Goal: Task Accomplishment & Management: Use online tool/utility

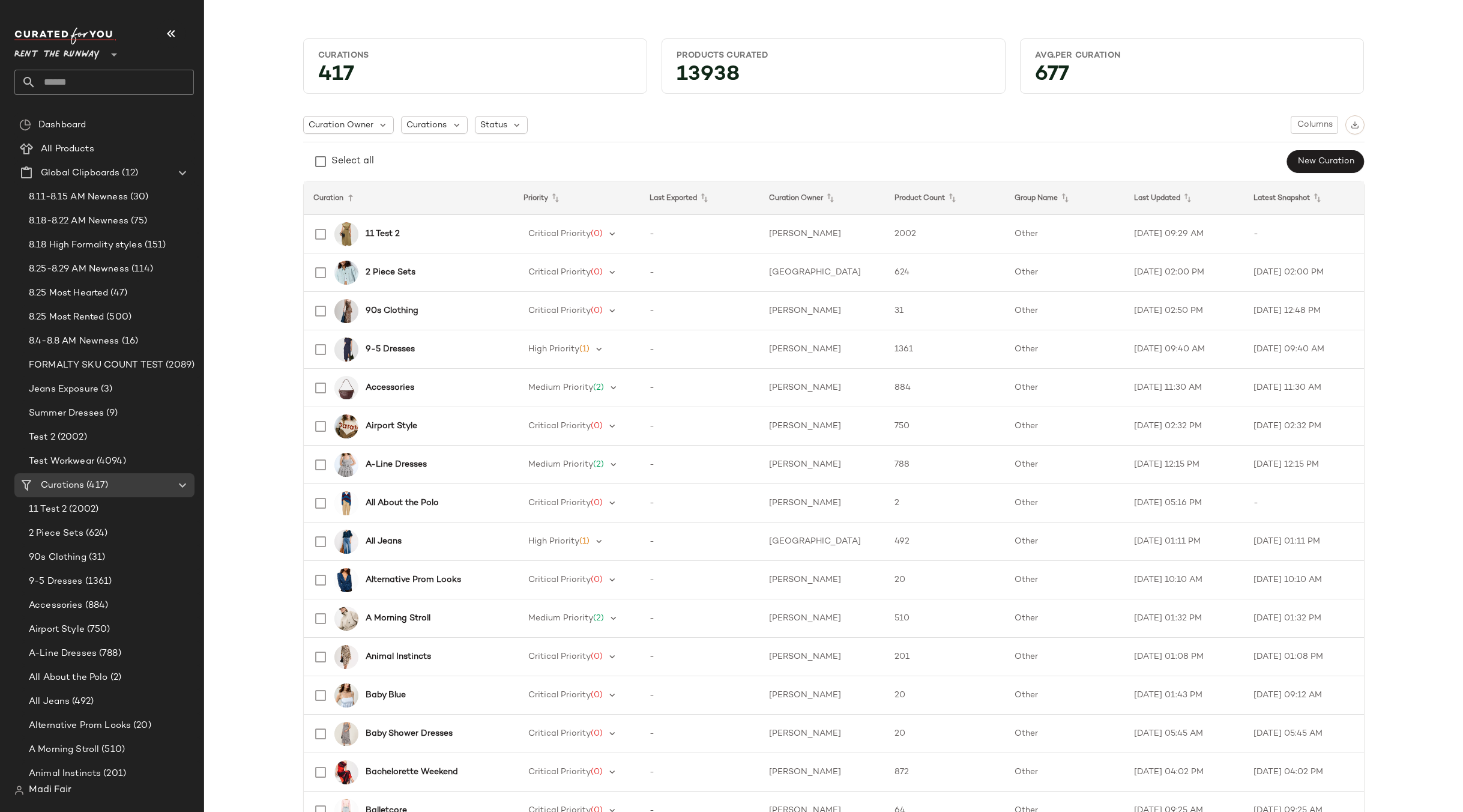
click at [78, 55] on span "Rent the Runway" at bounding box center [57, 51] width 85 height 22
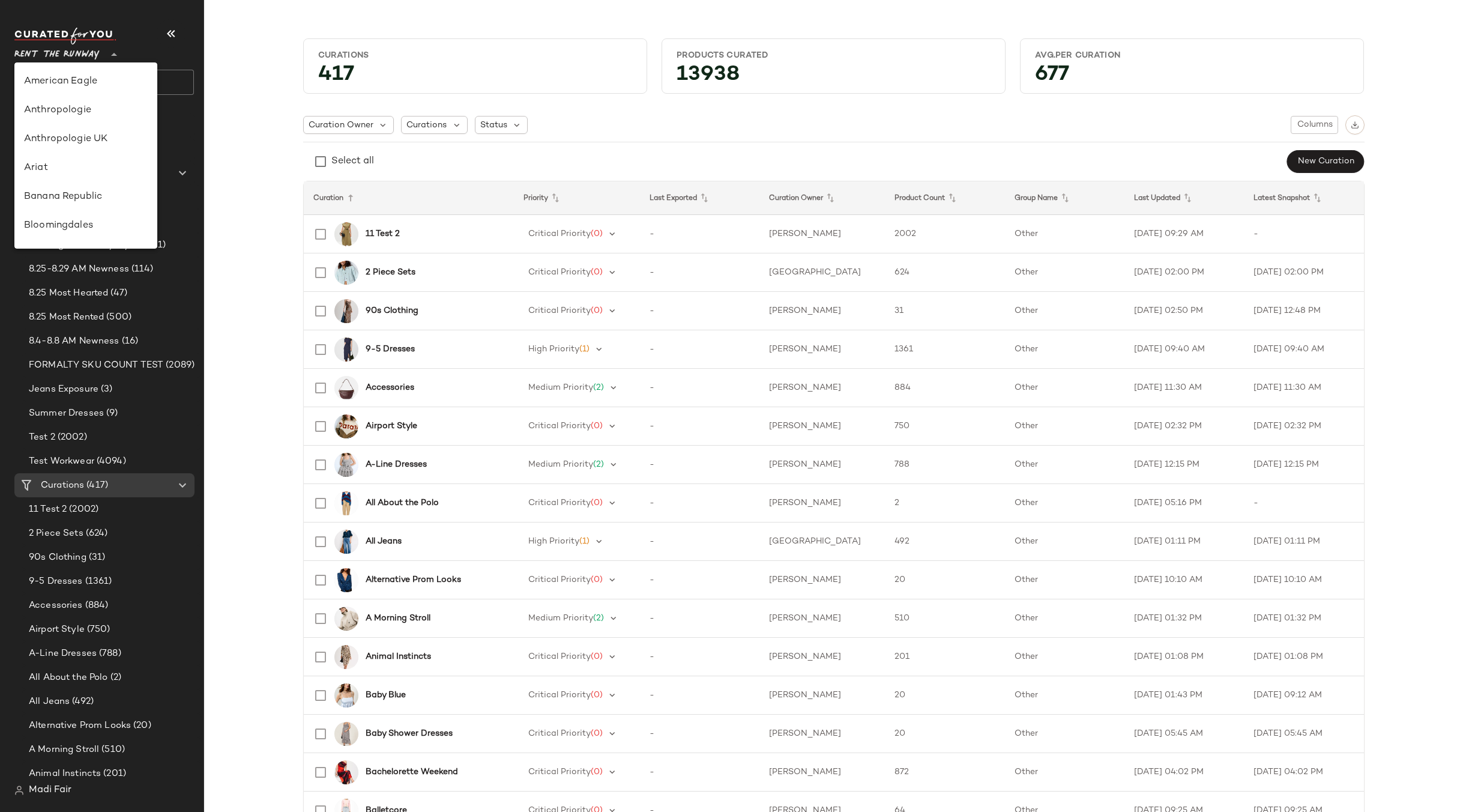
scroll to position [547, 0]
click at [87, 166] on div "Saks OFF 5TH" at bounding box center [85, 168] width 123 height 15
type input "**"
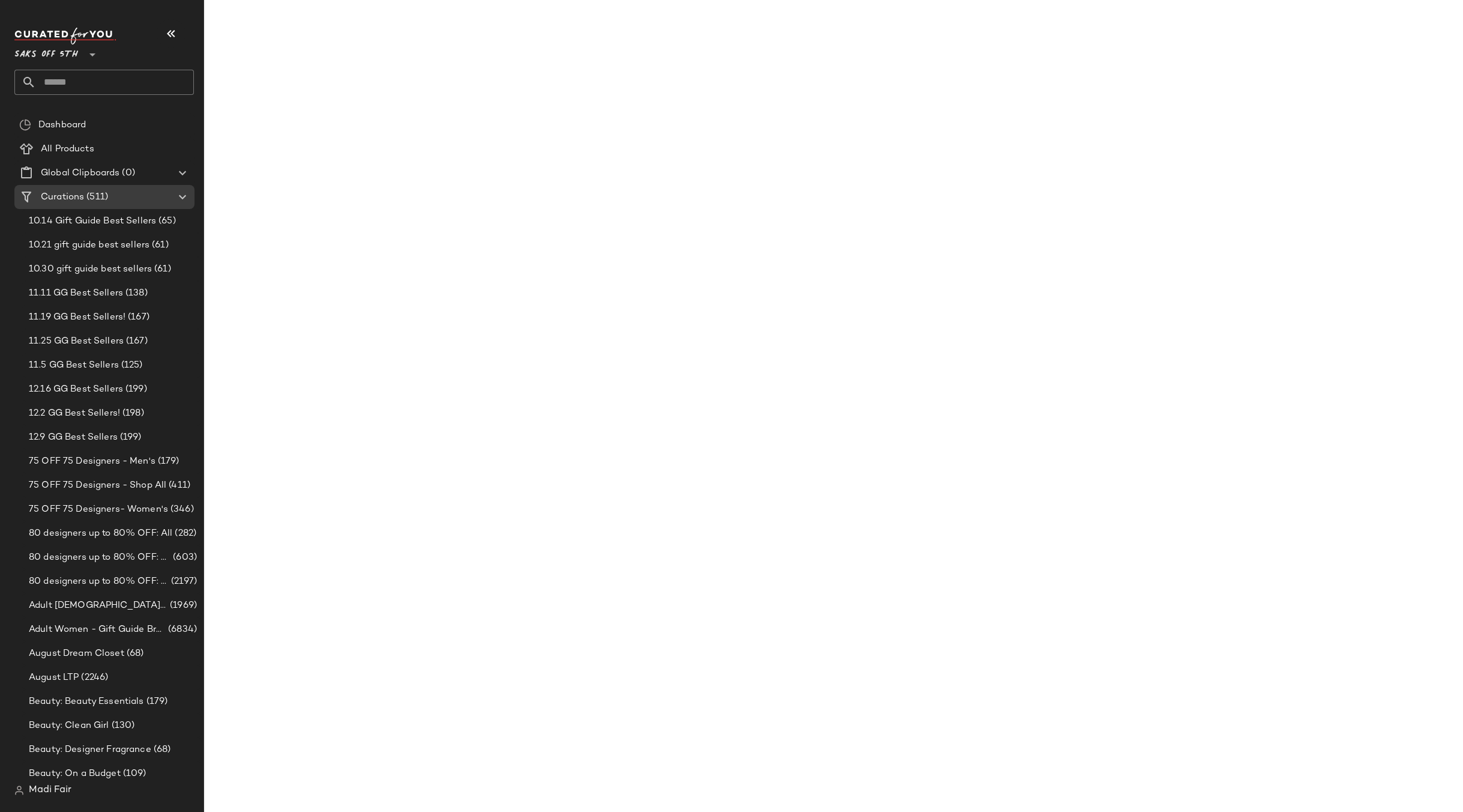
click at [79, 76] on input "text" at bounding box center [115, 82] width 158 height 25
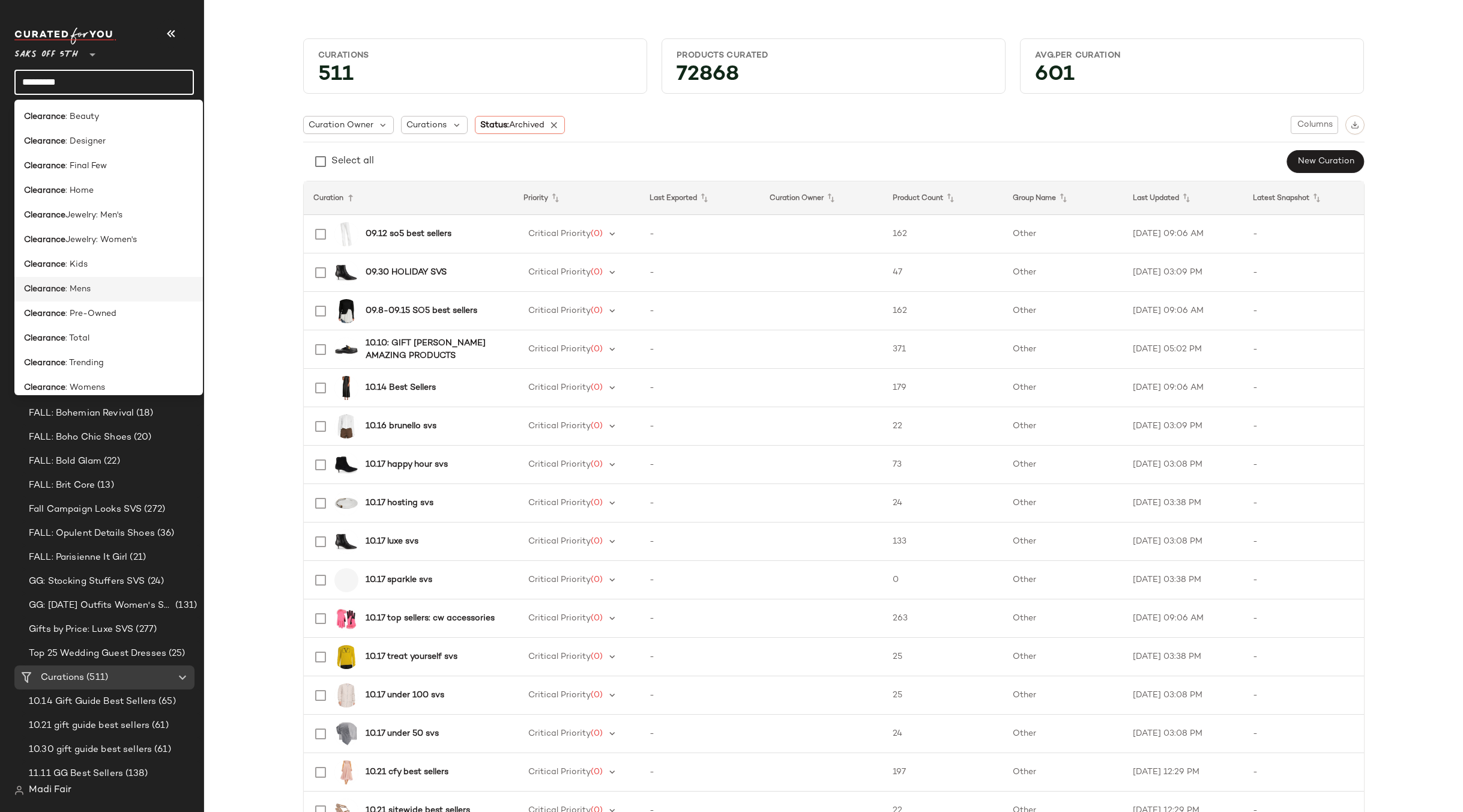
type input "*********"
click at [116, 291] on div "Clearance : Mens" at bounding box center [109, 289] width 169 height 13
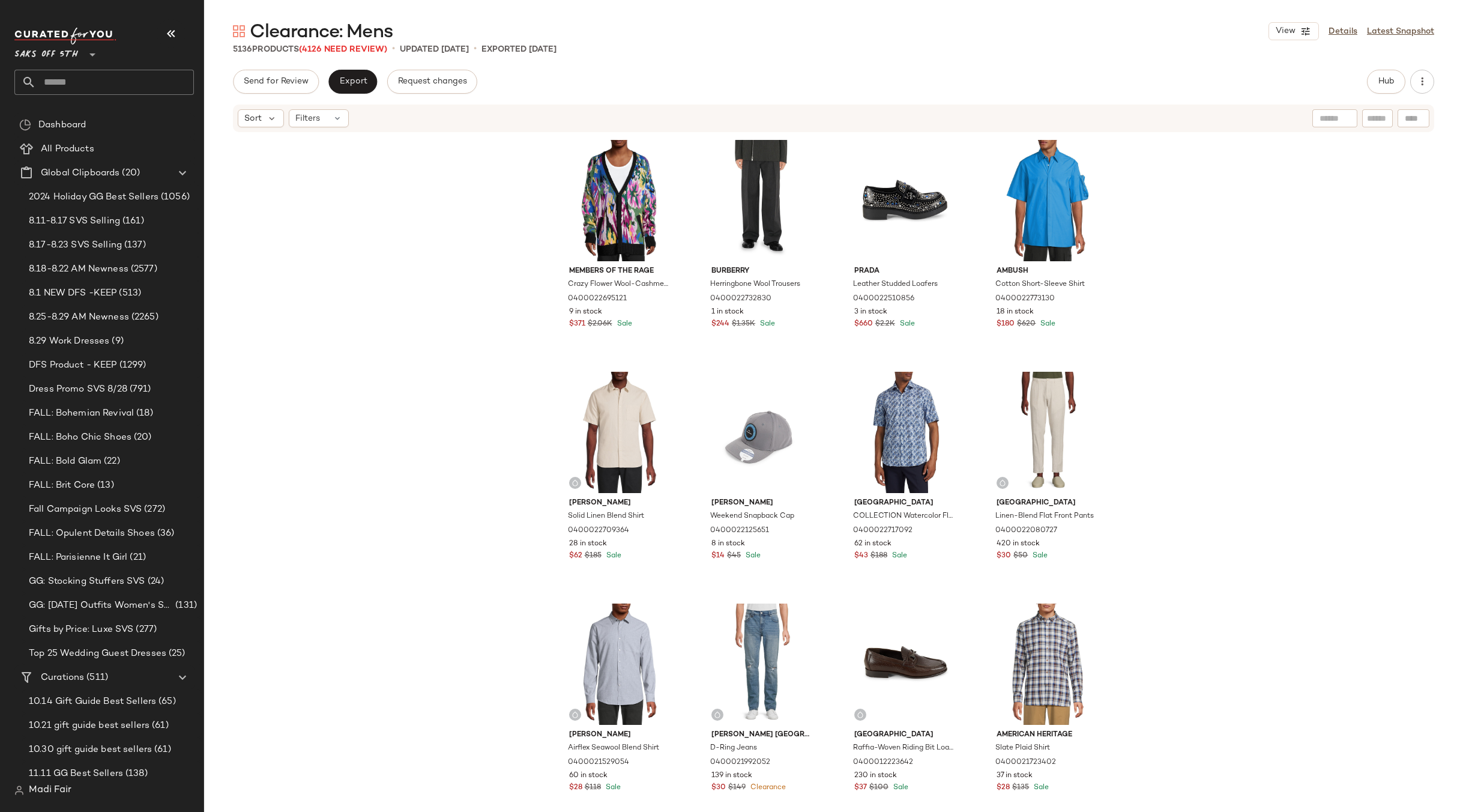
click at [428, 181] on div "Members of the Rage Crazy Flower Wool-Cashmere Oversized Cardigan 0400022695121…" at bounding box center [834, 490] width 1259 height 715
click at [329, 116] on div "Filters" at bounding box center [319, 118] width 60 height 18
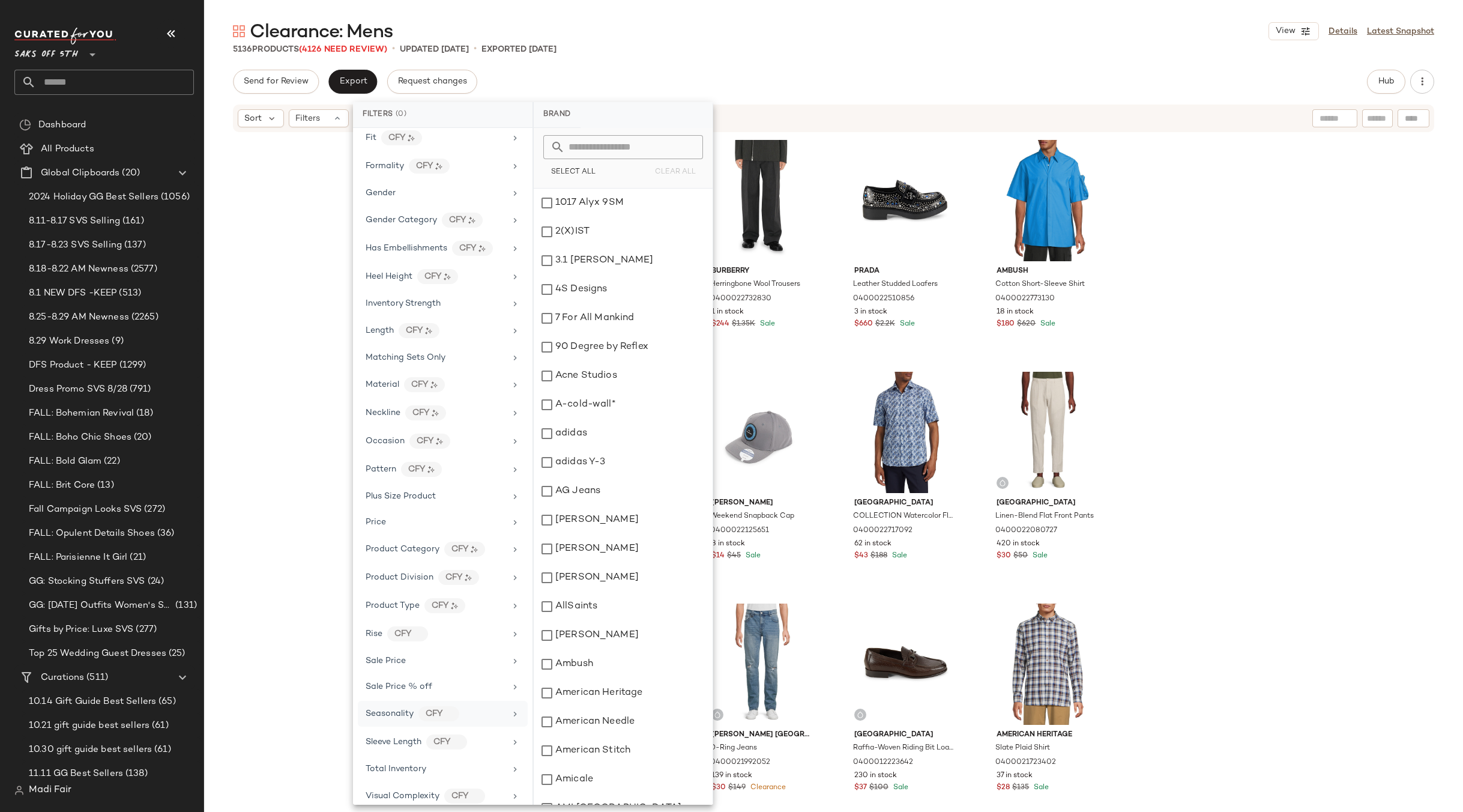
scroll to position [334, 0]
click at [423, 757] on span "Total Inventory" at bounding box center [396, 757] width 60 height 9
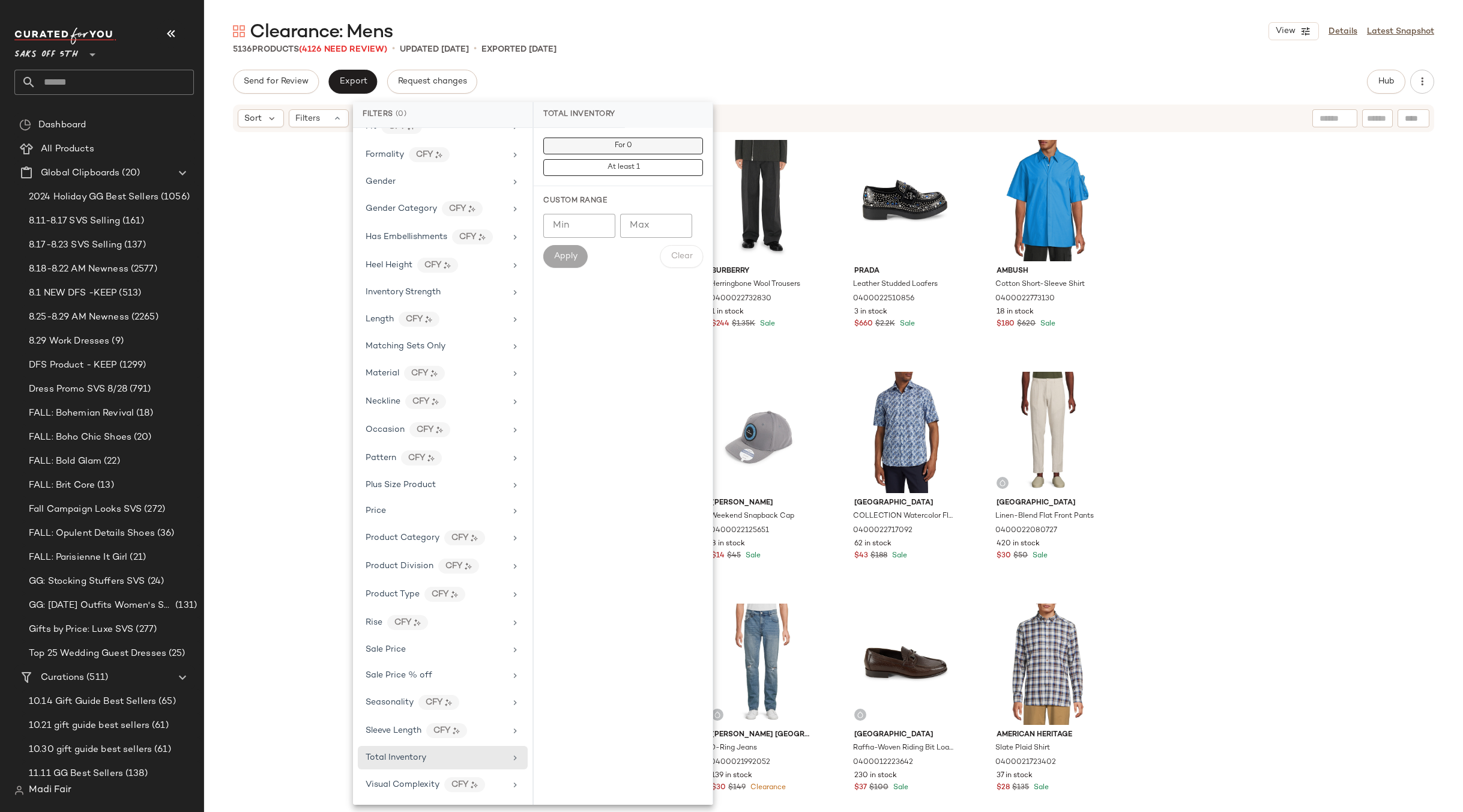
click at [625, 144] on span "For 0" at bounding box center [622, 146] width 18 height 9
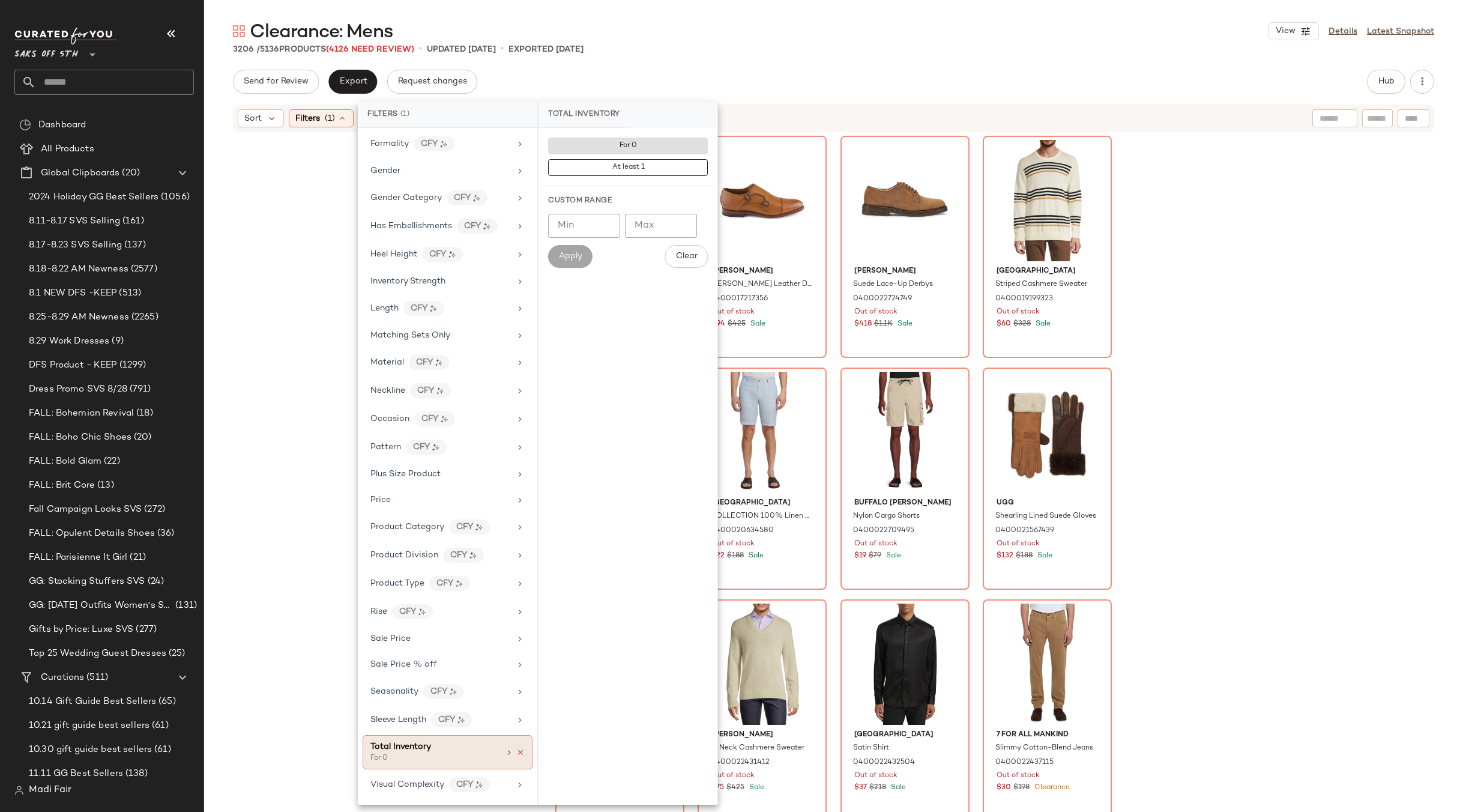
click at [518, 753] on icon at bounding box center [521, 753] width 9 height 9
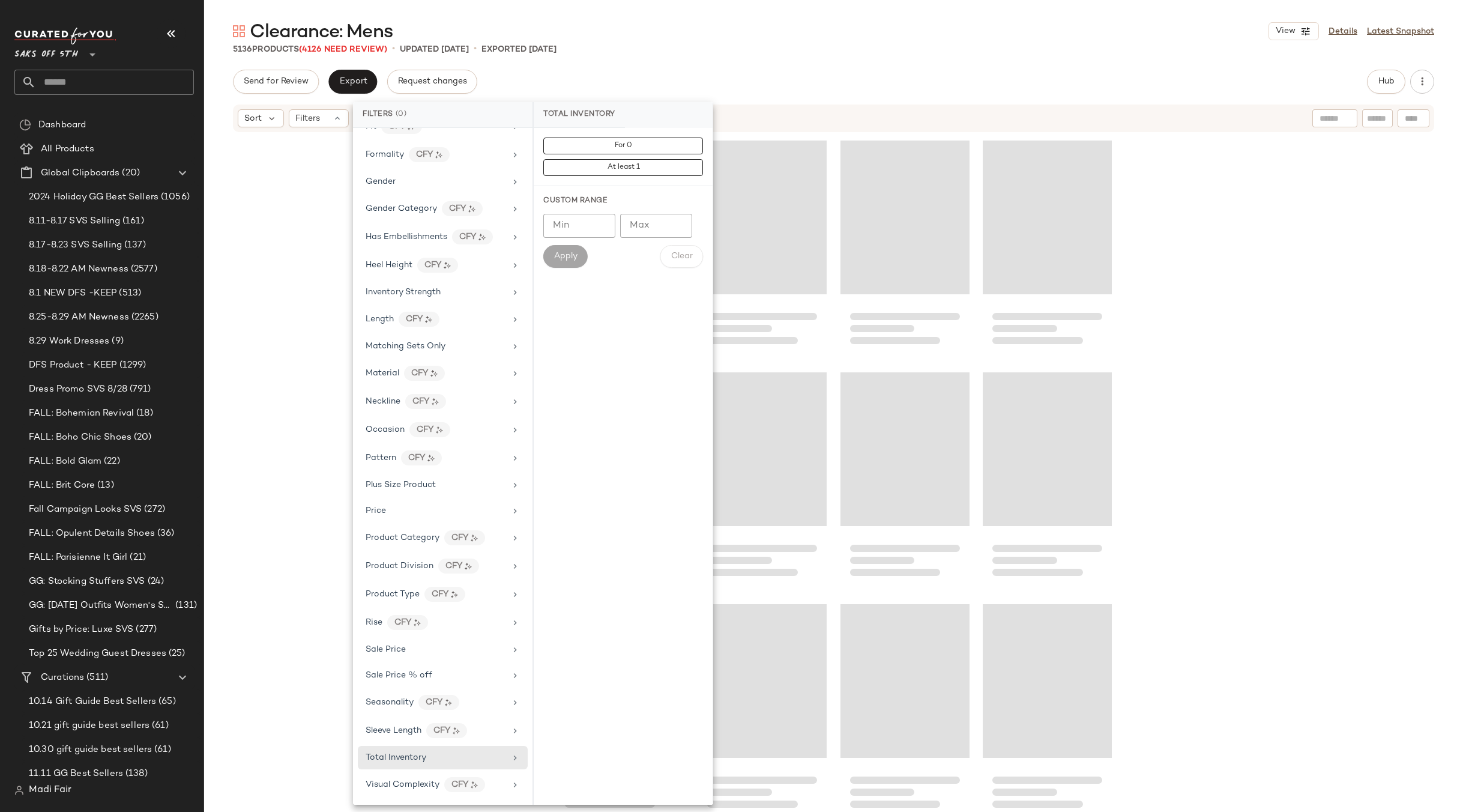
click at [903, 68] on div "Clearance: Mens View Details Latest Snapshot 5136 Products (4126 Need Review) •…" at bounding box center [834, 415] width 1259 height 792
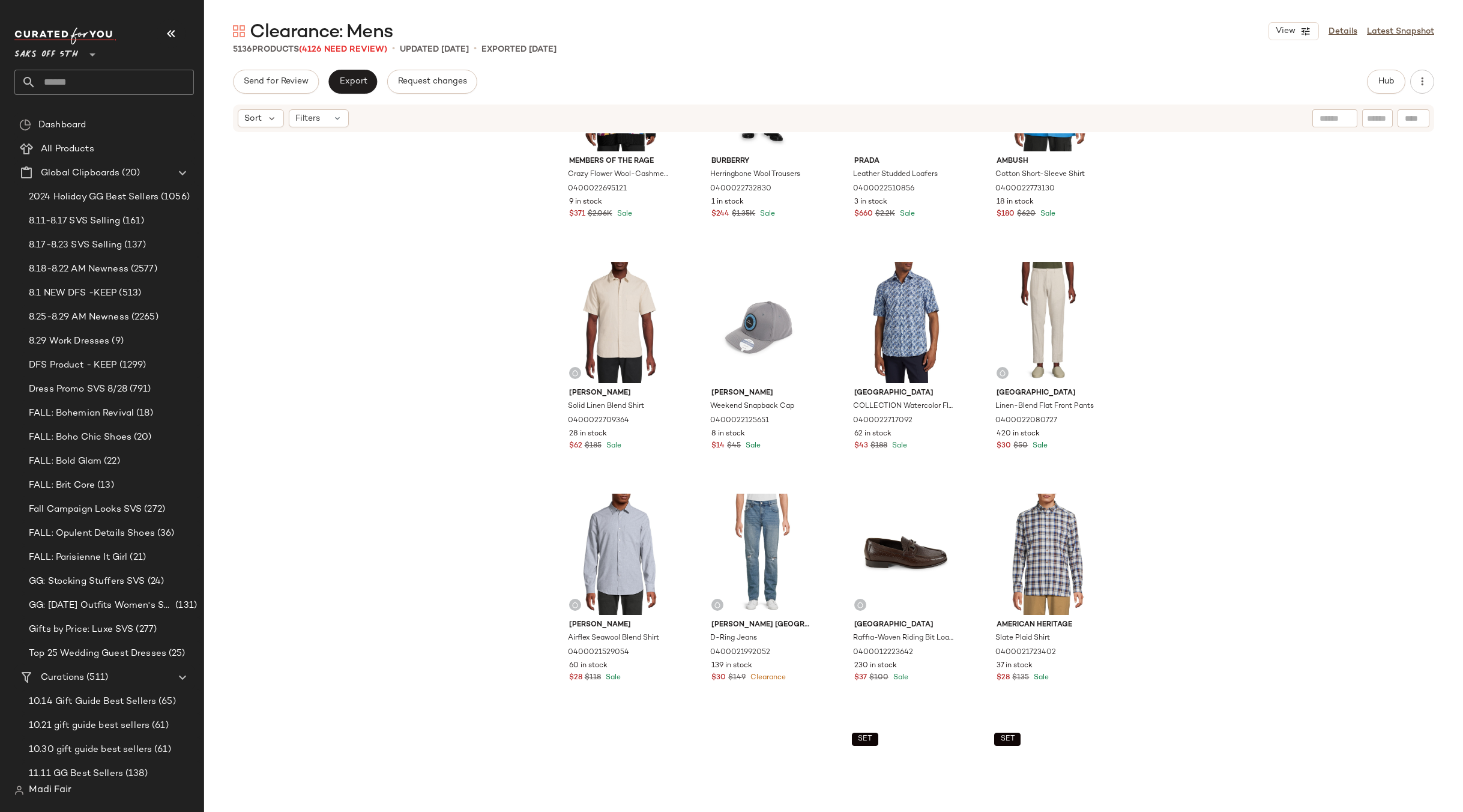
scroll to position [120, 0]
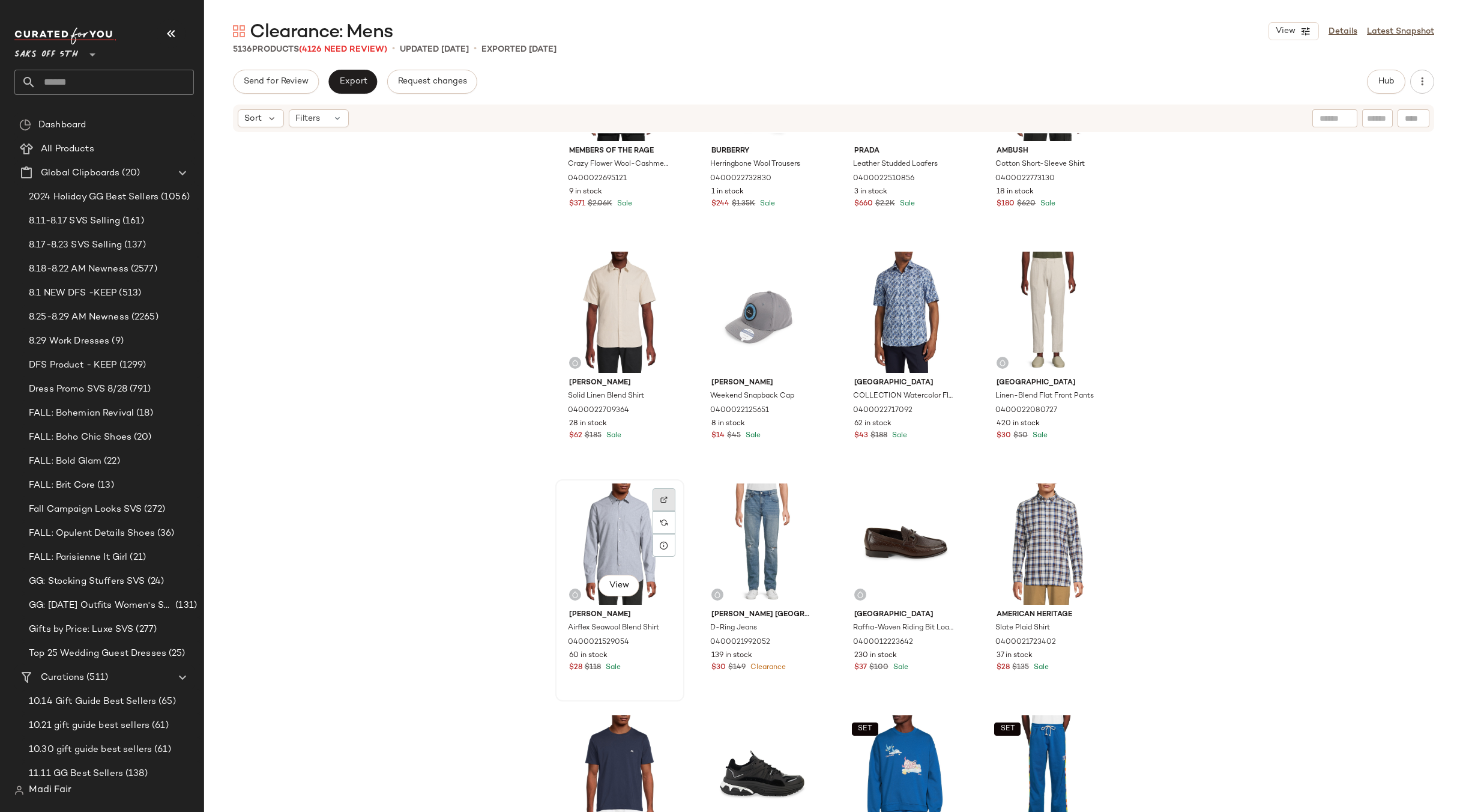
click at [661, 501] on img at bounding box center [664, 499] width 7 height 7
click at [1216, 404] on div "Members of the Rage Crazy Flower Wool-Cashmere Oversized Cardigan 0400022695121…" at bounding box center [834, 490] width 1259 height 715
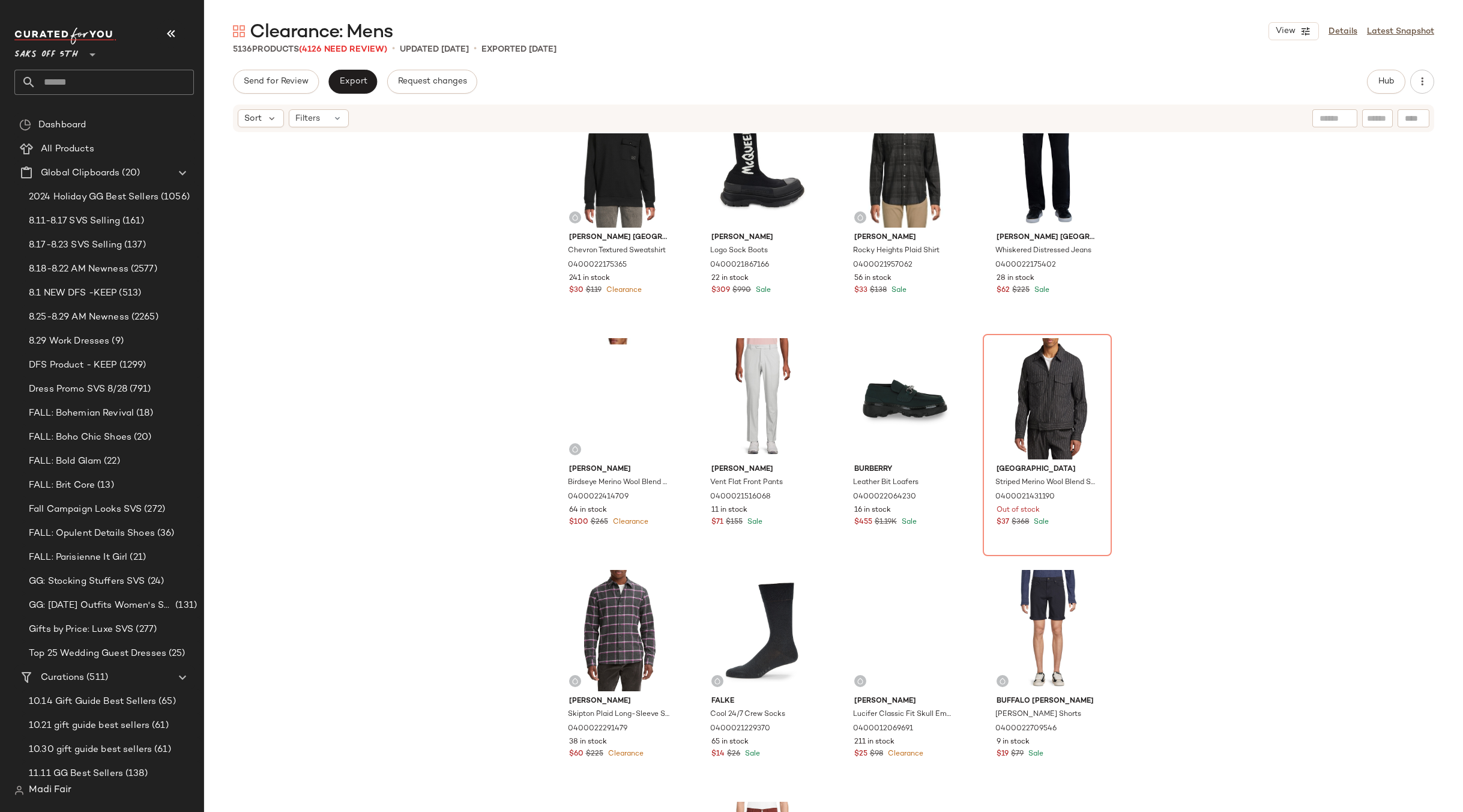
scroll to position [3491, 0]
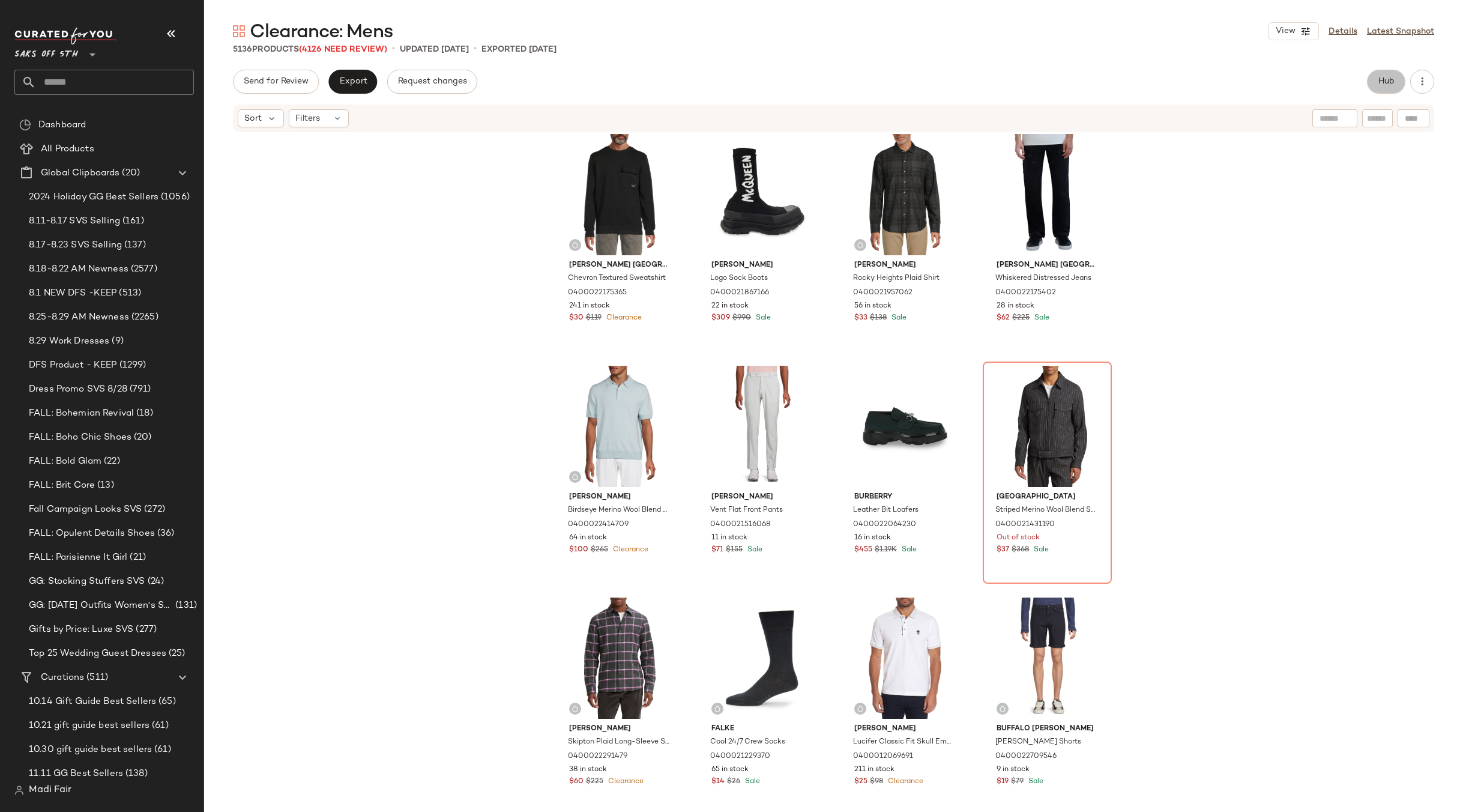
click at [1389, 87] on button "Hub" at bounding box center [1386, 82] width 39 height 24
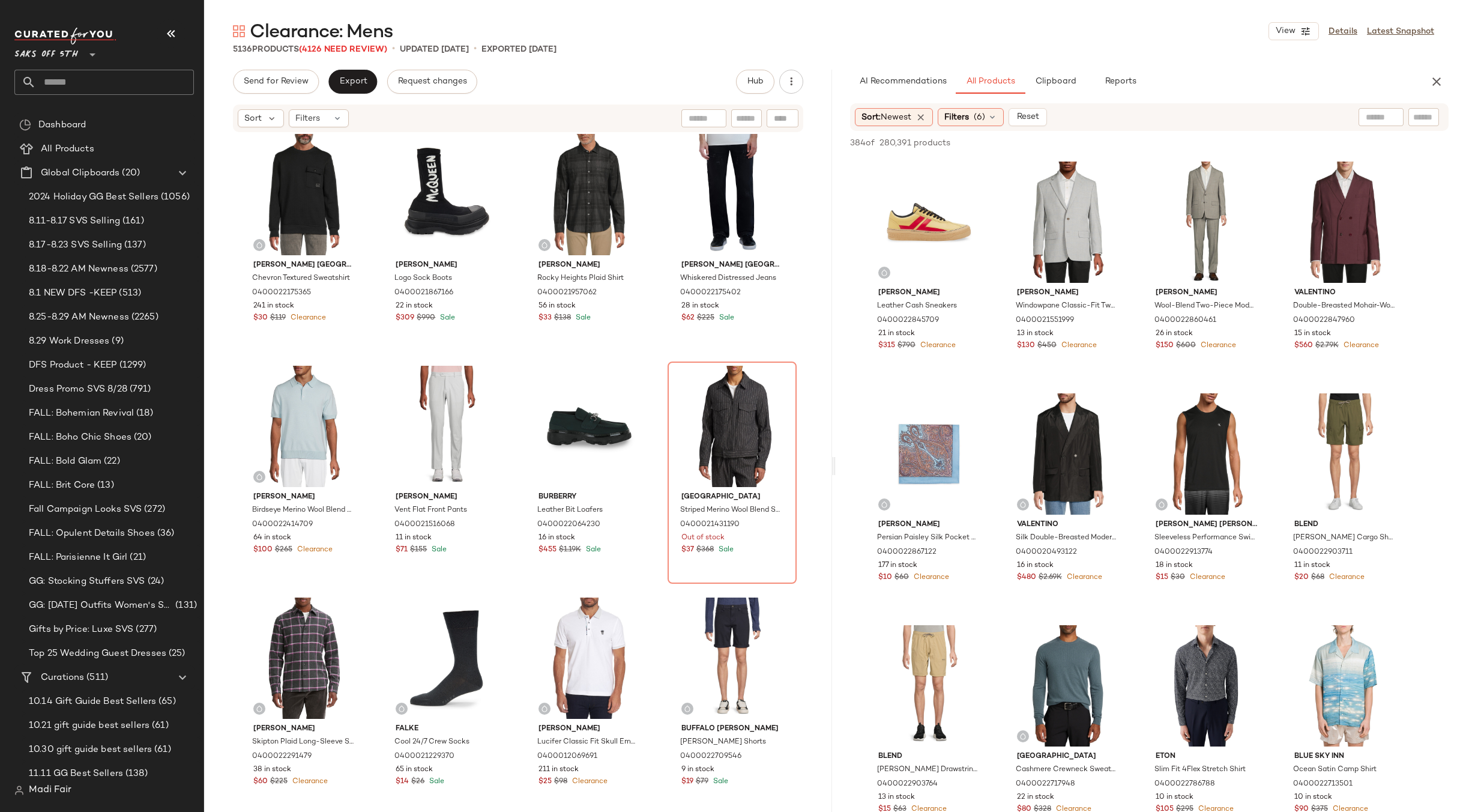
click at [985, 106] on div "Sort: Newest Filters (6) Reset" at bounding box center [1149, 117] width 599 height 28
click at [974, 112] on div "Filters (6)" at bounding box center [971, 116] width 66 height 18
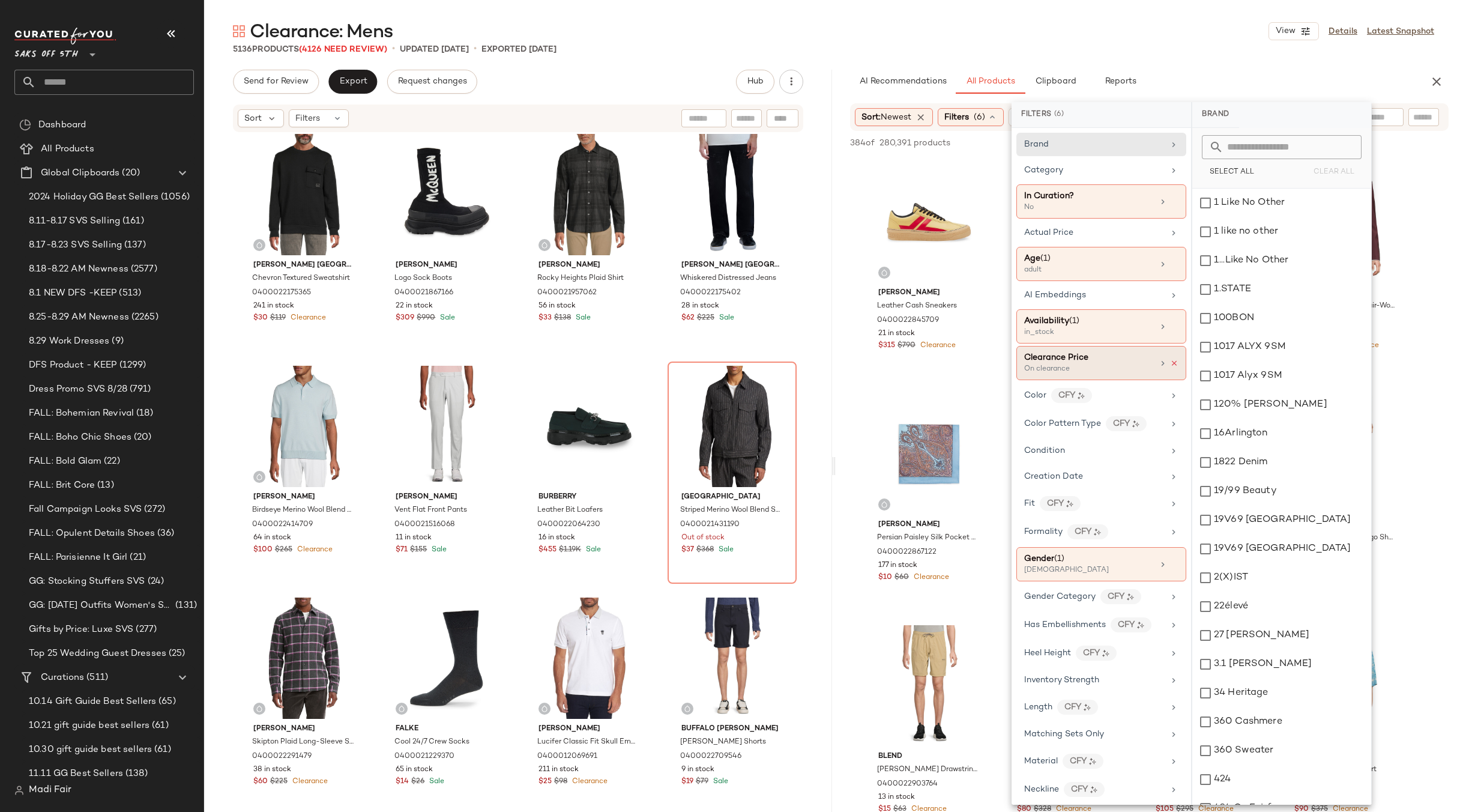
click at [1172, 363] on icon at bounding box center [1174, 363] width 9 height 9
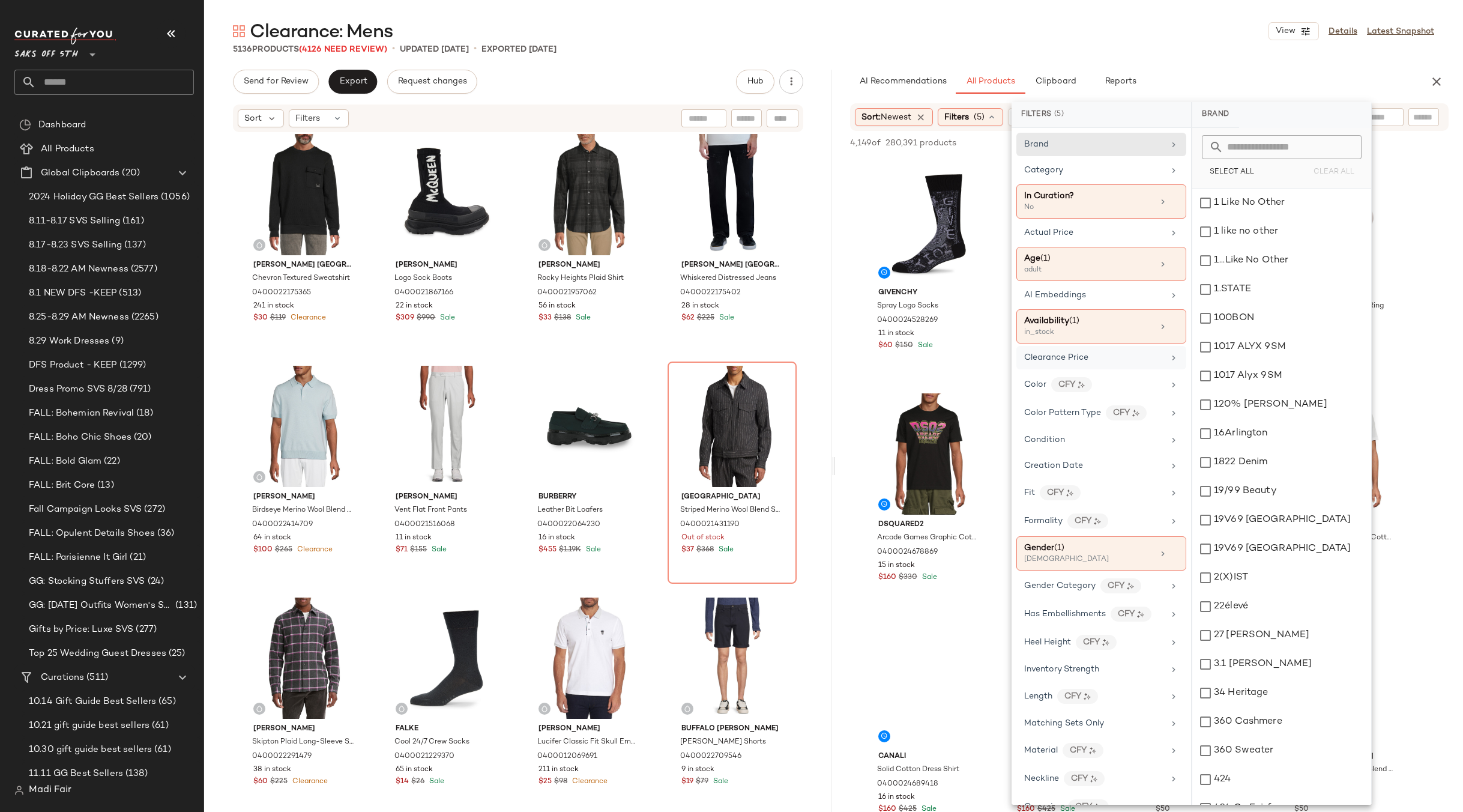
click at [1117, 50] on div "5136 Products (4126 Need Review) • updated Aug 29th • Exported Aug 29th" at bounding box center [834, 49] width 1259 height 12
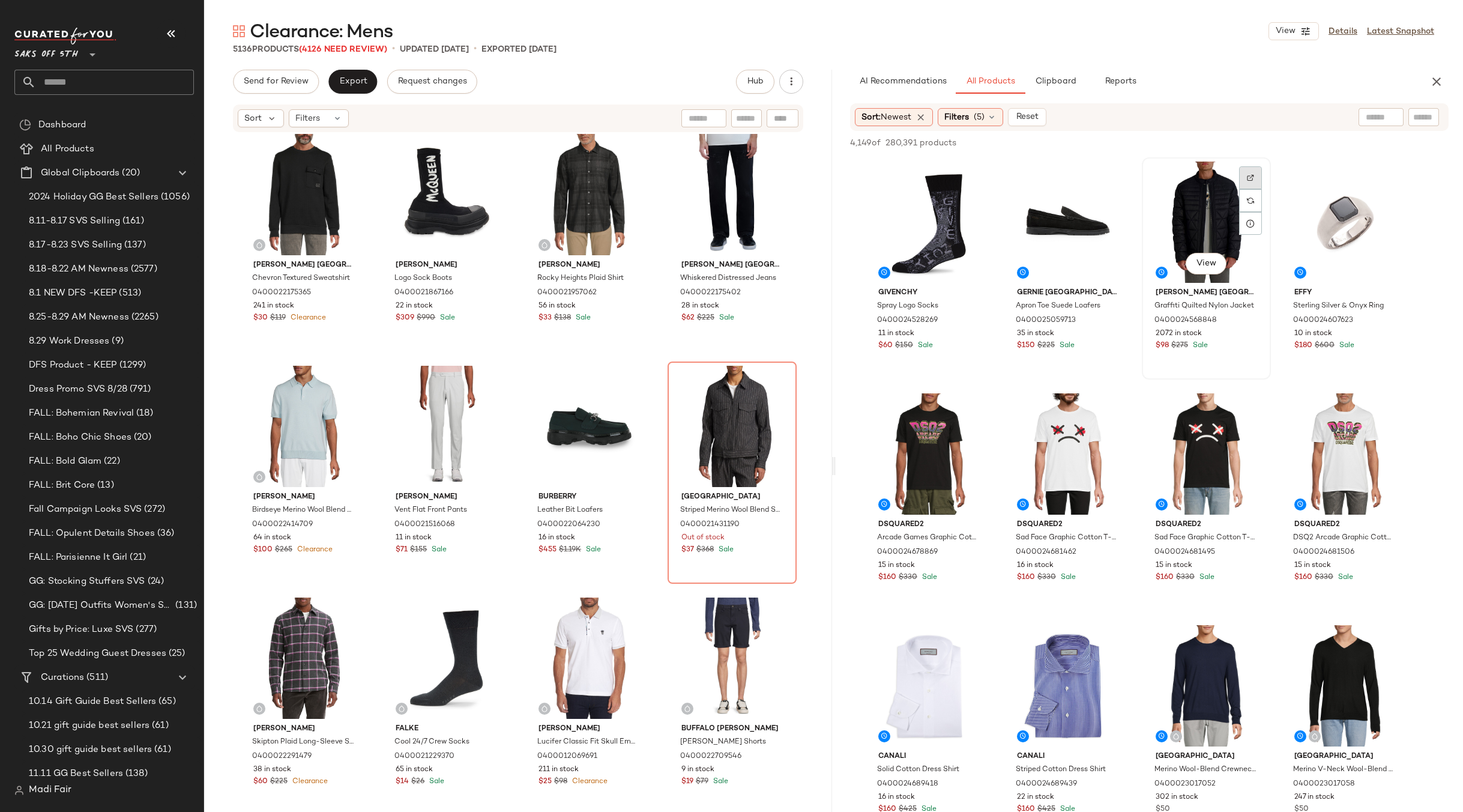
click at [1257, 189] on div at bounding box center [1250, 200] width 22 height 22
click at [974, 114] on div "Filters (5)" at bounding box center [971, 116] width 66 height 18
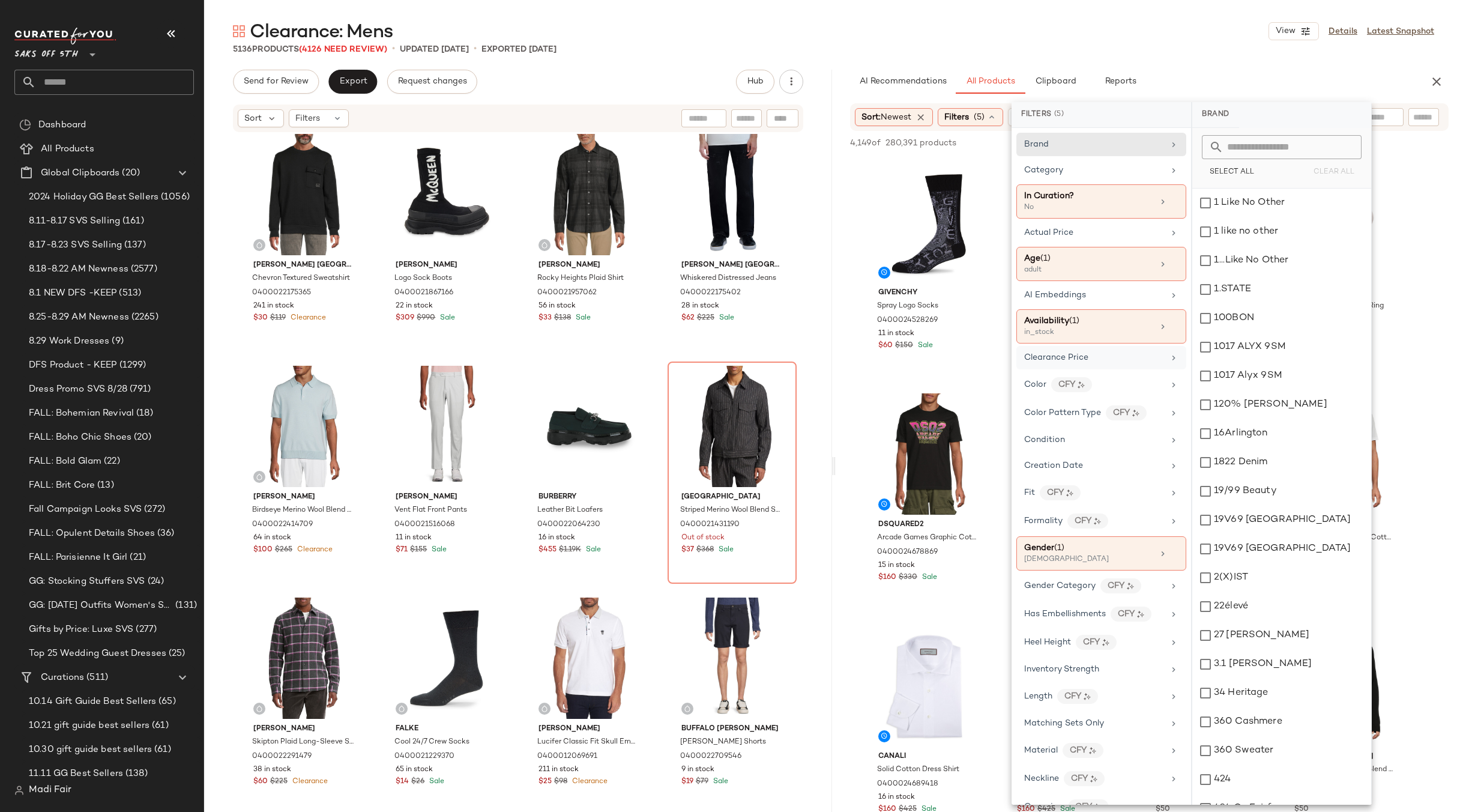
click at [1098, 355] on div "Clearance Price" at bounding box center [1094, 357] width 140 height 13
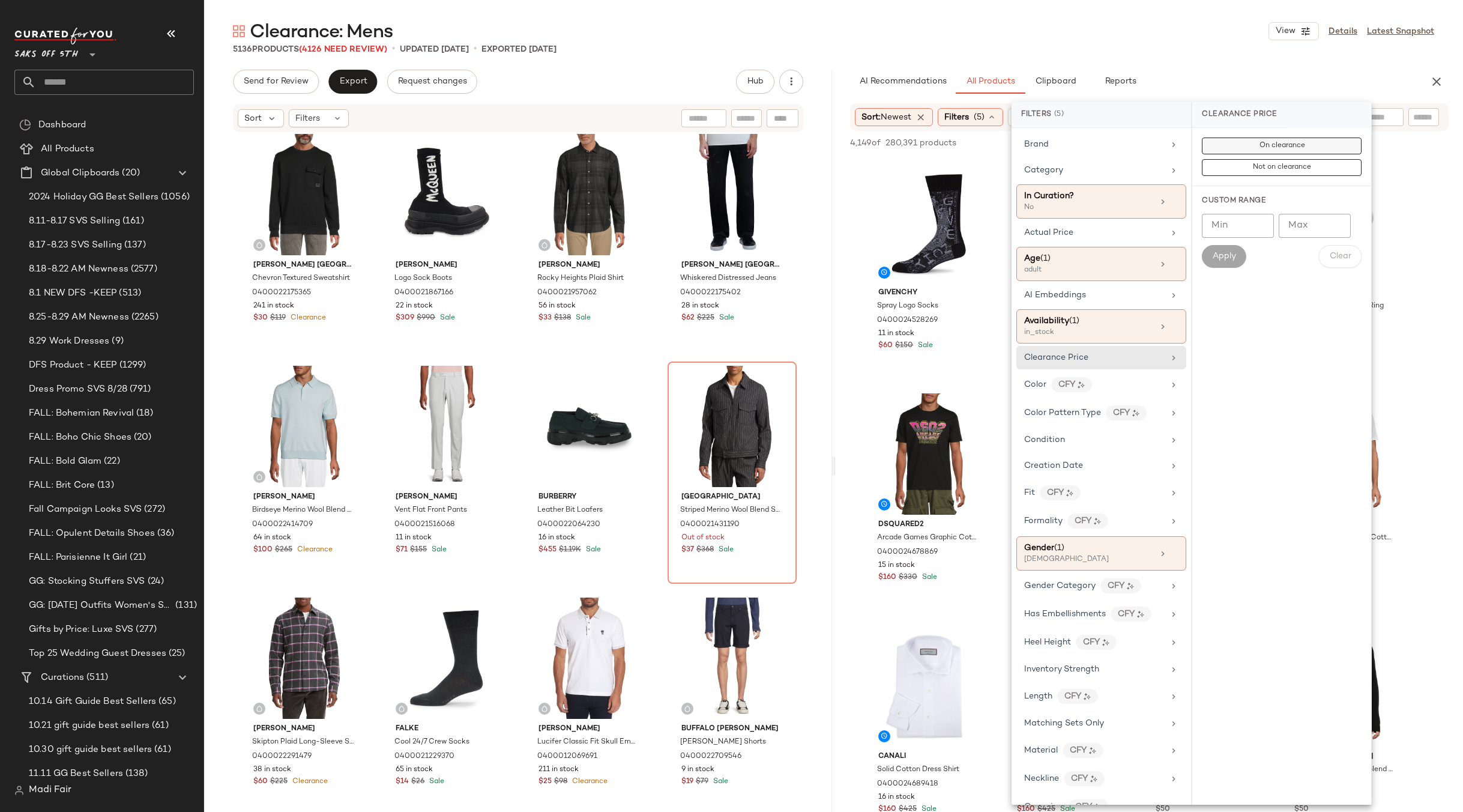
click at [1269, 150] on span "On clearance" at bounding box center [1282, 146] width 47 height 9
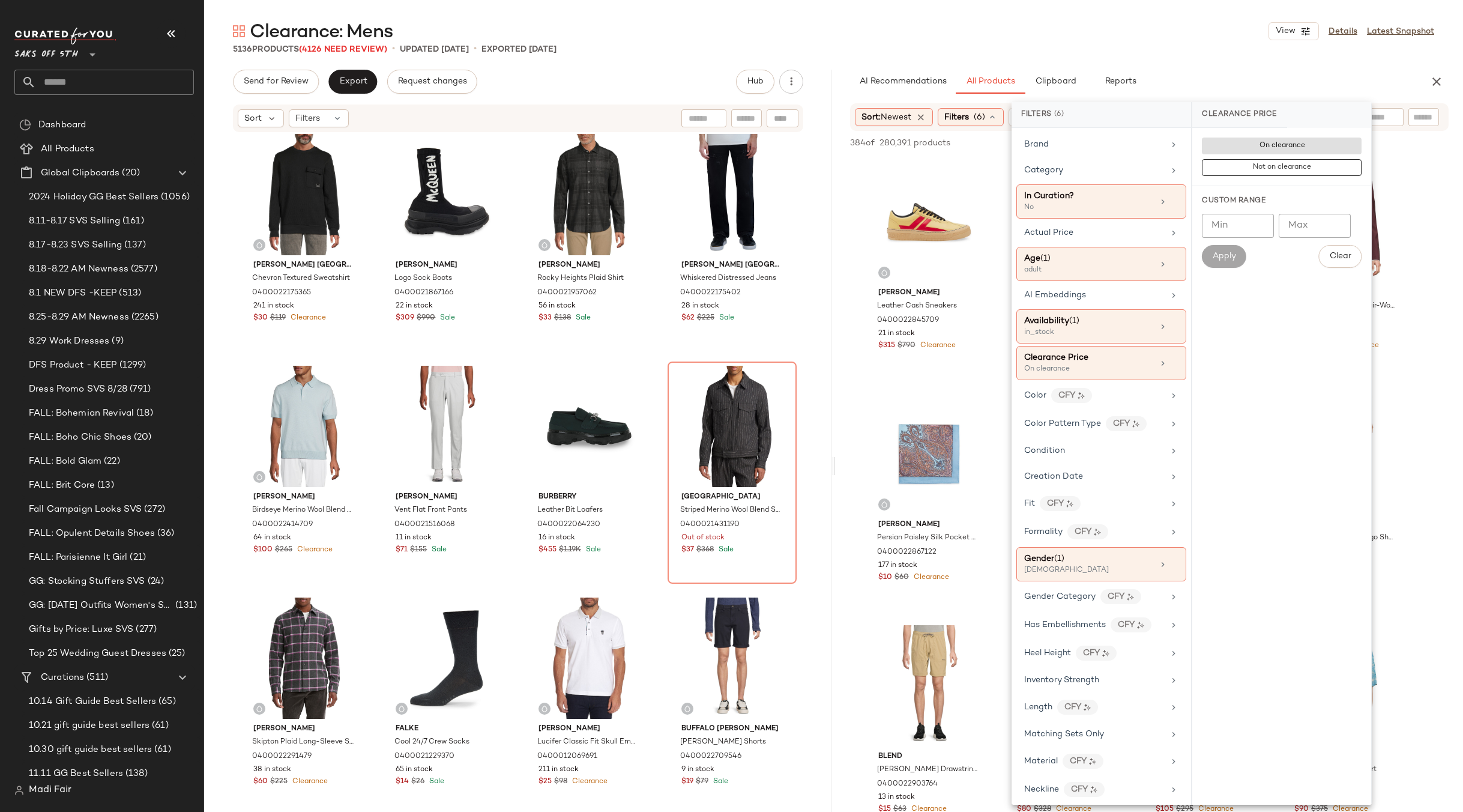
click at [1098, 27] on div "Clearance: Mens View Details Latest Snapshot" at bounding box center [834, 31] width 1259 height 24
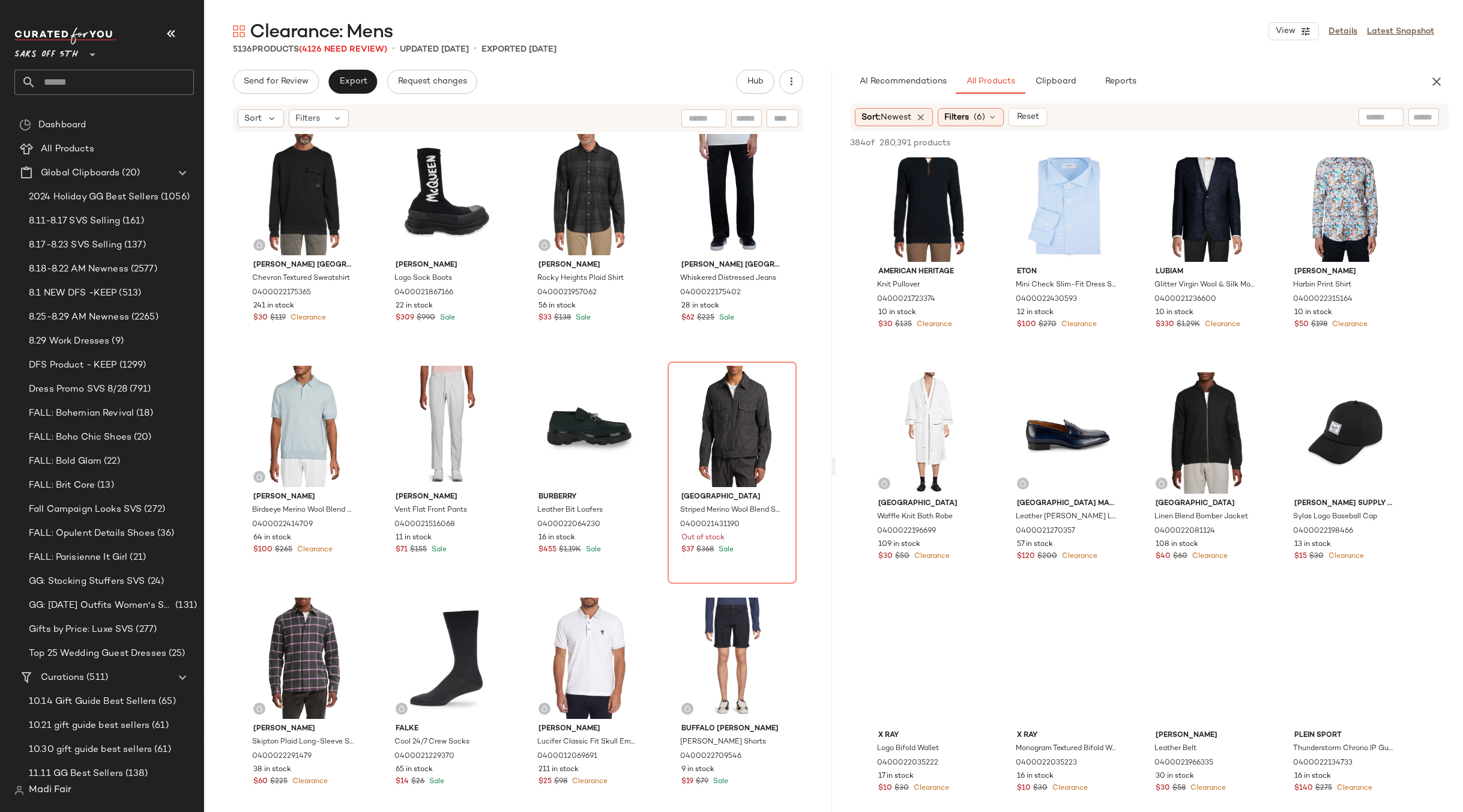
scroll to position [2341, 0]
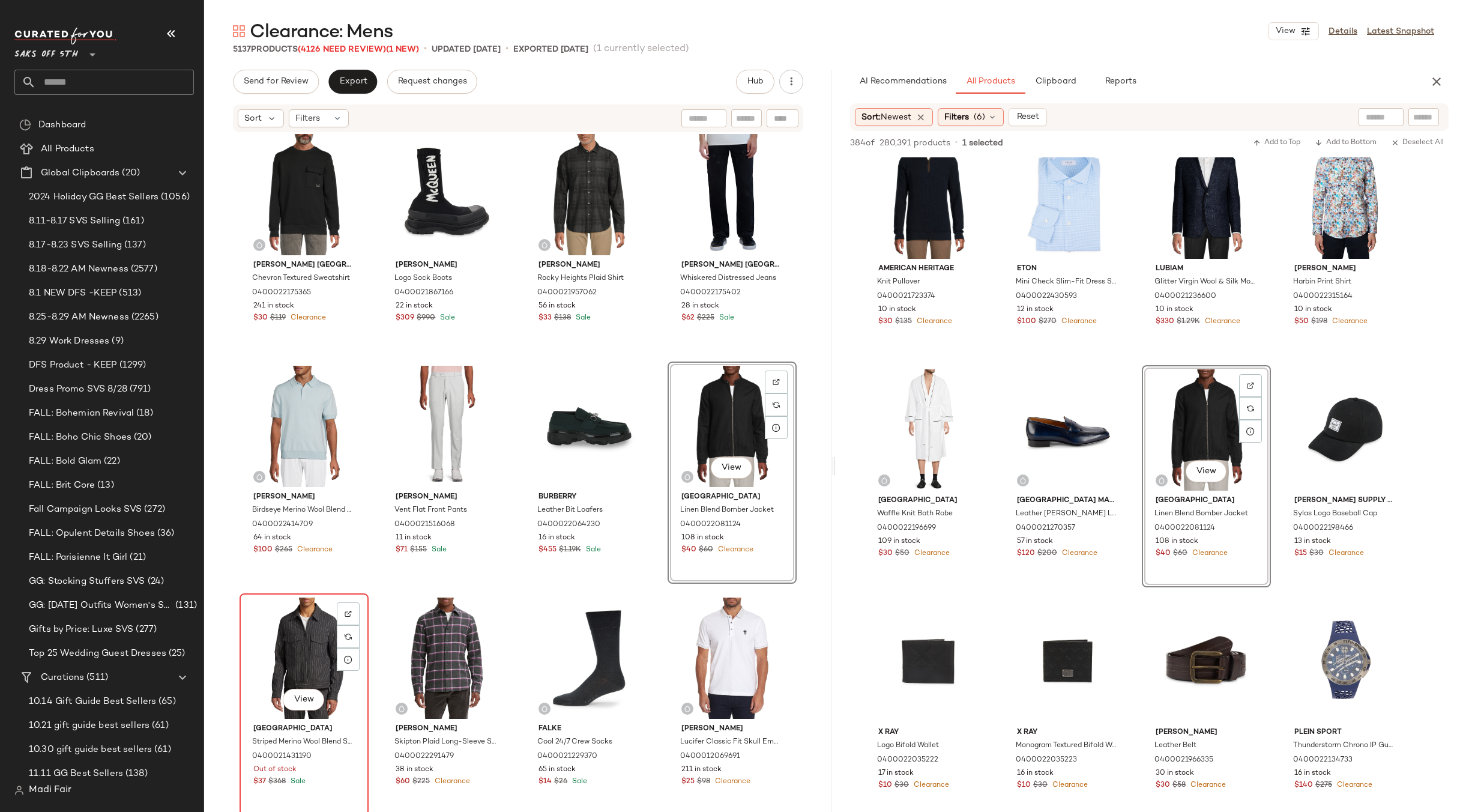
click at [288, 628] on div "View" at bounding box center [304, 658] width 121 height 122
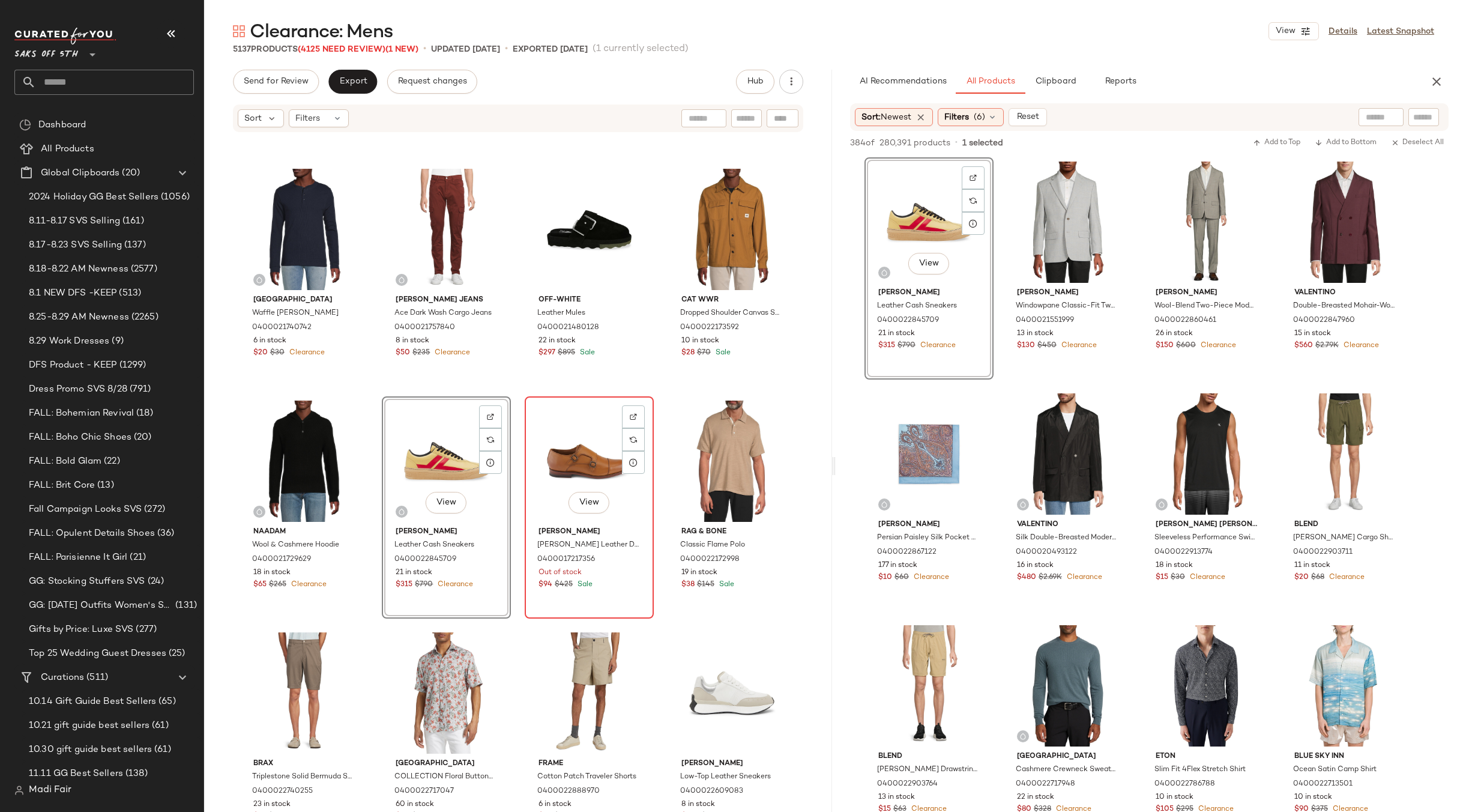
click at [567, 458] on div "View" at bounding box center [590, 460] width 121 height 122
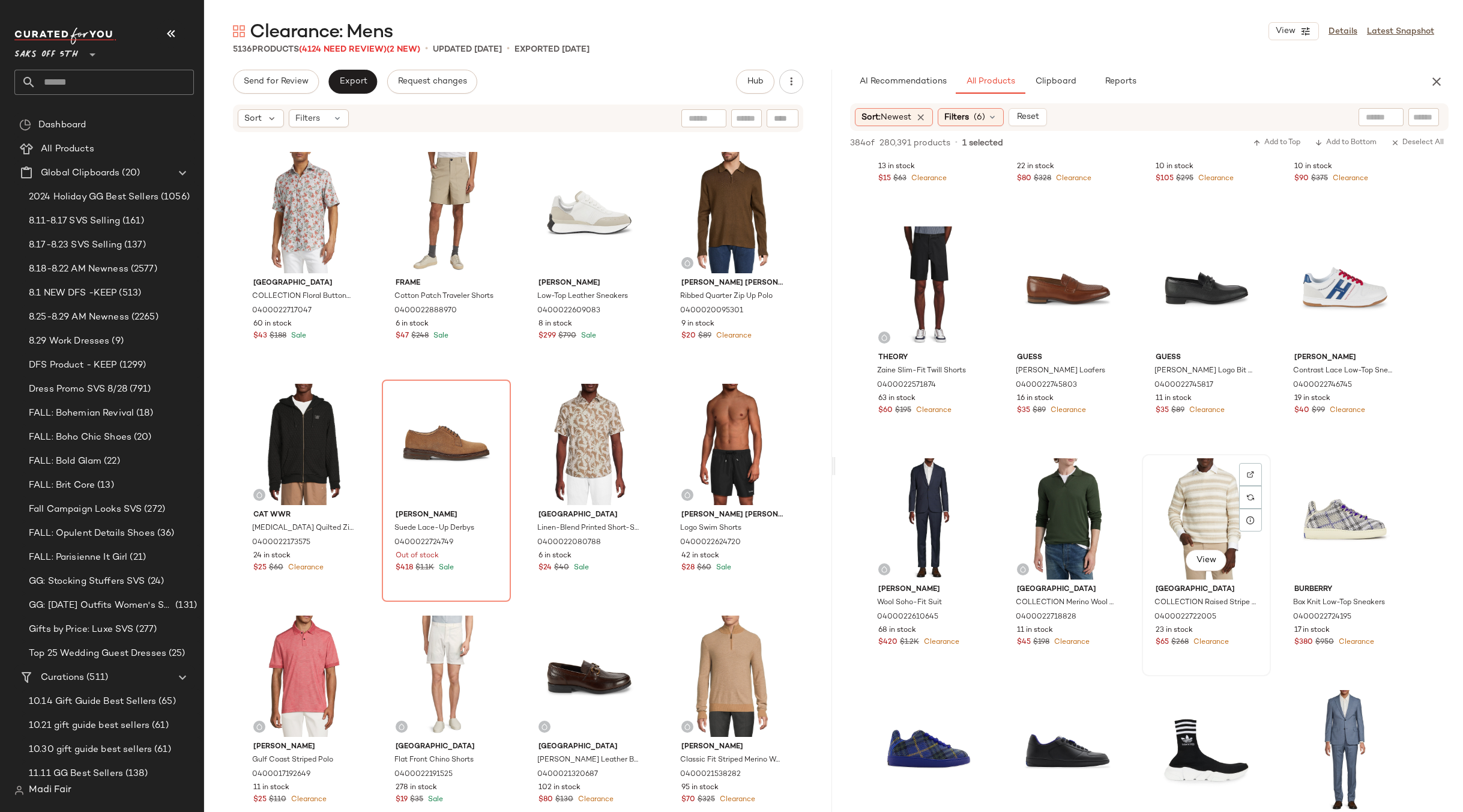
scroll to position [540, 0]
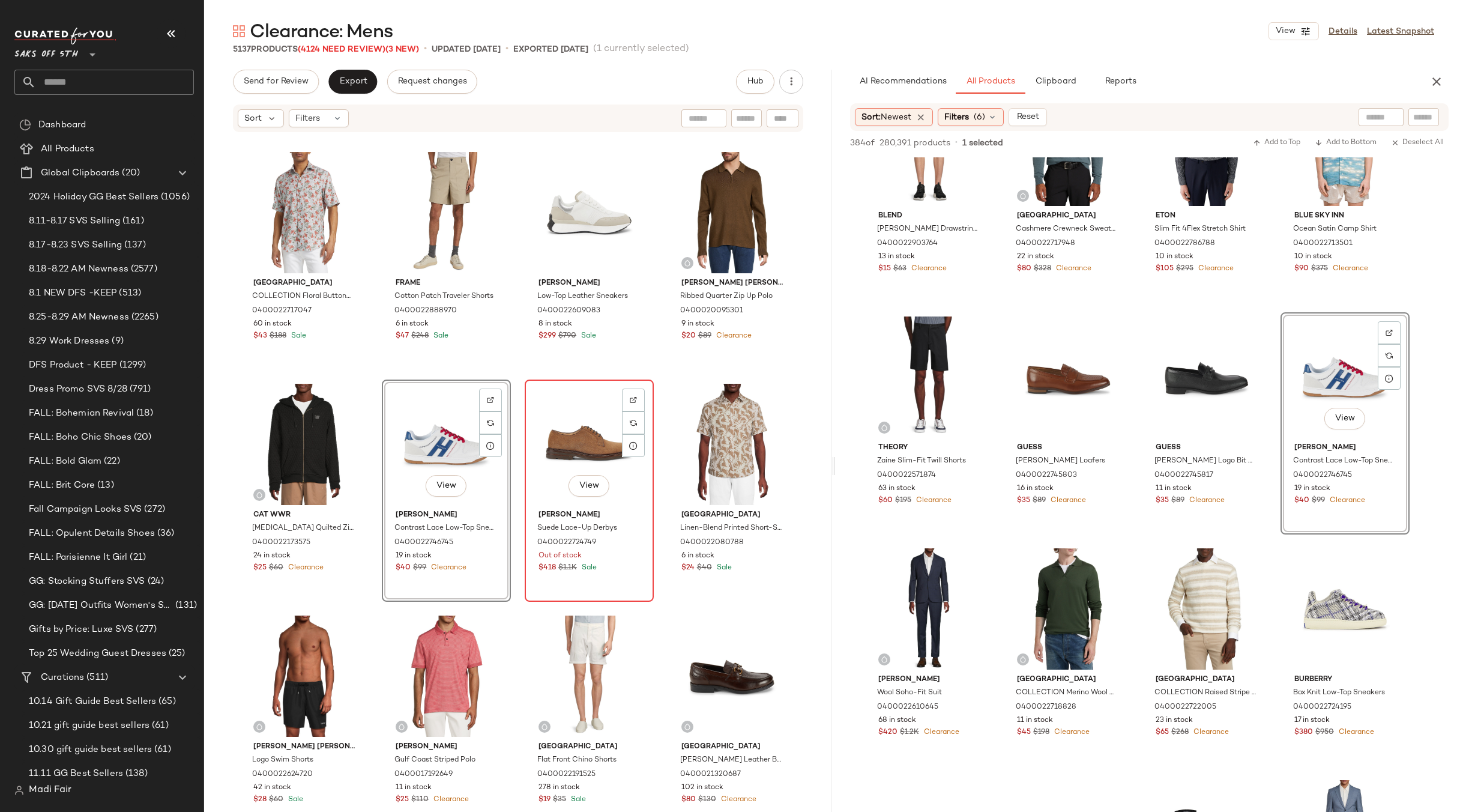
click at [554, 434] on div "View" at bounding box center [590, 444] width 121 height 122
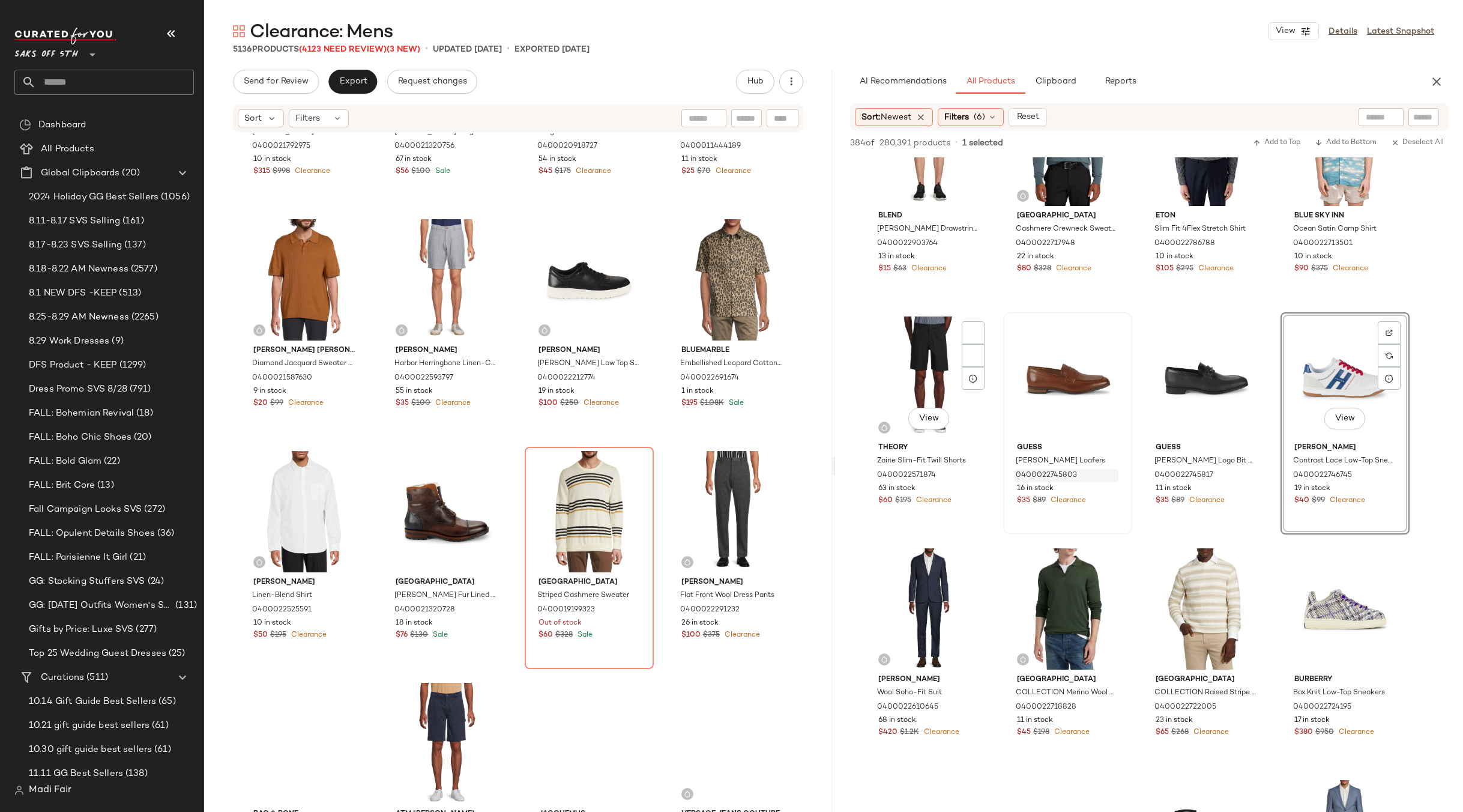
scroll to position [5472, 0]
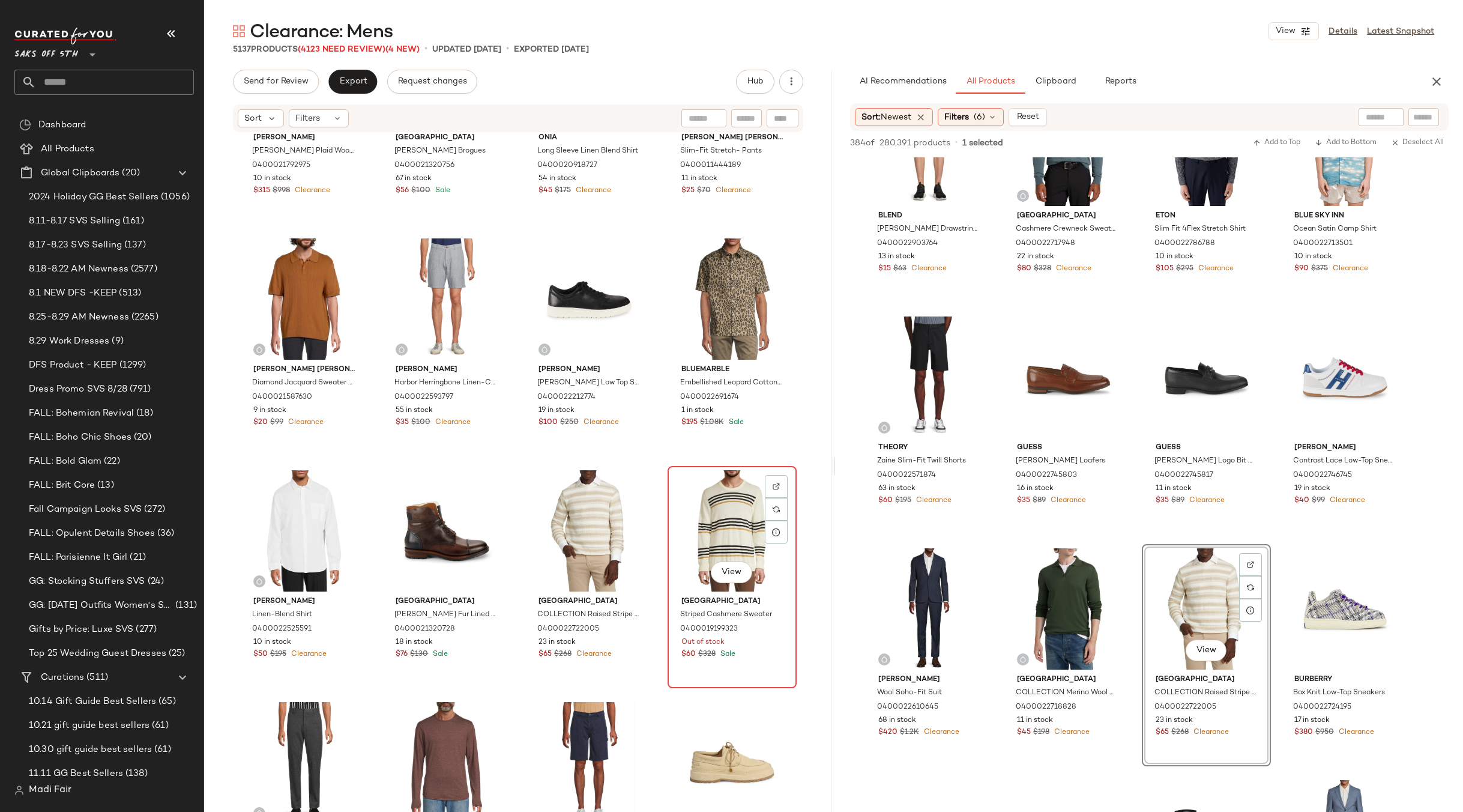
click at [703, 531] on div "View" at bounding box center [732, 530] width 121 height 122
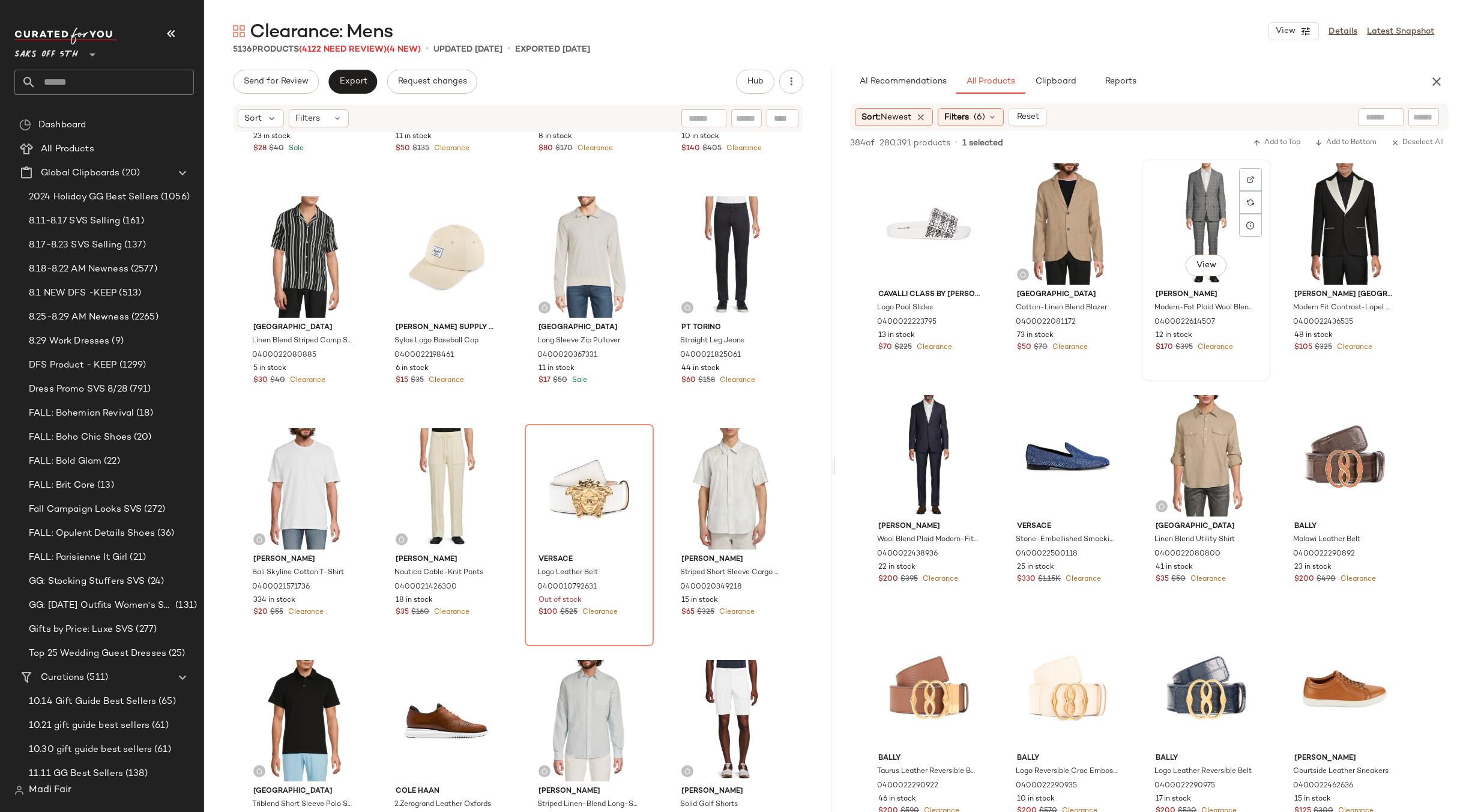
scroll to position [1621, 0]
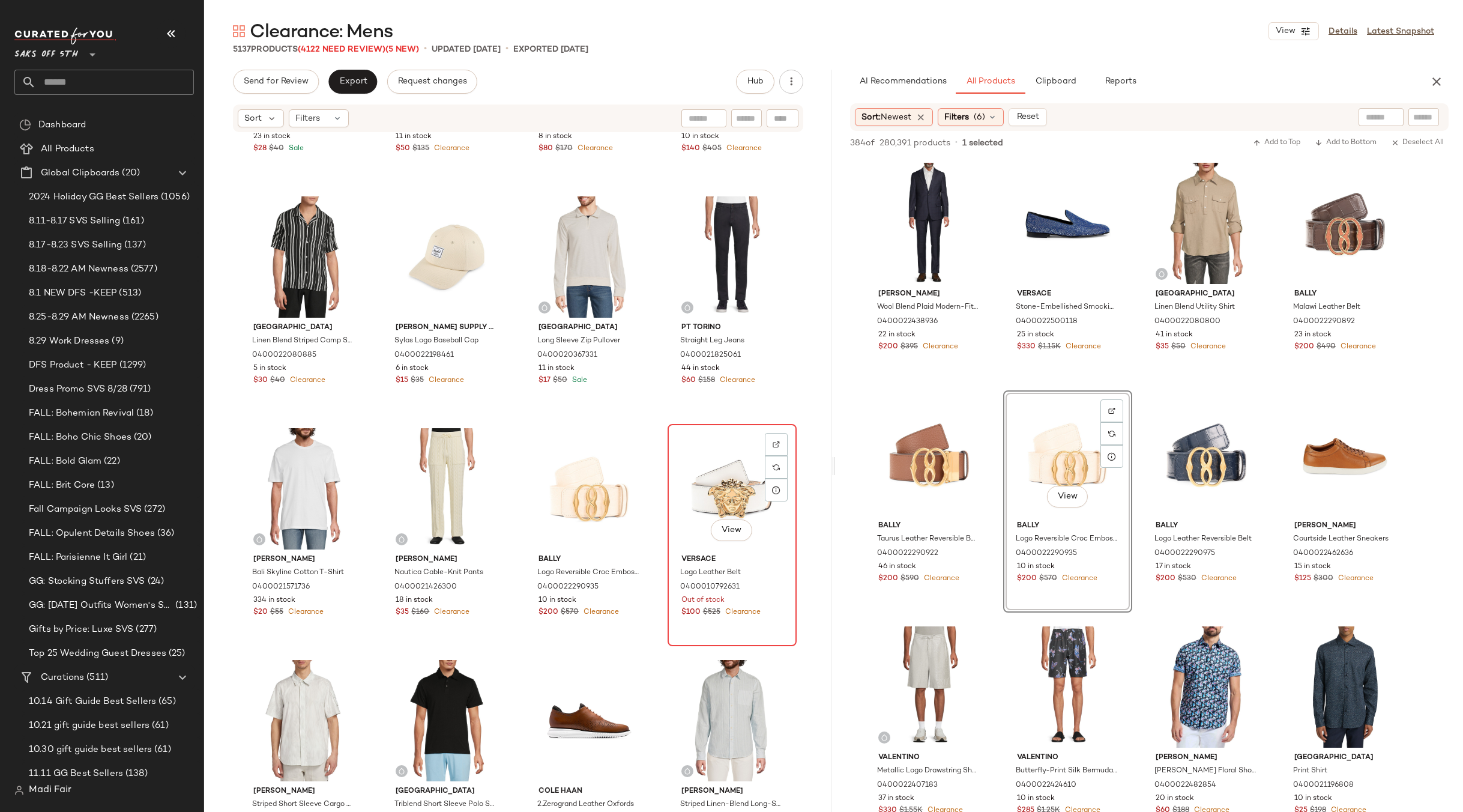
click at [703, 485] on div "View" at bounding box center [732, 489] width 121 height 122
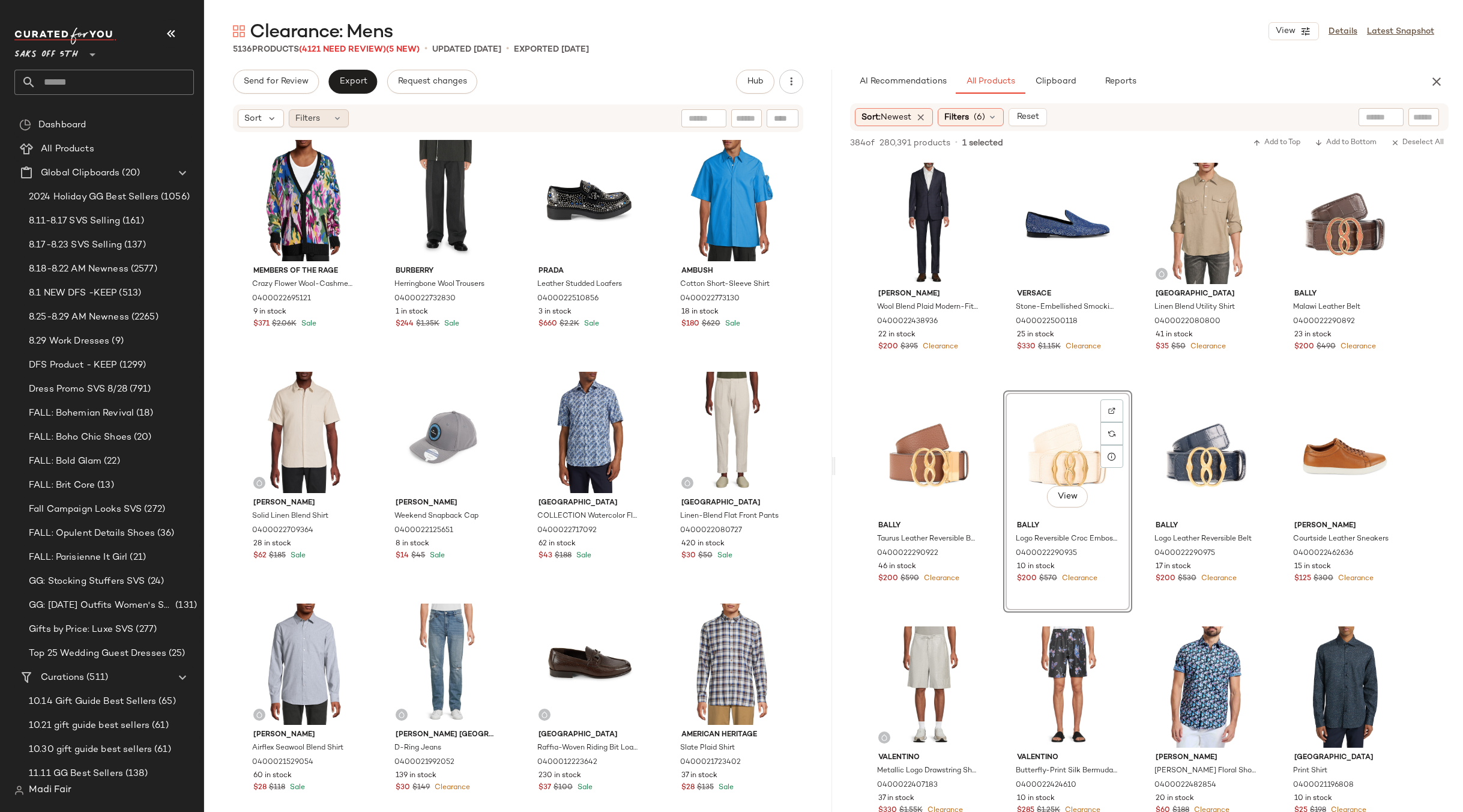
click at [323, 116] on div "Filters" at bounding box center [319, 118] width 60 height 18
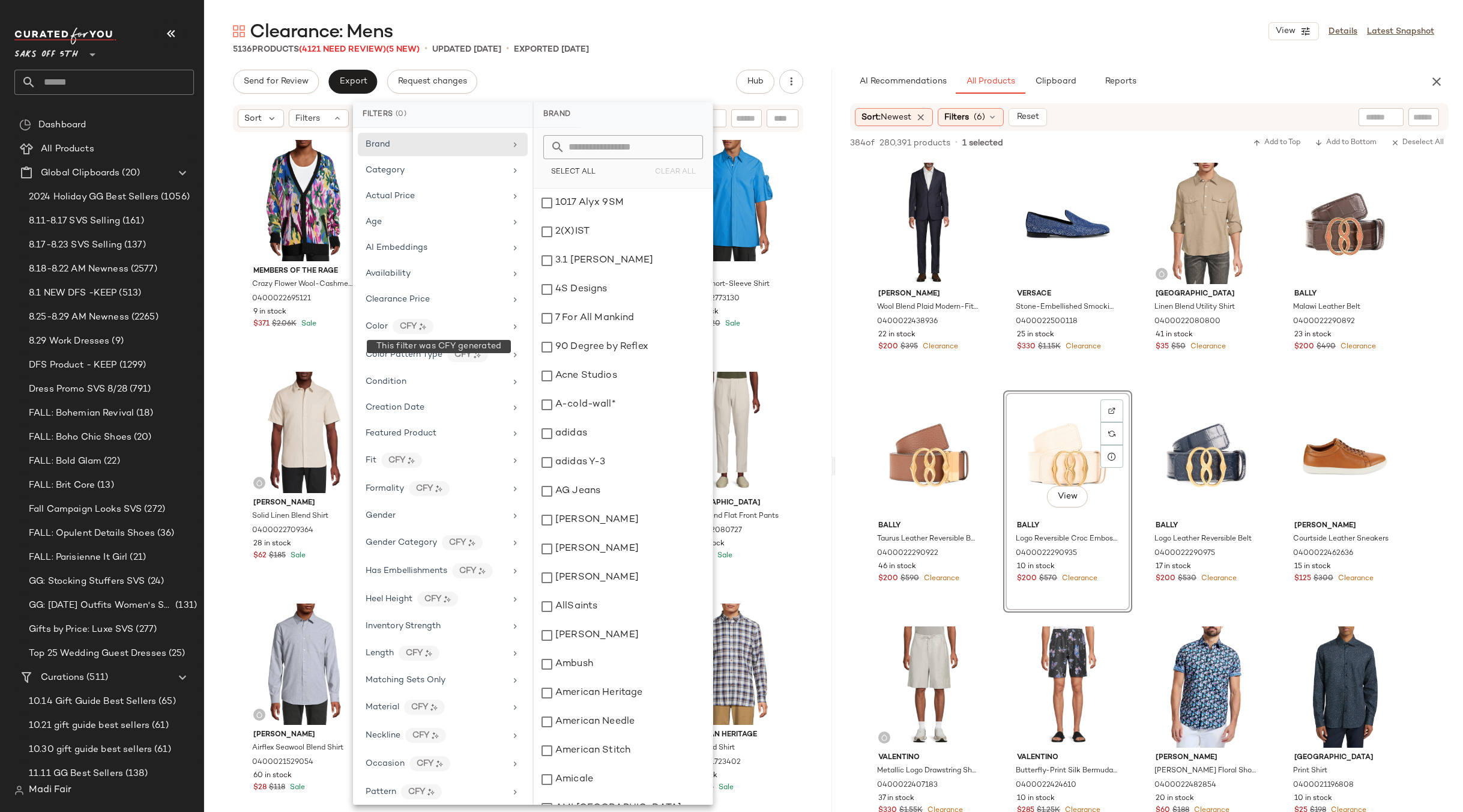
scroll to position [334, 0]
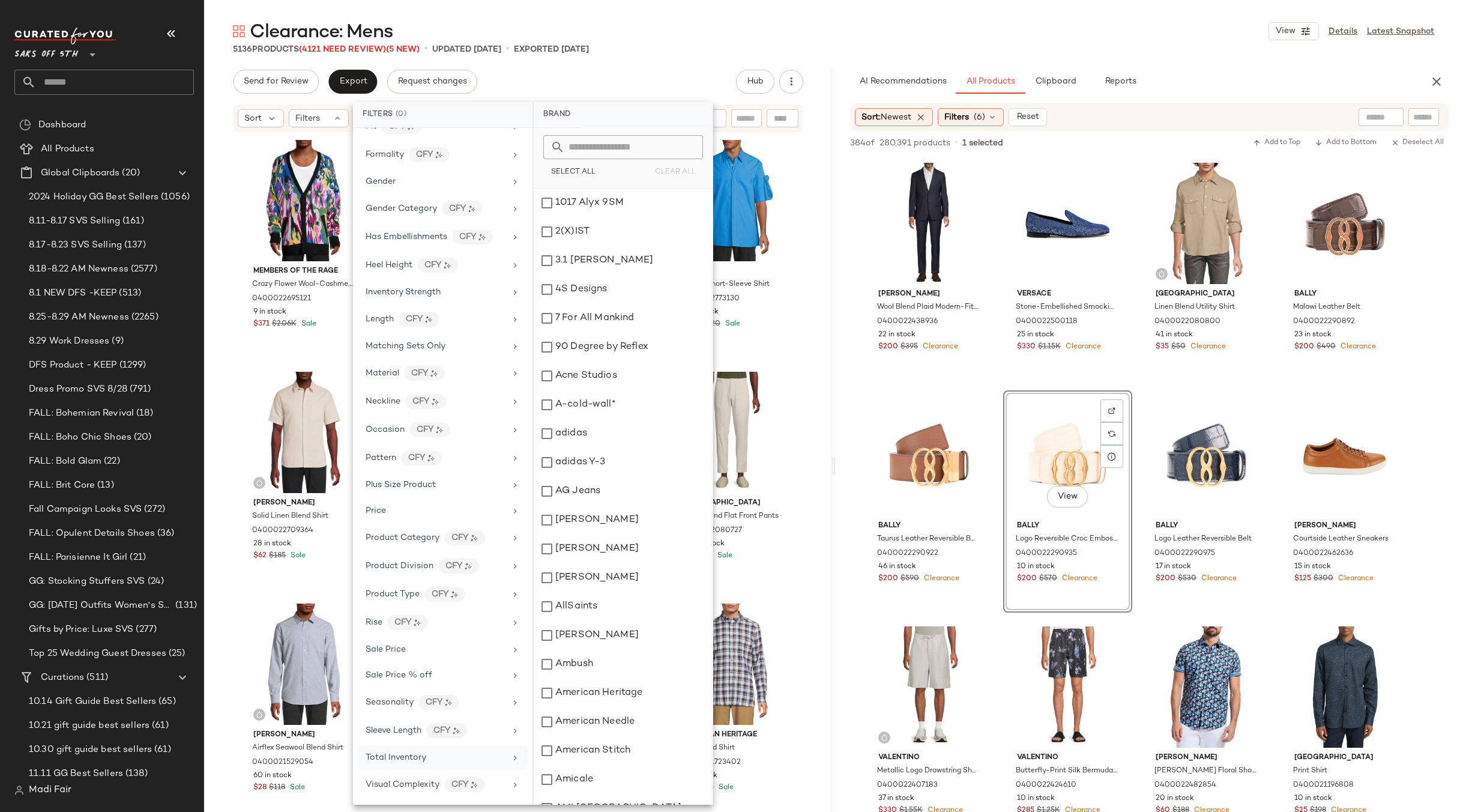
click at [391, 757] on span "Total Inventory" at bounding box center [396, 757] width 60 height 9
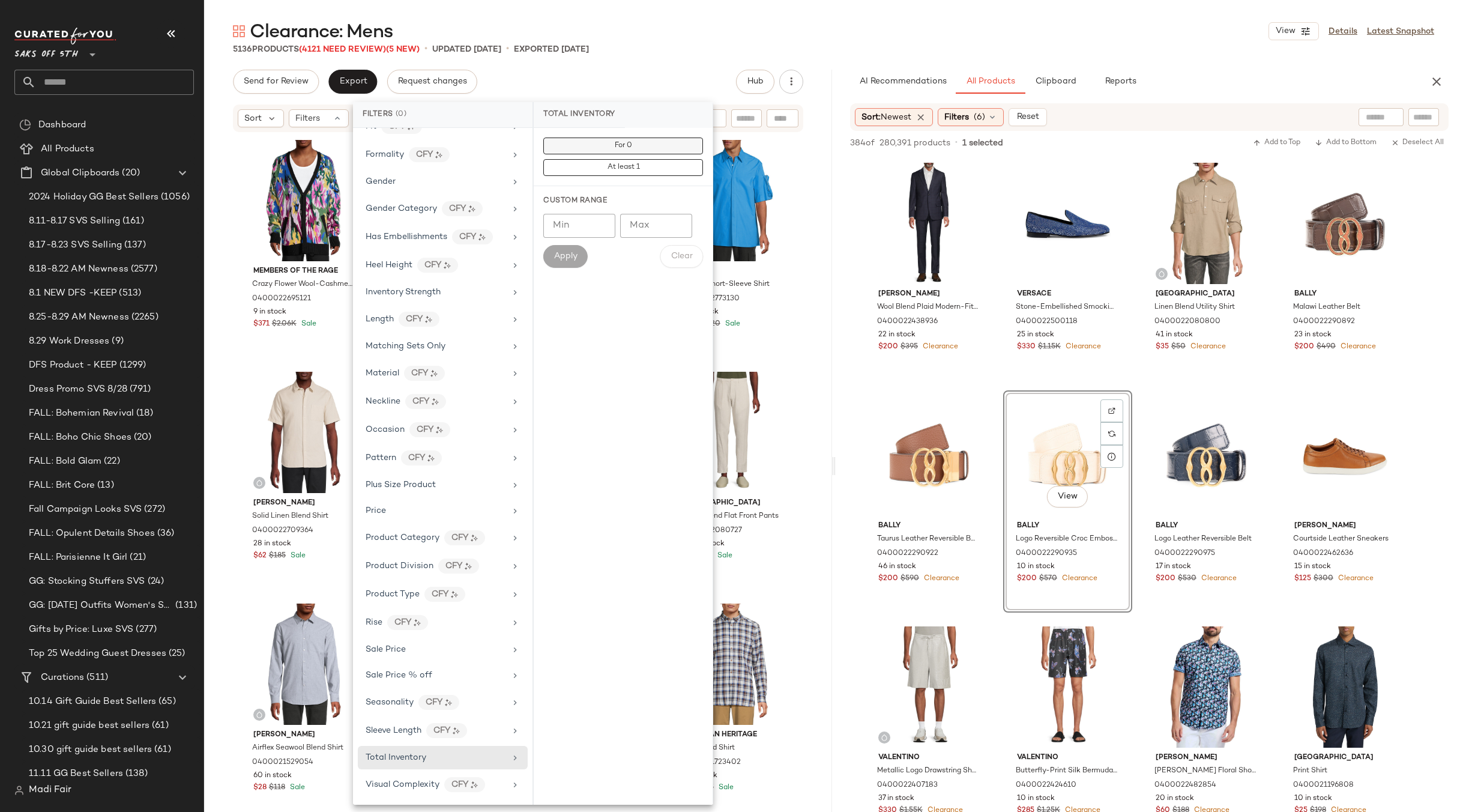
click at [620, 147] on span "For 0" at bounding box center [622, 146] width 18 height 9
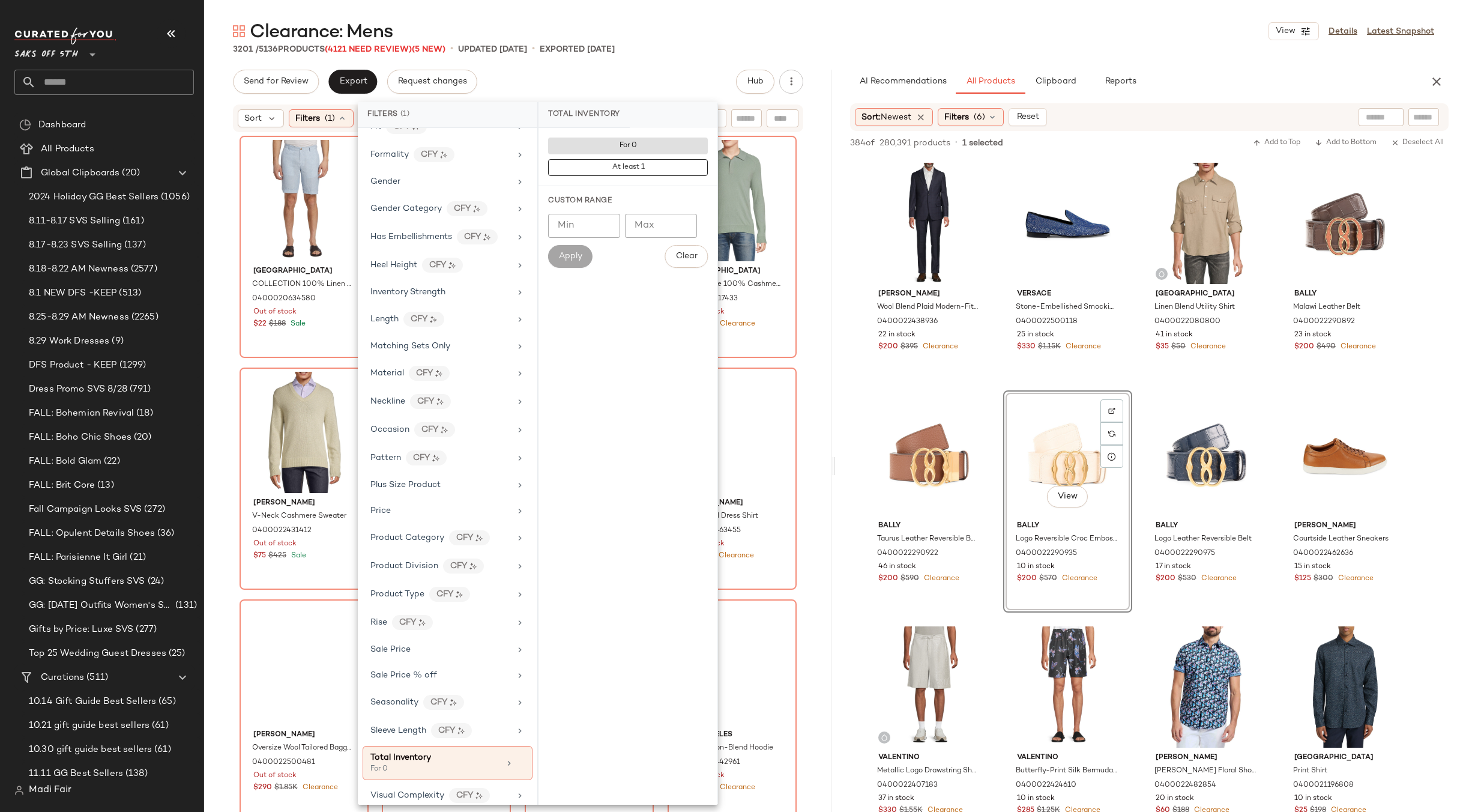
click at [649, 31] on div "Clearance: Mens View Details Latest Snapshot" at bounding box center [834, 31] width 1259 height 24
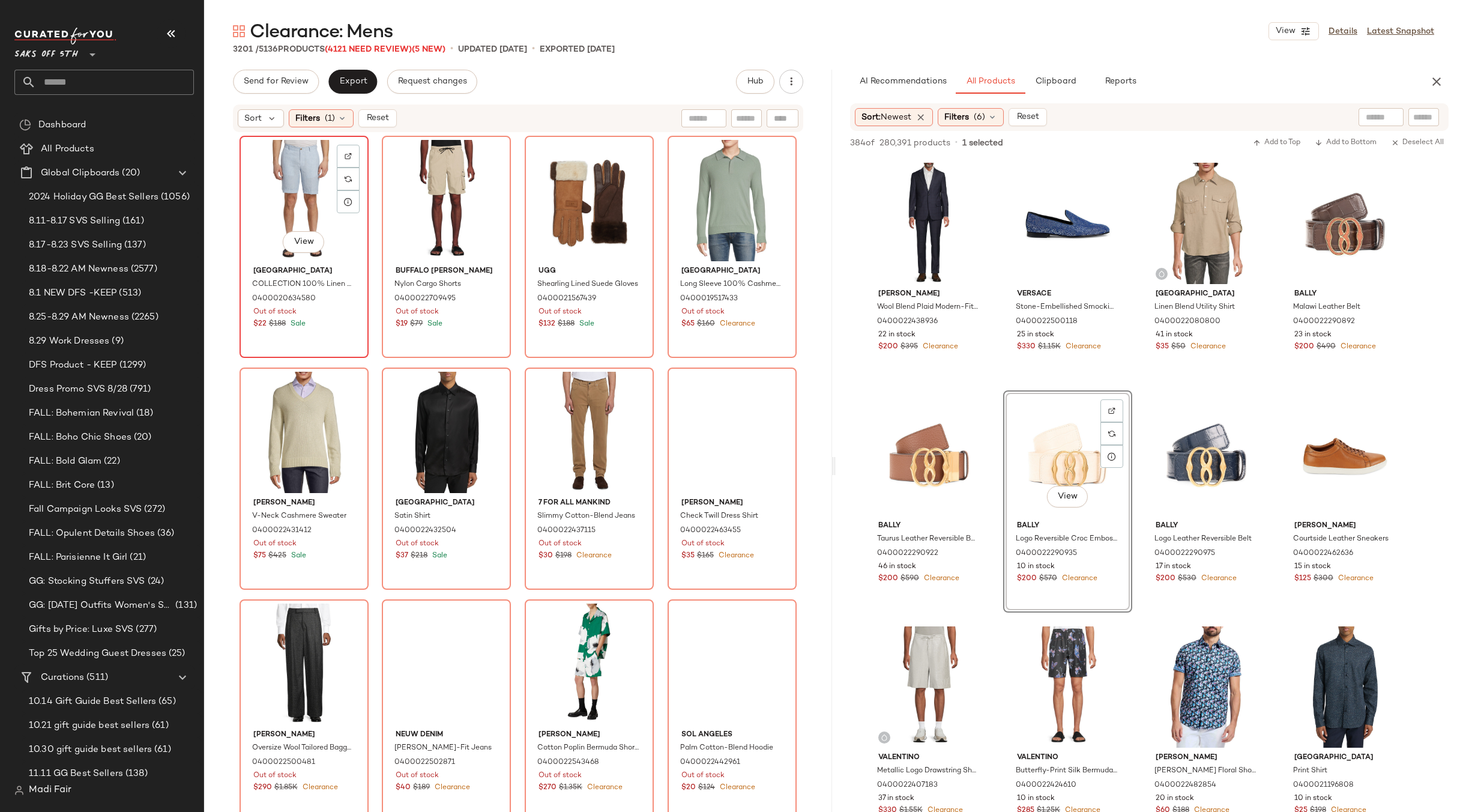
click at [302, 191] on div "View" at bounding box center [304, 200] width 121 height 122
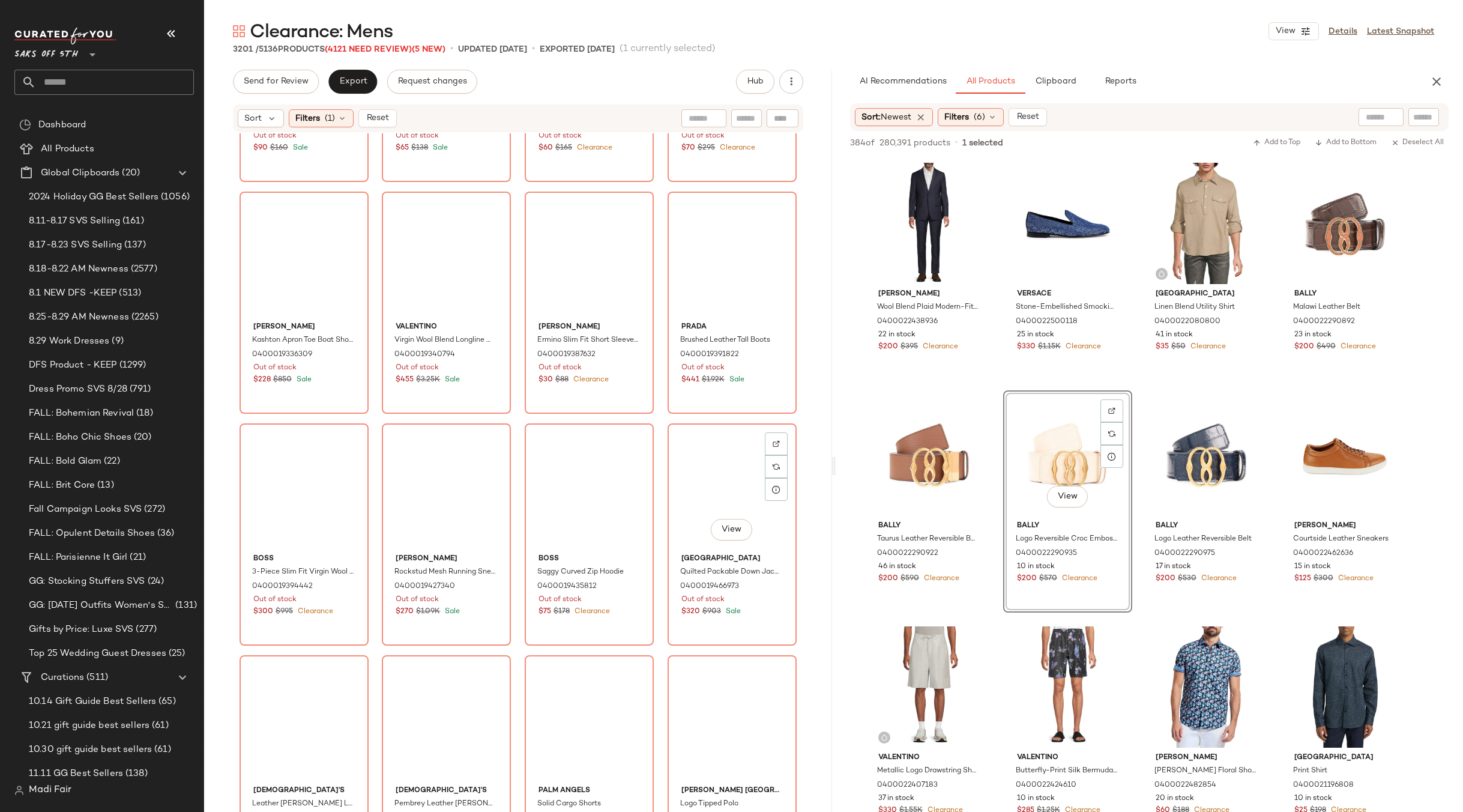
scroll to position [182641, 0]
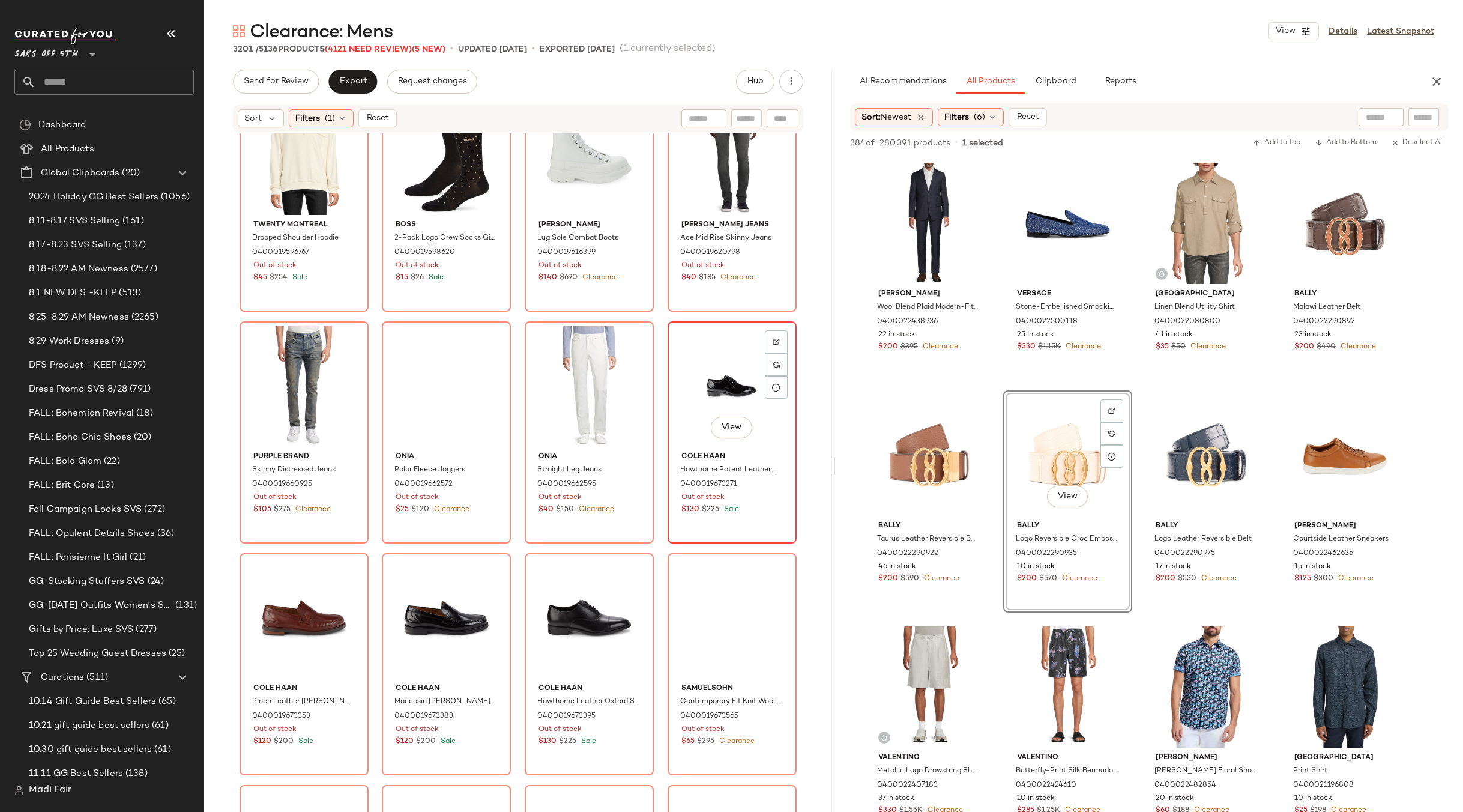
click at [711, 383] on div "View" at bounding box center [732, 385] width 121 height 122
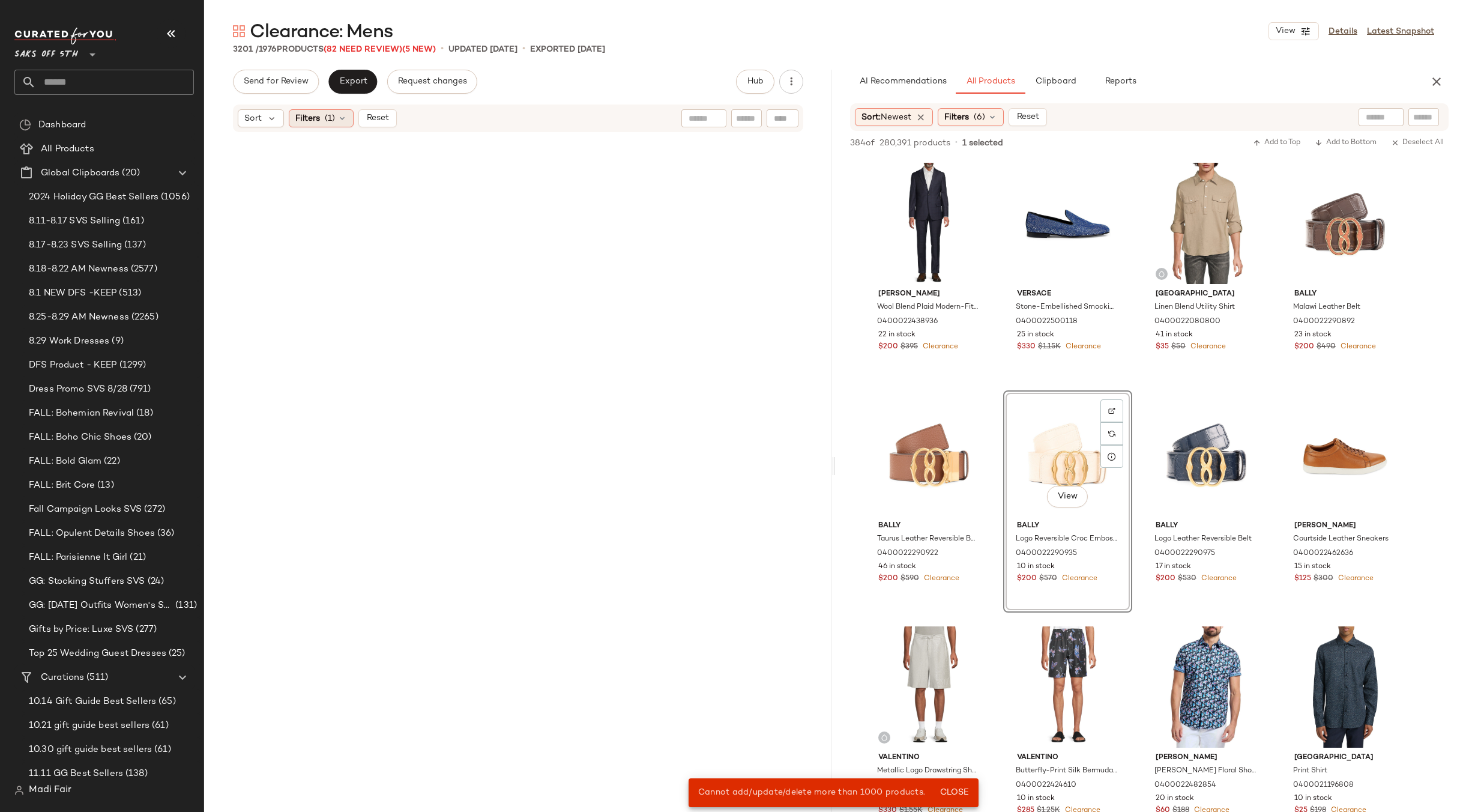
click at [331, 112] on span "(1)" at bounding box center [330, 118] width 10 height 13
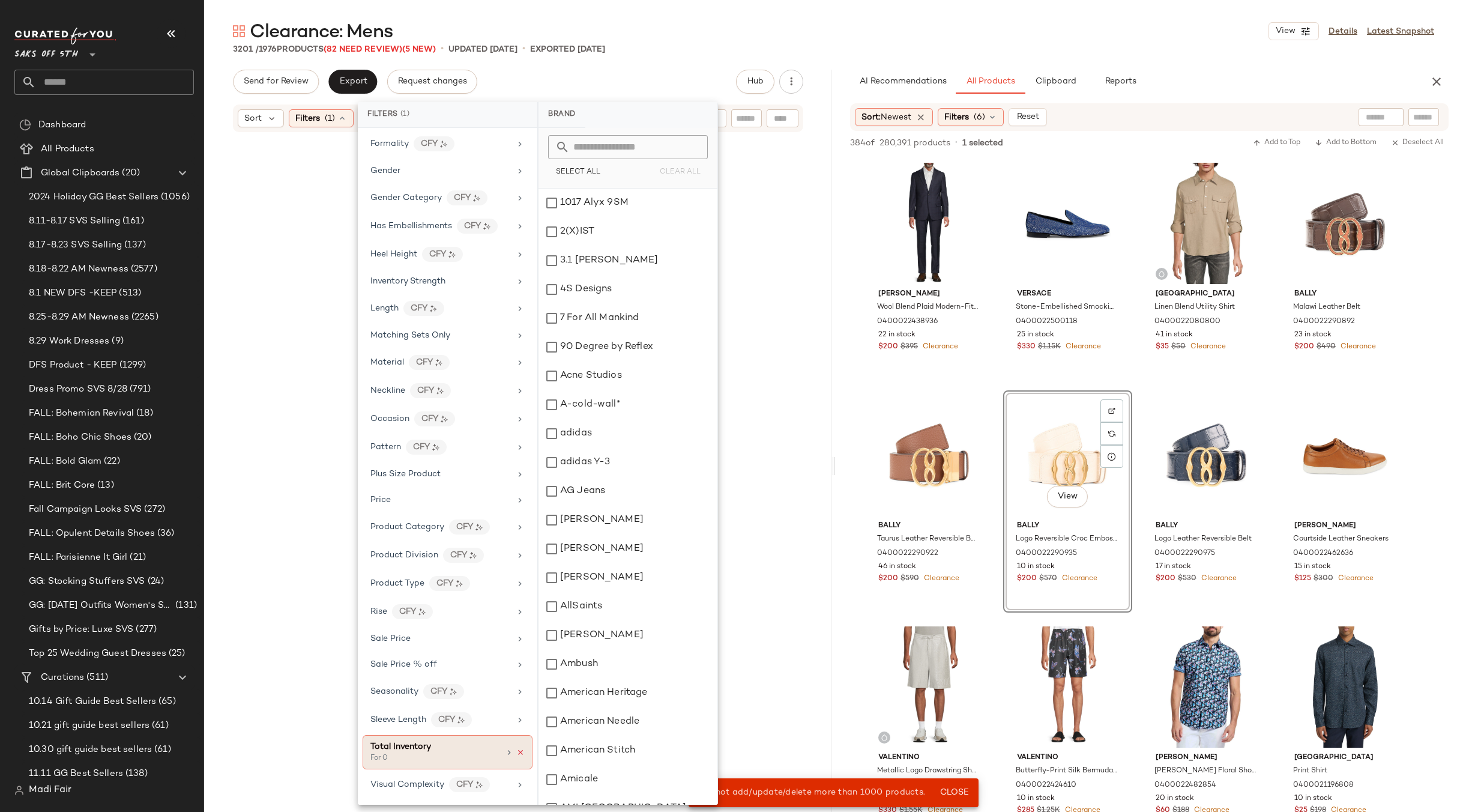
scroll to position [64166, 0]
click at [516, 750] on icon at bounding box center [521, 753] width 9 height 9
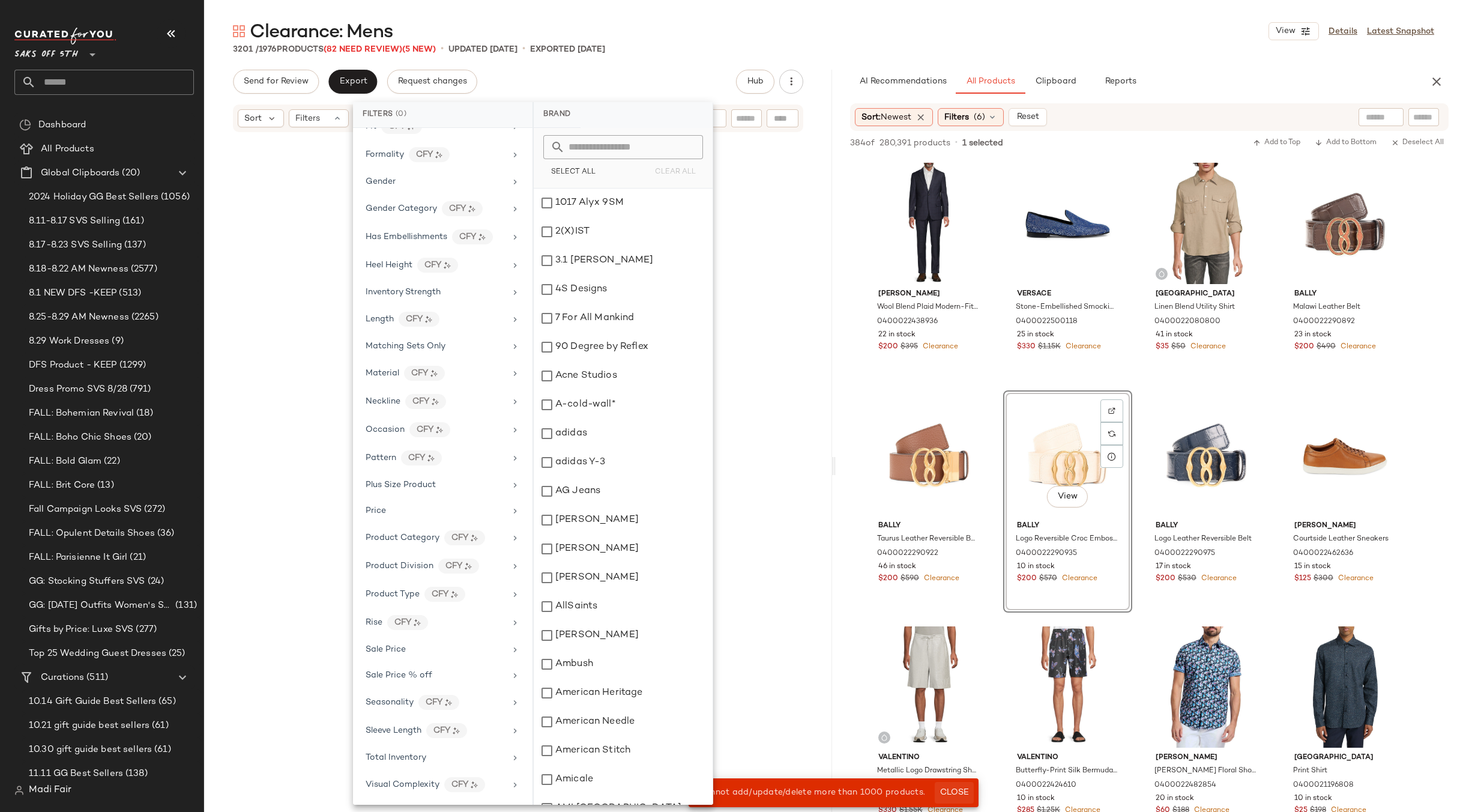
scroll to position [334, 0]
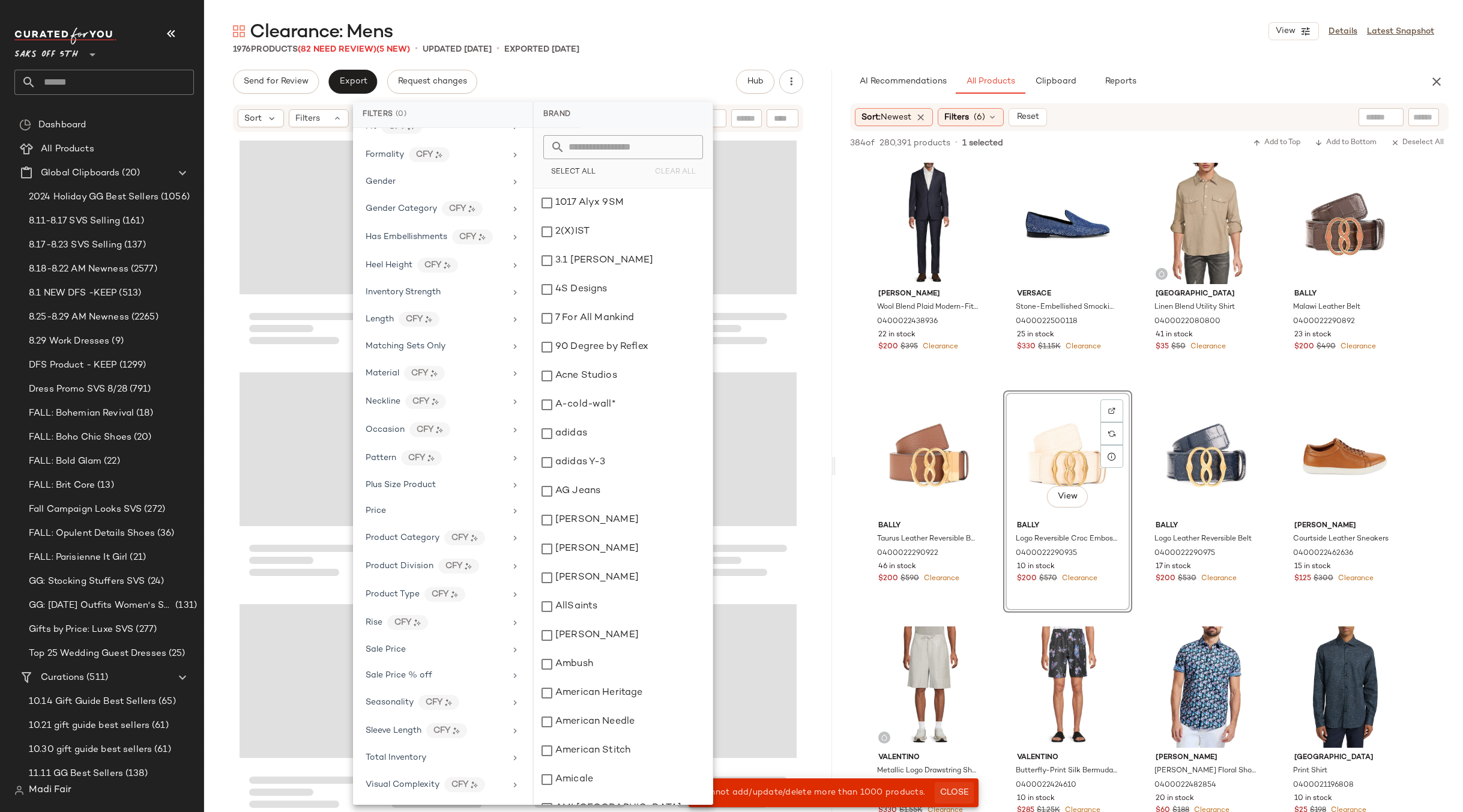
click at [949, 785] on button "Close" at bounding box center [953, 792] width 39 height 22
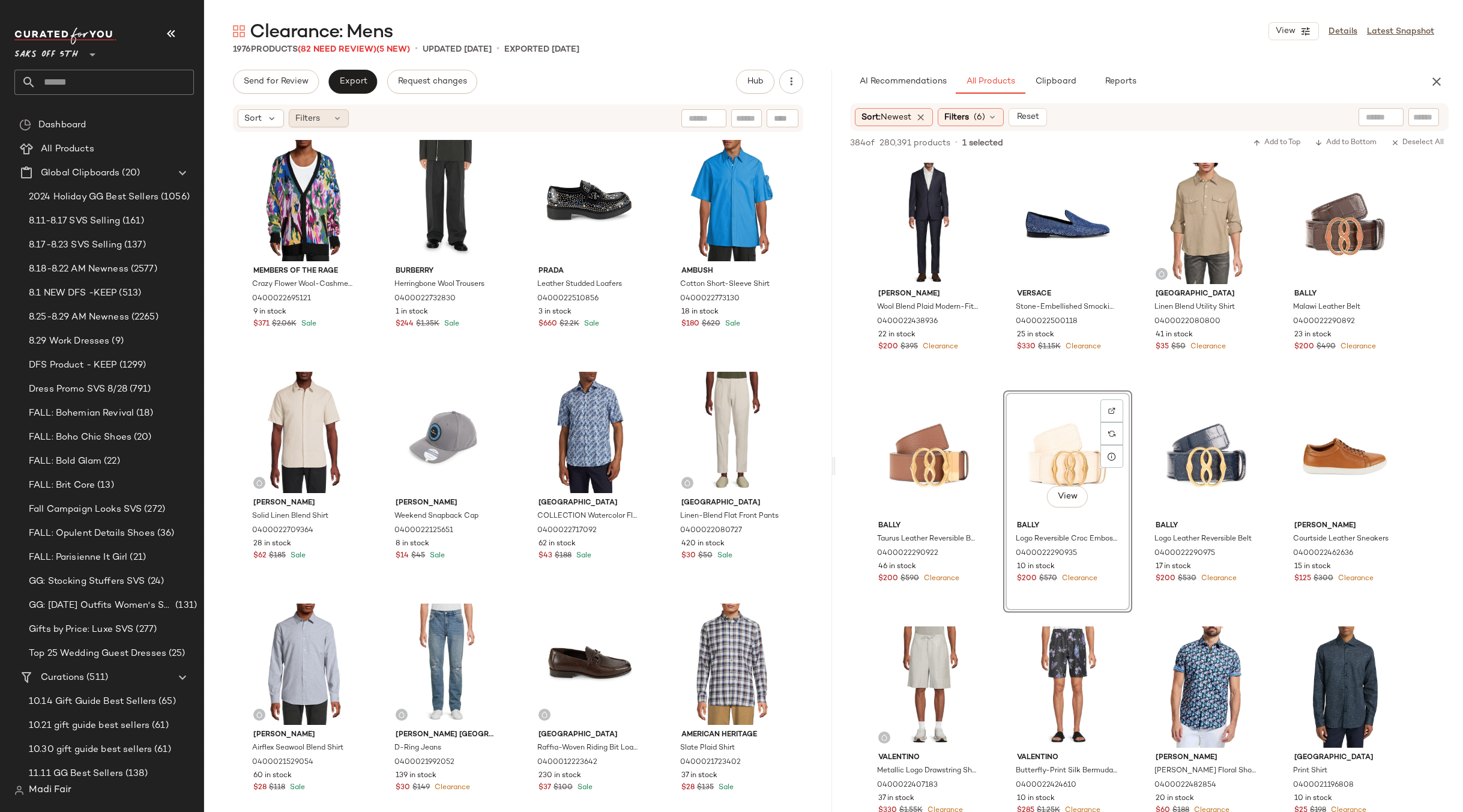
click at [335, 119] on icon at bounding box center [337, 118] width 9 height 9
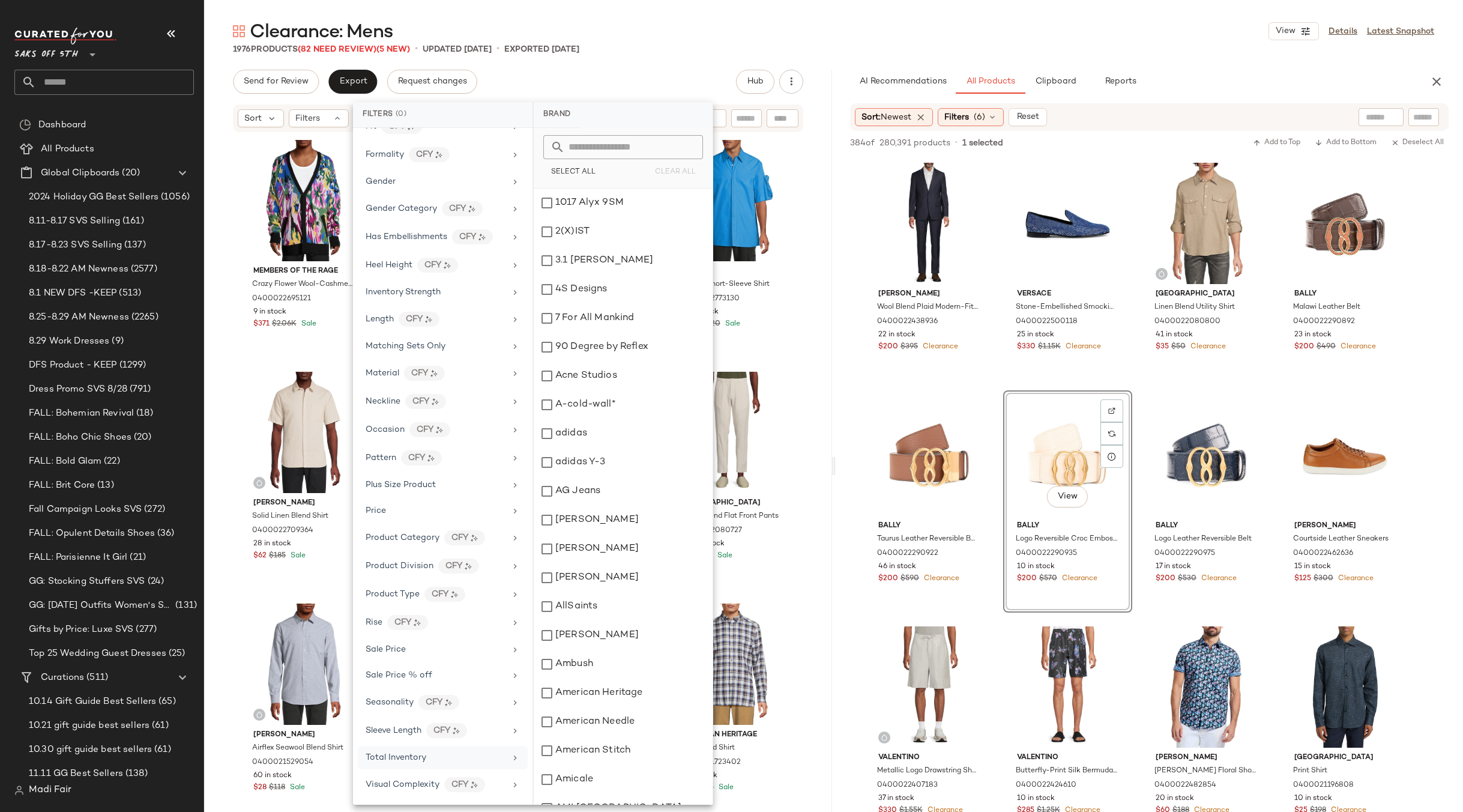
click at [423, 761] on span "Total Inventory" at bounding box center [396, 757] width 60 height 9
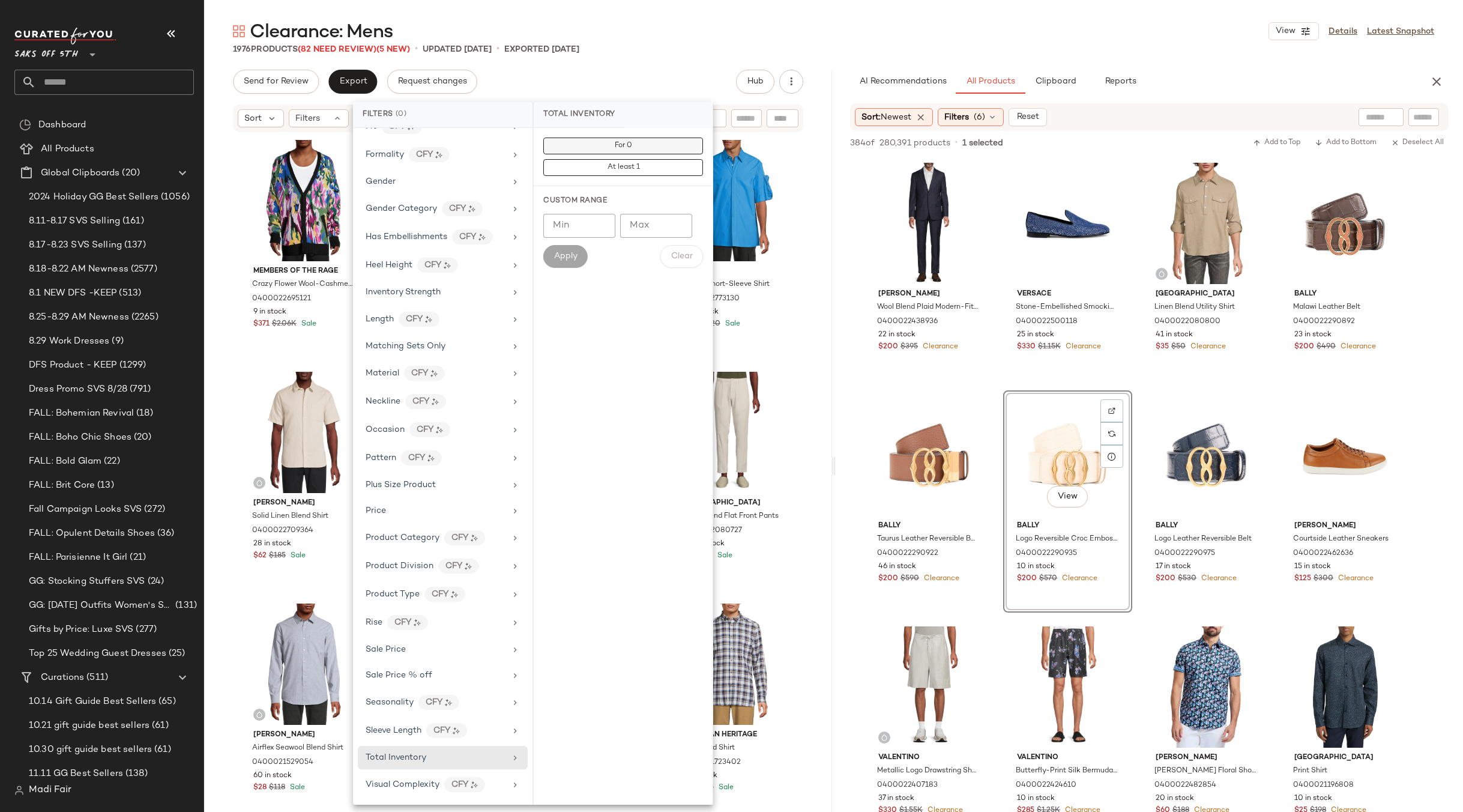
click at [632, 145] on span "For 0" at bounding box center [622, 146] width 18 height 9
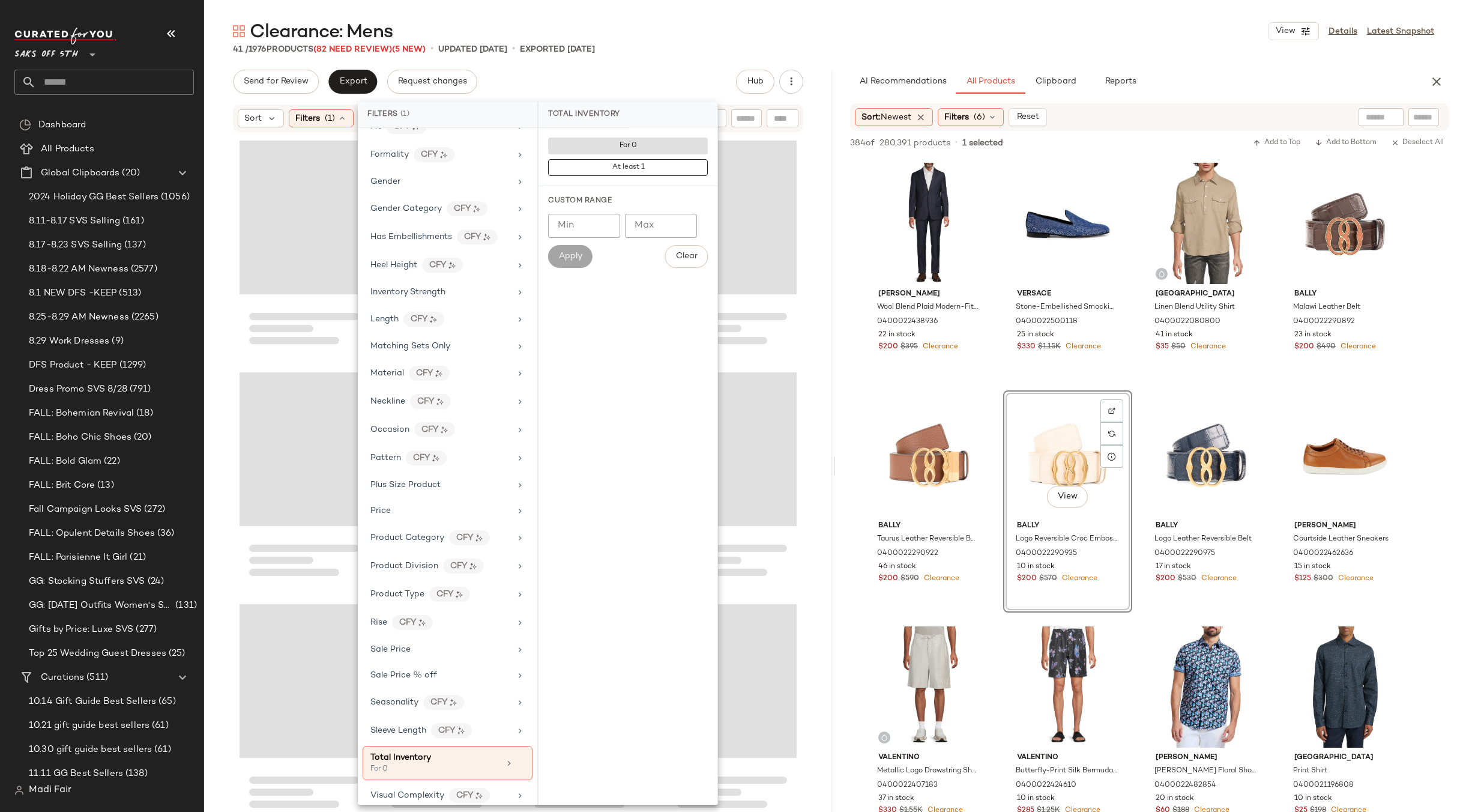
click at [630, 80] on div "Send for Review Export Request changes Hub" at bounding box center [518, 82] width 571 height 24
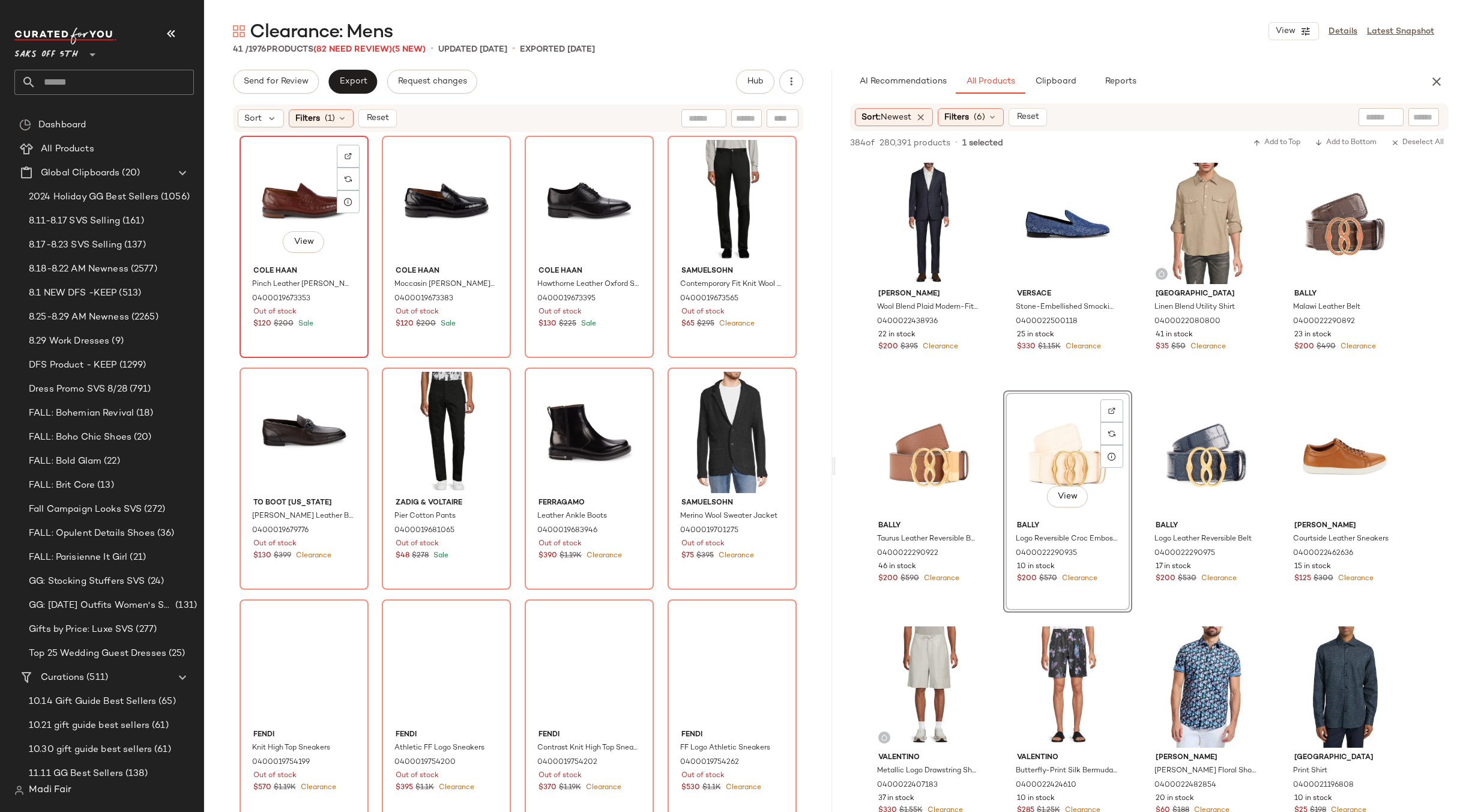
click at [276, 199] on div "View" at bounding box center [304, 200] width 121 height 122
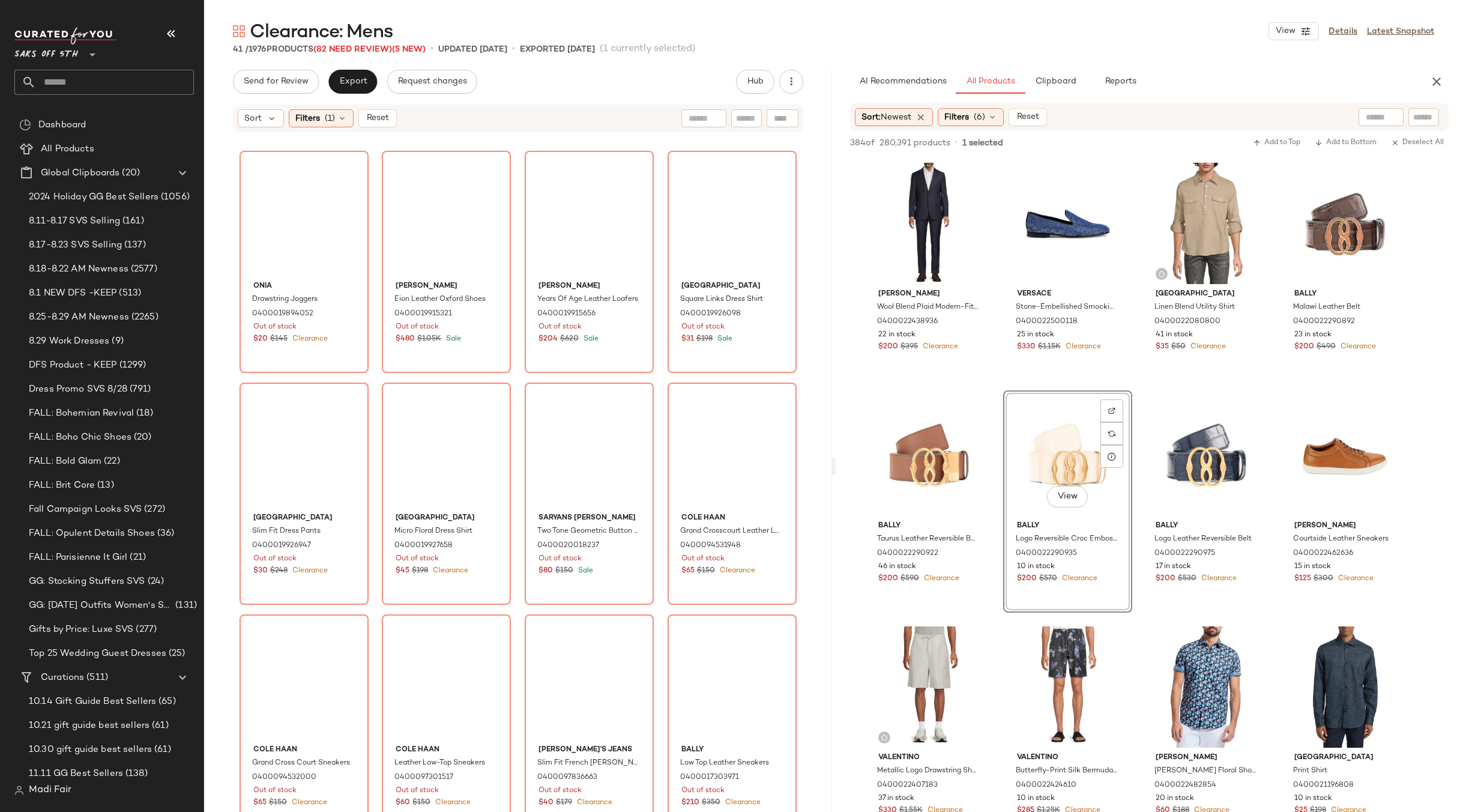
scroll to position [1837, 0]
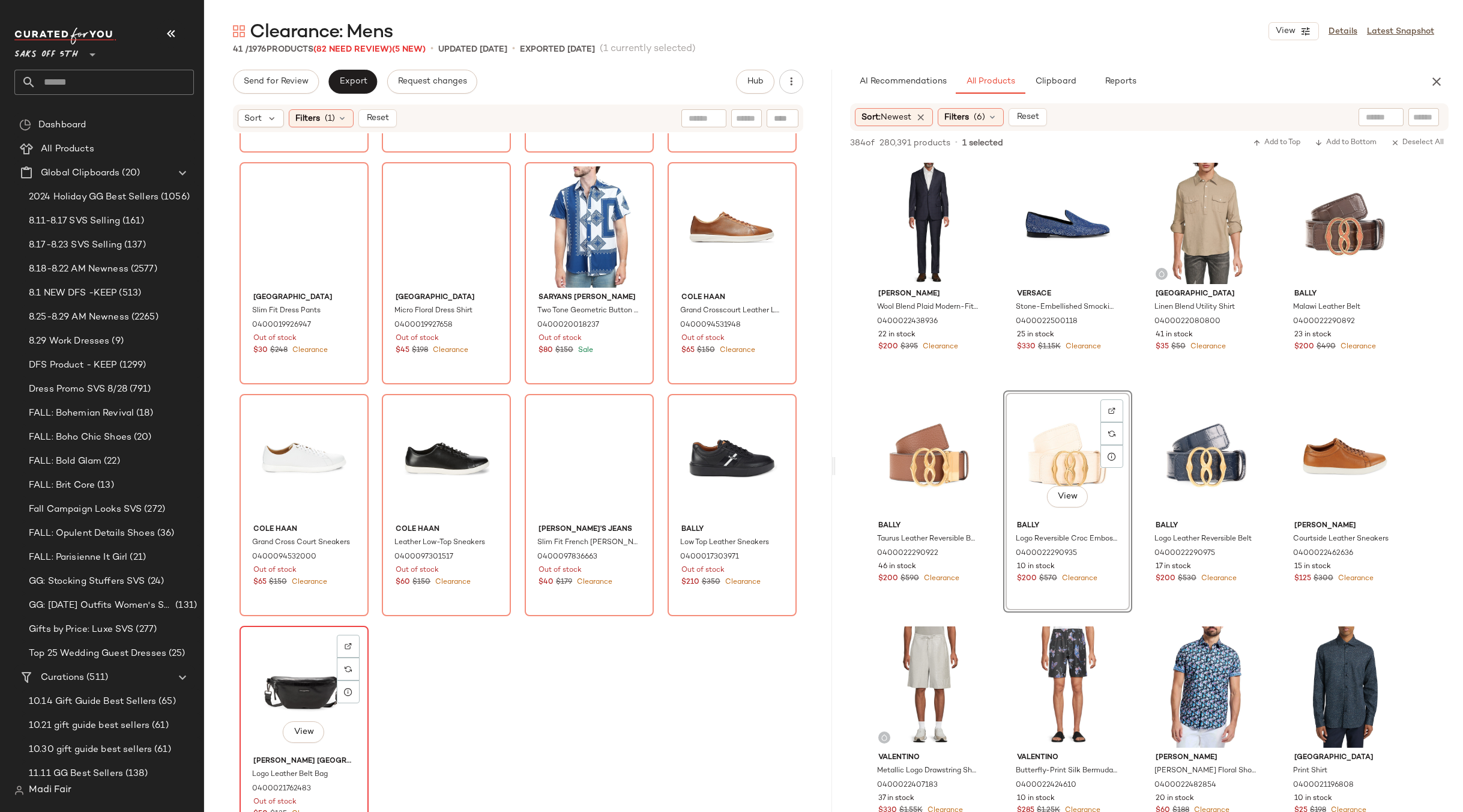
click at [286, 673] on div "View" at bounding box center [304, 690] width 121 height 122
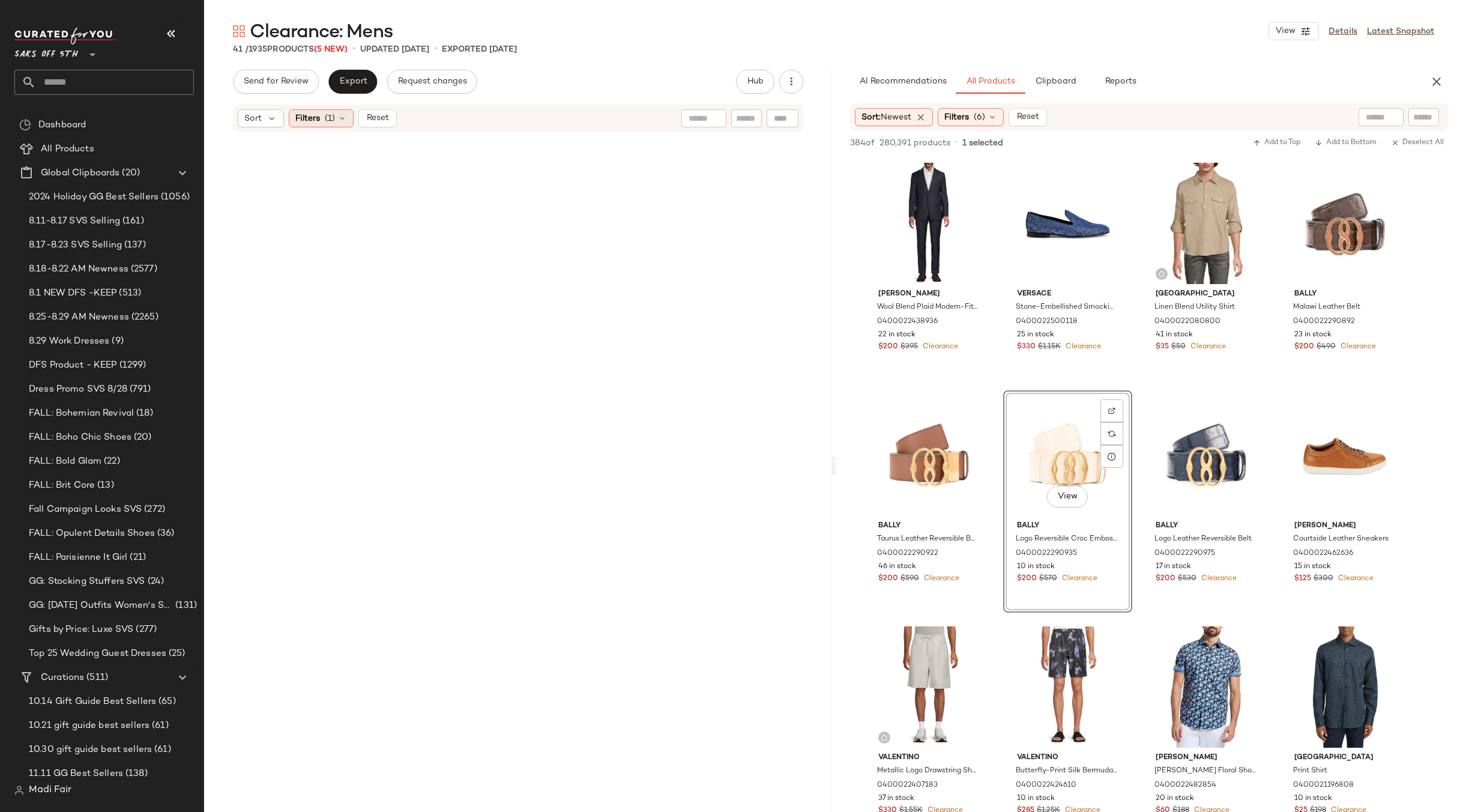
click at [302, 122] on span "Filters" at bounding box center [308, 118] width 25 height 13
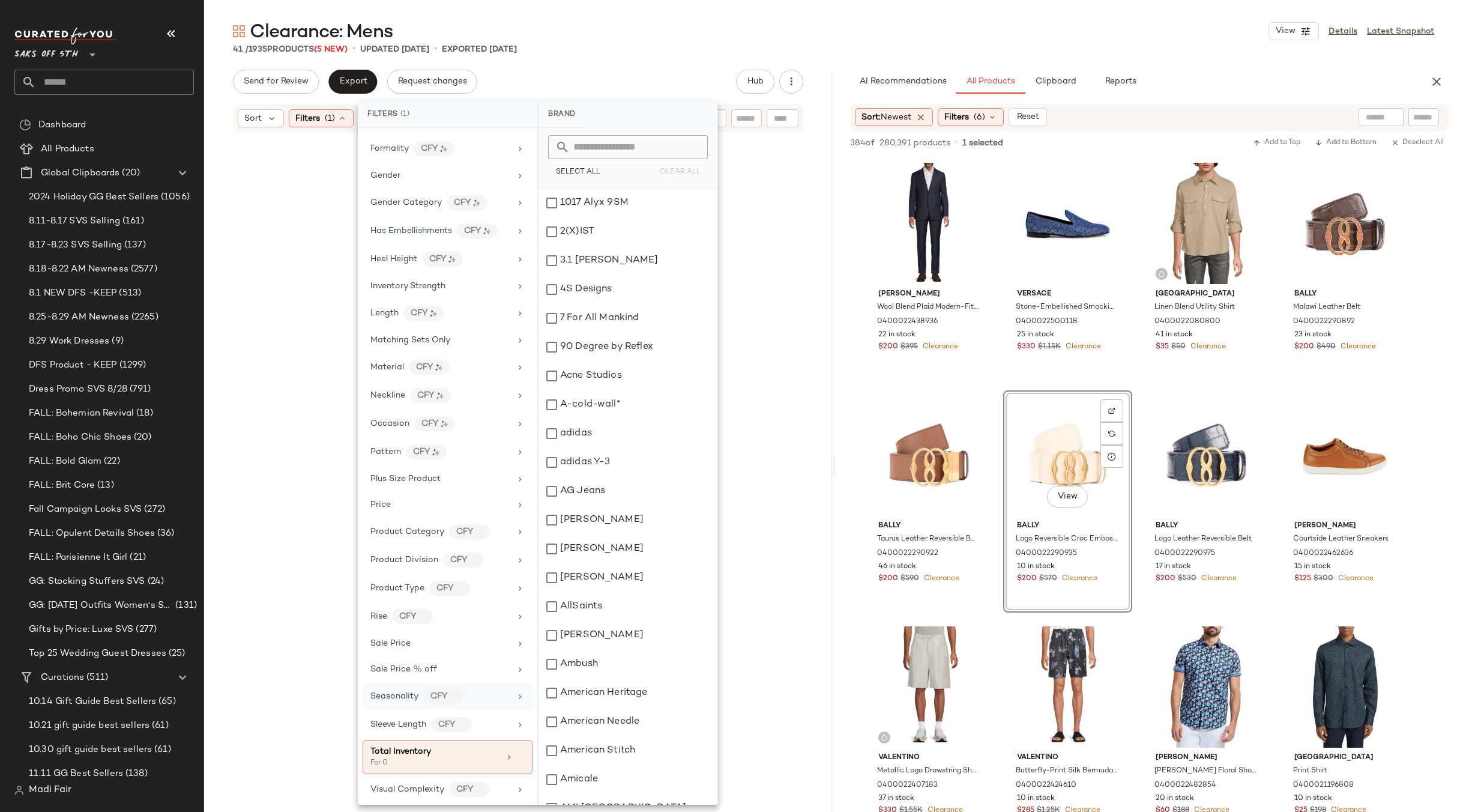
scroll to position [345, 0]
click at [510, 752] on div at bounding box center [515, 752] width 21 height 9
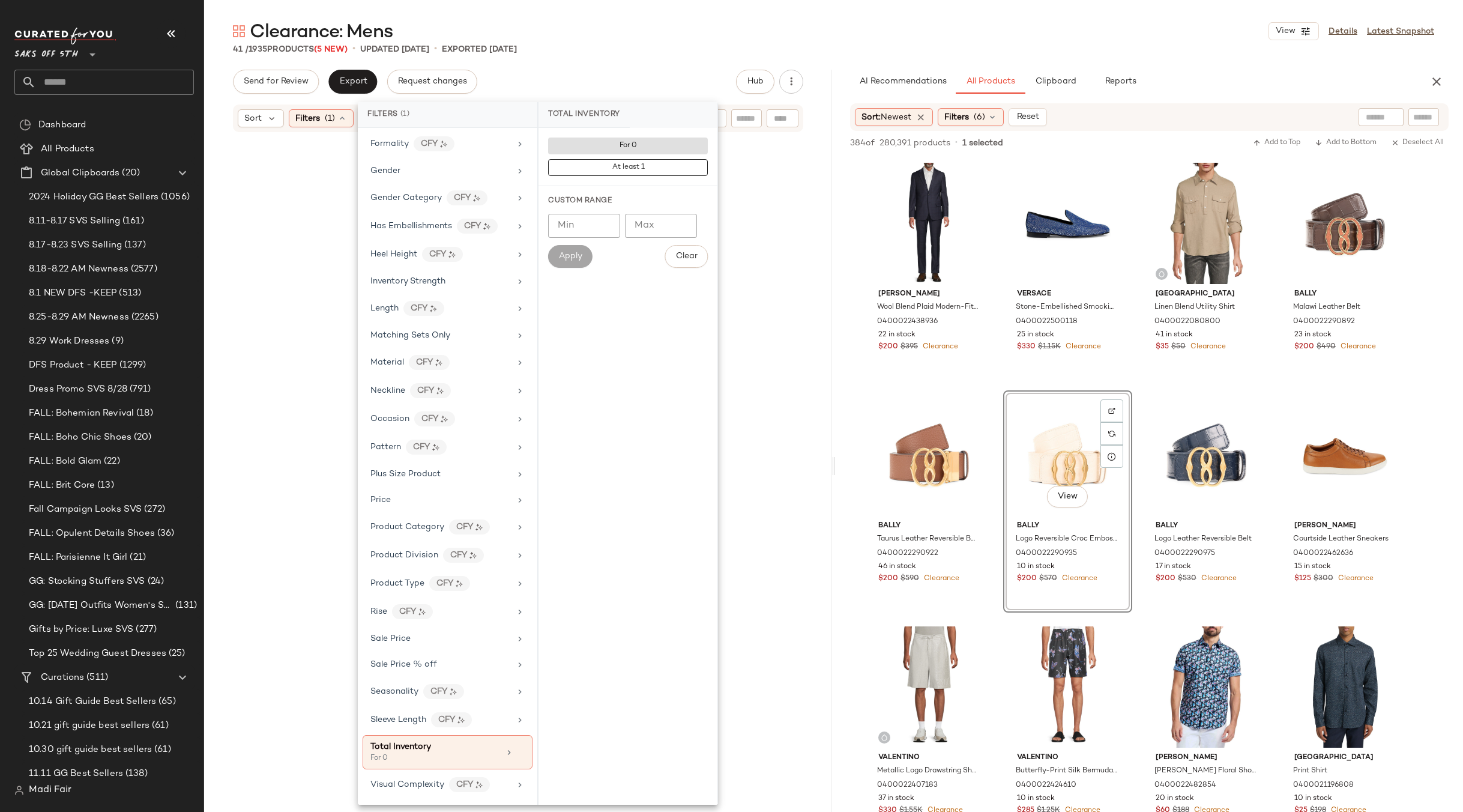
click at [587, 73] on div "Send for Review Export Request changes Hub" at bounding box center [518, 82] width 571 height 24
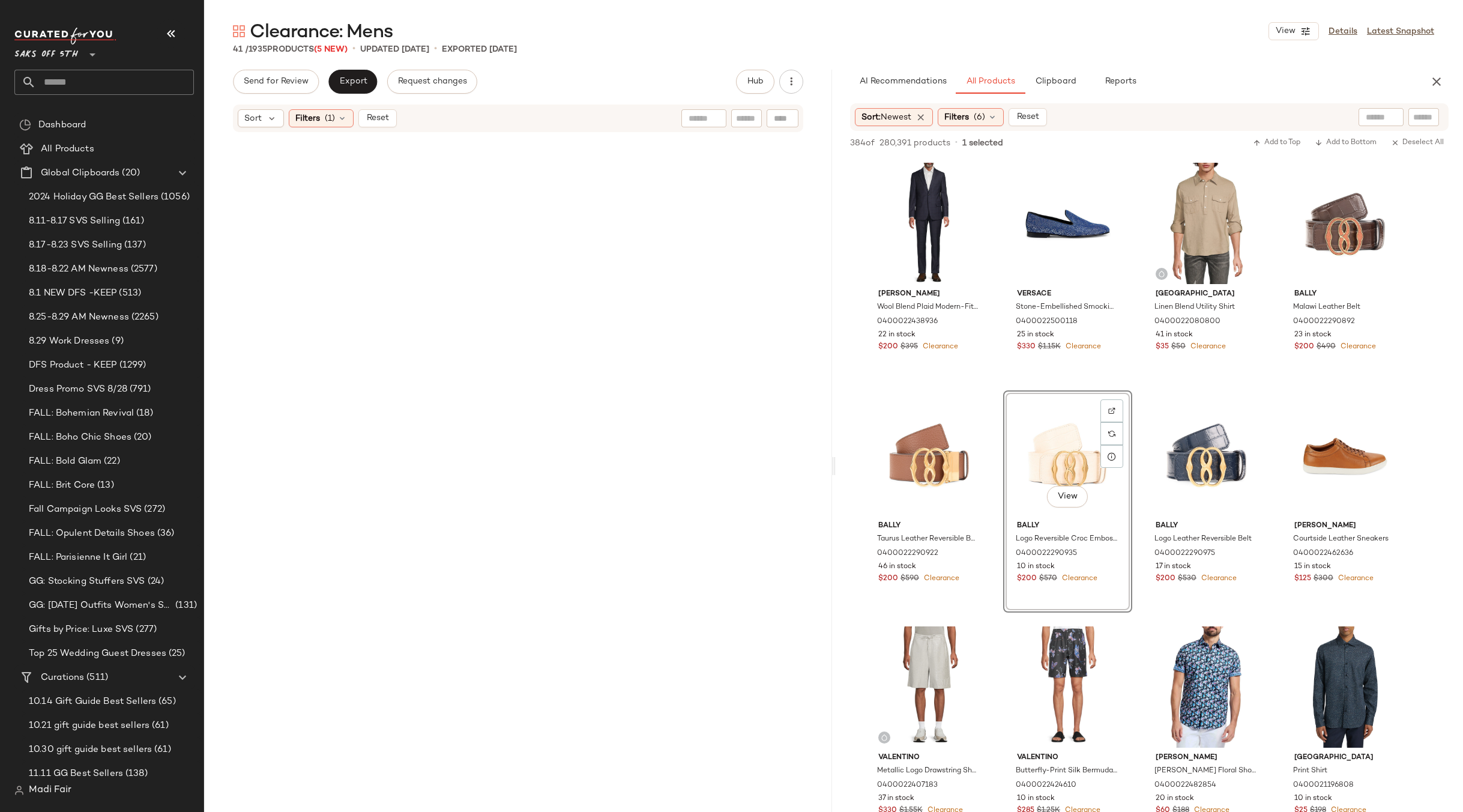
drag, startPoint x: 652, startPoint y: 41, endPoint x: 623, endPoint y: 70, distance: 41.0
click at [652, 41] on div "Clearance: Mens View Details Latest Snapshot" at bounding box center [834, 31] width 1259 height 24
click at [329, 121] on span "(1)" at bounding box center [330, 118] width 10 height 13
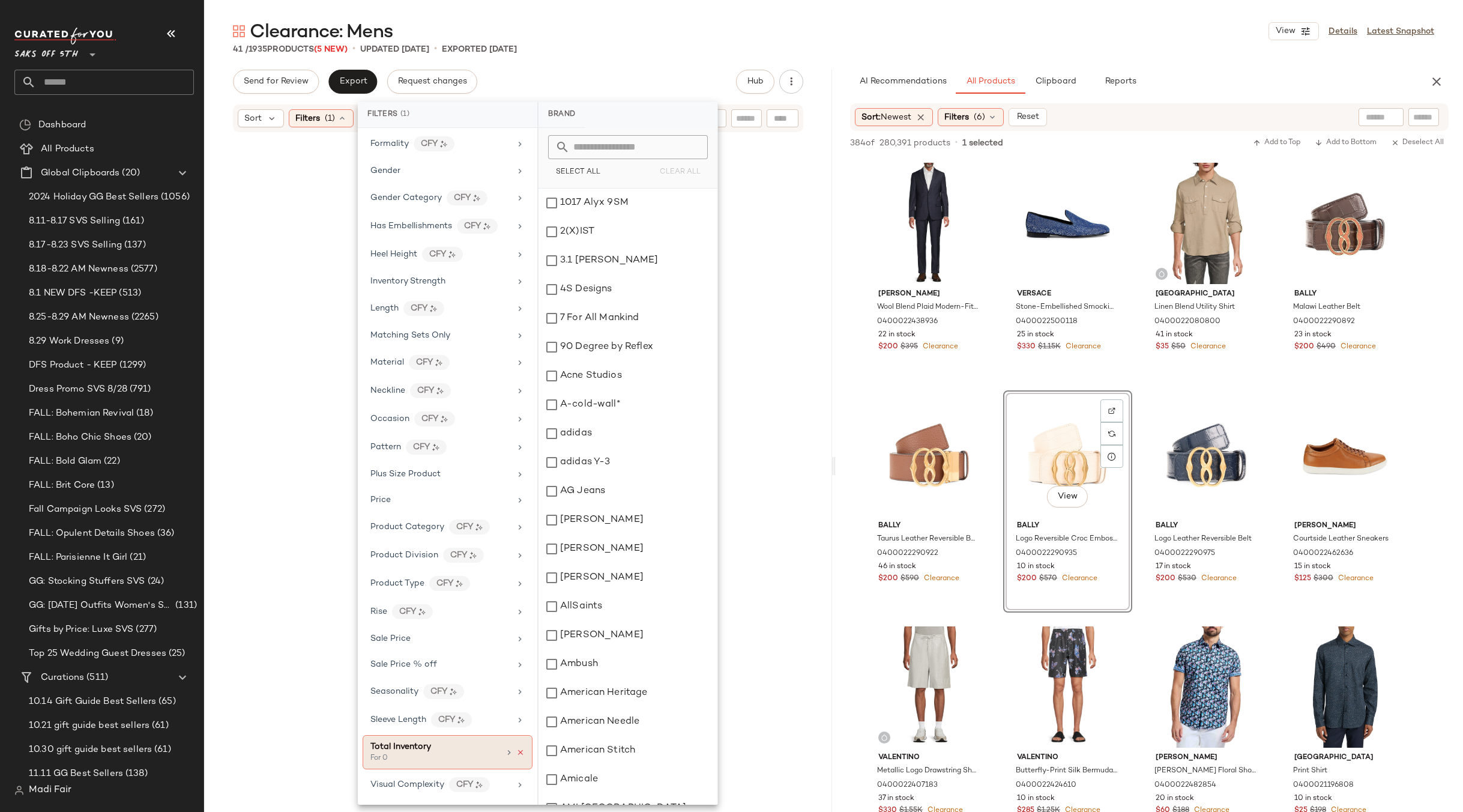
click at [516, 754] on icon at bounding box center [521, 753] width 9 height 9
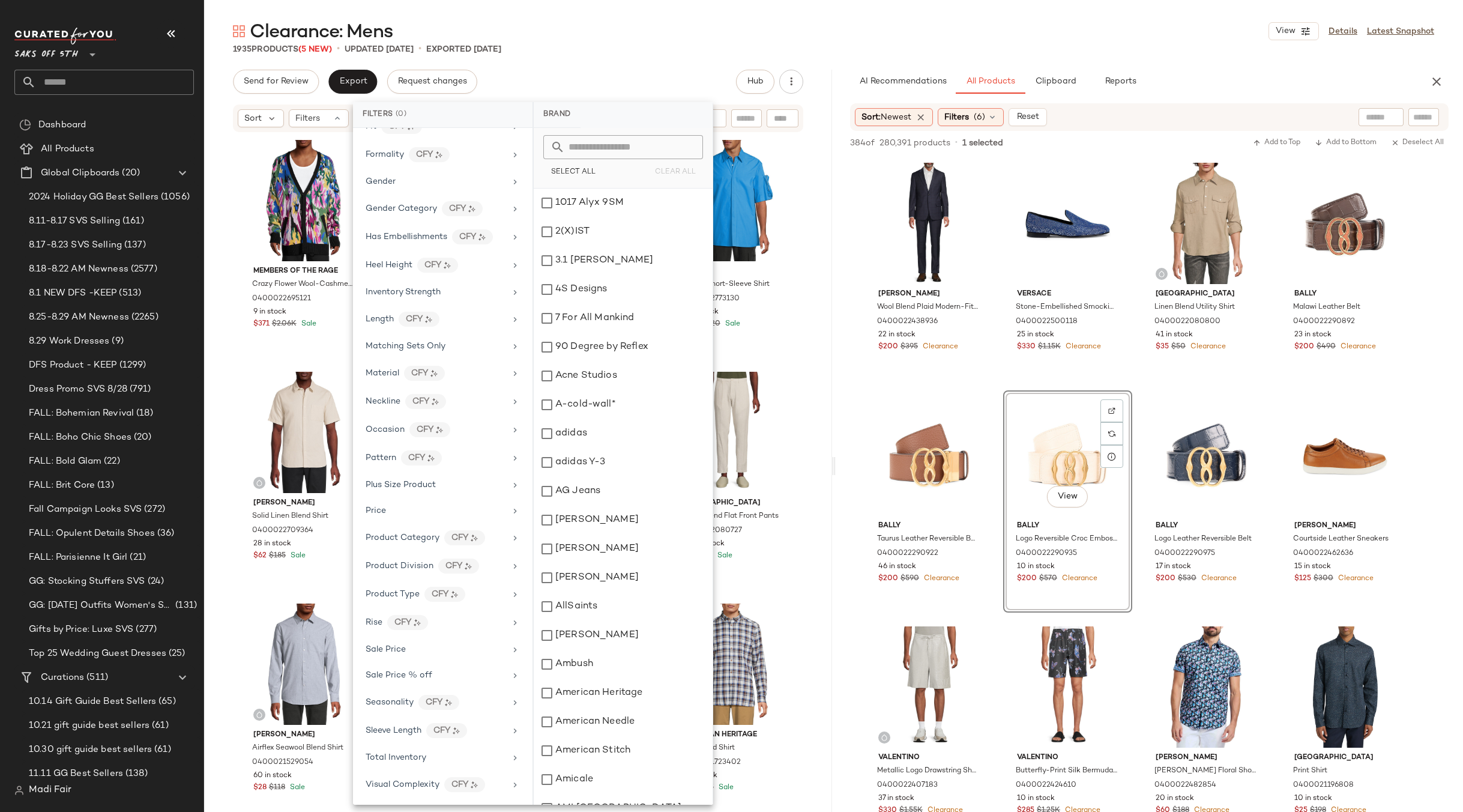
click at [646, 36] on div "Clearance: Mens View Details Latest Snapshot" at bounding box center [834, 31] width 1259 height 24
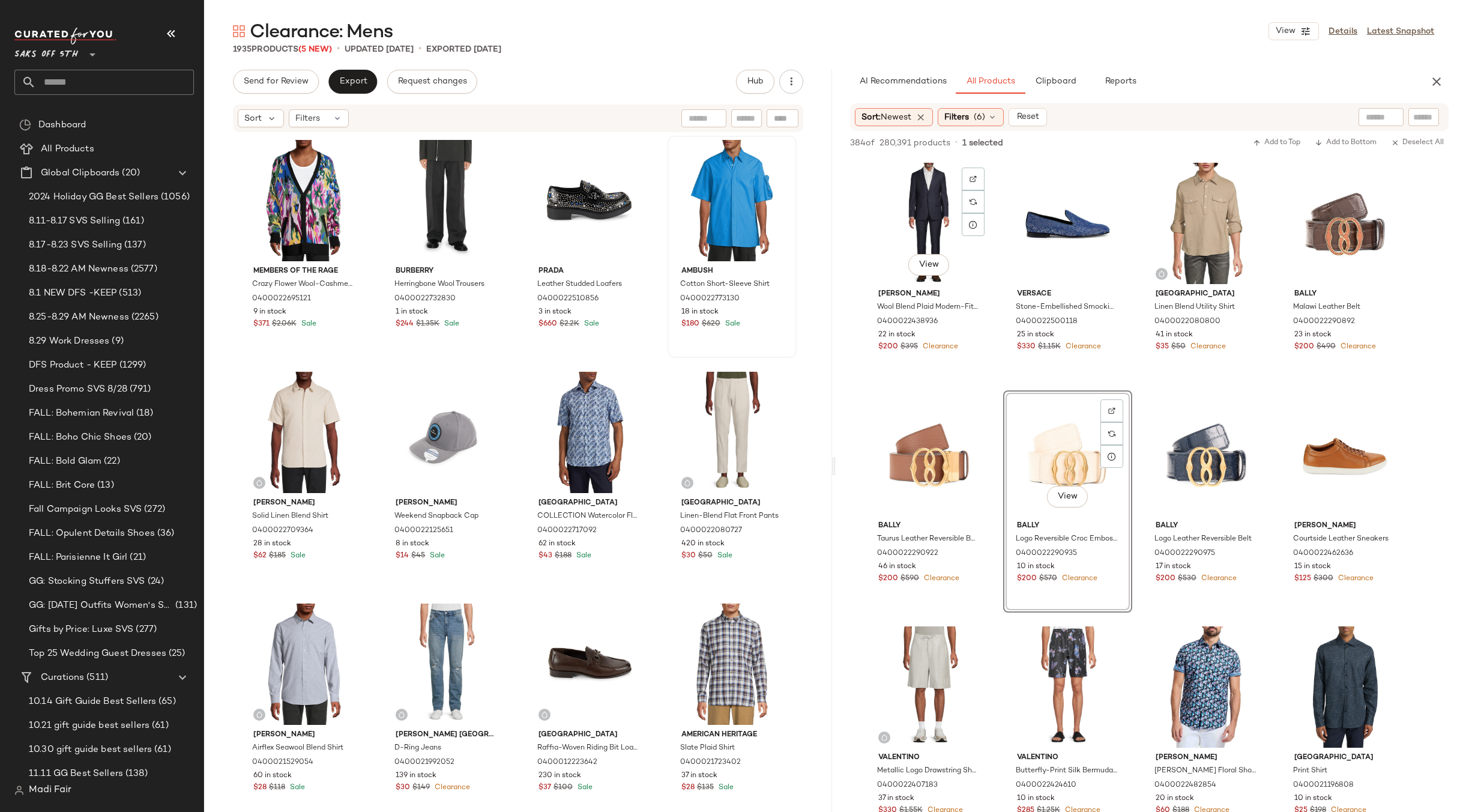
scroll to position [1260, 0]
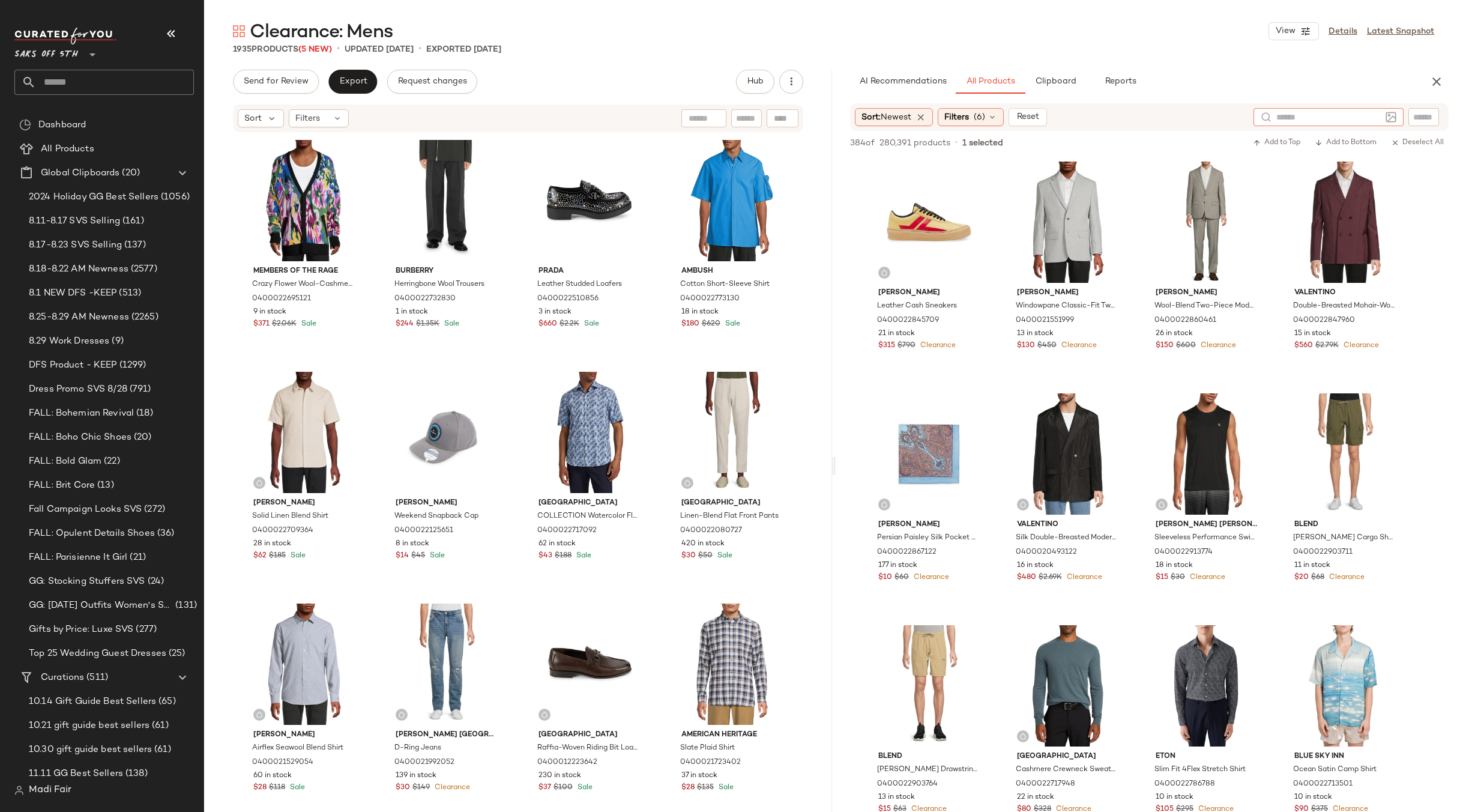
scroll to position [1260, 0]
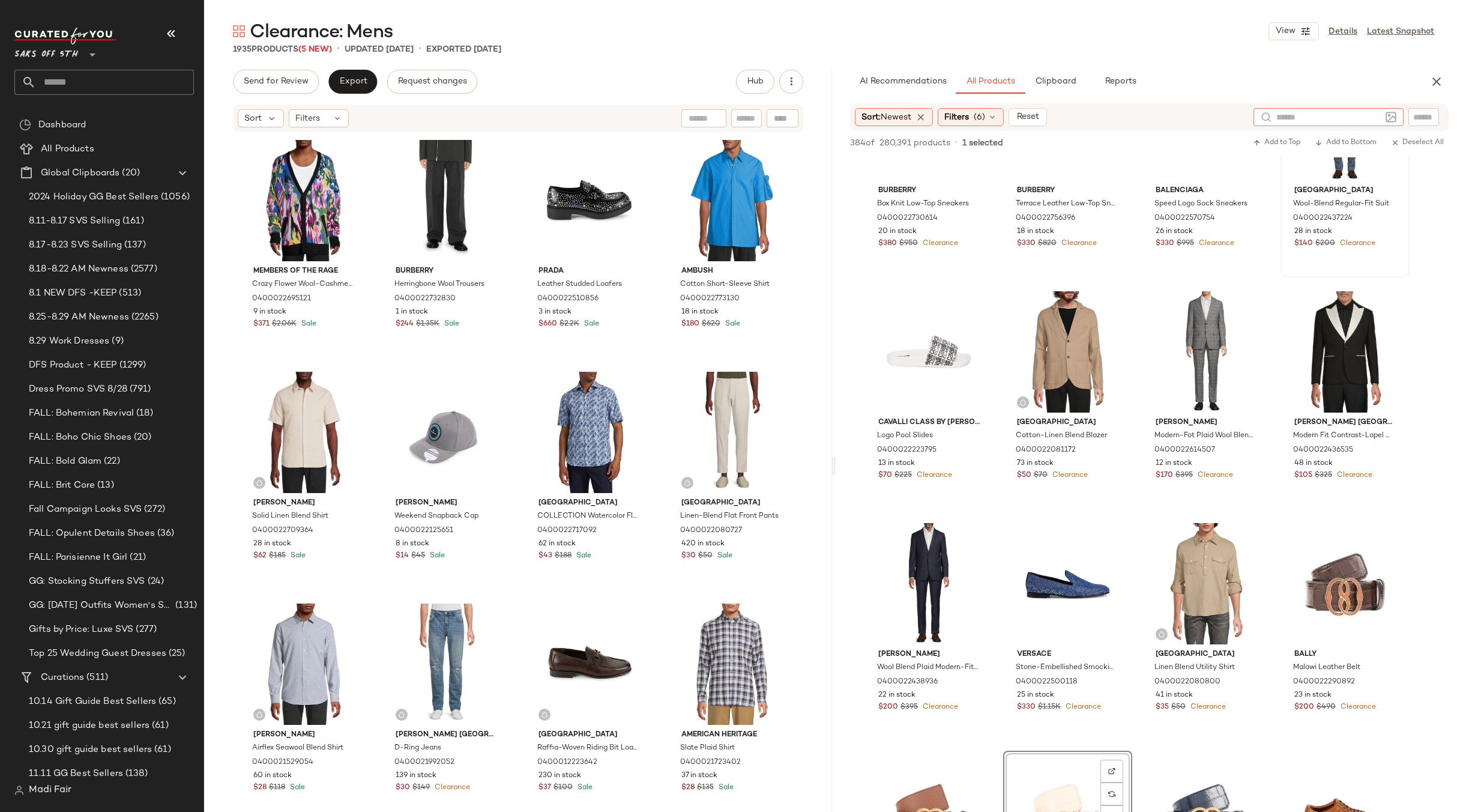
type input "**********"
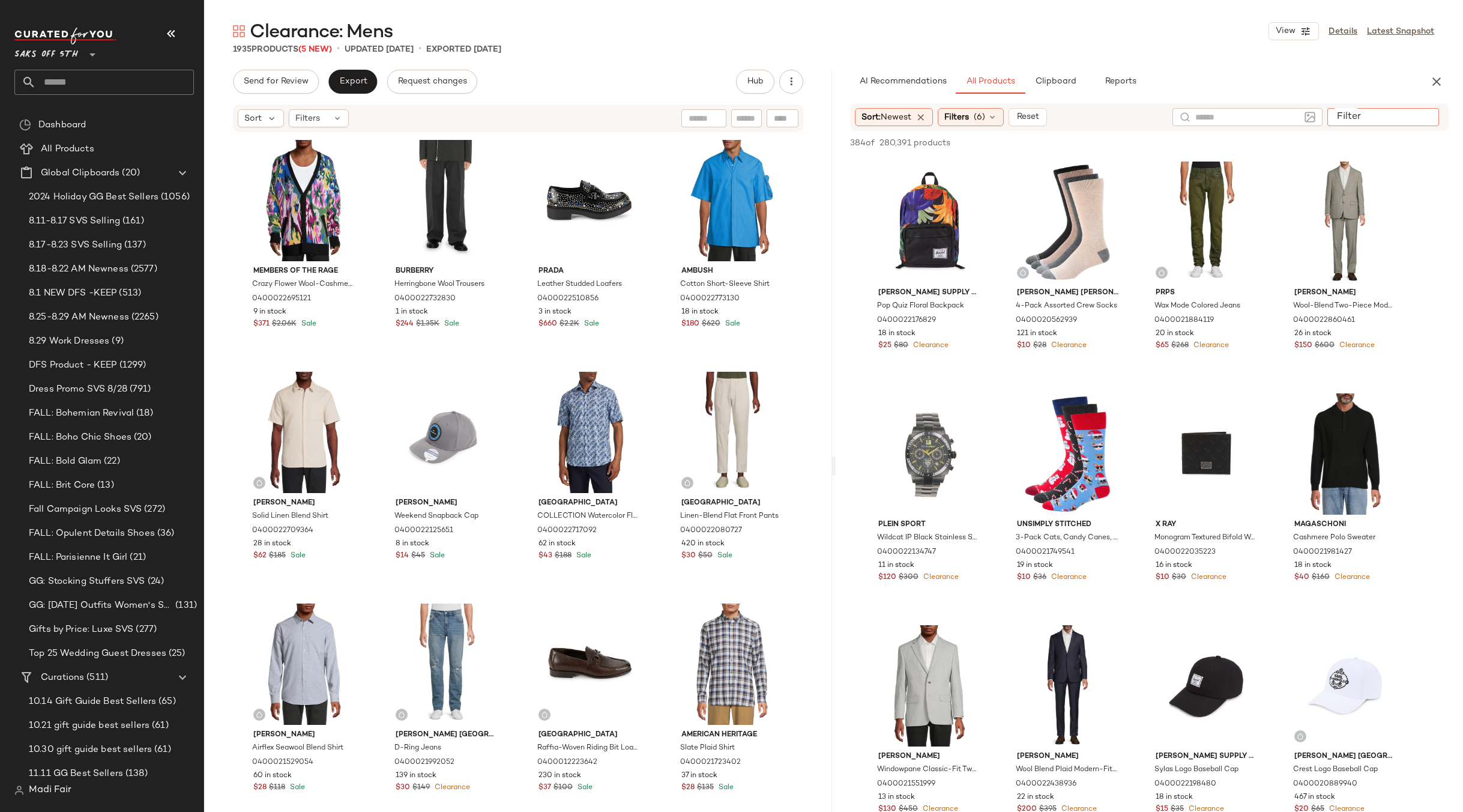
click at [1425, 111] on input "Filter" at bounding box center [1383, 117] width 102 height 13
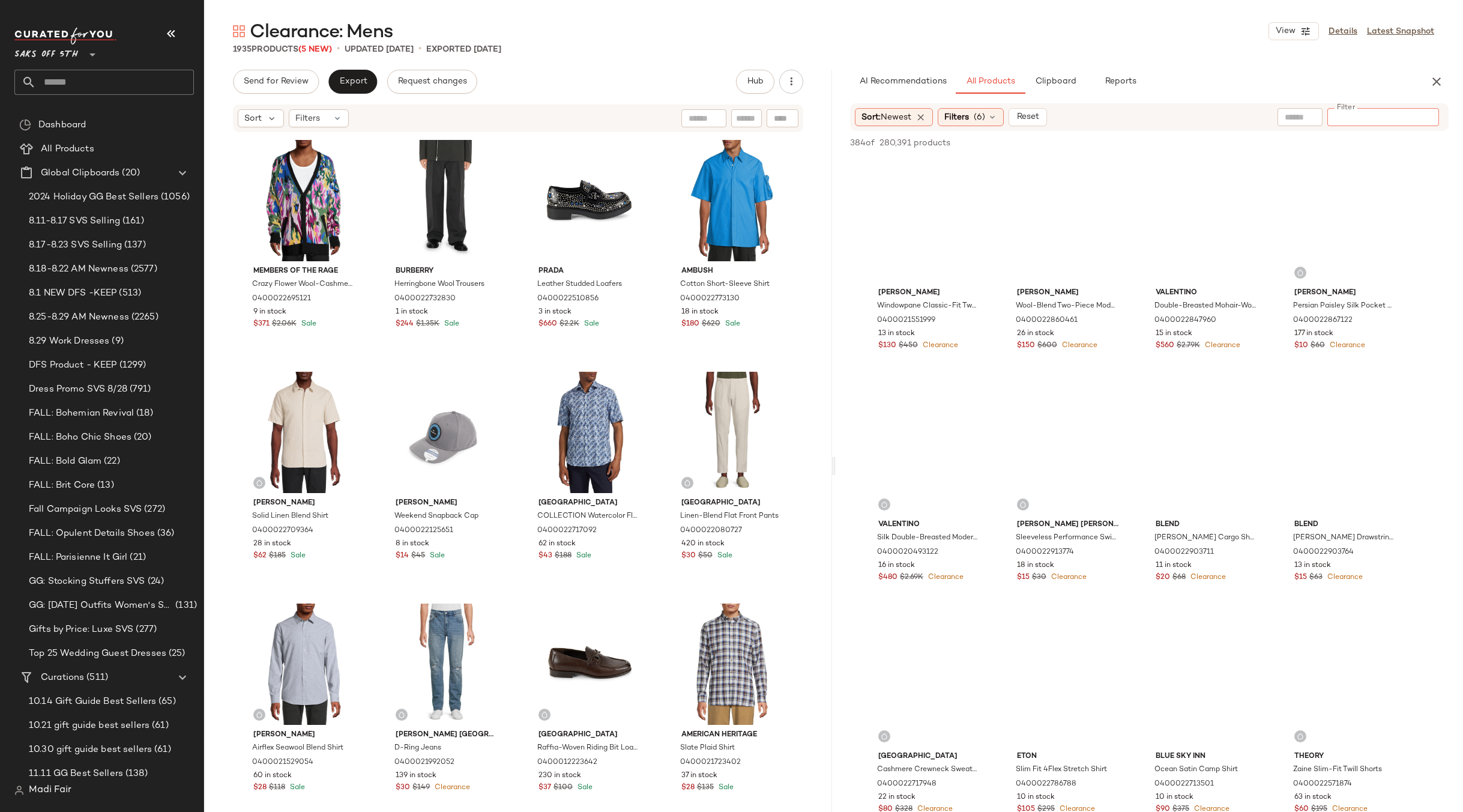
paste input "**********"
type input "**********"
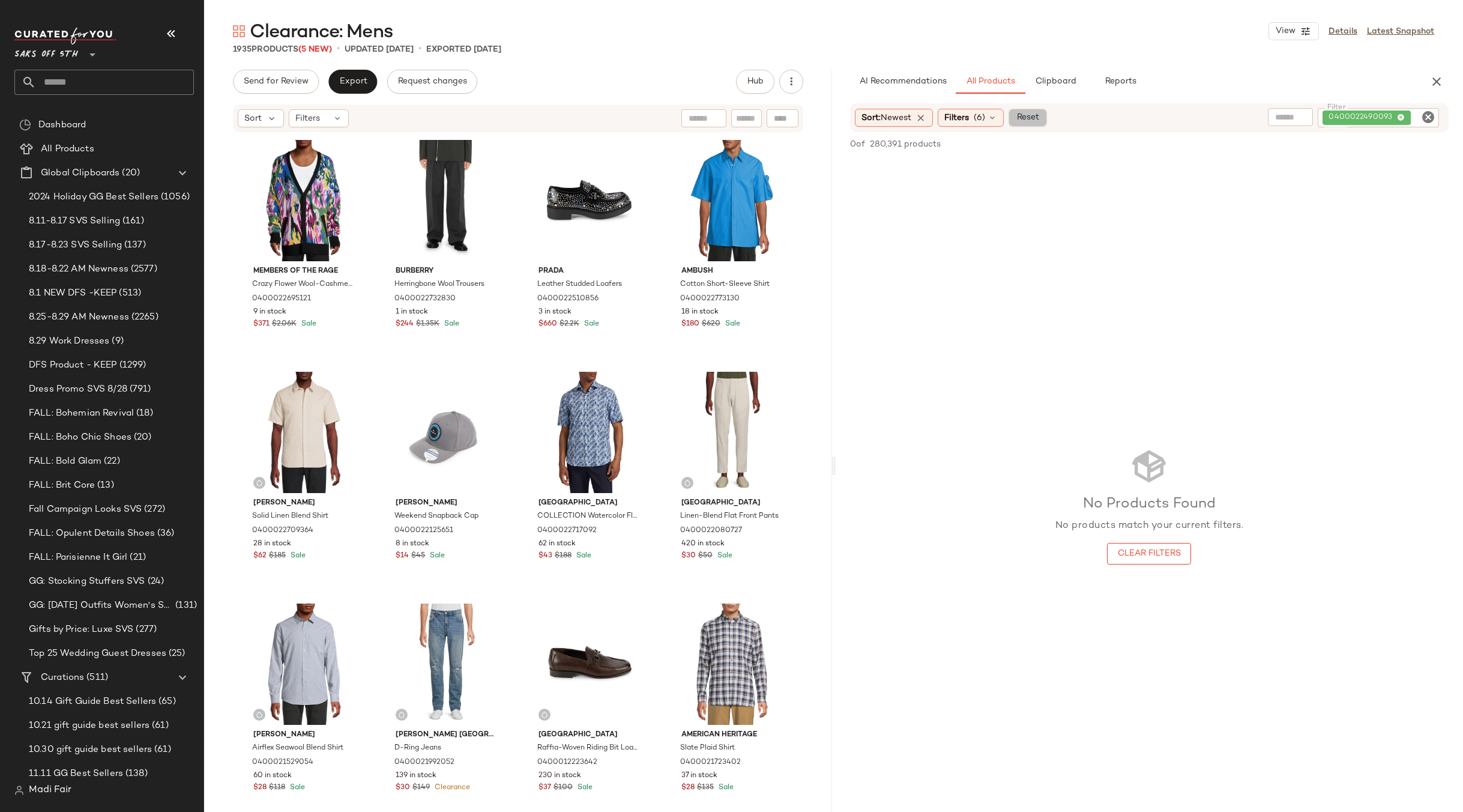
click at [1033, 117] on span "Reset" at bounding box center [1028, 117] width 22 height 9
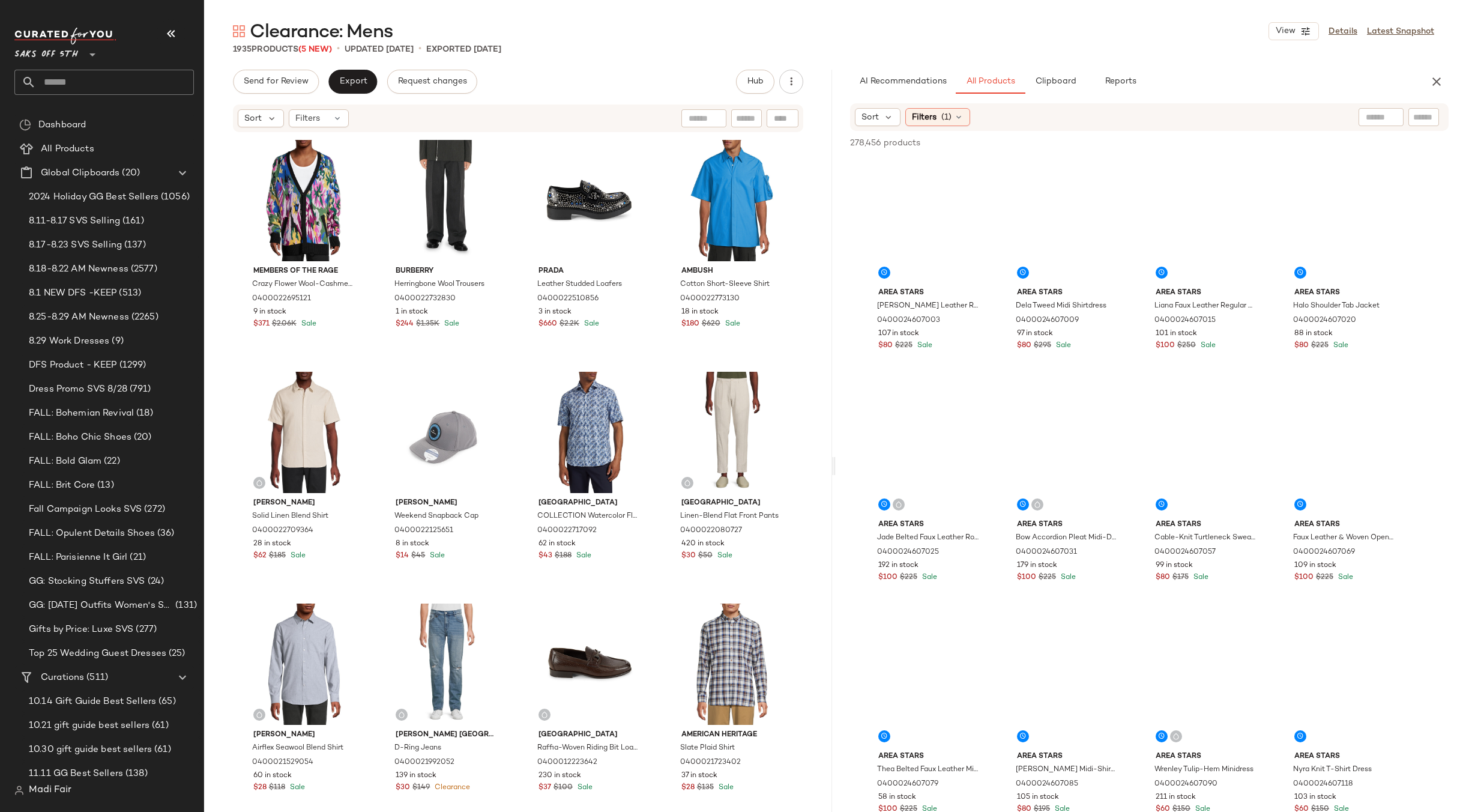
click at [1420, 117] on input "text" at bounding box center [1423, 117] width 21 height 13
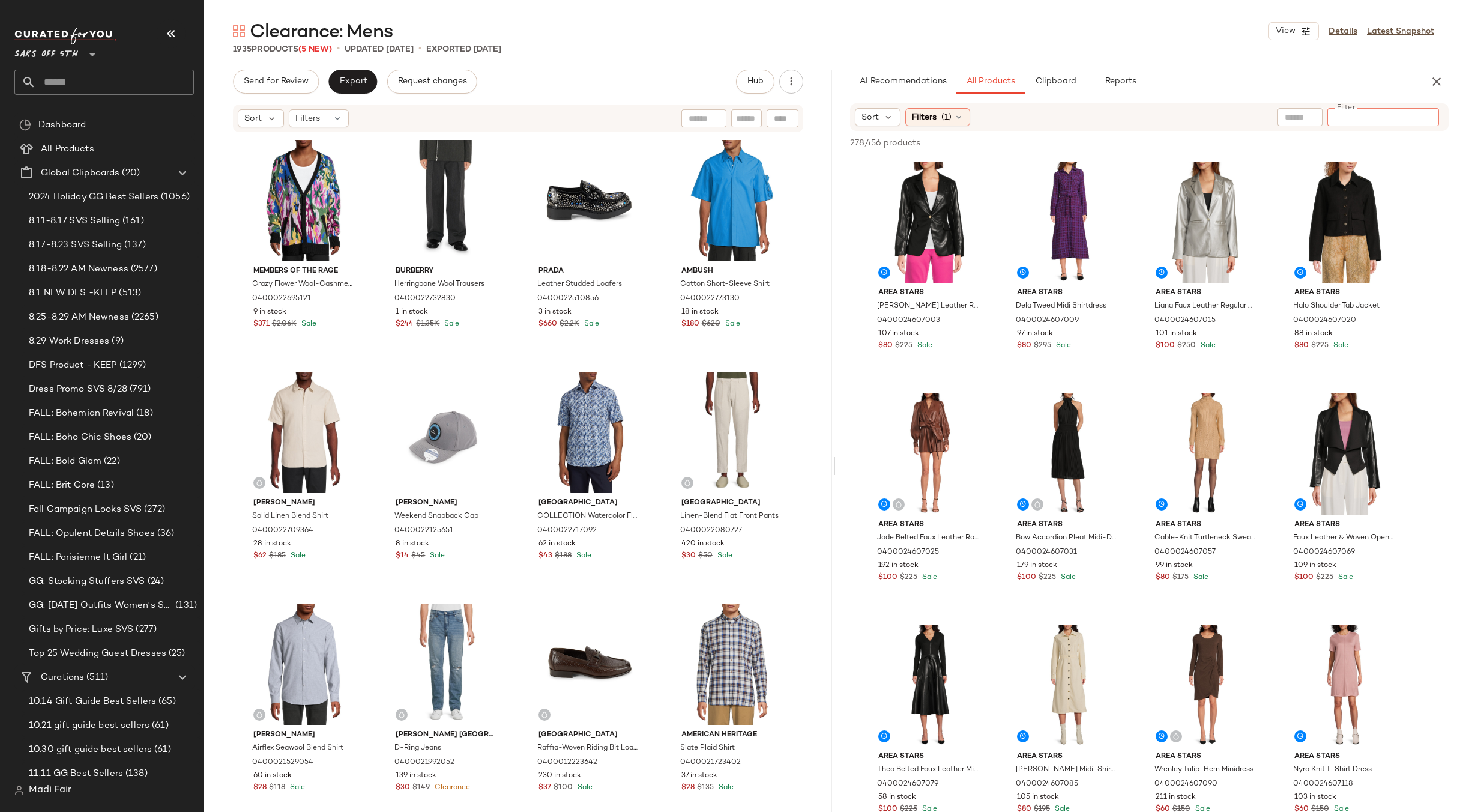
paste input "**********"
type input "**********"
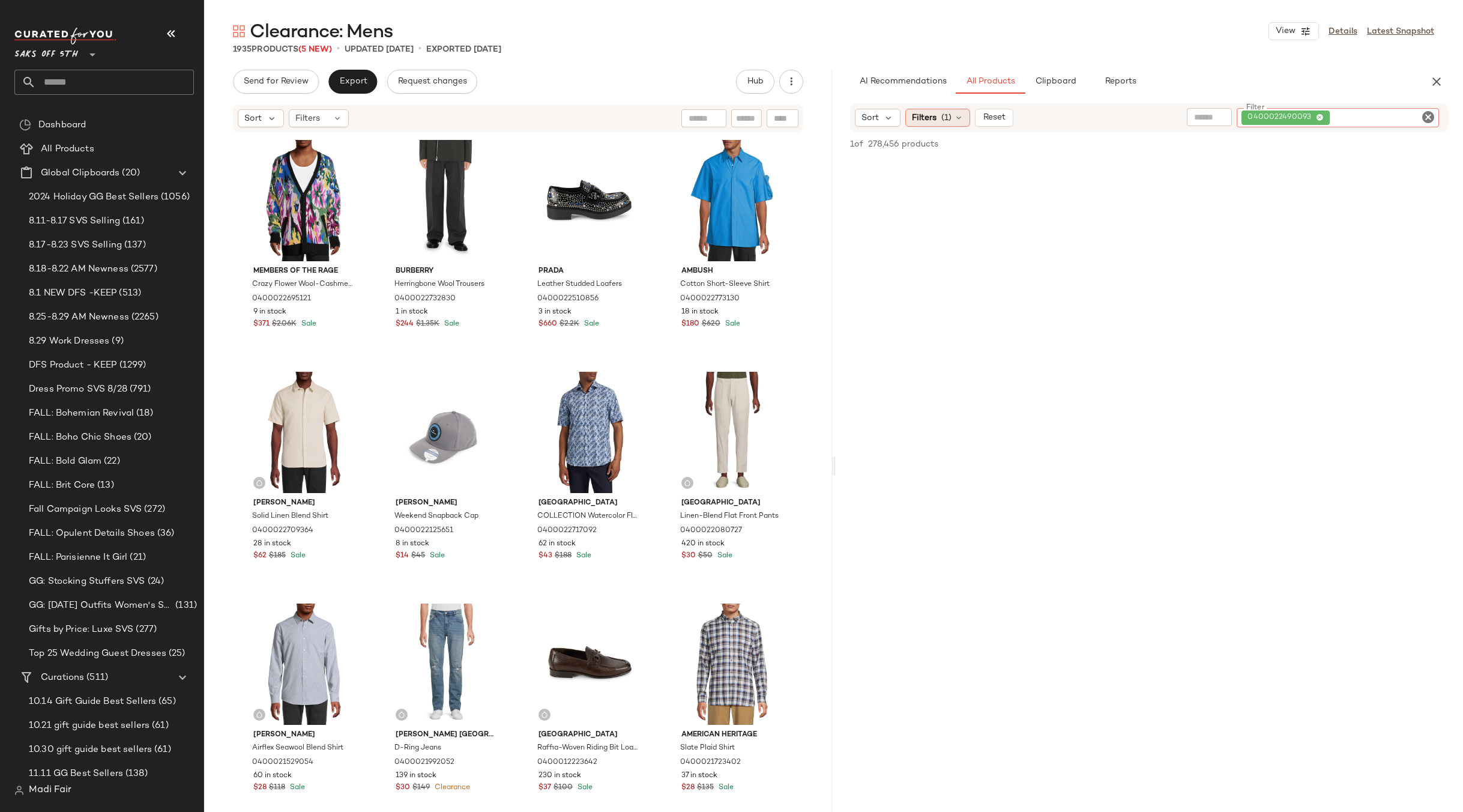
click at [947, 115] on span "(1)" at bounding box center [947, 118] width 10 height 13
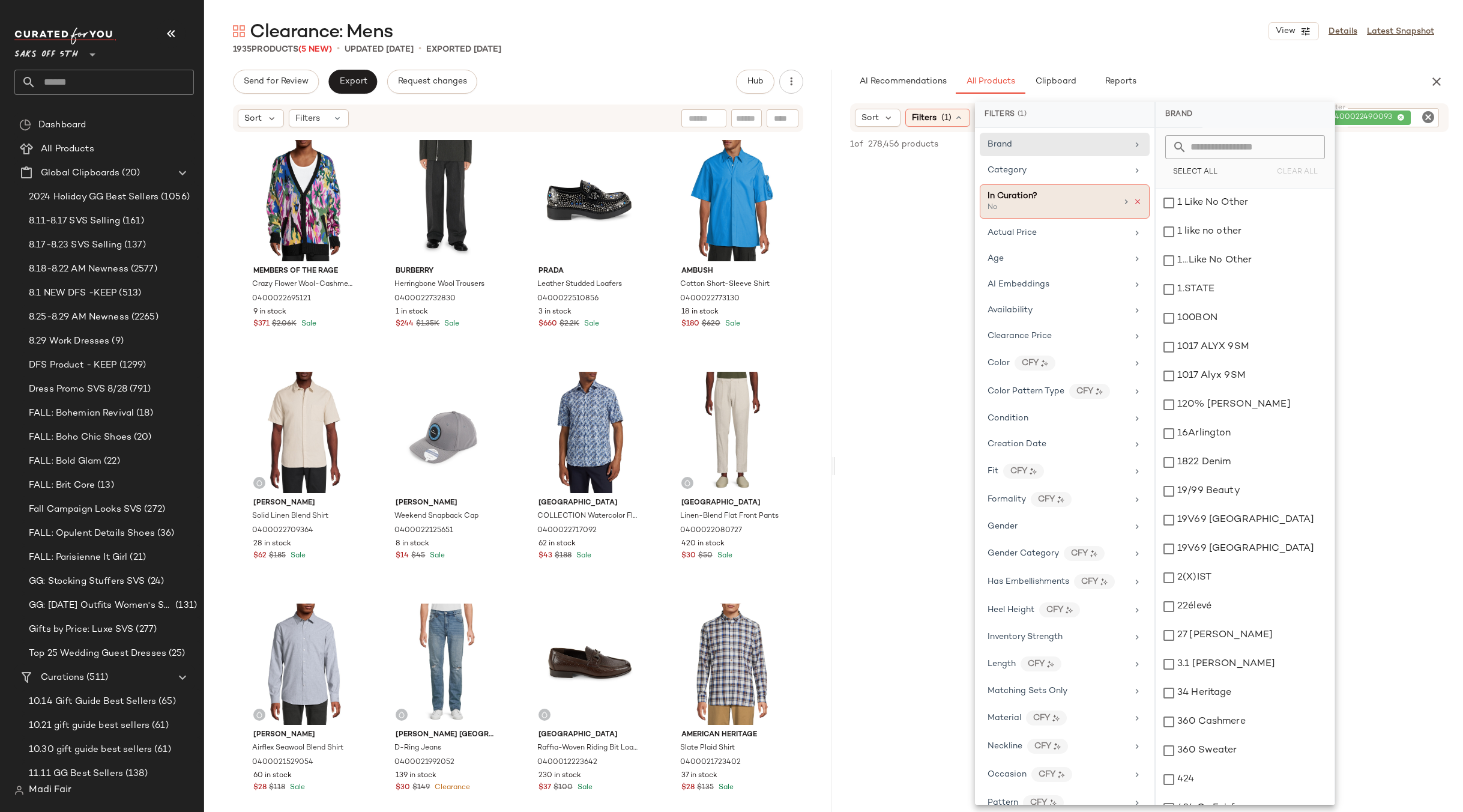
click at [1134, 197] on icon at bounding box center [1138, 202] width 9 height 9
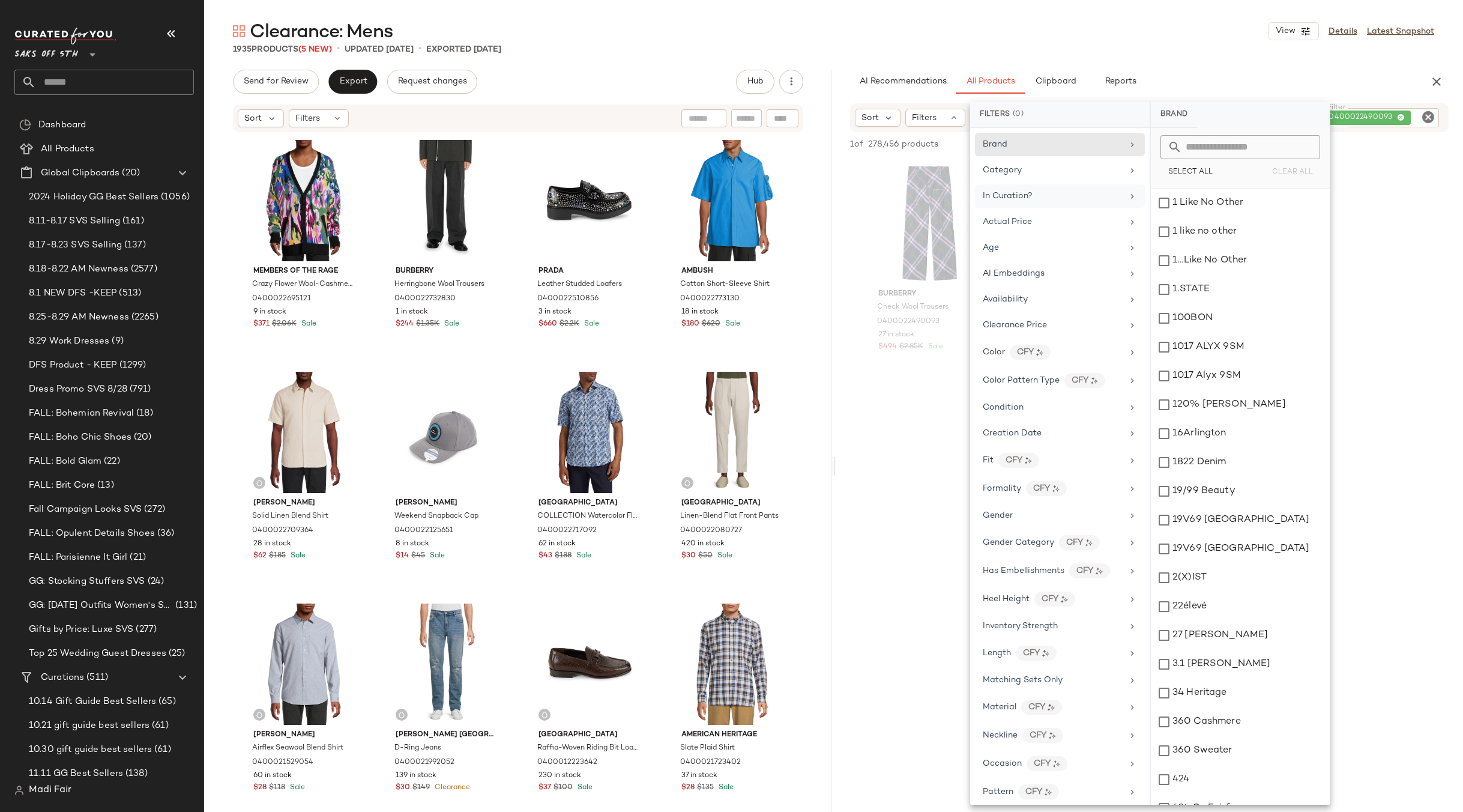
click at [1114, 53] on div "1935 Products (5 New) • updated Sep 1st • Exported Aug 29th" at bounding box center [834, 49] width 1259 height 12
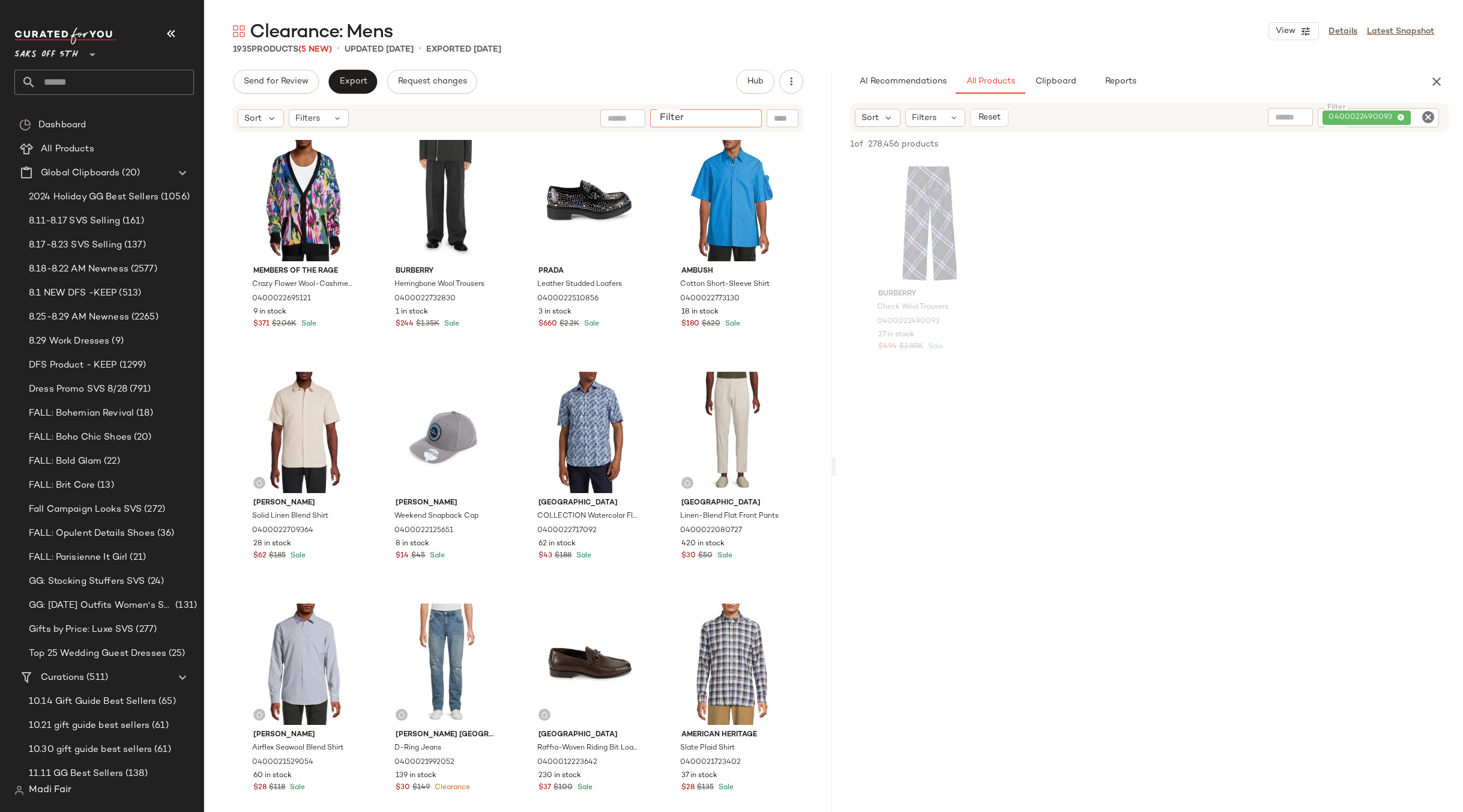
click at [747, 123] on input "Filter" at bounding box center [706, 118] width 102 height 13
drag, startPoint x: 705, startPoint y: 114, endPoint x: 806, endPoint y: 104, distance: 101.5
click at [715, 78] on div "Send for Review Export Request changes Hub" at bounding box center [518, 82] width 571 height 24
click at [784, 115] on div at bounding box center [782, 118] width 32 height 18
paste input "**********"
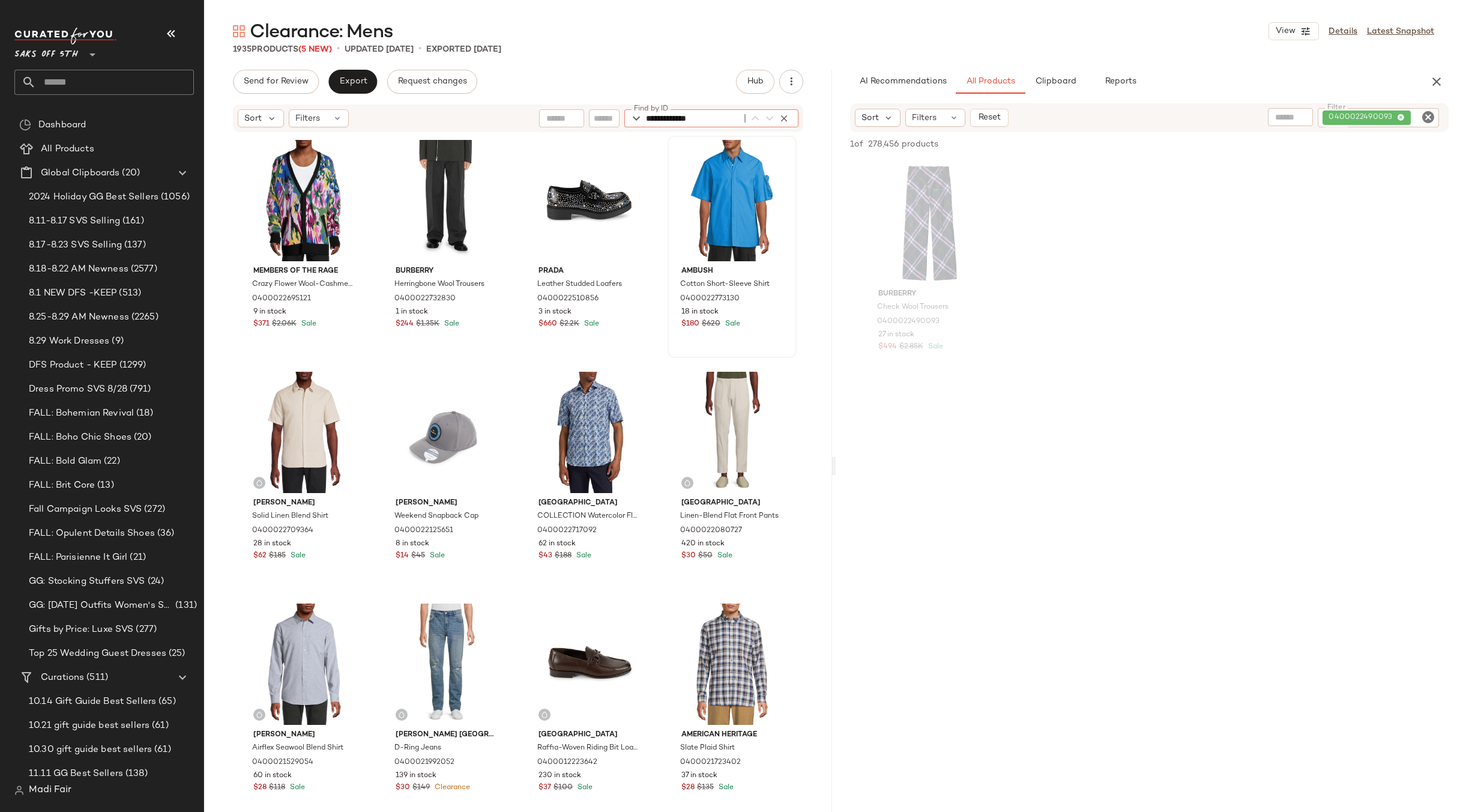
type input "**********"
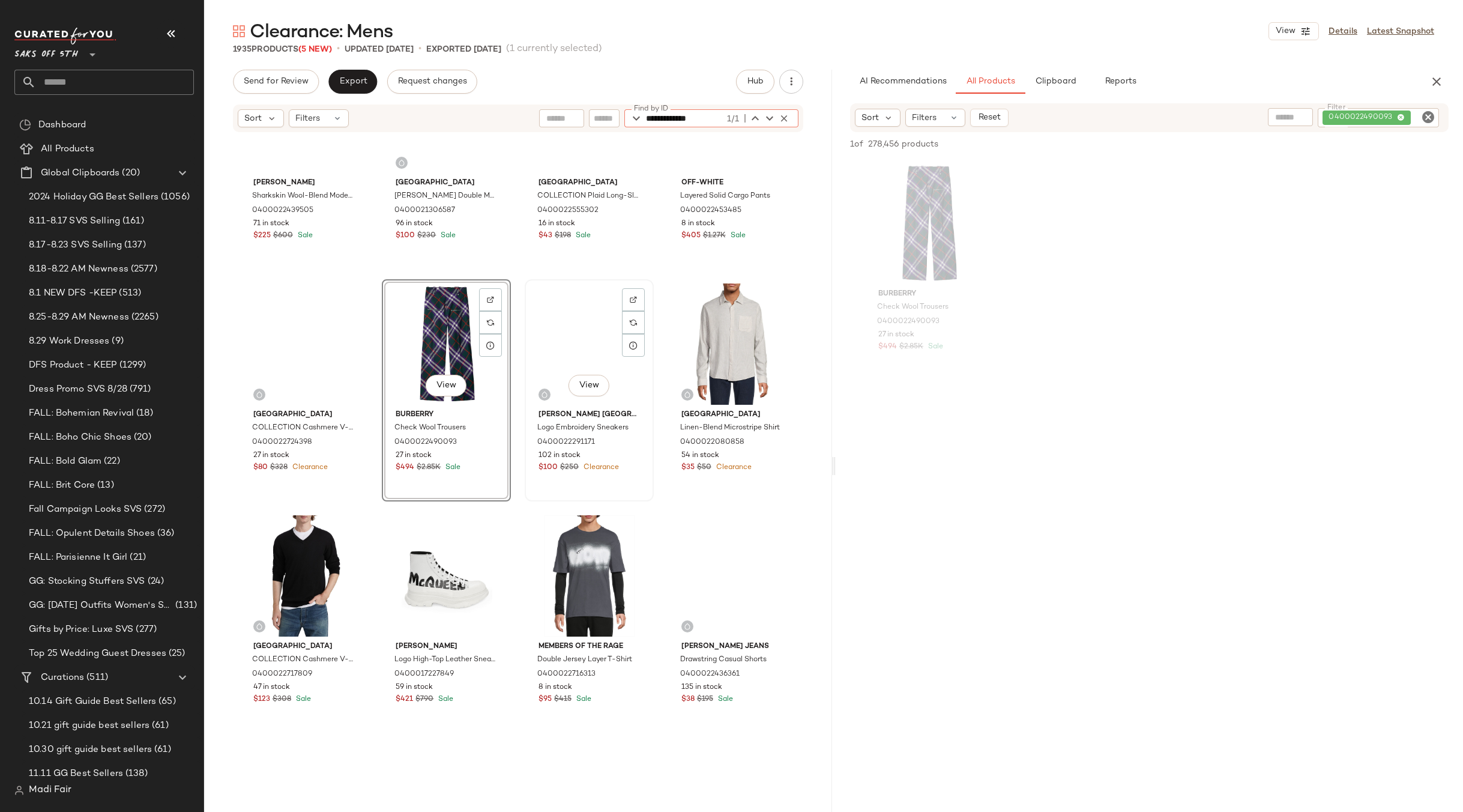
scroll to position [1168, 0]
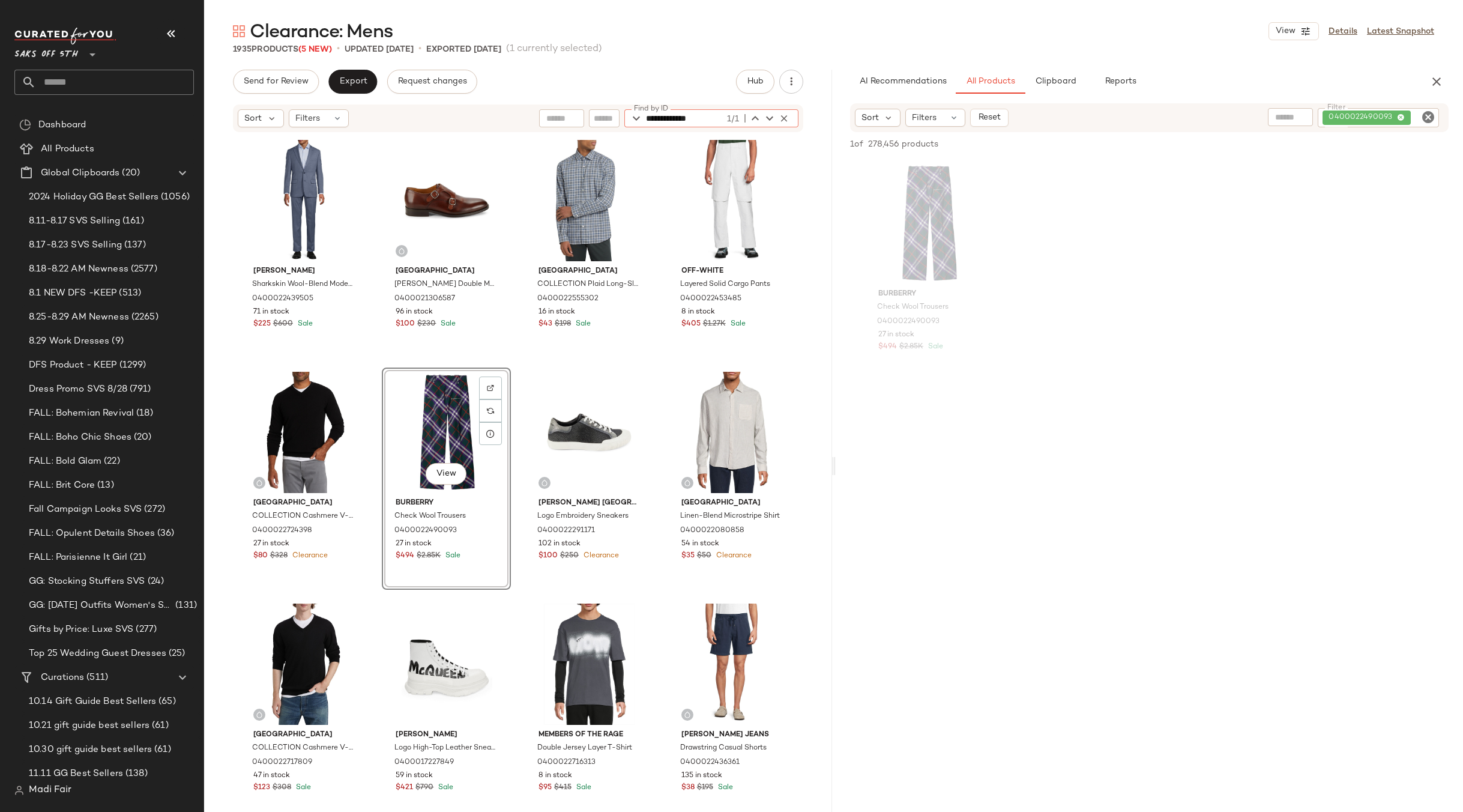
click at [1369, 116] on div "0400022490093" at bounding box center [1379, 117] width 122 height 19
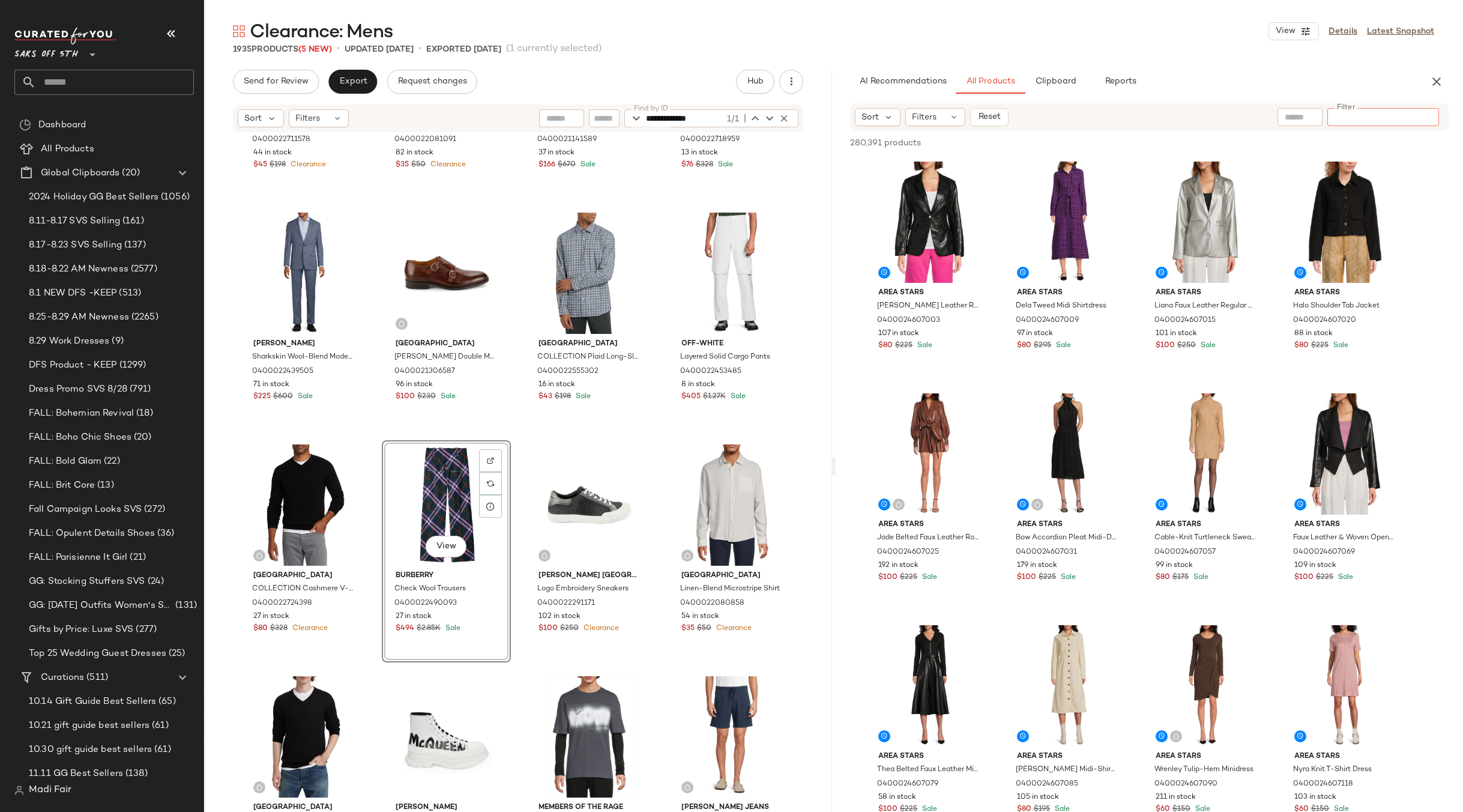
scroll to position [1210, 0]
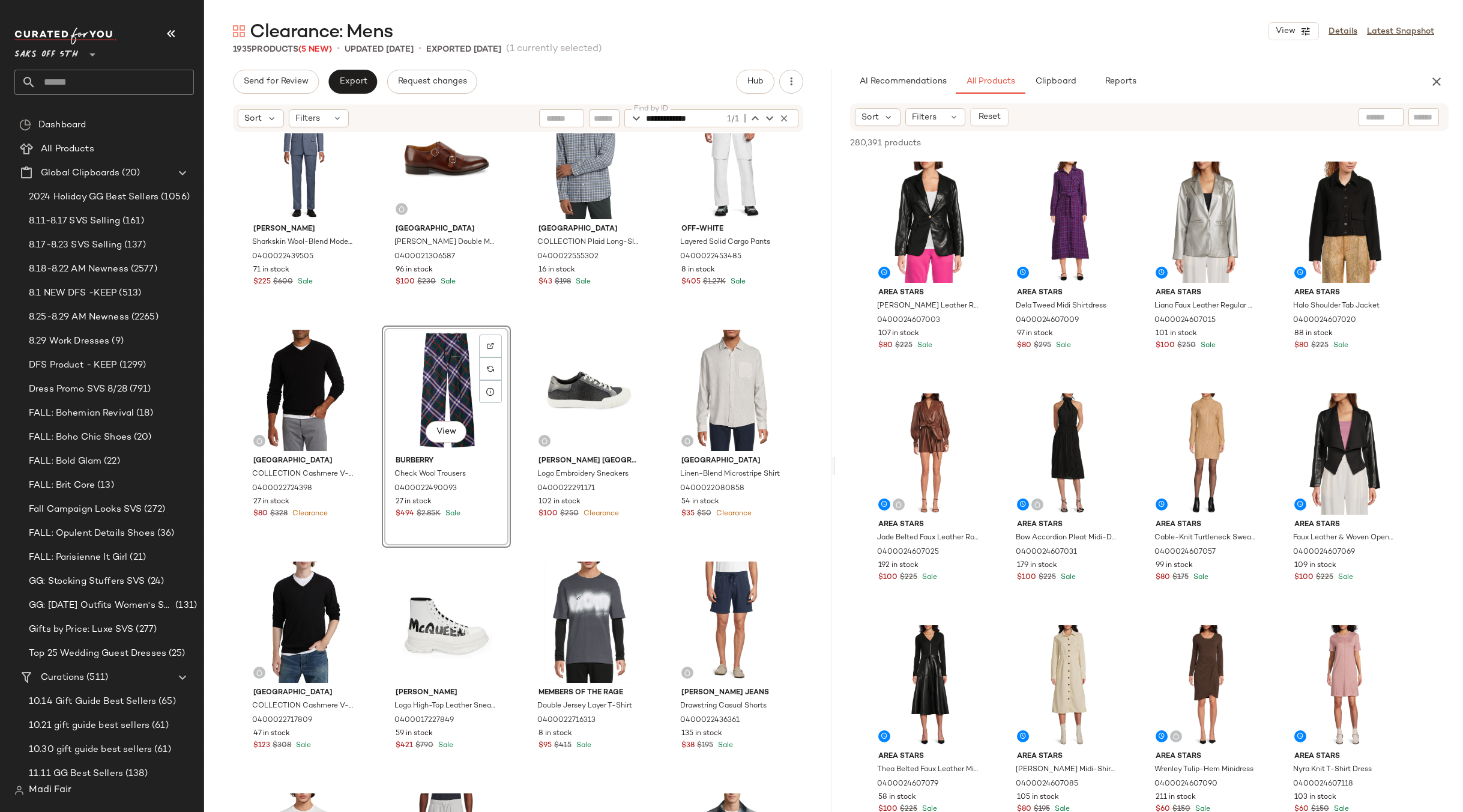
click at [652, 344] on div "Saks Fifth Avenue COLLECTION Heathered Woven Long-Sleeve Shirt 0400022711578 44…" at bounding box center [518, 490] width 628 height 715
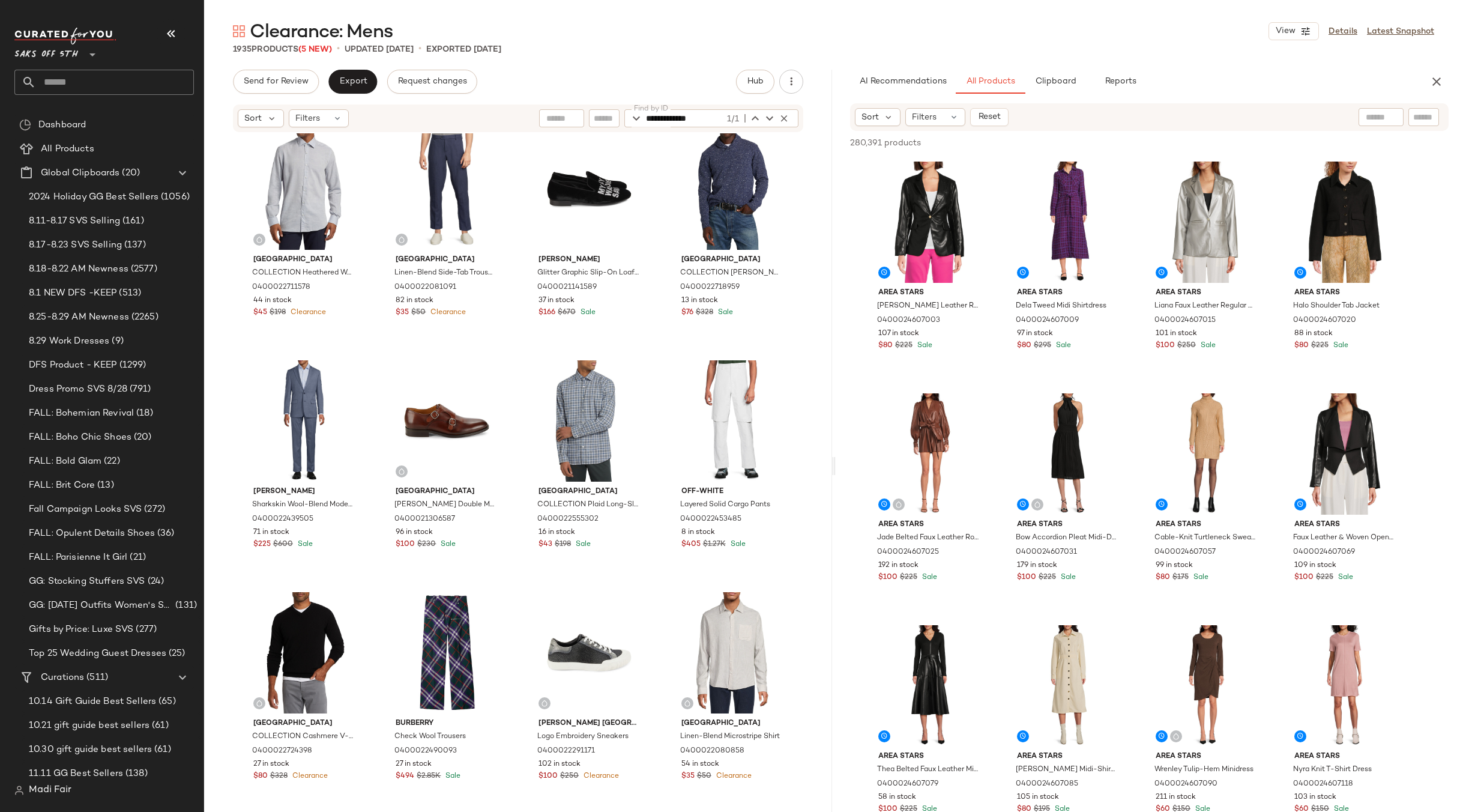
scroll to position [1090, 0]
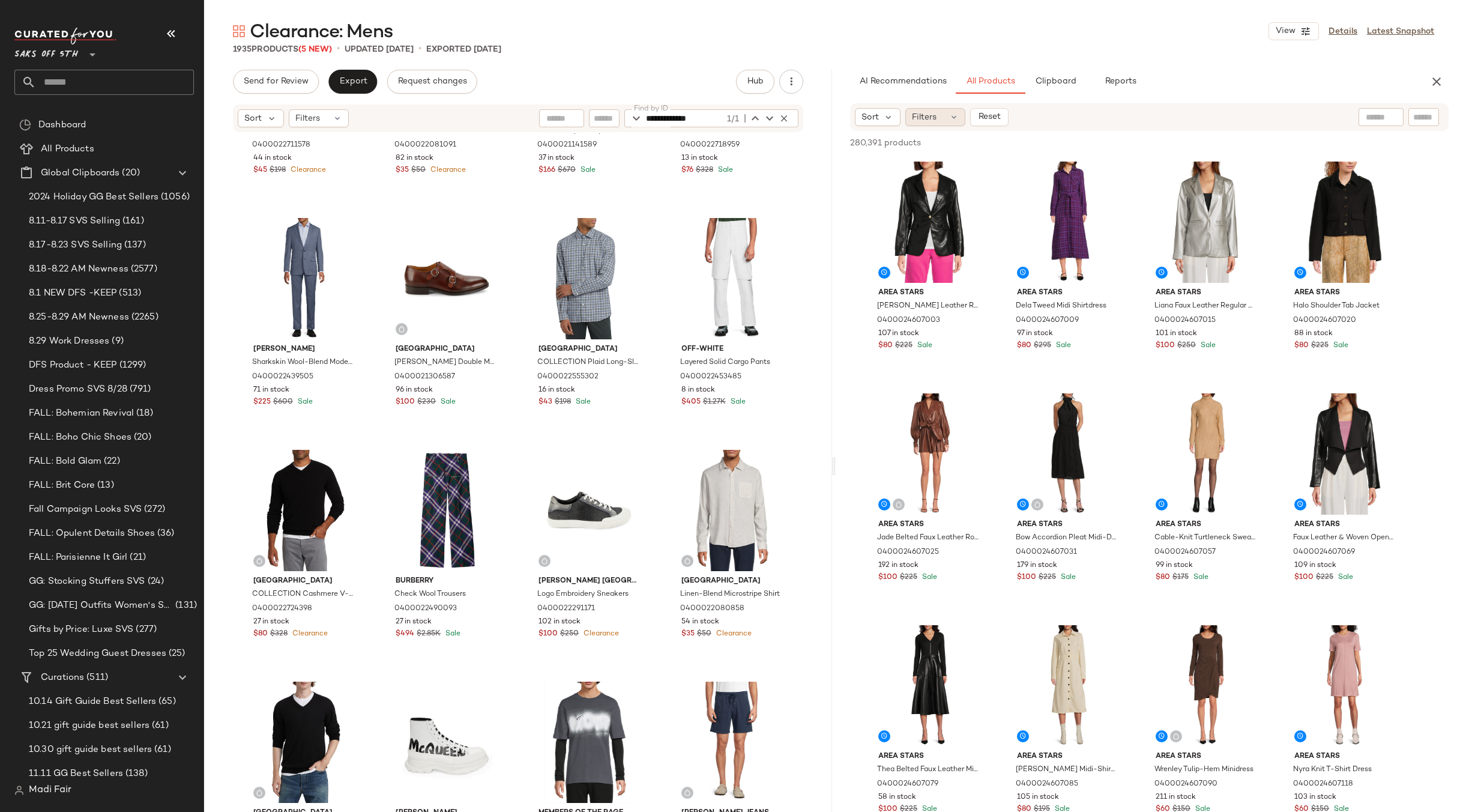
click at [927, 122] on span "Filters" at bounding box center [924, 117] width 25 height 13
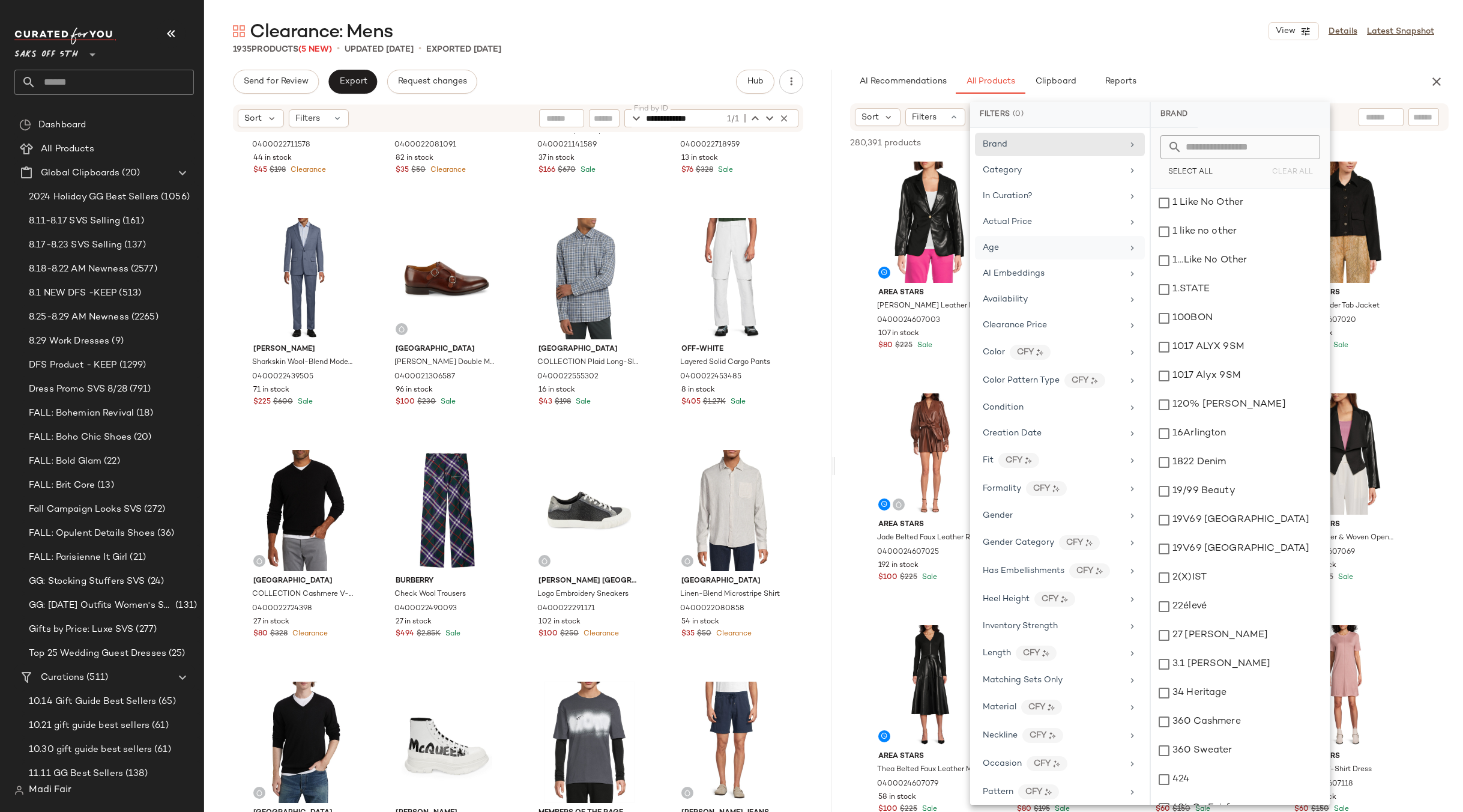
click at [1068, 250] on div "Age" at bounding box center [1053, 247] width 140 height 13
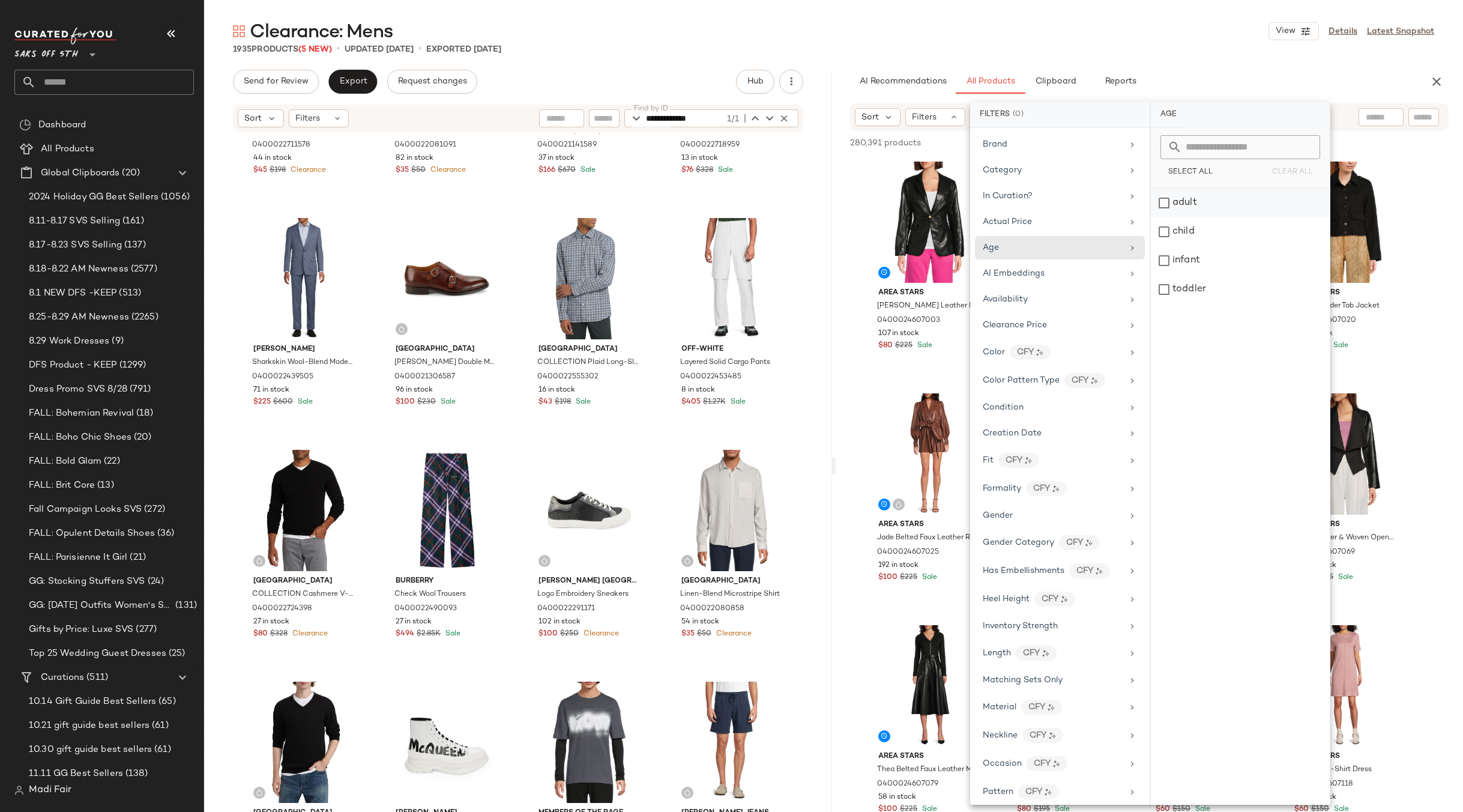
click at [1200, 217] on div "adult" at bounding box center [1241, 231] width 179 height 28
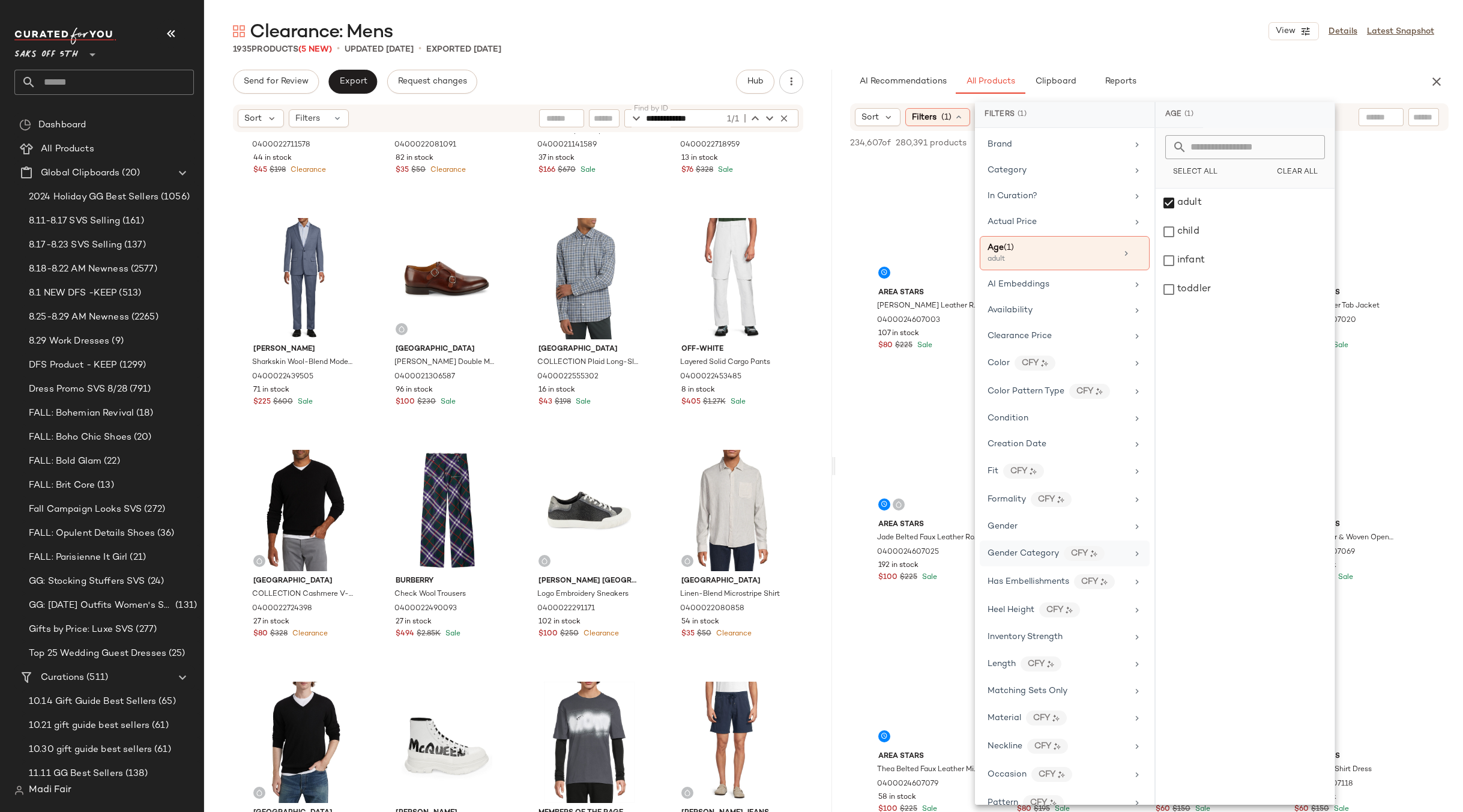
scroll to position [60, 0]
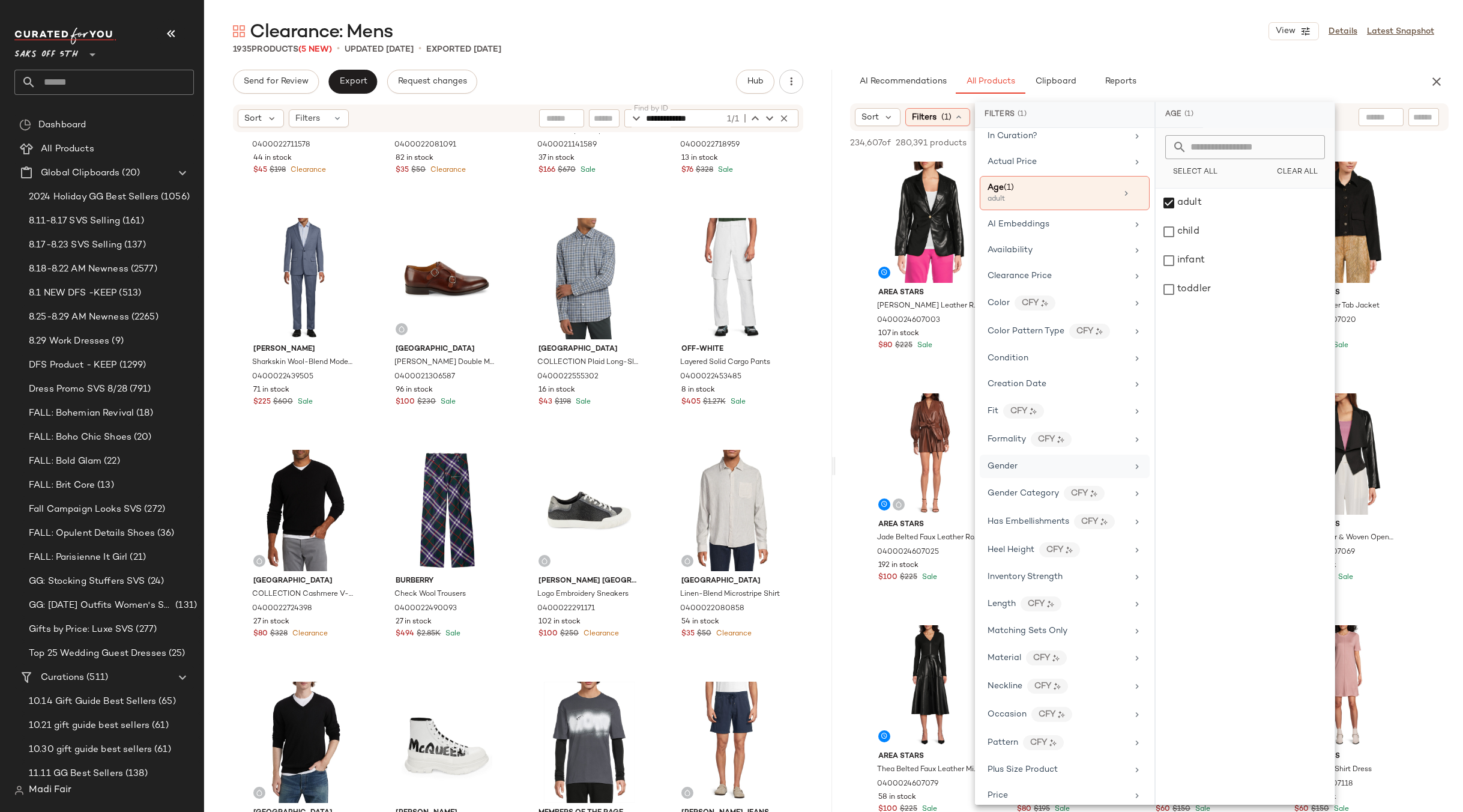
click at [1033, 462] on div "Gender" at bounding box center [1058, 465] width 140 height 13
click at [1207, 247] on div "male" at bounding box center [1246, 260] width 179 height 28
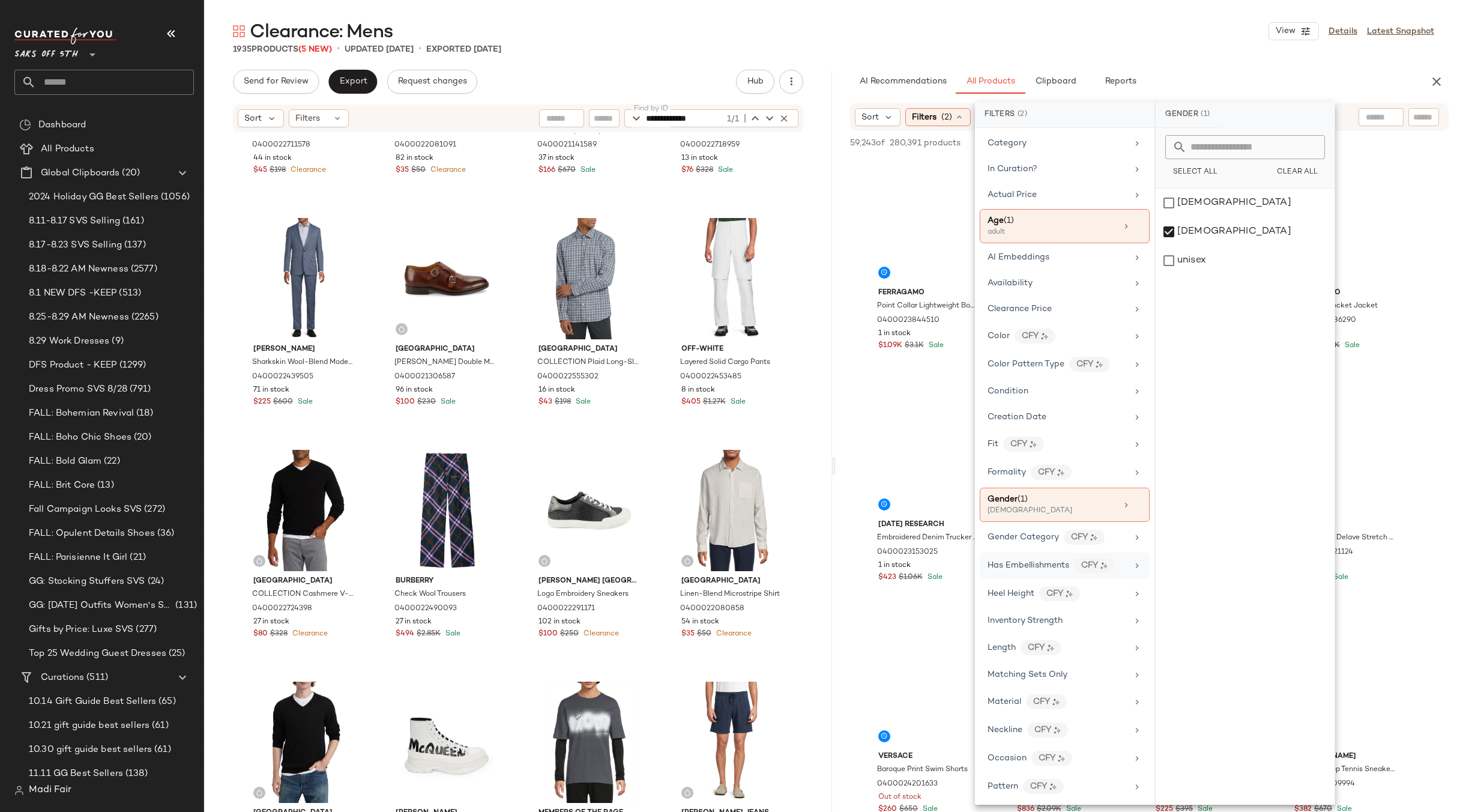
scroll to position [0, 0]
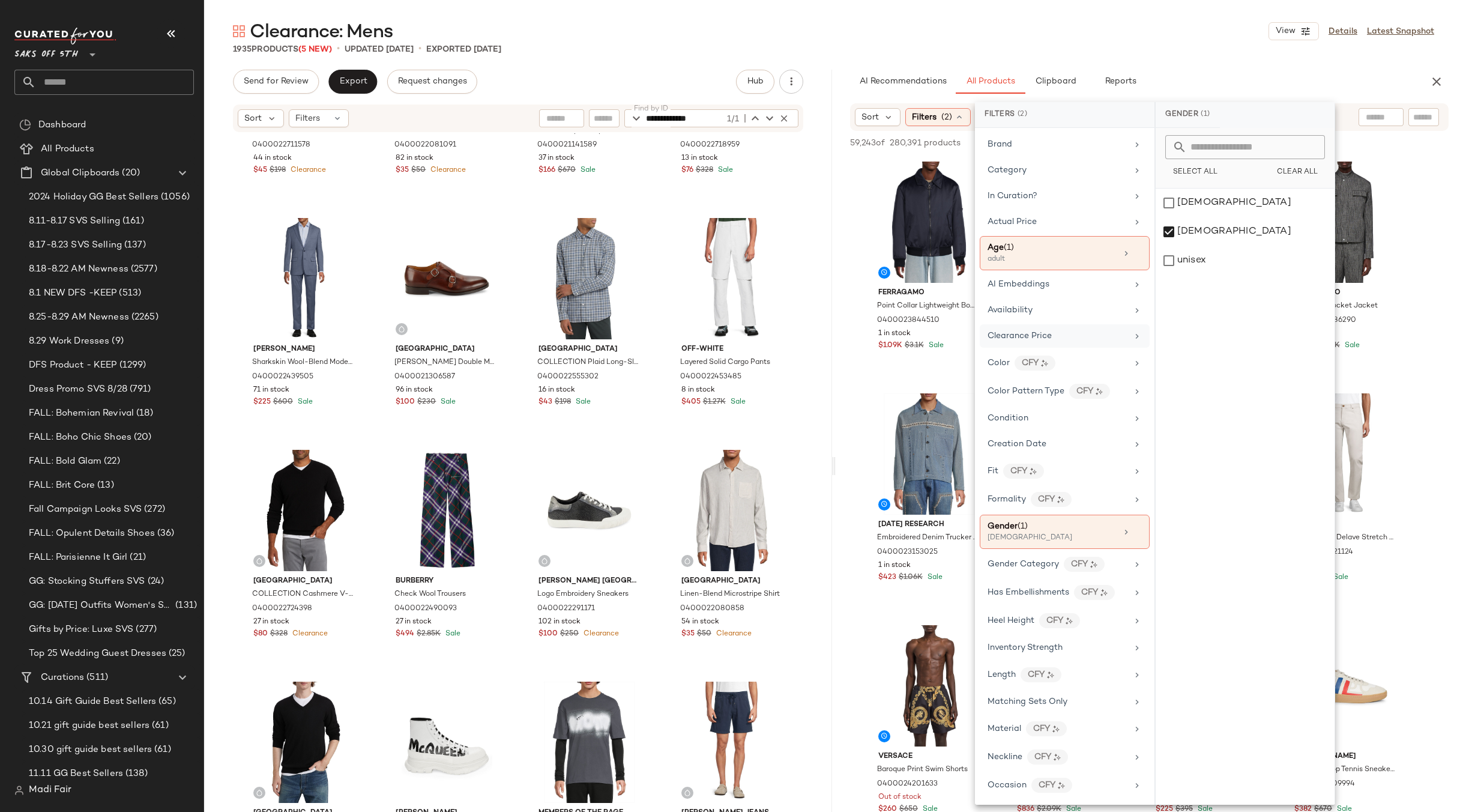
click at [1065, 331] on div "Clearance Price" at bounding box center [1058, 335] width 140 height 13
click at [1230, 146] on span "On clearance" at bounding box center [1245, 146] width 47 height 9
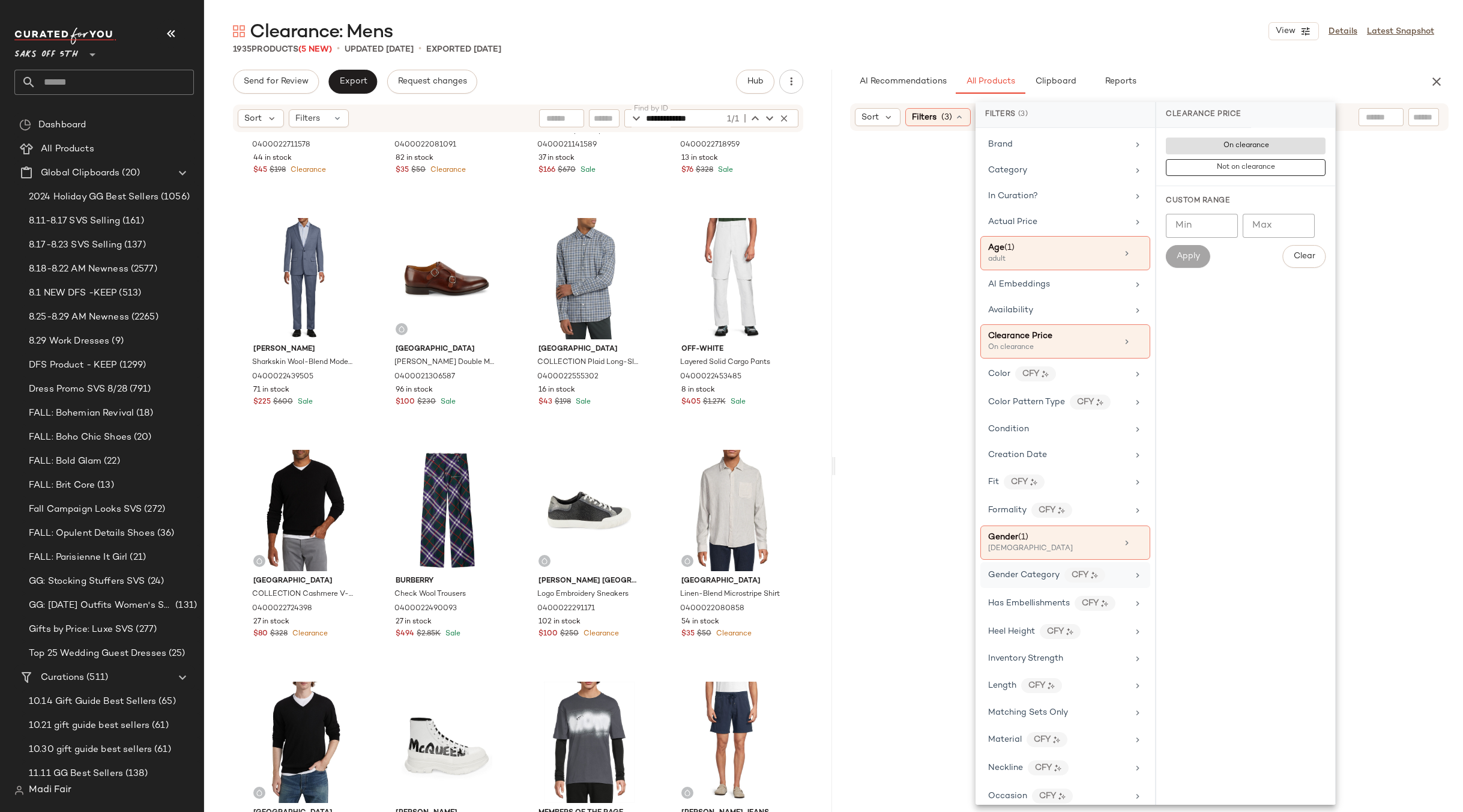
scroll to position [366, 0]
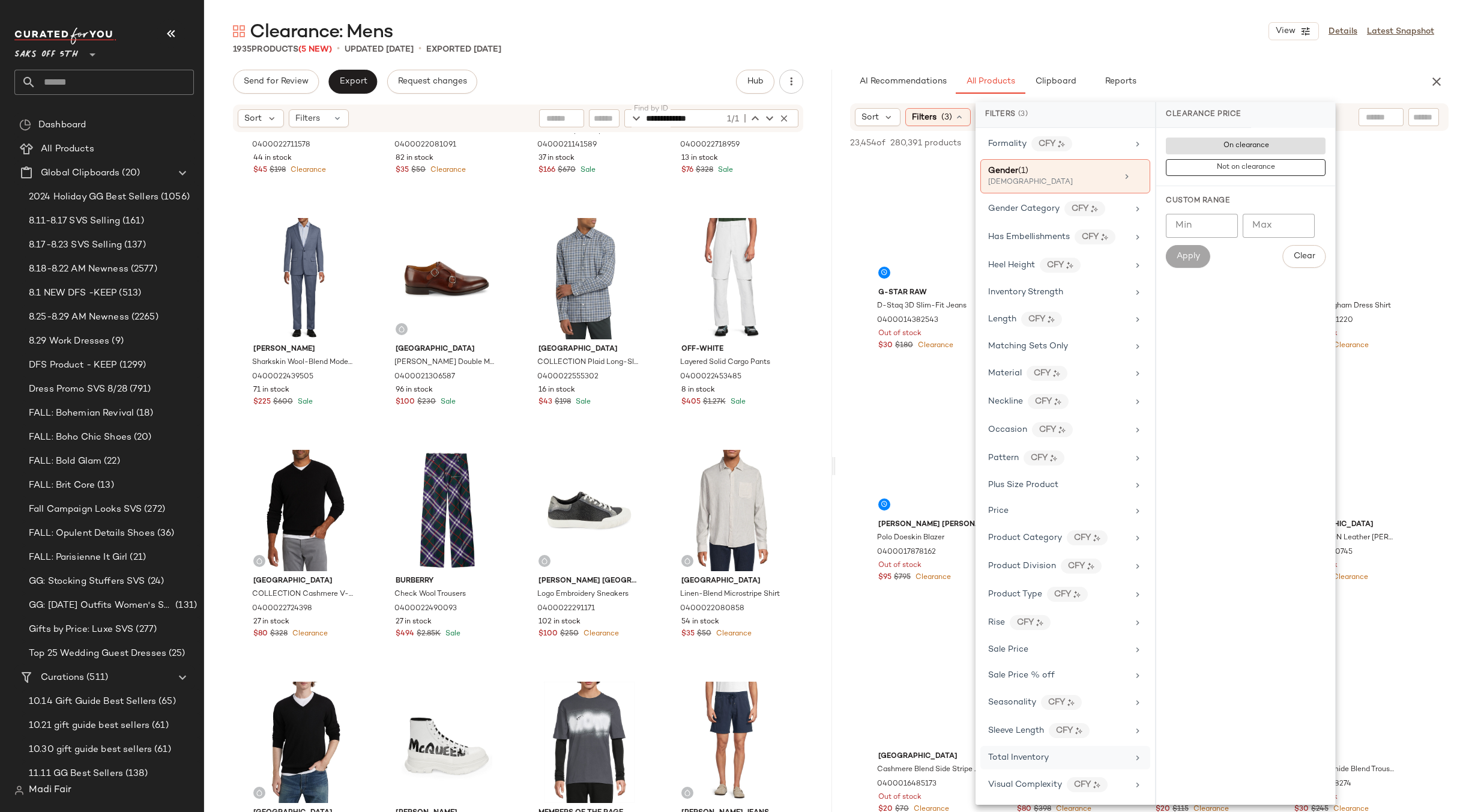
click at [1066, 762] on div "Total Inventory" at bounding box center [1058, 757] width 140 height 13
click at [1265, 162] on button "At least 1" at bounding box center [1245, 167] width 159 height 16
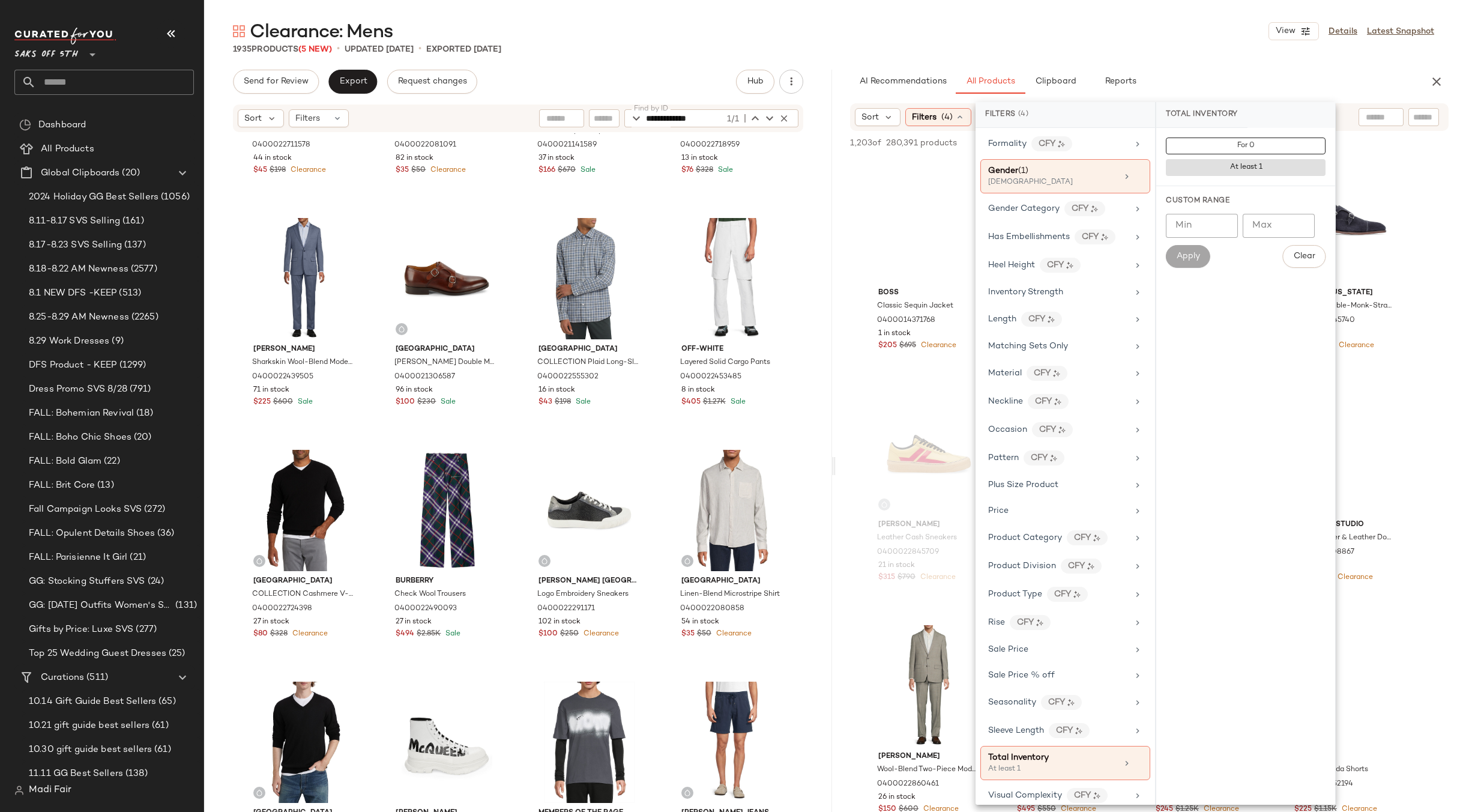
click at [1129, 22] on div "Clearance: Mens View Details Latest Snapshot" at bounding box center [834, 31] width 1259 height 24
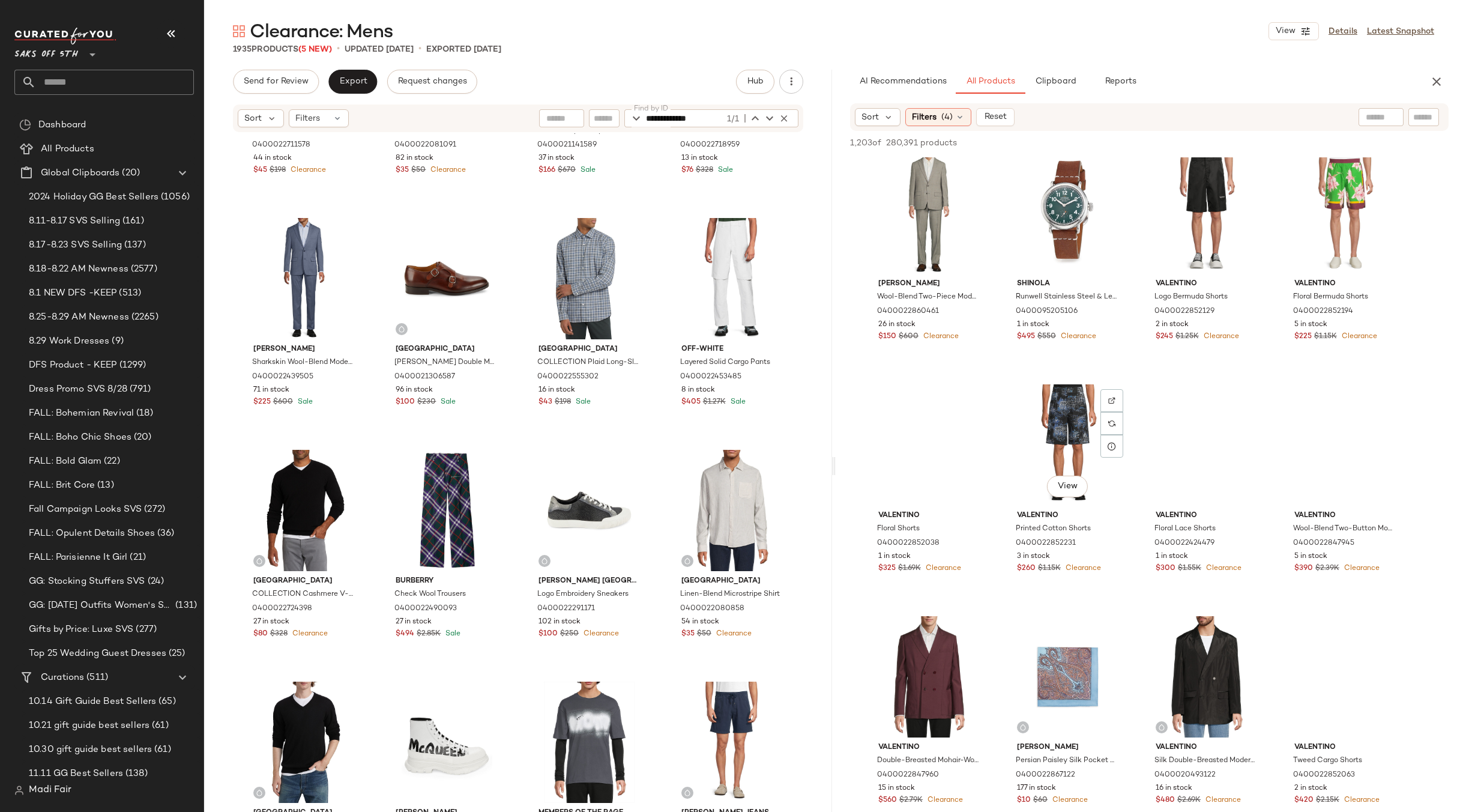
scroll to position [480, 0]
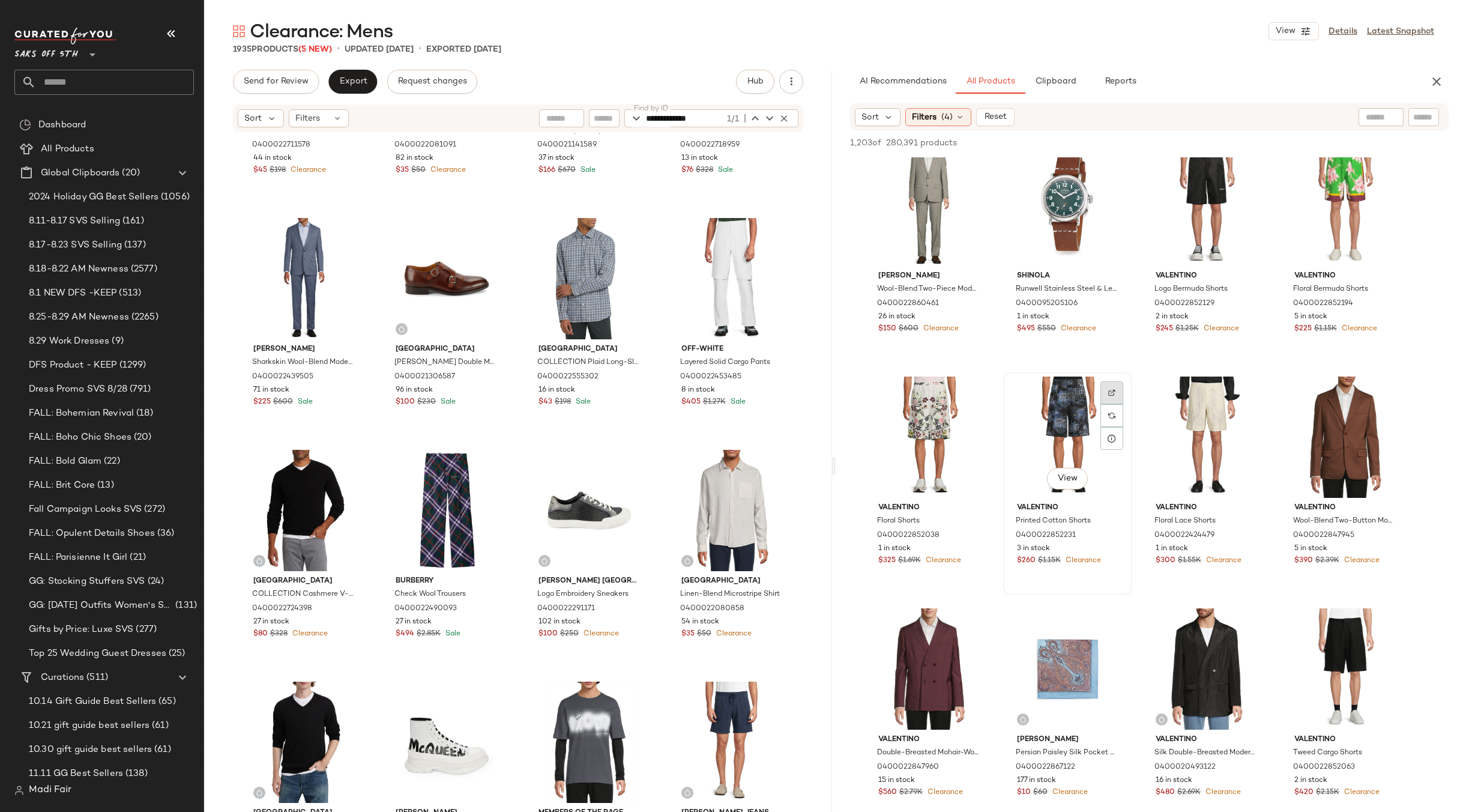
click at [1118, 404] on div at bounding box center [1111, 415] width 22 height 22
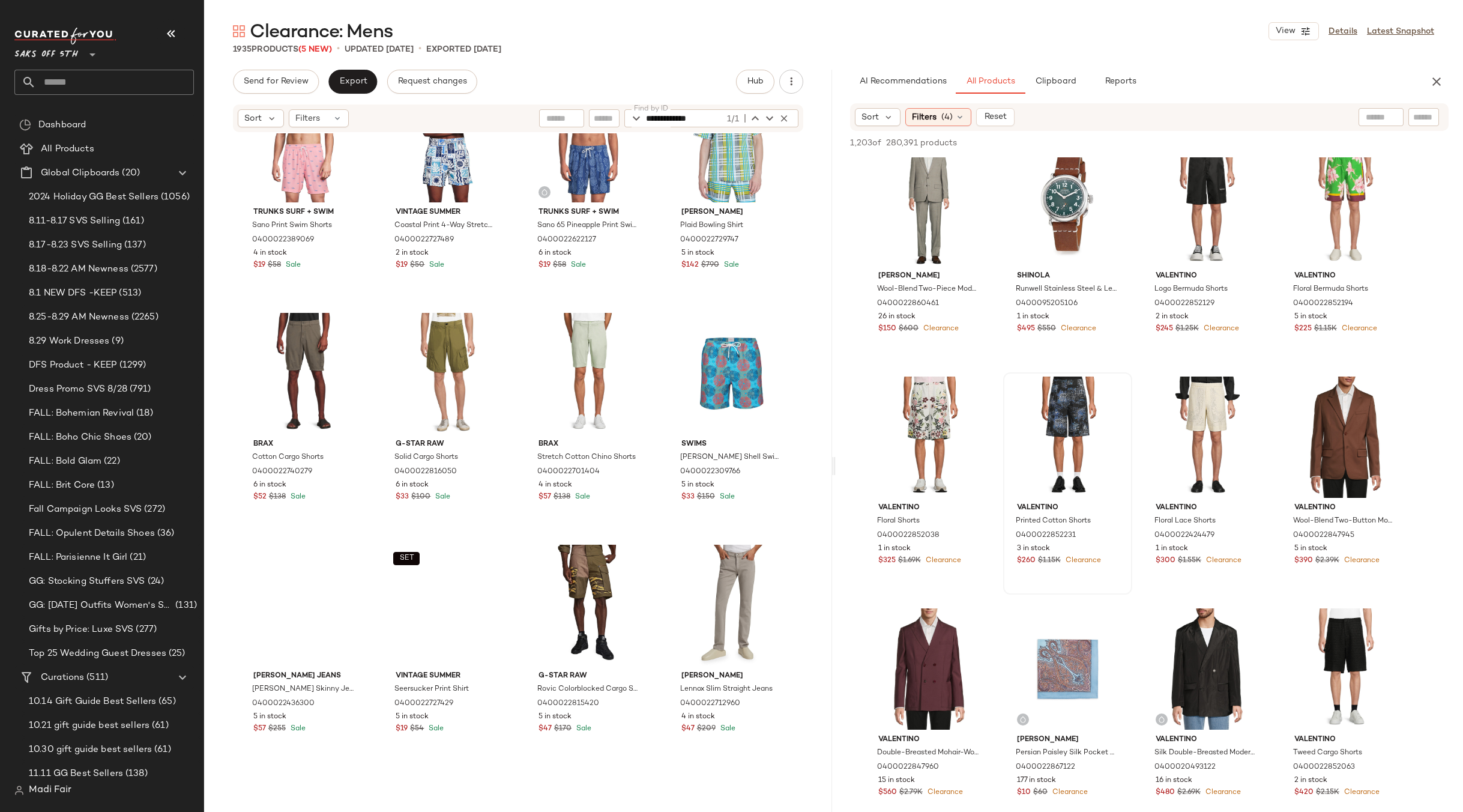
scroll to position [11655, 0]
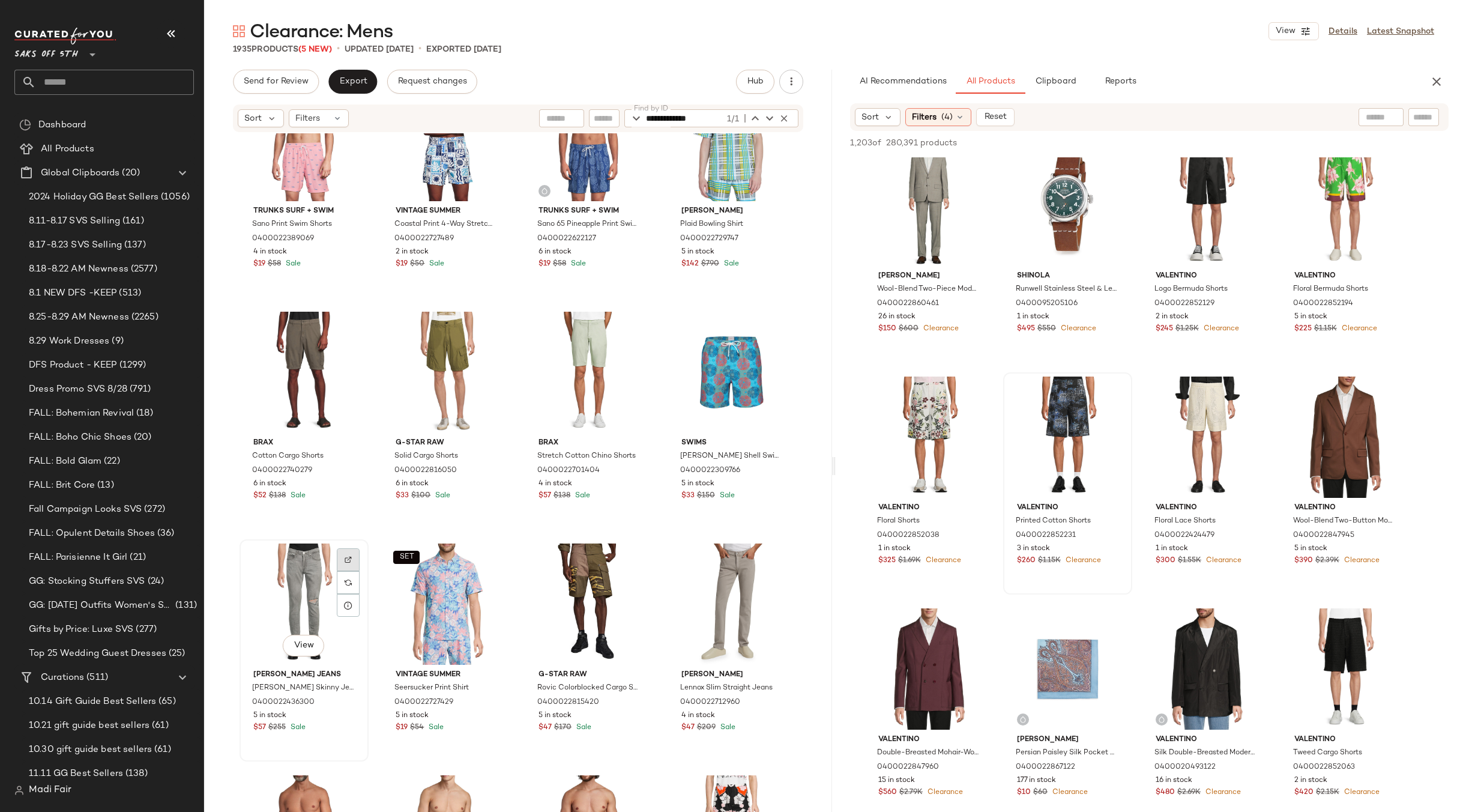
click at [339, 571] on div at bounding box center [348, 582] width 22 height 22
click at [305, 583] on div "View" at bounding box center [304, 603] width 121 height 122
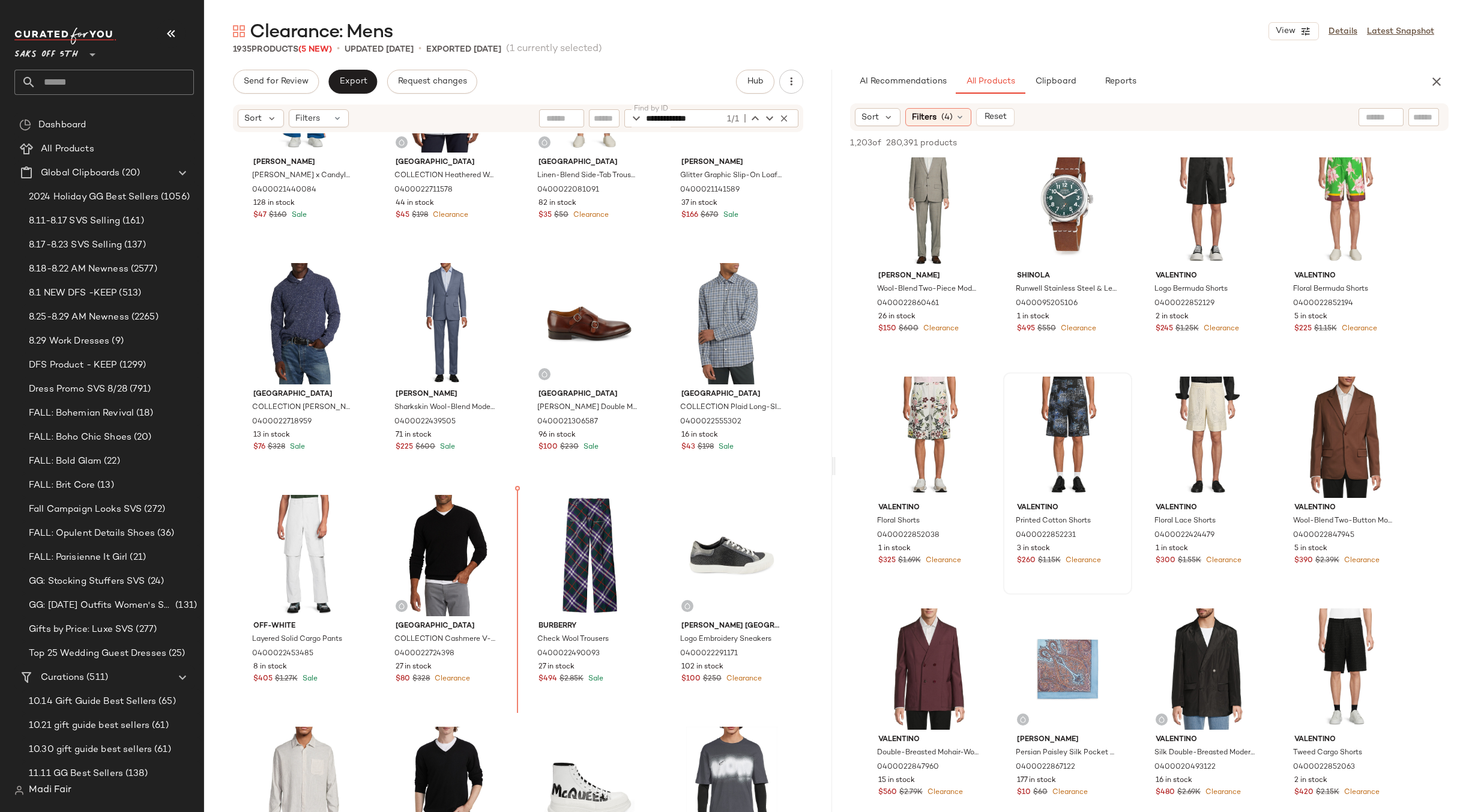
scroll to position [1062, 0]
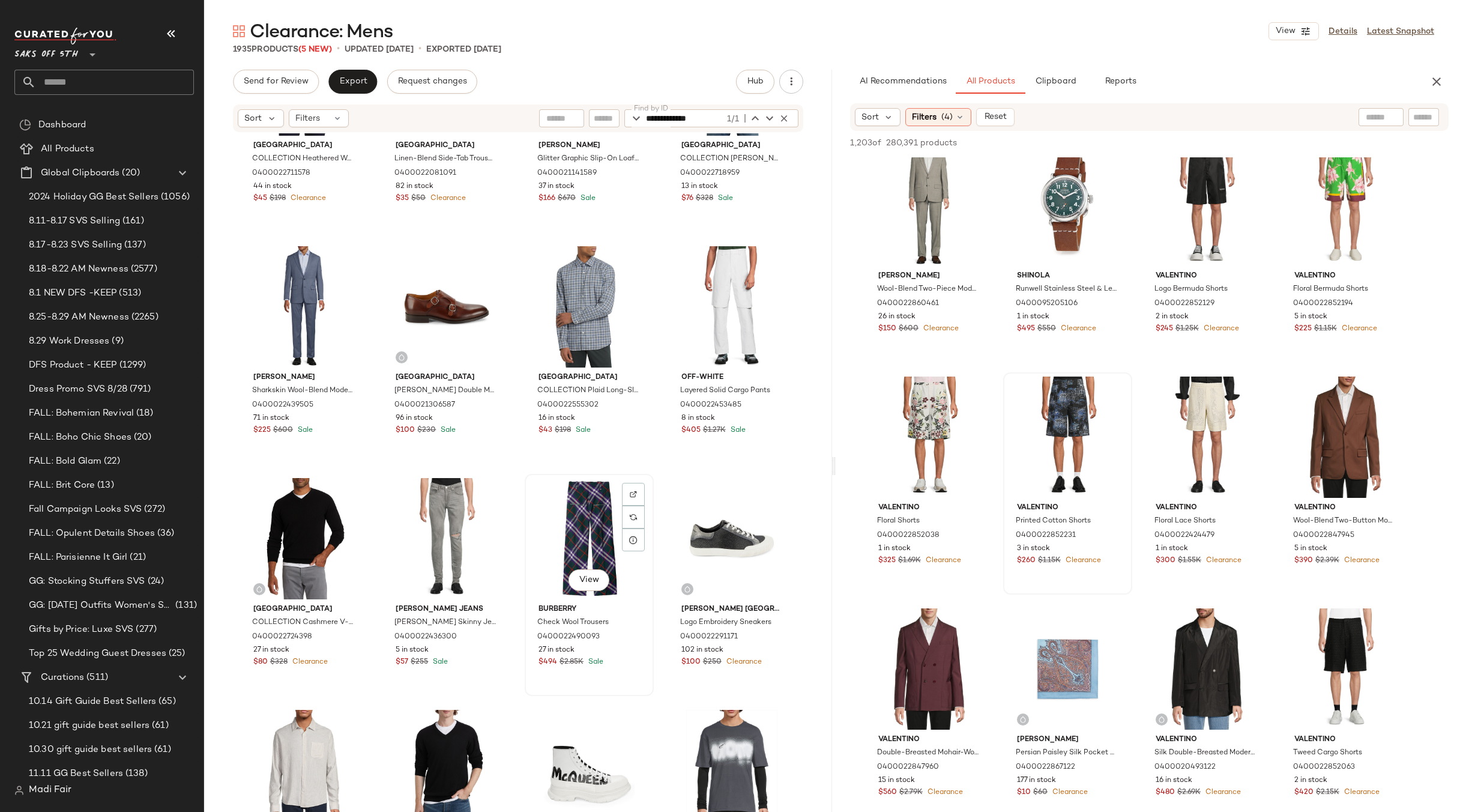
click at [552, 546] on div "View" at bounding box center [590, 538] width 121 height 122
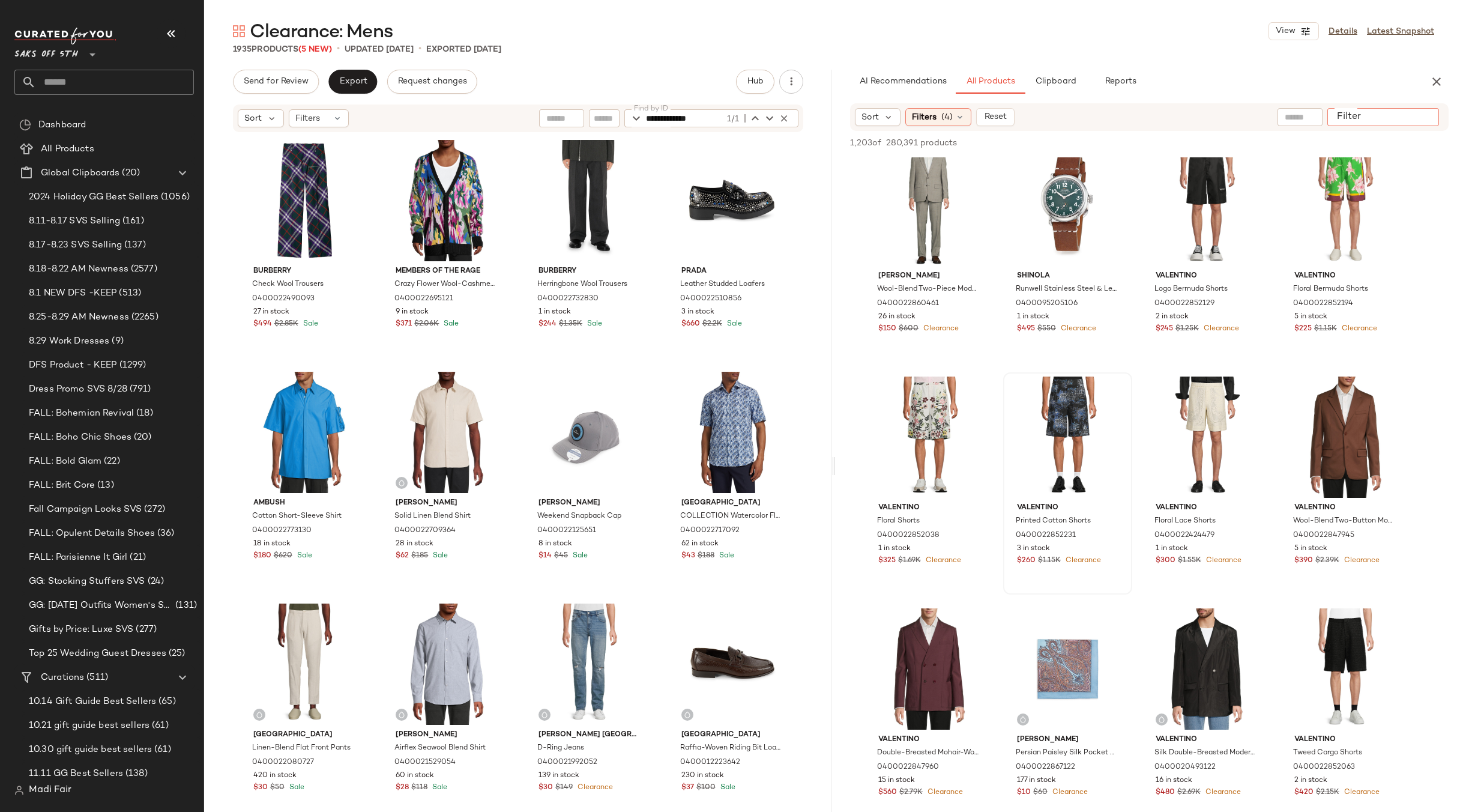
click at [1416, 120] on input "Filter" at bounding box center [1383, 117] width 102 height 13
paste input "**********"
type input "**********"
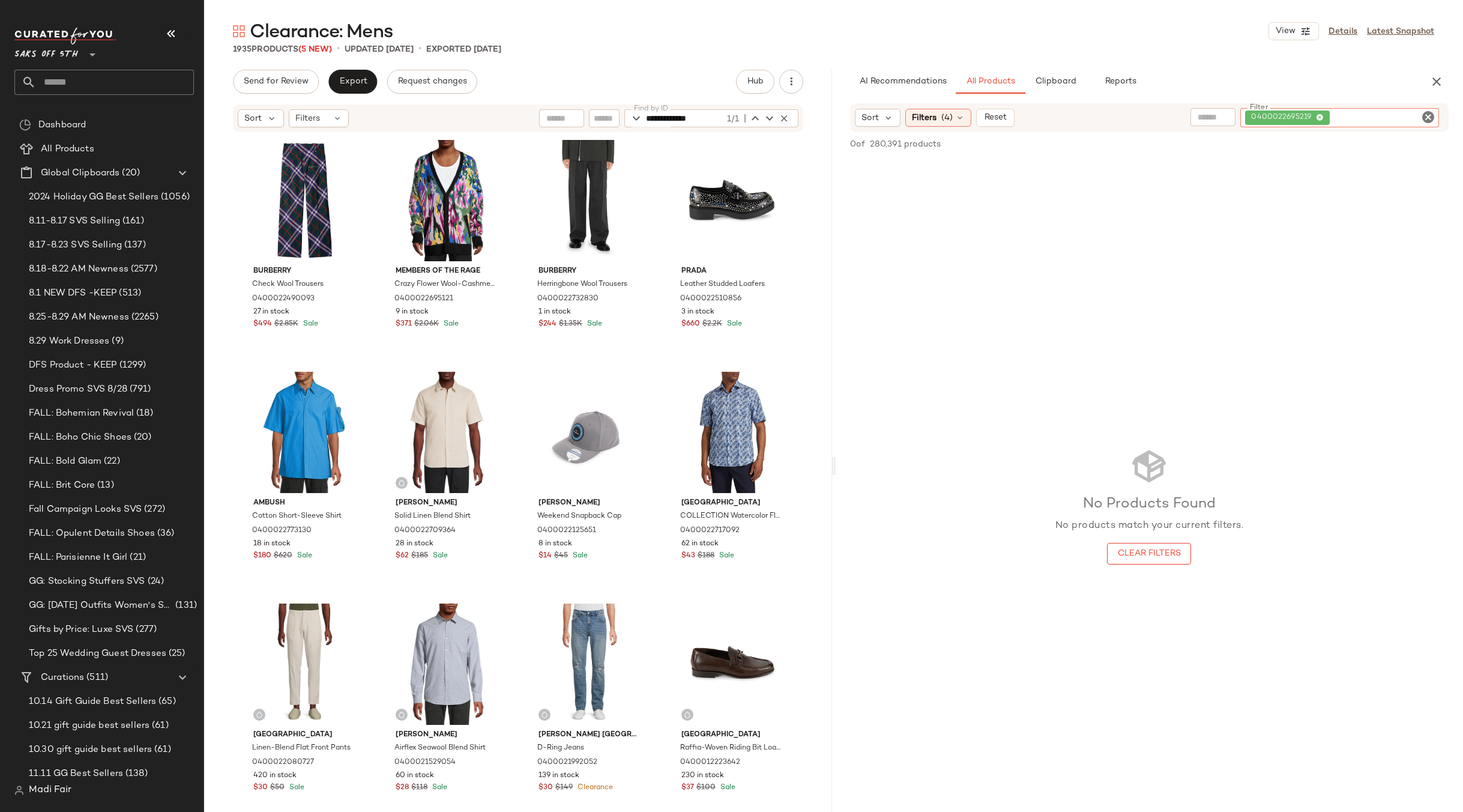
click at [783, 117] on icon "button" at bounding box center [784, 118] width 11 height 11
paste input "**********"
type input "**********"
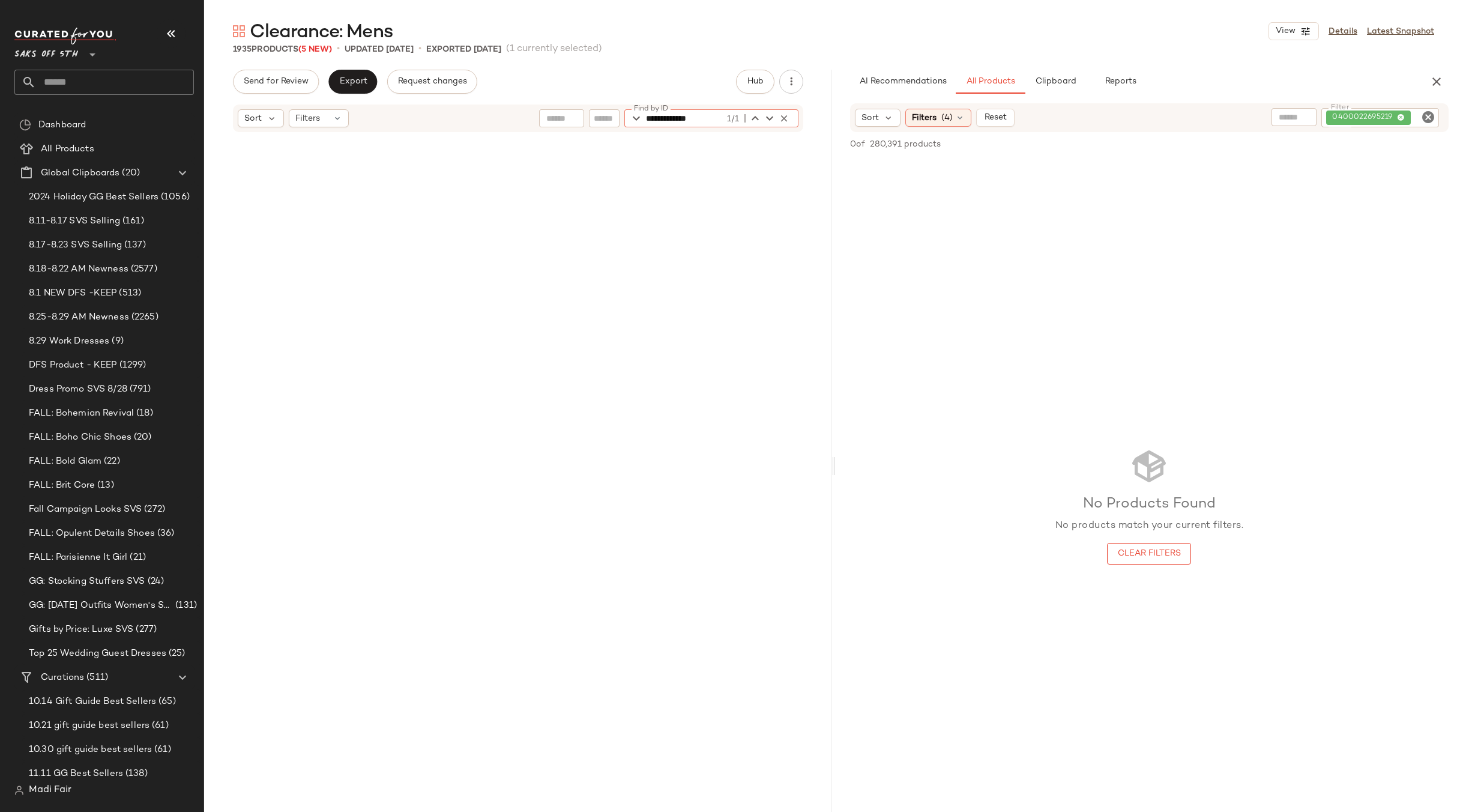
scroll to position [38695, 0]
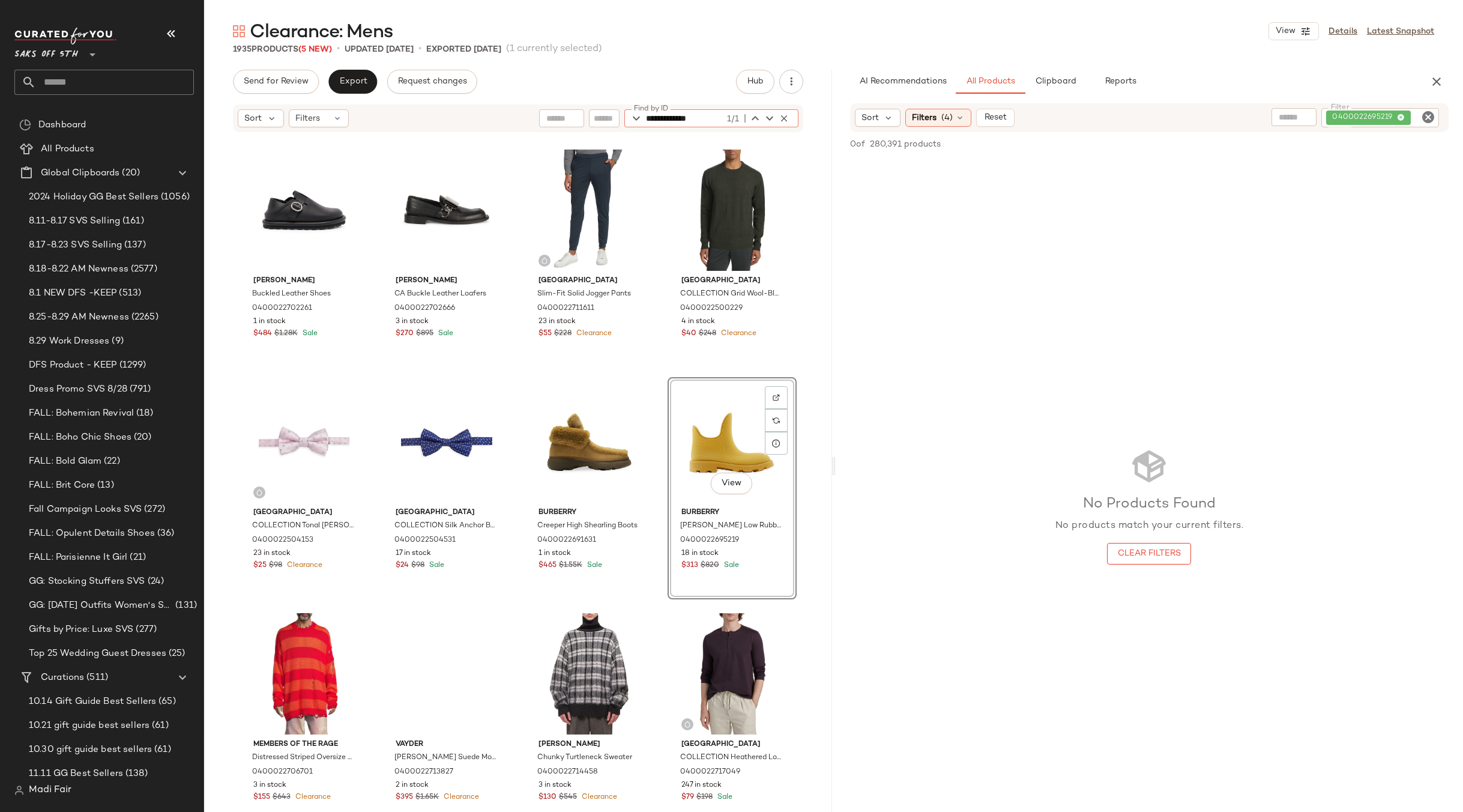
click at [710, 424] on div "View" at bounding box center [732, 441] width 121 height 122
click at [651, 365] on div "Jil Sander Buckled Leather Shoes 0400022702261 1 in stock $484 $1.28K Sale JW A…" at bounding box center [518, 490] width 628 height 715
click at [702, 434] on div "View" at bounding box center [732, 441] width 121 height 122
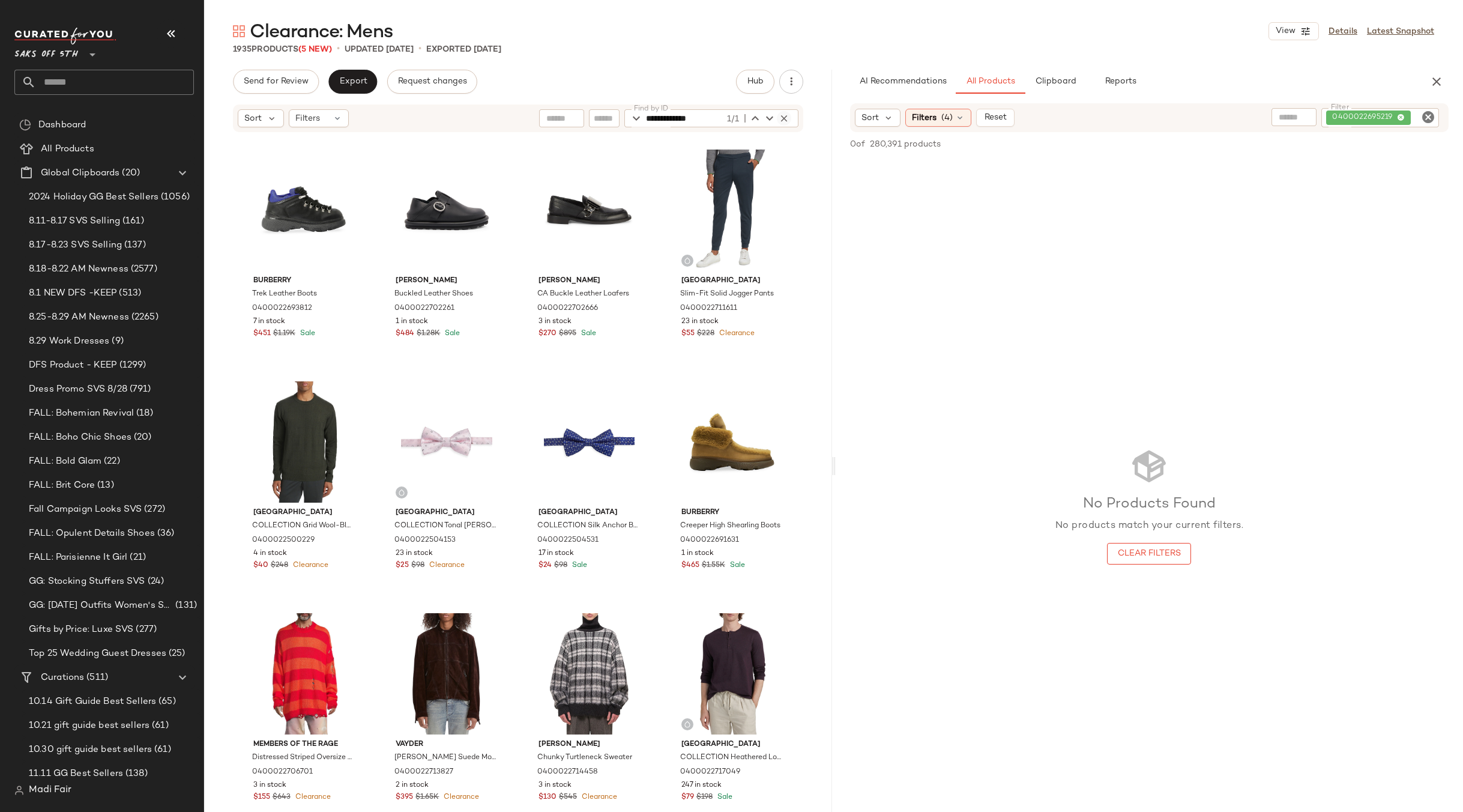
click at [780, 117] on icon "button" at bounding box center [784, 118] width 11 height 11
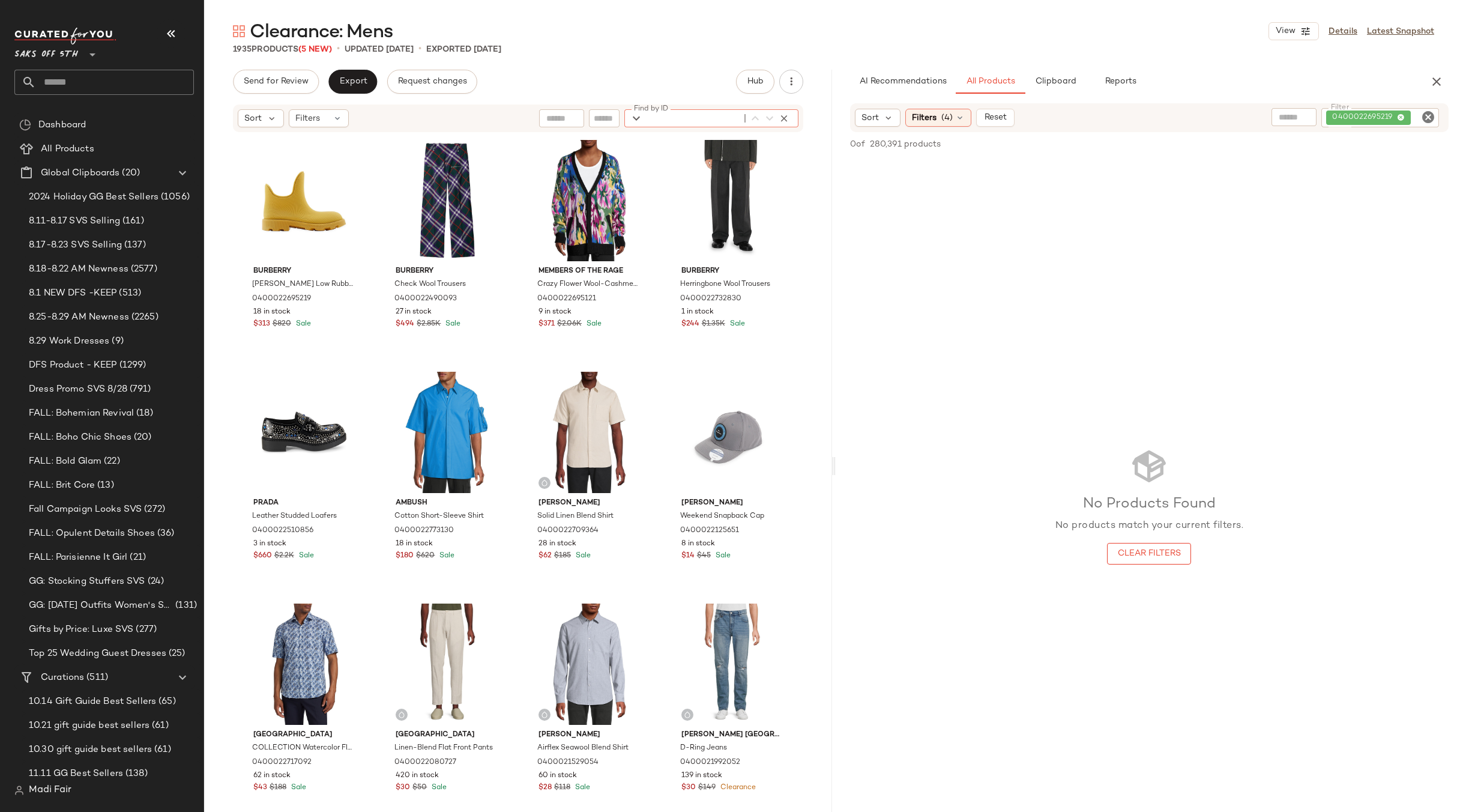
paste input "**********"
type input "**********"
click at [778, 117] on button "button" at bounding box center [784, 118] width 15 height 15
click at [1369, 112] on div "0400022695219" at bounding box center [1380, 117] width 117 height 19
click at [1010, 116] on button "Reset" at bounding box center [995, 116] width 39 height 18
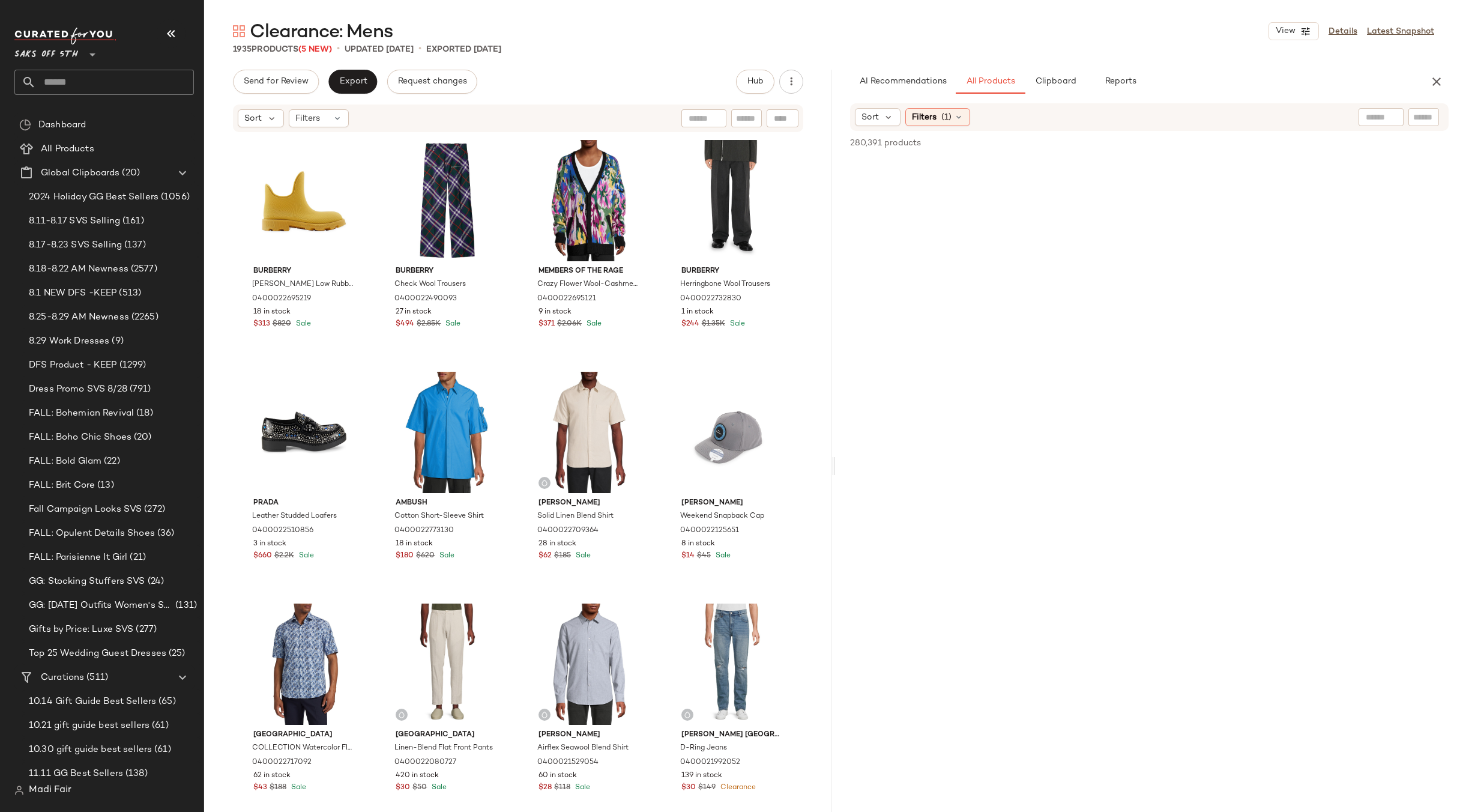
click at [1429, 116] on input "text" at bounding box center [1423, 117] width 21 height 13
paste input "**********"
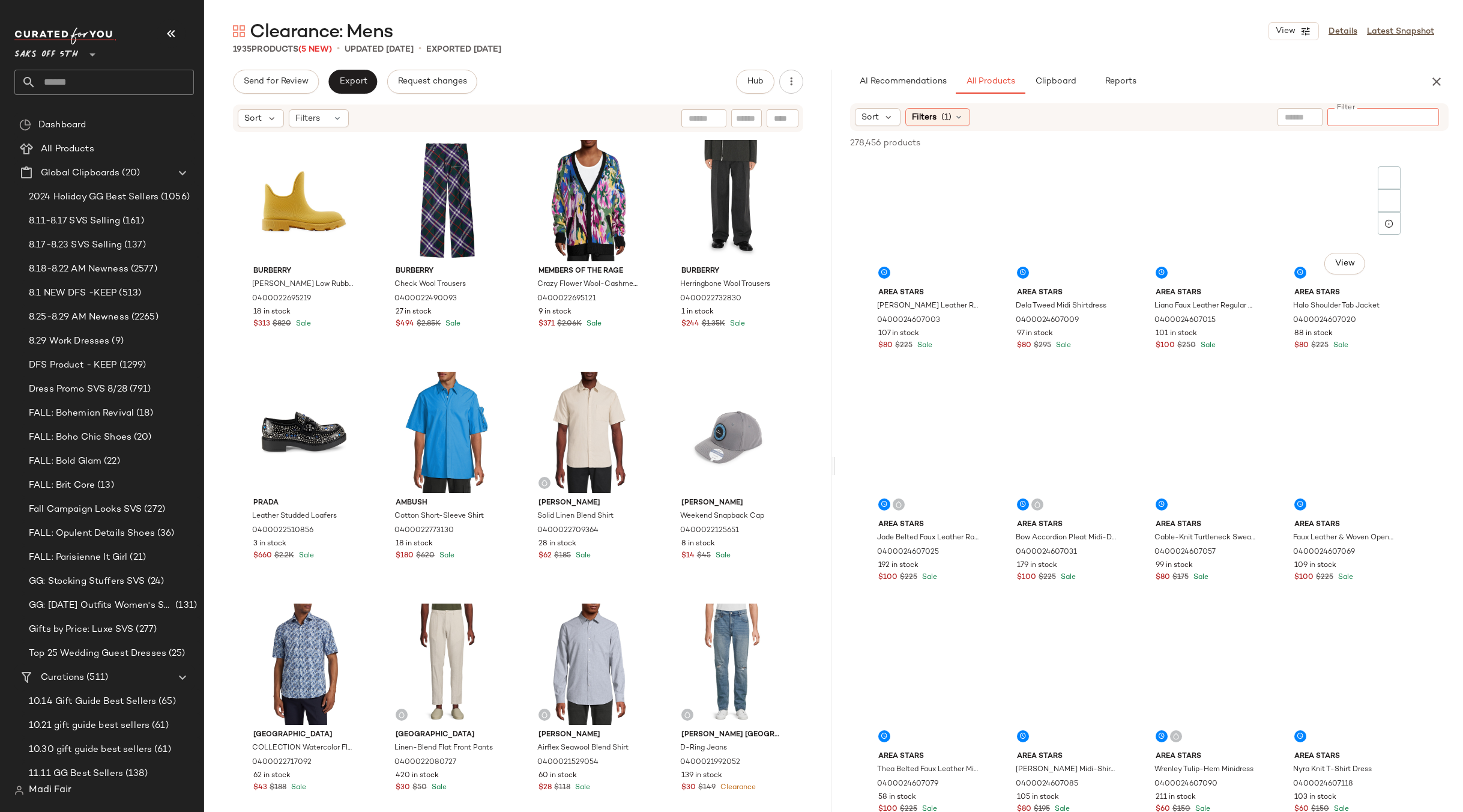
type input "**********"
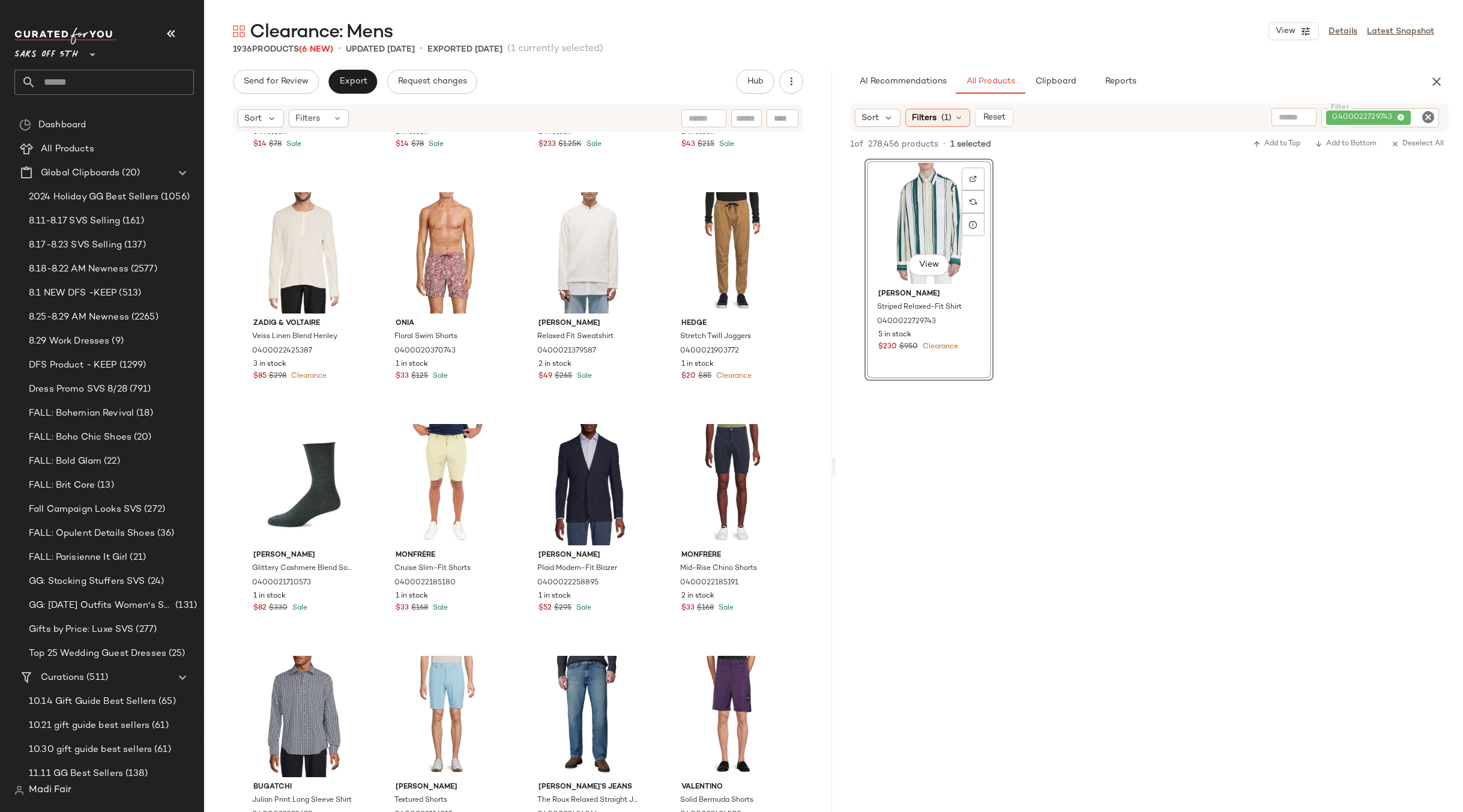
scroll to position [15662, 0]
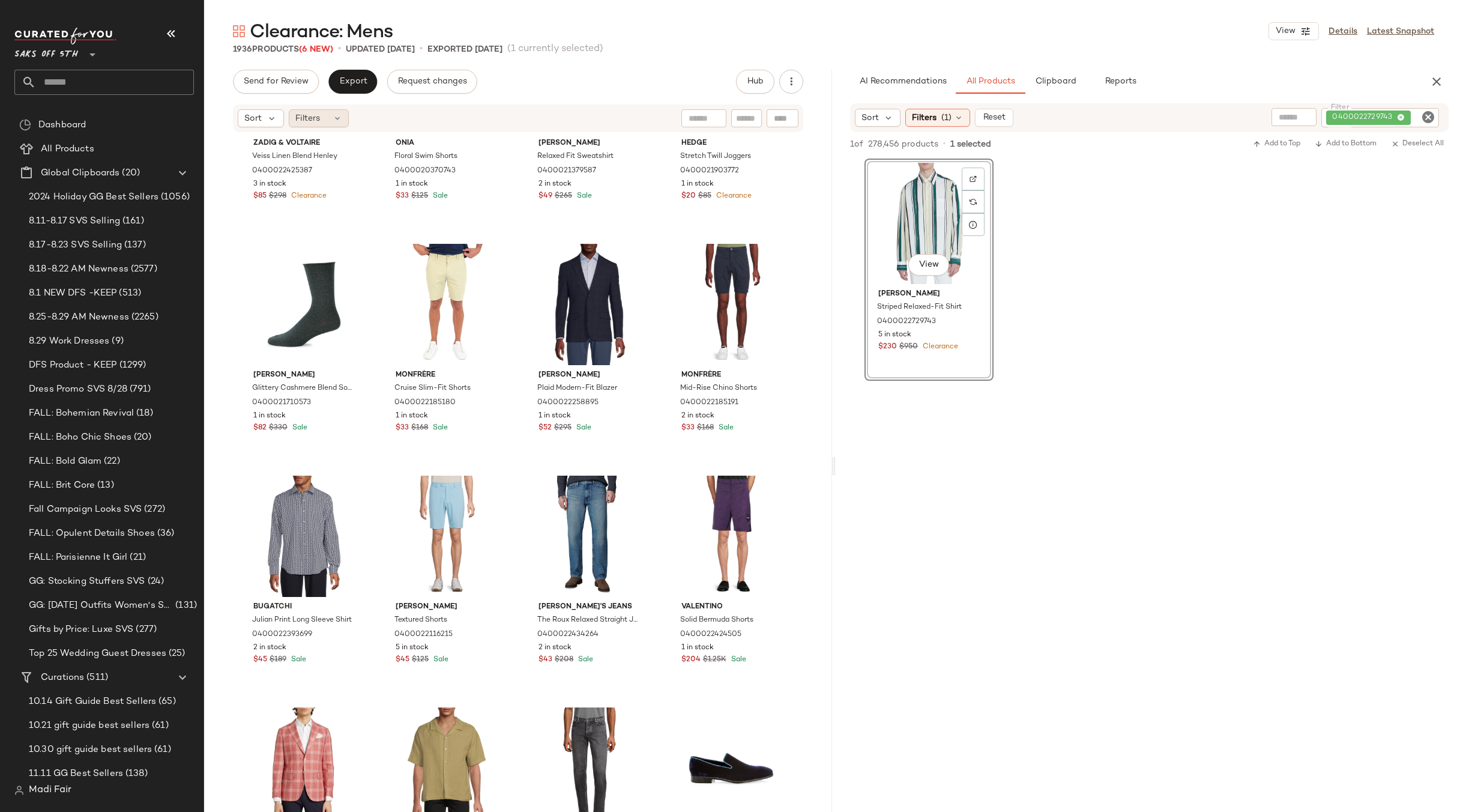
click at [334, 116] on icon at bounding box center [337, 118] width 9 height 9
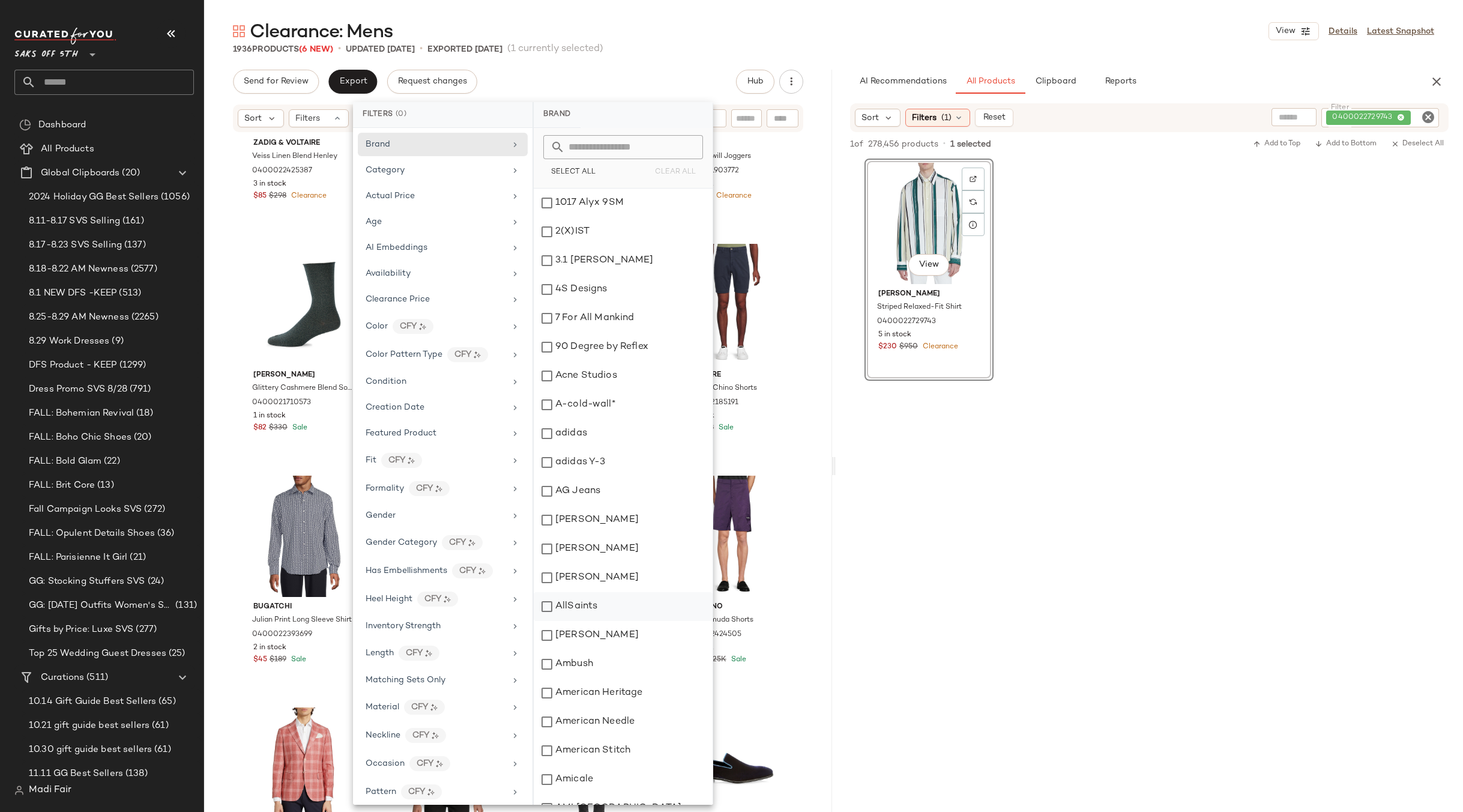
scroll to position [334, 0]
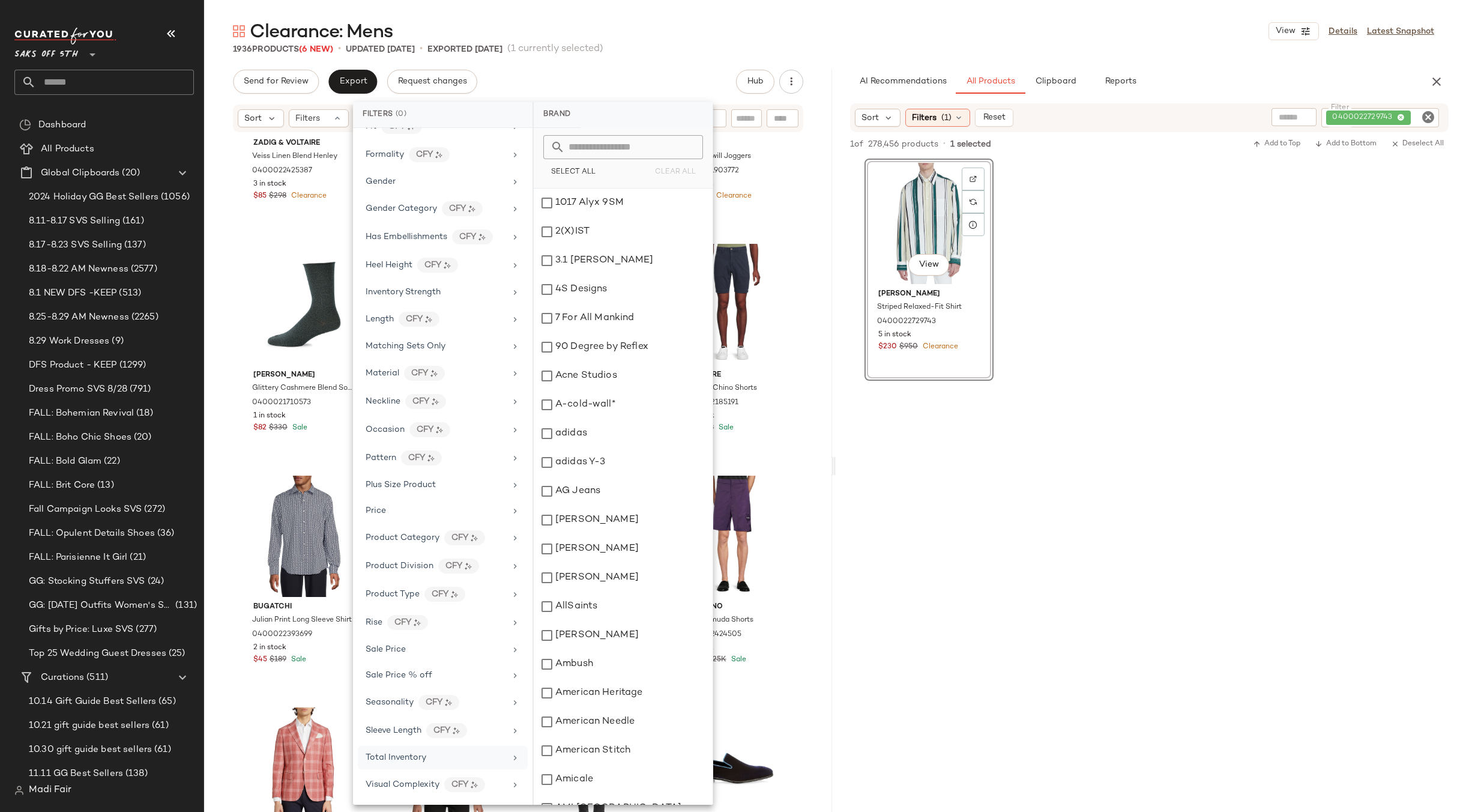
click at [392, 759] on span "Total Inventory" at bounding box center [396, 757] width 60 height 9
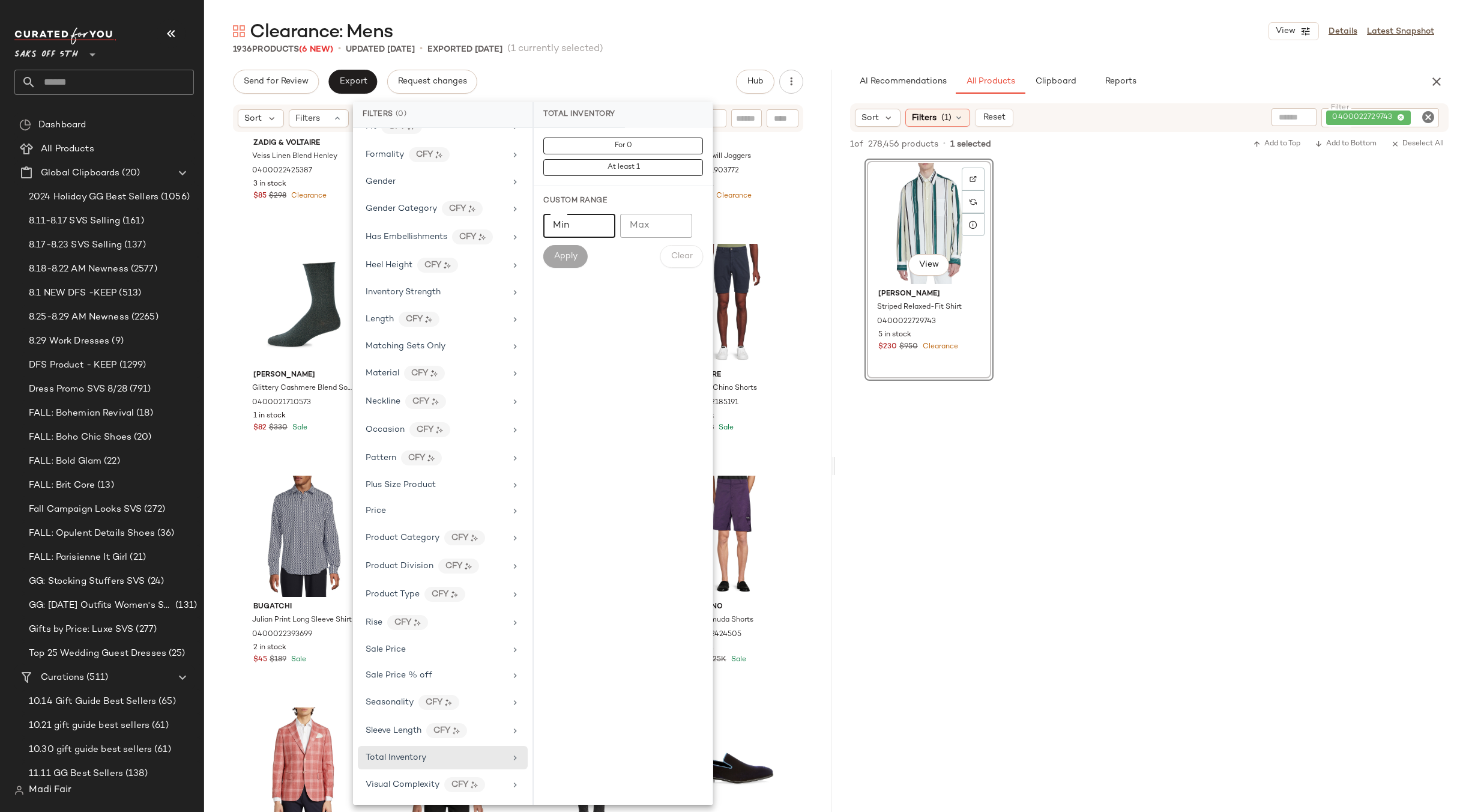
click at [566, 222] on input "Min" at bounding box center [579, 226] width 72 height 24
type input "**"
click at [577, 254] on span "Apply" at bounding box center [566, 256] width 24 height 9
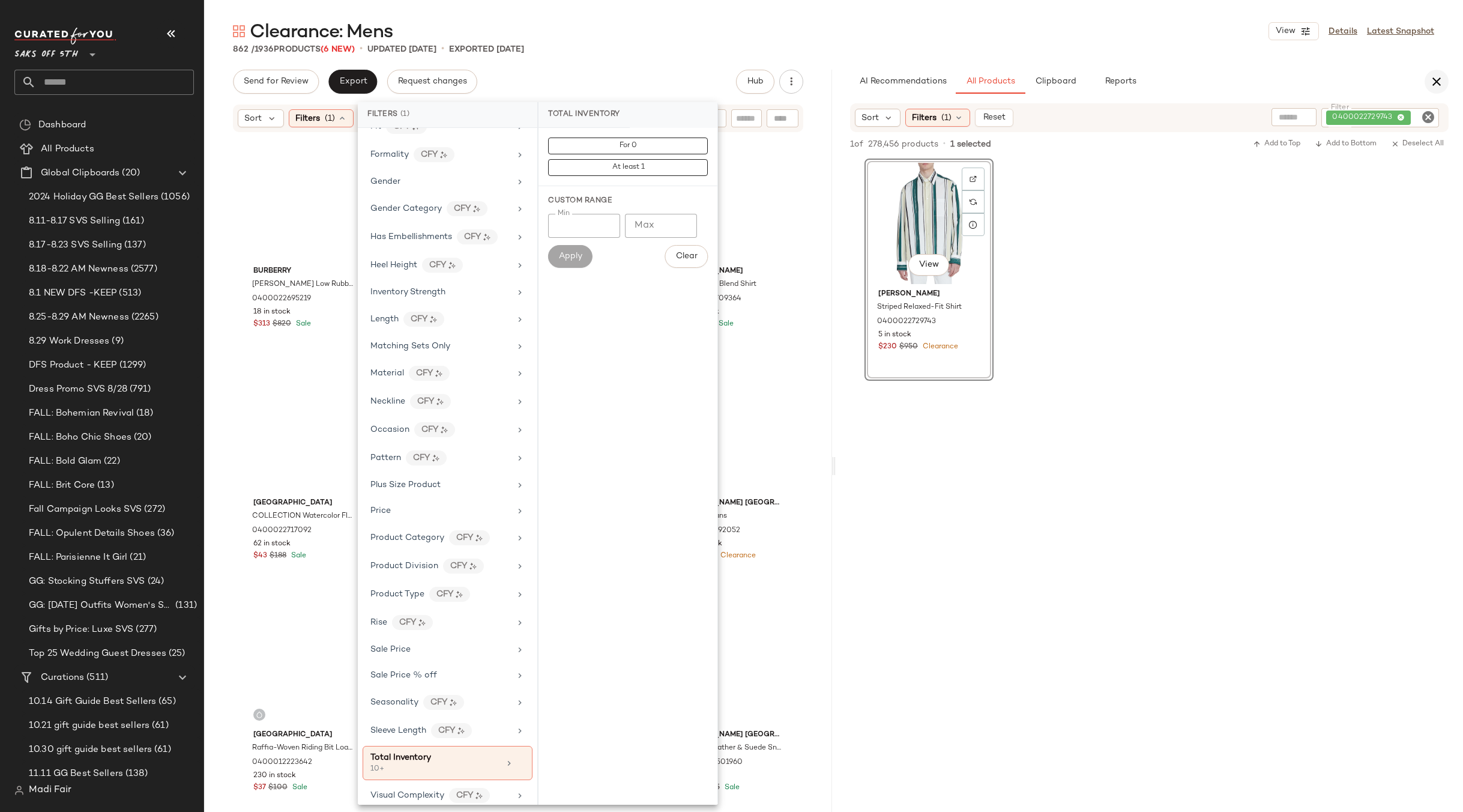
click at [1441, 82] on icon "button" at bounding box center [1436, 81] width 15 height 15
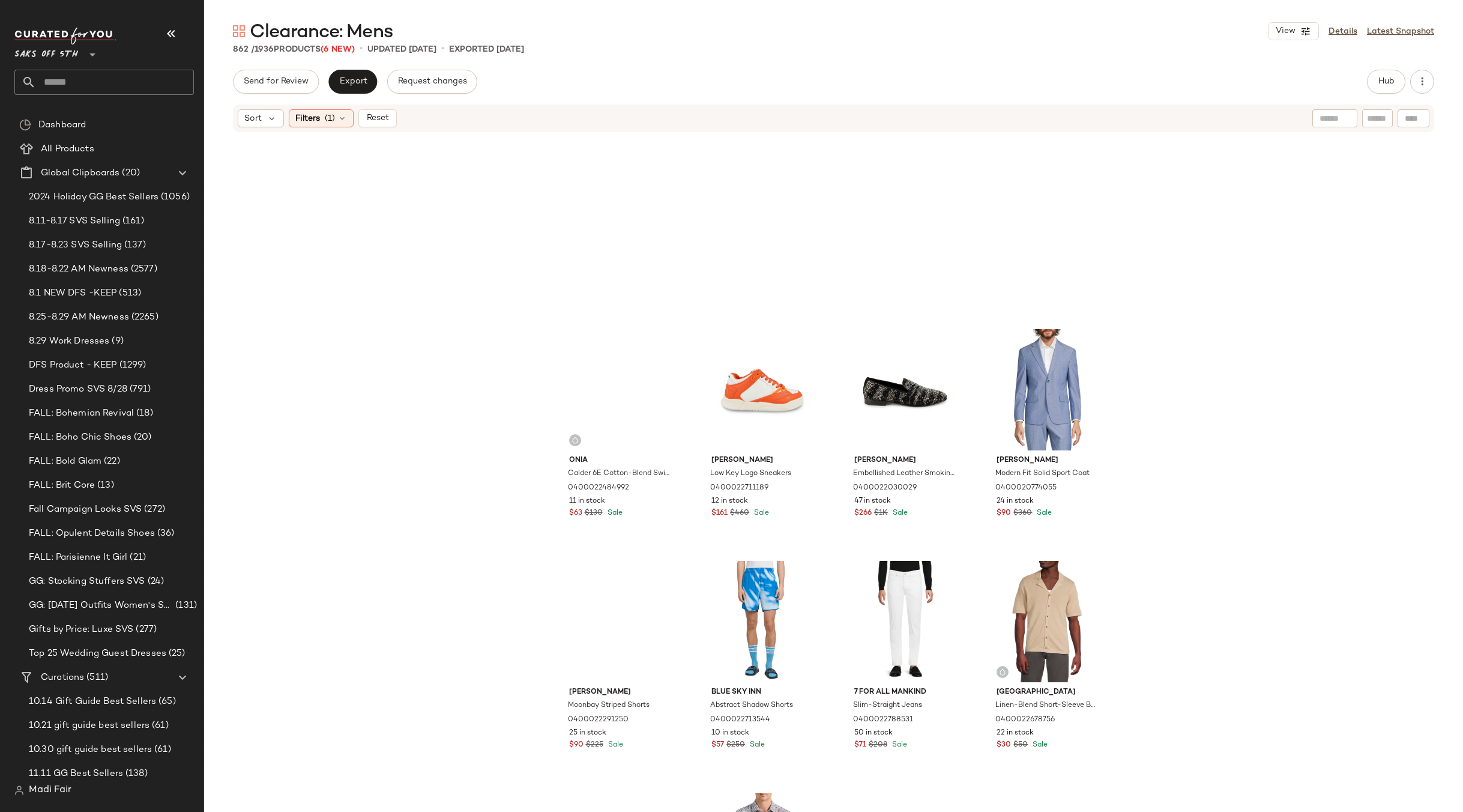
scroll to position [8773, 0]
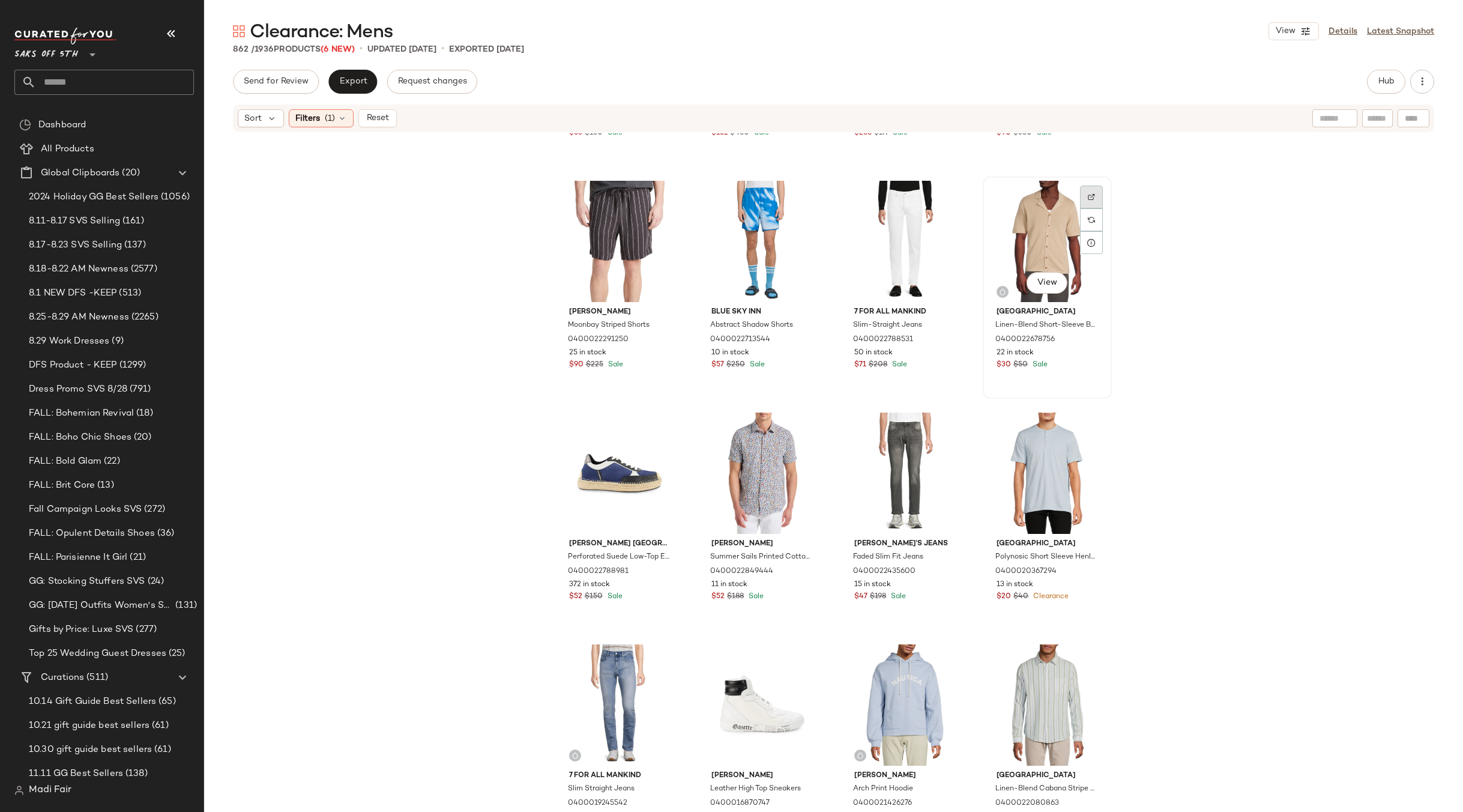
click at [1084, 209] on div at bounding box center [1091, 220] width 22 height 22
click at [1037, 227] on div "View" at bounding box center [1047, 241] width 121 height 122
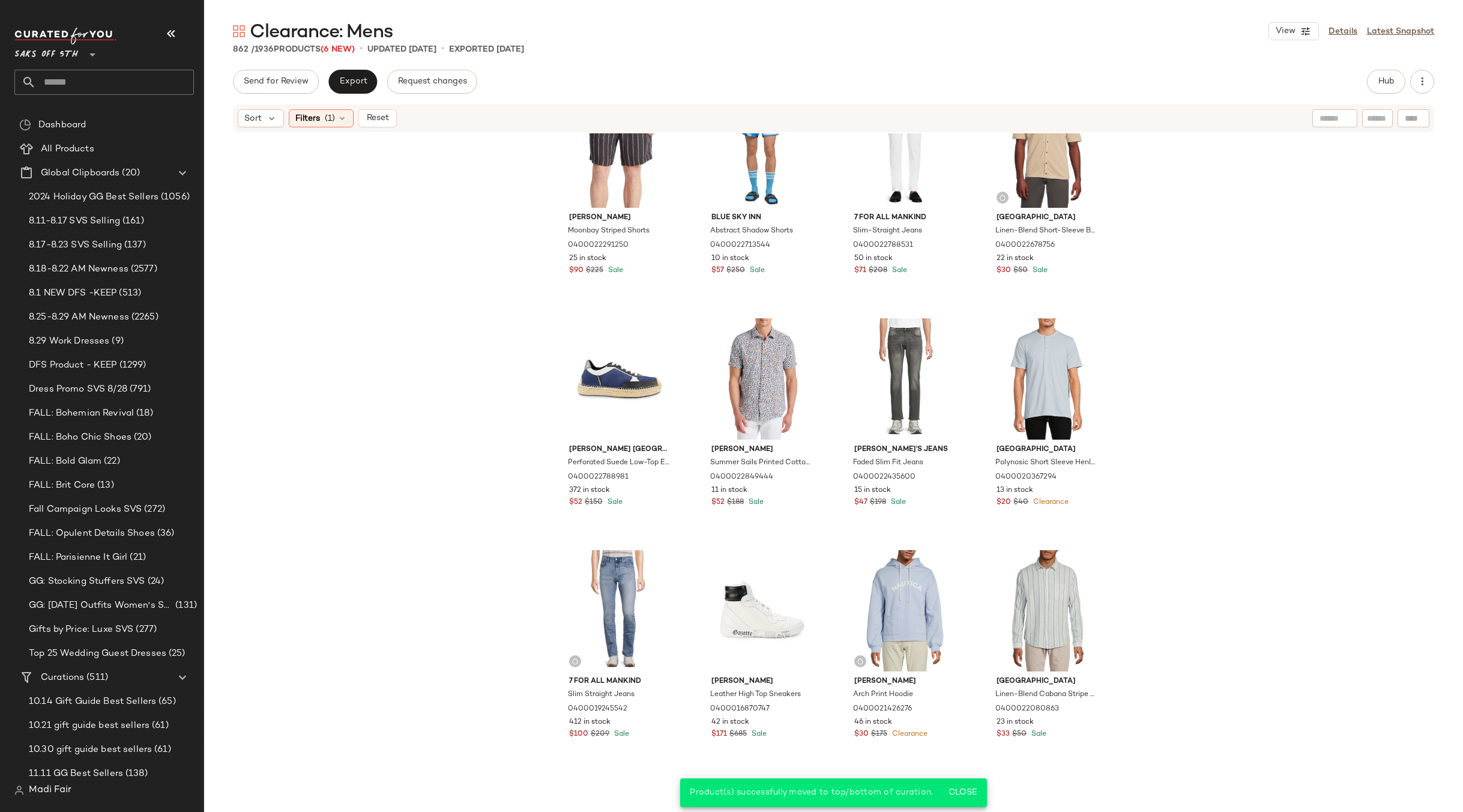
scroll to position [9074, 0]
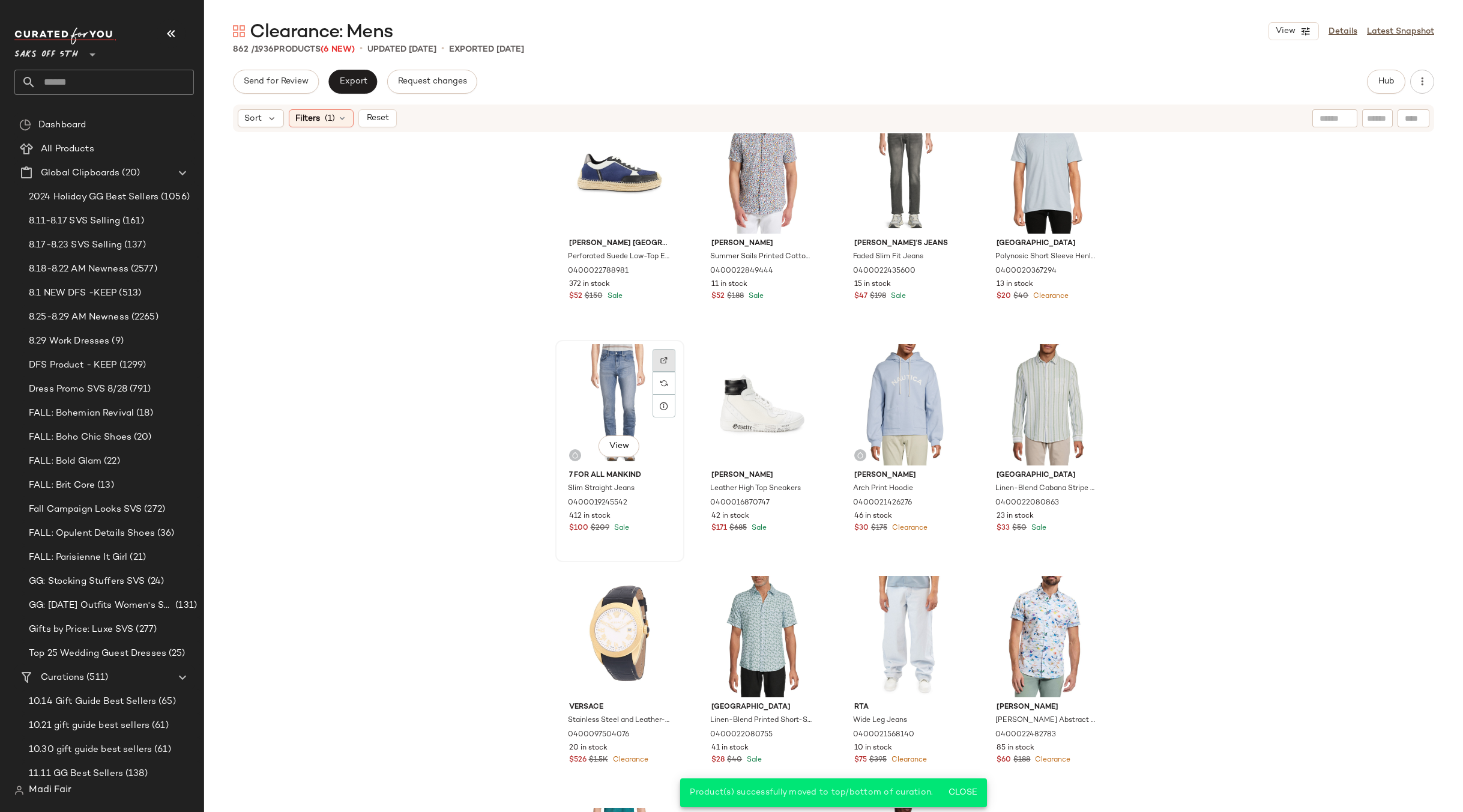
click at [660, 359] on img at bounding box center [664, 360] width 7 height 7
click at [616, 382] on div "View" at bounding box center [620, 404] width 121 height 122
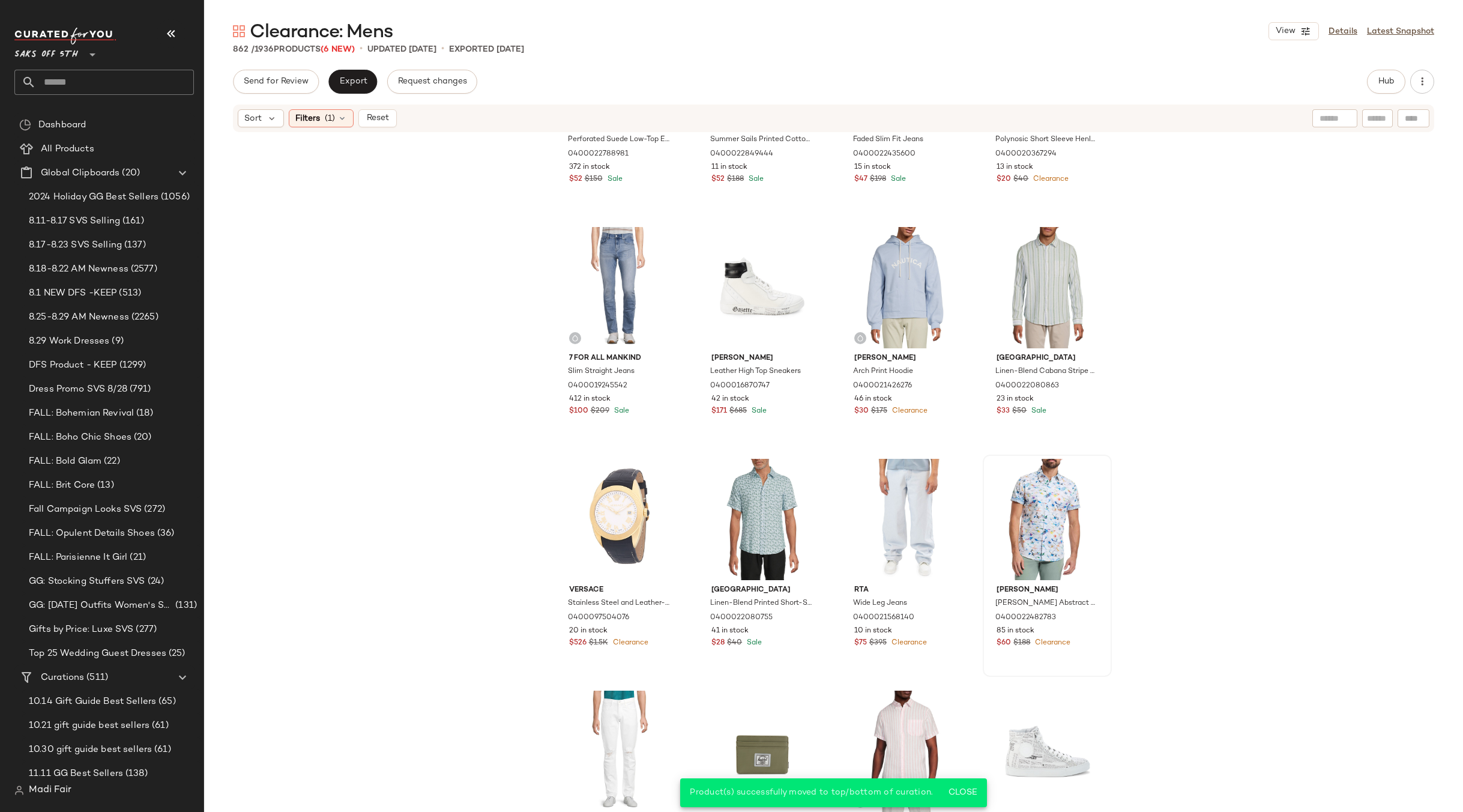
scroll to position [9374, 0]
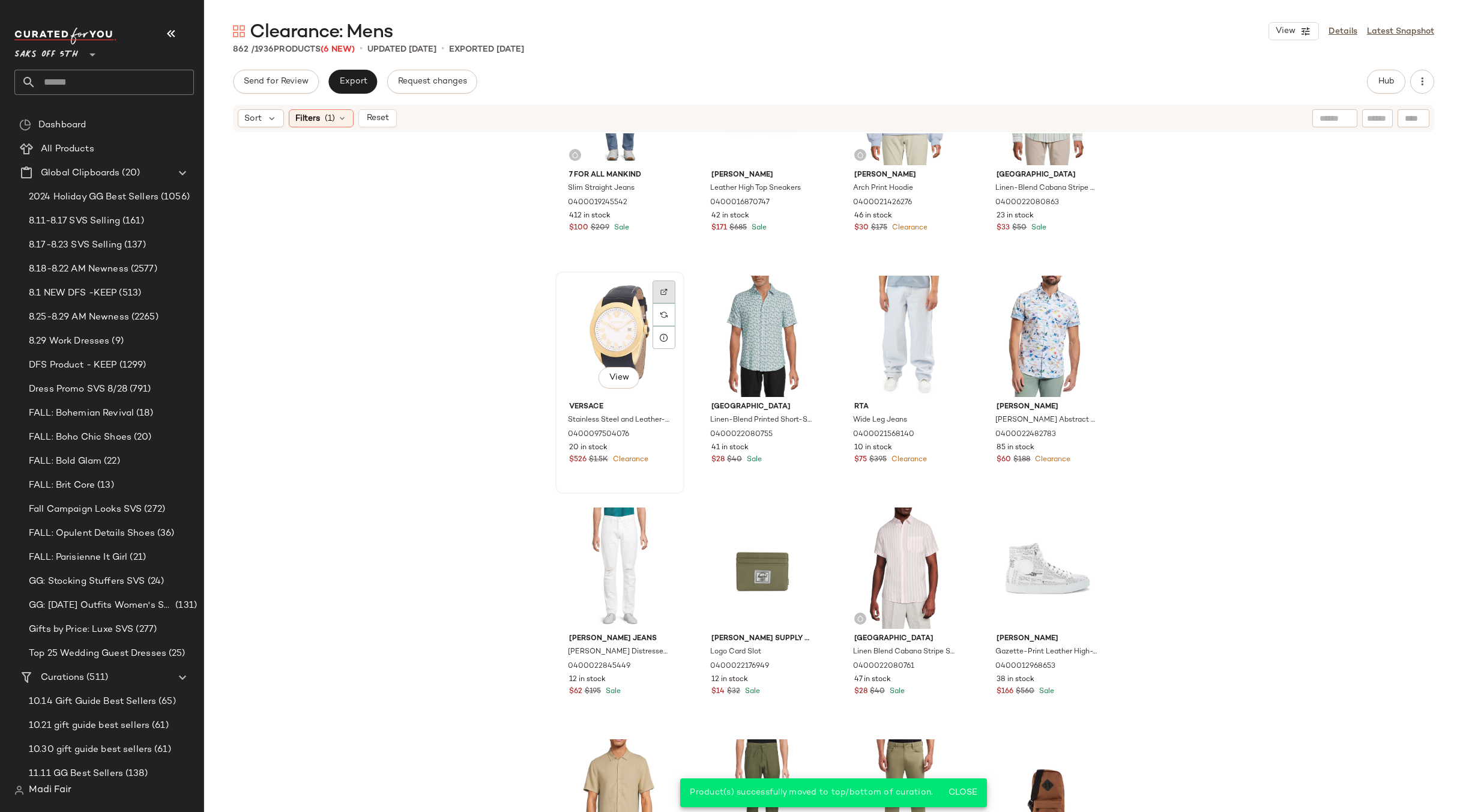
click at [660, 294] on img at bounding box center [664, 291] width 7 height 7
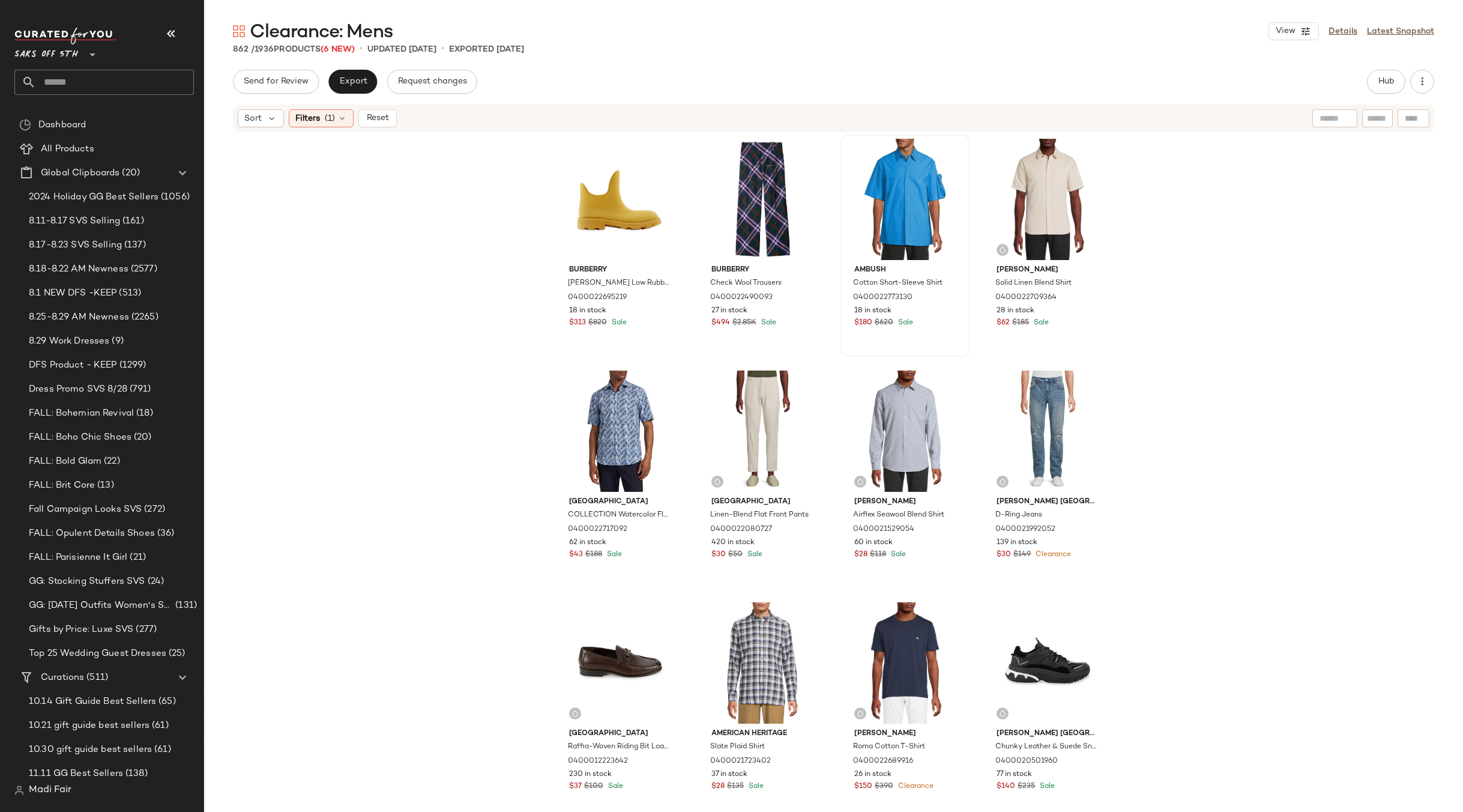
scroll to position [0, 0]
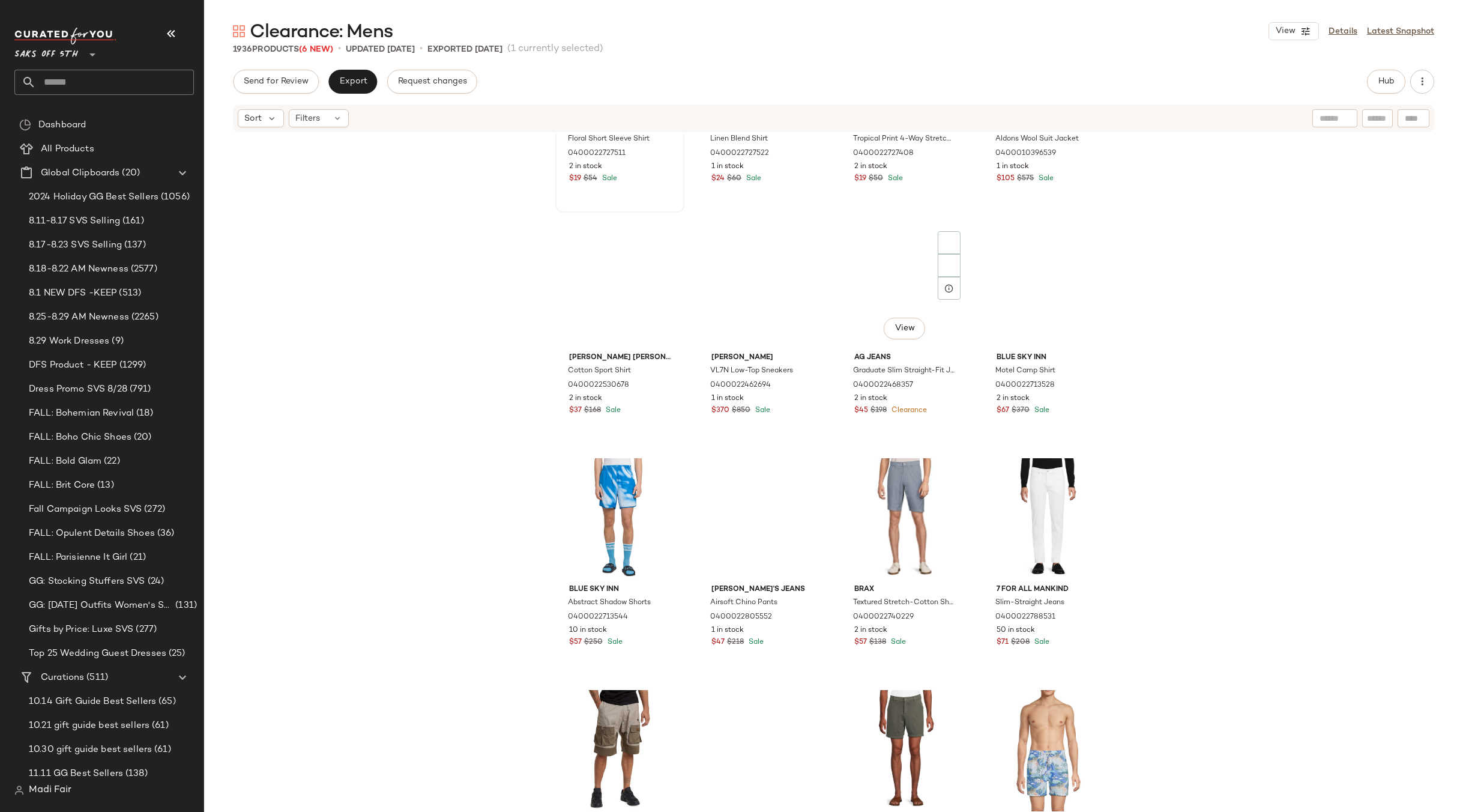
scroll to position [16878, 0]
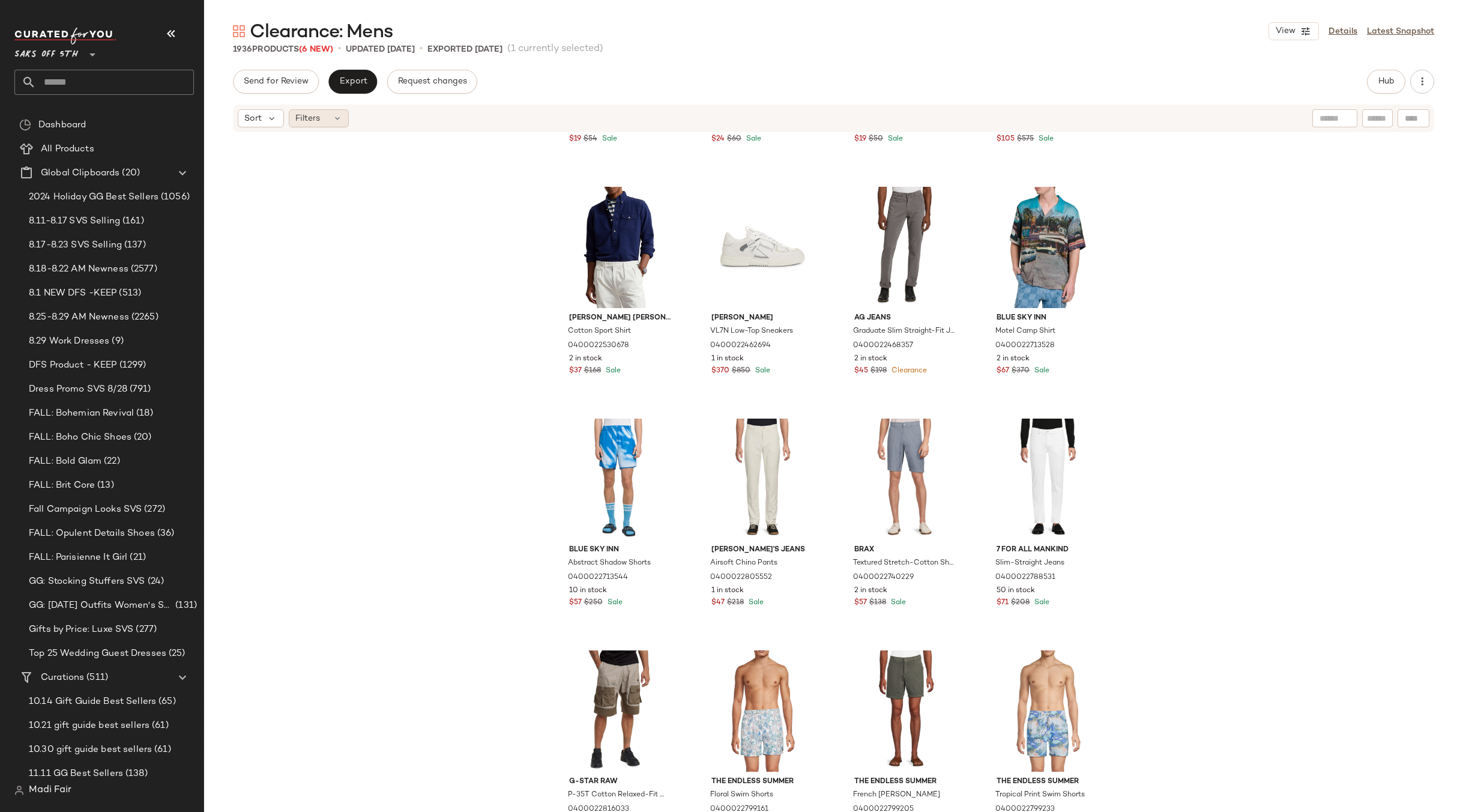
click at [335, 109] on div "Filters" at bounding box center [319, 118] width 60 height 18
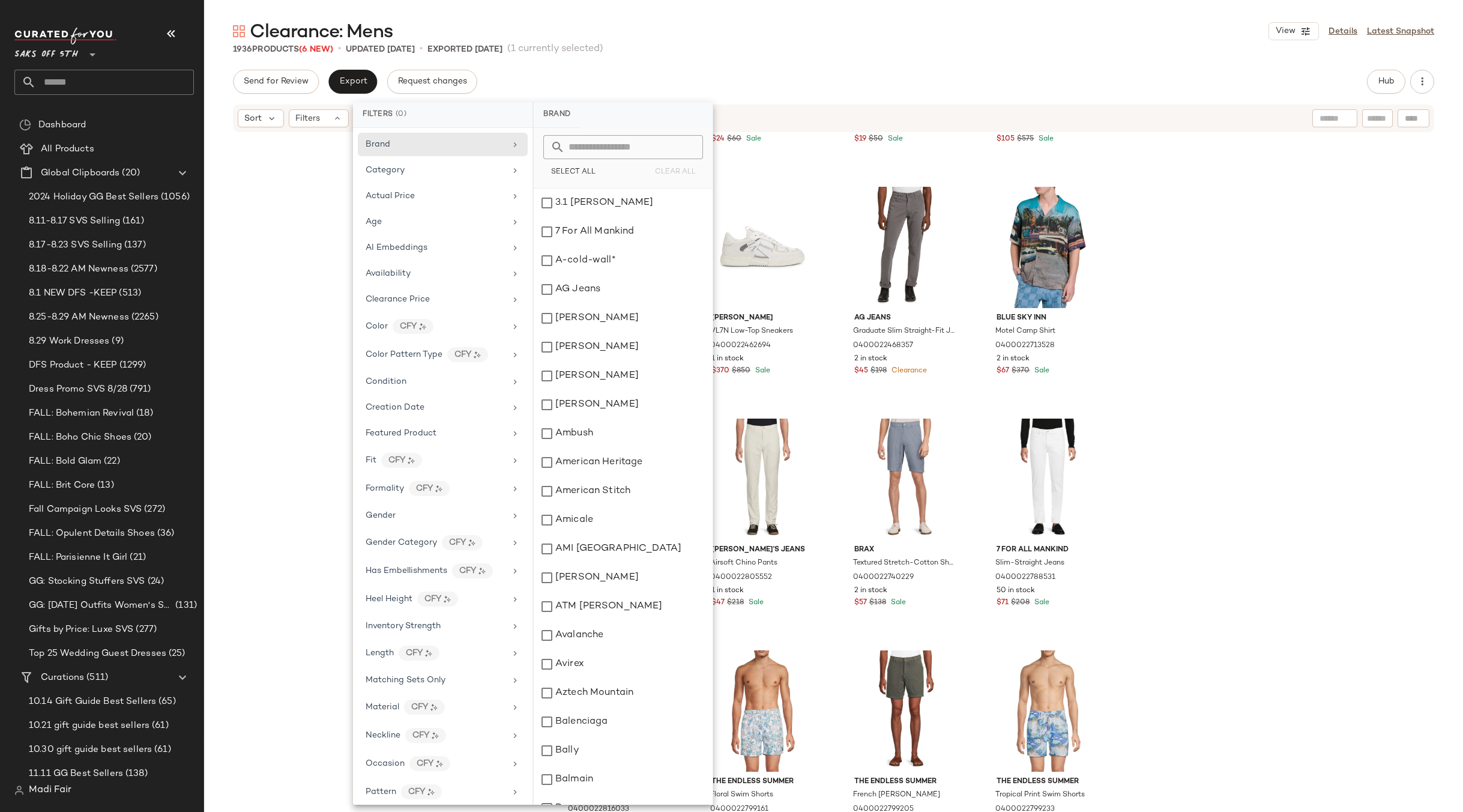
scroll to position [334, 0]
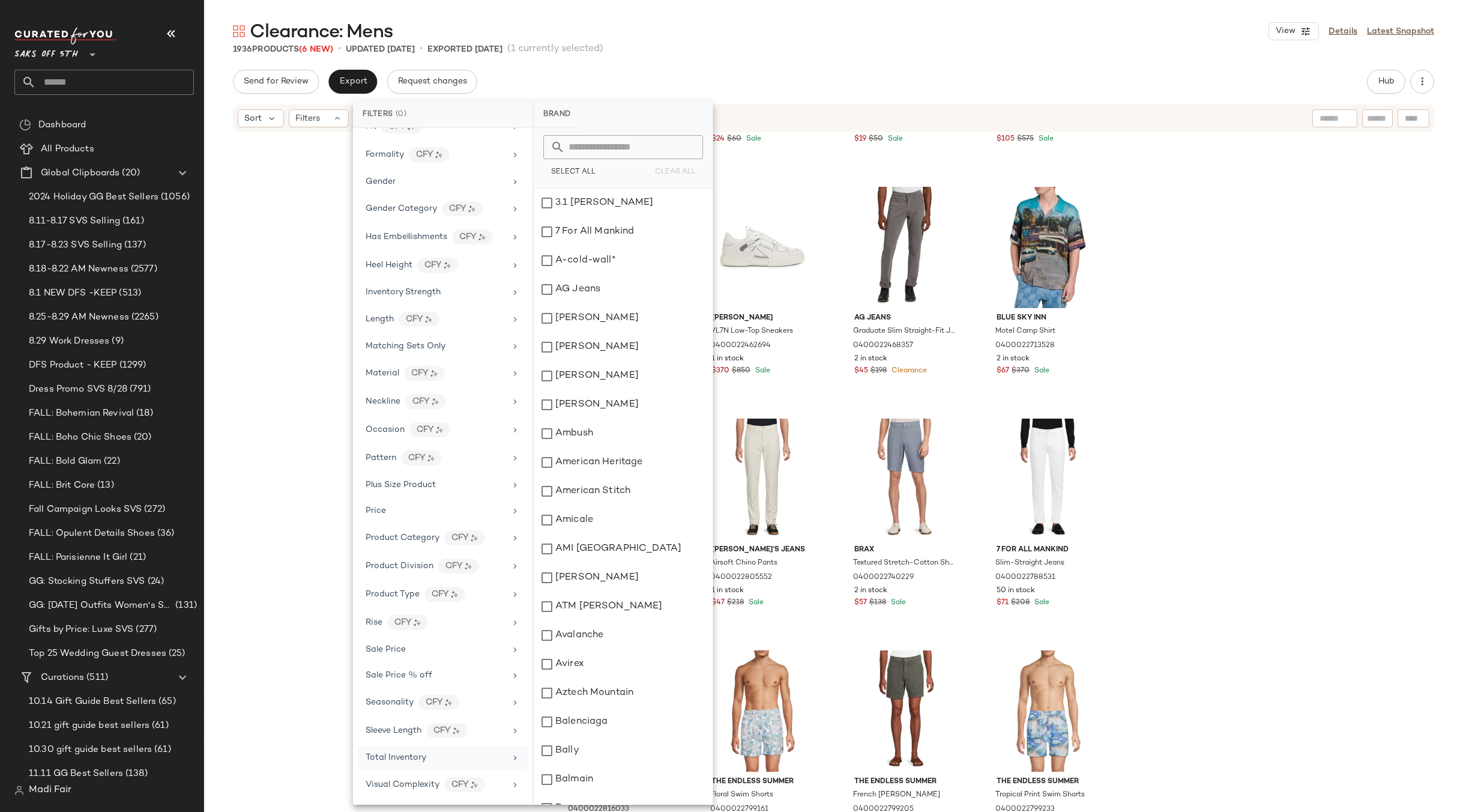
click at [403, 757] on span "Total Inventory" at bounding box center [396, 757] width 60 height 9
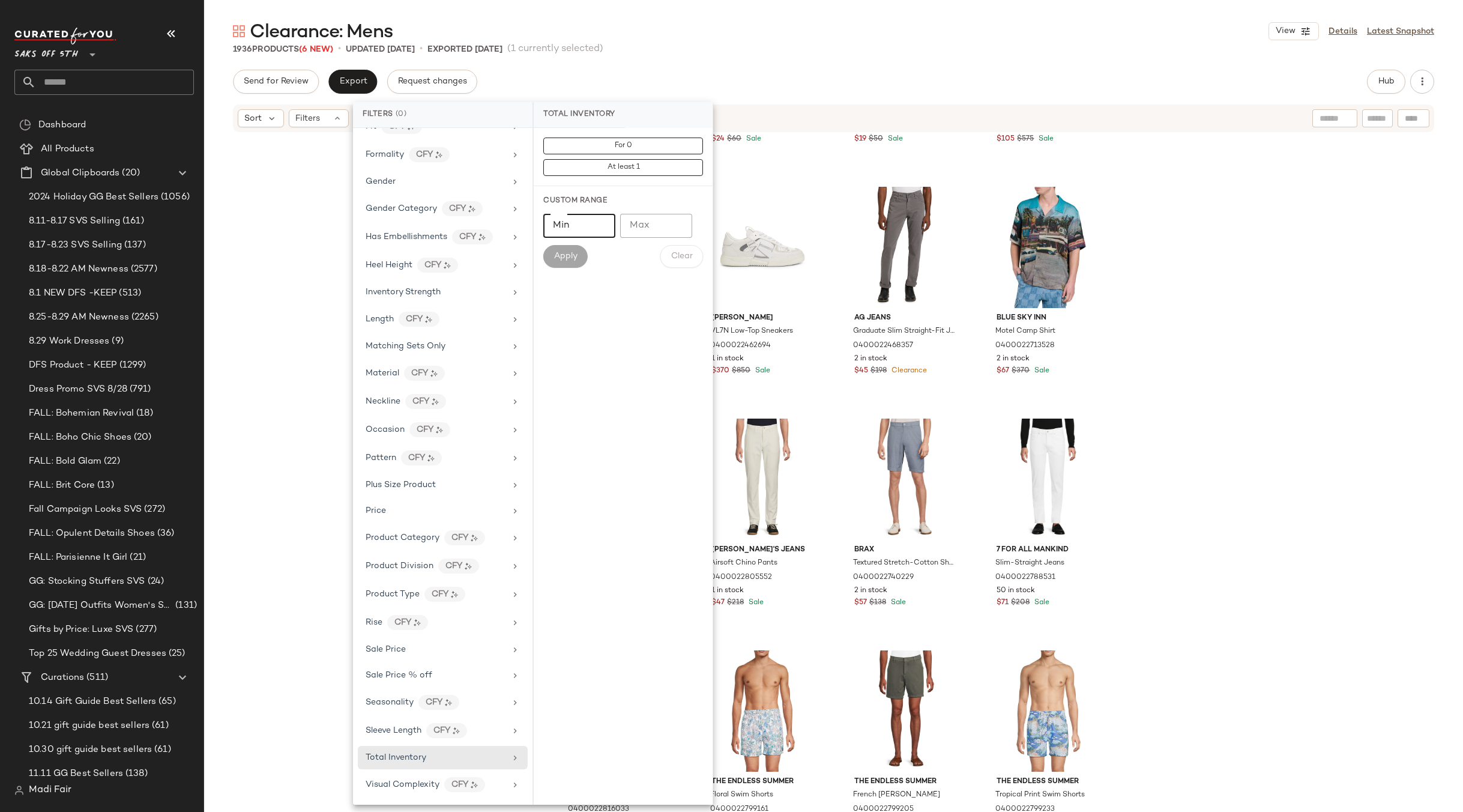
click at [561, 223] on input "Min" at bounding box center [579, 226] width 72 height 24
type input "**"
click at [572, 247] on button "Apply" at bounding box center [566, 256] width 45 height 22
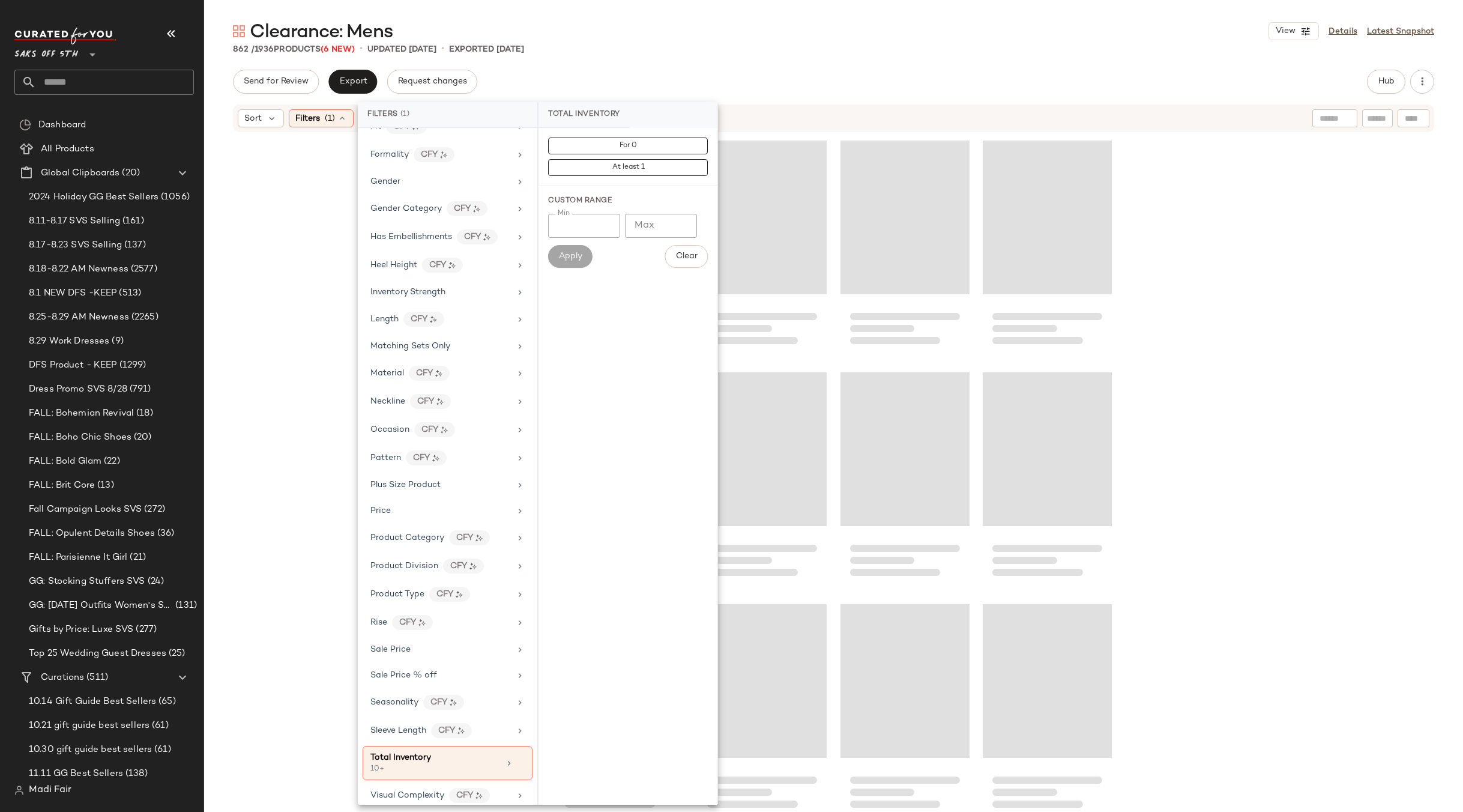
click at [1013, 70] on div "Send for Review Export Request changes Hub" at bounding box center [833, 82] width 1201 height 24
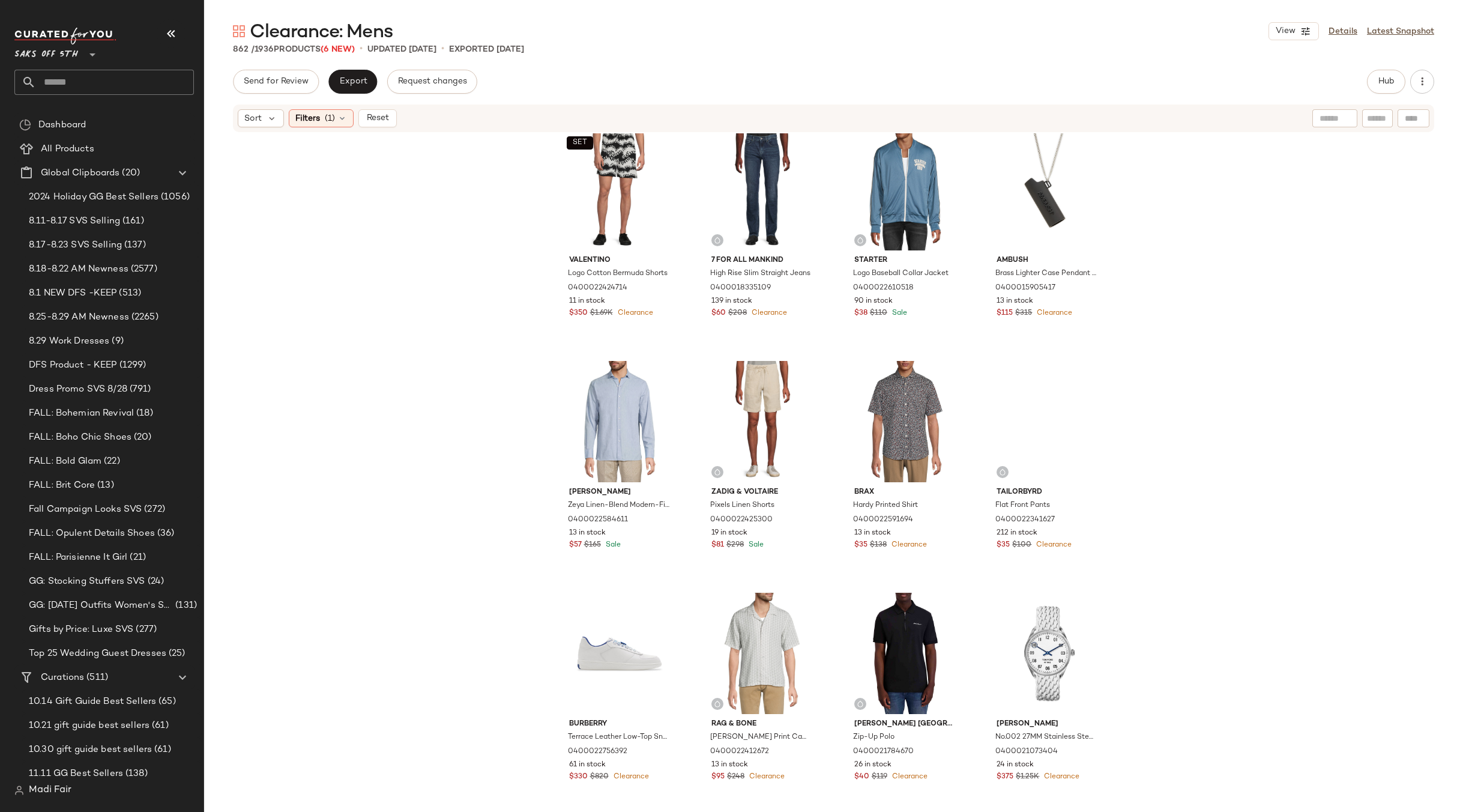
scroll to position [11835, 0]
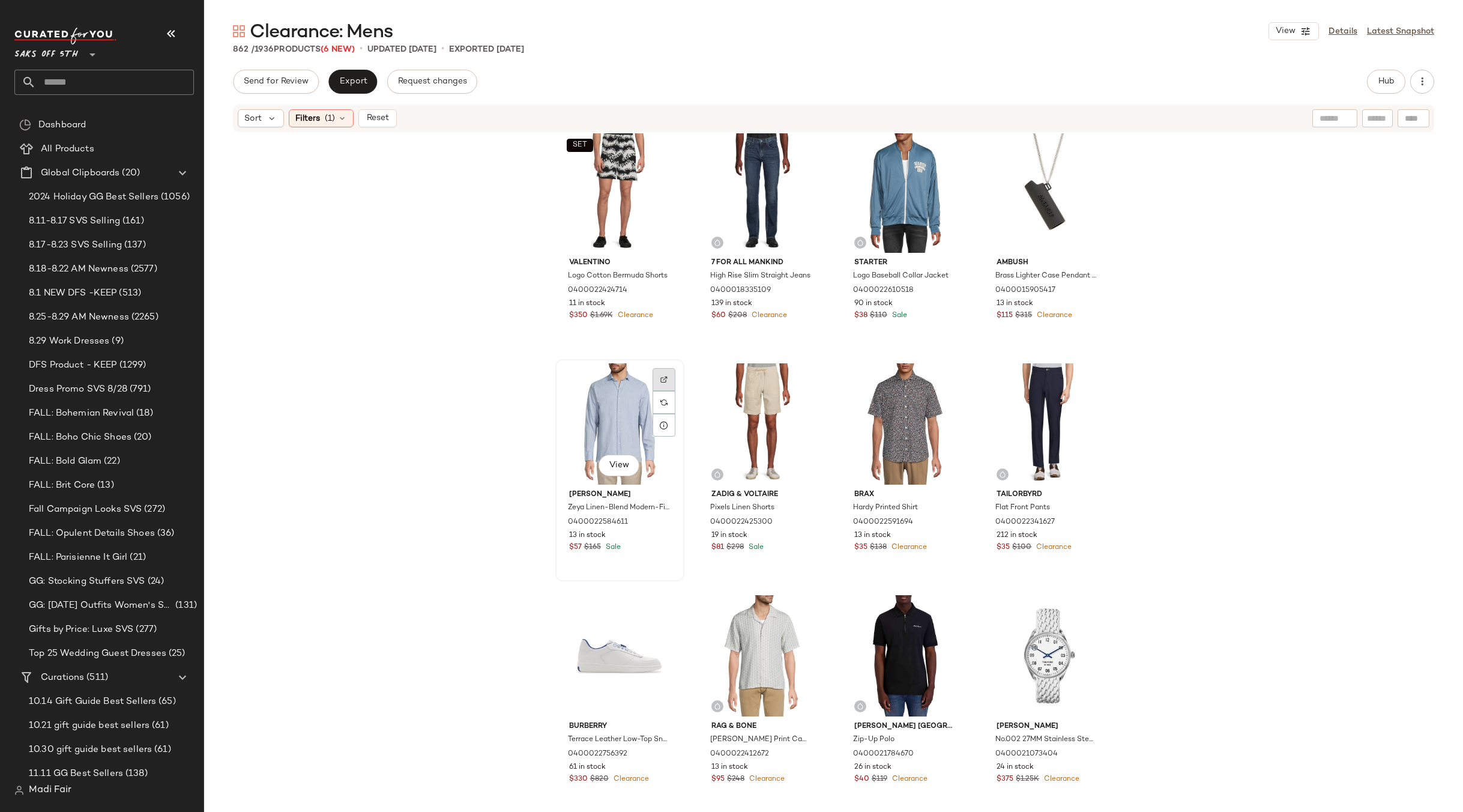
click at [665, 390] on div at bounding box center [664, 402] width 22 height 22
click at [606, 412] on div "View" at bounding box center [620, 423] width 121 height 122
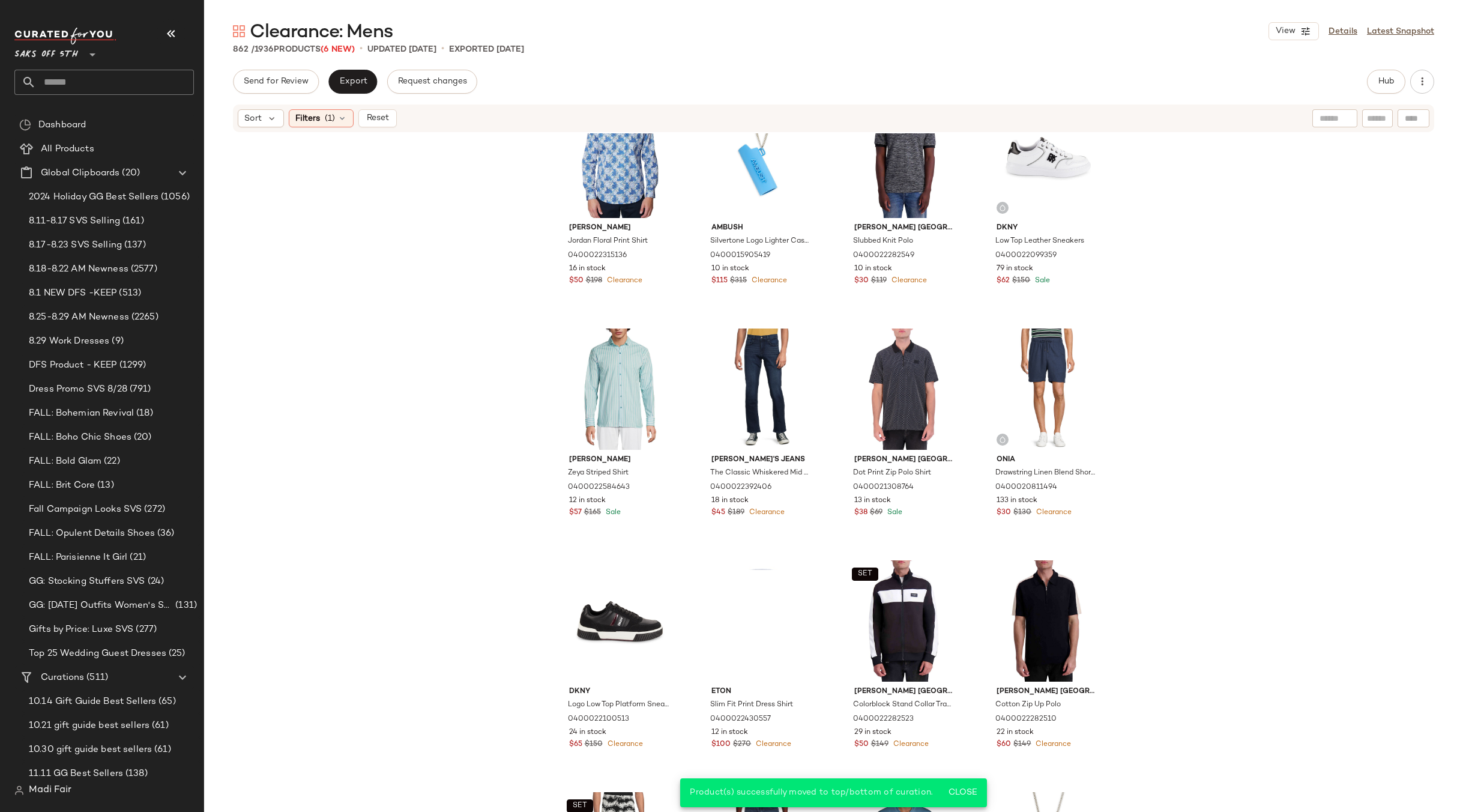
scroll to position [10934, 0]
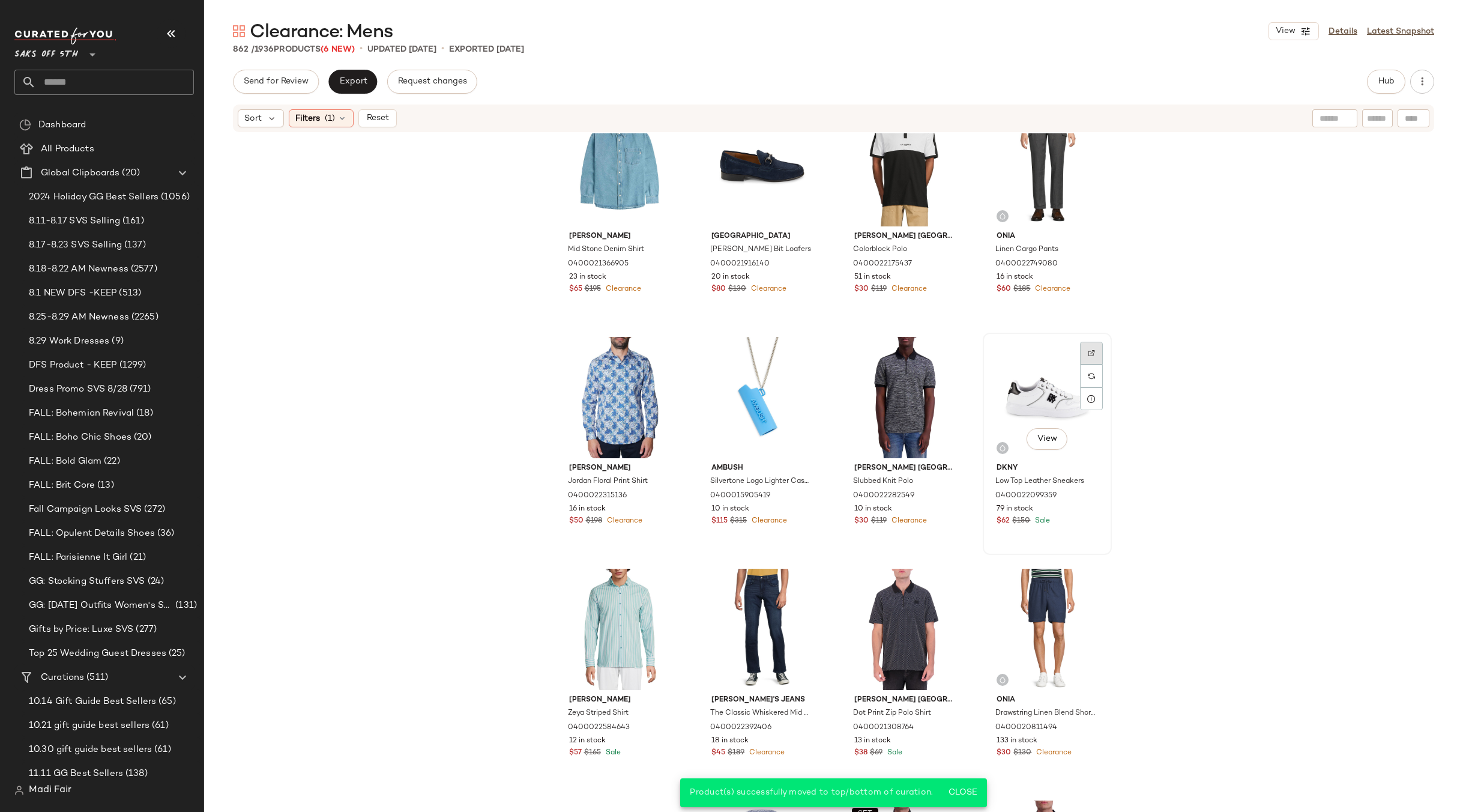
click at [1091, 351] on img at bounding box center [1091, 353] width 7 height 7
click at [1032, 388] on div "View" at bounding box center [1047, 397] width 121 height 122
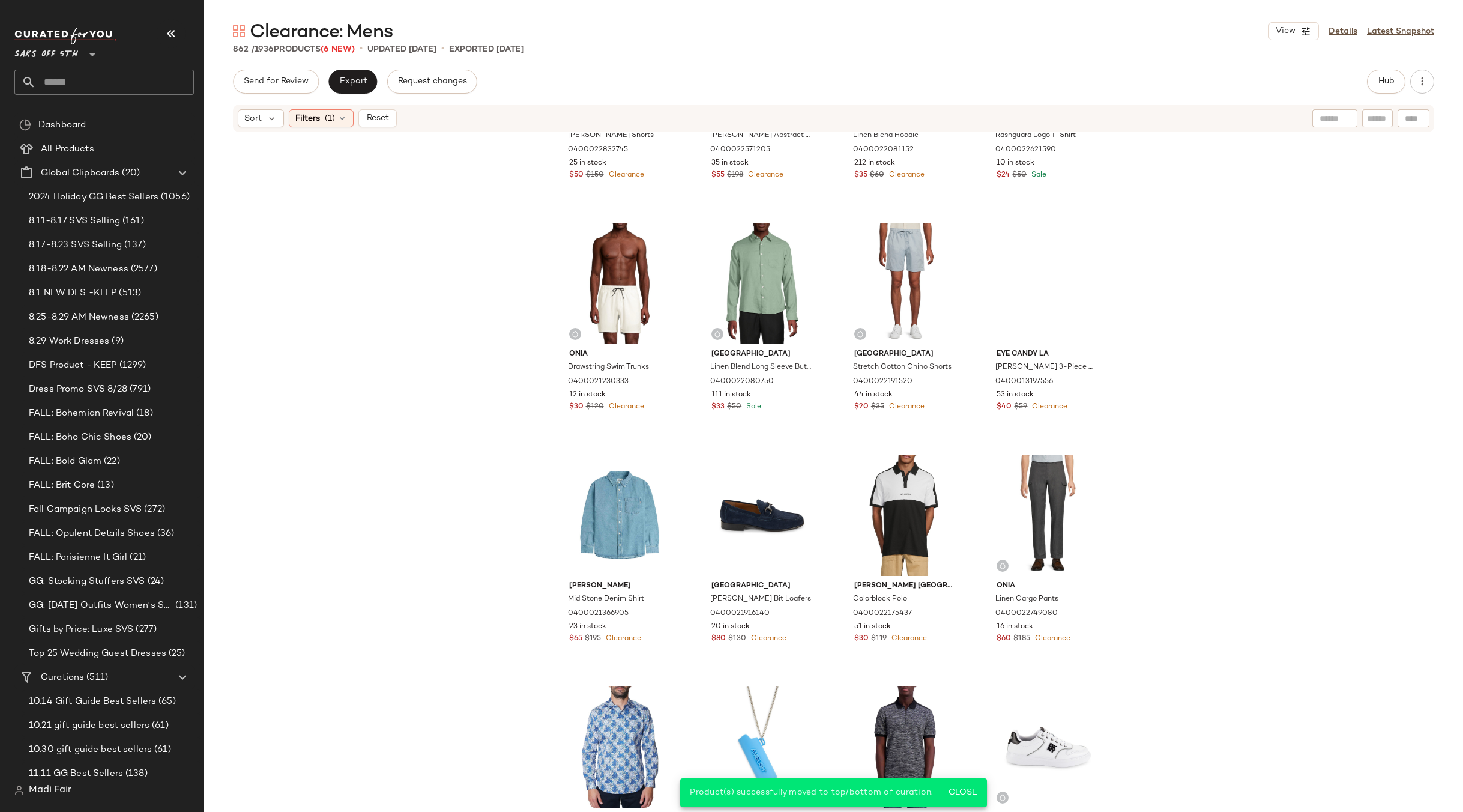
scroll to position [10574, 0]
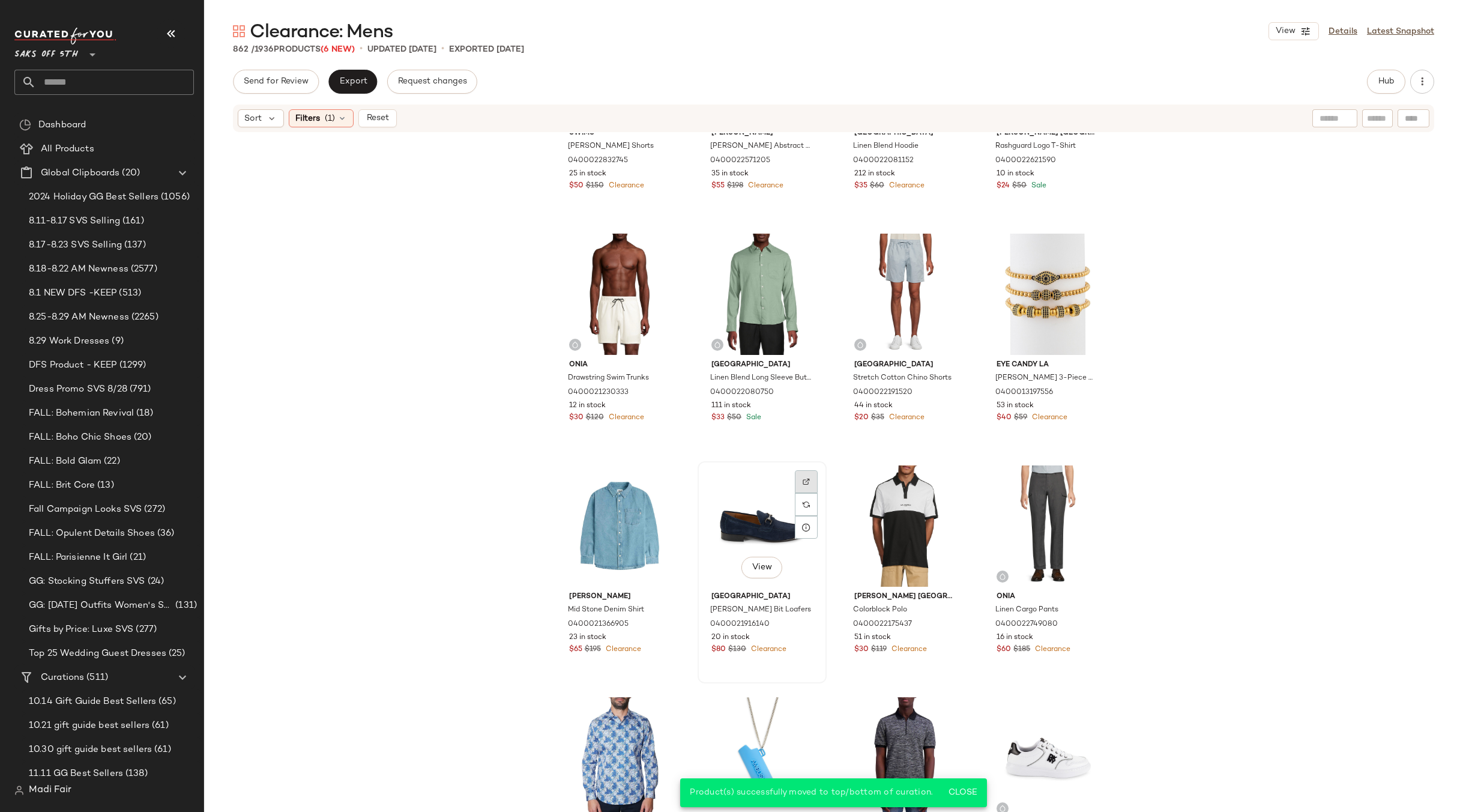
click at [803, 493] on div at bounding box center [806, 504] width 22 height 22
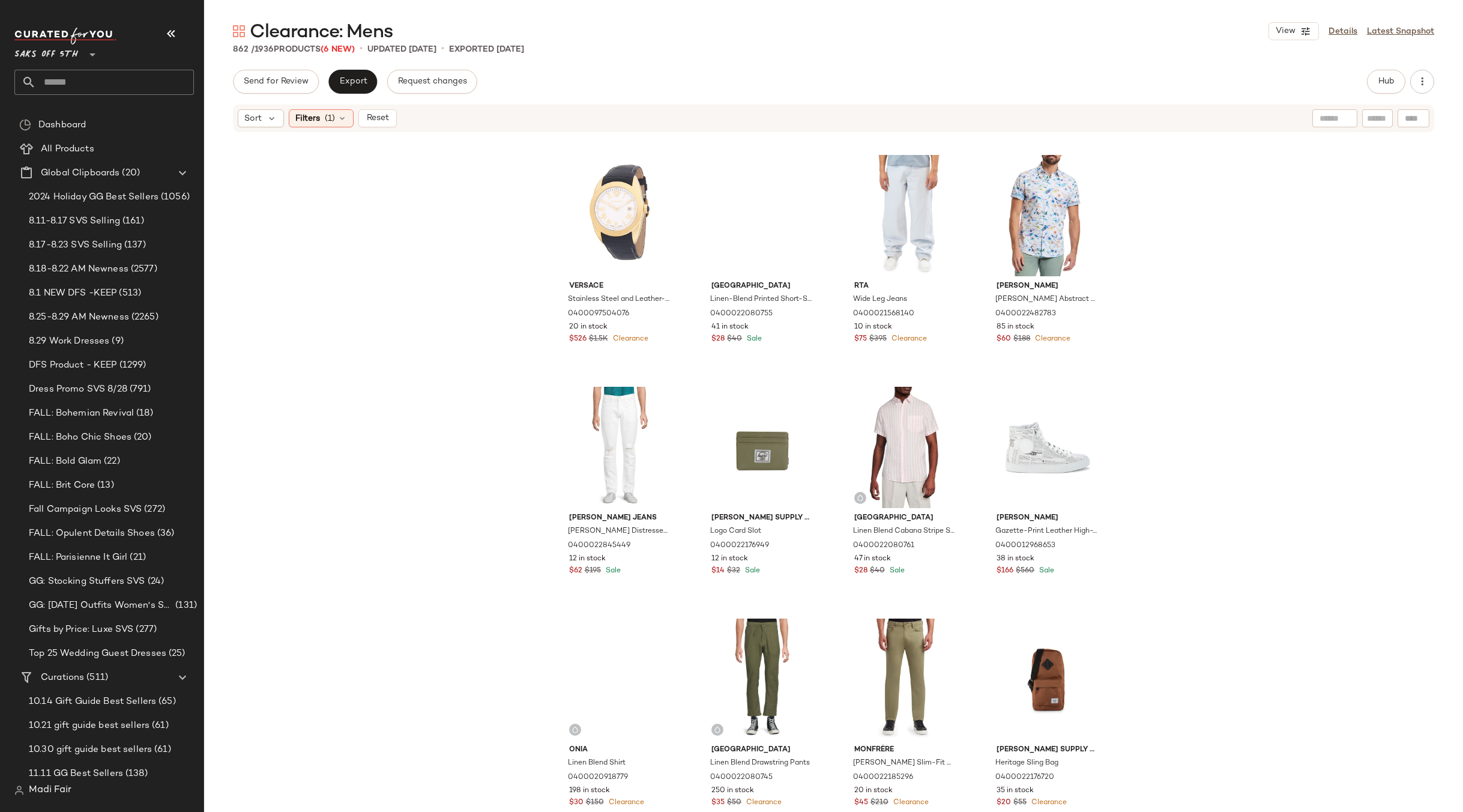
scroll to position [9494, 0]
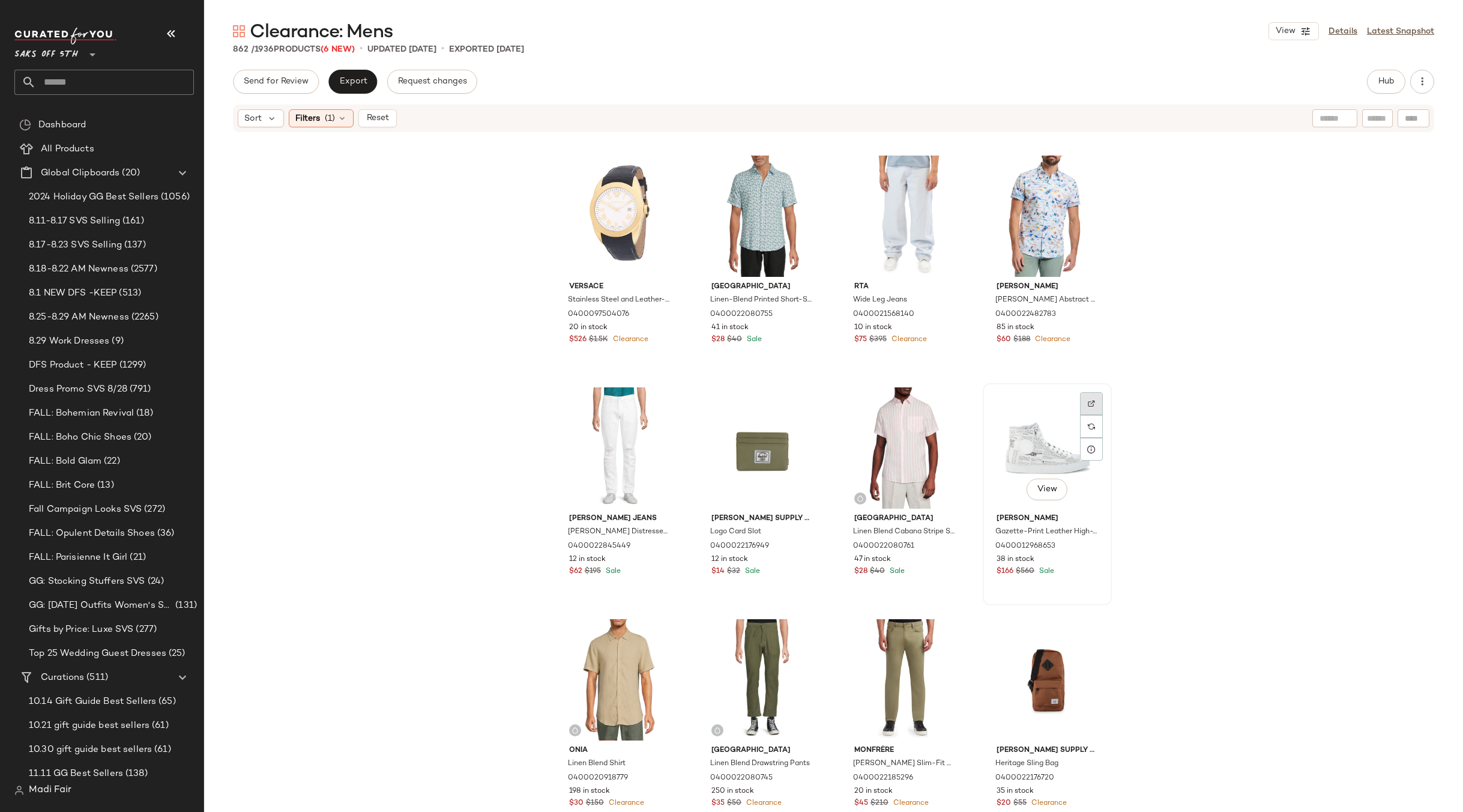
click at [1088, 406] on img at bounding box center [1091, 403] width 7 height 7
click at [1013, 422] on div "View" at bounding box center [1047, 447] width 121 height 122
click at [307, 112] on span "Filters" at bounding box center [308, 118] width 25 height 13
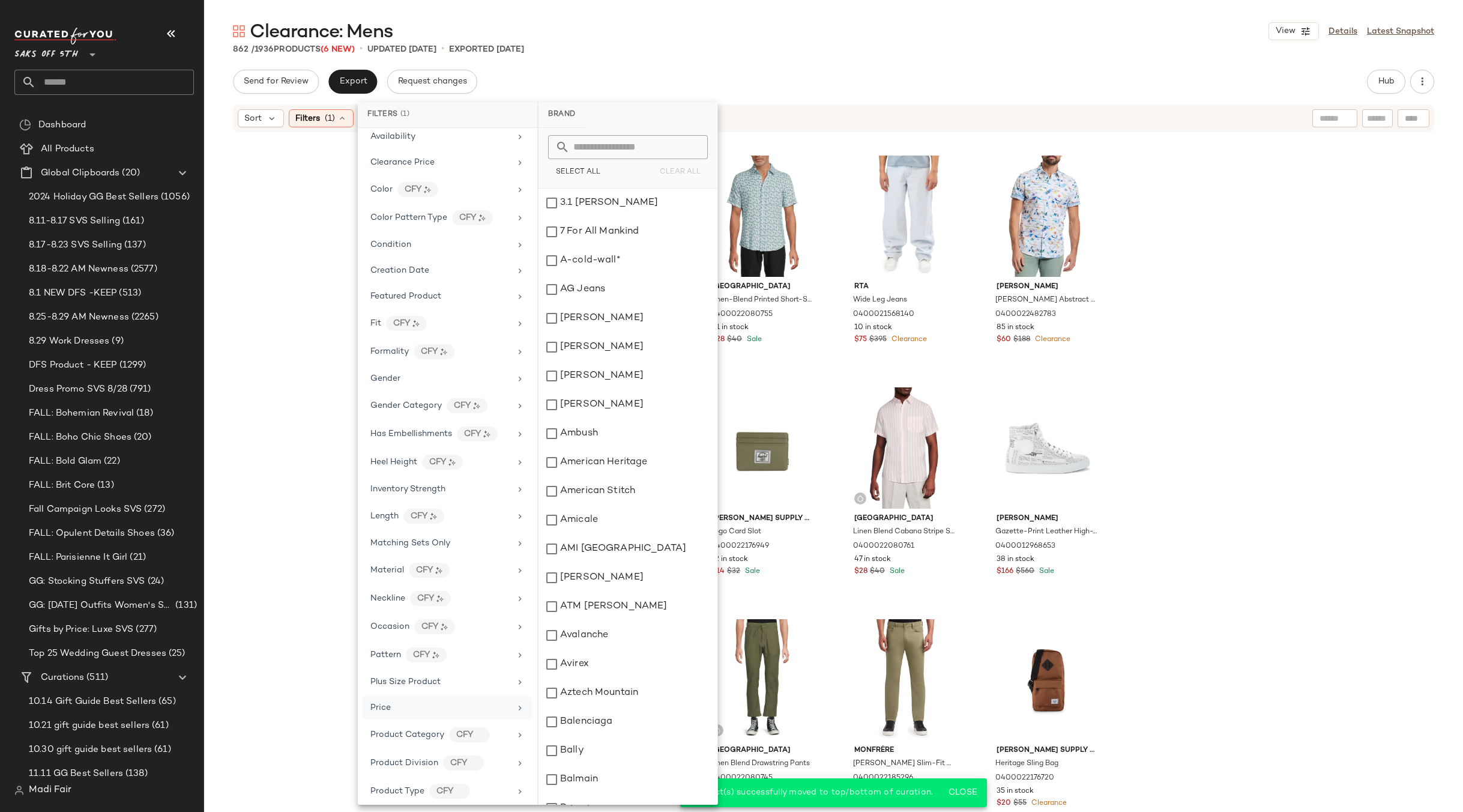
scroll to position [345, 0]
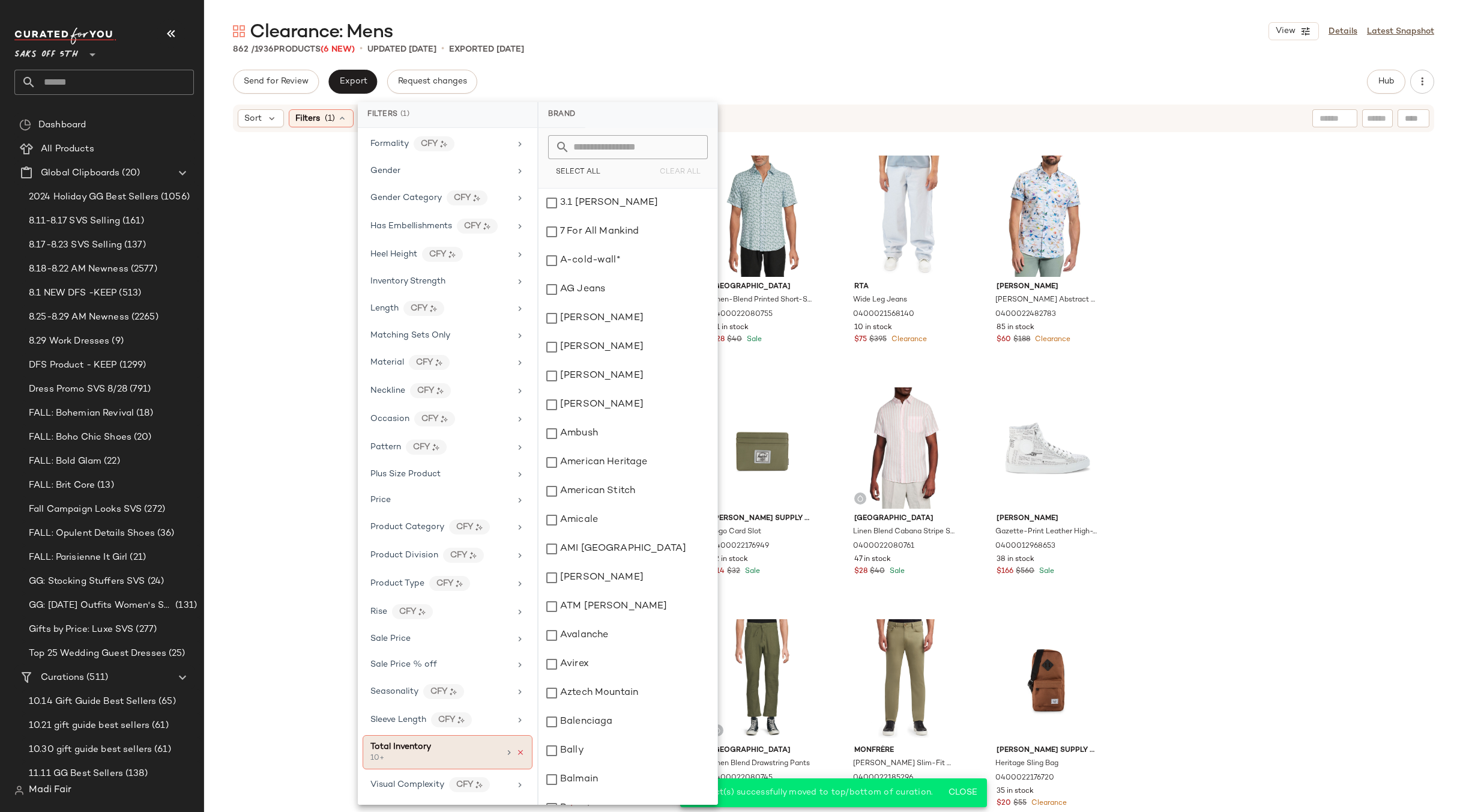
click at [516, 749] on icon at bounding box center [521, 753] width 9 height 9
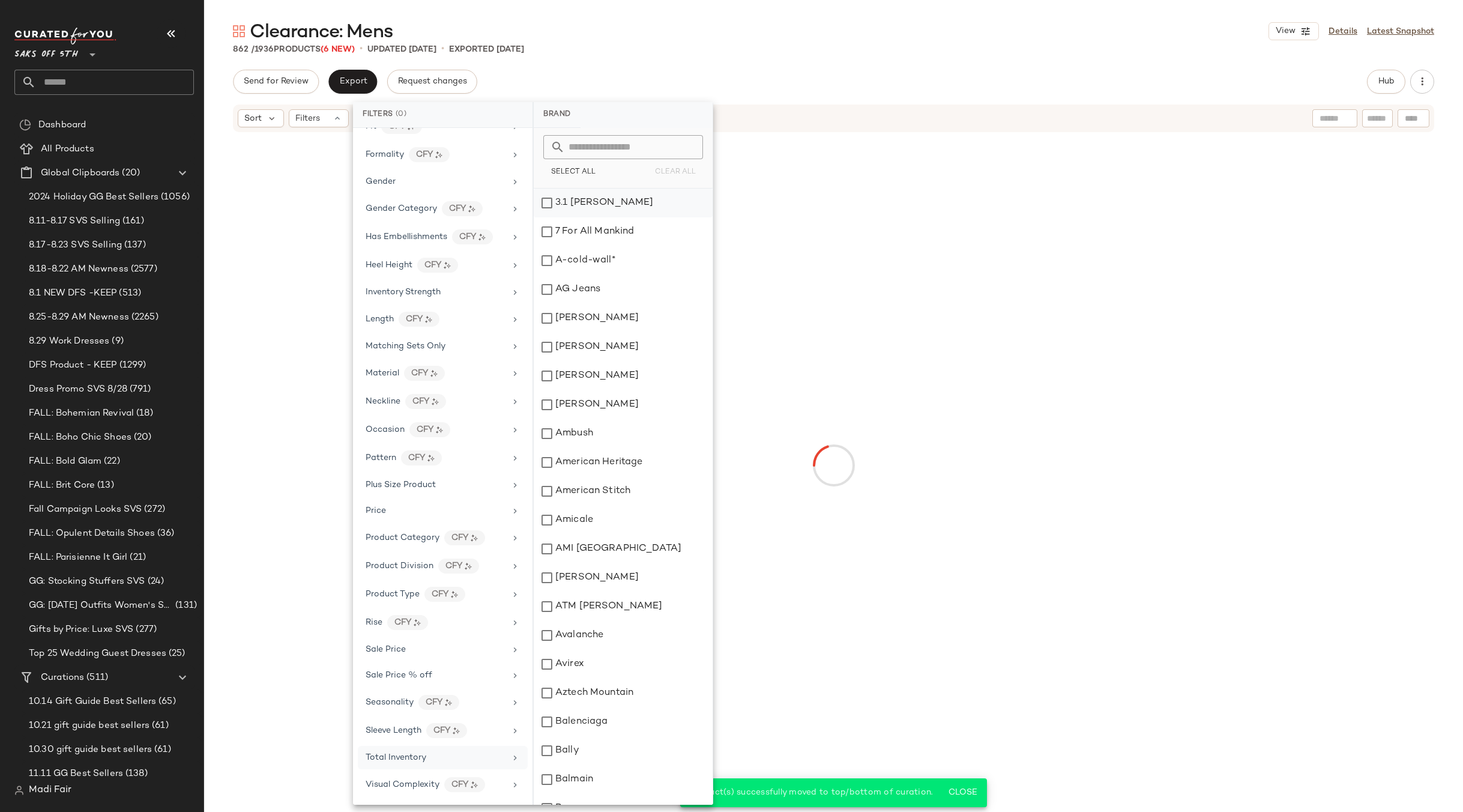
scroll to position [334, 0]
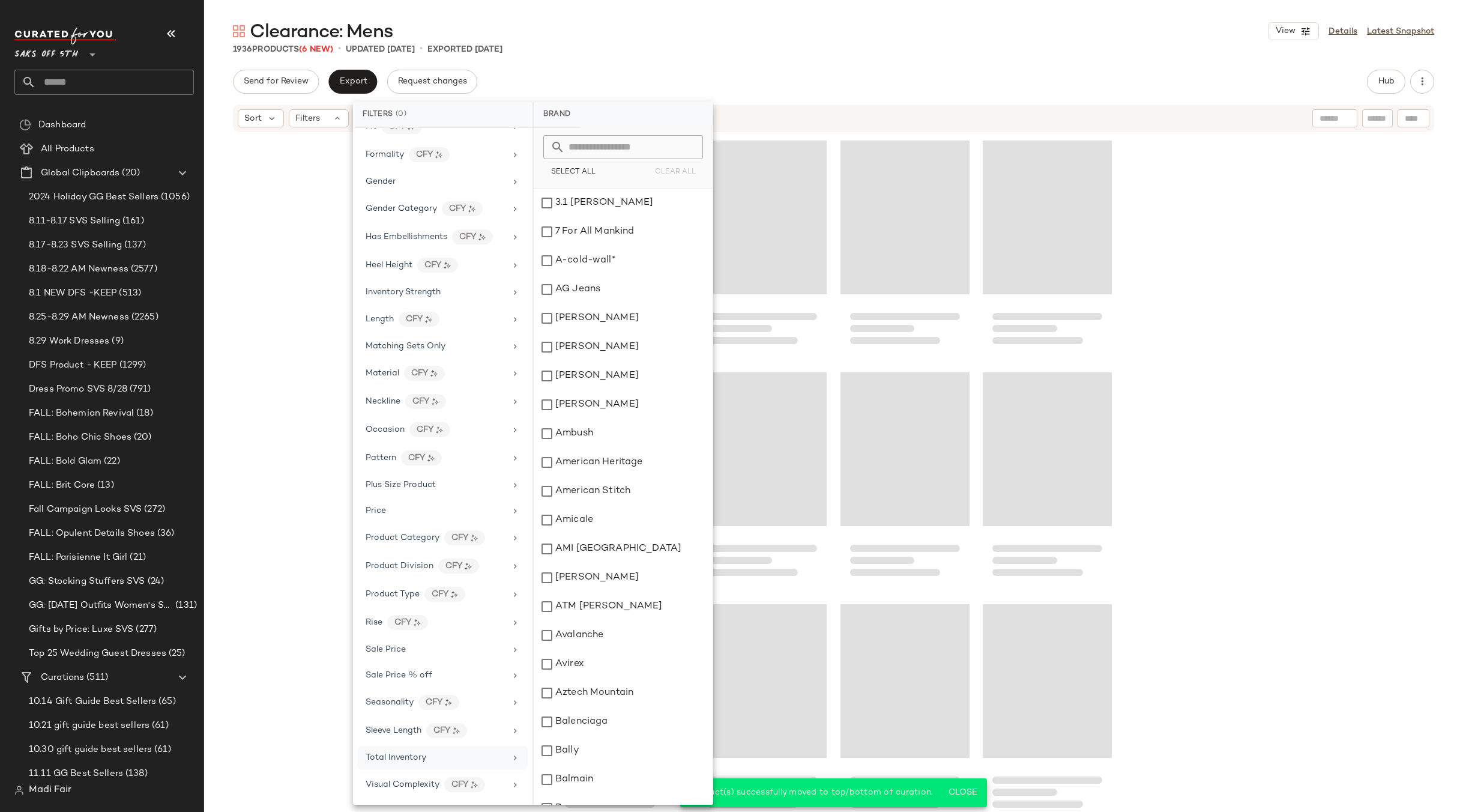
click at [735, 51] on div "1936 Products (6 New) • updated Sep 1st • Exported Aug 29th" at bounding box center [834, 49] width 1259 height 12
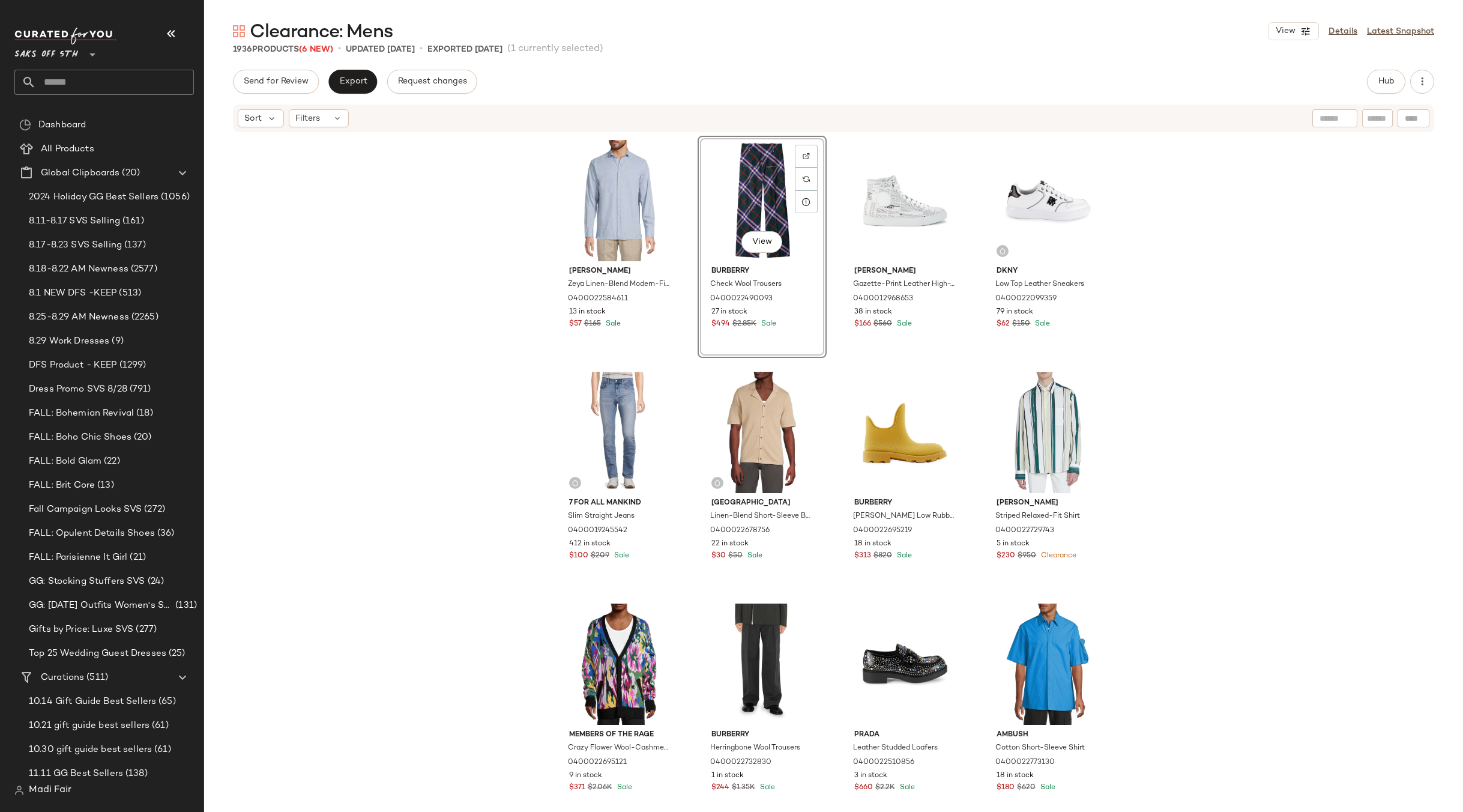
click at [1225, 323] on div "Luchiano Visconti Zeya Linen-Blend Modern-Fit Shirt 0400022584611 13 in stock $…" at bounding box center [834, 490] width 1259 height 715
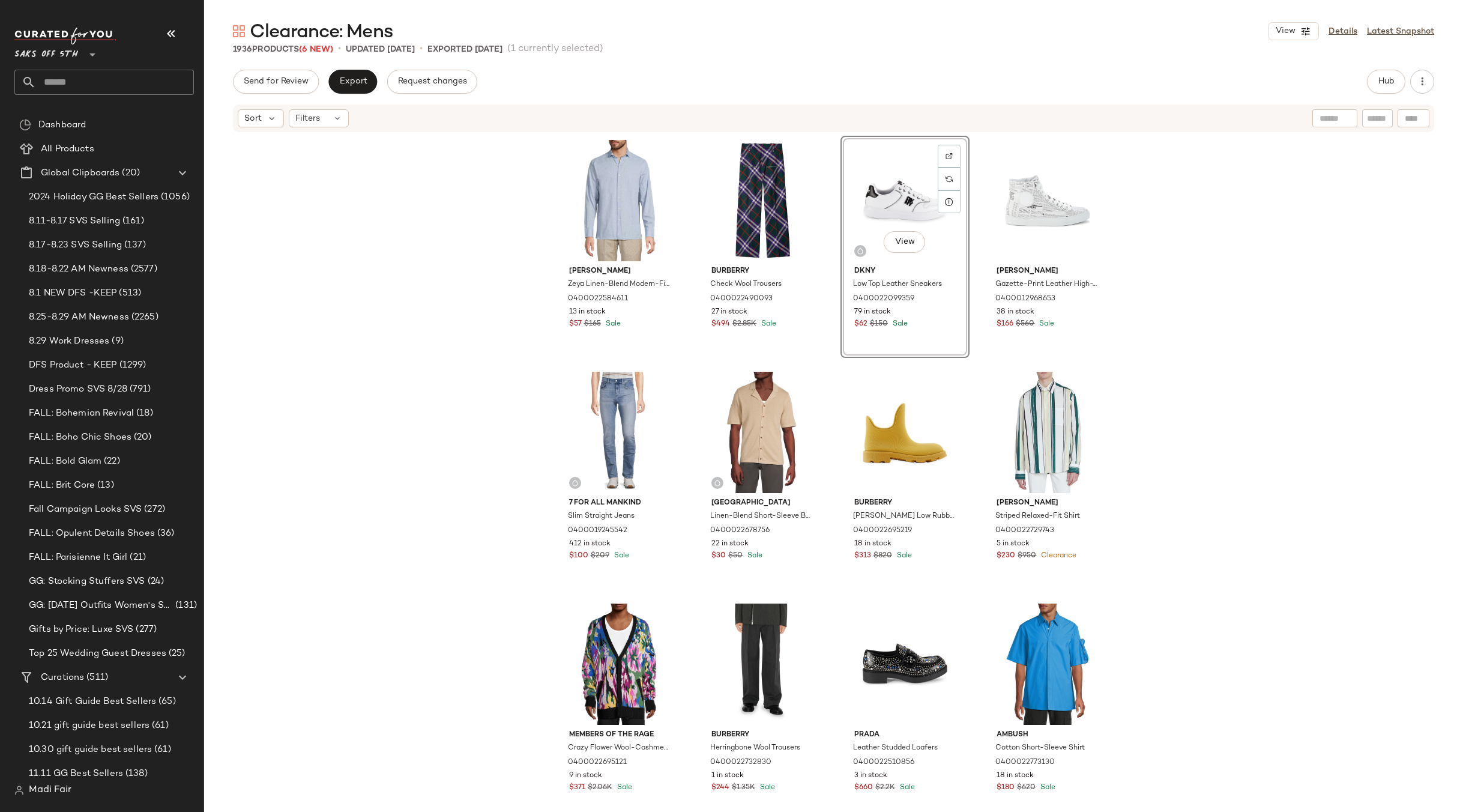
click at [1228, 365] on div "Luchiano Visconti Zeya Linen-Blend Modern-Fit Shirt 0400022584611 13 in stock $…" at bounding box center [834, 490] width 1259 height 715
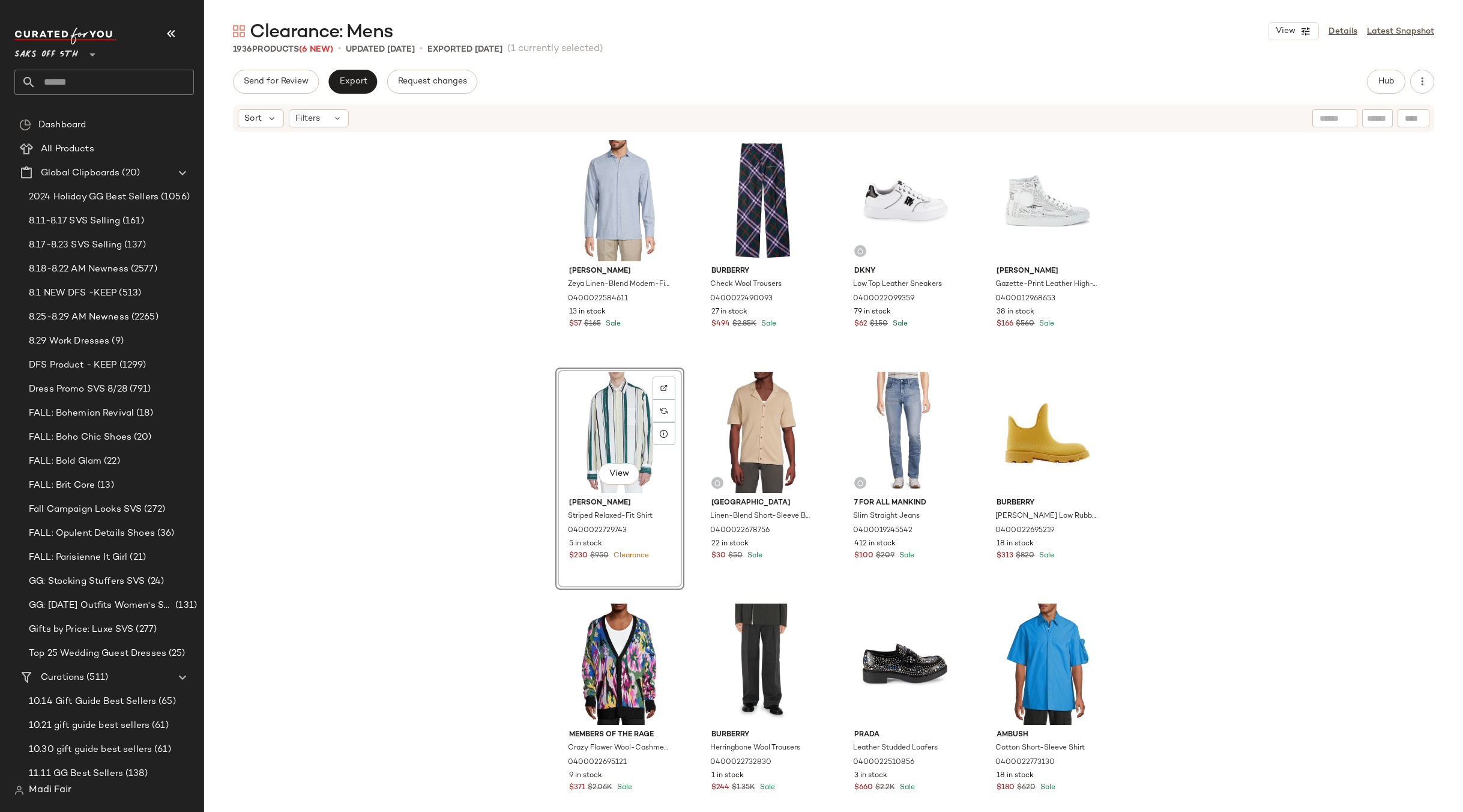
click at [1215, 312] on div "Luchiano Visconti Zeya Linen-Blend Modern-Fit Shirt 0400022584611 13 in stock $…" at bounding box center [834, 490] width 1259 height 715
click at [1017, 201] on div "View" at bounding box center [1047, 200] width 121 height 122
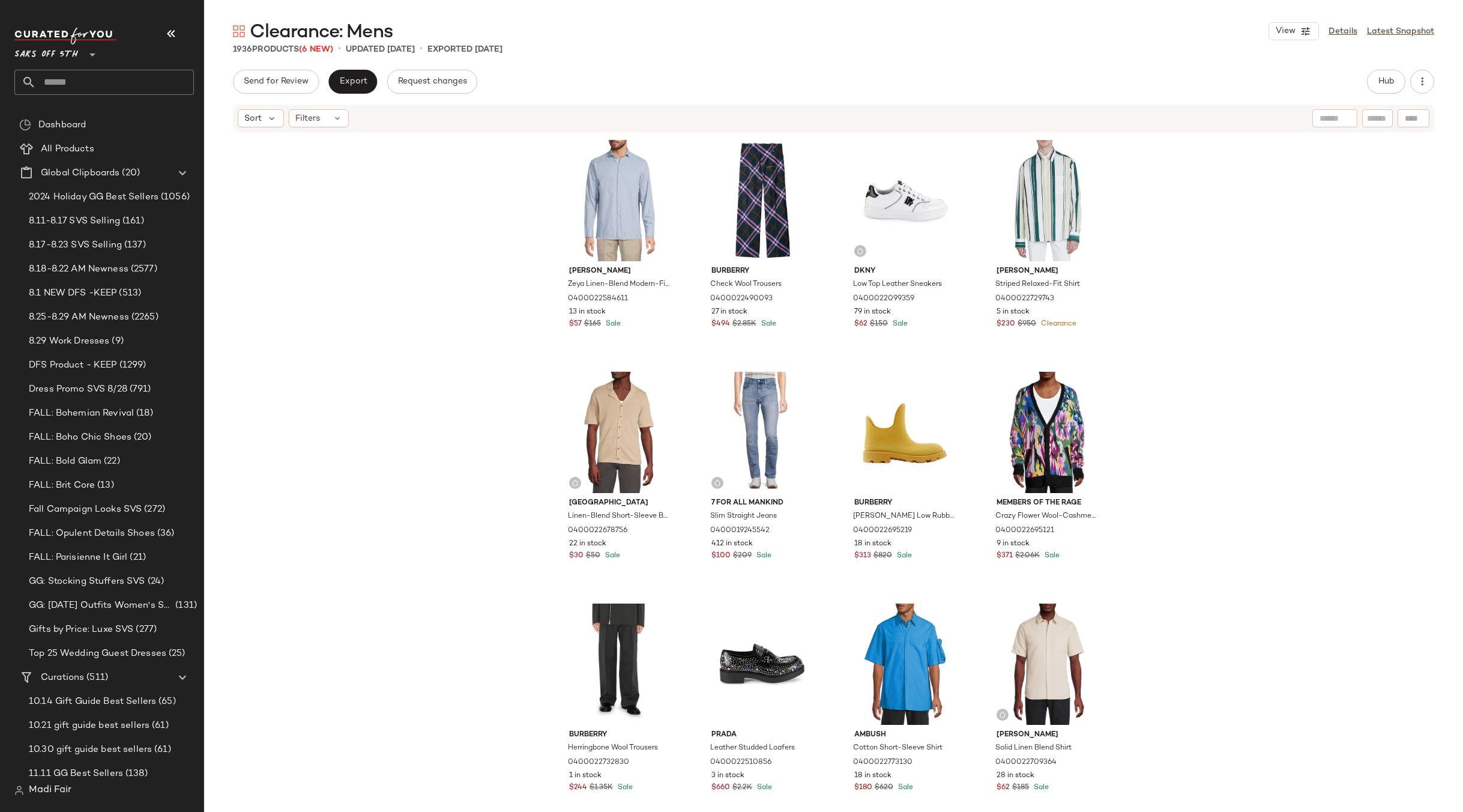
click at [1154, 343] on div "Luchiano Visconti Zeya Linen-Blend Modern-Fit Shirt 0400022584611 13 in stock $…" at bounding box center [834, 490] width 1259 height 715
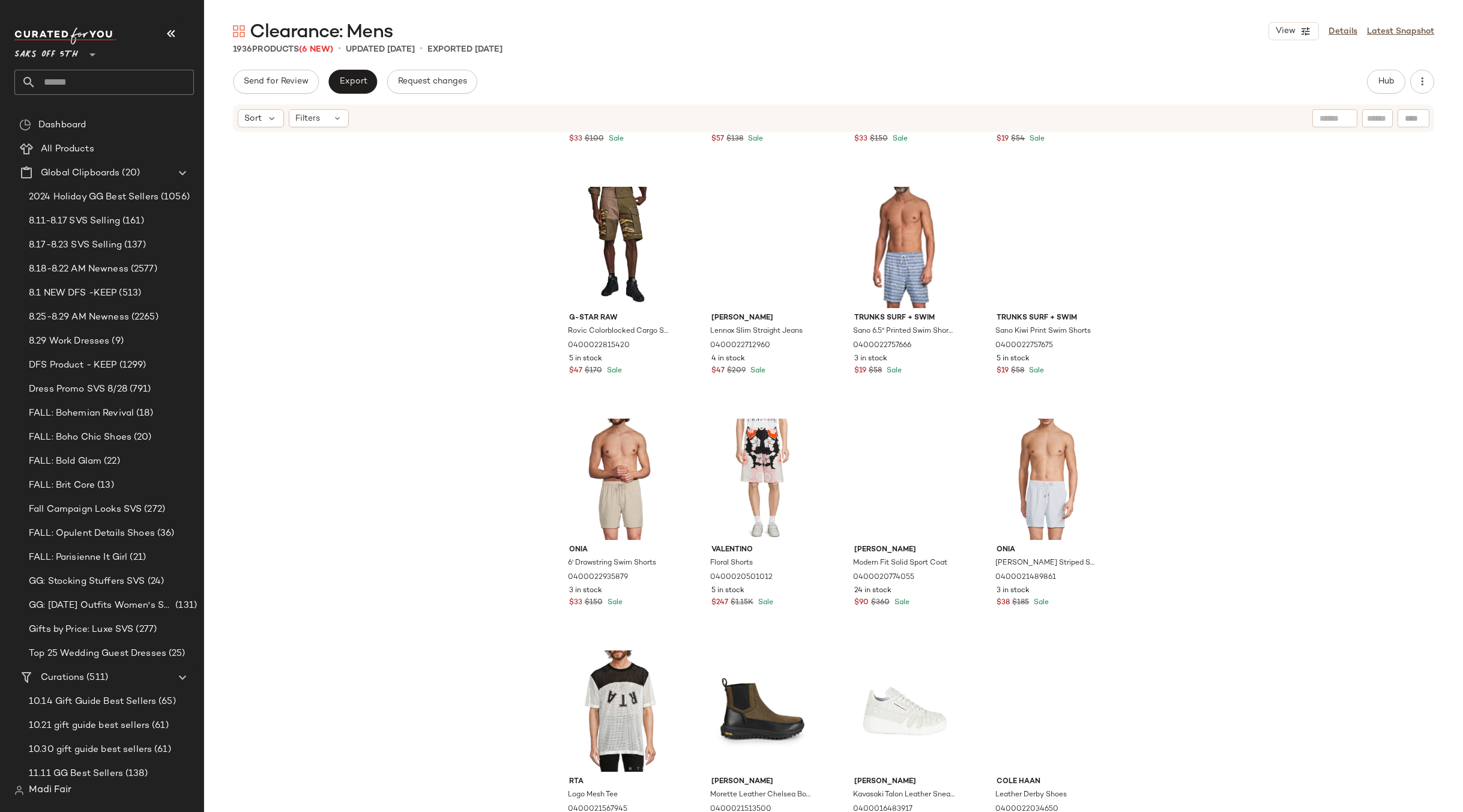
scroll to position [12556, 0]
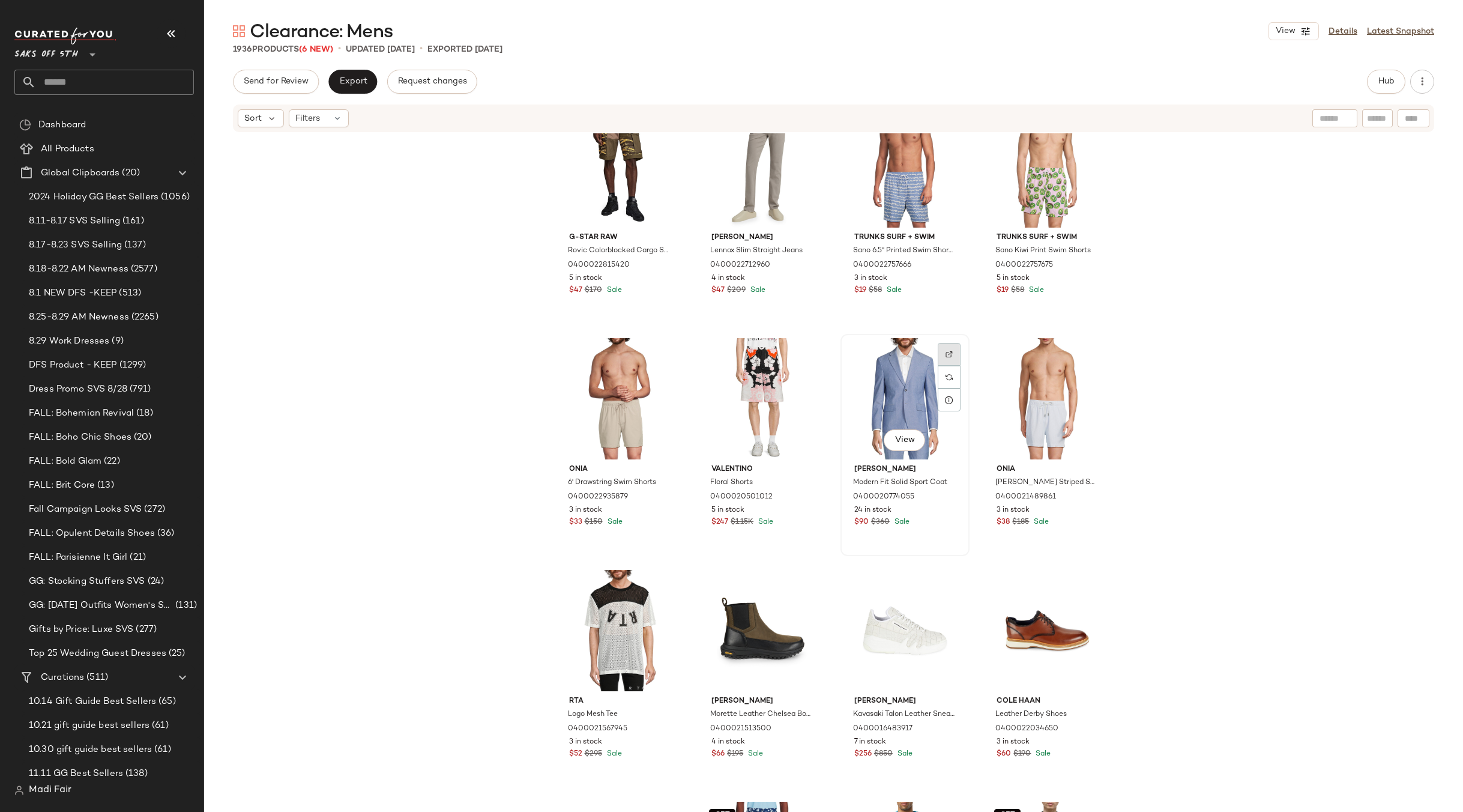
click at [947, 356] on img at bounding box center [949, 354] width 7 height 7
click at [906, 399] on div "View" at bounding box center [905, 398] width 121 height 122
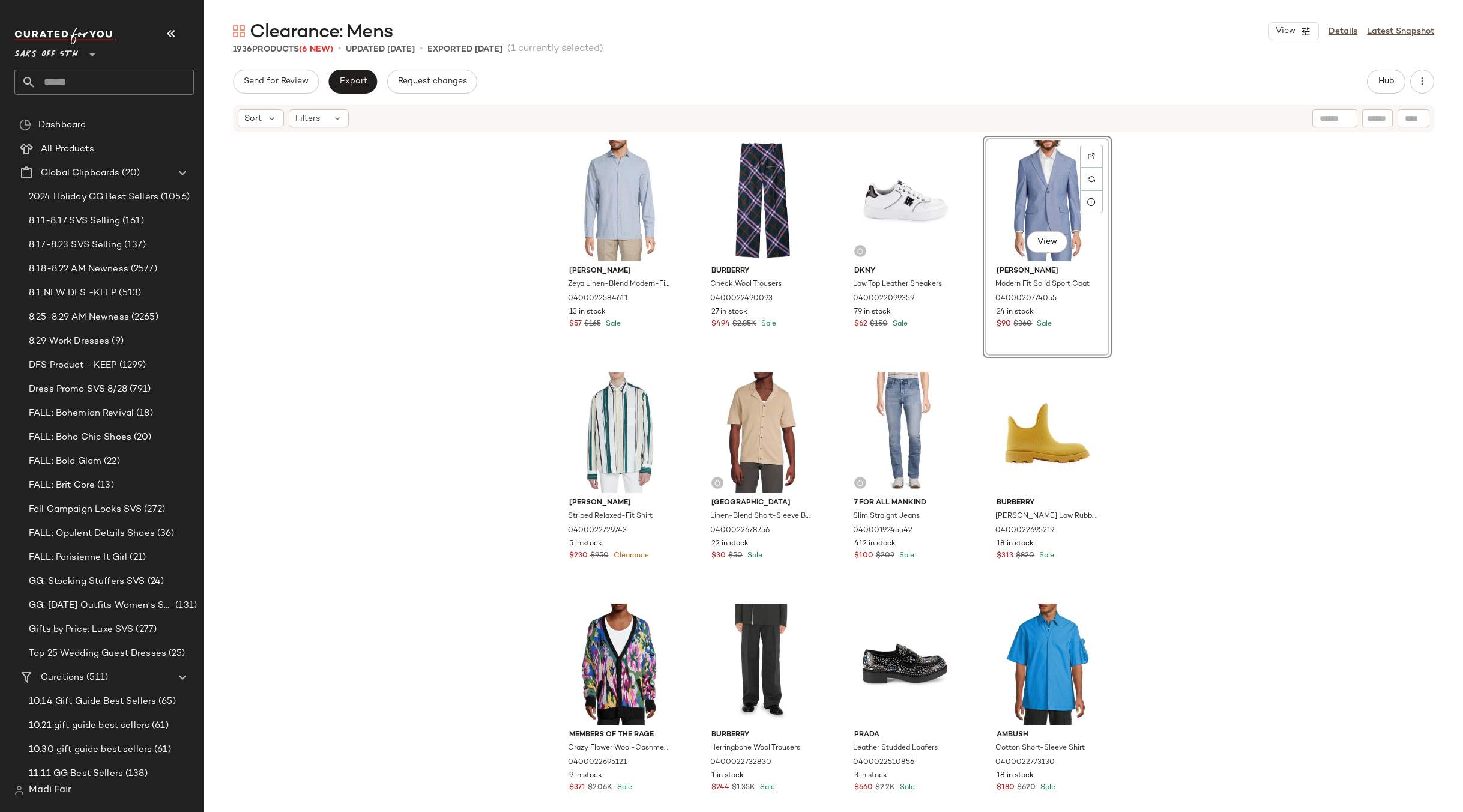
click at [1185, 363] on div "Luchiano Visconti Zeya Linen-Blend Modern-Fit Shirt 0400022584611 13 in stock $…" at bounding box center [834, 490] width 1259 height 715
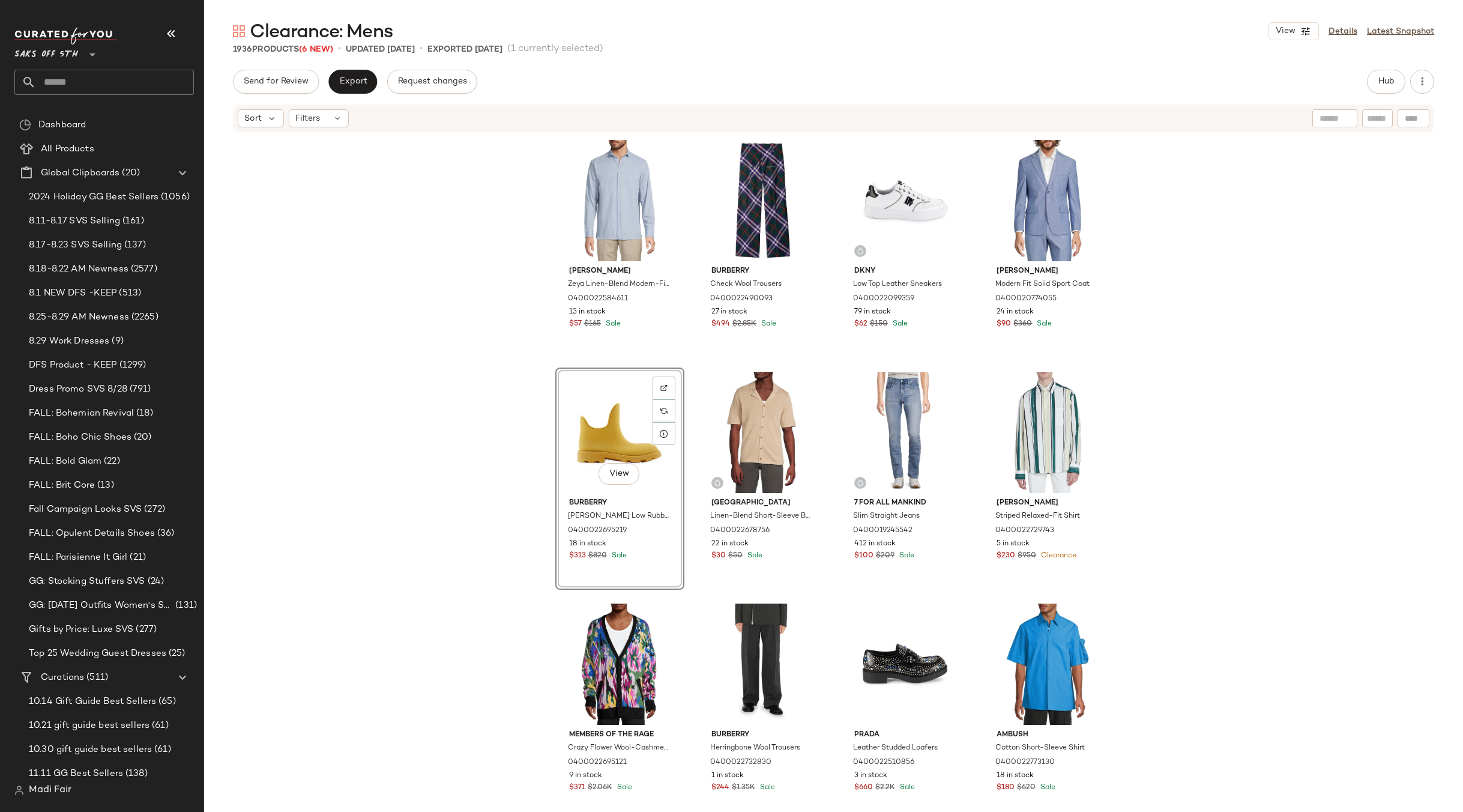
click at [1222, 383] on div "Luchiano Visconti Zeya Linen-Blend Modern-Fit Shirt 0400022584611 13 in stock $…" at bounding box center [834, 490] width 1259 height 715
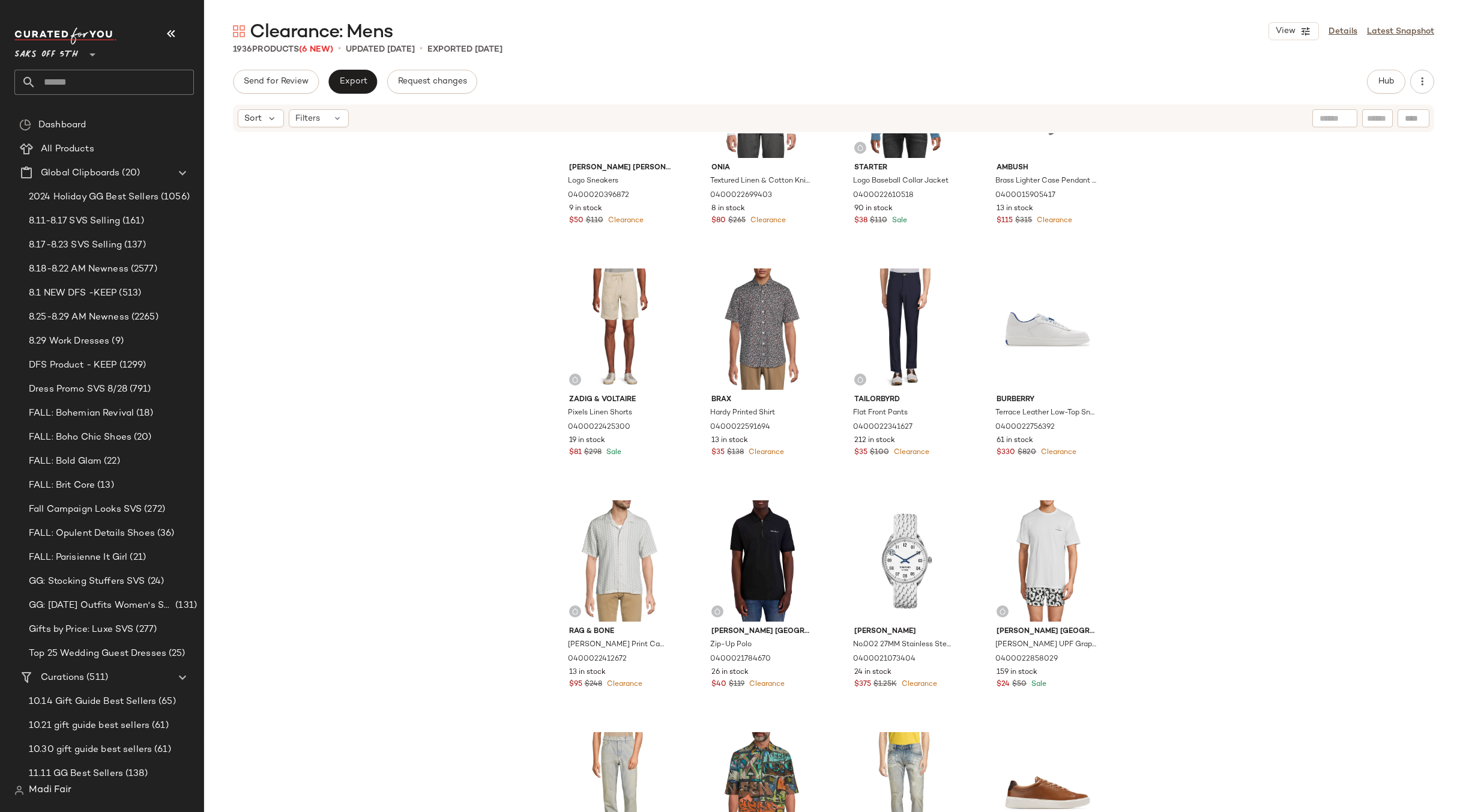
scroll to position [23120, 0]
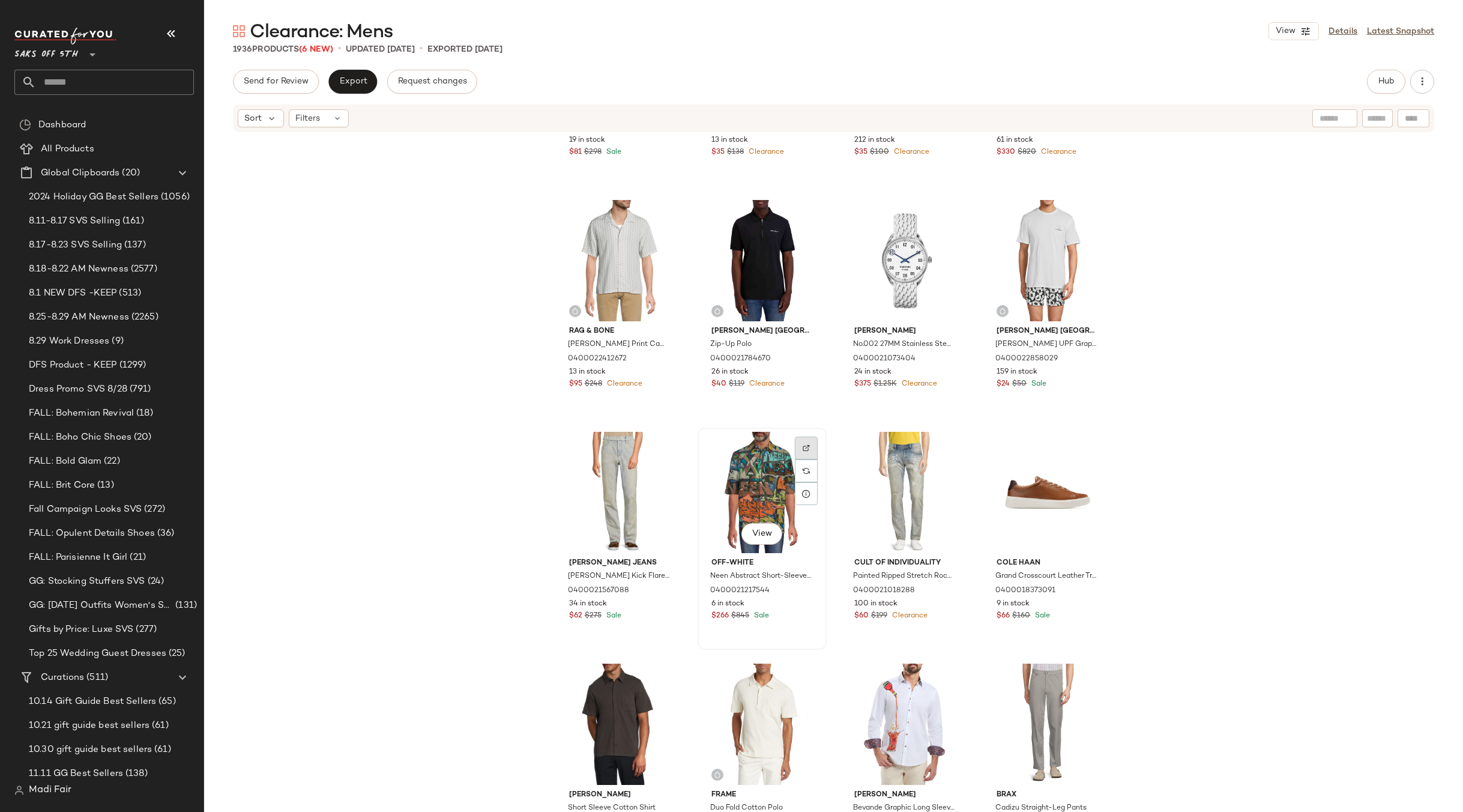
click at [806, 459] on div at bounding box center [806, 471] width 22 height 22
click at [742, 456] on div "View" at bounding box center [762, 492] width 121 height 122
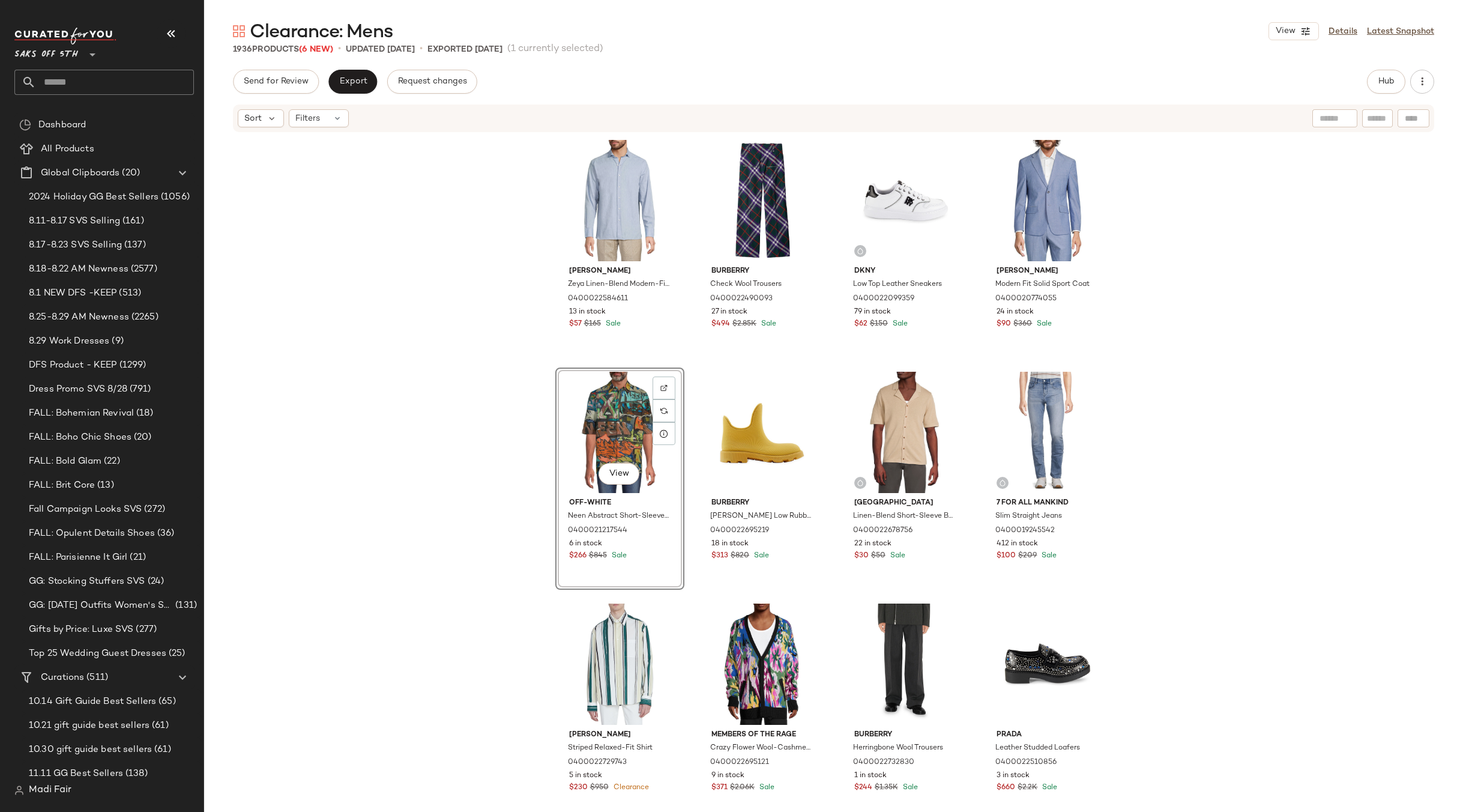
click at [1150, 380] on div "Luchiano Visconti Zeya Linen-Blend Modern-Fit Shirt 0400022584611 13 in stock $…" at bounding box center [834, 490] width 1259 height 715
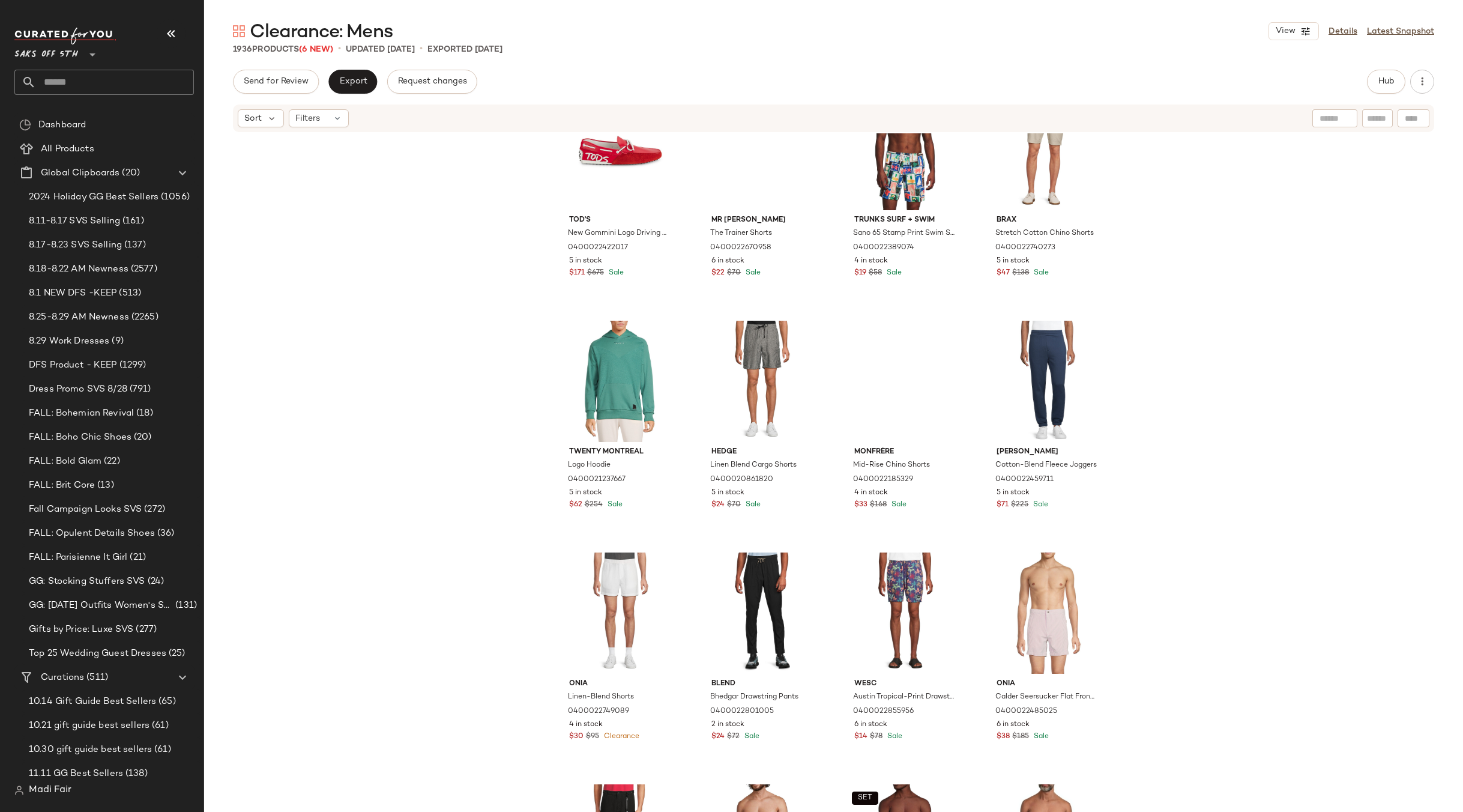
scroll to position [11175, 0]
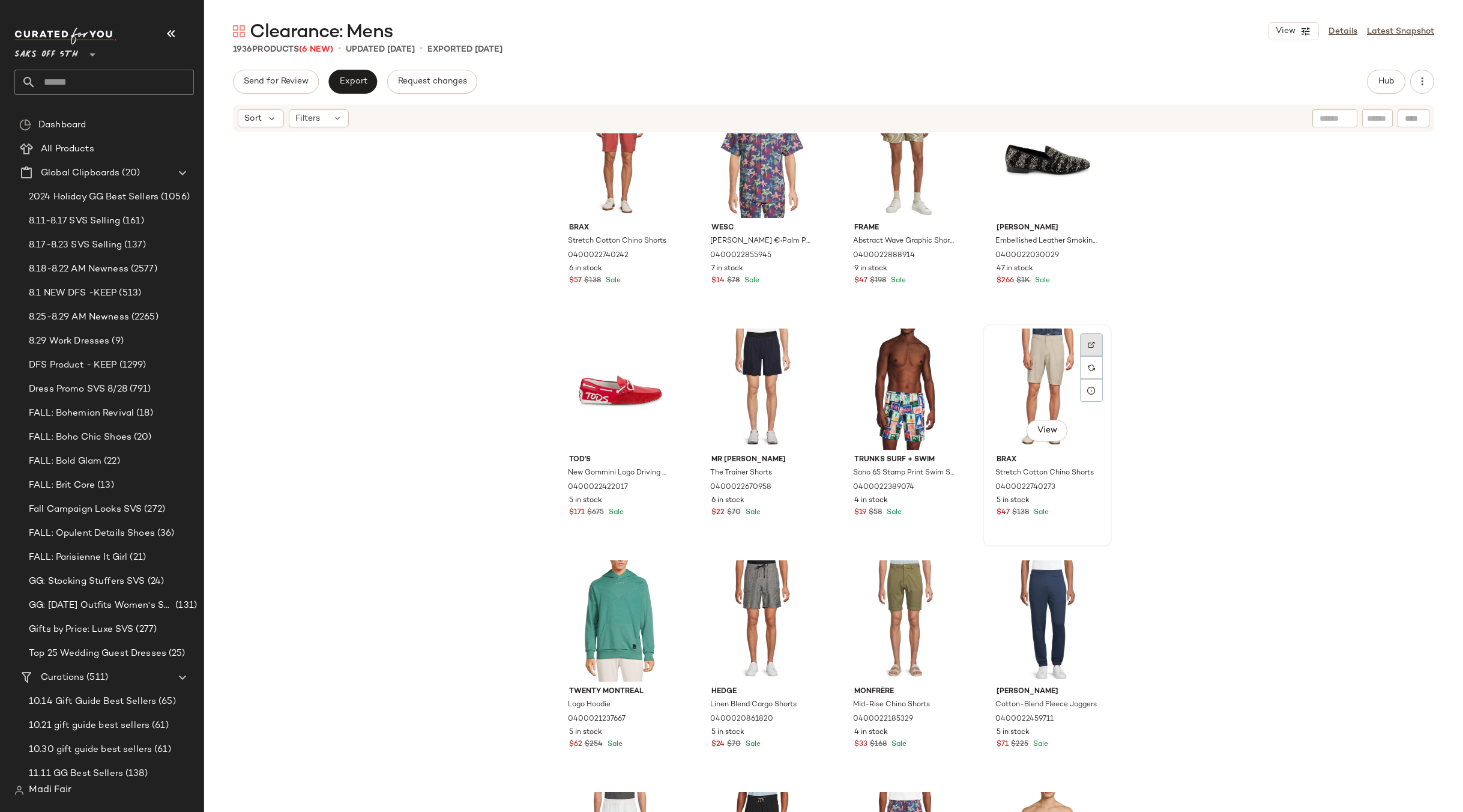
click at [1088, 341] on img at bounding box center [1091, 345] width 7 height 7
click at [1024, 361] on div "View" at bounding box center [1047, 389] width 121 height 122
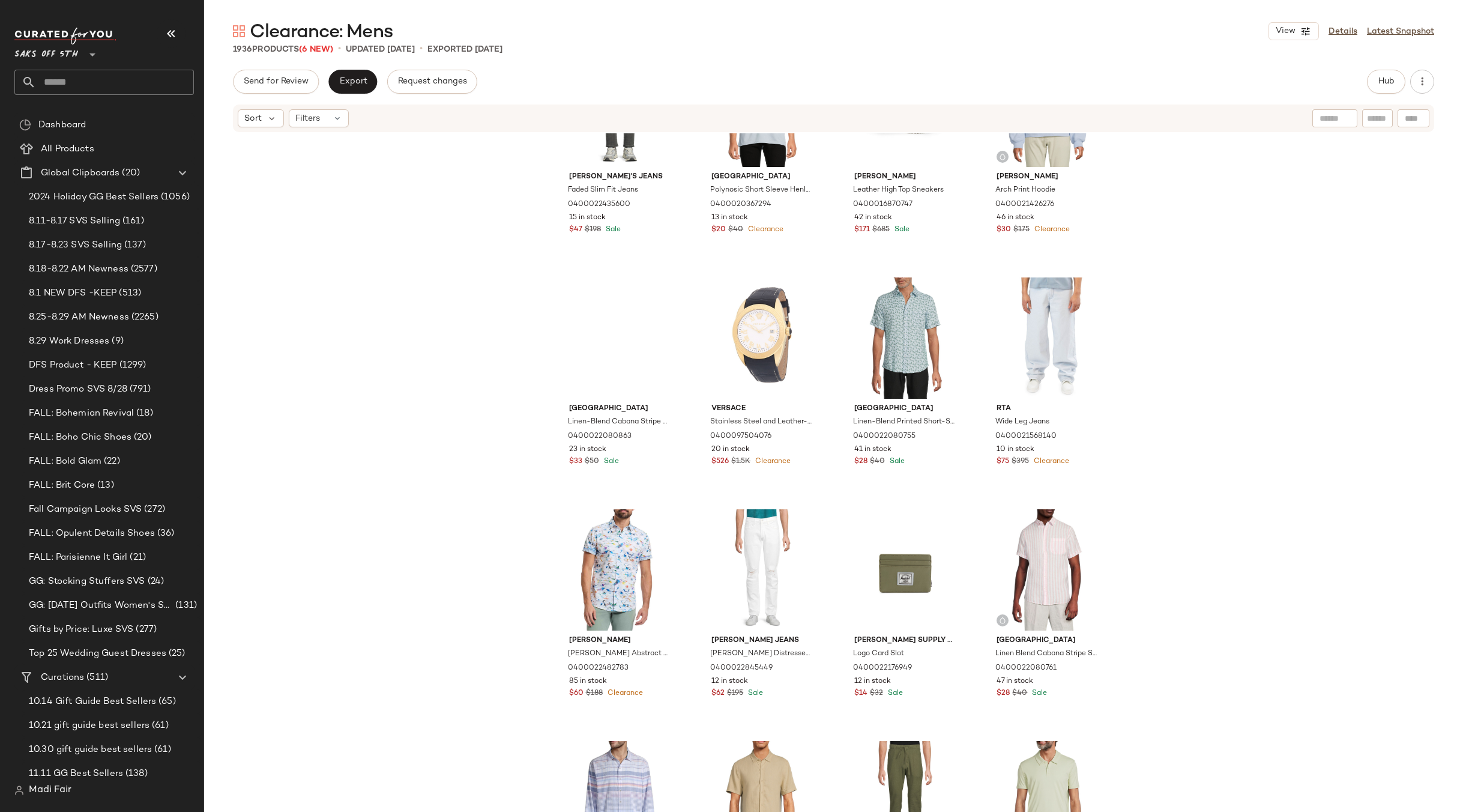
scroll to position [19939, 0]
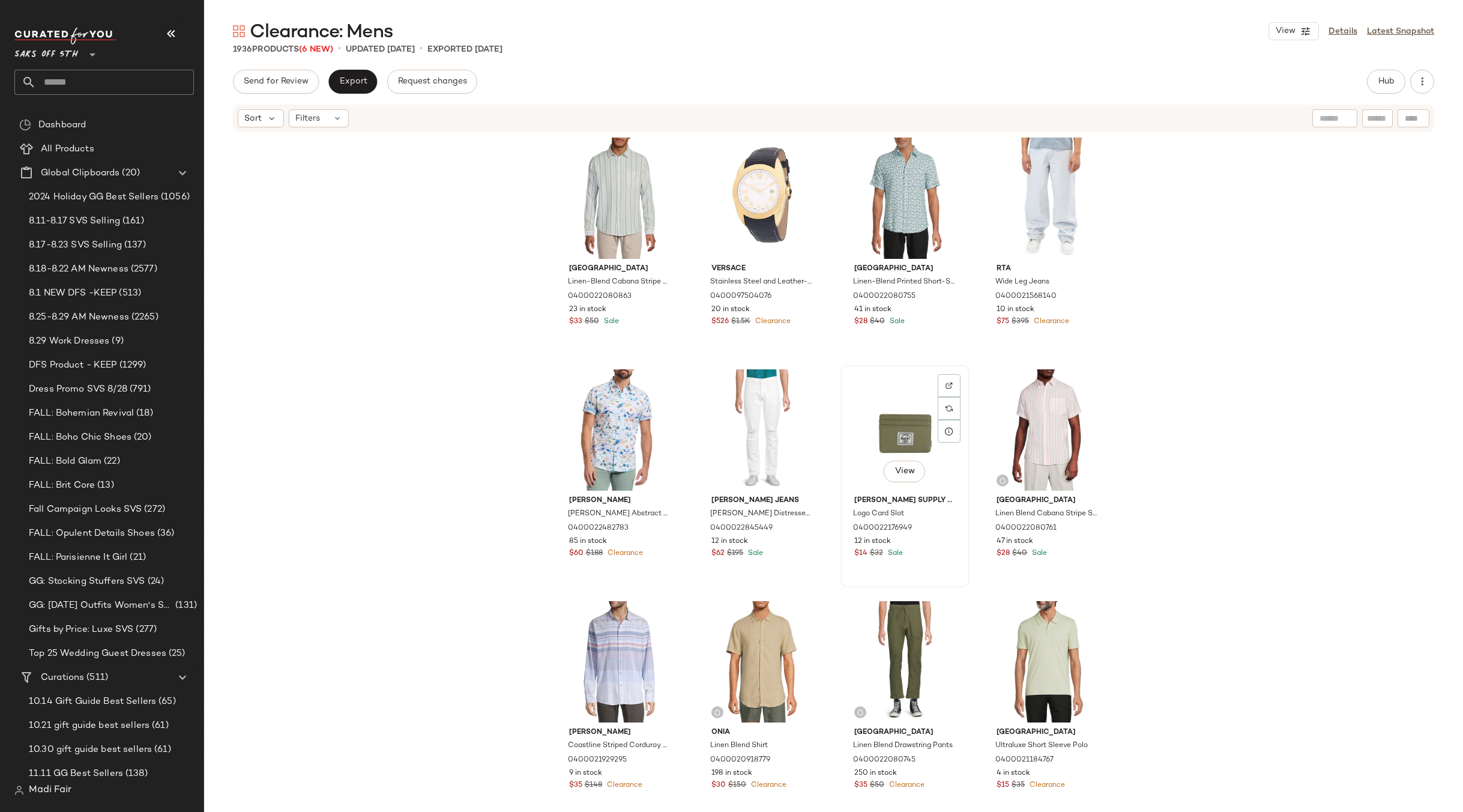
click at [941, 397] on div at bounding box center [949, 408] width 22 height 22
click at [878, 423] on div "View" at bounding box center [905, 429] width 121 height 122
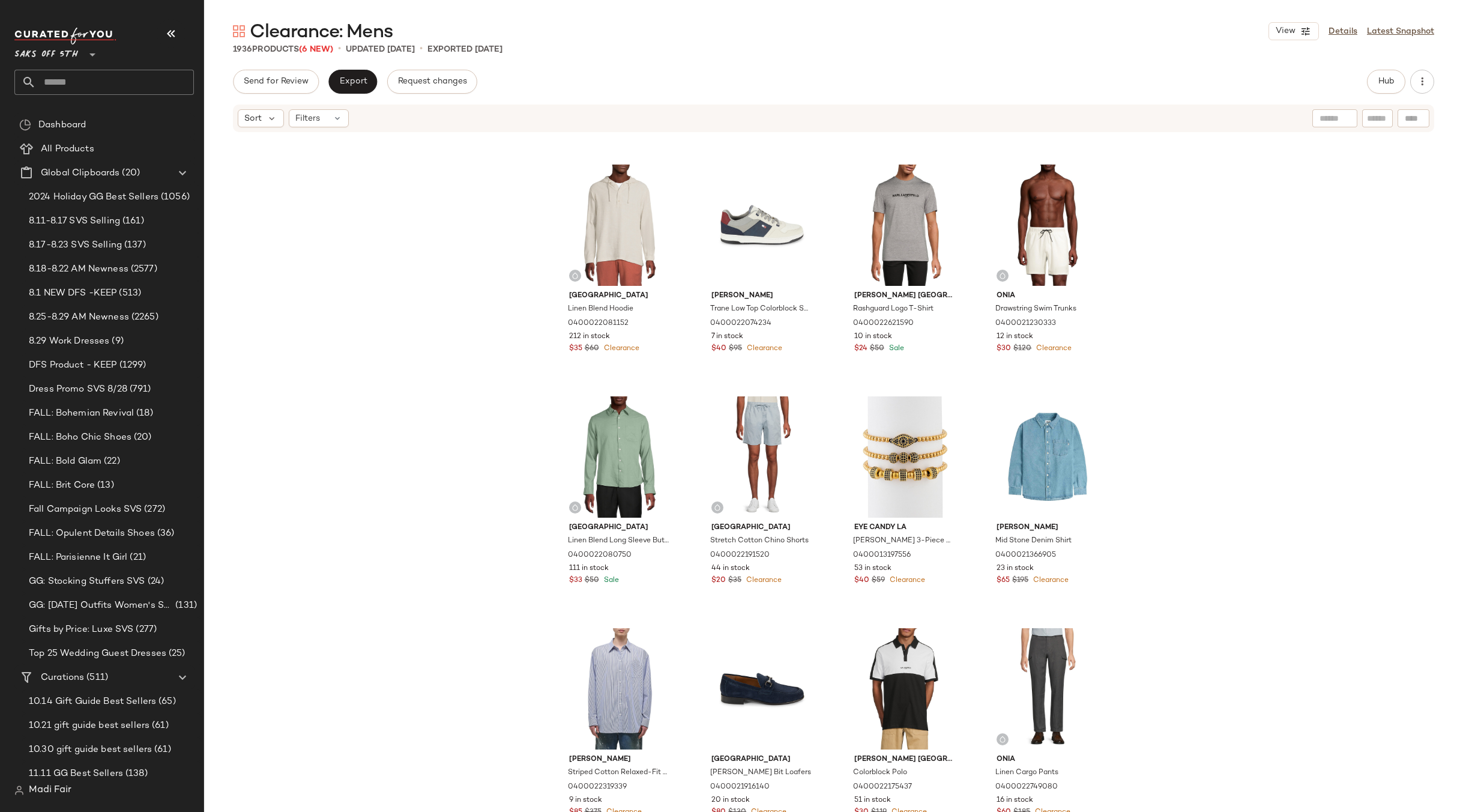
scroll to position [21259, 0]
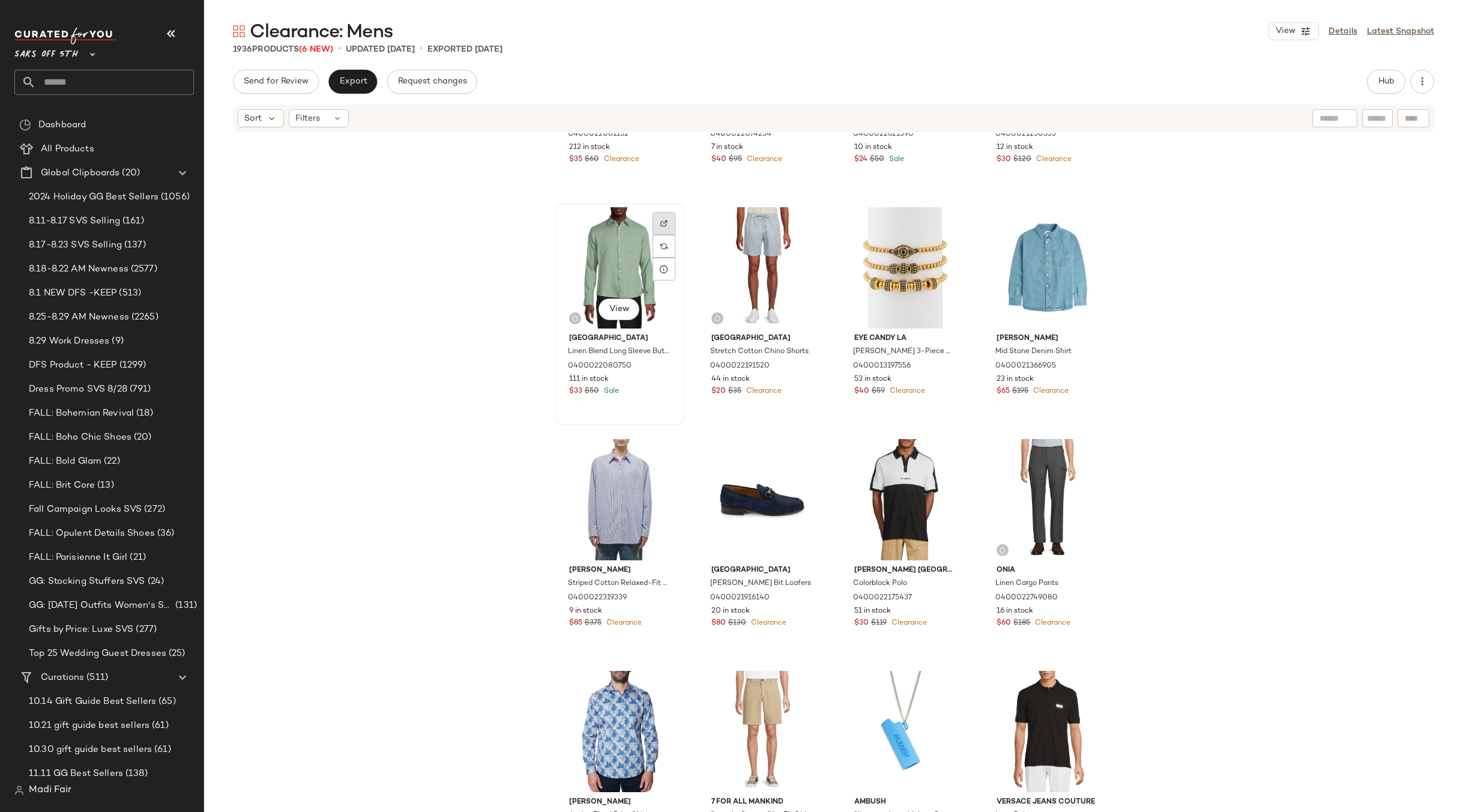
click at [663, 234] on div at bounding box center [664, 246] width 22 height 22
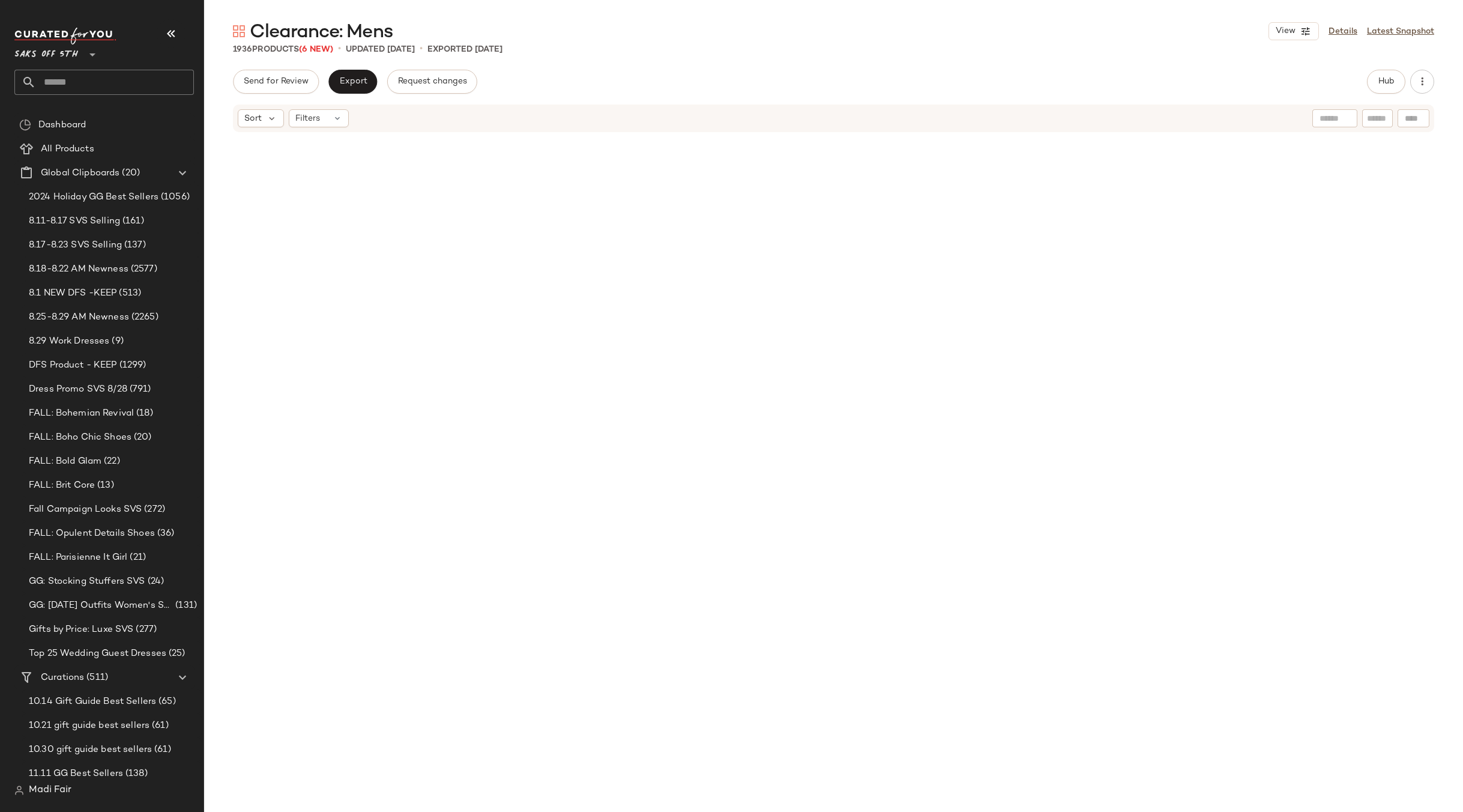
scroll to position [0, 0]
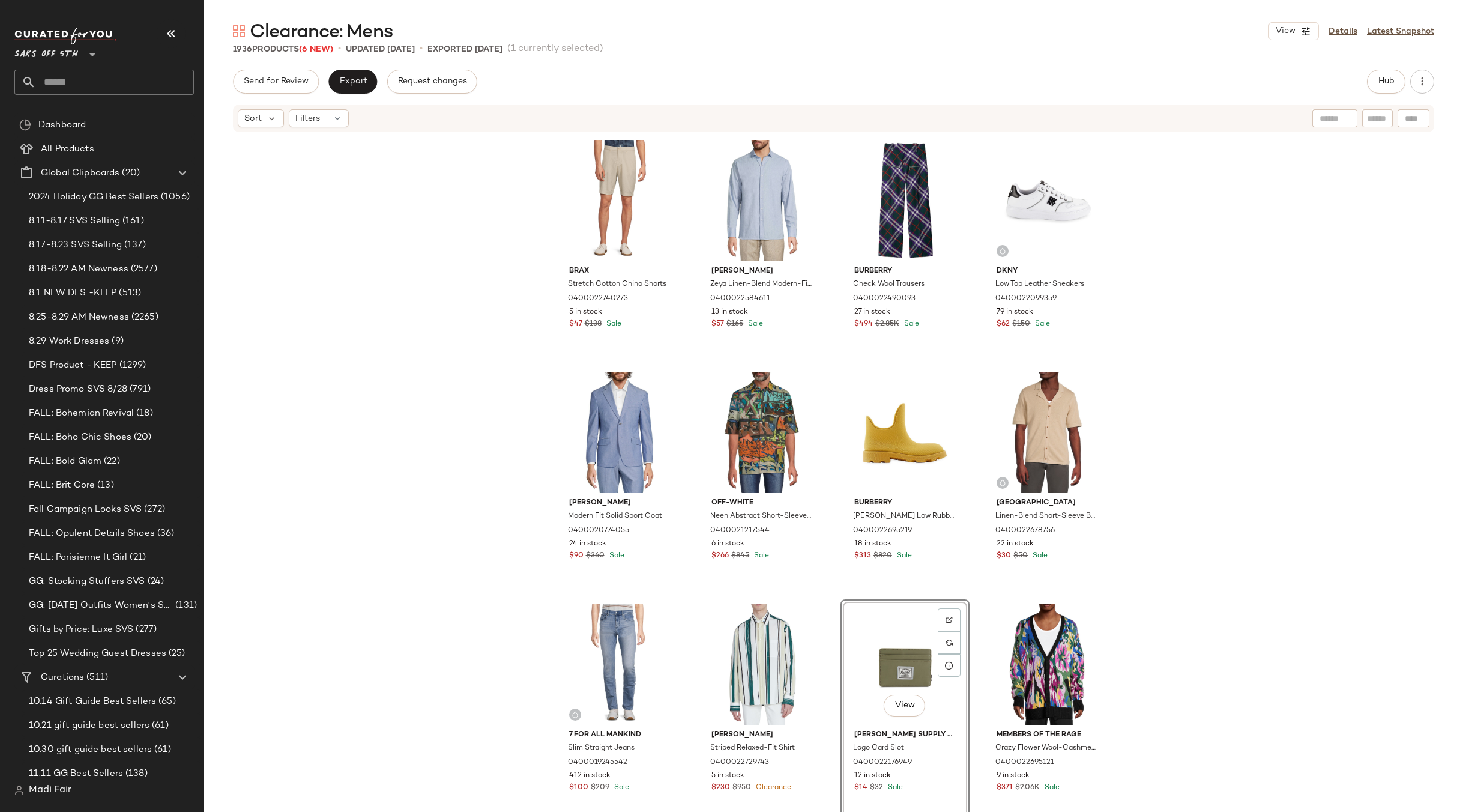
click at [1176, 542] on div "Brax Stretch Cotton Chino Shorts 0400022740273 5 in stock $47 $138 Sale Luchian…" at bounding box center [834, 490] width 1259 height 715
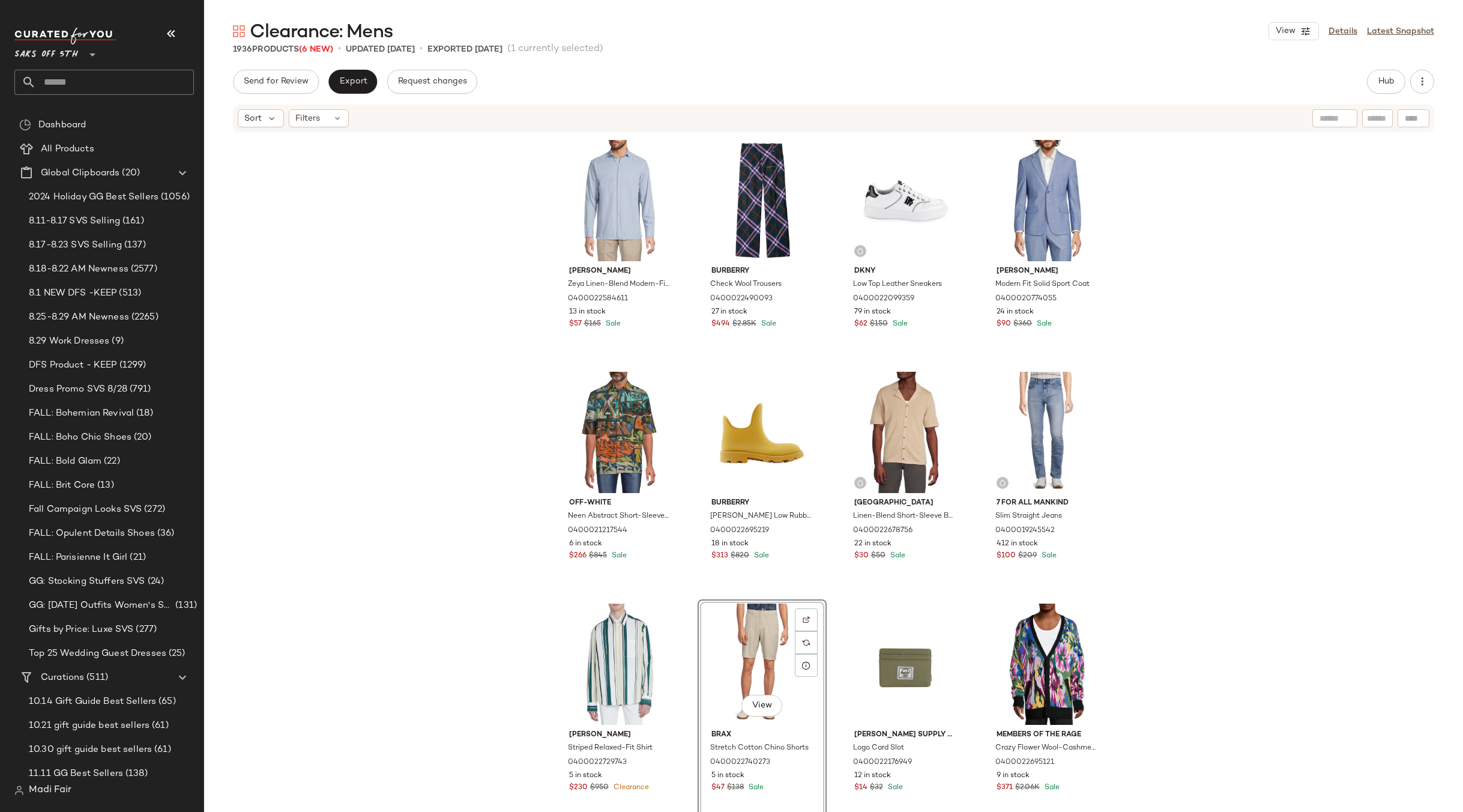
click at [1165, 584] on div "Luchiano Visconti Zeya Linen-Blend Modern-Fit Shirt 0400022584611 13 in stock $…" at bounding box center [834, 490] width 1259 height 715
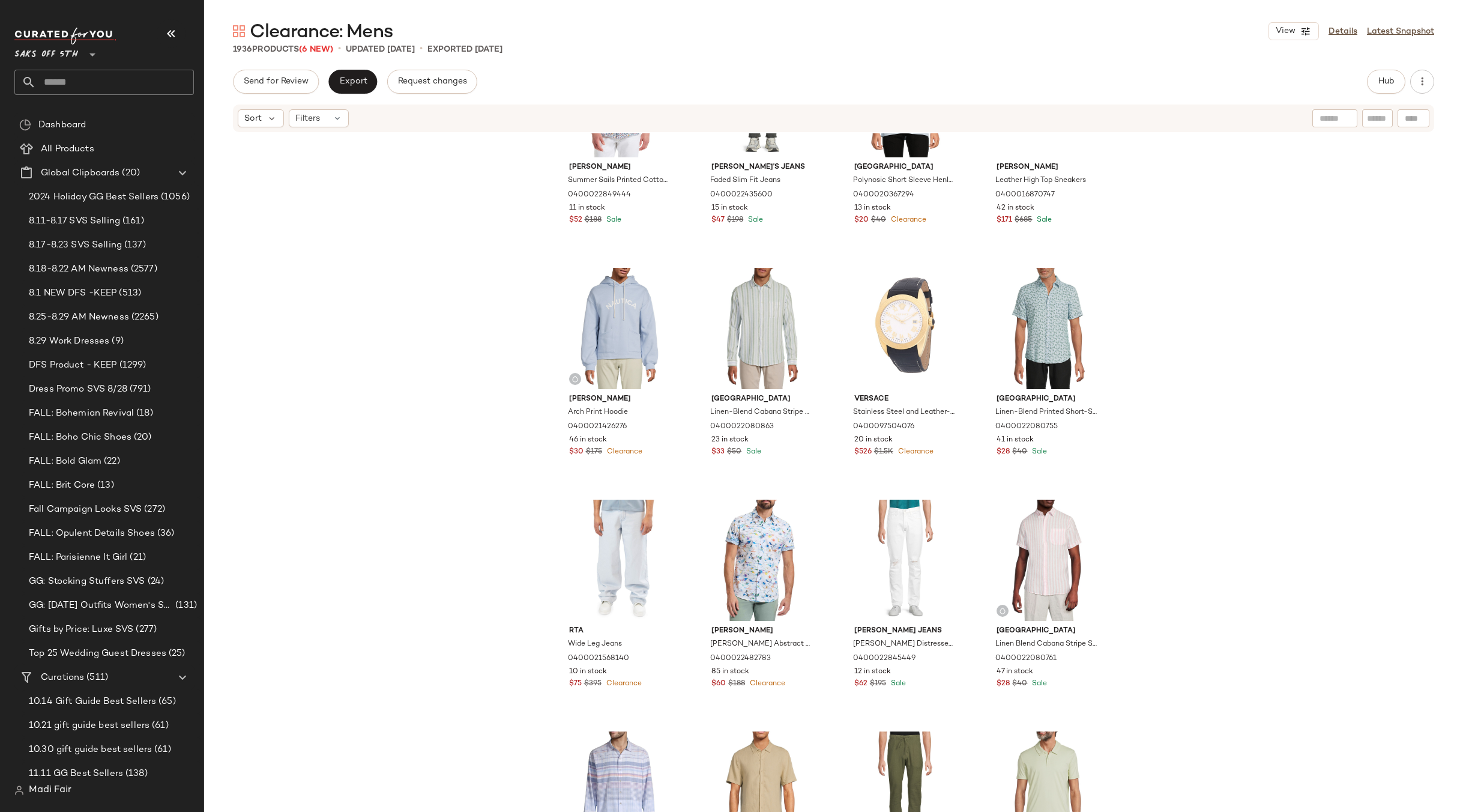
scroll to position [19939, 0]
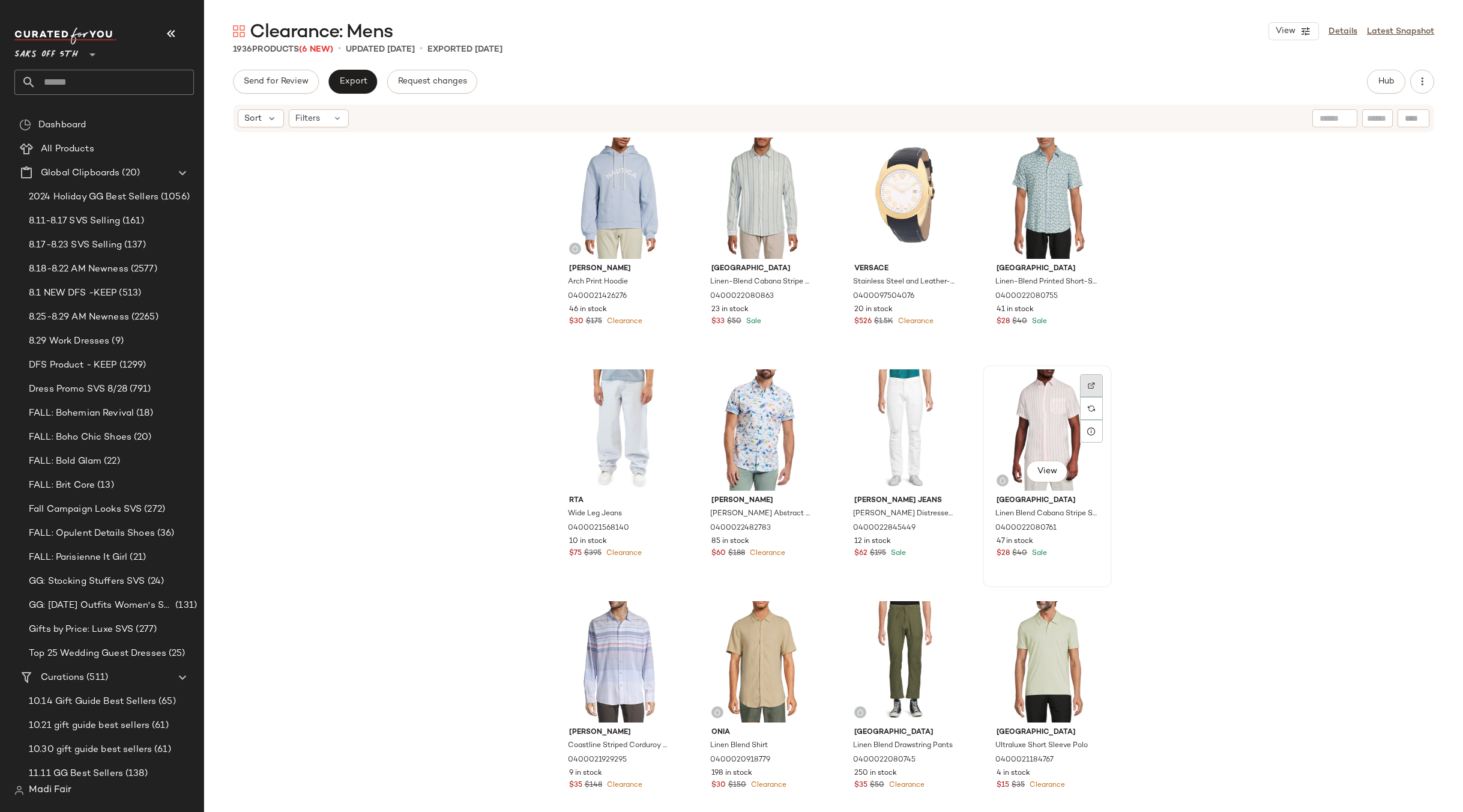
click at [1088, 386] on img at bounding box center [1091, 385] width 7 height 7
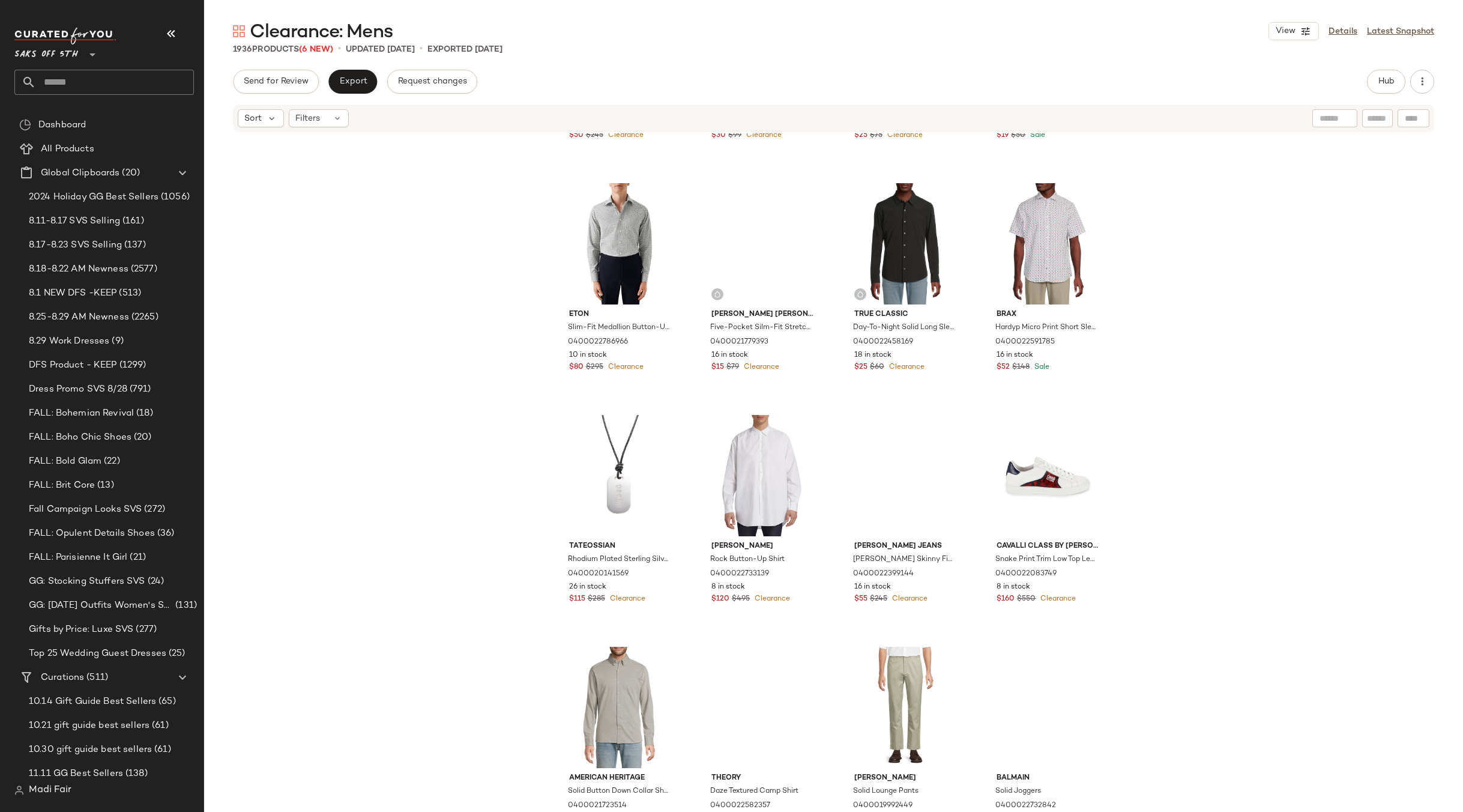
scroll to position [35366, 0]
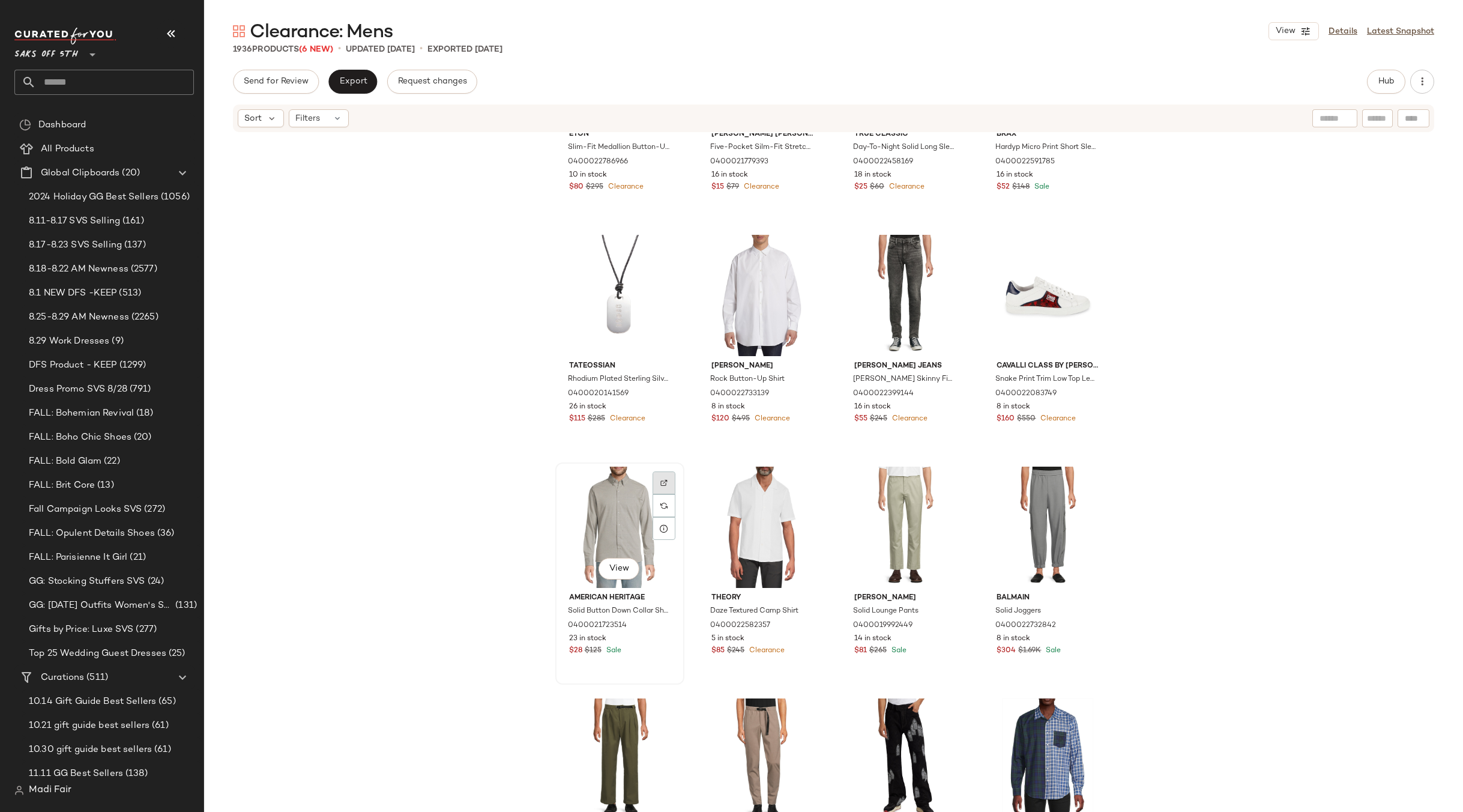
click at [661, 494] on div at bounding box center [664, 505] width 22 height 22
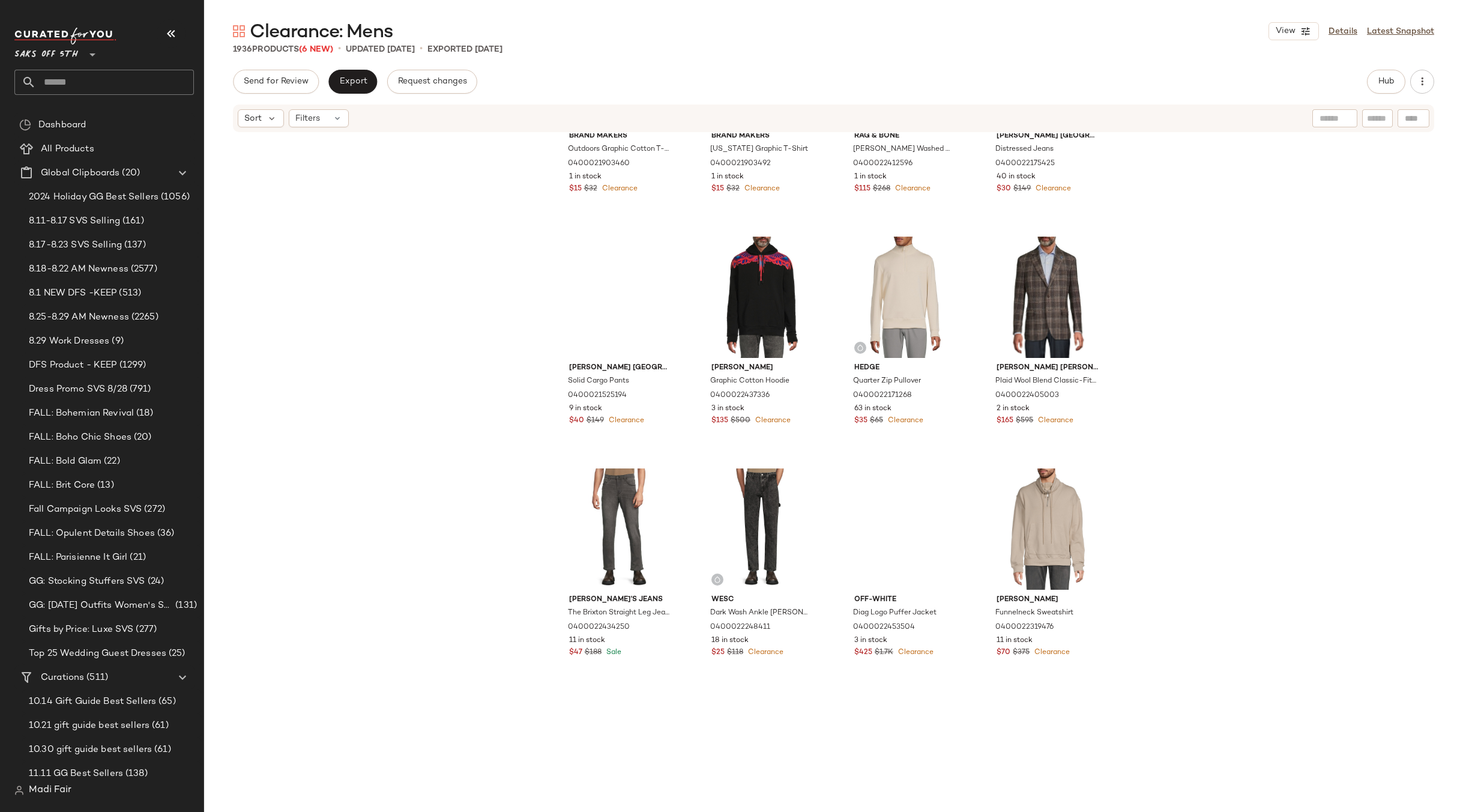
scroll to position [43710, 0]
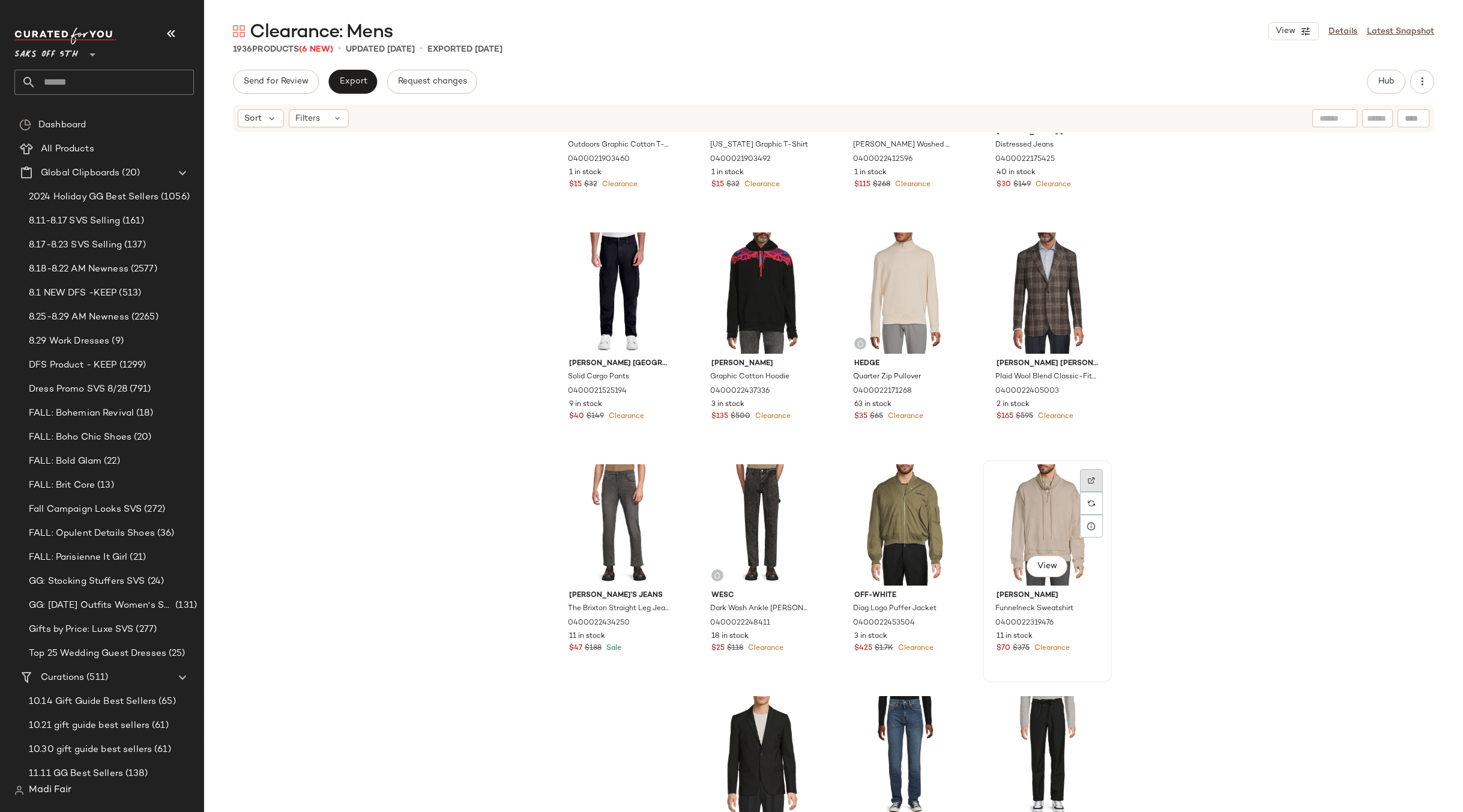
click at [1091, 478] on img at bounding box center [1091, 480] width 7 height 7
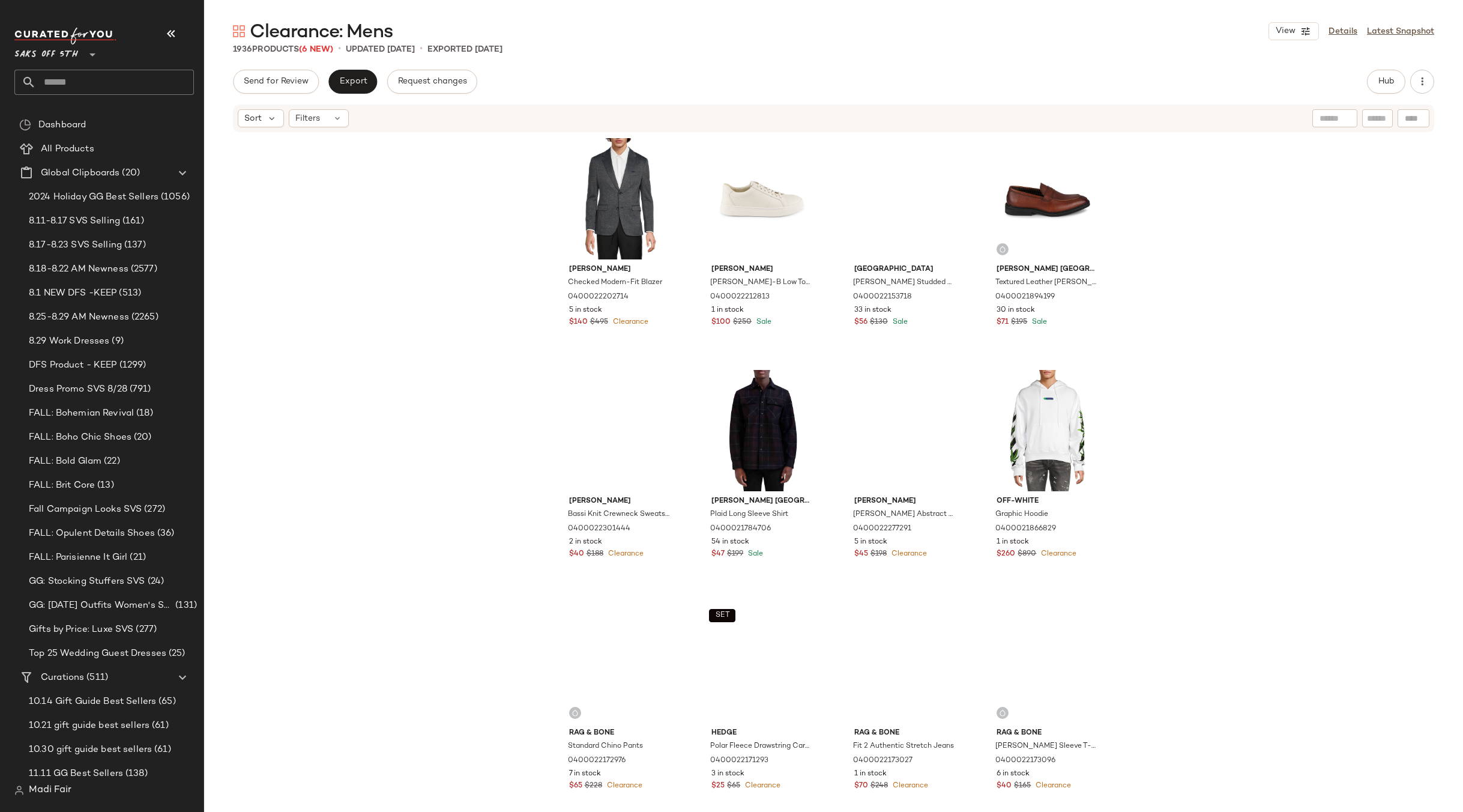
scroll to position [47072, 0]
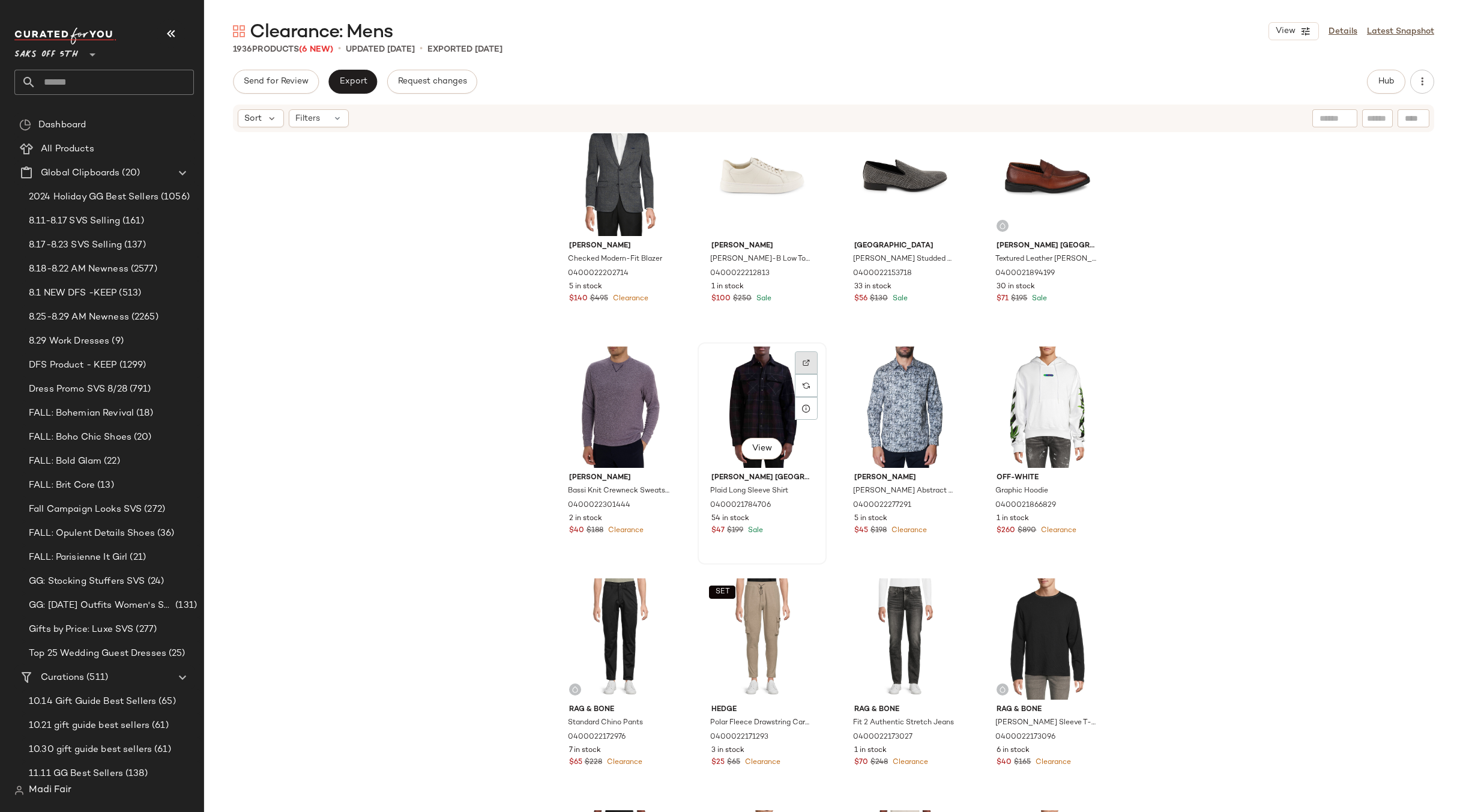
click at [795, 374] on div at bounding box center [806, 385] width 22 height 22
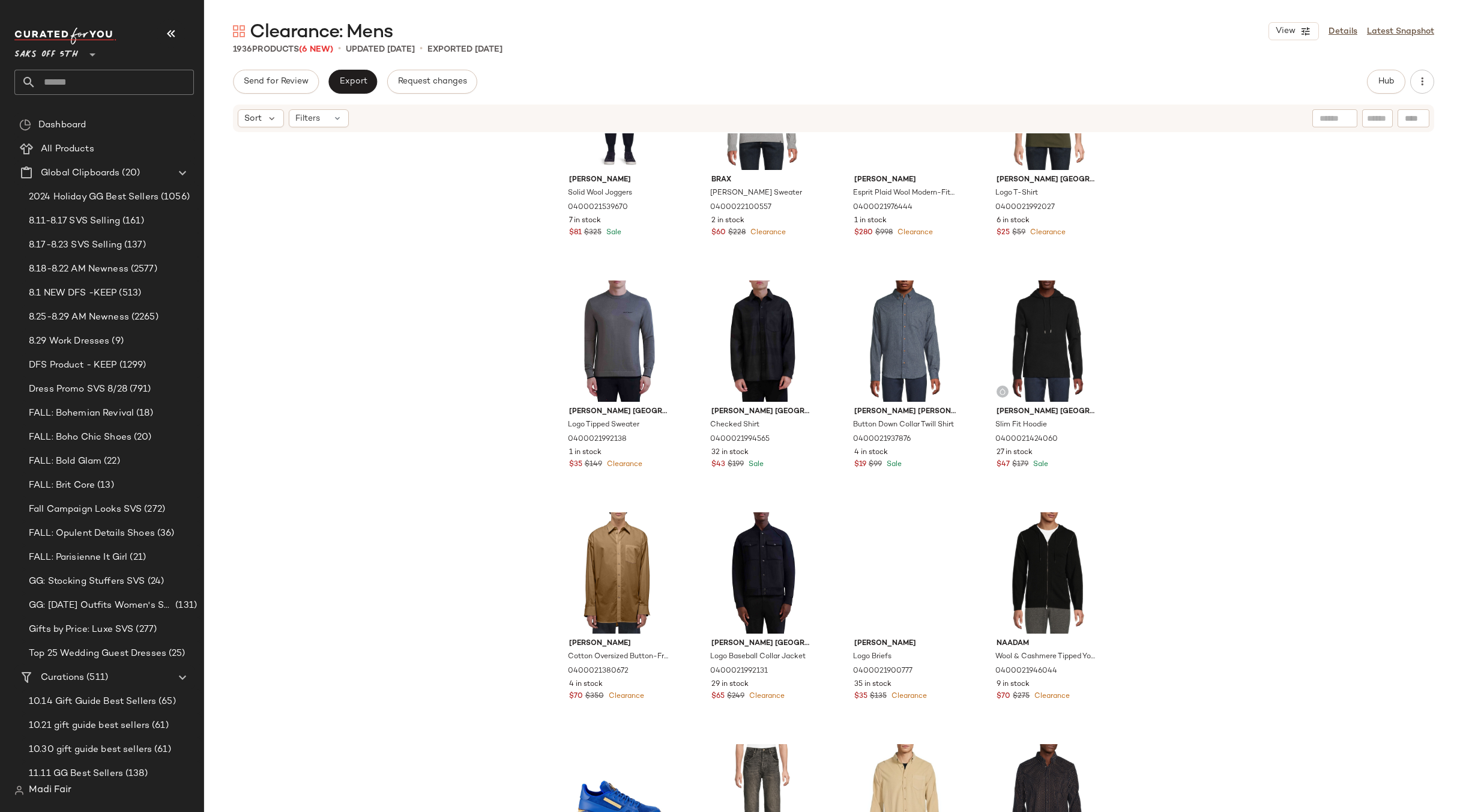
scroll to position [50433, 0]
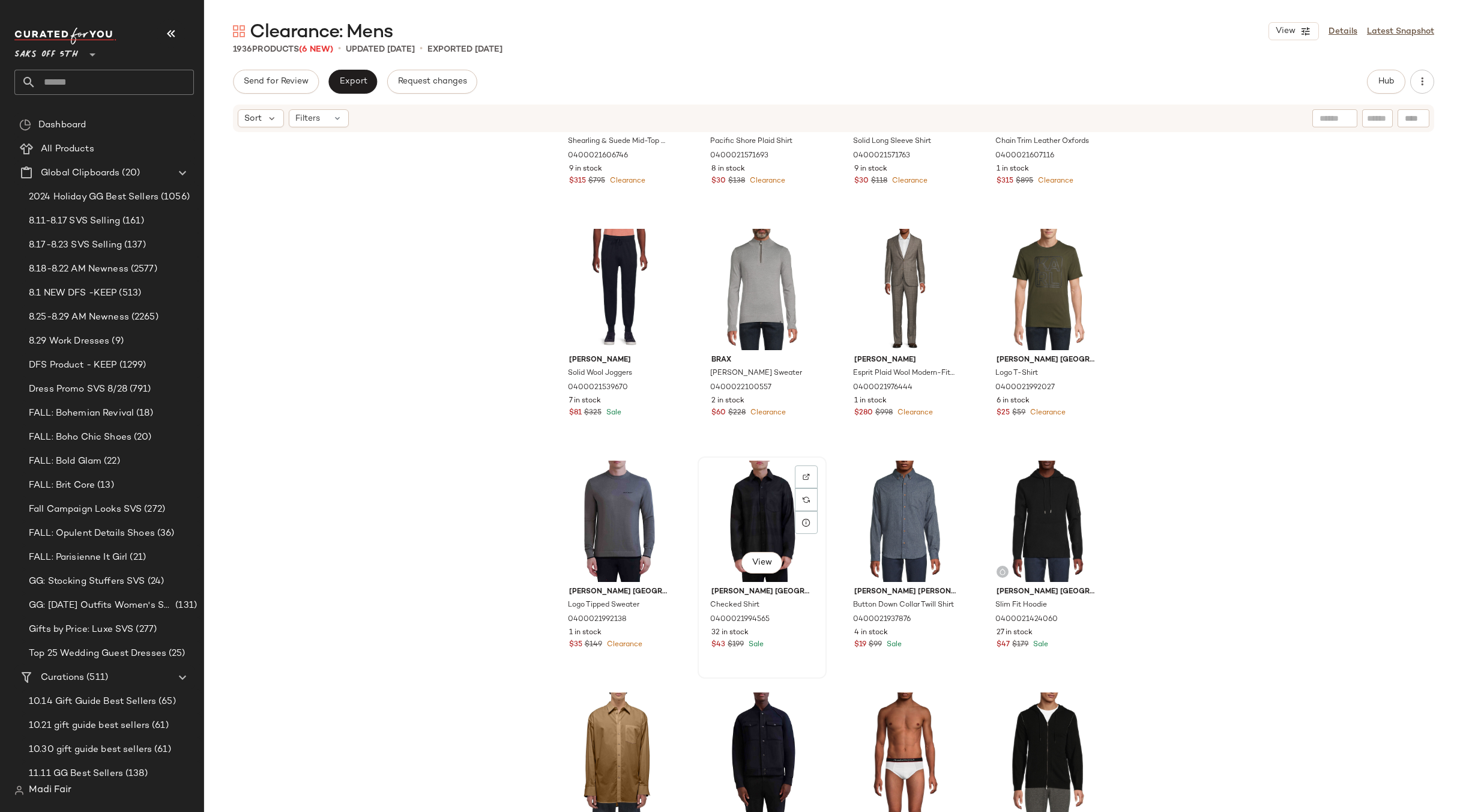
click at [784, 488] on div "View" at bounding box center [762, 521] width 121 height 122
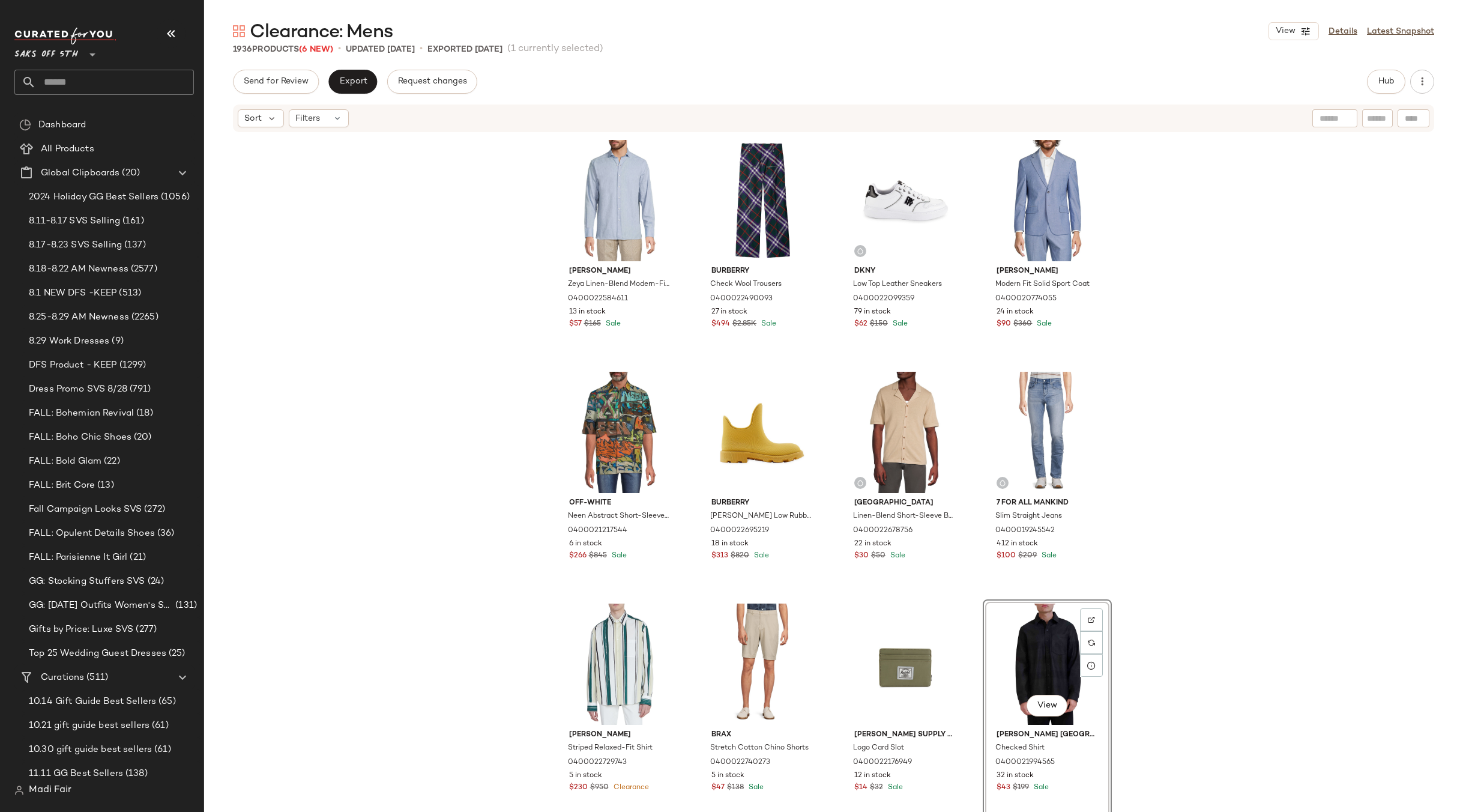
click at [1174, 538] on div "Luchiano Visconti Zeya Linen-Blend Modern-Fit Shirt 0400022584611 13 in stock $…" at bounding box center [834, 490] width 1259 height 715
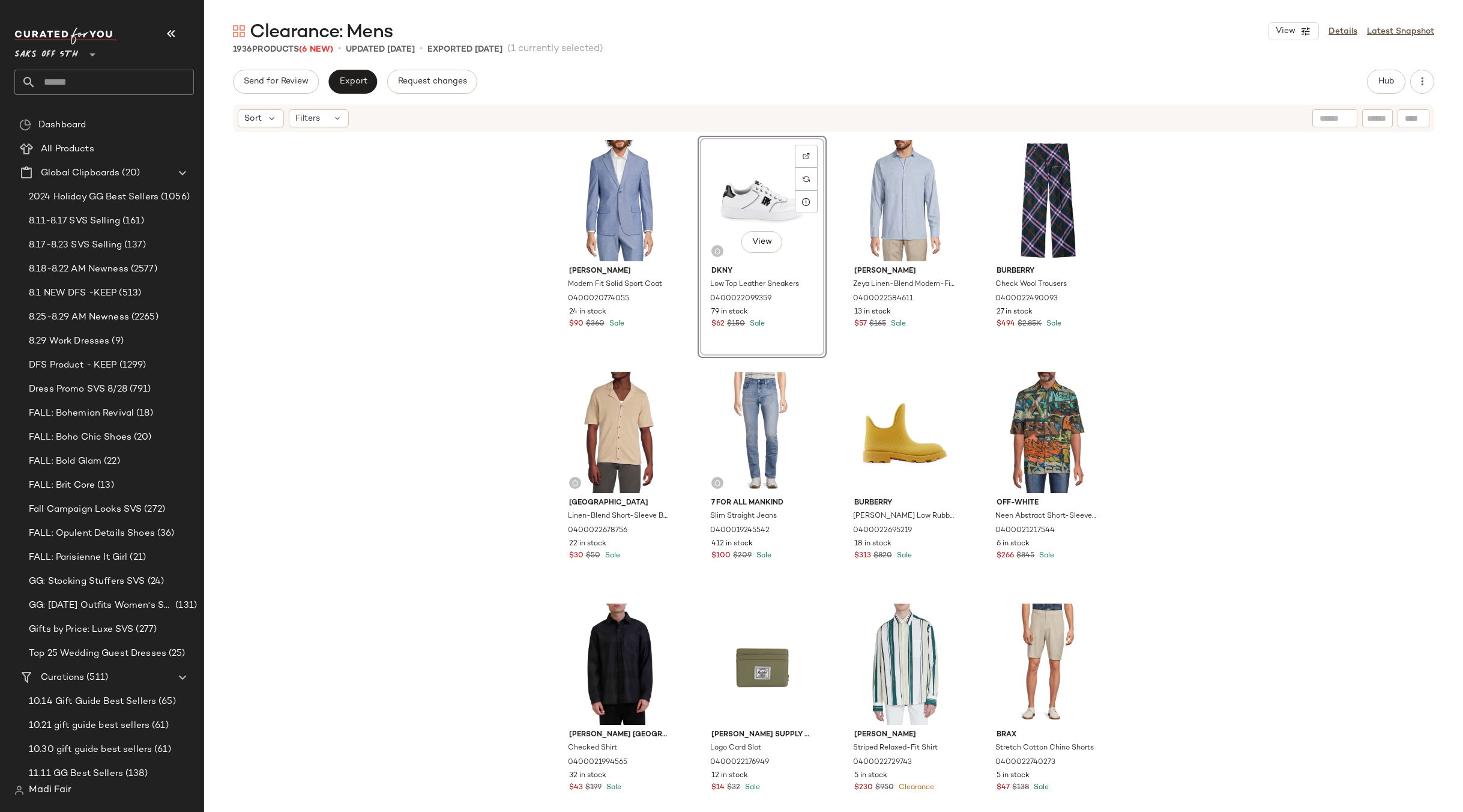
click at [1221, 345] on div "Tommy Hilfiger Modern Fit Solid Sport Coat 0400020774055 24 in stock $90 $360 S…" at bounding box center [834, 490] width 1259 height 715
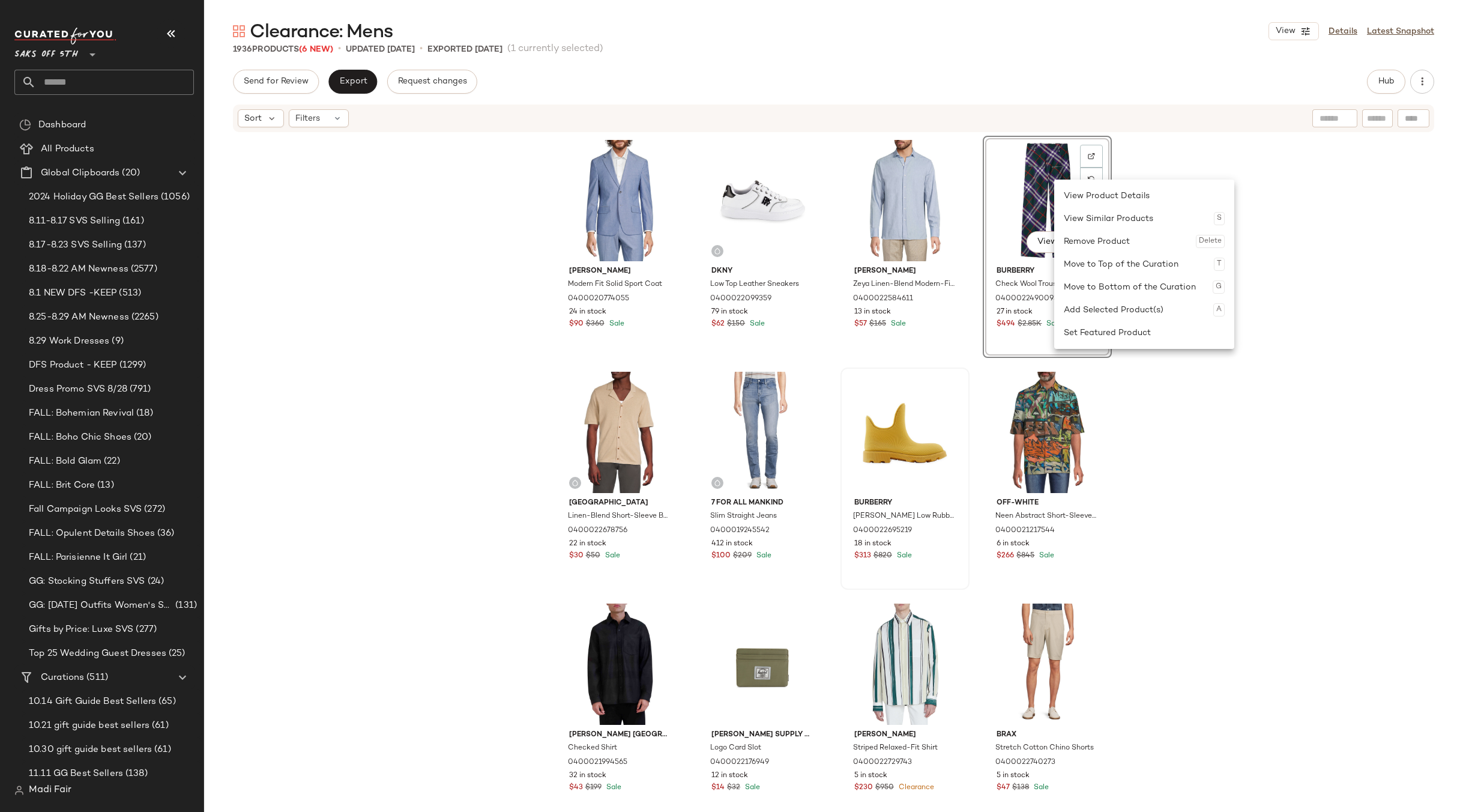
drag, startPoint x: 1101, startPoint y: 329, endPoint x: 950, endPoint y: 410, distance: 171.4
click at [1100, 329] on div "Set Featured Product" at bounding box center [1144, 333] width 161 height 22
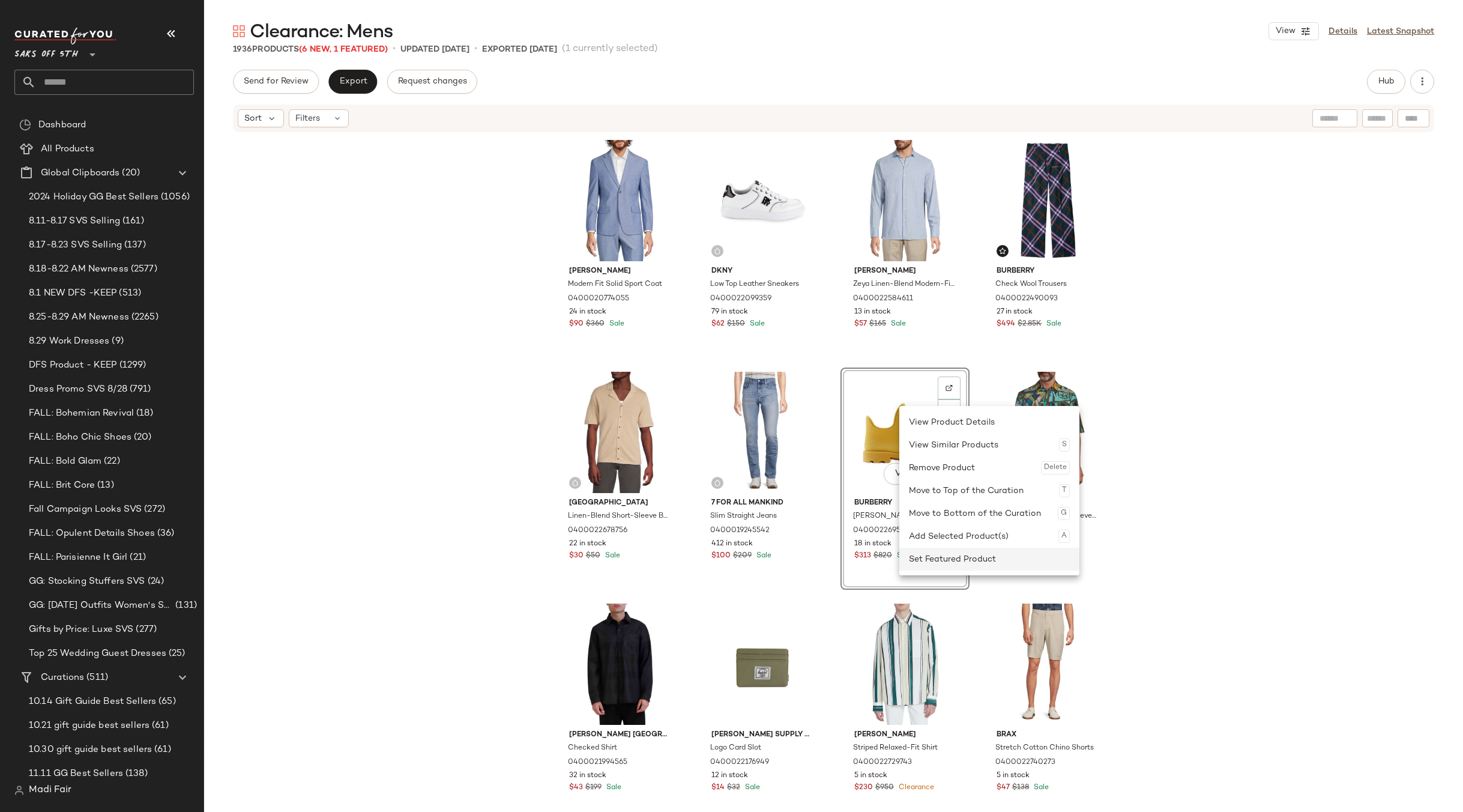
click at [958, 560] on div "Set Featured Product" at bounding box center [989, 559] width 161 height 22
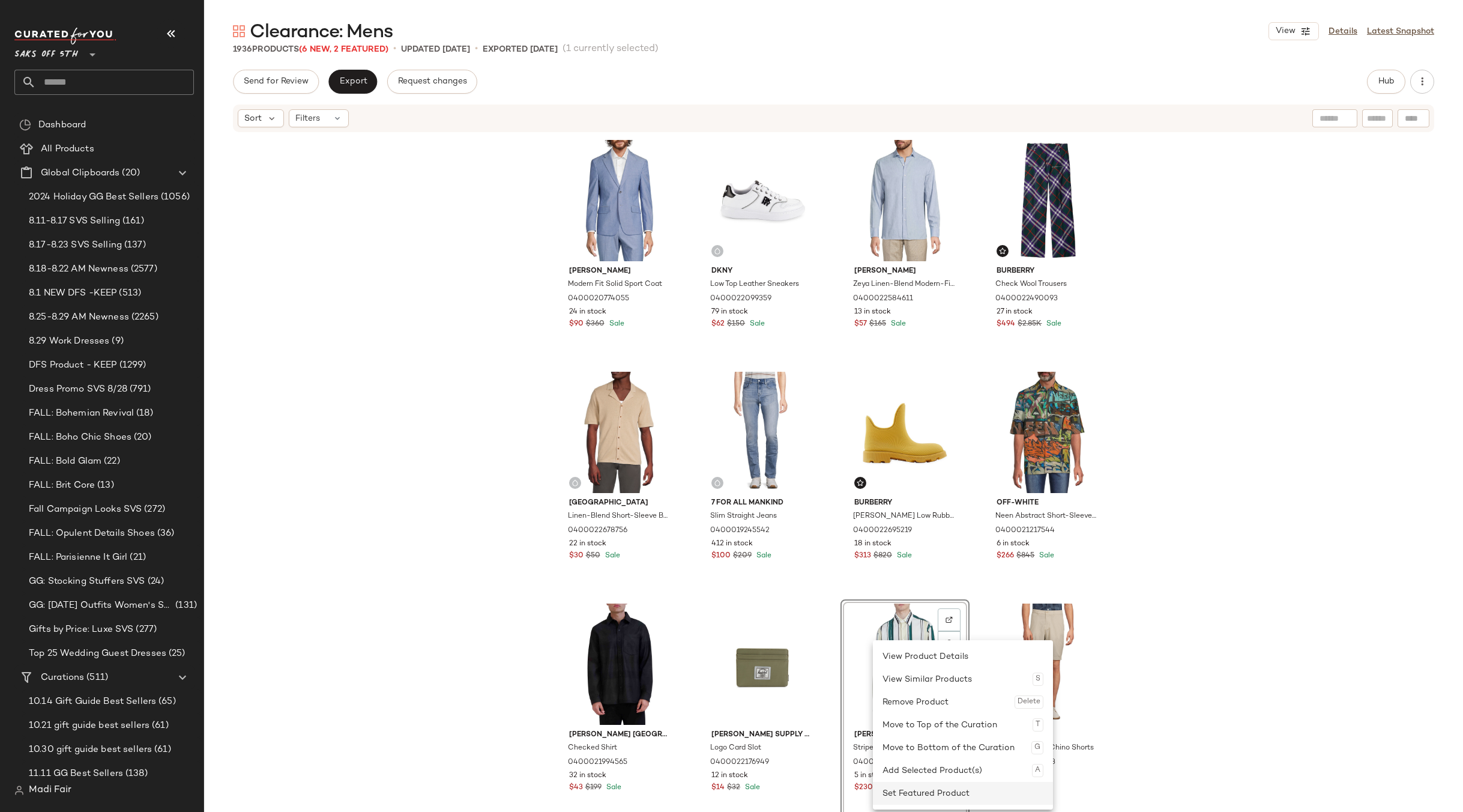
click at [903, 794] on div "Set Featured Product" at bounding box center [963, 793] width 161 height 22
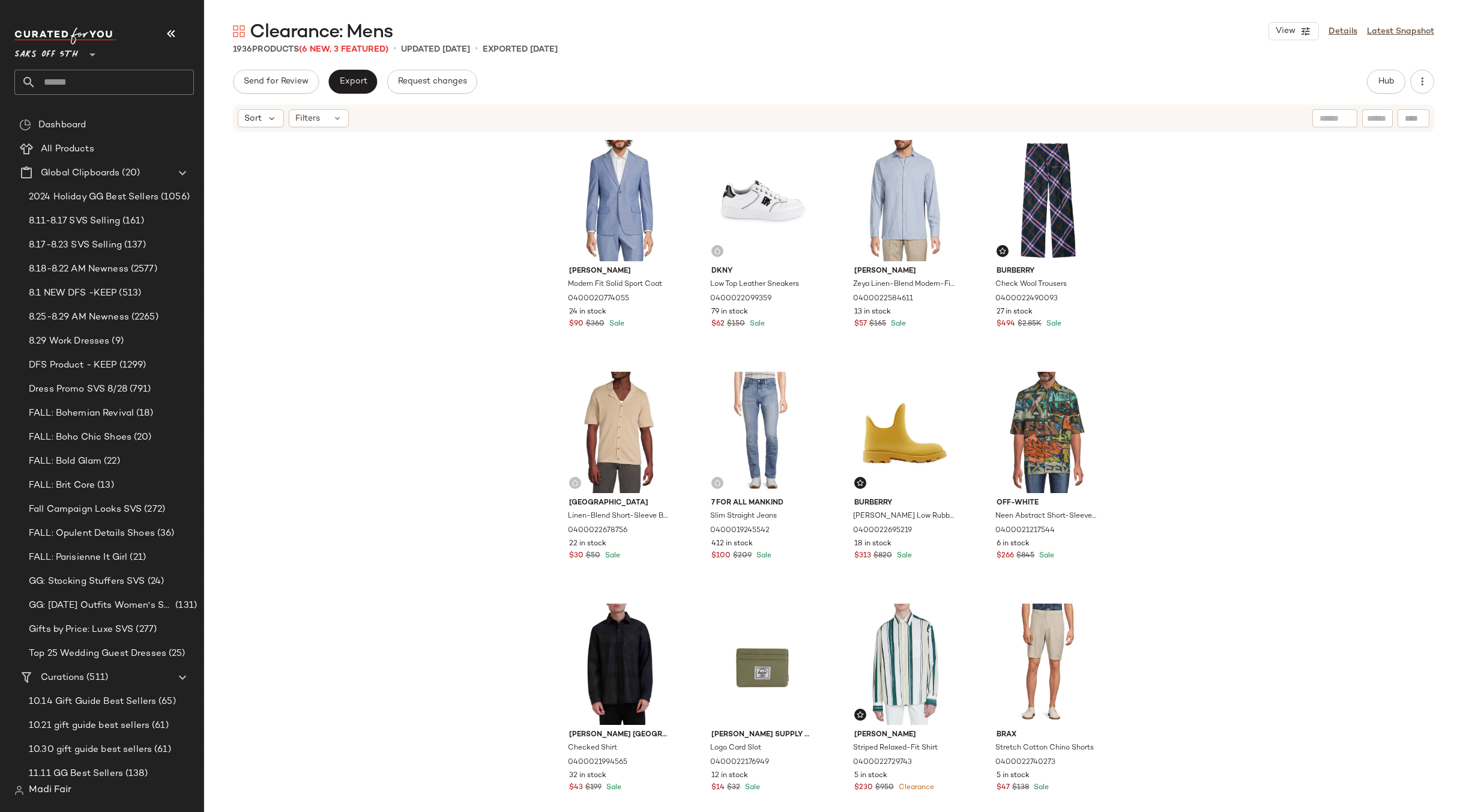
click at [1210, 467] on div "Tommy Hilfiger Modern Fit Solid Sport Coat 0400020774055 24 in stock $90 $360 S…" at bounding box center [834, 490] width 1259 height 715
click at [276, 87] on button "Send for Review" at bounding box center [276, 82] width 86 height 24
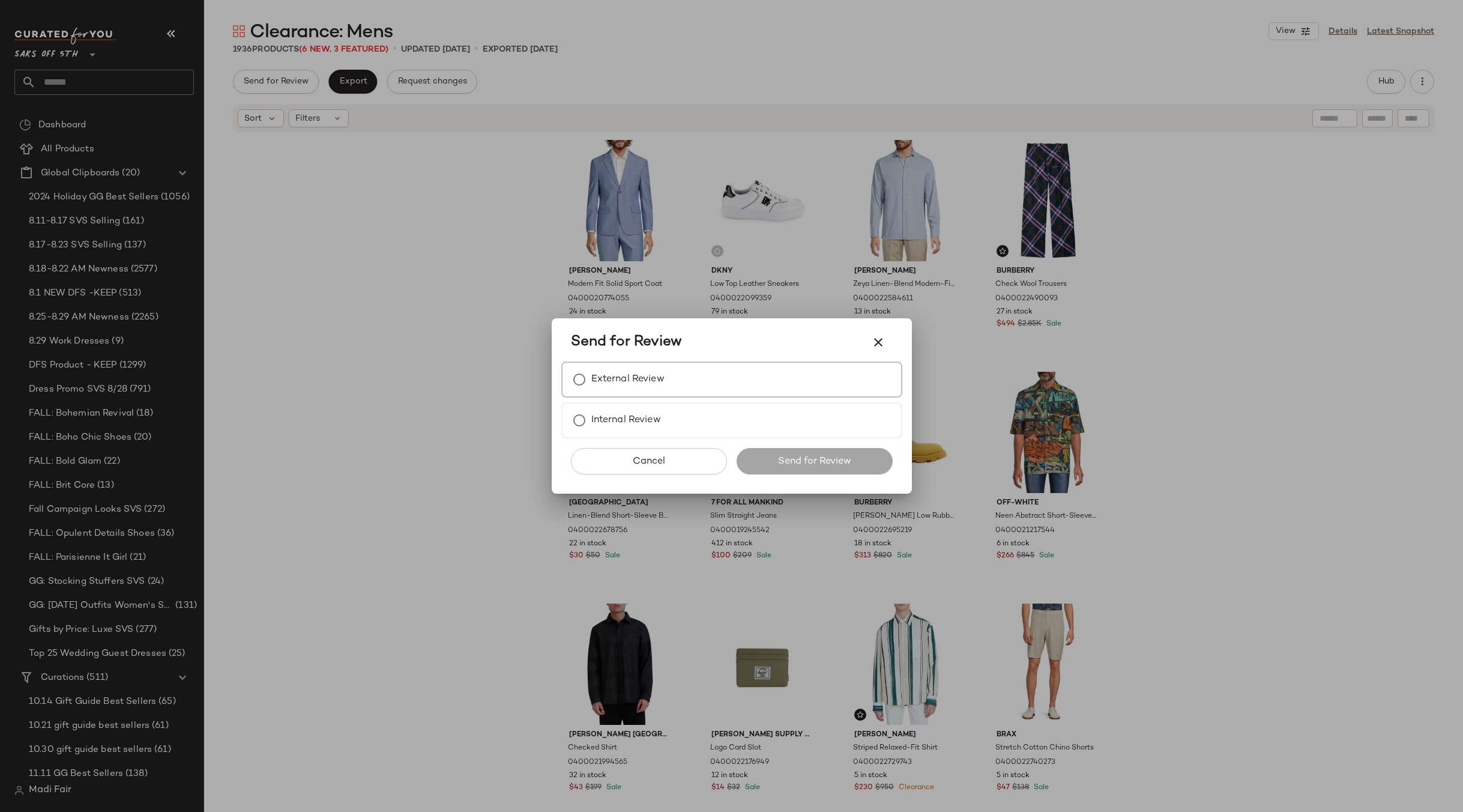
click at [604, 390] on label "External Review" at bounding box center [628, 379] width 73 height 24
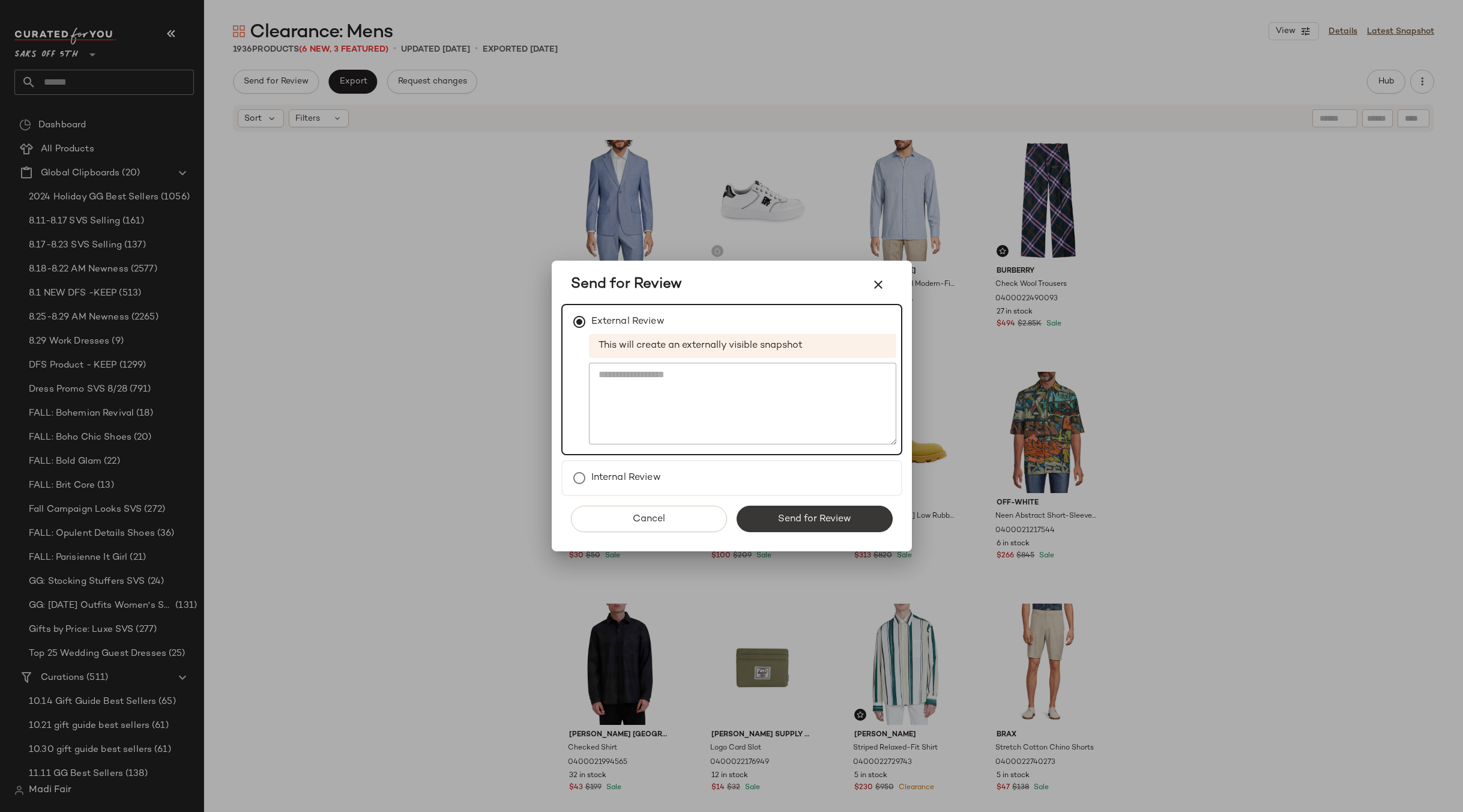
click at [769, 514] on button "Send for Review" at bounding box center [814, 518] width 156 height 27
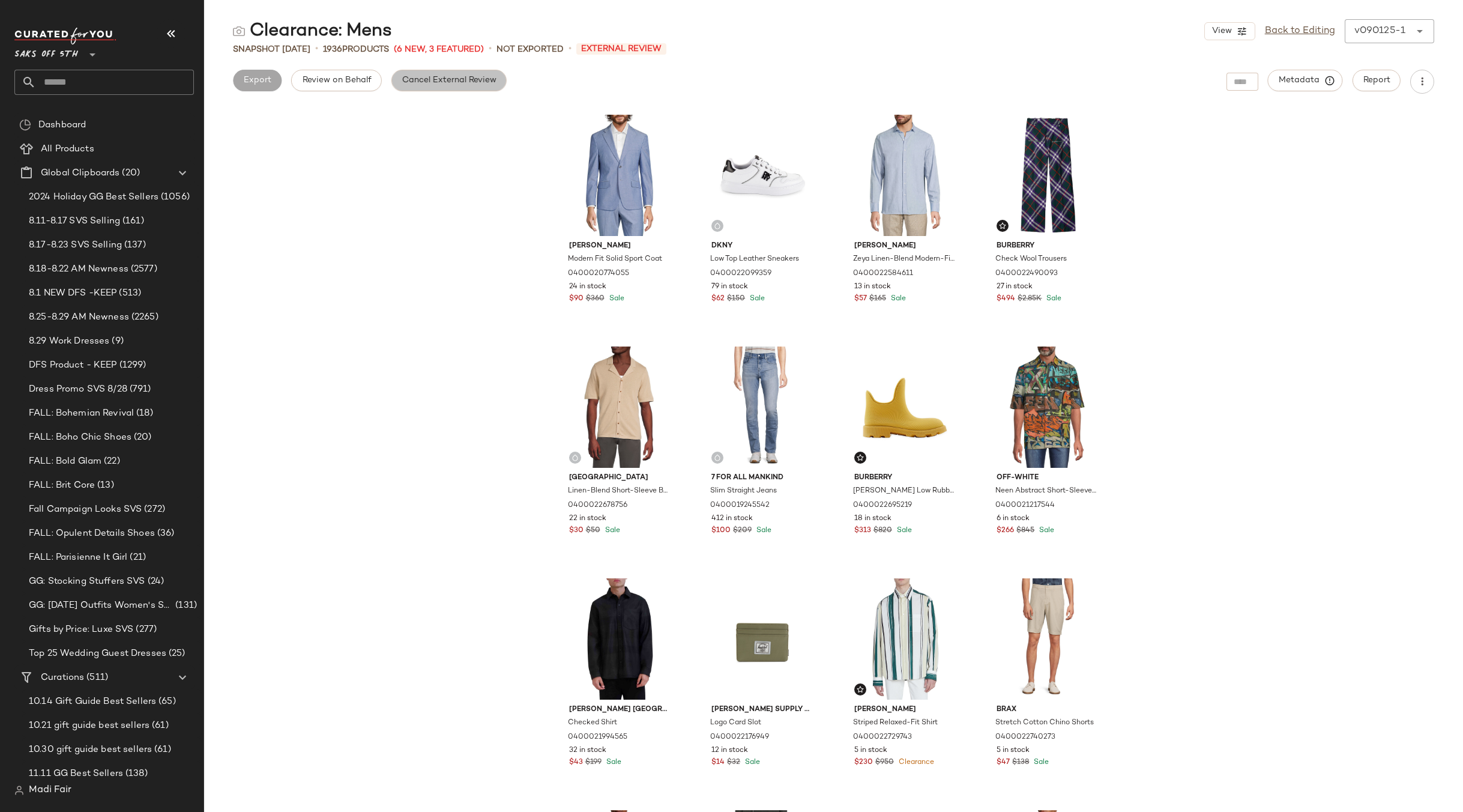
click at [434, 82] on span "Cancel External Review" at bounding box center [449, 80] width 95 height 9
drag, startPoint x: 46, startPoint y: 78, endPoint x: 46, endPoint y: 69, distance: 9.0
click at [46, 78] on input "text" at bounding box center [115, 82] width 158 height 25
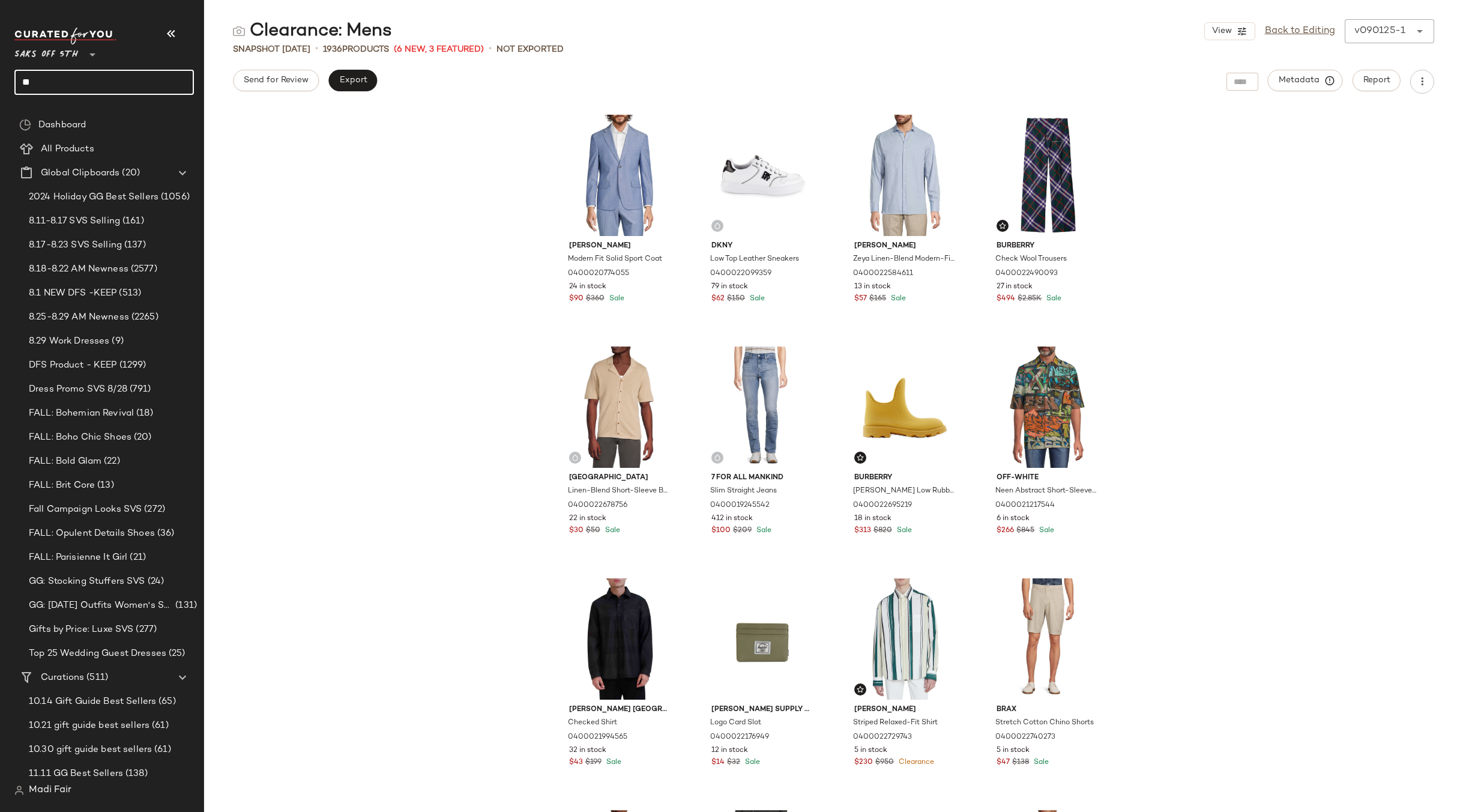
type input "*"
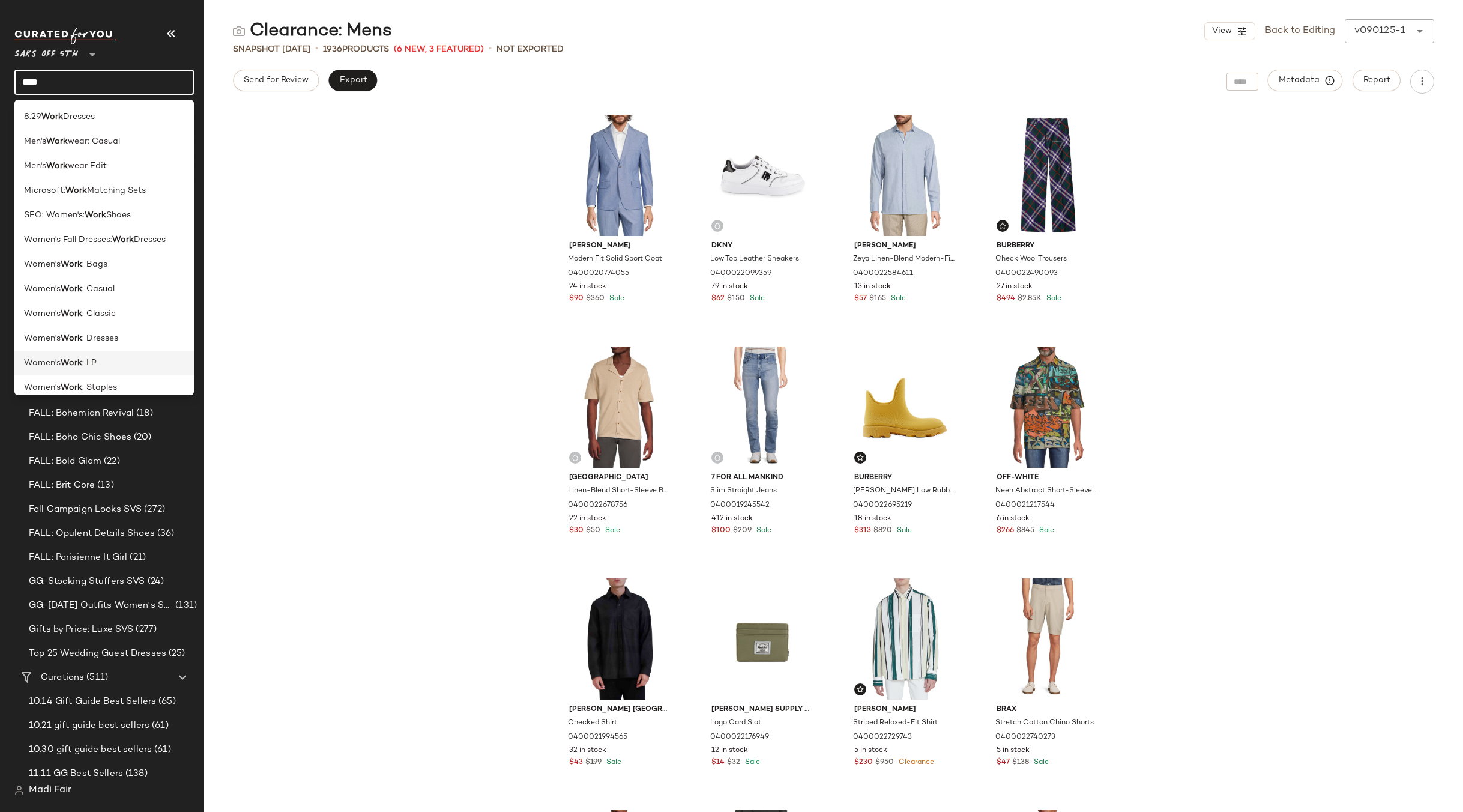
type input "****"
click at [93, 400] on div "Women's Work : LP" at bounding box center [104, 412] width 179 height 25
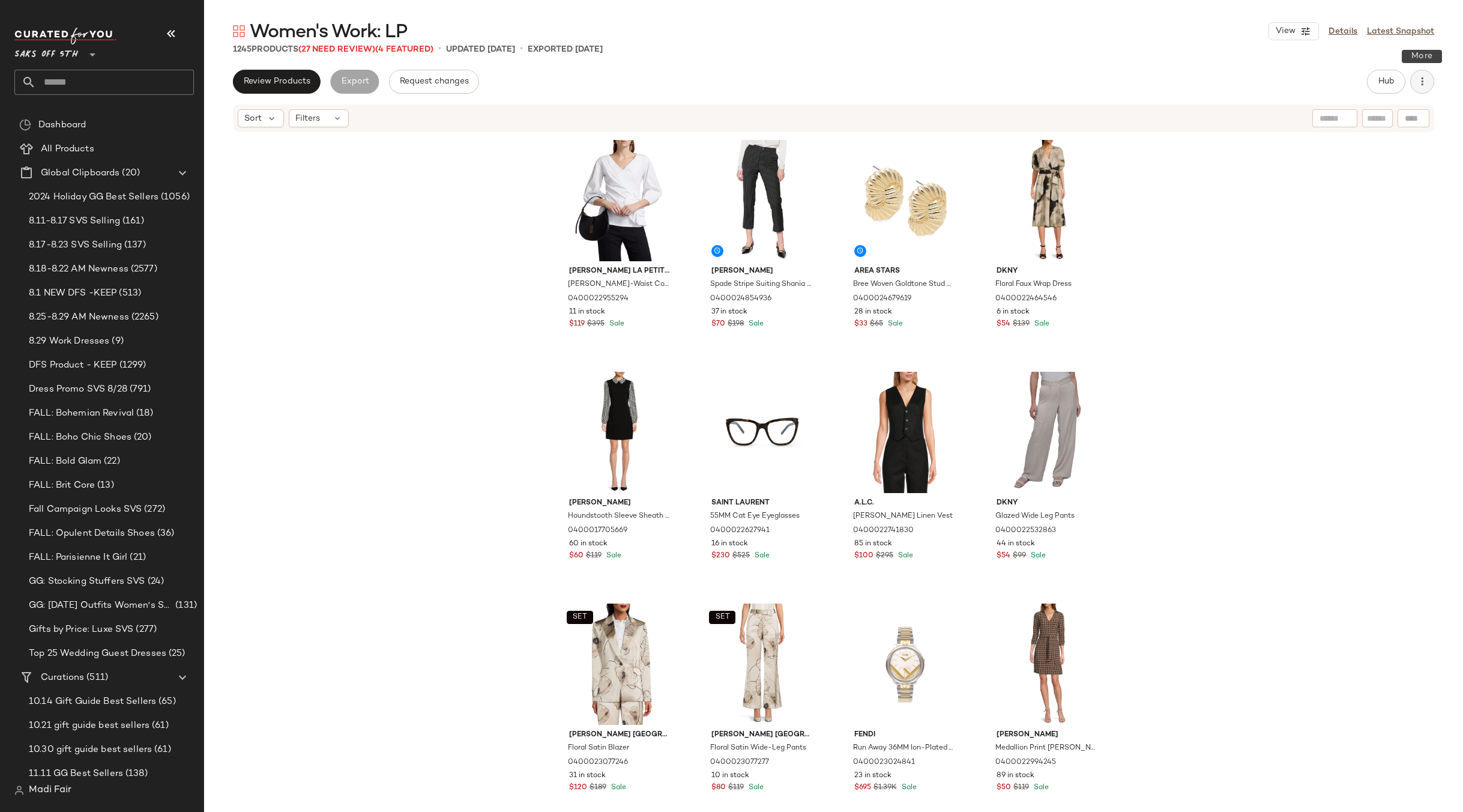
click at [1427, 79] on icon "button" at bounding box center [1422, 82] width 12 height 12
click at [1341, 175] on span "Clear Suggested Products" at bounding box center [1367, 174] width 113 height 13
drag, startPoint x: 333, startPoint y: 178, endPoint x: 329, endPoint y: 162, distance: 16.5
click at [331, 168] on div "[PERSON_NAME] La Petite Robe [PERSON_NAME]-Waist Cotton Faux-Wrap Top 040002295…" at bounding box center [834, 490] width 1259 height 715
click at [323, 122] on div "Filters" at bounding box center [319, 118] width 60 height 18
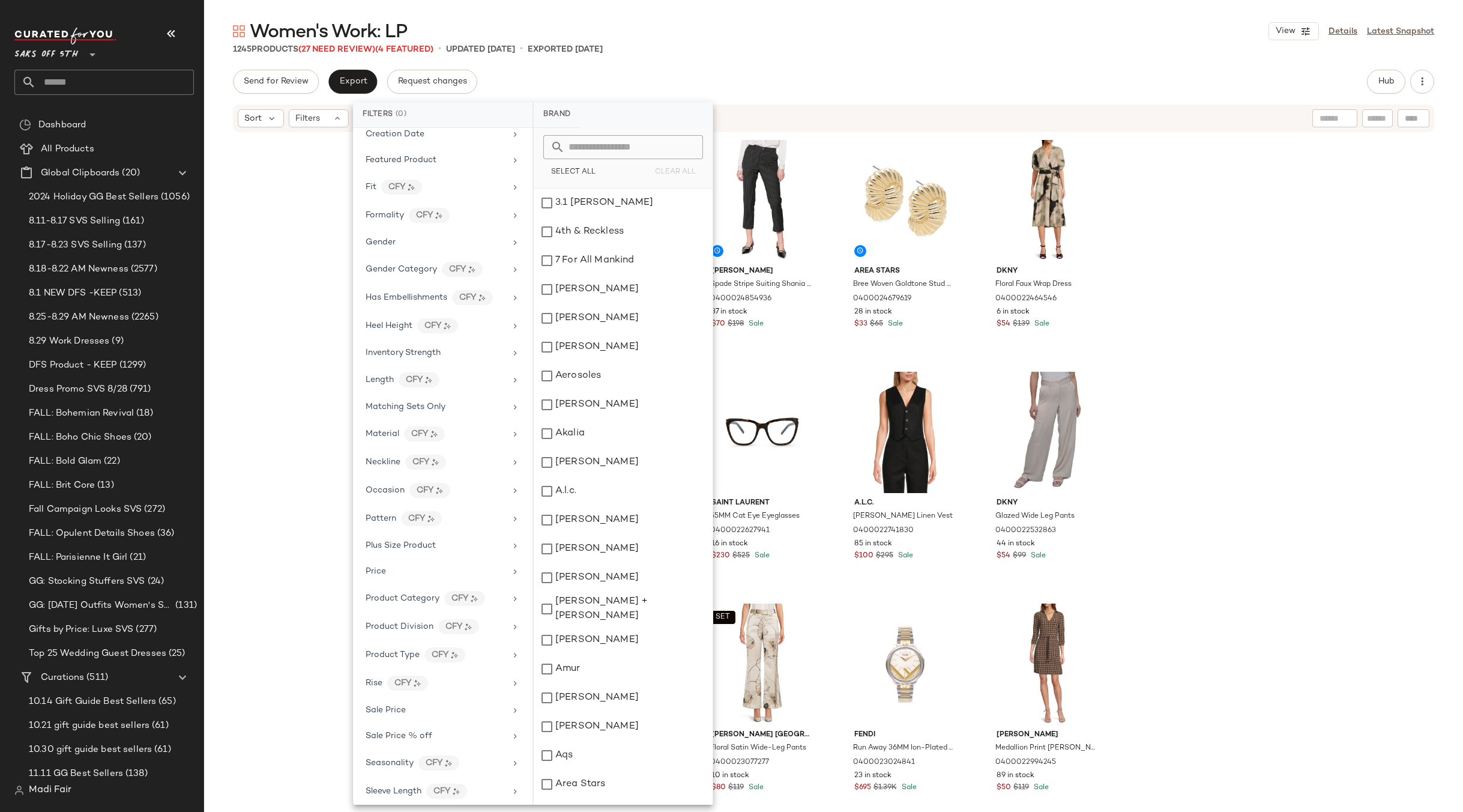
scroll to position [334, 0]
drag, startPoint x: 403, startPoint y: 753, endPoint x: 416, endPoint y: 709, distance: 45.9
click at [404, 753] on span "Total Inventory" at bounding box center [396, 757] width 60 height 9
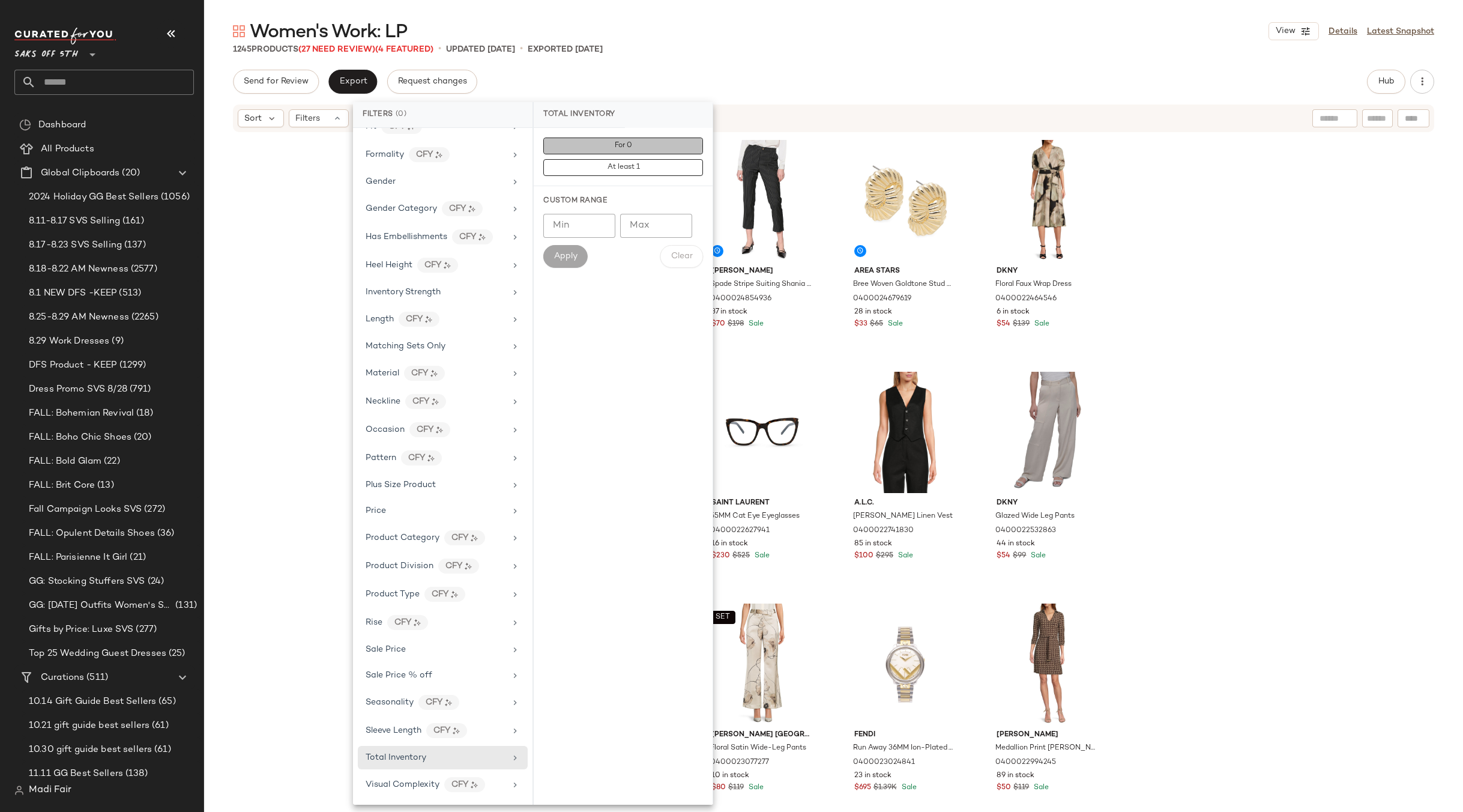
click at [657, 159] on button "For 0" at bounding box center [622, 167] width 159 height 16
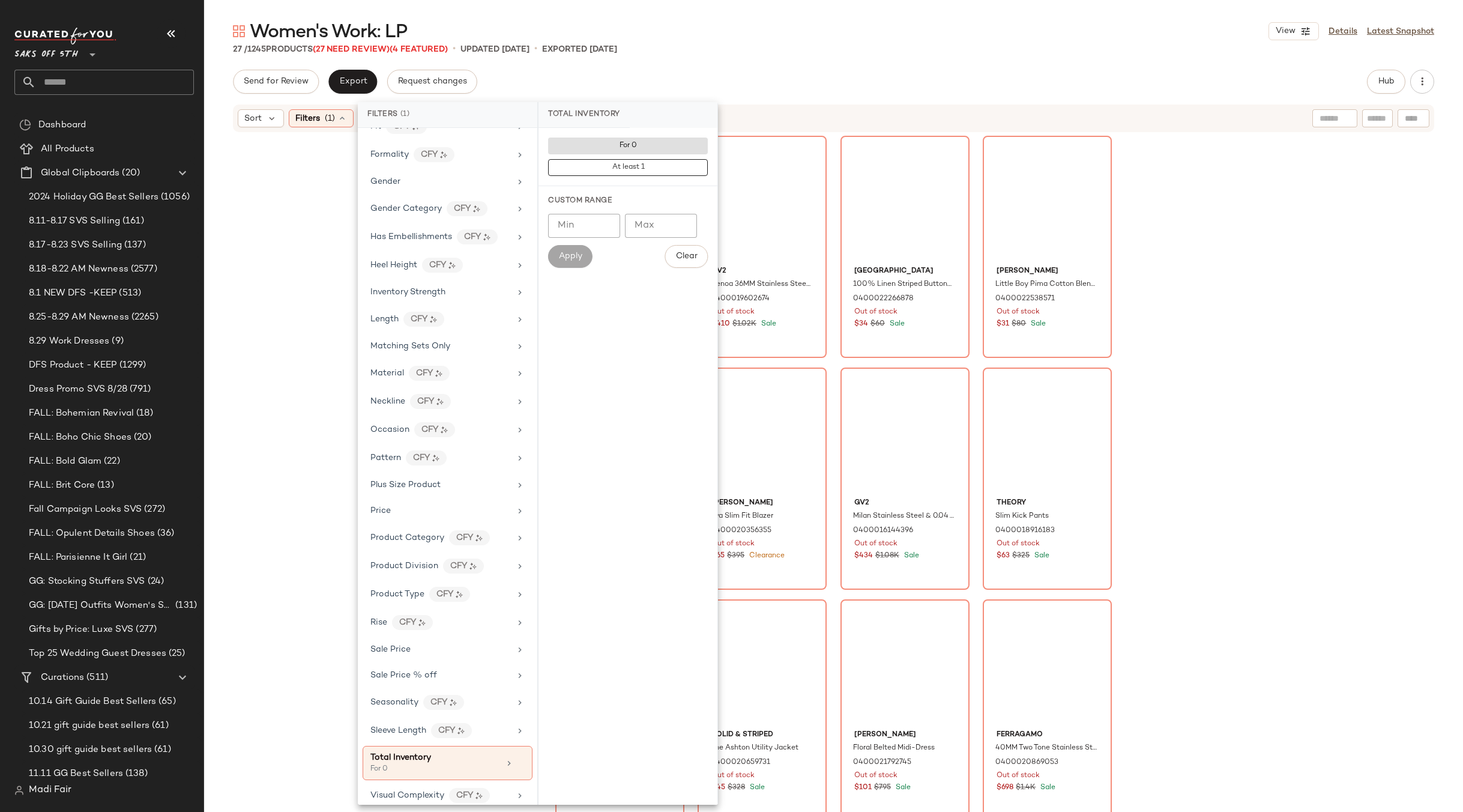
click at [712, 57] on div "Women's Work: LP View Details Latest Snapshot 27 / 1245 Products (27 Need Revie…" at bounding box center [834, 415] width 1259 height 792
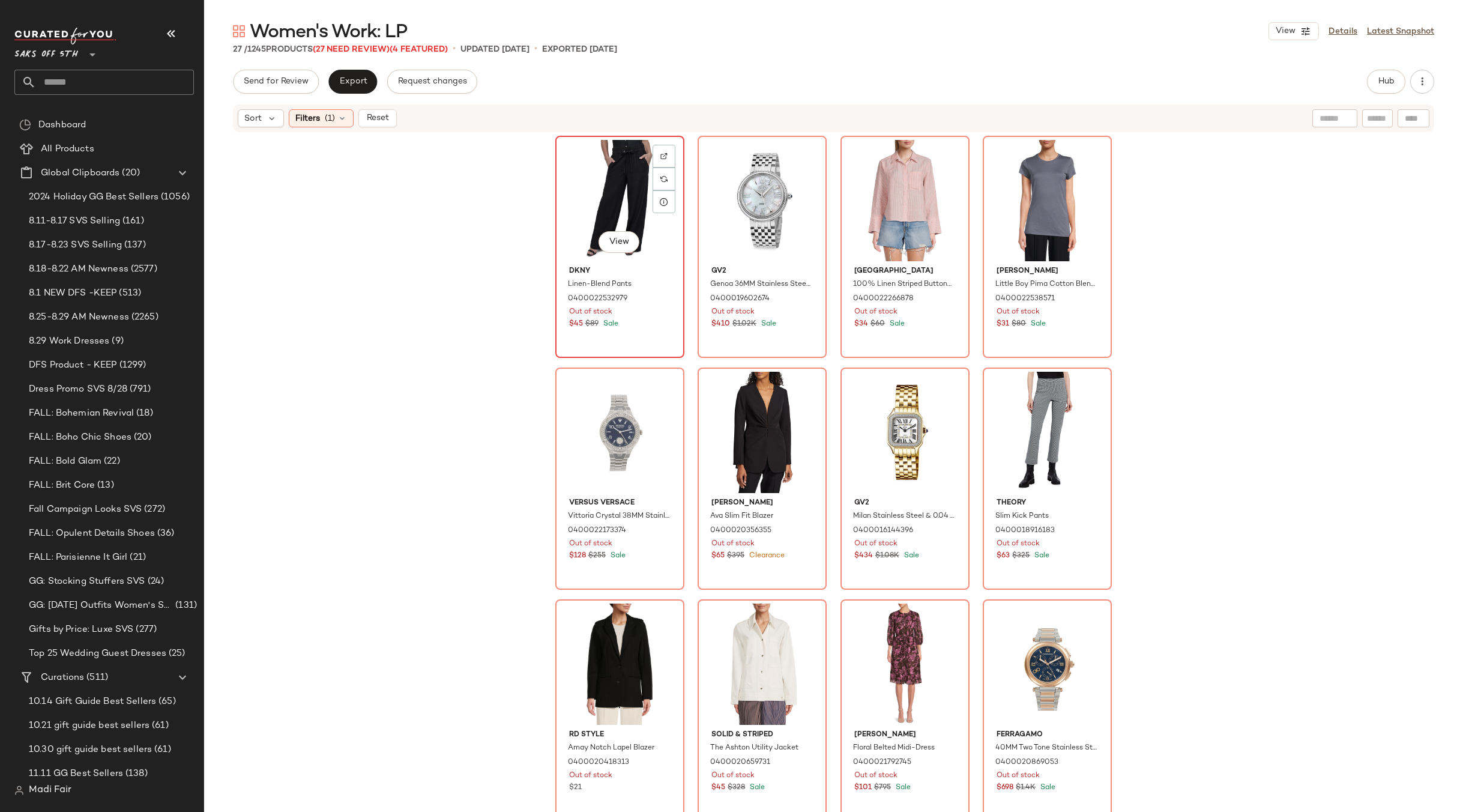
click at [595, 202] on div "View" at bounding box center [620, 200] width 121 height 122
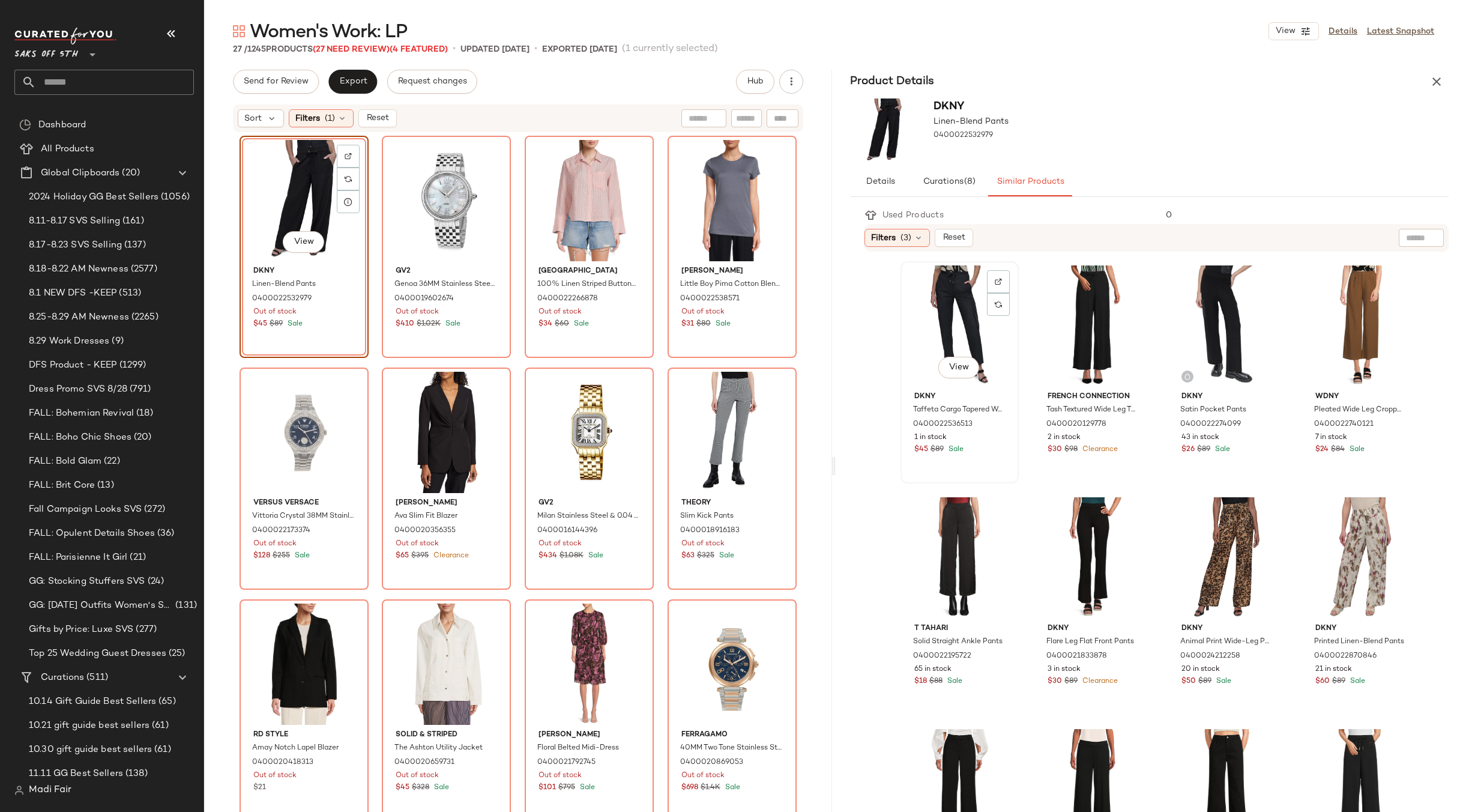
click at [957, 326] on div "View" at bounding box center [959, 326] width 109 height 122
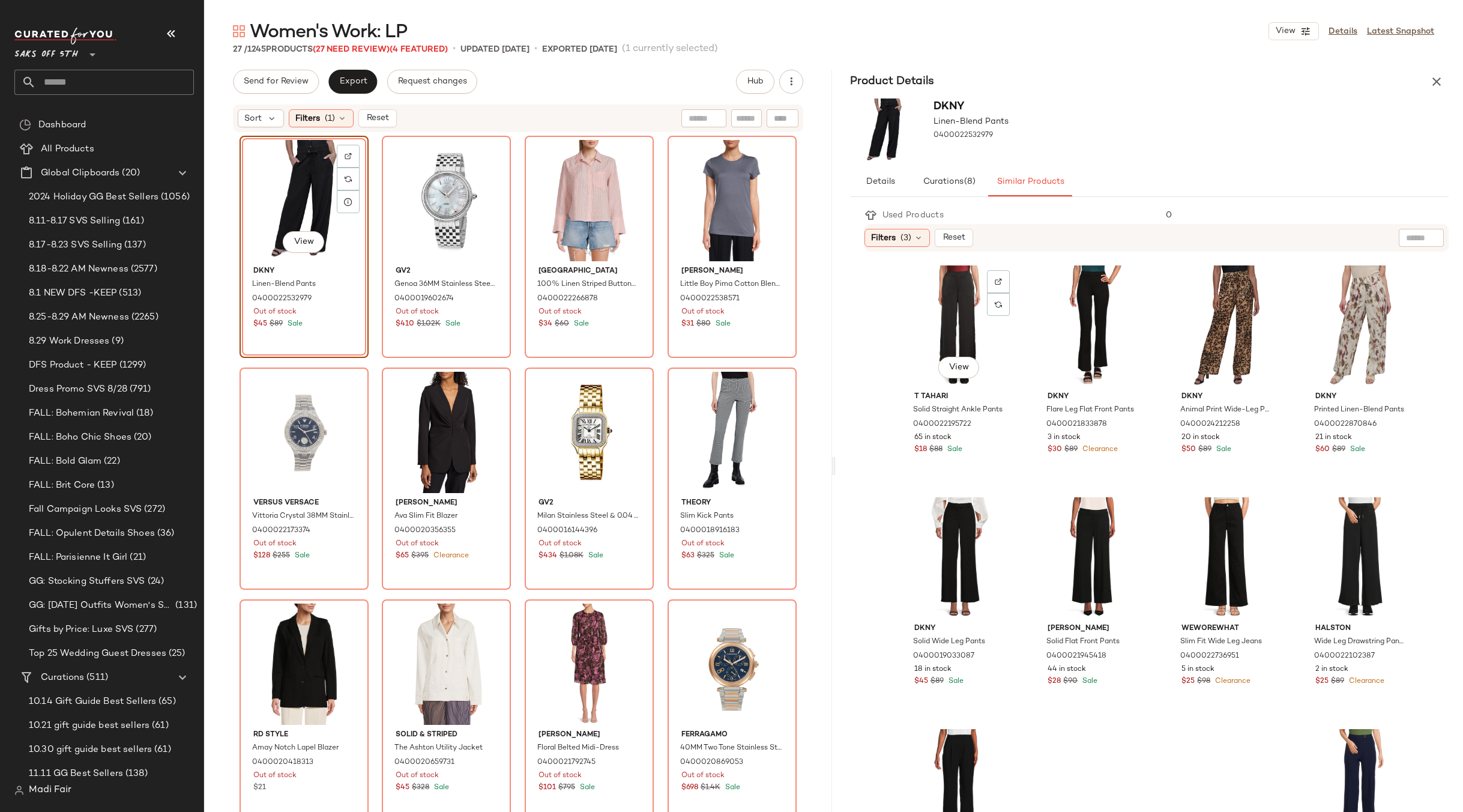
scroll to position [39, 0]
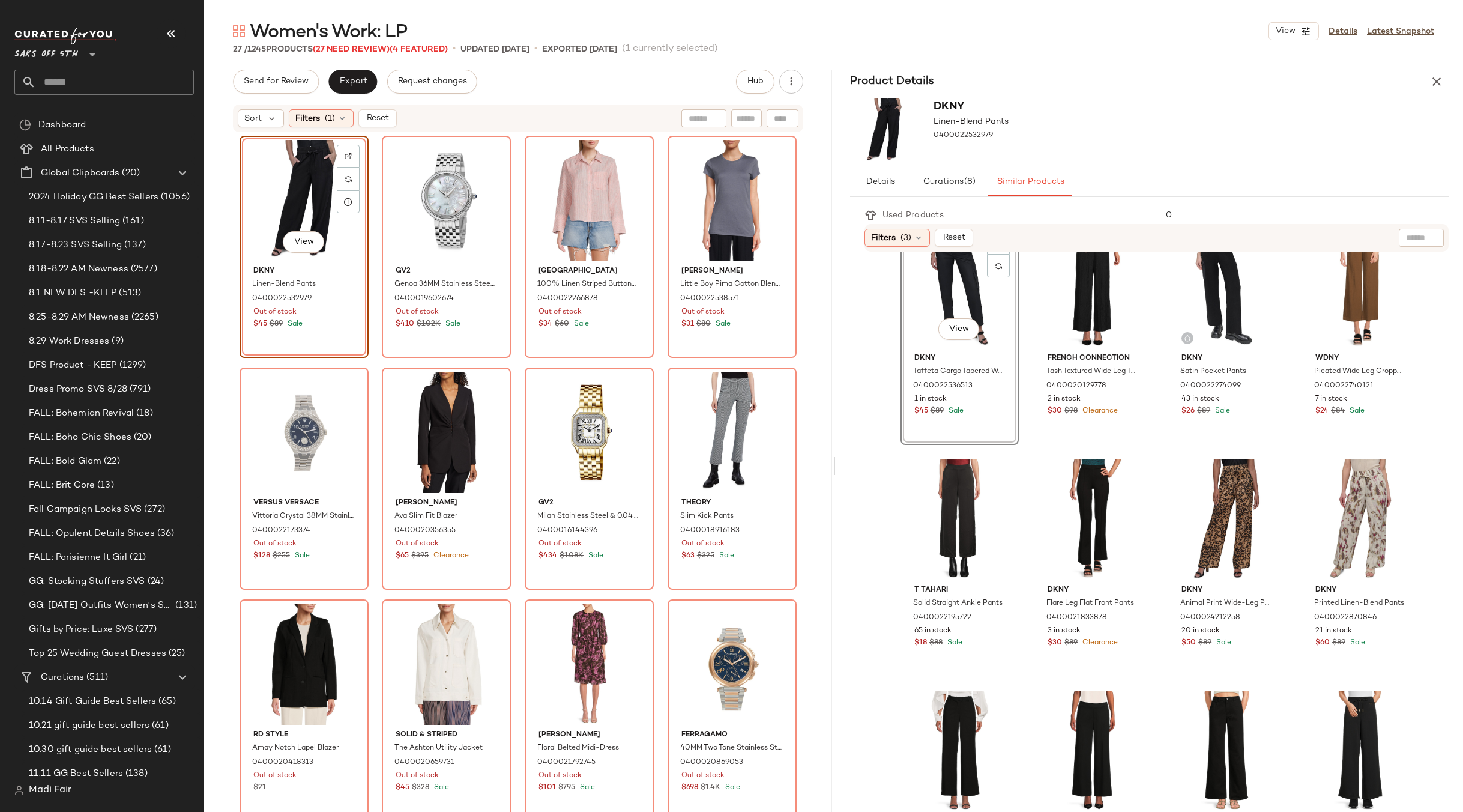
click at [287, 199] on div "View" at bounding box center [304, 200] width 121 height 122
click at [976, 315] on div "View" at bounding box center [959, 287] width 109 height 122
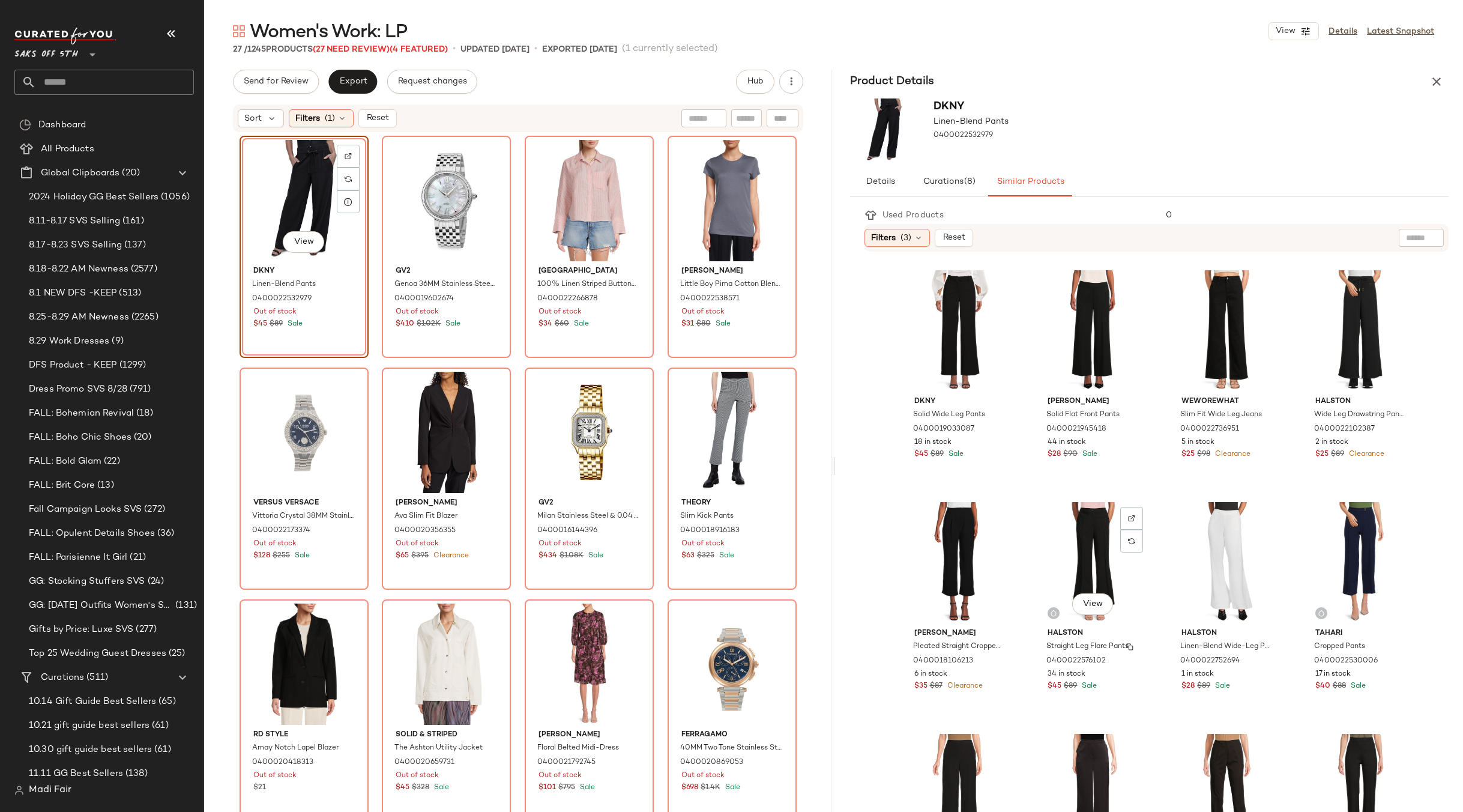
scroll to position [0, 0]
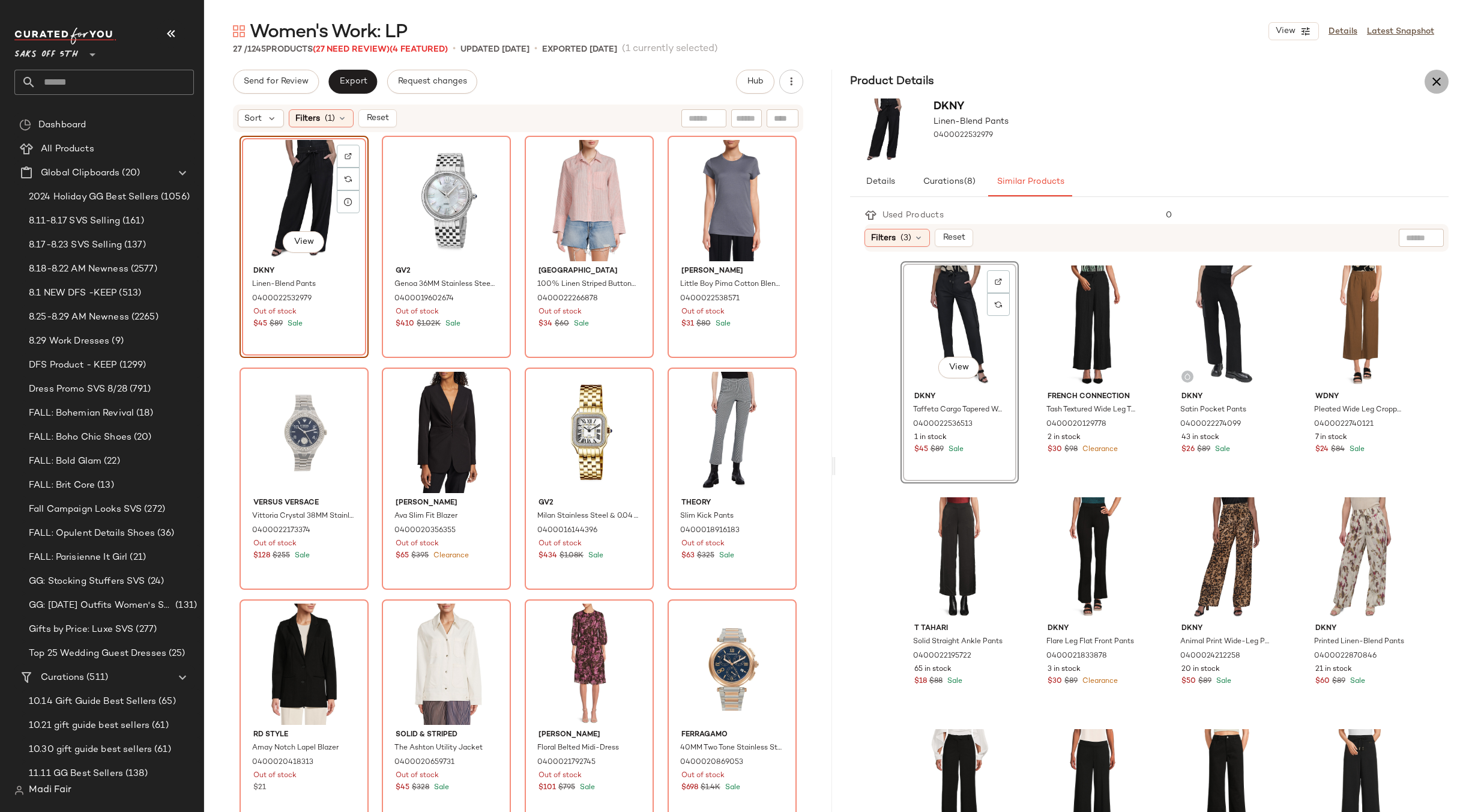
click at [1428, 82] on button "button" at bounding box center [1437, 82] width 24 height 24
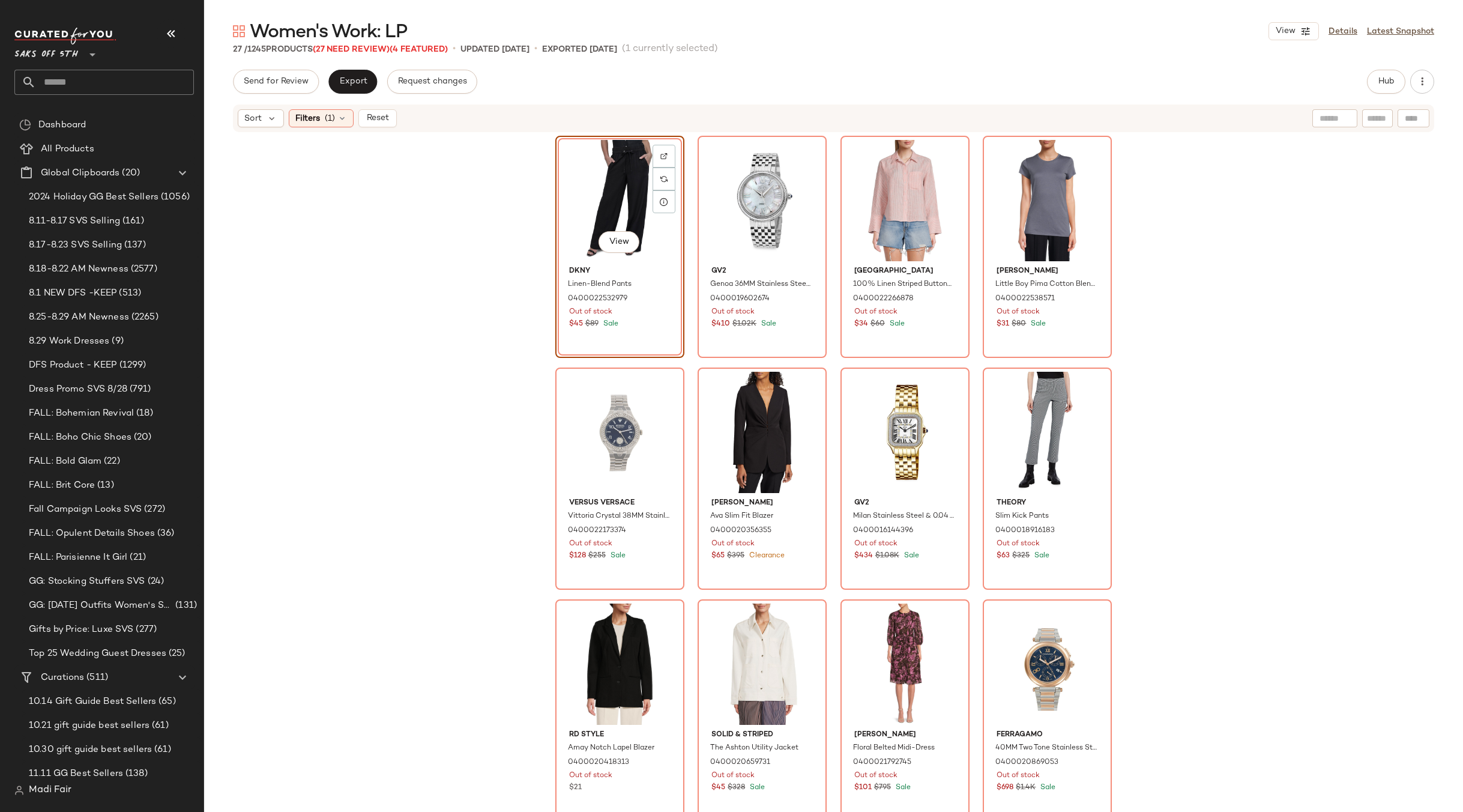
click at [598, 195] on div "View" at bounding box center [620, 200] width 121 height 122
click at [425, 227] on div "View Dkny Linen-Blend Pants 0400022532979 Out of stock $45 $89 Sale Gv2 Genoa 3…" at bounding box center [834, 490] width 1259 height 715
drag, startPoint x: 603, startPoint y: 179, endPoint x: 602, endPoint y: 173, distance: 6.1
click at [603, 178] on div "View" at bounding box center [620, 200] width 121 height 122
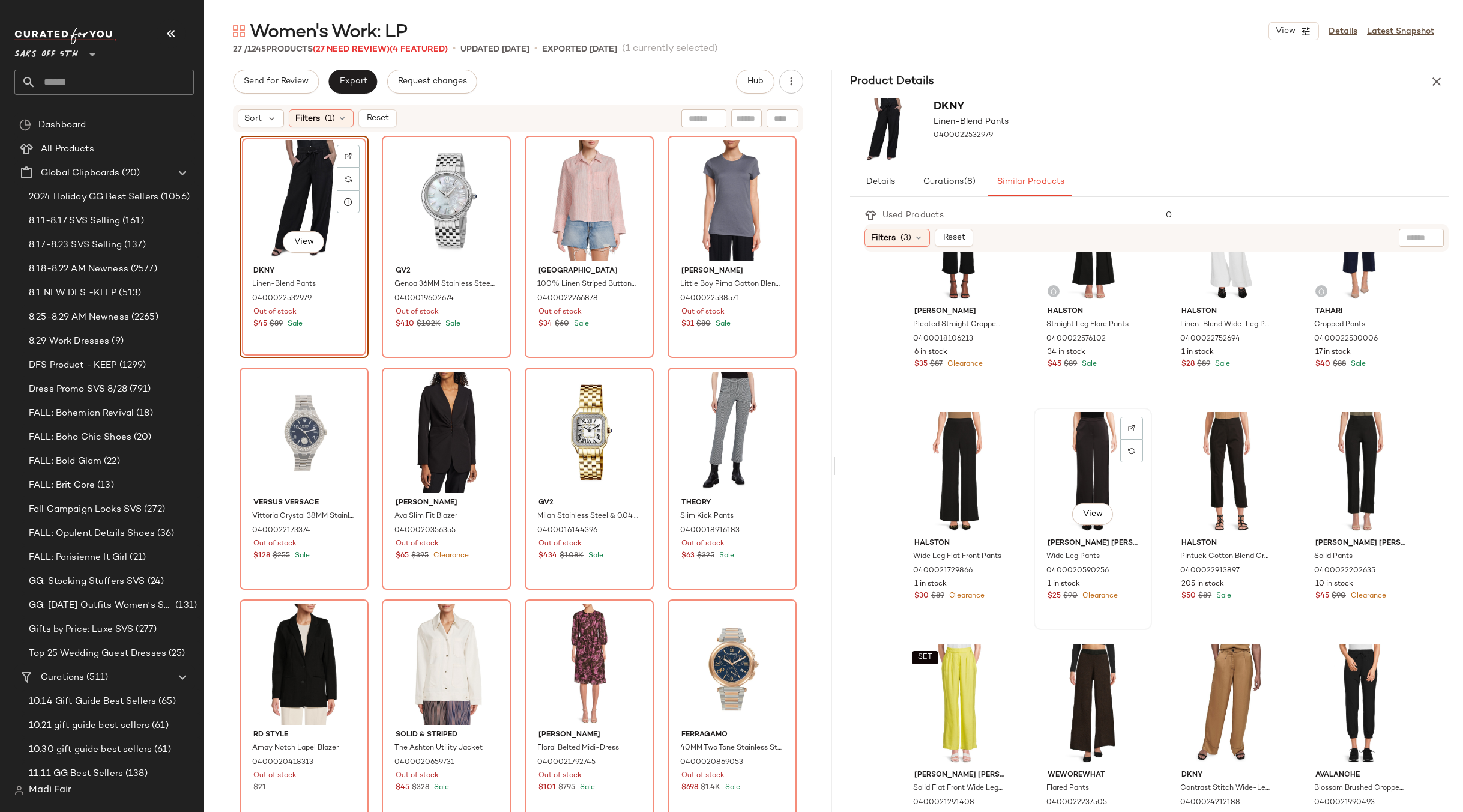
scroll to position [1059, 0]
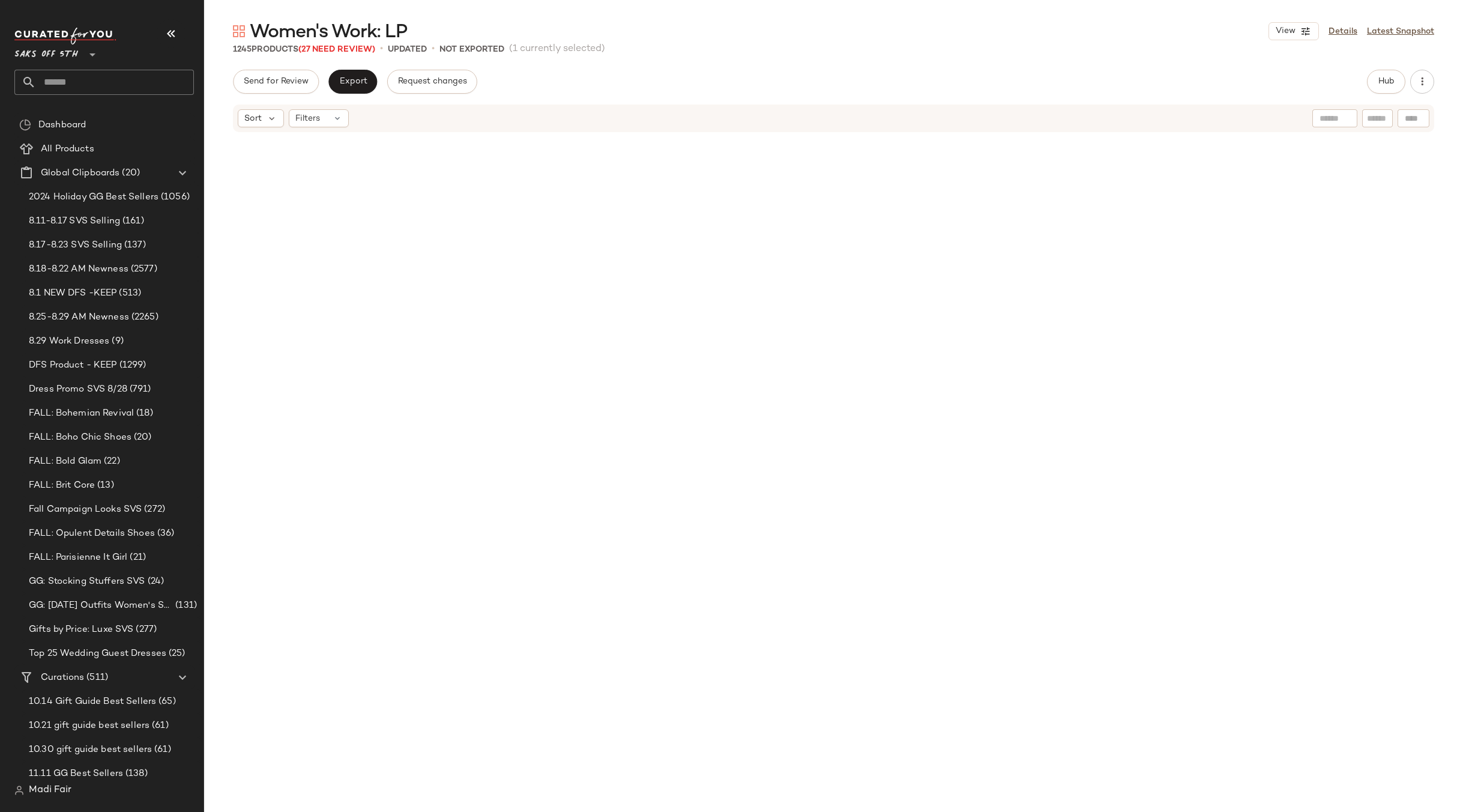
scroll to position [7183, 0]
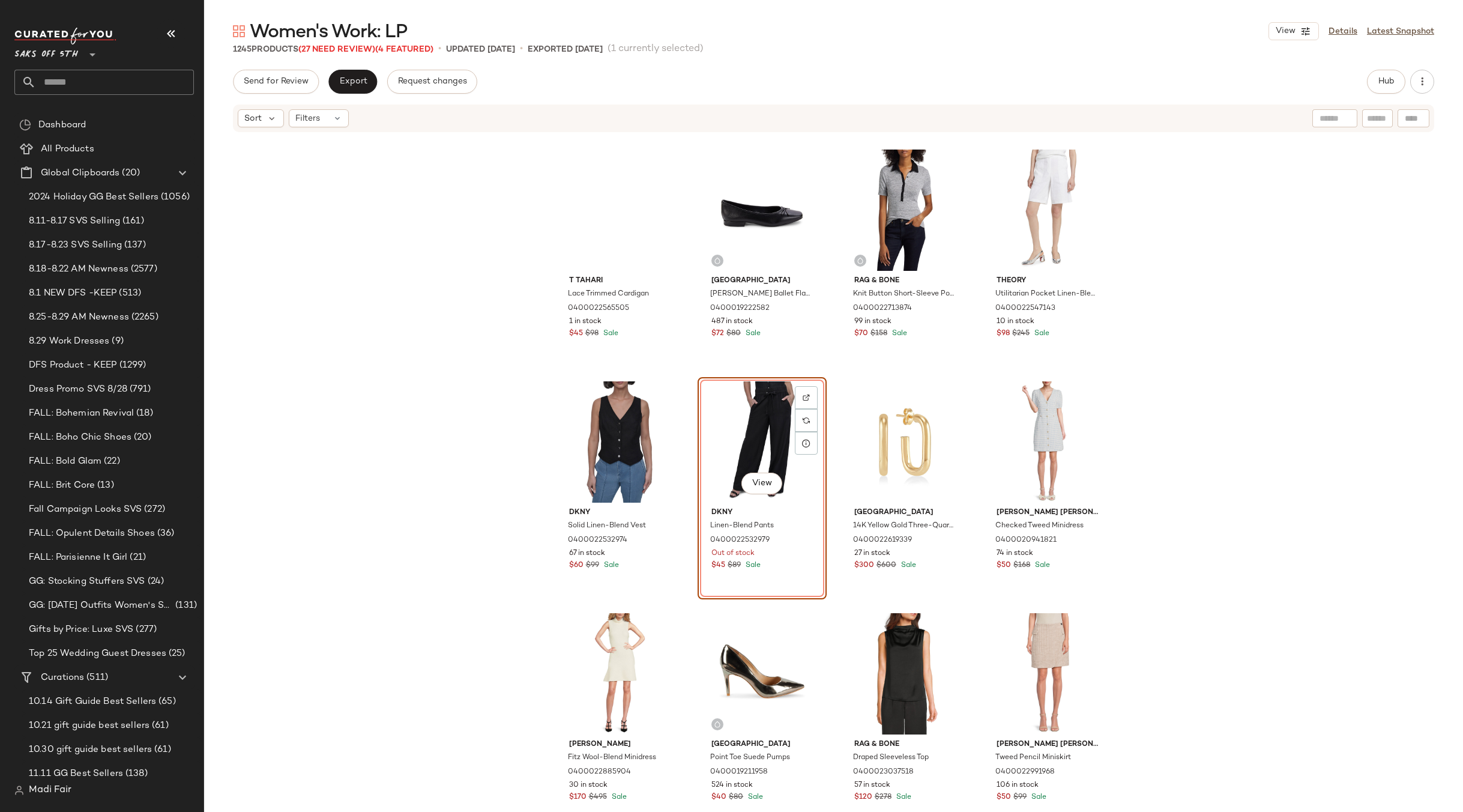
click at [753, 440] on div "View" at bounding box center [762, 441] width 121 height 122
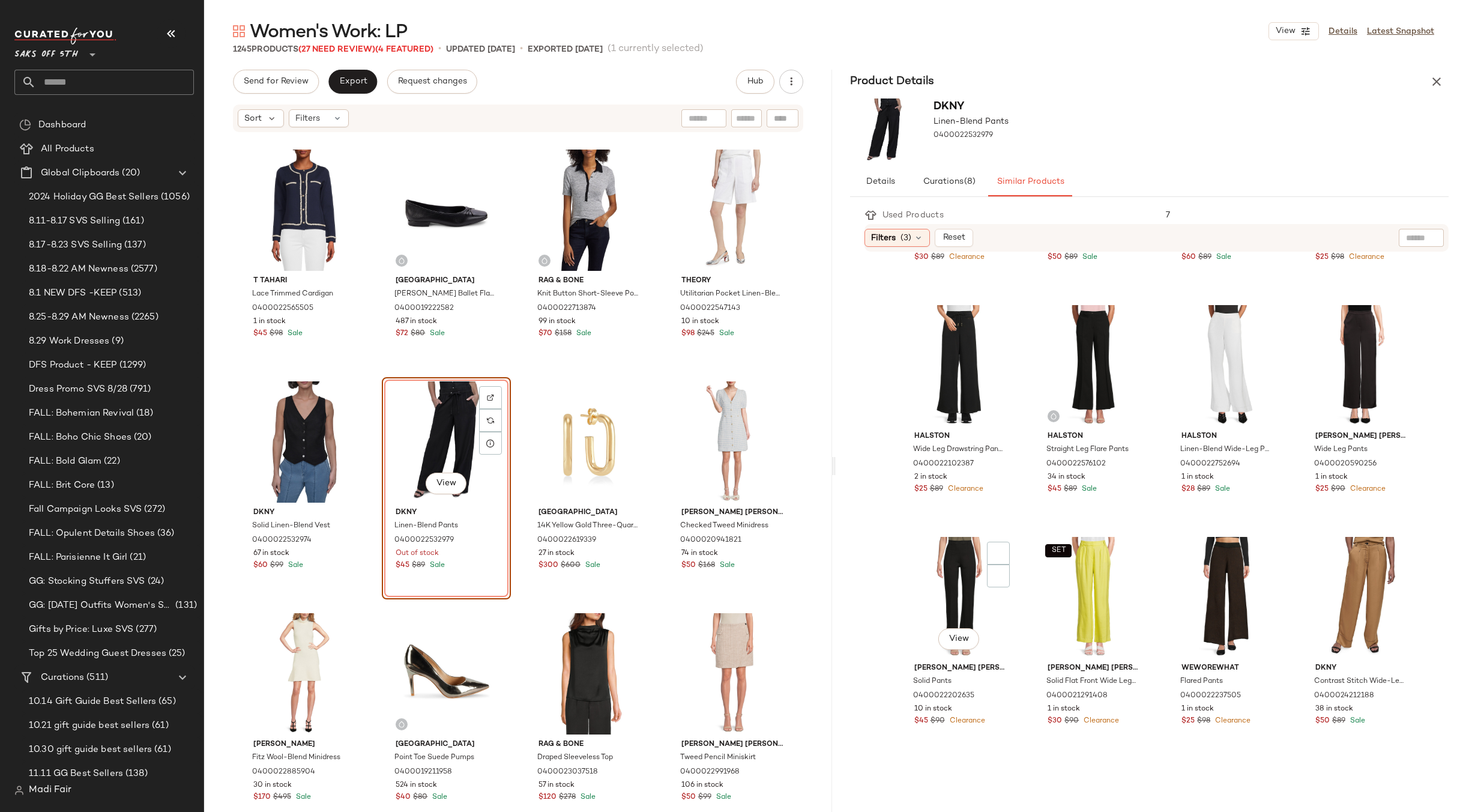
scroll to position [596, 0]
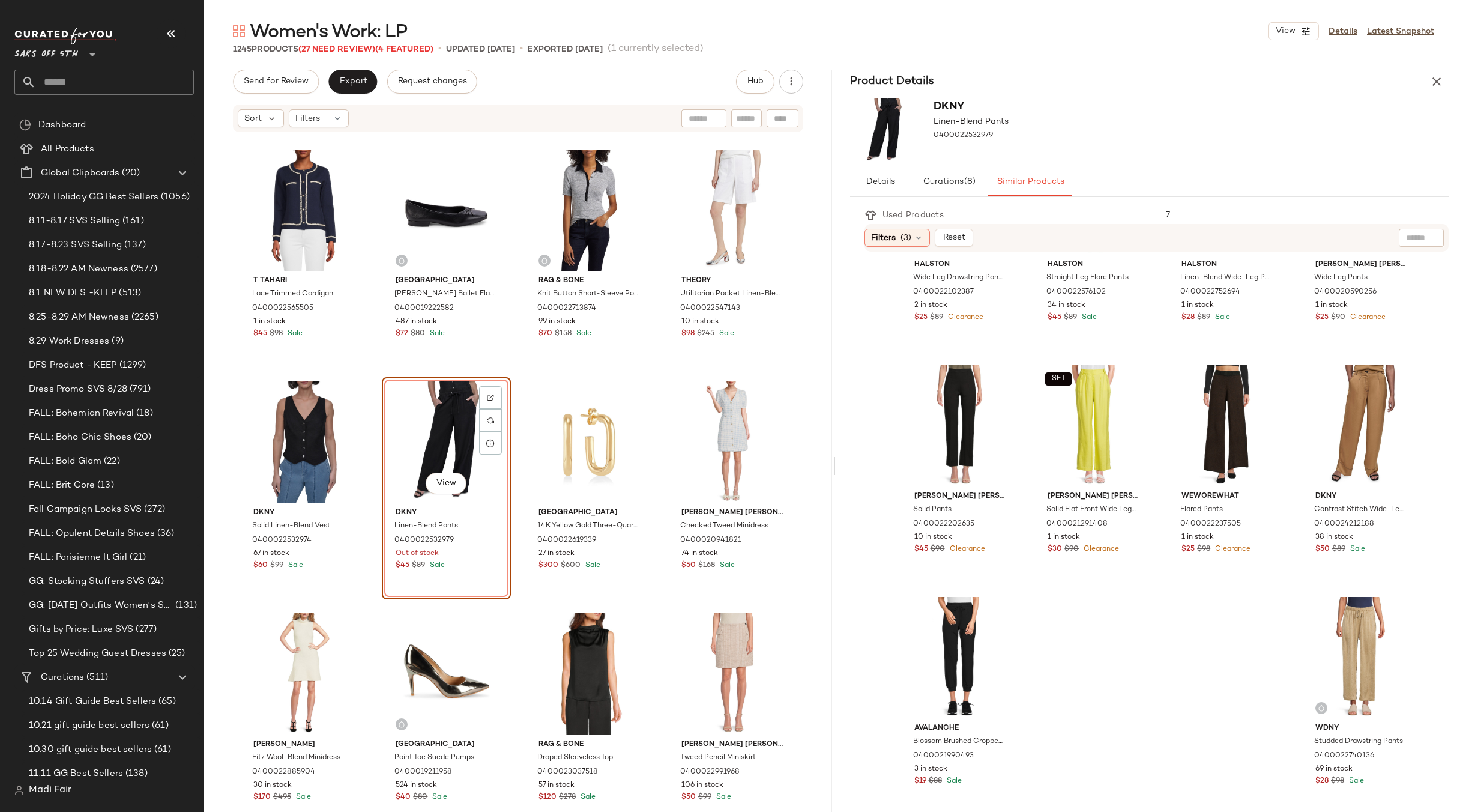
click at [872, 351] on div "Dkny Taffeta Cargo Tapered Woven Pants 0400022536513 1 in stock $45 $89 Sale Fr…" at bounding box center [1160, 239] width 578 height 1152
click at [1436, 82] on icon "button" at bounding box center [1436, 81] width 15 height 15
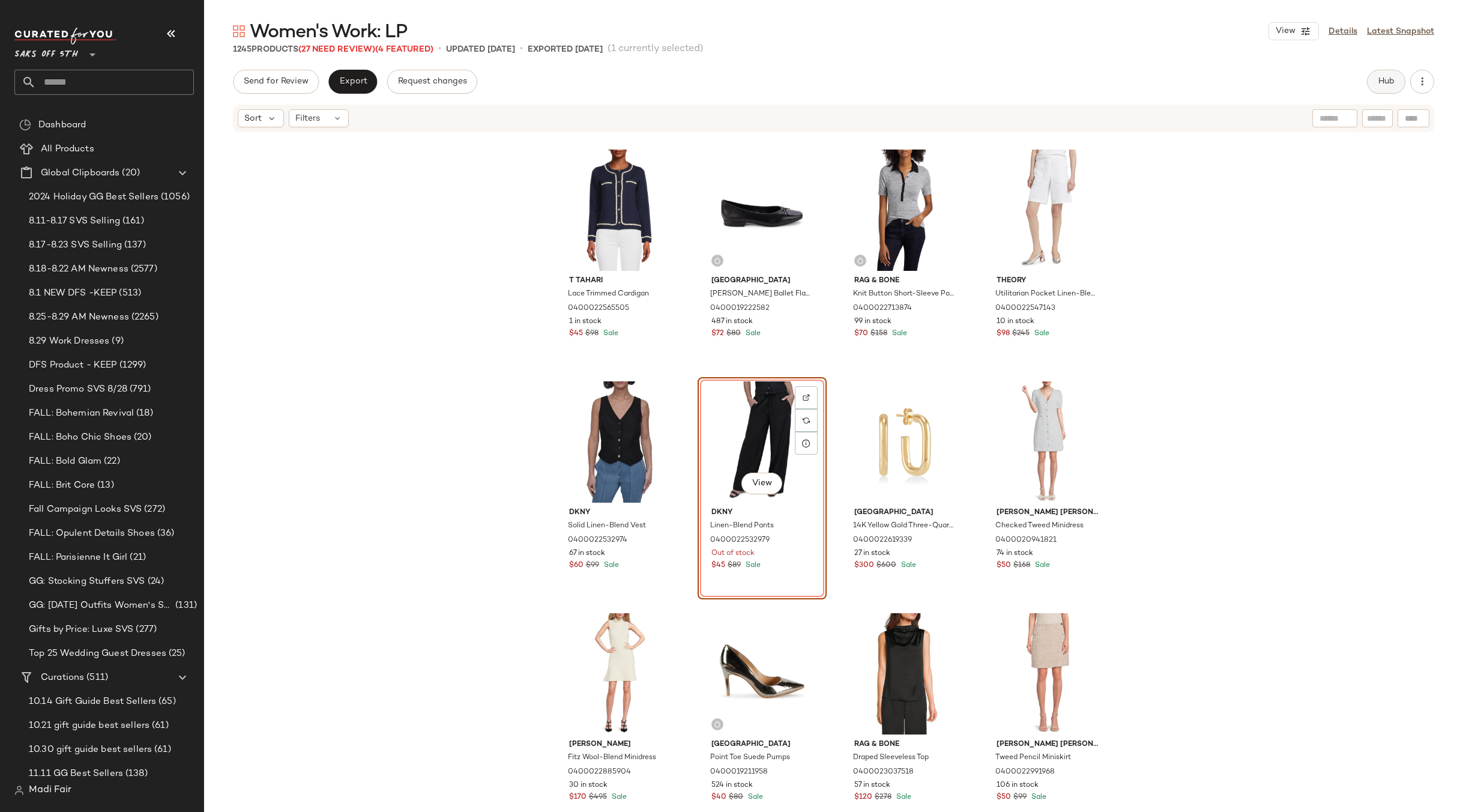
click at [1379, 81] on span "Hub" at bounding box center [1385, 81] width 16 height 9
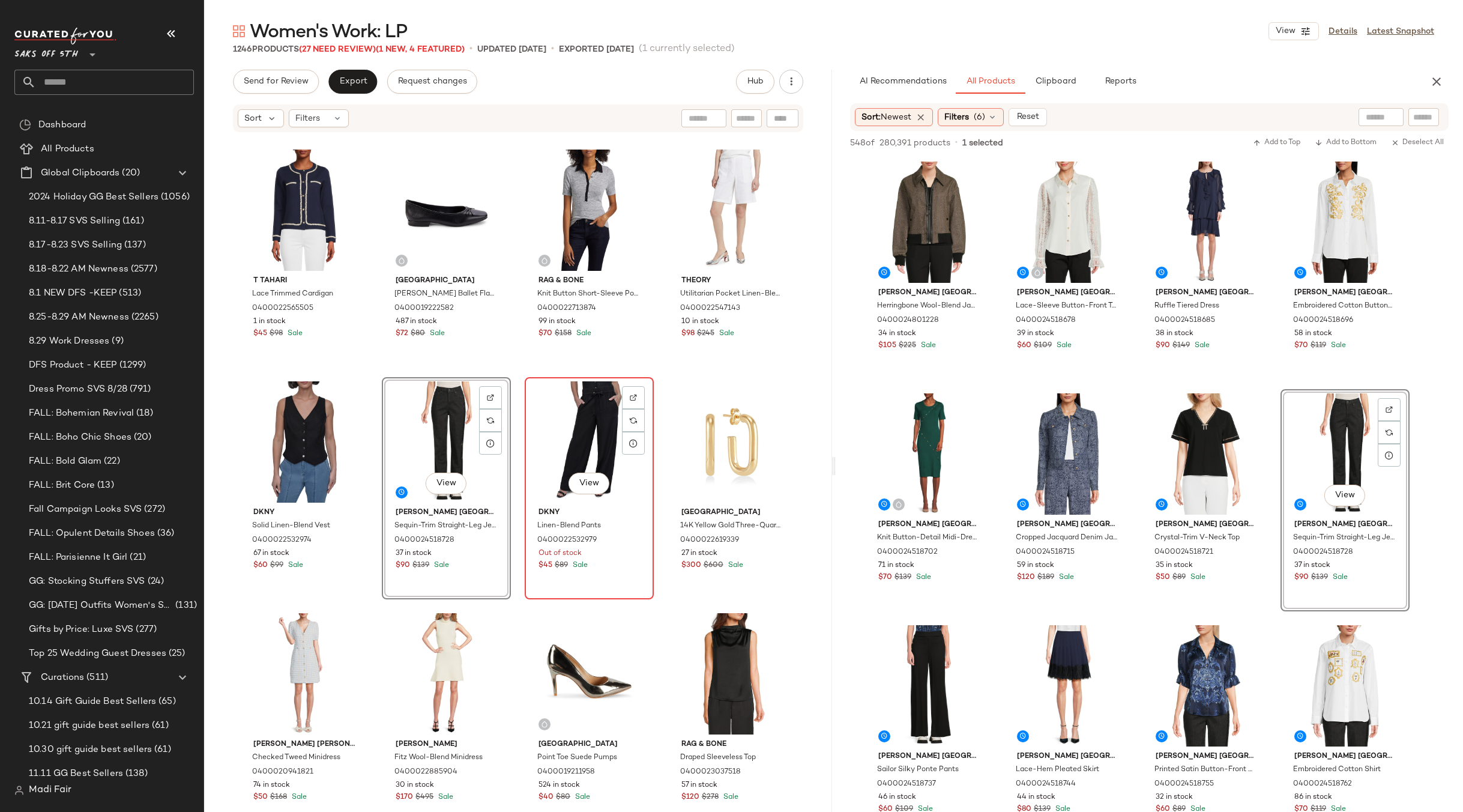
click at [556, 434] on div "View" at bounding box center [590, 441] width 121 height 122
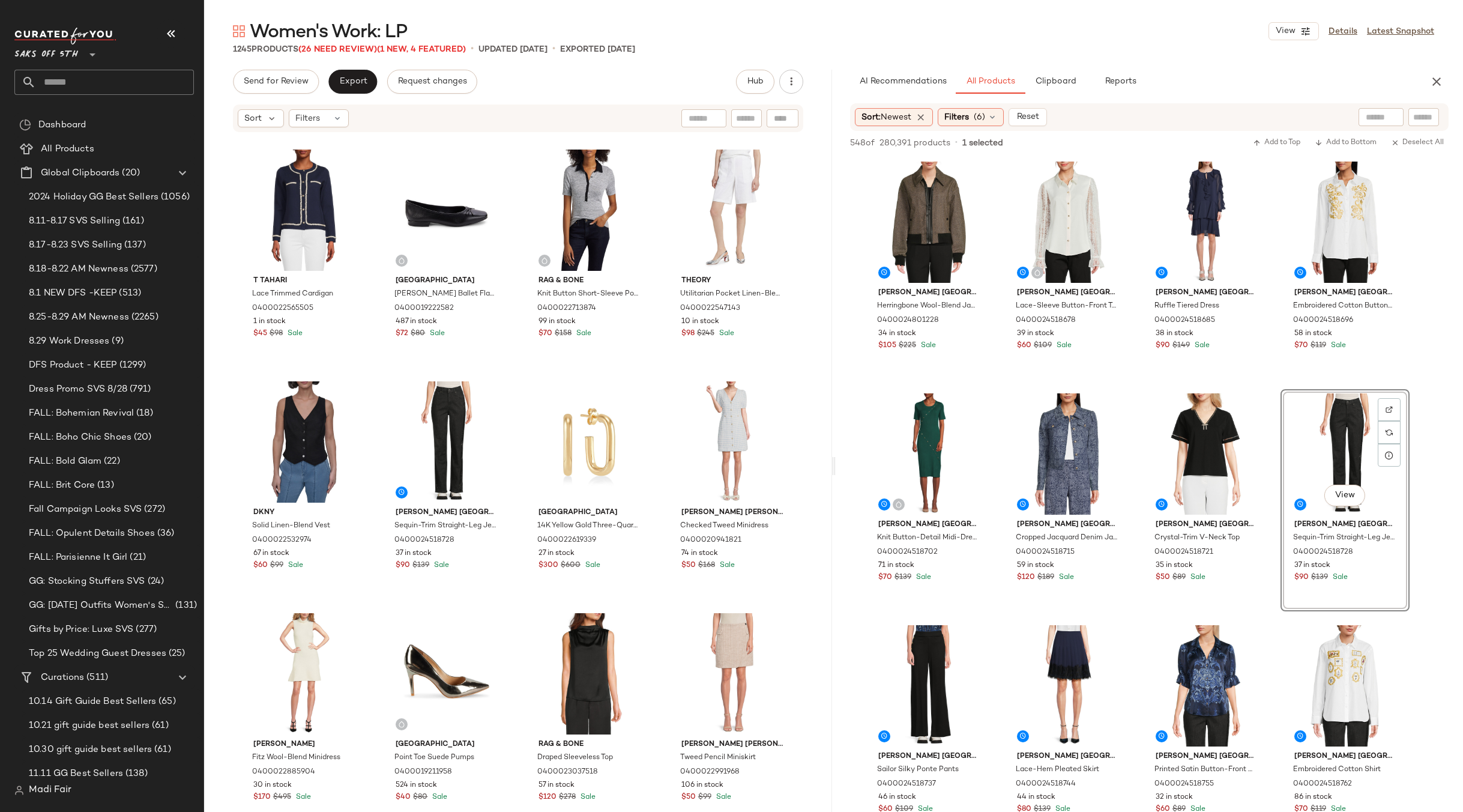
click at [652, 372] on div "T Tahari Lace Trimmed Cardigan 0400022565505 1 in stock $45 $98 Sale Saks Fifth…" at bounding box center [518, 490] width 628 height 715
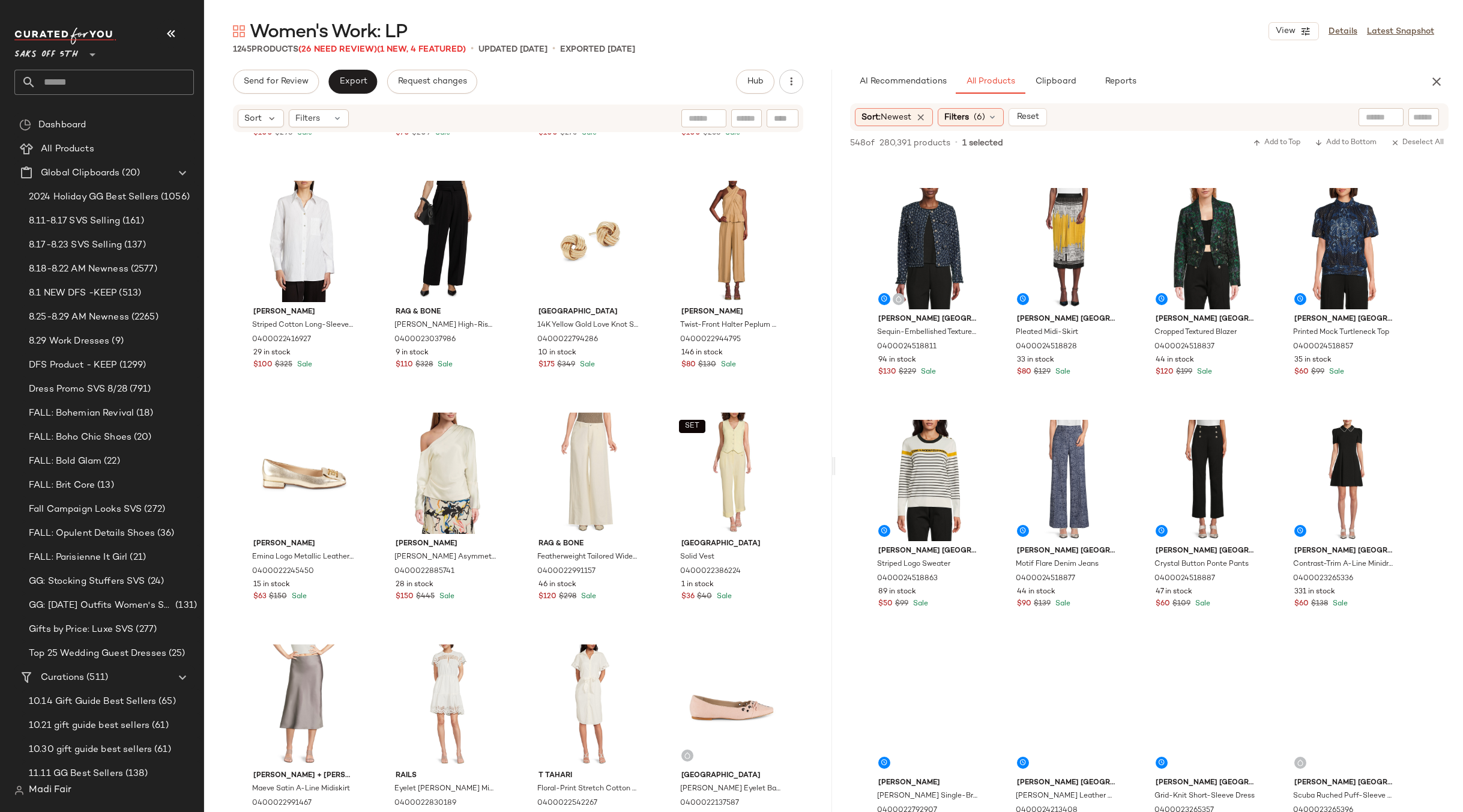
scroll to position [1140, 0]
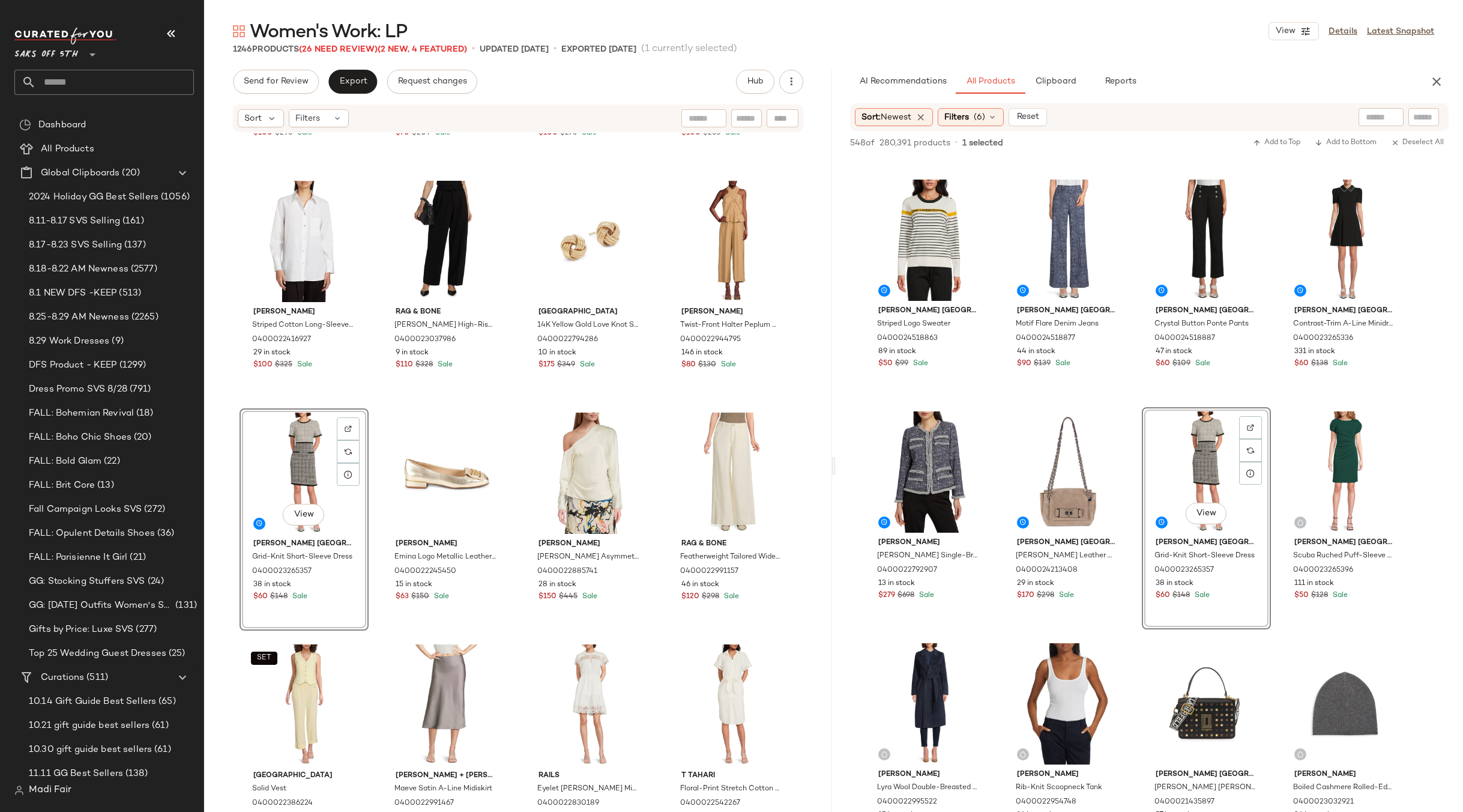
click at [657, 400] on div "Walter Baker Dominique Striped Sheath Minidress 0400022296406 201 in stock $100…" at bounding box center [518, 490] width 628 height 715
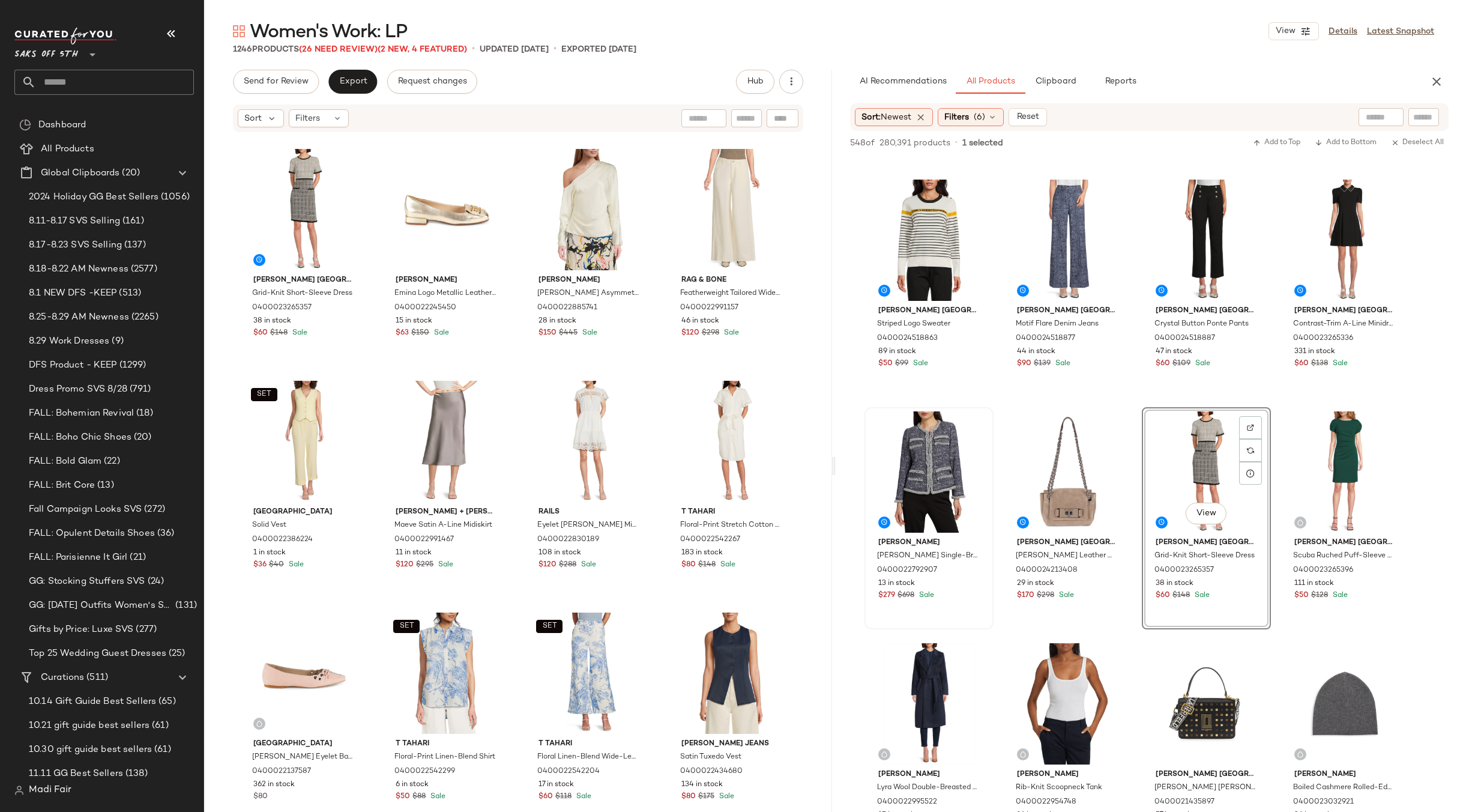
scroll to position [9014, 0]
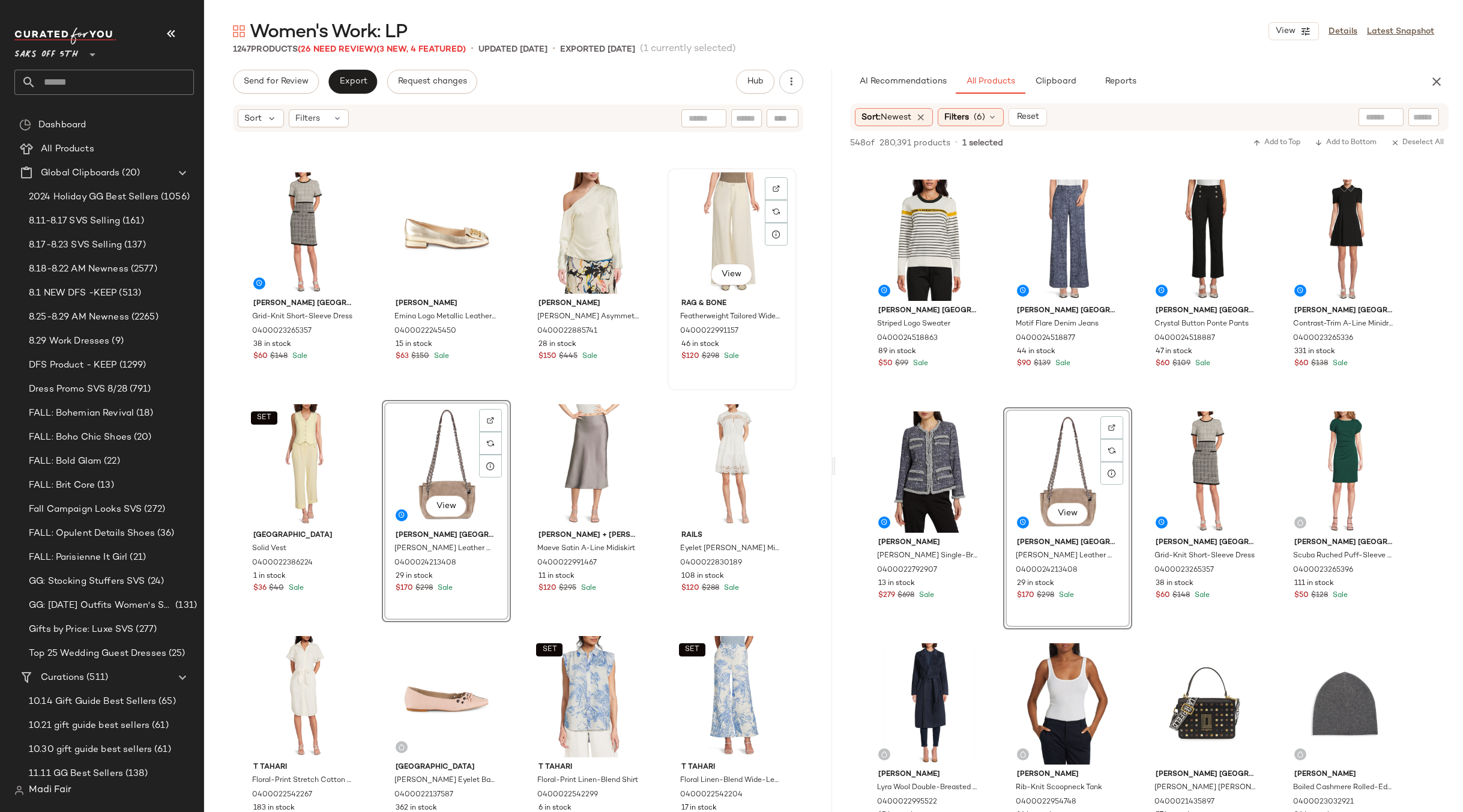
click at [667, 389] on div "View rag & bone Featherweight Tailored Wide-Leg Jeans 0400022991157 46 in stock…" at bounding box center [732, 279] width 129 height 222
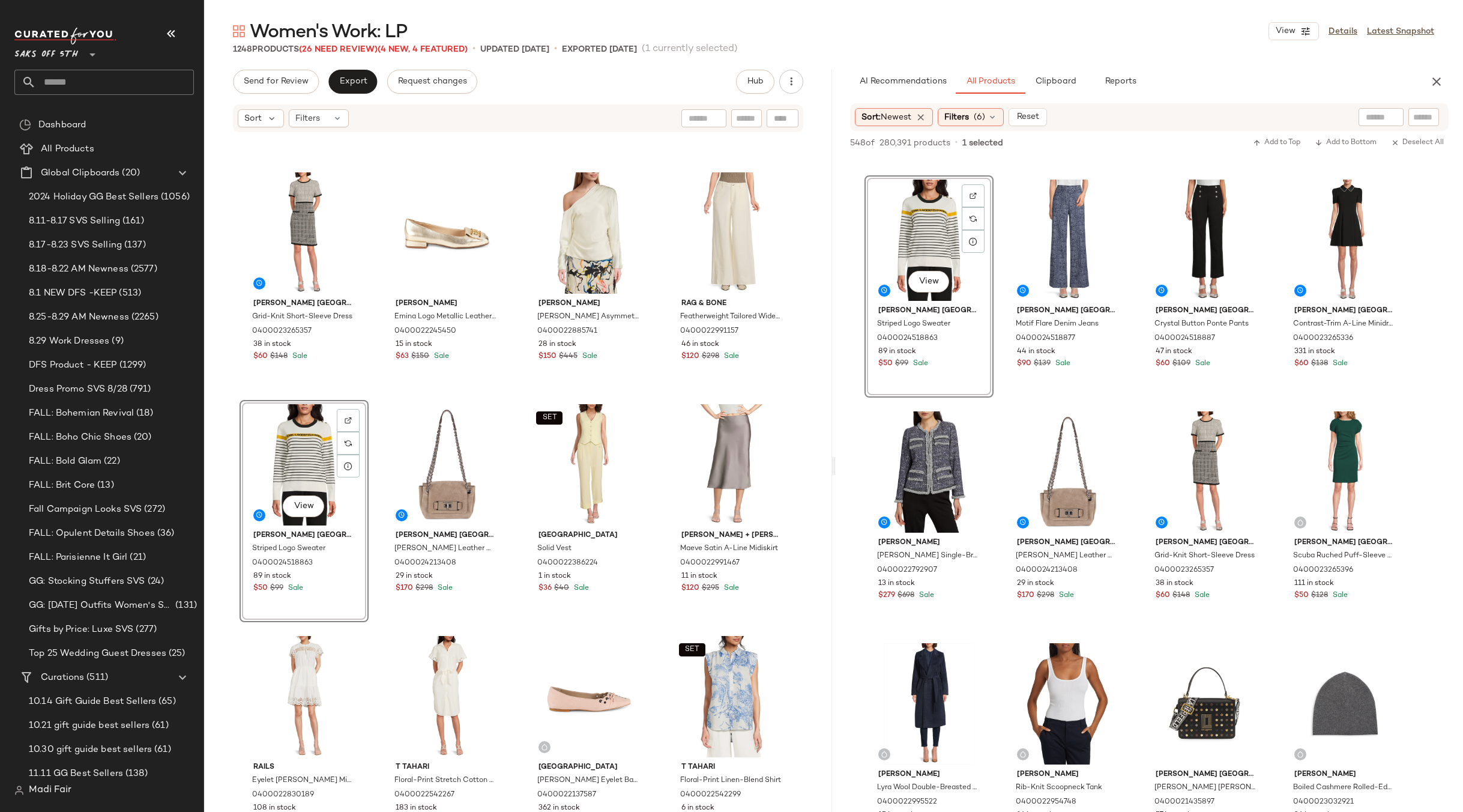
click at [655, 393] on div "Vince Striped Cotton Long-Sleeve Shirt 0400022416927 29 in stock $100 $325 Sale…" at bounding box center [518, 490] width 628 height 715
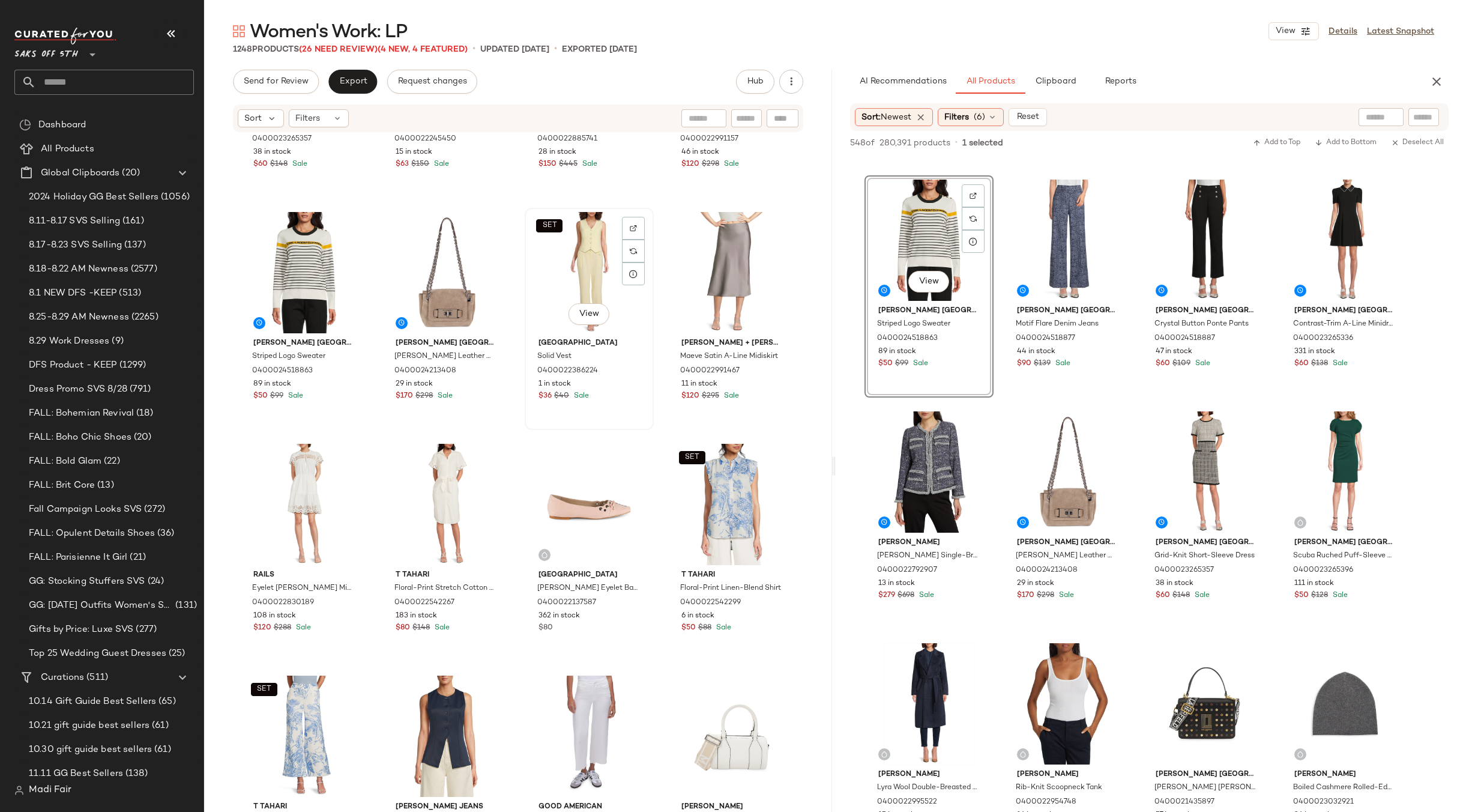
scroll to position [9254, 0]
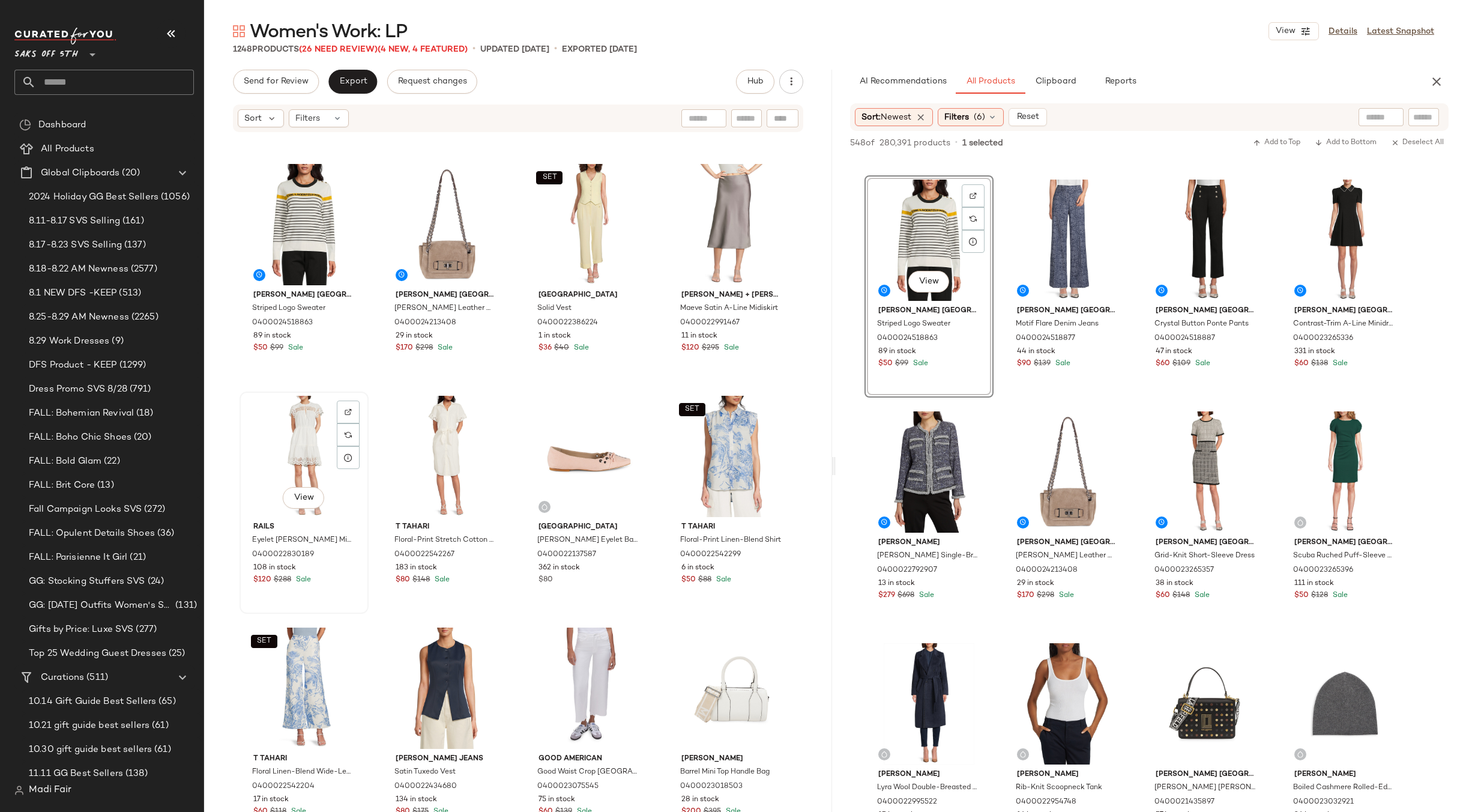
click at [270, 447] on div "View" at bounding box center [304, 456] width 121 height 122
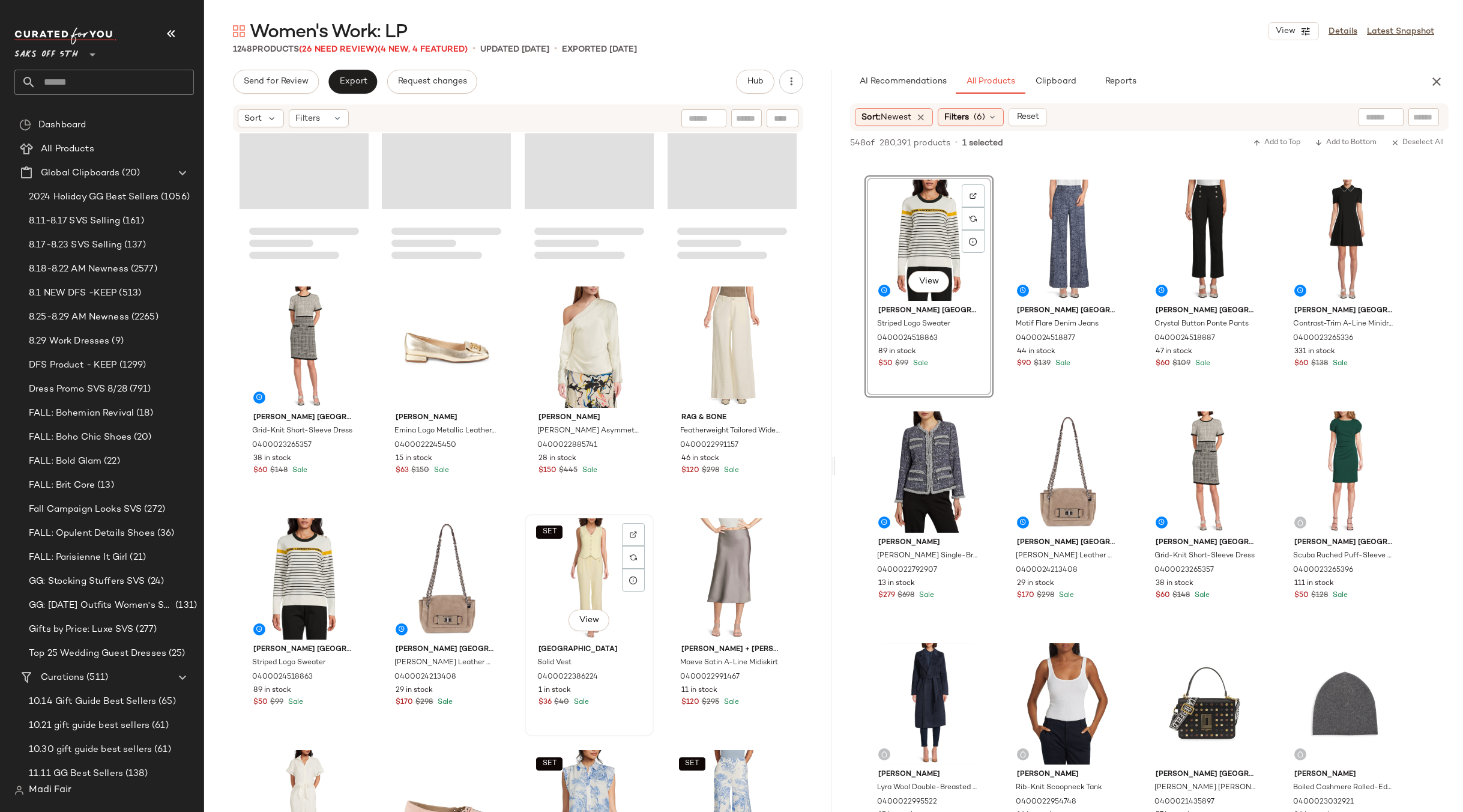
scroll to position [8894, 0]
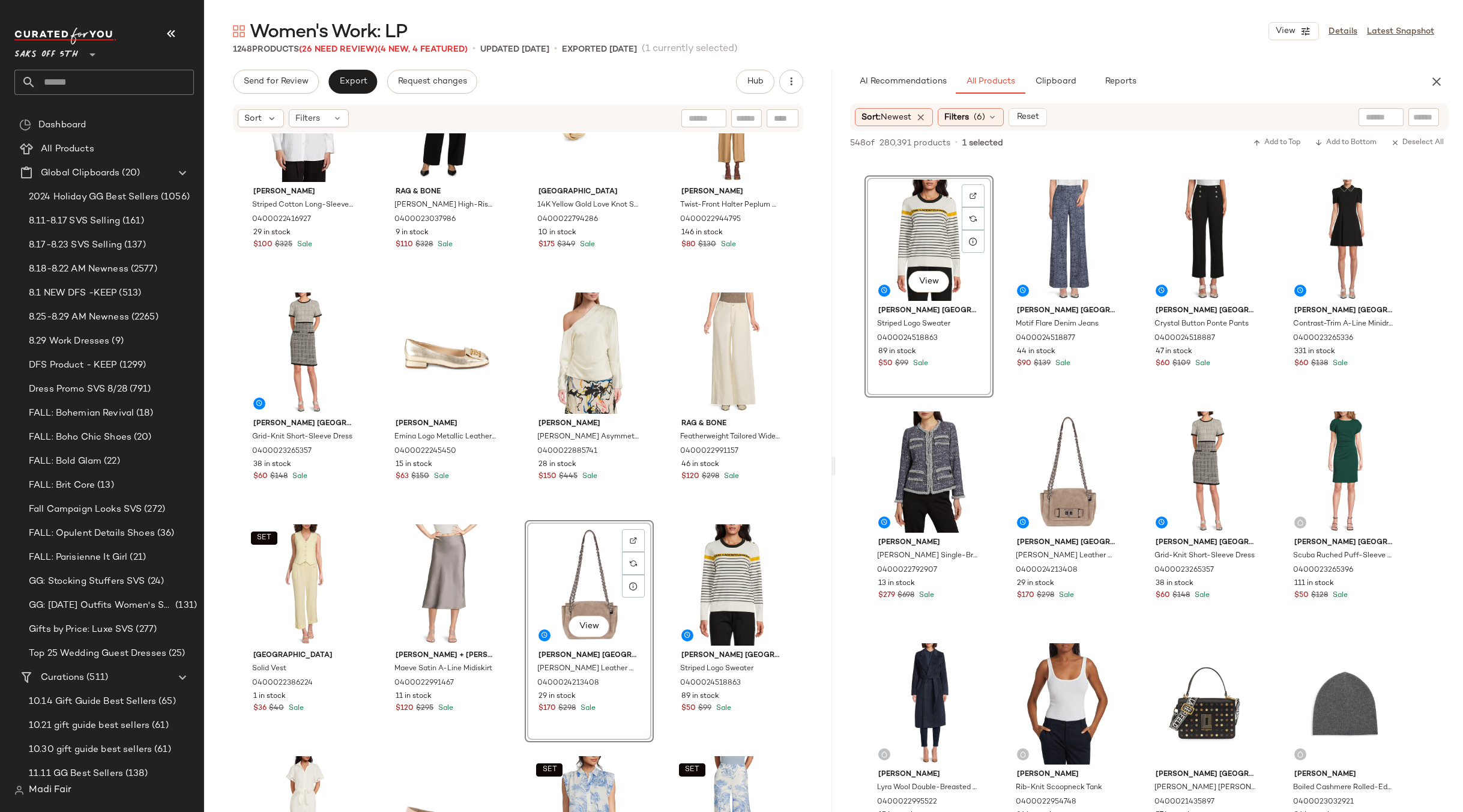
click at [655, 519] on div "Vince Striped Cotton Long-Sleeve Shirt 0400022416927 29 in stock $100 $325 Sale…" at bounding box center [518, 490] width 628 height 715
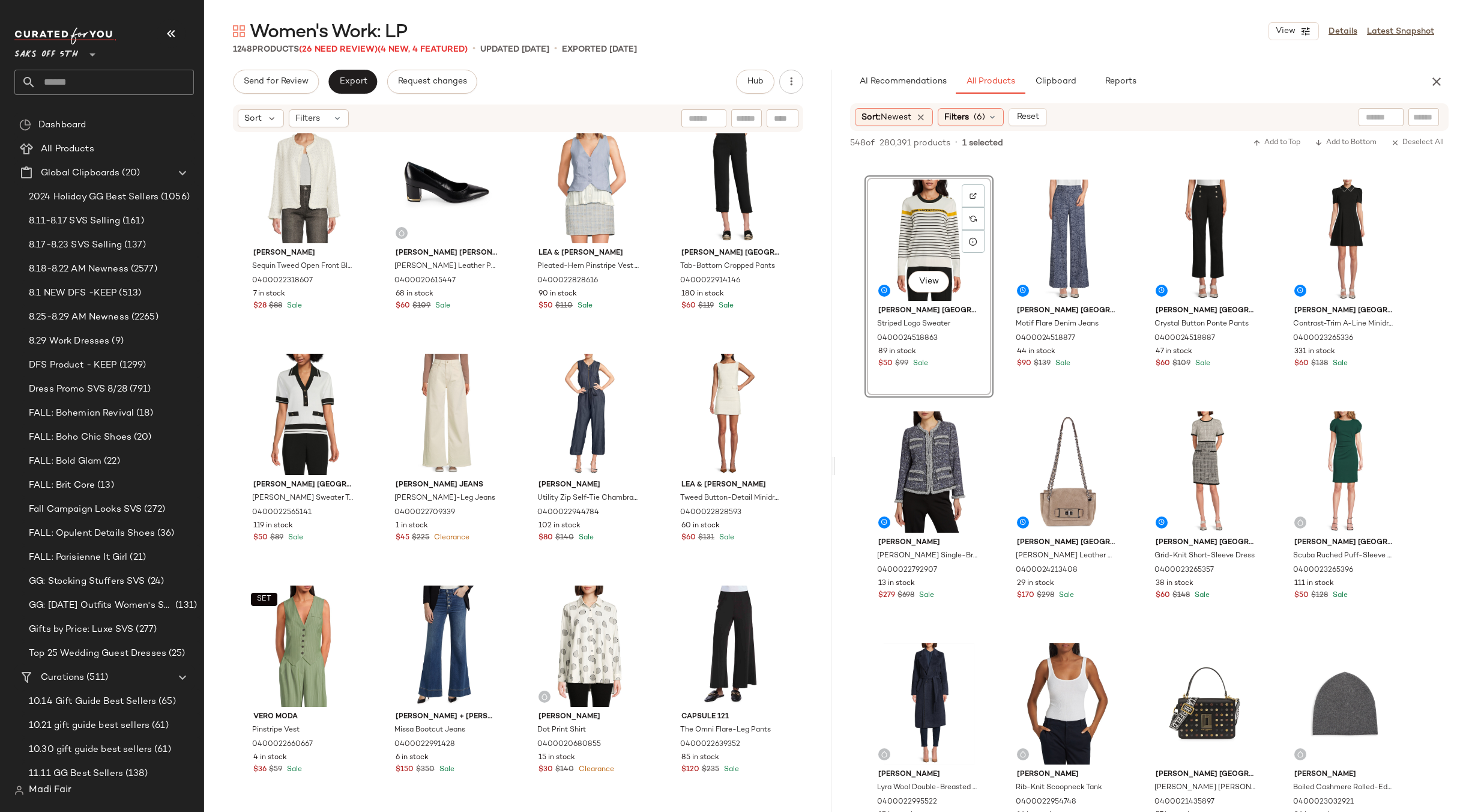
scroll to position [1561, 0]
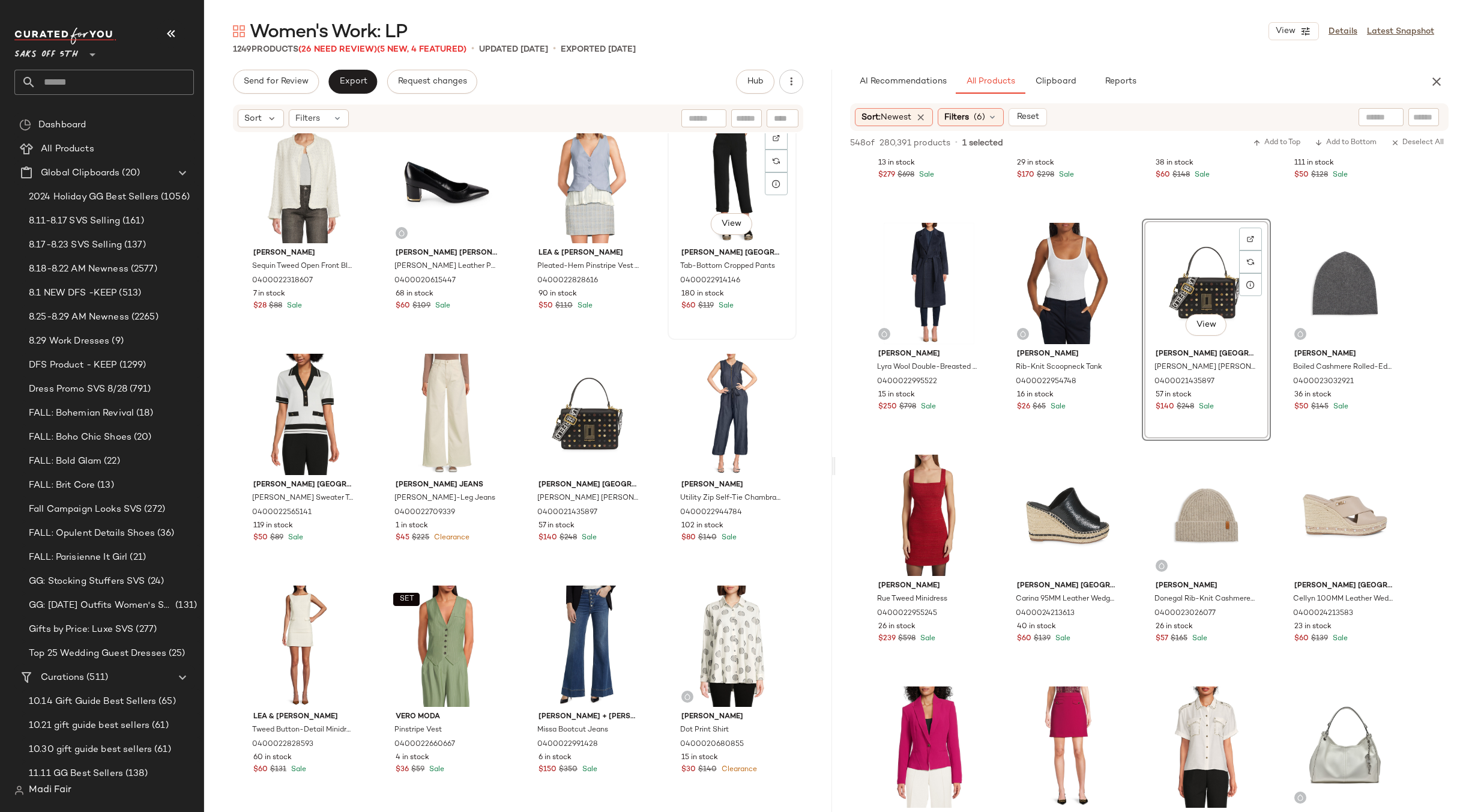
click at [675, 335] on div "View Karl Lagerfeld Paris Tab-Bottom Cropped Pants 0400022914146 180 in stock $…" at bounding box center [732, 228] width 127 height 220
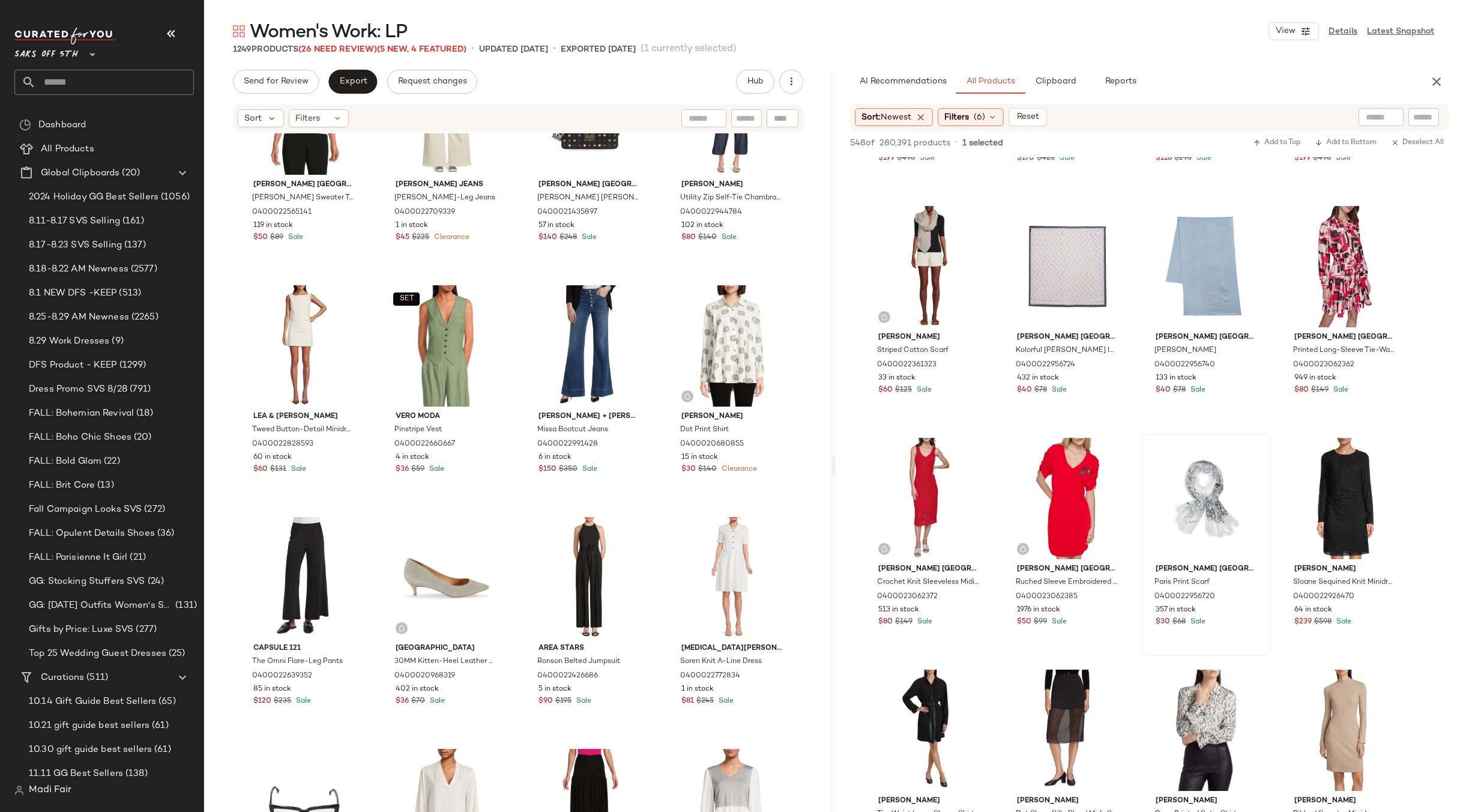
scroll to position [7143, 0]
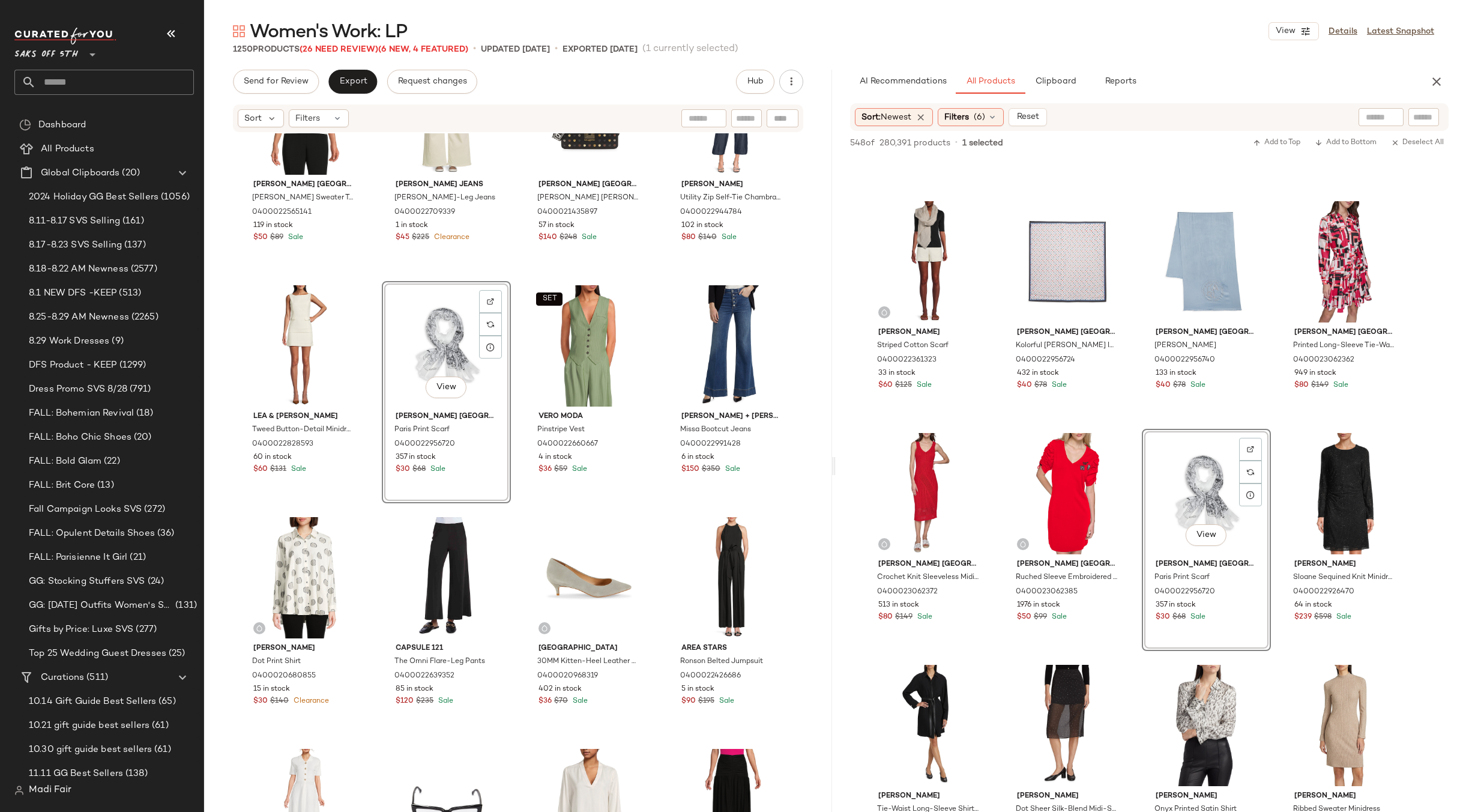
click at [661, 277] on div "Karl Lagerfeld Paris Johnny Collar Sweater Top 0400022565141 119 in stock $50 $…" at bounding box center [518, 490] width 628 height 715
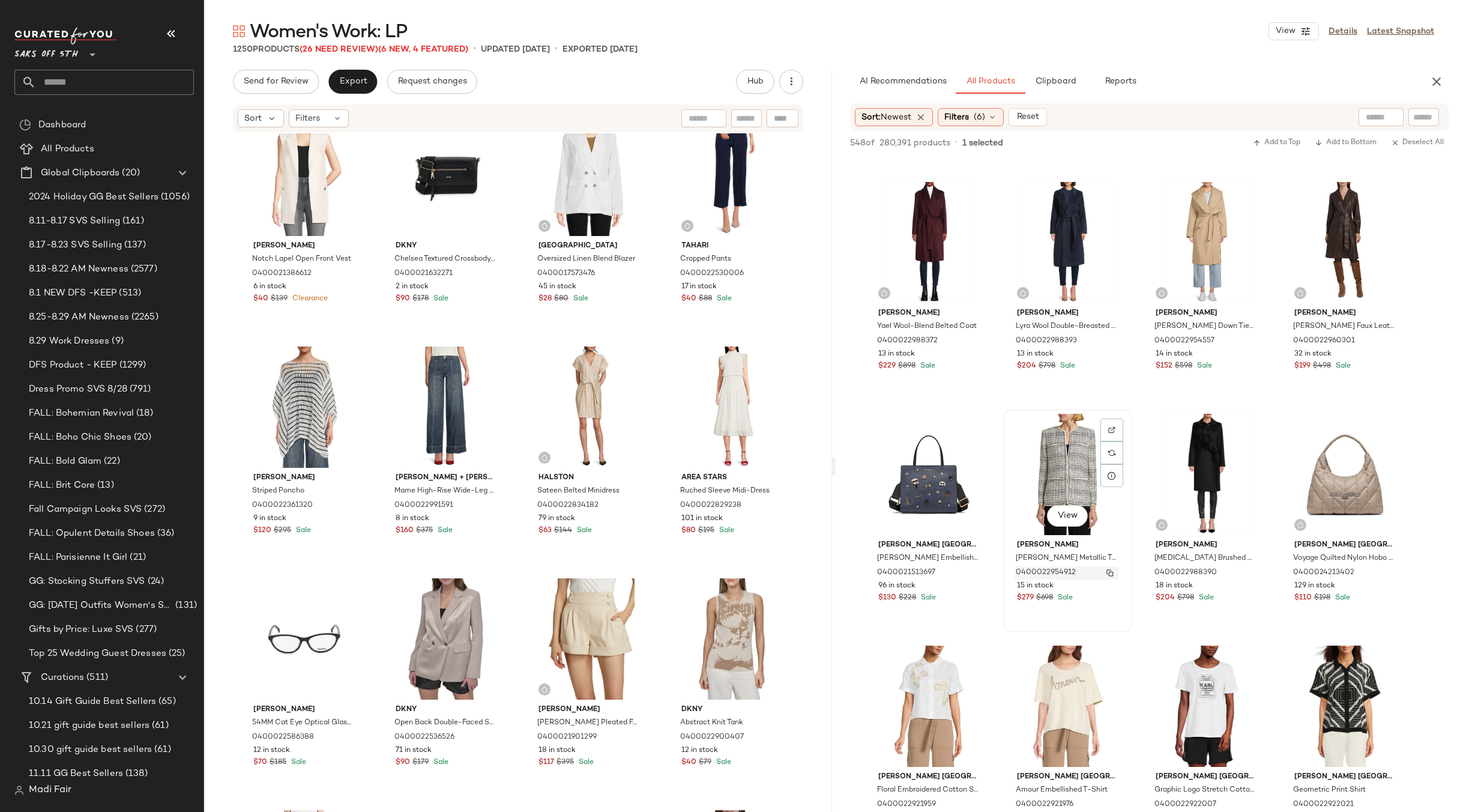
scroll to position [2761, 0]
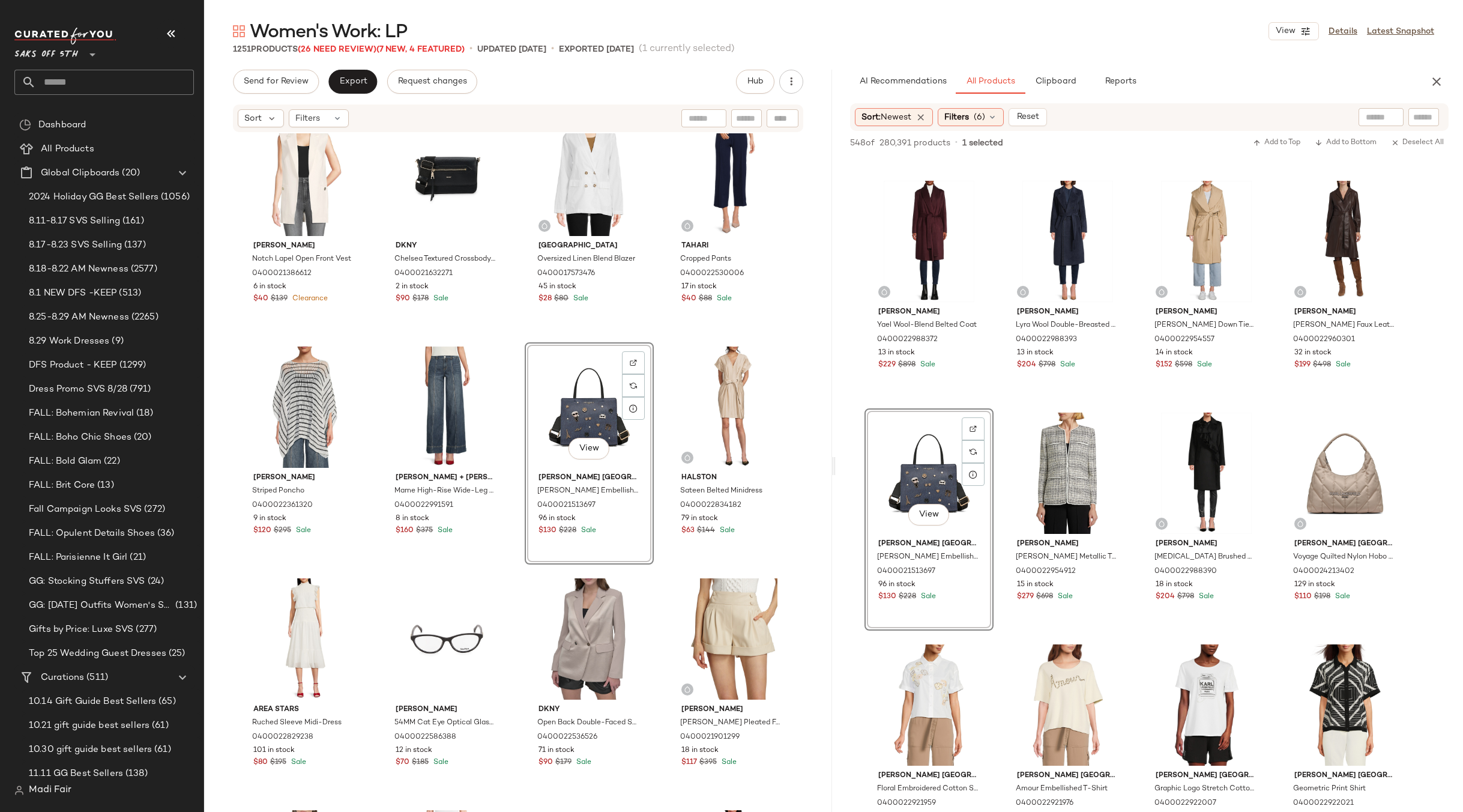
click at [653, 337] on div "SET Ichi Wrap Tie Vest 0400022709036 22 in stock $28 $120 Sale Halston Linen-Bl…" at bounding box center [518, 490] width 628 height 715
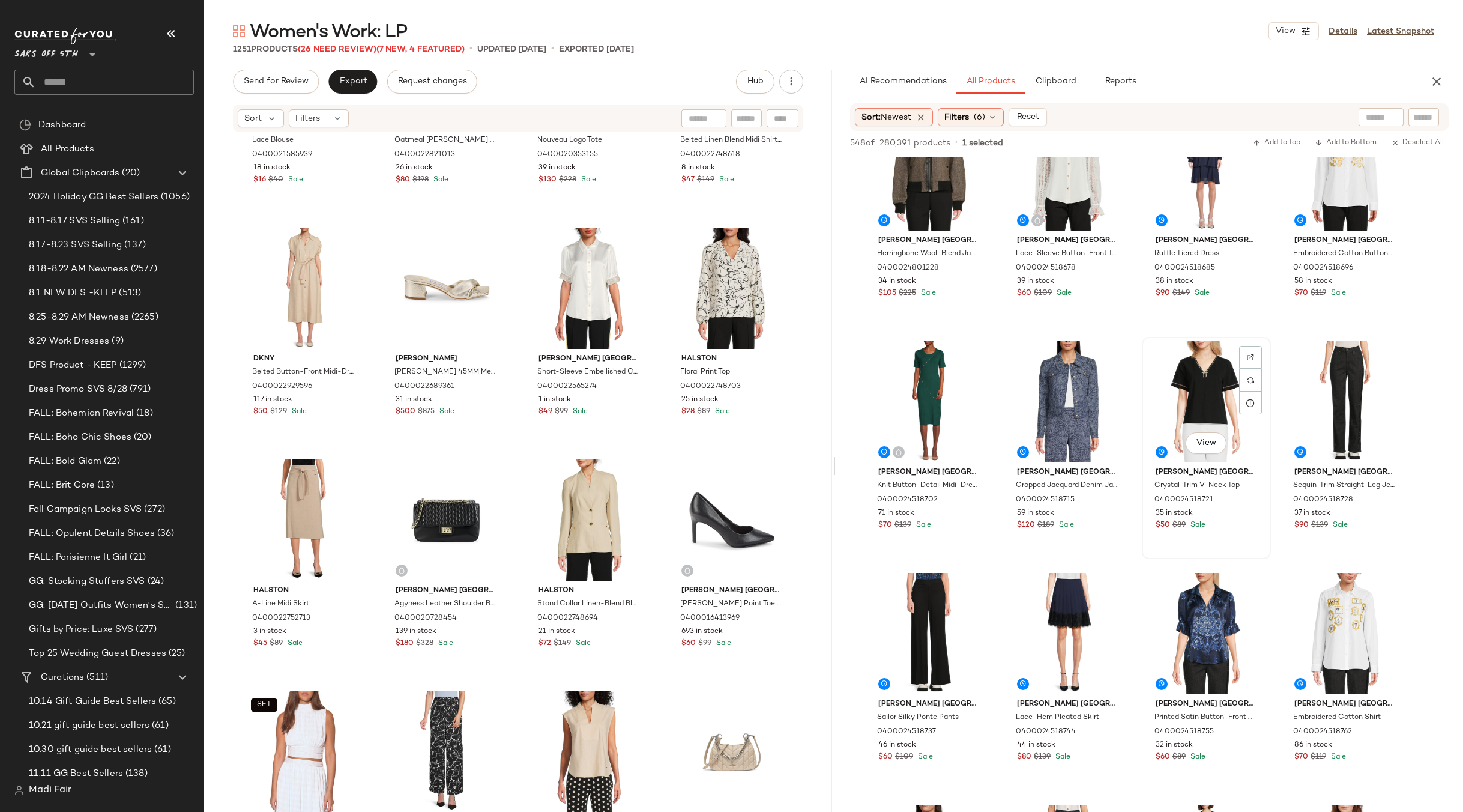
scroll to position [0, 0]
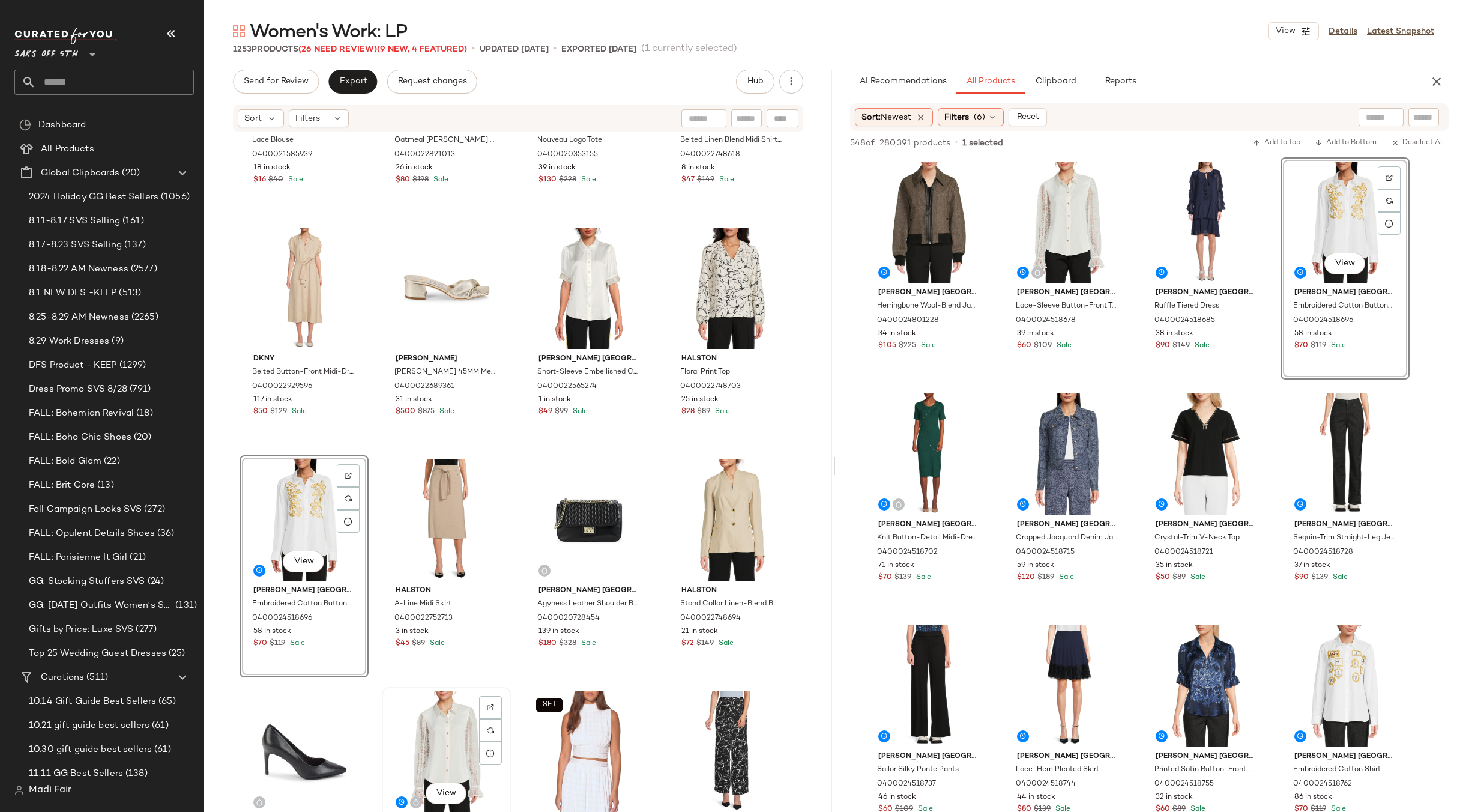
click at [440, 722] on div "View" at bounding box center [447, 752] width 121 height 122
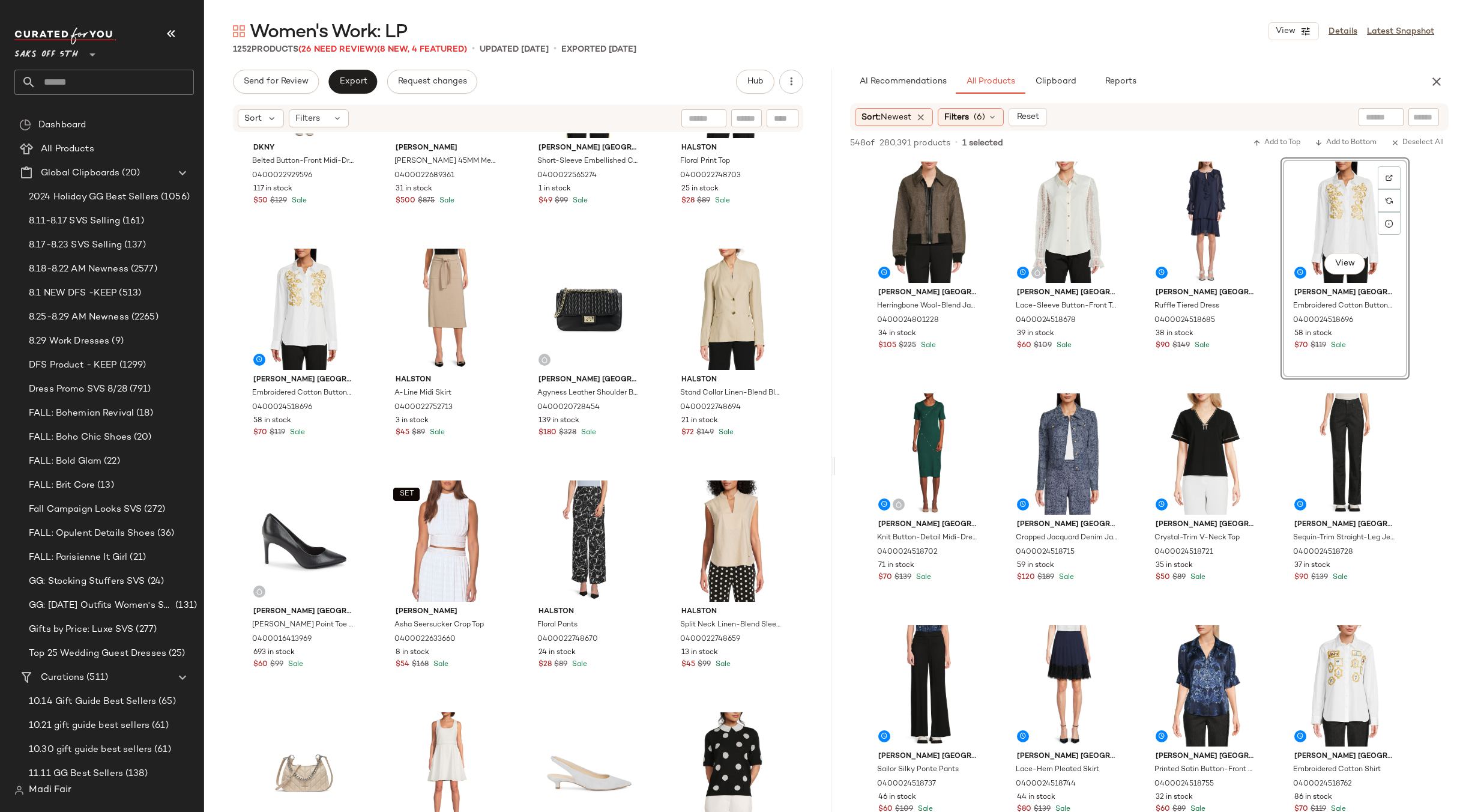
scroll to position [14296, 0]
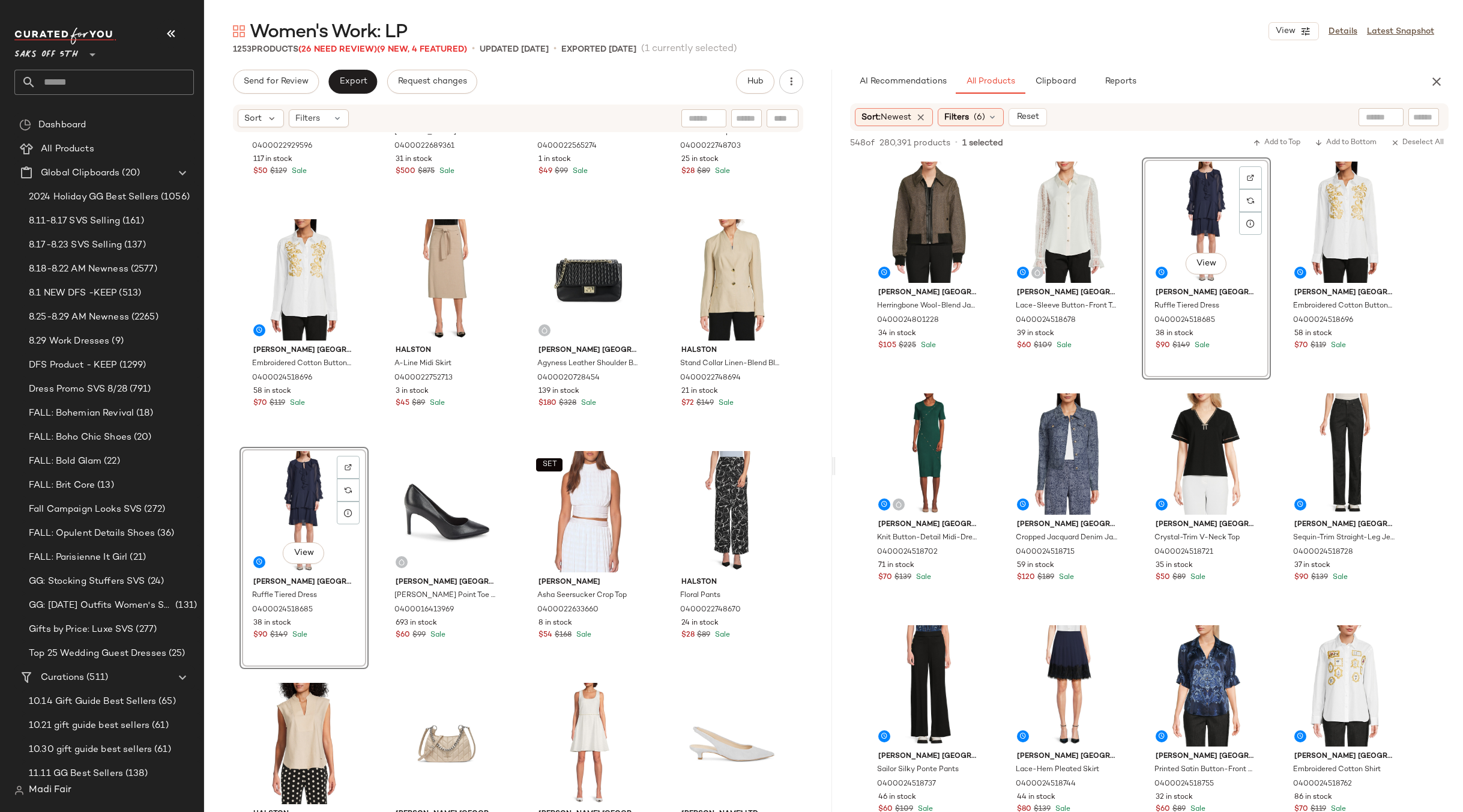
click at [646, 439] on div "Dkny Belted Button-Front Midi-Dress 0400022929596 117 in stock $50 $129 Sale Ji…" at bounding box center [518, 490] width 628 height 715
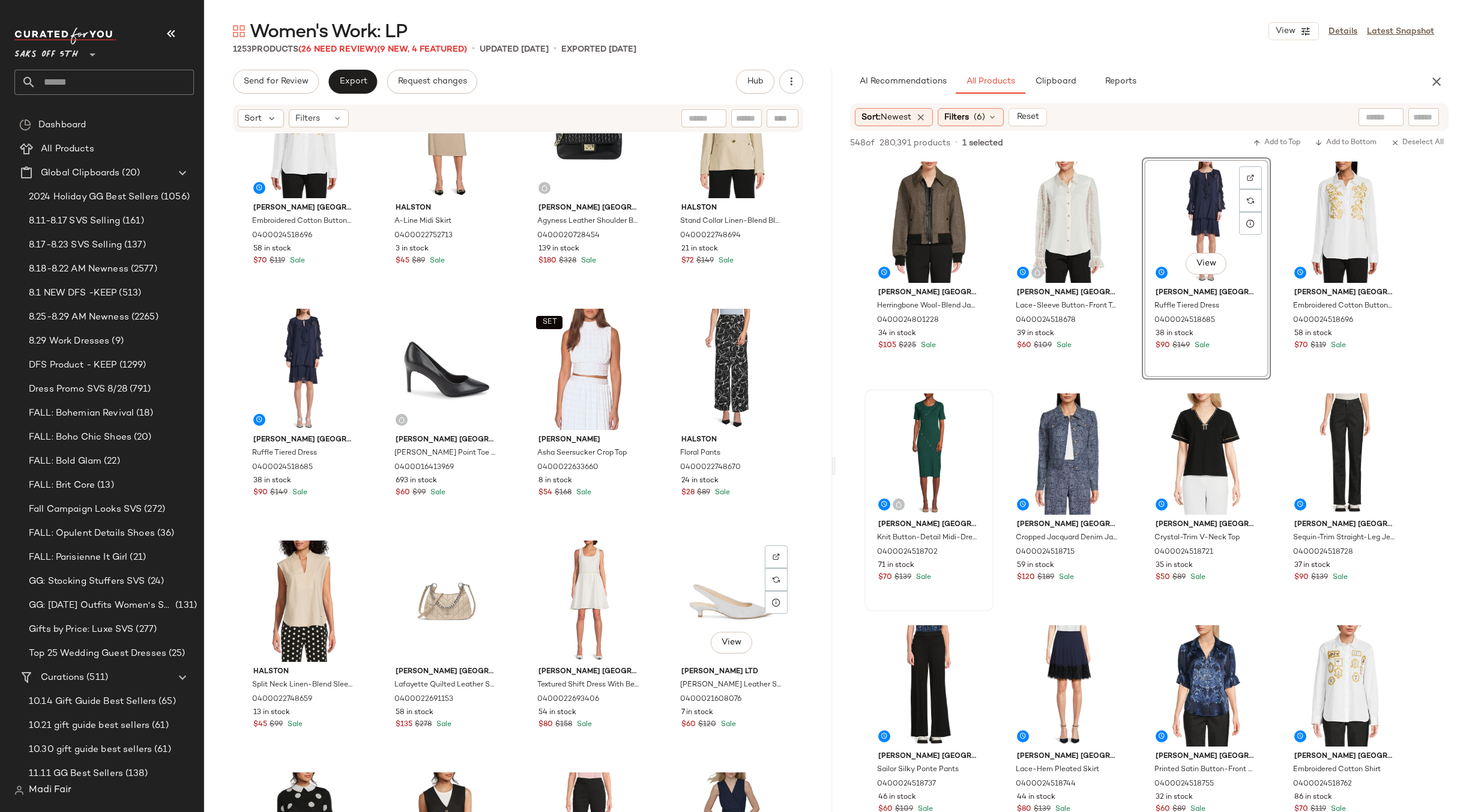
scroll to position [14416, 0]
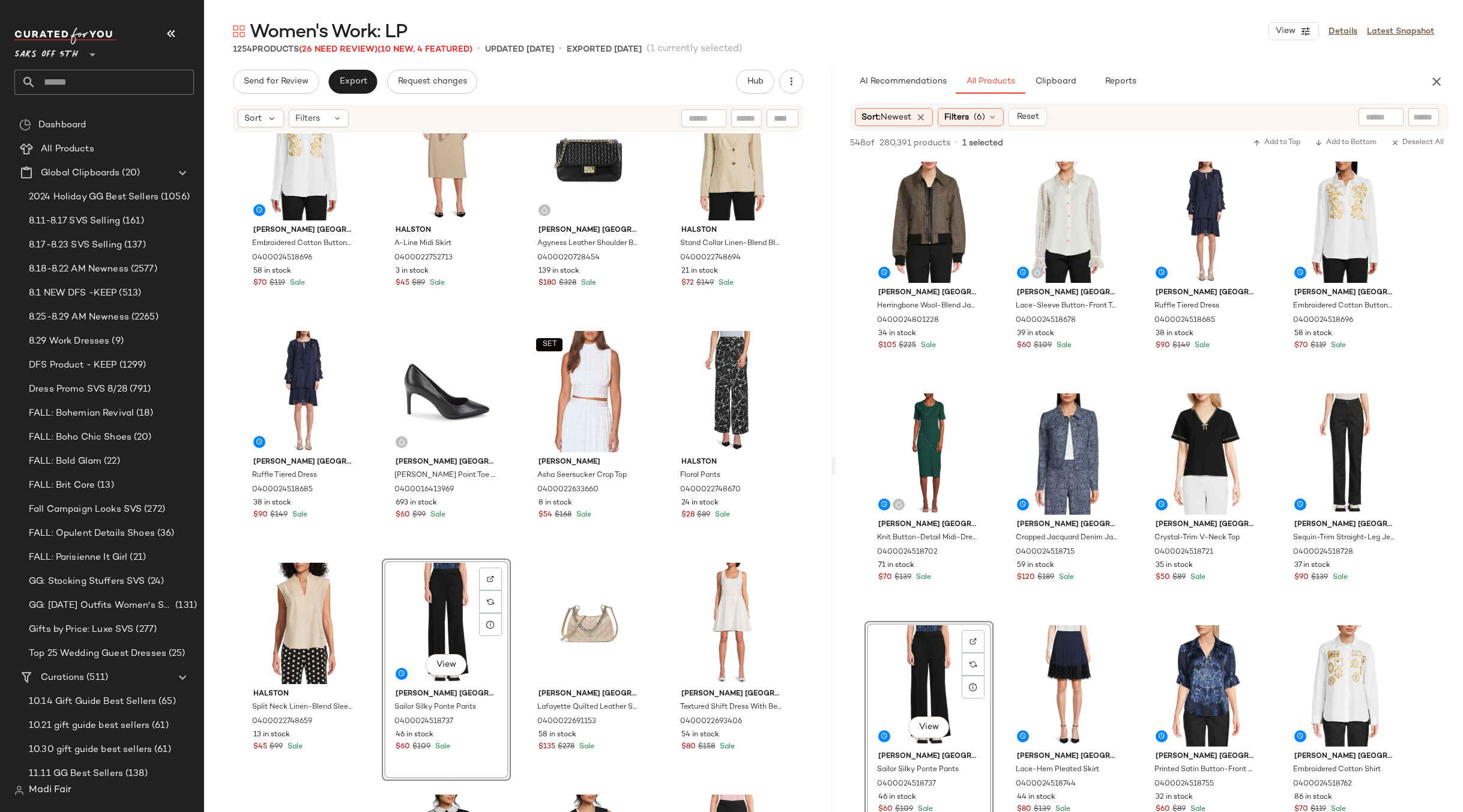
click at [655, 549] on div "Karl Lagerfeld Paris Embroidered Cotton Button-Down Shirt 0400024518696 58 in s…" at bounding box center [518, 490] width 628 height 715
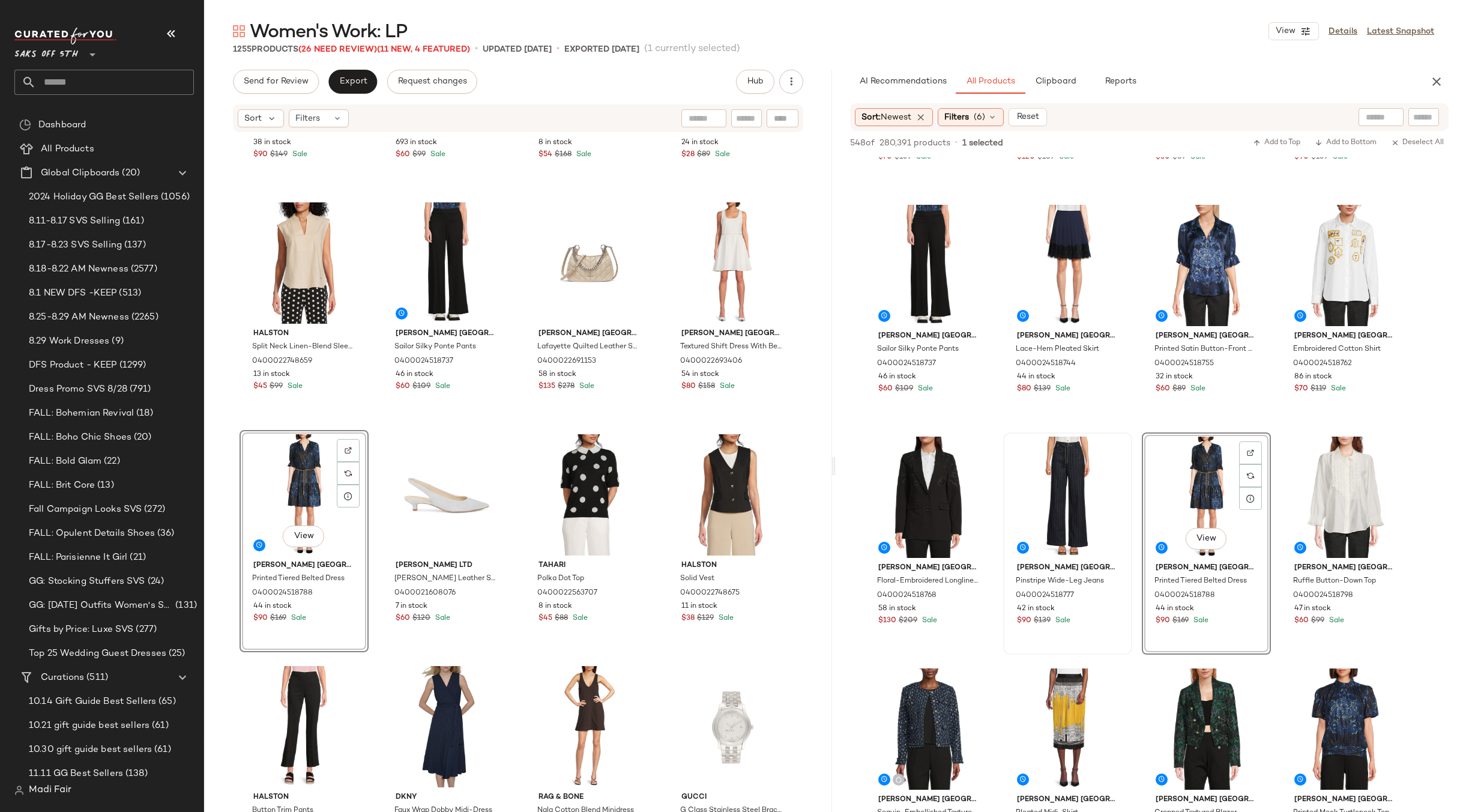
scroll to position [540, 0]
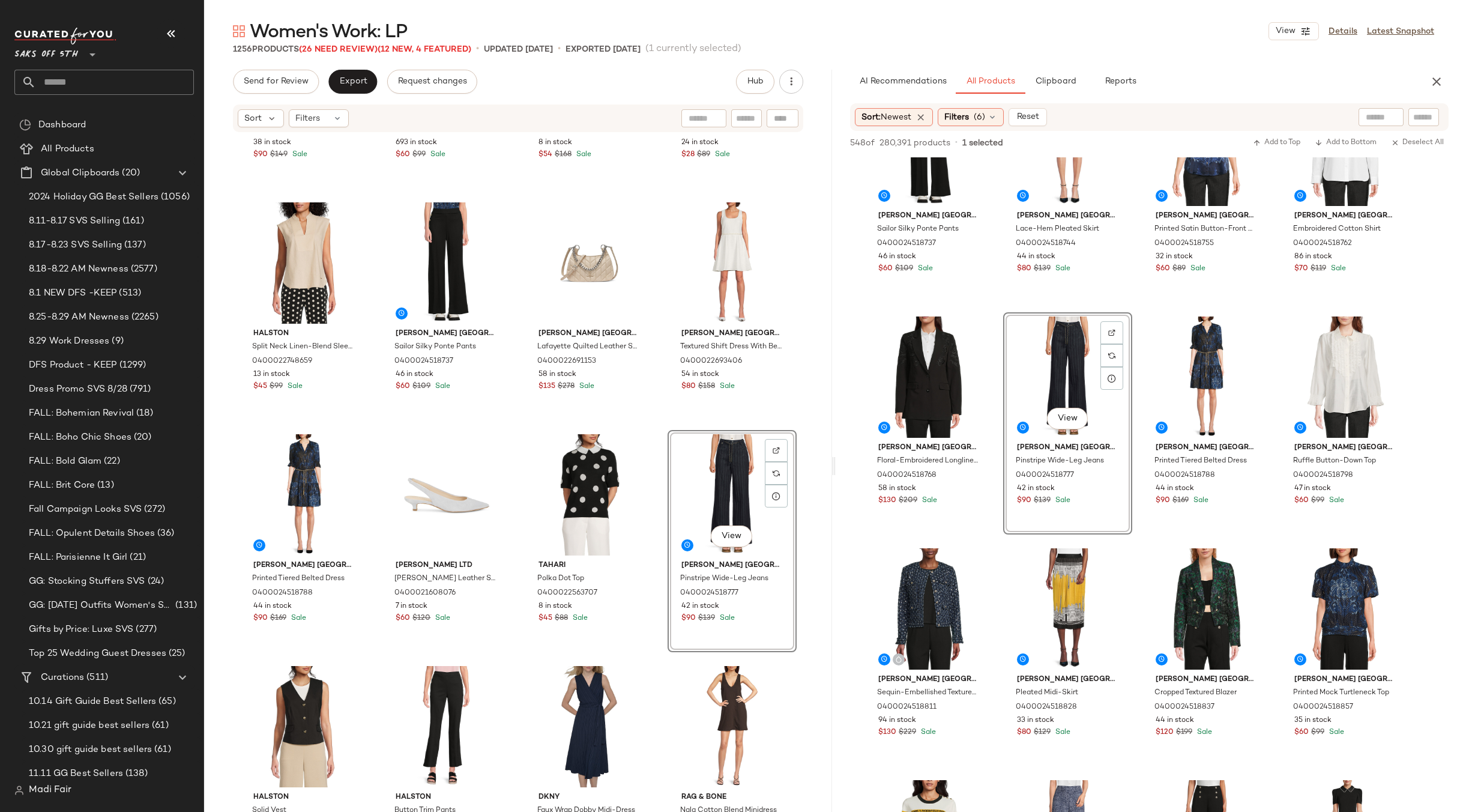
click at [655, 431] on div "Karl Lagerfeld Paris Ruffle Tiered Dress 0400024518685 38 in stock $90 $149 Sal…" at bounding box center [518, 490] width 628 height 715
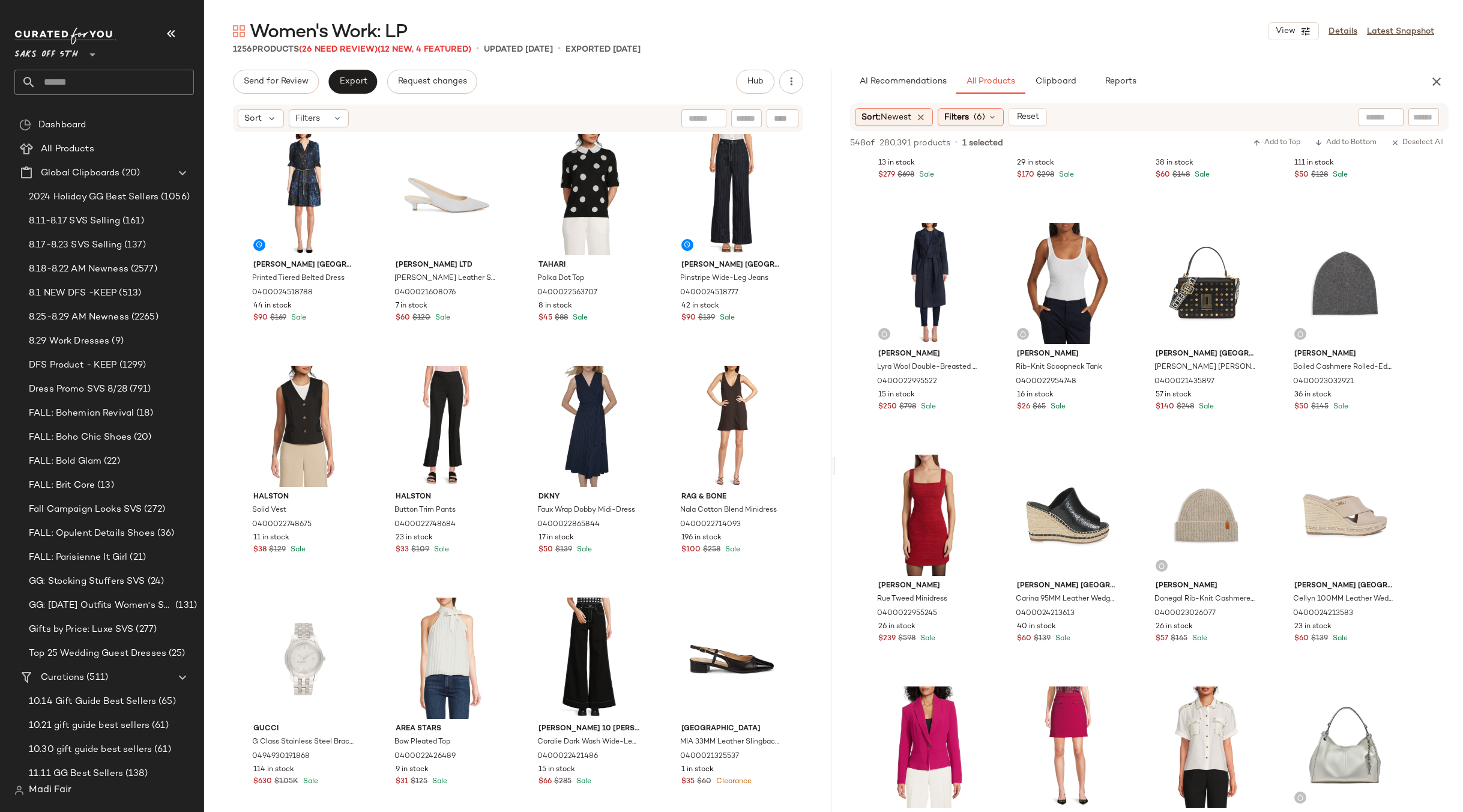
scroll to position [1981, 0]
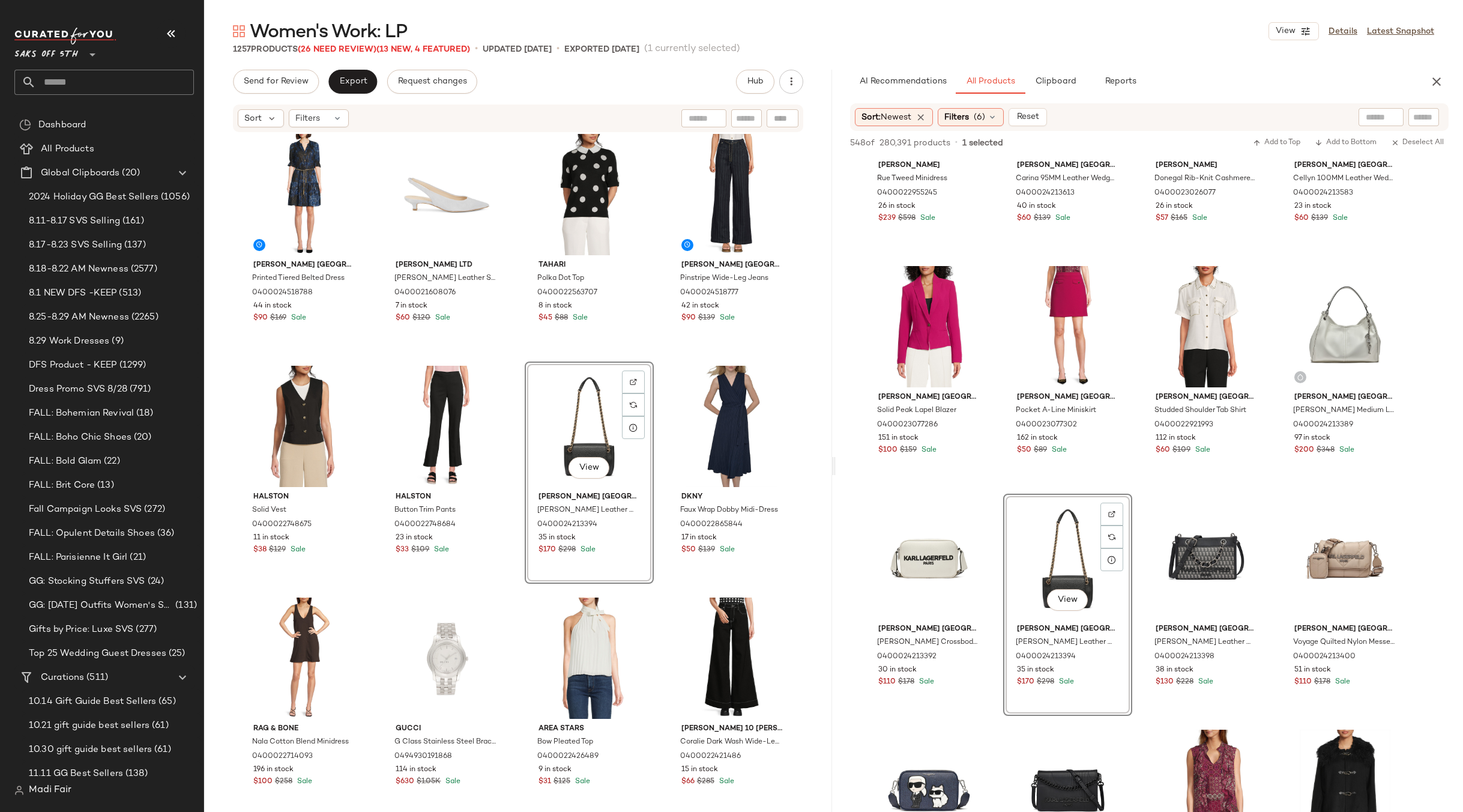
click at [644, 358] on div "Karl Lagerfeld Paris Printed Tiered Belted Dress 0400024518788 44 in stock $90 …" at bounding box center [518, 490] width 628 height 715
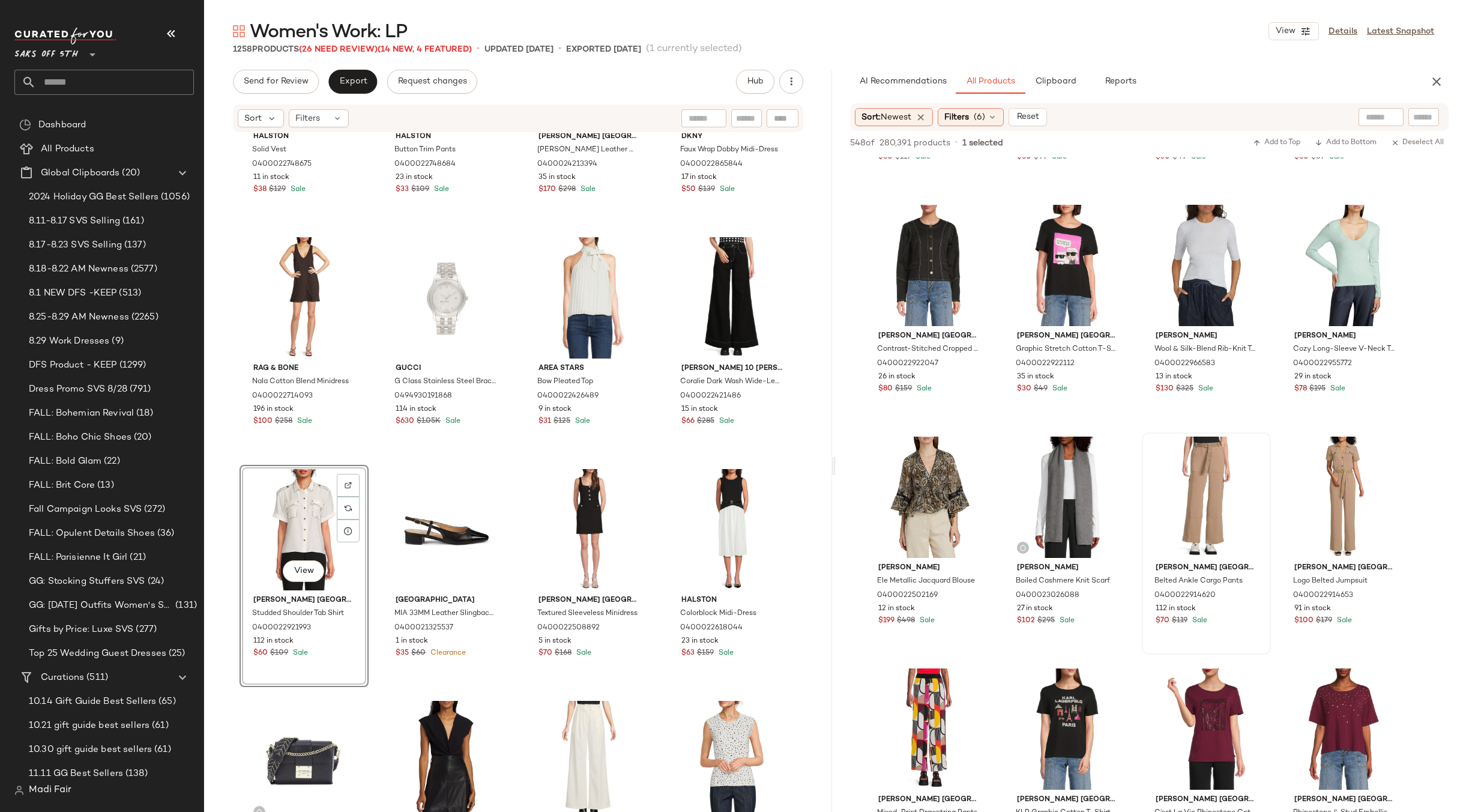
scroll to position [3482, 0]
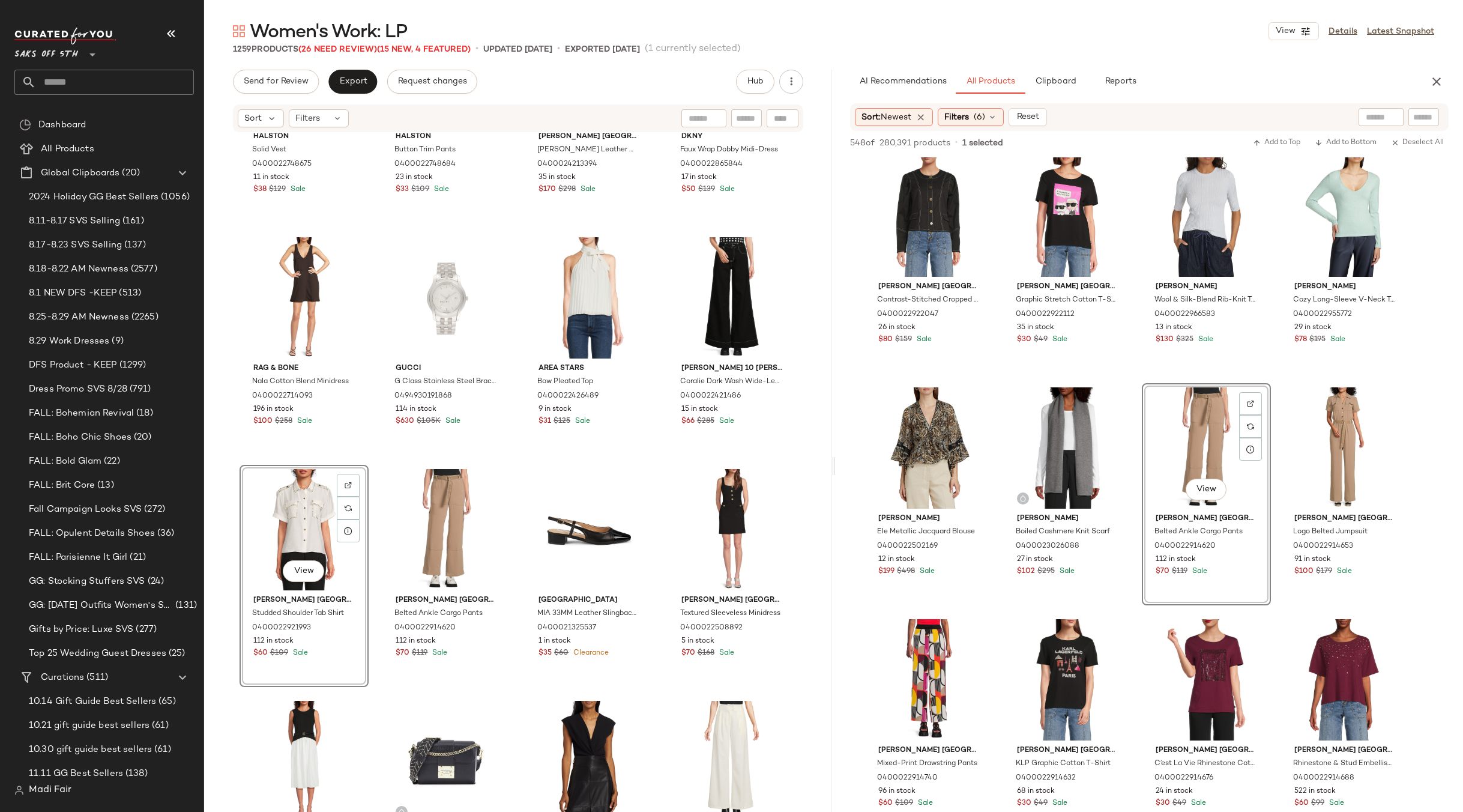
click at [666, 458] on div "Halston Solid Vest 0400022748675 11 in stock $38 $129 Sale Halston Button Trim …" at bounding box center [518, 490] width 628 height 715
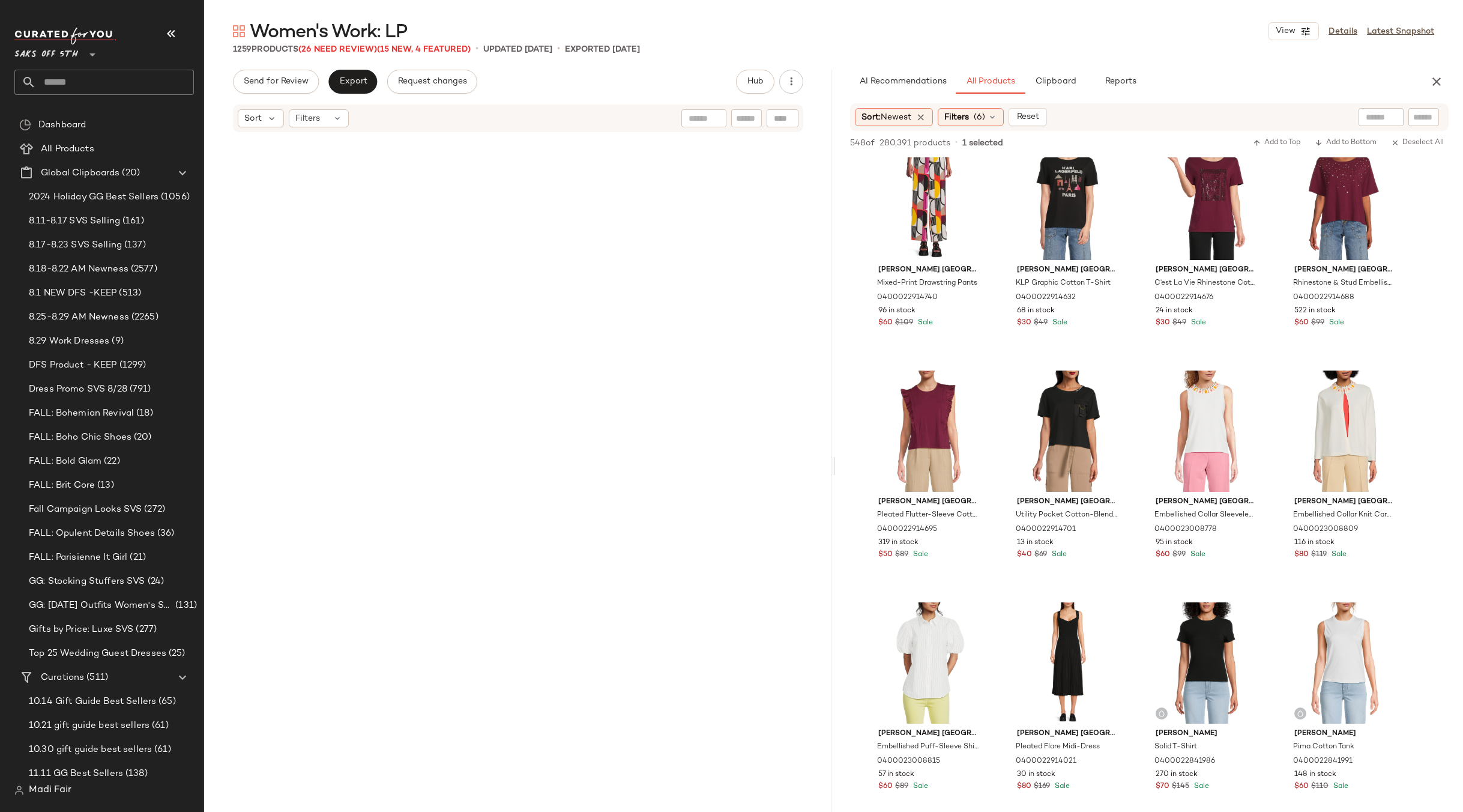
scroll to position [0, 0]
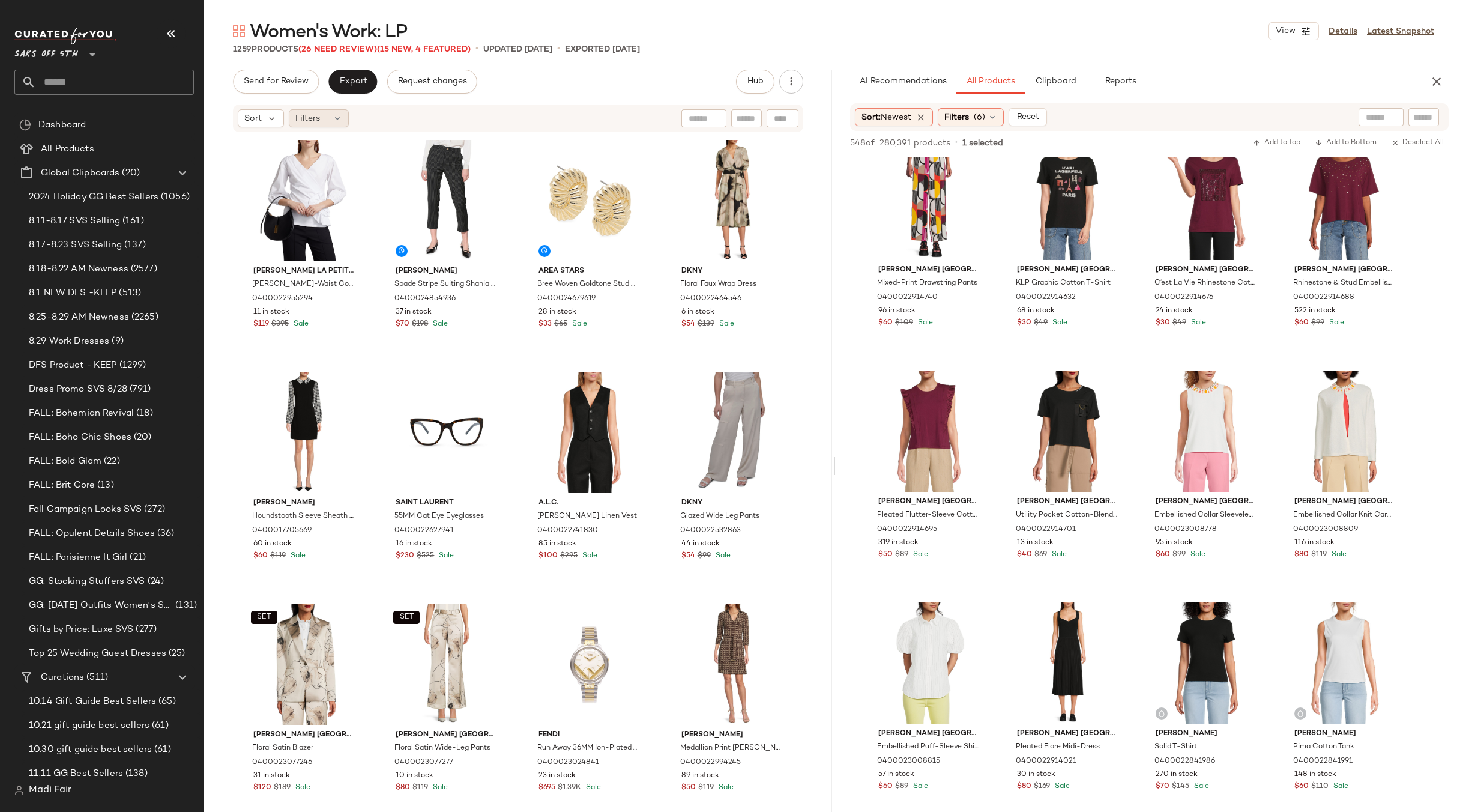
click at [339, 124] on div "Filters" at bounding box center [319, 118] width 60 height 18
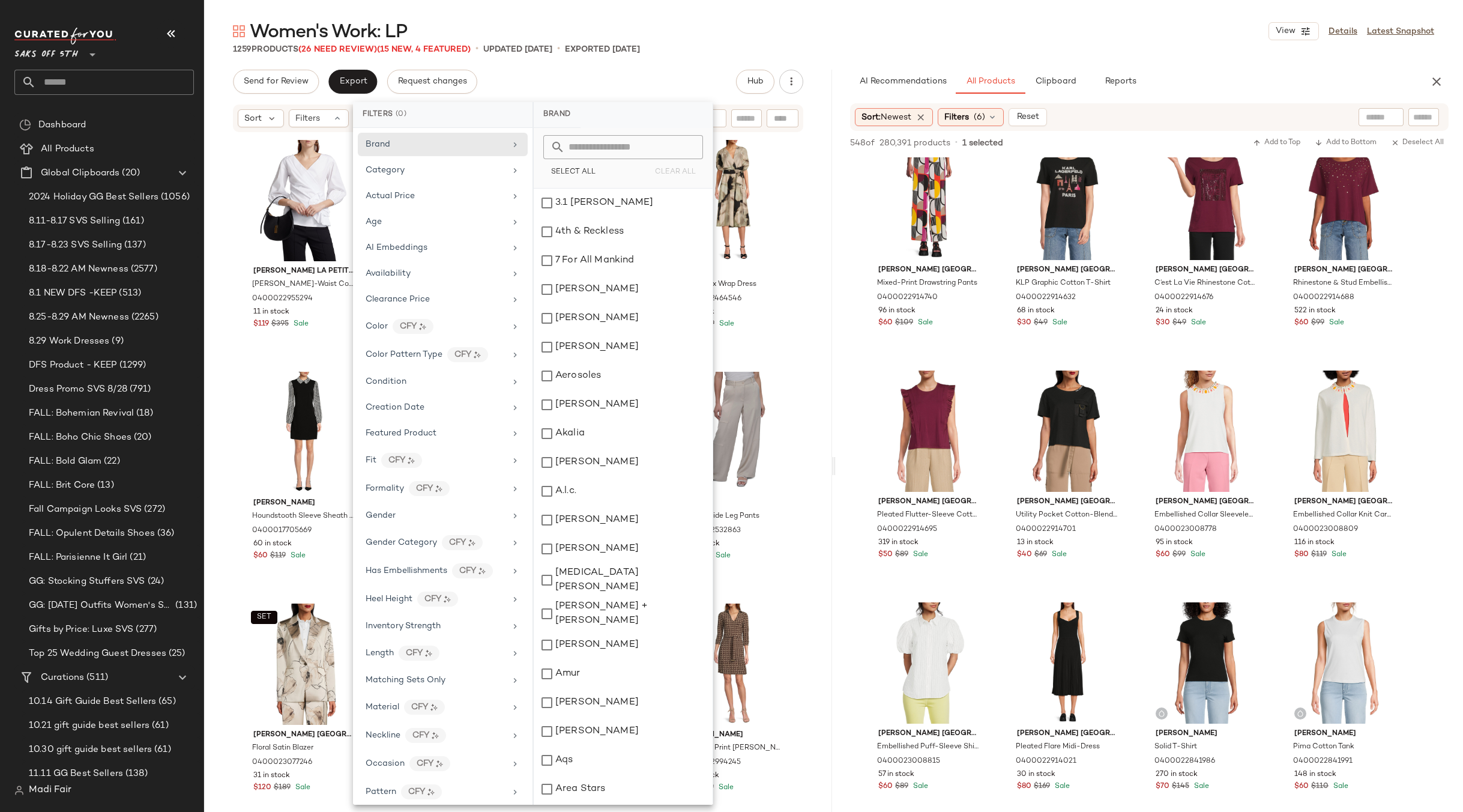
scroll to position [334, 0]
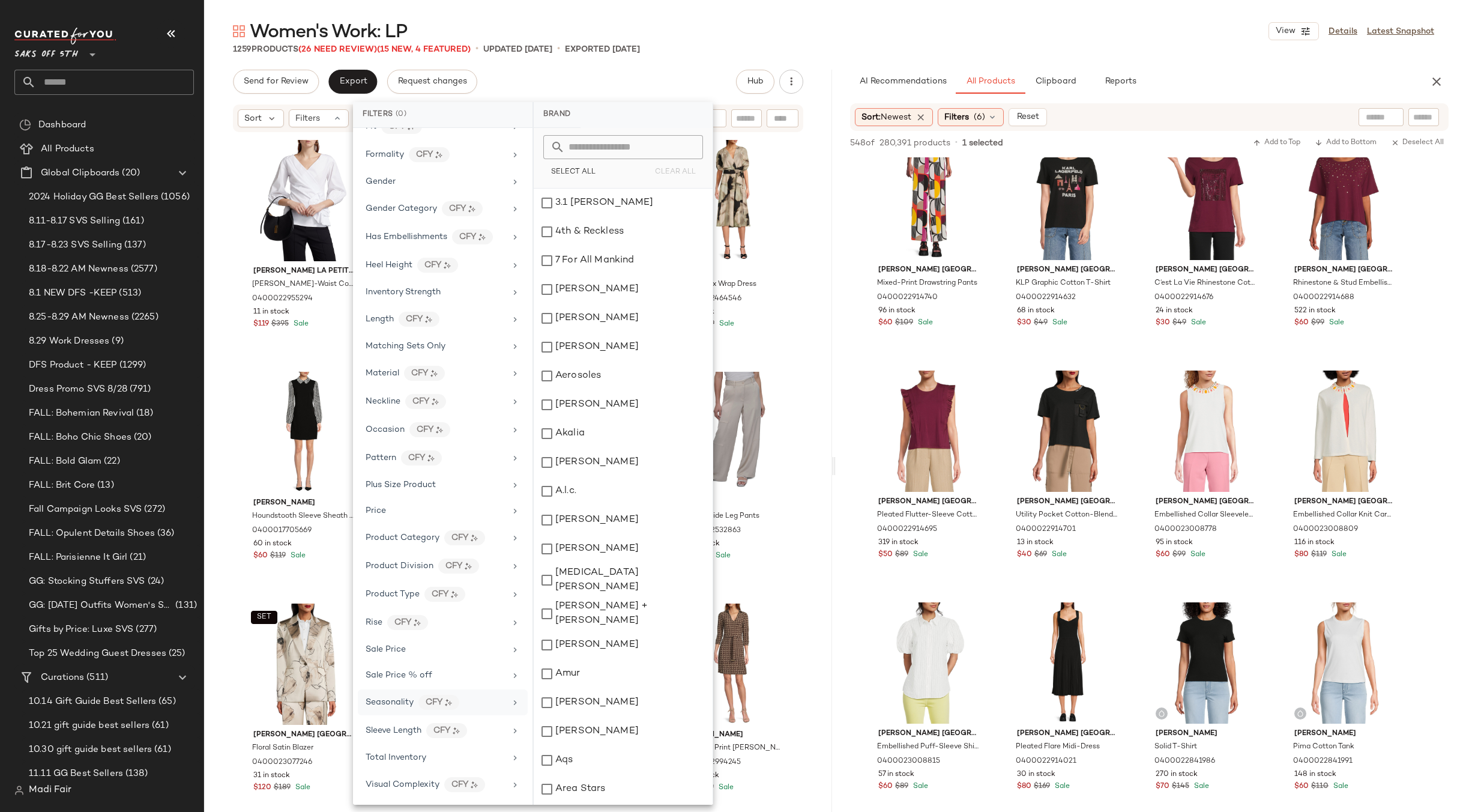
drag, startPoint x: 402, startPoint y: 749, endPoint x: 421, endPoint y: 714, distance: 39.8
click at [403, 771] on div "Total Inventory" at bounding box center [442, 784] width 170 height 26
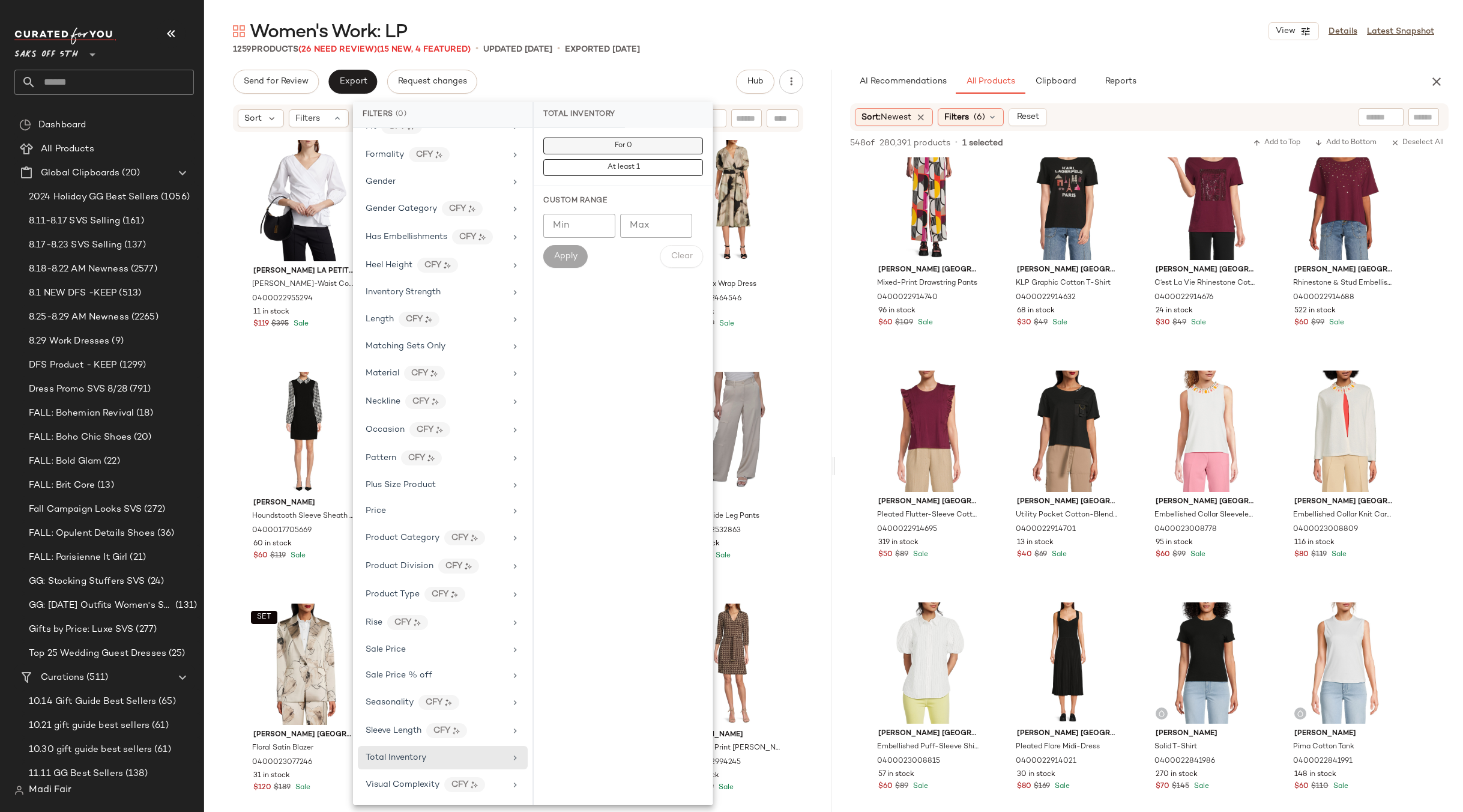
click at [638, 159] on button "For 0" at bounding box center [622, 167] width 159 height 16
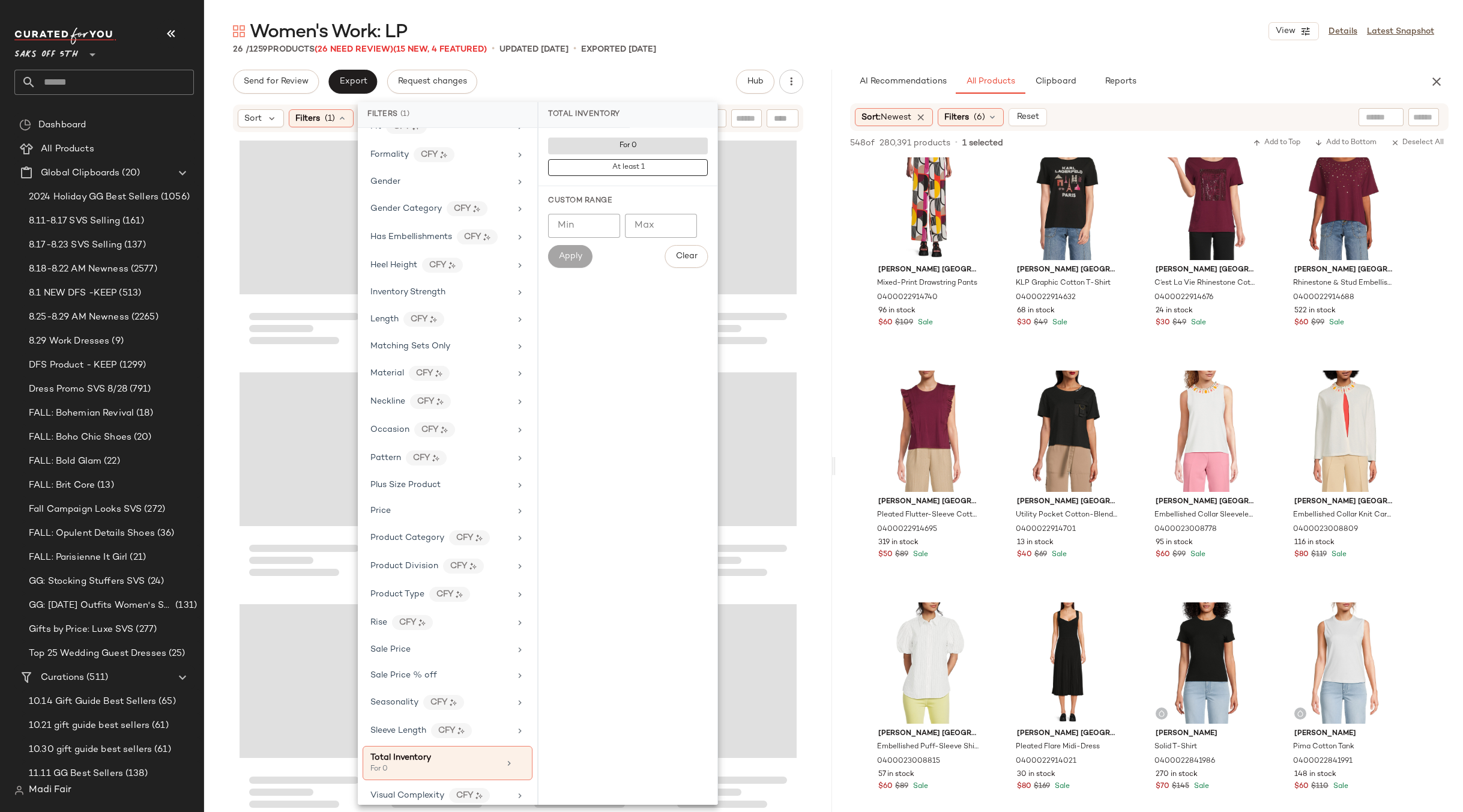
click at [701, 42] on div "Women's Work: LP View Details Latest Snapshot" at bounding box center [834, 31] width 1259 height 24
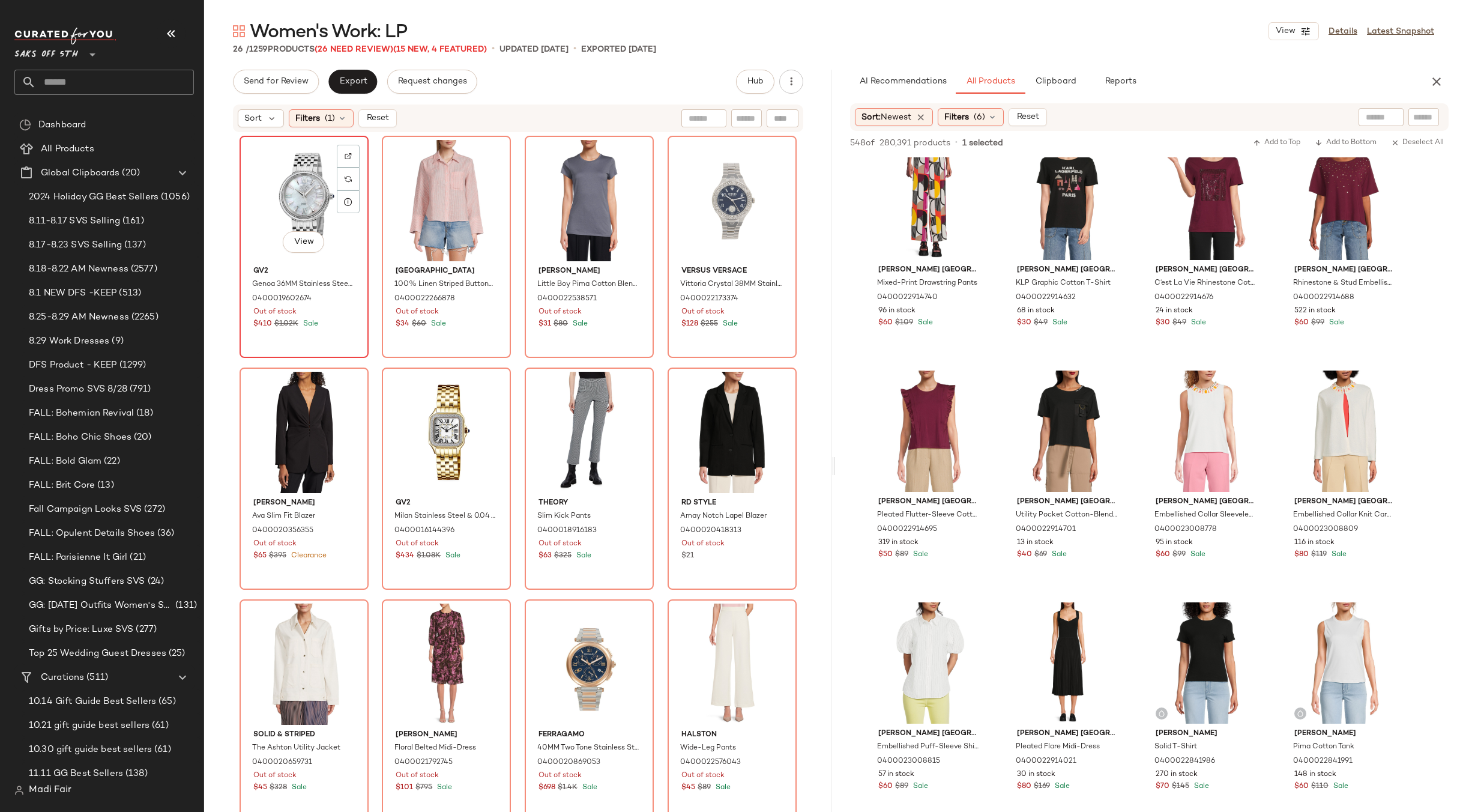
click at [278, 203] on div "View" at bounding box center [304, 200] width 121 height 122
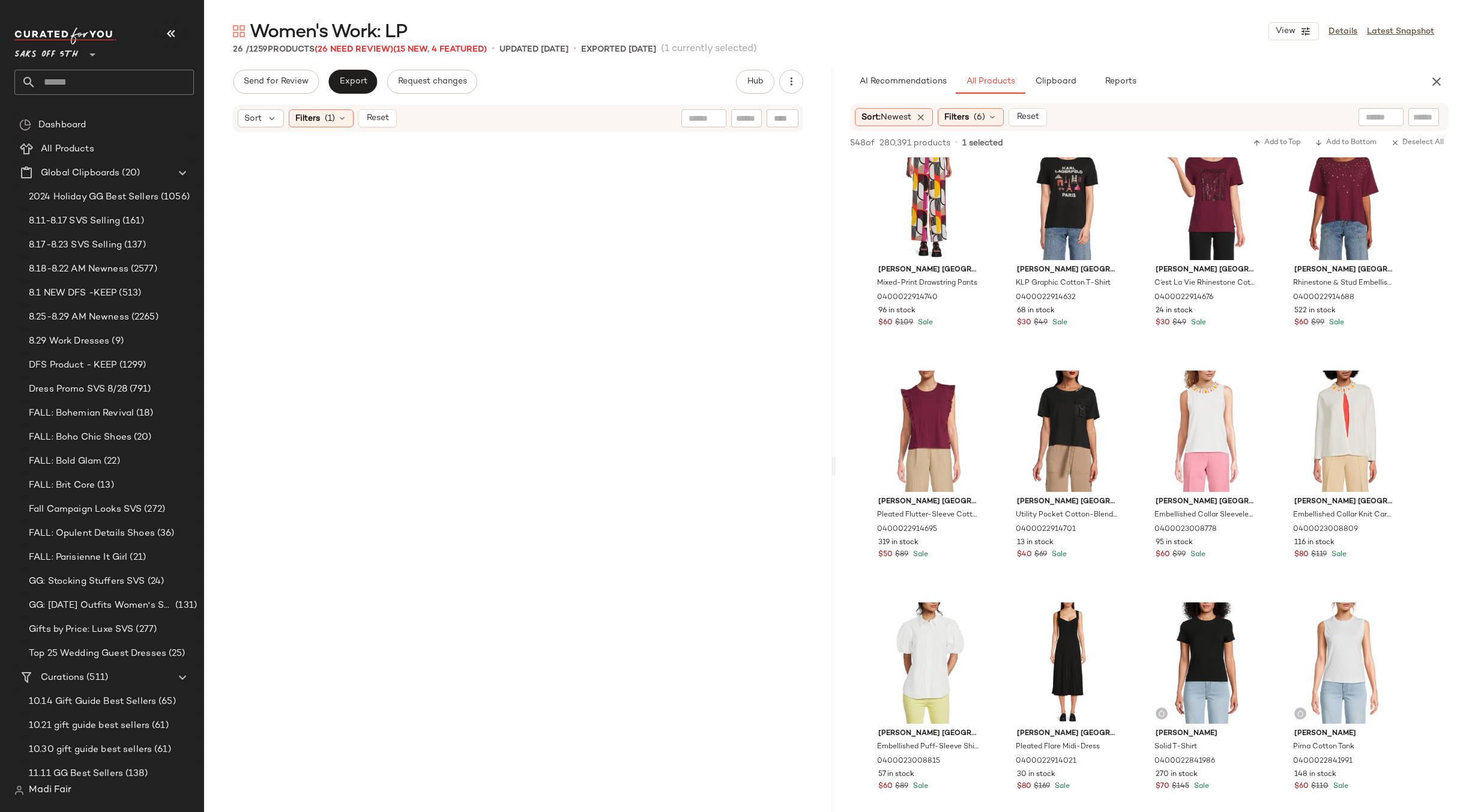
scroll to position [910, 0]
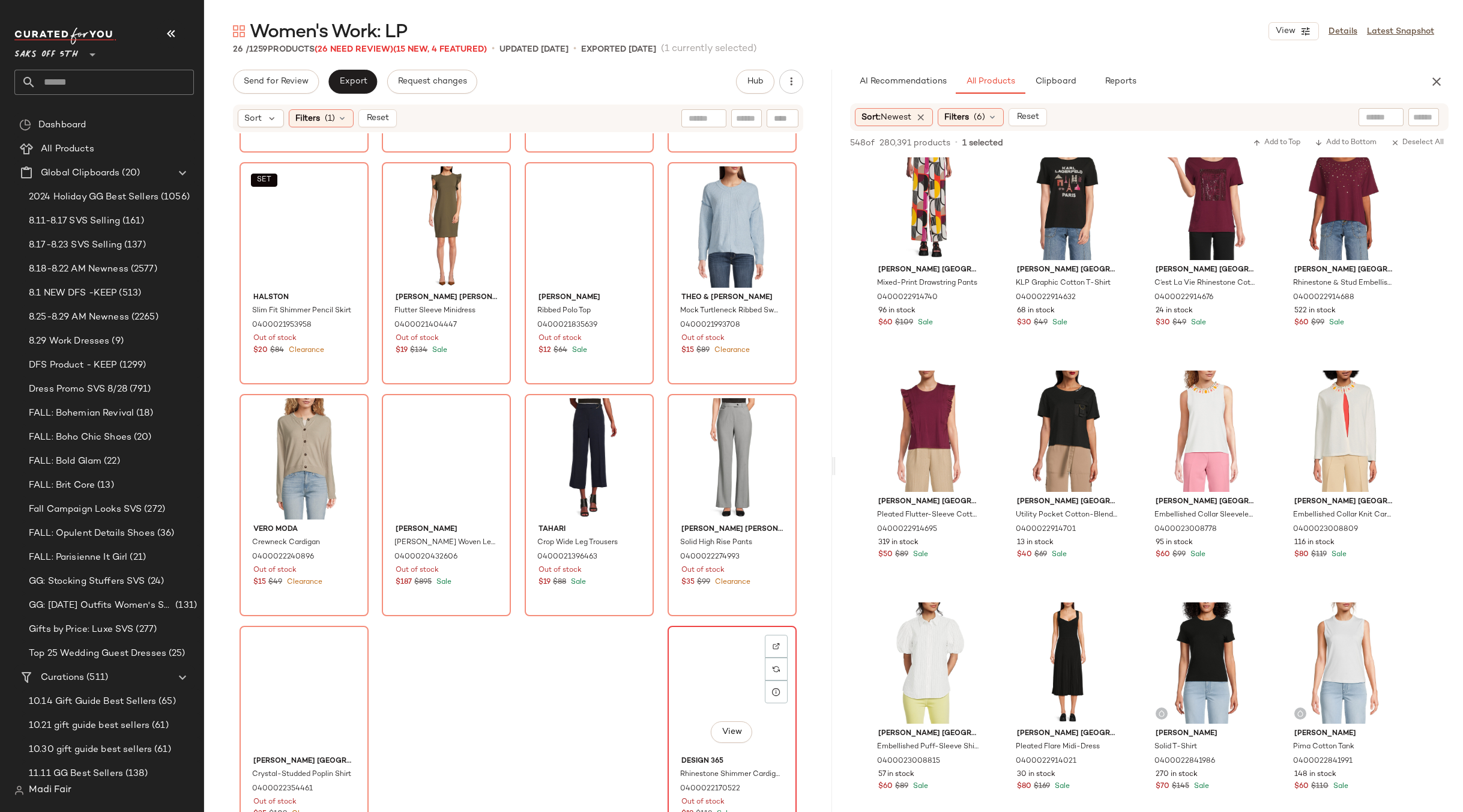
click at [703, 672] on div "View" at bounding box center [732, 690] width 121 height 122
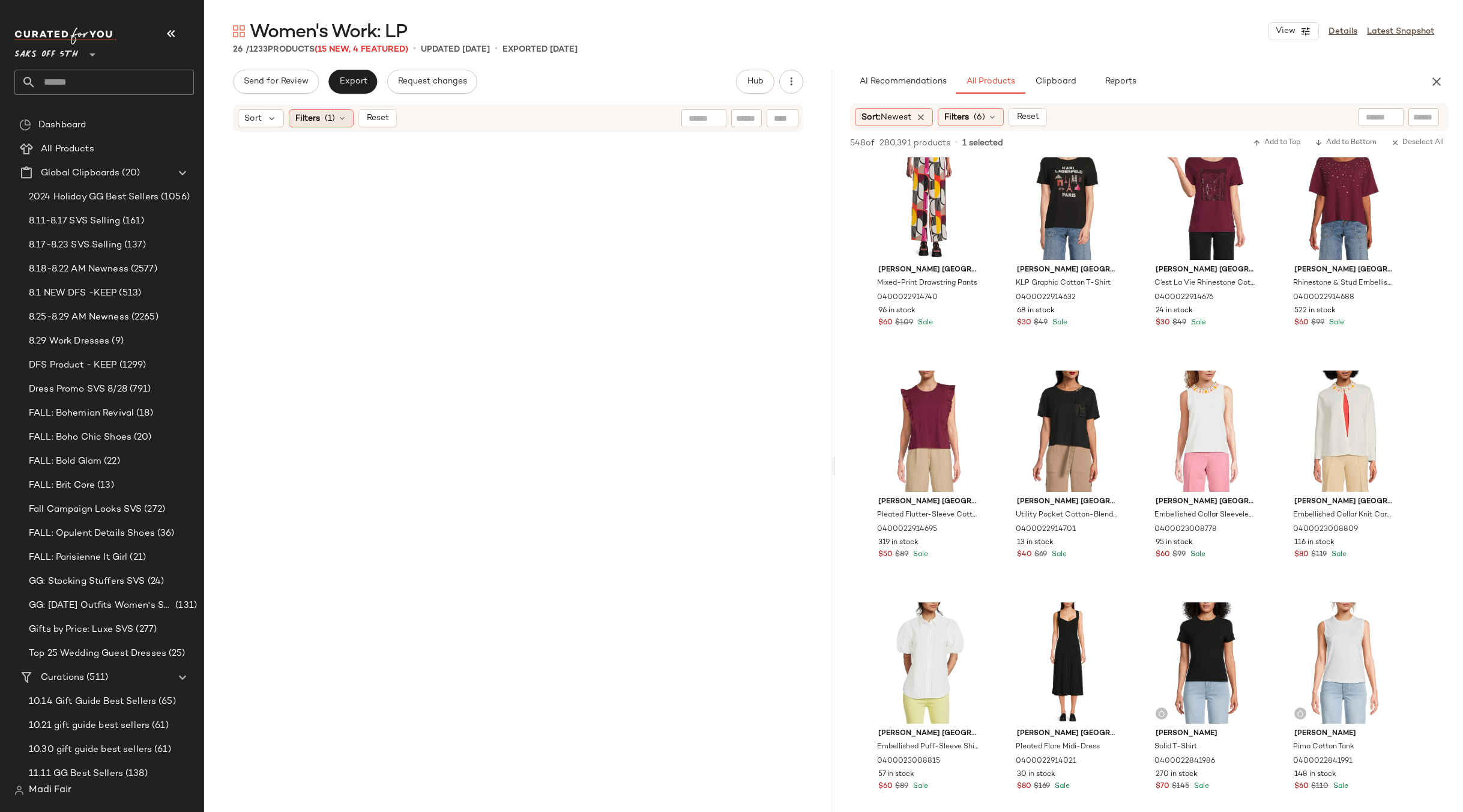
click at [323, 118] on div "Filters (1)" at bounding box center [321, 118] width 65 height 18
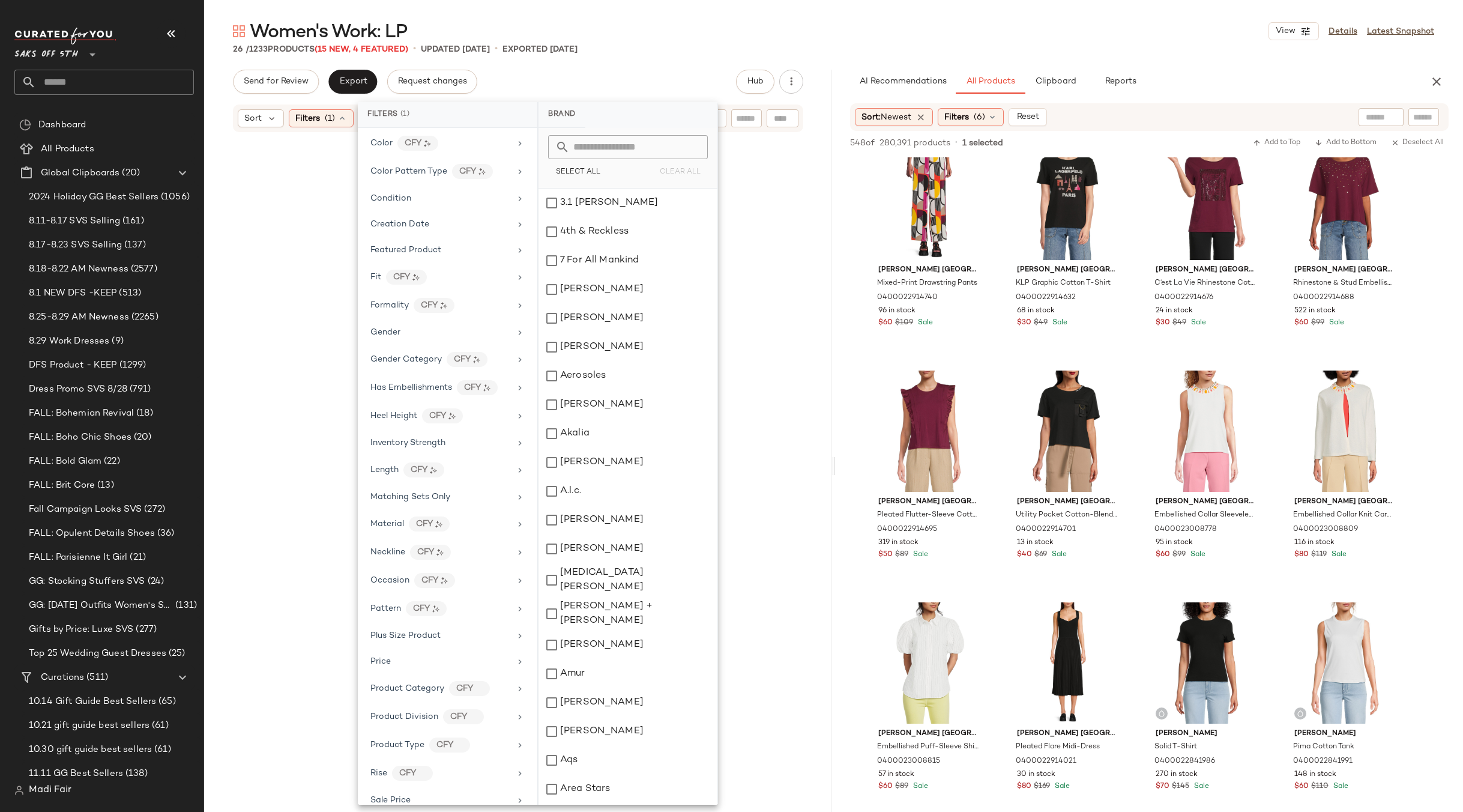
scroll to position [345, 0]
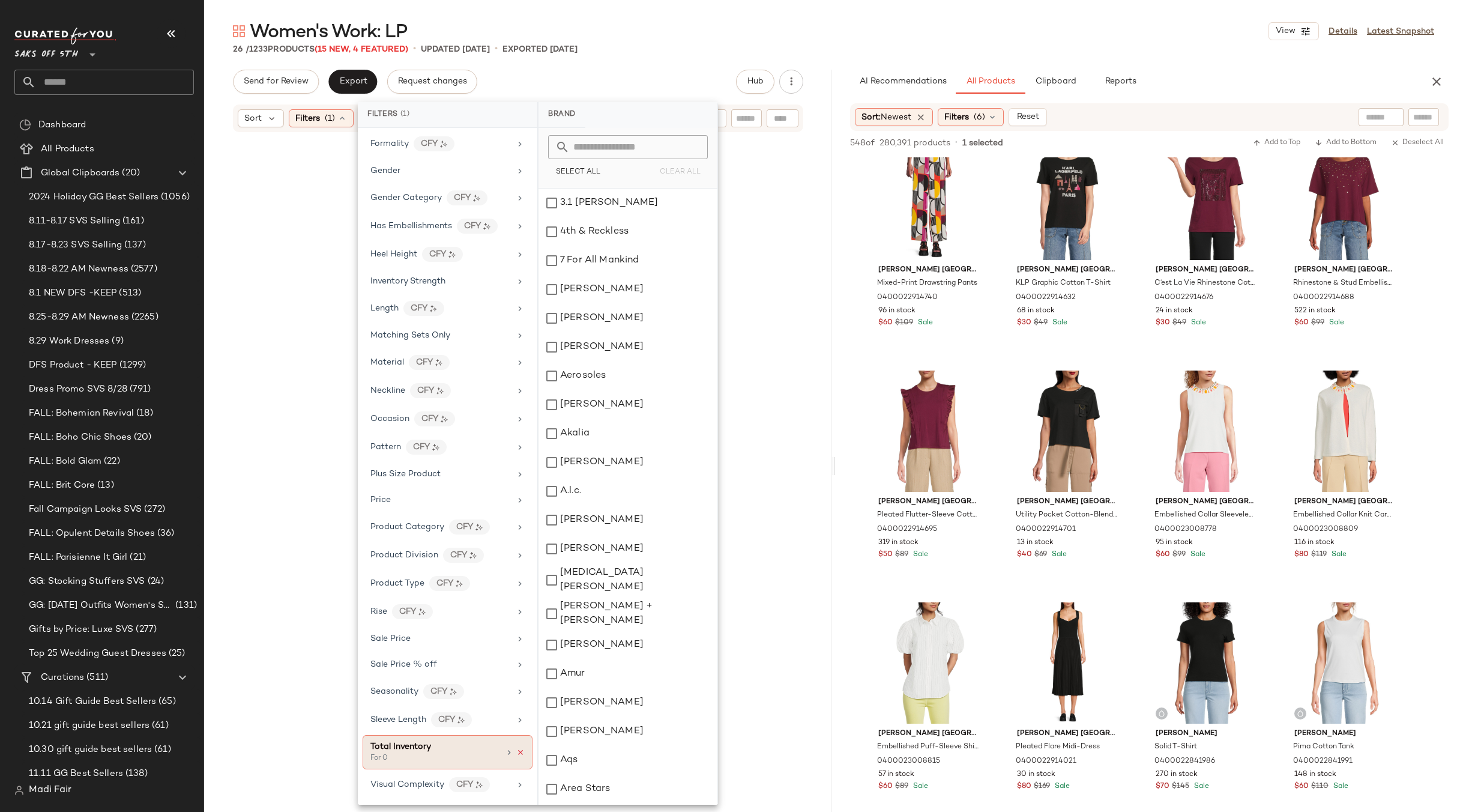
click at [518, 751] on icon at bounding box center [521, 753] width 9 height 9
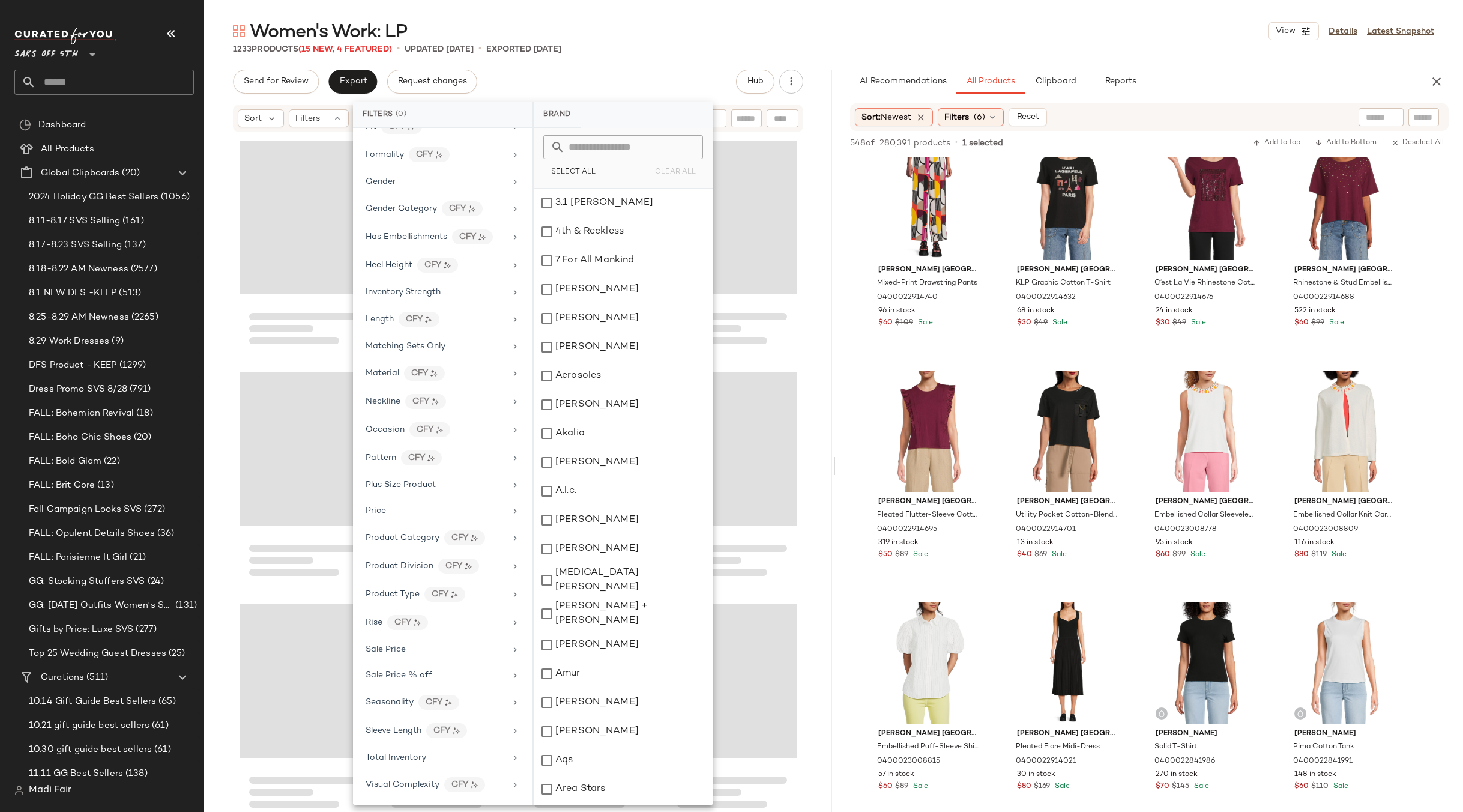
click at [566, 80] on div "Send for Review Export Request changes Hub" at bounding box center [518, 82] width 571 height 24
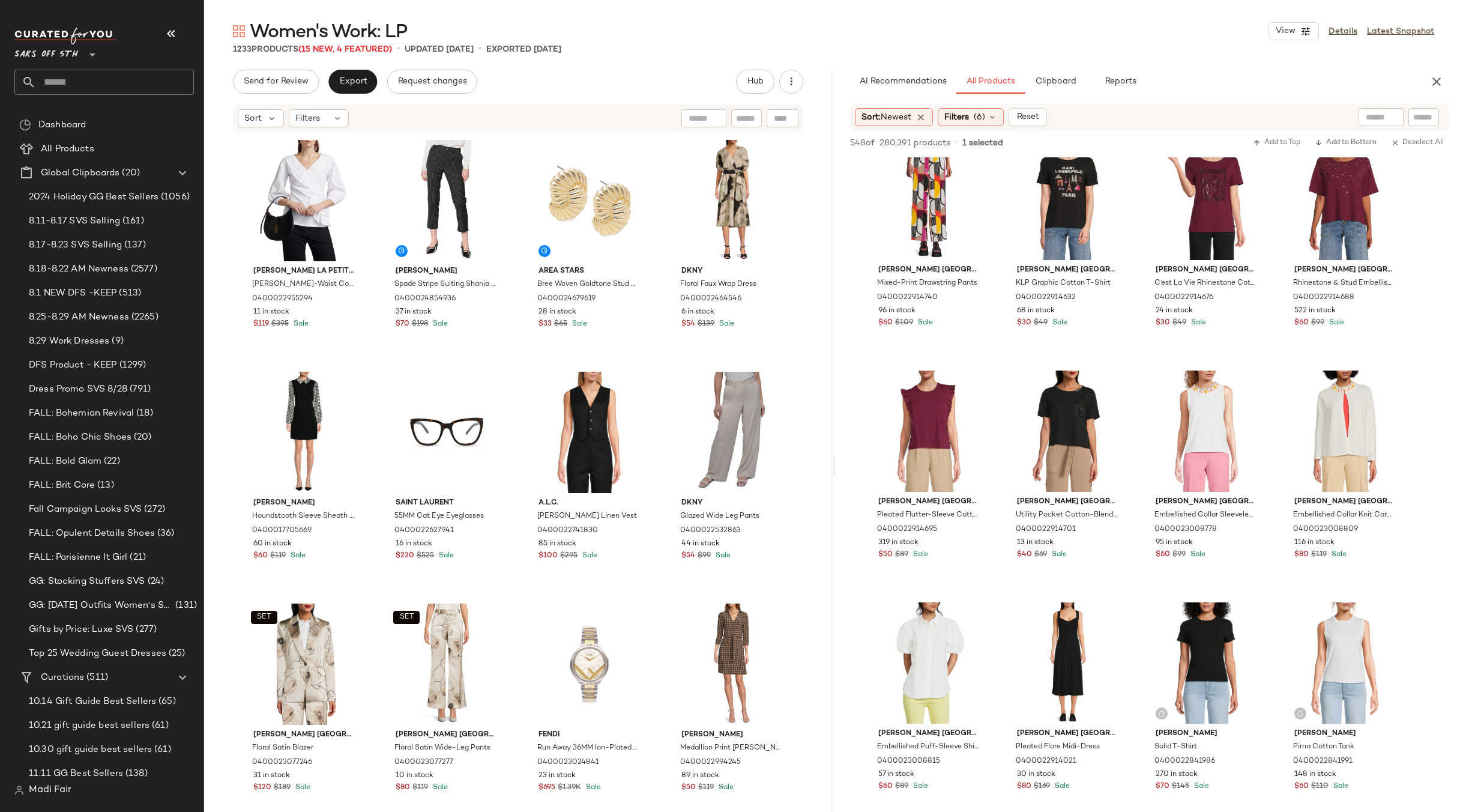
click at [682, 34] on div "Women's Work: LP View Details Latest Snapshot" at bounding box center [834, 31] width 1259 height 24
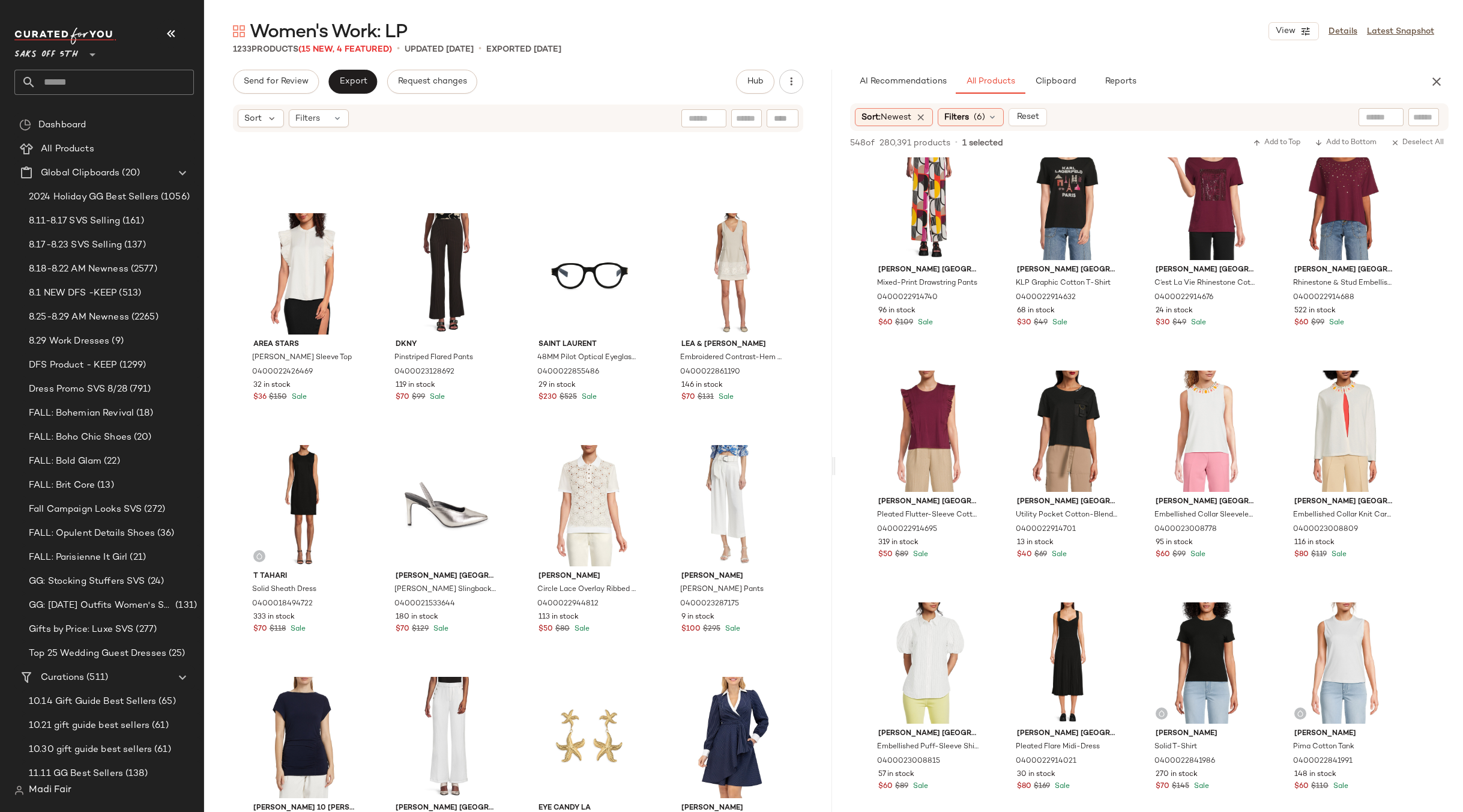
scroll to position [6673, 0]
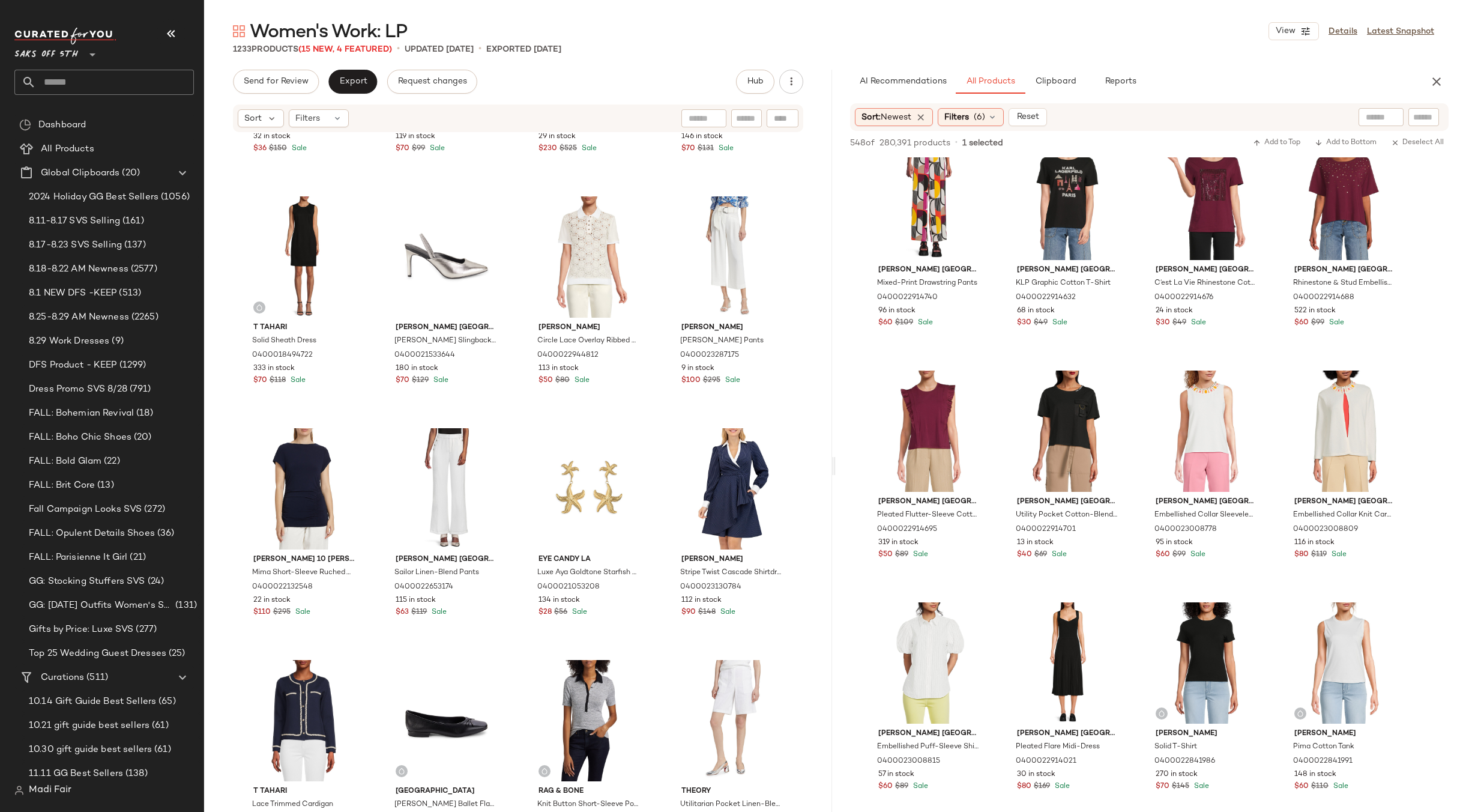
click at [1422, 116] on input "text" at bounding box center [1423, 117] width 21 height 13
paste input "**********"
type input "**********"
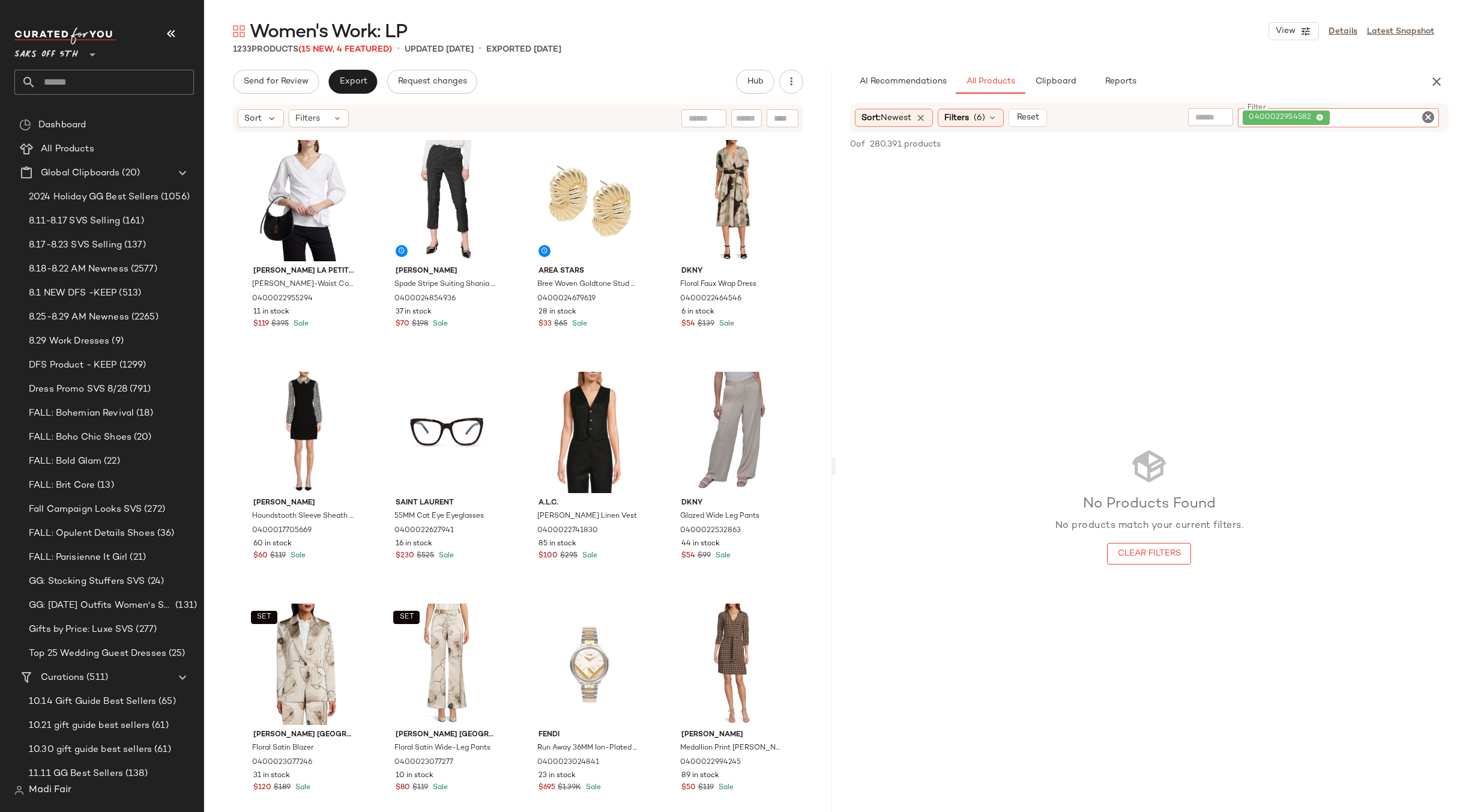
click at [779, 116] on div at bounding box center [782, 118] width 32 height 18
paste input "**********"
type input "**********"
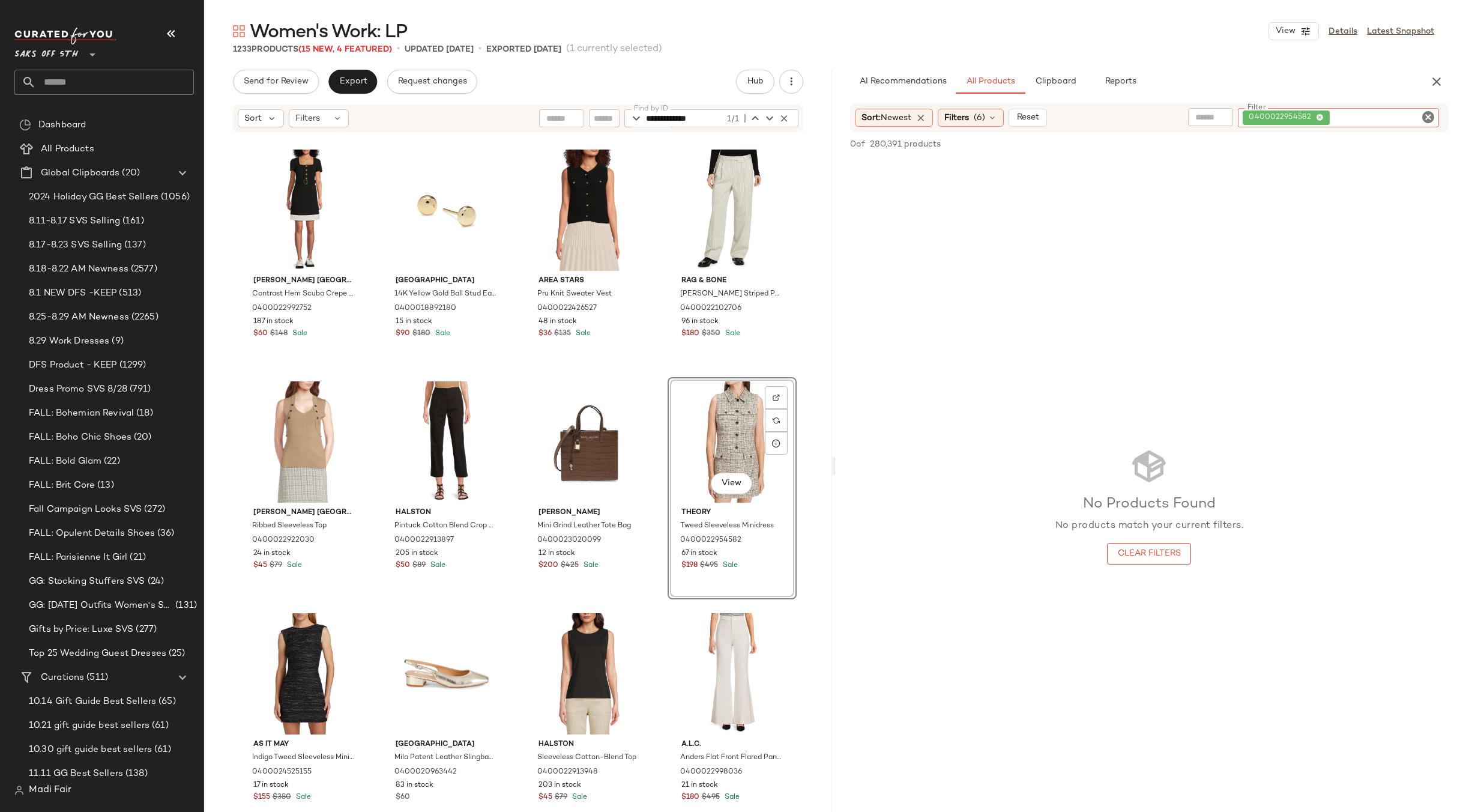
click at [1340, 116] on div "0400022954582" at bounding box center [1338, 117] width 201 height 19
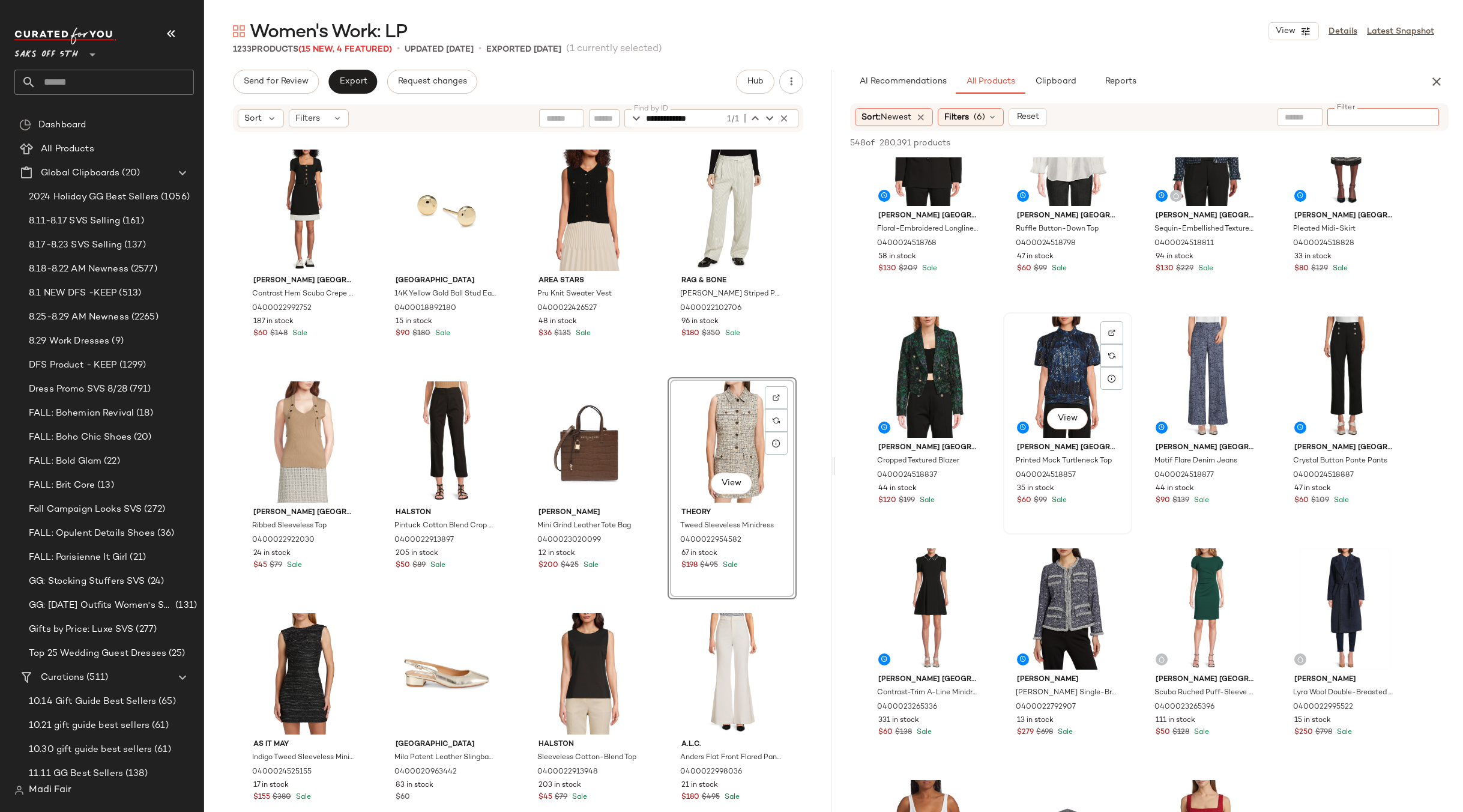
scroll to position [840, 0]
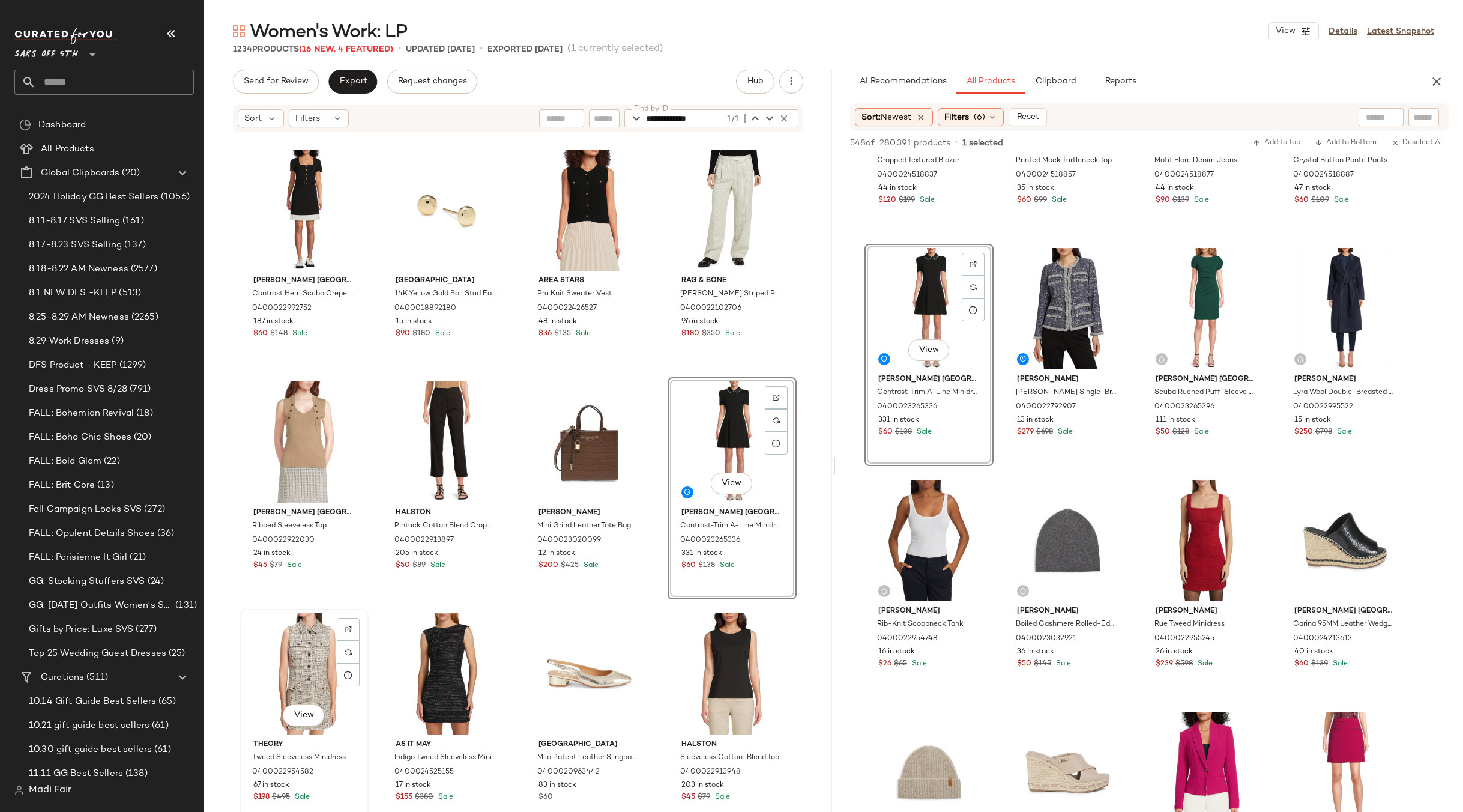
click at [300, 654] on div "View" at bounding box center [304, 673] width 121 height 122
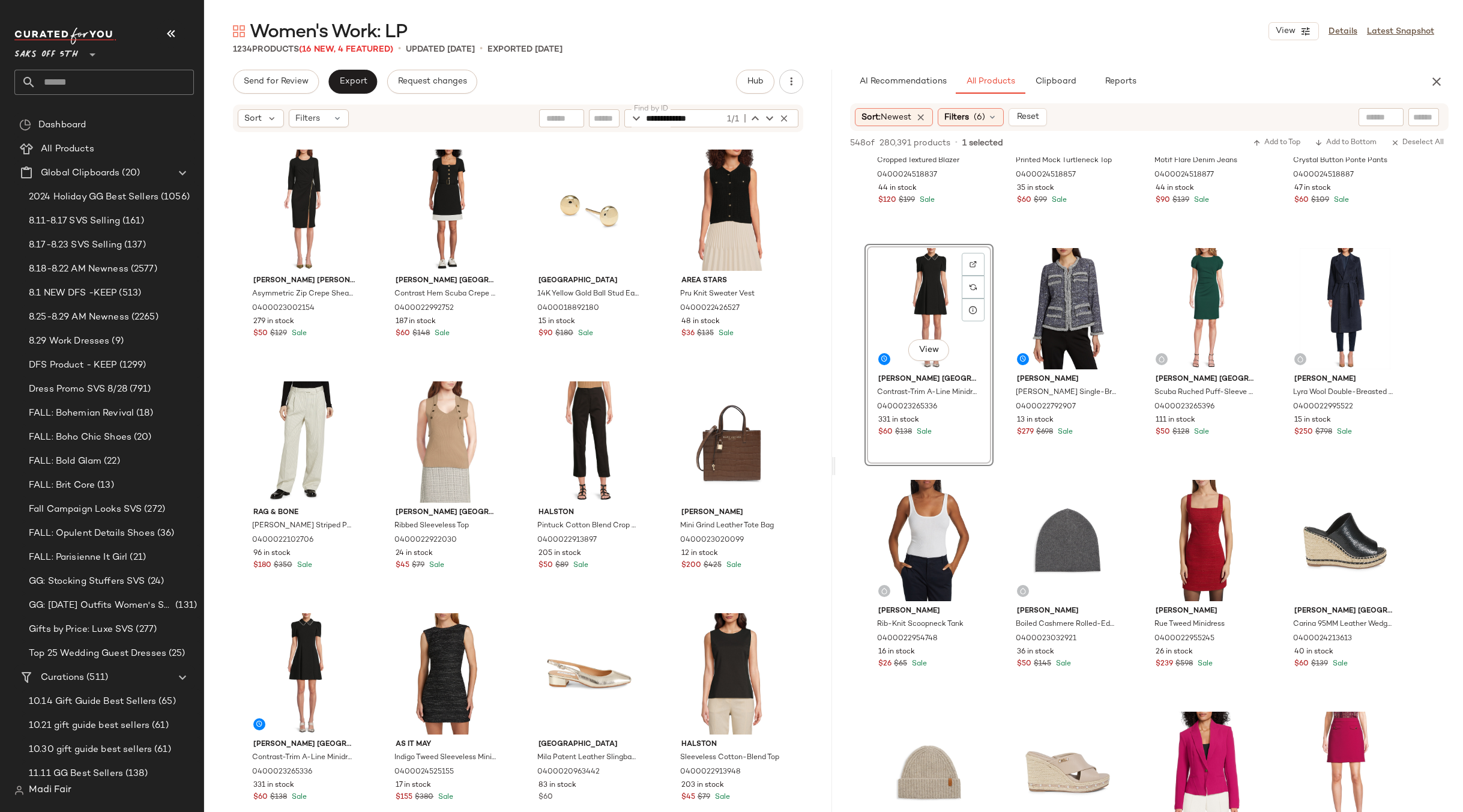
click at [1413, 115] on input "text" at bounding box center [1423, 117] width 21 height 13
paste input "**********"
type input "**********"
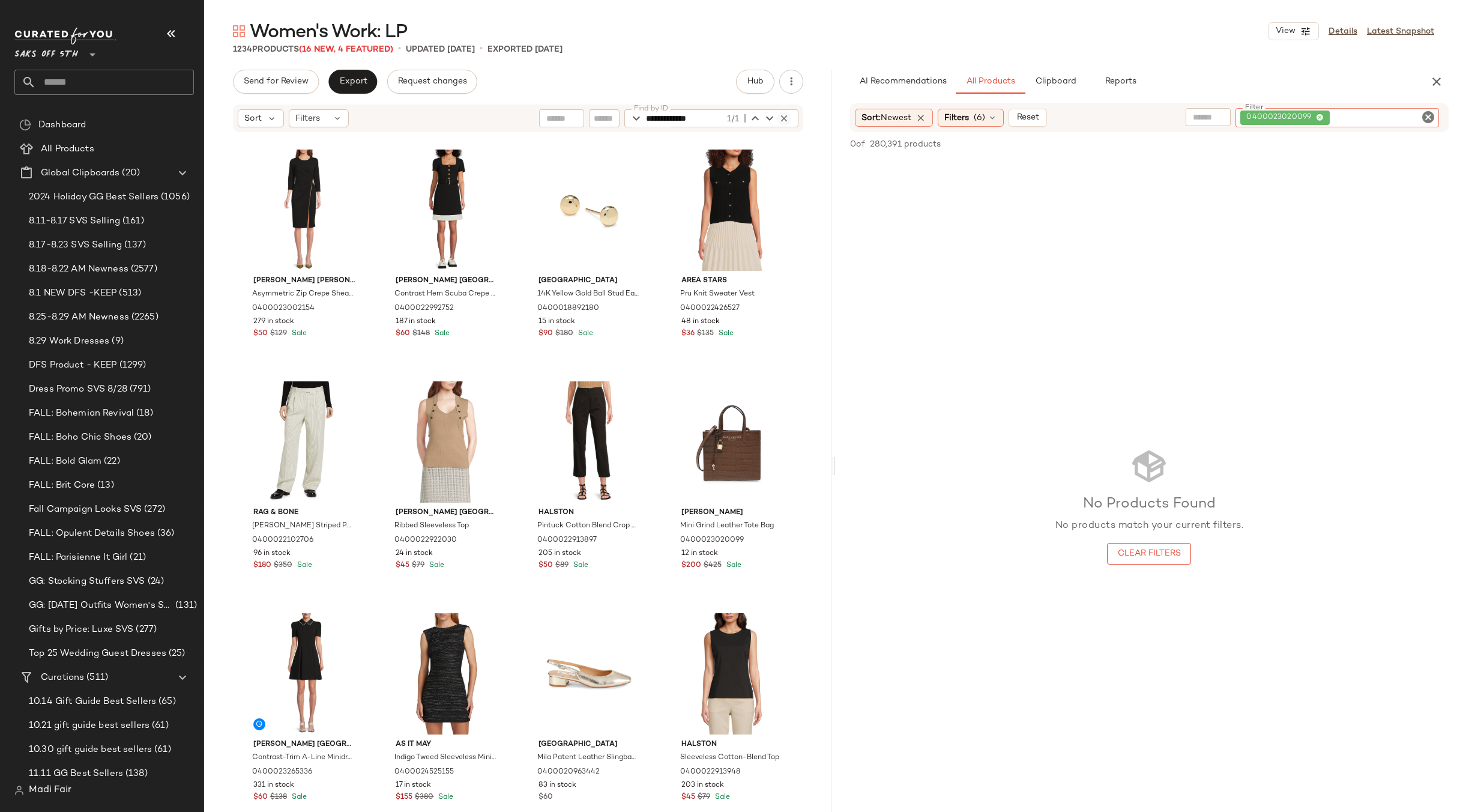
click at [781, 114] on icon "button" at bounding box center [784, 118] width 11 height 11
paste input "**********"
type input "**********"
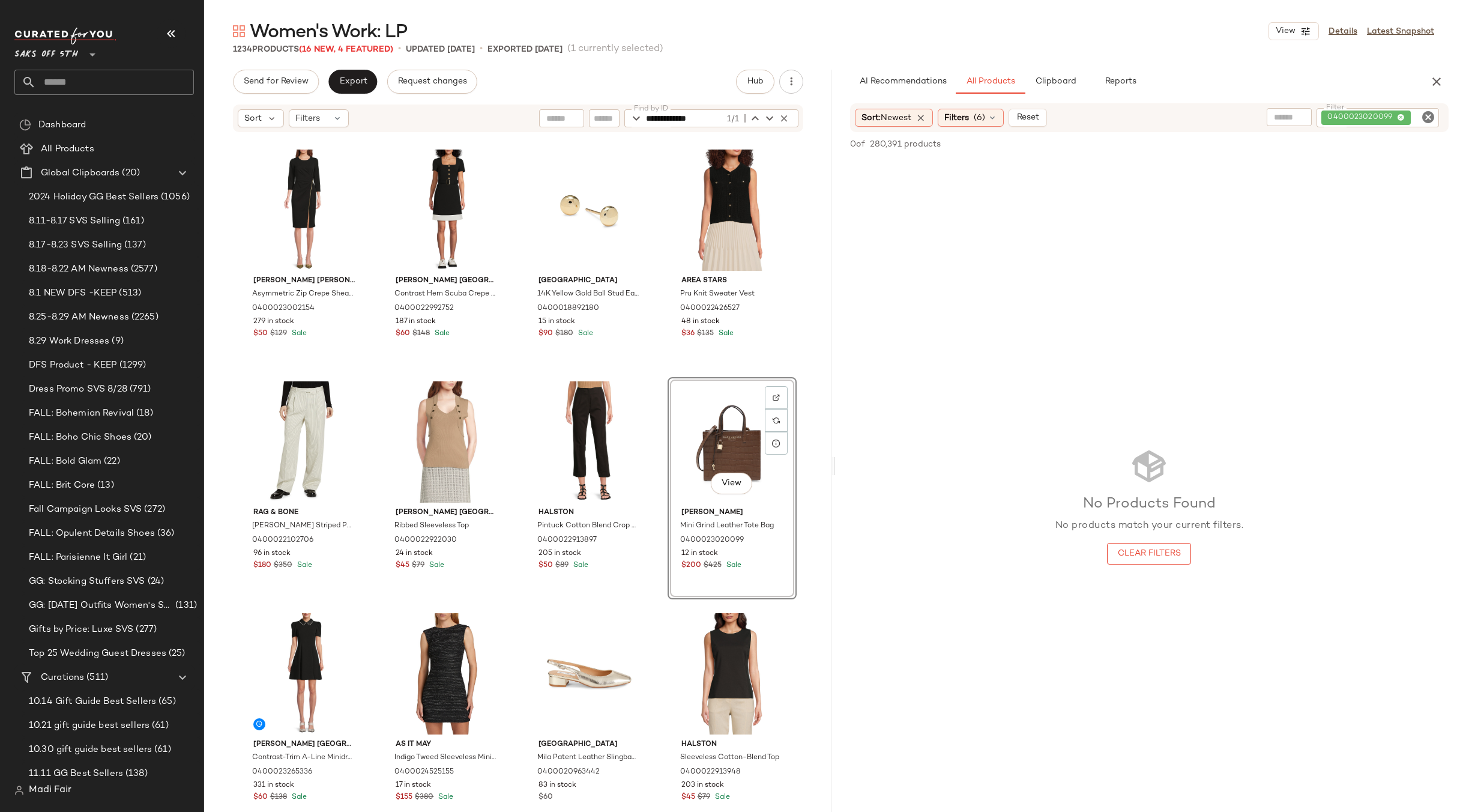
click at [706, 446] on div "View" at bounding box center [732, 441] width 121 height 122
click at [1373, 117] on div "0400023020099" at bounding box center [1378, 117] width 122 height 19
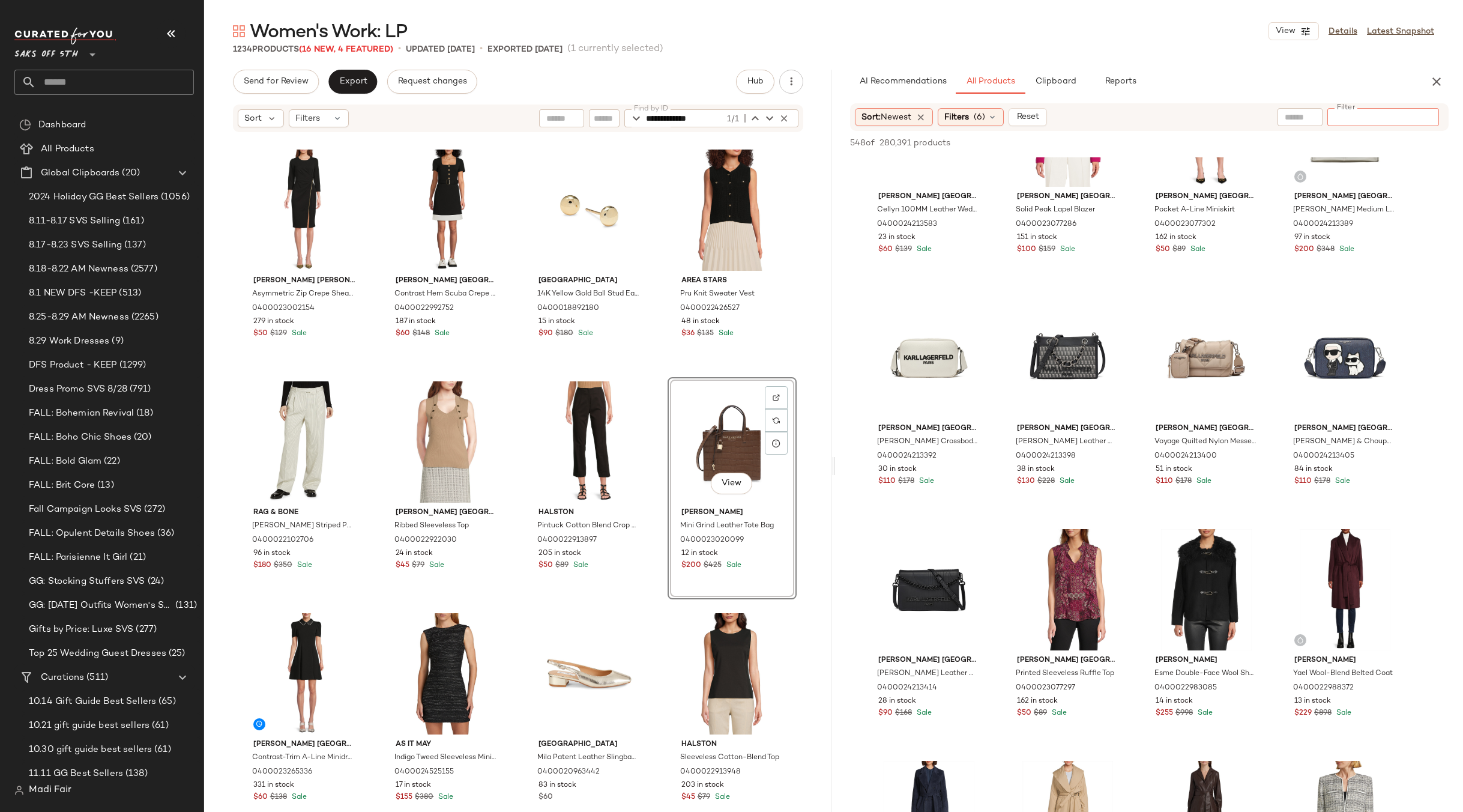
scroll to position [1501, 0]
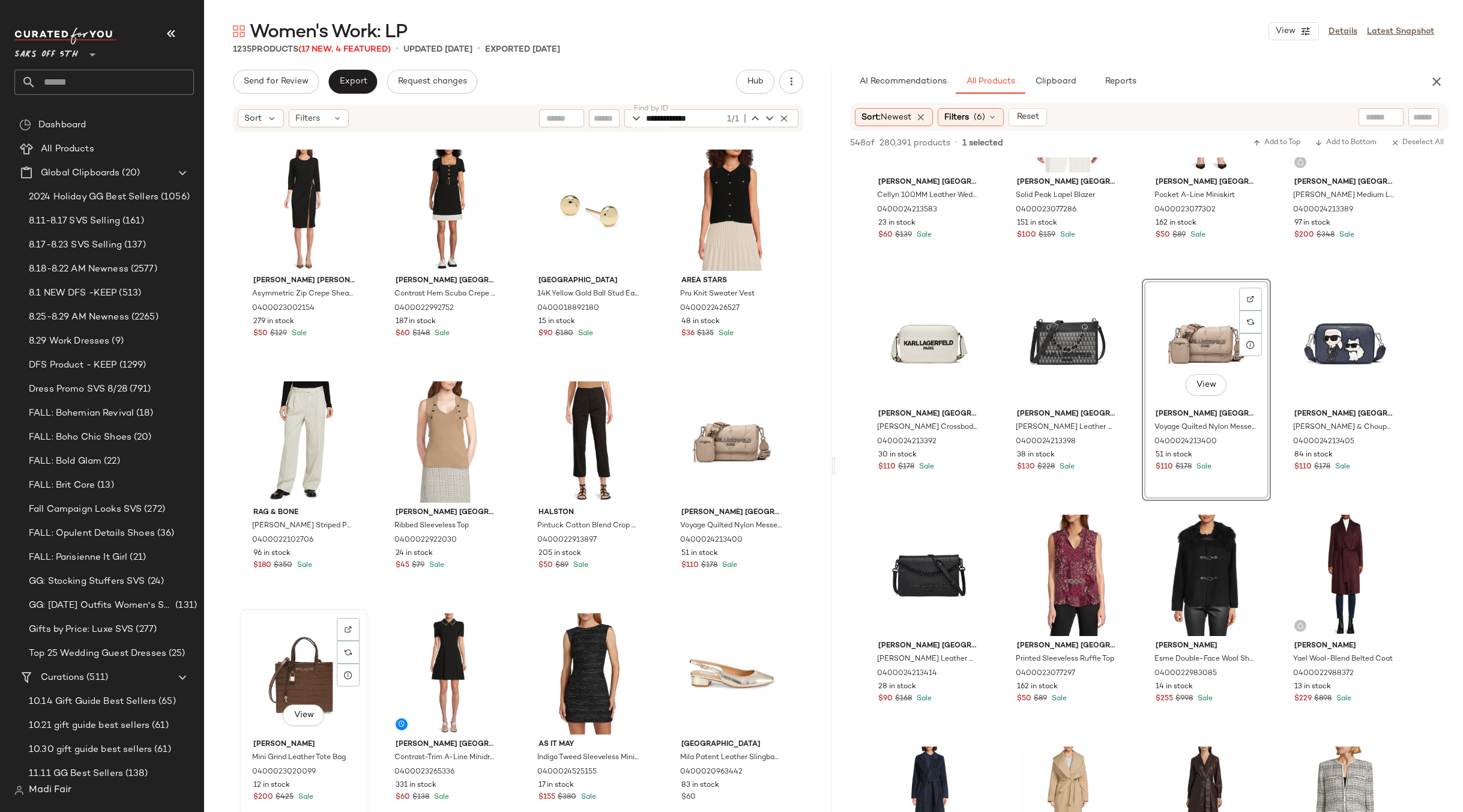
click at [287, 661] on div "View" at bounding box center [304, 673] width 121 height 122
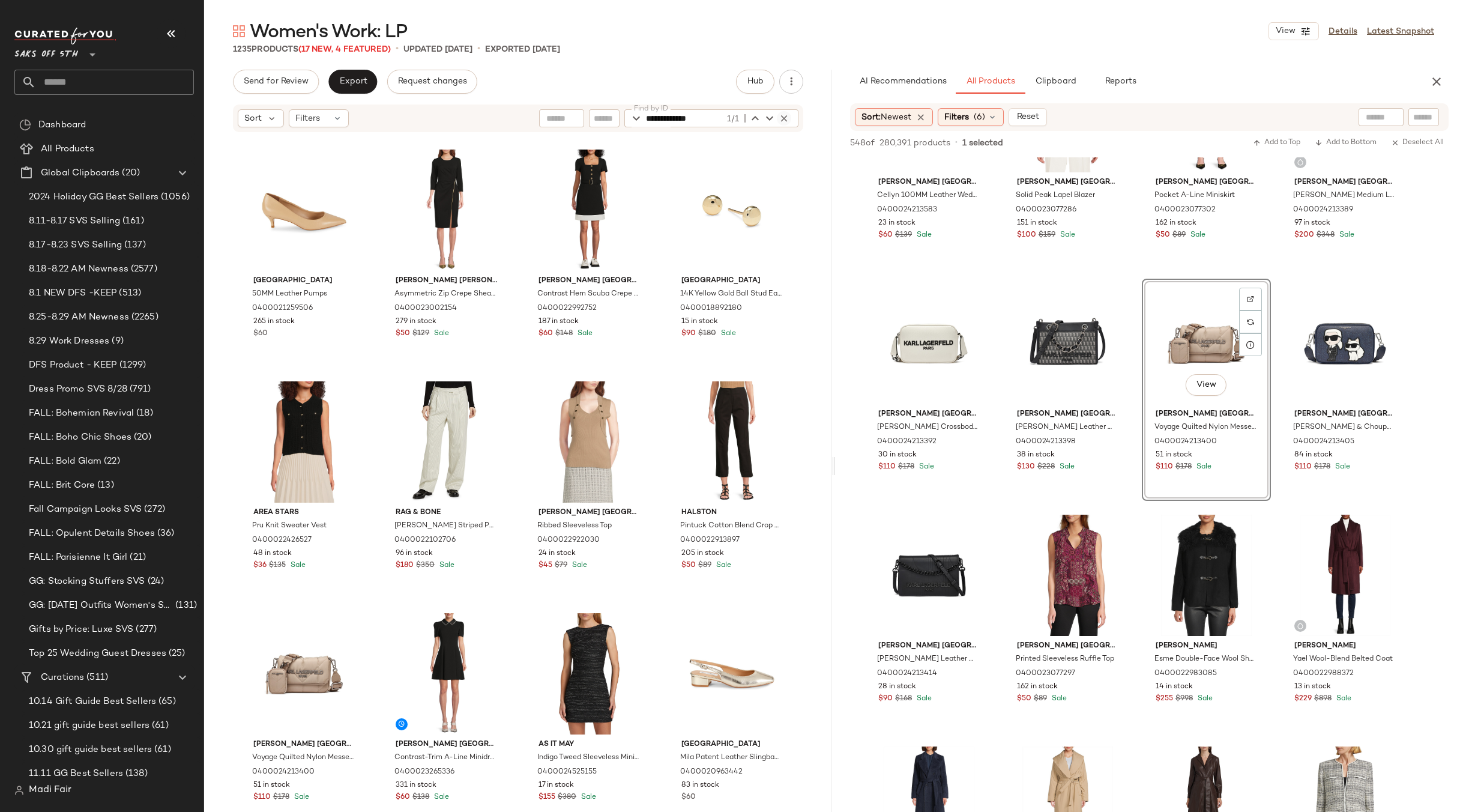
click at [786, 116] on icon "button" at bounding box center [784, 118] width 11 height 11
type input "**********"
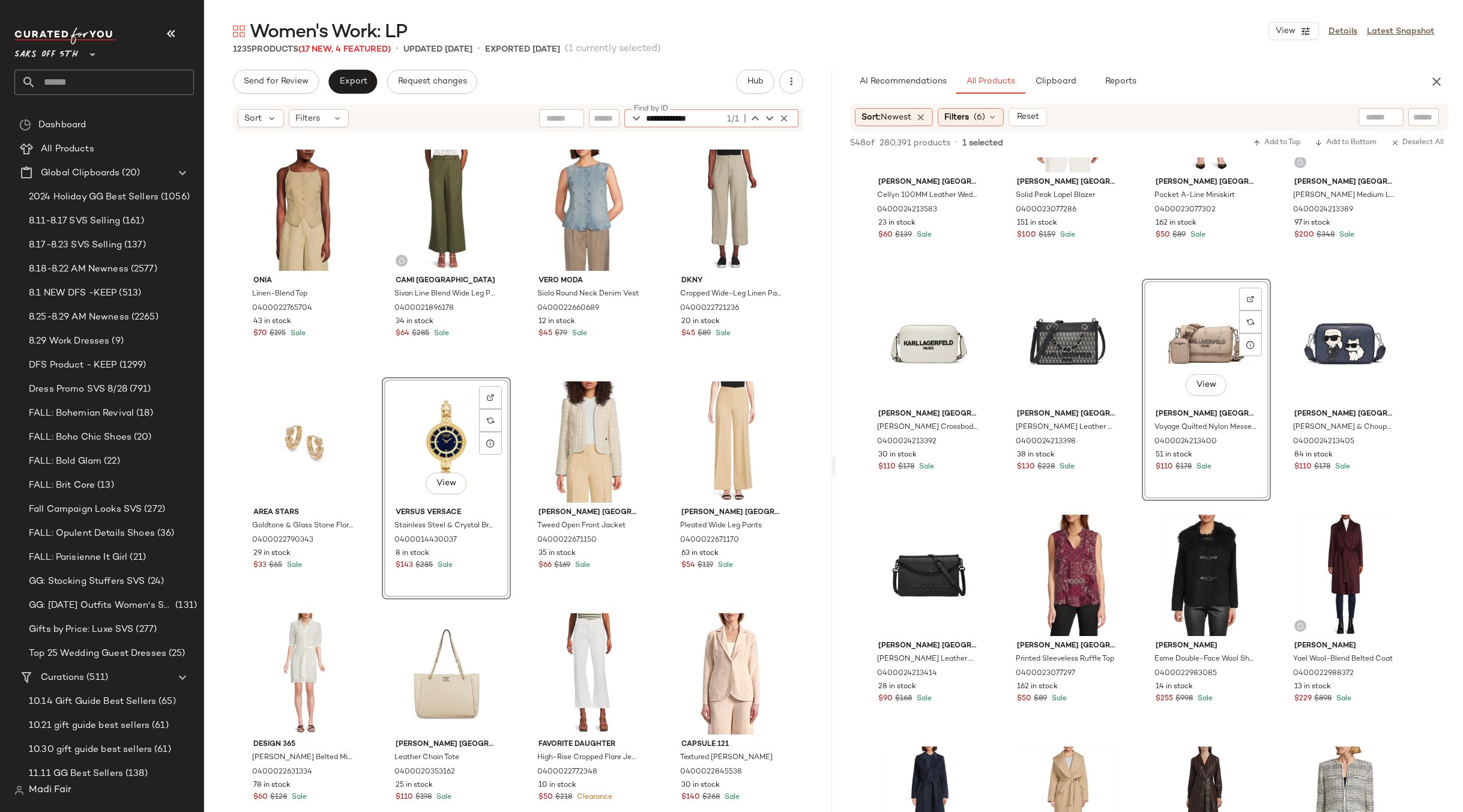
click at [437, 428] on div "View" at bounding box center [447, 441] width 121 height 122
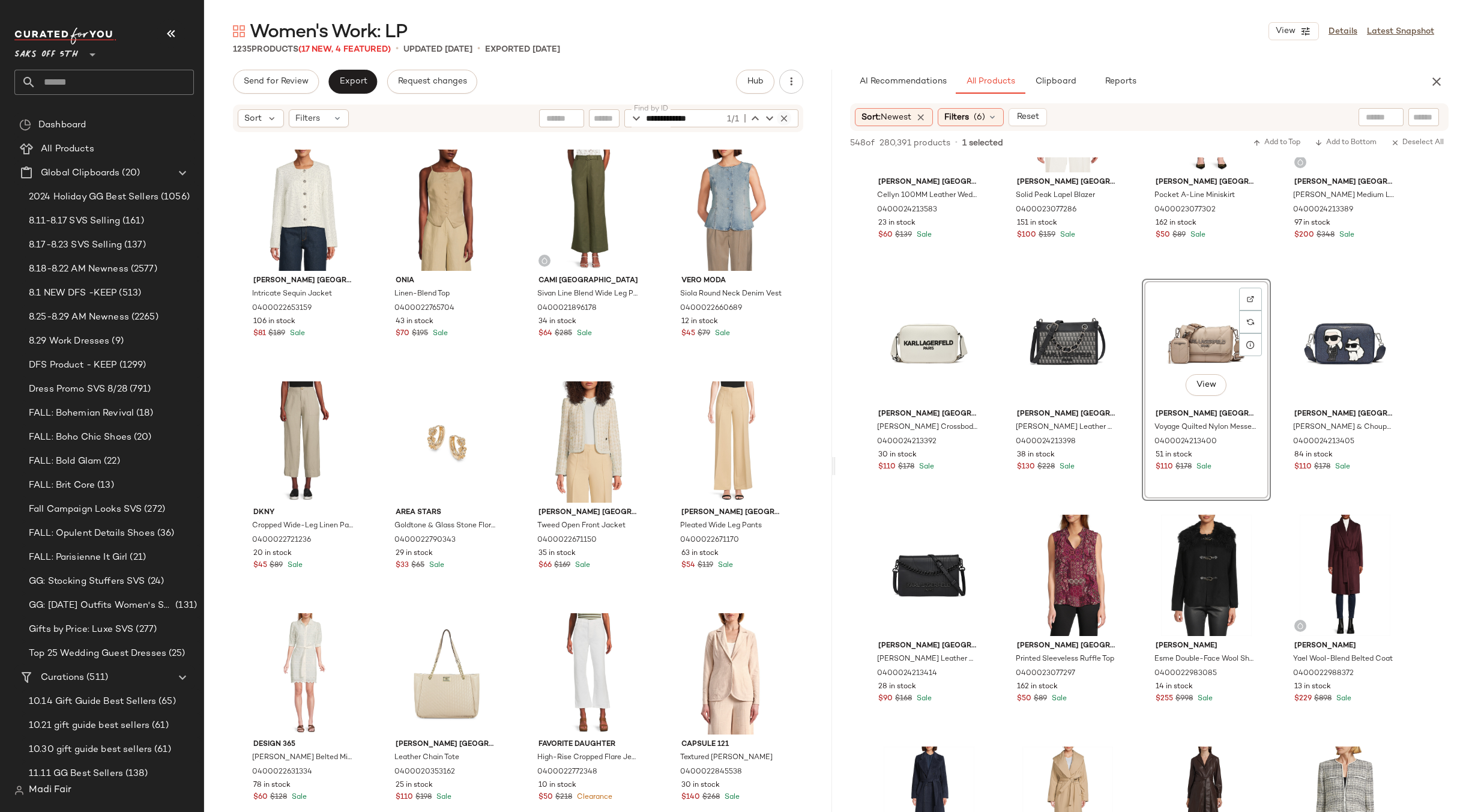
click at [783, 116] on icon "button" at bounding box center [784, 118] width 11 height 11
type input "**********"
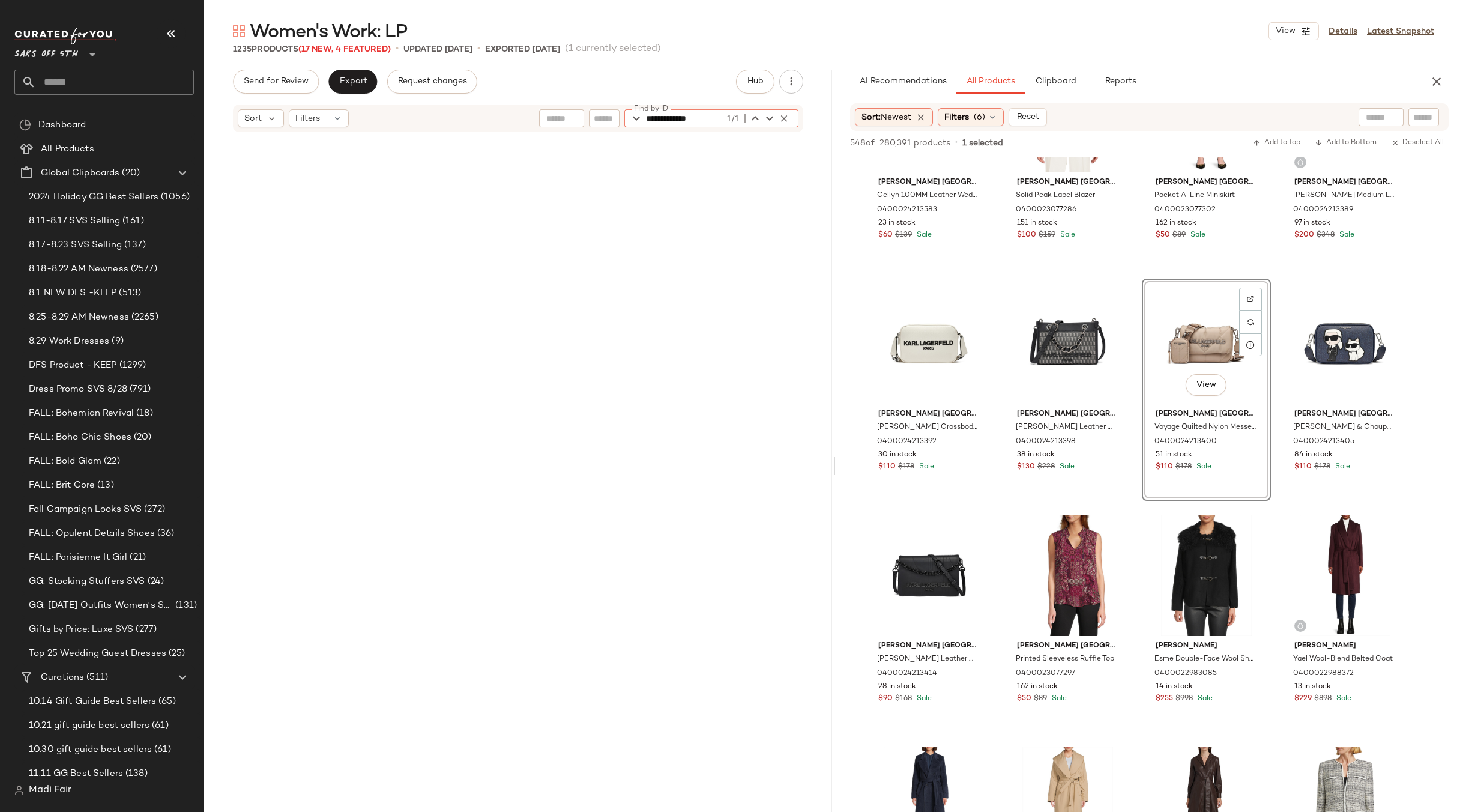
scroll to position [8805, 0]
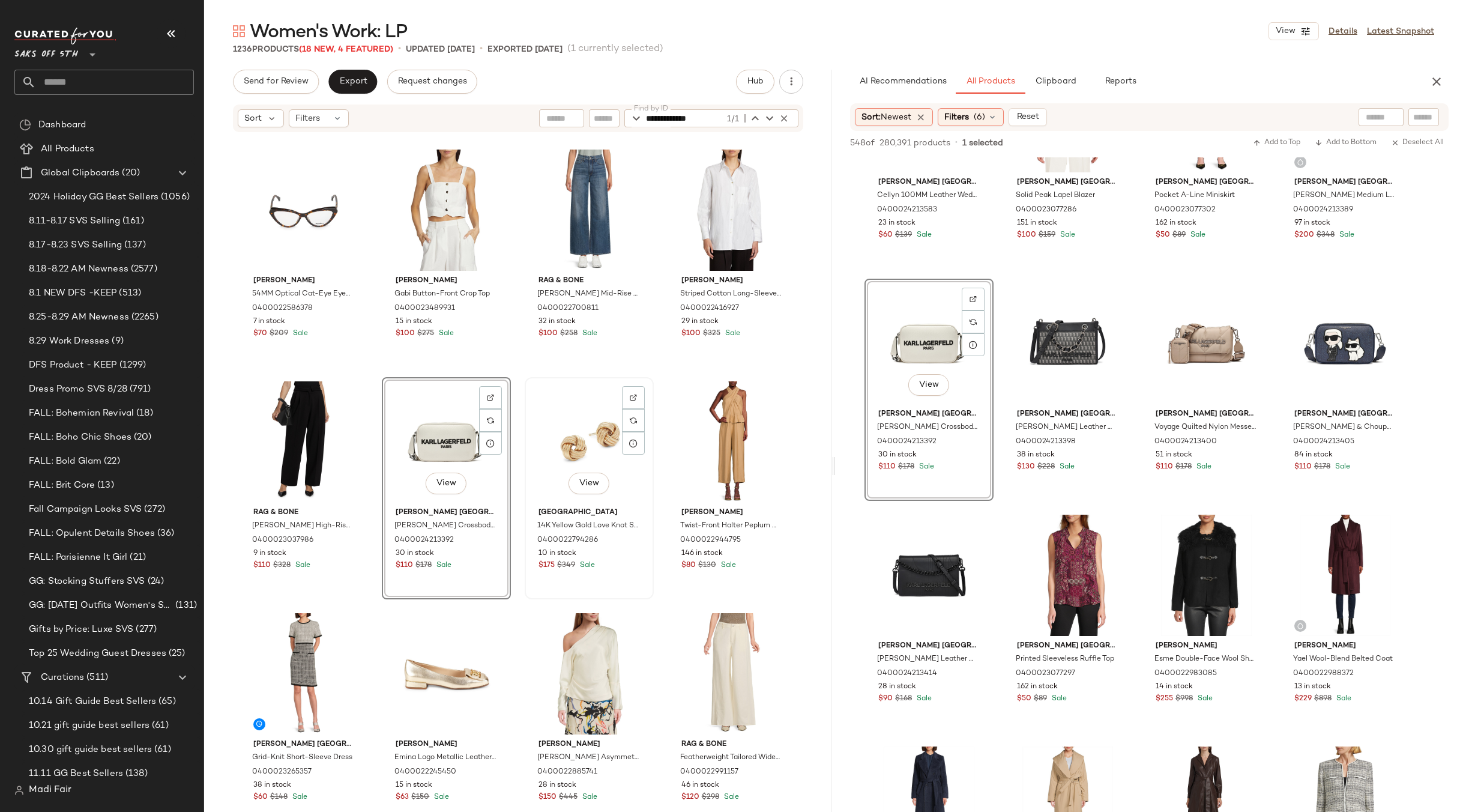
click at [571, 430] on div "View" at bounding box center [590, 441] width 121 height 122
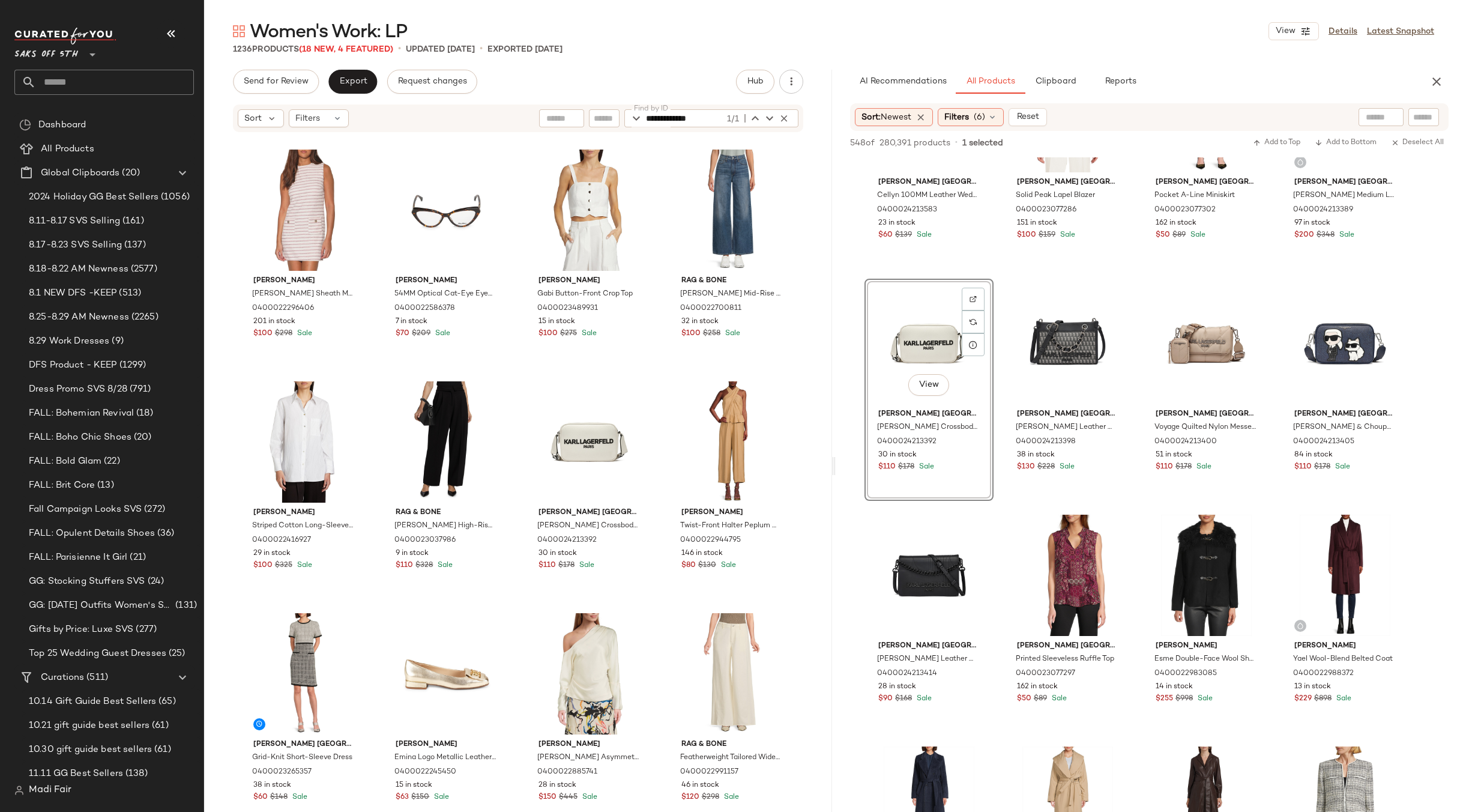
drag, startPoint x: 786, startPoint y: 120, endPoint x: 703, endPoint y: 105, distance: 84.3
click at [785, 120] on icon "button" at bounding box center [784, 118] width 11 height 11
type input "**********"
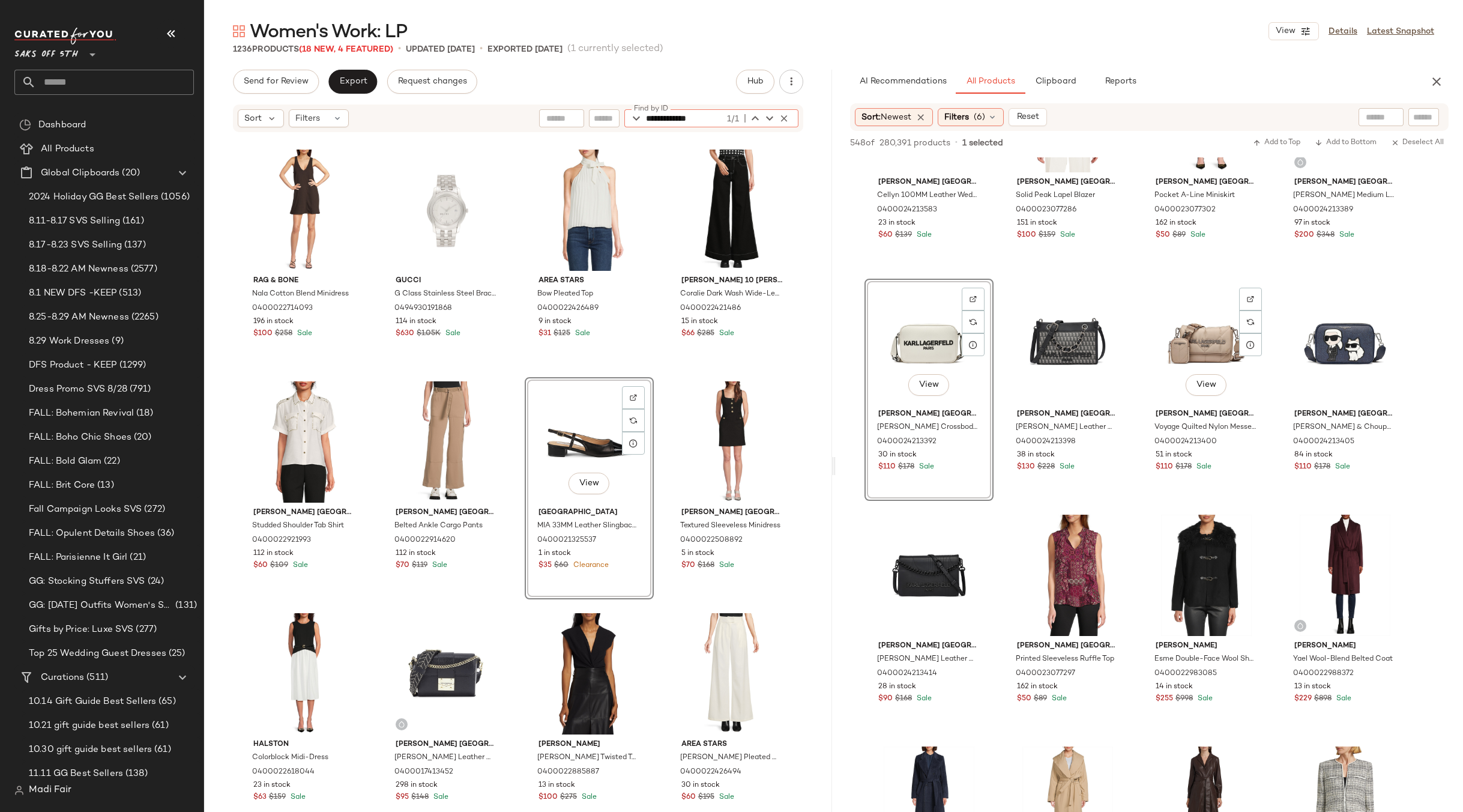
scroll to position [2161, 0]
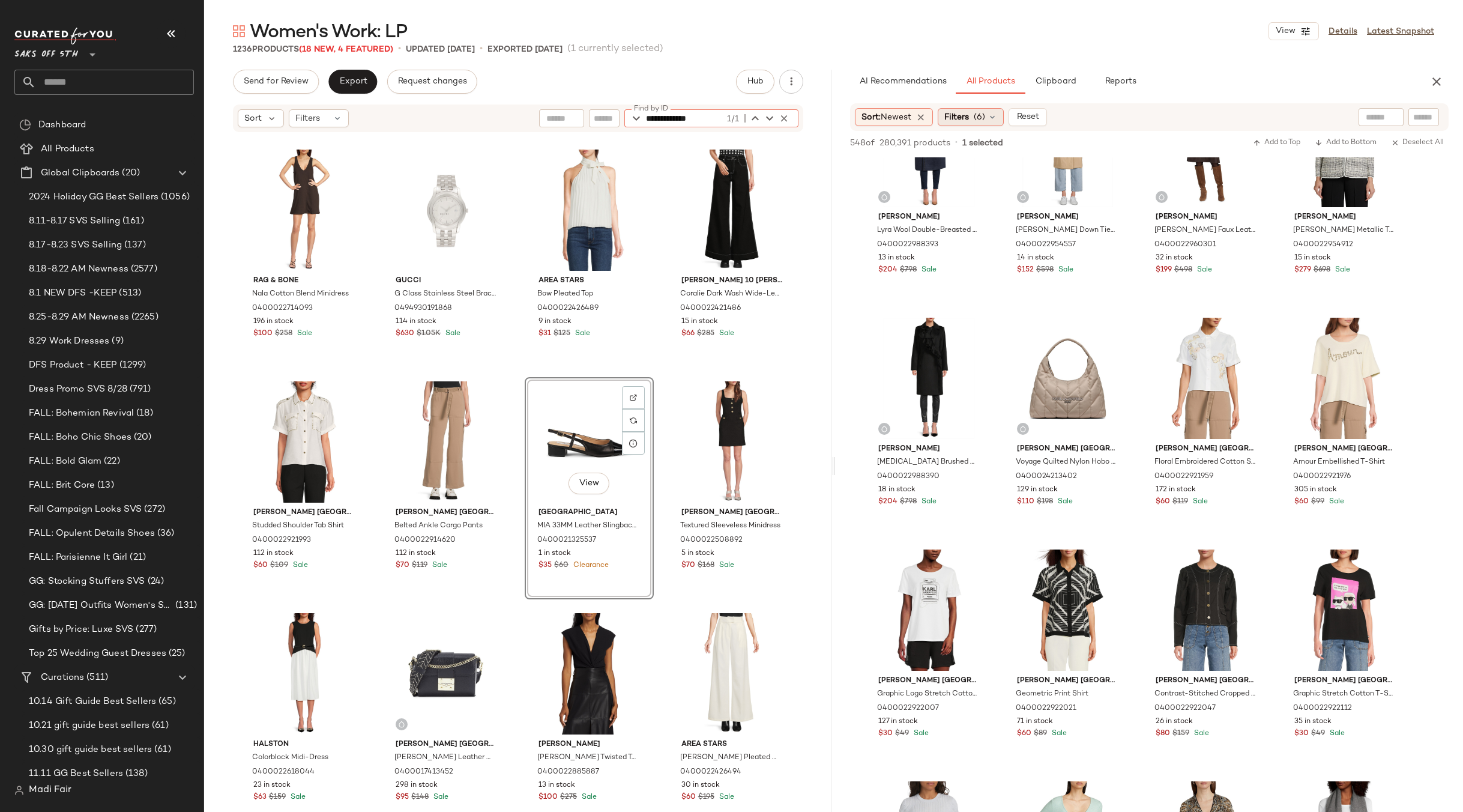
click at [985, 115] on span "(6)" at bounding box center [979, 117] width 11 height 13
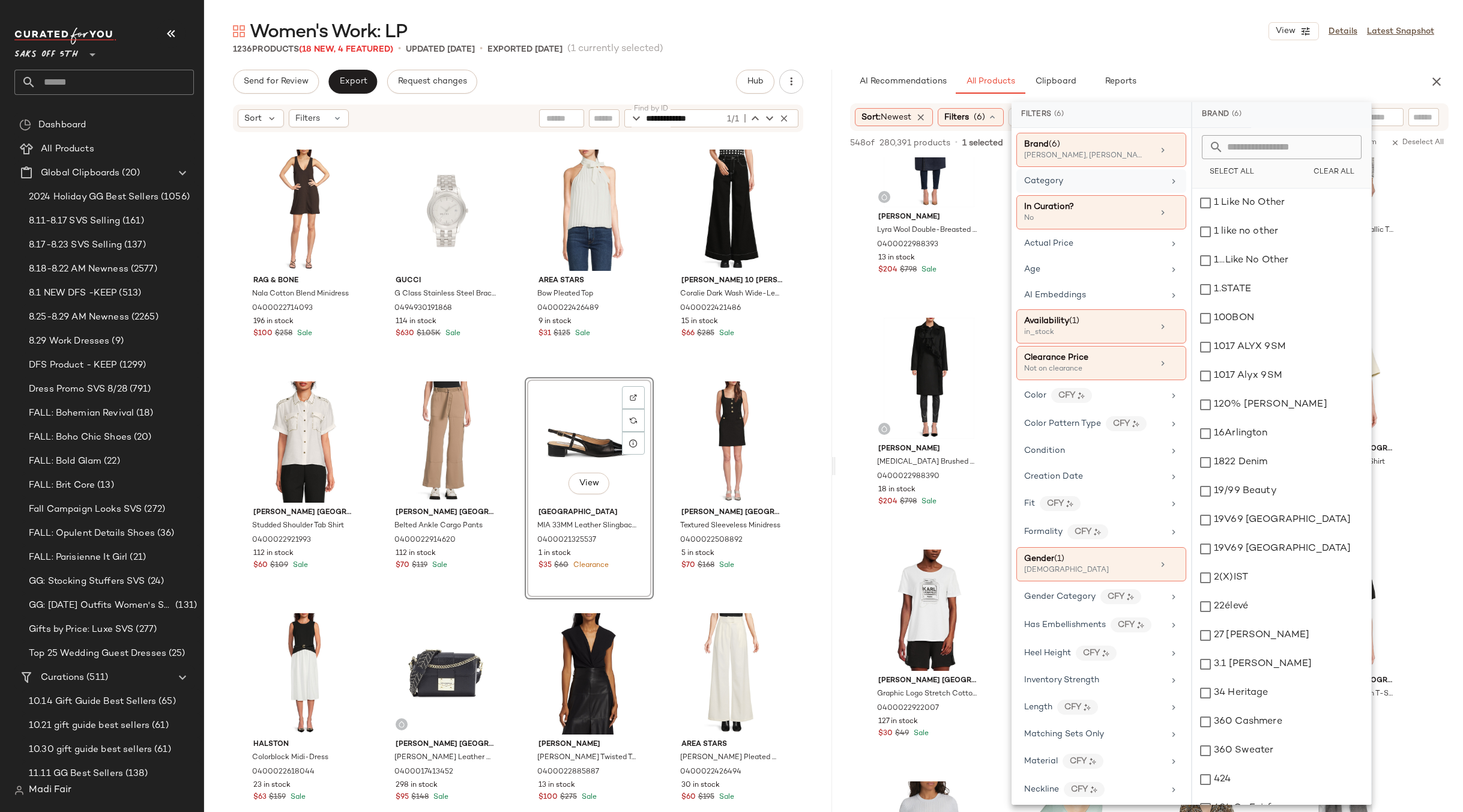
scroll to position [1801, 0]
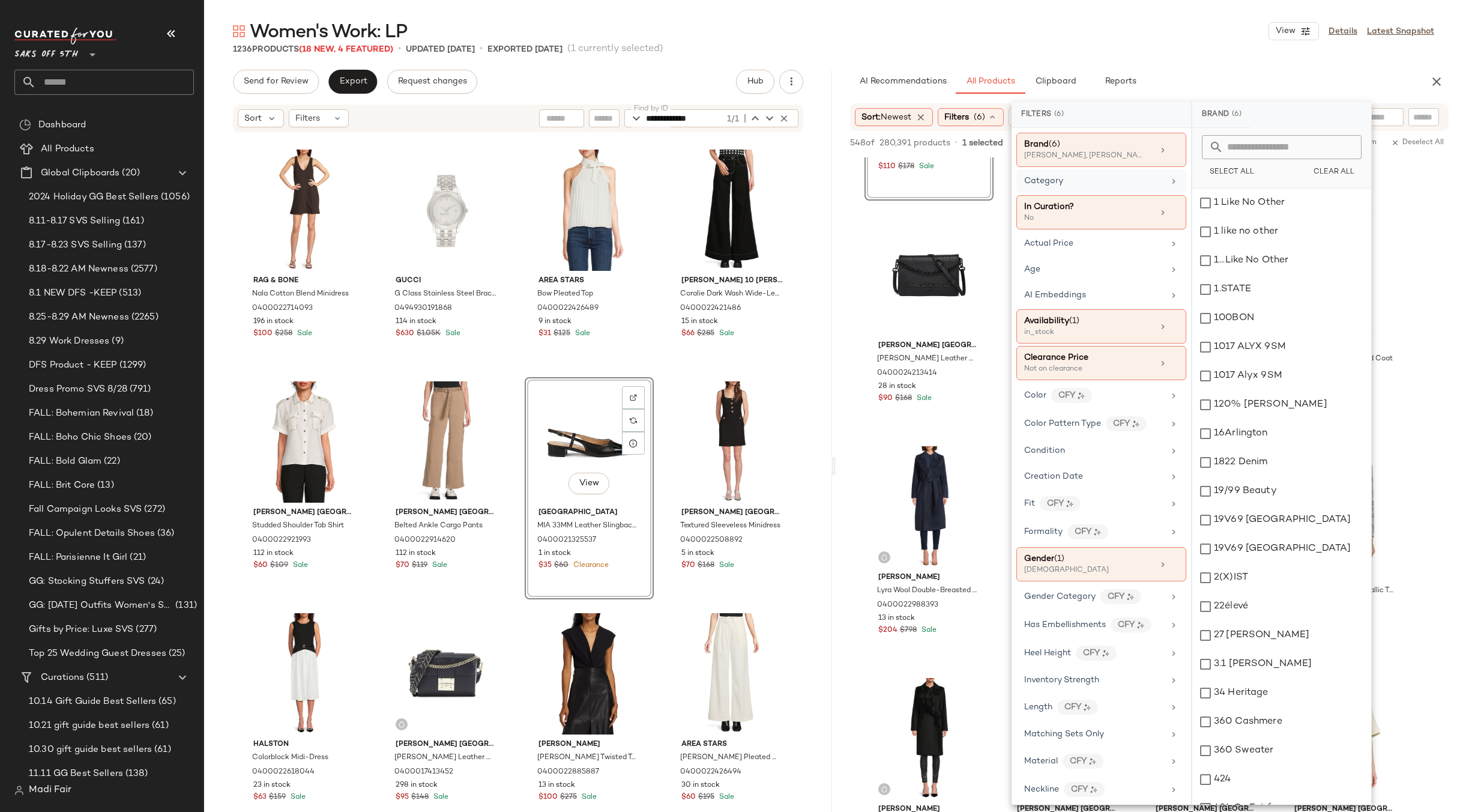
click at [1083, 175] on div "Category" at bounding box center [1094, 181] width 140 height 13
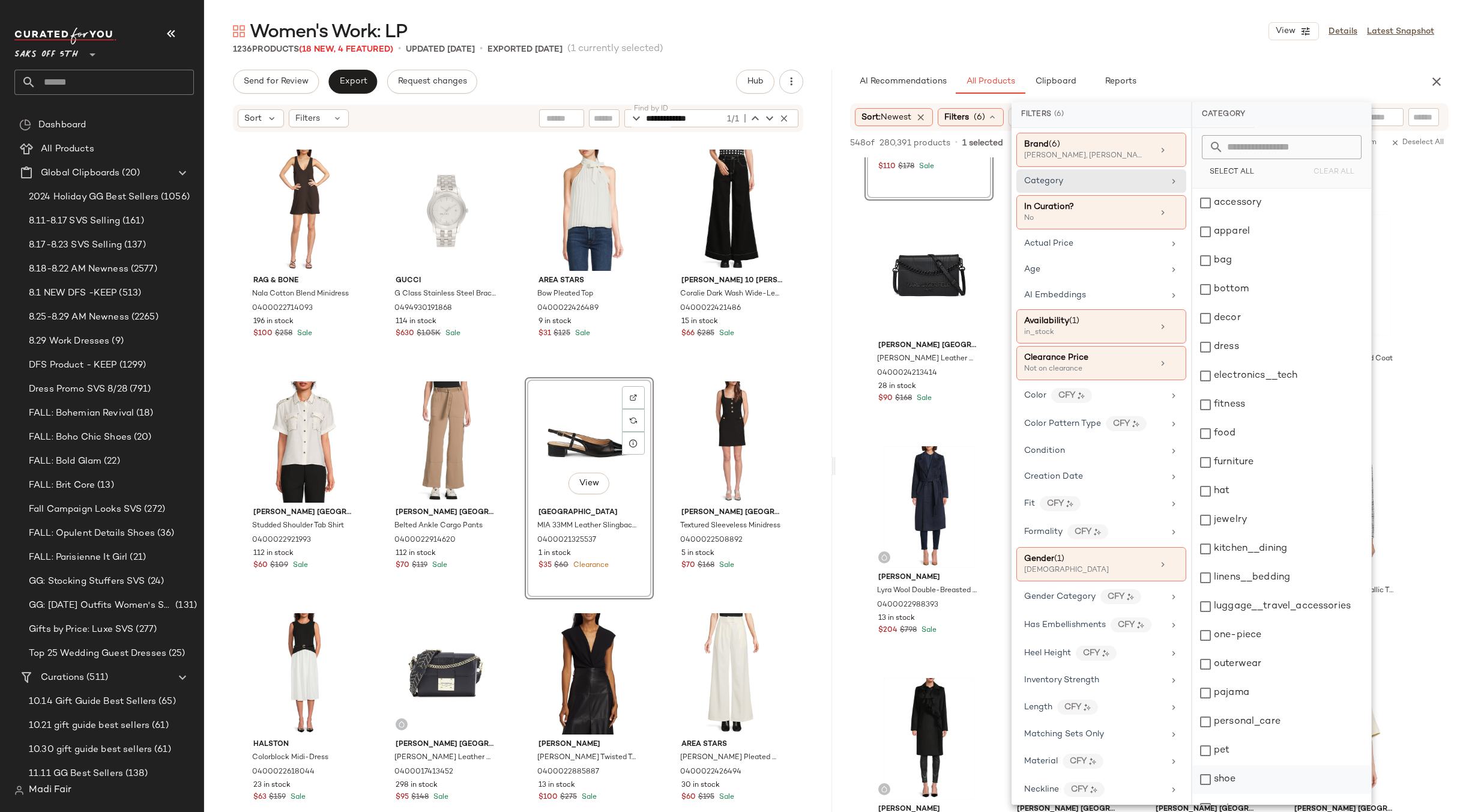
click at [1241, 772] on div "shoe" at bounding box center [1282, 778] width 179 height 28
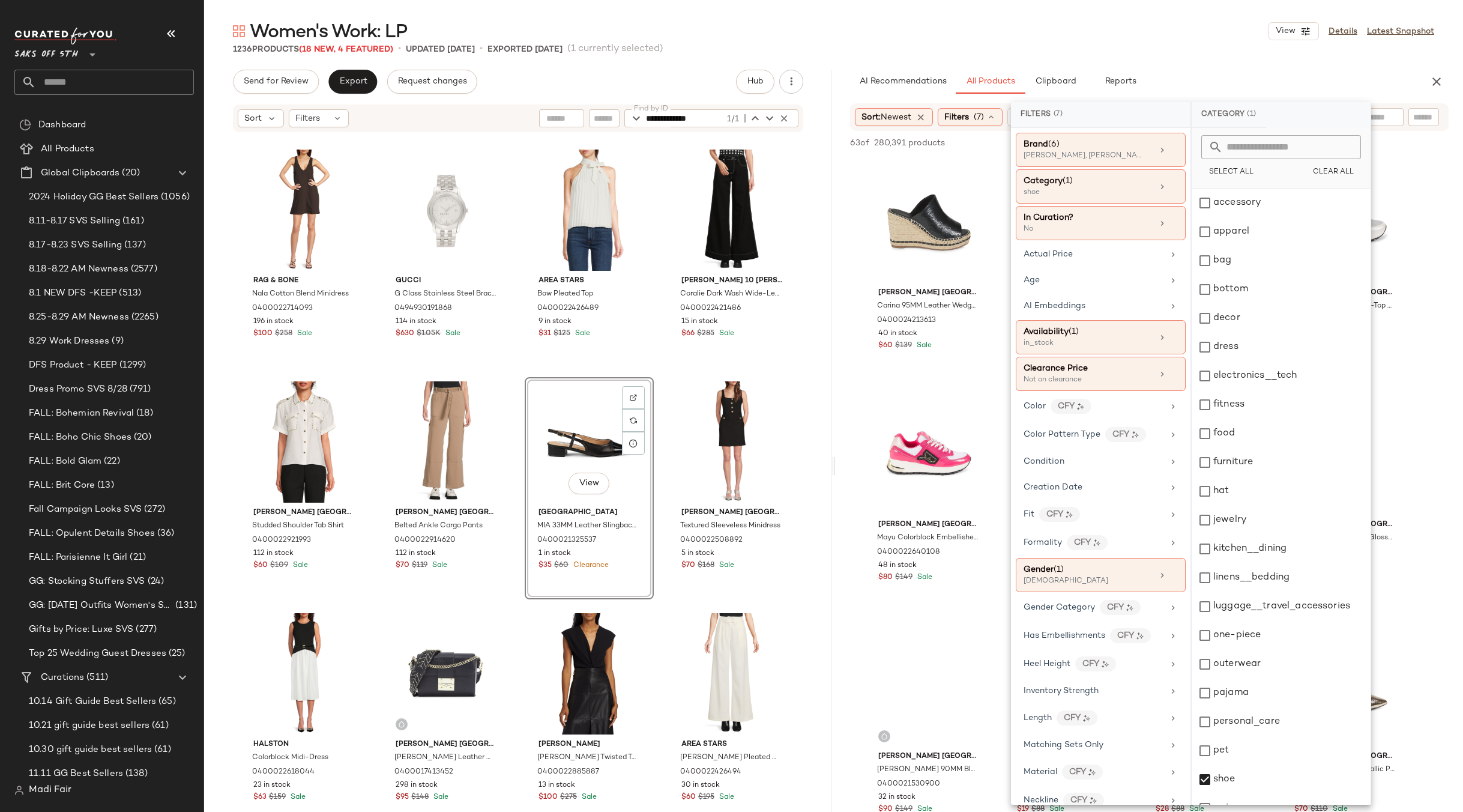
click at [1091, 39] on div "Women's Work: LP View Details Latest Snapshot" at bounding box center [834, 31] width 1259 height 24
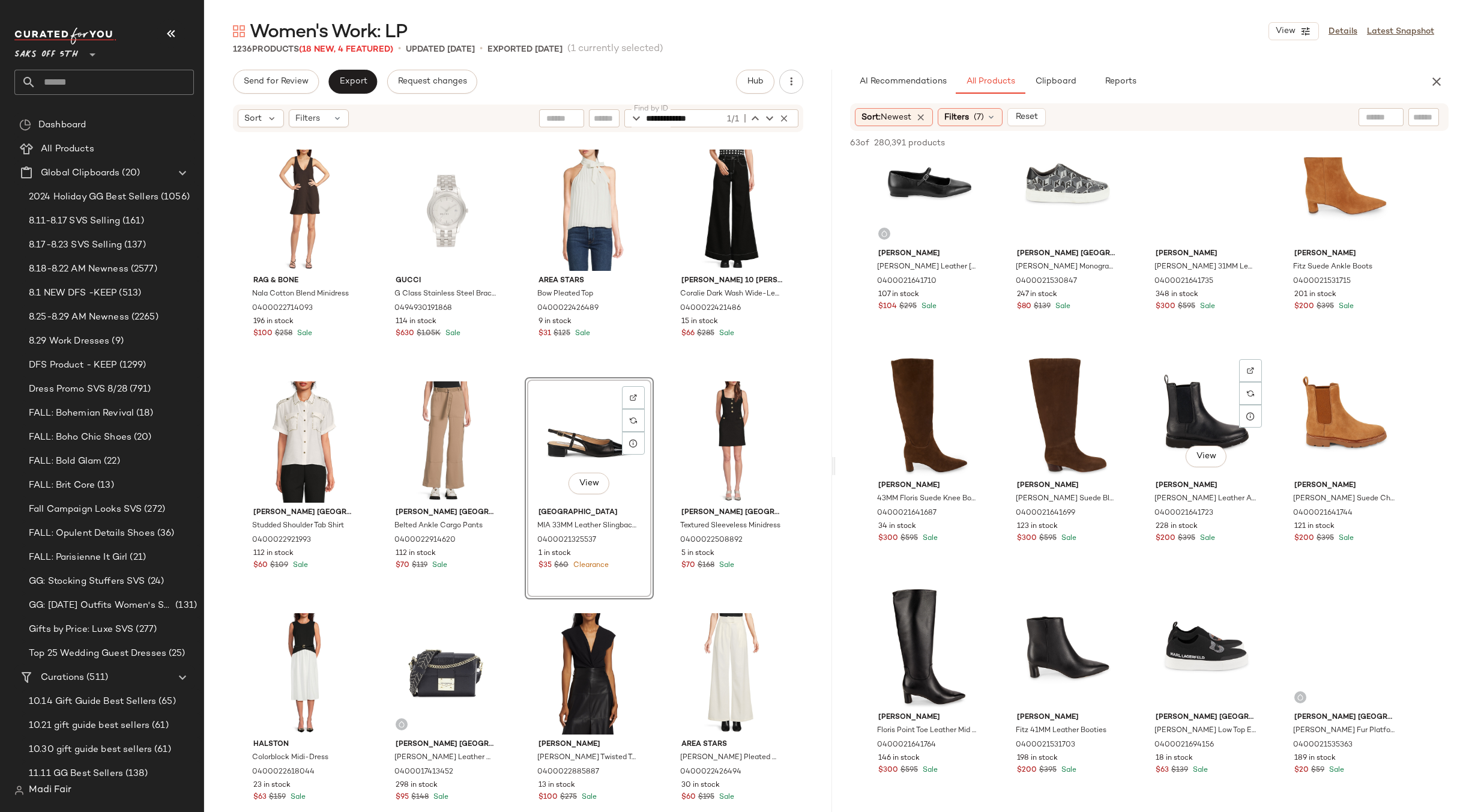
scroll to position [1681, 0]
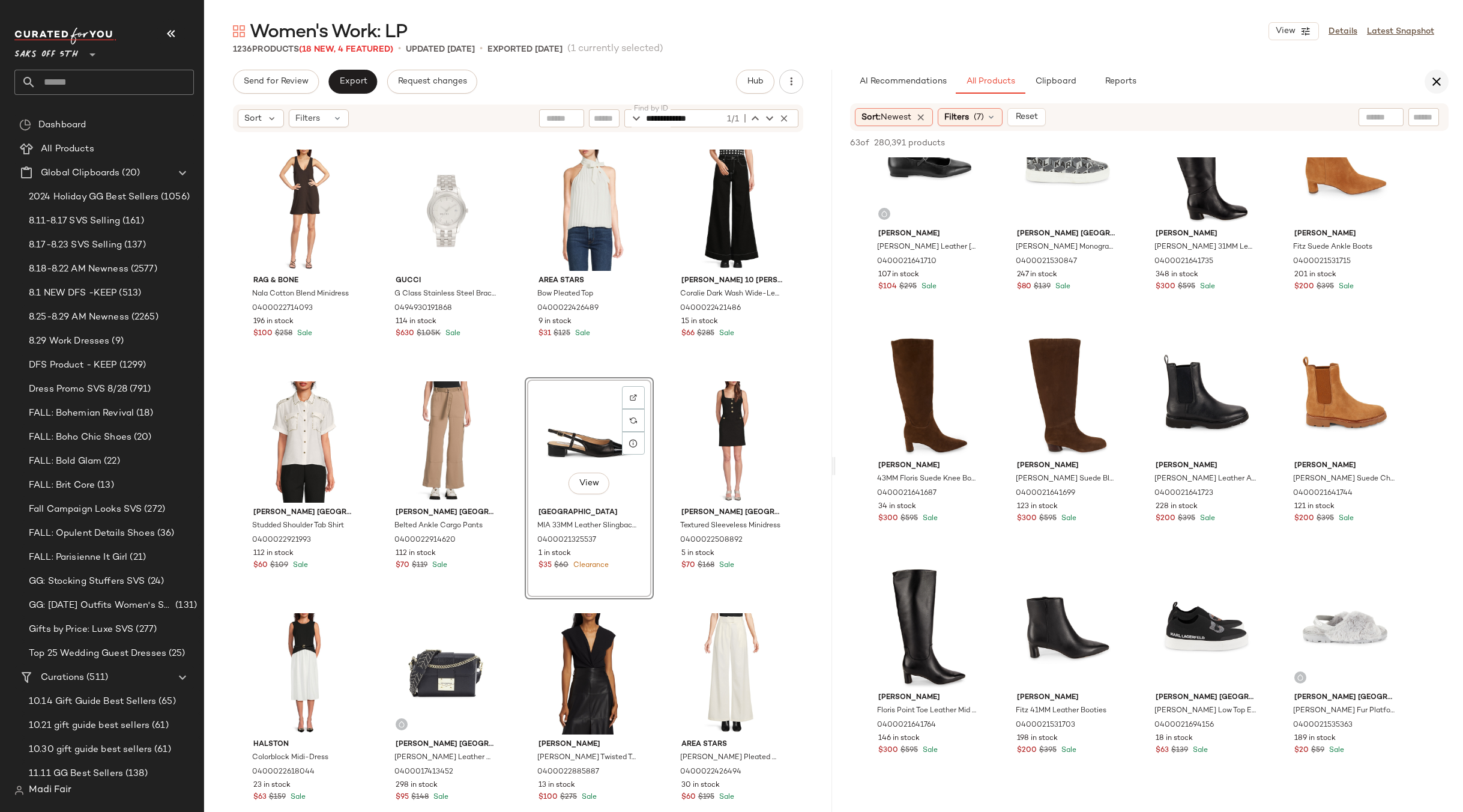
click at [1441, 84] on icon "button" at bounding box center [1436, 81] width 15 height 15
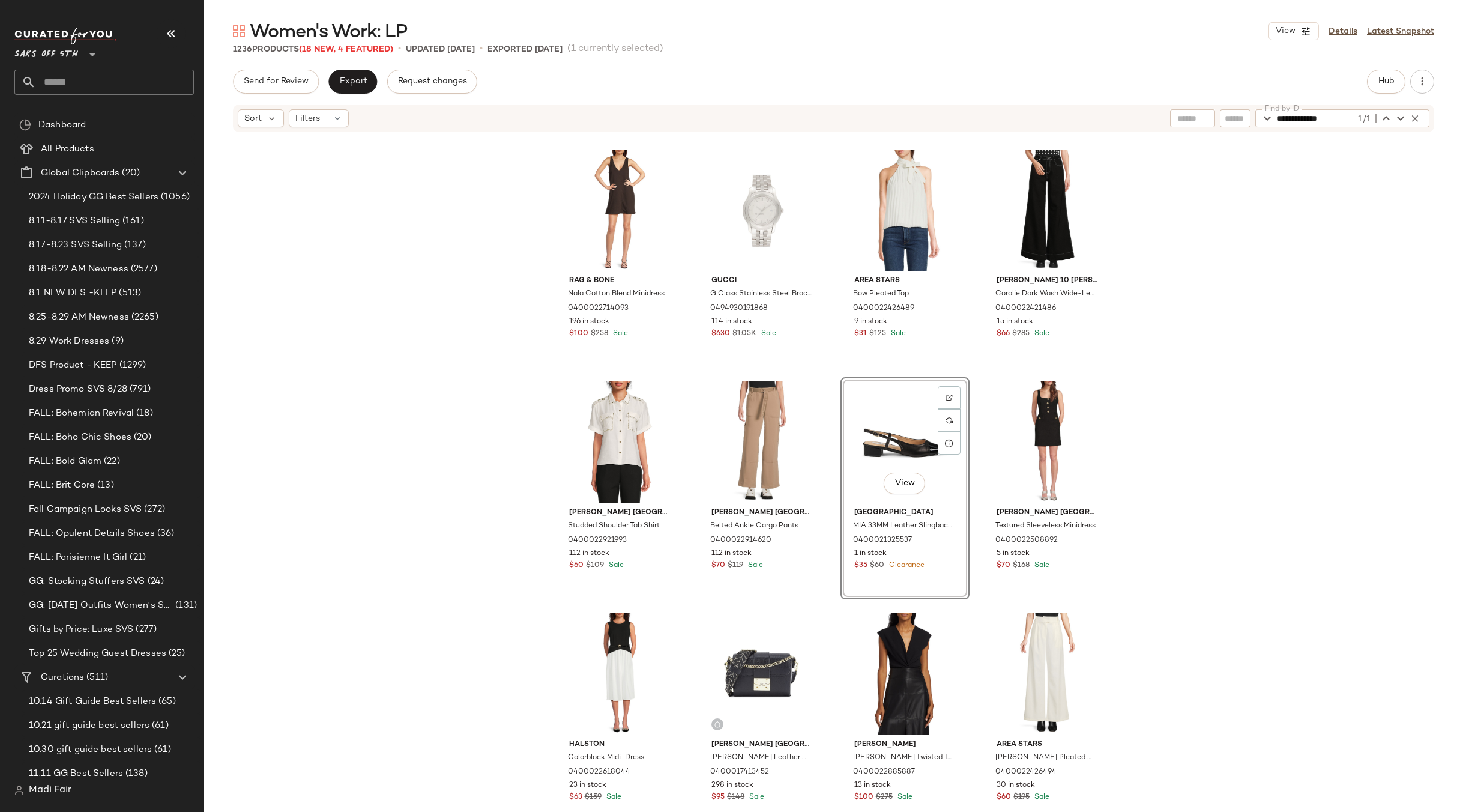
click at [878, 436] on div "View" at bounding box center [905, 441] width 121 height 122
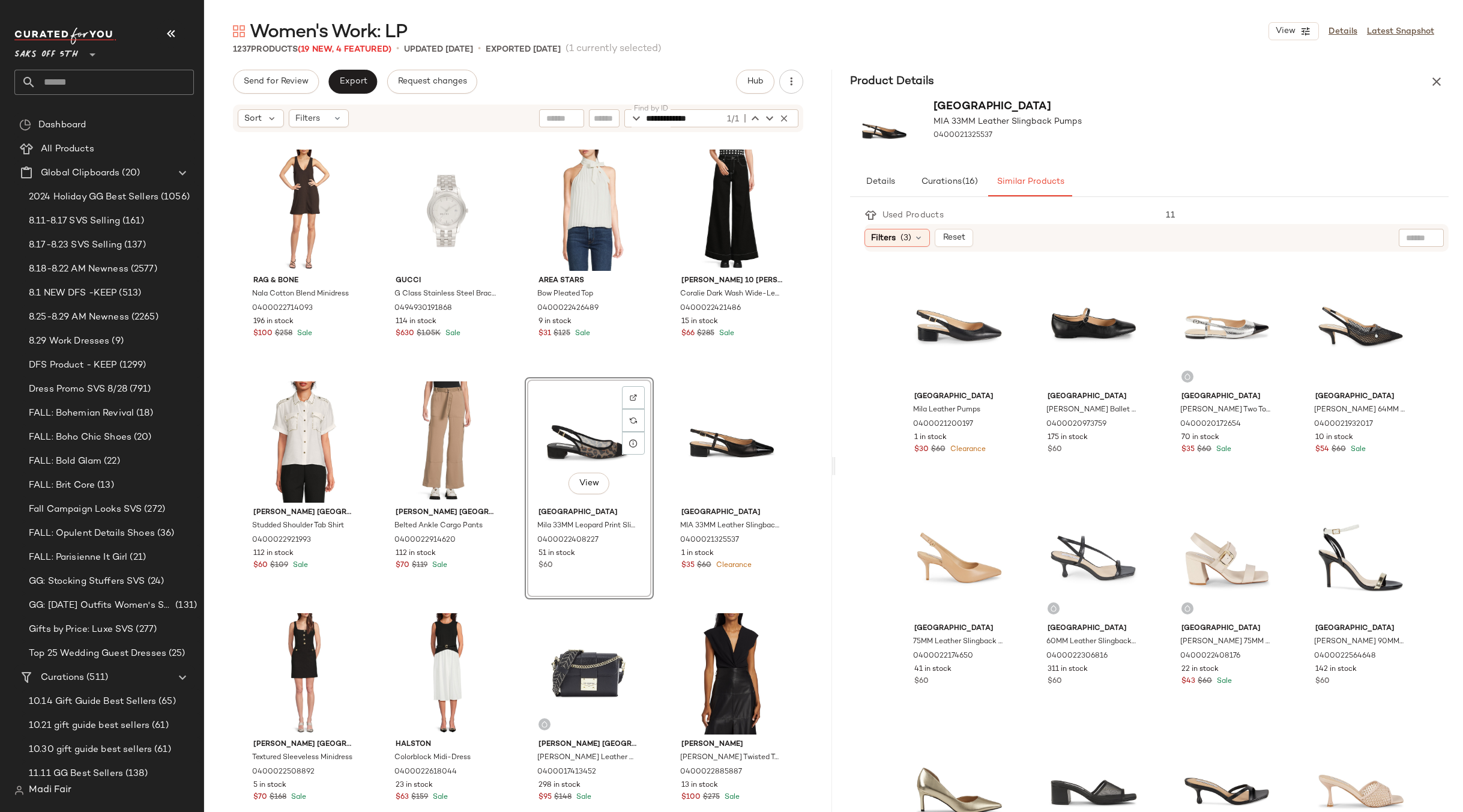
click at [582, 436] on div "View" at bounding box center [590, 441] width 121 height 122
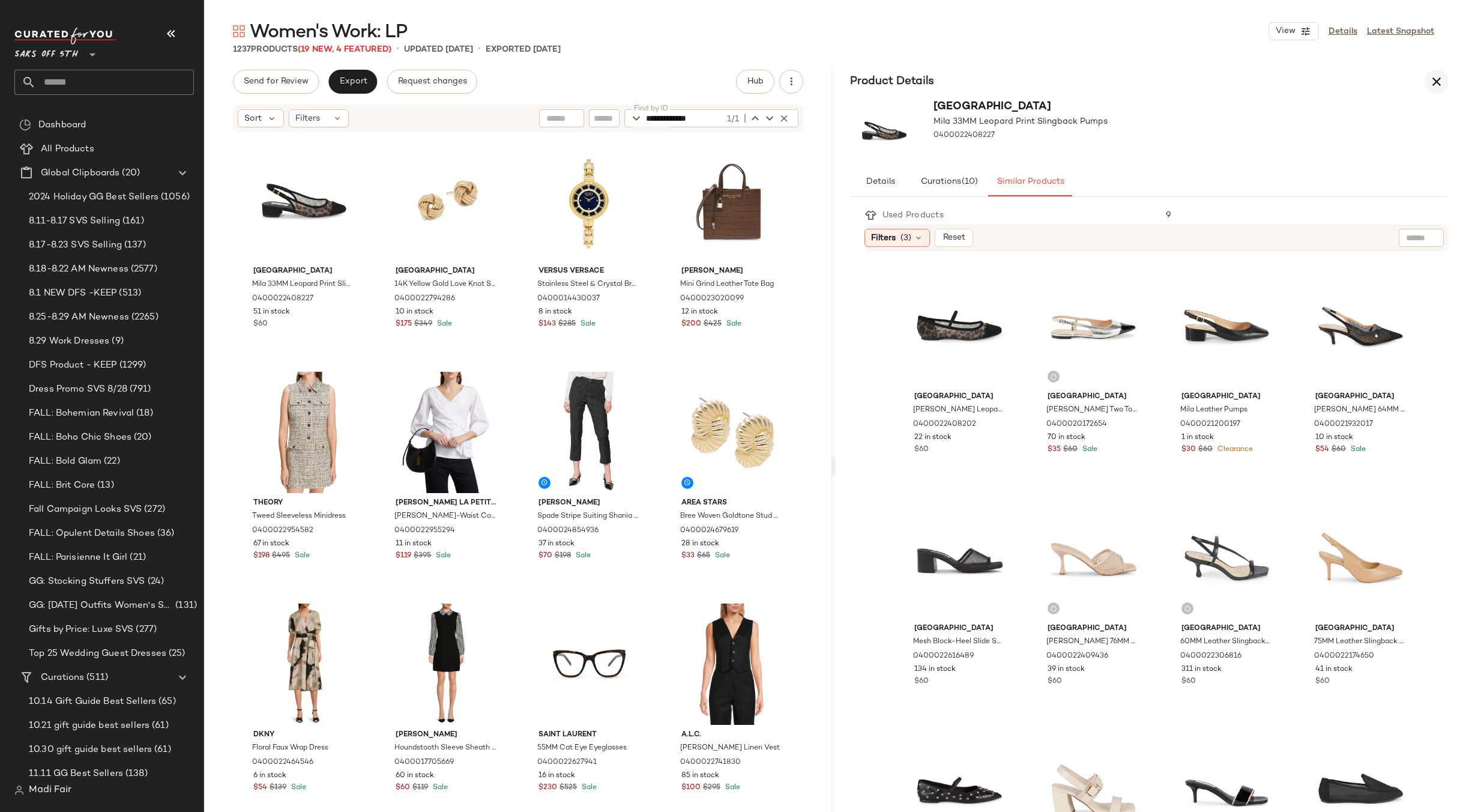
click at [1437, 76] on icon "button" at bounding box center [1436, 81] width 15 height 15
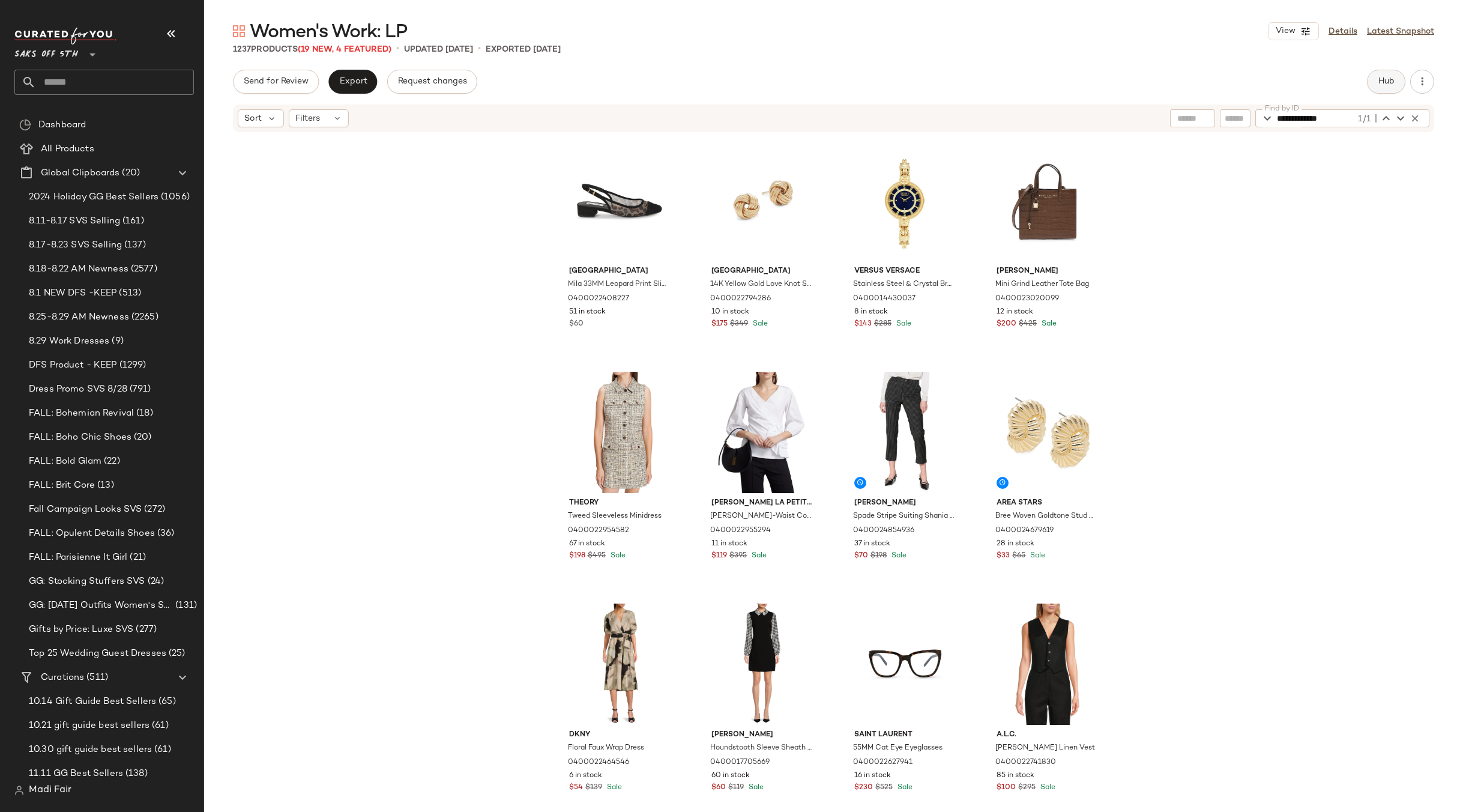
click at [1389, 78] on span "Hub" at bounding box center [1385, 81] width 16 height 9
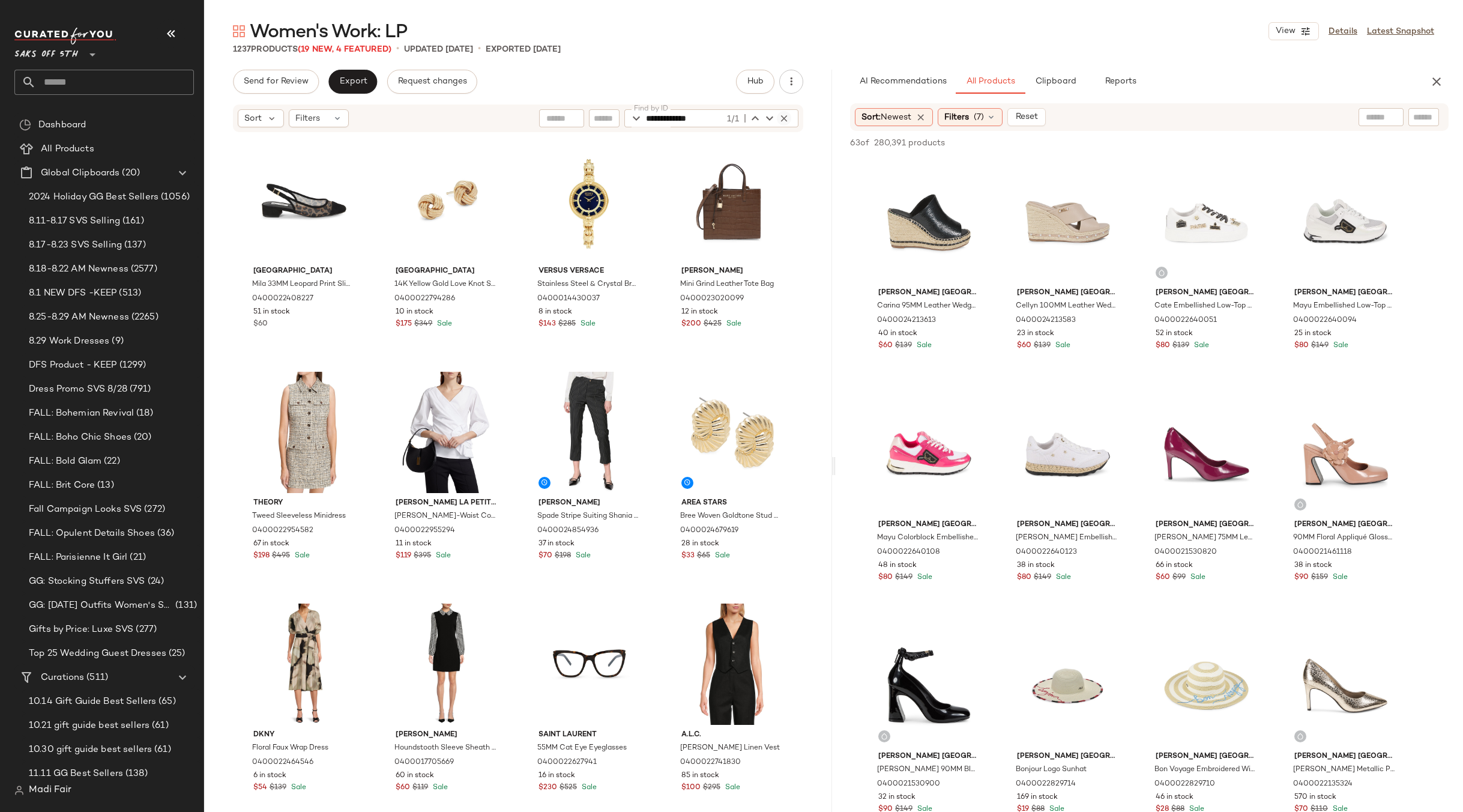
click at [782, 115] on icon "button" at bounding box center [784, 118] width 11 height 11
click at [984, 112] on span "(7)" at bounding box center [979, 117] width 10 height 13
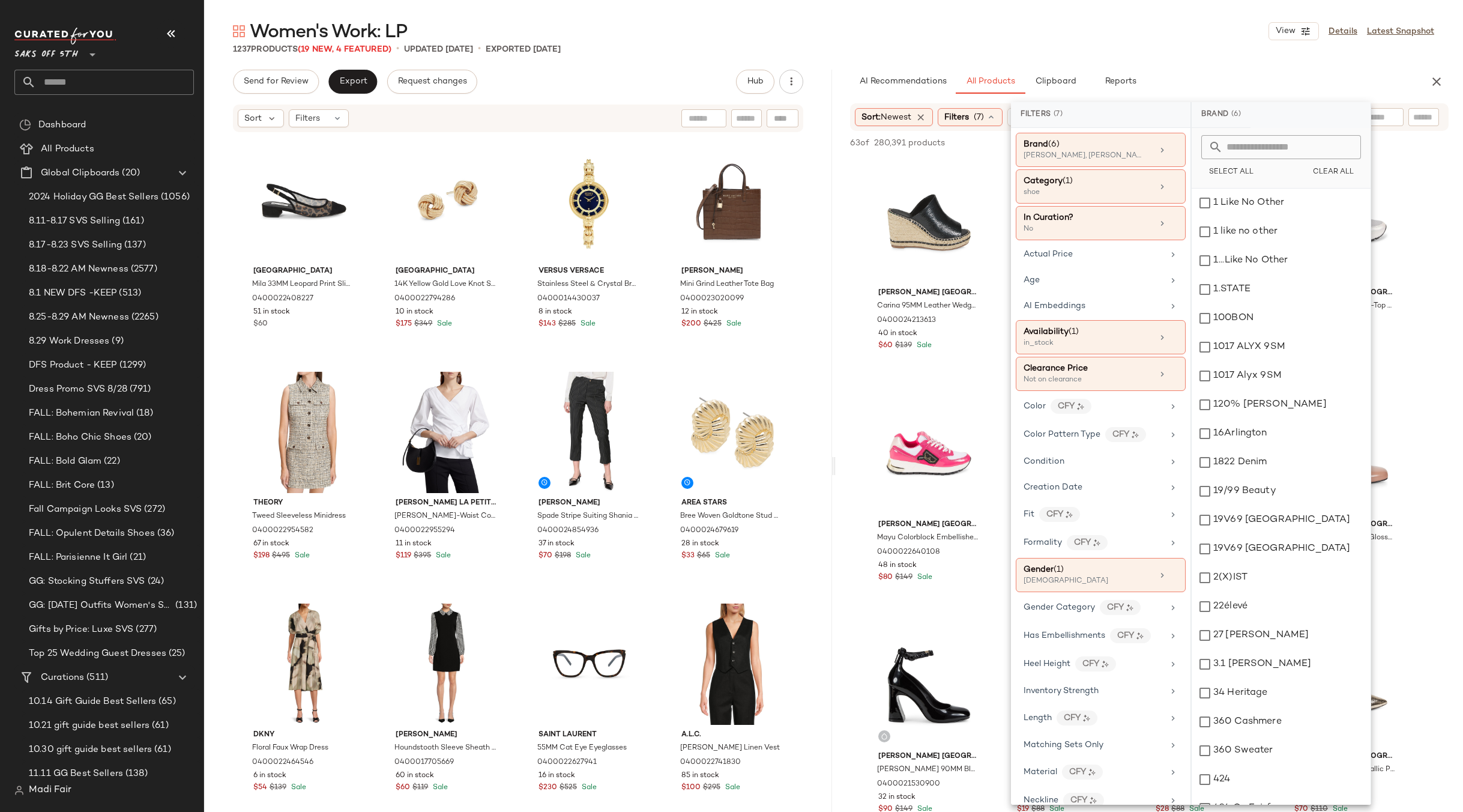
scroll to position [420, 0]
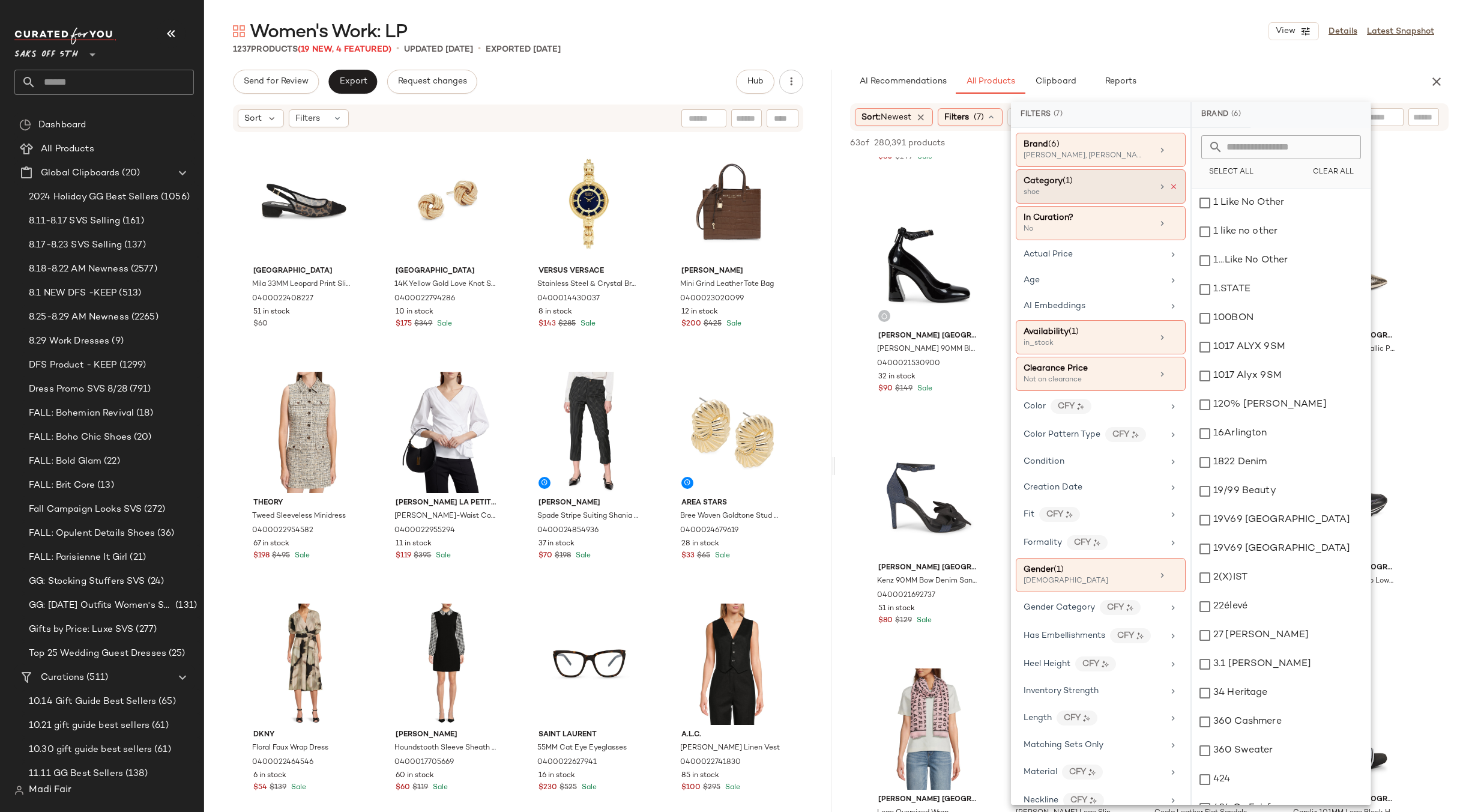
click at [1171, 188] on icon at bounding box center [1174, 187] width 9 height 9
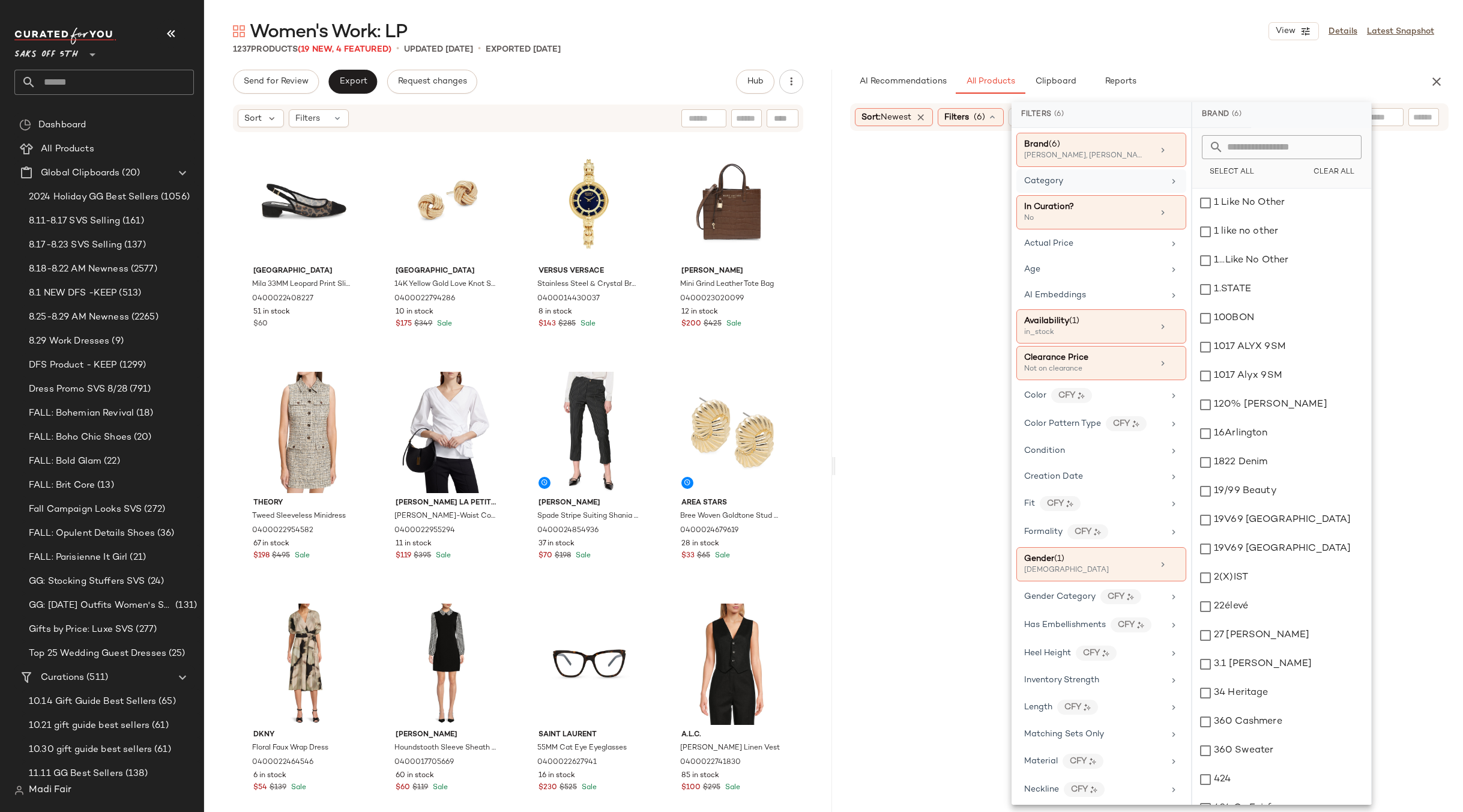
click at [1199, 47] on div "1237 Products (19 New, 4 Featured) • updated Sep 1st • Exported Aug 29th" at bounding box center [834, 49] width 1259 height 12
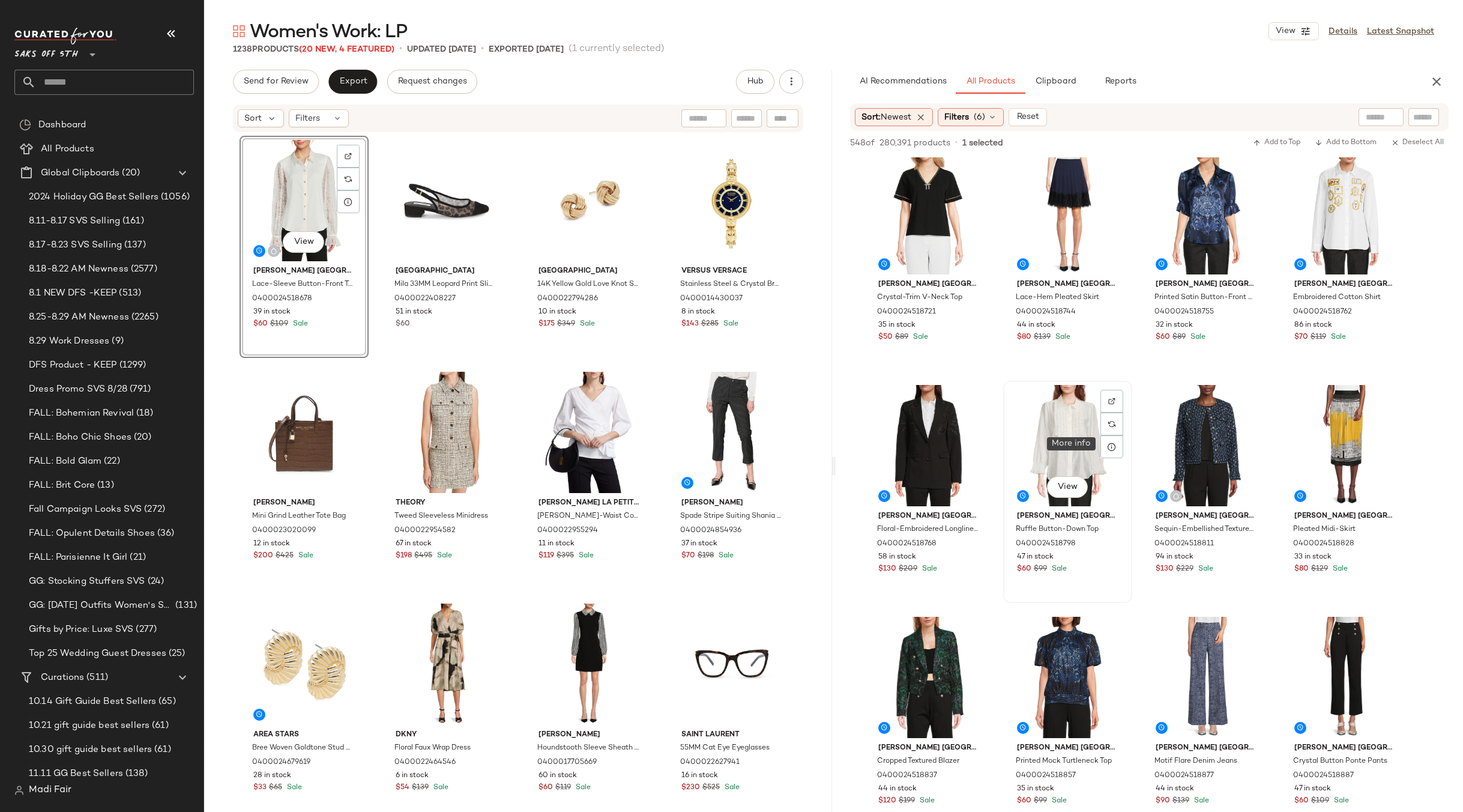
scroll to position [360, 0]
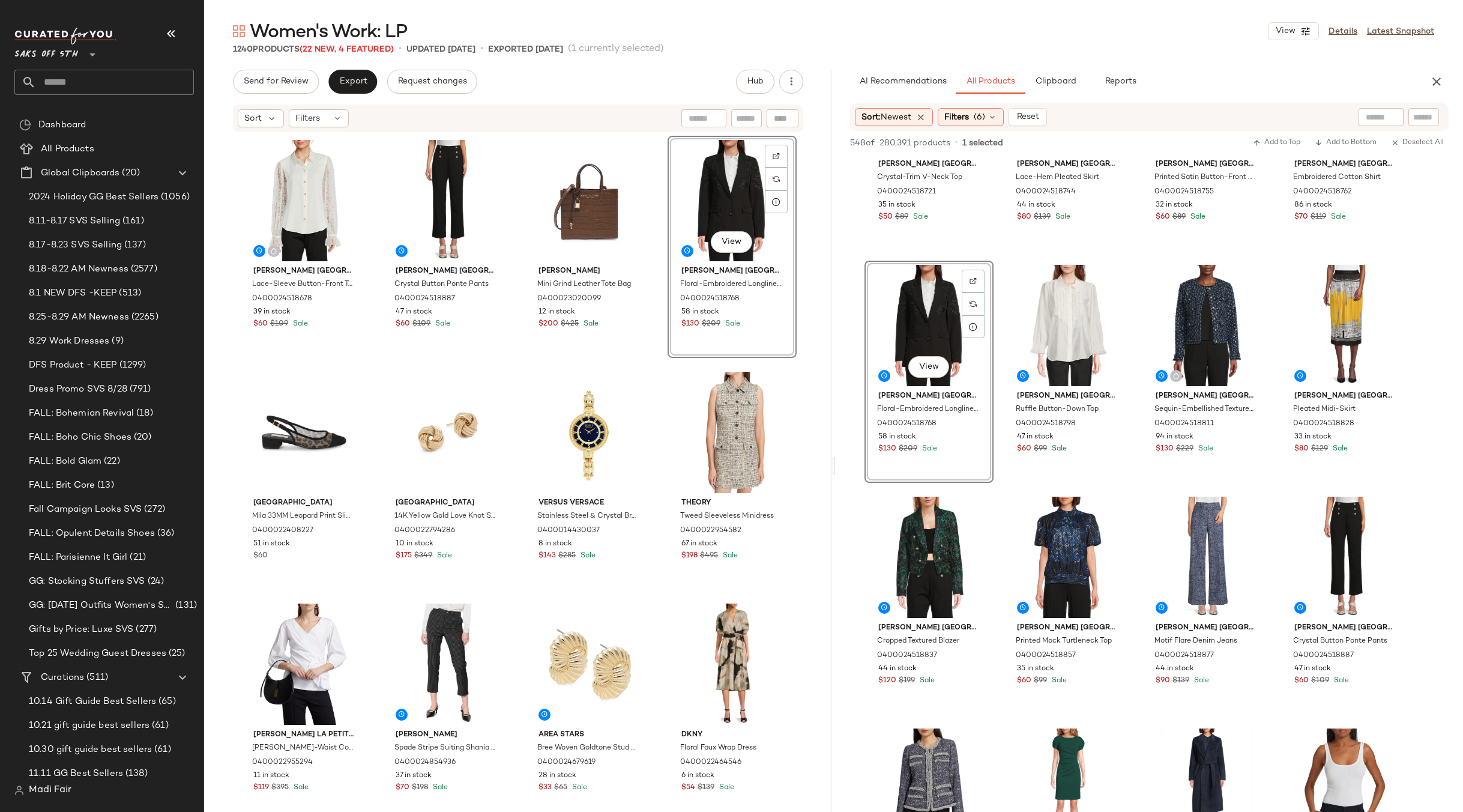
click at [656, 365] on div "Karl Lagerfeld Paris Lace-Sleeve Button-Front Top 0400024518678 39 in stock $60…" at bounding box center [518, 491] width 557 height 712
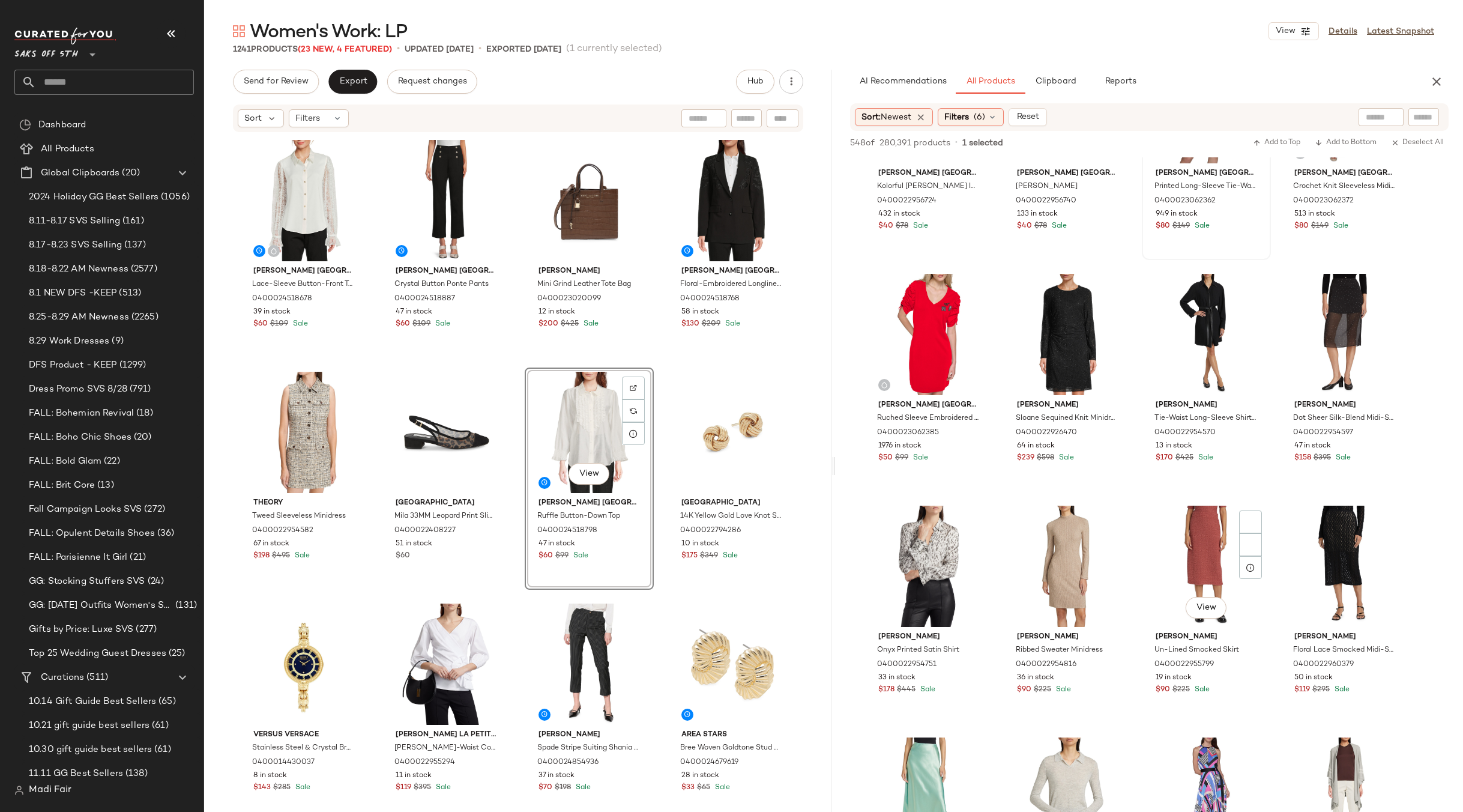
scroll to position [6483, 0]
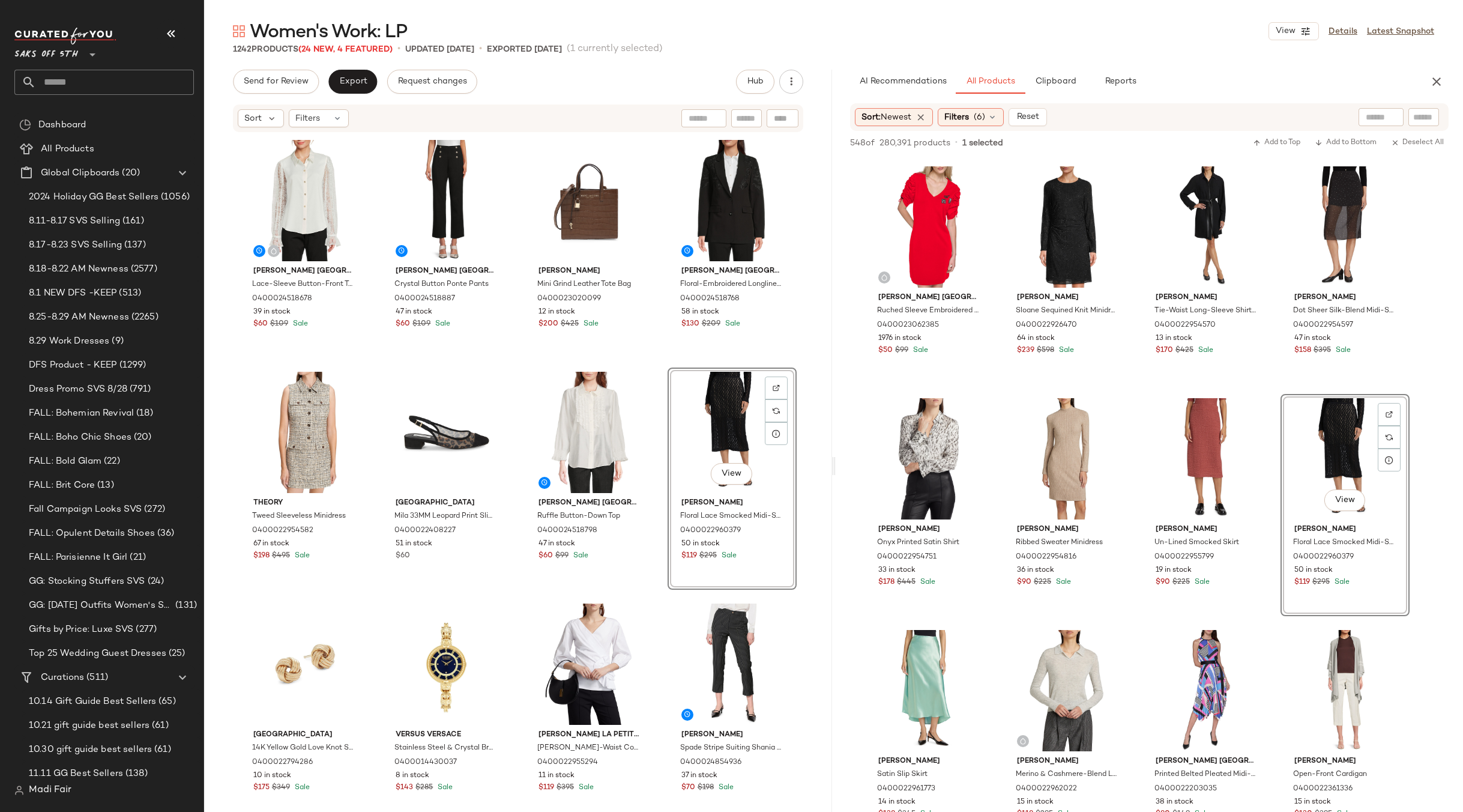
click at [658, 360] on div "Karl Lagerfeld Paris Lace-Sleeve Button-Front Top 0400024518678 39 in stock $60…" at bounding box center [518, 491] width 557 height 712
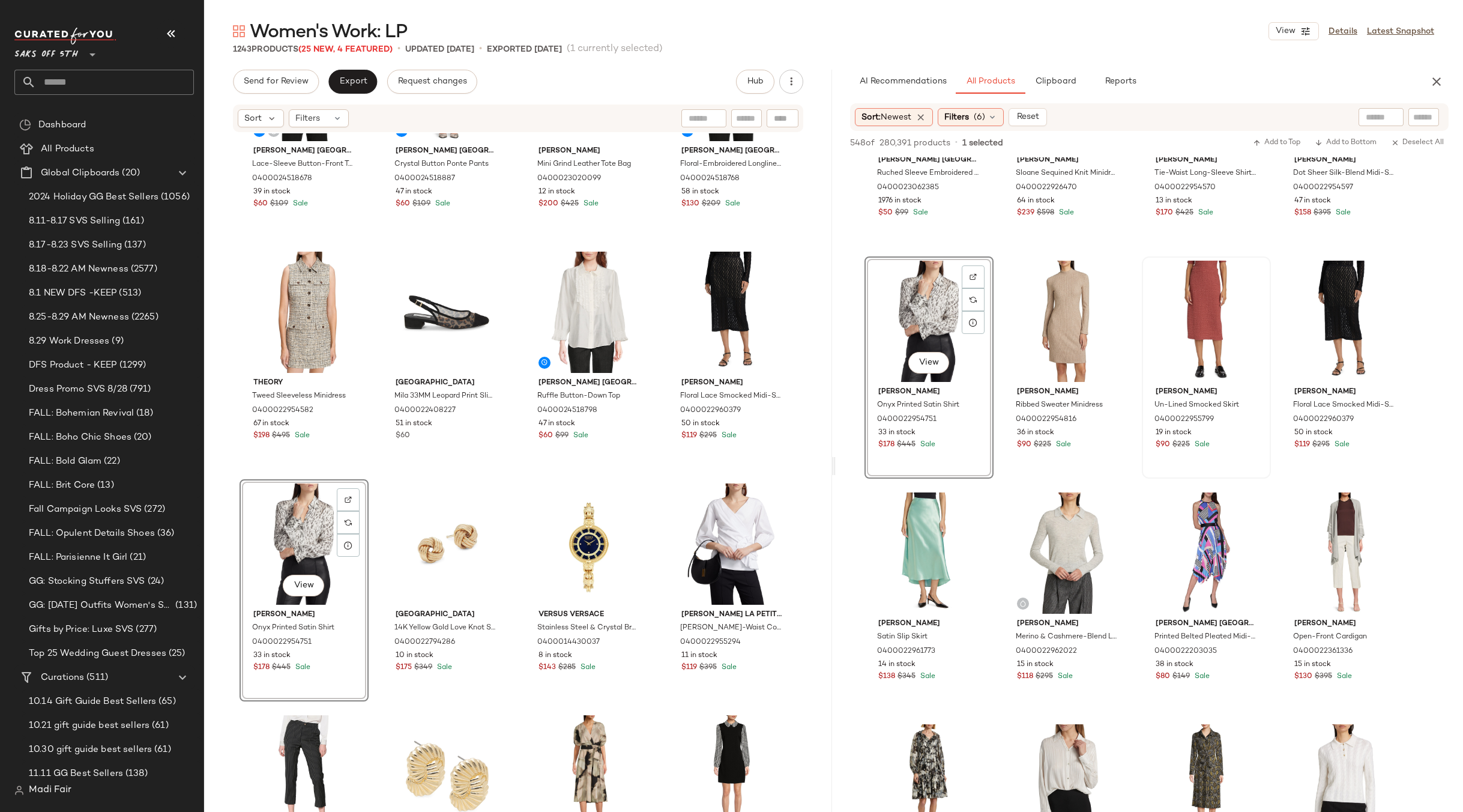
scroll to position [6843, 0]
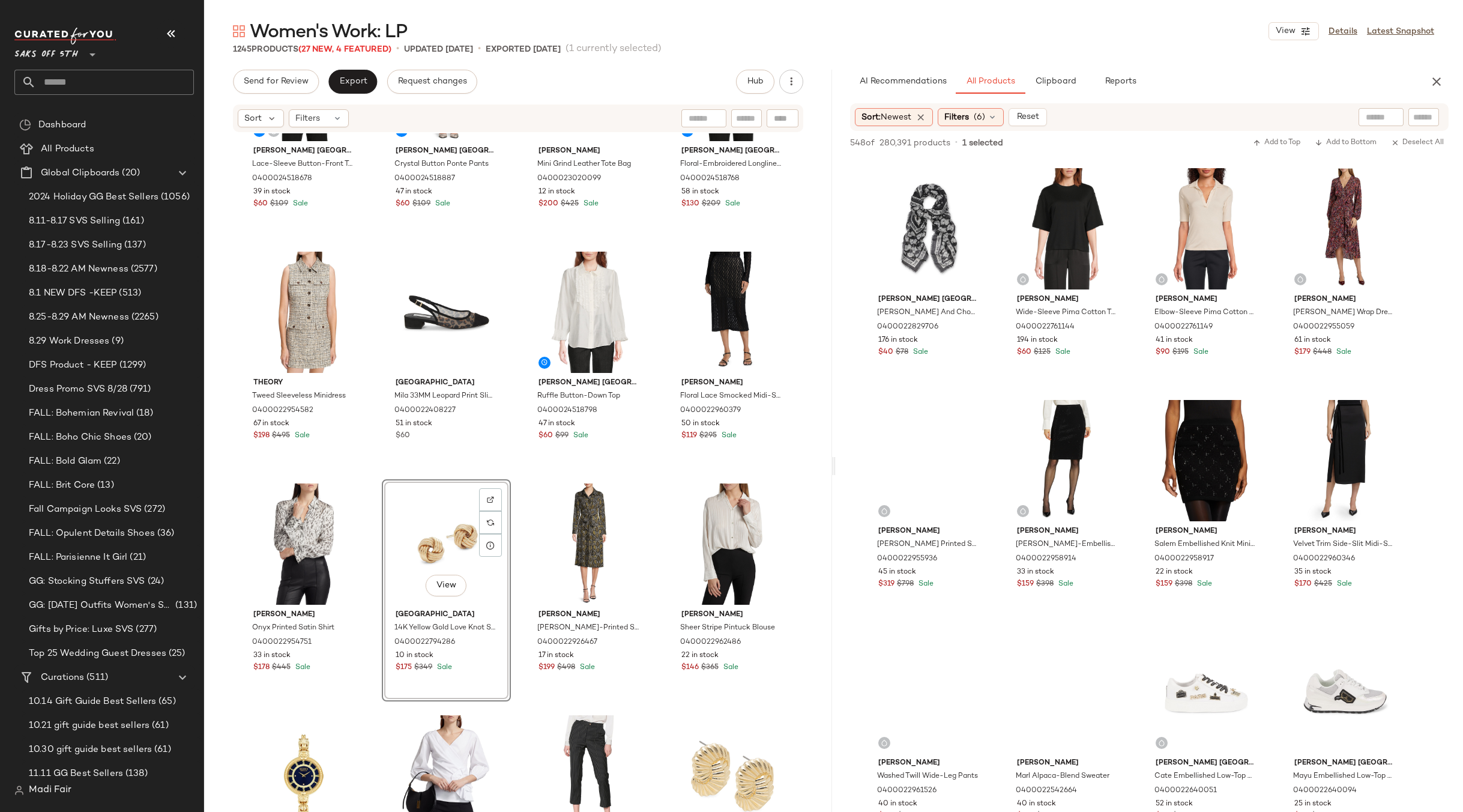
scroll to position [8104, 0]
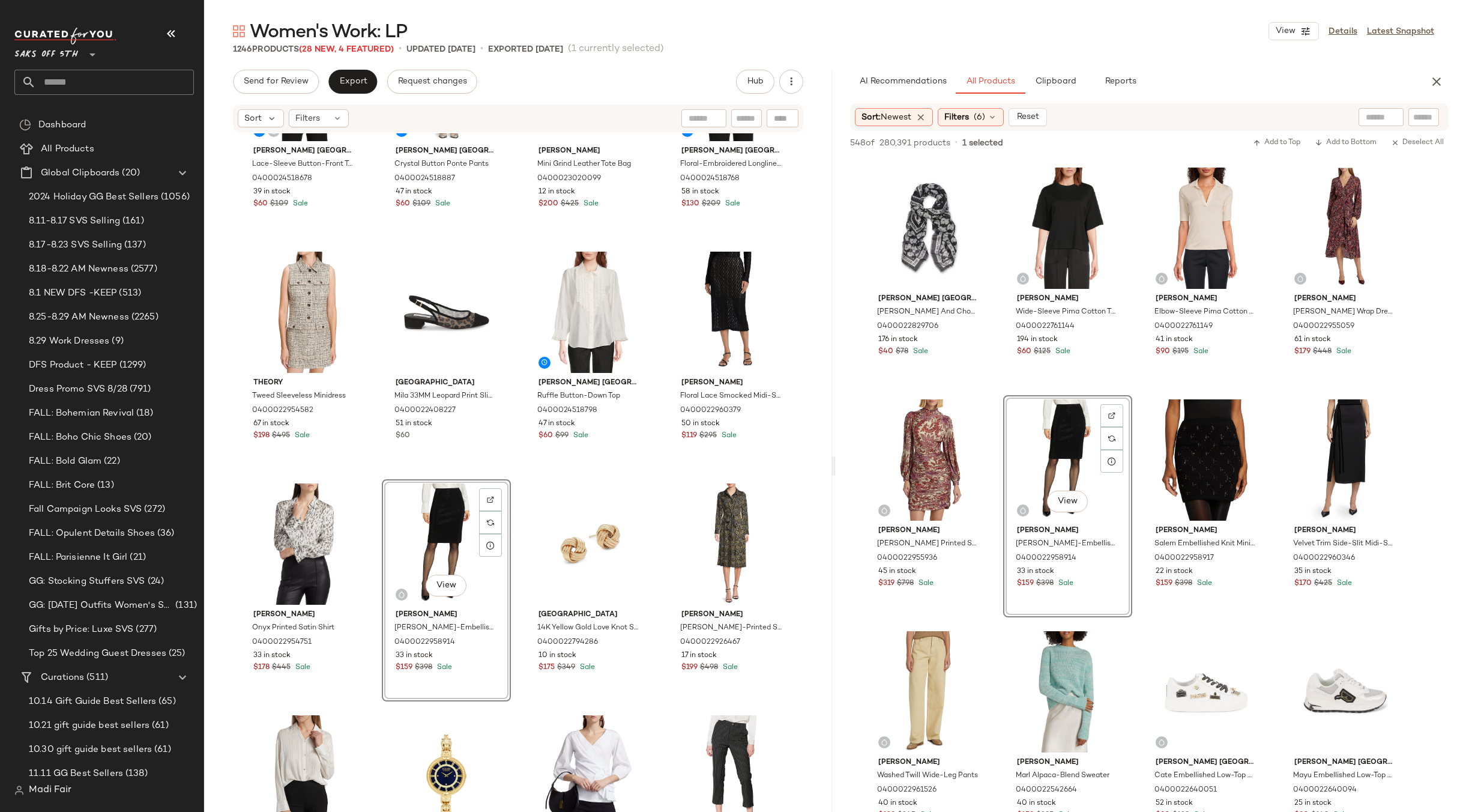
click at [649, 466] on div "Karl Lagerfeld Paris Ruffle Button-Down Top 0400024518798 47 in stock $60 $99 S…" at bounding box center [590, 359] width 129 height 222
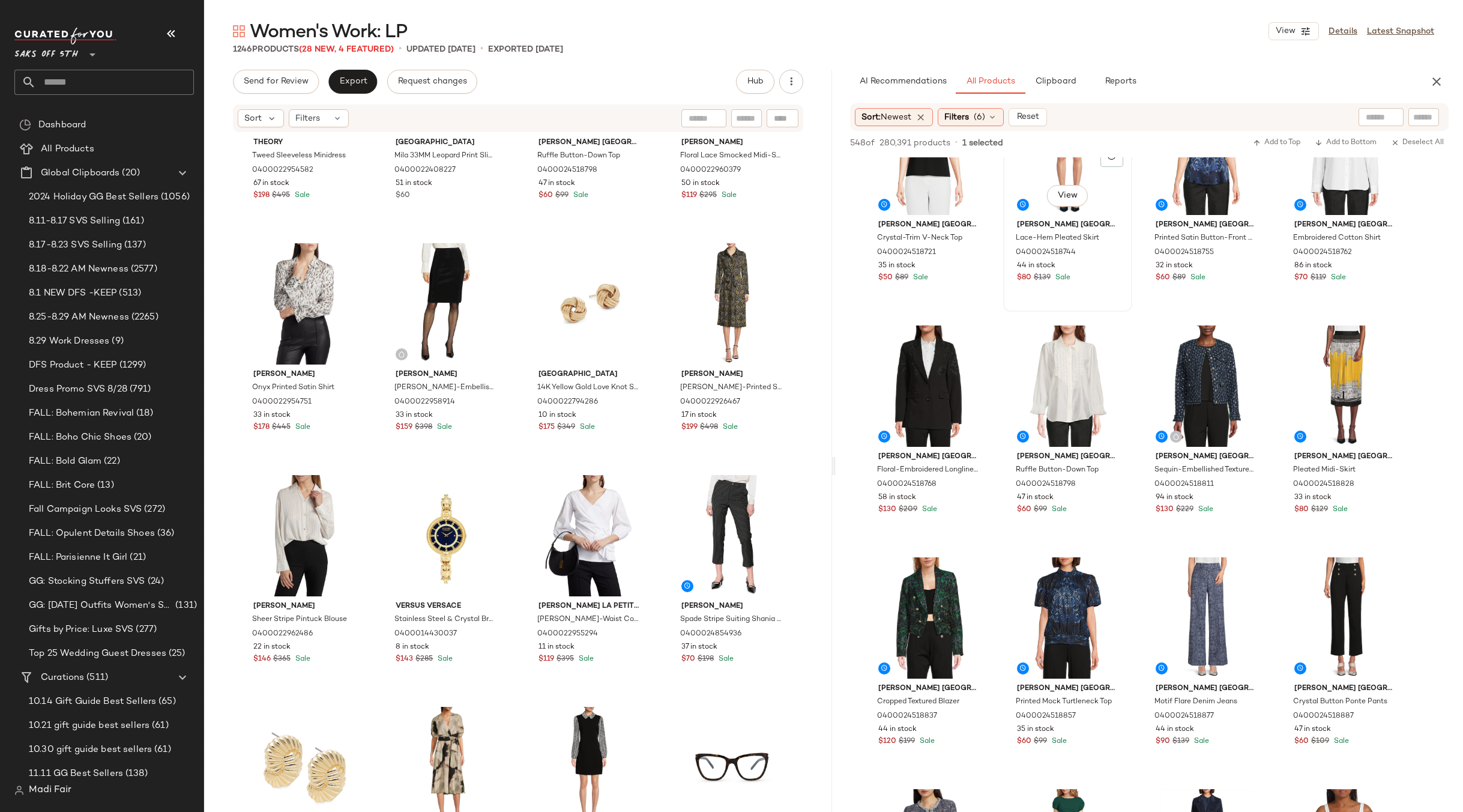
scroll to position [300, 0]
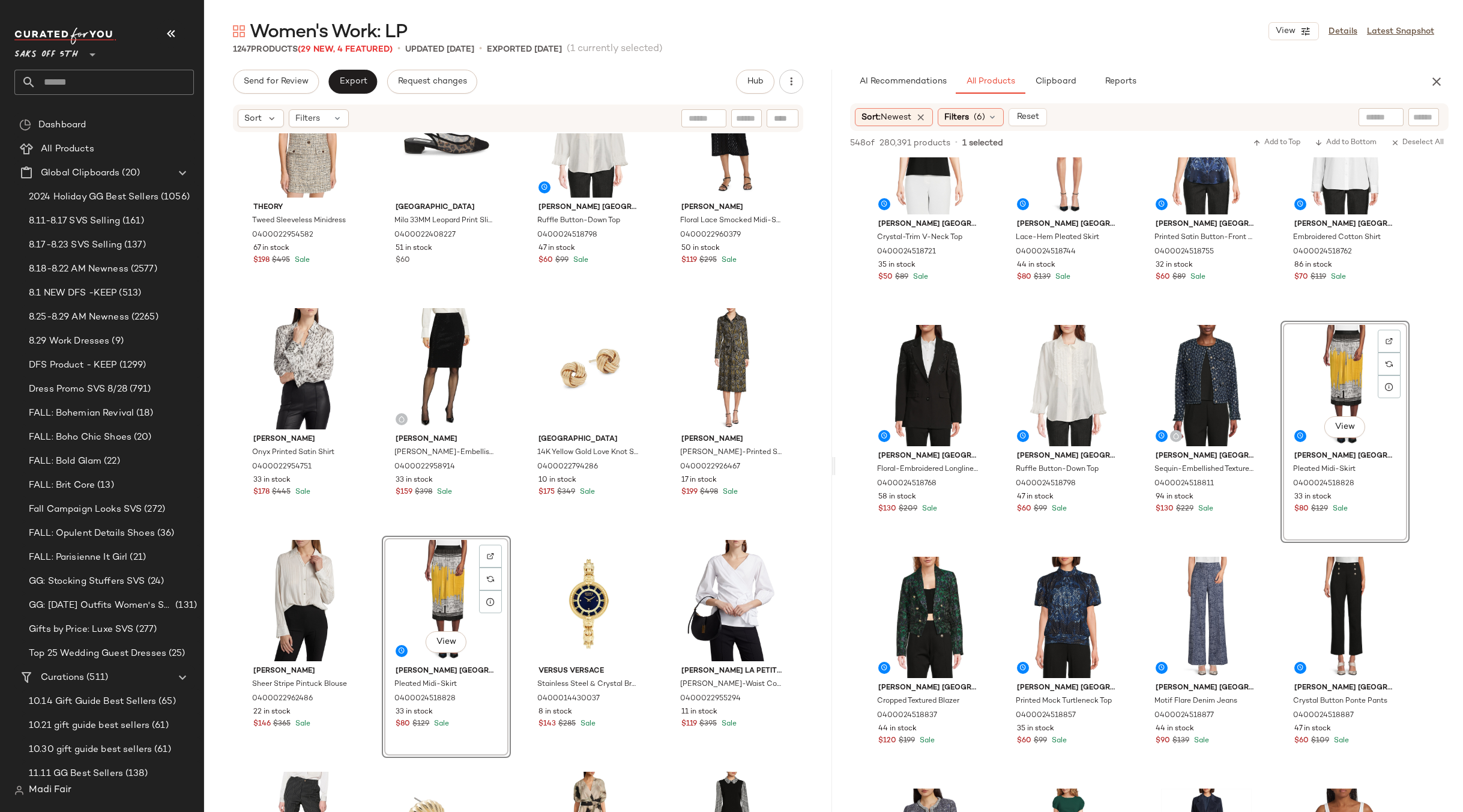
scroll to position [370, 0]
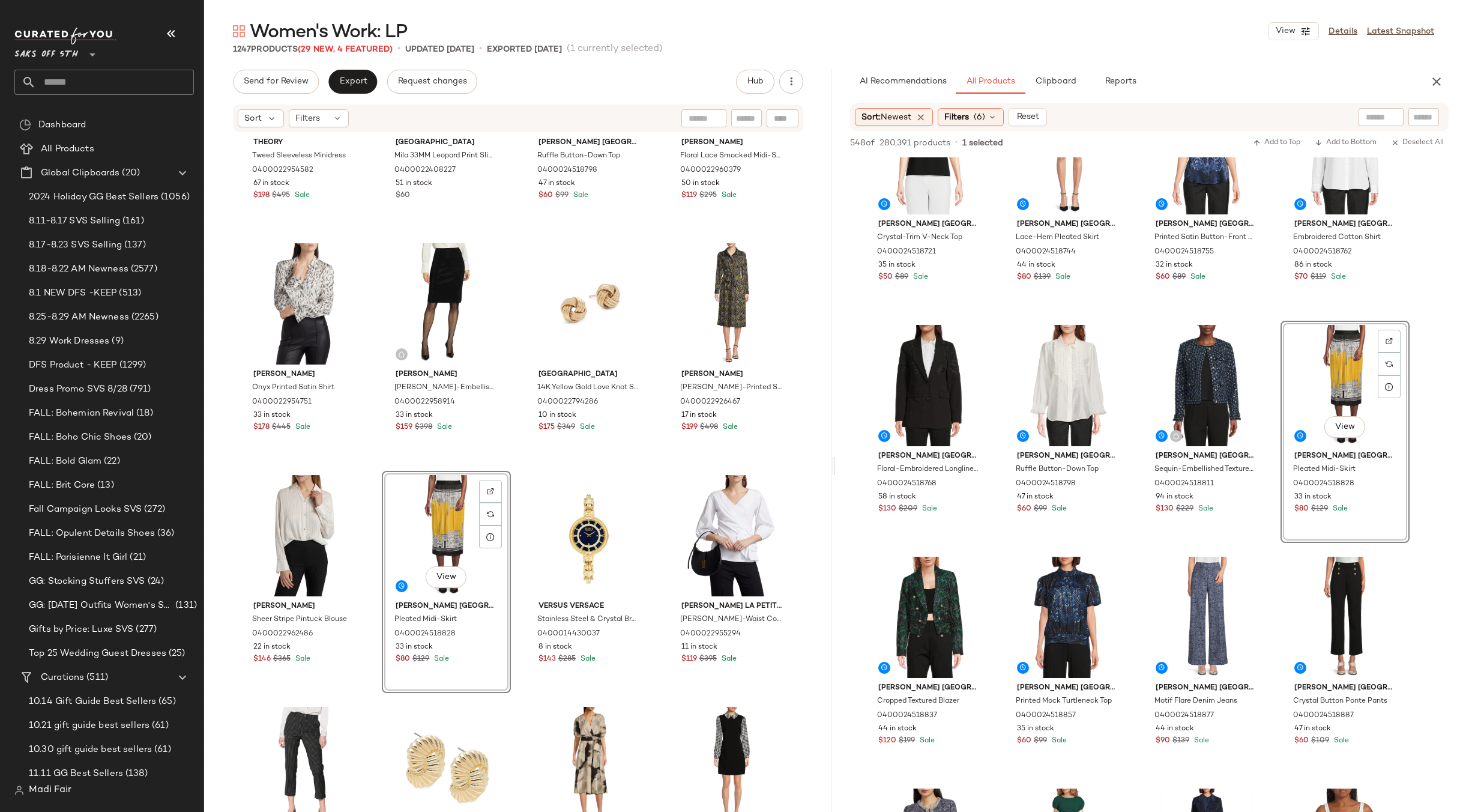
click at [431, 522] on div "View" at bounding box center [447, 535] width 121 height 122
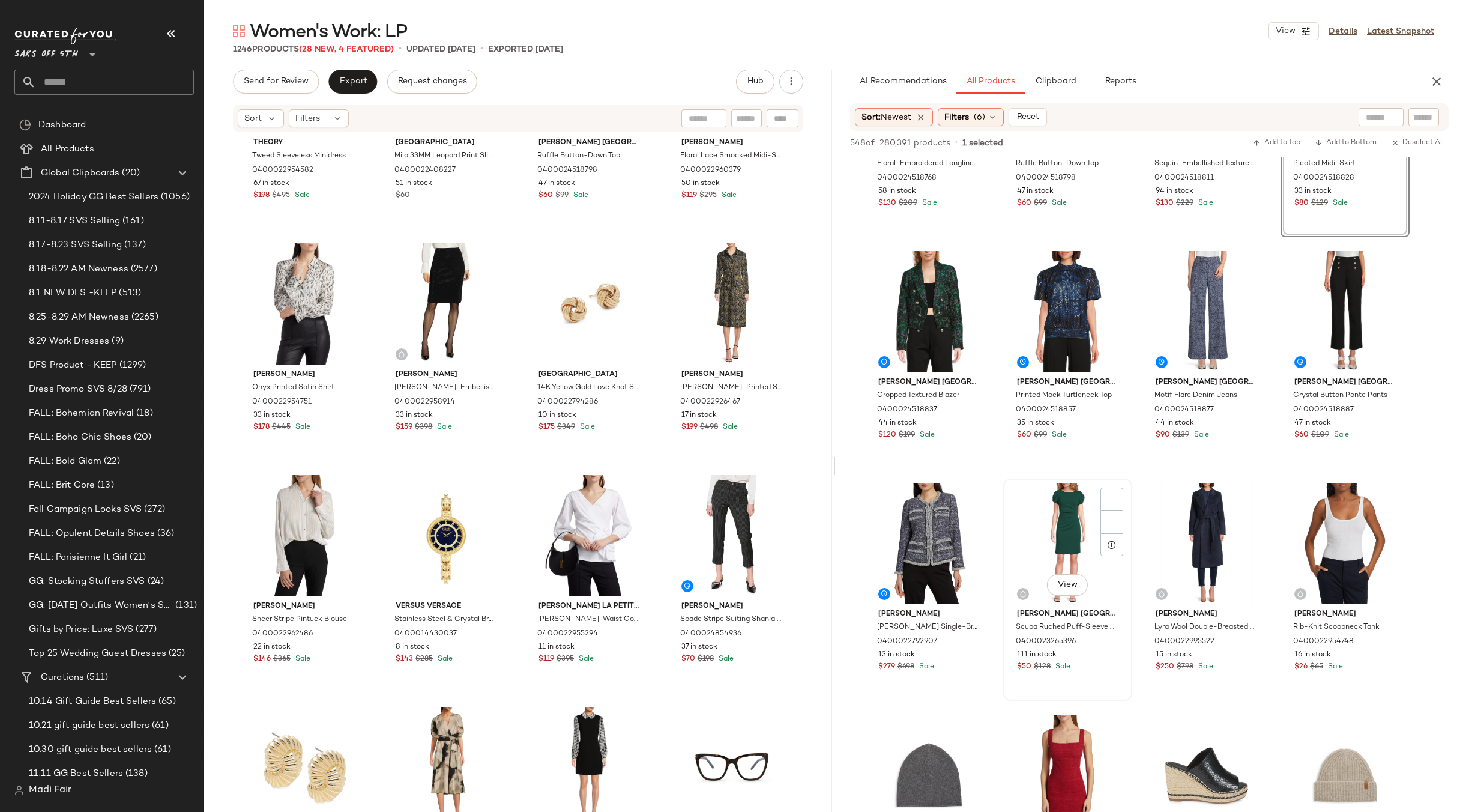
scroll to position [721, 0]
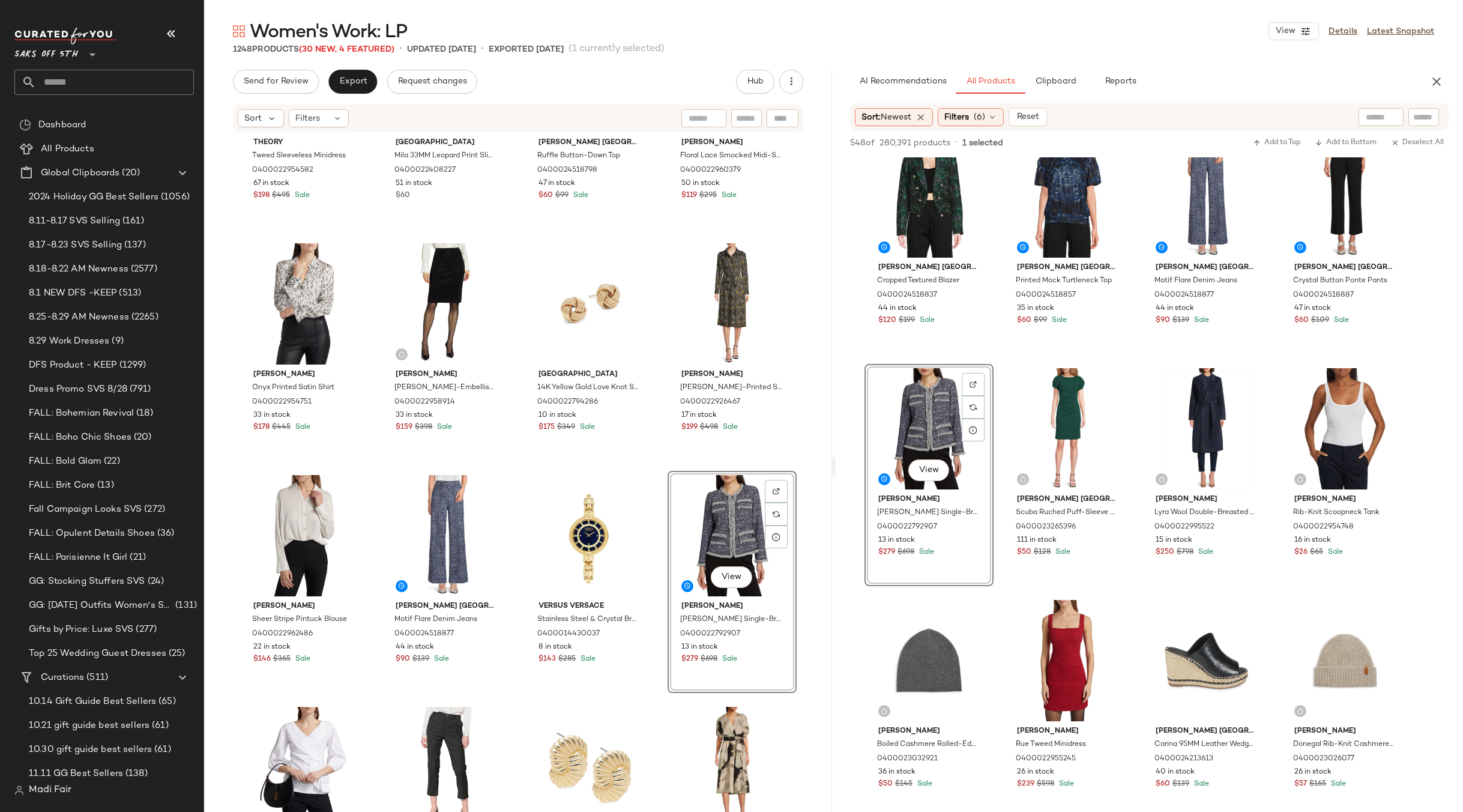
click at [668, 465] on div "Theory Tweed Sleeveless Minidress 0400022954582 67 in stock $198 $495 Sale [GEO…" at bounding box center [518, 122] width 557 height 712
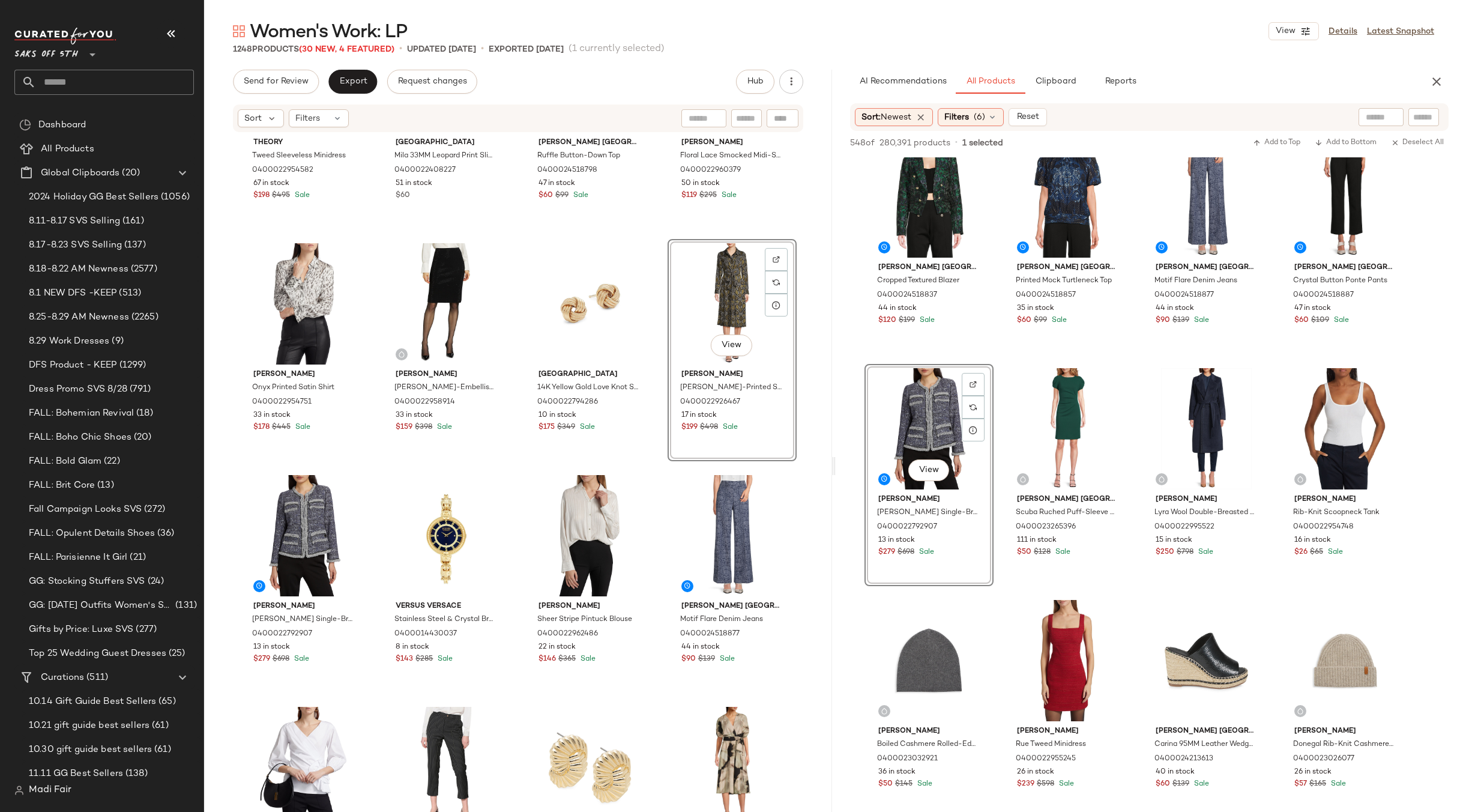
click at [653, 459] on div "Theory Tweed Sleeveless Minidress 0400022954582 67 in stock $198 $495 Sale [GEO…" at bounding box center [518, 122] width 557 height 712
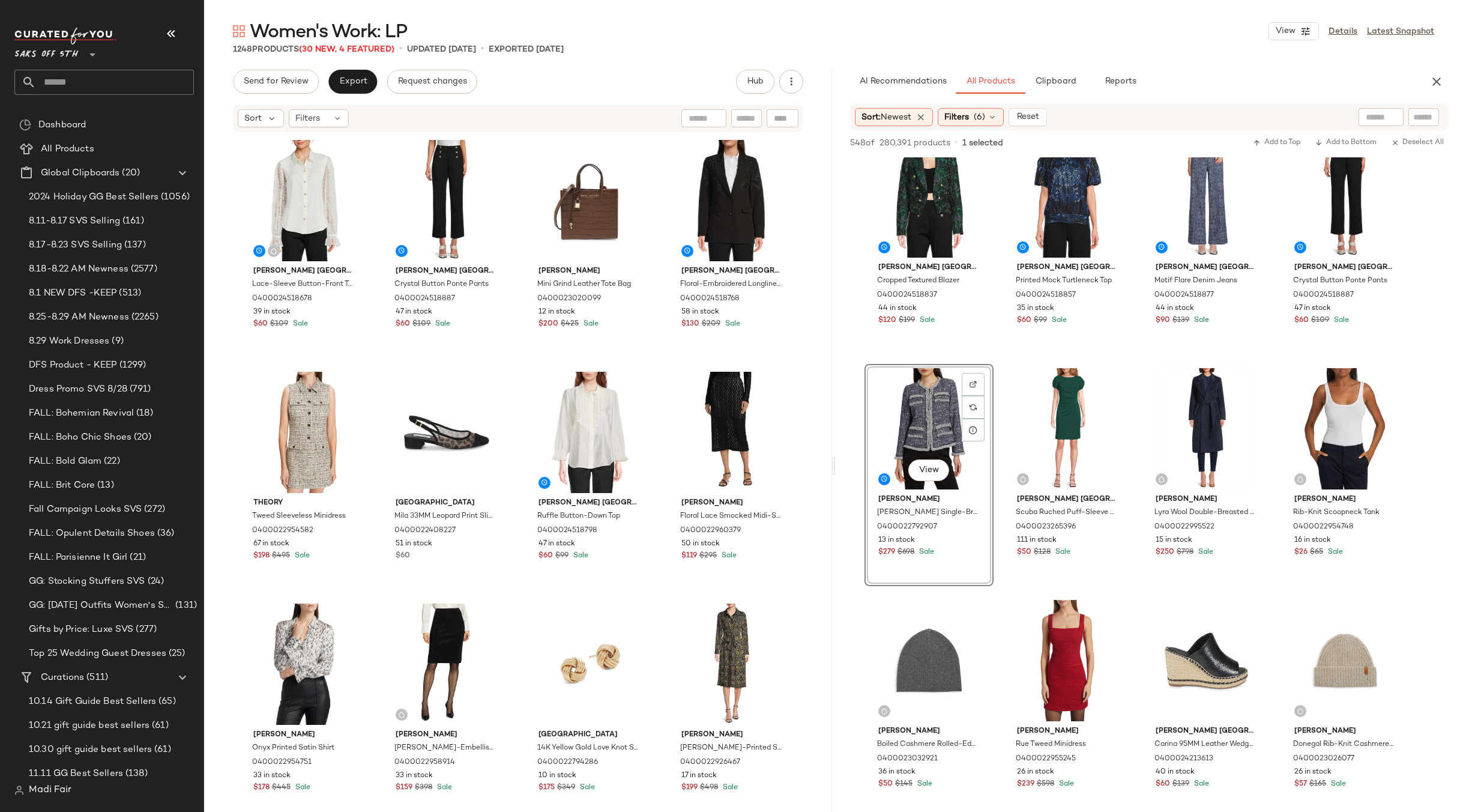
drag, startPoint x: 1437, startPoint y: 78, endPoint x: 1427, endPoint y: 78, distance: 10.0
click at [1437, 78] on icon "button" at bounding box center [1436, 81] width 15 height 15
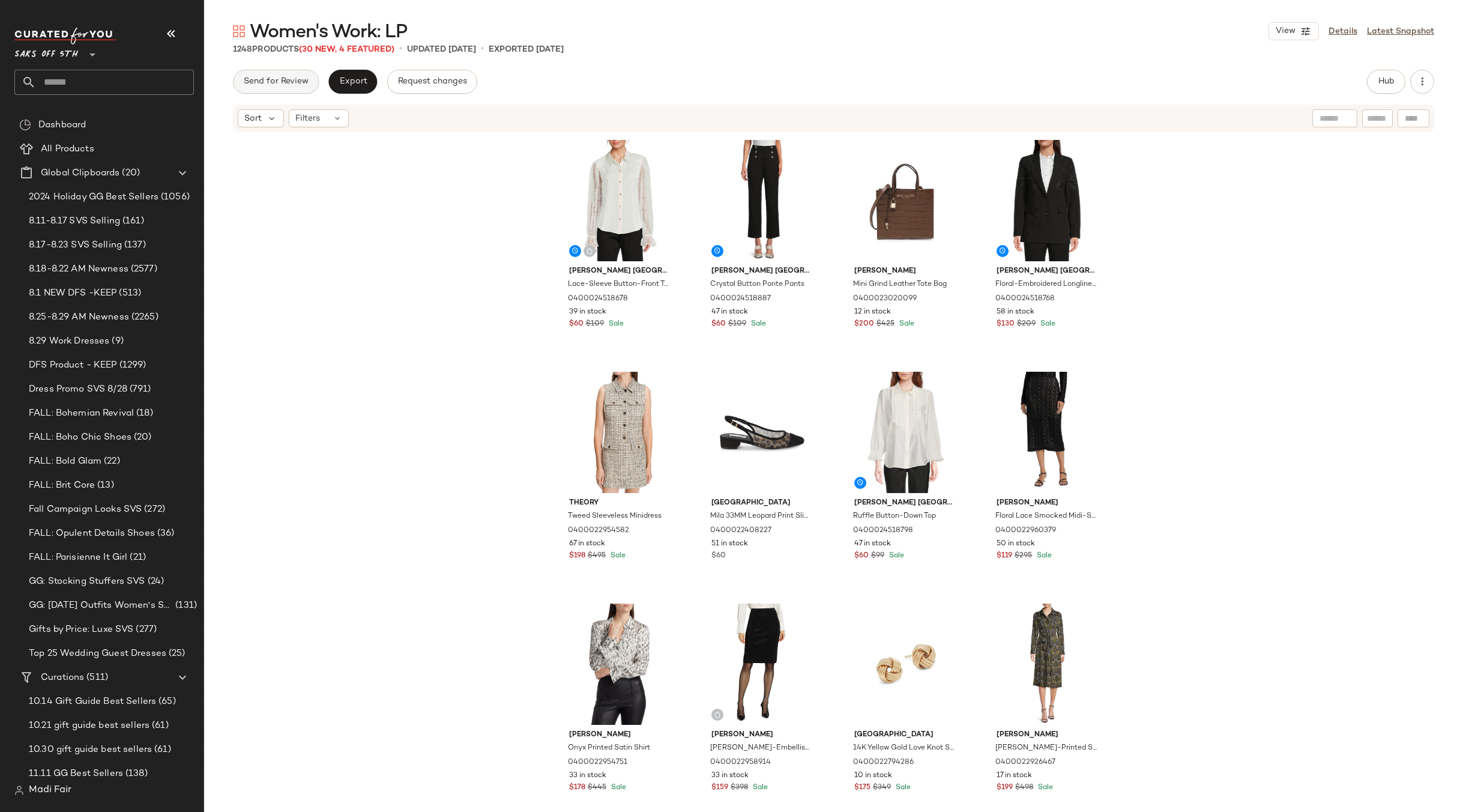
click at [286, 77] on span "Send for Review" at bounding box center [276, 81] width 66 height 9
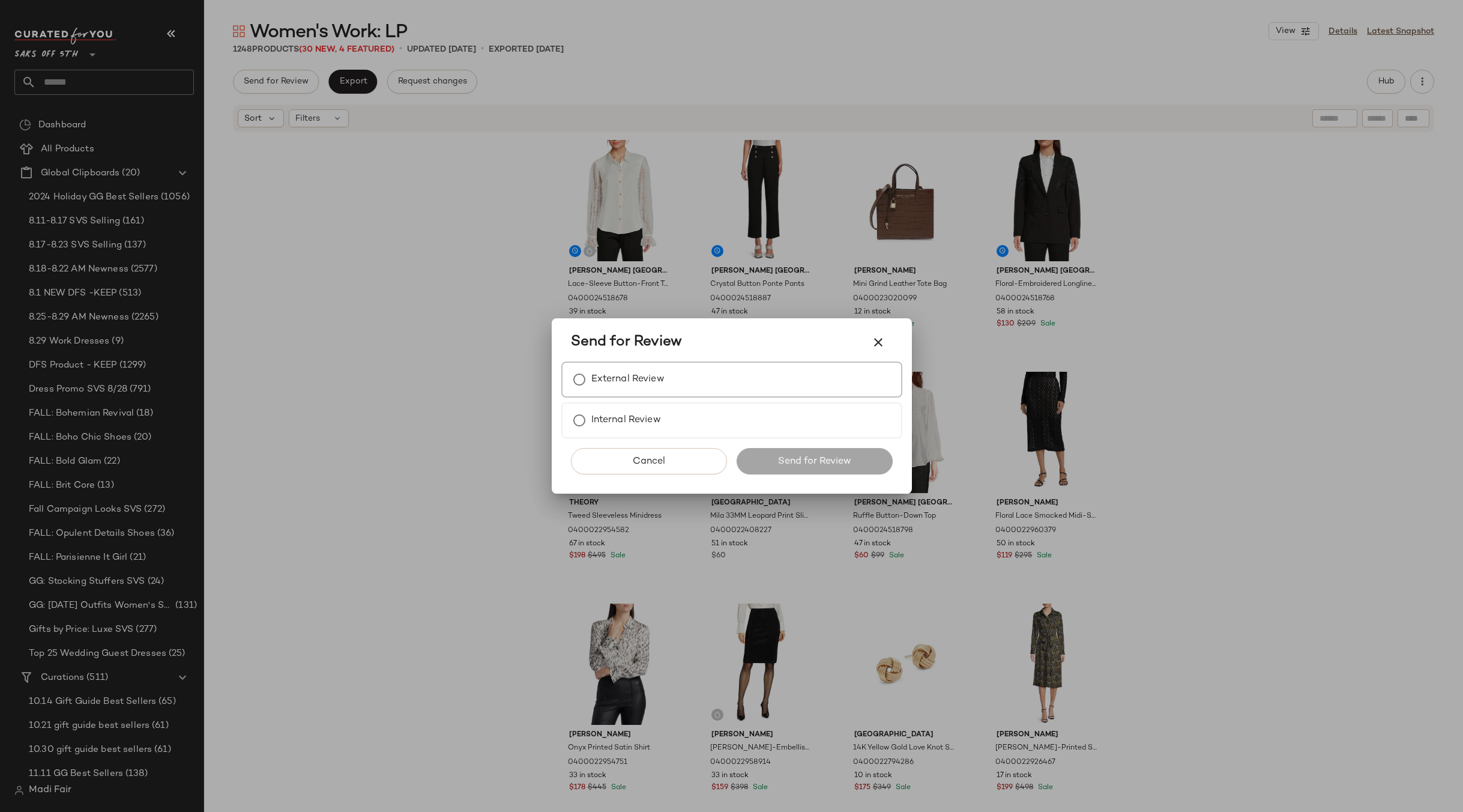
click at [607, 372] on label "External Review" at bounding box center [628, 379] width 73 height 24
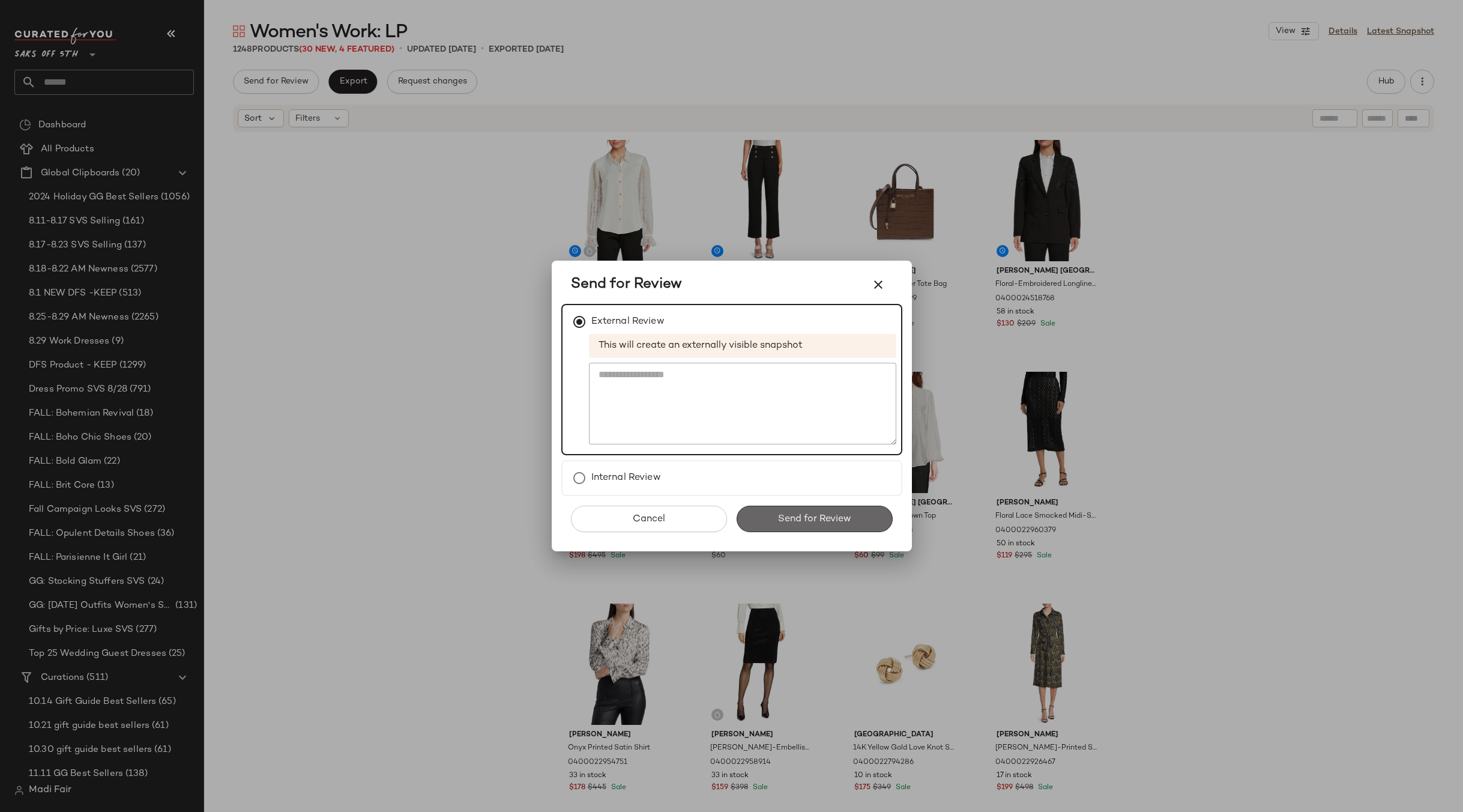
click at [822, 515] on span "Send for Review" at bounding box center [815, 518] width 74 height 11
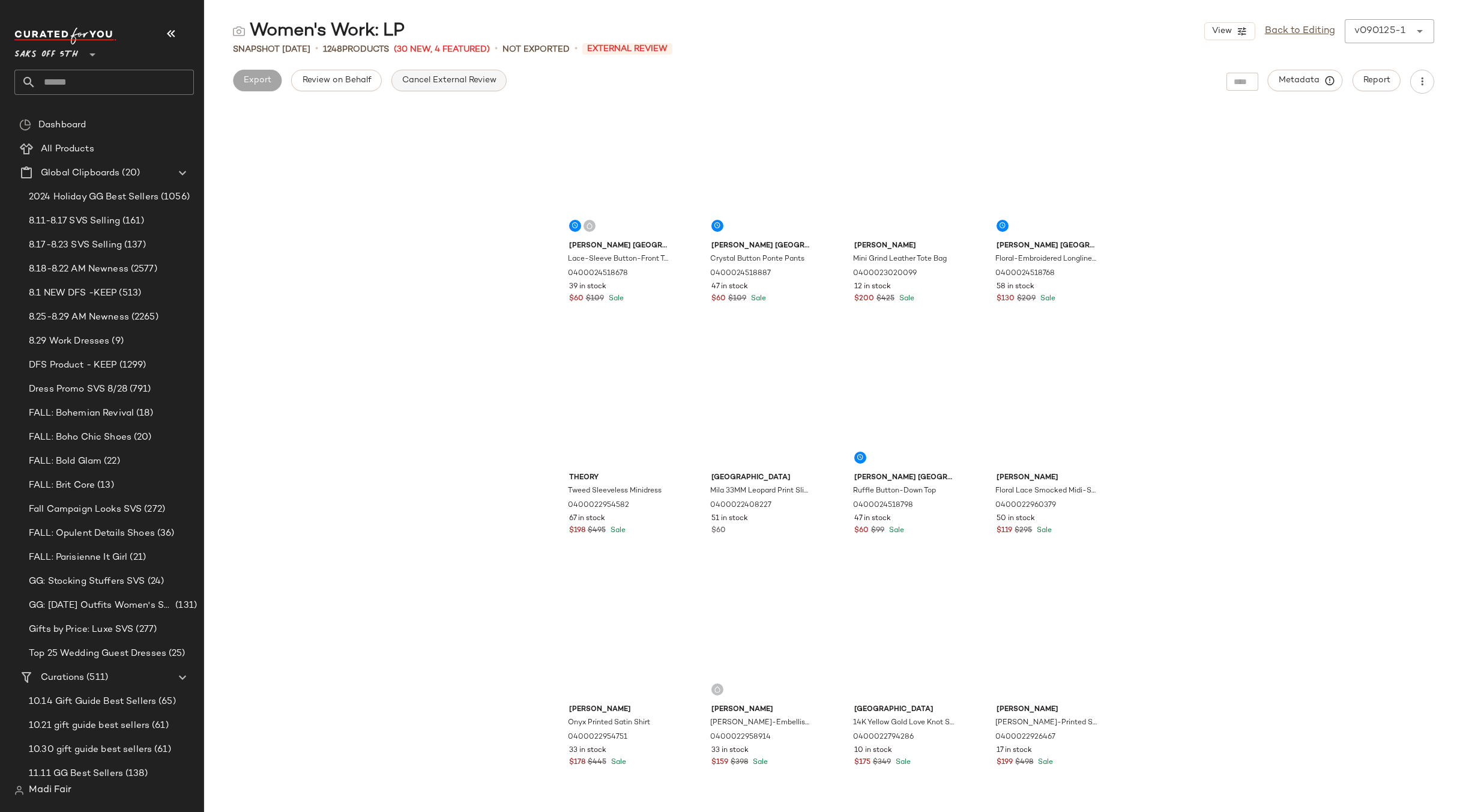
click at [450, 80] on span "Cancel External Review" at bounding box center [449, 80] width 95 height 9
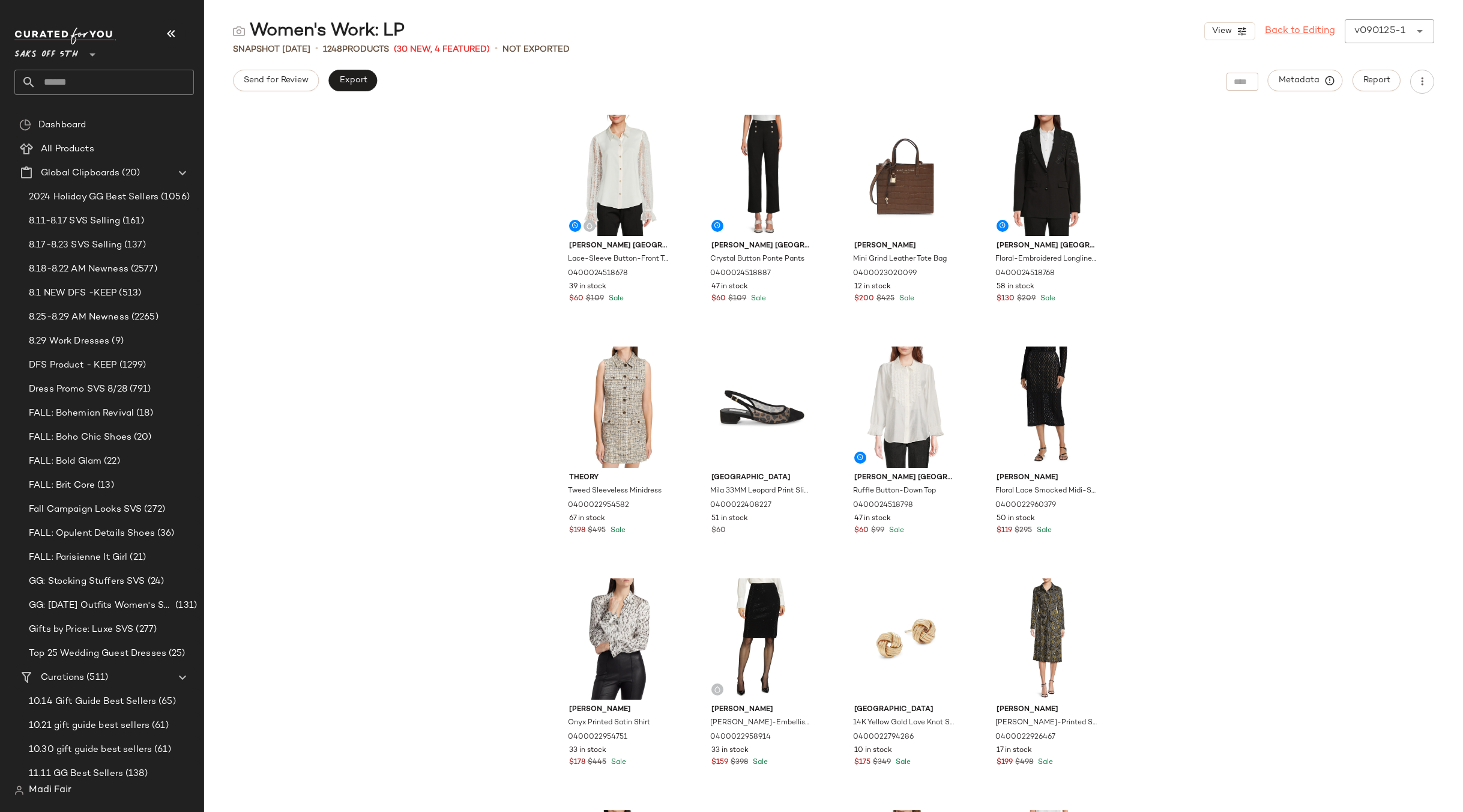
click at [1313, 34] on link "Back to Editing" at bounding box center [1299, 31] width 70 height 15
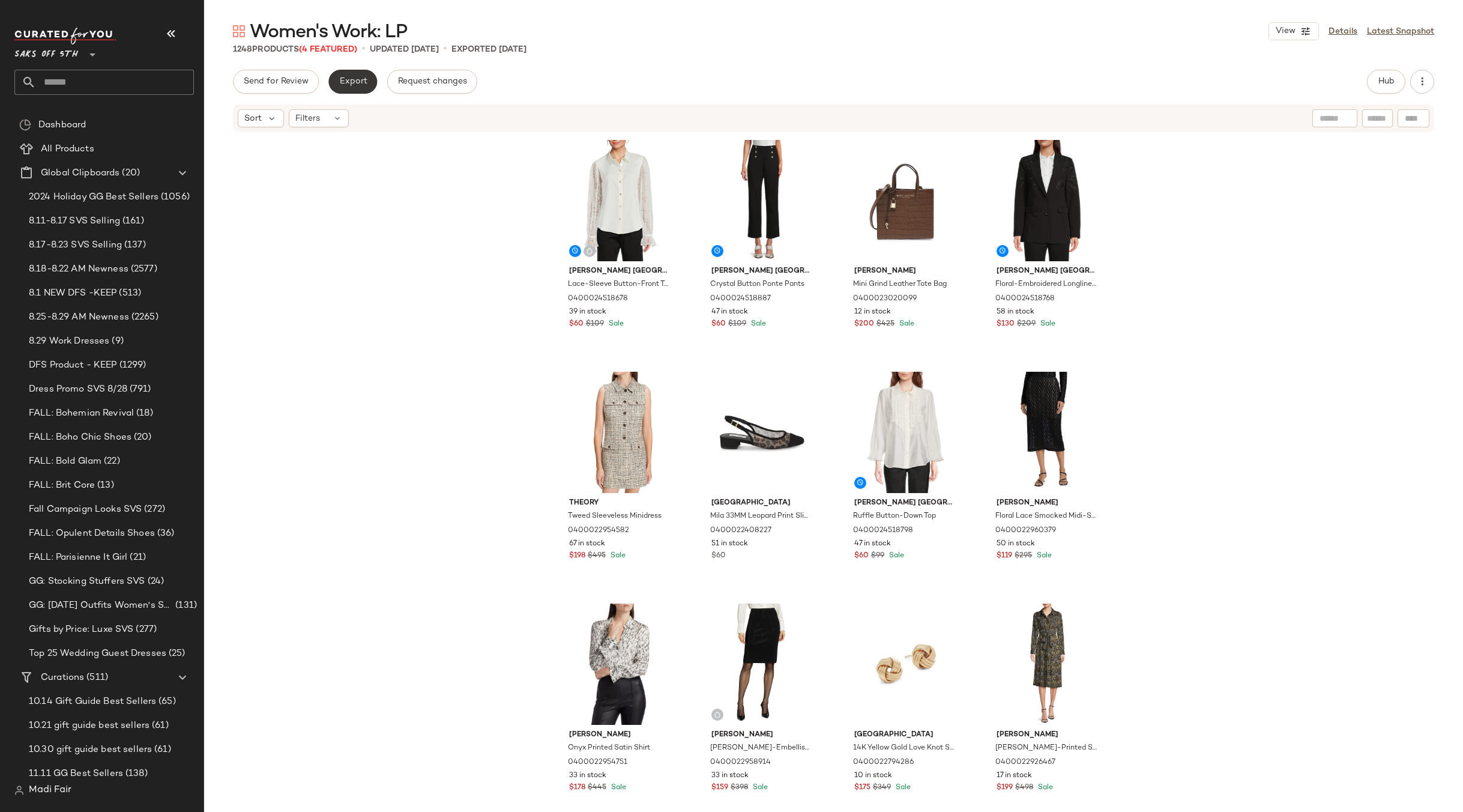
click at [352, 83] on span "Export" at bounding box center [353, 81] width 28 height 9
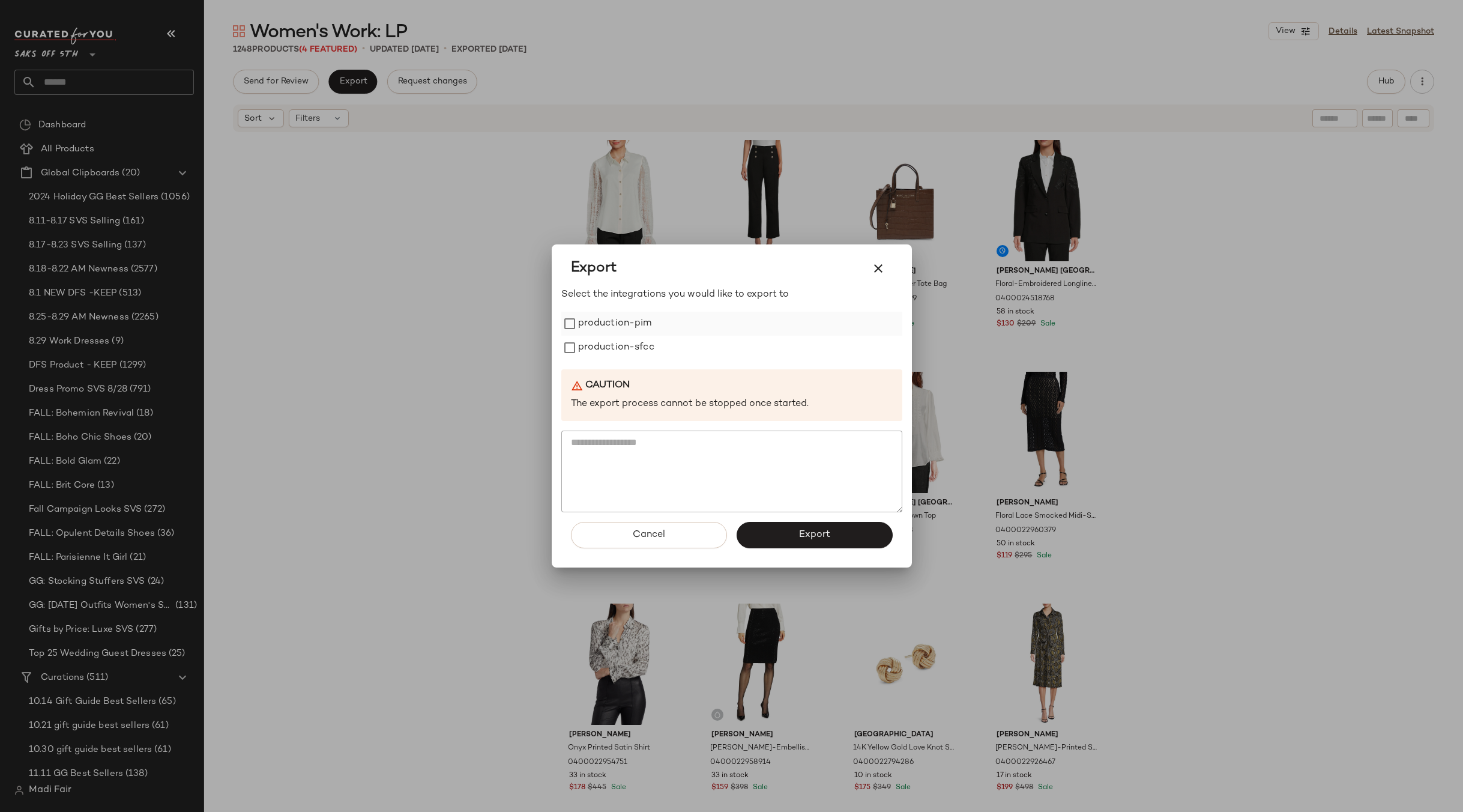
drag, startPoint x: 614, startPoint y: 323, endPoint x: 614, endPoint y: 333, distance: 10.0
click at [614, 323] on label "production-pim" at bounding box center [616, 323] width 74 height 24
click at [614, 347] on label "production-sfcc" at bounding box center [616, 347] width 76 height 24
click at [808, 529] on span "Export" at bounding box center [814, 534] width 32 height 11
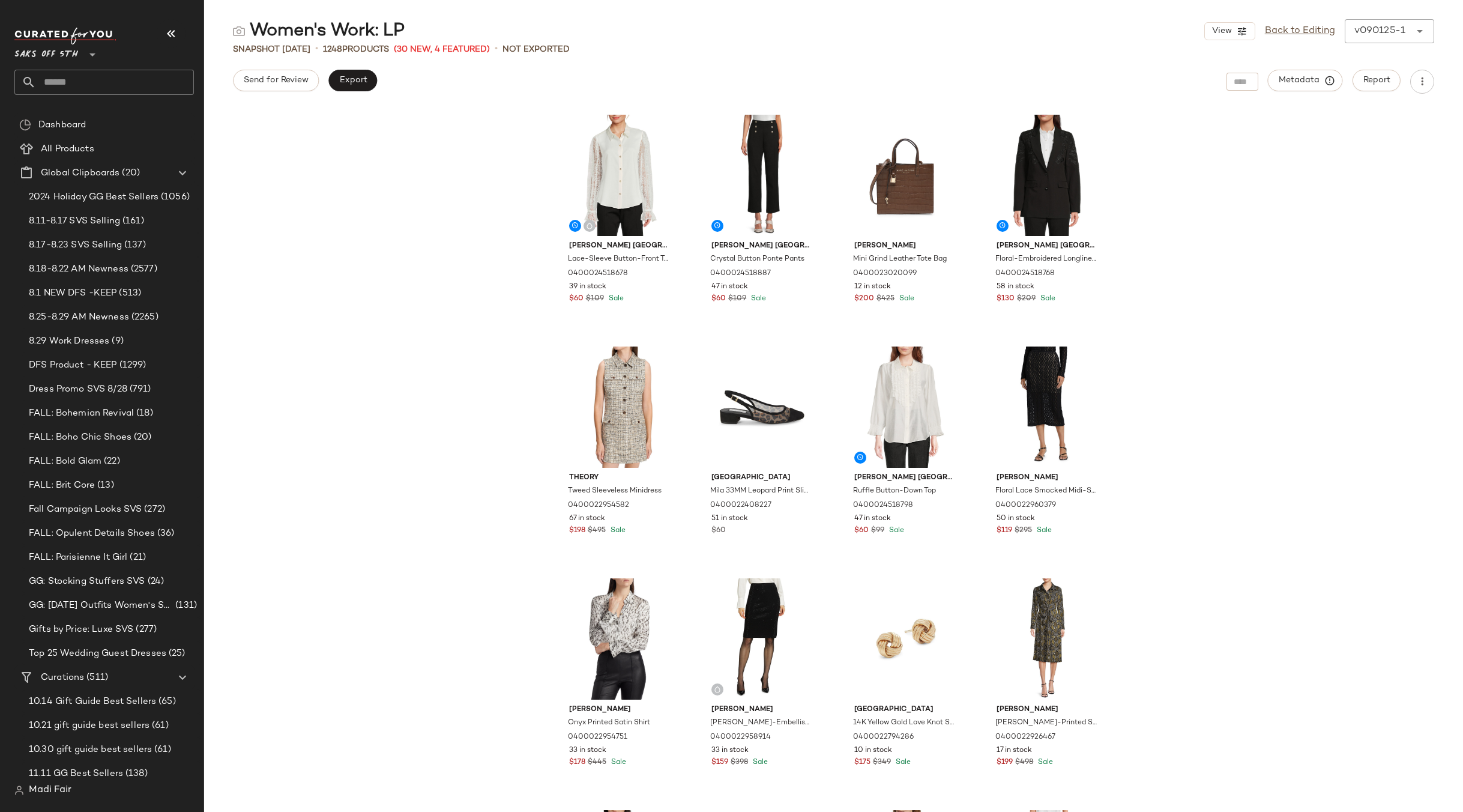
click at [70, 58] on span "Saks OFF 5TH" at bounding box center [47, 51] width 64 height 22
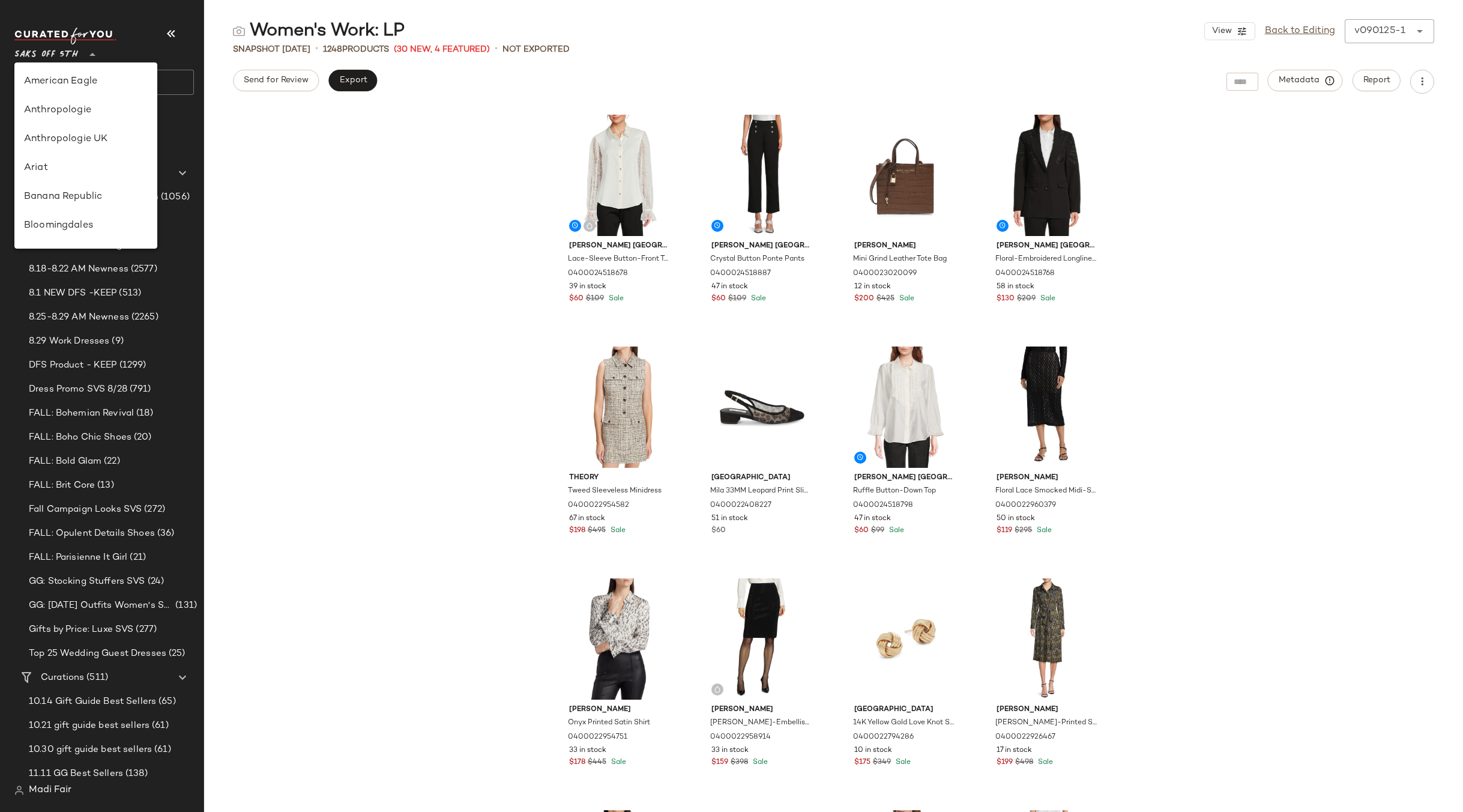
scroll to position [634, 0]
click at [322, 233] on div "[PERSON_NAME] [GEOGRAPHIC_DATA] Lace-Sleeve Button-Front Top 0400024518678 39 i…" at bounding box center [834, 459] width 1259 height 703
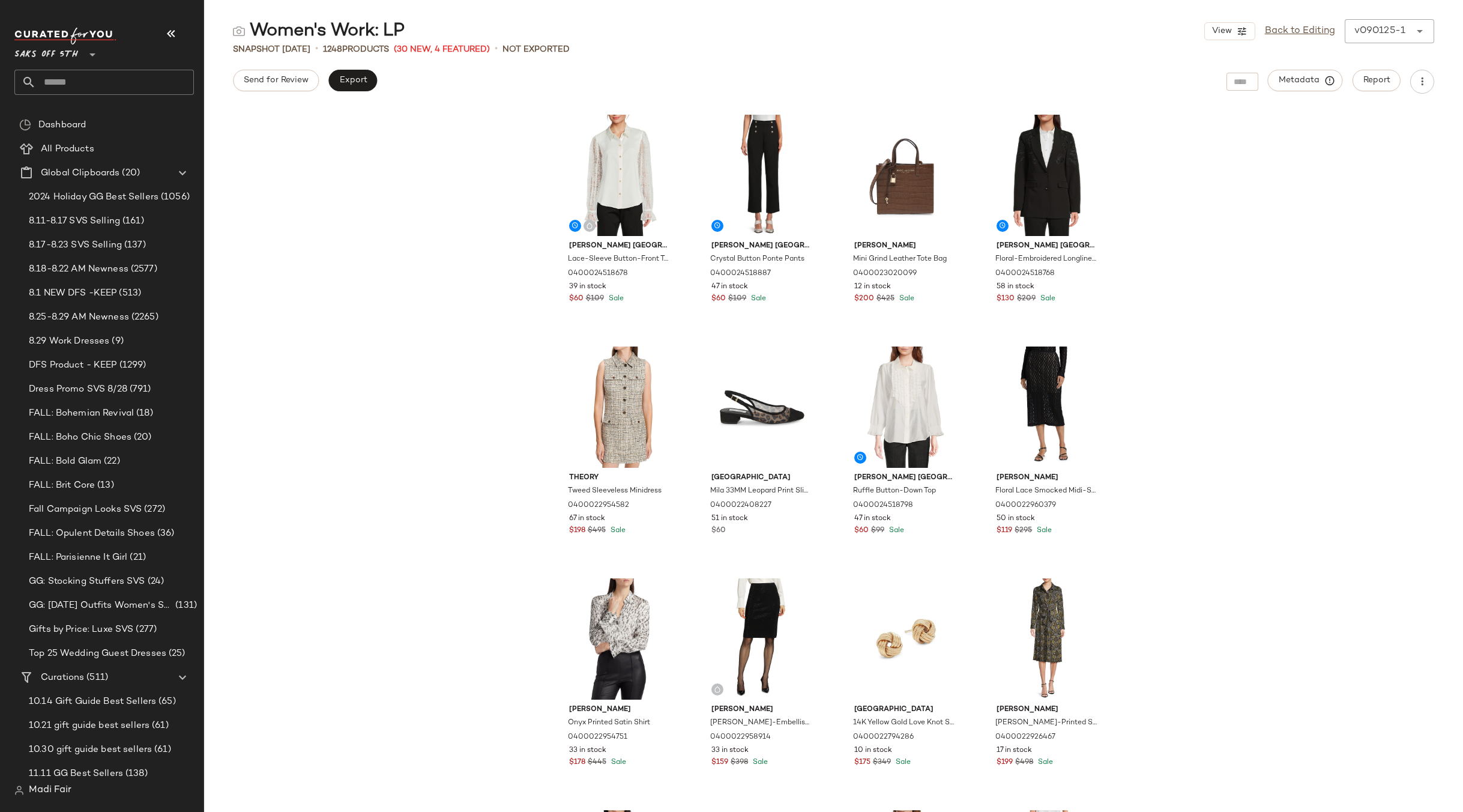
click at [108, 90] on input "text" at bounding box center [115, 82] width 158 height 25
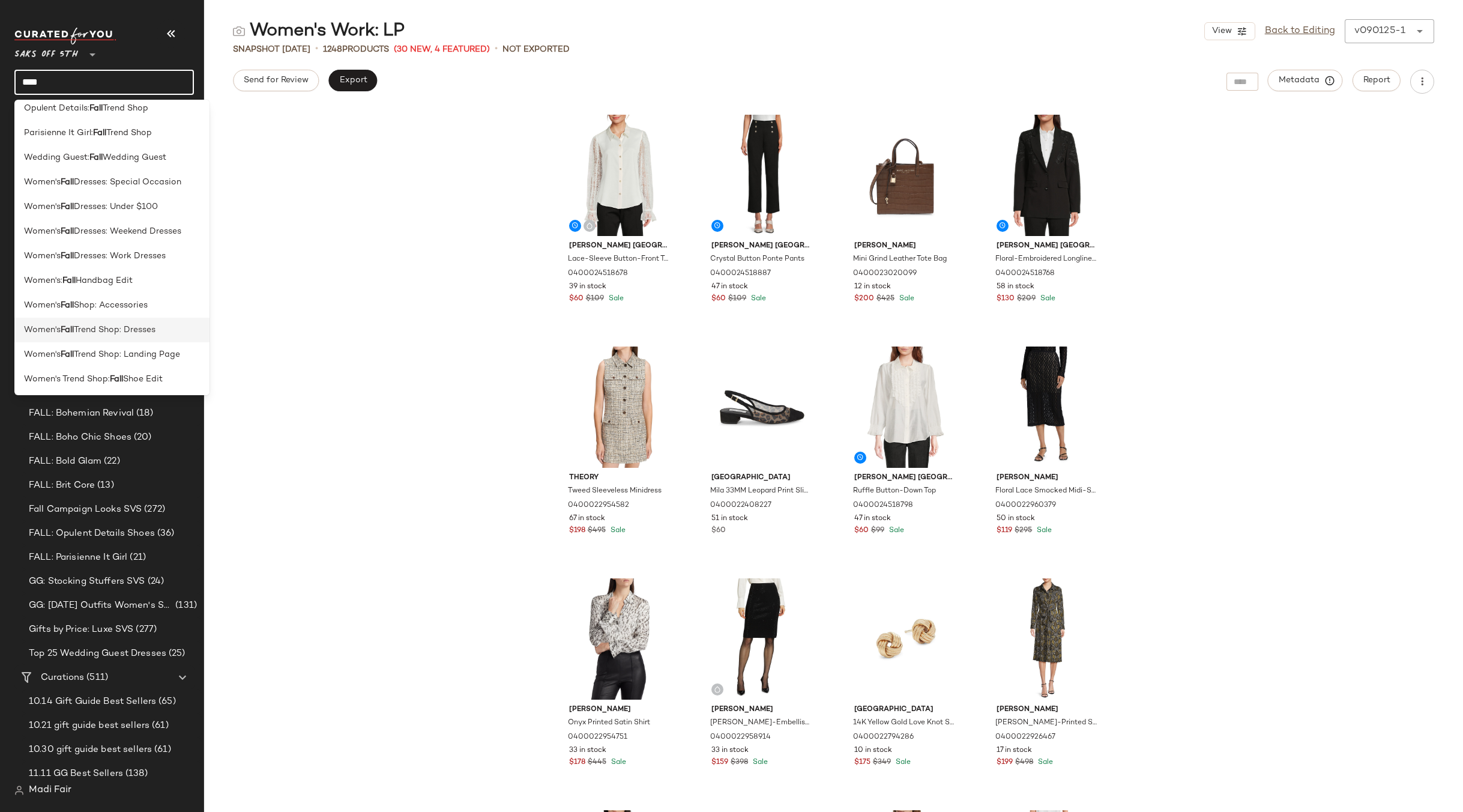
scroll to position [378, 0]
type input "****"
click at [147, 355] on span "Trend Shop: Landing Page" at bounding box center [127, 353] width 106 height 13
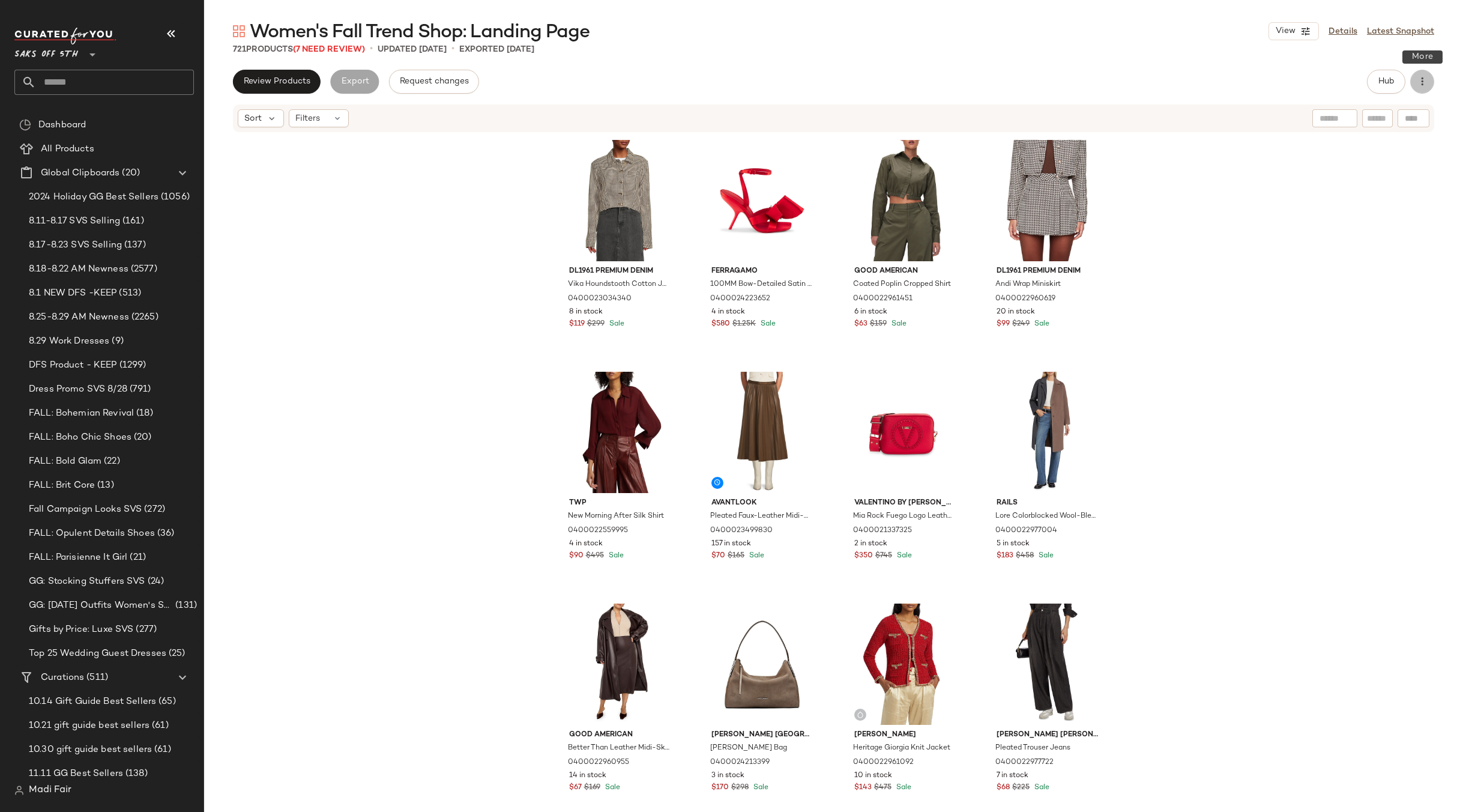
click at [1422, 82] on icon "button" at bounding box center [1422, 82] width 12 height 12
click at [1340, 174] on span "Clear Suggested Products" at bounding box center [1367, 174] width 113 height 13
click at [335, 117] on icon at bounding box center [337, 118] width 9 height 9
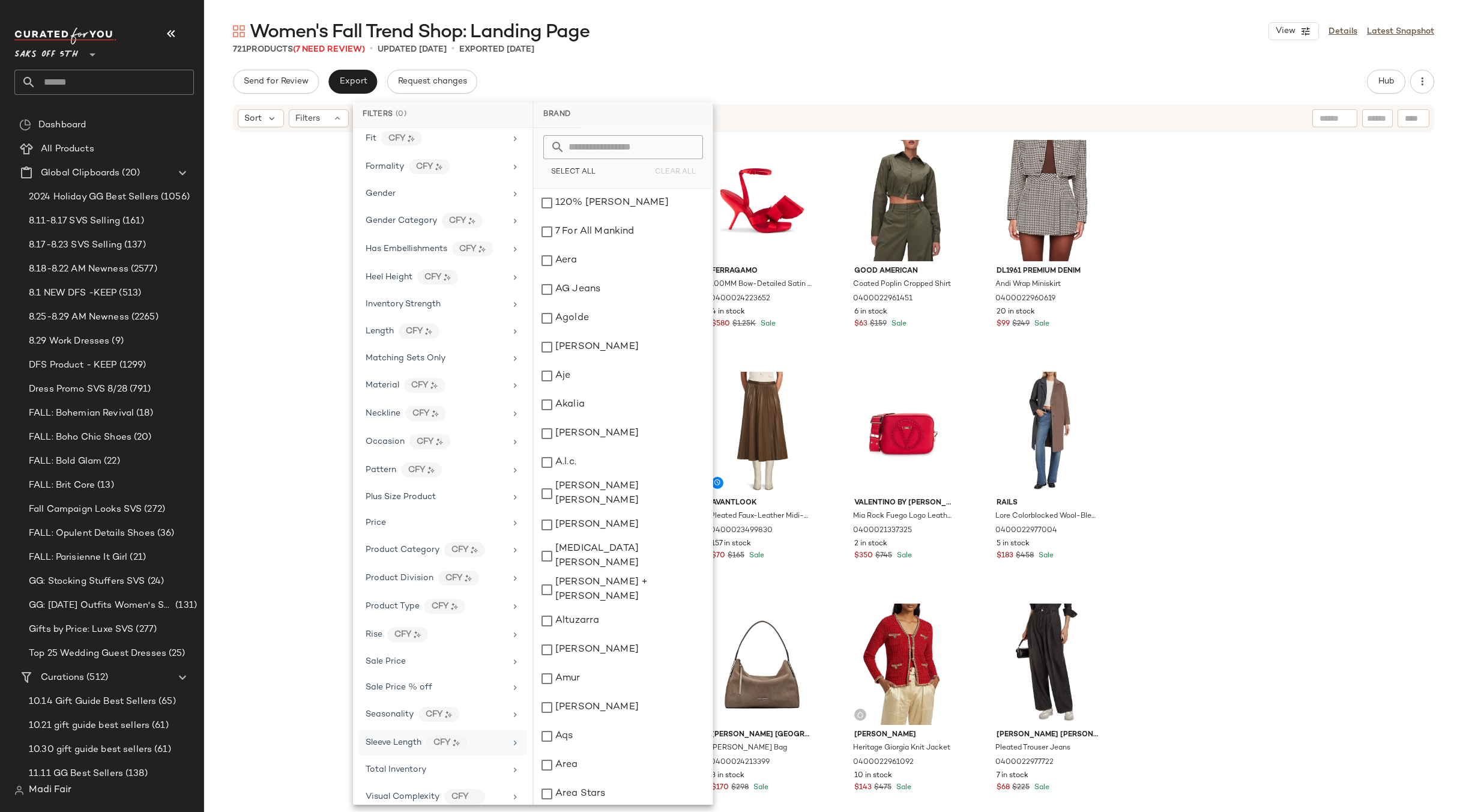
scroll to position [334, 0]
drag, startPoint x: 428, startPoint y: 753, endPoint x: 466, endPoint y: 580, distance: 177.1
click at [426, 752] on div "Total Inventory" at bounding box center [435, 757] width 140 height 13
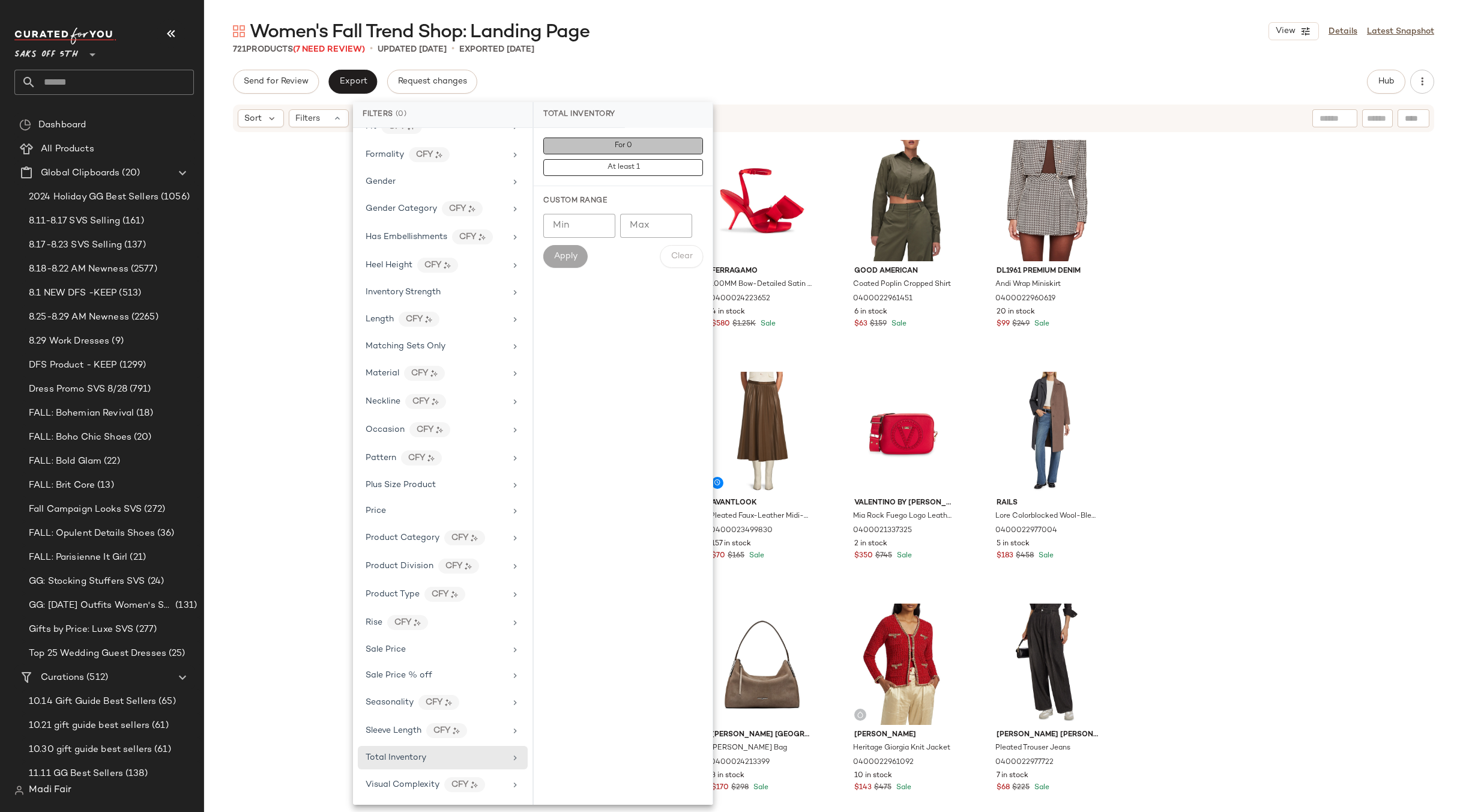
click at [647, 159] on button "For 0" at bounding box center [622, 167] width 159 height 16
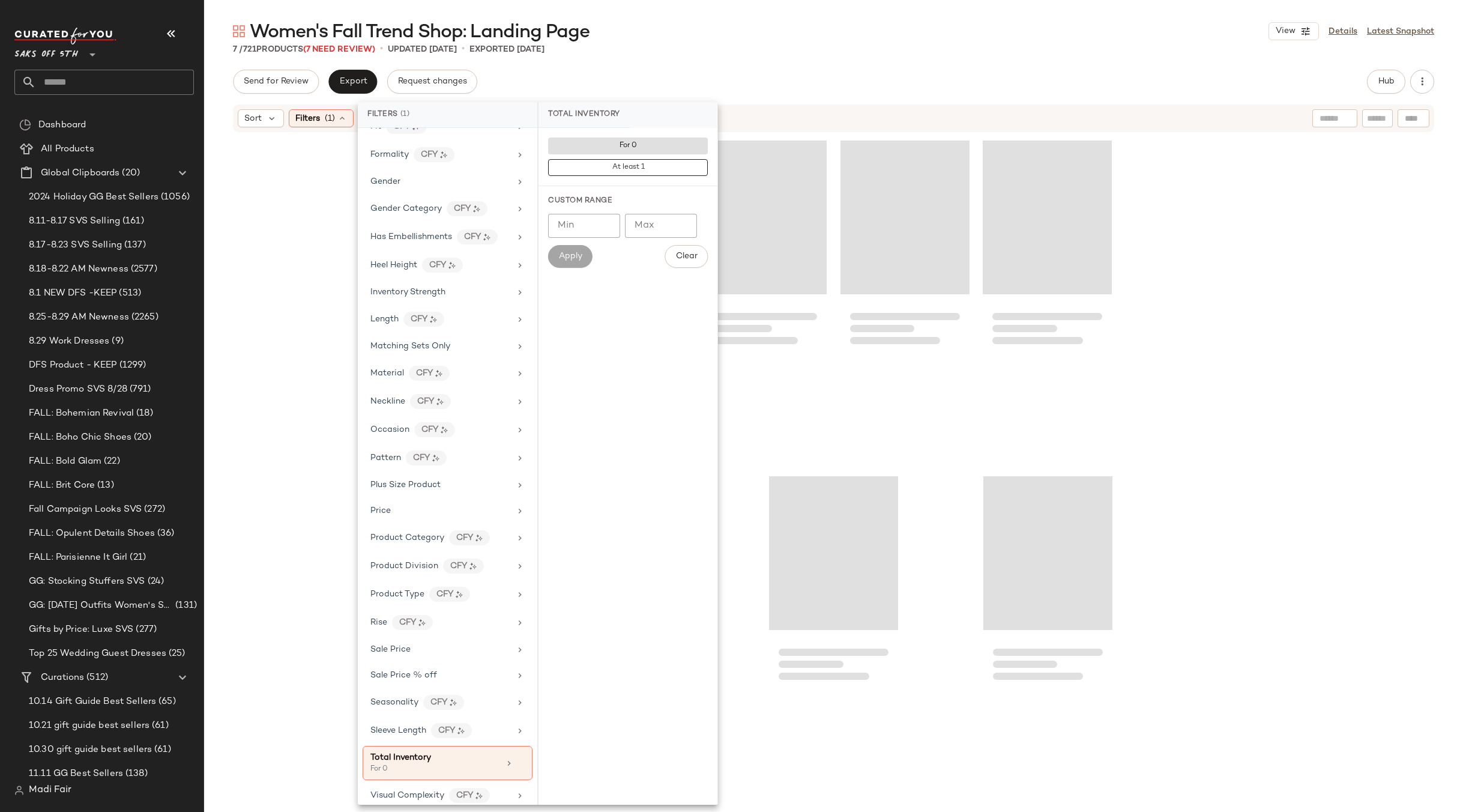
click at [641, 77] on div "Send for Review Export Request changes Hub" at bounding box center [833, 82] width 1201 height 24
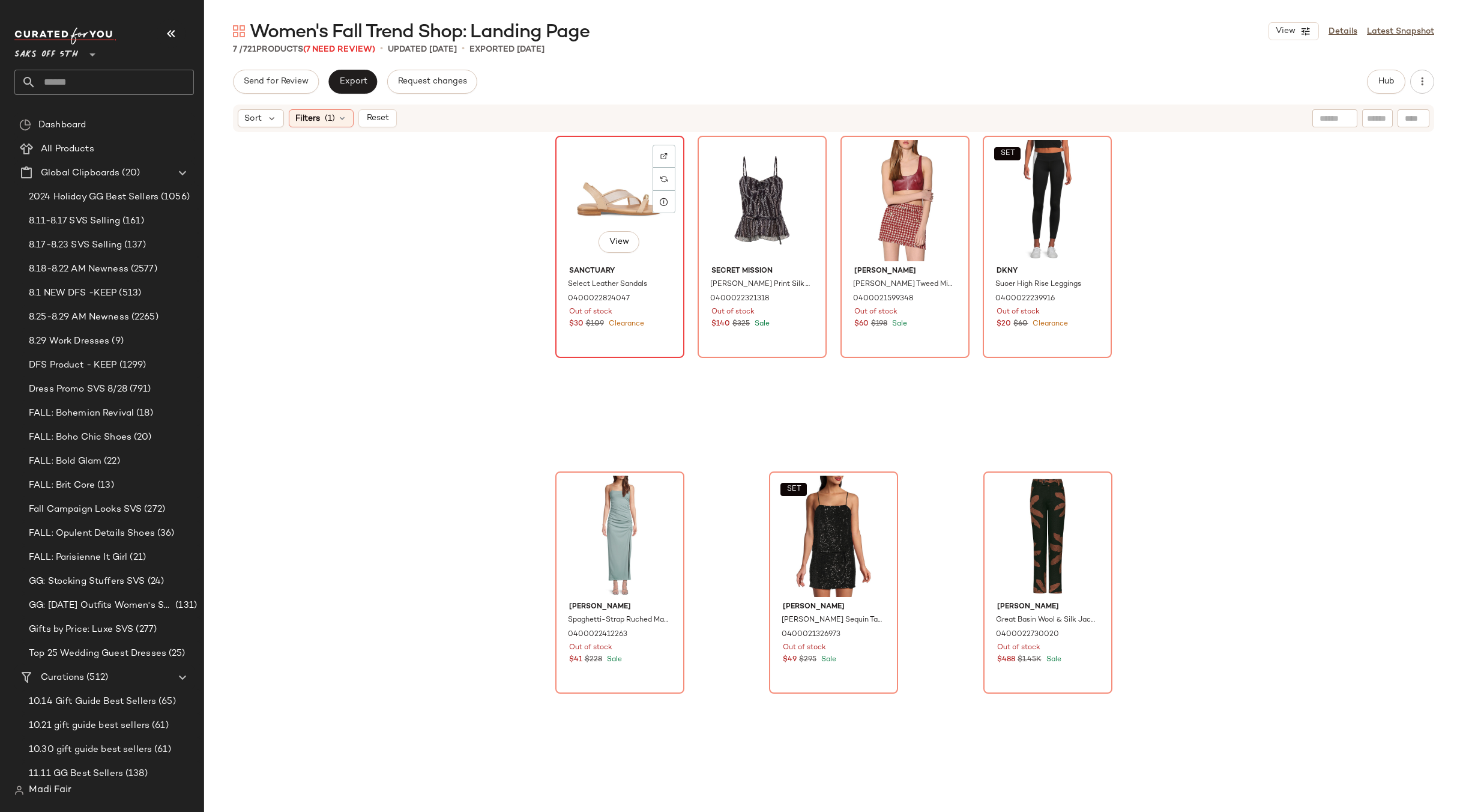
click at [609, 207] on div "View" at bounding box center [620, 200] width 121 height 122
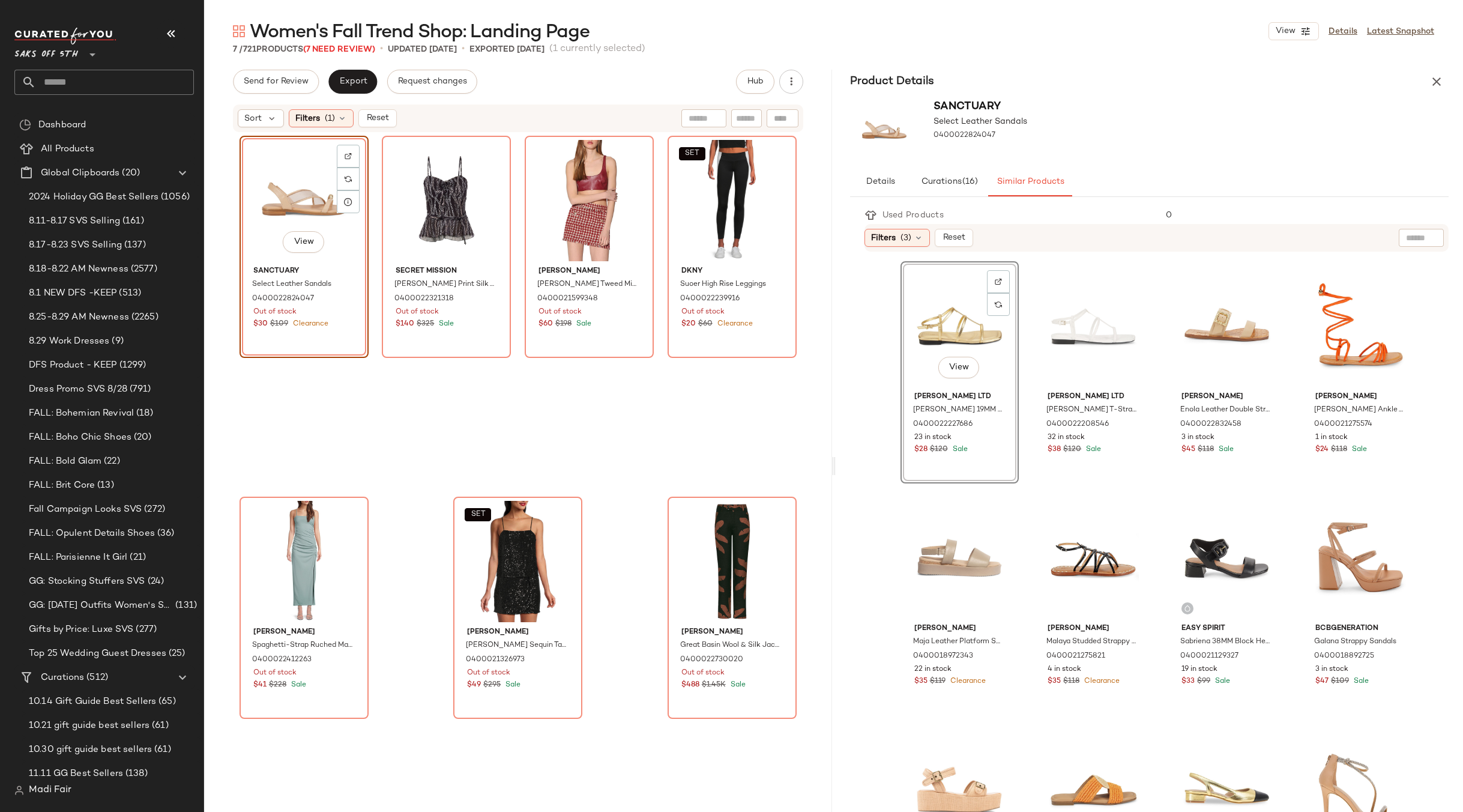
click at [481, 497] on div "Secret Mission [PERSON_NAME] Print Silk Top 0400022321318 Out of stock $140 $32…" at bounding box center [518, 671] width 129 height 351
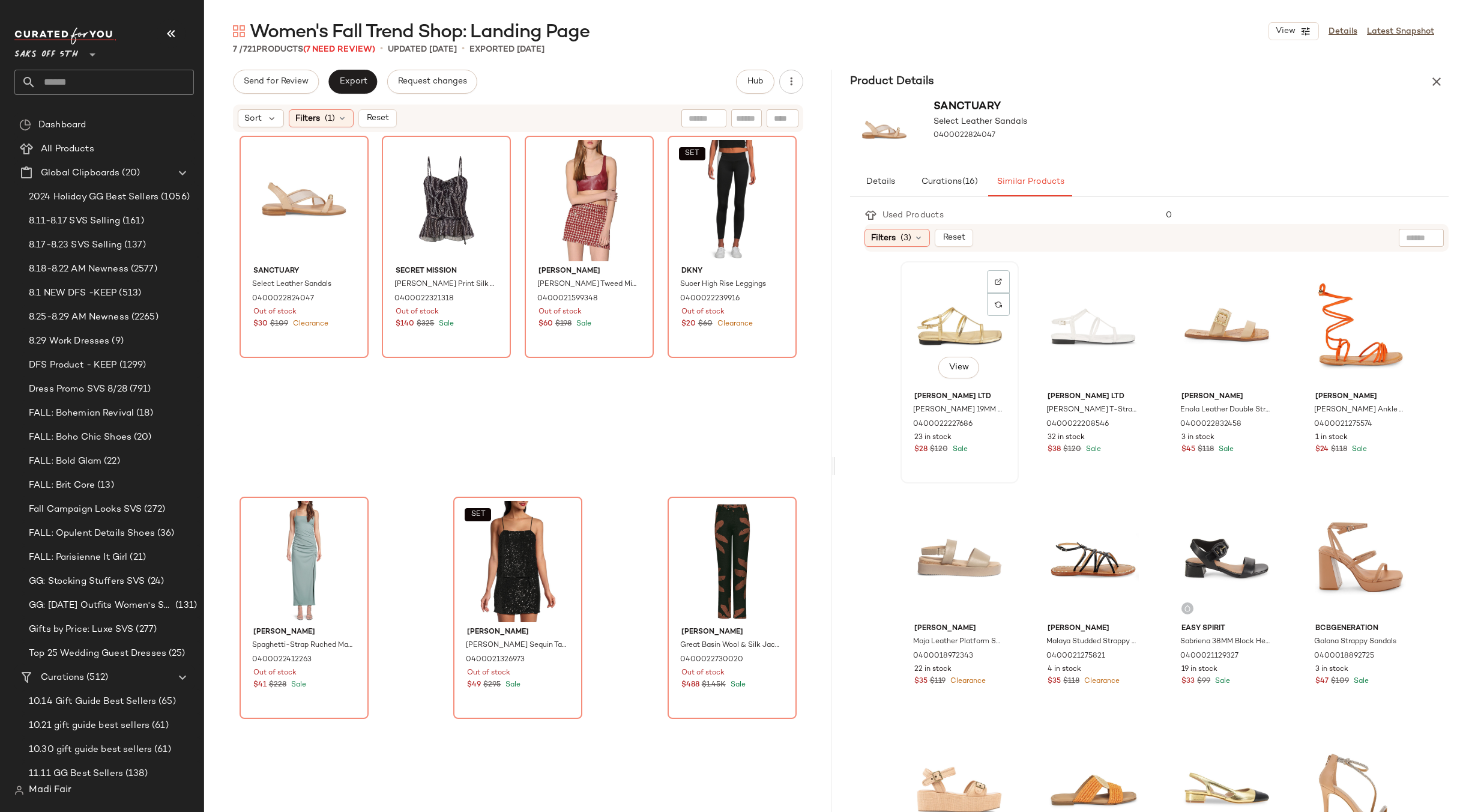
click at [927, 324] on div "View" at bounding box center [959, 326] width 109 height 122
click at [1434, 85] on icon "button" at bounding box center [1436, 81] width 15 height 15
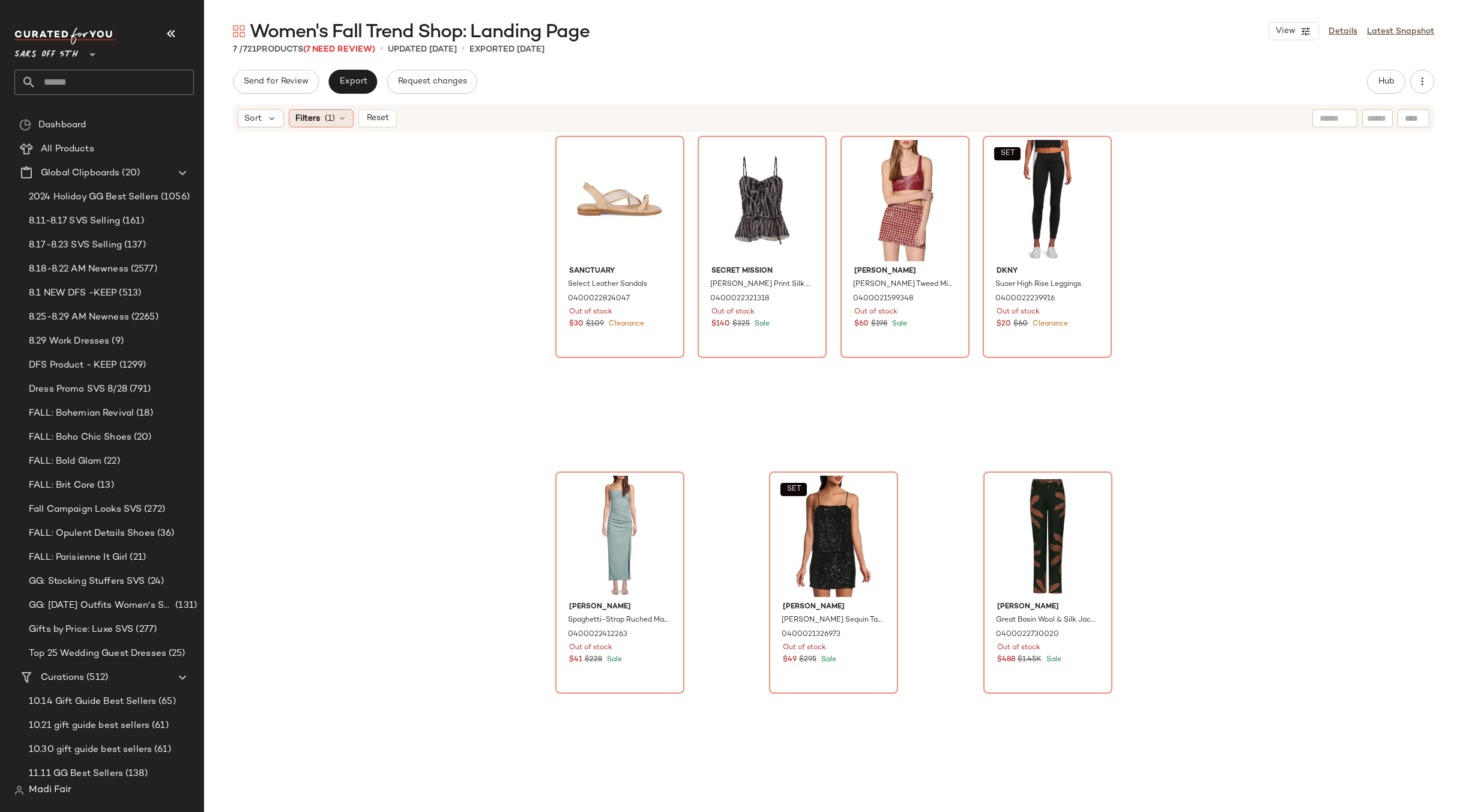
click at [331, 116] on span "(1)" at bounding box center [330, 118] width 10 height 13
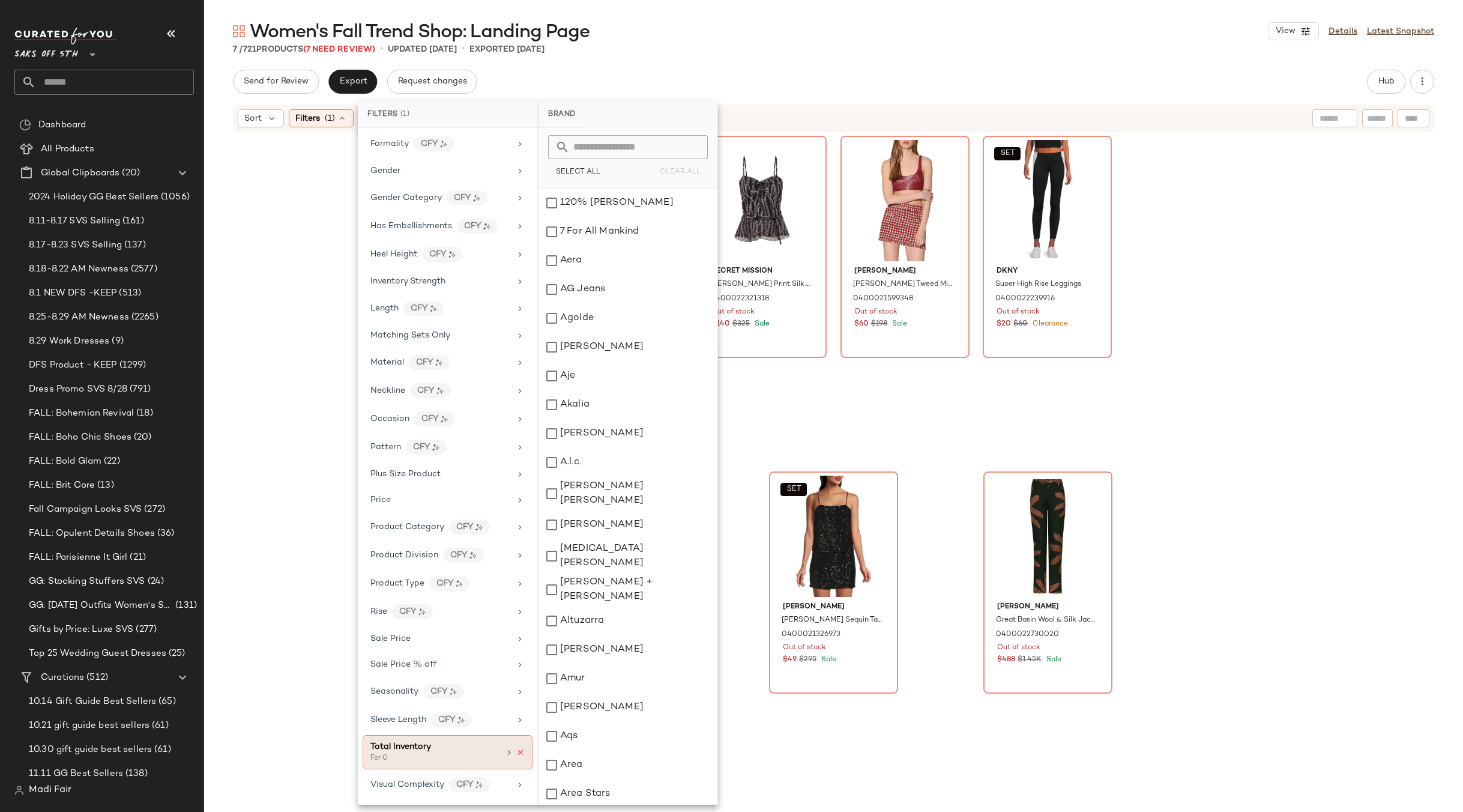
click at [516, 753] on icon at bounding box center [521, 753] width 9 height 9
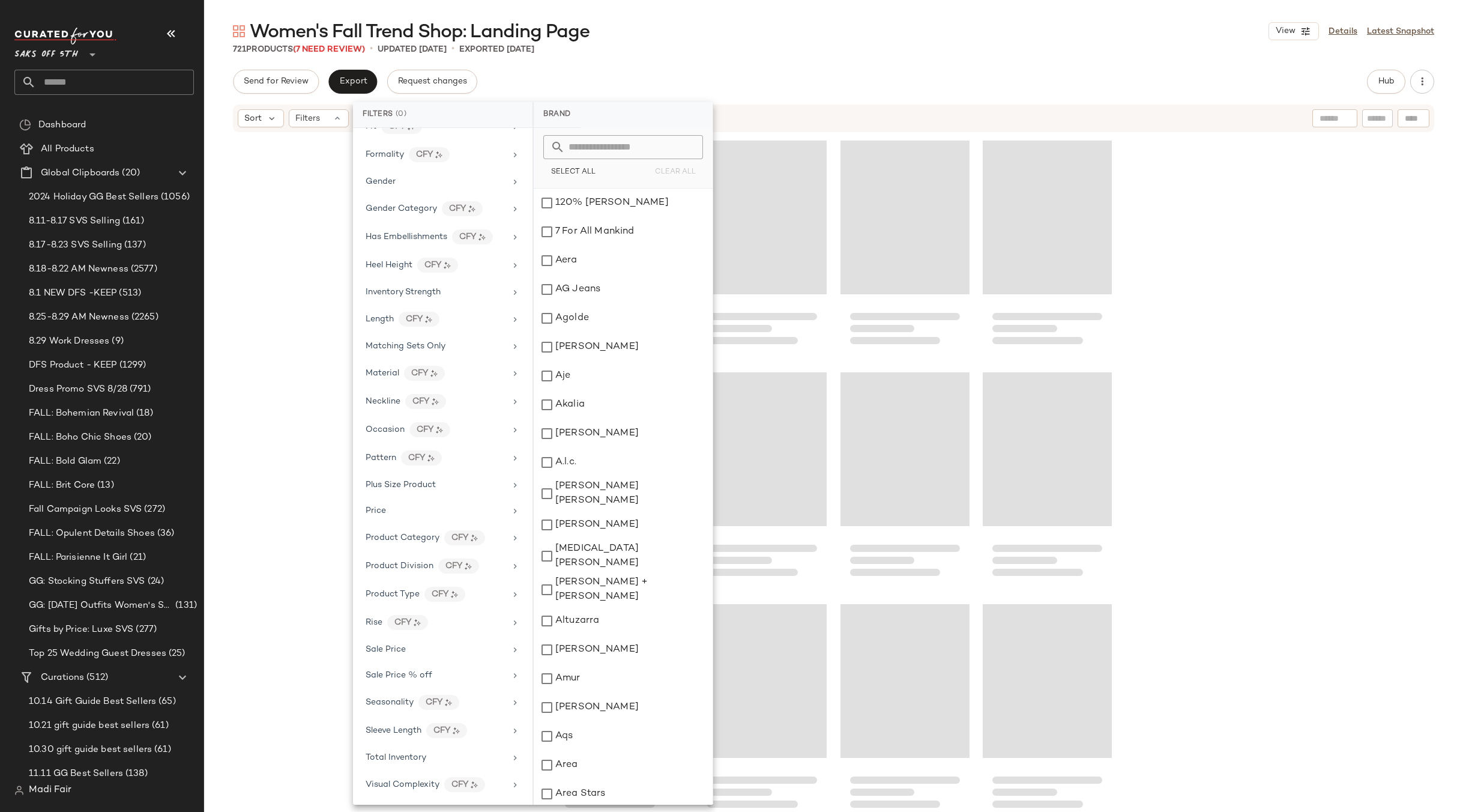
click at [678, 54] on div "721 Products (7 Need Review) • updated [DATE] • Exported [DATE]" at bounding box center [834, 49] width 1259 height 12
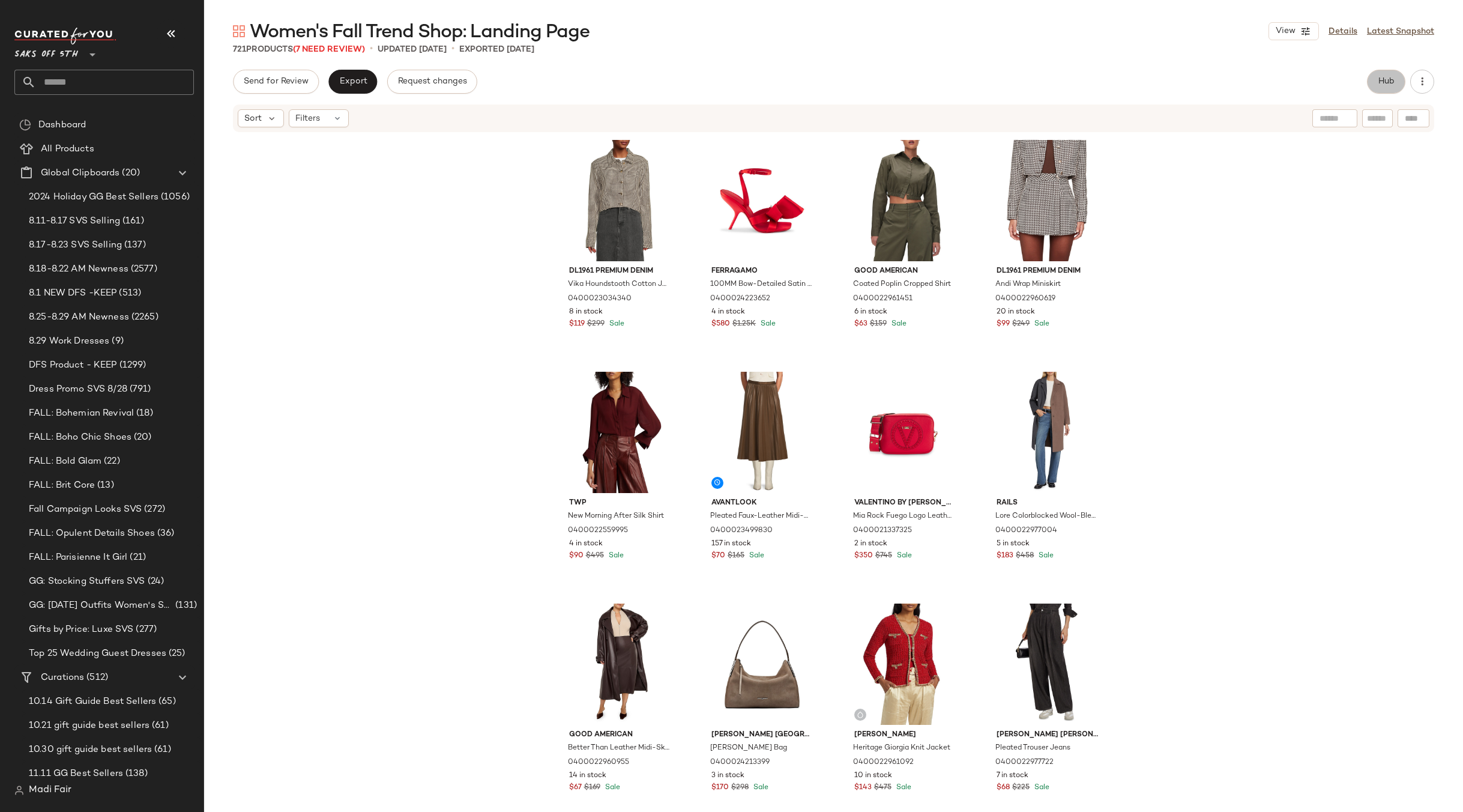
click at [1378, 84] on span "Hub" at bounding box center [1385, 81] width 16 height 9
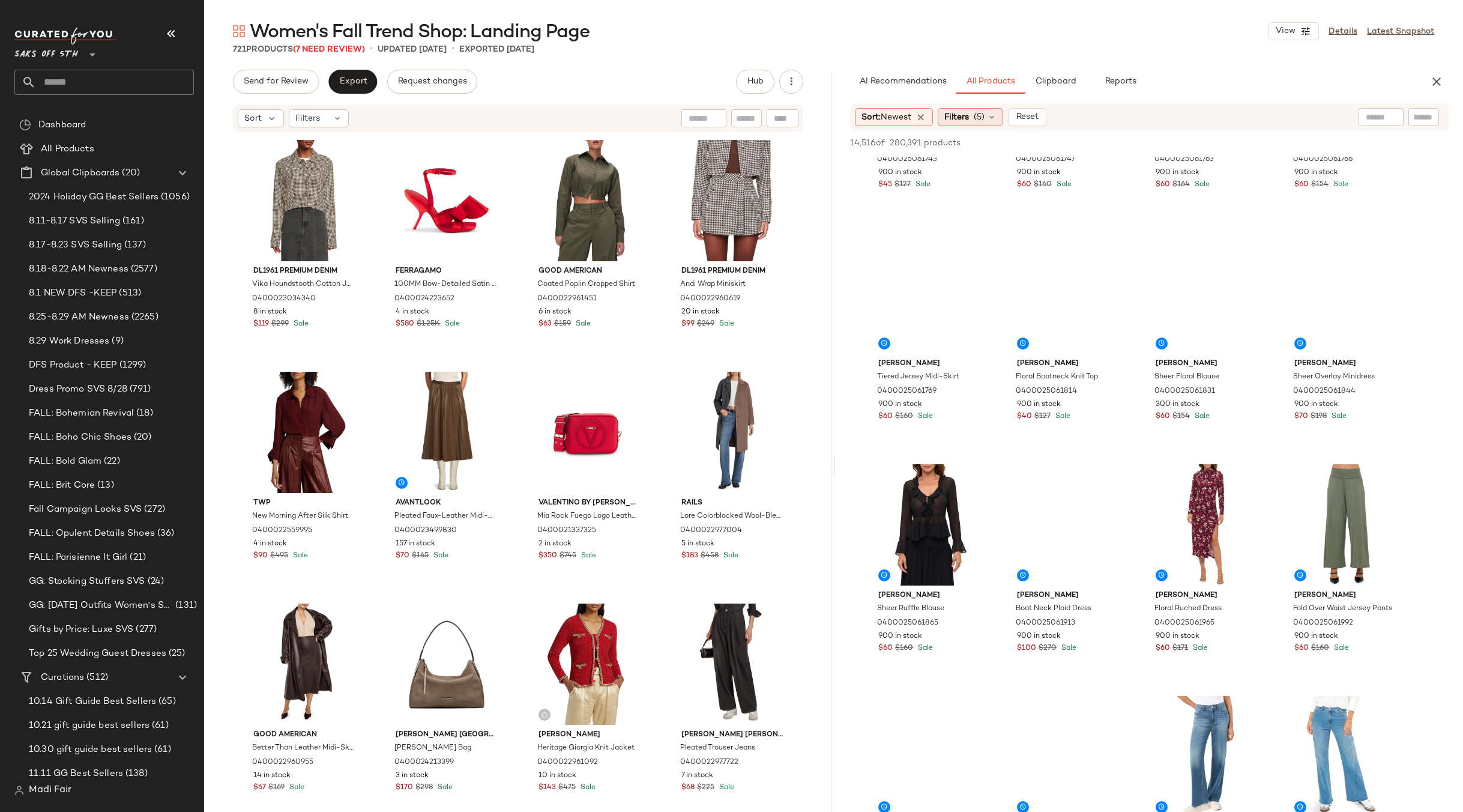
scroll to position [3121, 0]
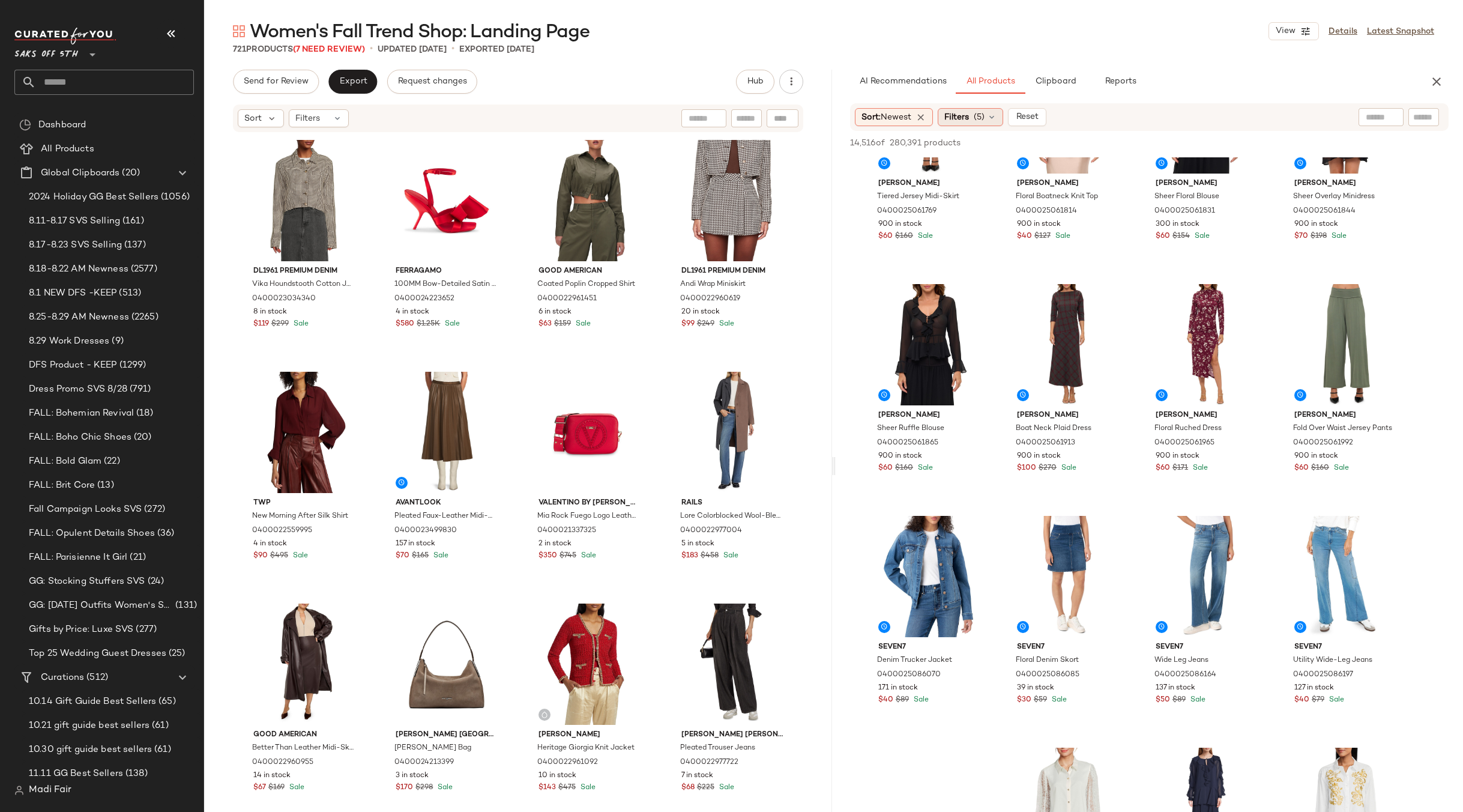
click at [977, 118] on div "Filters (5)" at bounding box center [971, 116] width 66 height 18
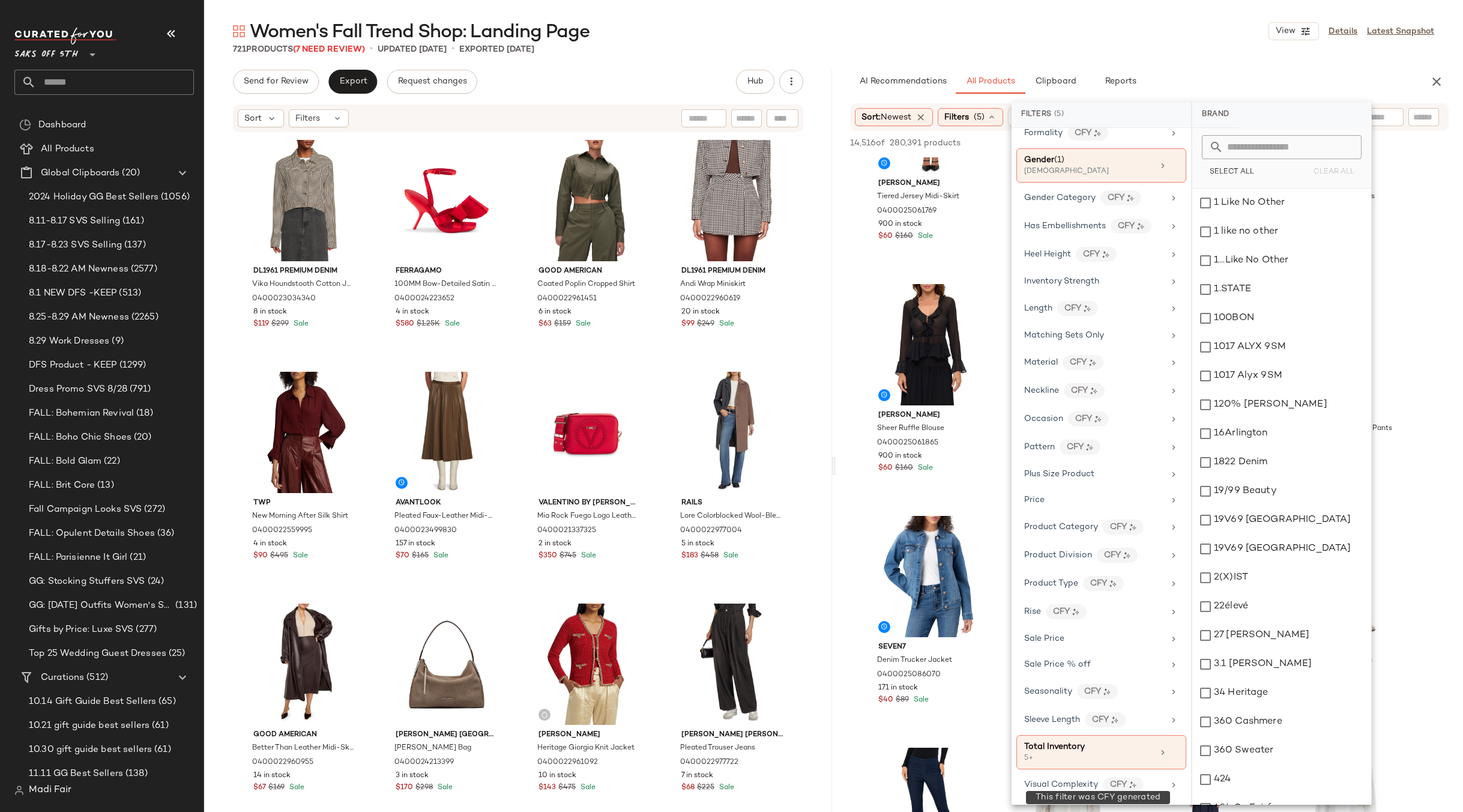
scroll to position [0, 0]
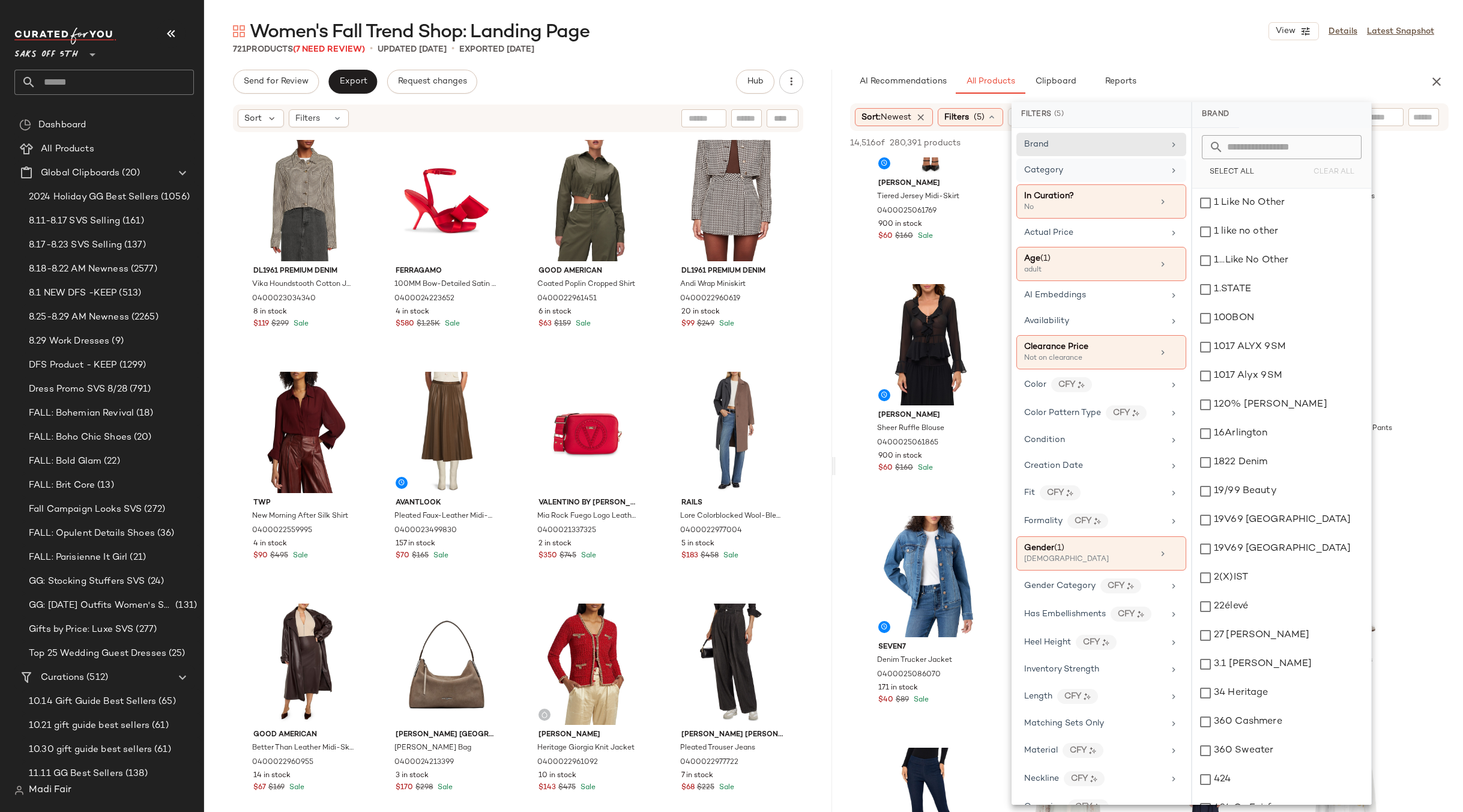
click at [1071, 176] on div "Category" at bounding box center [1094, 170] width 140 height 13
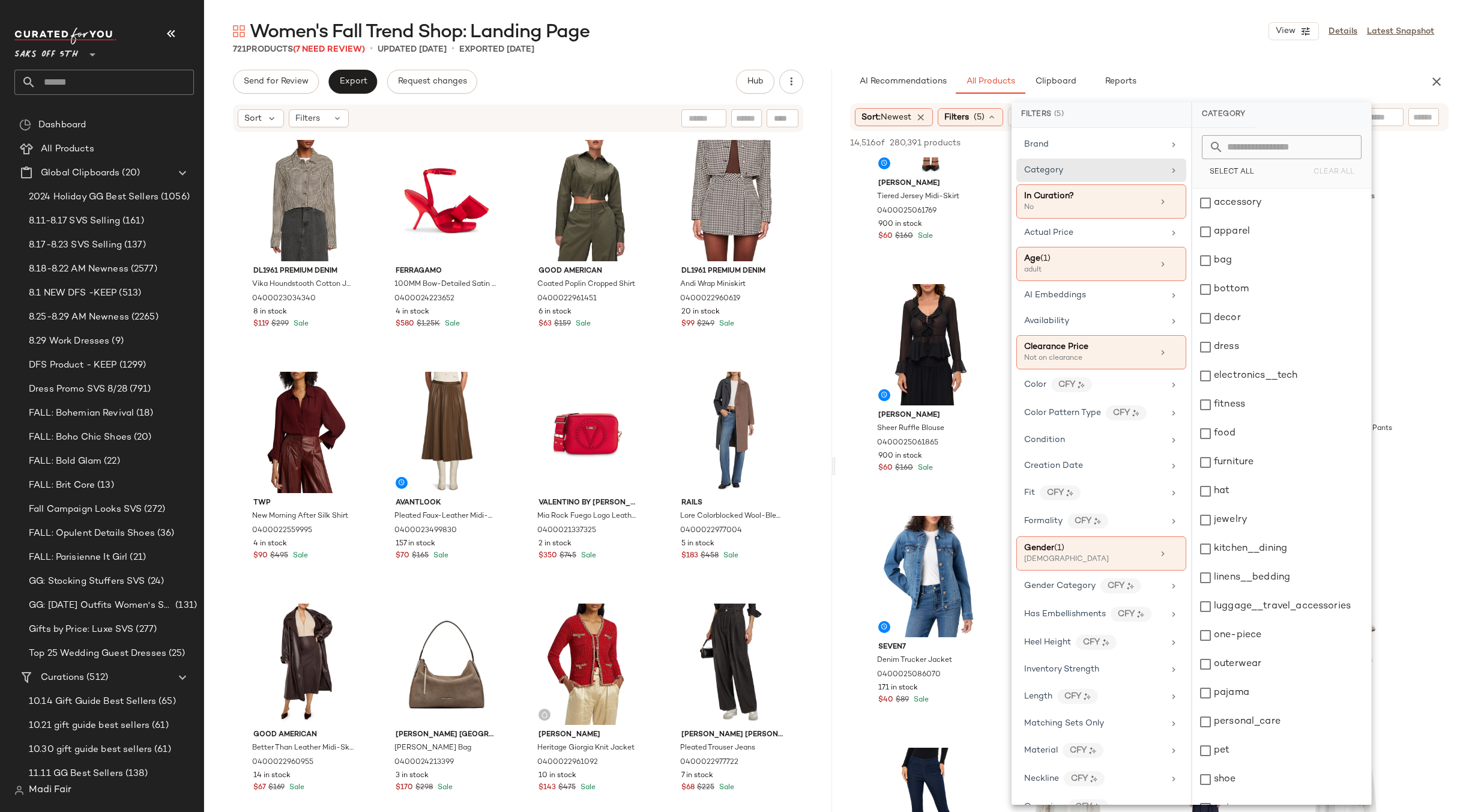
drag, startPoint x: 1210, startPoint y: 776, endPoint x: 1191, endPoint y: 608, distance: 169.1
click at [1210, 776] on div "shoe" at bounding box center [1282, 778] width 179 height 28
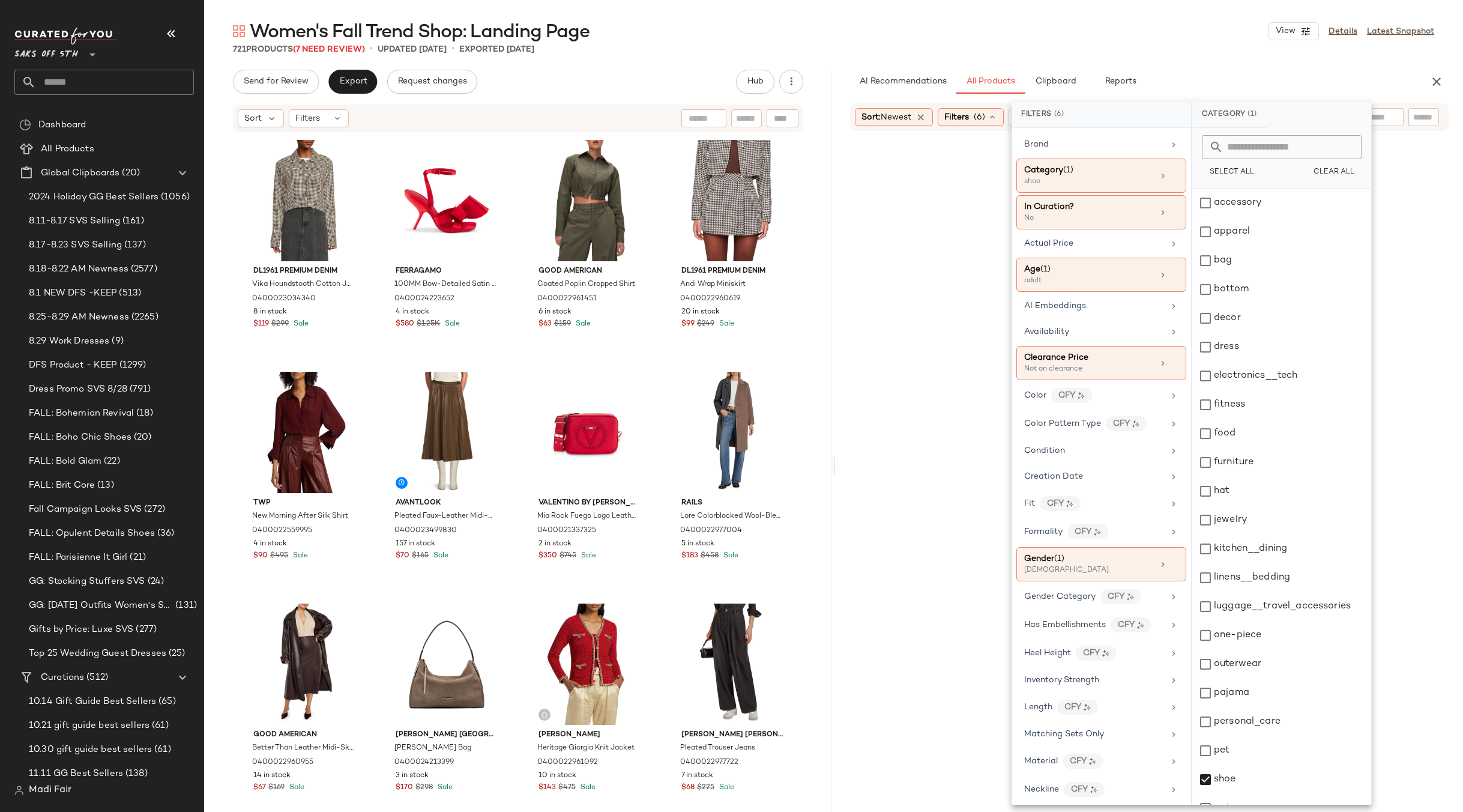
click at [1138, 46] on div "721 Products (7 Need Review) • updated Aug 29th • Exported Aug 29th" at bounding box center [834, 49] width 1259 height 12
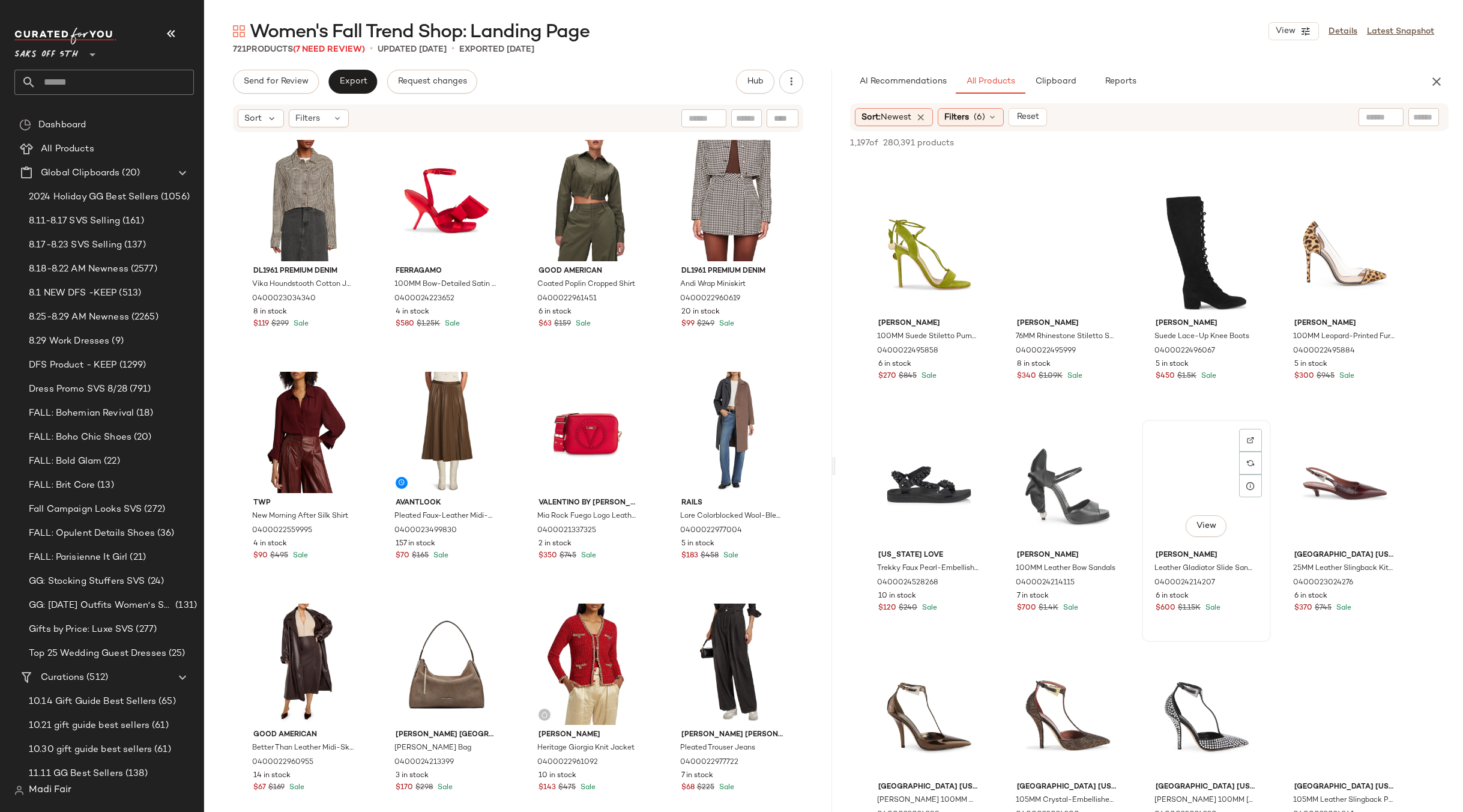
scroll to position [5582, 0]
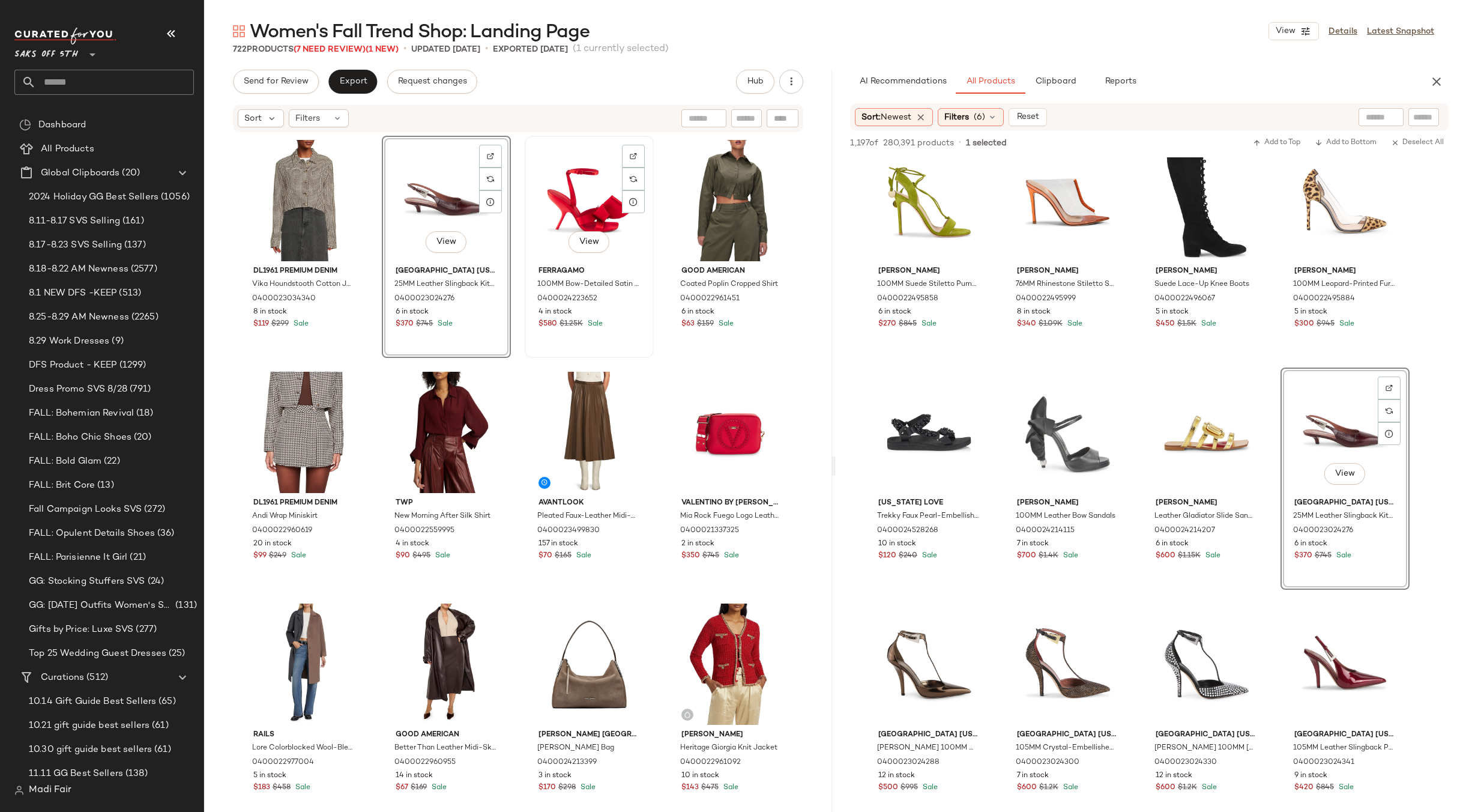
click at [580, 207] on div "View" at bounding box center [590, 200] width 121 height 122
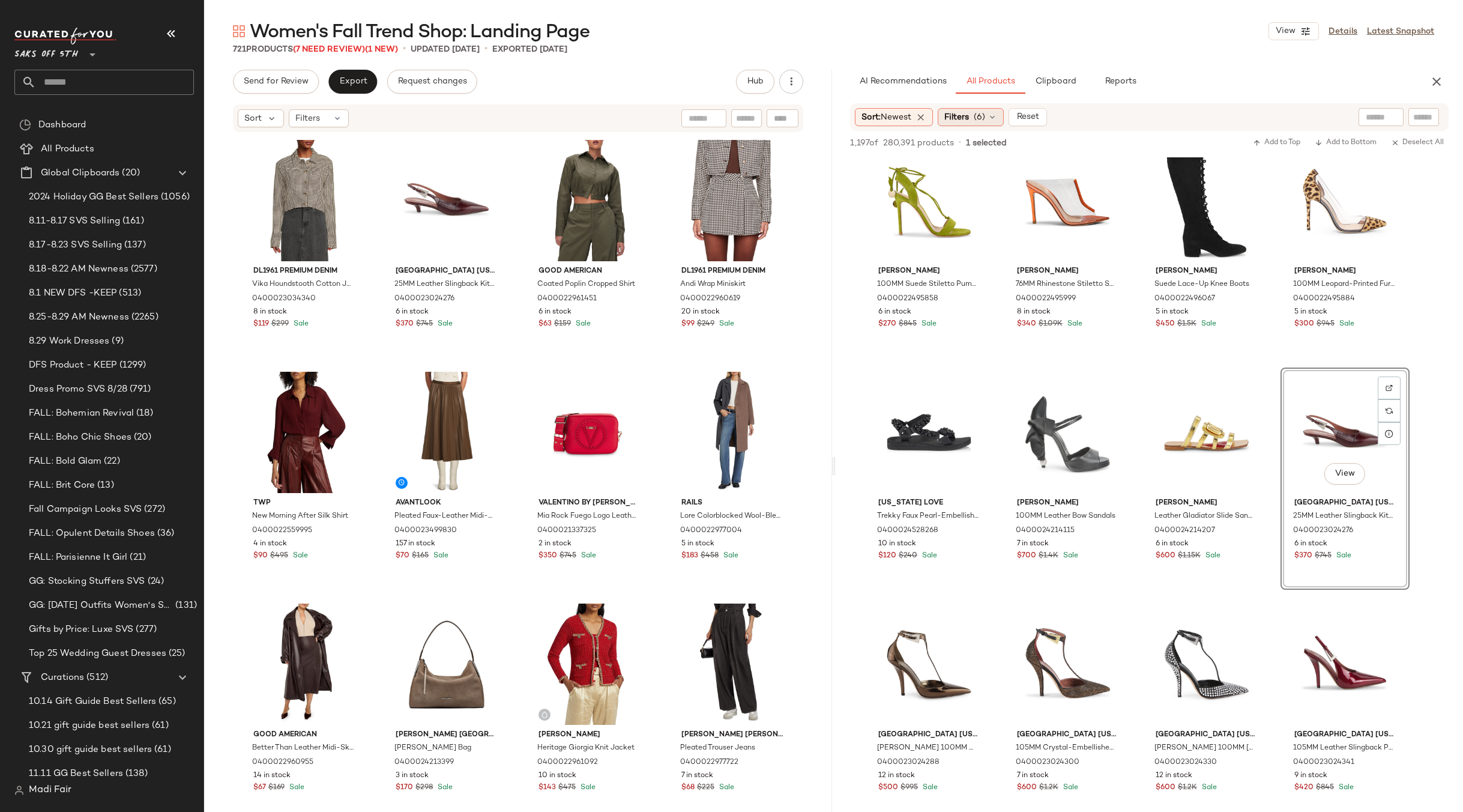
click at [974, 117] on div "Filters (6)" at bounding box center [971, 116] width 66 height 18
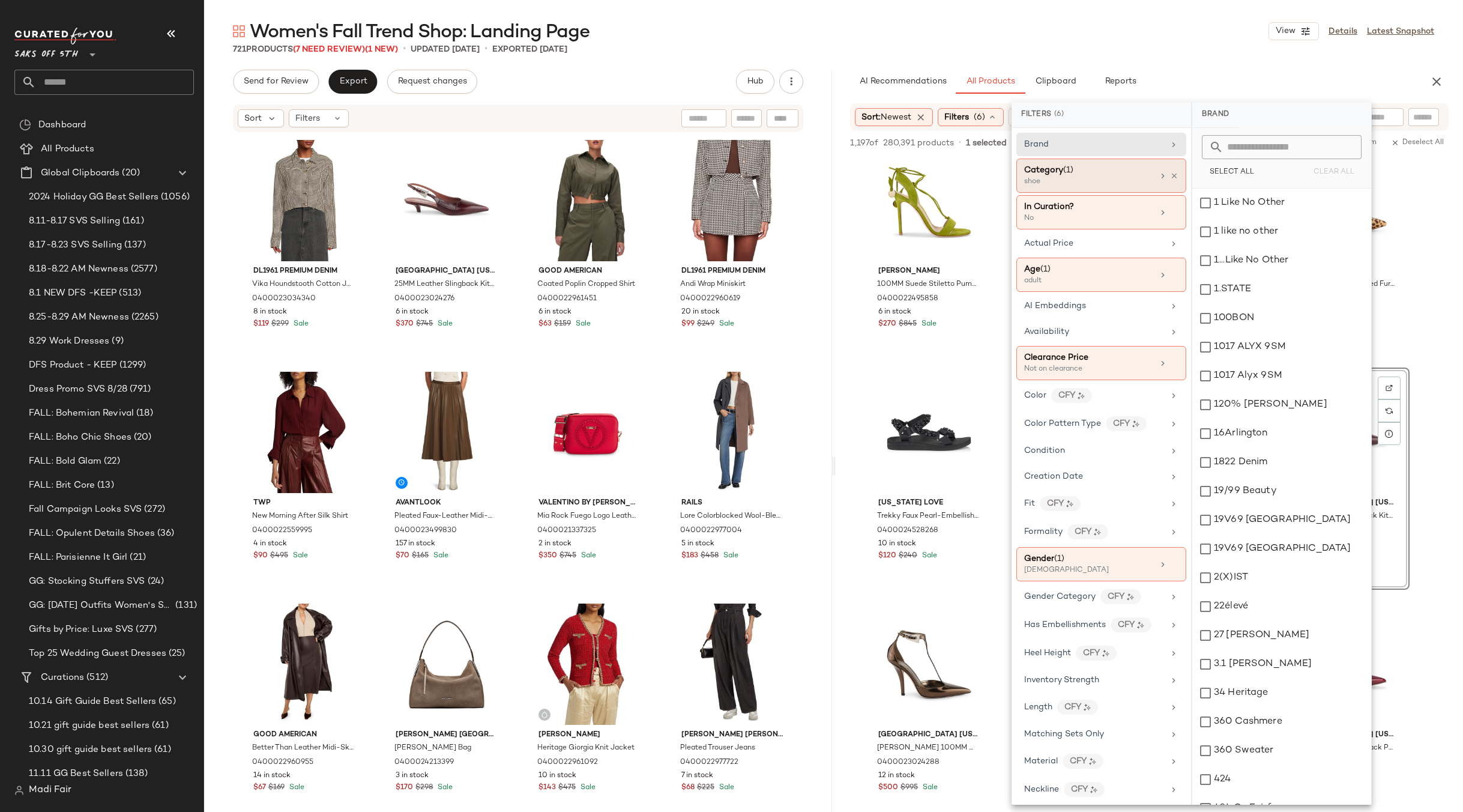
click at [1167, 171] on div at bounding box center [1168, 175] width 21 height 9
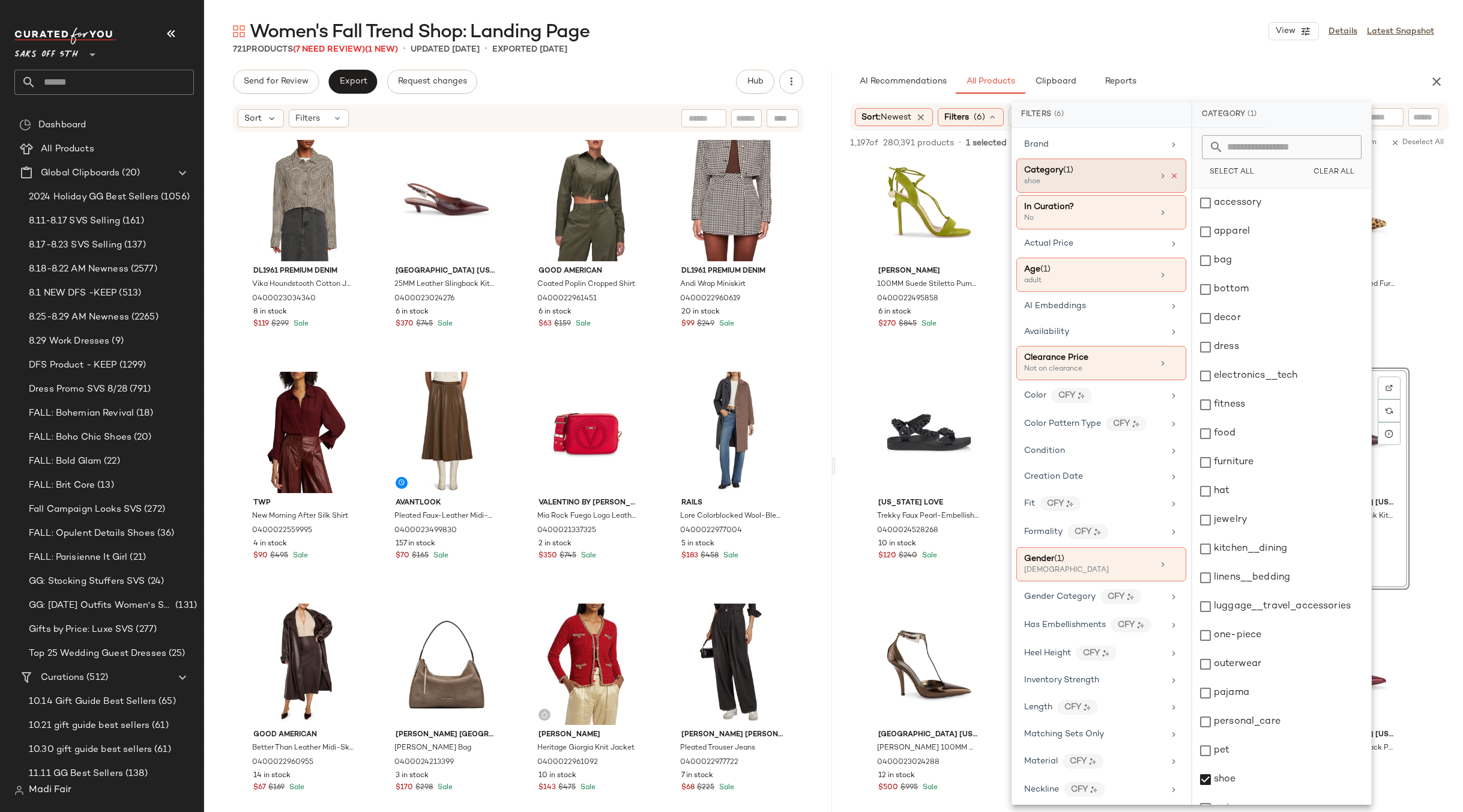
click at [1171, 177] on icon at bounding box center [1174, 176] width 9 height 9
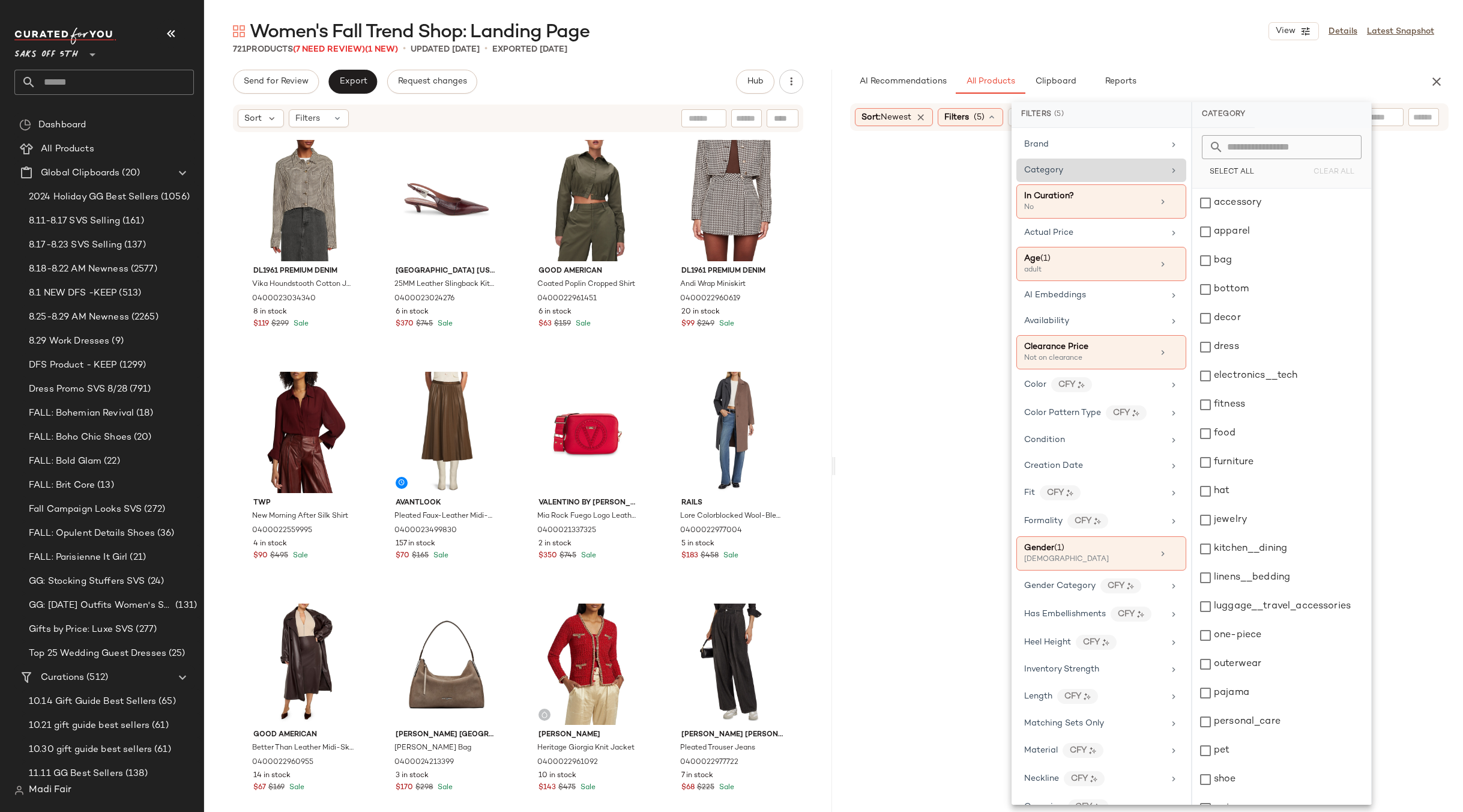
click at [1119, 68] on div "Women's Fall Trend Shop: Landing Page View Details Latest Snapshot 721 Products…" at bounding box center [834, 415] width 1259 height 792
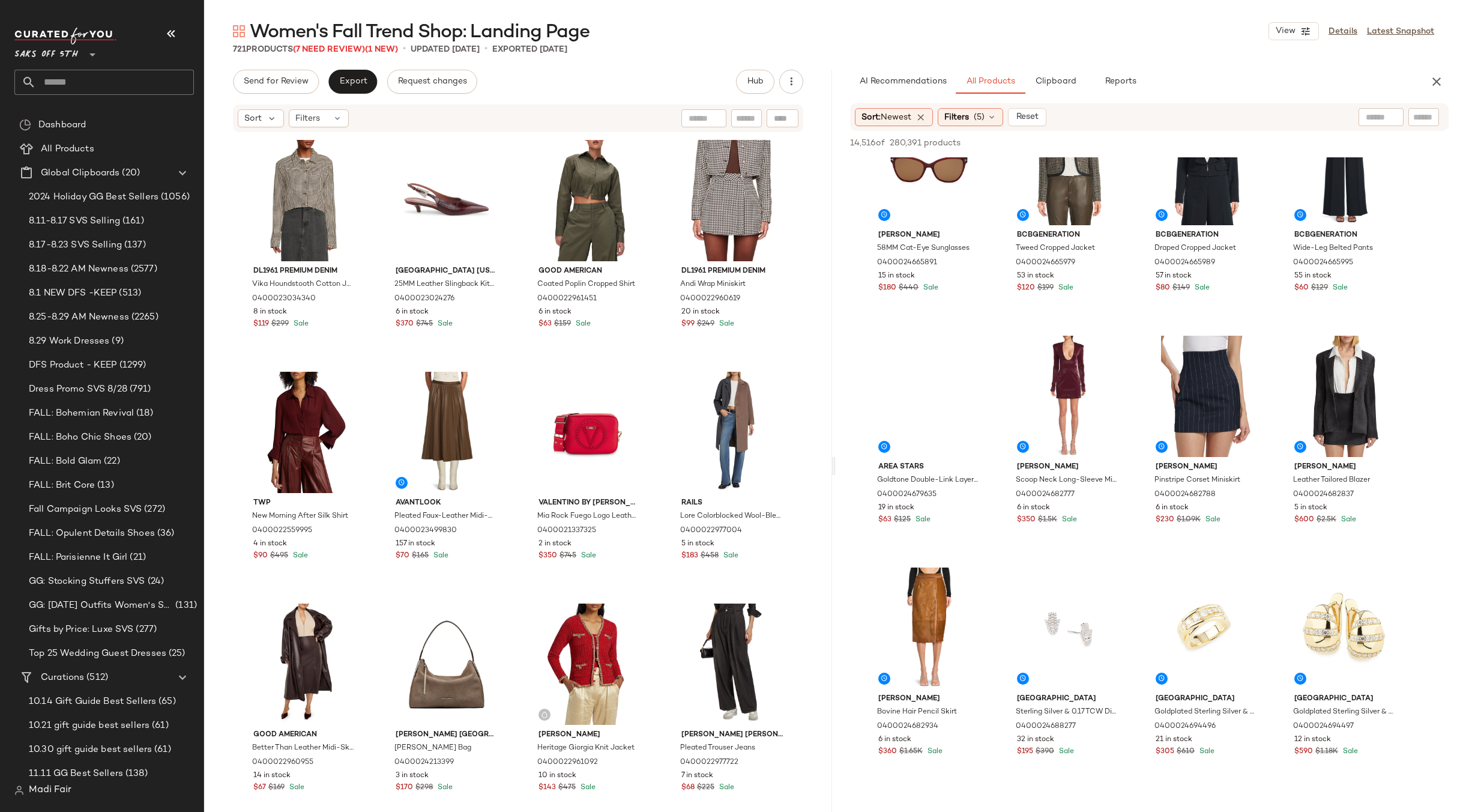
scroll to position [5162, 0]
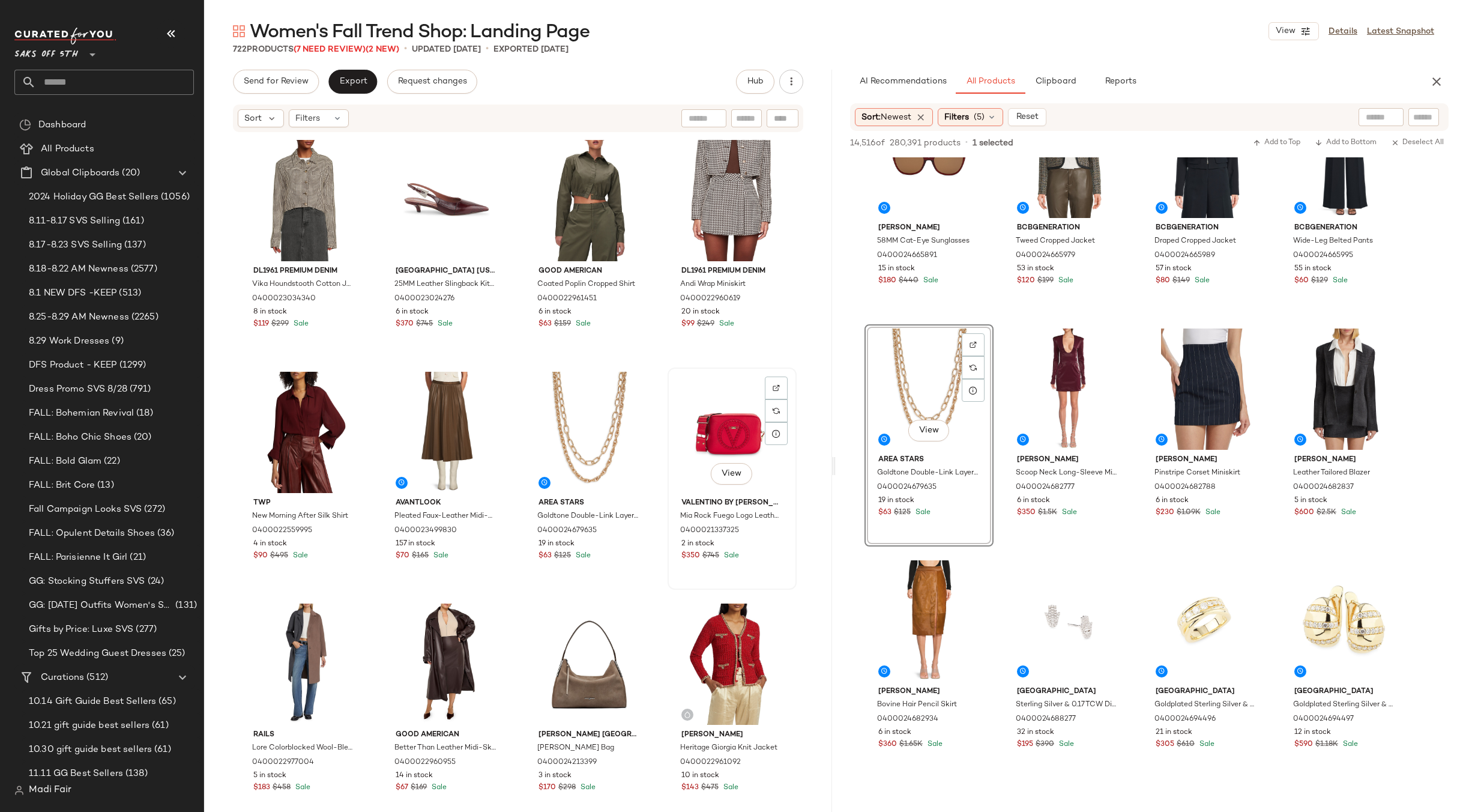
click at [702, 427] on div "View" at bounding box center [732, 432] width 121 height 122
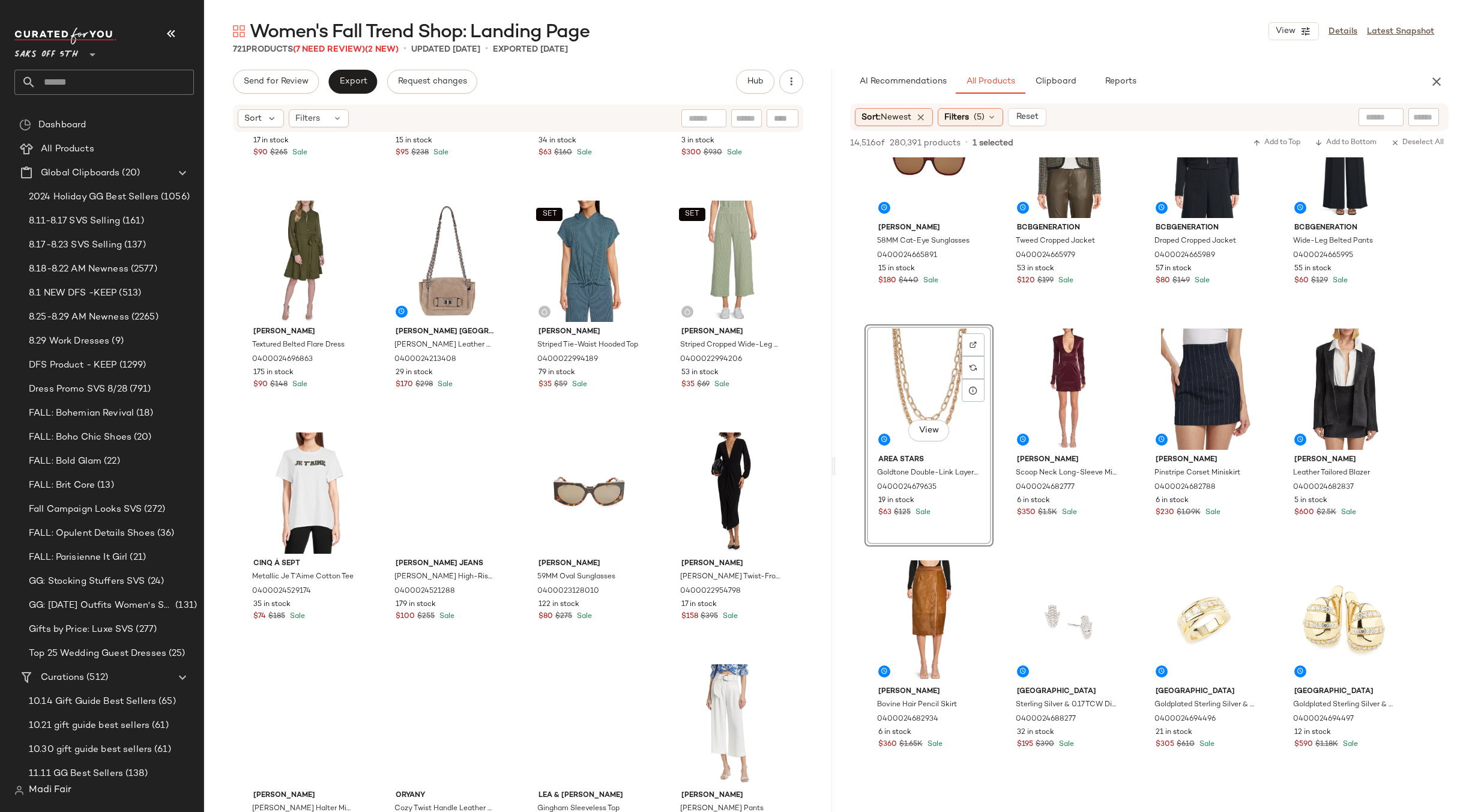
scroll to position [5052, 0]
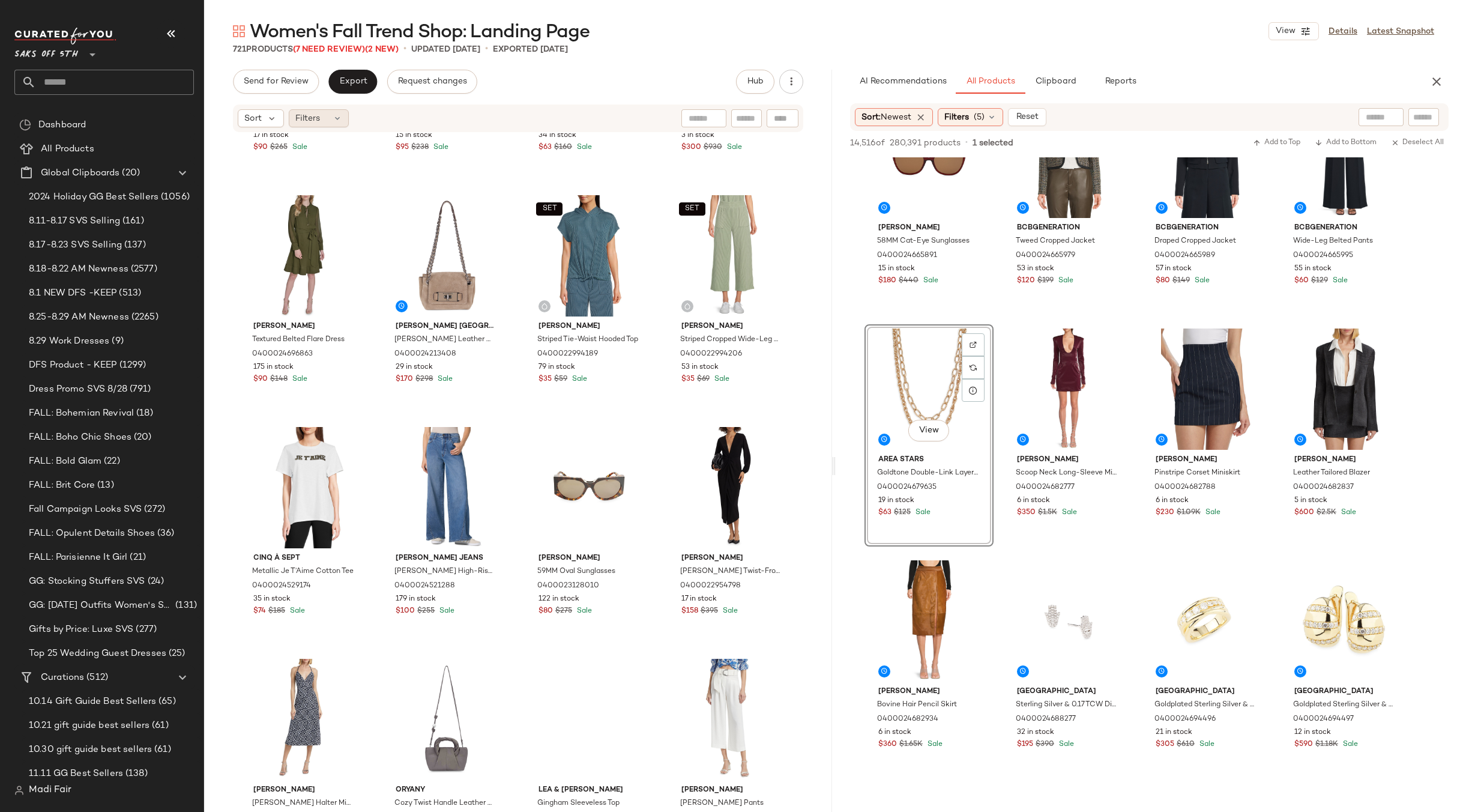
click at [340, 126] on div "Filters" at bounding box center [319, 118] width 60 height 18
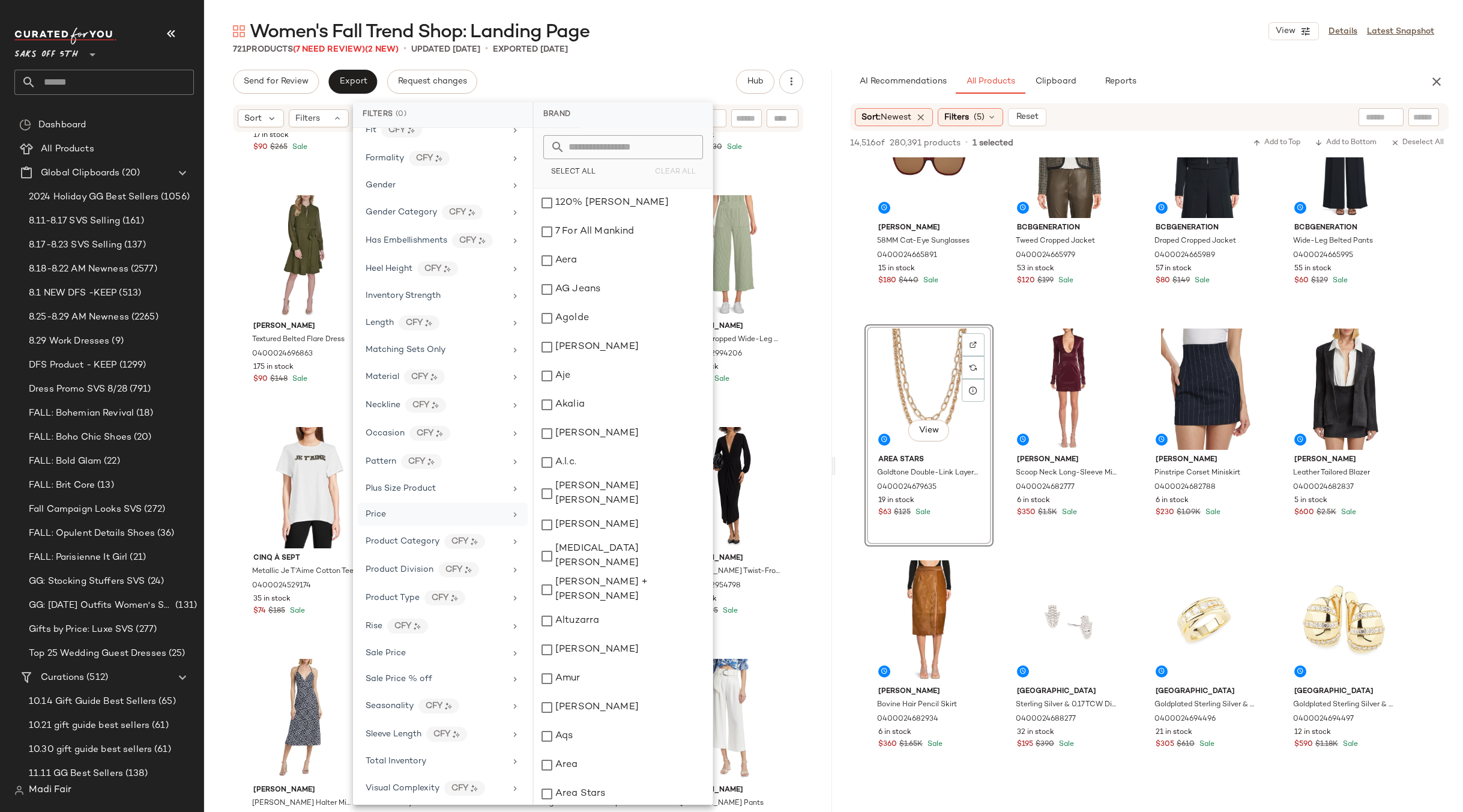
scroll to position [334, 0]
click at [436, 771] on div "Total Inventory" at bounding box center [442, 784] width 170 height 26
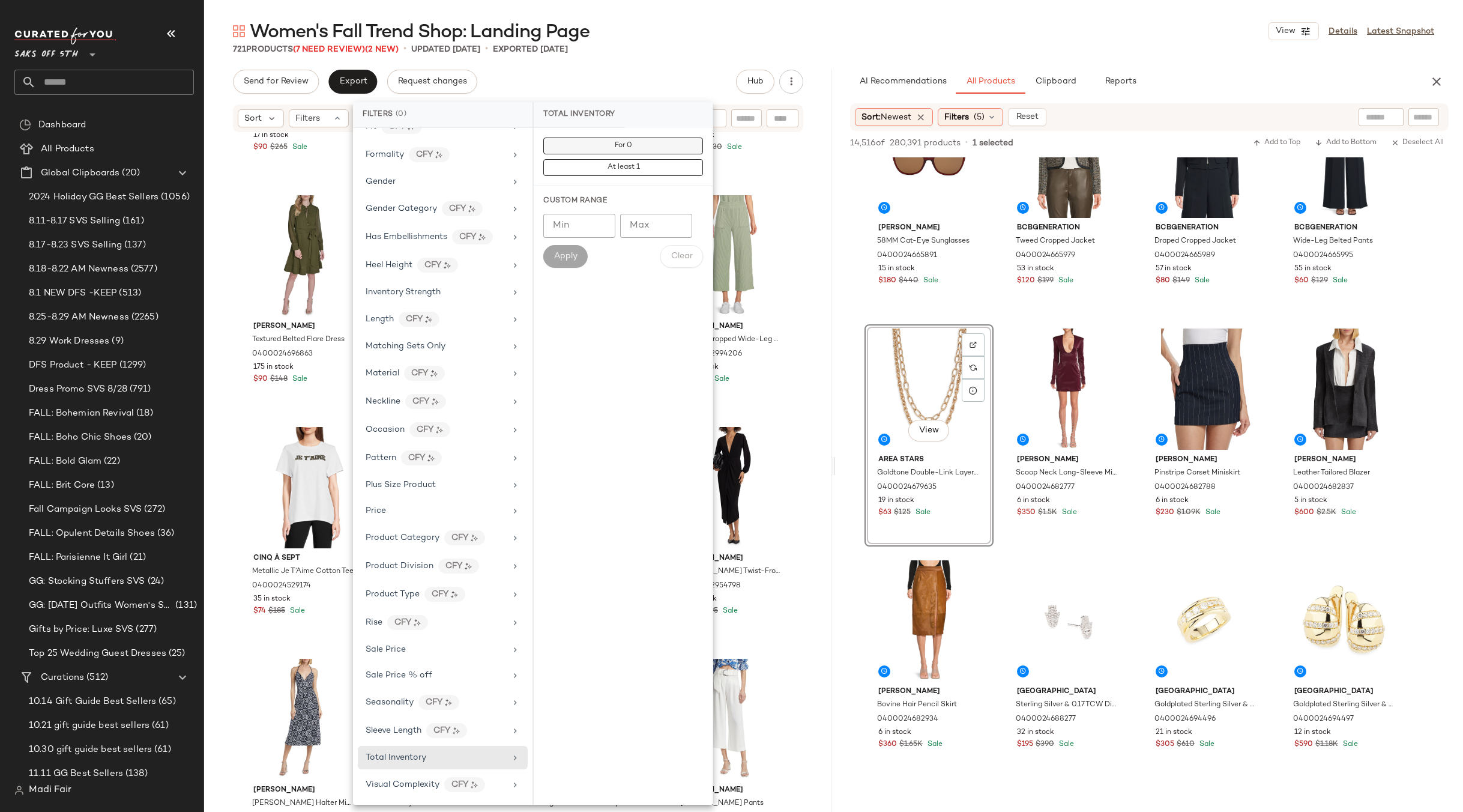
click at [649, 159] on button "For 0" at bounding box center [622, 167] width 159 height 16
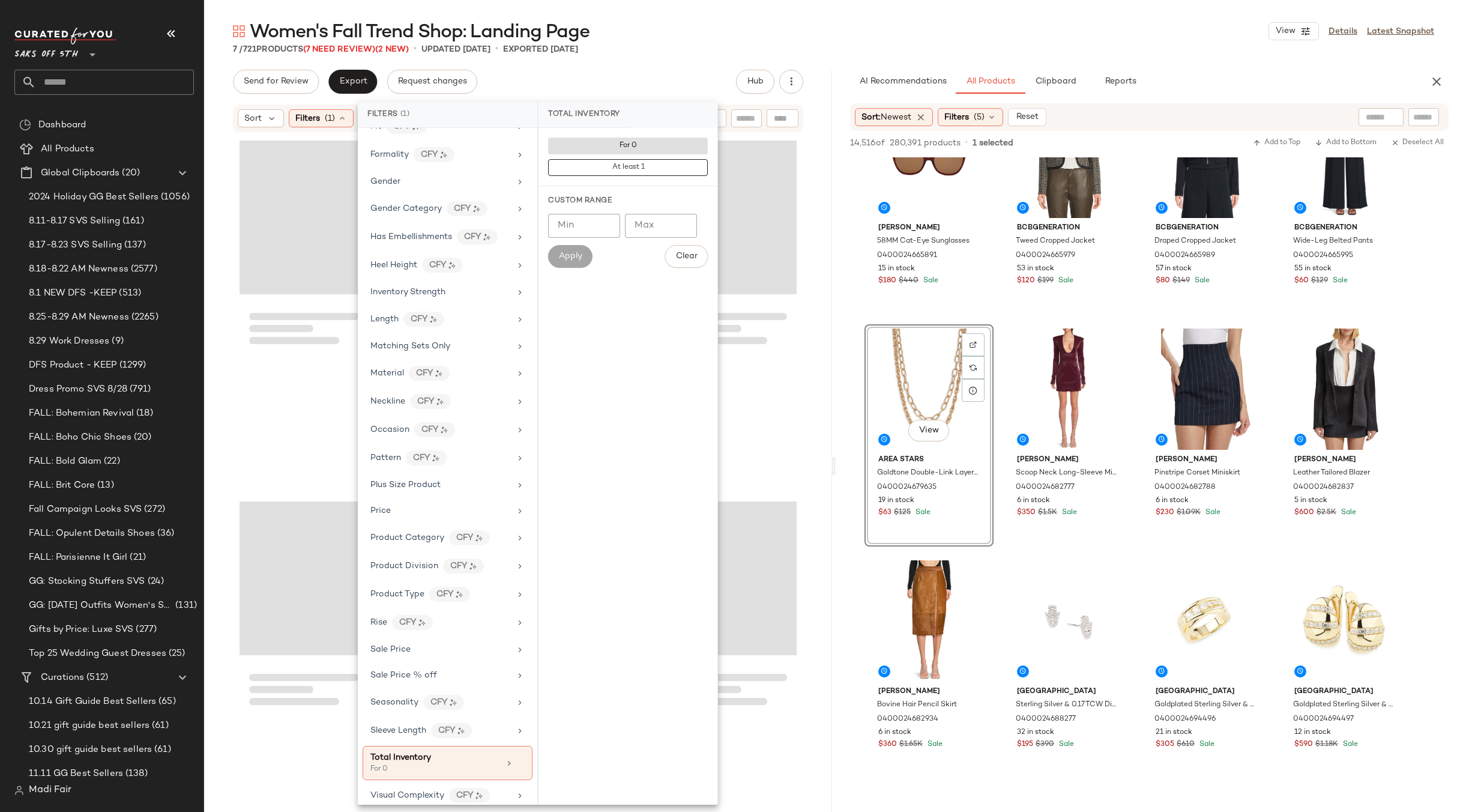
click at [640, 48] on div "7 / 721 Products (7 Need Review) (2 New) • updated Sep 1st • Exported Aug 29th" at bounding box center [834, 49] width 1259 height 12
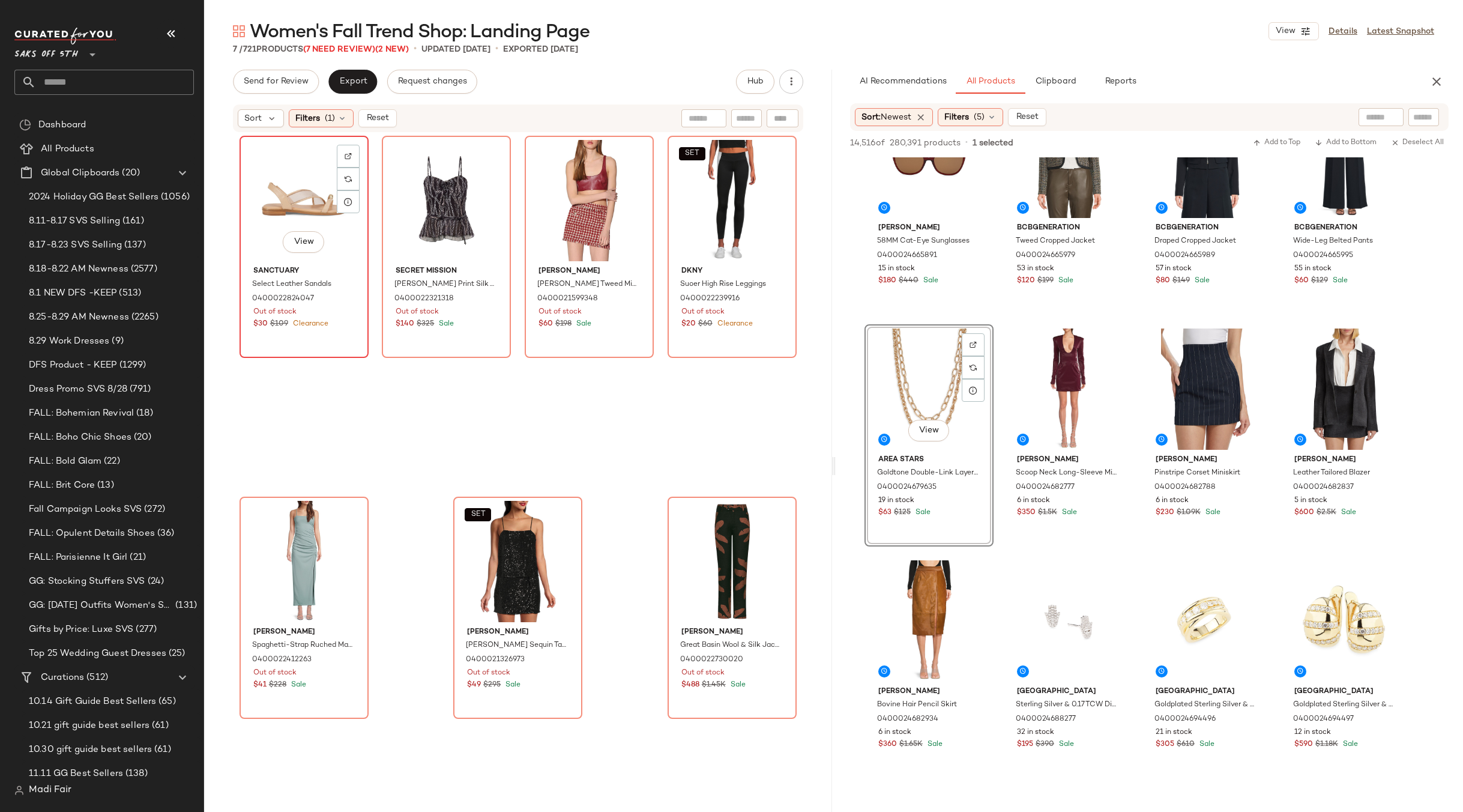
click at [301, 181] on div "View" at bounding box center [304, 200] width 121 height 122
click at [343, 296] on img "button" at bounding box center [347, 299] width 7 height 7
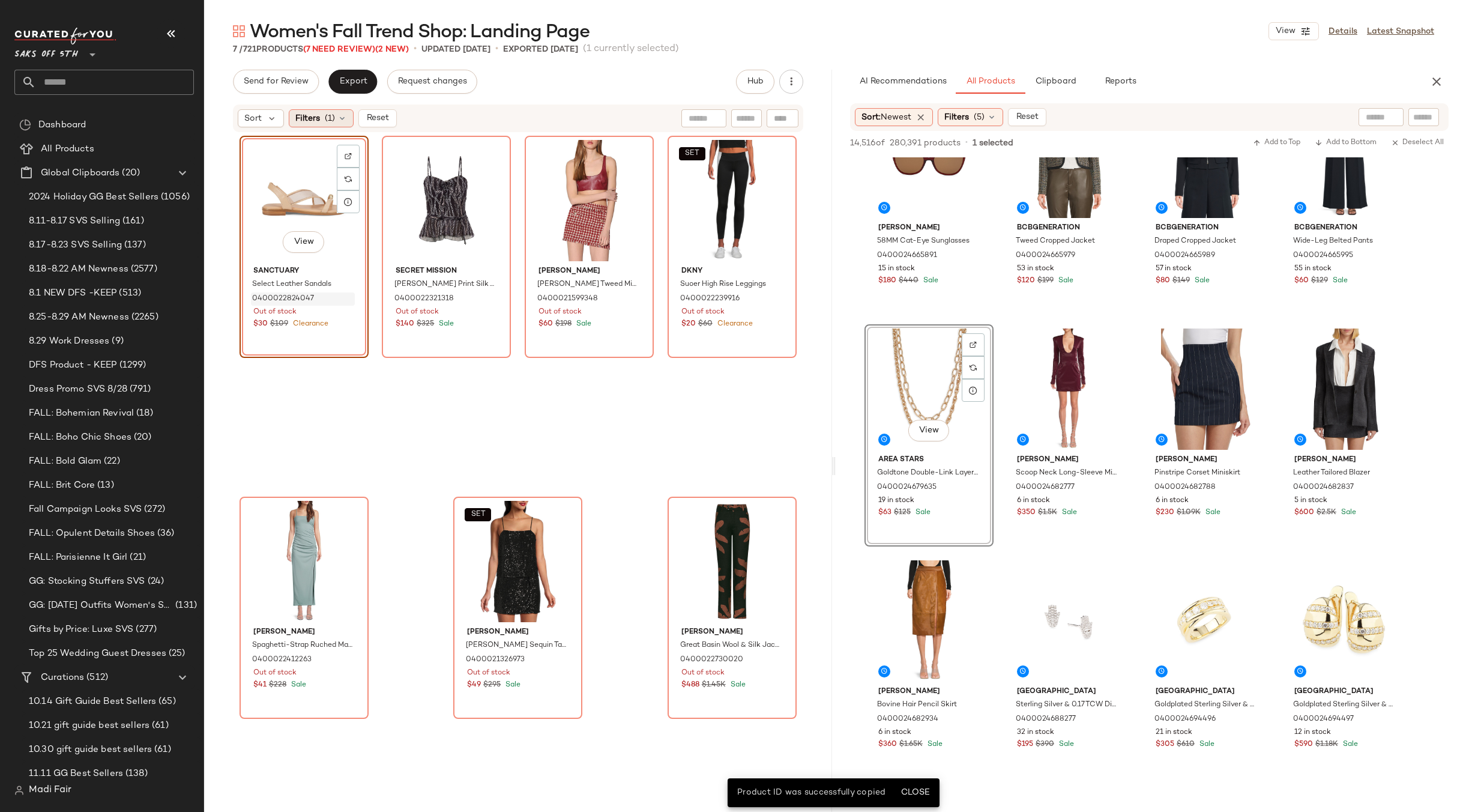
click at [338, 117] on icon at bounding box center [341, 118] width 9 height 9
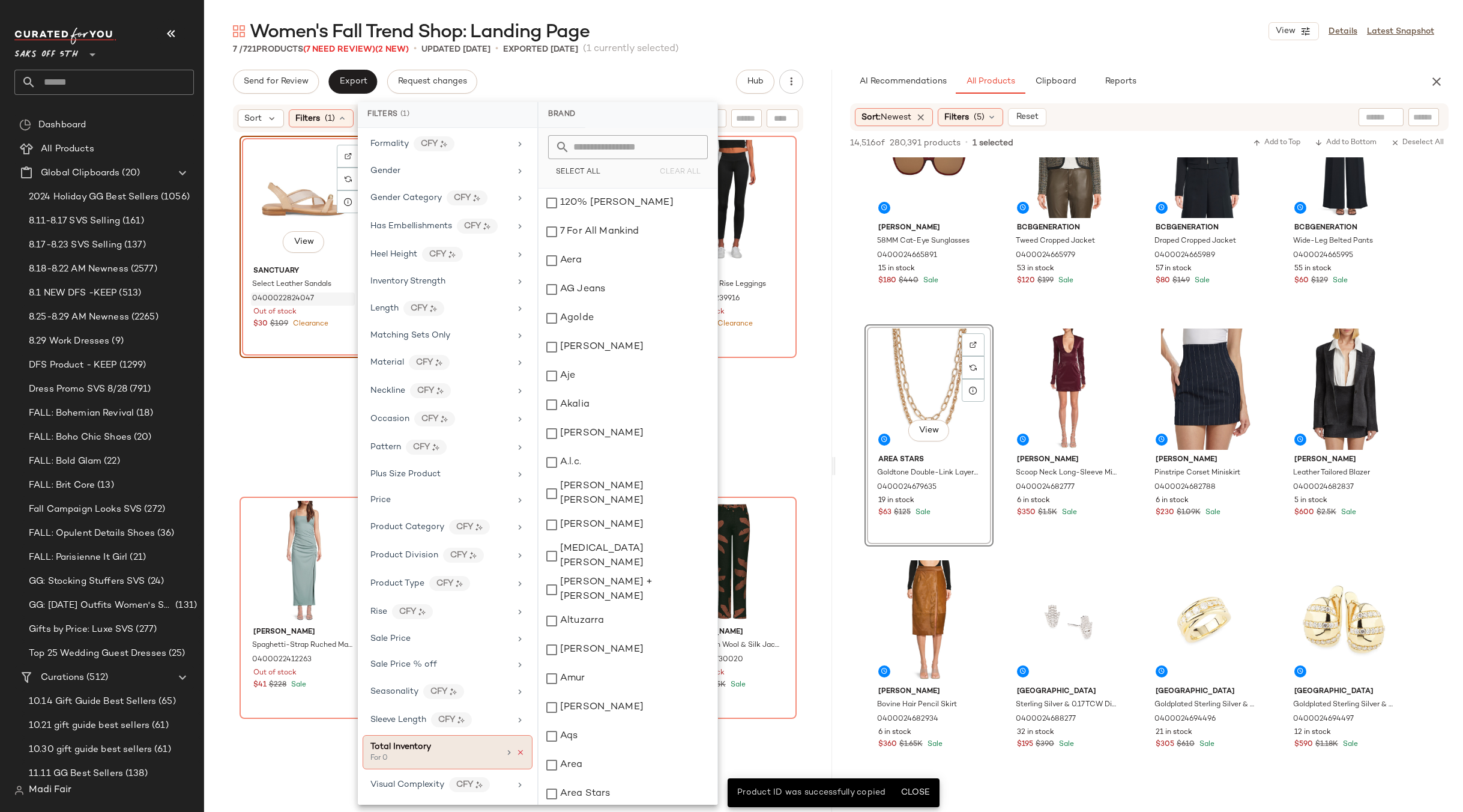
click at [518, 753] on icon at bounding box center [521, 753] width 9 height 9
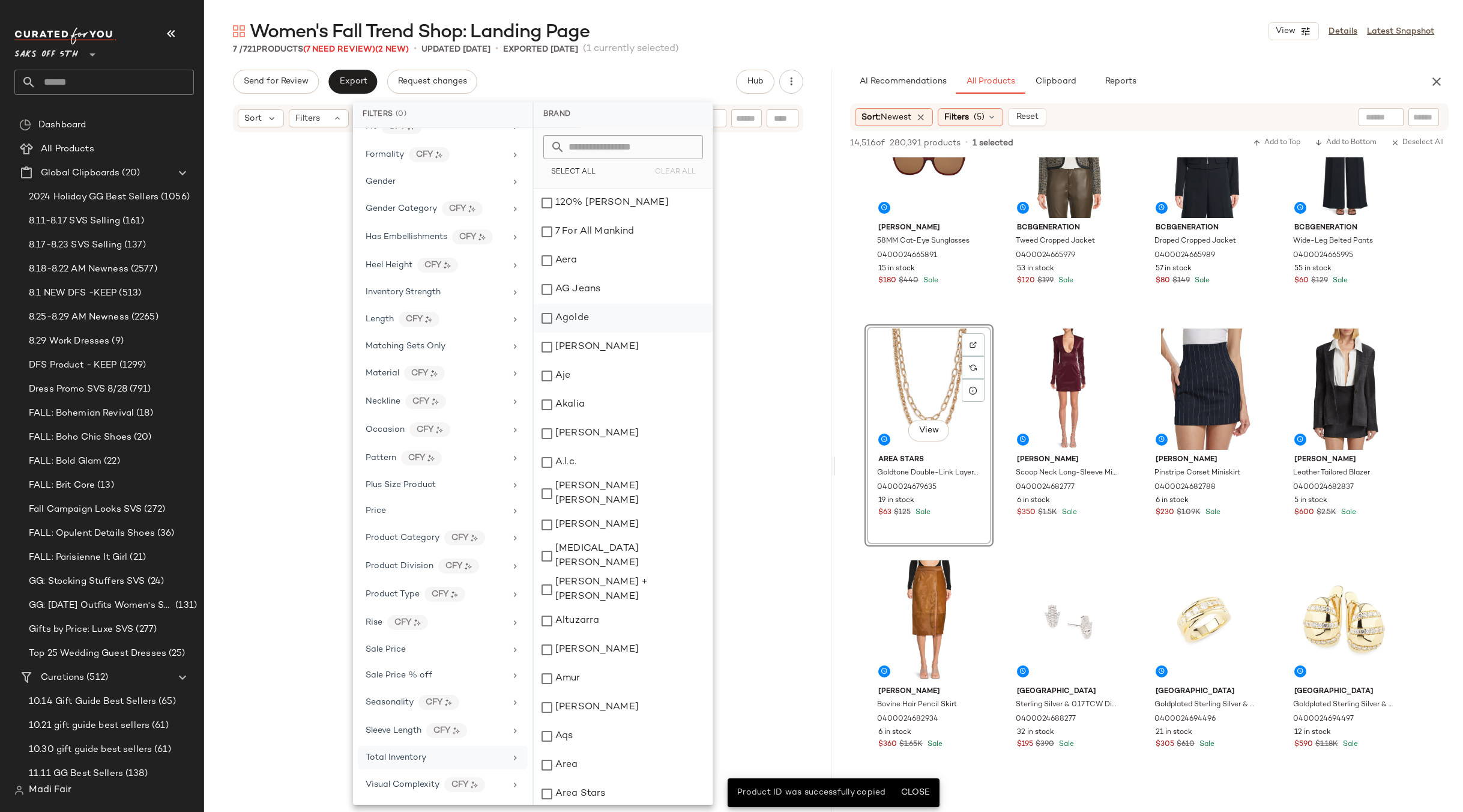
scroll to position [334, 0]
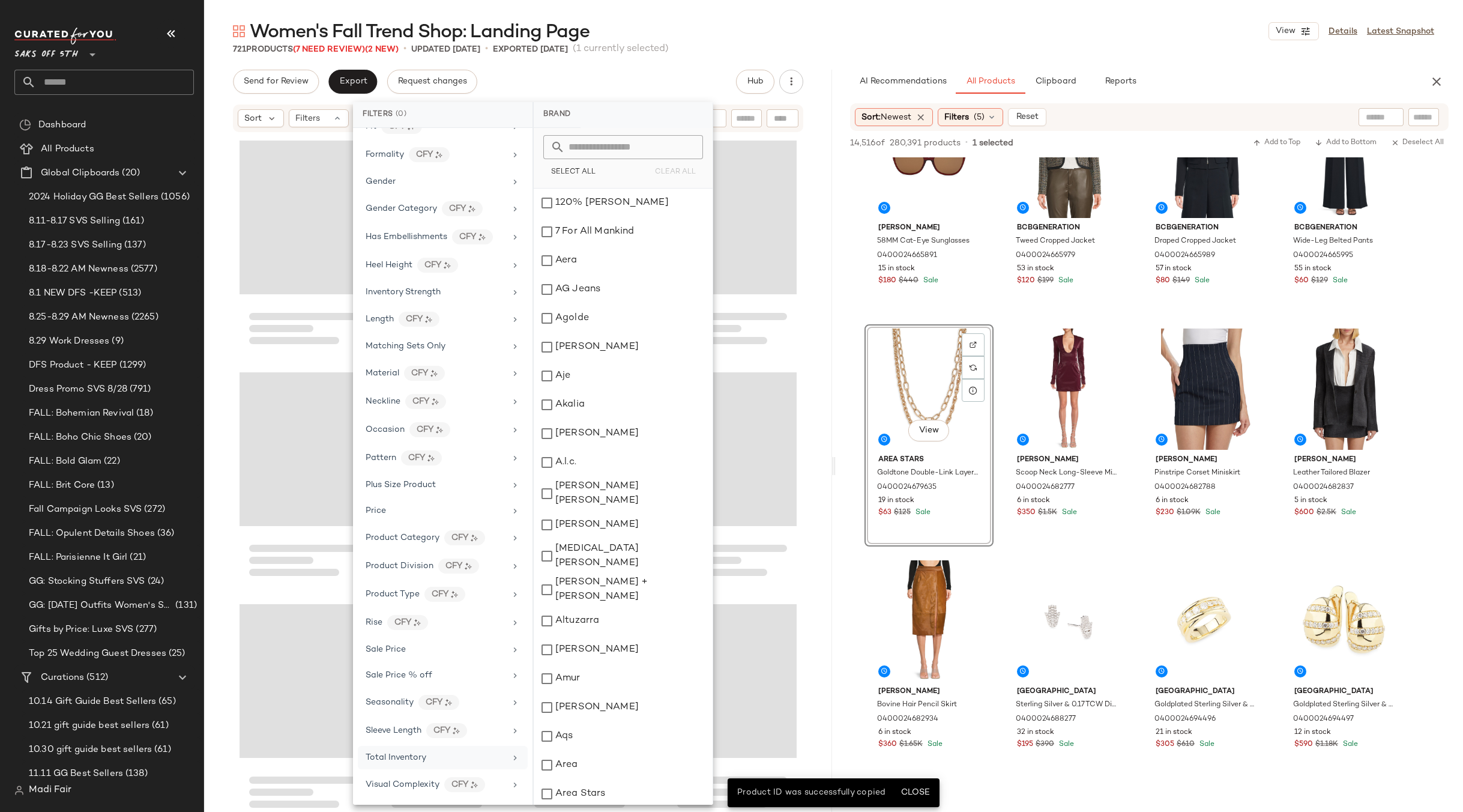
click at [669, 54] on span "(1 currently selected)" at bounding box center [620, 49] width 96 height 15
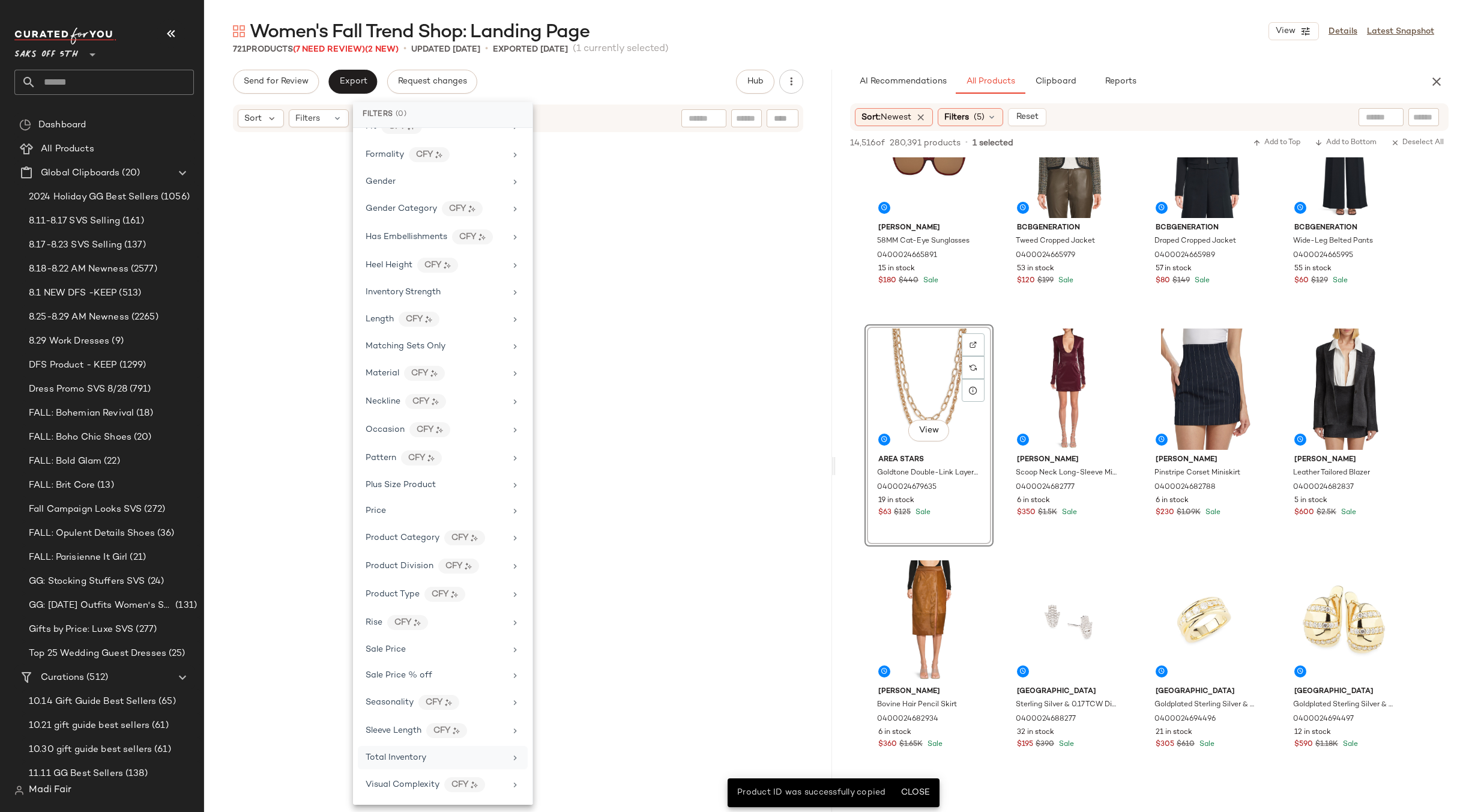
scroll to position [9500, 0]
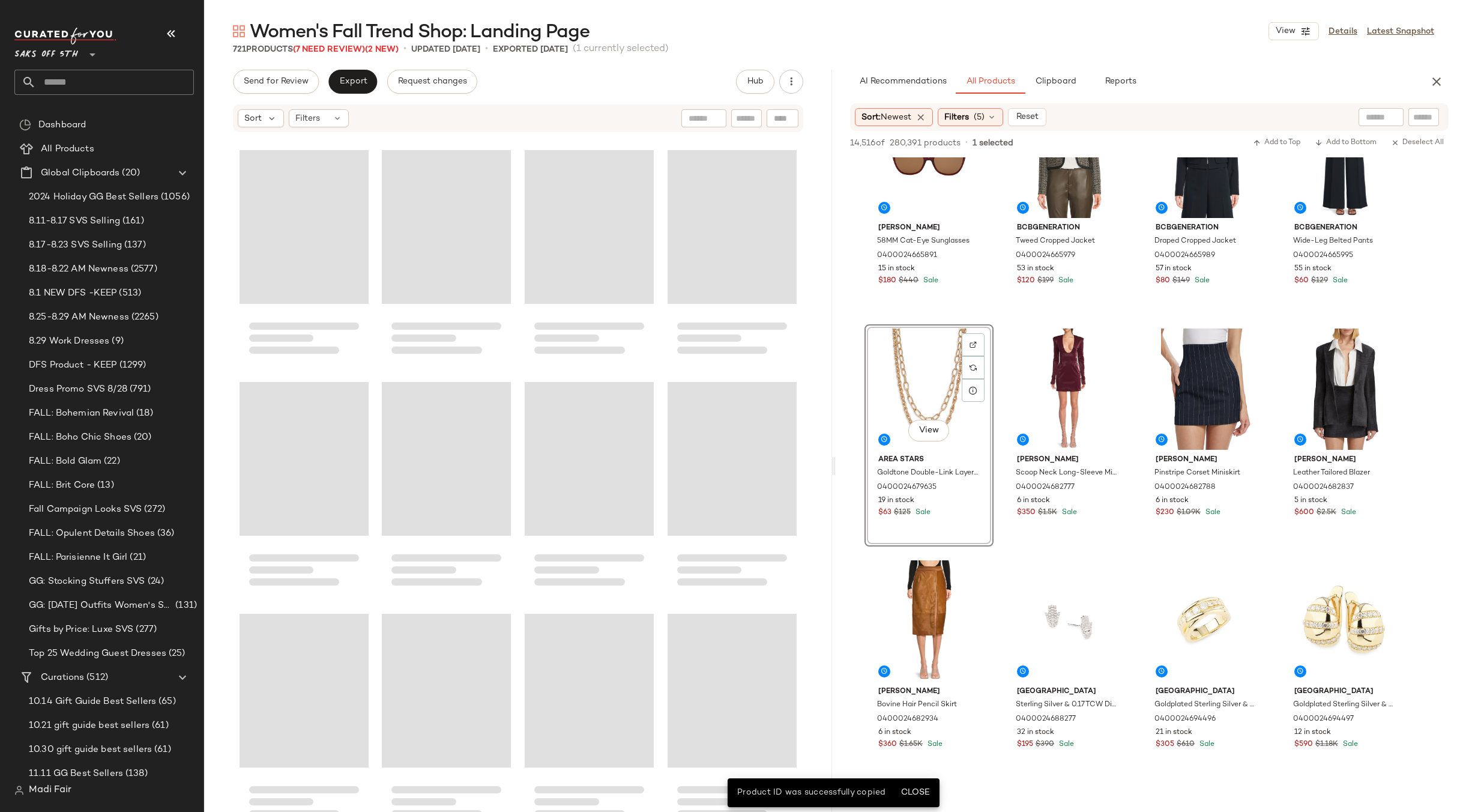
click at [782, 119] on div at bounding box center [782, 118] width 32 height 18
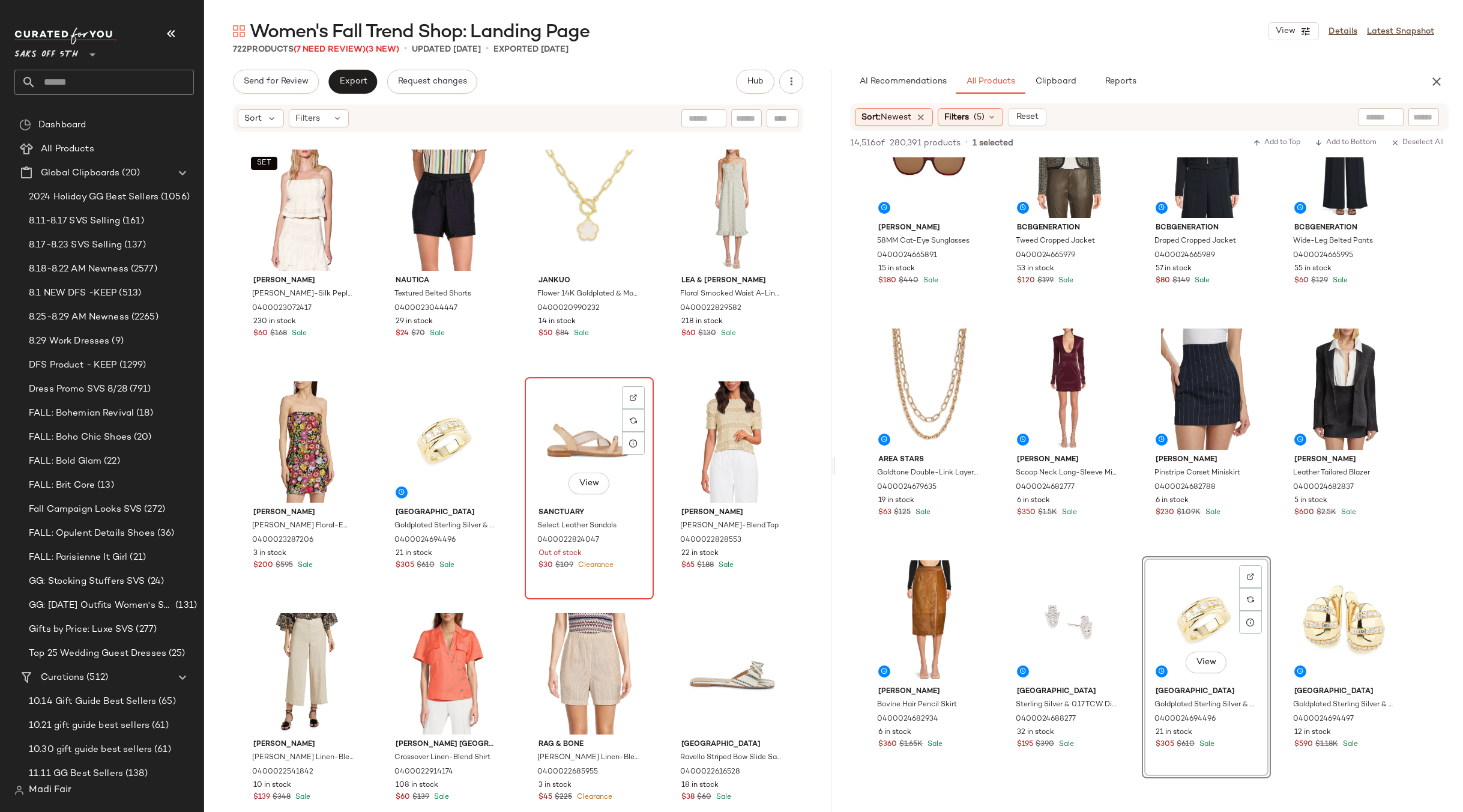
click at [555, 432] on div "View" at bounding box center [590, 441] width 121 height 122
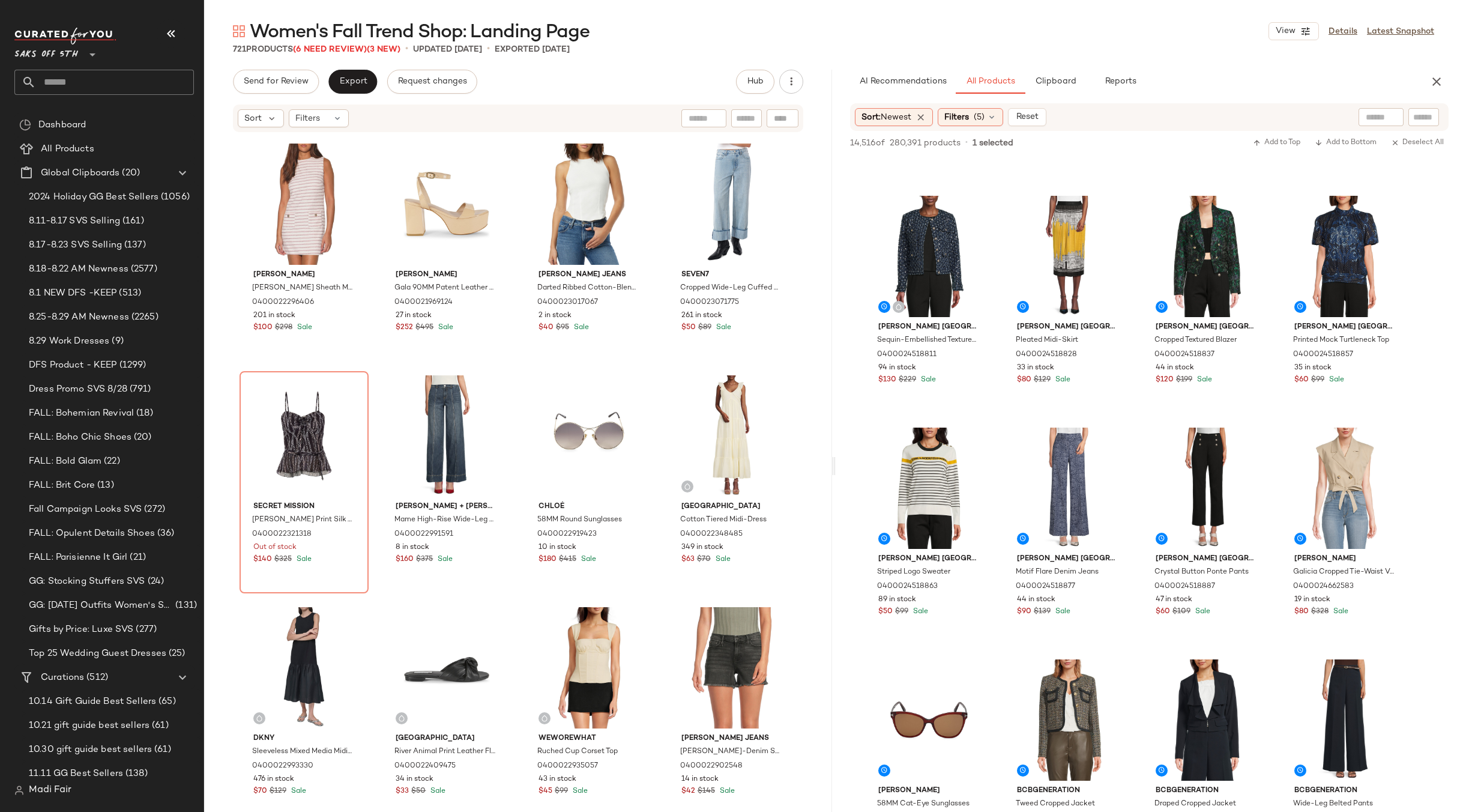
scroll to position [4563, 0]
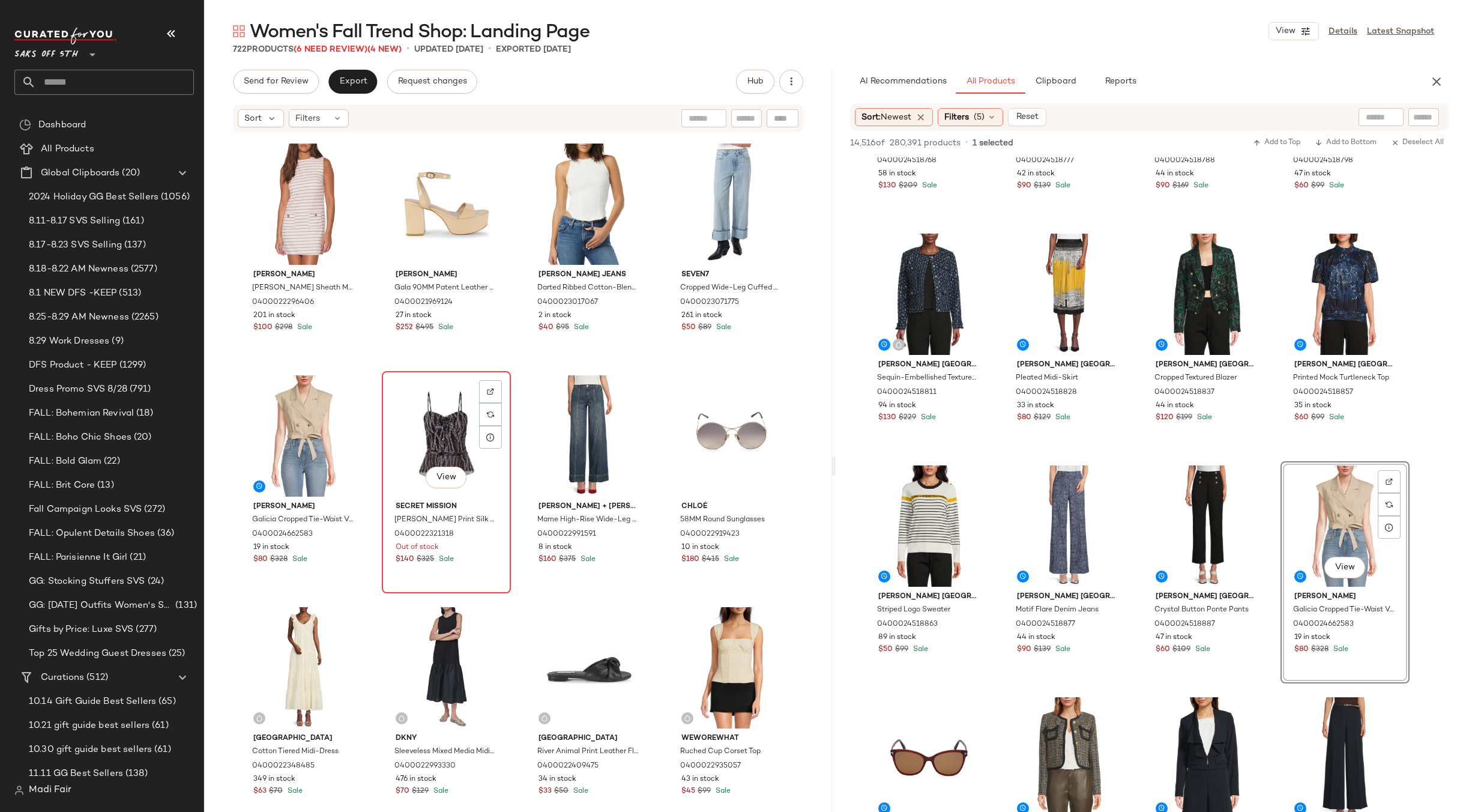
click at [434, 416] on div "View" at bounding box center [447, 435] width 121 height 122
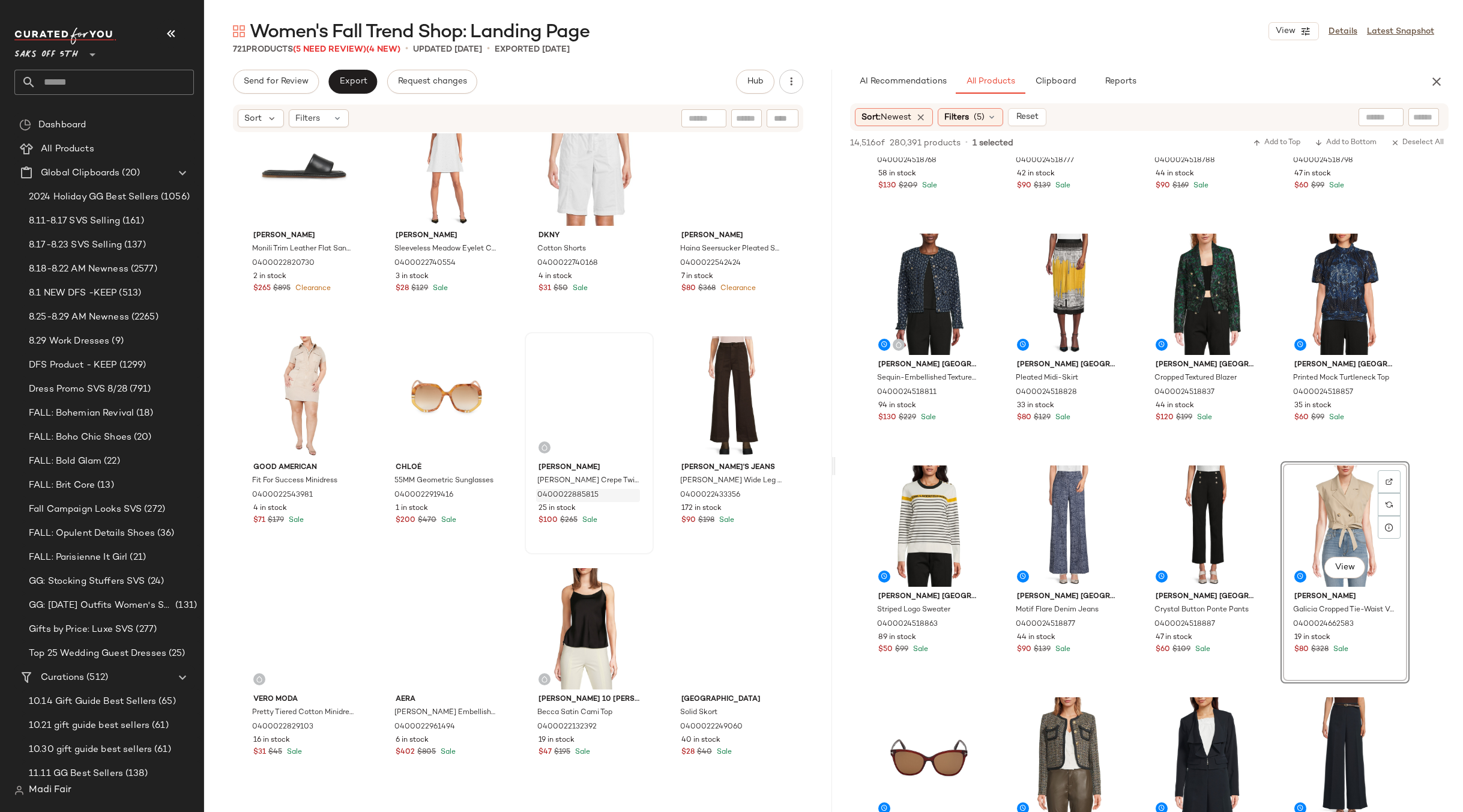
scroll to position [22946, 0]
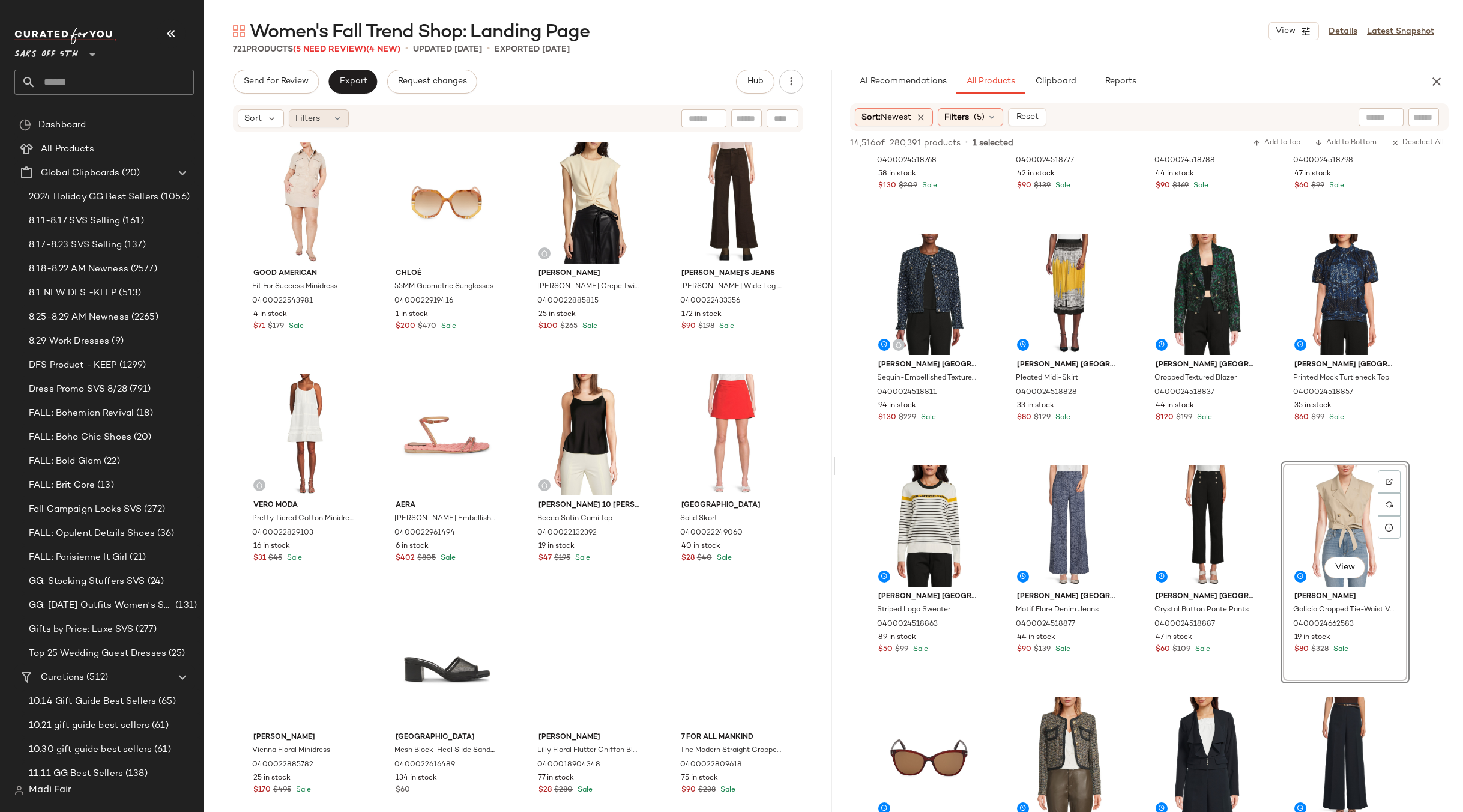
click at [314, 119] on span "Filters" at bounding box center [308, 118] width 25 height 13
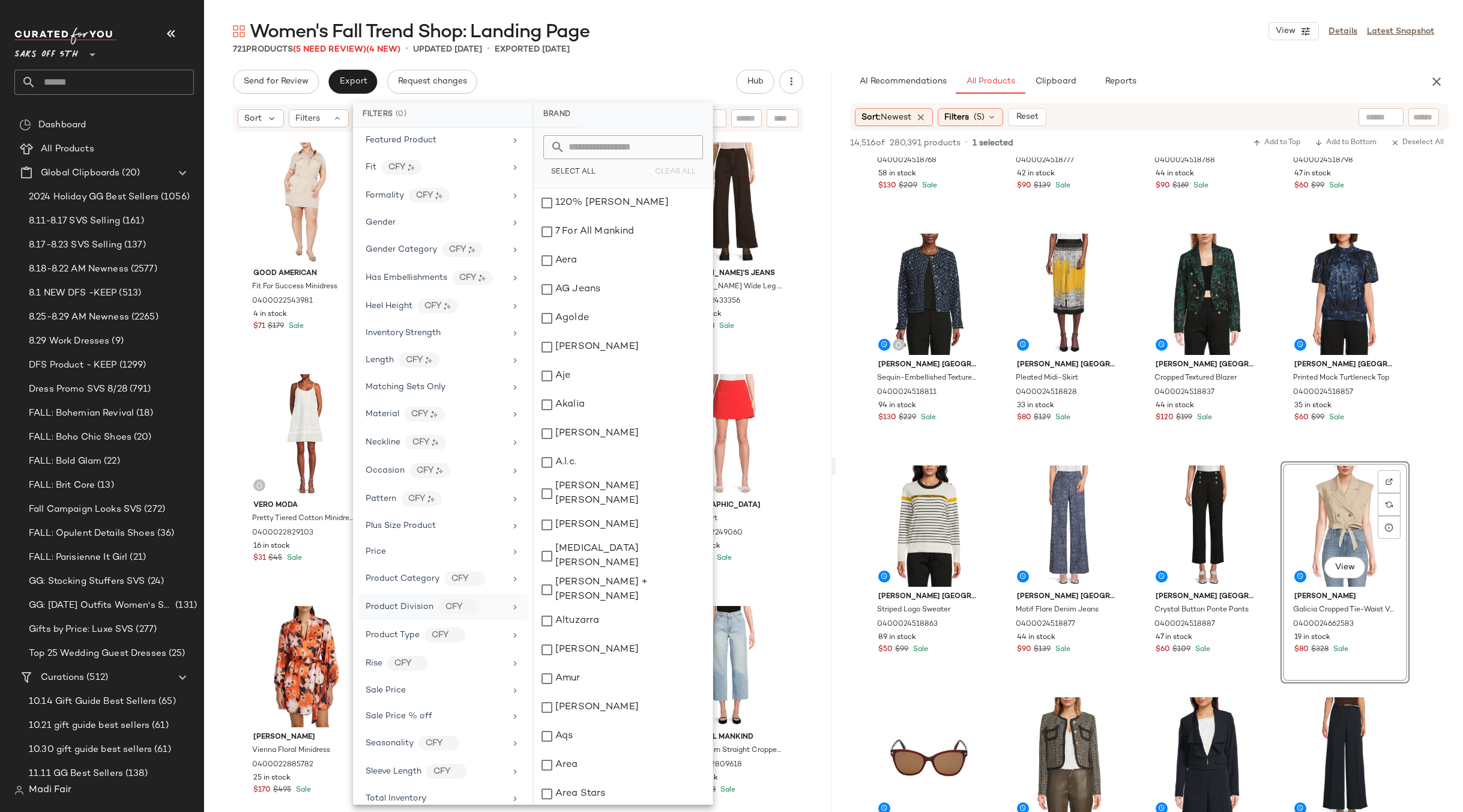
scroll to position [334, 0]
click at [430, 762] on div "Total Inventory" at bounding box center [435, 757] width 140 height 13
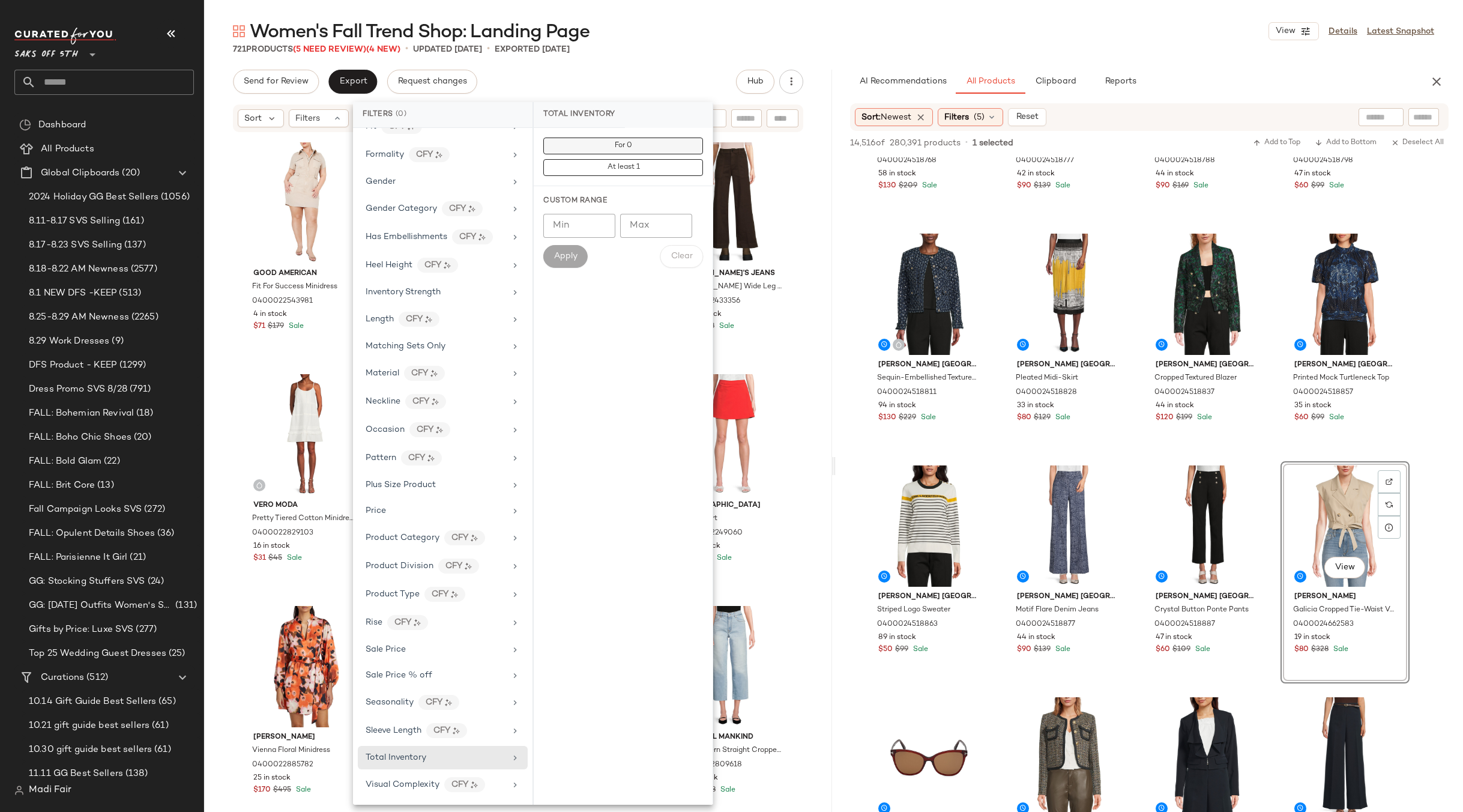
click at [613, 159] on button "For 0" at bounding box center [622, 167] width 159 height 16
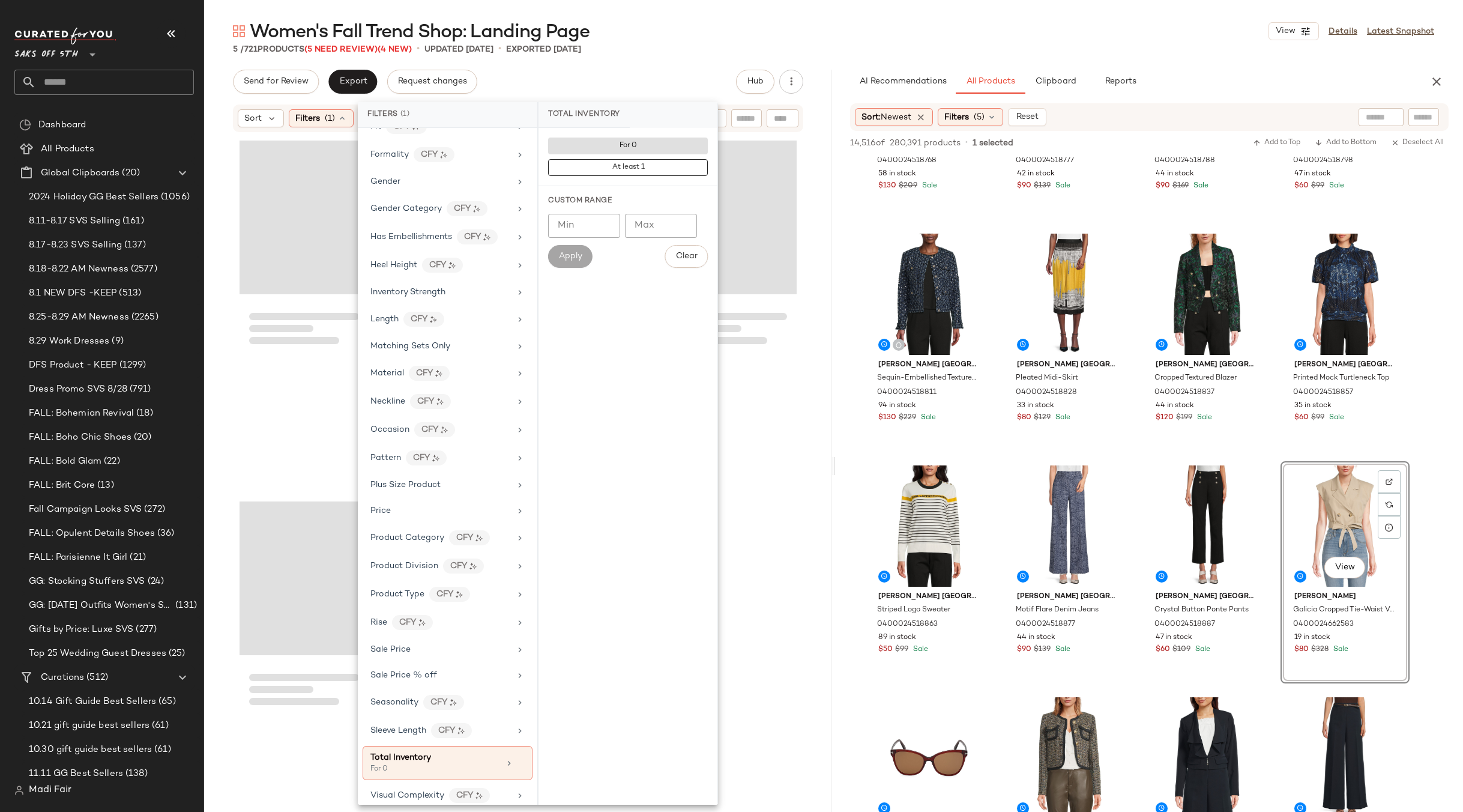
click at [633, 51] on div "5 / 721 Products (5 Need Review) (4 New) • updated Sep 1st • Exported Aug 29th" at bounding box center [834, 49] width 1259 height 12
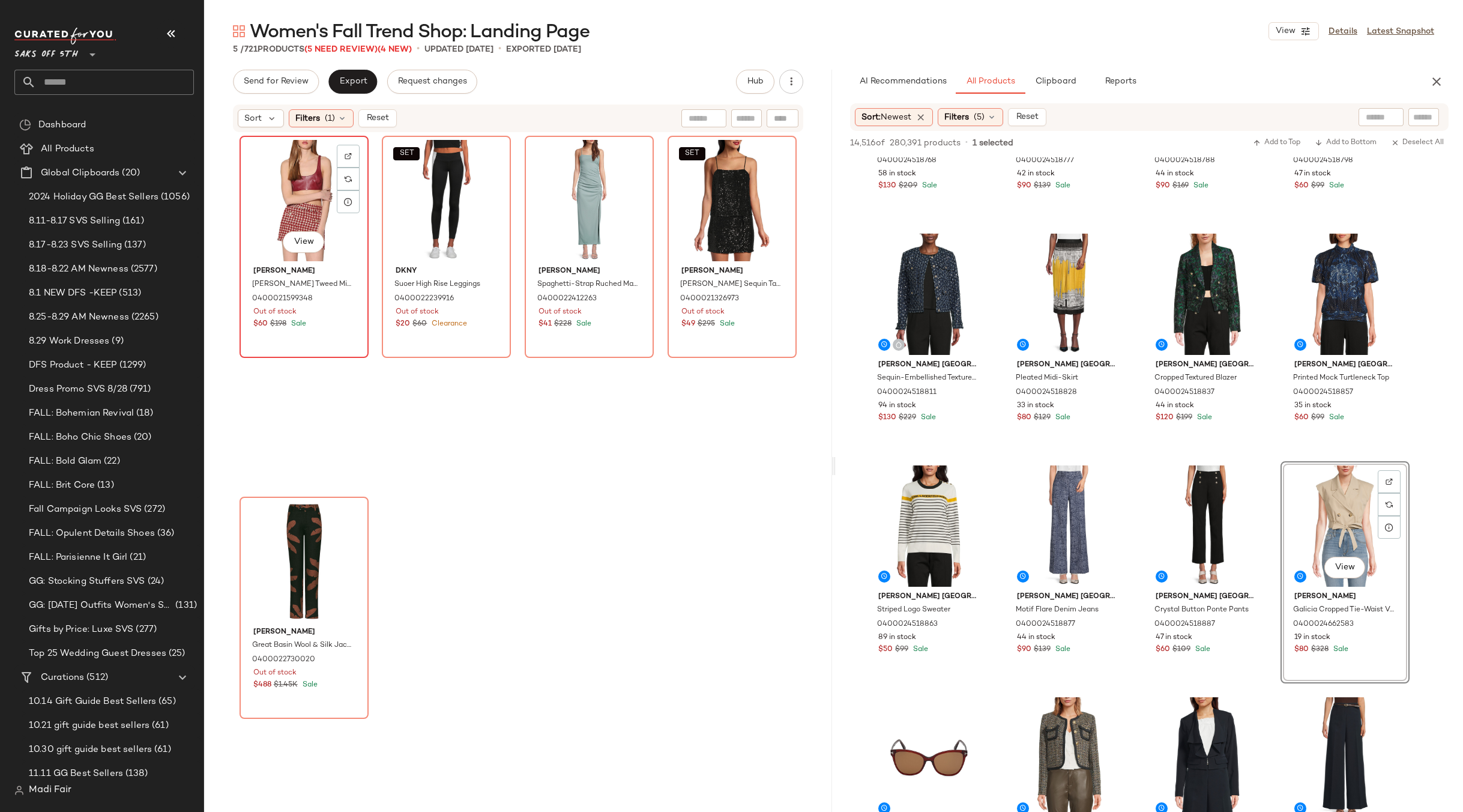
click at [304, 193] on div "View" at bounding box center [304, 200] width 121 height 122
click at [299, 534] on div "View" at bounding box center [304, 561] width 121 height 122
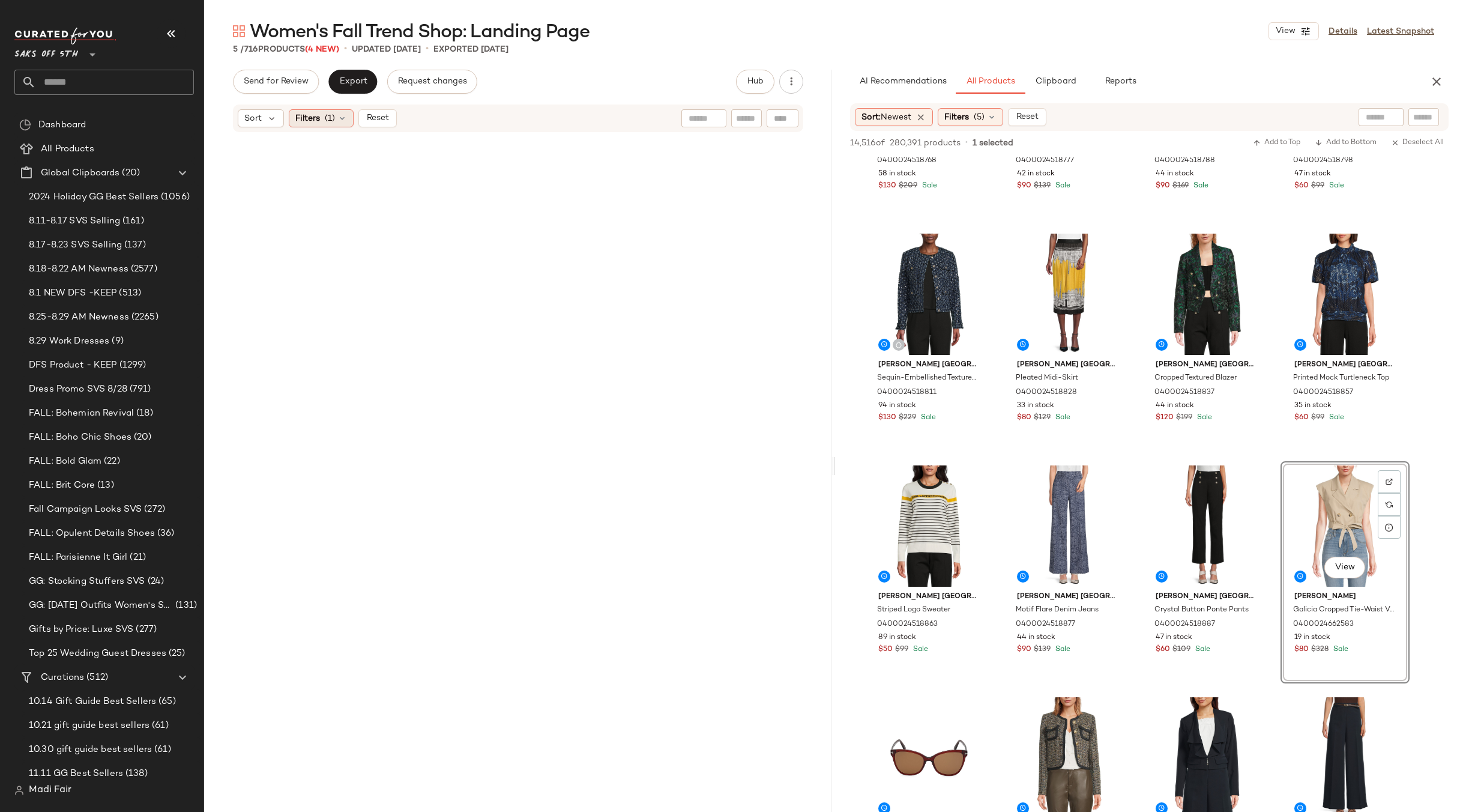
click at [326, 118] on span "(1)" at bounding box center [330, 118] width 10 height 13
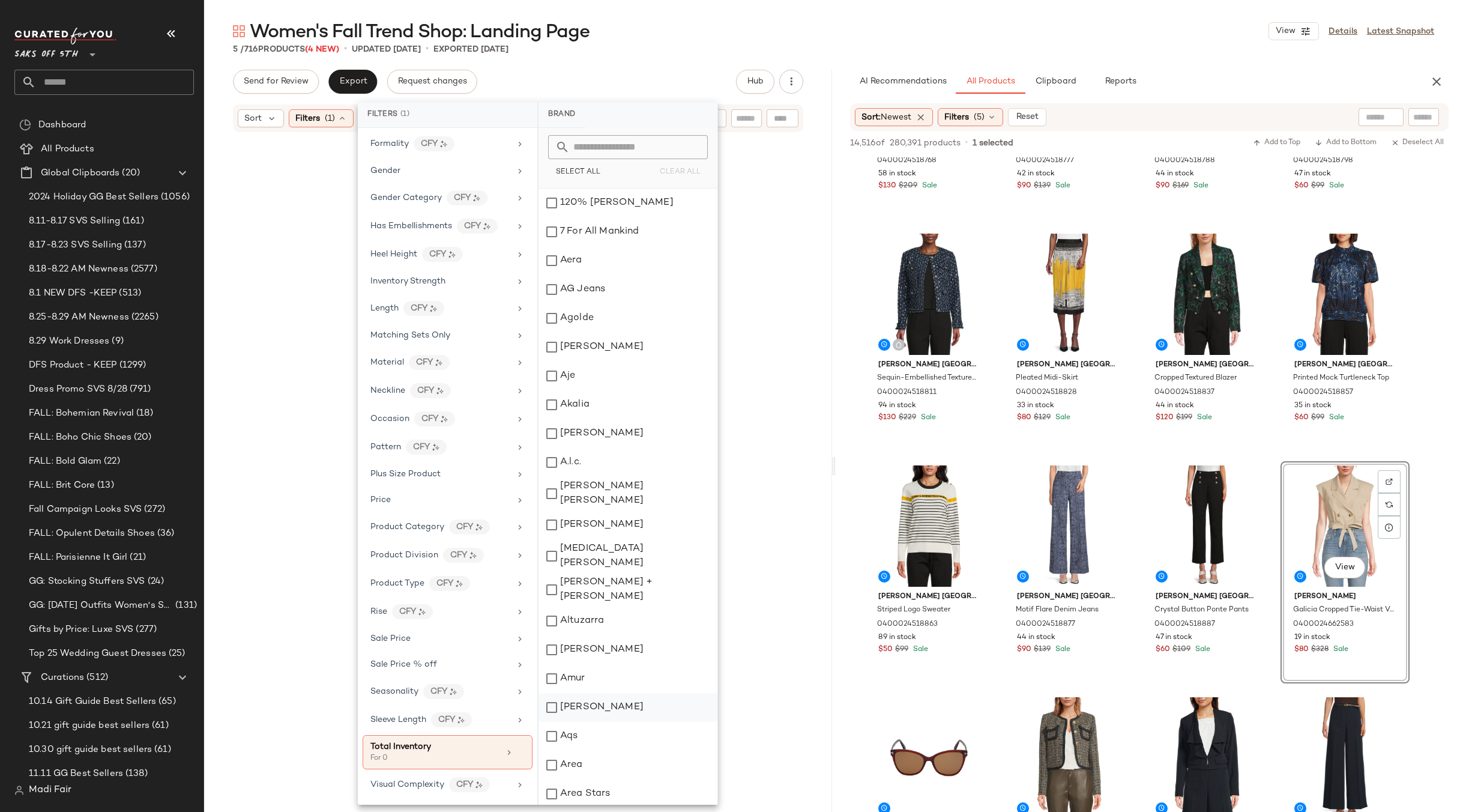
drag, startPoint x: 516, startPoint y: 751, endPoint x: 535, endPoint y: 685, distance: 68.7
click at [516, 750] on icon at bounding box center [521, 753] width 9 height 9
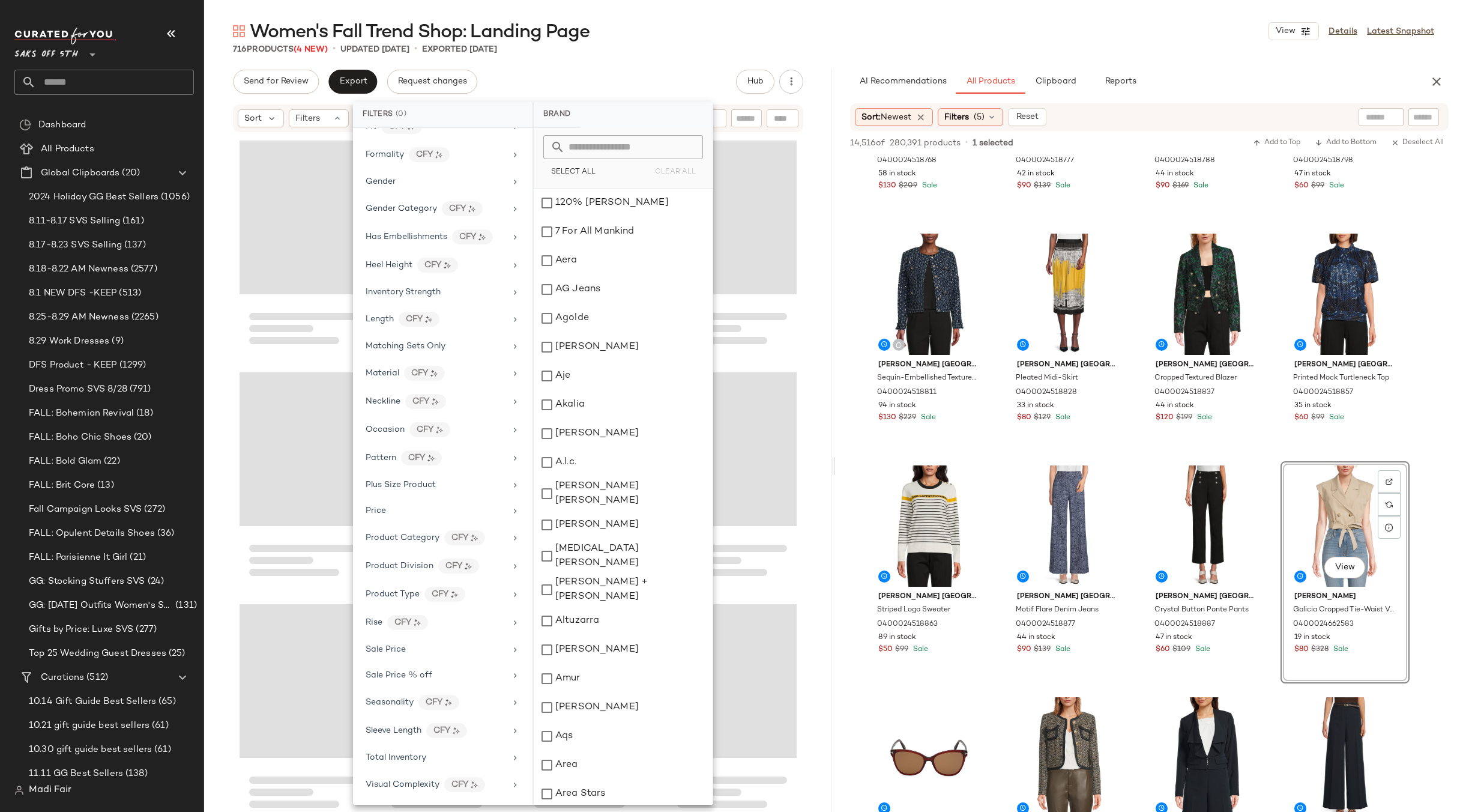
click at [760, 31] on div "Women's Fall Trend Shop: Landing Page View Details Latest Snapshot" at bounding box center [834, 31] width 1259 height 24
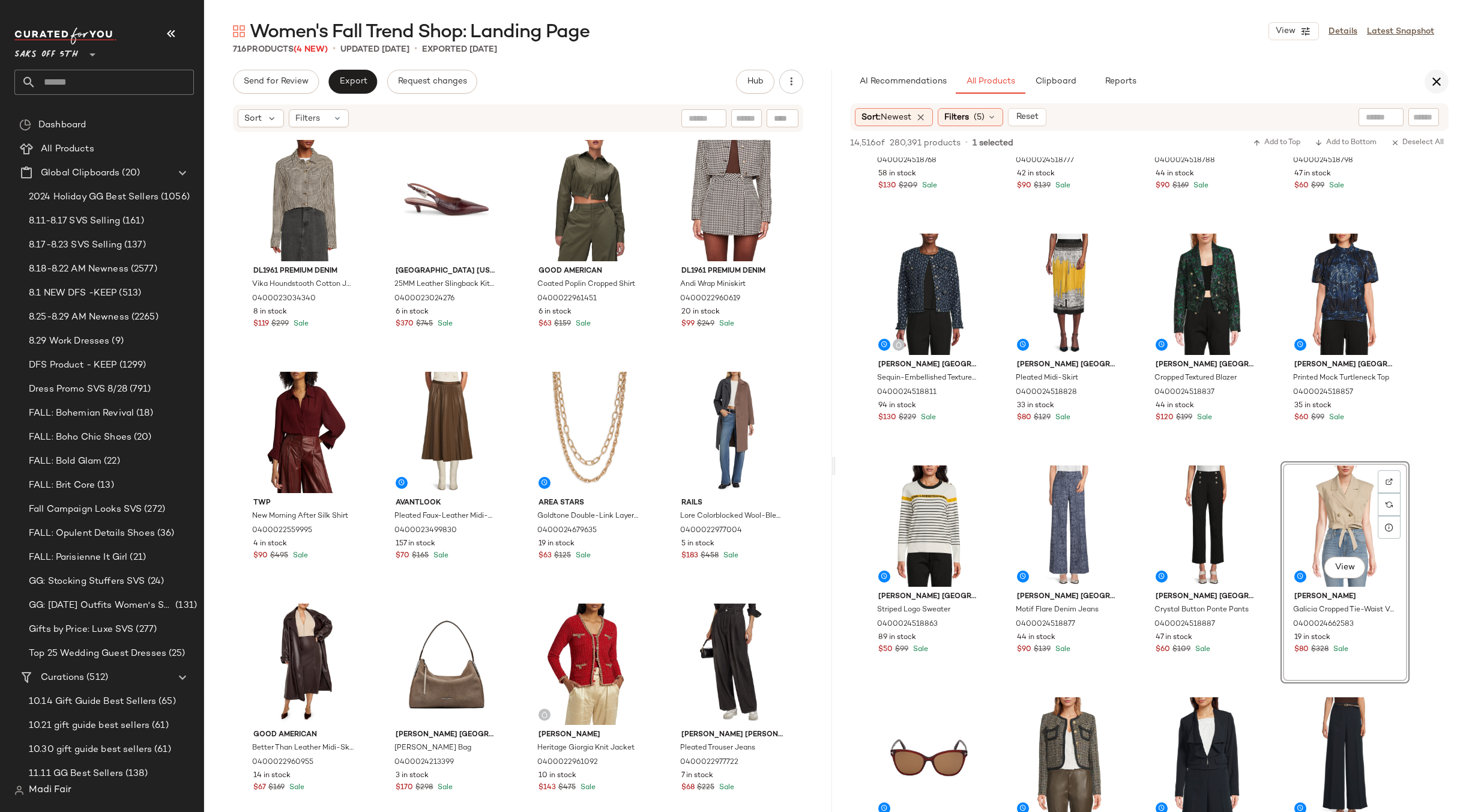
click at [1433, 78] on icon "button" at bounding box center [1436, 81] width 15 height 15
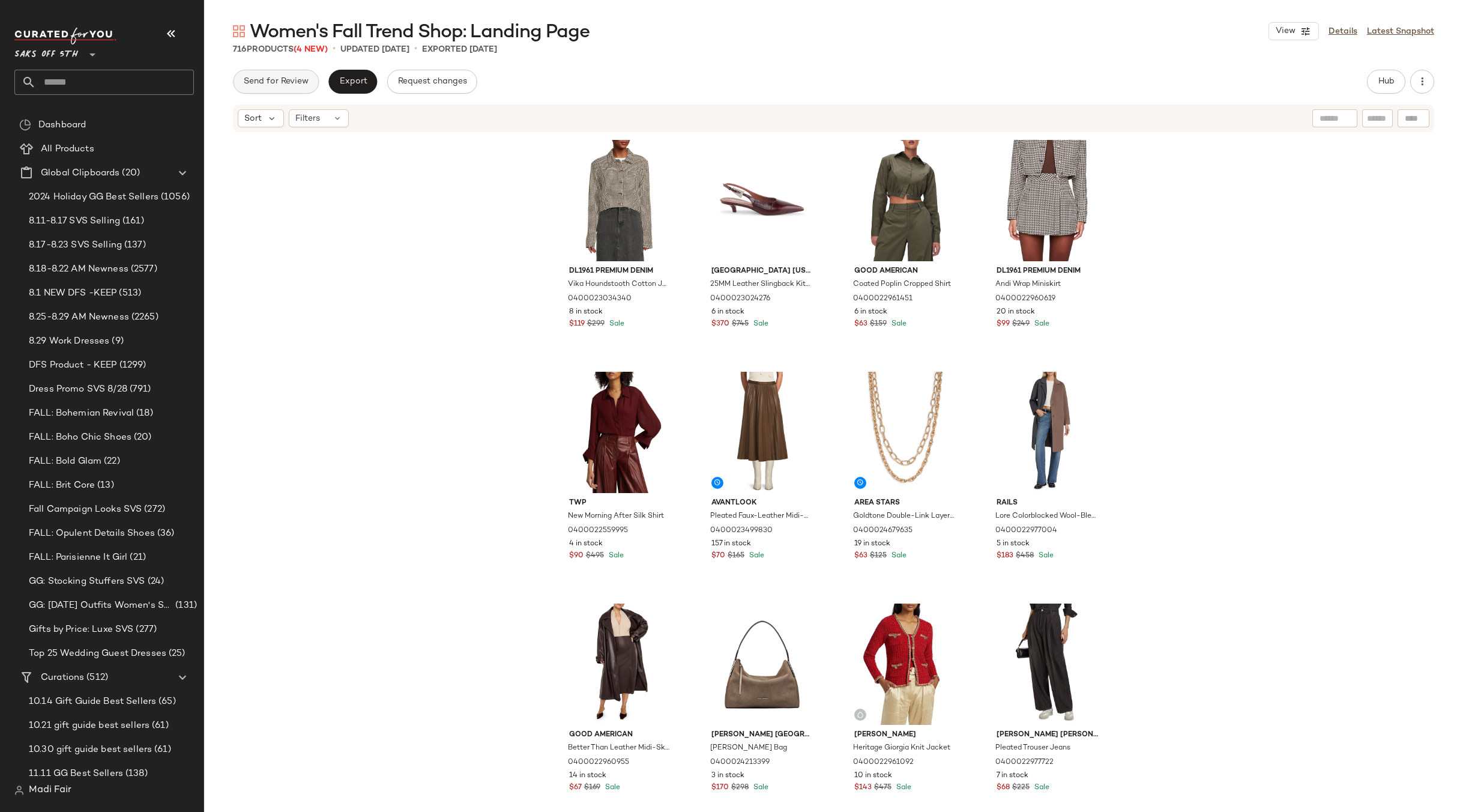
click at [288, 81] on span "Send for Review" at bounding box center [276, 81] width 66 height 9
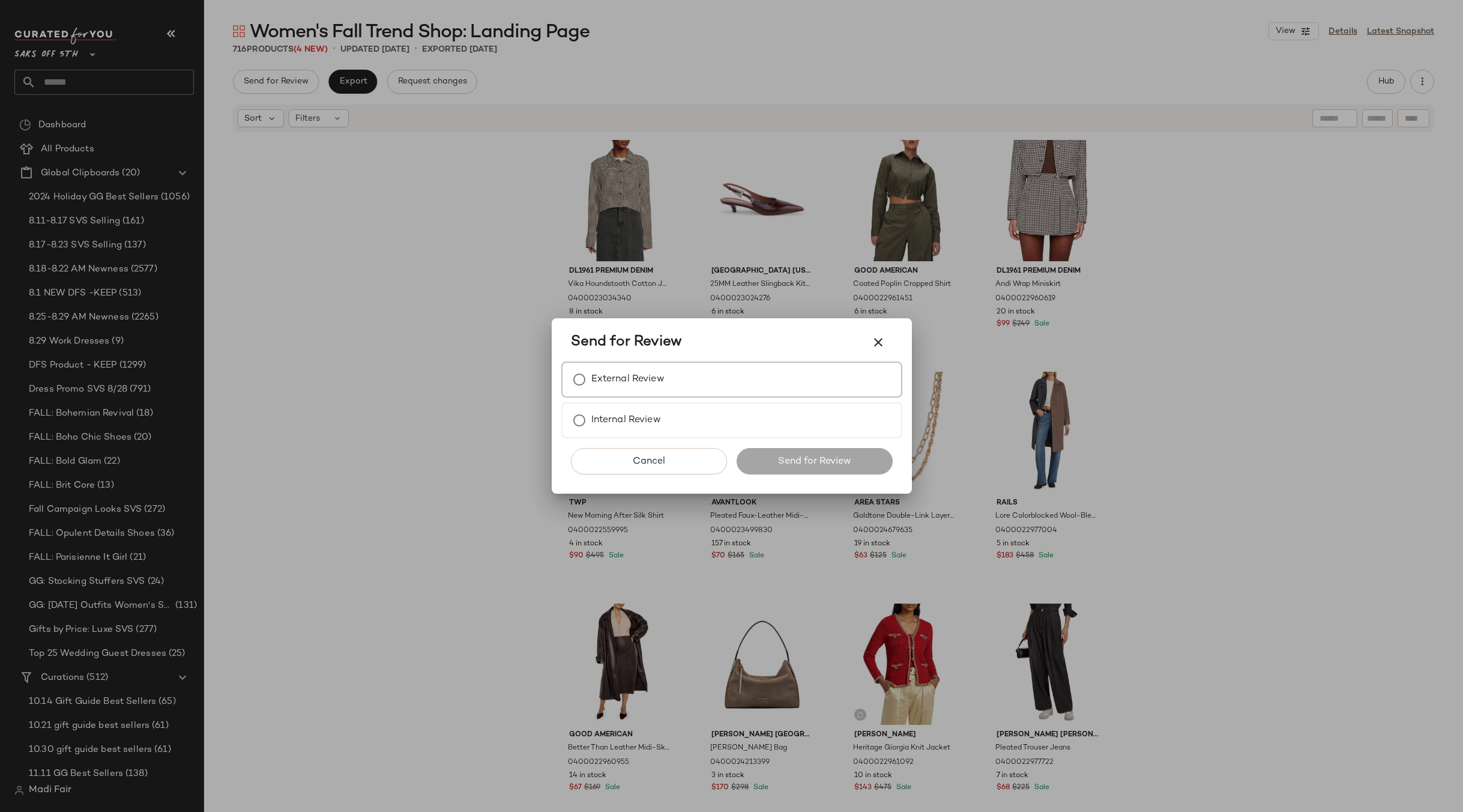
click at [632, 378] on label "External Review" at bounding box center [628, 379] width 73 height 24
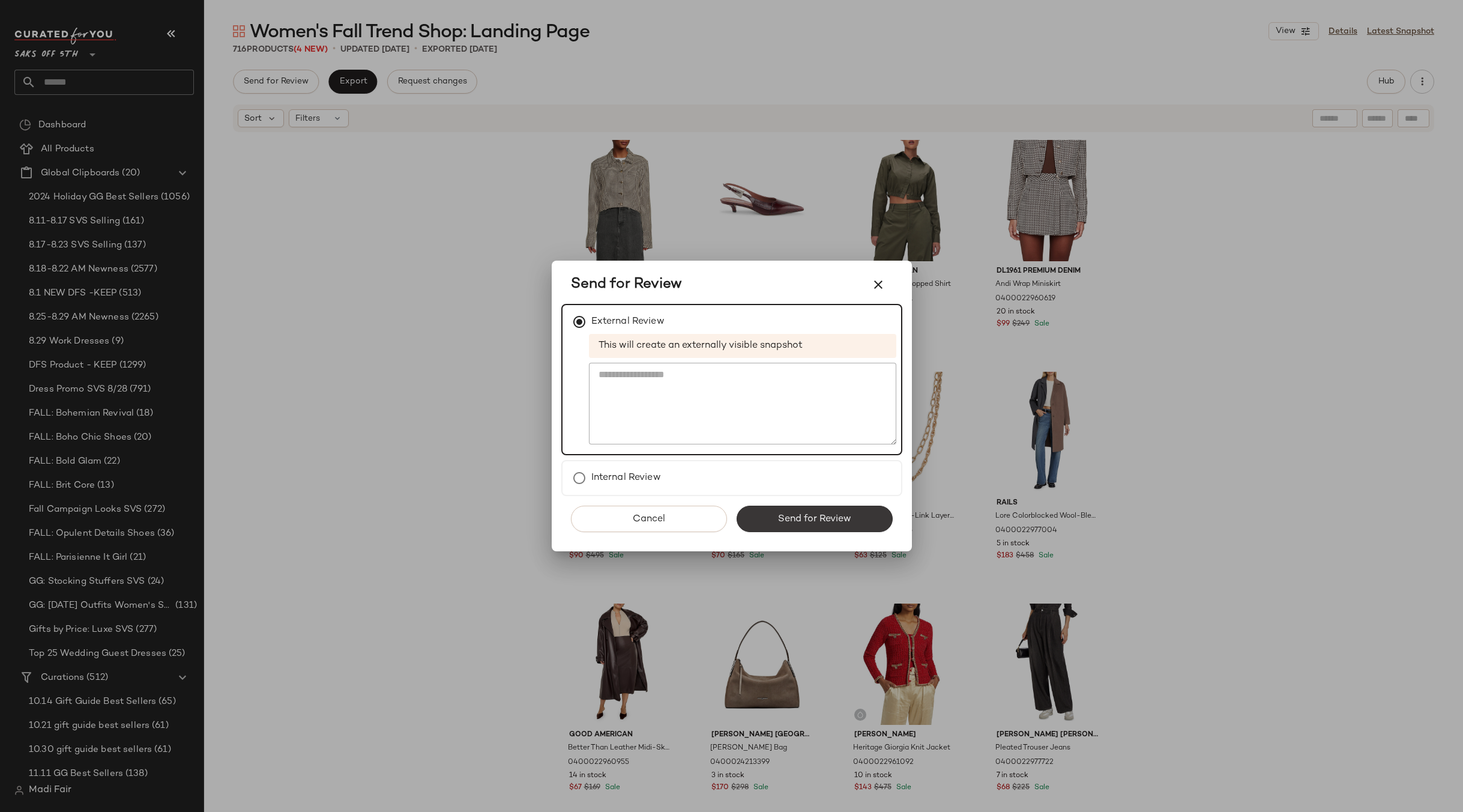
click at [785, 519] on span "Send for Review" at bounding box center [815, 518] width 74 height 11
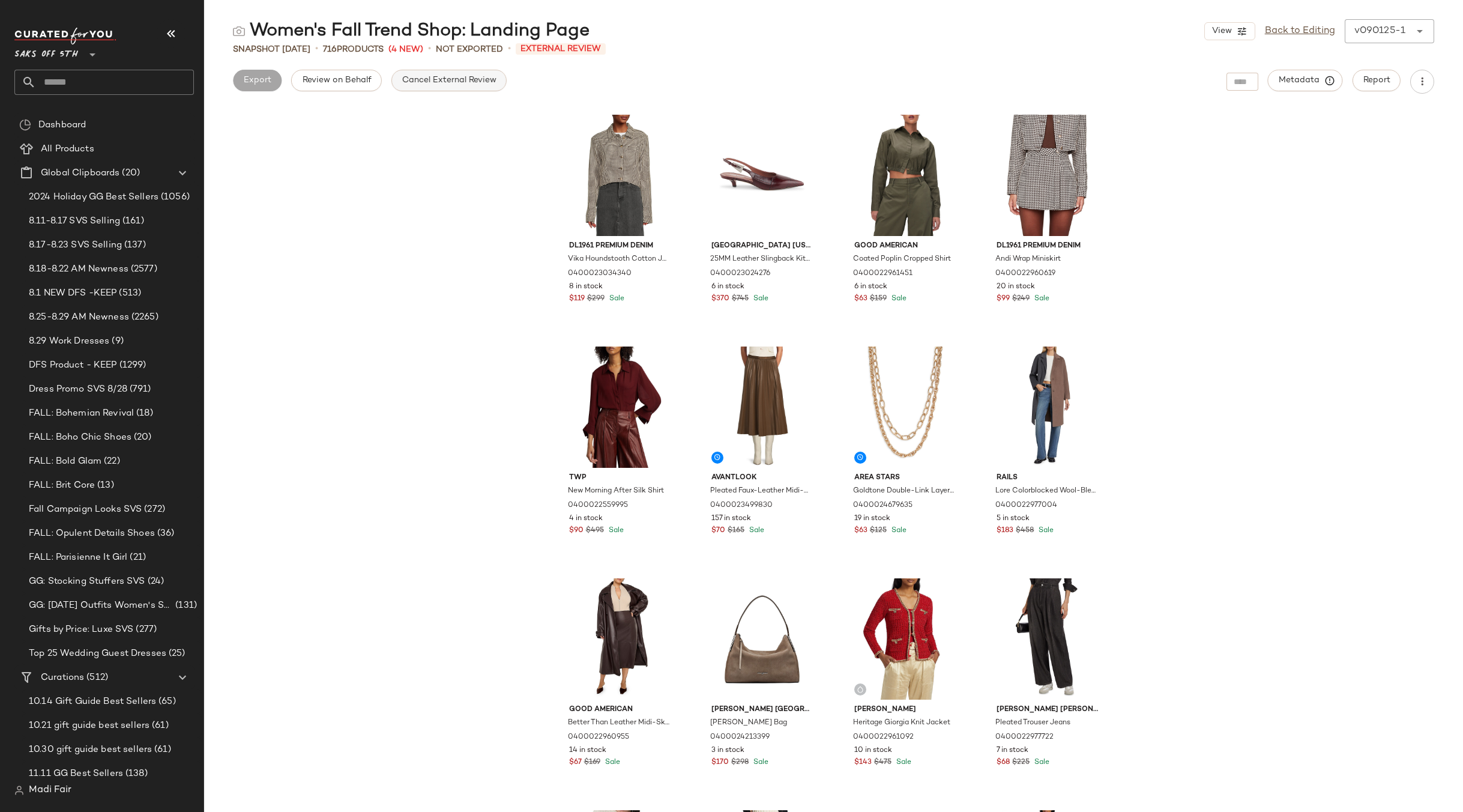
click at [453, 84] on span "Cancel External Review" at bounding box center [449, 80] width 95 height 9
click at [1306, 34] on link "Back to Editing" at bounding box center [1299, 31] width 70 height 15
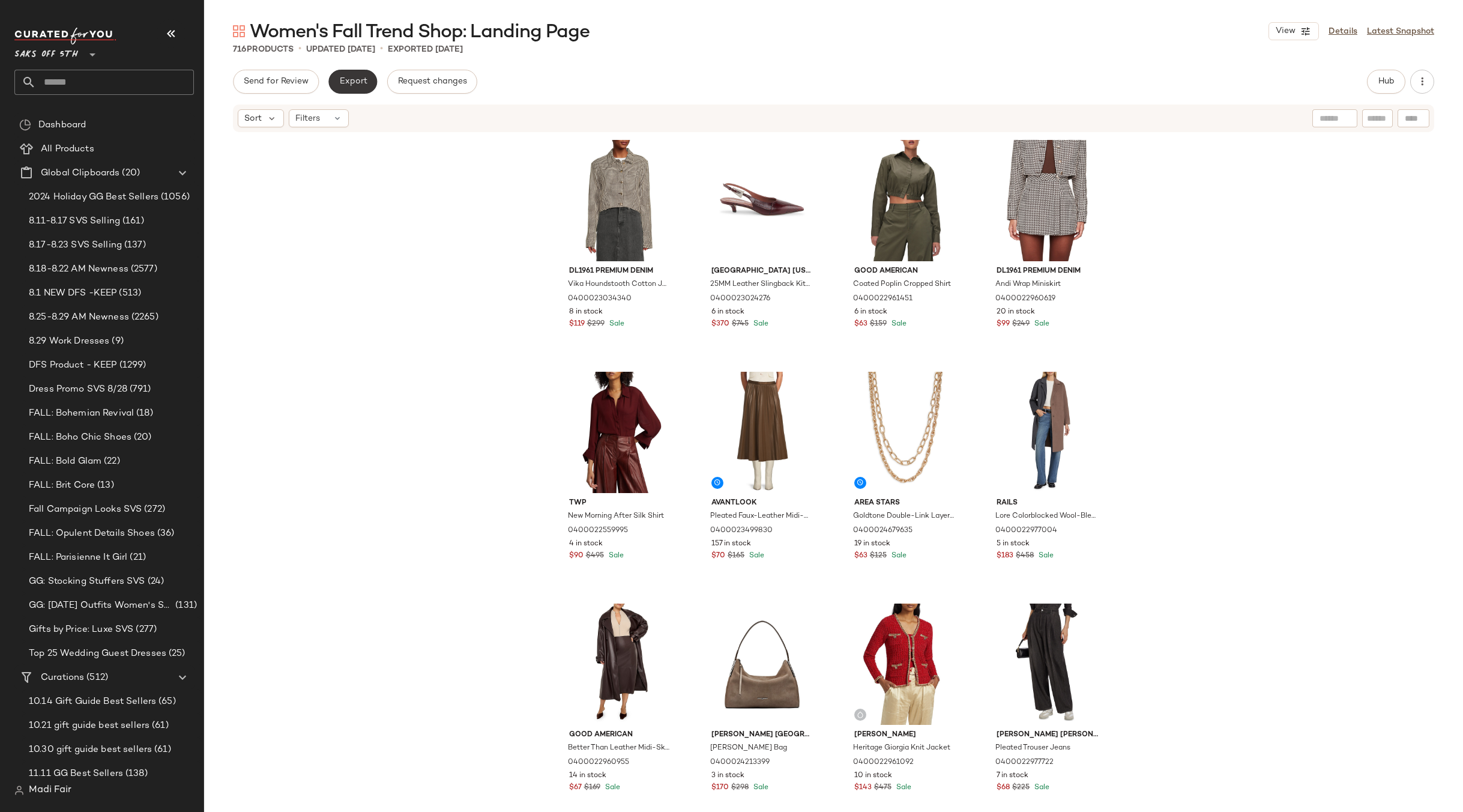
click at [353, 83] on span "Export" at bounding box center [353, 81] width 28 height 9
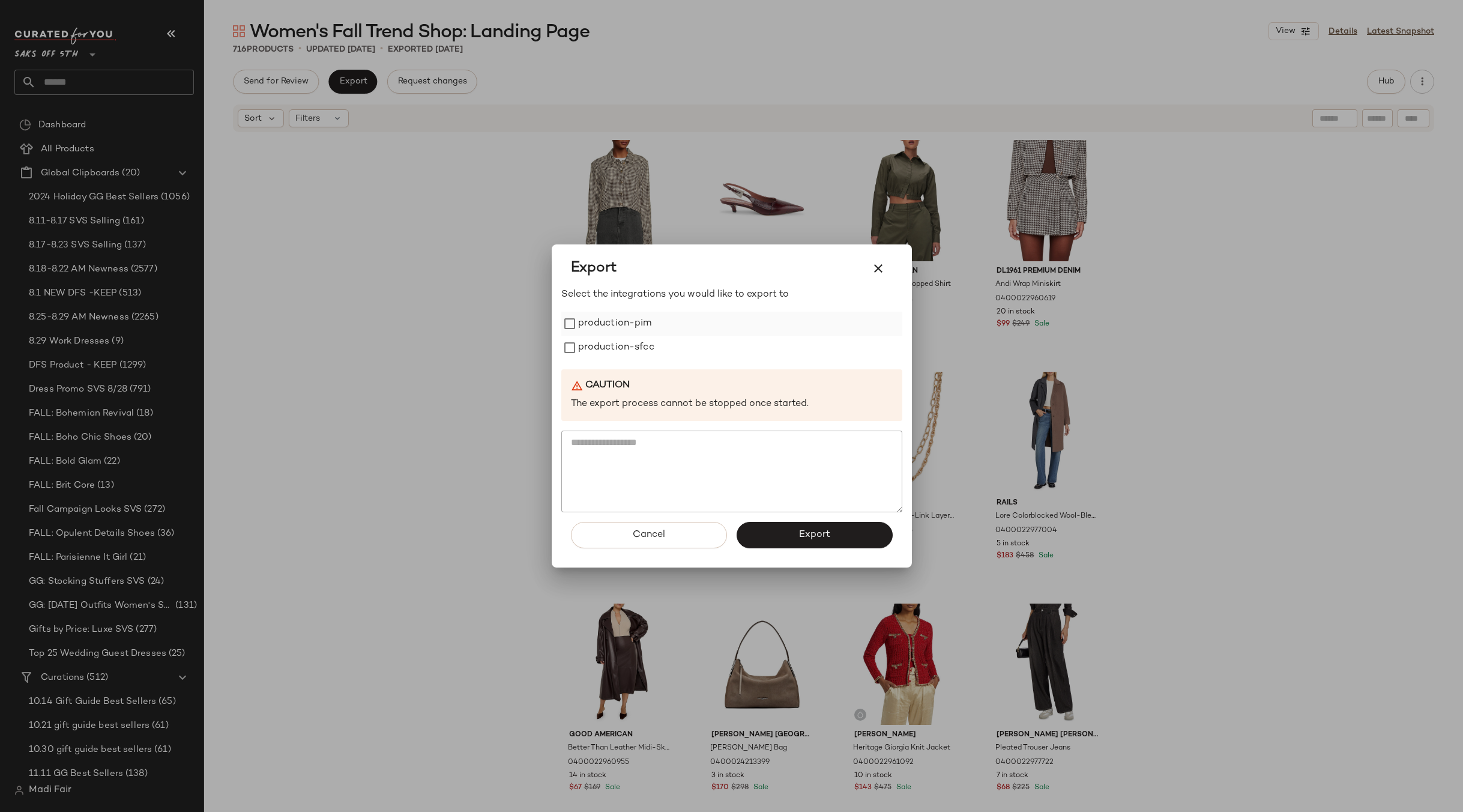
click at [612, 324] on label "production-pim" at bounding box center [616, 323] width 74 height 24
click at [613, 346] on label "production-sfcc" at bounding box center [616, 347] width 76 height 24
click at [796, 534] on button "Export" at bounding box center [814, 534] width 156 height 27
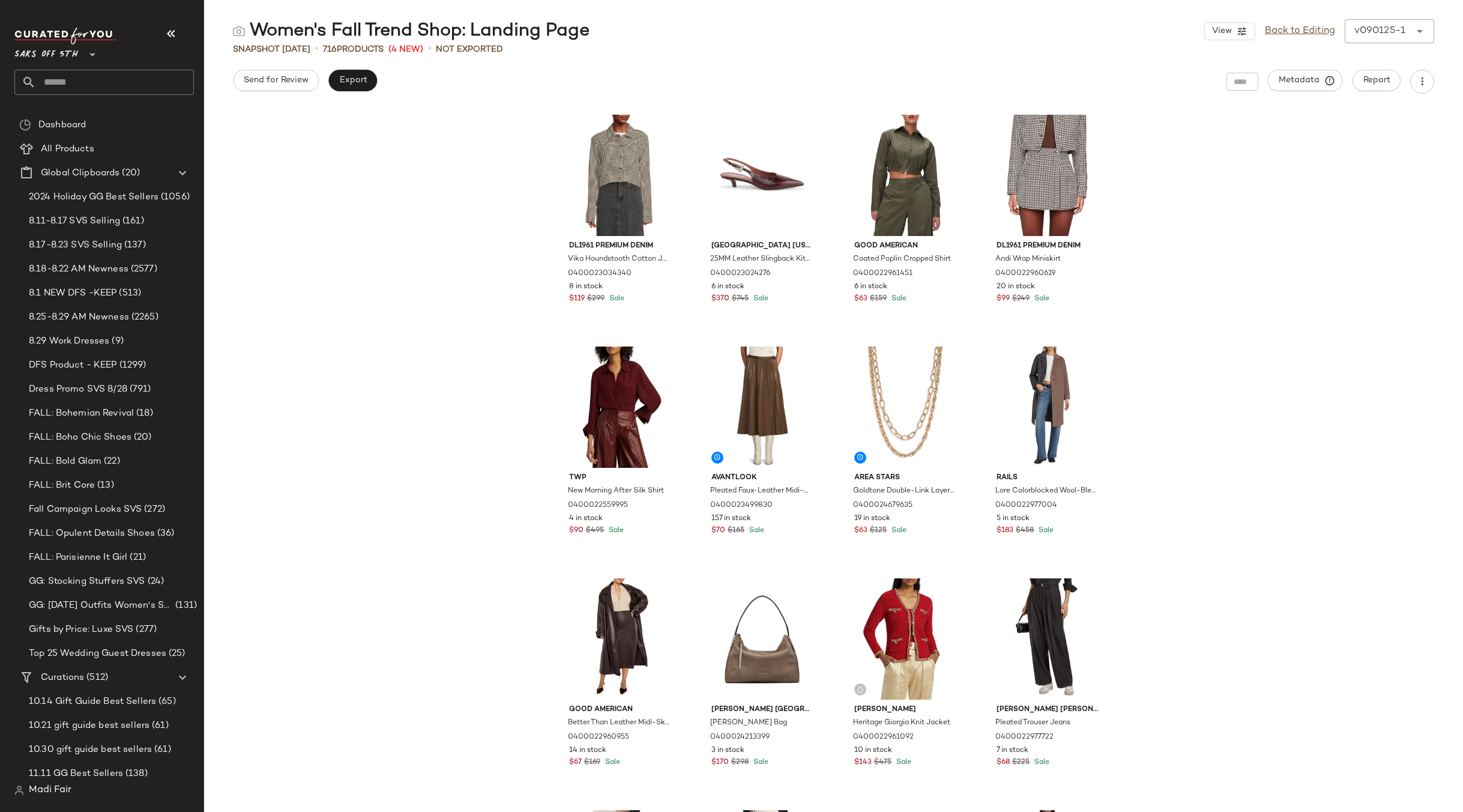
click at [100, 82] on input "text" at bounding box center [115, 82] width 158 height 25
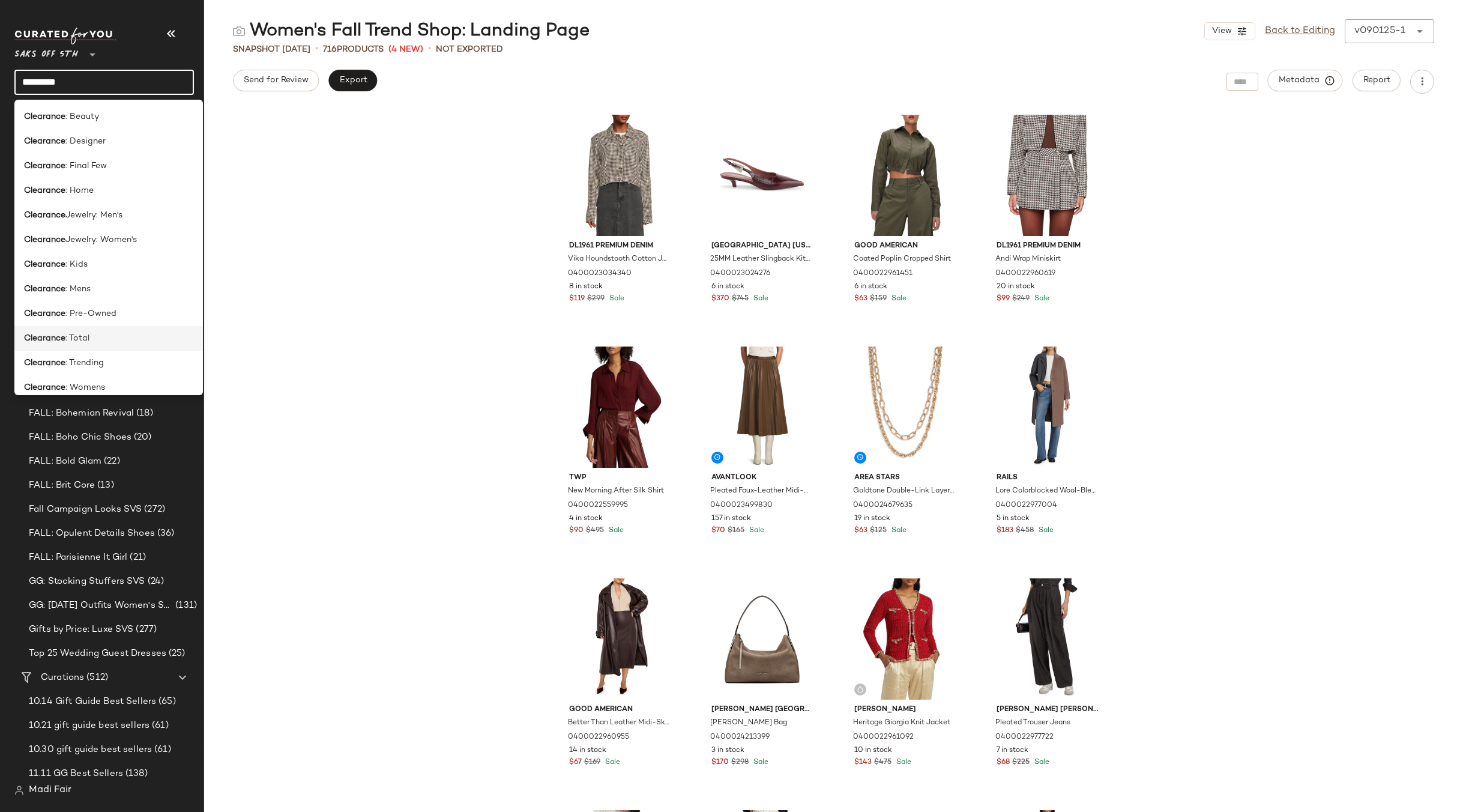
type input "*********"
click at [97, 344] on div "Clearance : Total" at bounding box center [109, 338] width 169 height 13
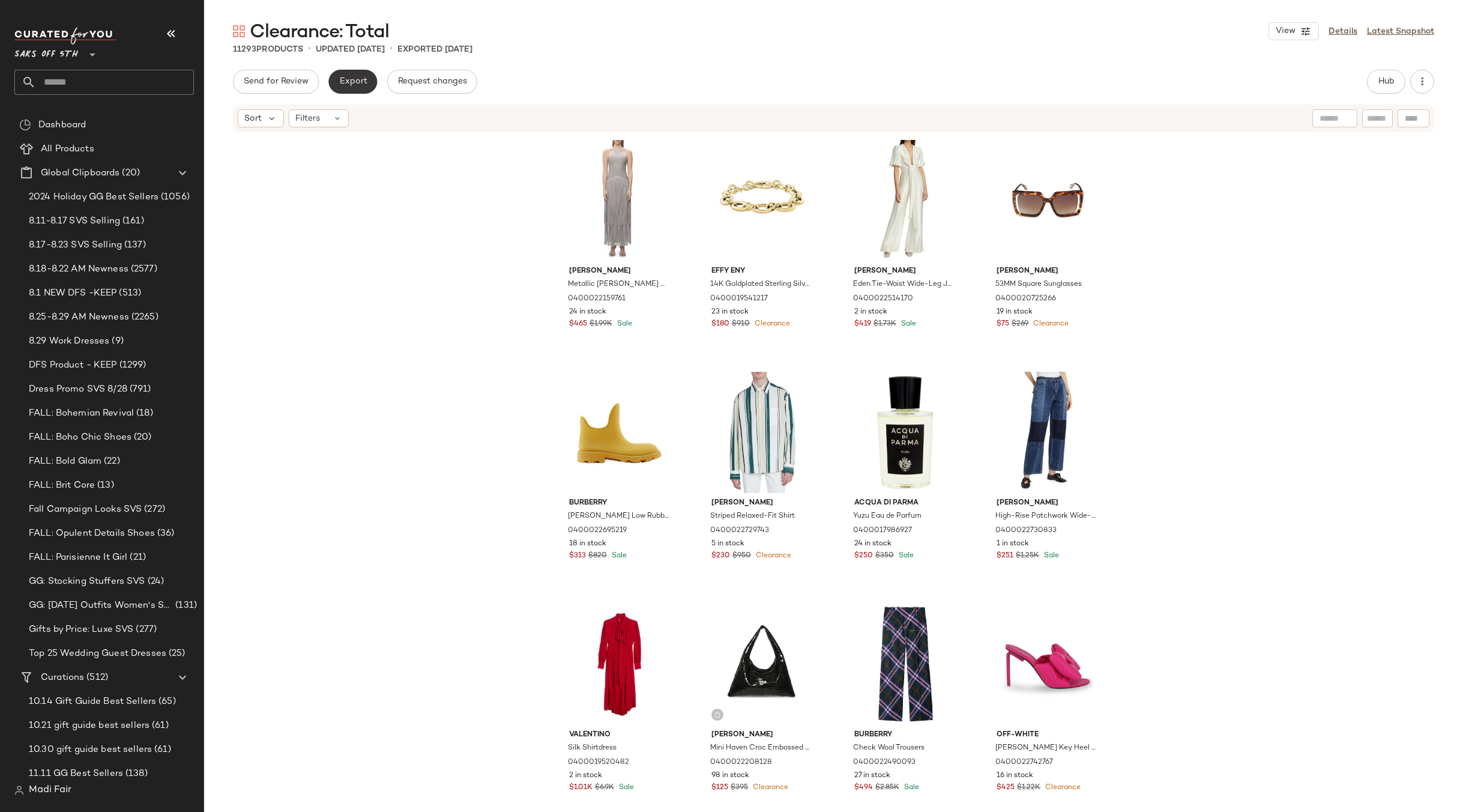
click at [349, 87] on button "Export" at bounding box center [353, 82] width 48 height 24
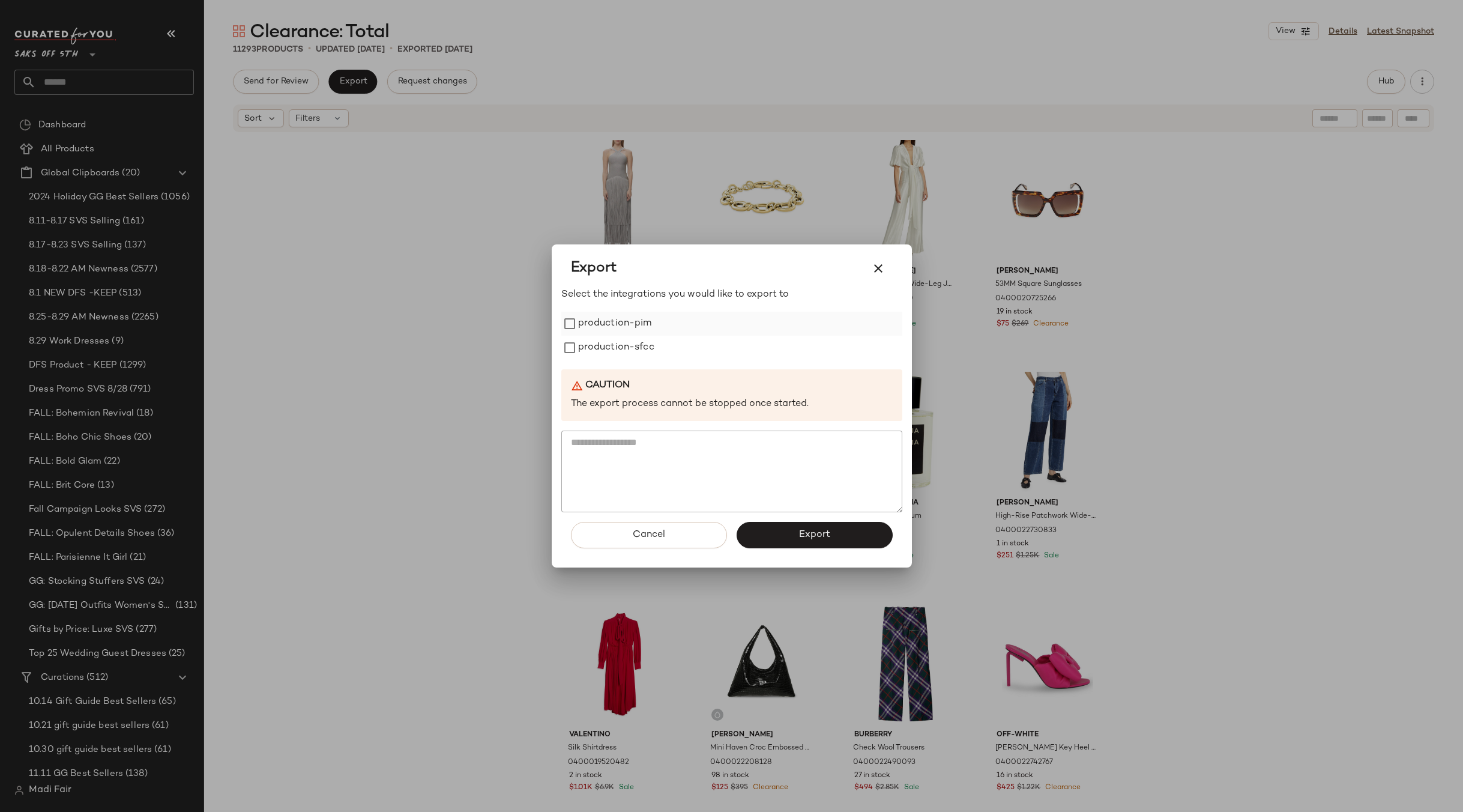
click at [618, 329] on label "production-pim" at bounding box center [616, 323] width 74 height 24
click at [616, 347] on label "production-sfcc" at bounding box center [616, 347] width 76 height 24
click at [786, 537] on button "Export" at bounding box center [814, 534] width 156 height 27
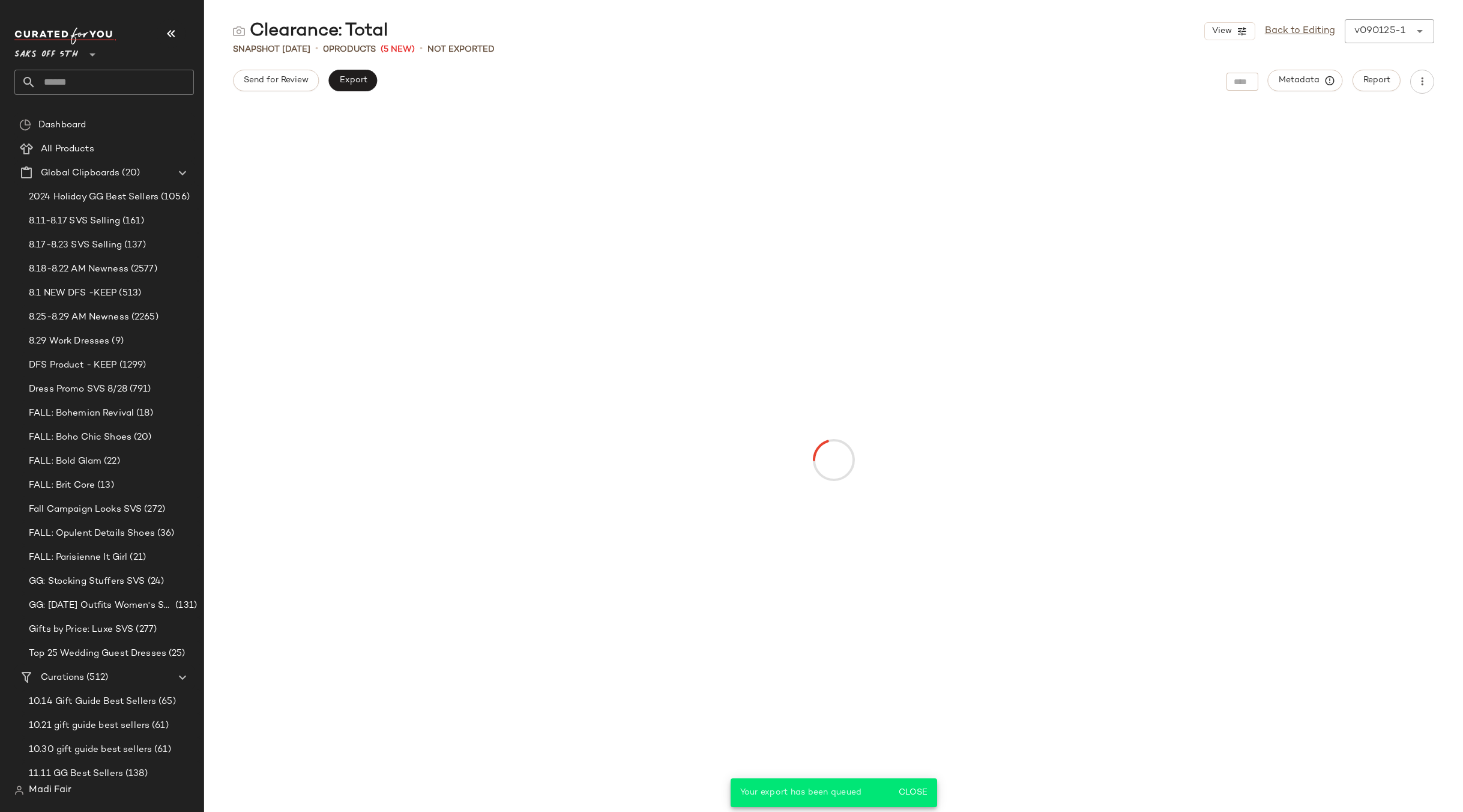
click at [139, 87] on input "text" at bounding box center [115, 82] width 158 height 25
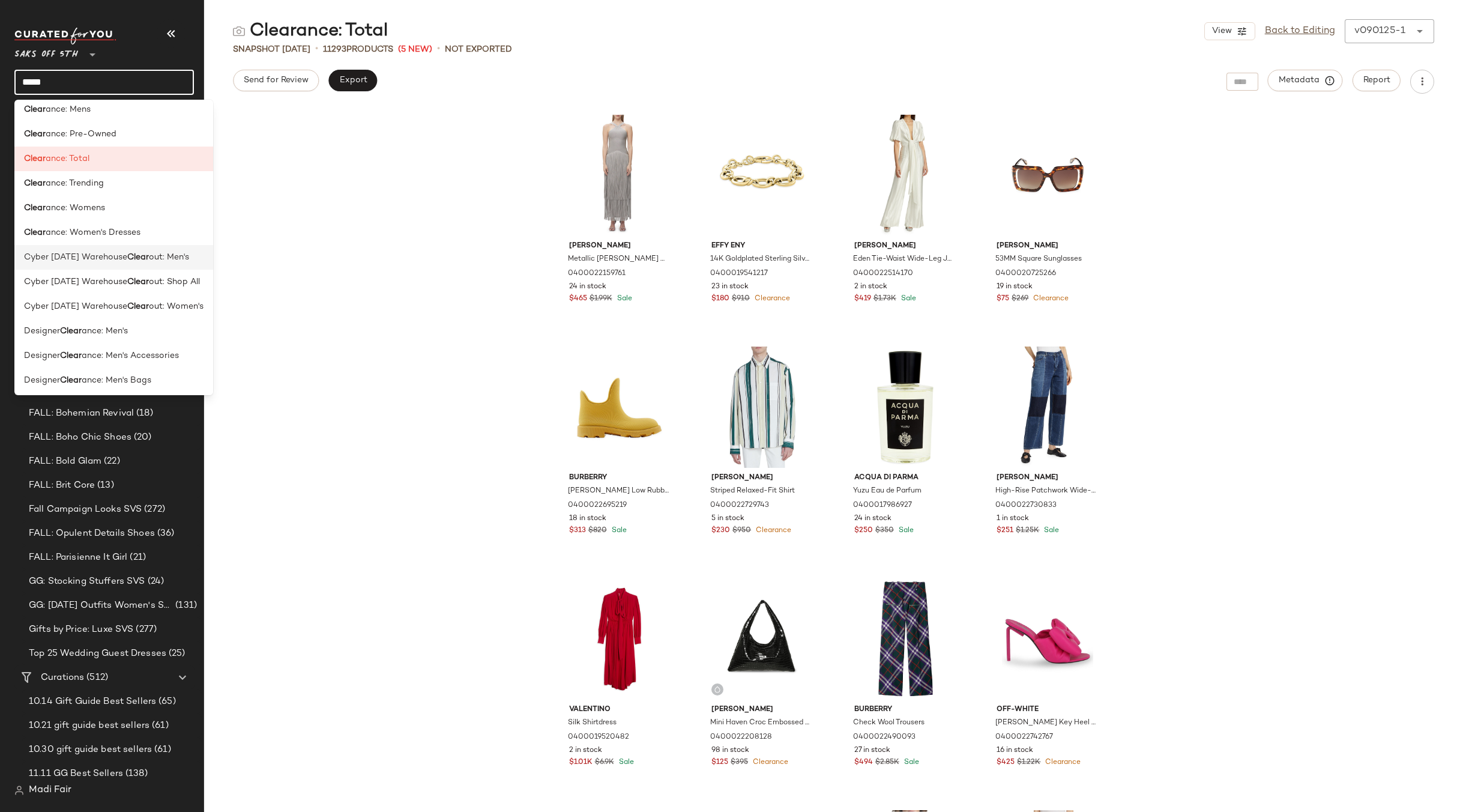
scroll to position [180, 0]
type input "*****"
drag, startPoint x: 109, startPoint y: 218, endPoint x: 157, endPoint y: 159, distance: 76.1
click at [109, 244] on div "Clear ance: Womens" at bounding box center [114, 256] width 199 height 25
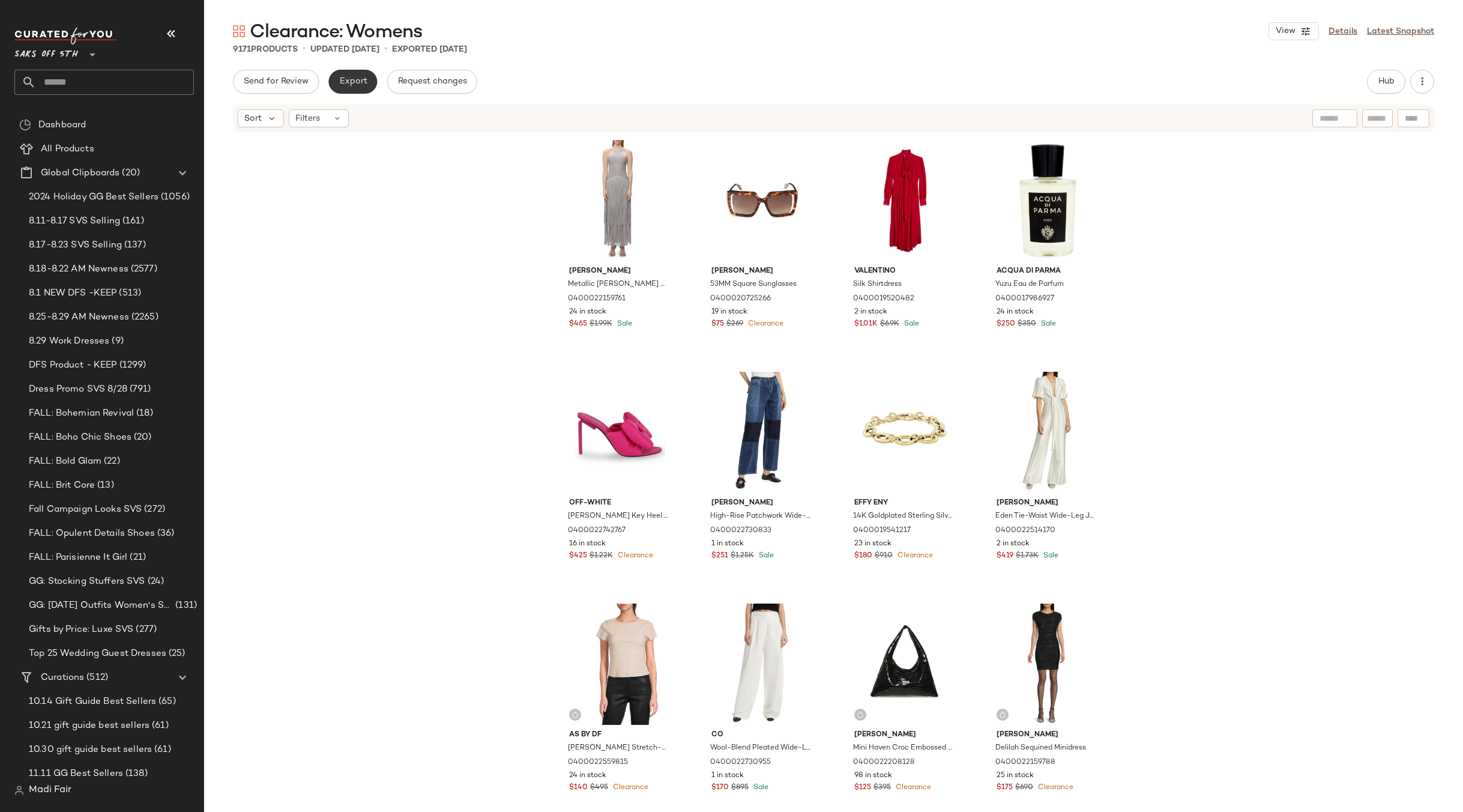
click at [353, 86] on span "Export" at bounding box center [353, 81] width 28 height 9
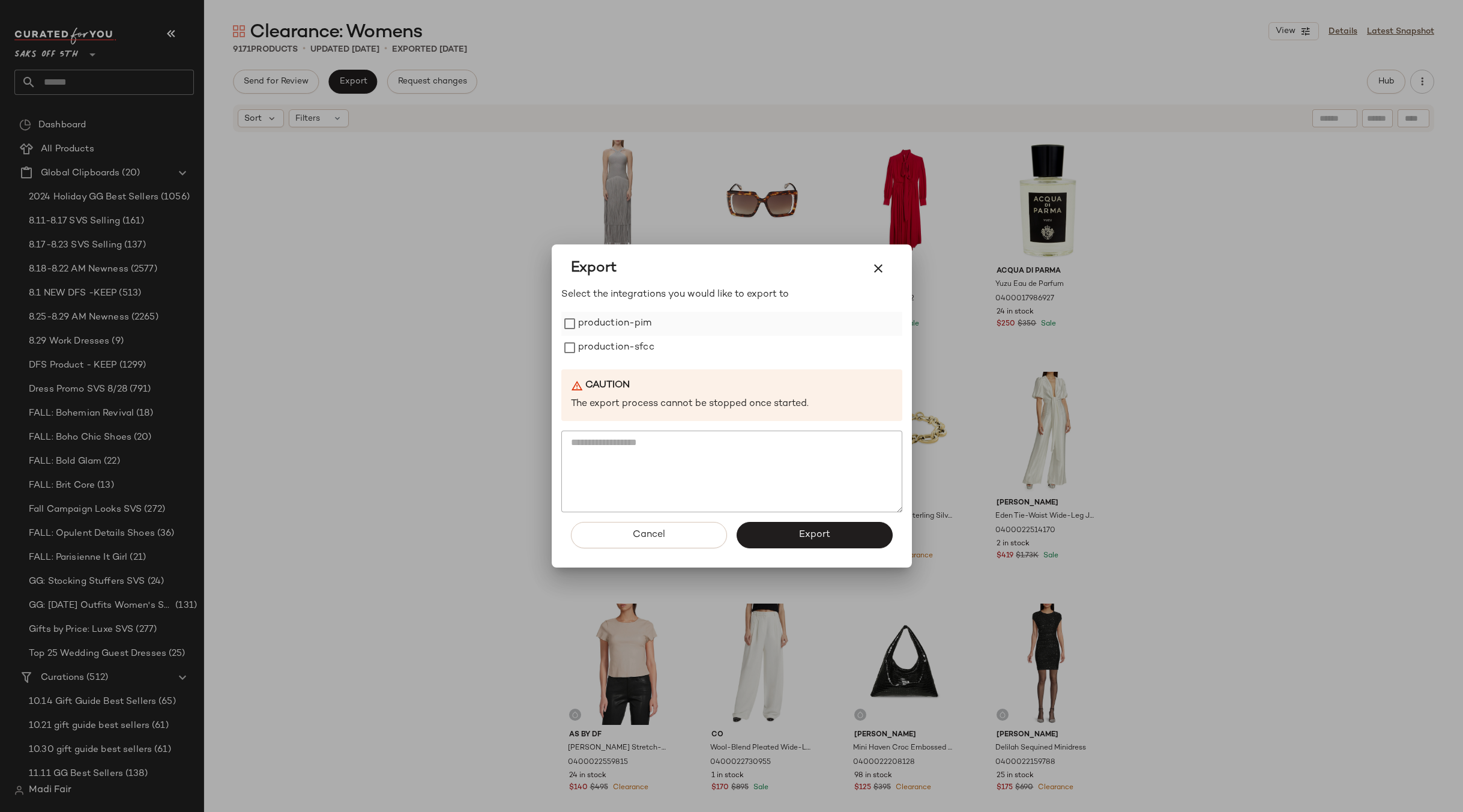
click at [597, 328] on label "production-pim" at bounding box center [616, 323] width 74 height 24
click at [597, 350] on label "production-sfcc" at bounding box center [616, 347] width 76 height 24
click at [792, 541] on button "Export" at bounding box center [814, 534] width 156 height 27
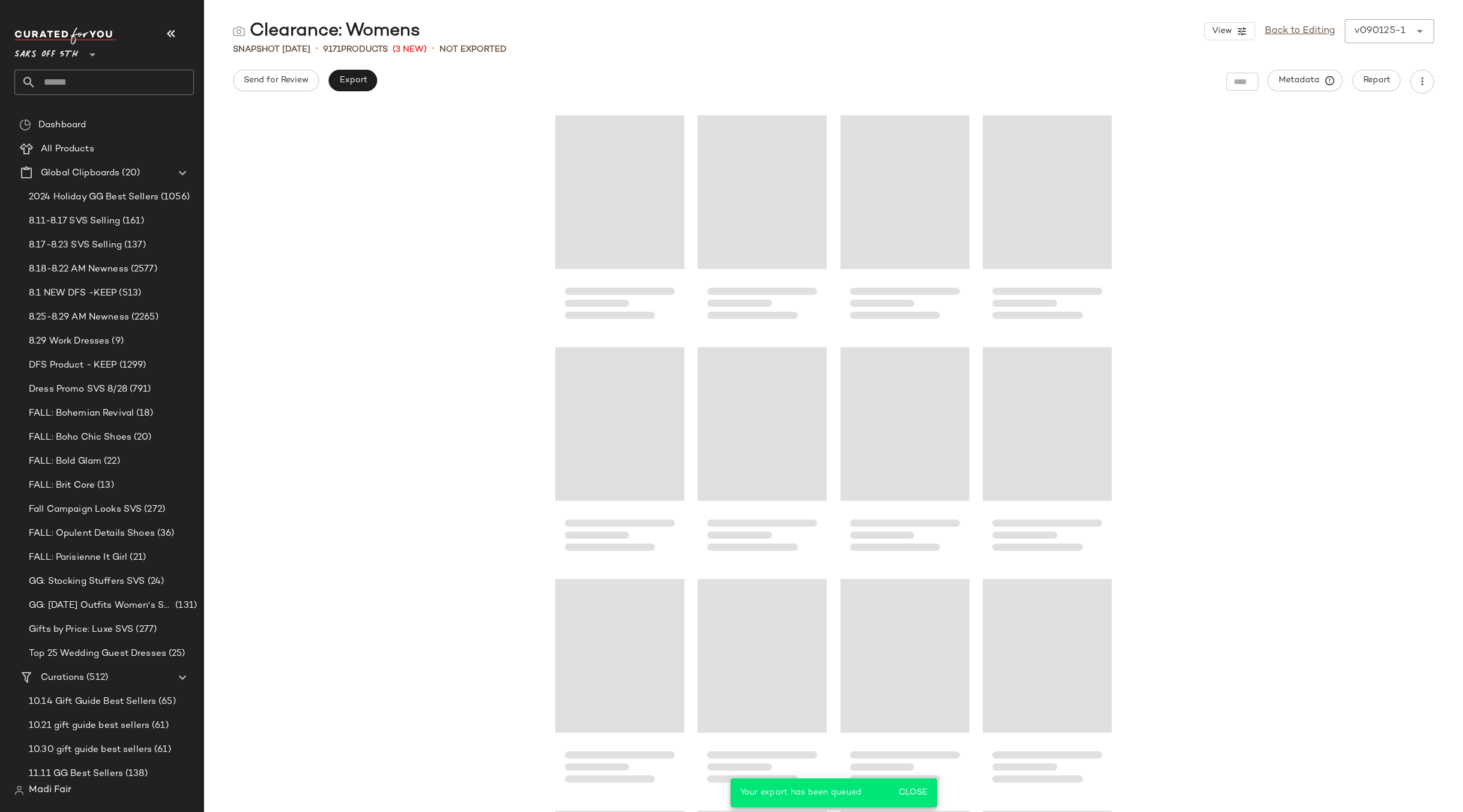
click at [77, 91] on input "text" at bounding box center [115, 82] width 158 height 25
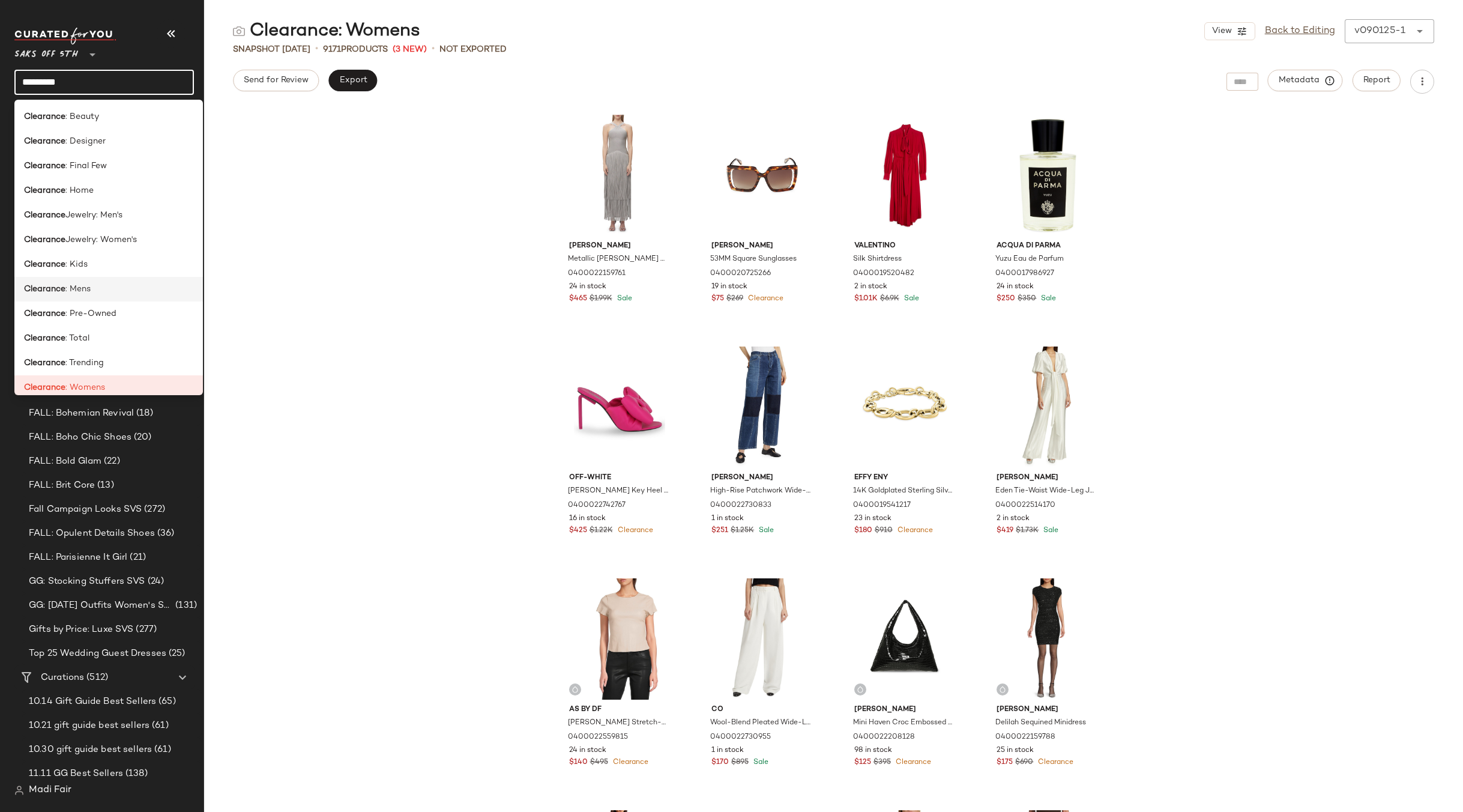
type input "*********"
click at [96, 291] on div "Clearance : Mens" at bounding box center [109, 289] width 169 height 13
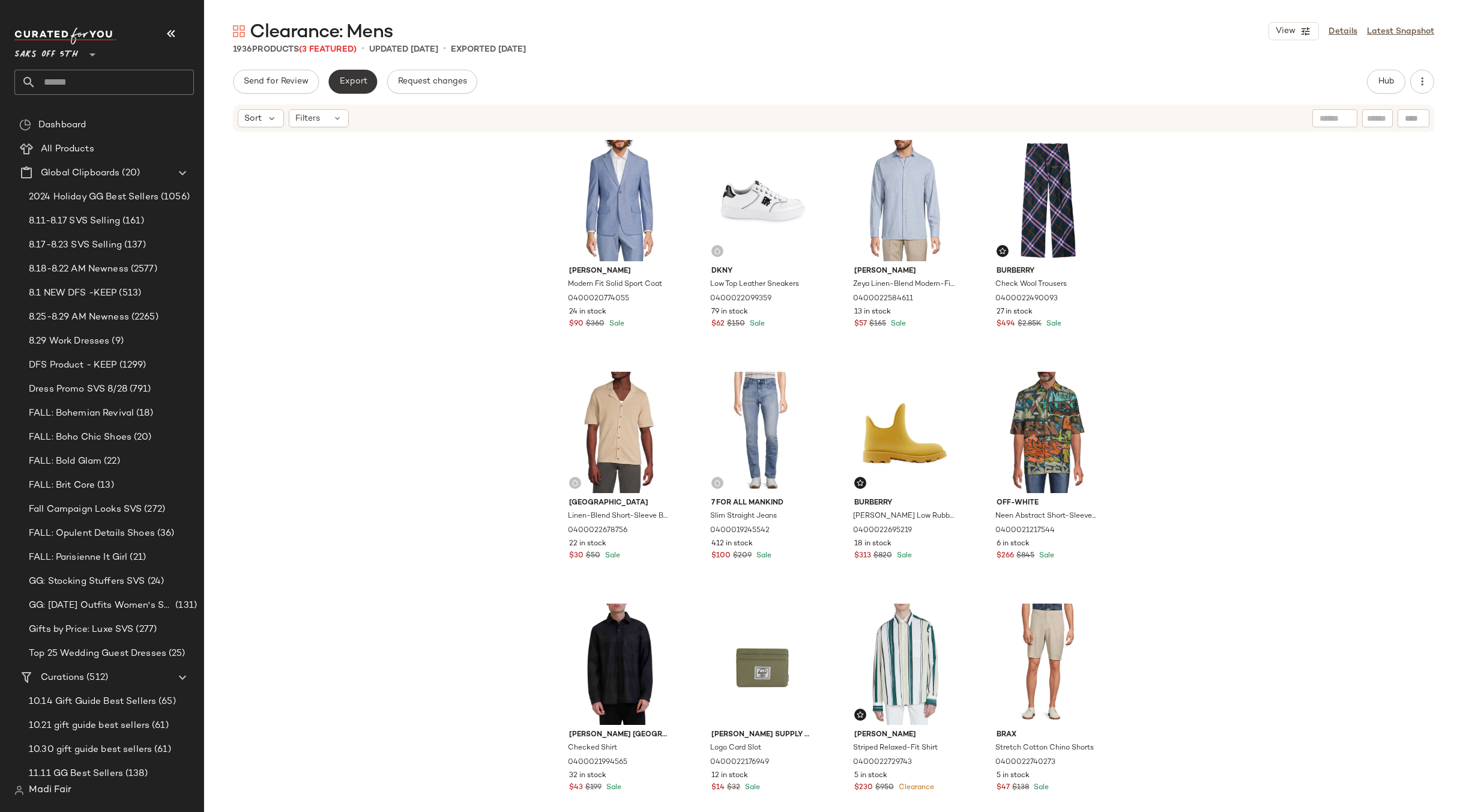
click at [346, 82] on span "Export" at bounding box center [353, 81] width 28 height 9
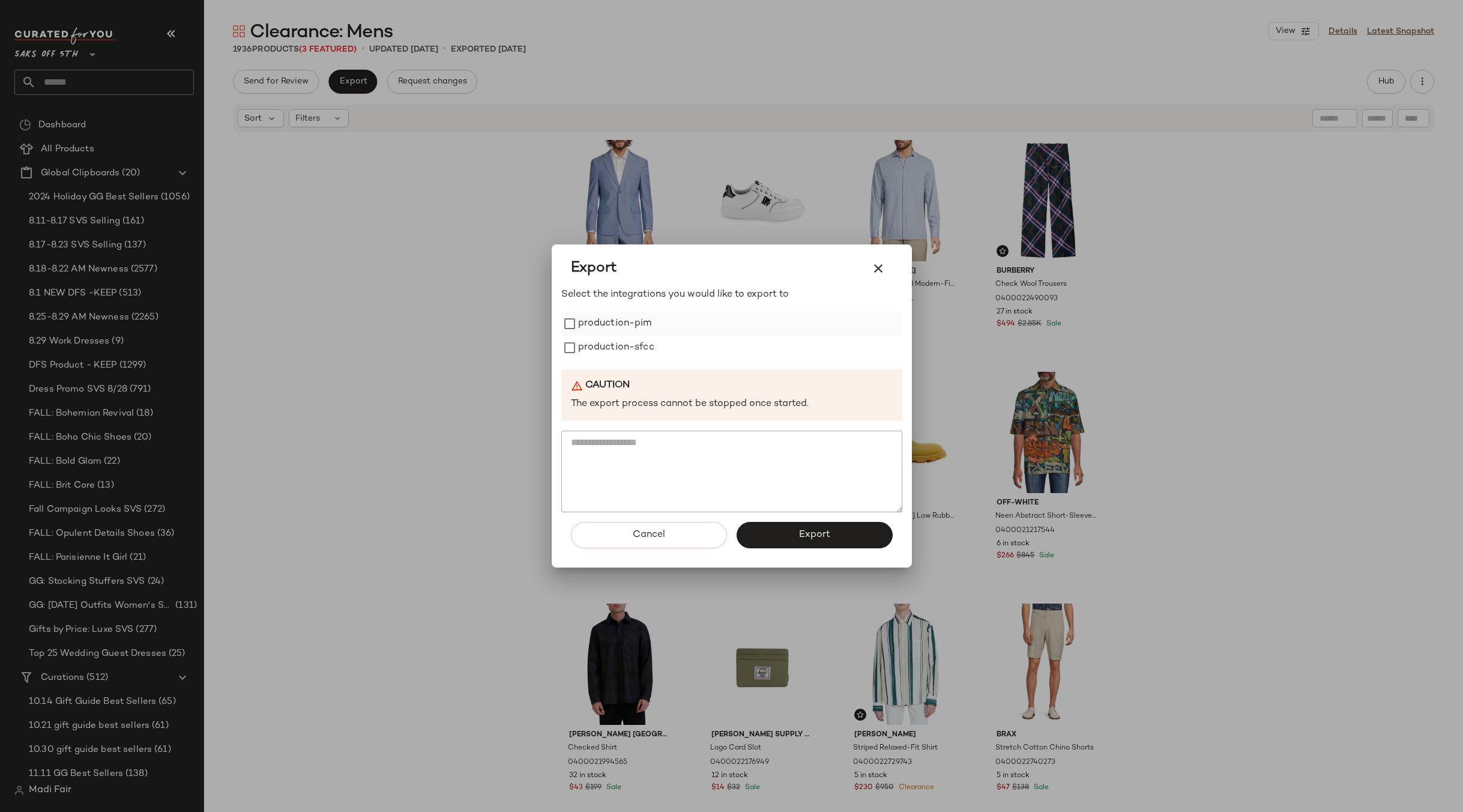
click at [623, 326] on label "production-pim" at bounding box center [616, 323] width 74 height 24
click at [623, 348] on label "production-sfcc" at bounding box center [616, 347] width 76 height 24
click at [806, 538] on span "Export" at bounding box center [814, 534] width 32 height 11
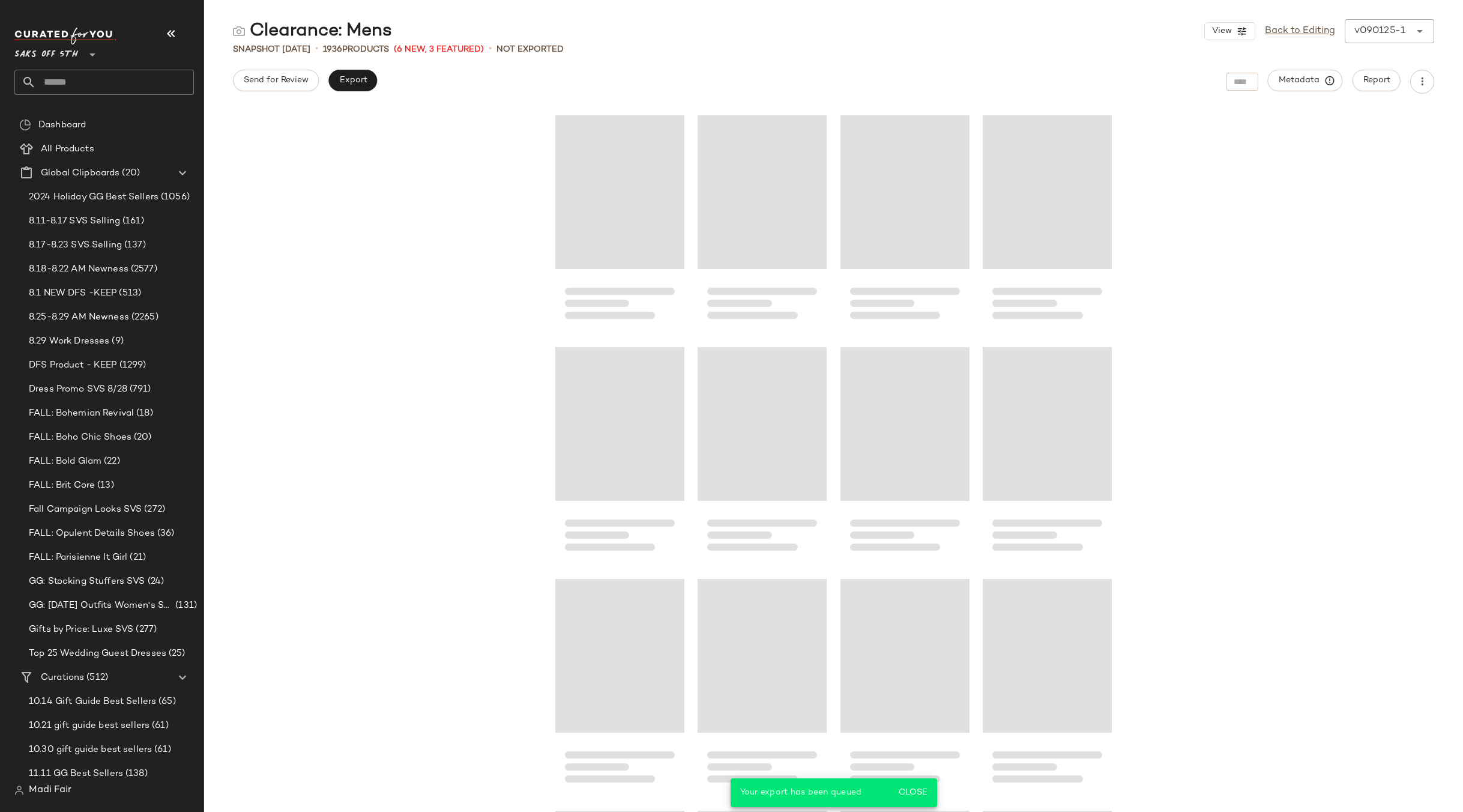
click at [94, 85] on input "text" at bounding box center [115, 82] width 158 height 25
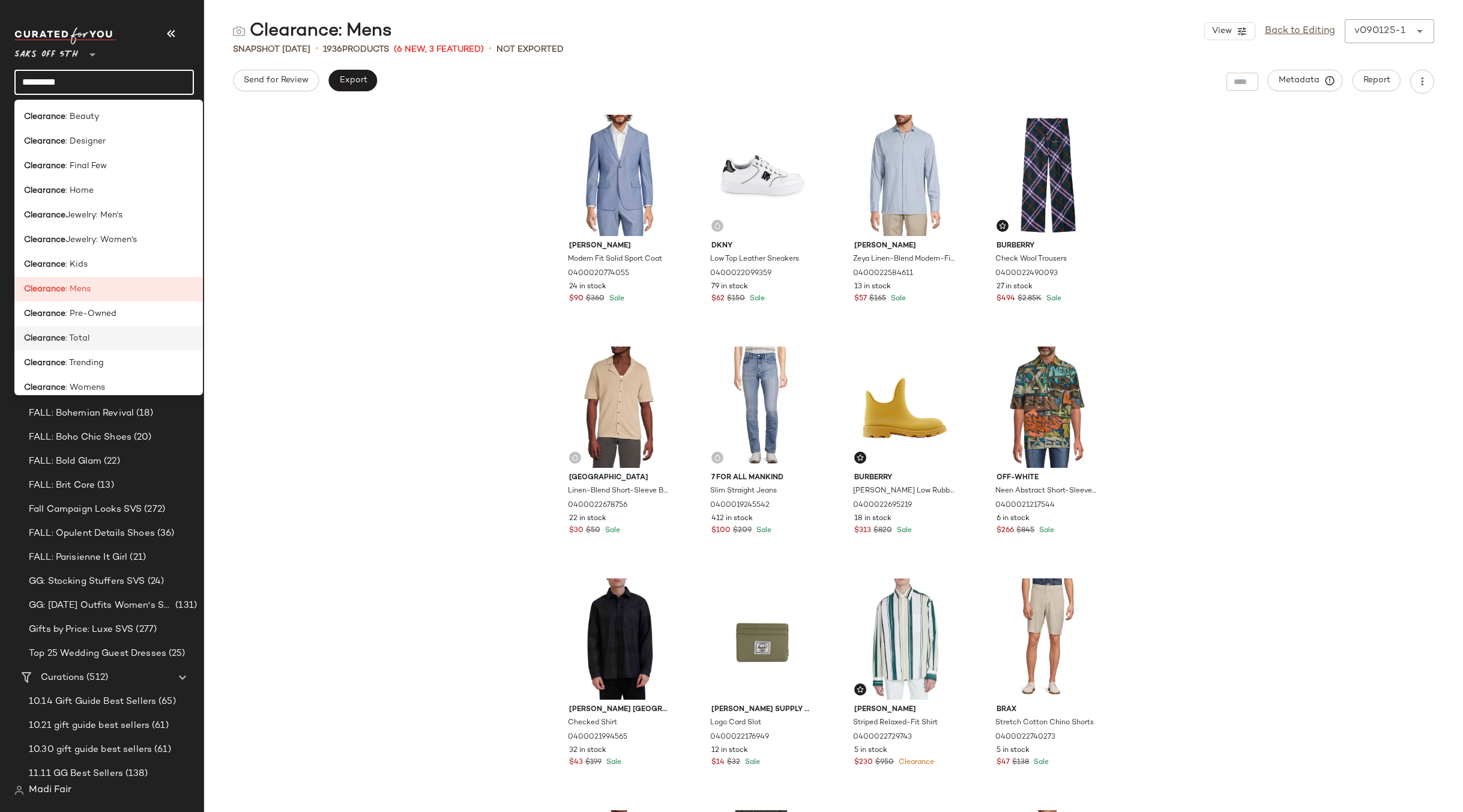
type input "*********"
click at [90, 375] on div "Clearance : Total" at bounding box center [109, 387] width 189 height 25
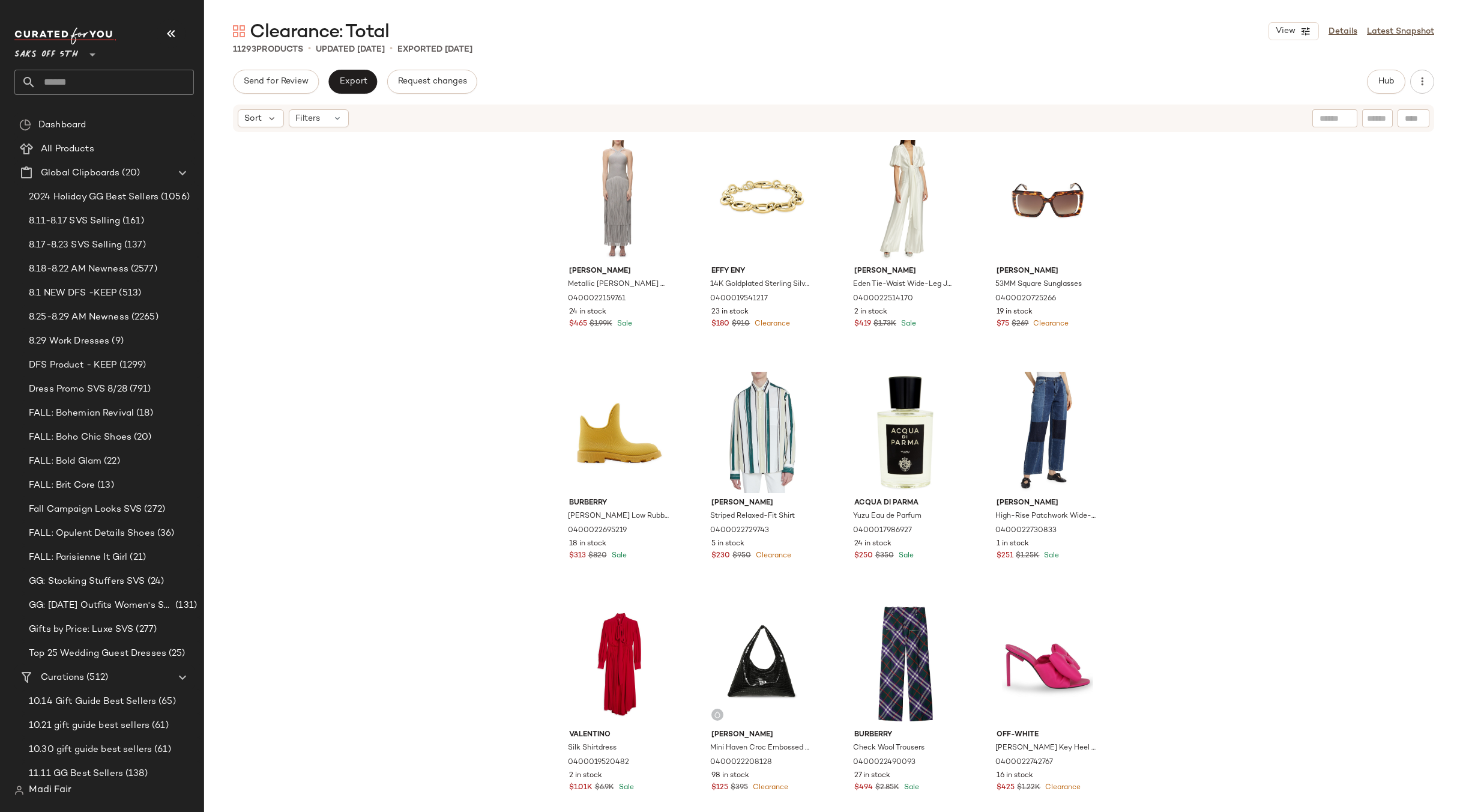
click at [372, 198] on div "Hervé Léger Metallic Kennedy Maxi Dress 0400022159761 24 in stock $465 $1.99K S…" at bounding box center [834, 490] width 1259 height 715
click at [85, 84] on input "text" at bounding box center [115, 82] width 158 height 25
type input "********"
click at [103, 112] on b "Fall Wed" at bounding box center [107, 116] width 34 height 13
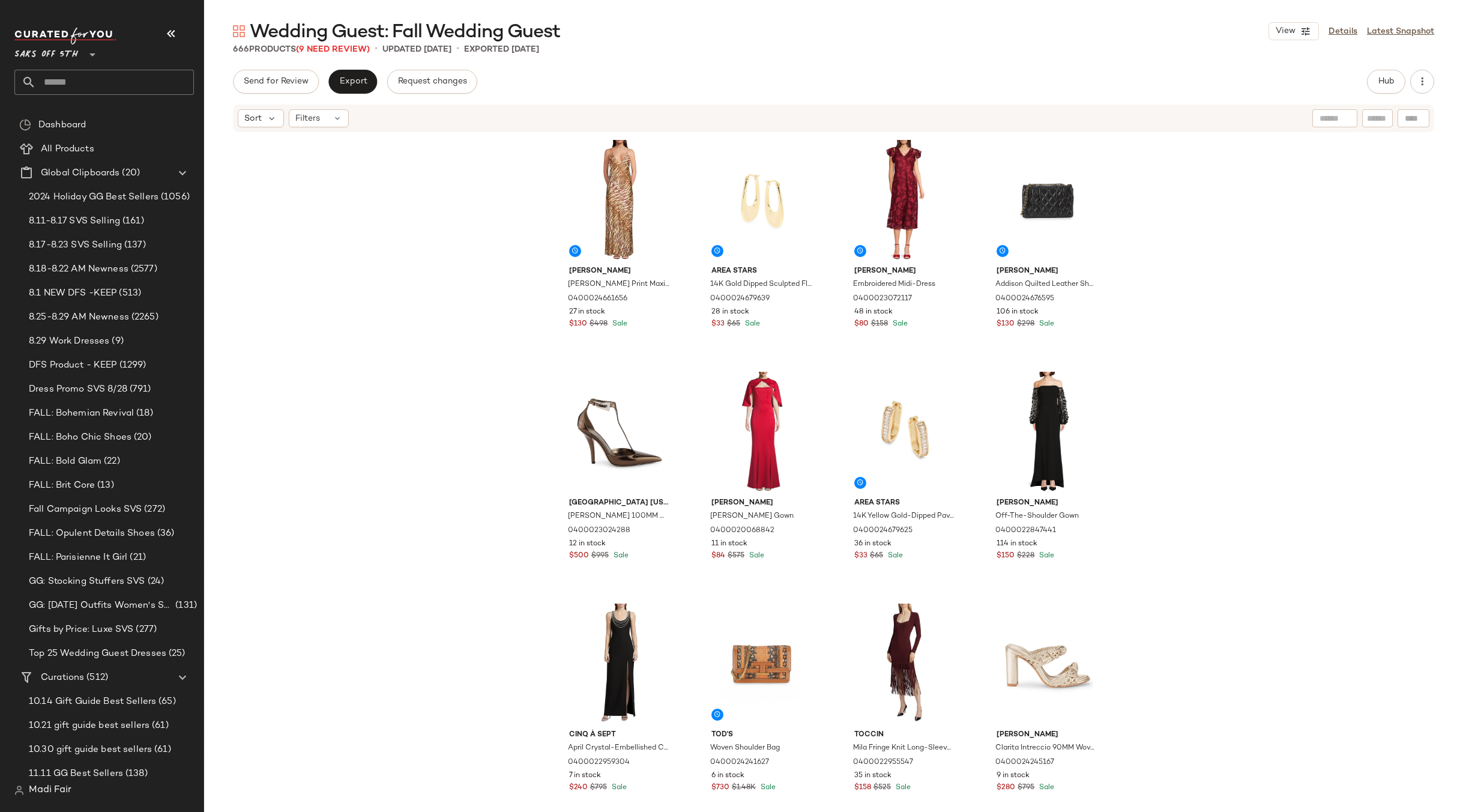
click at [386, 159] on div "Ronny Kobo Rowan Tiger Print Maxi Dress 0400024661656 27 in stock $130 $498 Sal…" at bounding box center [834, 490] width 1259 height 715
click at [318, 118] on span "Filters" at bounding box center [308, 118] width 25 height 13
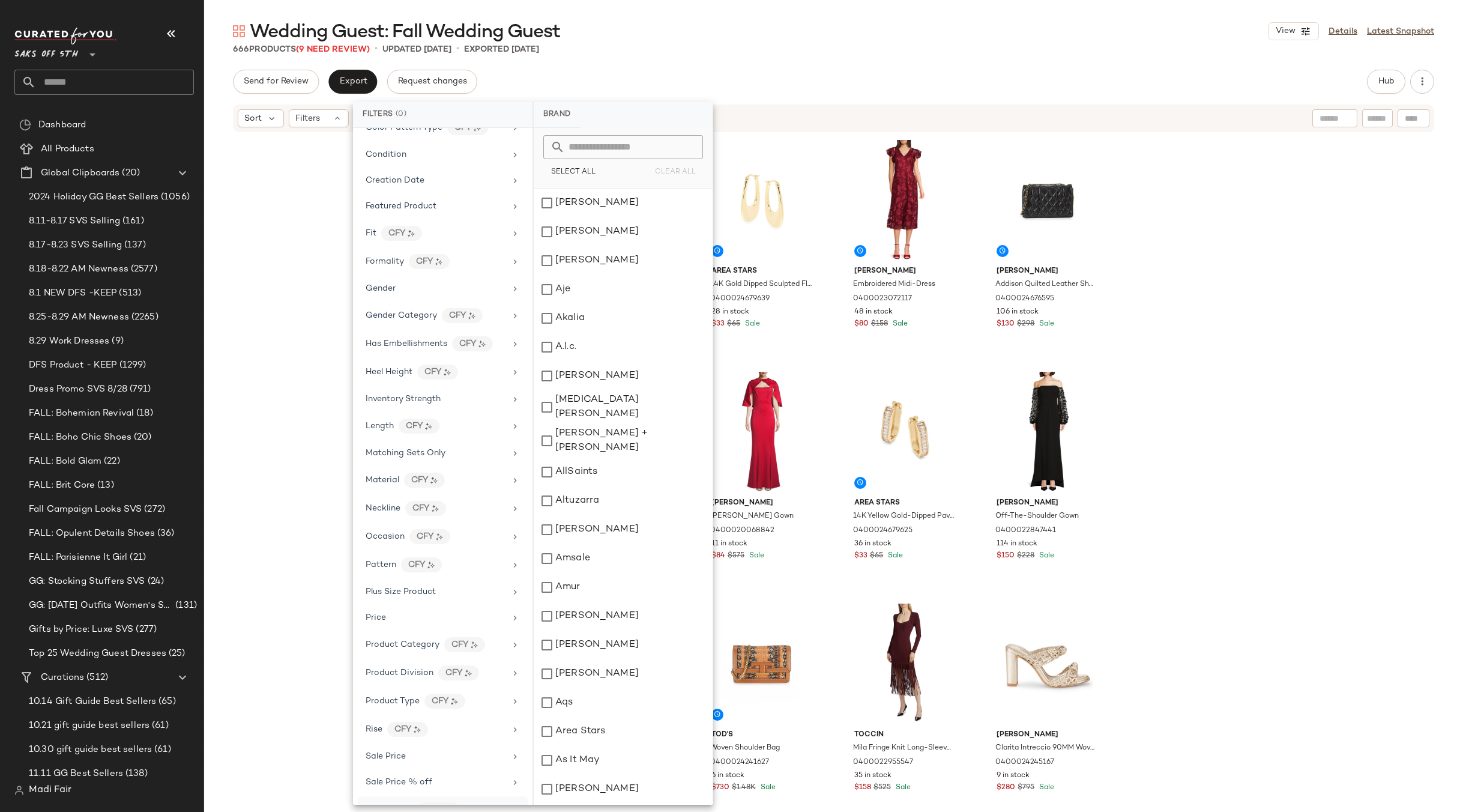
scroll to position [334, 0]
click at [410, 754] on span "Total Inventory" at bounding box center [396, 757] width 60 height 9
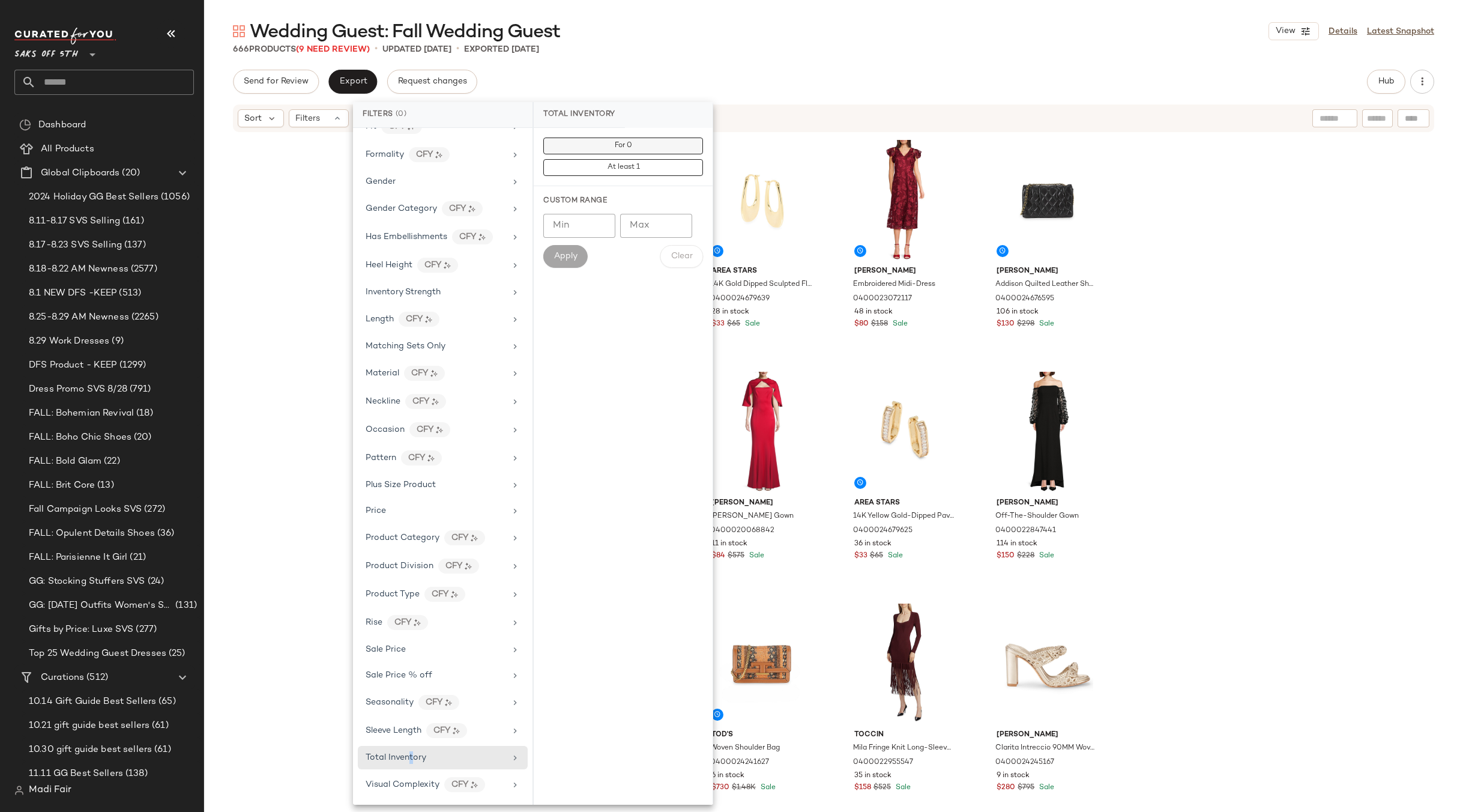
click at [653, 159] on button "For 0" at bounding box center [622, 167] width 159 height 16
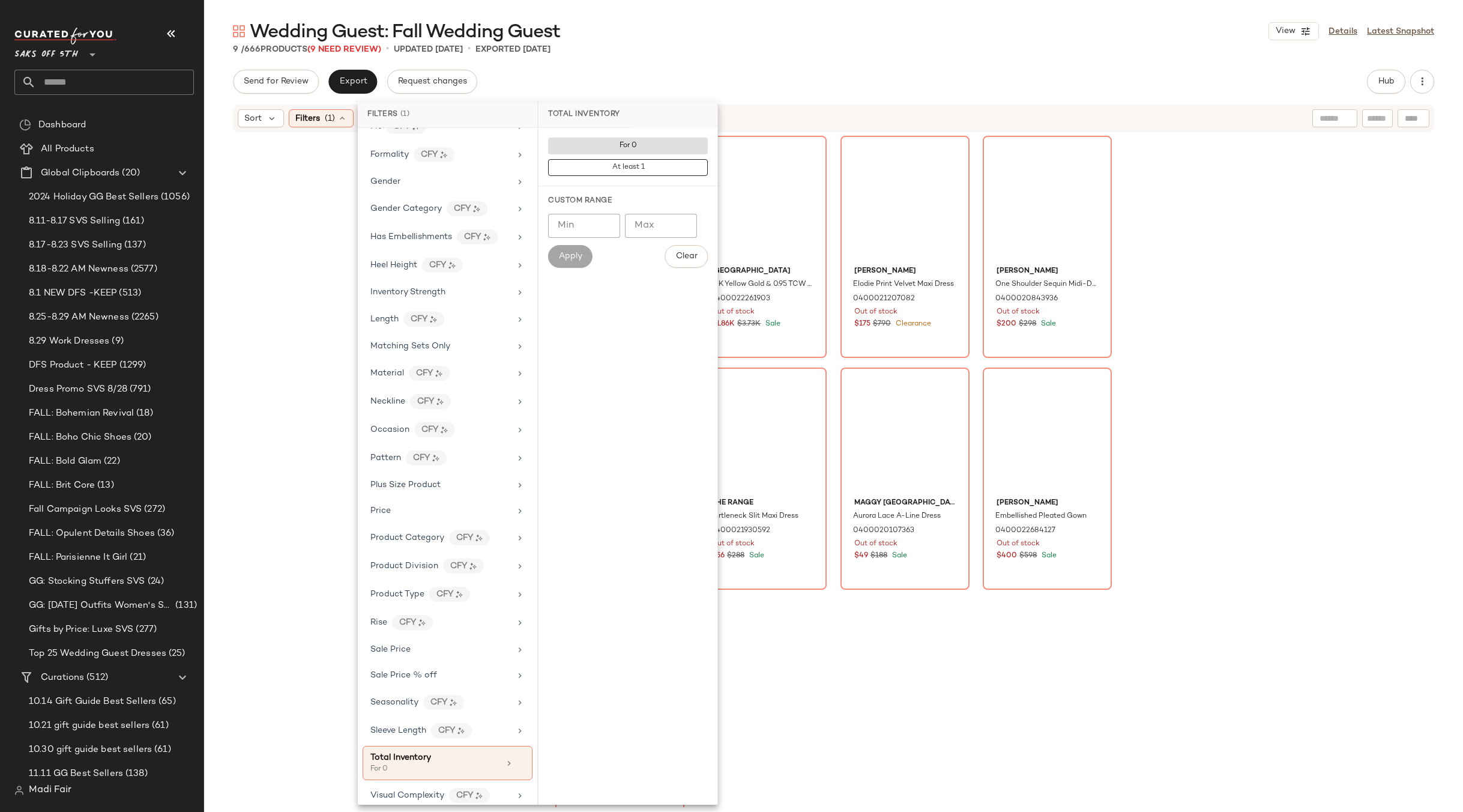
click at [688, 42] on div "Wedding Guest: Fall Wedding Guest View Details Latest Snapshot" at bounding box center [834, 31] width 1259 height 24
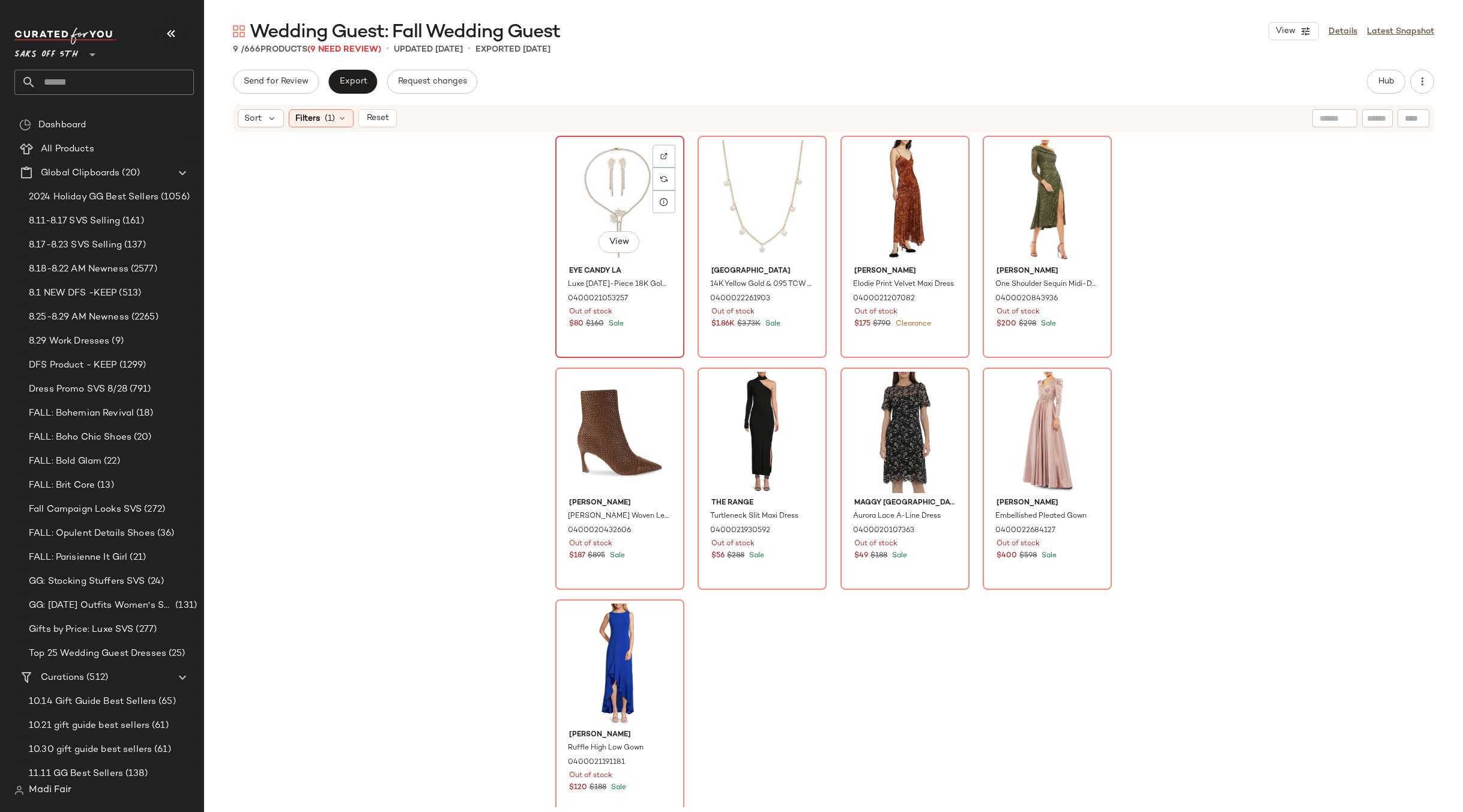
click at [608, 196] on div "View" at bounding box center [620, 200] width 121 height 122
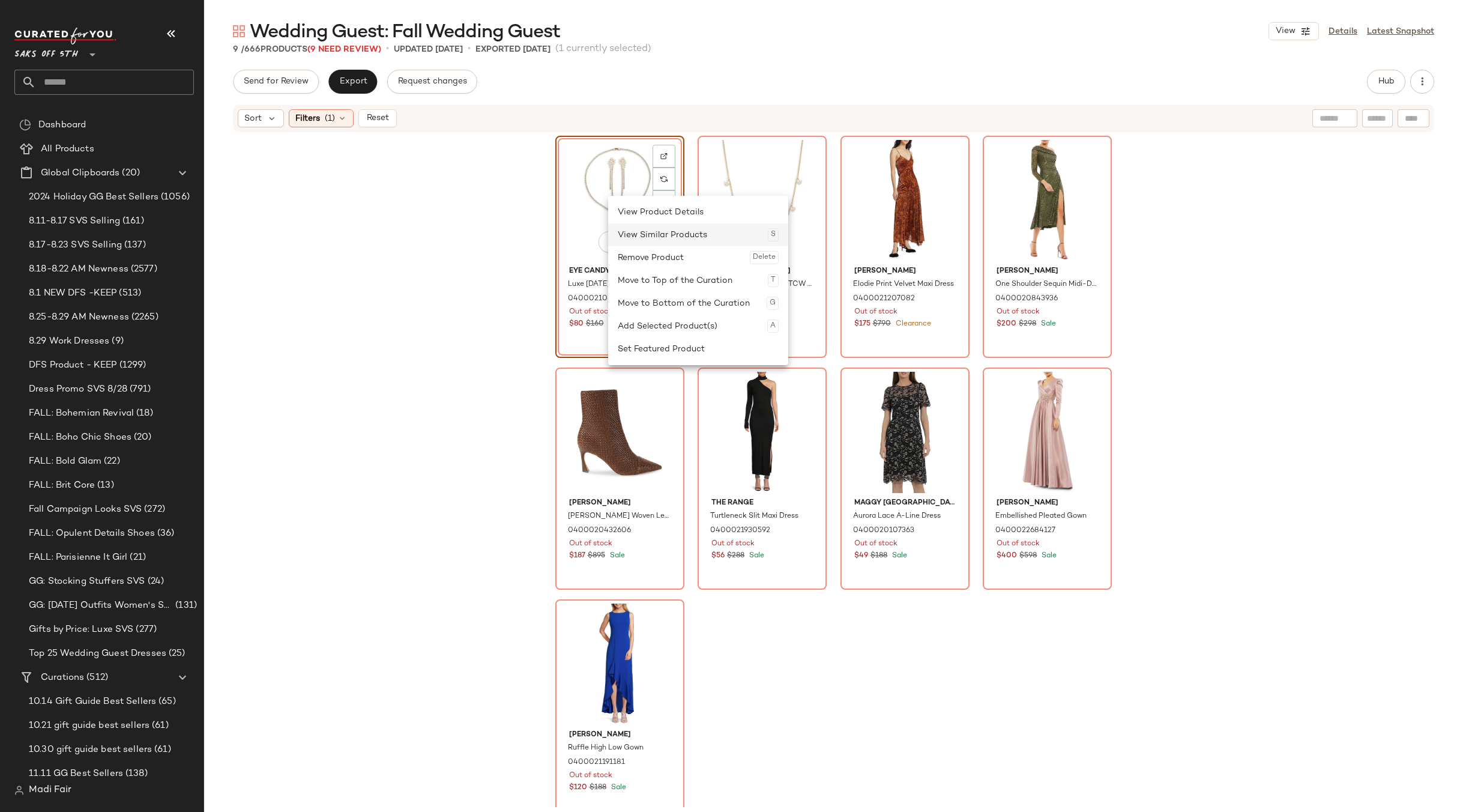
click at [653, 236] on div "View Similar Products S" at bounding box center [698, 234] width 161 height 22
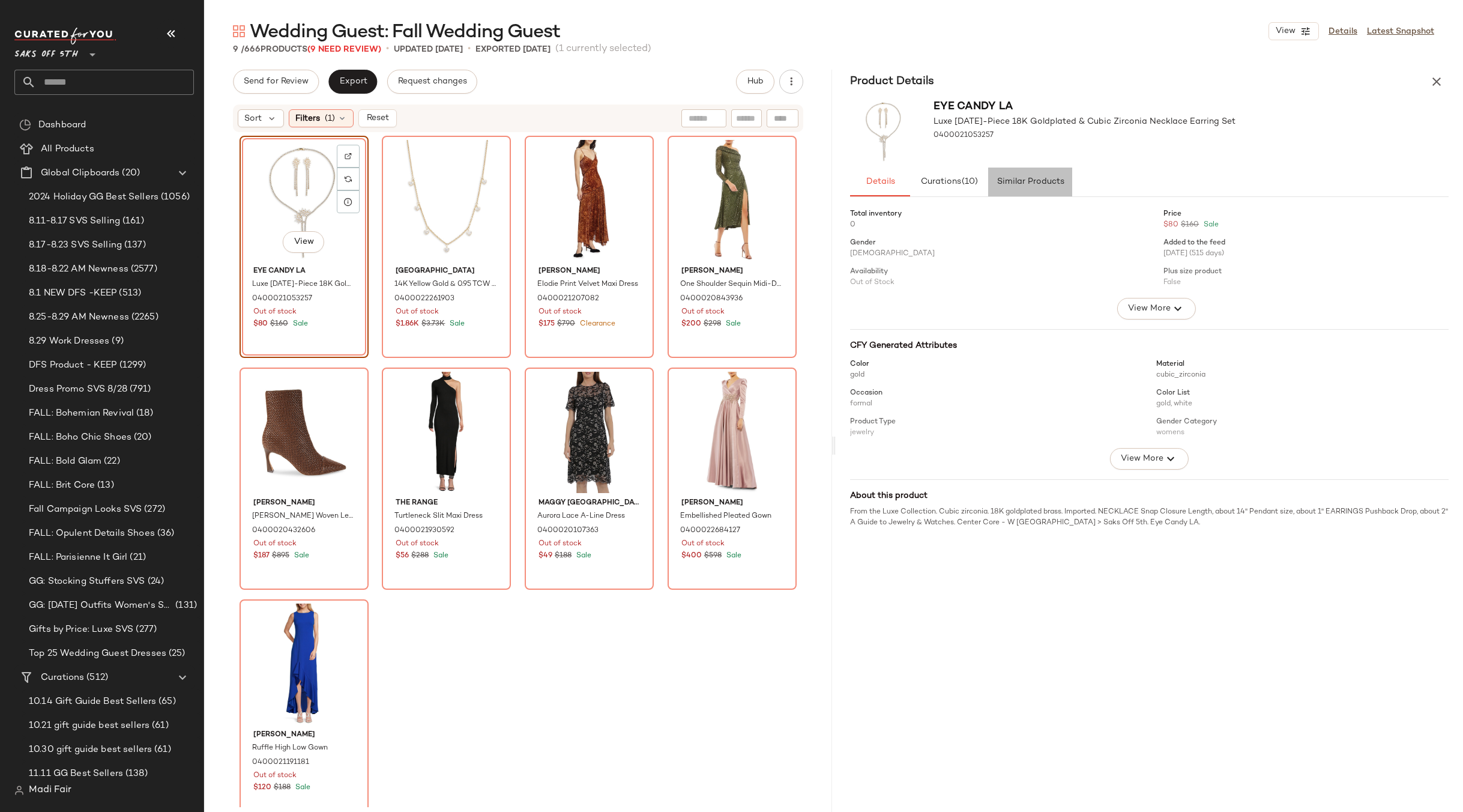
click at [1029, 190] on button "Similar Products" at bounding box center [1029, 181] width 84 height 28
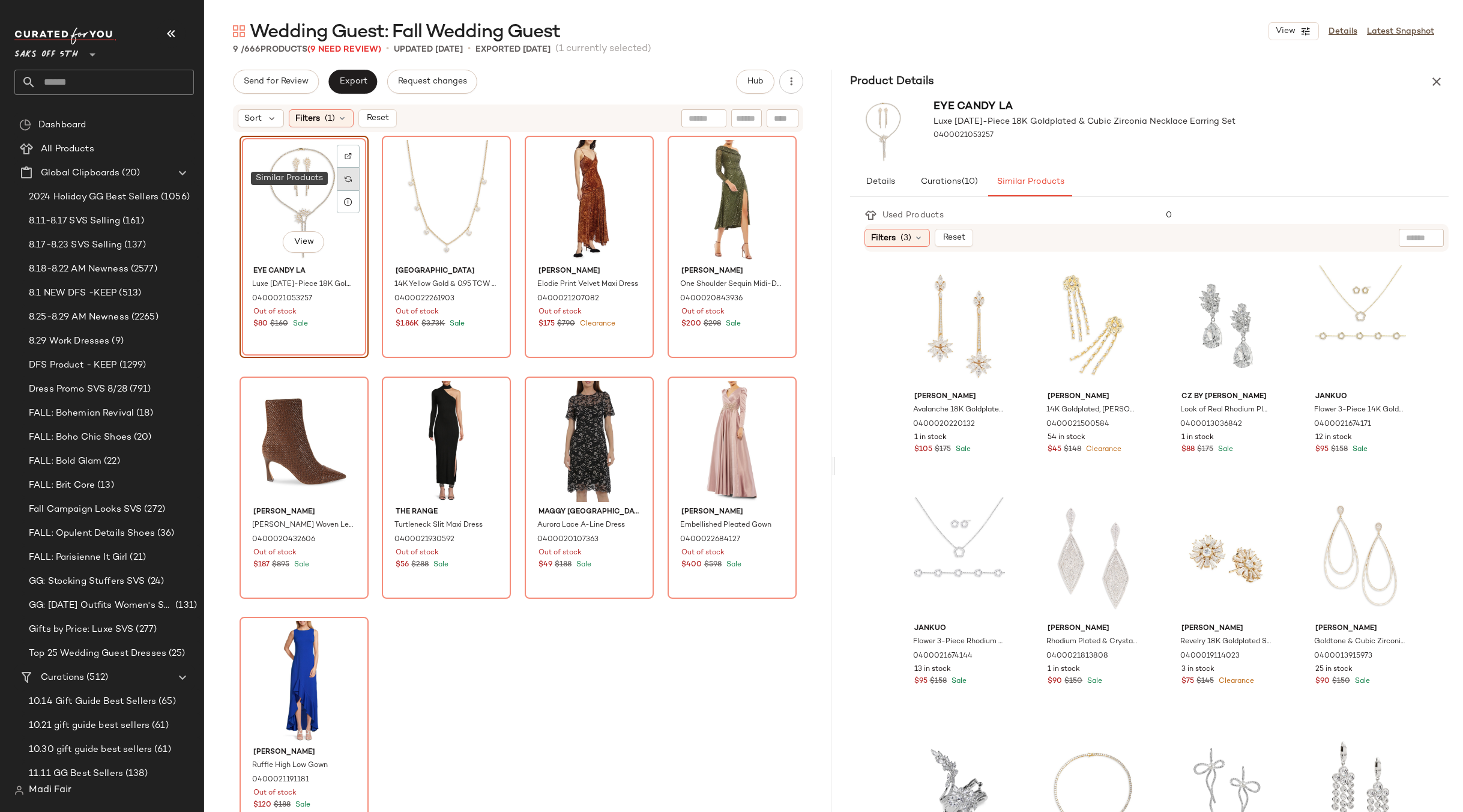
click at [345, 177] on img at bounding box center [348, 178] width 7 height 7
click at [1429, 80] on icon "button" at bounding box center [1436, 81] width 15 height 15
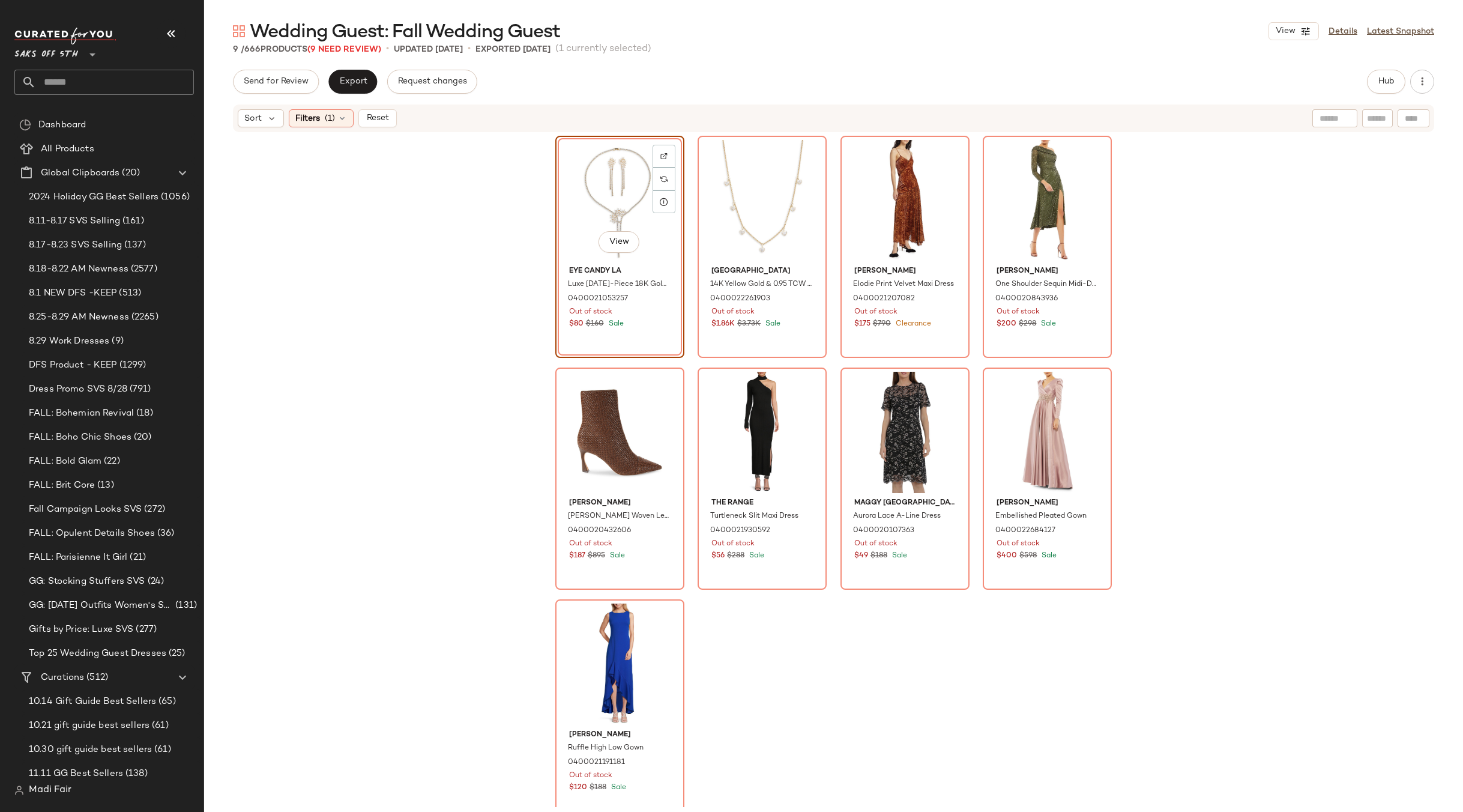
click at [584, 192] on div "View" at bounding box center [620, 200] width 121 height 122
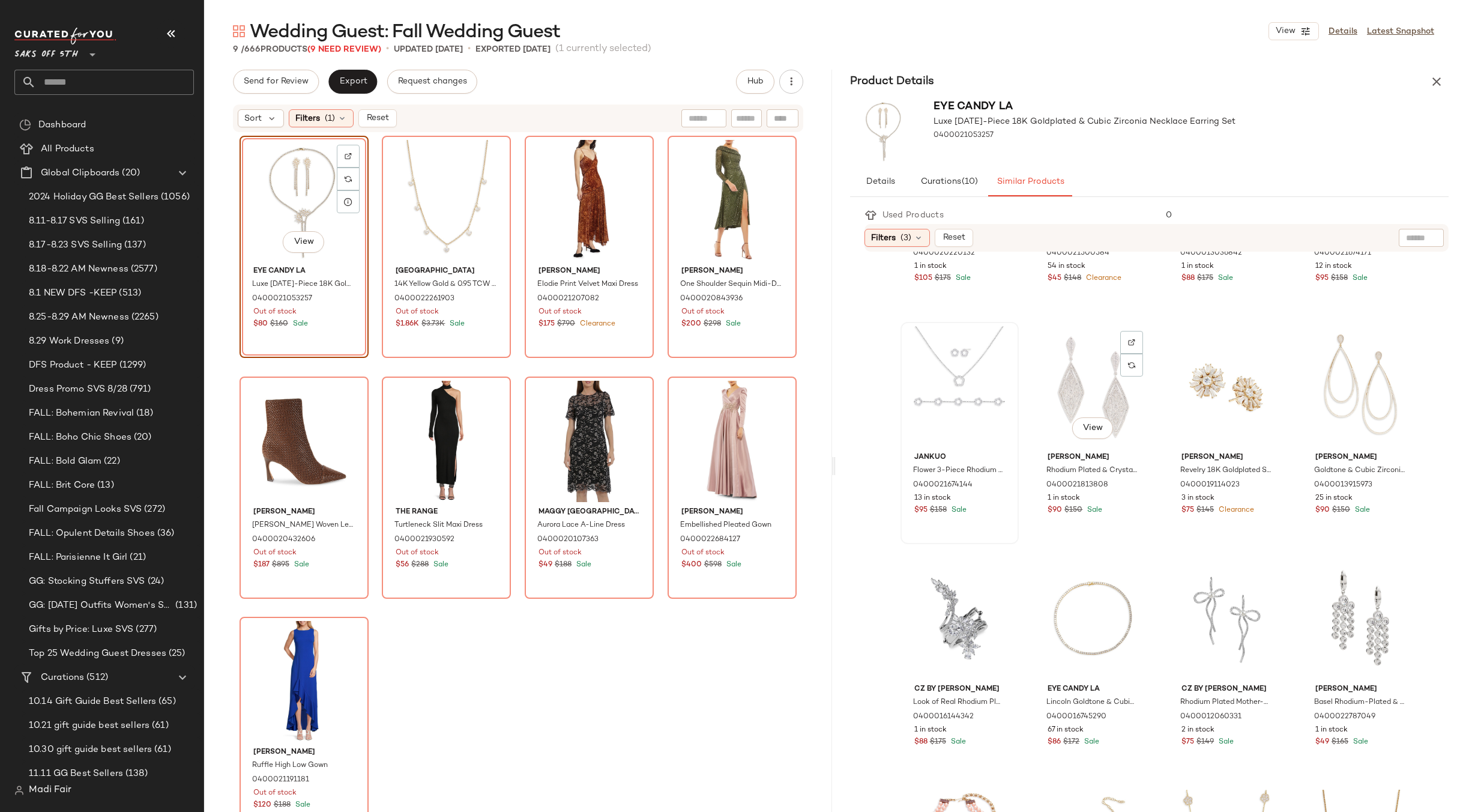
scroll to position [180, 0]
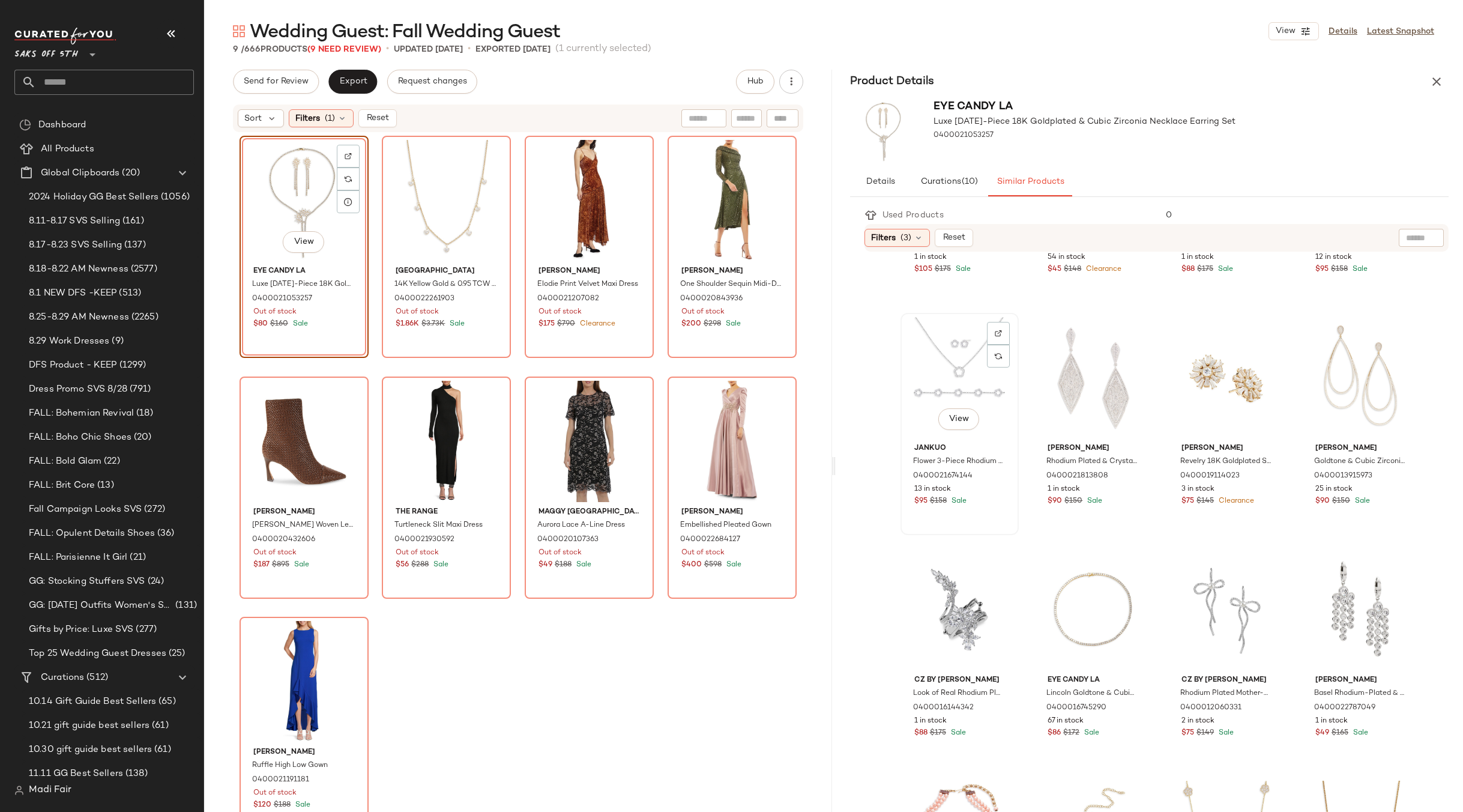
click at [930, 339] on div "View" at bounding box center [959, 378] width 109 height 122
click at [335, 123] on div "Filters (1)" at bounding box center [321, 118] width 65 height 18
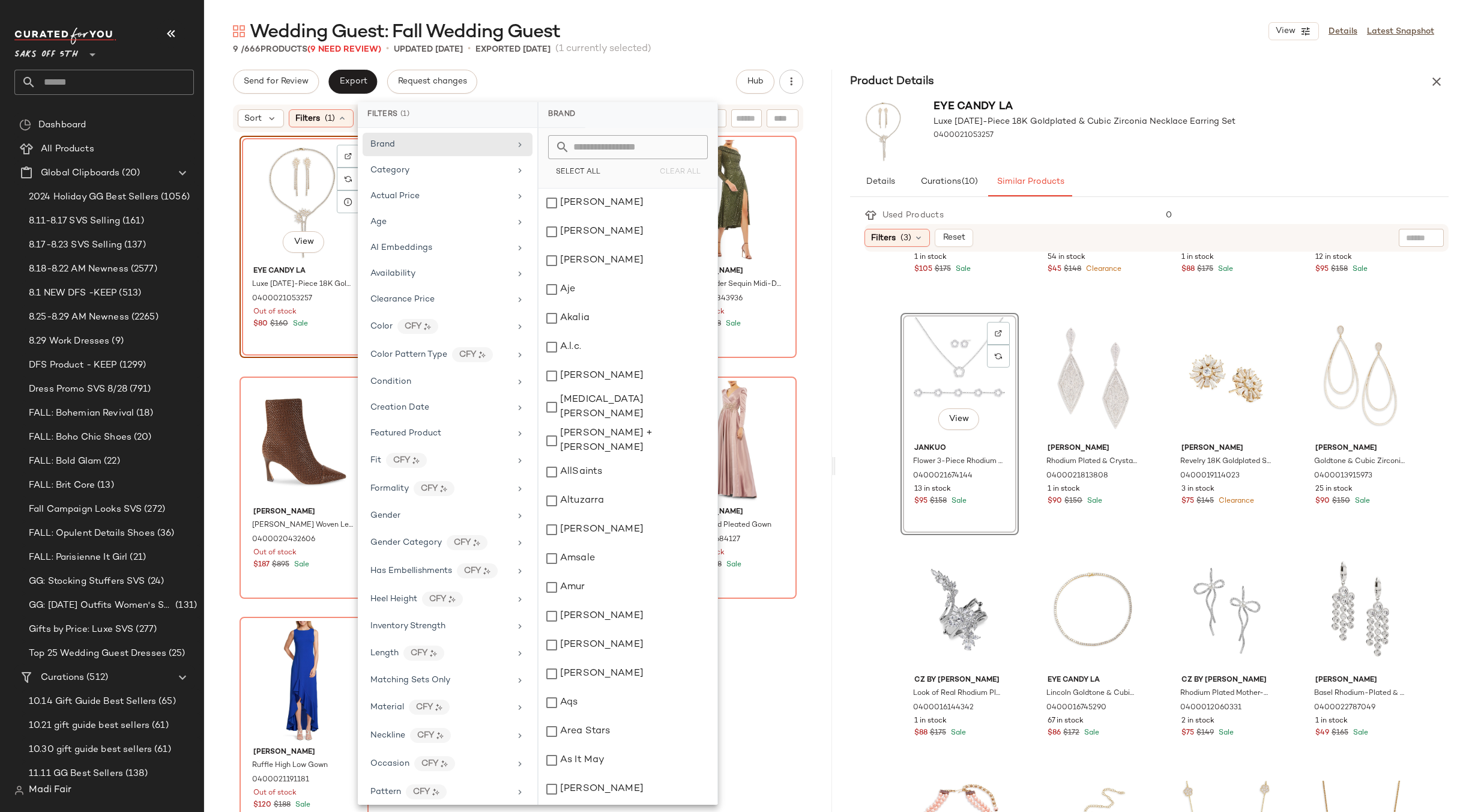
click at [525, 365] on div "View Eye Candy LA Luxe April 2-Piece 18K Goldplated & Cubic Zirconia Necklace E…" at bounding box center [590, 251] width 129 height 231
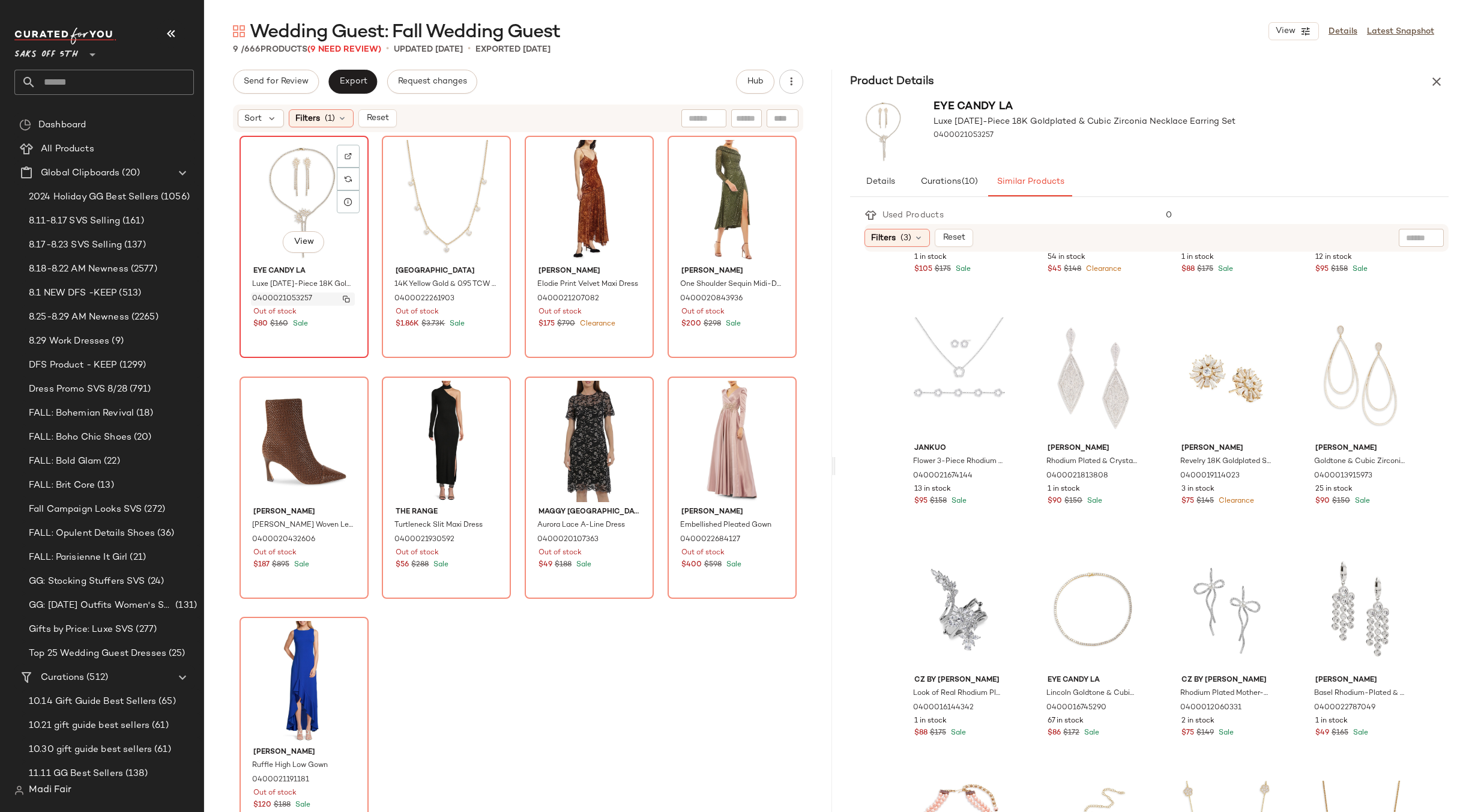
click at [345, 300] on img "button" at bounding box center [347, 299] width 7 height 7
click at [328, 123] on span "(1)" at bounding box center [330, 118] width 10 height 13
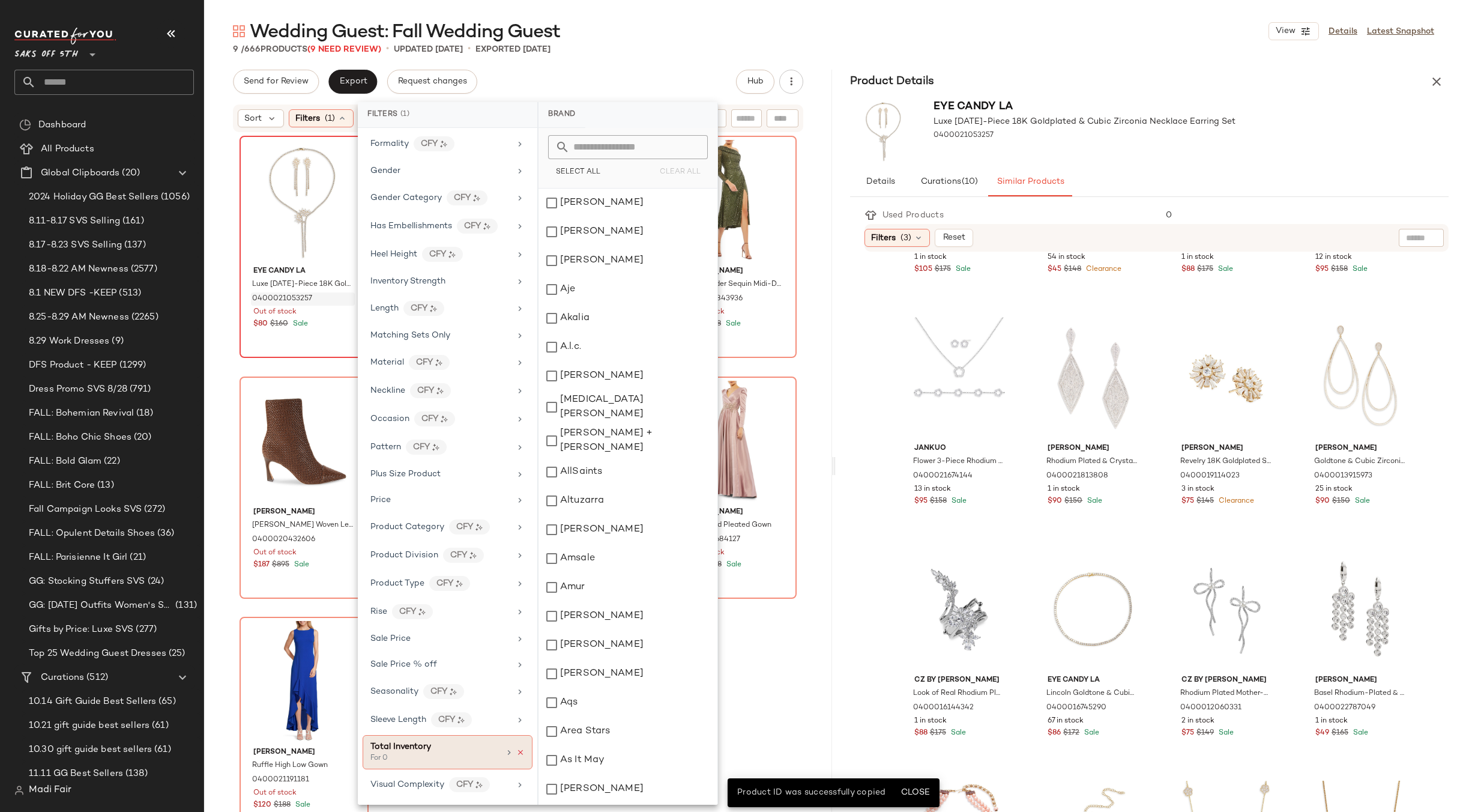
click at [518, 750] on icon at bounding box center [521, 753] width 9 height 9
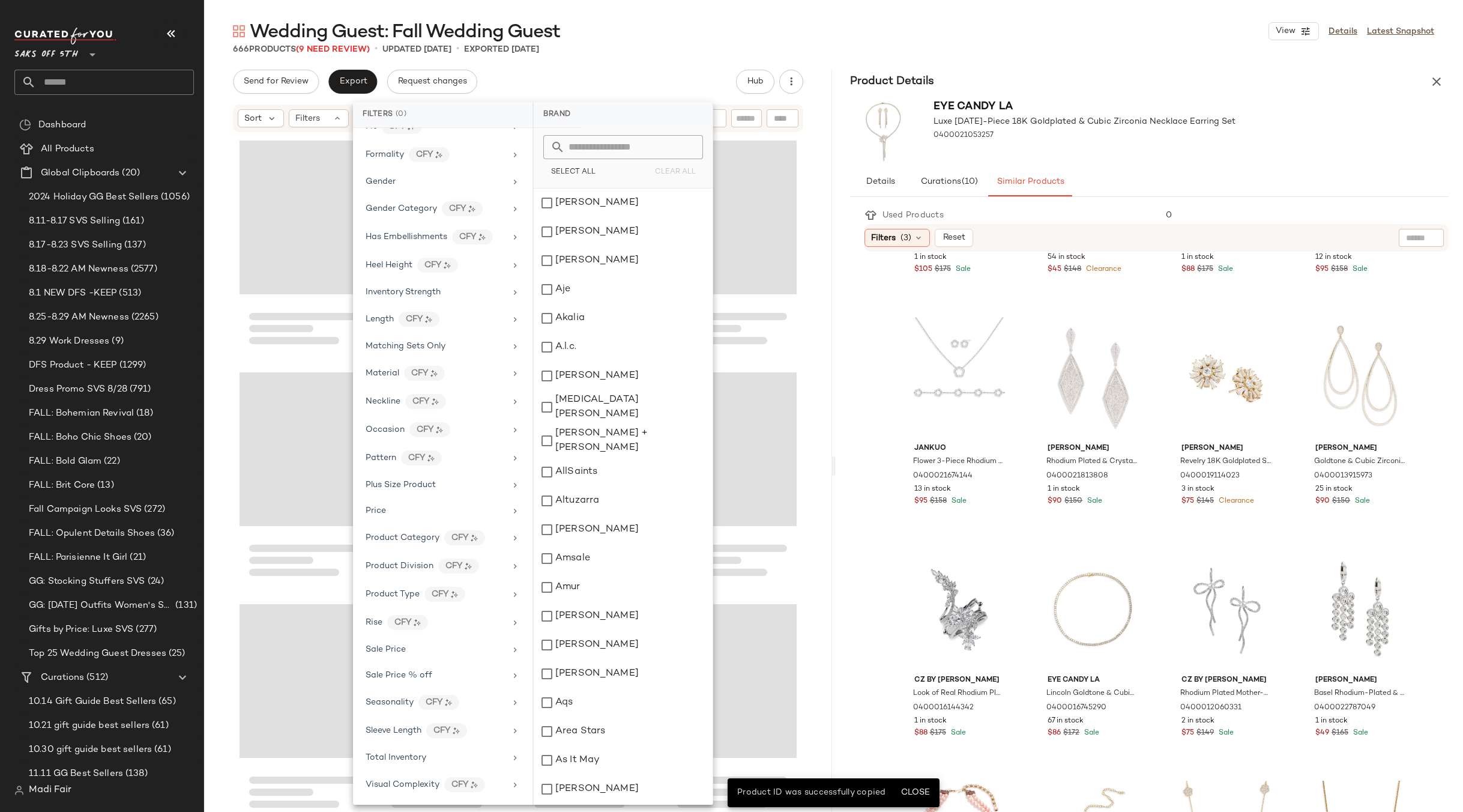
click at [612, 93] on div "Send for Review Export Request changes Hub" at bounding box center [518, 82] width 571 height 24
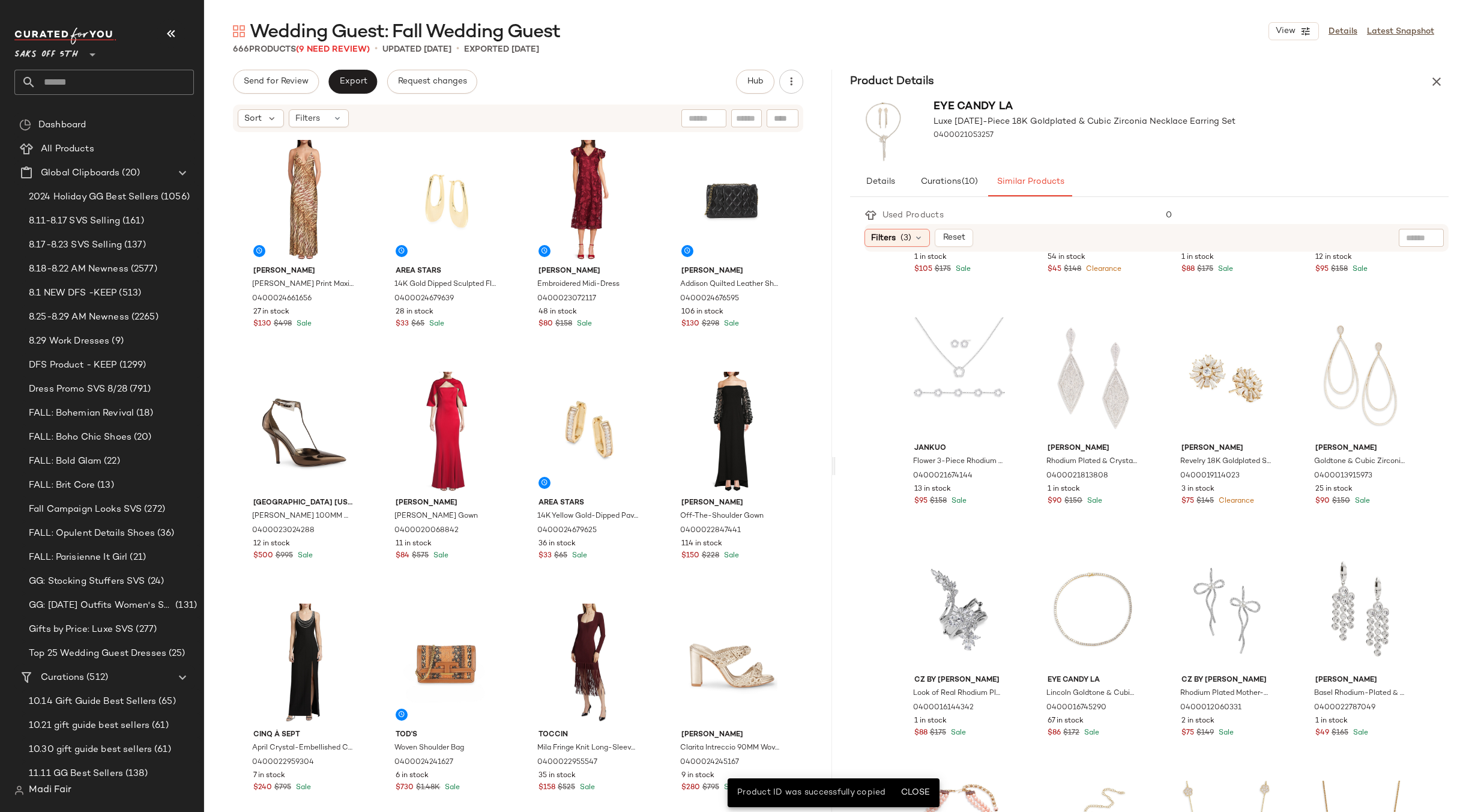
click at [782, 116] on div at bounding box center [782, 118] width 32 height 18
paste input "**********"
type input "**********"
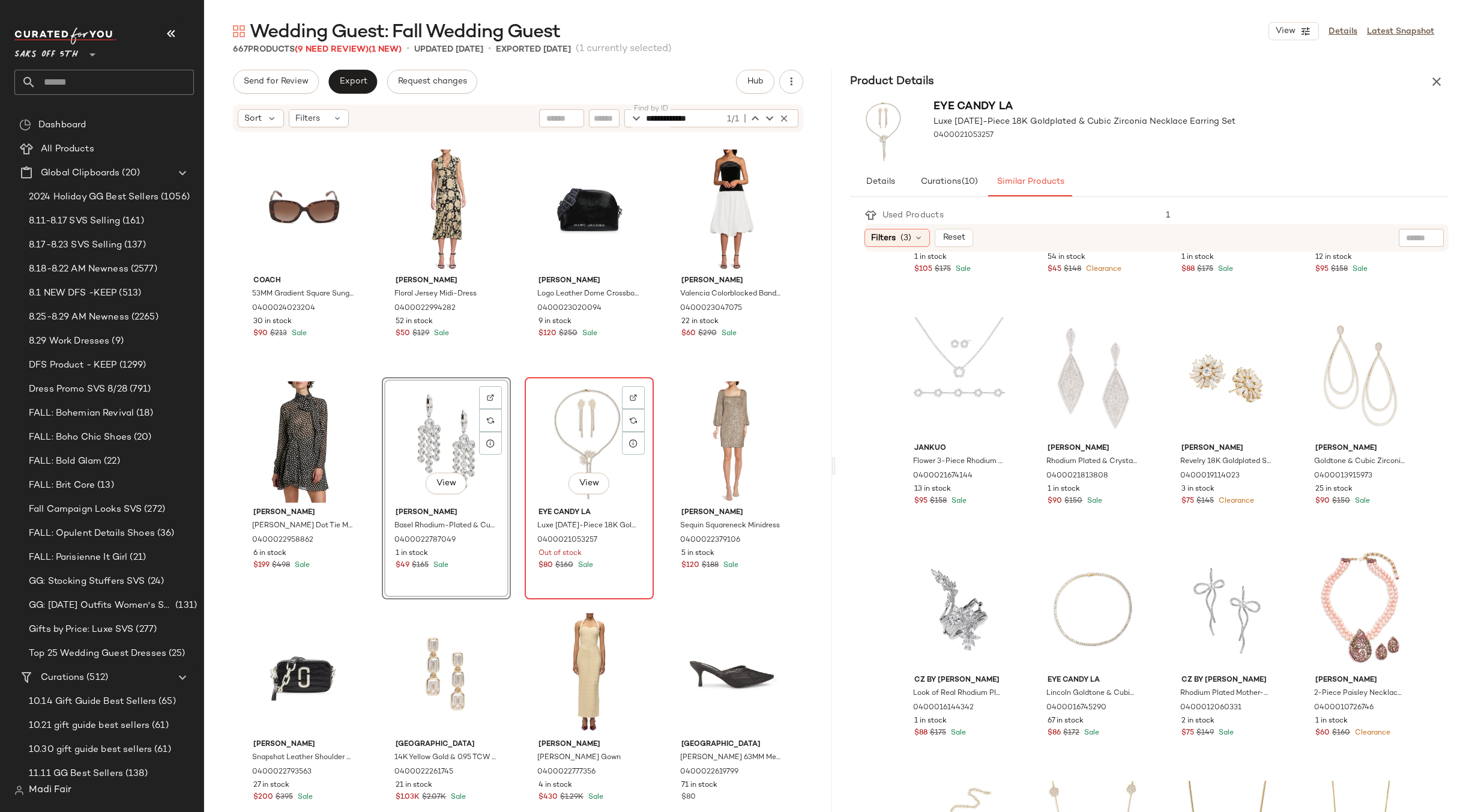
click at [597, 424] on div "View" at bounding box center [590, 441] width 121 height 122
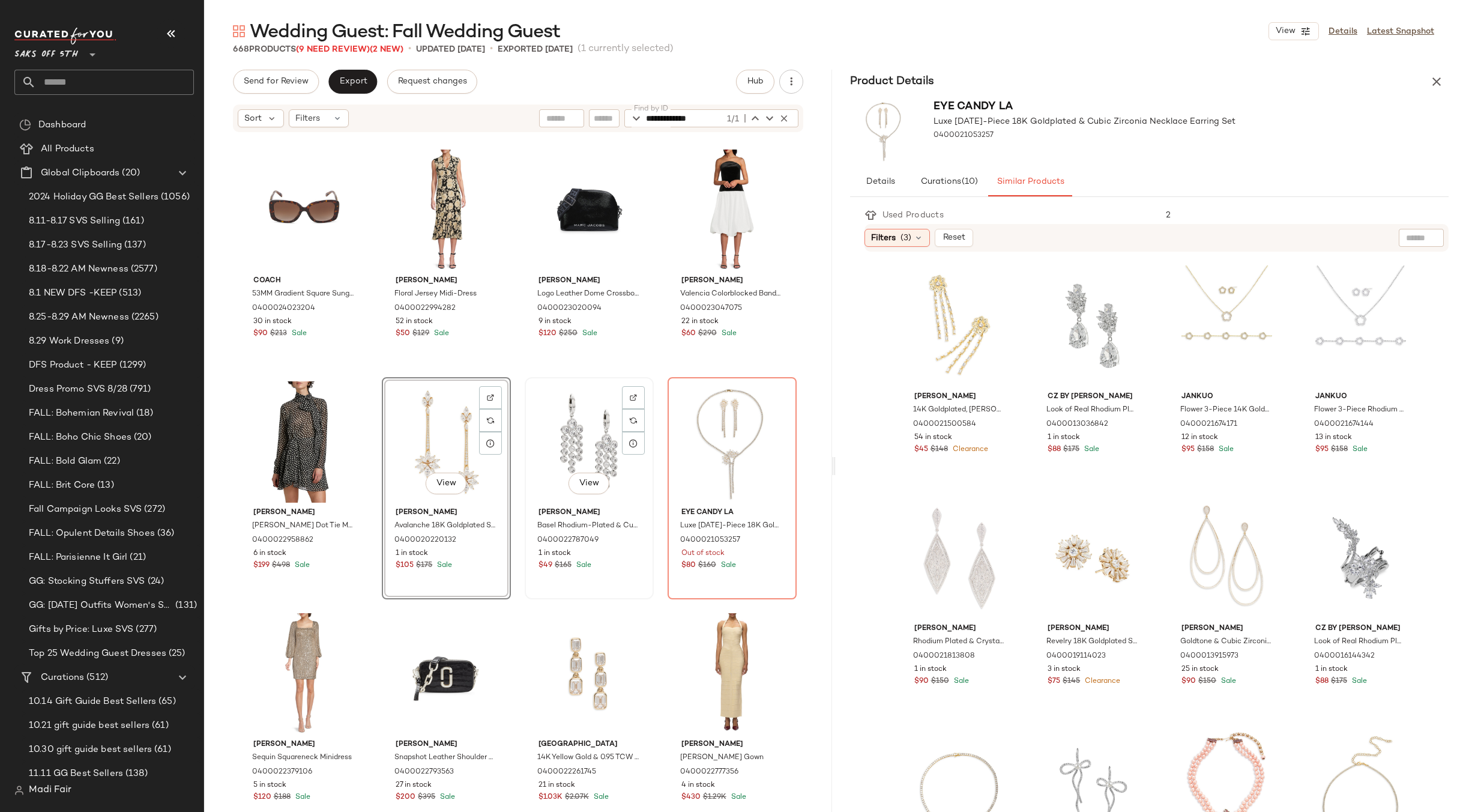
click at [568, 432] on div "View" at bounding box center [590, 441] width 121 height 122
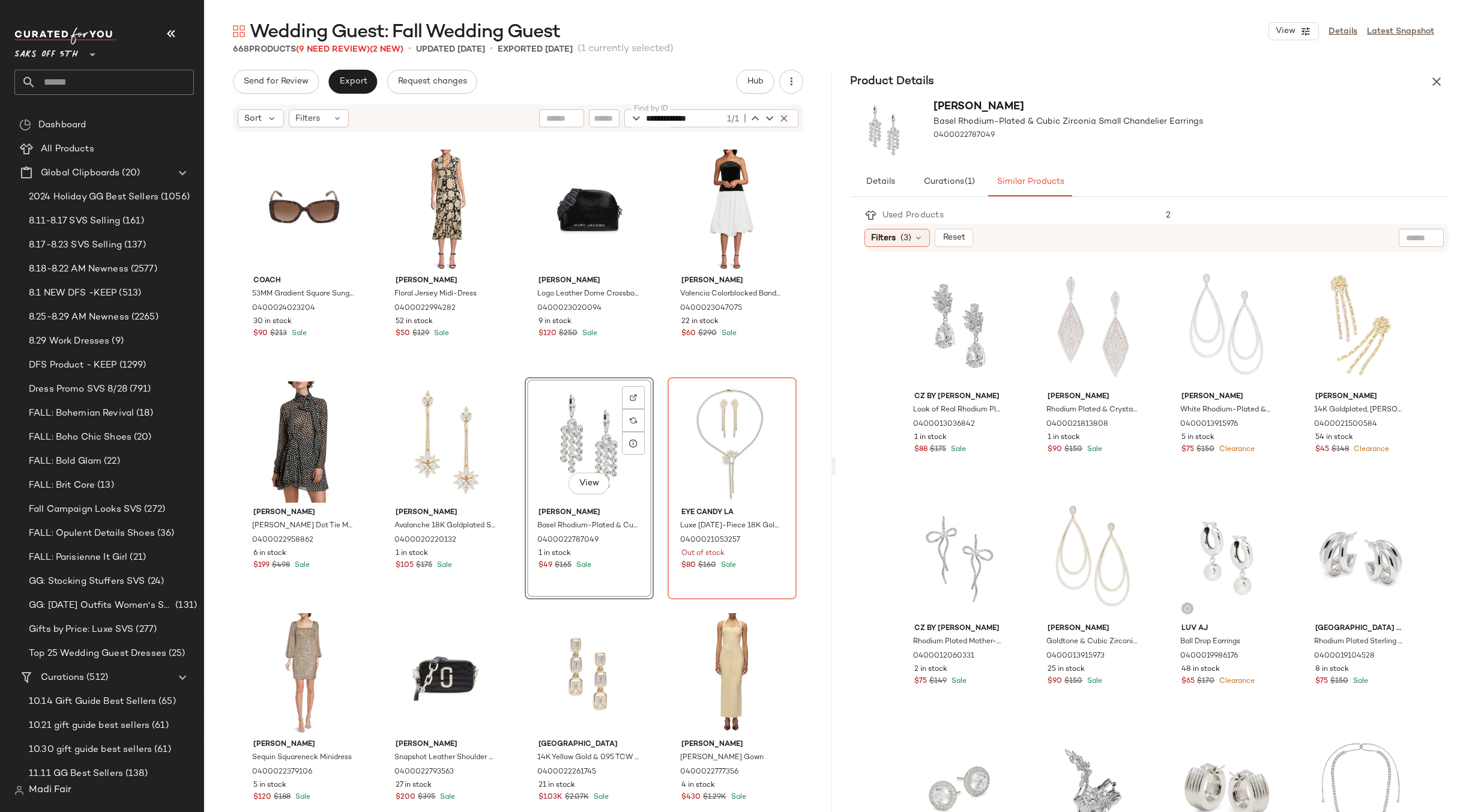
click at [785, 114] on icon "button" at bounding box center [784, 118] width 11 height 11
click at [516, 375] on div "Coach 53MM Gradient Square Sunglasses 0400024023204 30 in stock $90 $213 Sale T…" at bounding box center [518, 490] width 628 height 715
click at [563, 422] on div "View" at bounding box center [590, 441] width 121 height 122
click at [1441, 79] on icon "button" at bounding box center [1436, 81] width 15 height 15
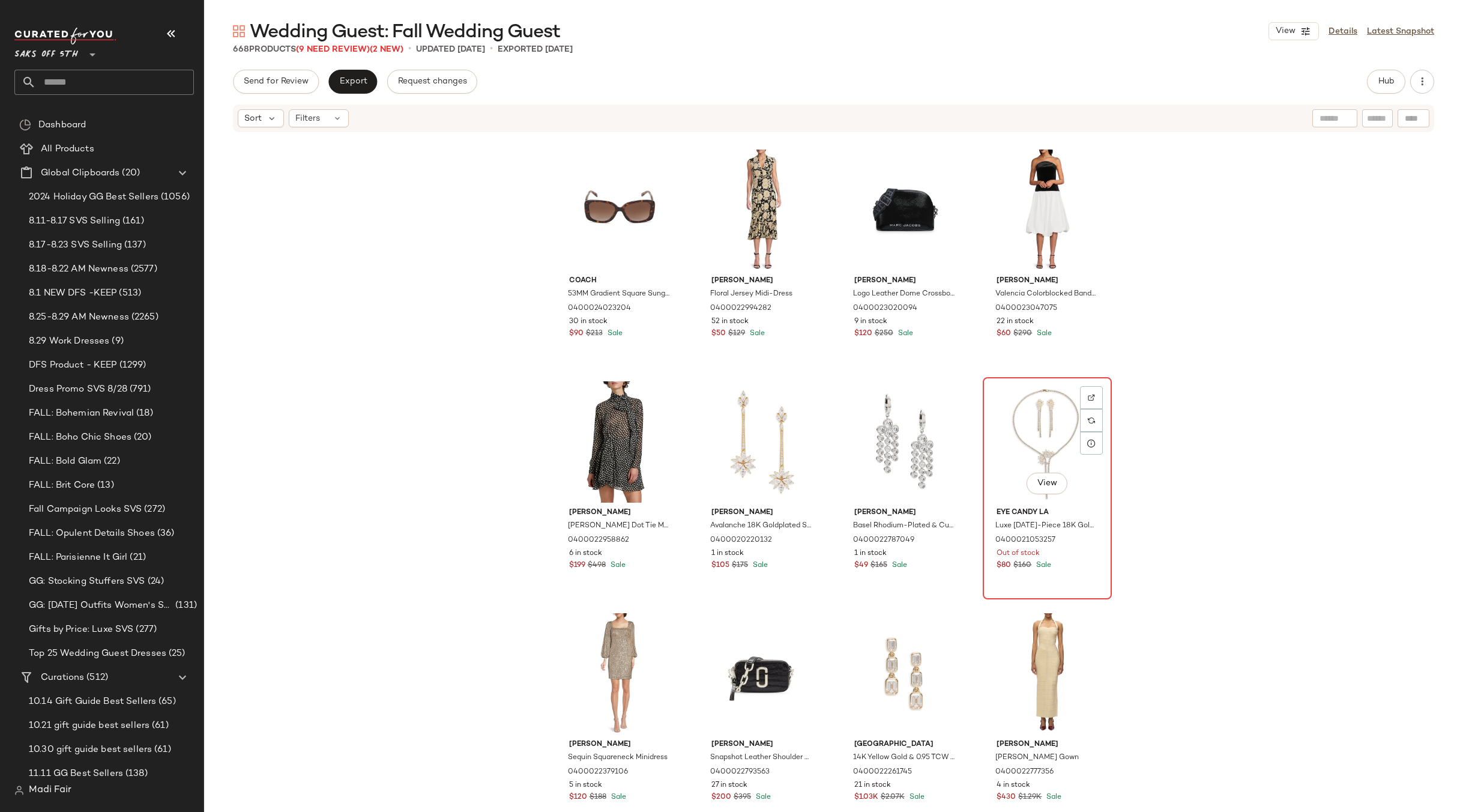
click at [1019, 430] on div "View" at bounding box center [1047, 441] width 121 height 122
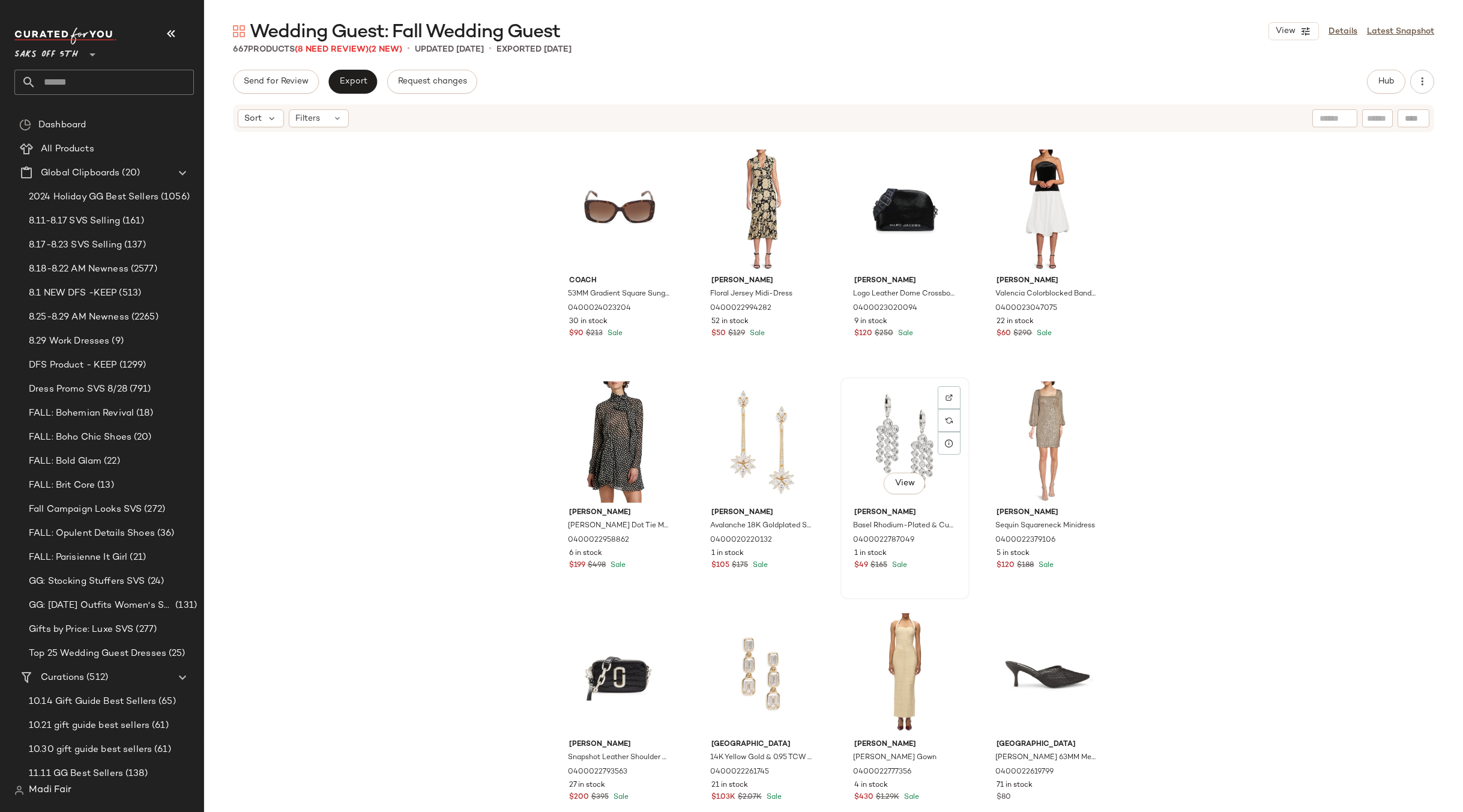
click at [900, 432] on div "View" at bounding box center [905, 441] width 121 height 122
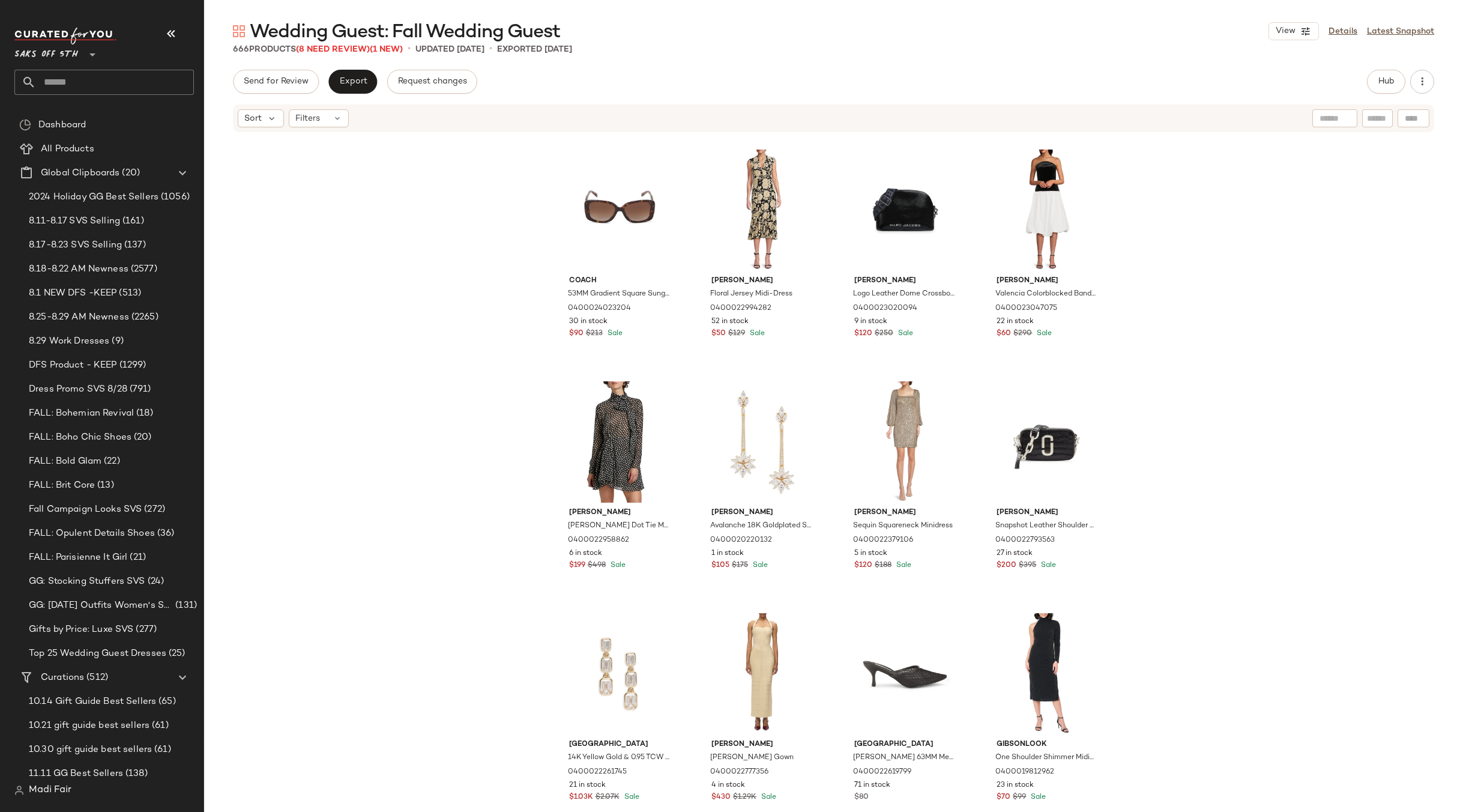
click at [1150, 407] on div "Coach 53MM Gradient Square Sunglasses 0400024023204 30 in stock $90 $213 Sale T…" at bounding box center [834, 490] width 1259 height 715
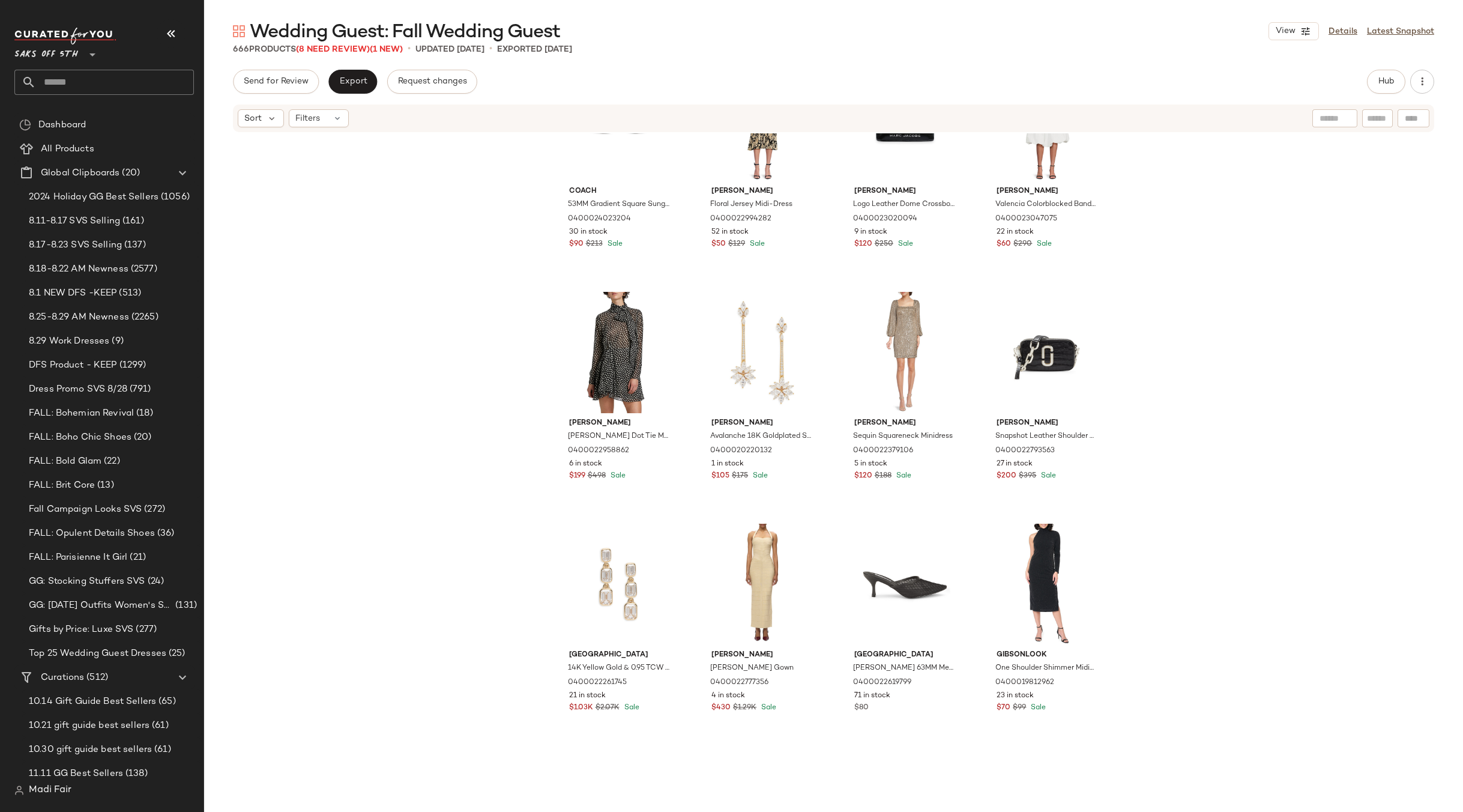
scroll to position [4523, 0]
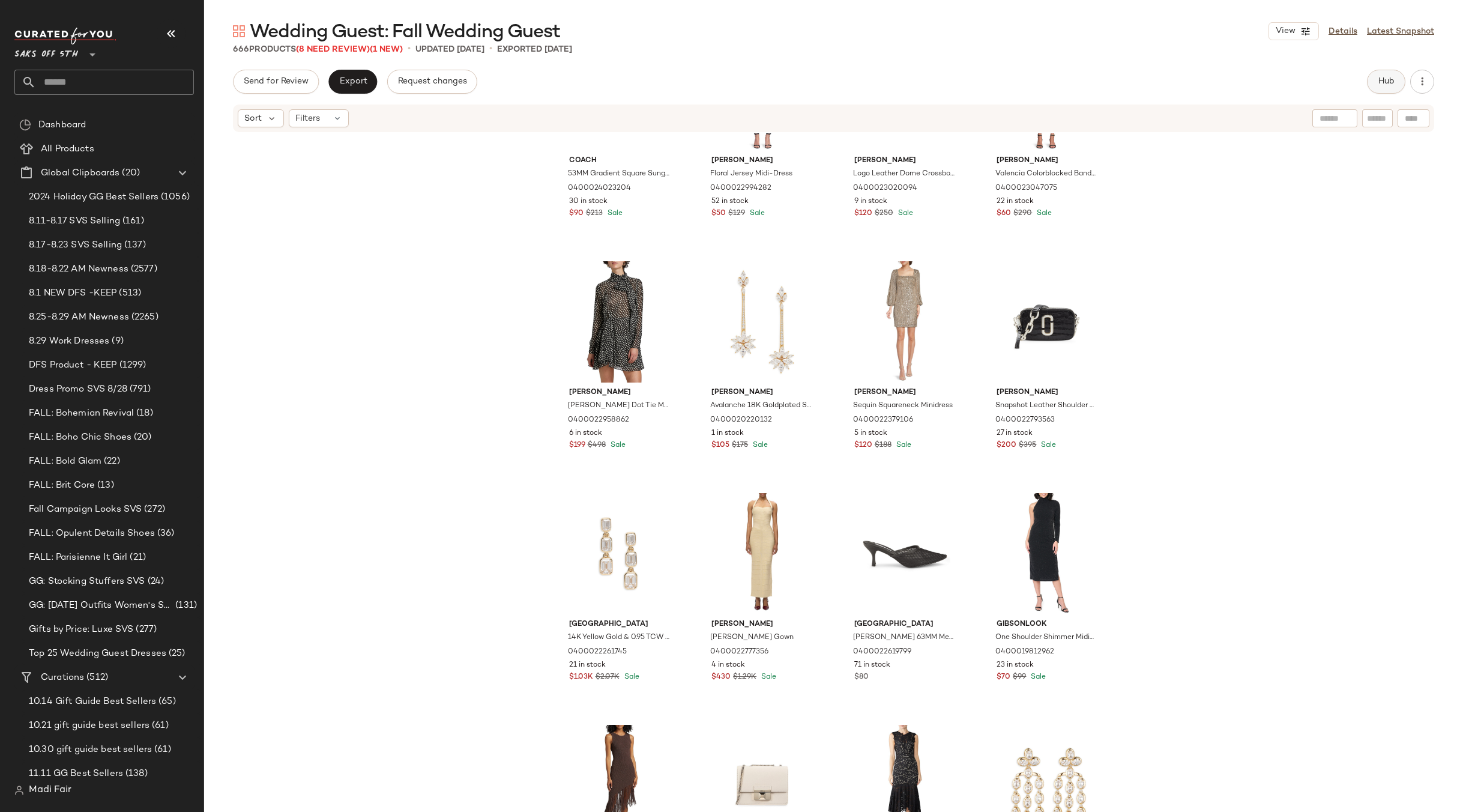
click at [1394, 80] on span "Hub" at bounding box center [1385, 81] width 16 height 9
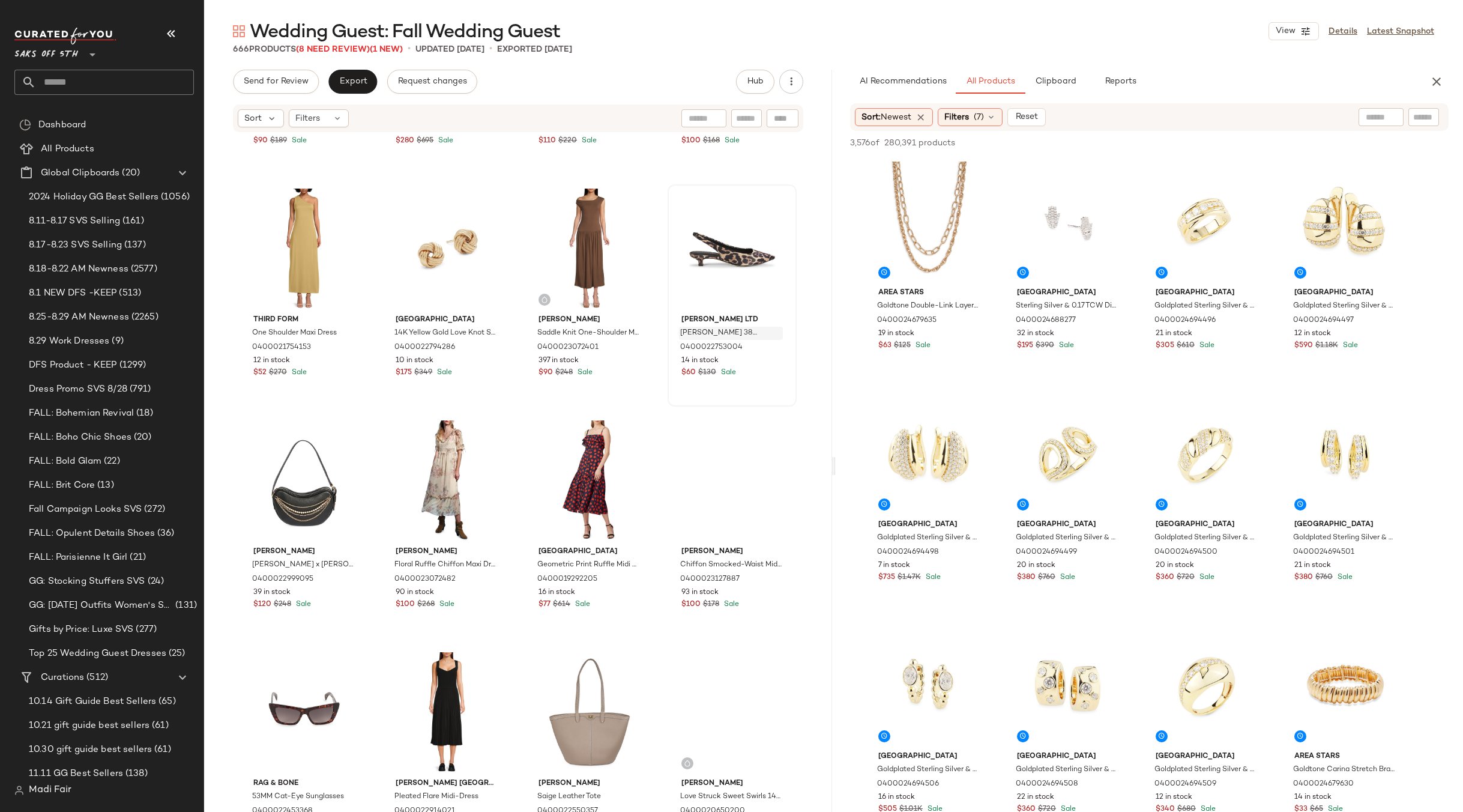
scroll to position [7764, 0]
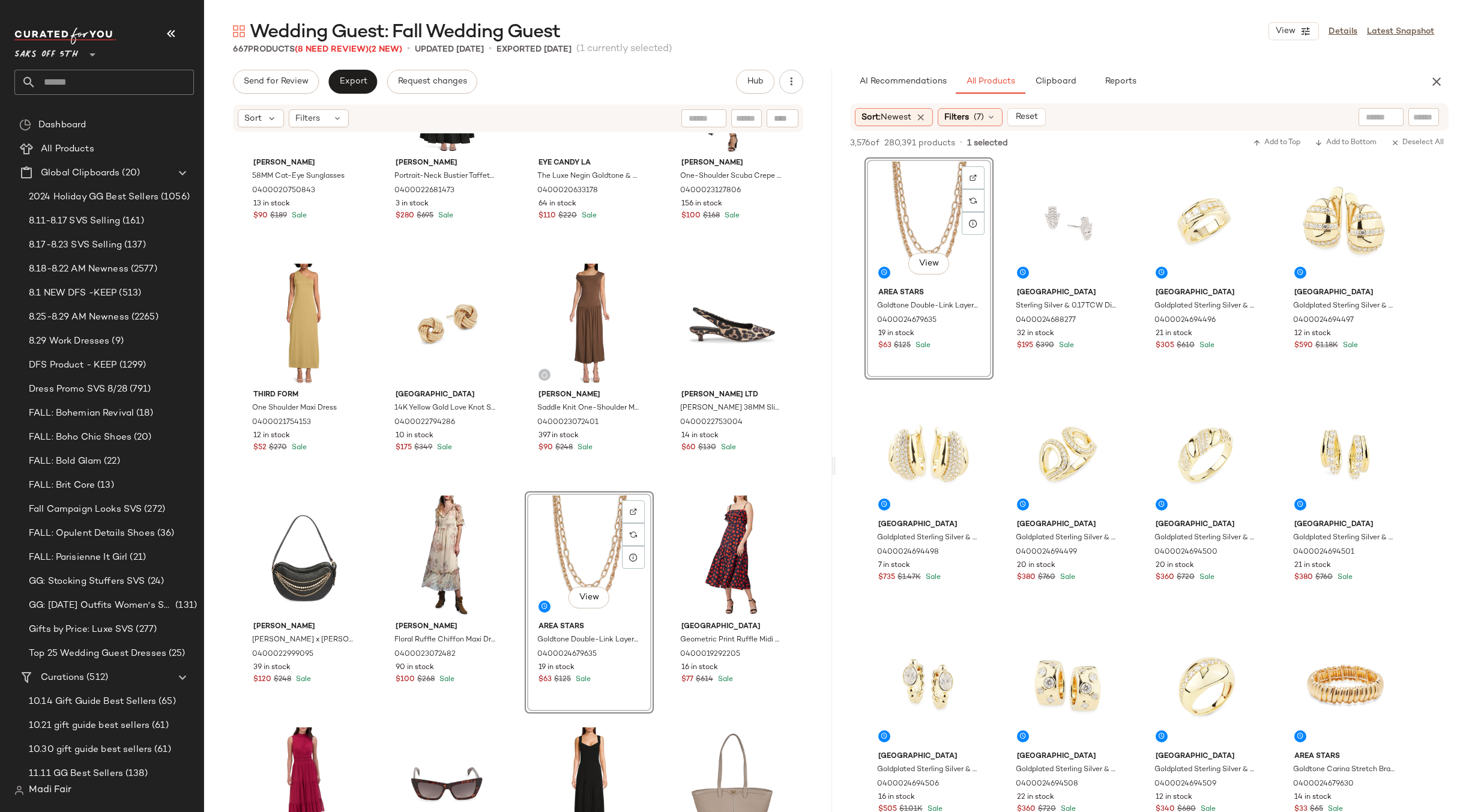
click at [658, 493] on div "Max Mara 58MM Cat-Eye Sunglasses 0400020750843 13 in stock $90 $189 Sale Zac Po…" at bounding box center [518, 490] width 628 height 715
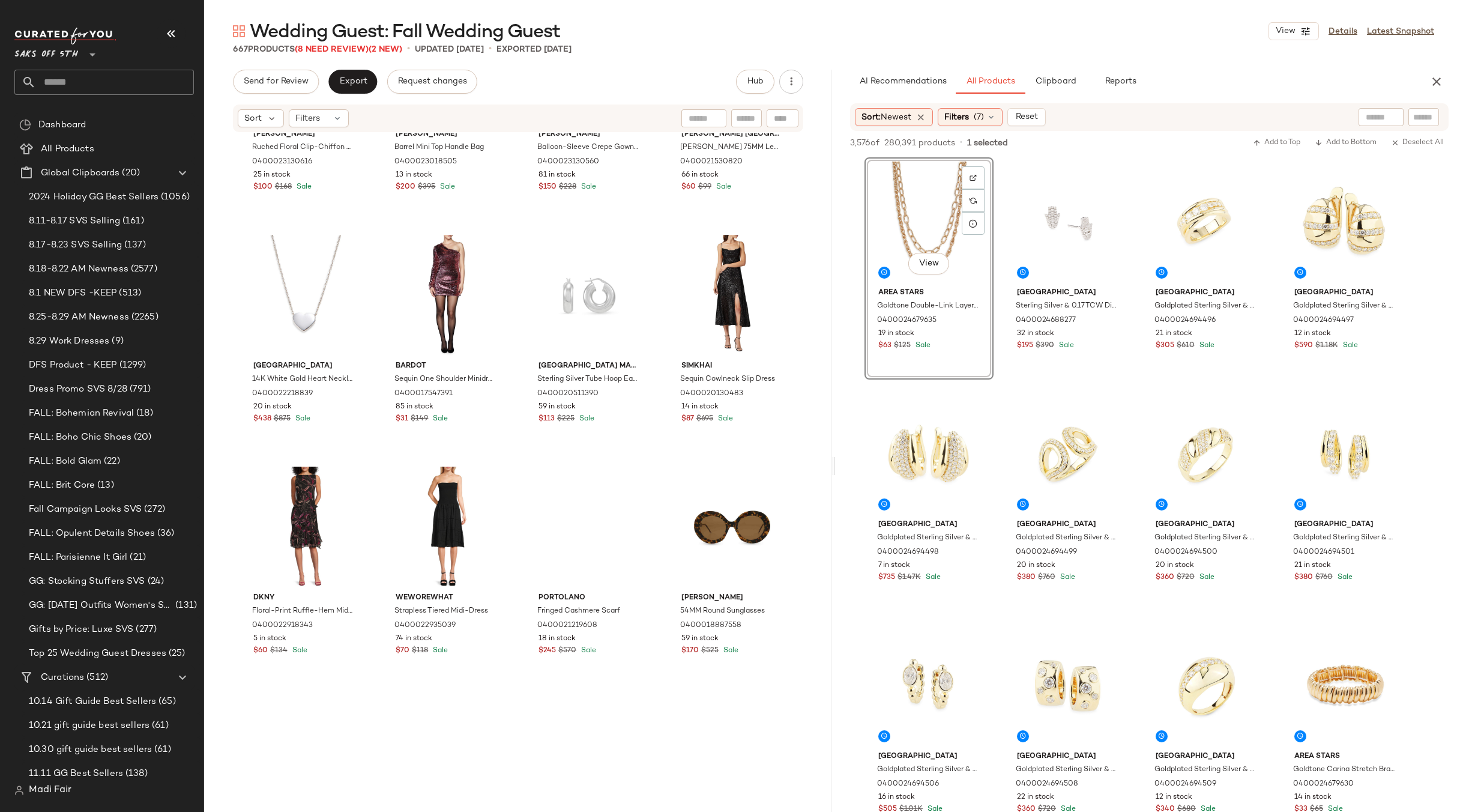
scroll to position [9024, 0]
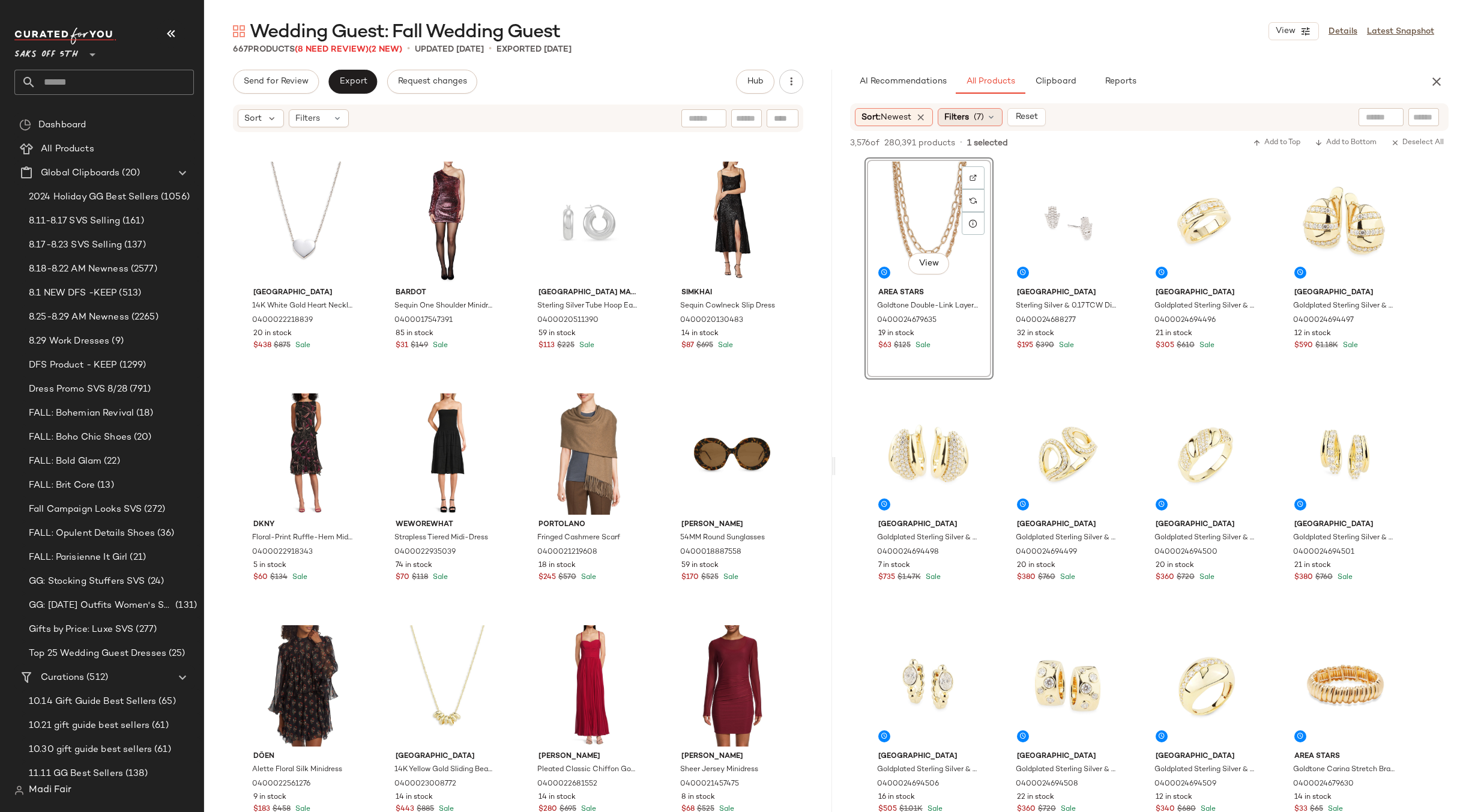
click at [984, 116] on span "(7)" at bounding box center [979, 117] width 10 height 13
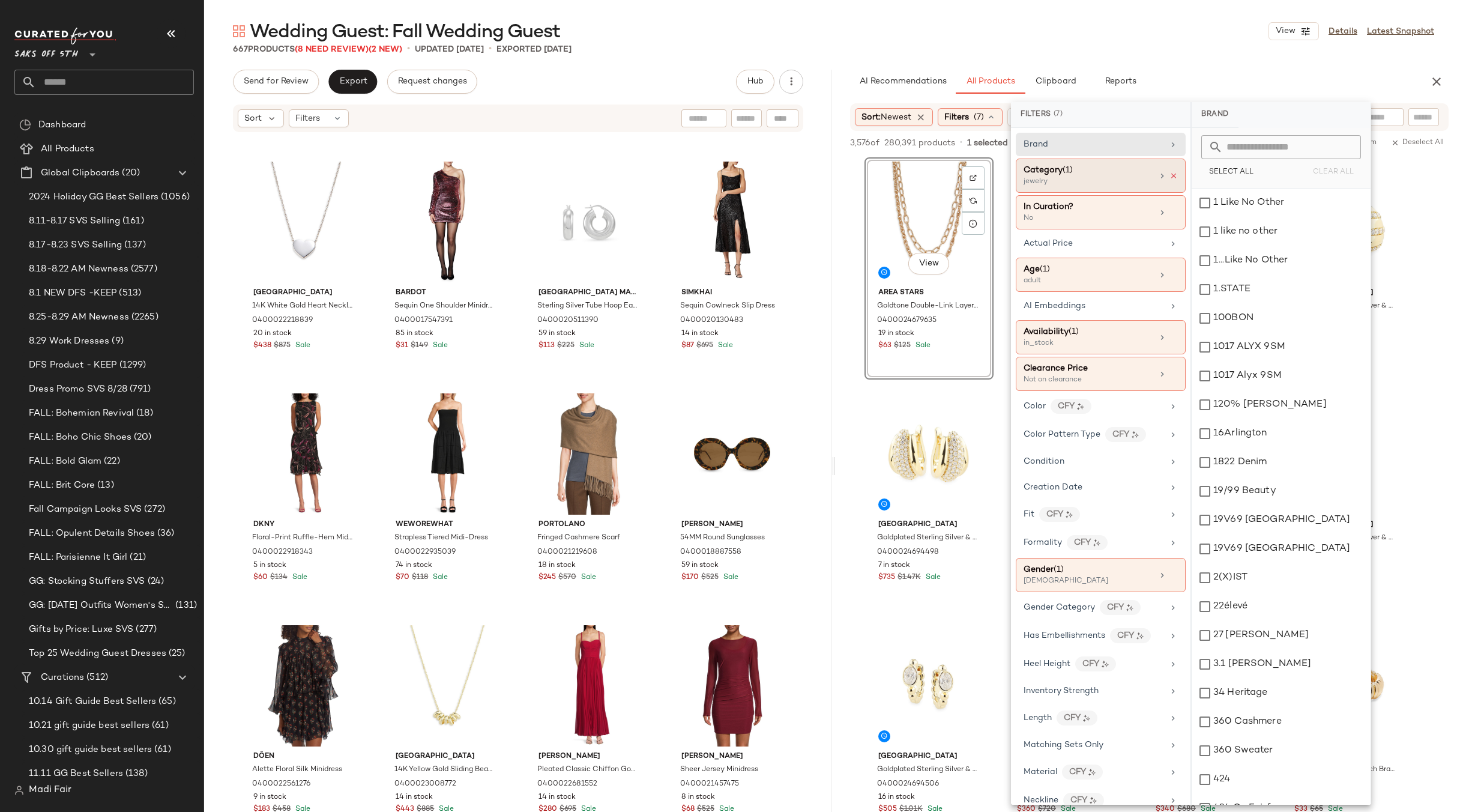
click at [1172, 175] on icon at bounding box center [1174, 176] width 9 height 9
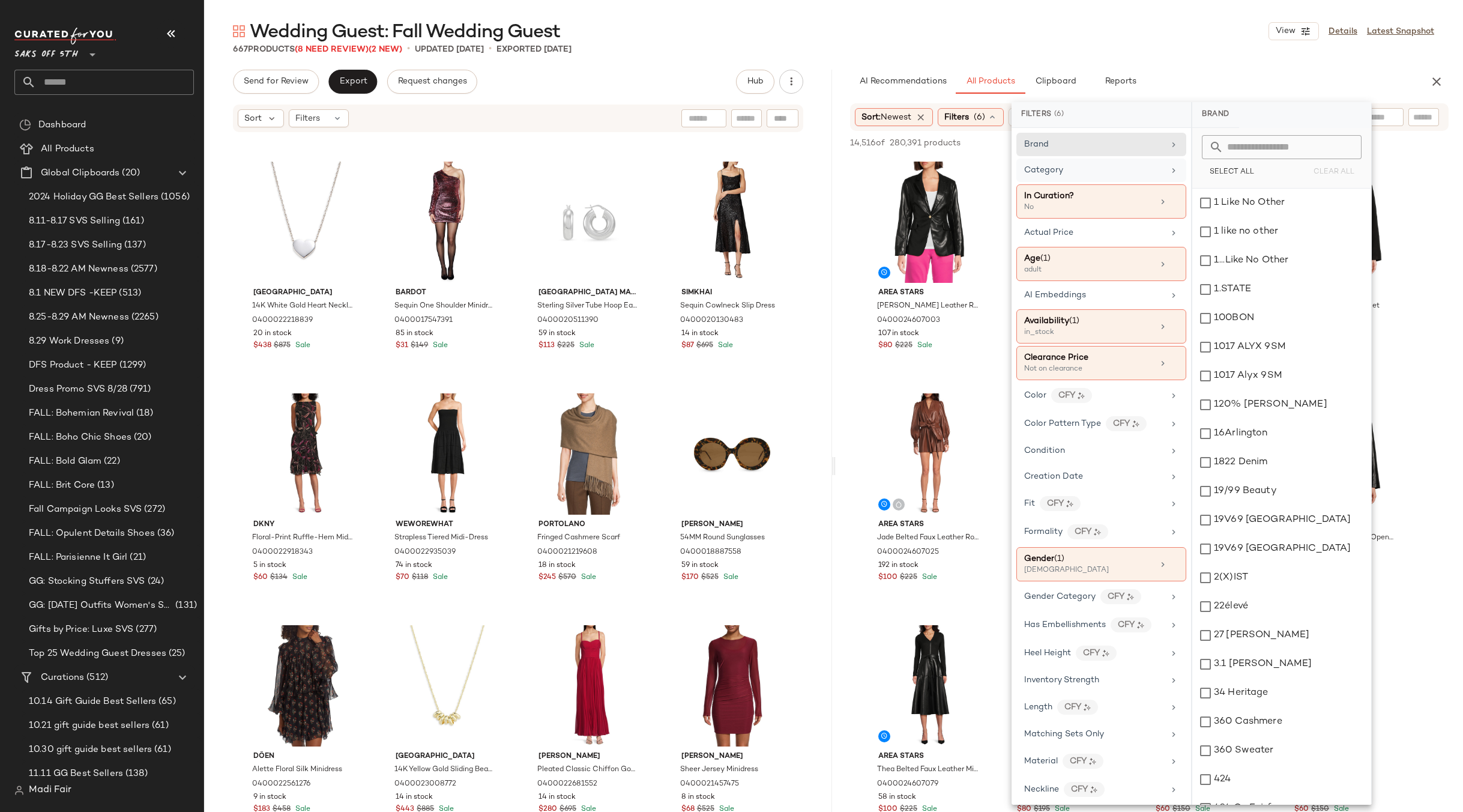
click at [1152, 67] on div "Wedding Guest: Fall Wedding Guest View Details Latest Snapshot 667 Products (8 …" at bounding box center [834, 415] width 1259 height 792
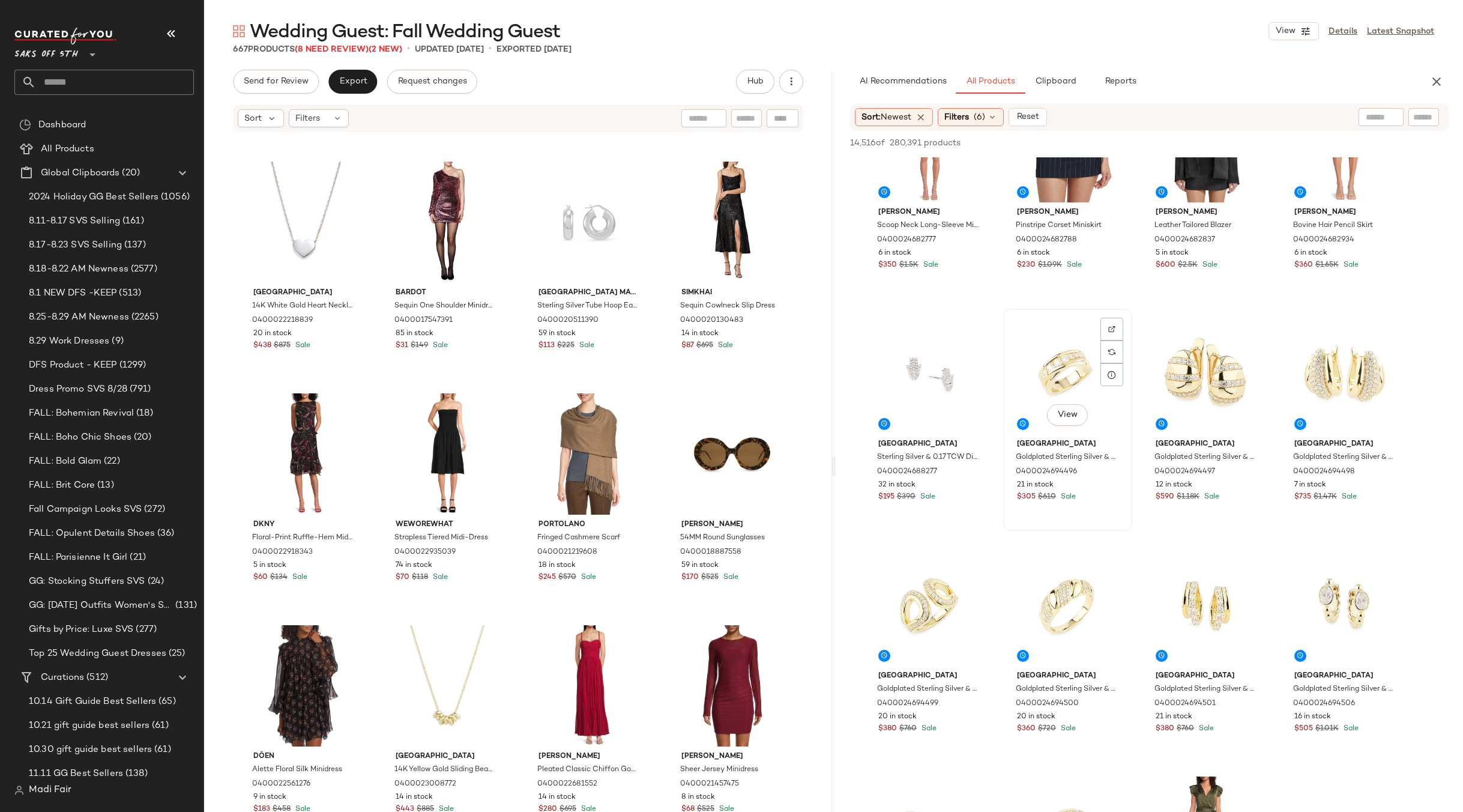
scroll to position [5402, 0]
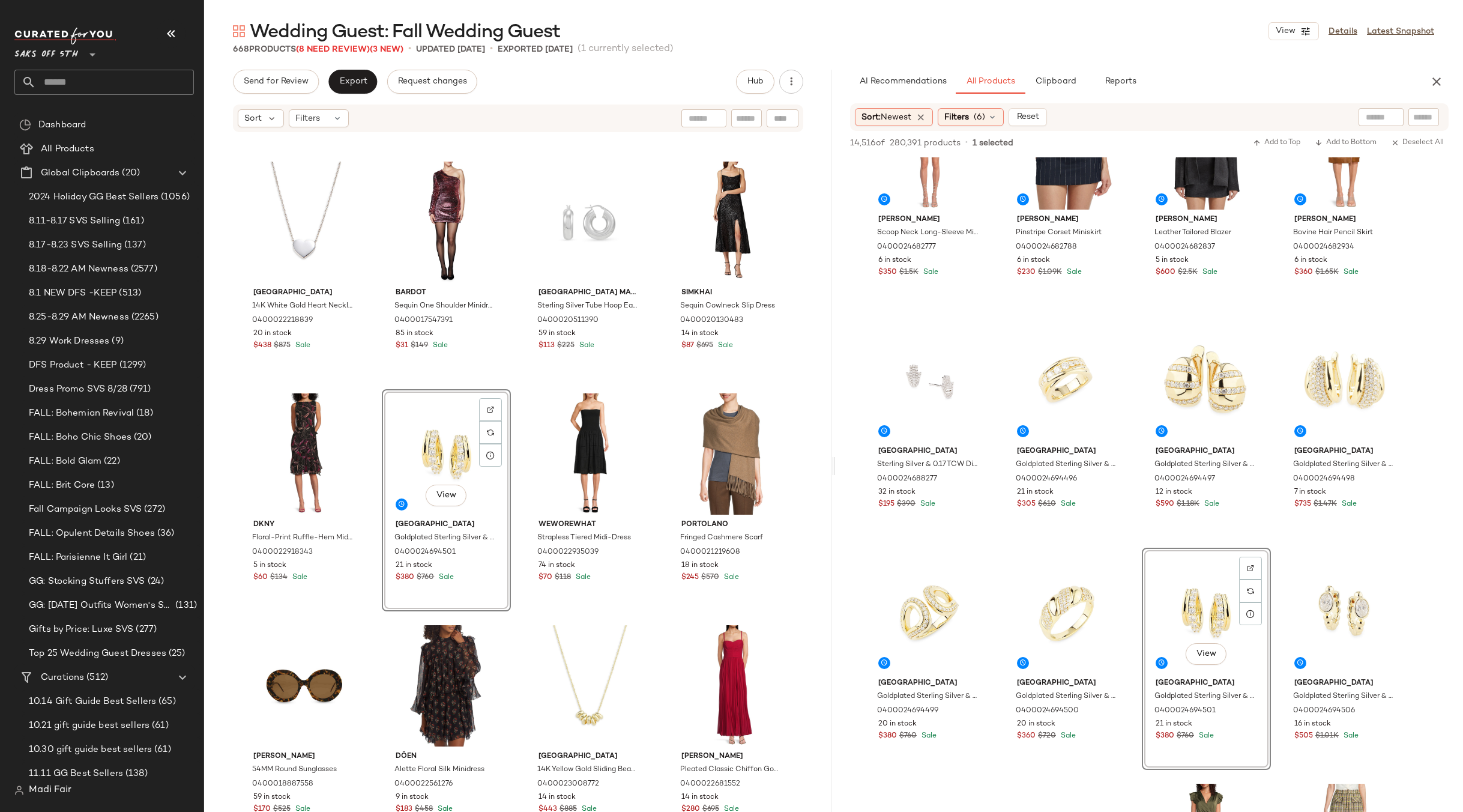
click at [658, 384] on div "Eliza J Ruched Floral Clip-Chiffon High-Low Dress 0400023130616 25 in stock $10…" at bounding box center [518, 490] width 628 height 715
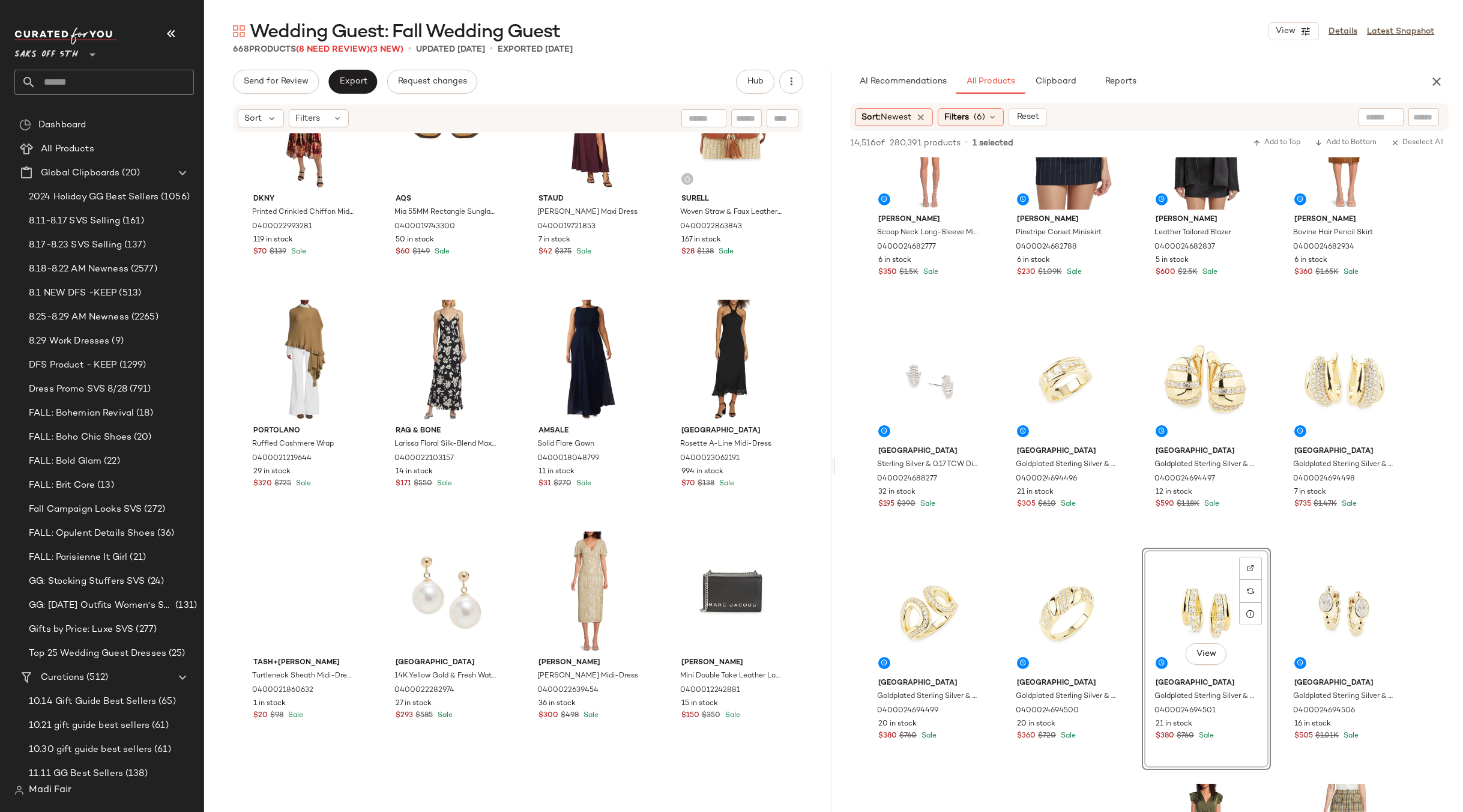
scroll to position [10285, 0]
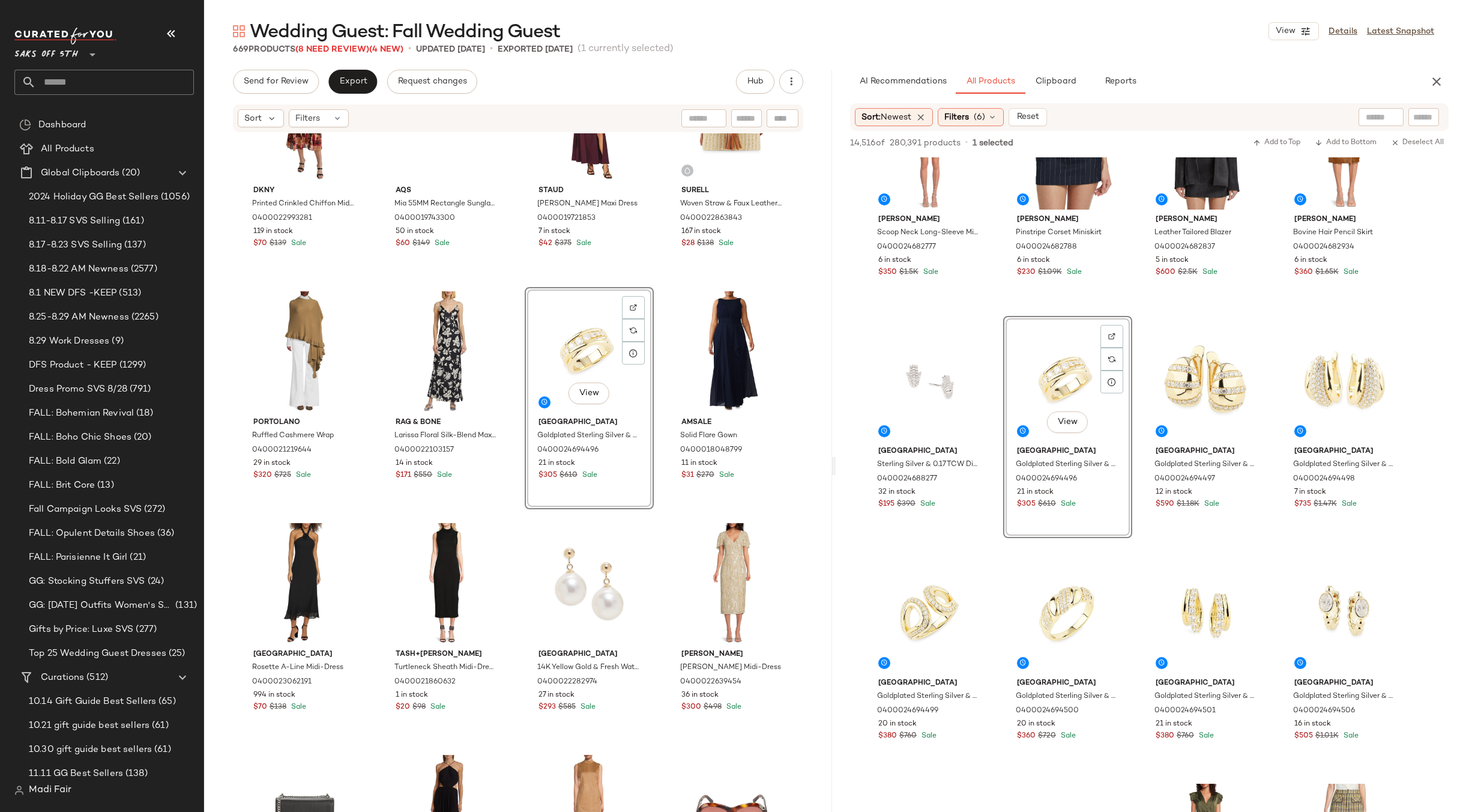
click at [665, 278] on div "Dkny Printed Crinkled Chiffon Midi-Dress With Lurex® 0400022993281 119 in stock…" at bounding box center [518, 490] width 628 height 715
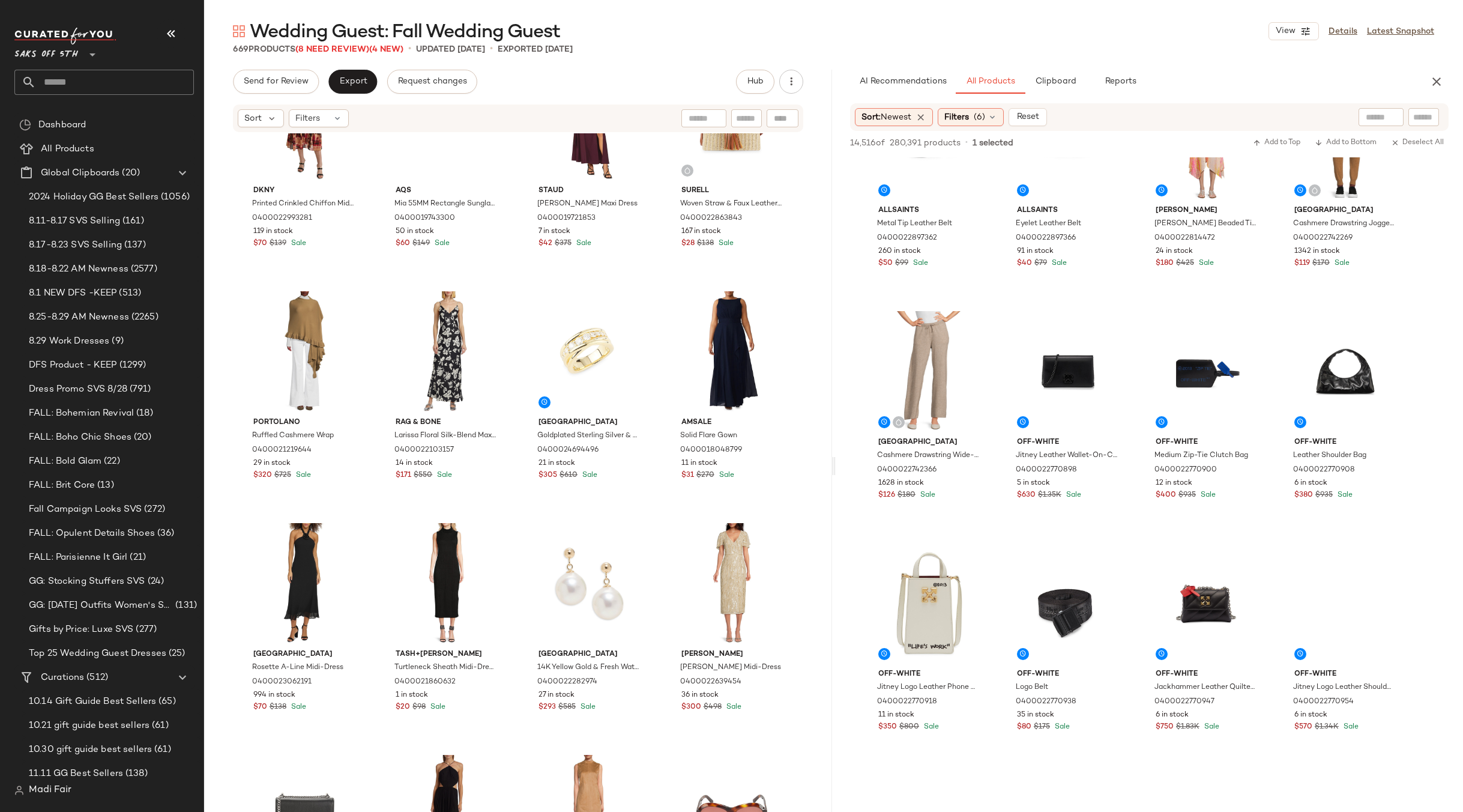
scroll to position [7384, 0]
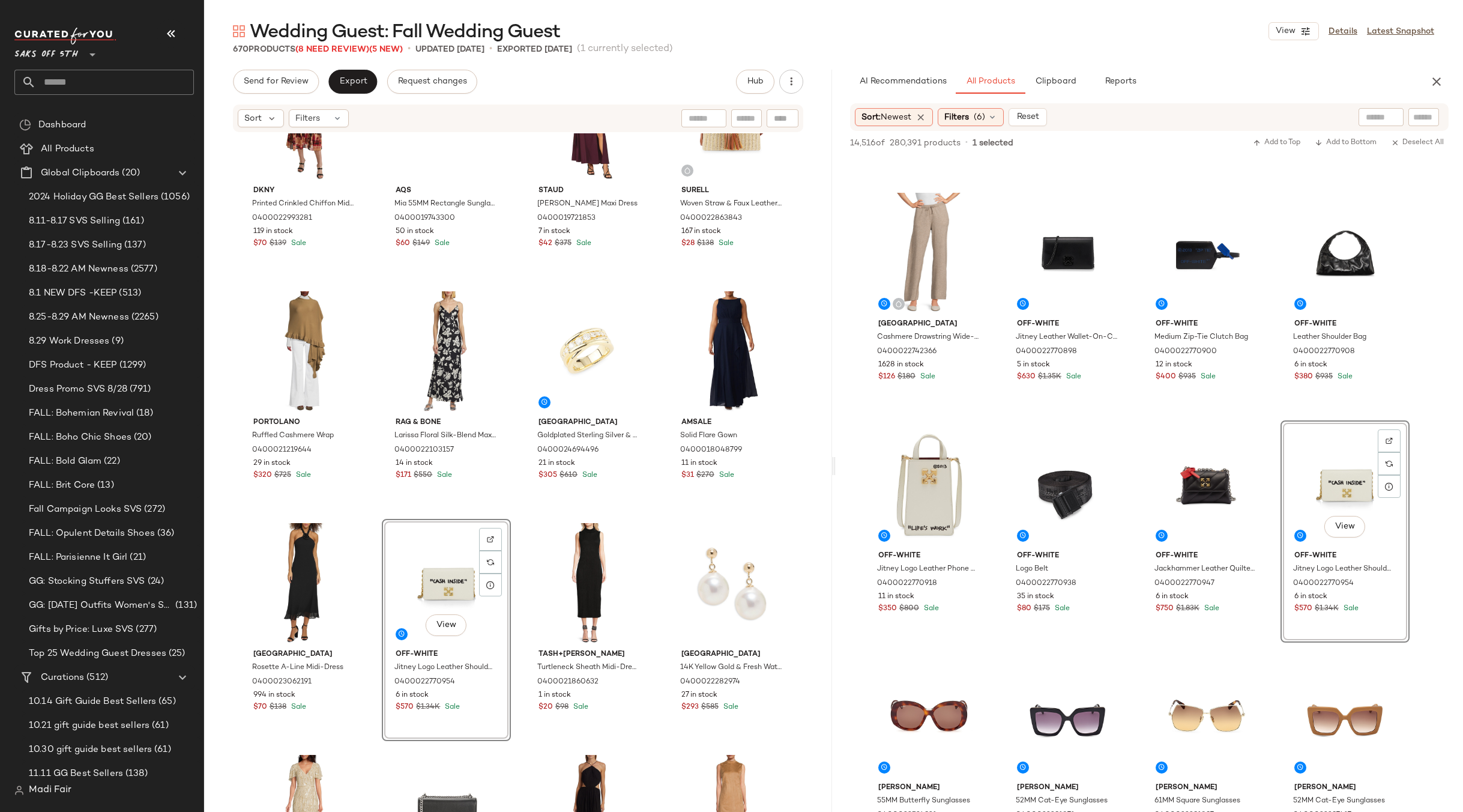
click at [660, 515] on div "Dkny Printed Crinkled Chiffon Midi-Dress With Lurex® 0400022993281 119 in stock…" at bounding box center [518, 490] width 628 height 715
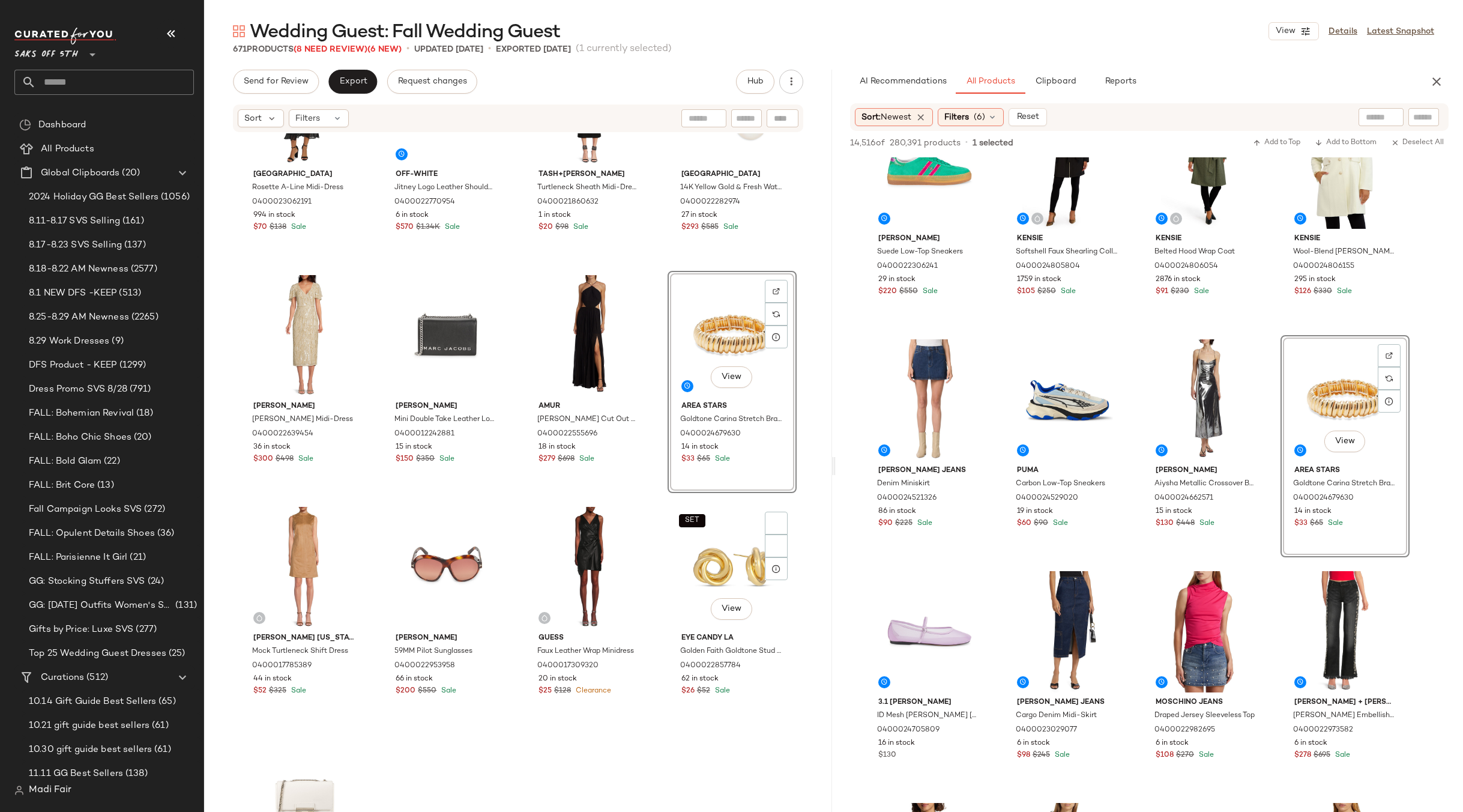
scroll to position [10765, 0]
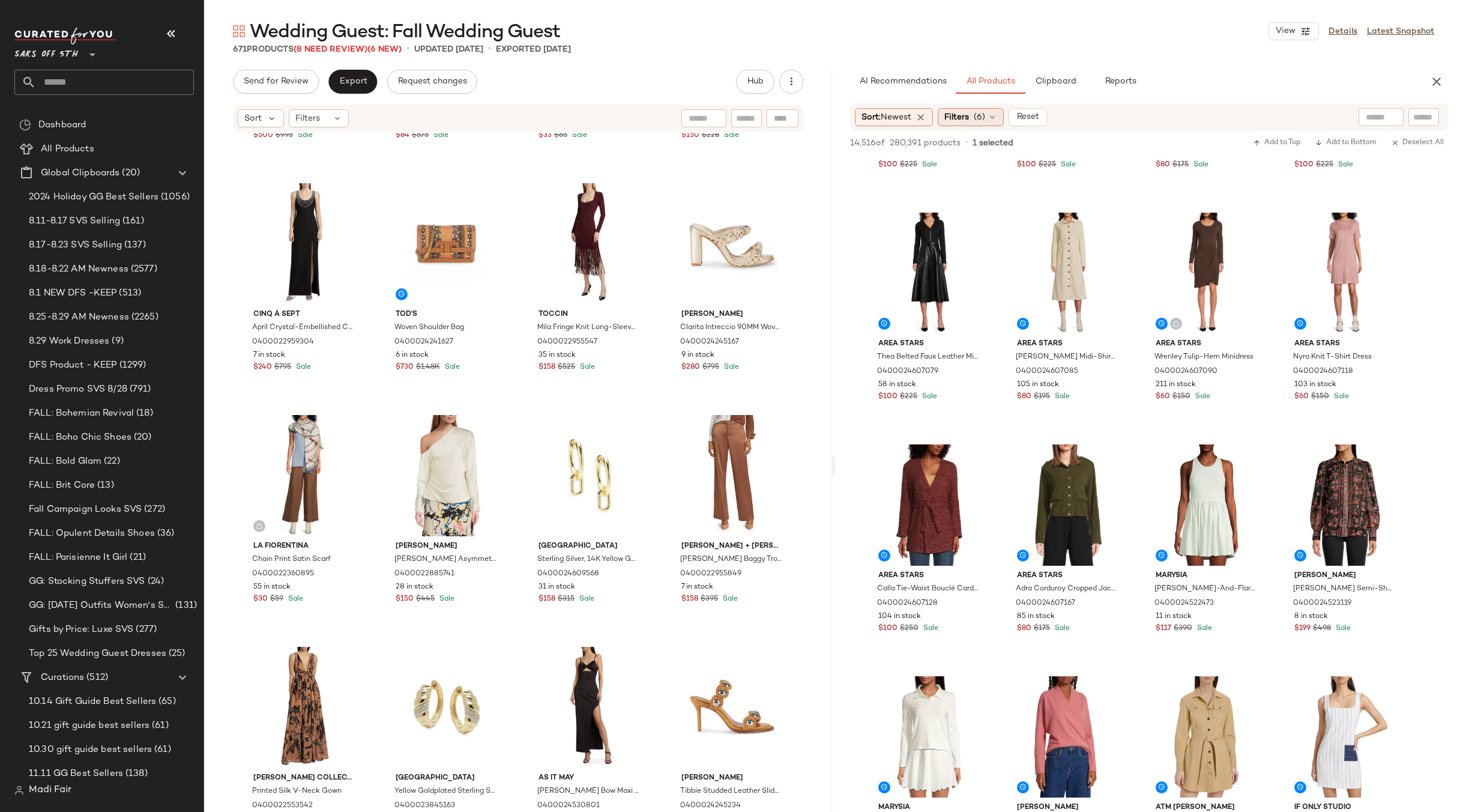
scroll to position [420, 0]
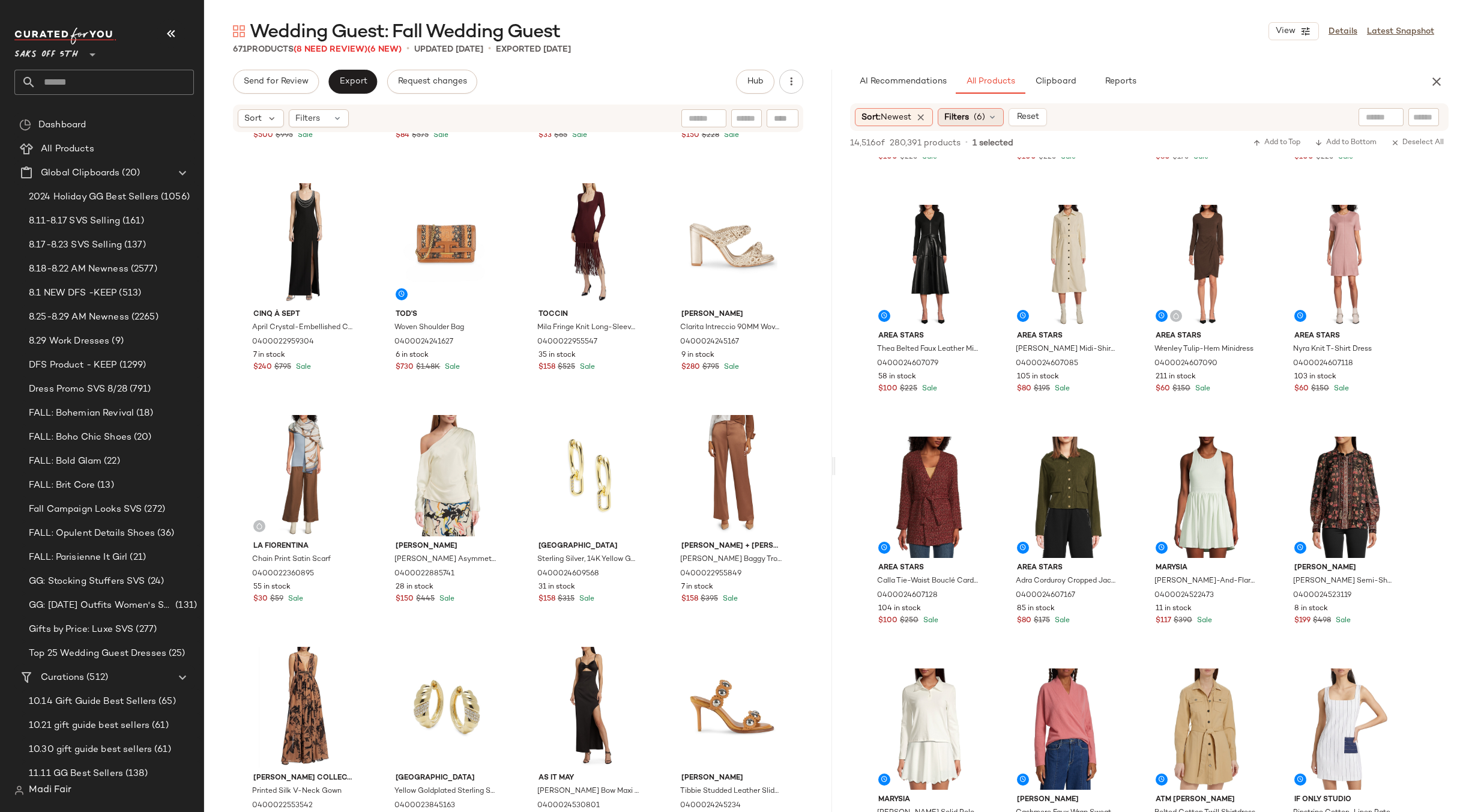
click at [980, 117] on span "(6)" at bounding box center [979, 117] width 11 height 13
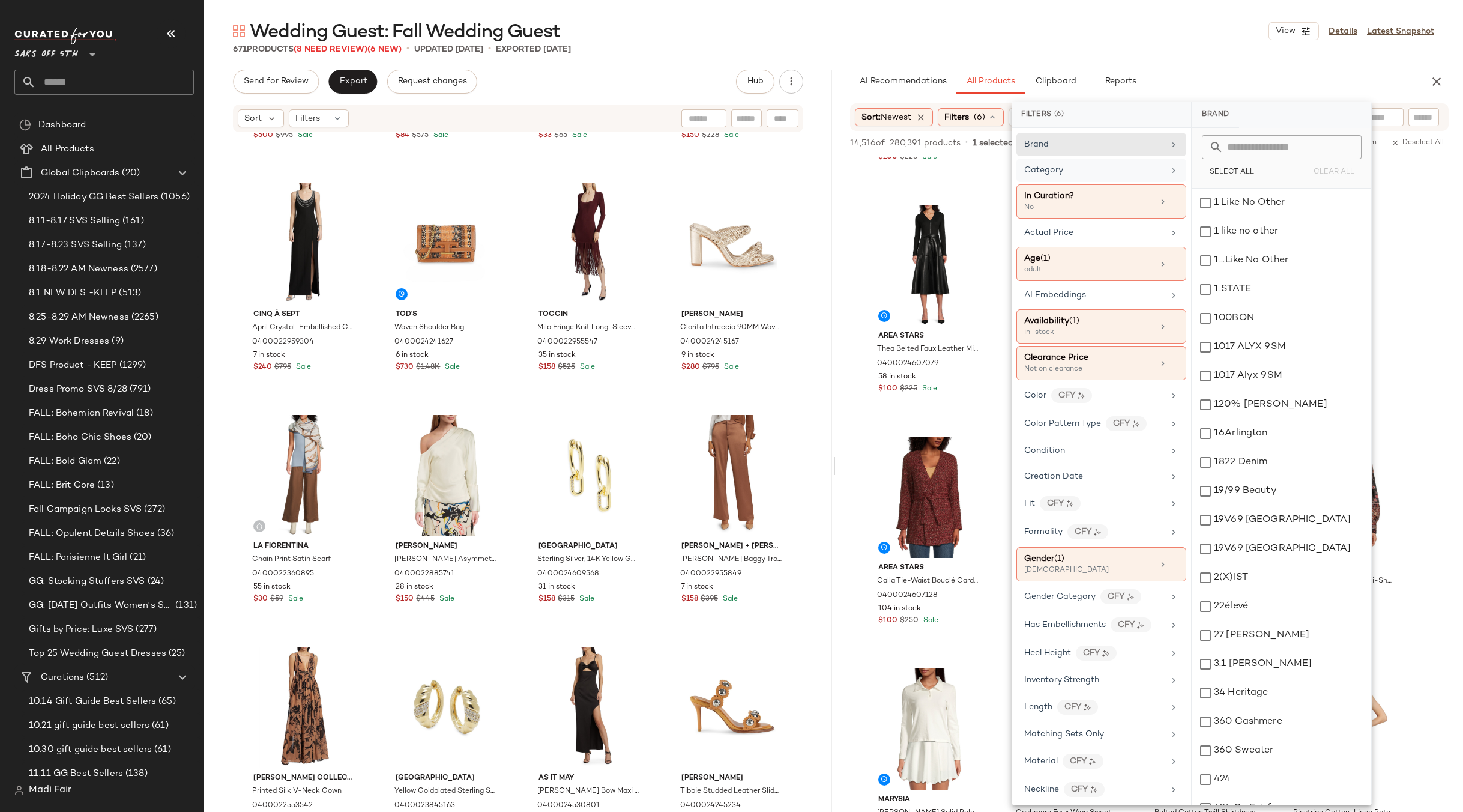
drag, startPoint x: 1091, startPoint y: 166, endPoint x: 1151, endPoint y: 171, distance: 60.2
click at [1091, 166] on div "Category" at bounding box center [1094, 170] width 140 height 13
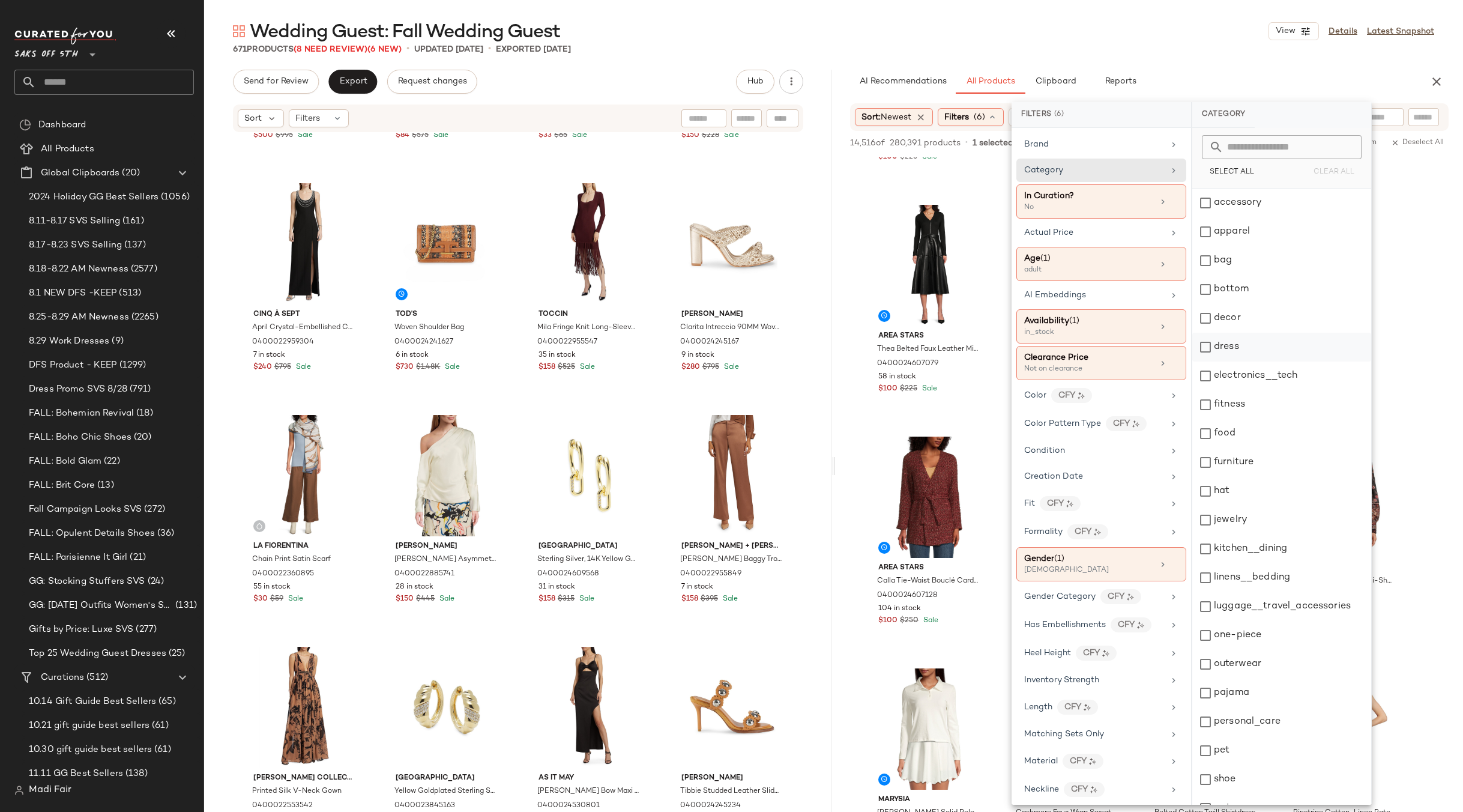
click at [1236, 343] on div "dress" at bounding box center [1282, 347] width 179 height 28
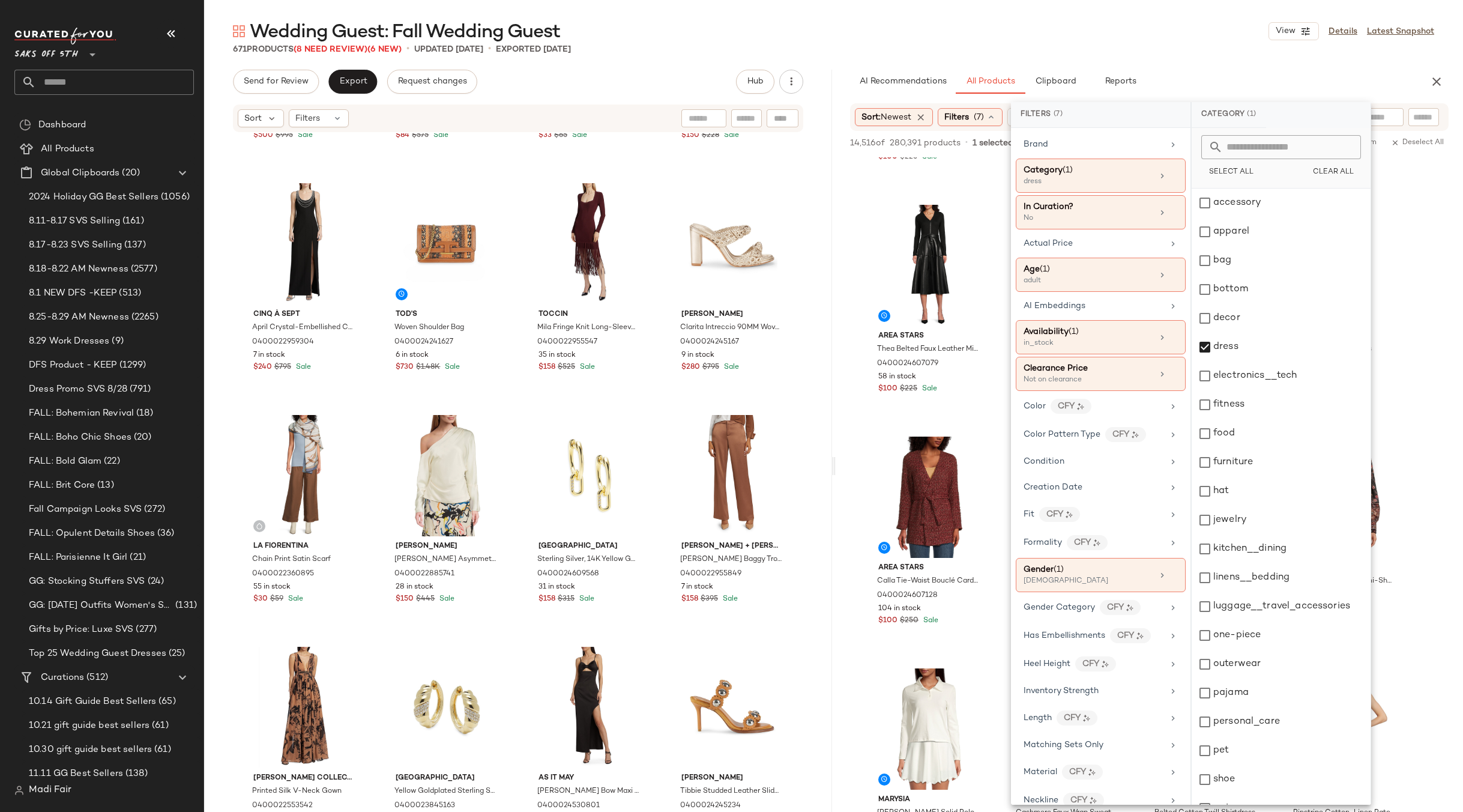
click at [1193, 47] on div "671 Products (8 Need Review) (6 New) • updated Sep 1st • Exported Aug 29th" at bounding box center [834, 49] width 1259 height 12
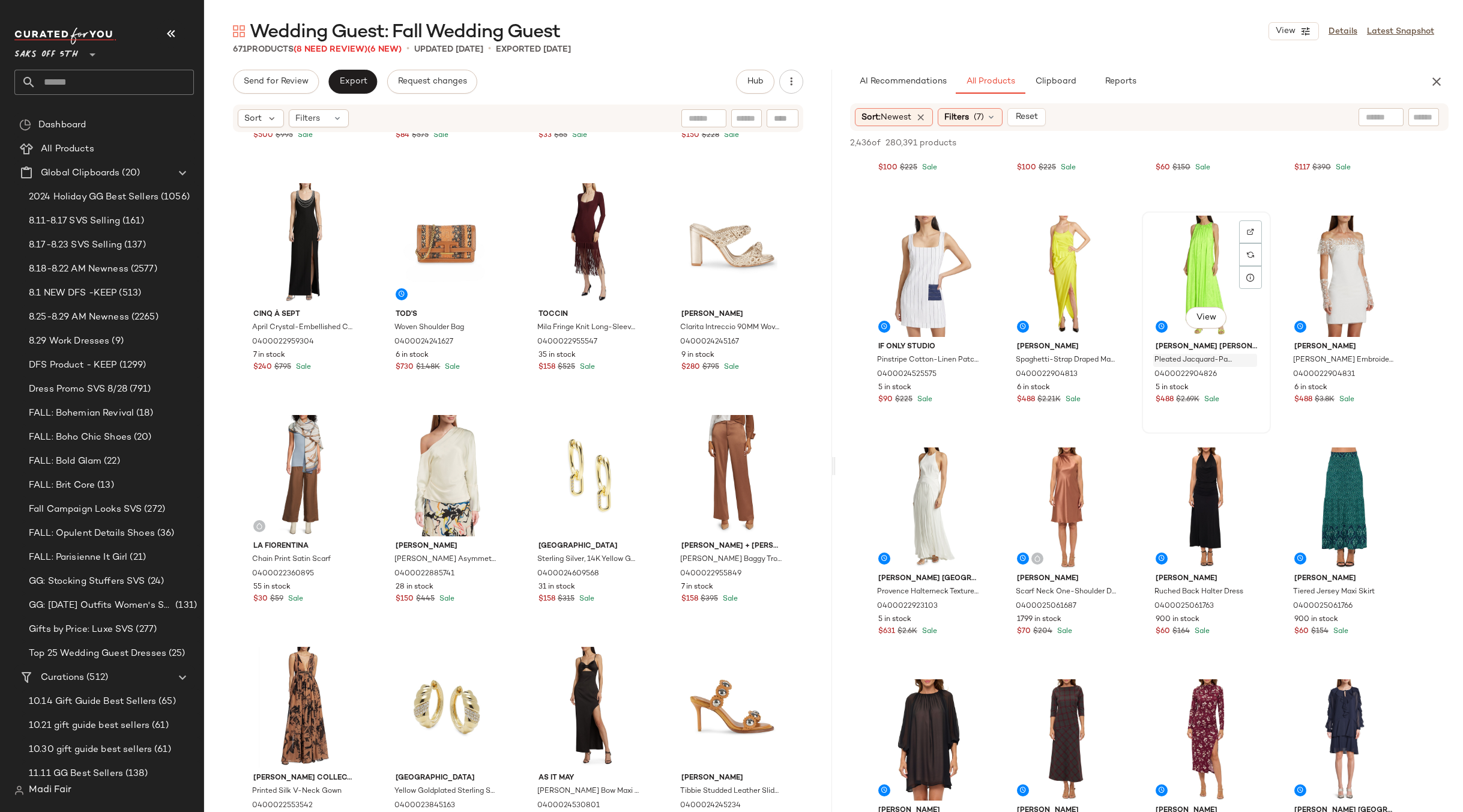
scroll to position [240, 0]
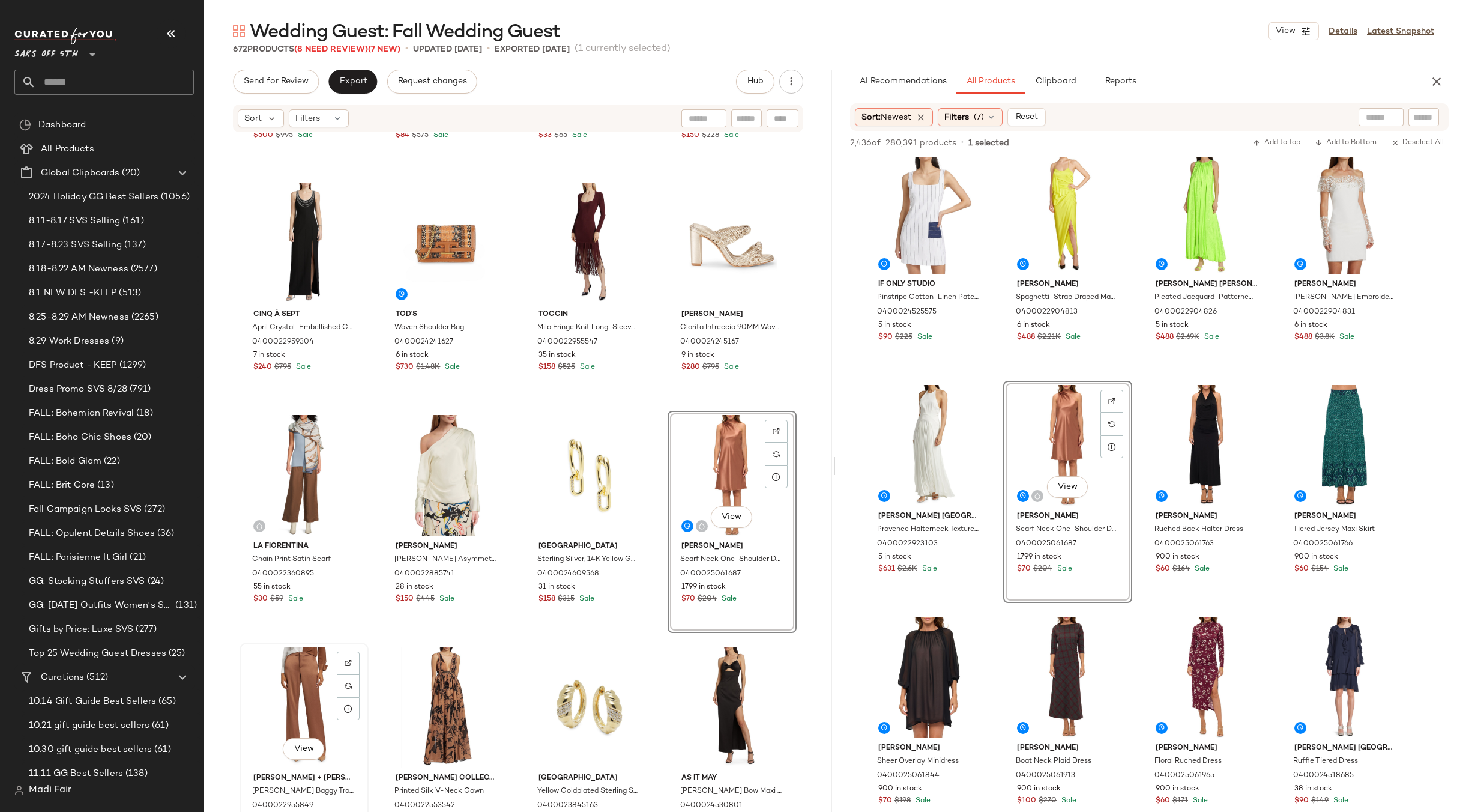
click at [296, 684] on div "View" at bounding box center [304, 707] width 121 height 122
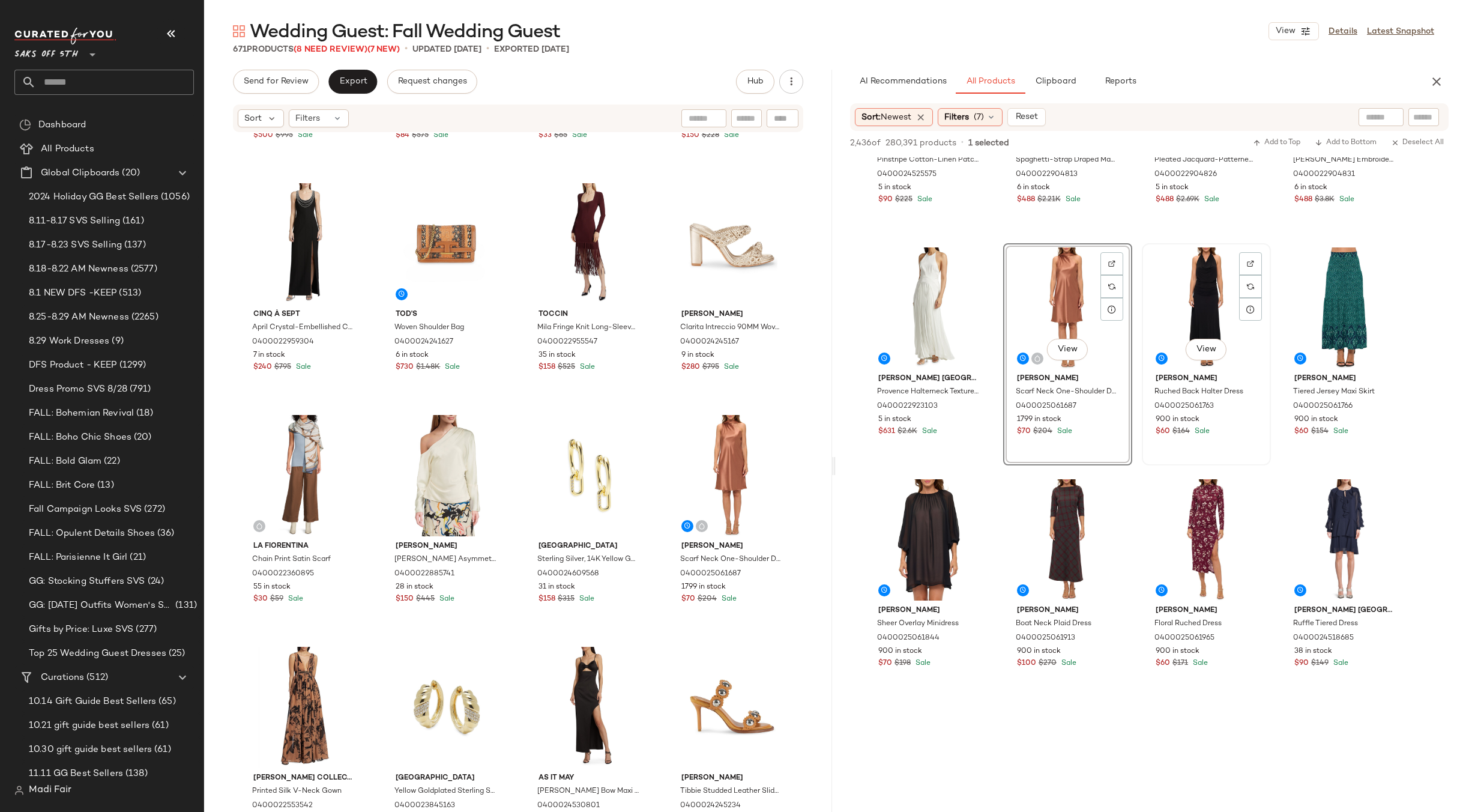
scroll to position [540, 0]
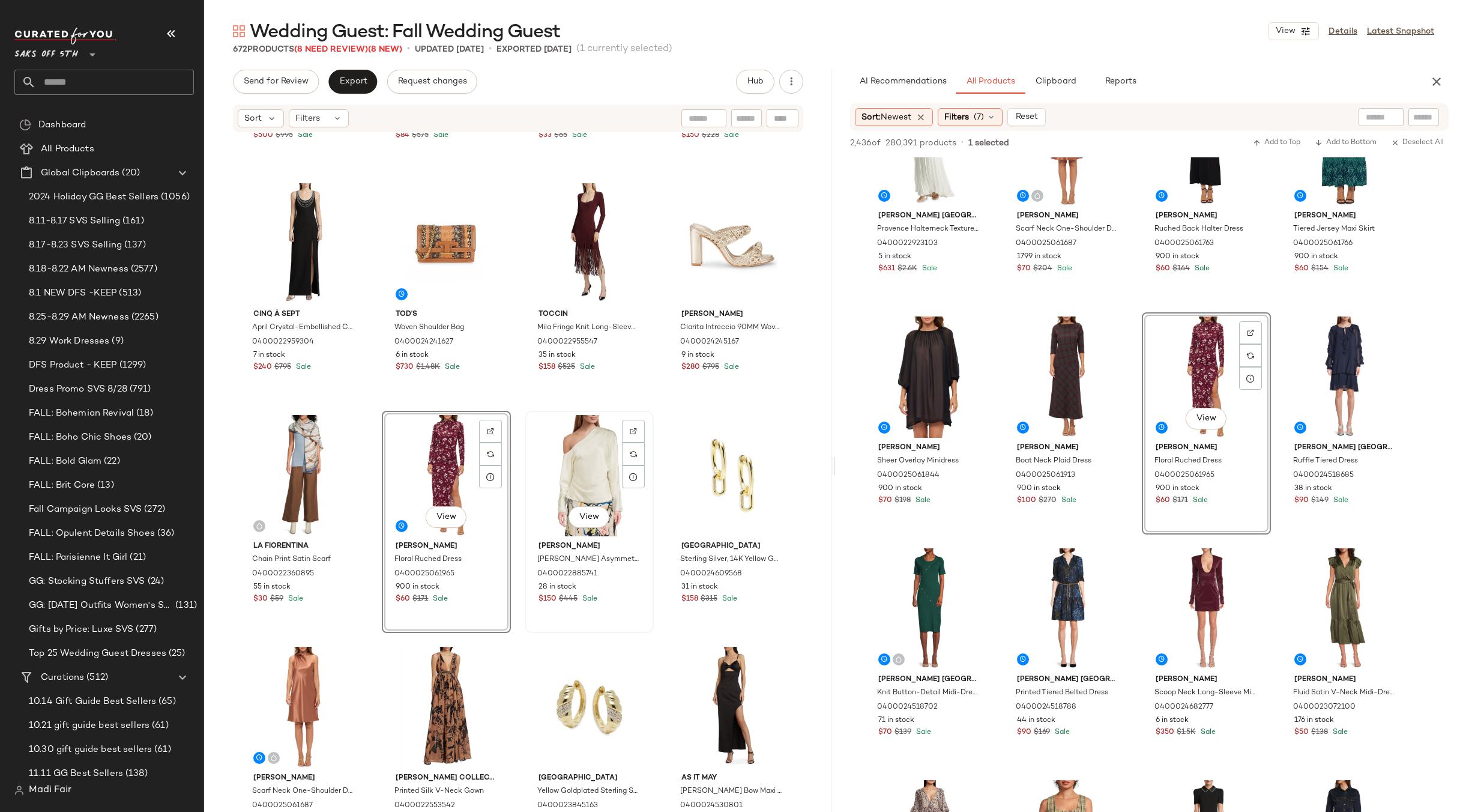
click at [560, 465] on div "View" at bounding box center [590, 475] width 121 height 122
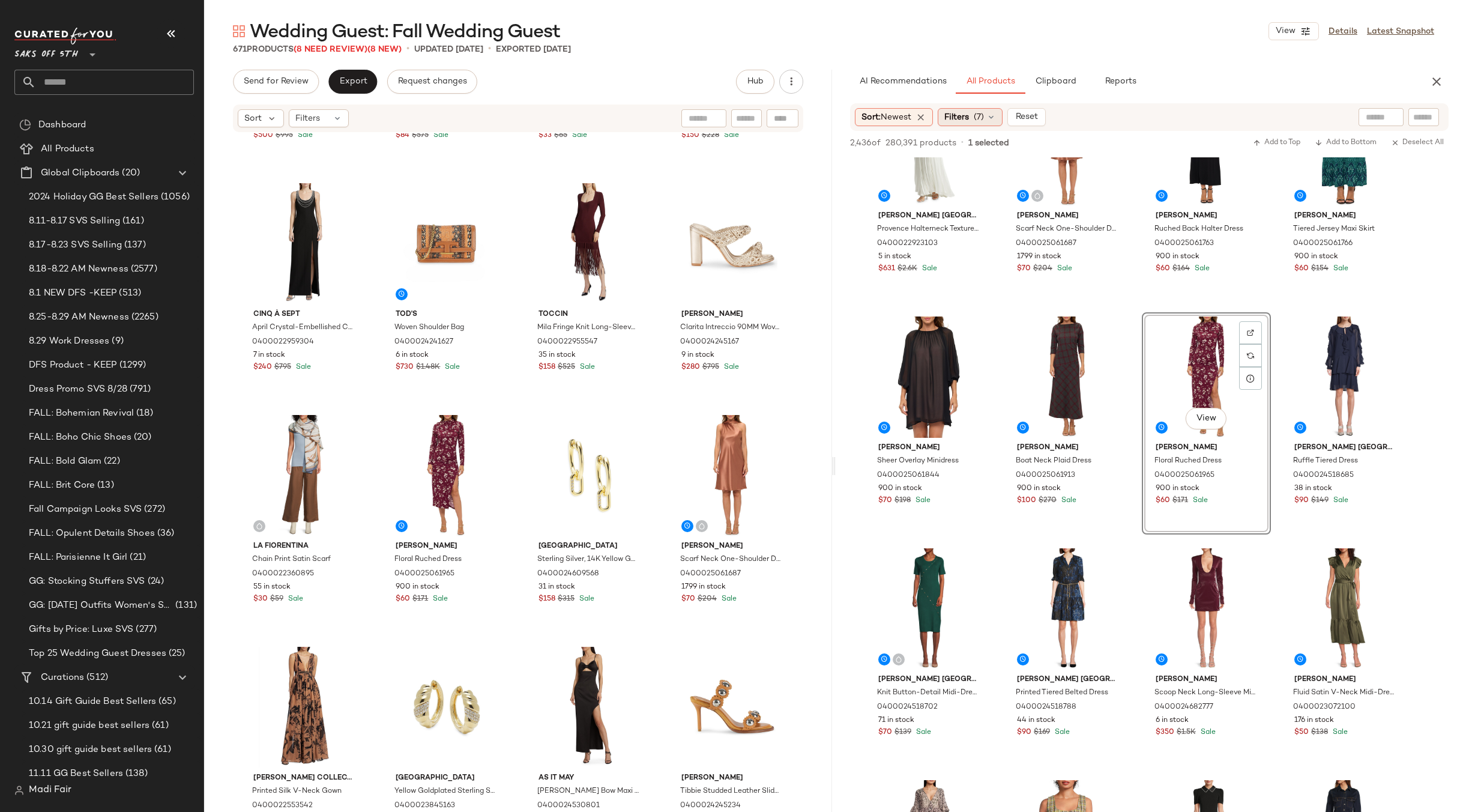
click at [984, 120] on span "(7)" at bounding box center [979, 117] width 10 height 13
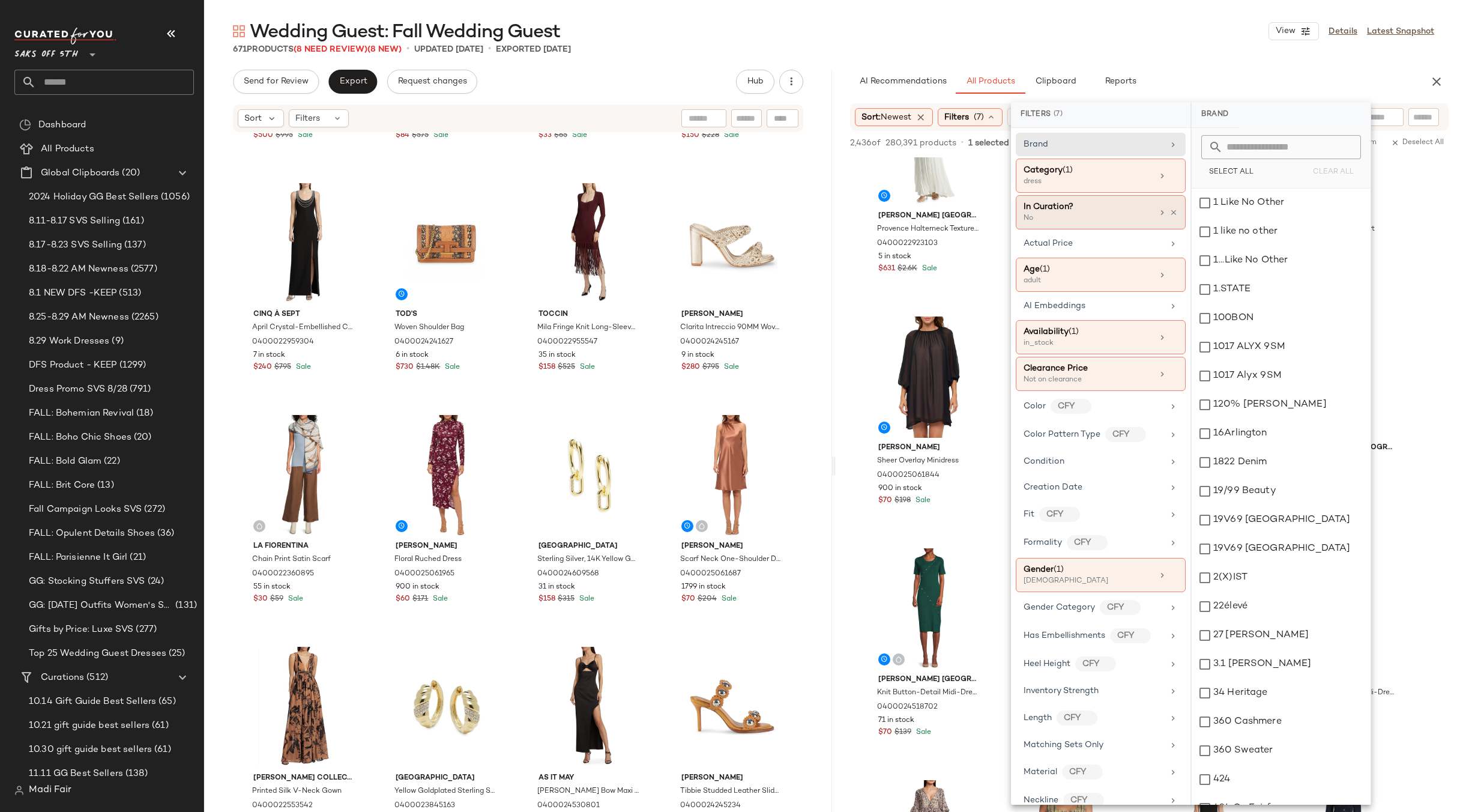
scroll to position [1080, 0]
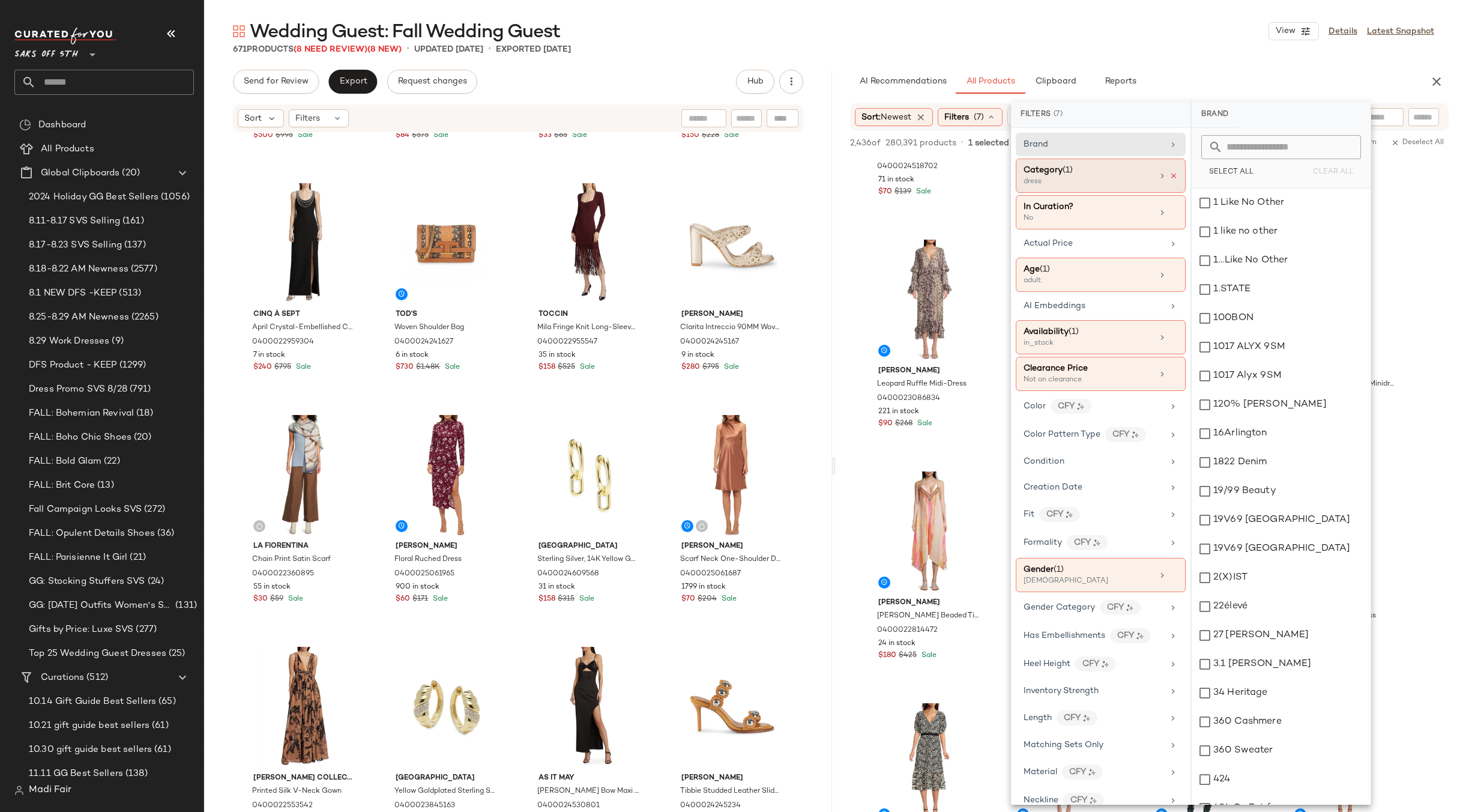
click at [1170, 175] on icon at bounding box center [1174, 176] width 9 height 9
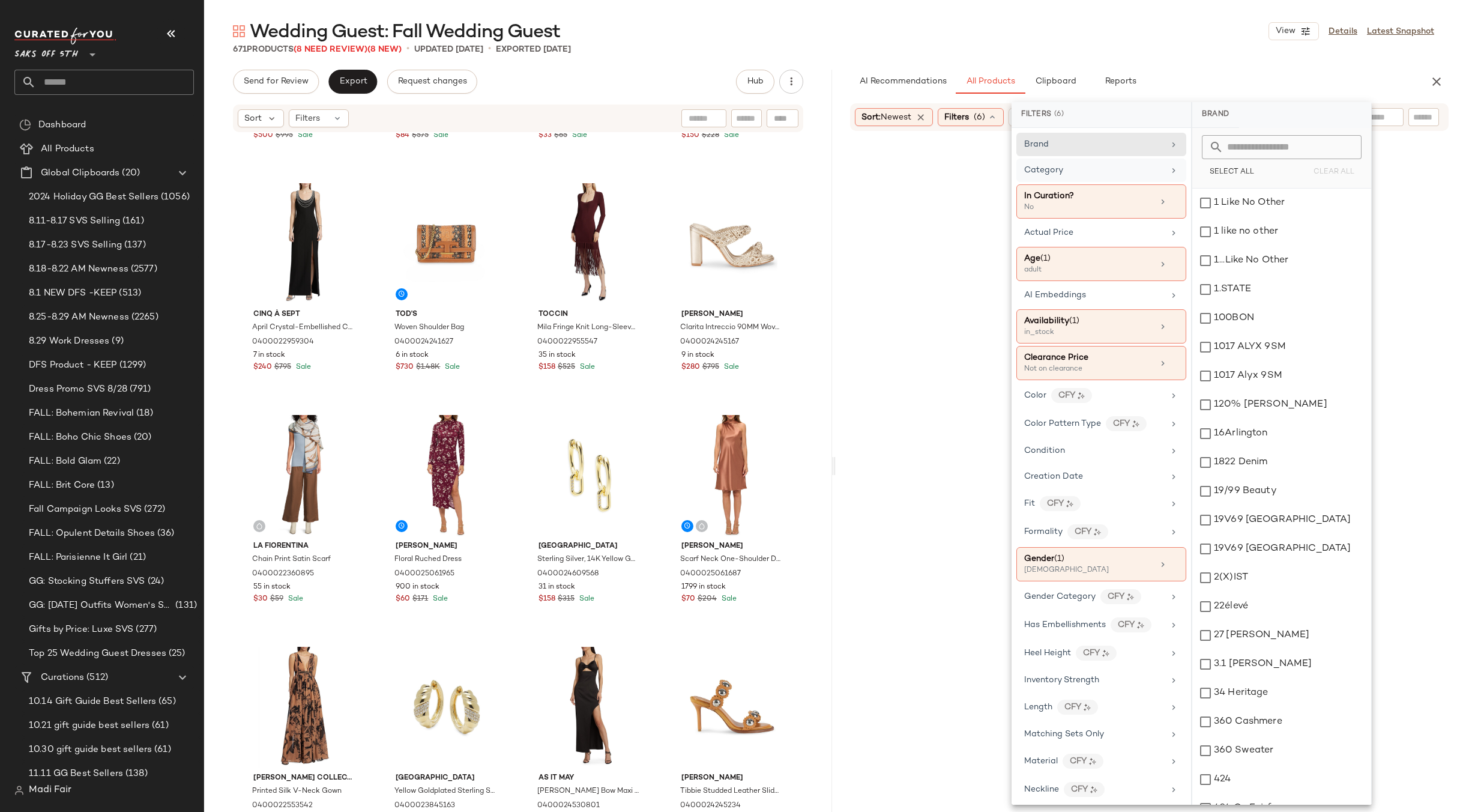
click at [1093, 175] on div "Category" at bounding box center [1094, 170] width 140 height 13
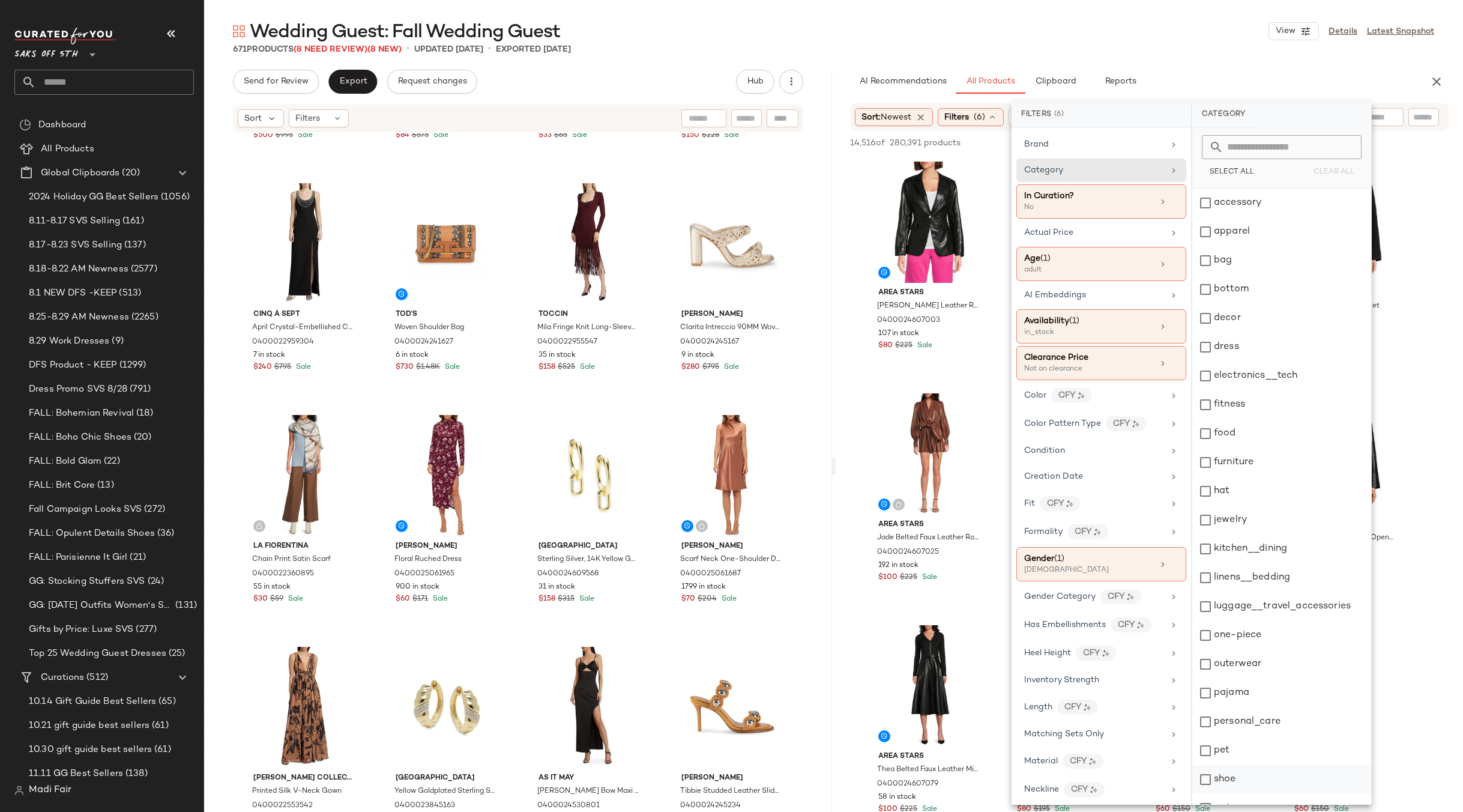
click at [1235, 778] on div "shoe" at bounding box center [1282, 778] width 179 height 28
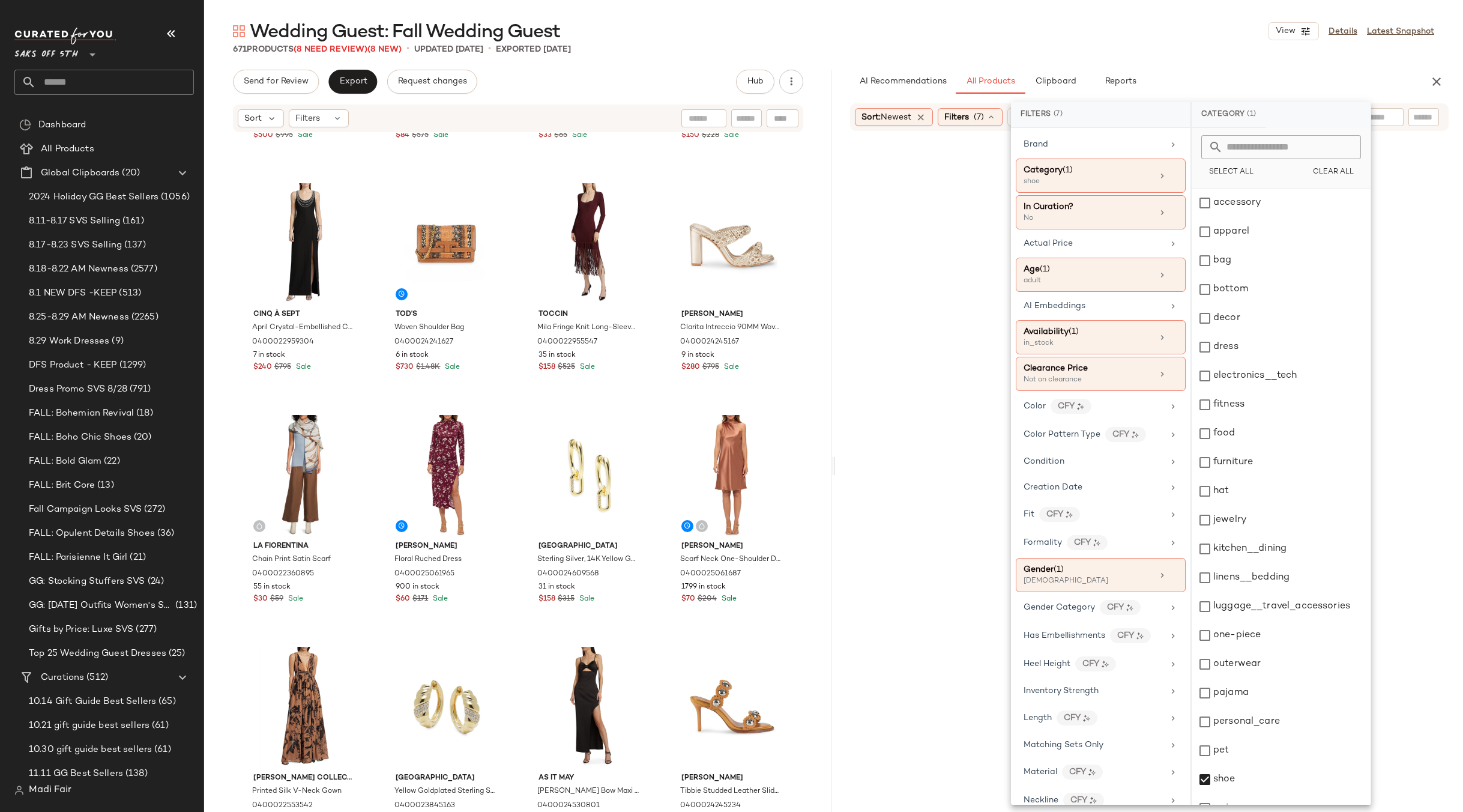
click at [1107, 36] on div "Wedding Guest: Fall Wedding Guest View Details Latest Snapshot" at bounding box center [834, 31] width 1259 height 24
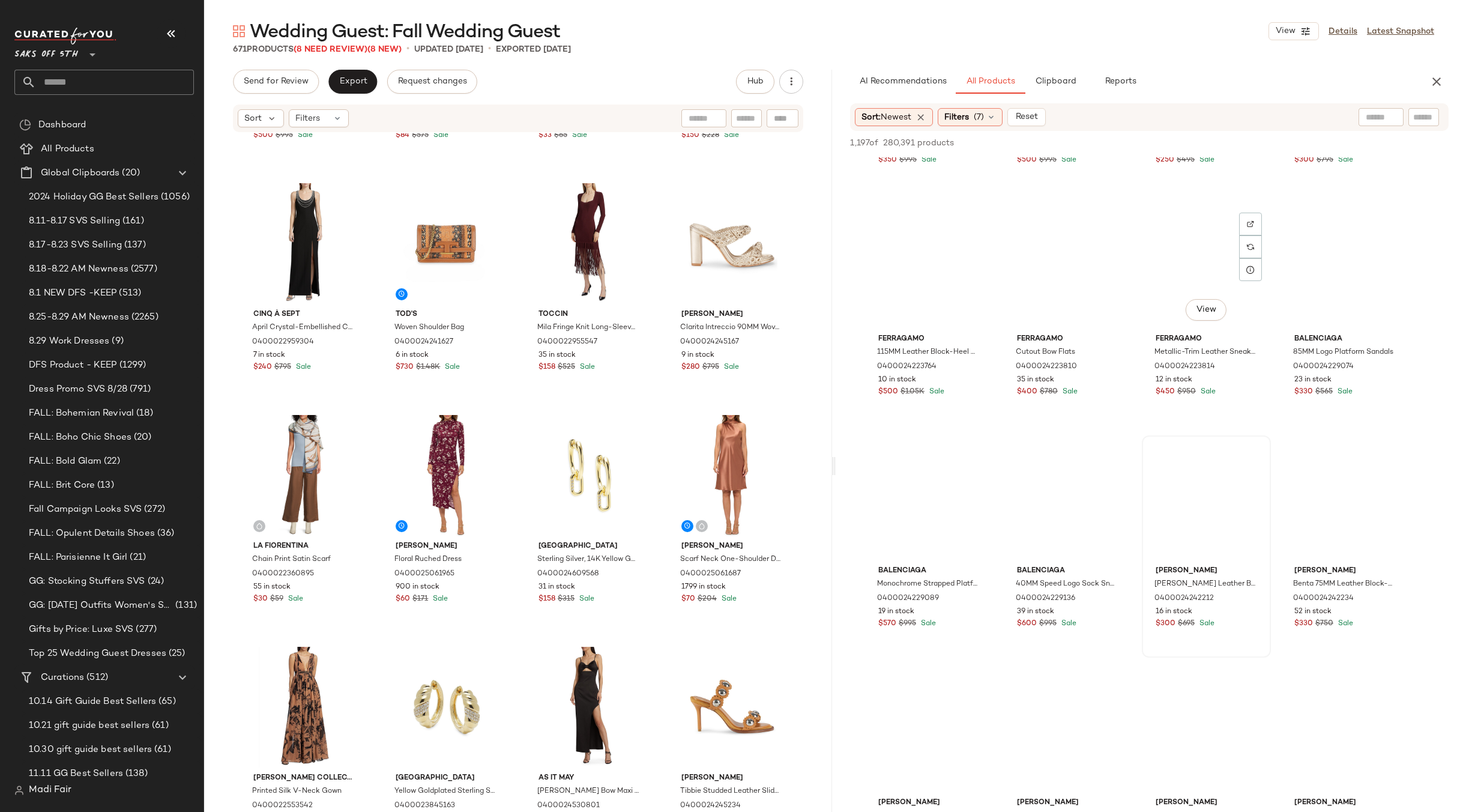
scroll to position [4082, 0]
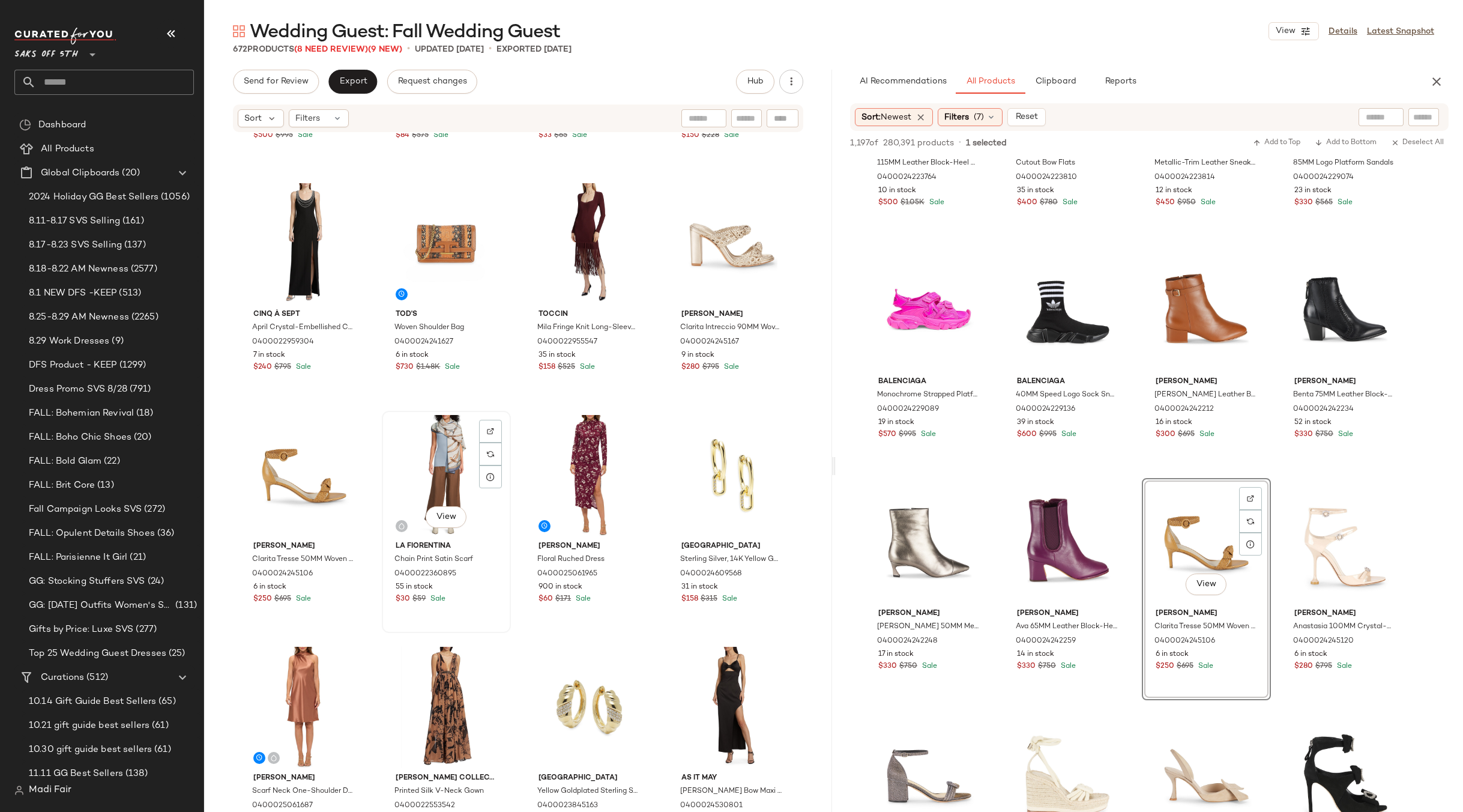
click at [436, 466] on div "View" at bounding box center [447, 475] width 121 height 122
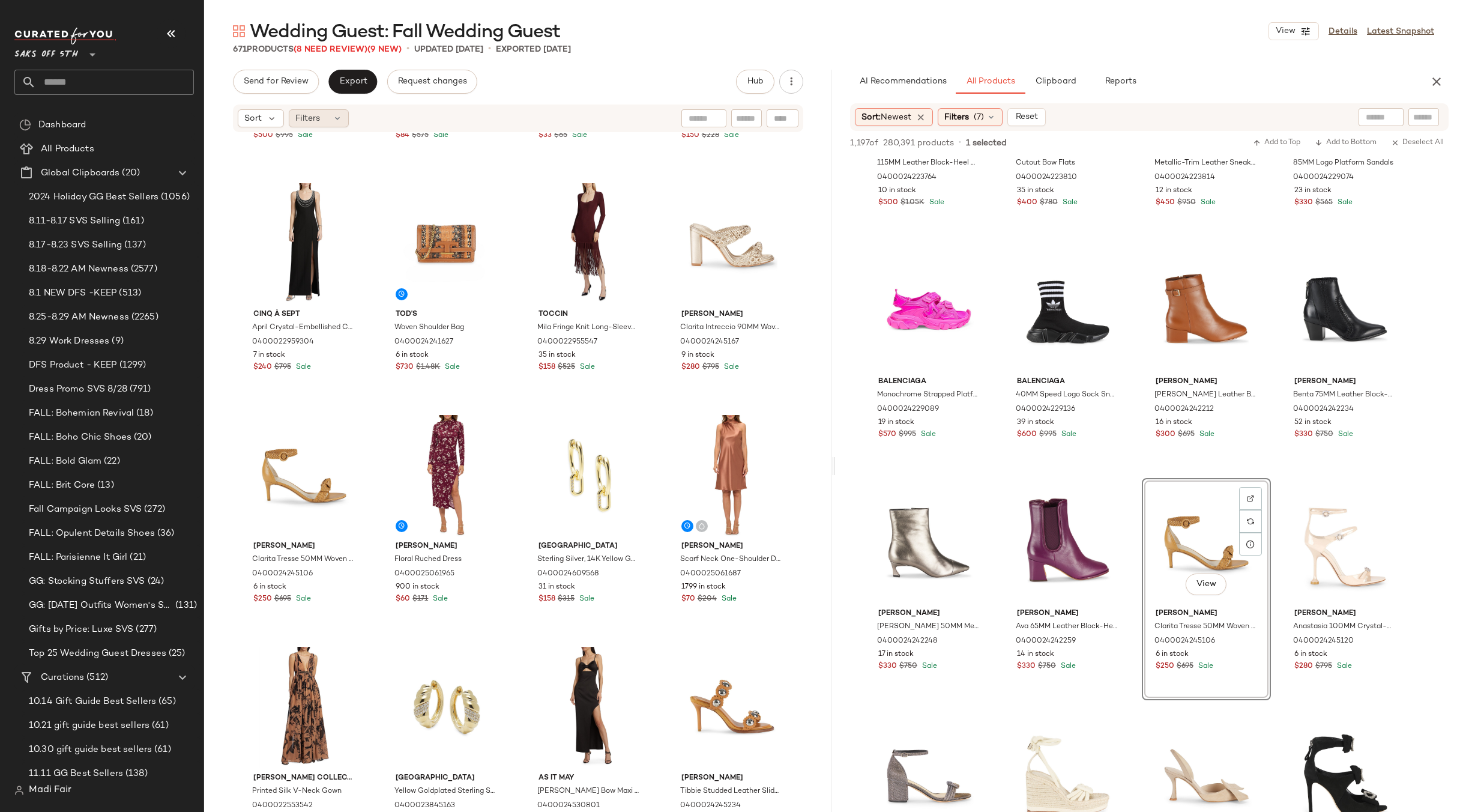
click at [323, 121] on div "Filters" at bounding box center [319, 118] width 60 height 18
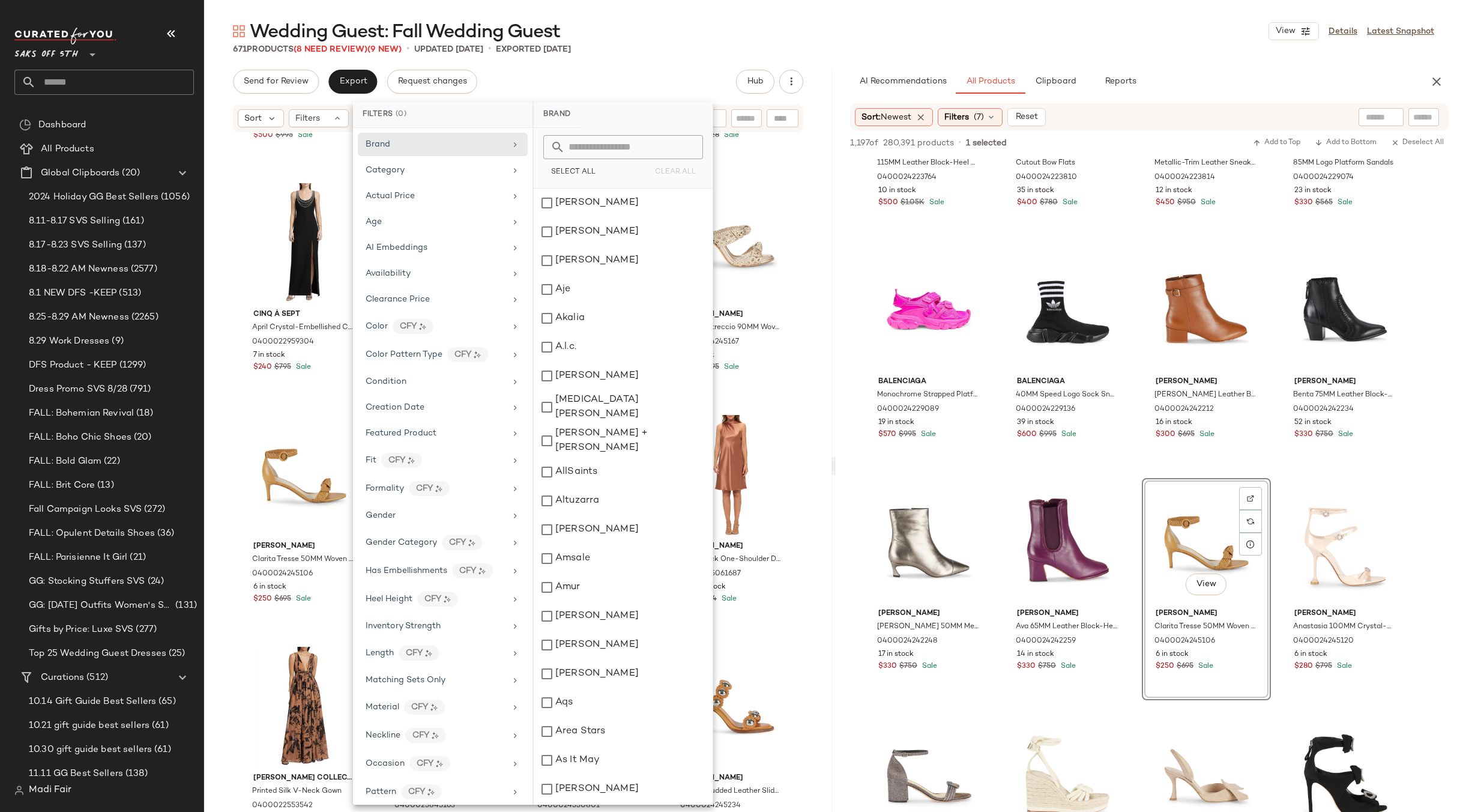
scroll to position [334, 0]
drag, startPoint x: 410, startPoint y: 756, endPoint x: 495, endPoint y: 457, distance: 310.8
click at [410, 756] on span "Total Inventory" at bounding box center [396, 757] width 60 height 9
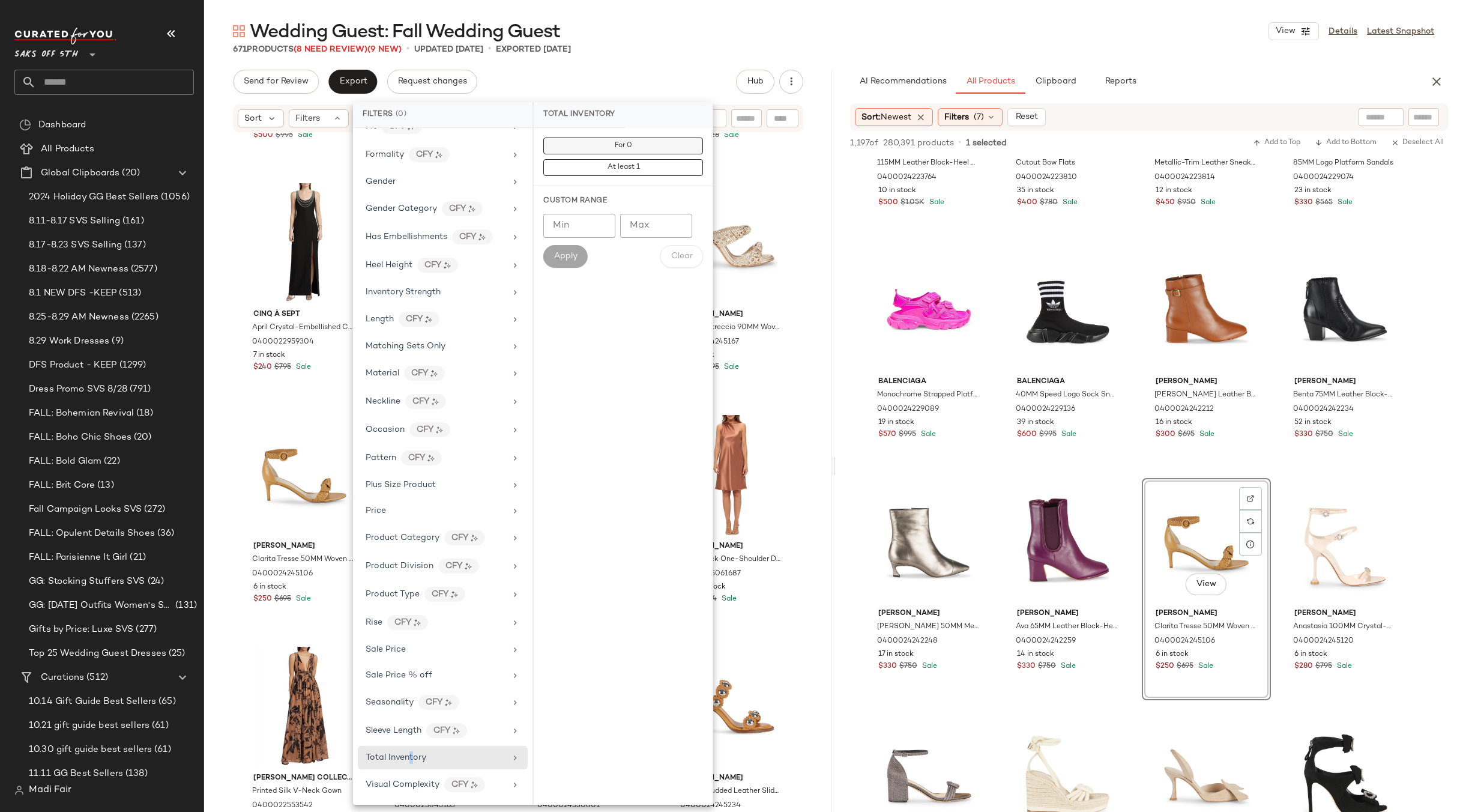
click at [597, 159] on button "For 0" at bounding box center [622, 167] width 159 height 16
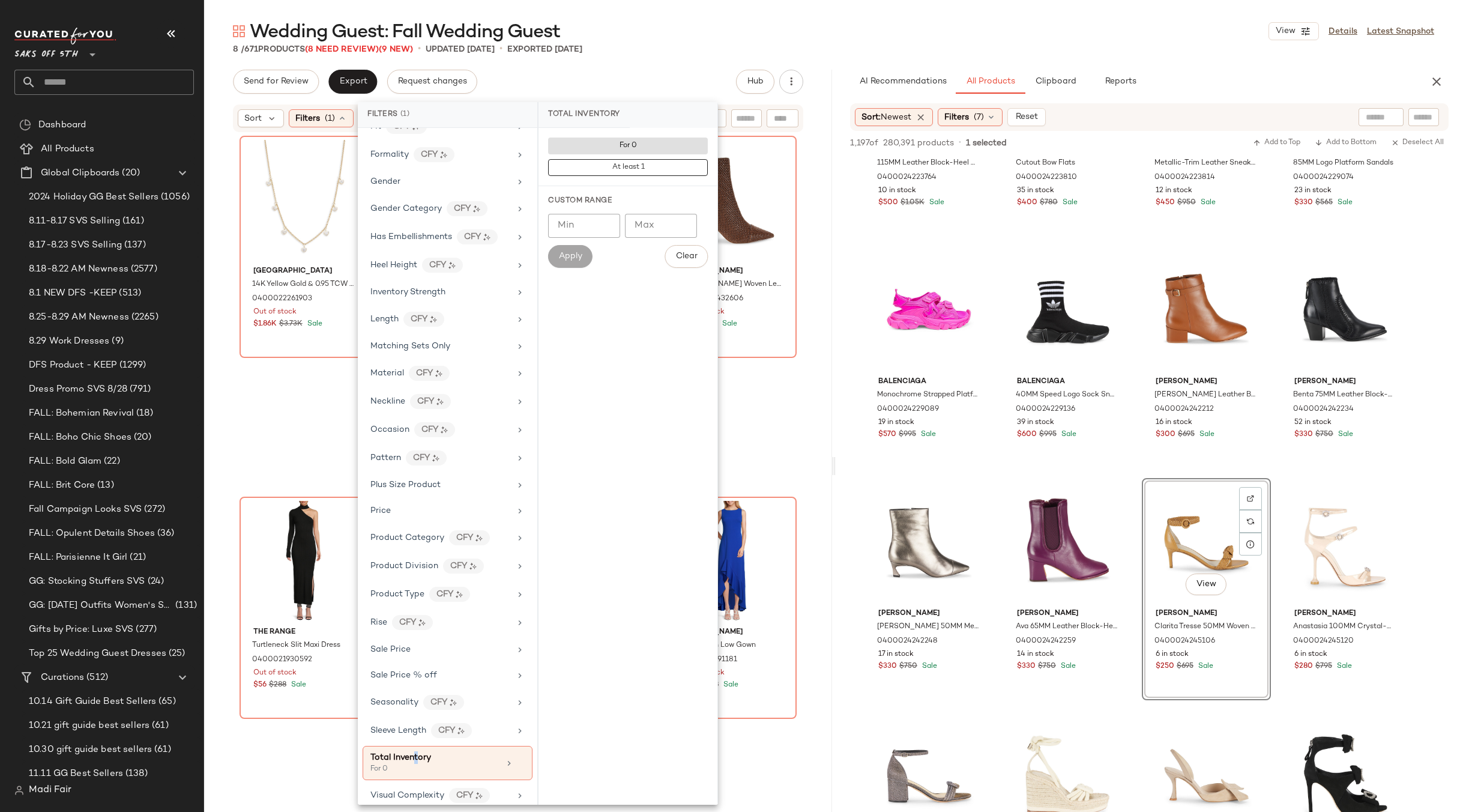
click at [598, 18] on main "Wedding Guest: Fall Wedding Guest View Details Latest Snapshot 8 / 671 Products…" at bounding box center [731, 406] width 1463 height 812
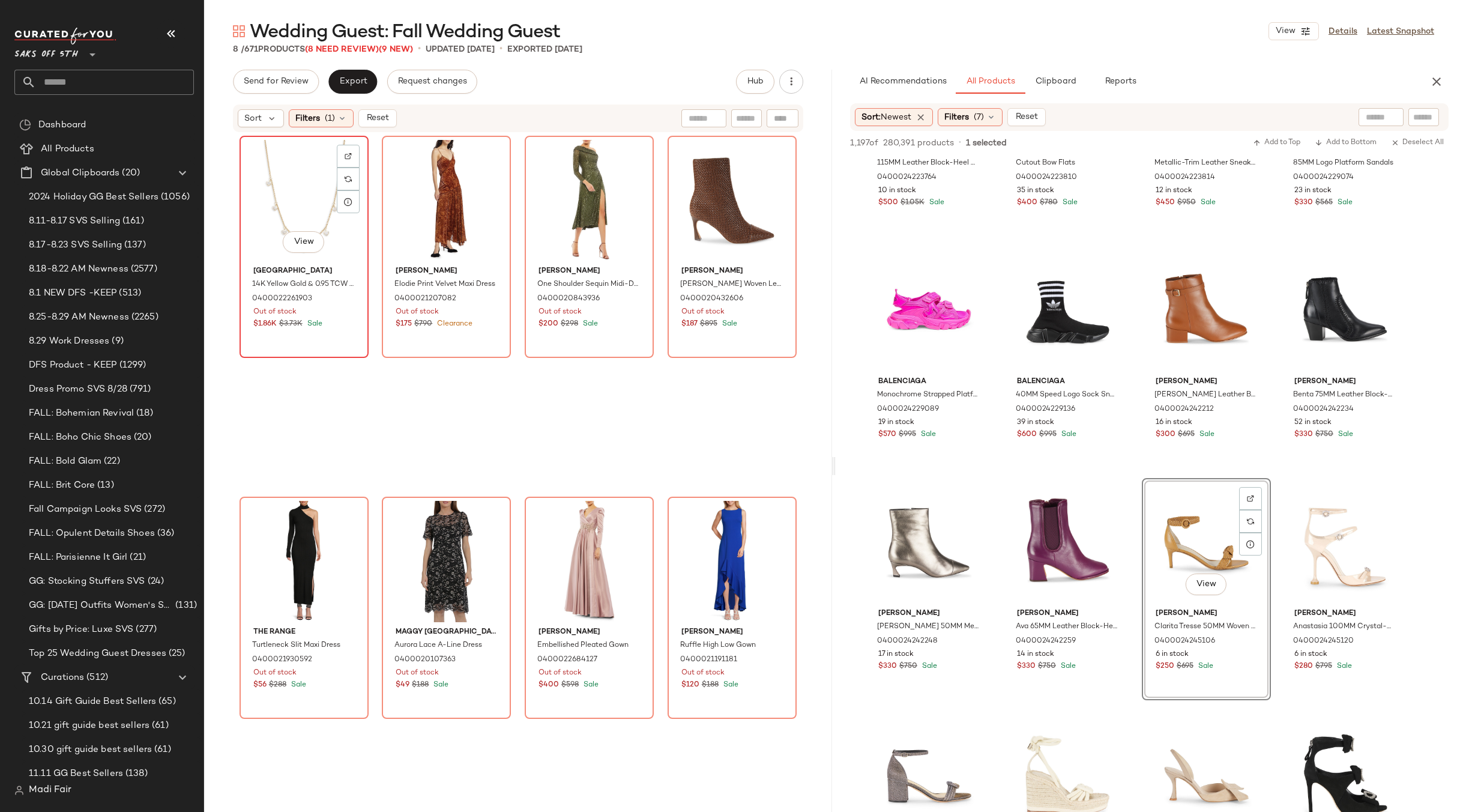
click at [310, 199] on div "View" at bounding box center [304, 200] width 121 height 122
click at [1444, 82] on button "button" at bounding box center [1437, 82] width 24 height 24
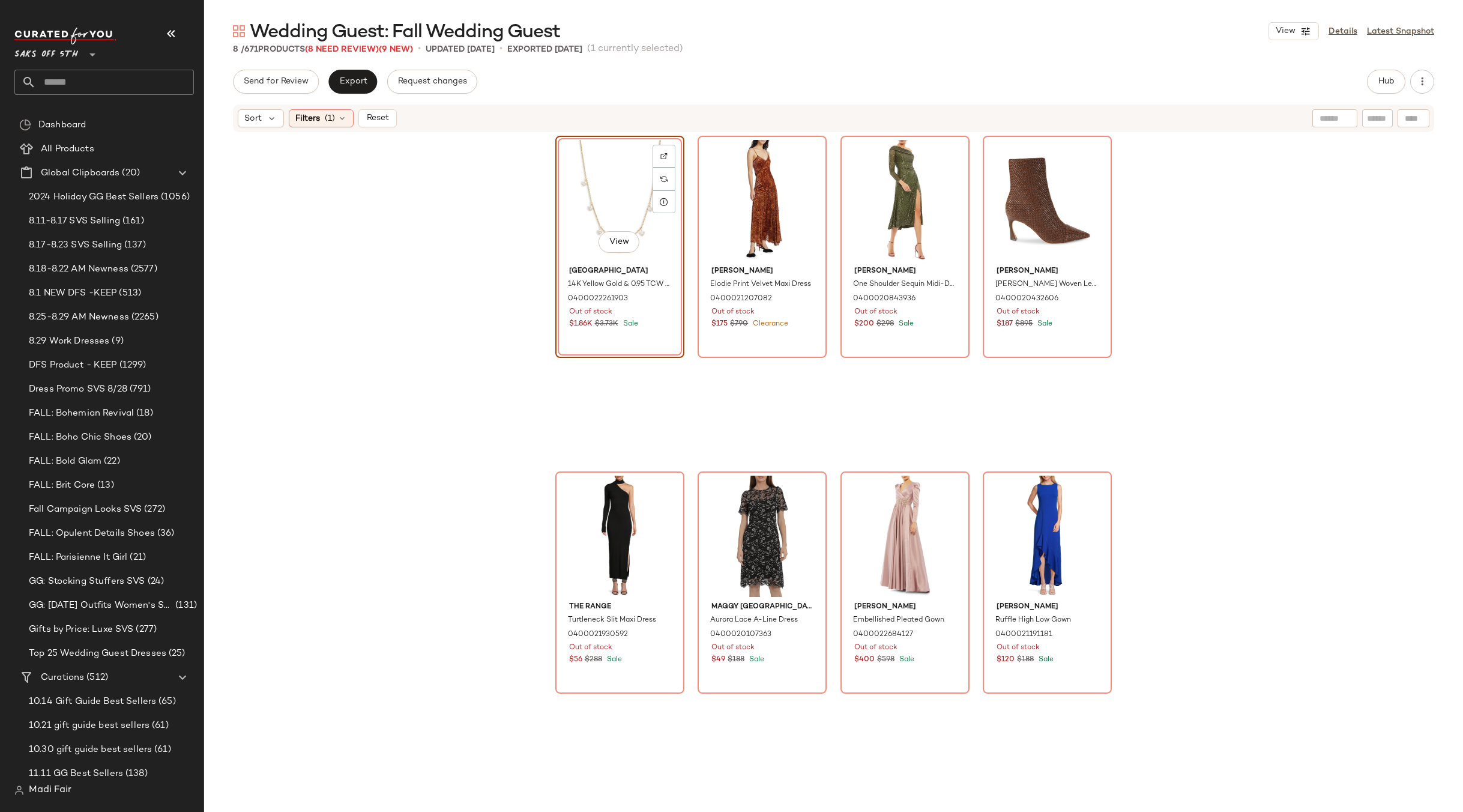
click at [618, 200] on div "View" at bounding box center [620, 200] width 121 height 122
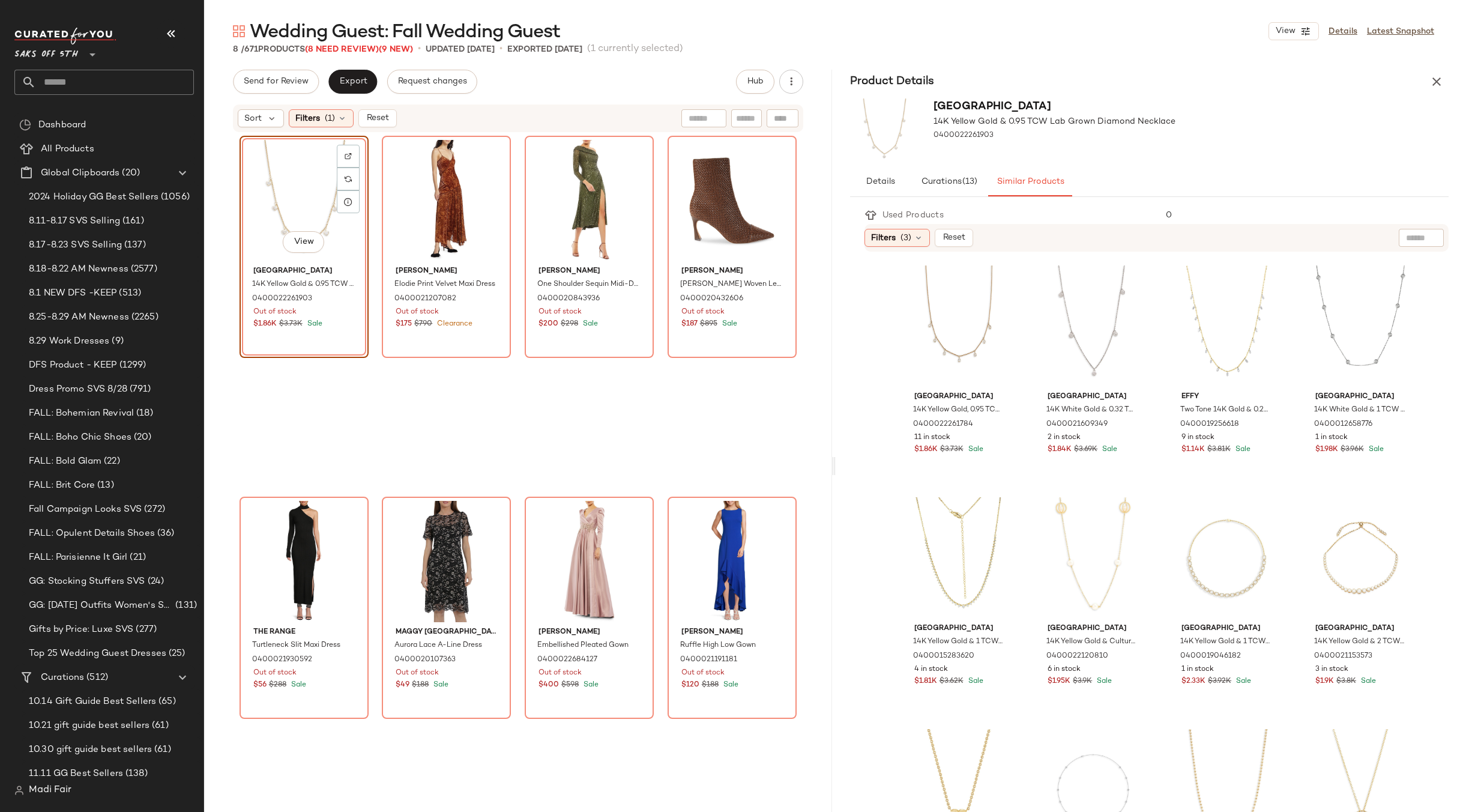
click at [598, 72] on div "Send for Review Export Request changes Hub" at bounding box center [518, 82] width 571 height 24
click at [290, 201] on div "View" at bounding box center [304, 200] width 121 height 122
click at [707, 565] on div "View" at bounding box center [732, 561] width 121 height 122
click at [1446, 71] on div "Product Details" at bounding box center [1149, 82] width 628 height 24
click at [1442, 79] on icon "button" at bounding box center [1436, 81] width 15 height 15
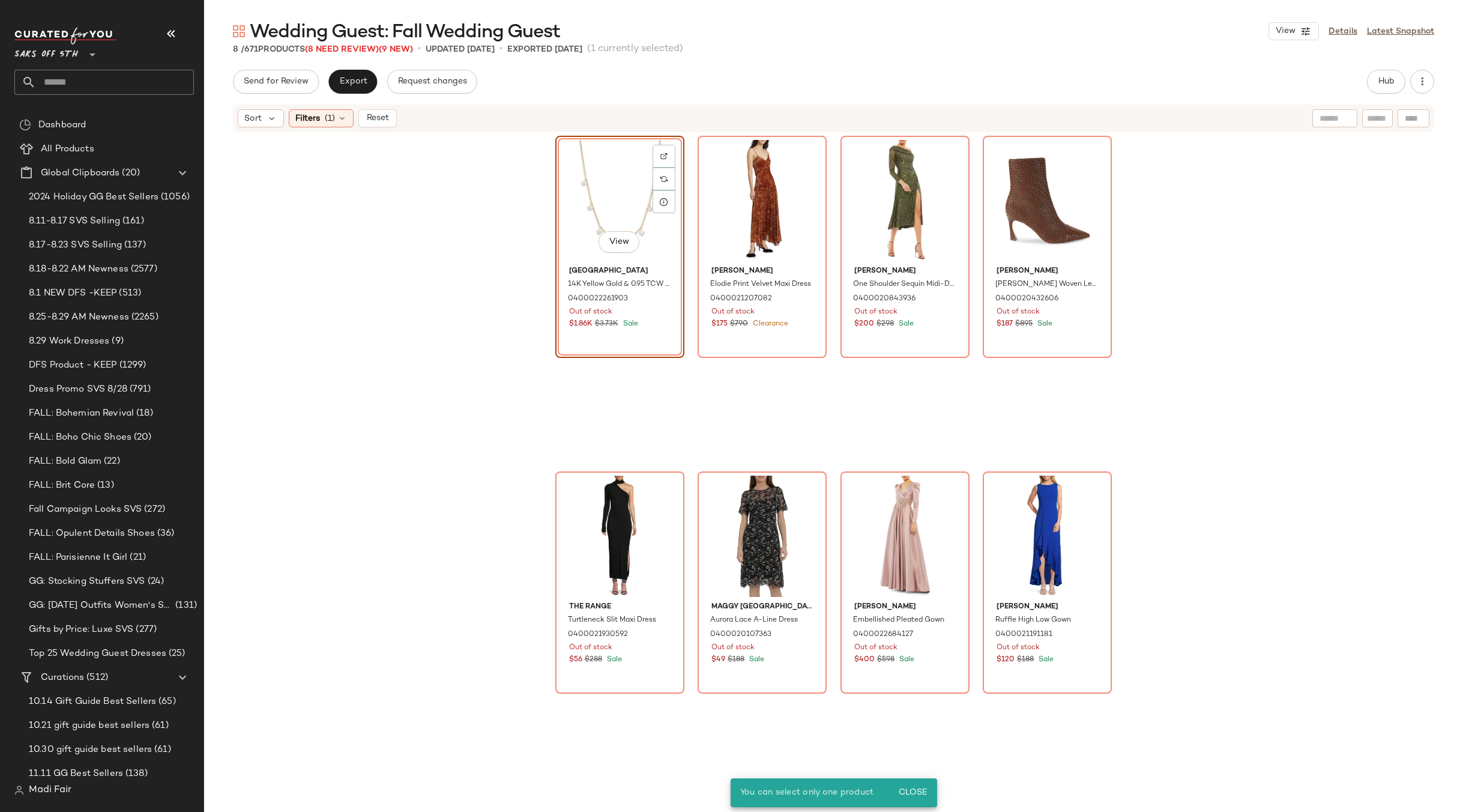
click at [616, 192] on div "View" at bounding box center [620, 200] width 121 height 122
click at [1019, 510] on div "View" at bounding box center [1047, 536] width 121 height 122
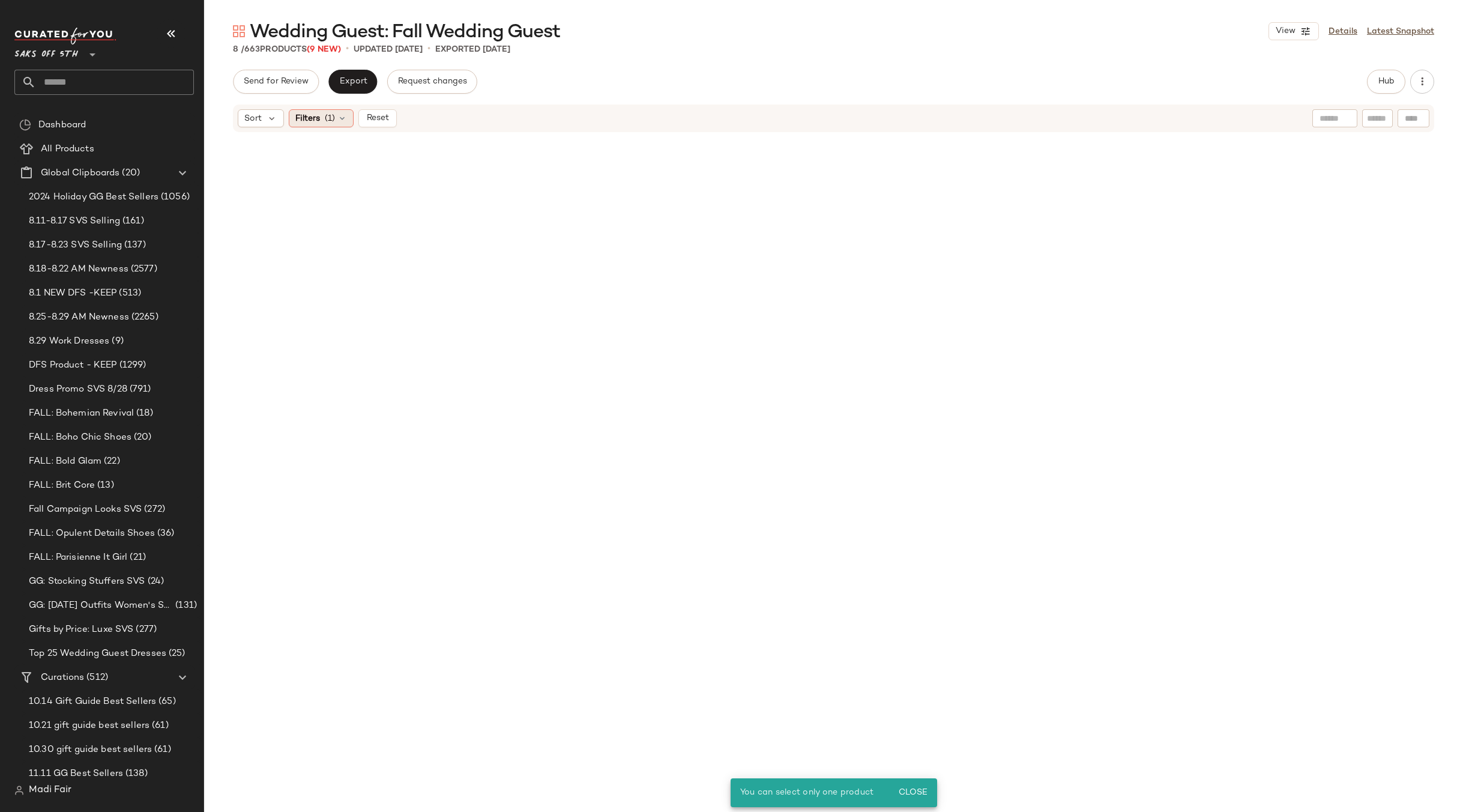
click at [325, 122] on span "(1)" at bounding box center [330, 118] width 10 height 13
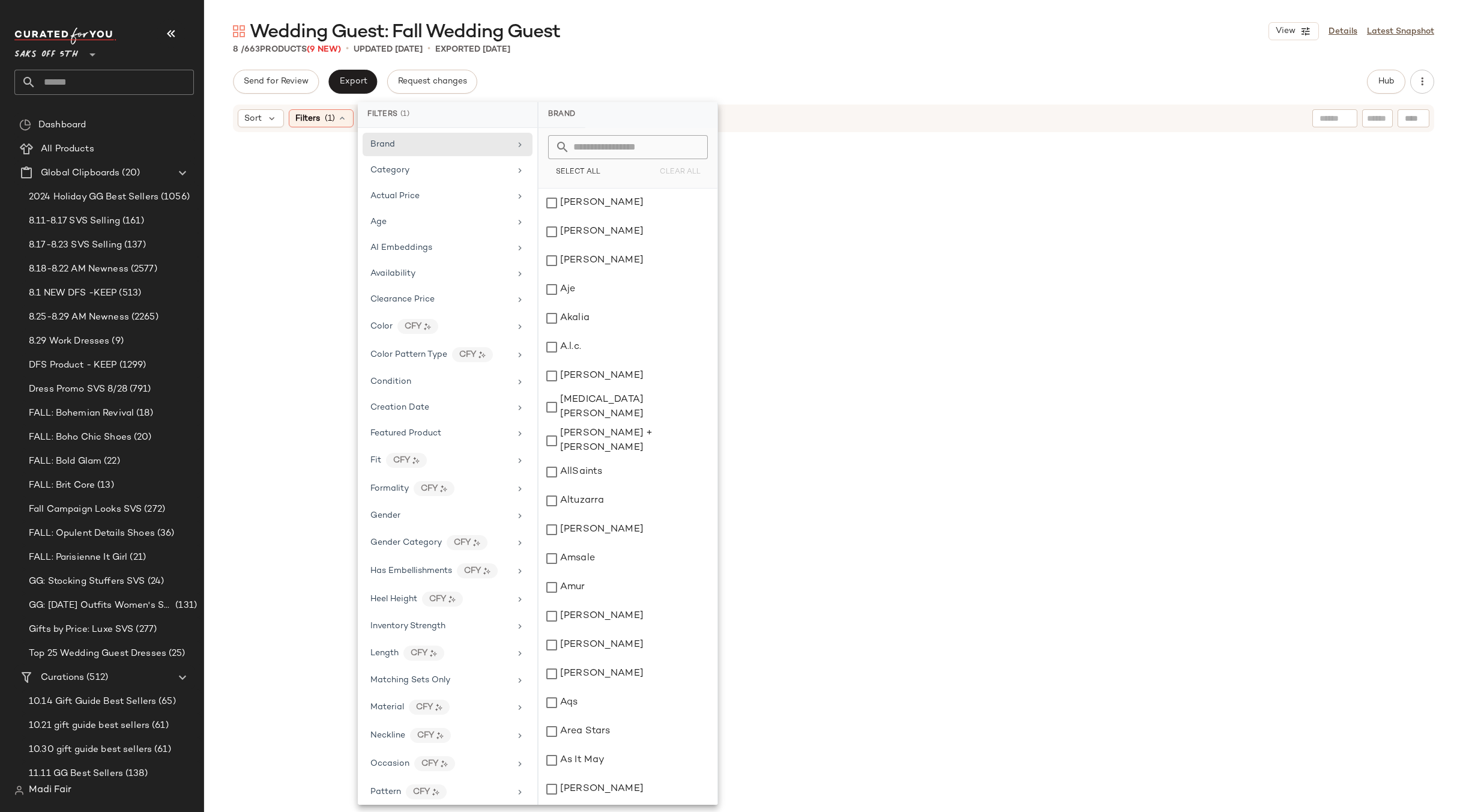
scroll to position [345, 0]
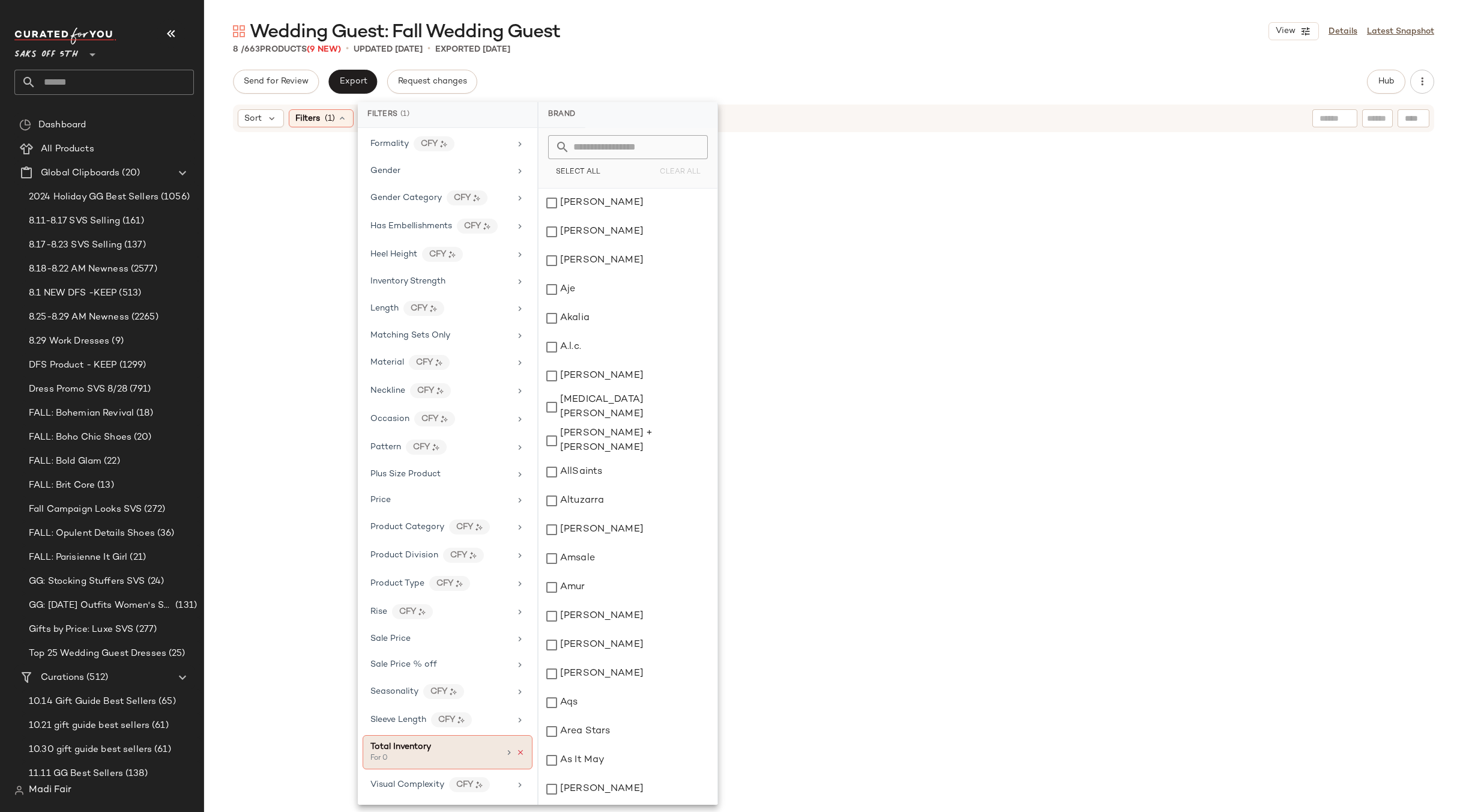
click at [517, 753] on icon at bounding box center [521, 753] width 9 height 9
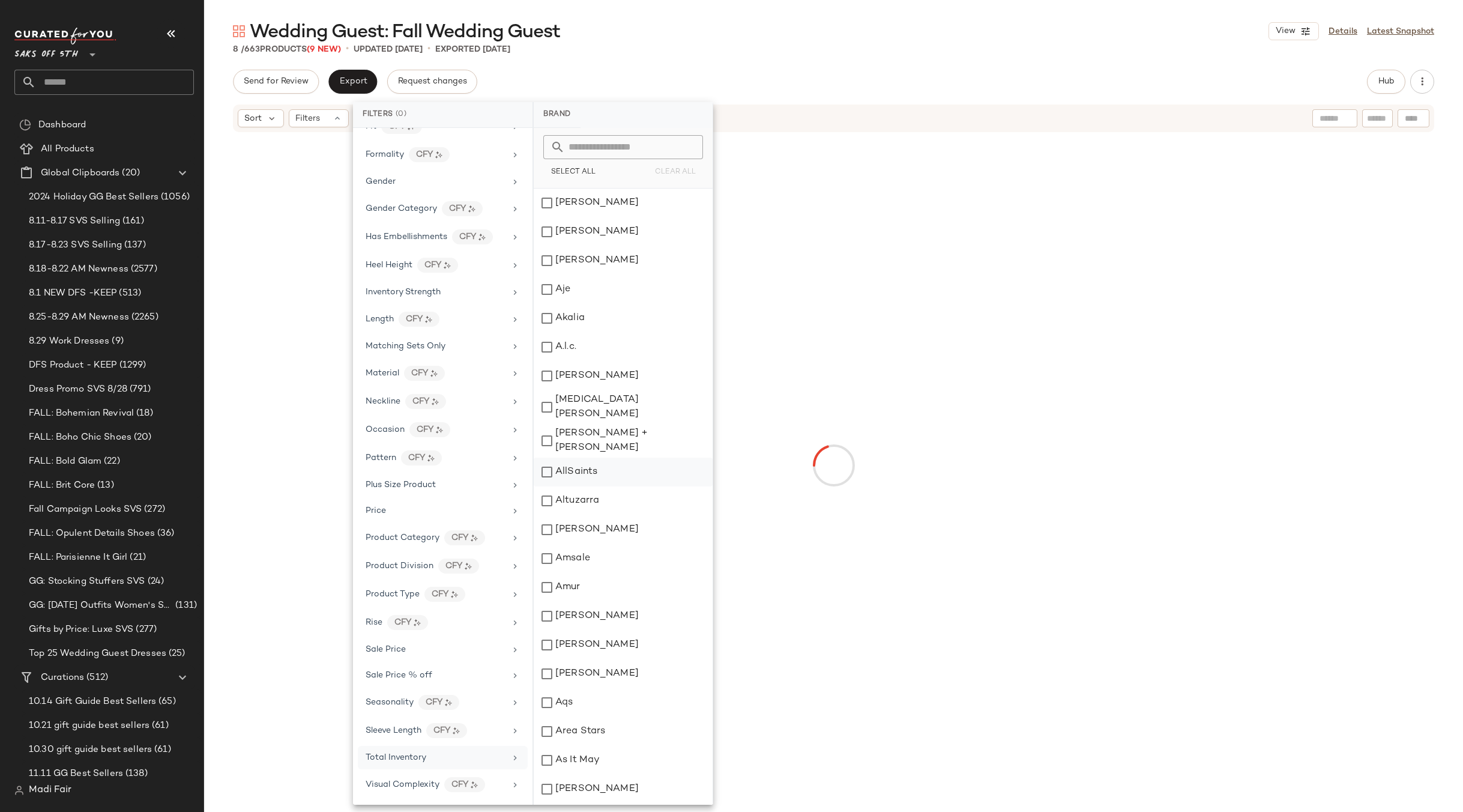
scroll to position [334, 0]
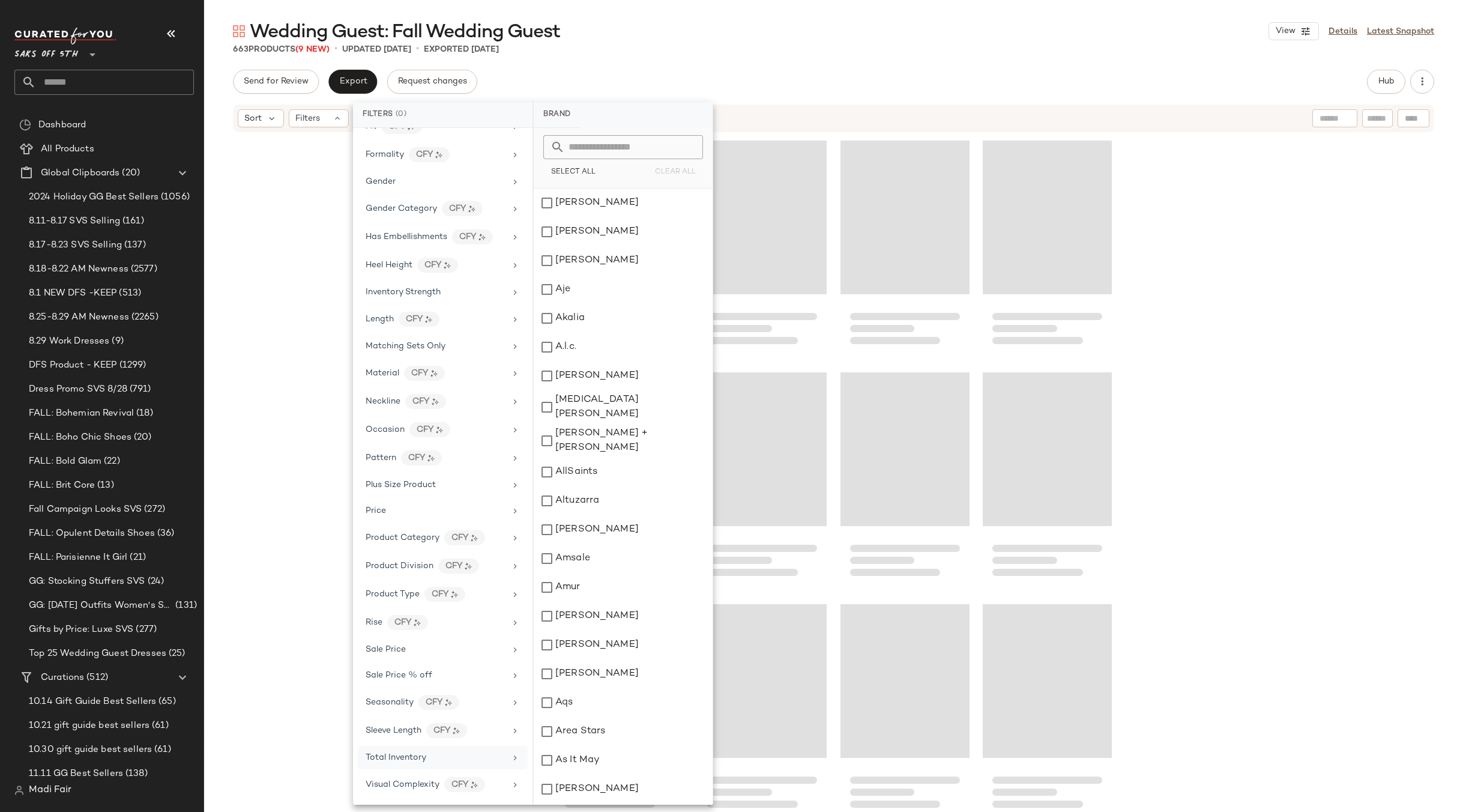
click at [751, 65] on div "Wedding Guest: Fall Wedding Guest View Details Latest Snapshot 663 Products (9 …" at bounding box center [834, 415] width 1259 height 792
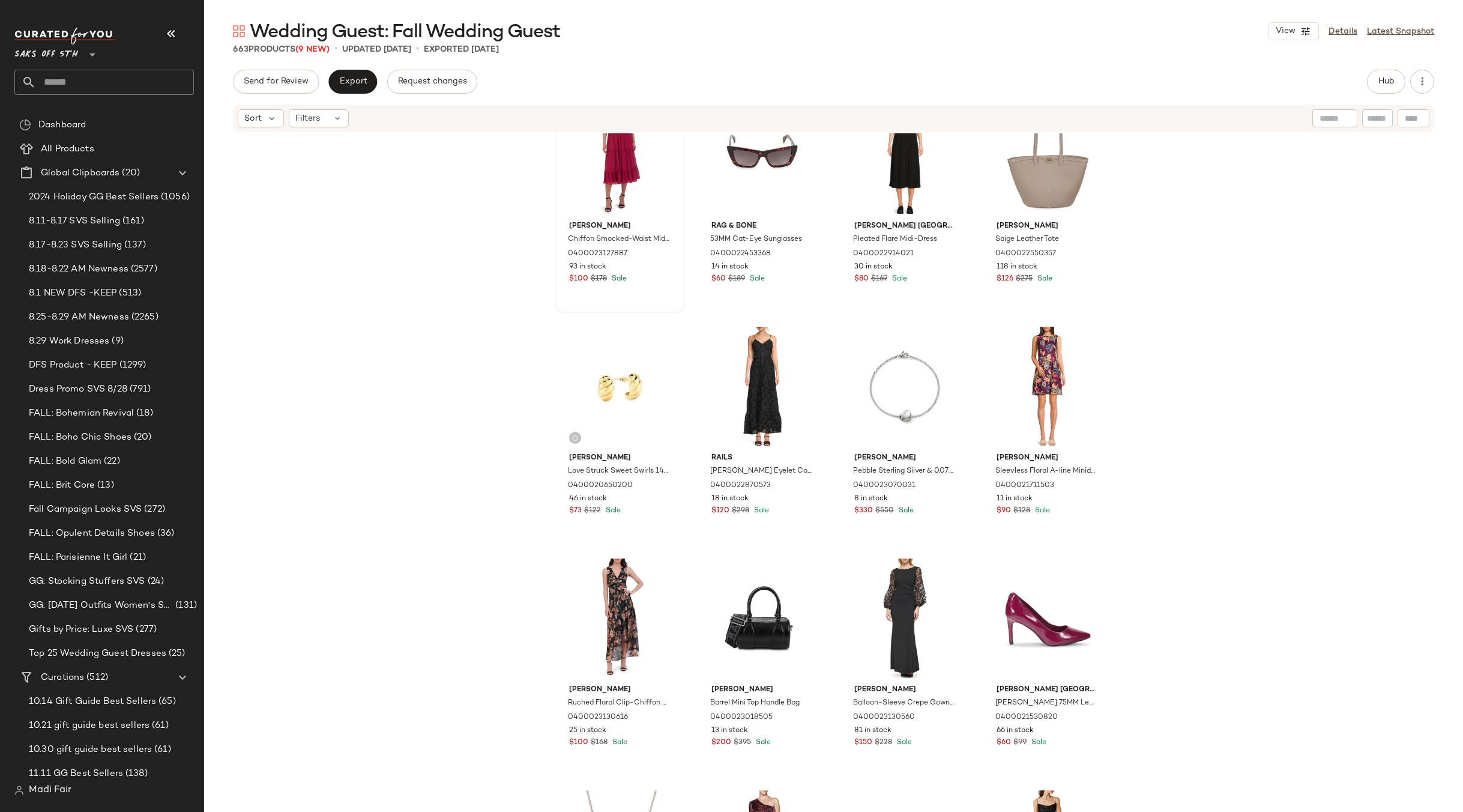
scroll to position [8414, 0]
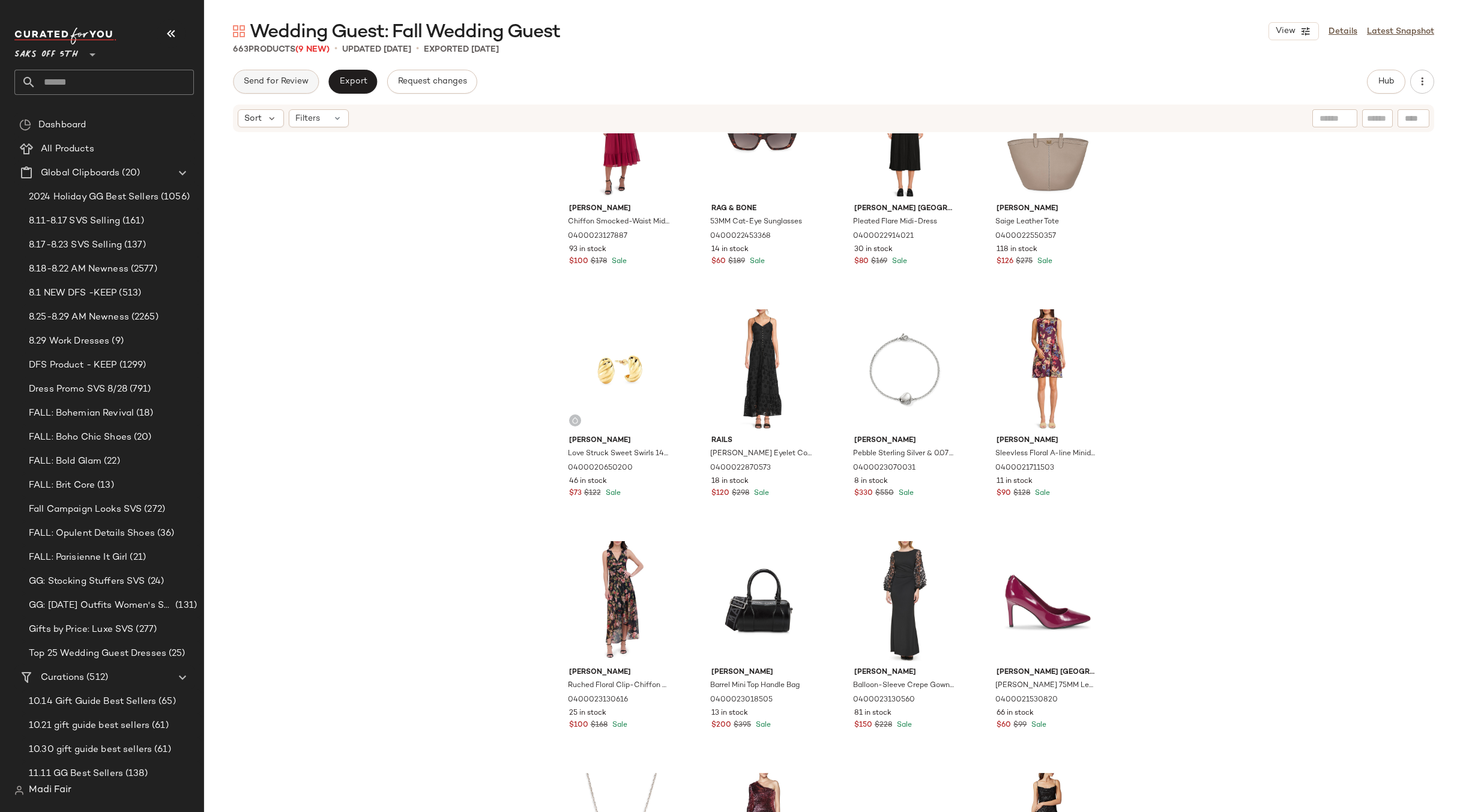
click at [256, 77] on span "Send for Review" at bounding box center [276, 81] width 66 height 9
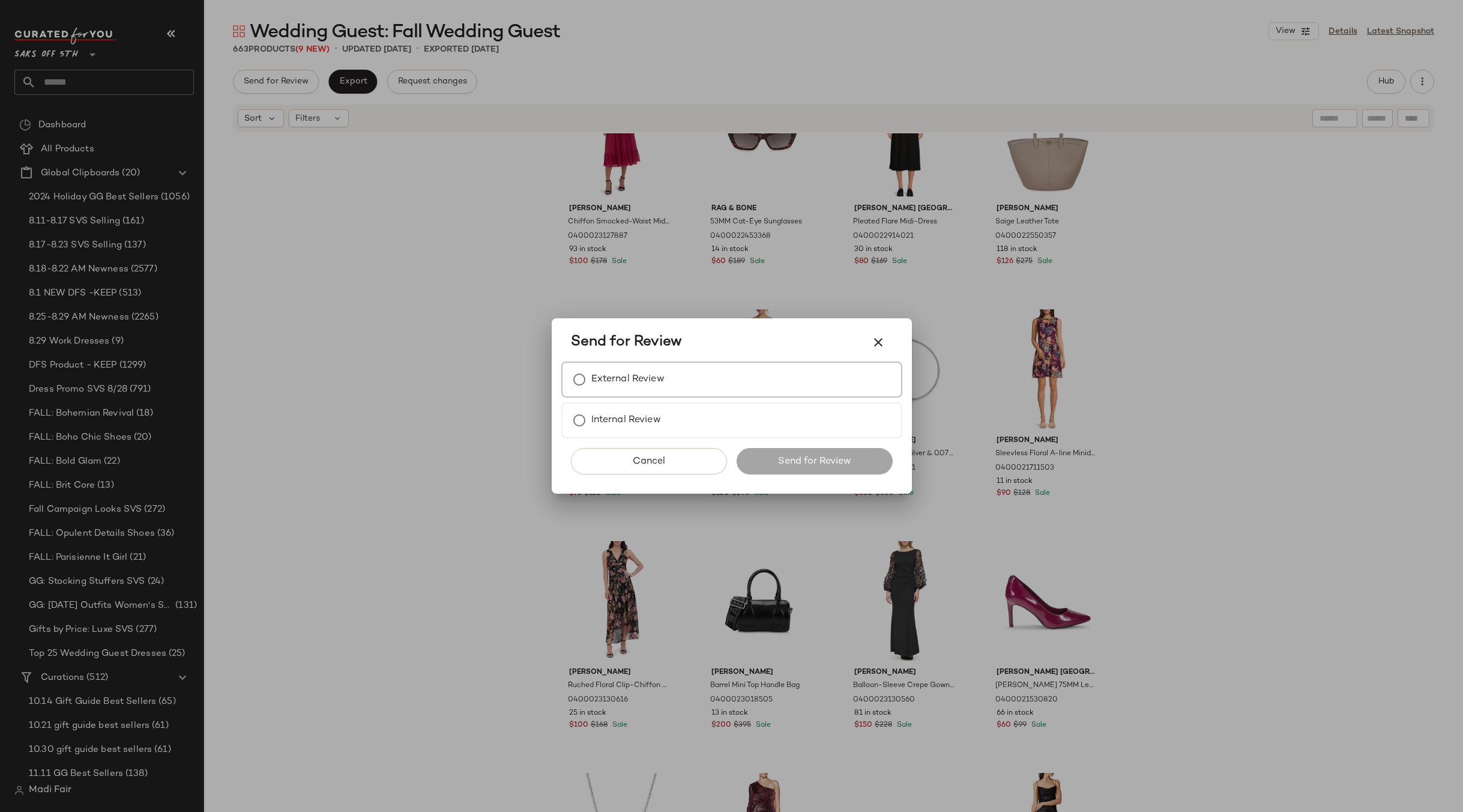
click at [646, 376] on label "External Review" at bounding box center [628, 379] width 73 height 24
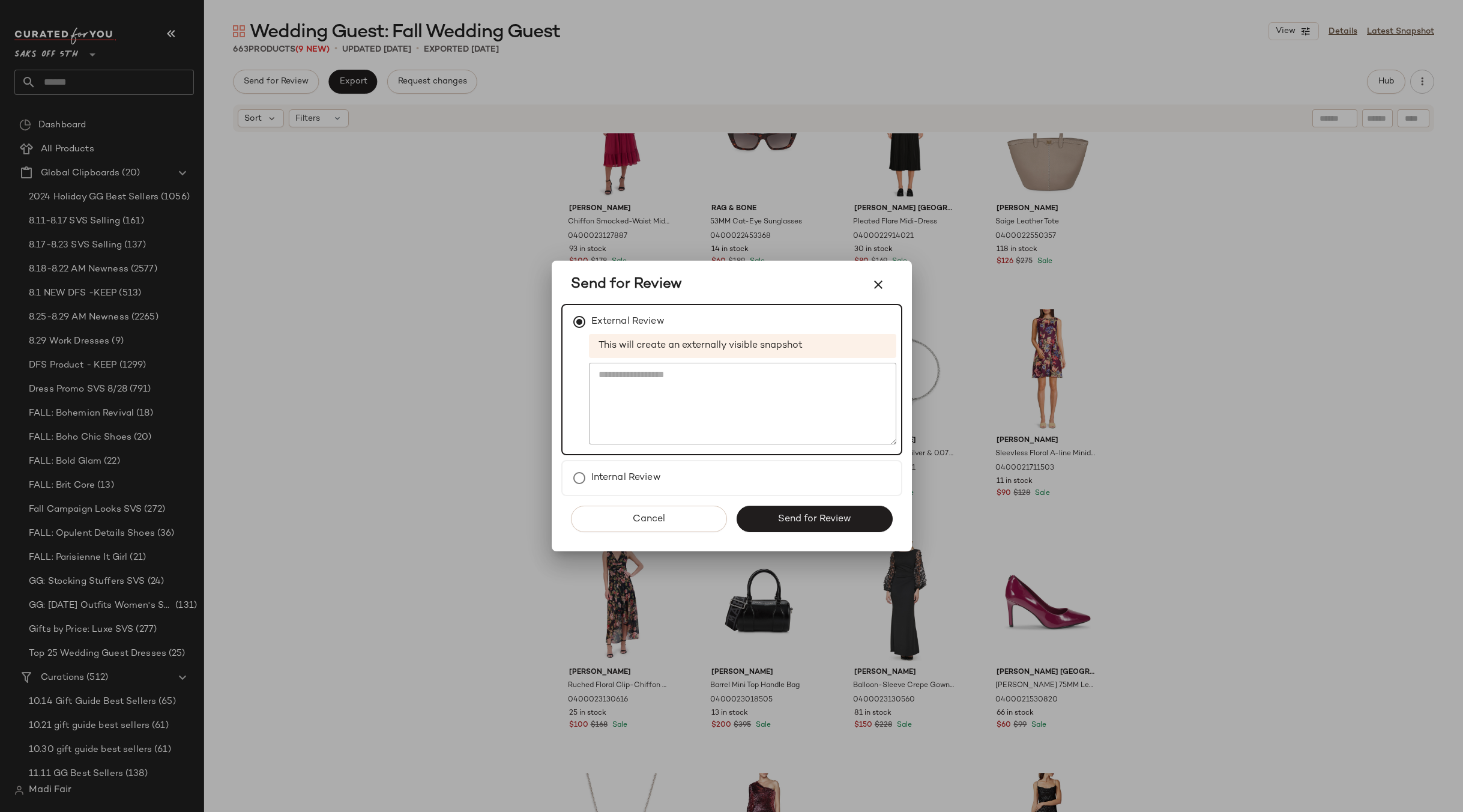
click at [793, 512] on button "Send for Review" at bounding box center [814, 518] width 156 height 27
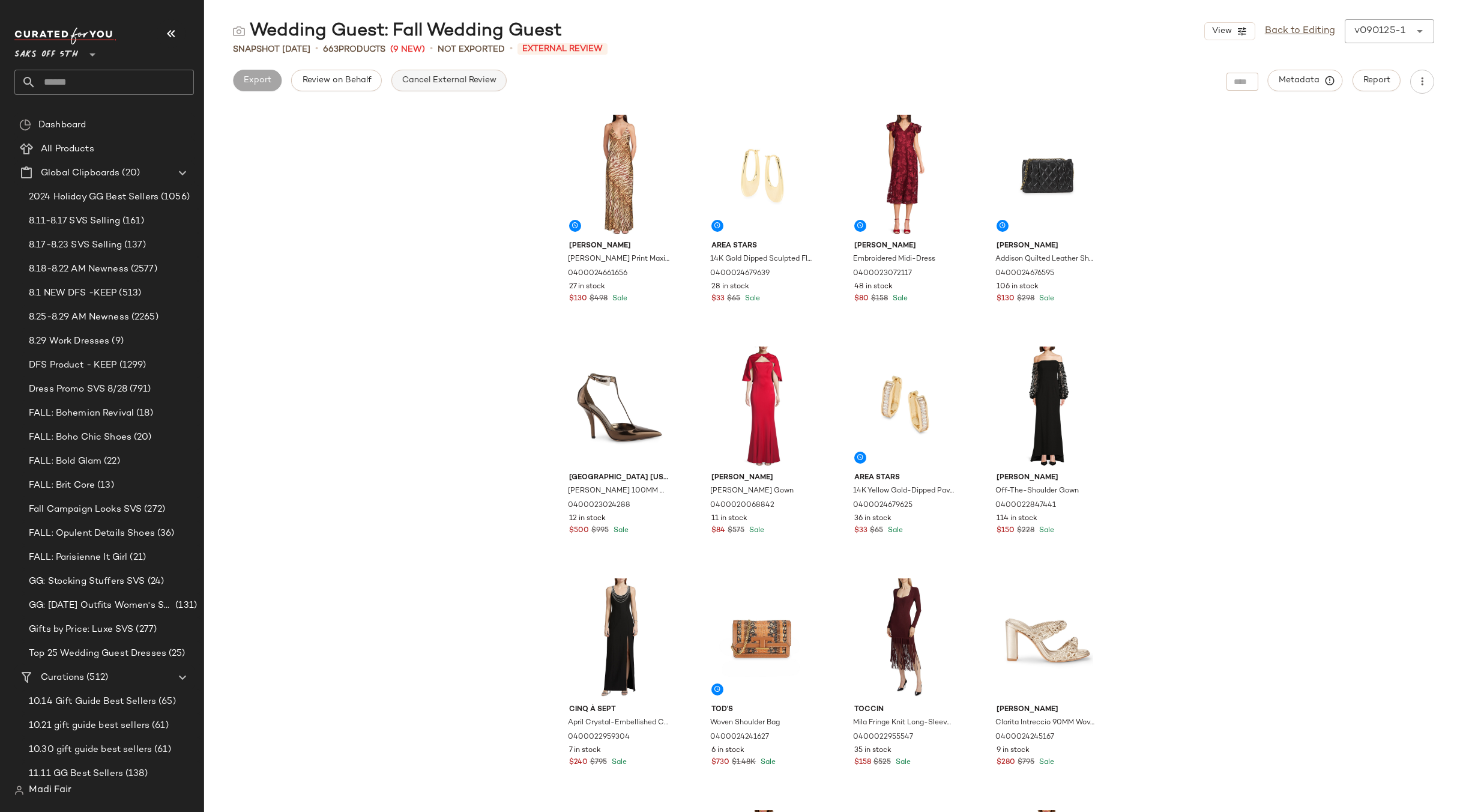
click at [438, 84] on span "Cancel External Review" at bounding box center [449, 80] width 95 height 9
click at [1331, 31] on link "Back to Editing" at bounding box center [1299, 31] width 70 height 15
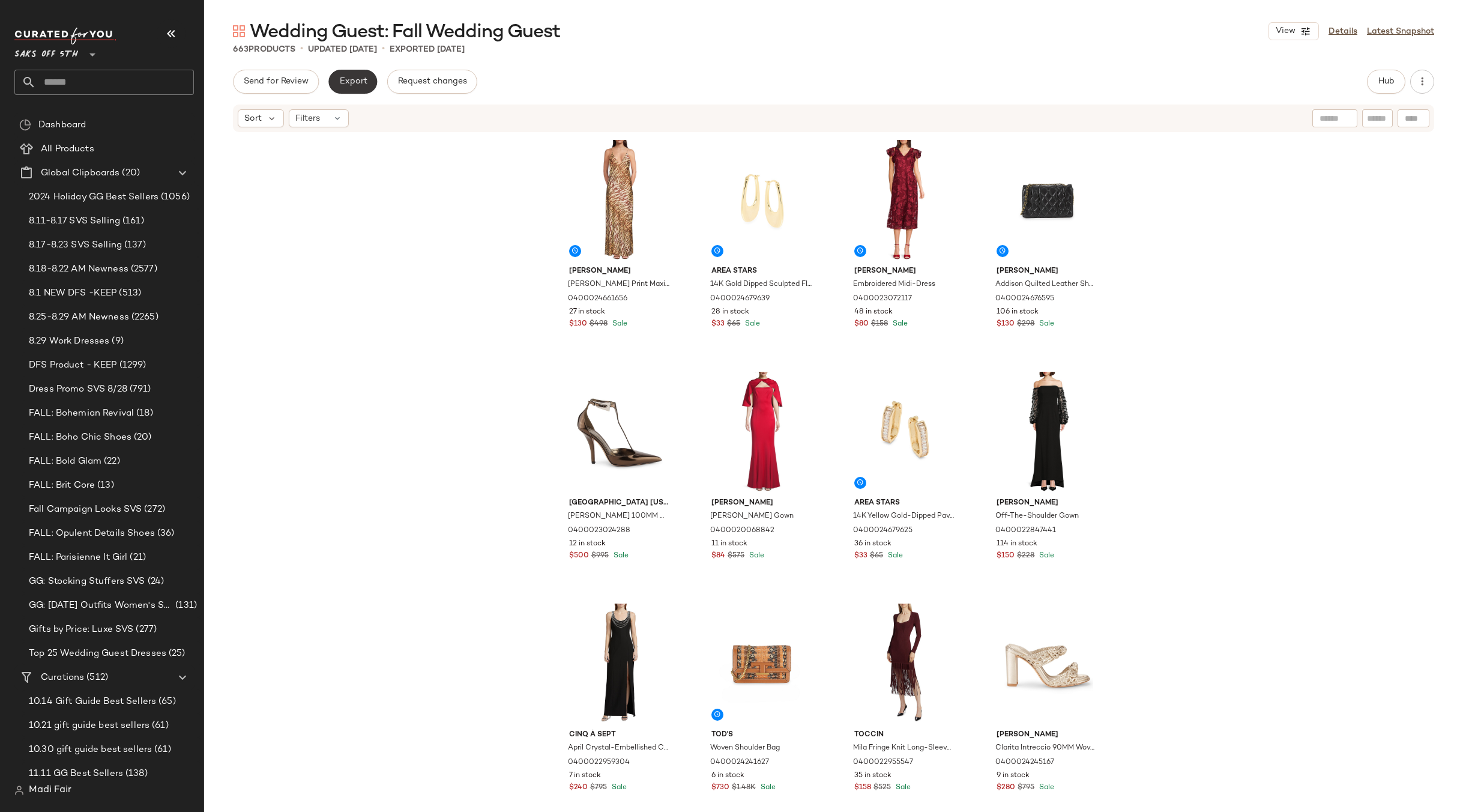
click at [356, 84] on span "Export" at bounding box center [353, 81] width 28 height 9
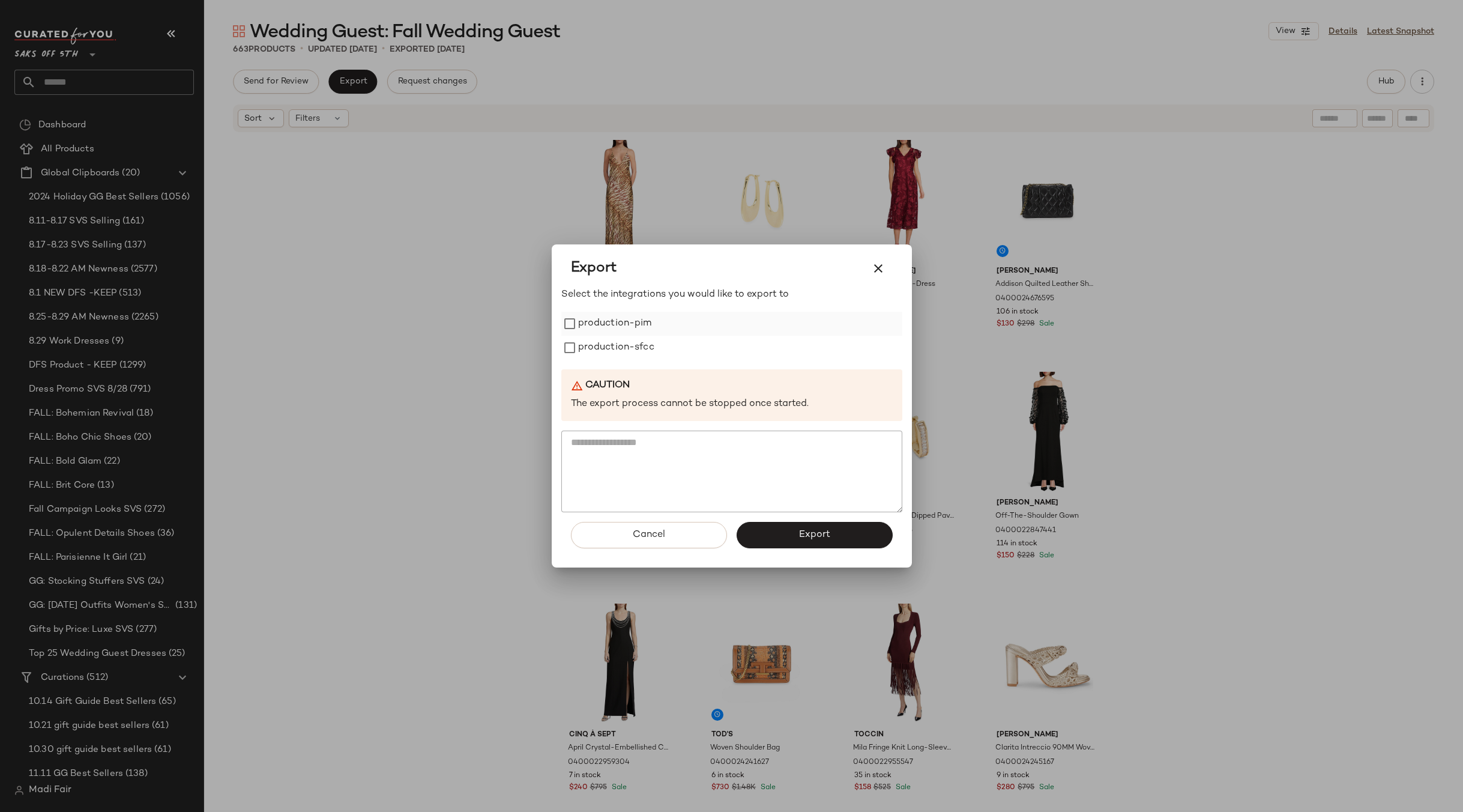
click at [628, 323] on label "production-pim" at bounding box center [616, 323] width 74 height 24
click at [623, 345] on label "production-sfcc" at bounding box center [616, 347] width 76 height 24
click at [785, 533] on button "Export" at bounding box center [814, 534] width 156 height 27
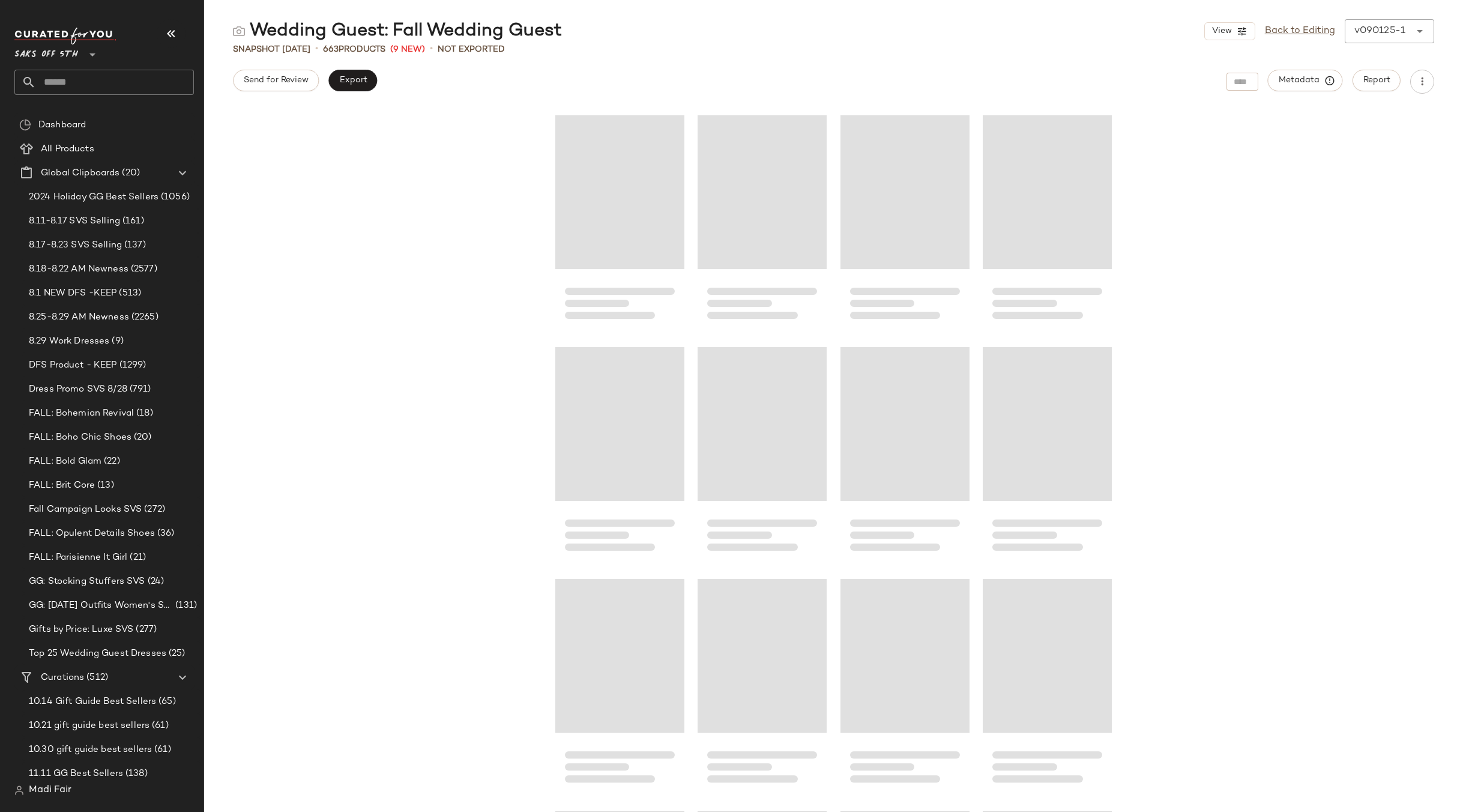
drag, startPoint x: 62, startPoint y: 80, endPoint x: 68, endPoint y: 73, distance: 9.2
click at [62, 80] on input "text" at bounding box center [115, 82] width 158 height 25
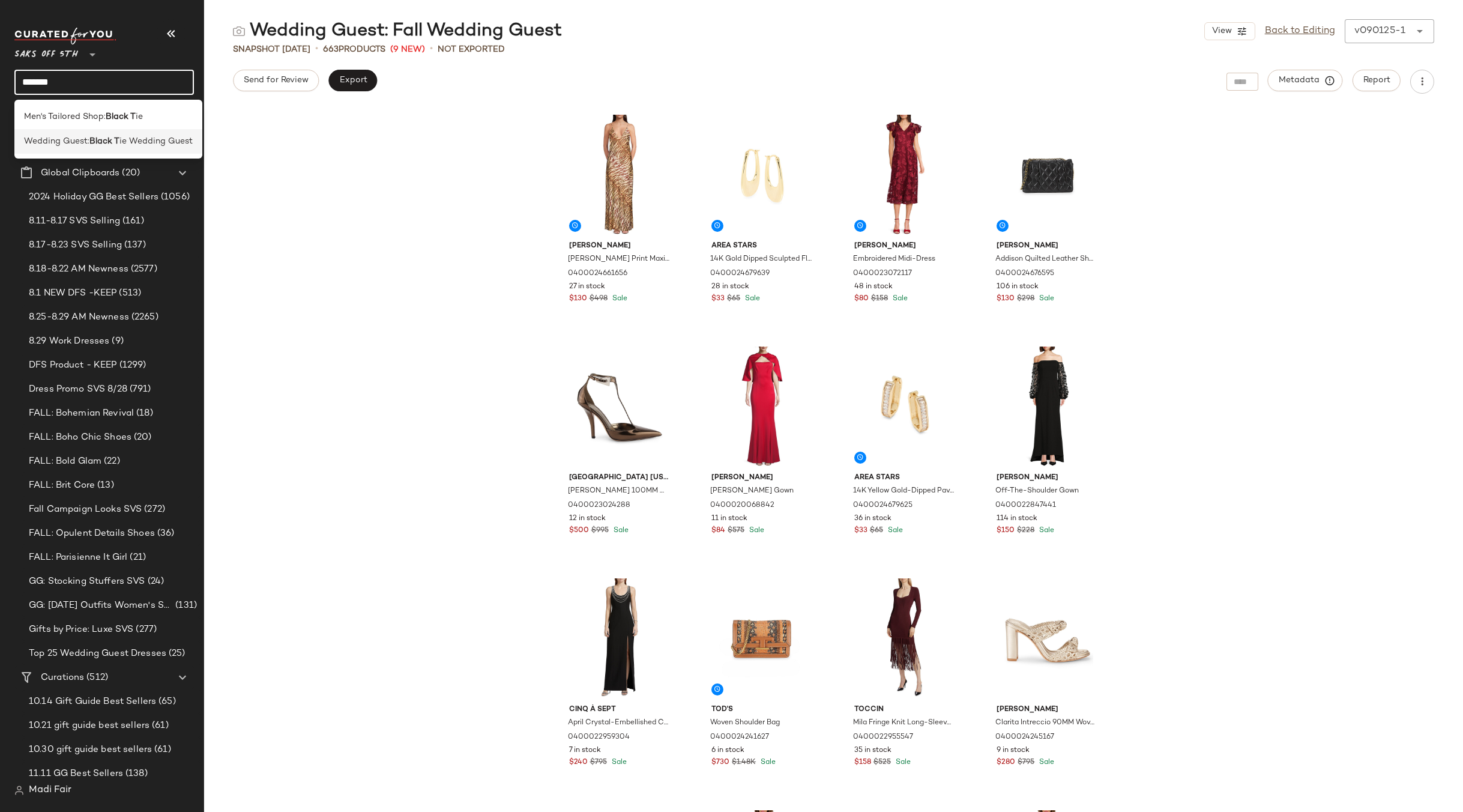
type input "*******"
click at [88, 138] on span "Wedding Guest:" at bounding box center [57, 141] width 66 height 13
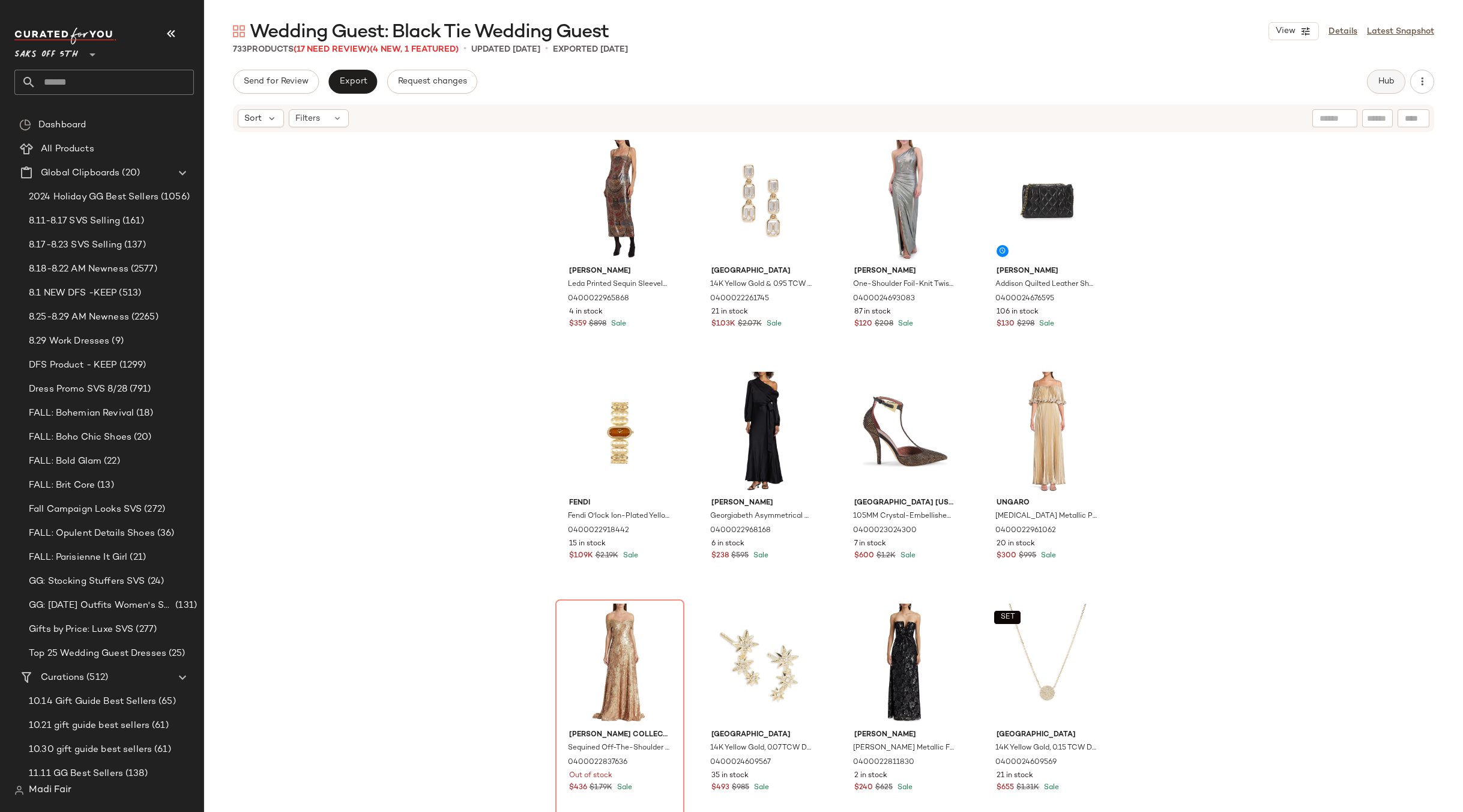
click at [1395, 77] on button "Hub" at bounding box center [1386, 82] width 39 height 24
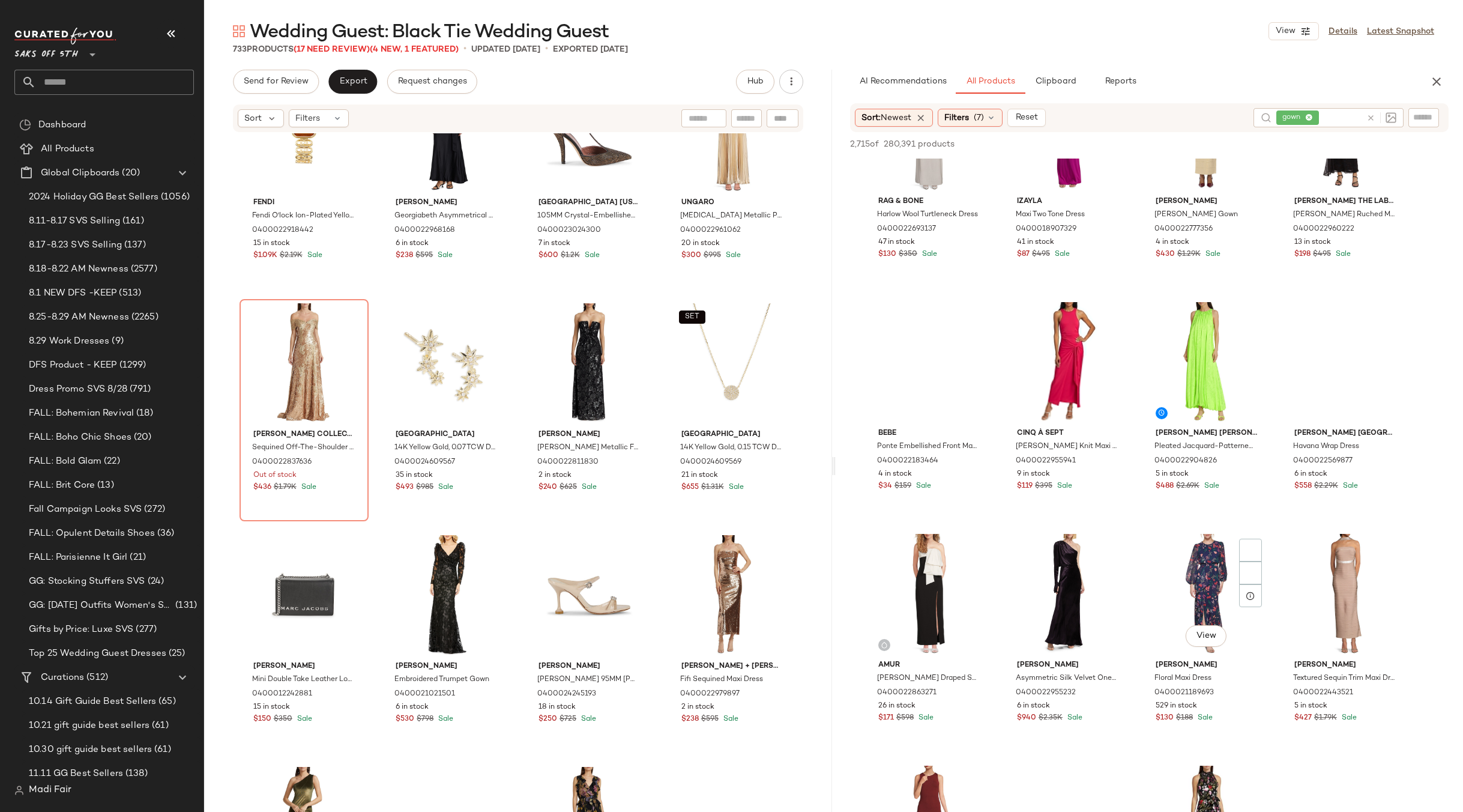
scroll to position [2941, 0]
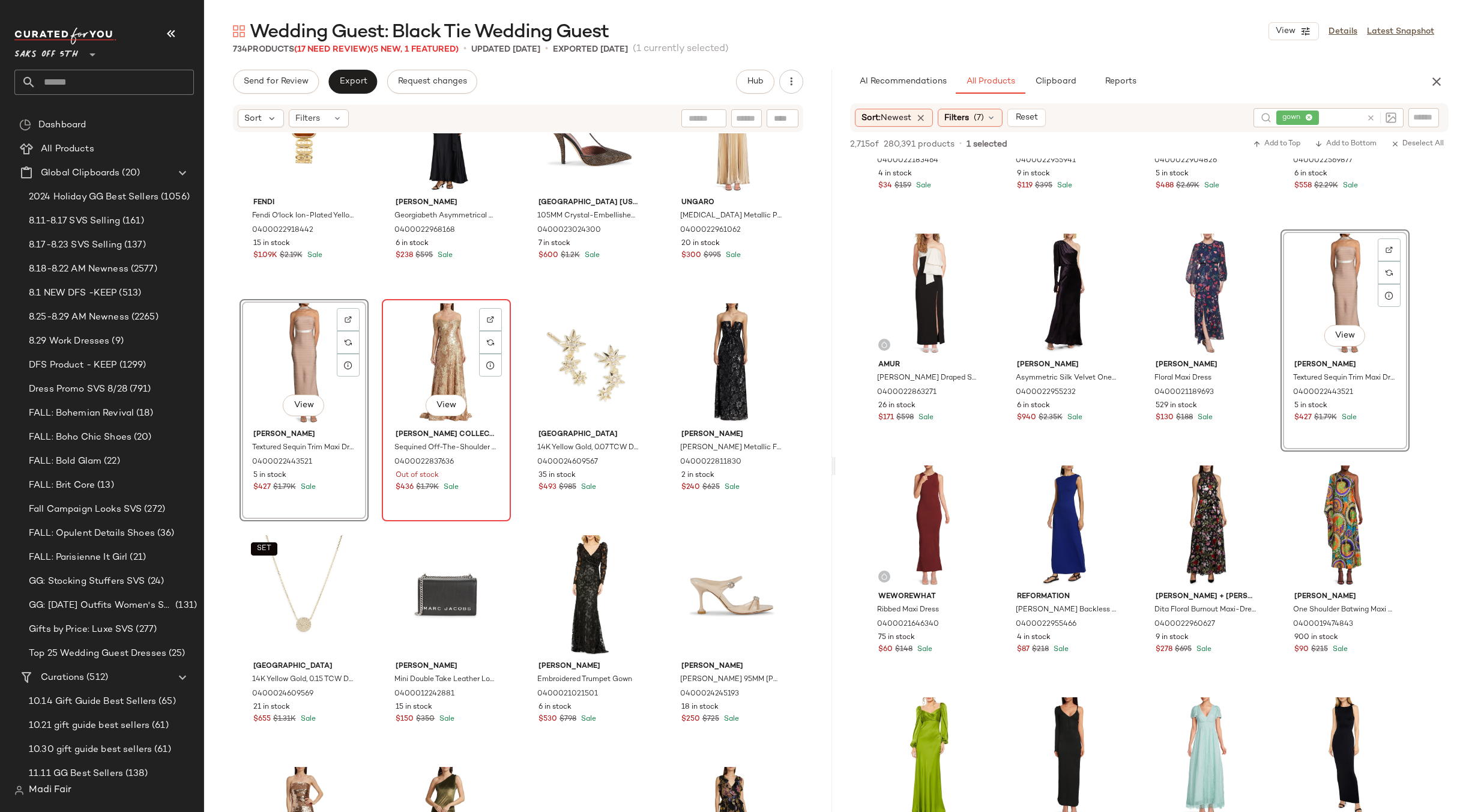
click at [426, 353] on div "View" at bounding box center [447, 364] width 121 height 122
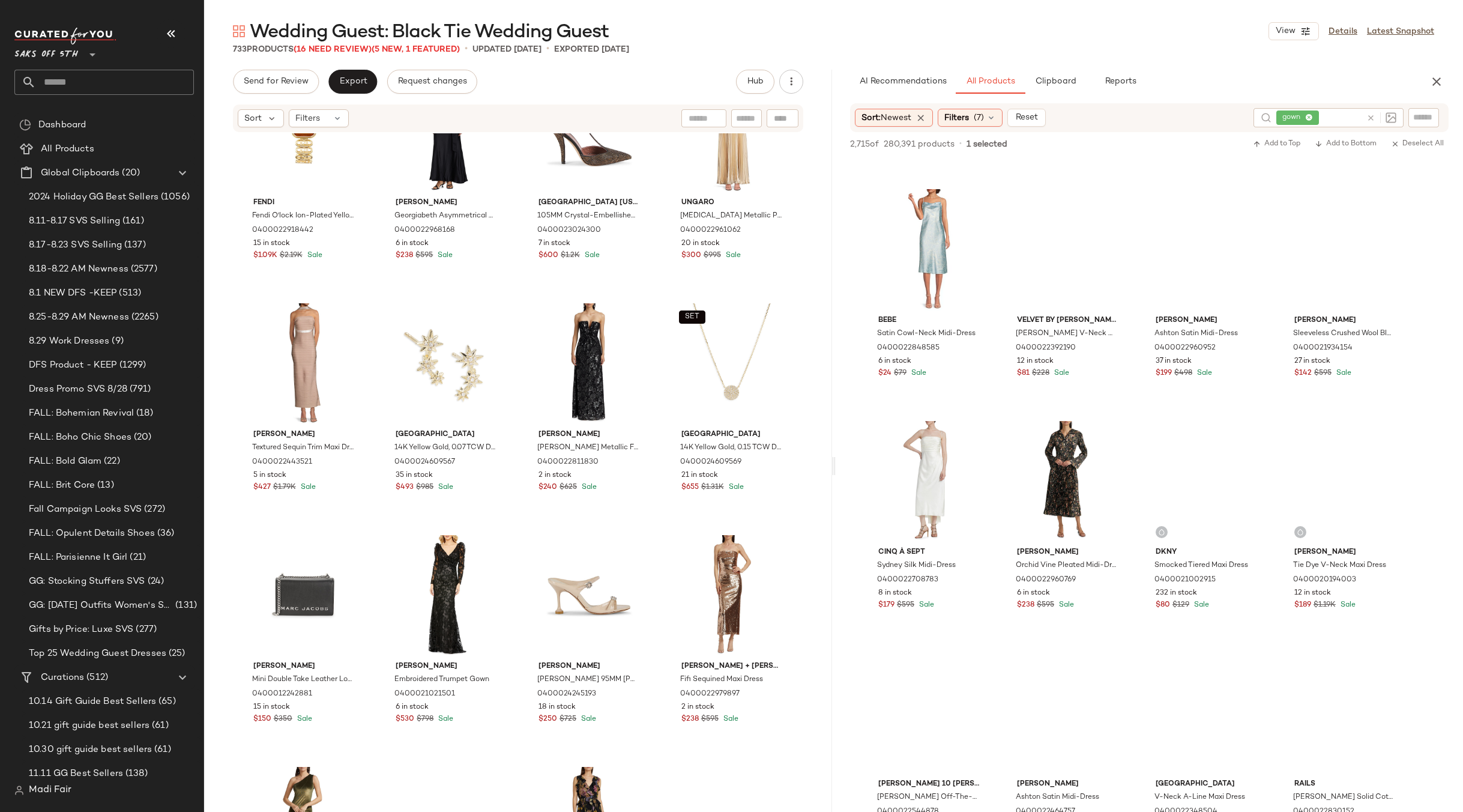
scroll to position [12906, 0]
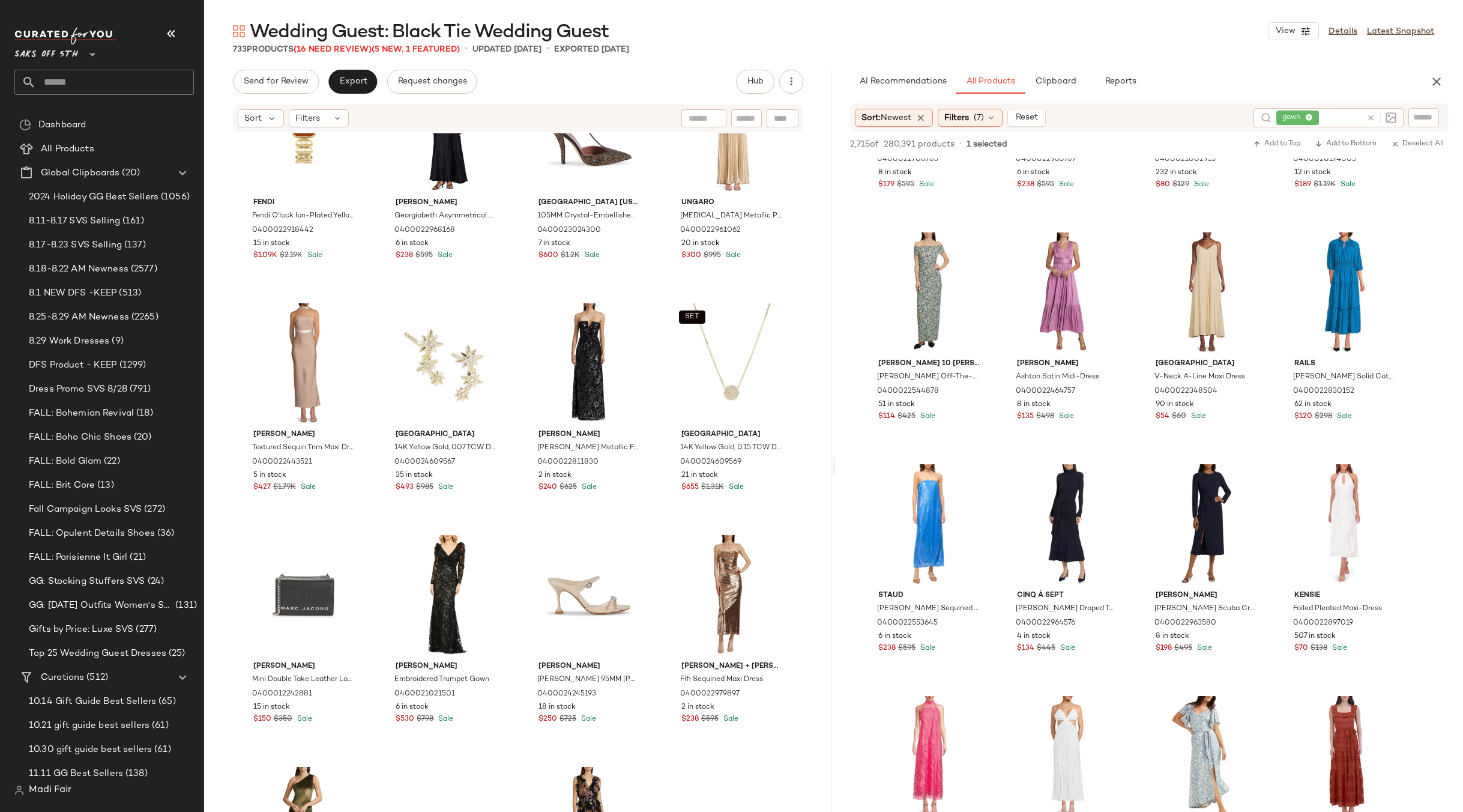
click at [1300, 114] on span "gown" at bounding box center [1293, 117] width 23 height 11
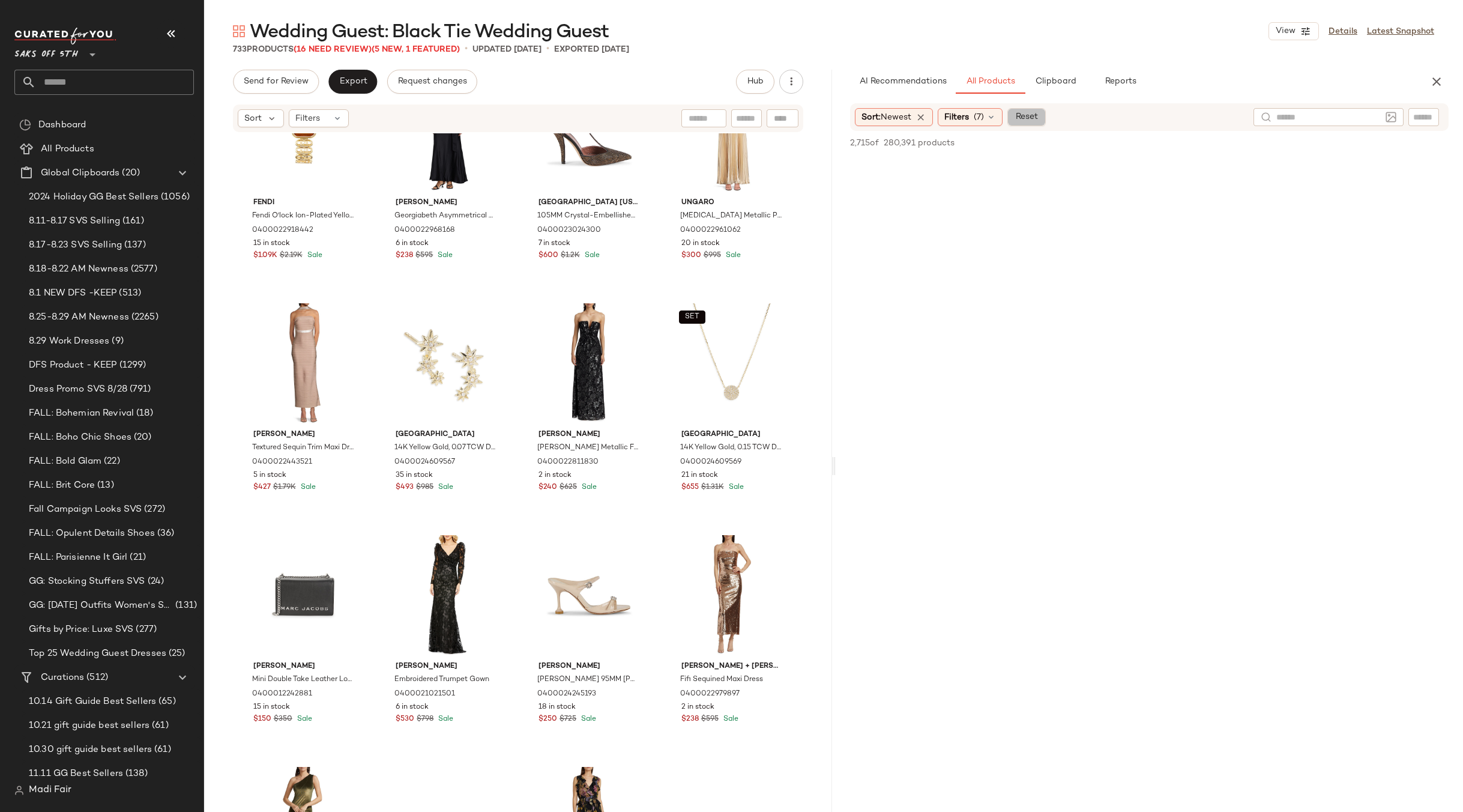
click at [1027, 116] on span "Reset" at bounding box center [1027, 116] width 22 height 9
click at [1184, 60] on div "Wedding Guest: Black Tie Wedding Guest View Details Latest Snapshot 733 Product…" at bounding box center [834, 415] width 1259 height 792
click at [655, 291] on div "Fendi Fendi O'lock Ion-Plated Yellow Gold Stainless Steel, Tiger-Eye Stone & 0.…" at bounding box center [518, 182] width 557 height 712
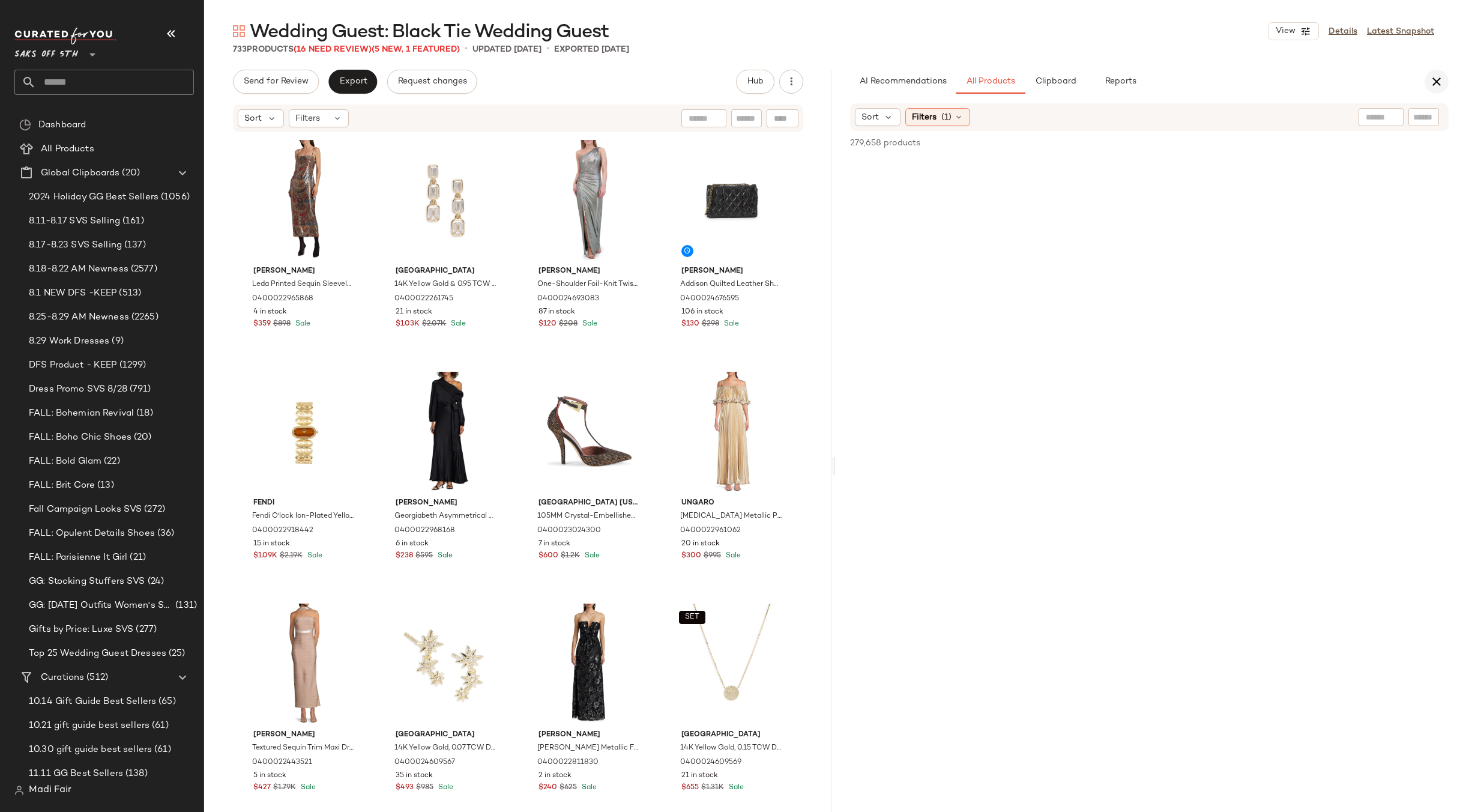
click at [1430, 86] on icon "button" at bounding box center [1436, 81] width 15 height 15
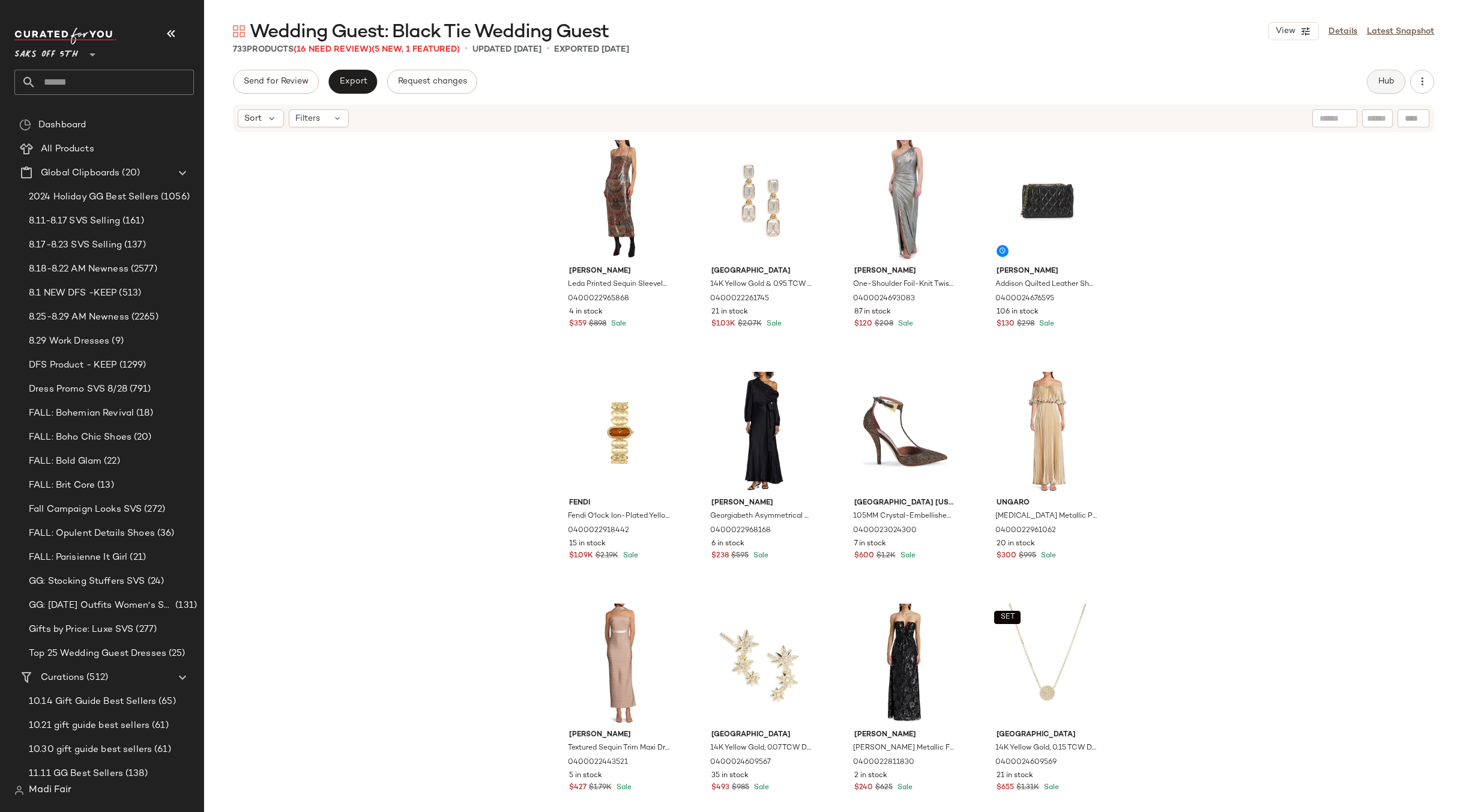
click at [1383, 88] on button "Hub" at bounding box center [1386, 82] width 39 height 24
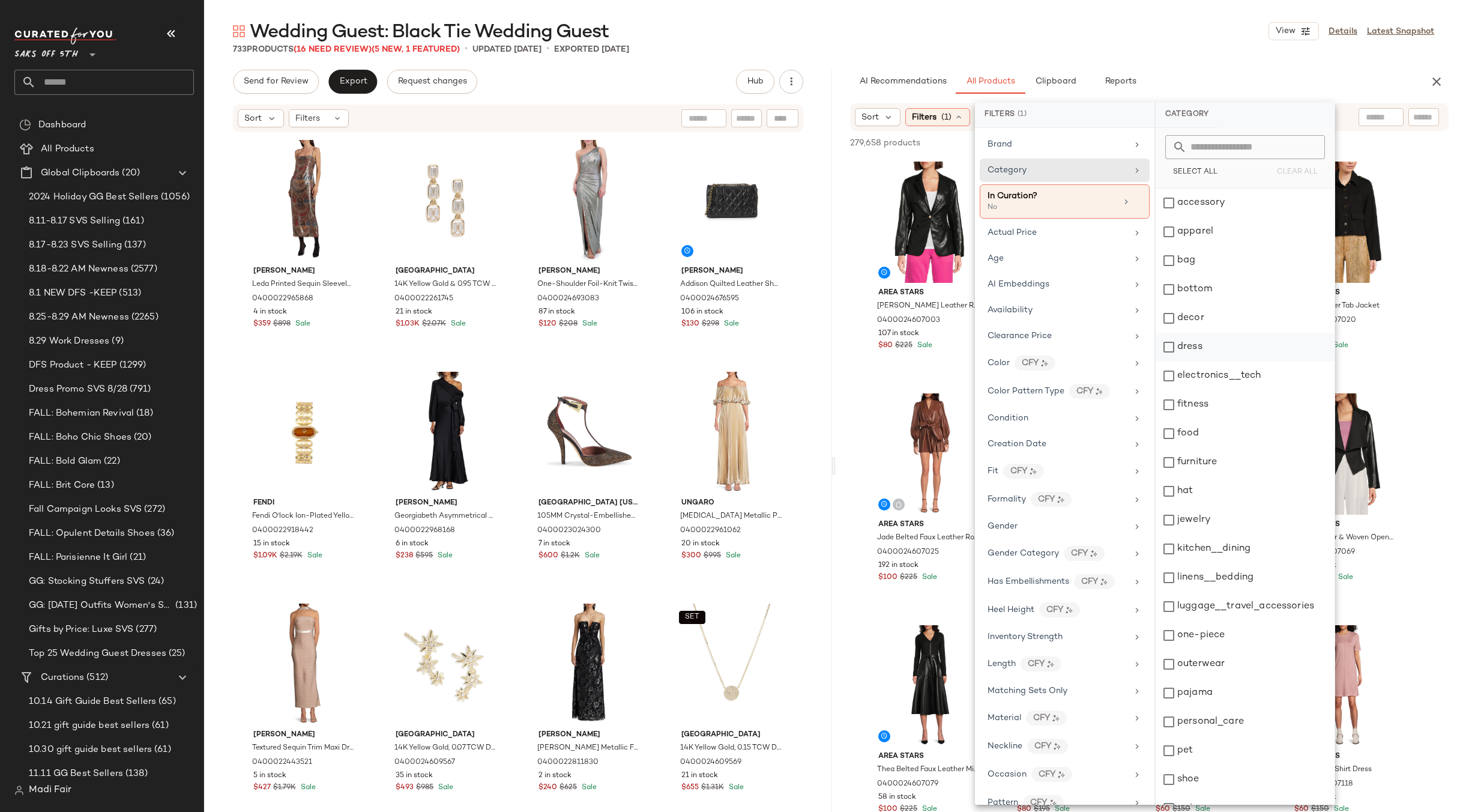
scroll to position [1861, 0]
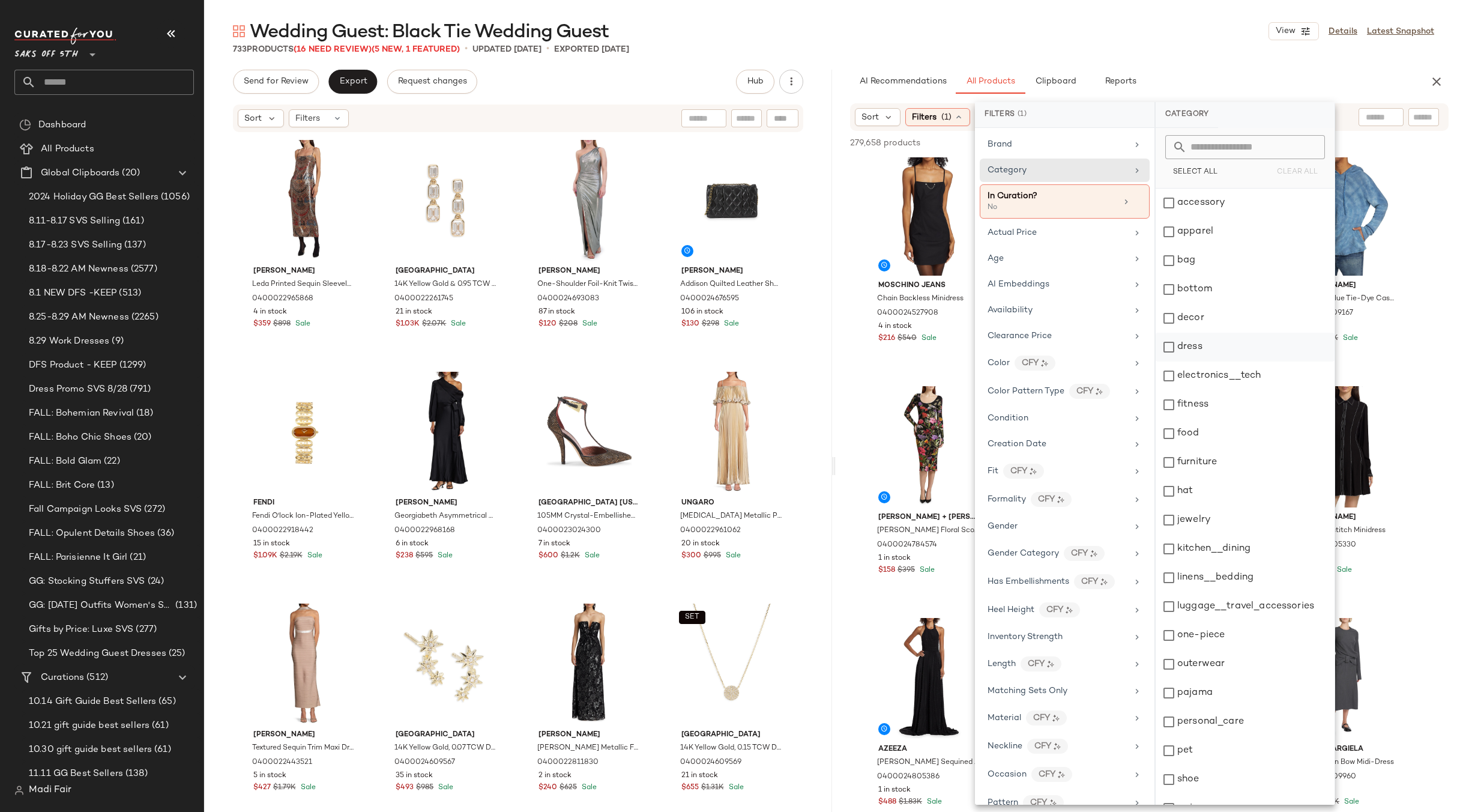
click at [1199, 340] on div "dress" at bounding box center [1246, 347] width 179 height 28
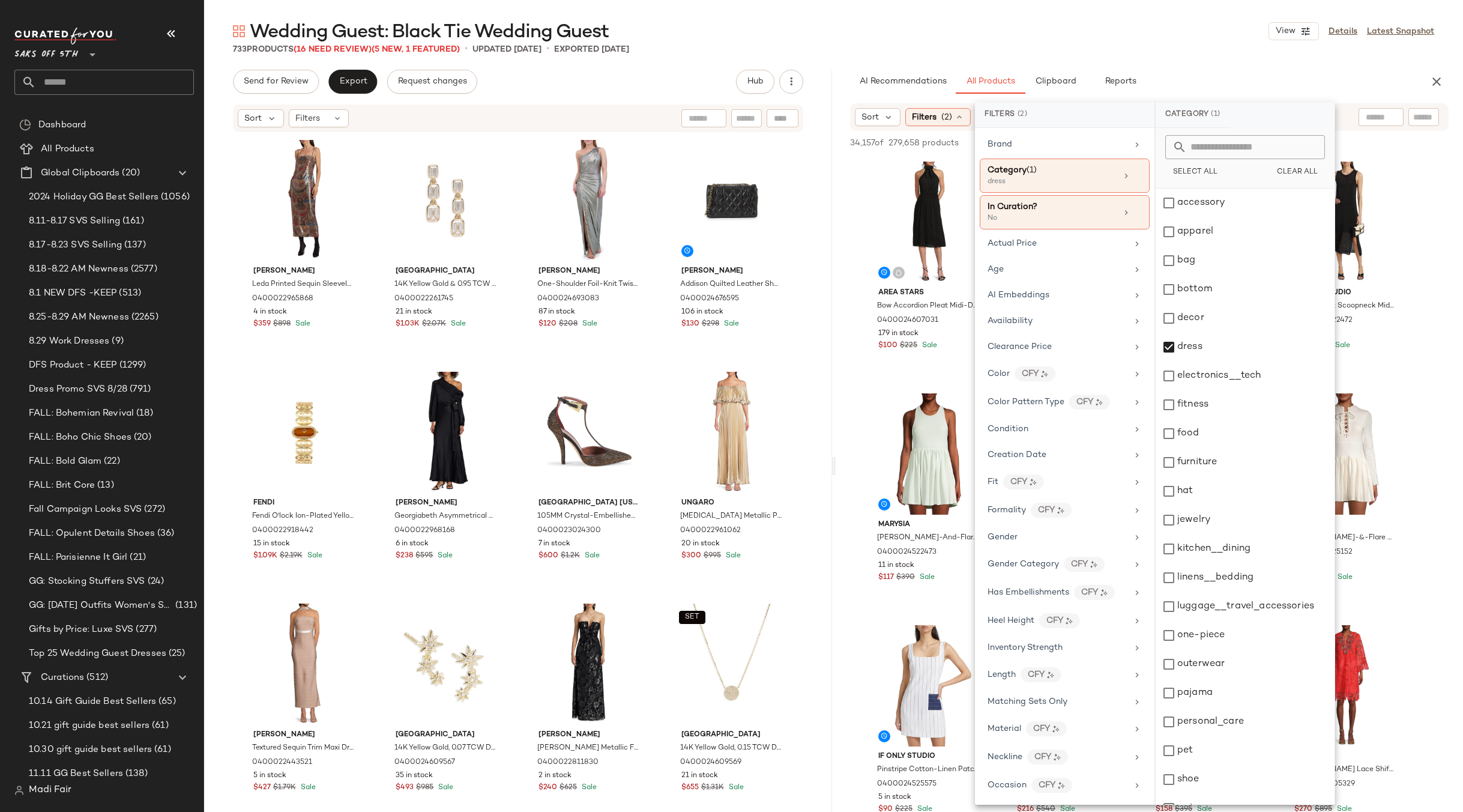
click at [1071, 34] on div "Wedding Guest: Black Tie Wedding Guest View Details Latest Snapshot" at bounding box center [834, 31] width 1259 height 24
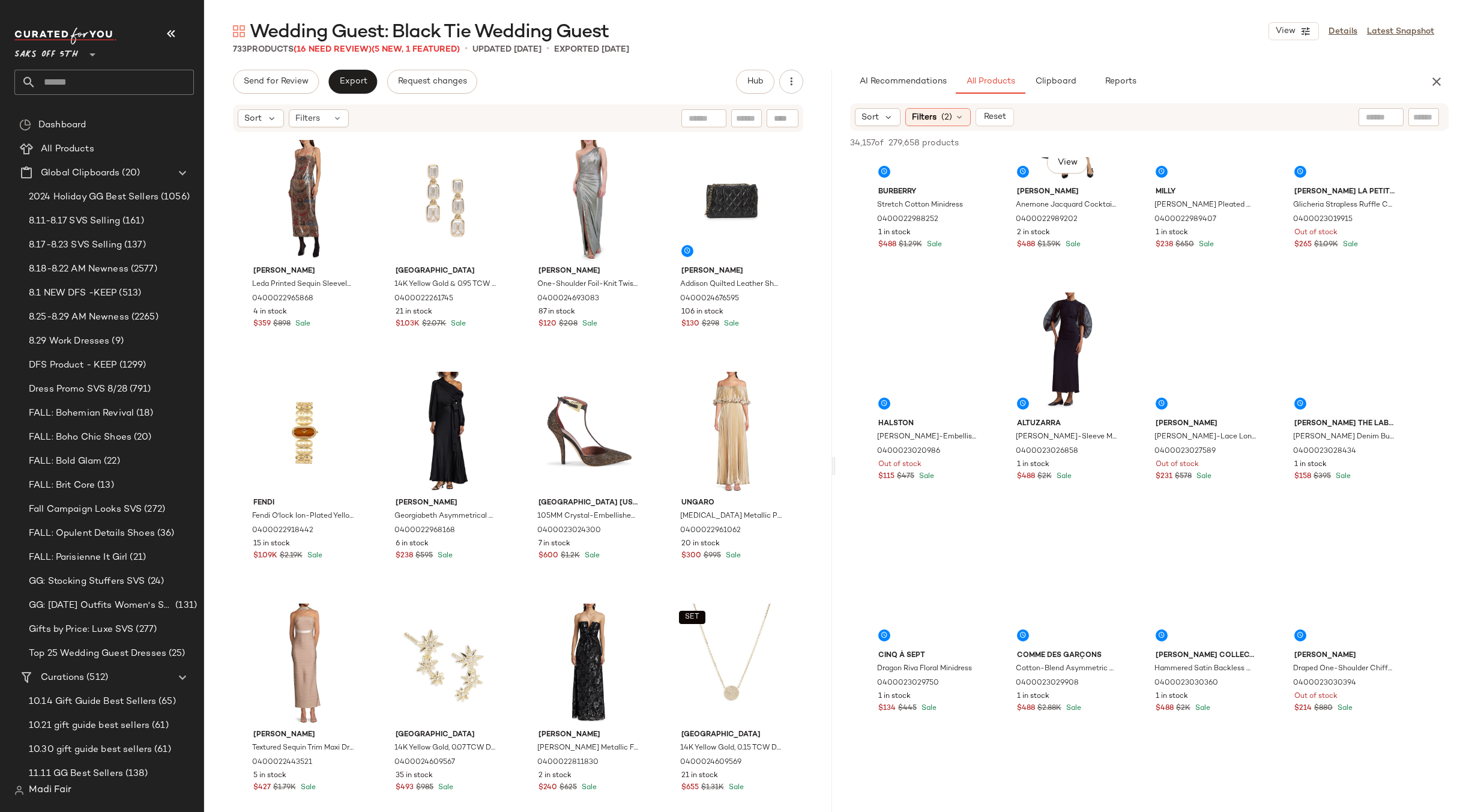
scroll to position [2521, 0]
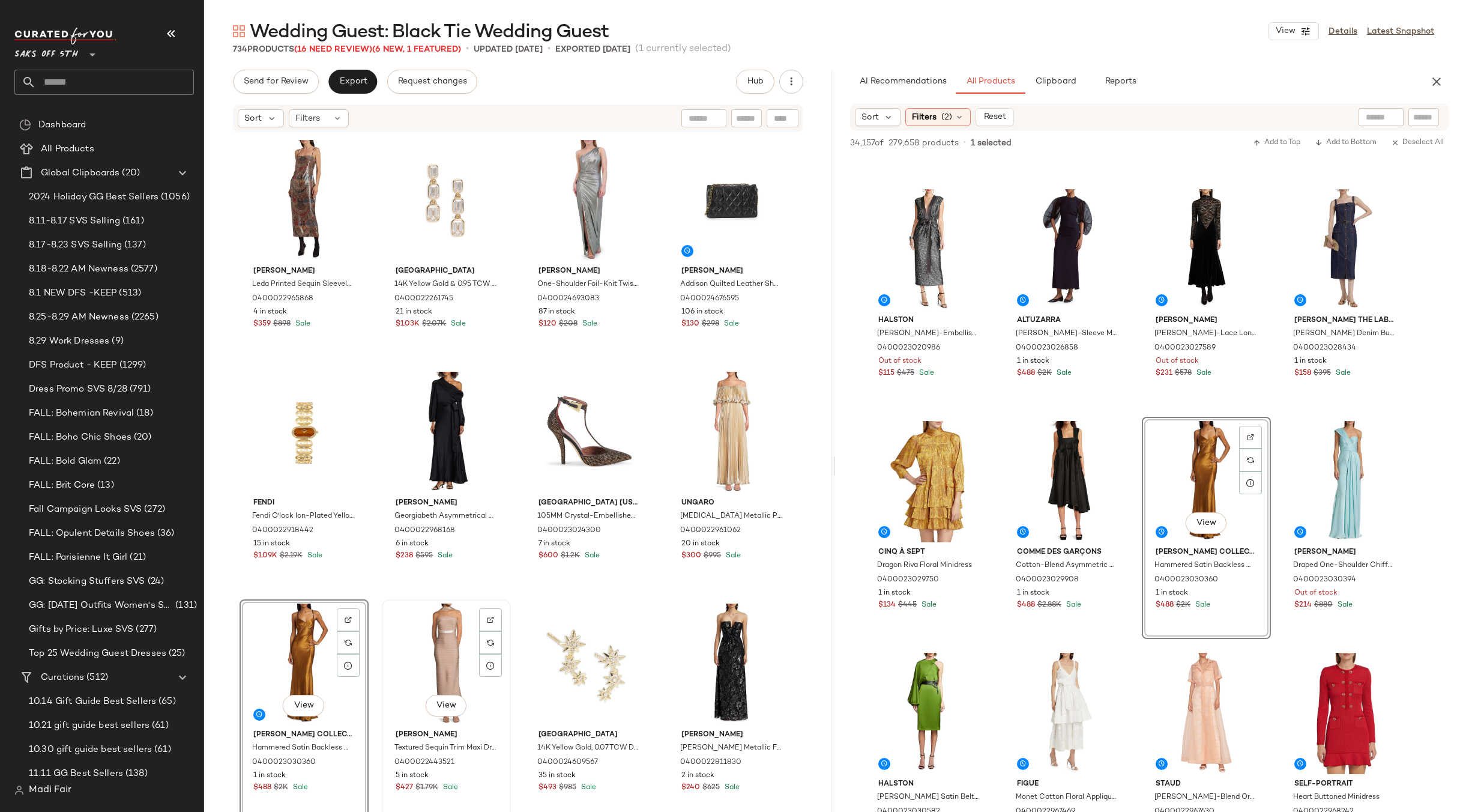
click at [433, 664] on div "View" at bounding box center [447, 664] width 121 height 122
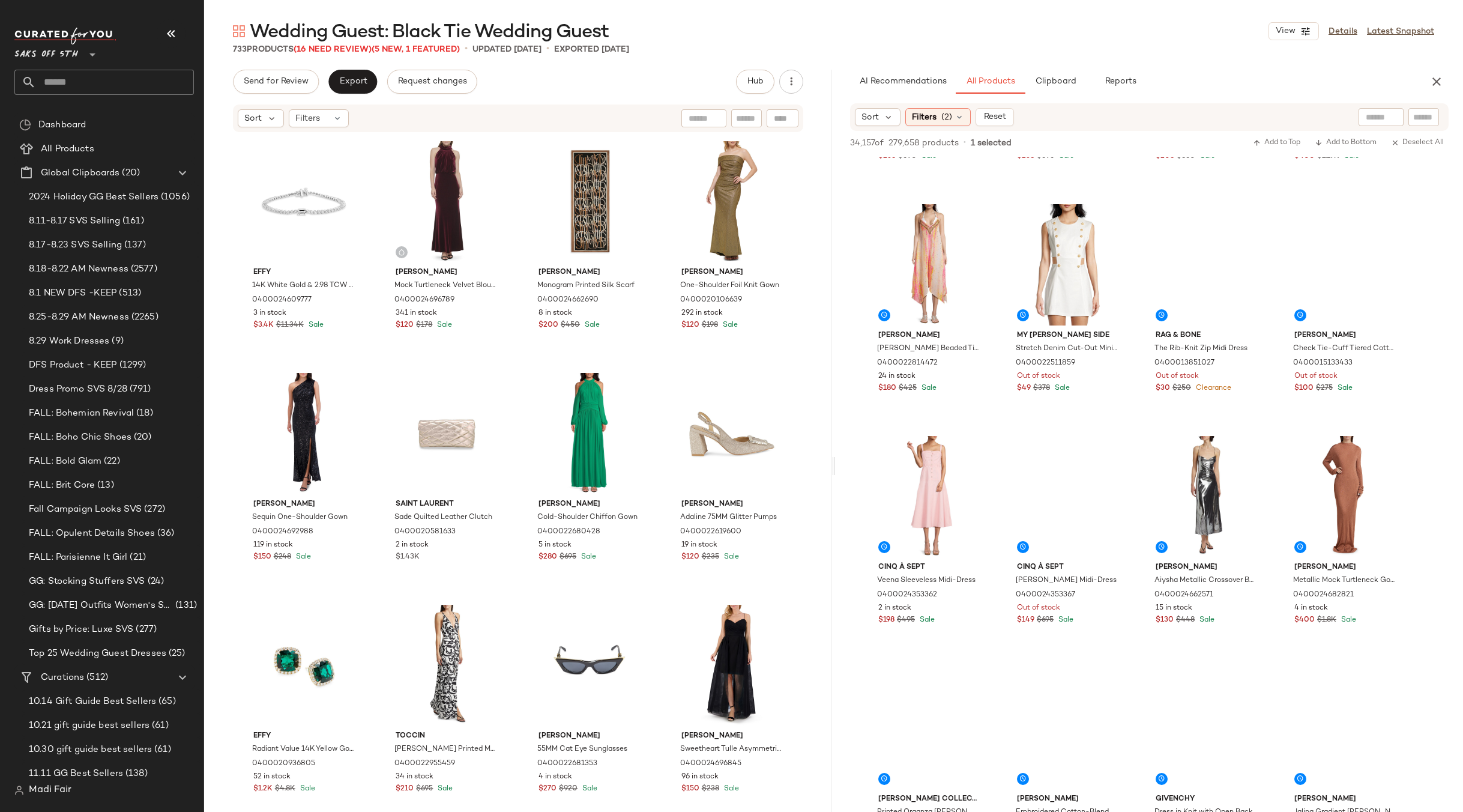
scroll to position [8104, 0]
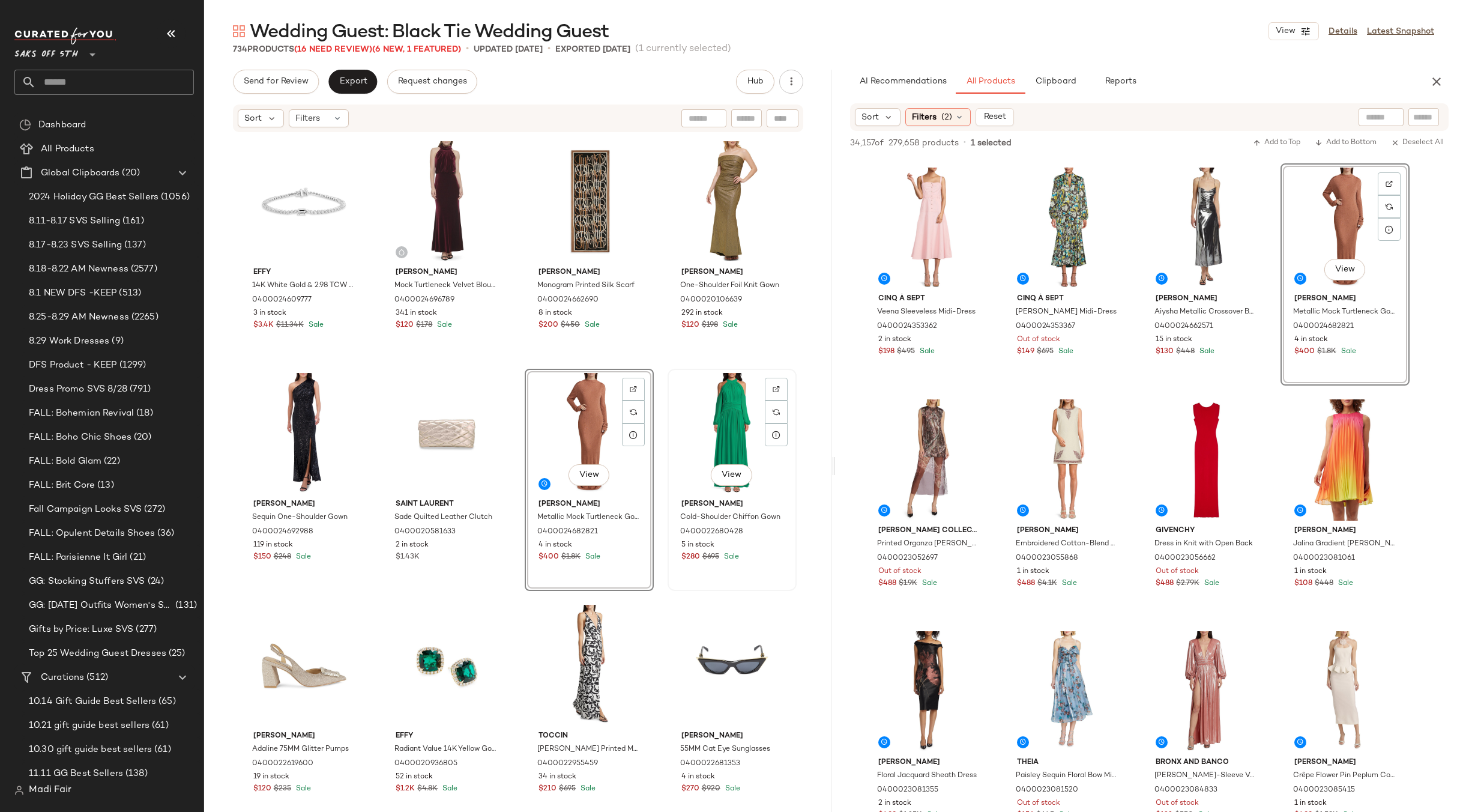
click at [703, 422] on div "View" at bounding box center [732, 433] width 121 height 122
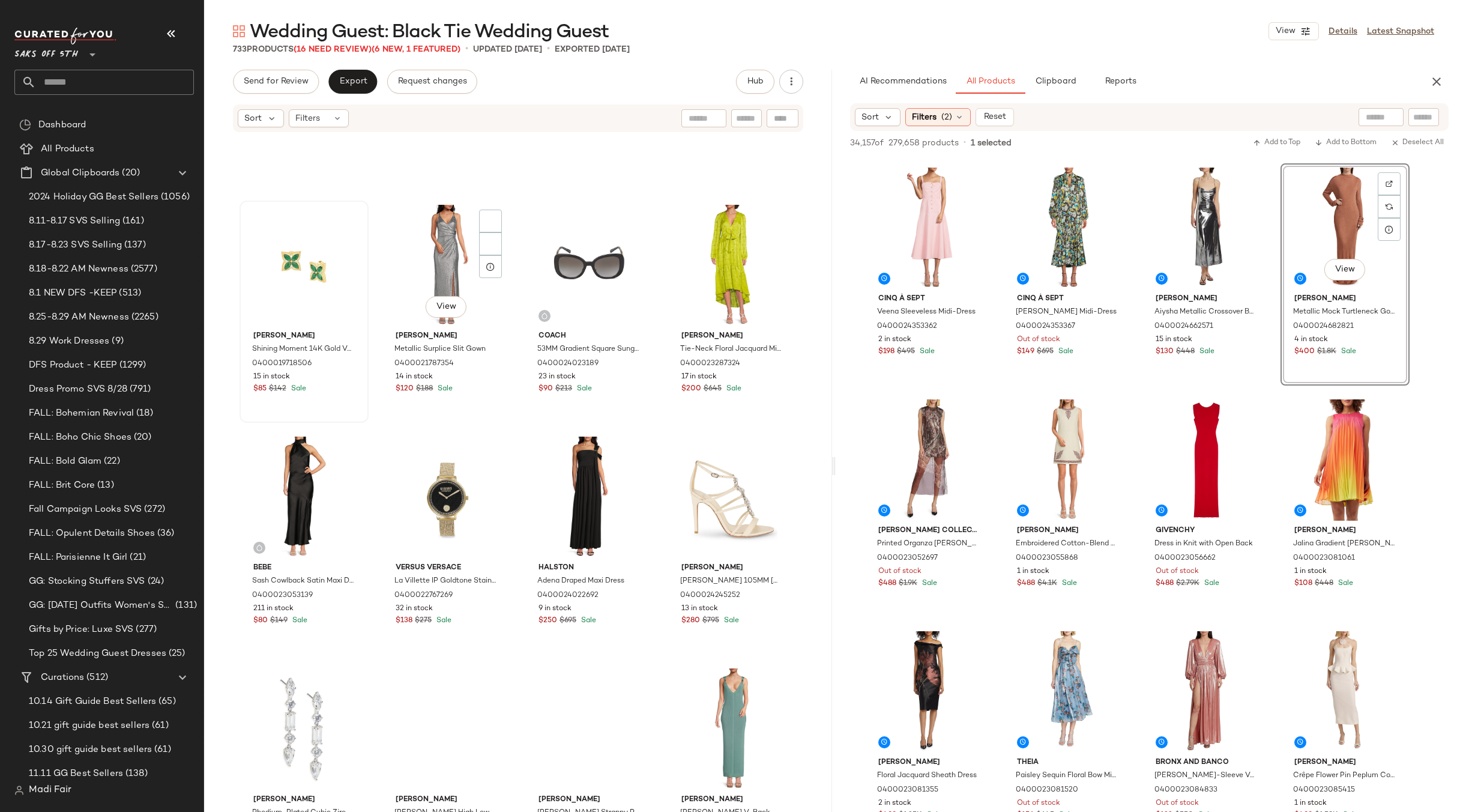
scroll to position [2591, 0]
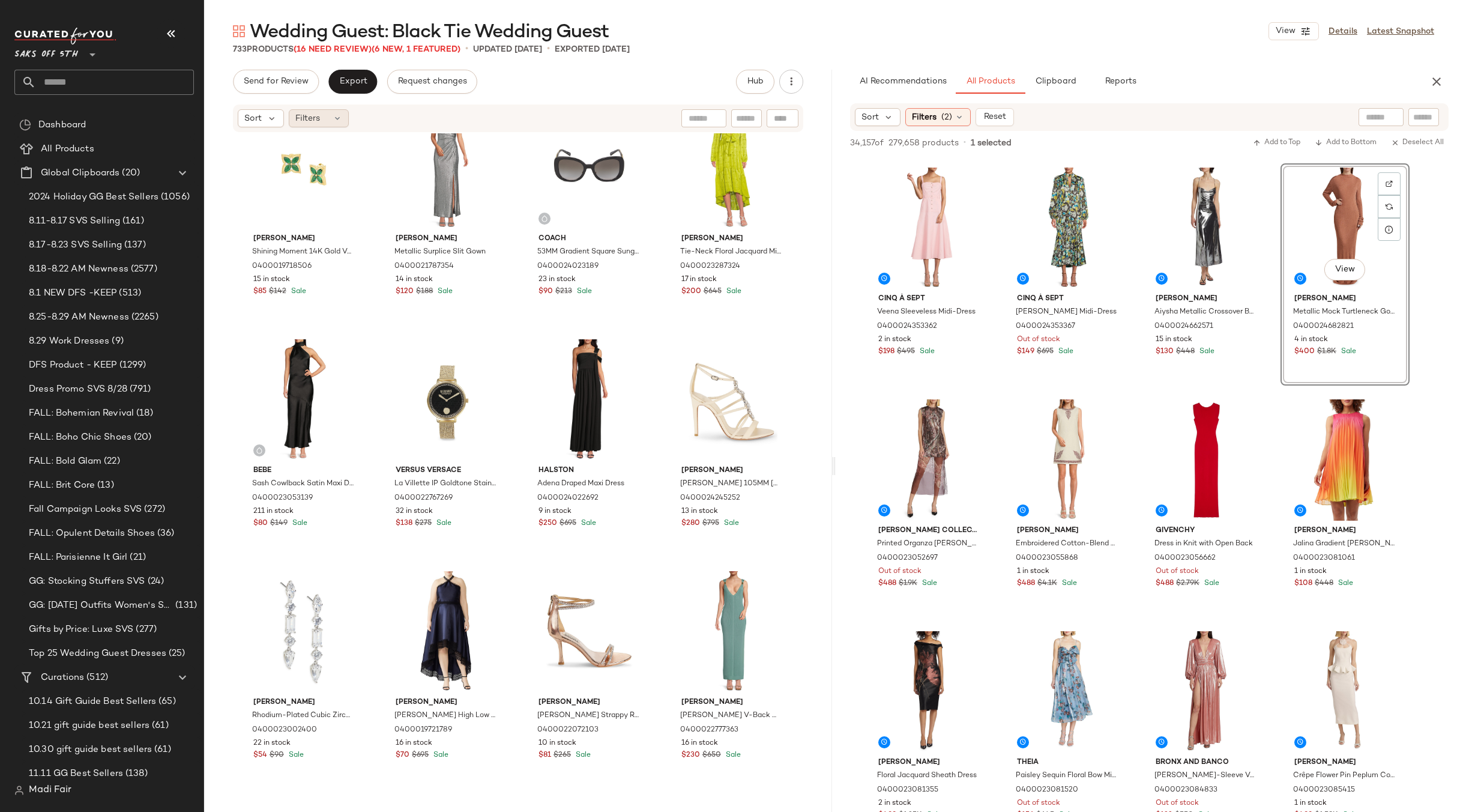
click at [305, 119] on span "Filters" at bounding box center [308, 118] width 25 height 13
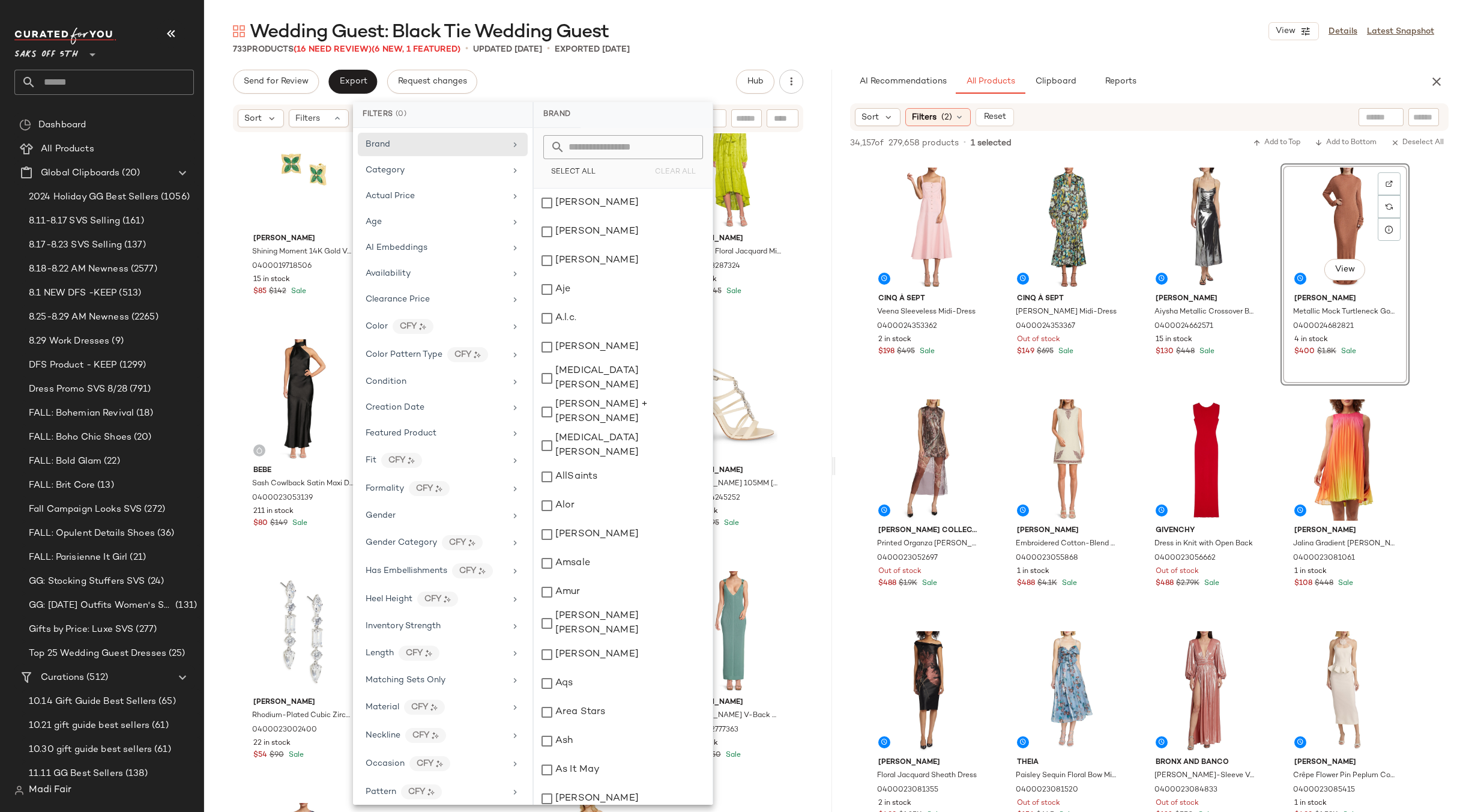
scroll to position [334, 0]
drag, startPoint x: 418, startPoint y: 767, endPoint x: 568, endPoint y: 308, distance: 482.9
click at [418, 771] on div "Total Inventory" at bounding box center [442, 784] width 170 height 26
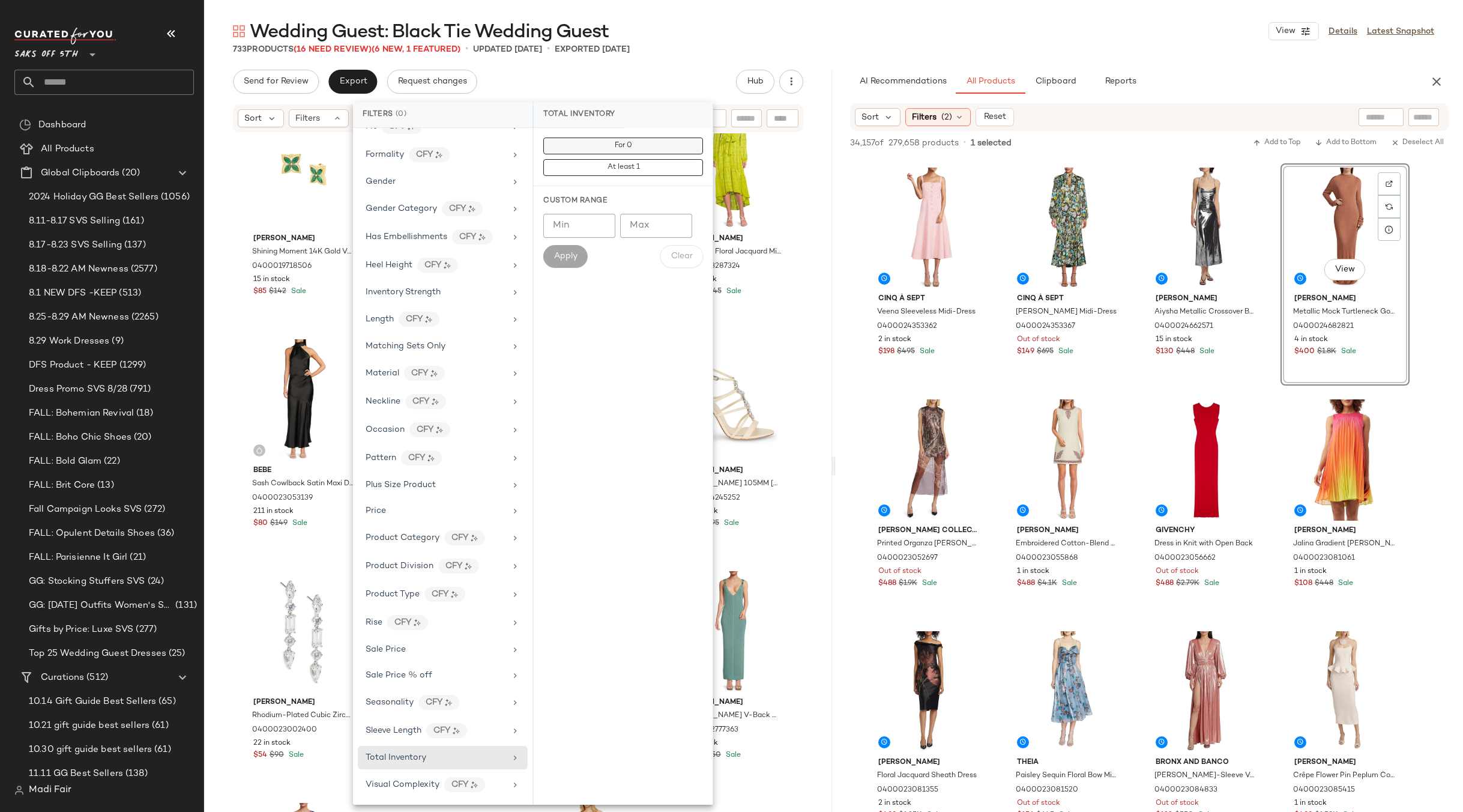
click at [606, 159] on button "For 0" at bounding box center [622, 167] width 159 height 16
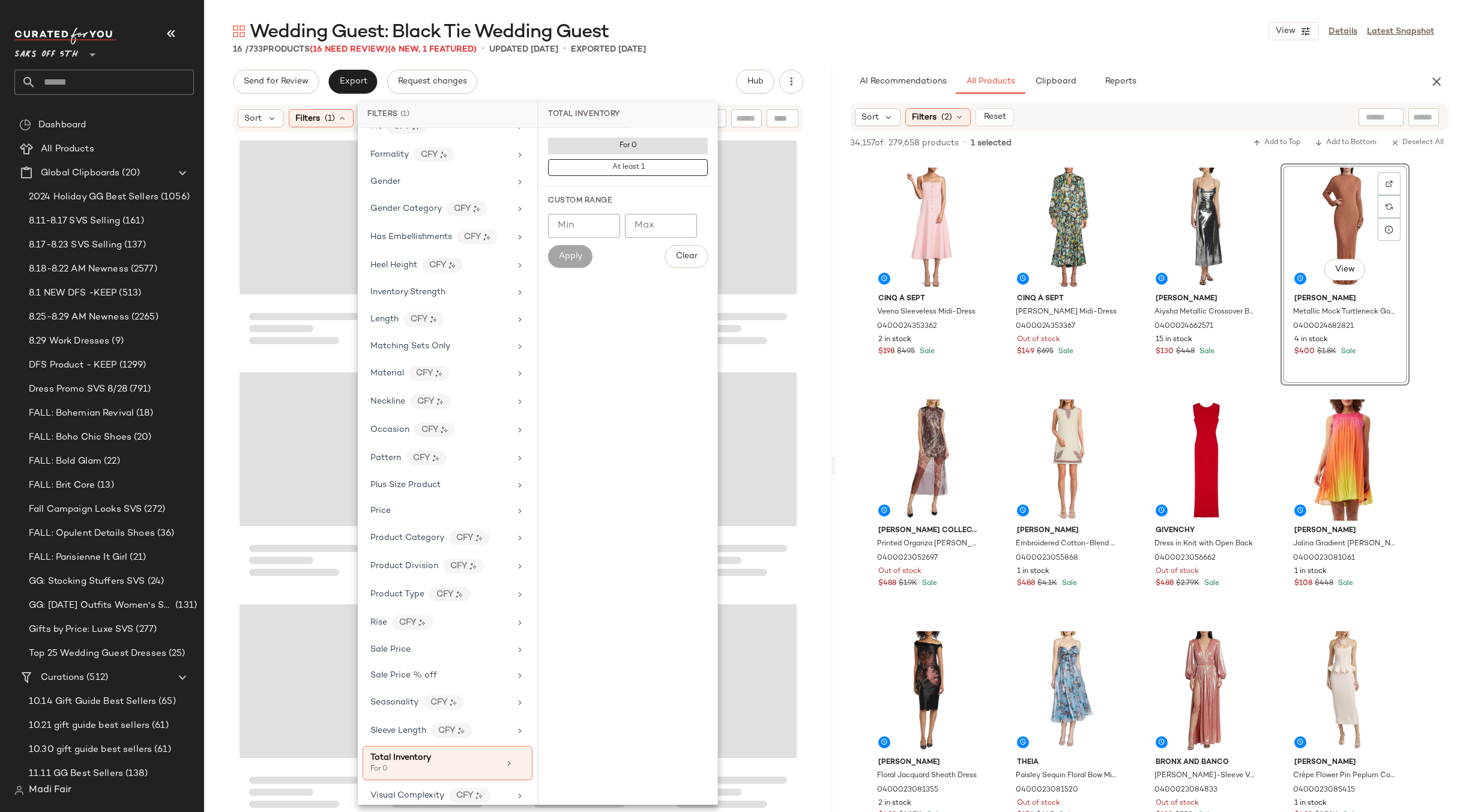
click at [687, 48] on div "16 / 733 Products (16 Need Review) (6 New, 1 Featured) • updated [DATE] • Expor…" at bounding box center [834, 49] width 1259 height 12
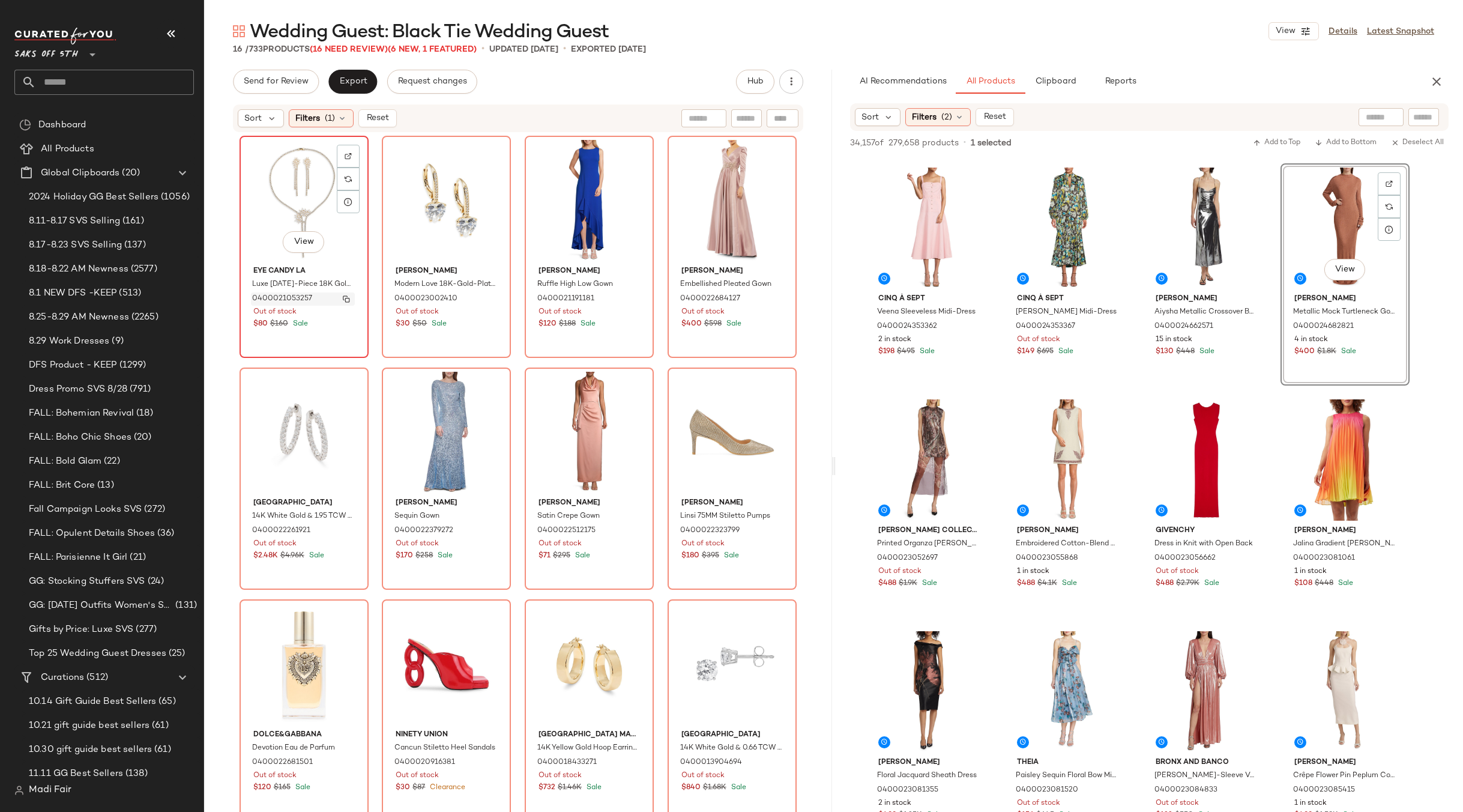
click at [345, 303] on button "button" at bounding box center [346, 299] width 16 height 11
click at [337, 122] on icon at bounding box center [341, 118] width 9 height 9
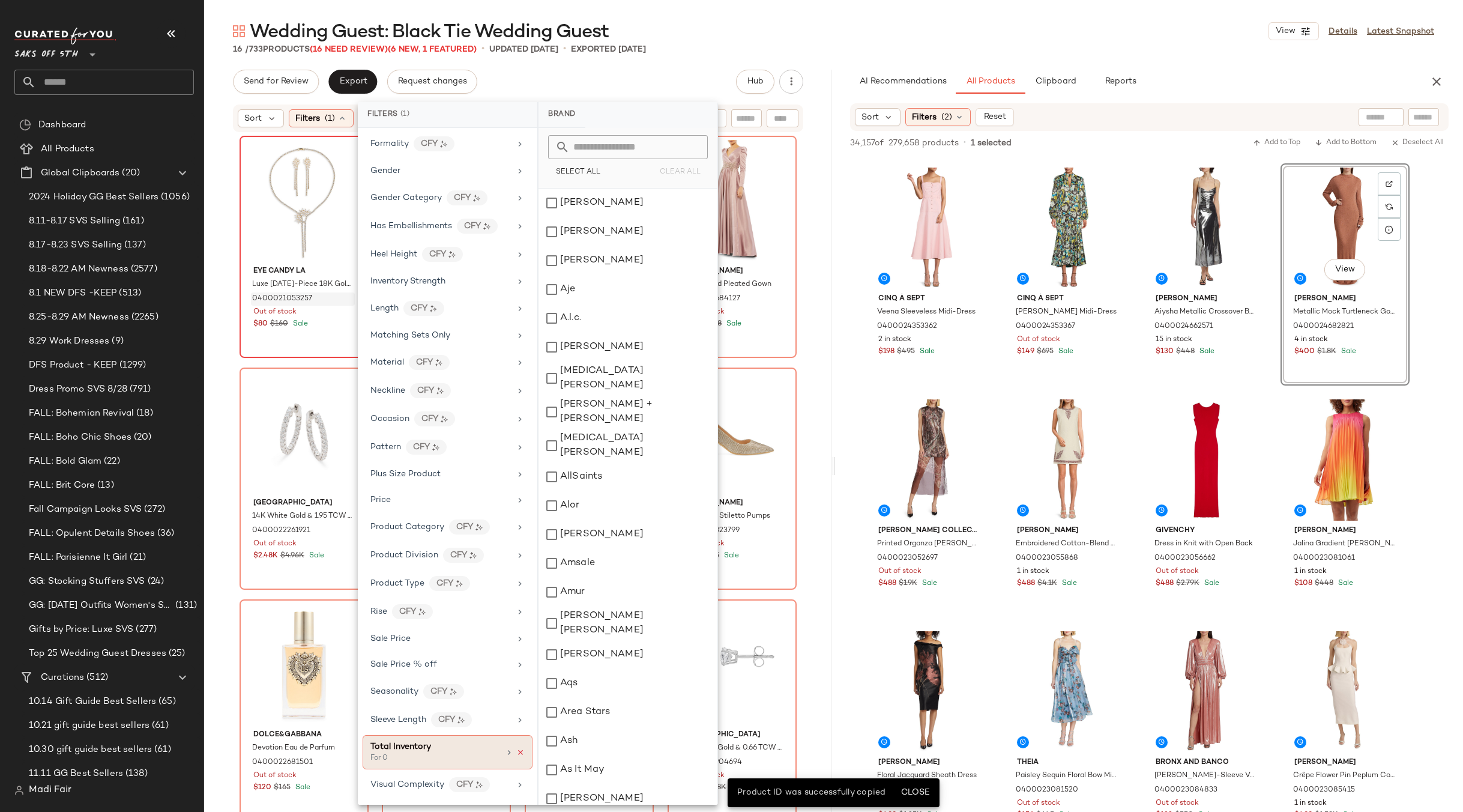
click at [518, 753] on icon at bounding box center [521, 753] width 9 height 9
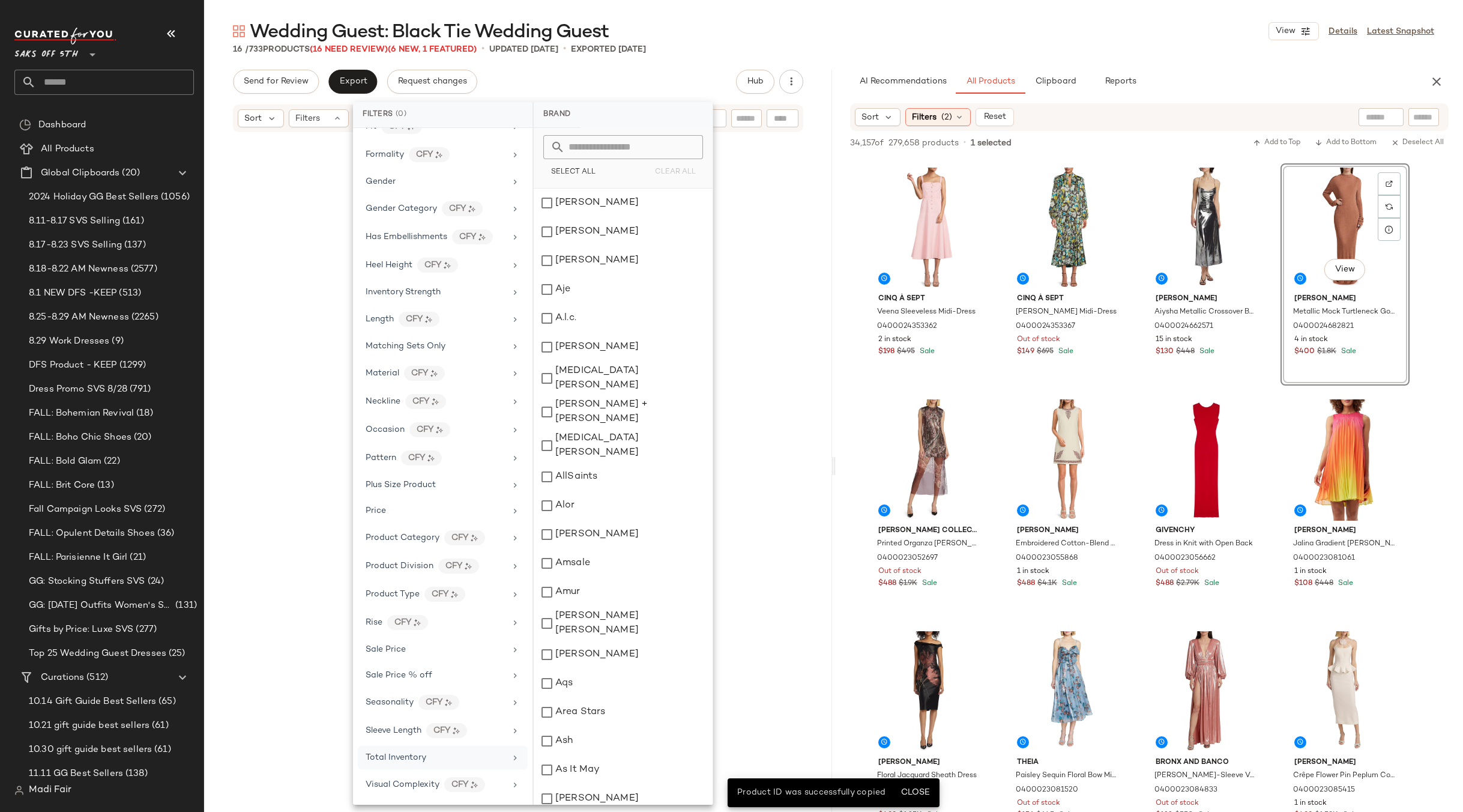
scroll to position [334, 0]
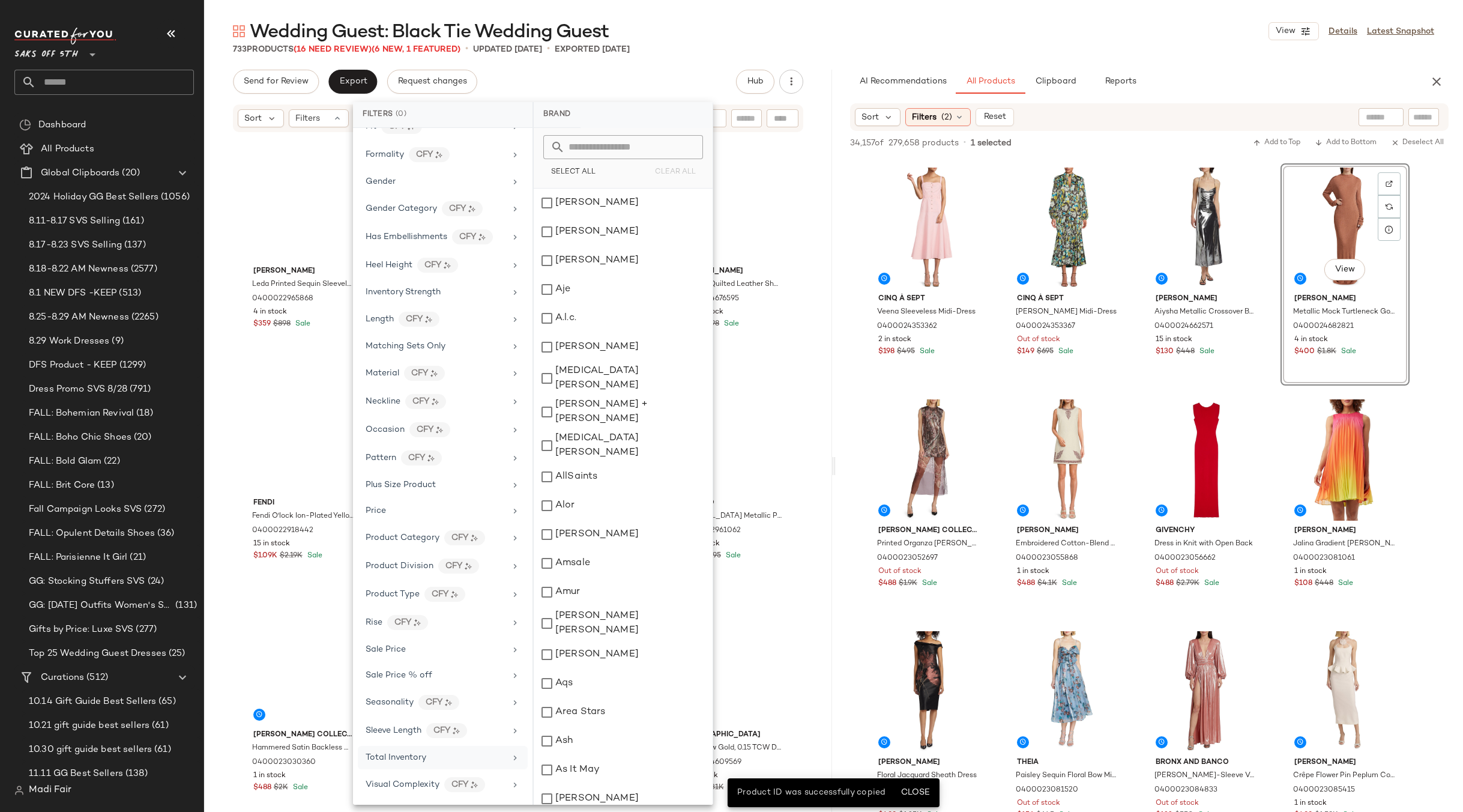
click at [608, 66] on div "Wedding Guest: Black Tie Wedding Guest View Details Latest Snapshot 733 Product…" at bounding box center [834, 415] width 1259 height 792
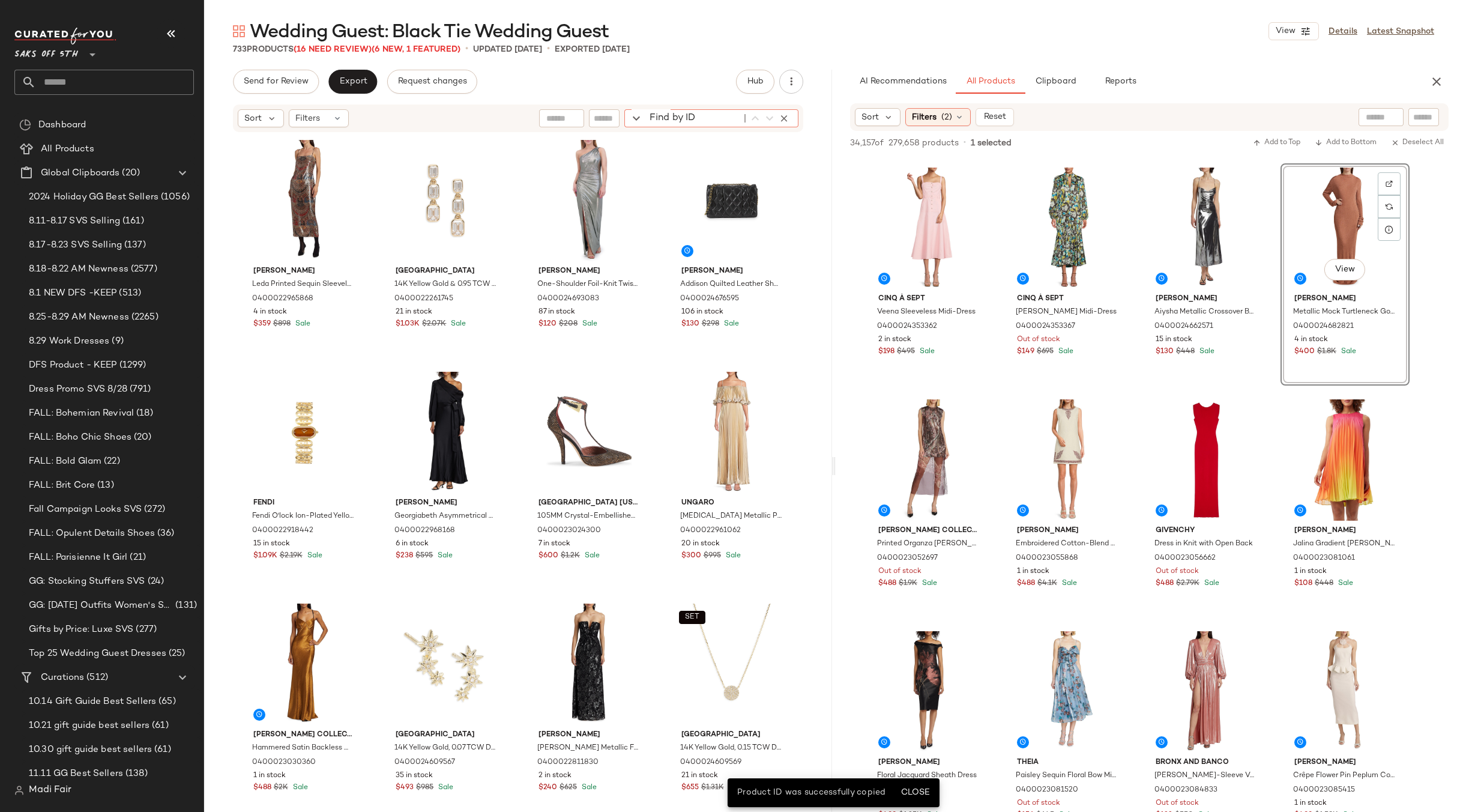
click at [777, 116] on div "Find by ID Find by ID" at bounding box center [711, 118] width 174 height 18
paste input "**********"
type input "**********"
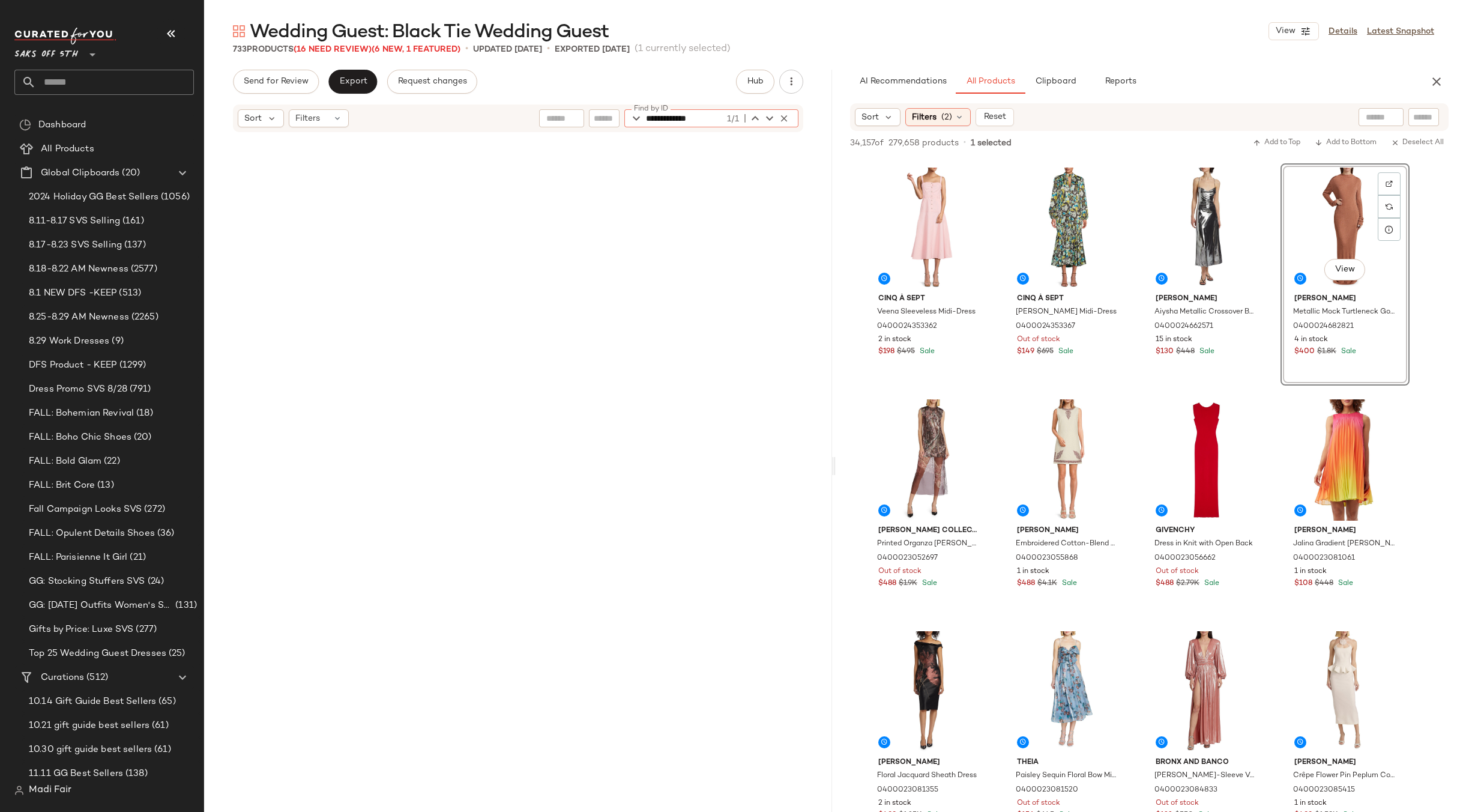
scroll to position [7183, 0]
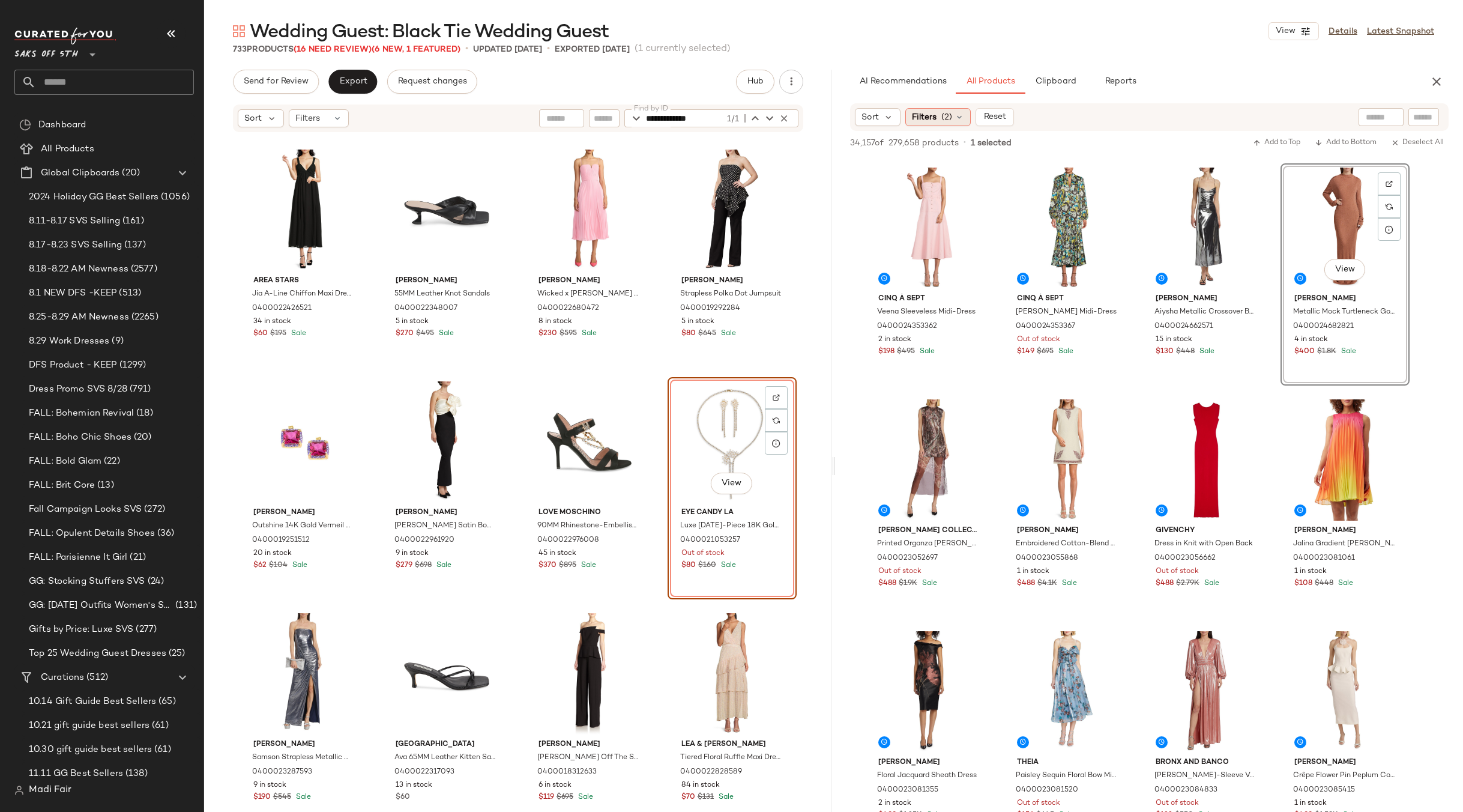
click at [942, 114] on span "(2)" at bounding box center [947, 117] width 11 height 13
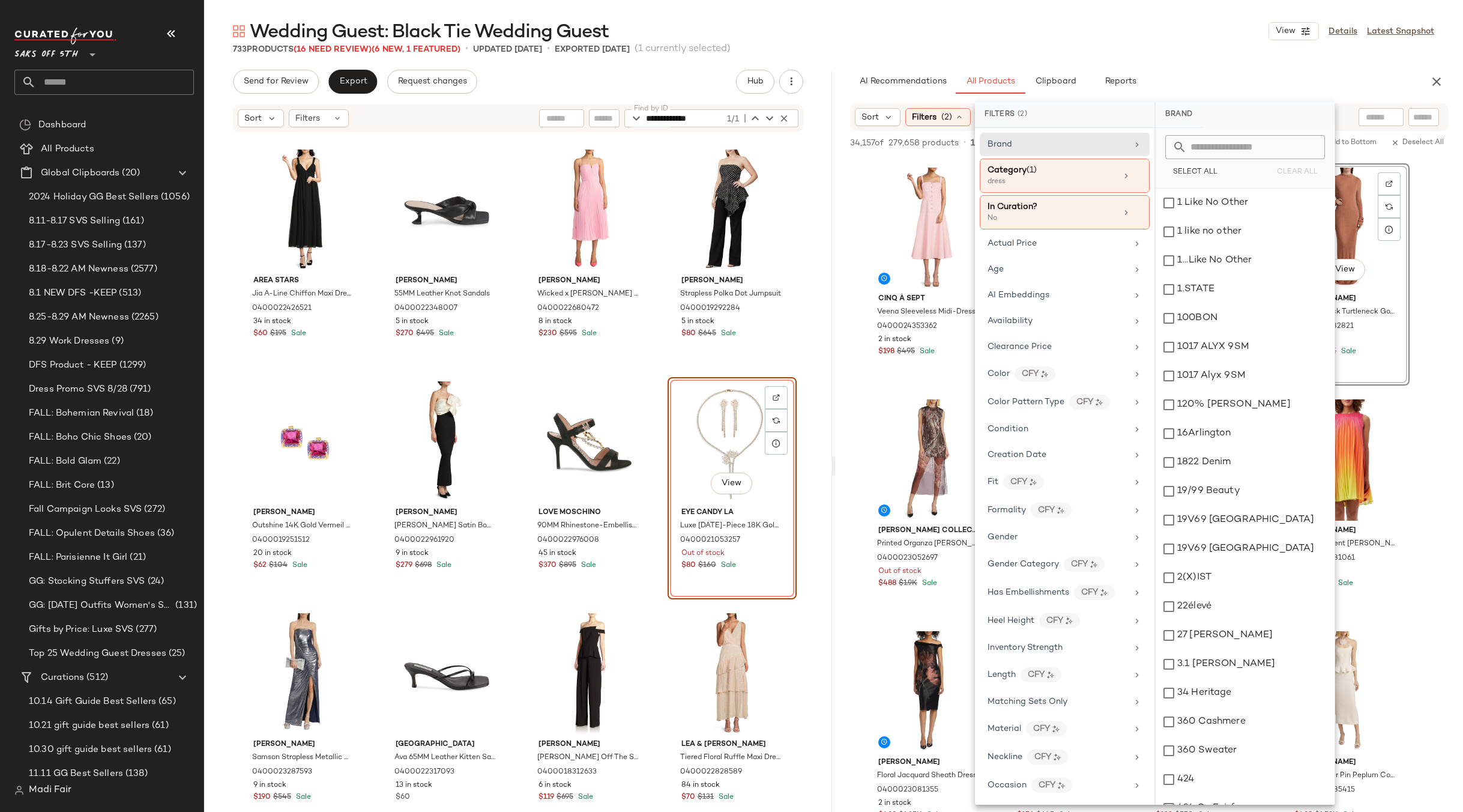
click at [1134, 175] on icon at bounding box center [1138, 176] width 9 height 9
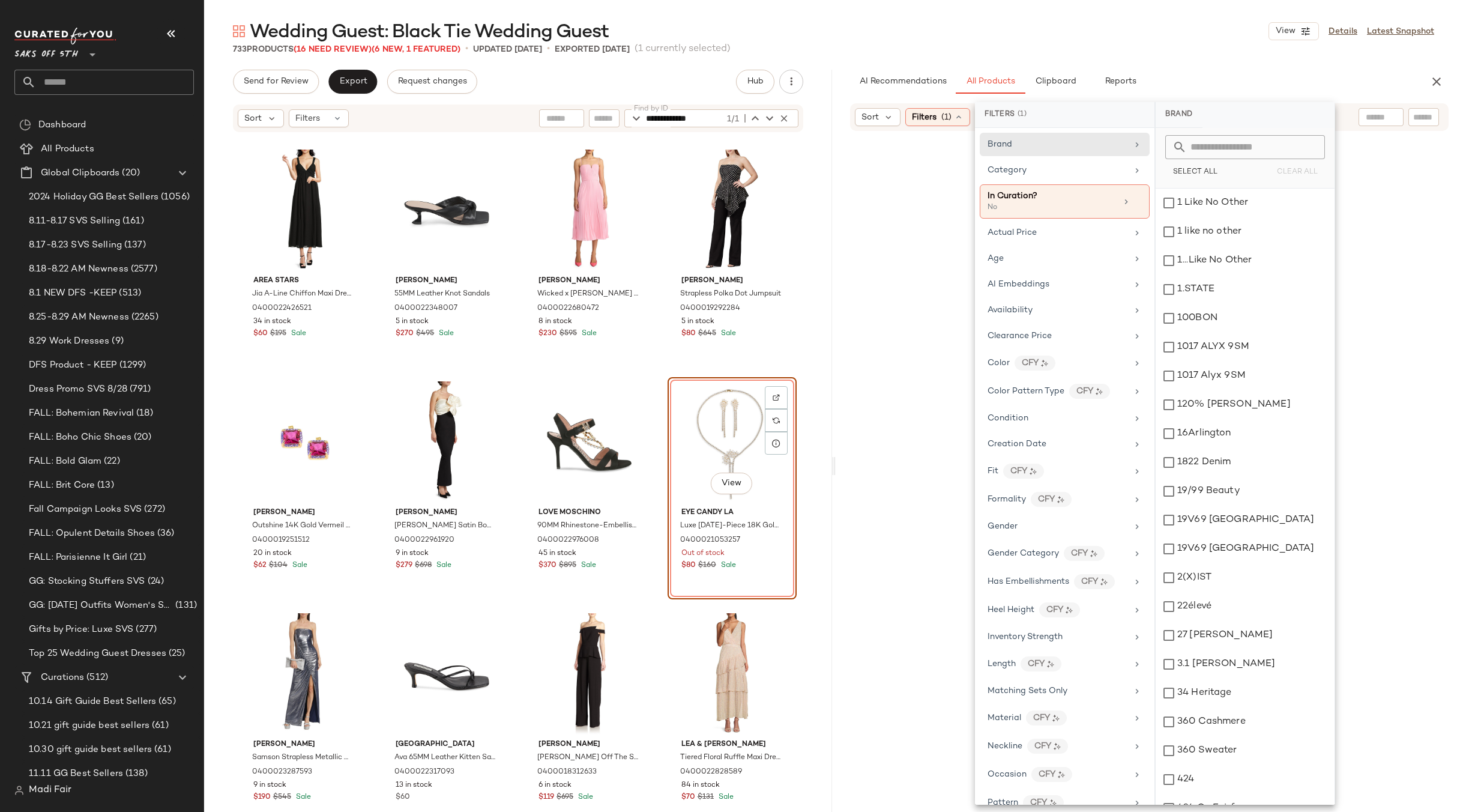
click at [1122, 49] on div "733 Products (16 Need Review) (6 New, 1 Featured) • updated [DATE] • Exported […" at bounding box center [834, 49] width 1259 height 12
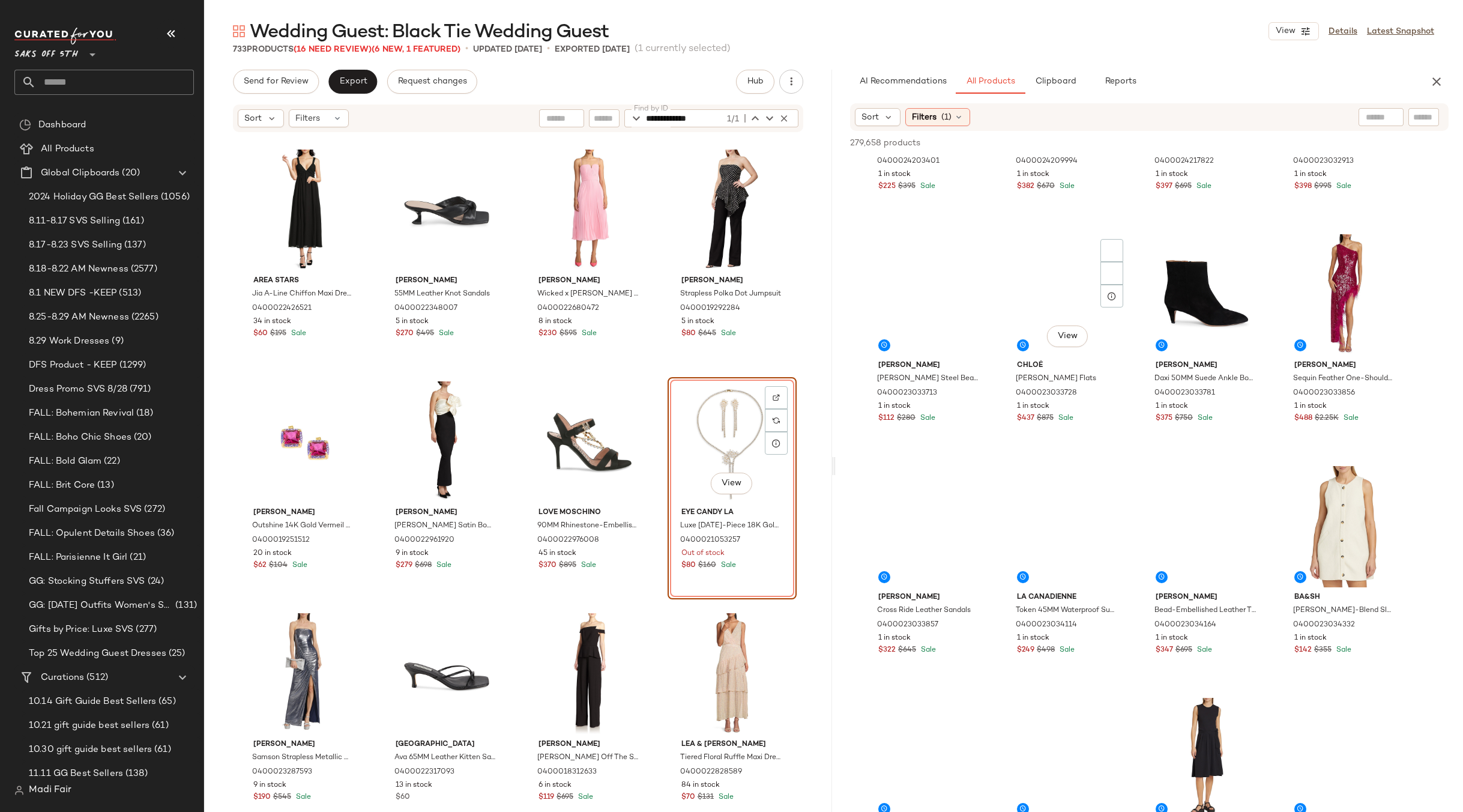
scroll to position [4563, 0]
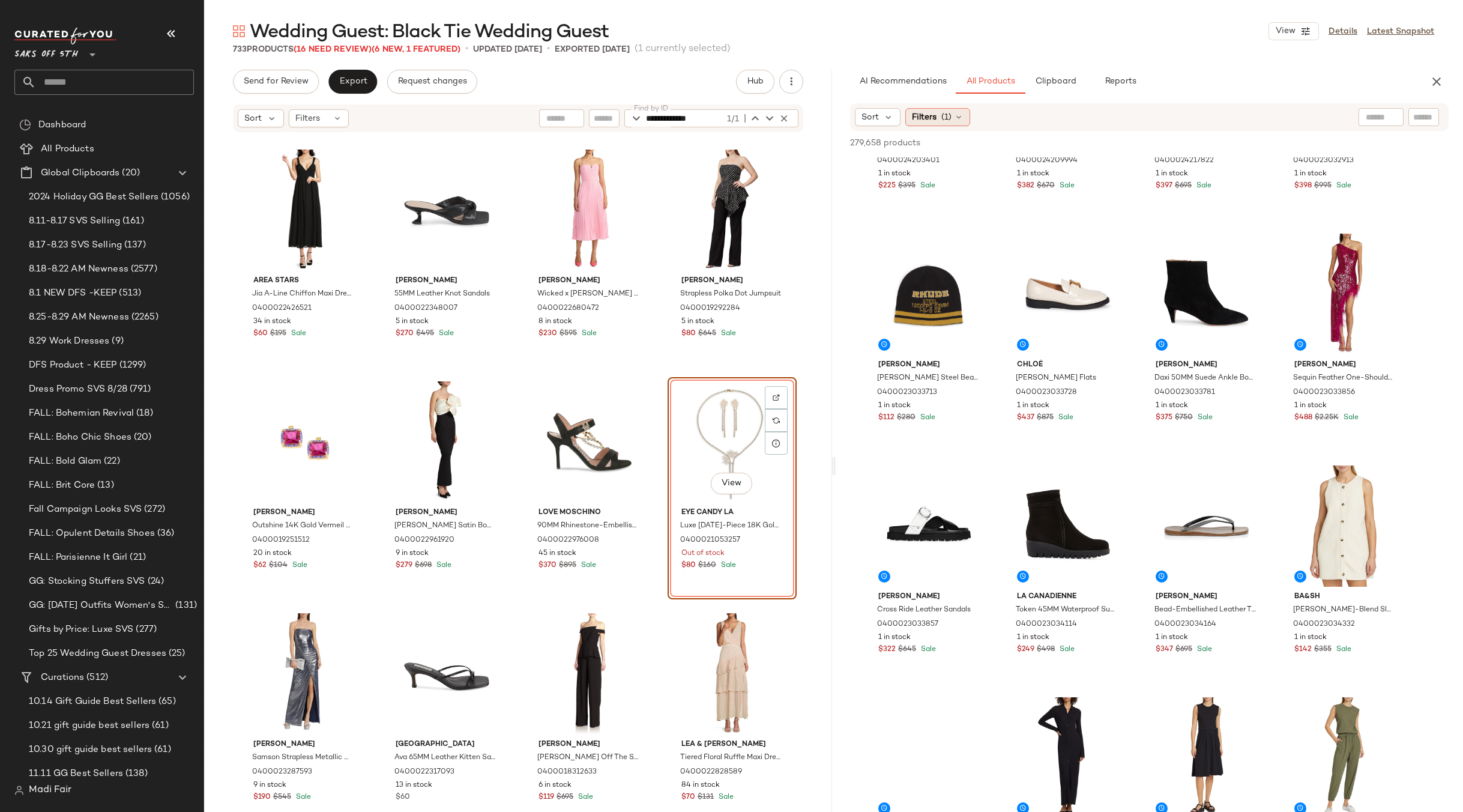
click at [938, 116] on div "Filters (1)" at bounding box center [937, 116] width 65 height 18
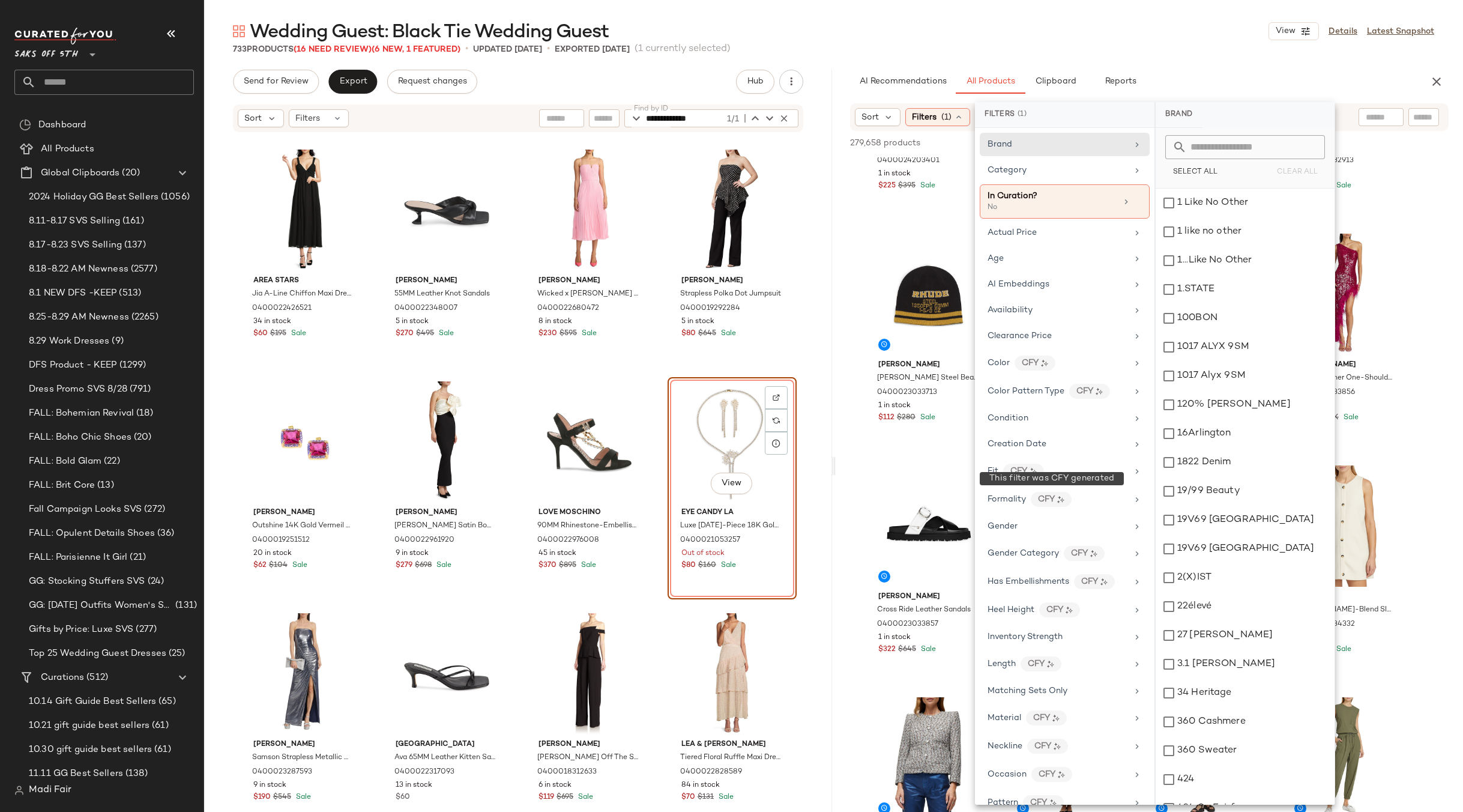
scroll to position [345, 0]
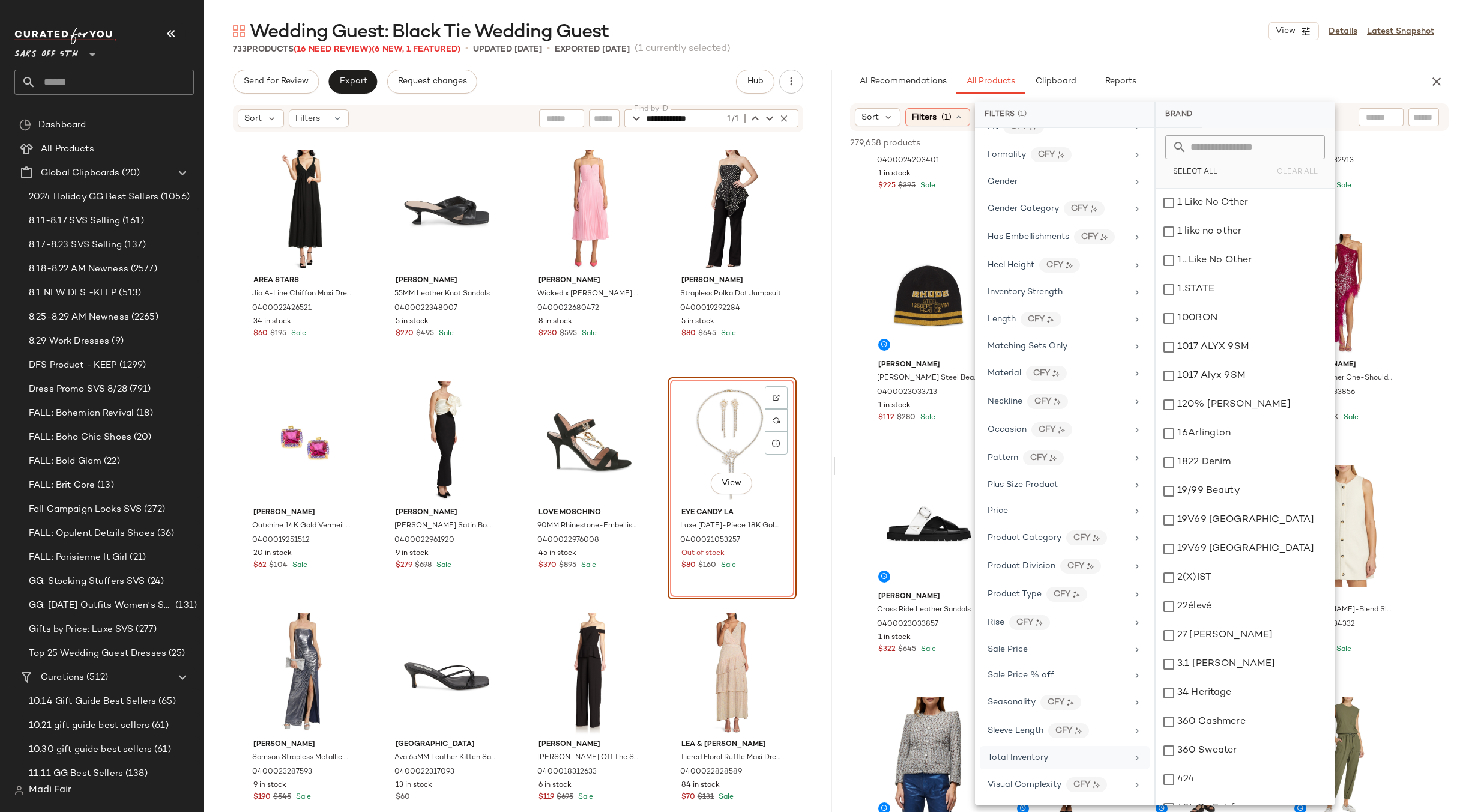
click at [1016, 754] on span "Total Inventory" at bounding box center [1018, 757] width 60 height 9
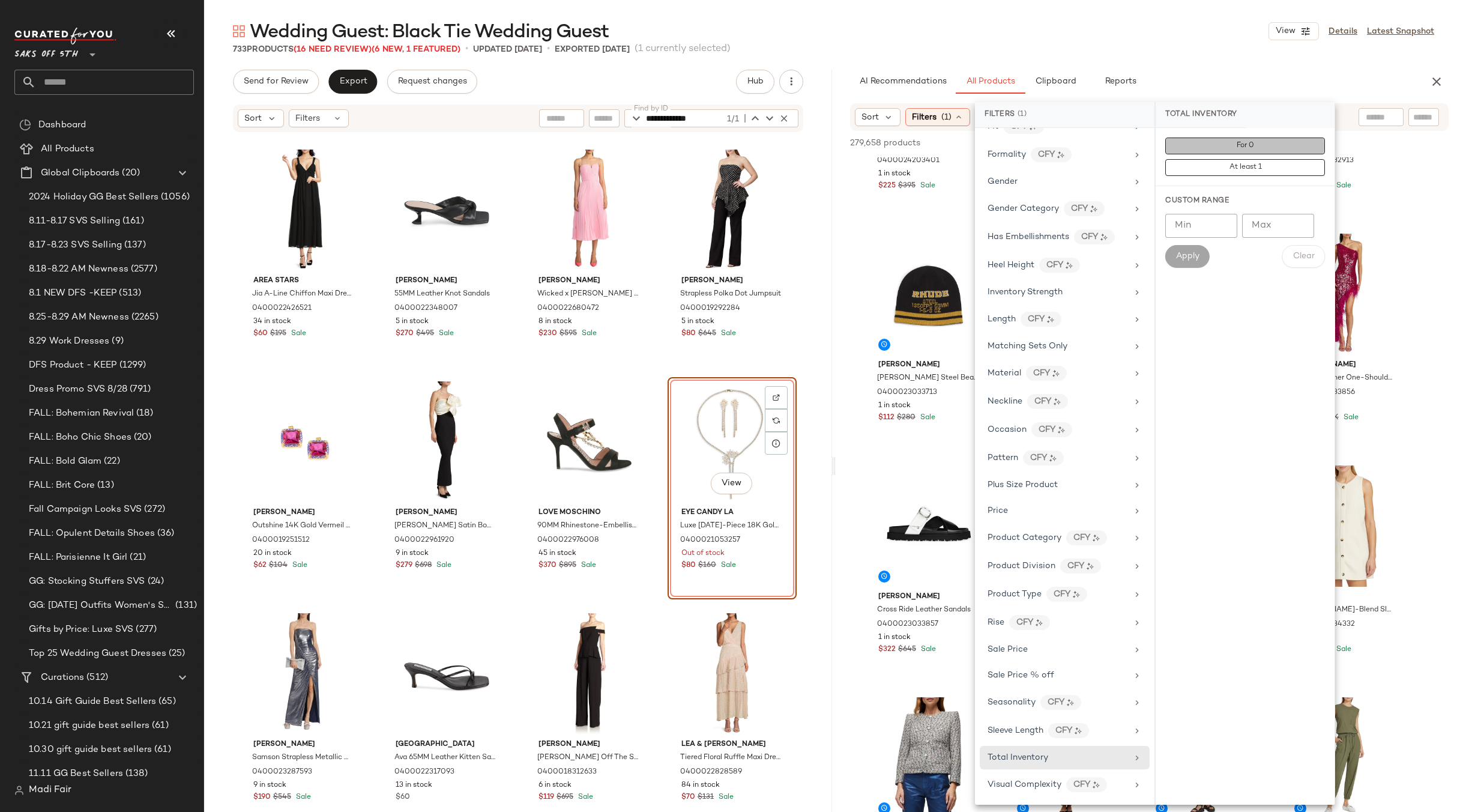
click at [1247, 147] on span "For 0" at bounding box center [1245, 146] width 18 height 9
click at [1235, 164] on span "At least 1" at bounding box center [1245, 167] width 33 height 9
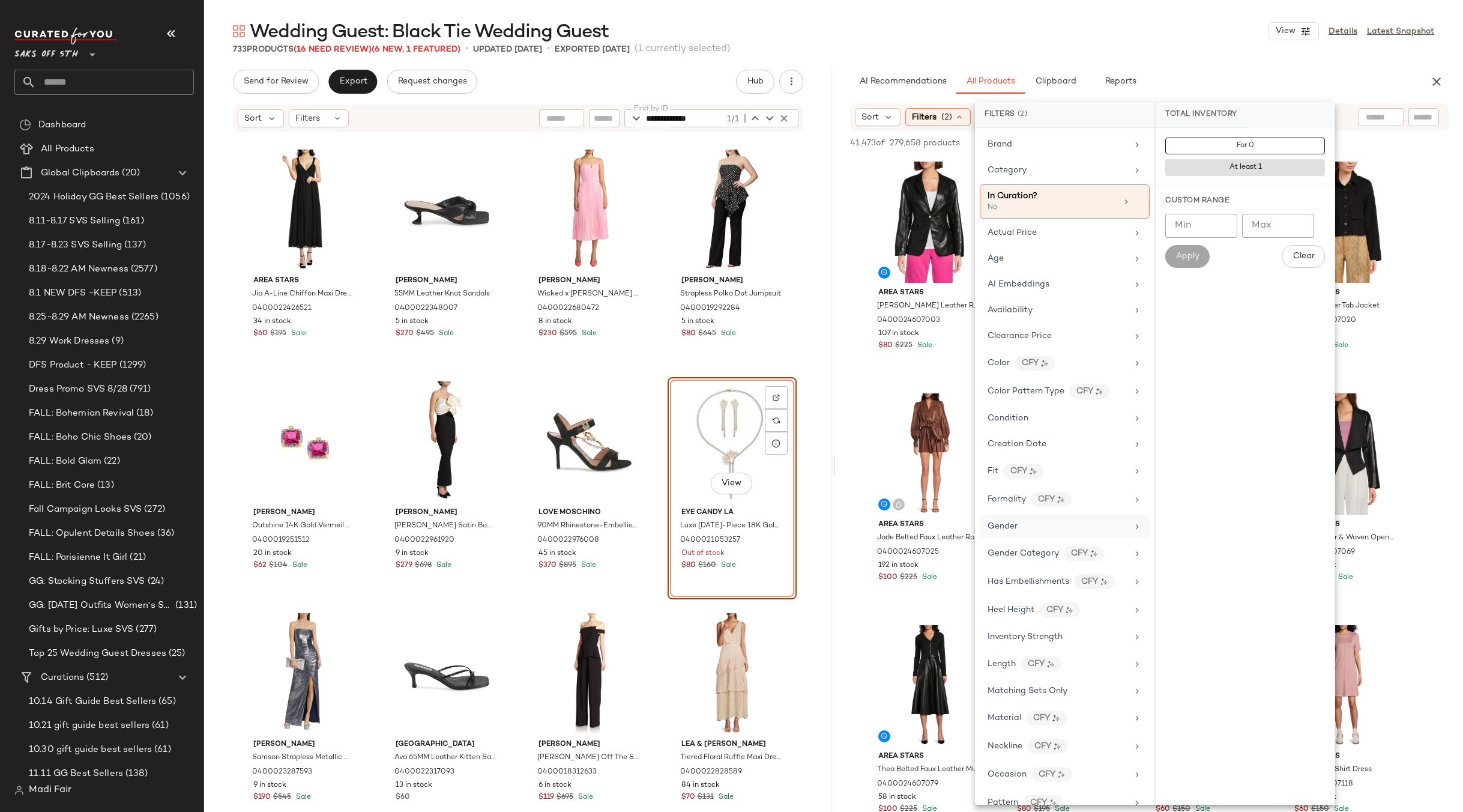
click at [1029, 540] on div "Gender" at bounding box center [1064, 553] width 170 height 26
click at [1205, 217] on div "[DEMOGRAPHIC_DATA]" at bounding box center [1246, 231] width 179 height 28
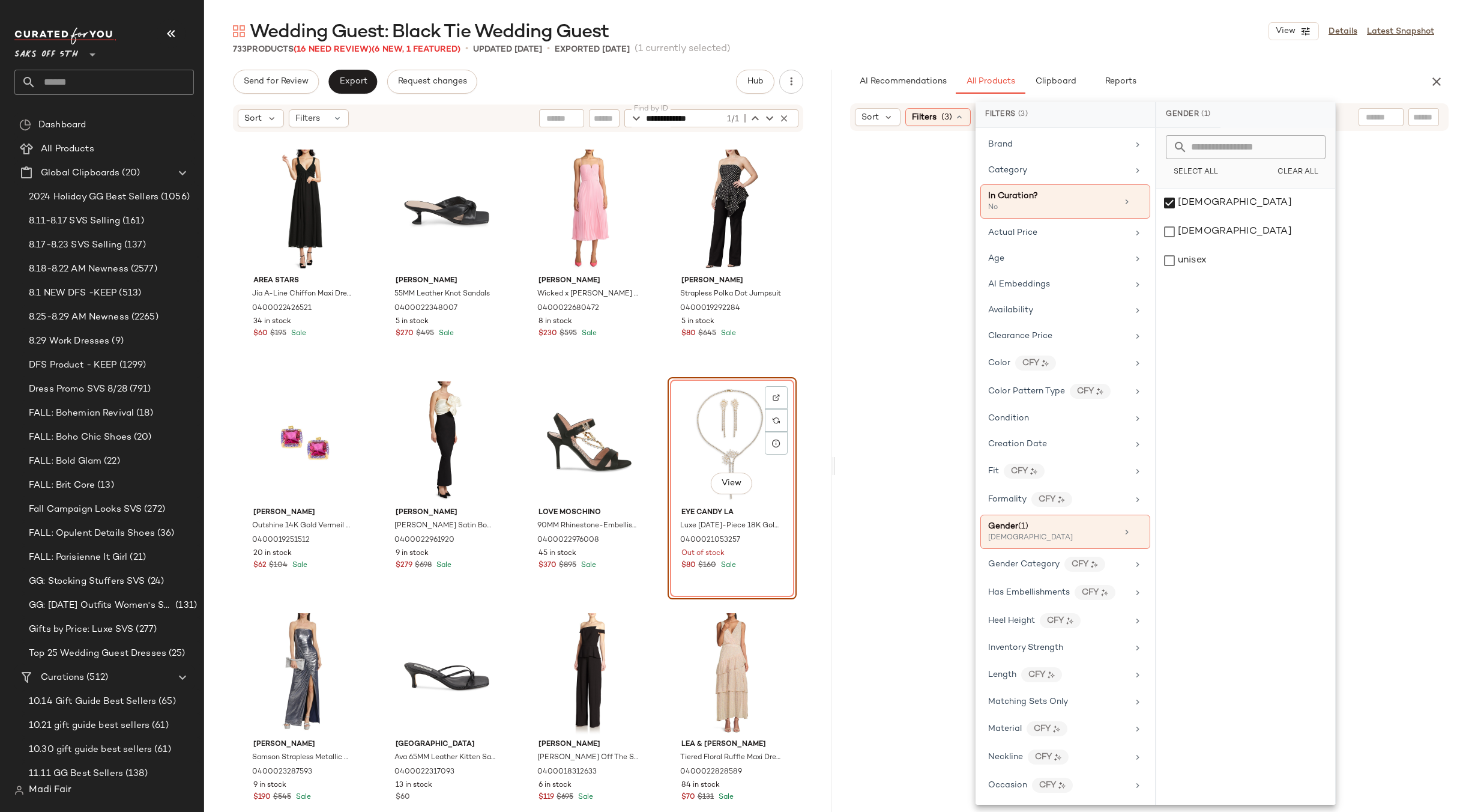
click at [1146, 11] on main "**********" at bounding box center [731, 406] width 1463 height 812
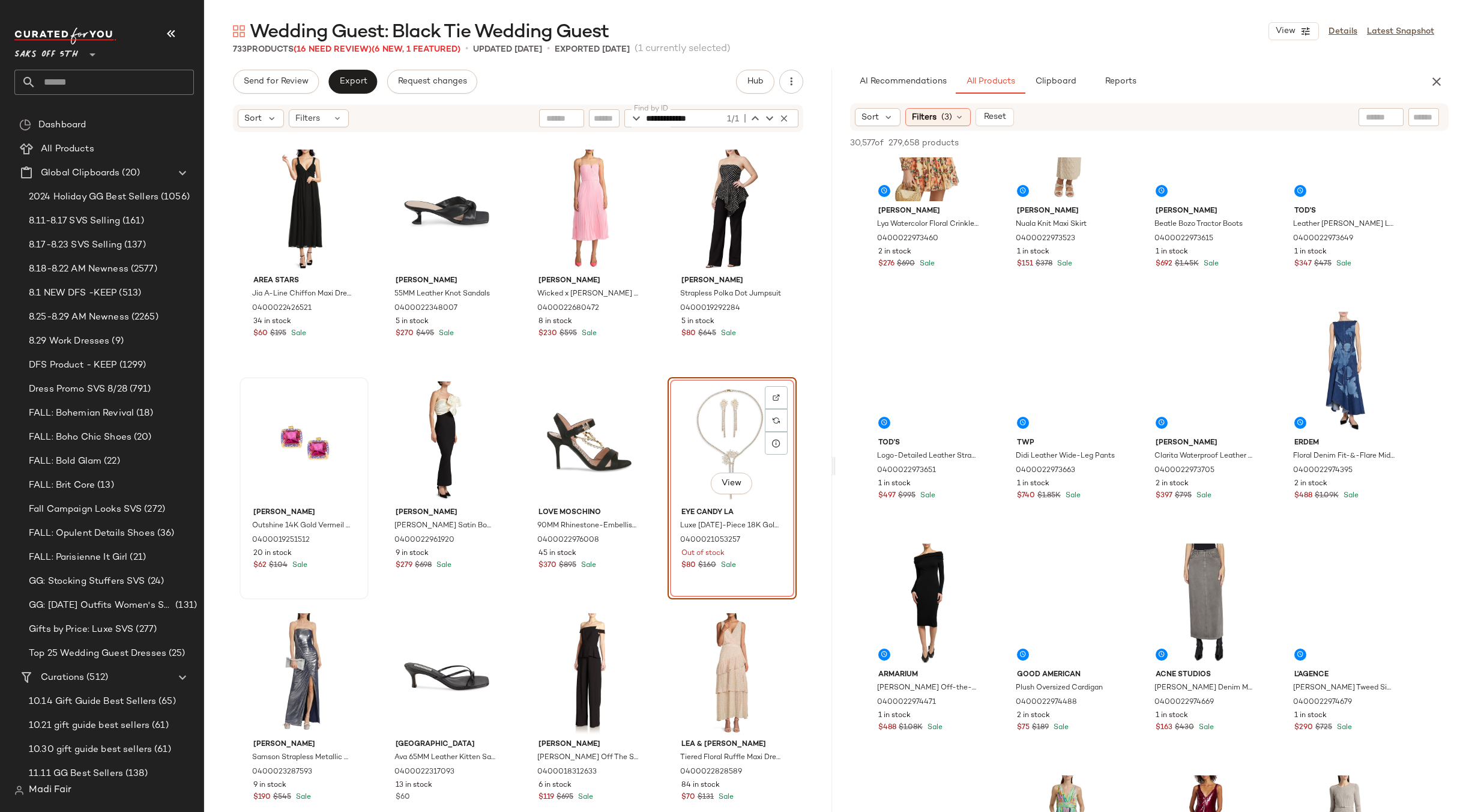
scroll to position [9604, 0]
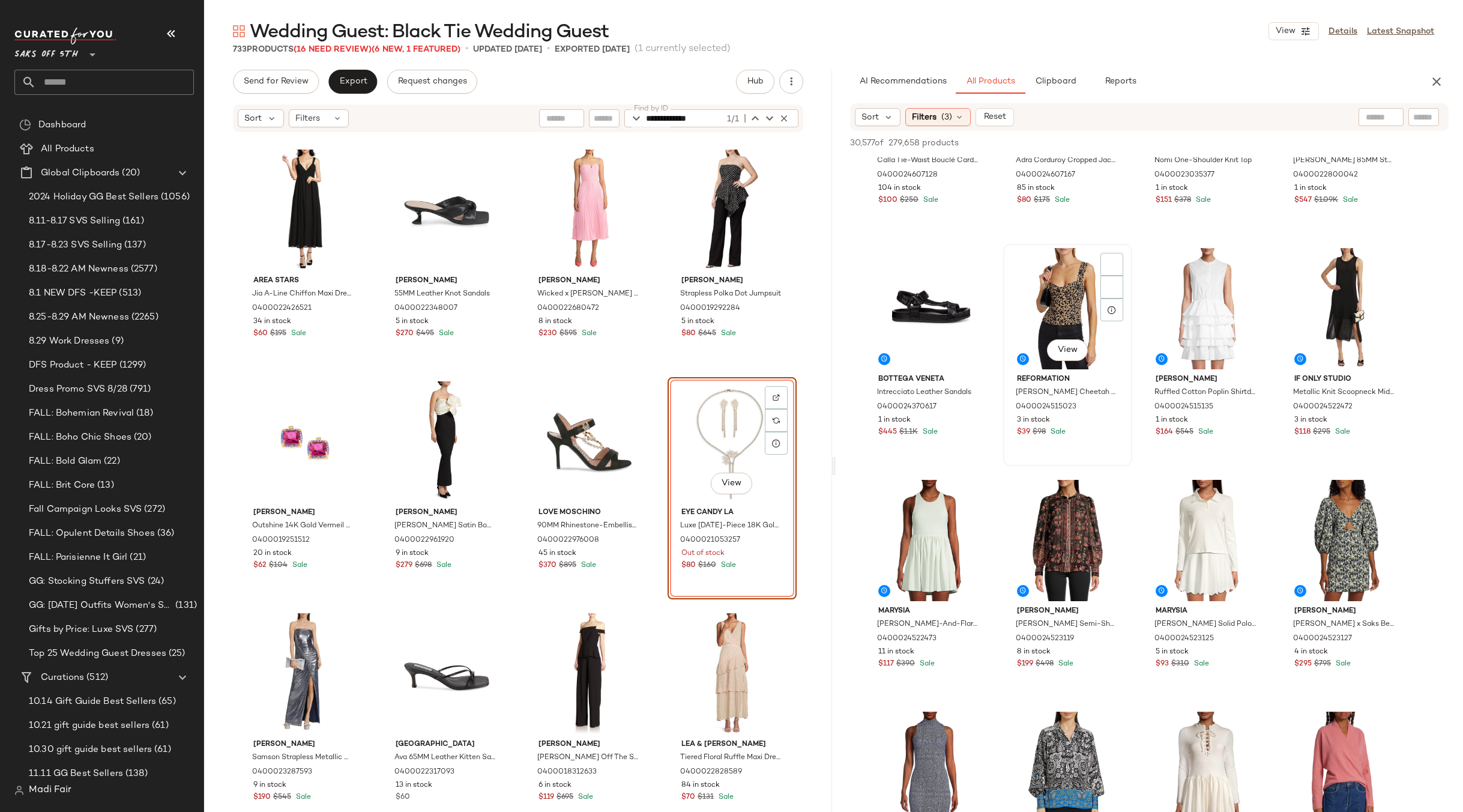
scroll to position [660, 0]
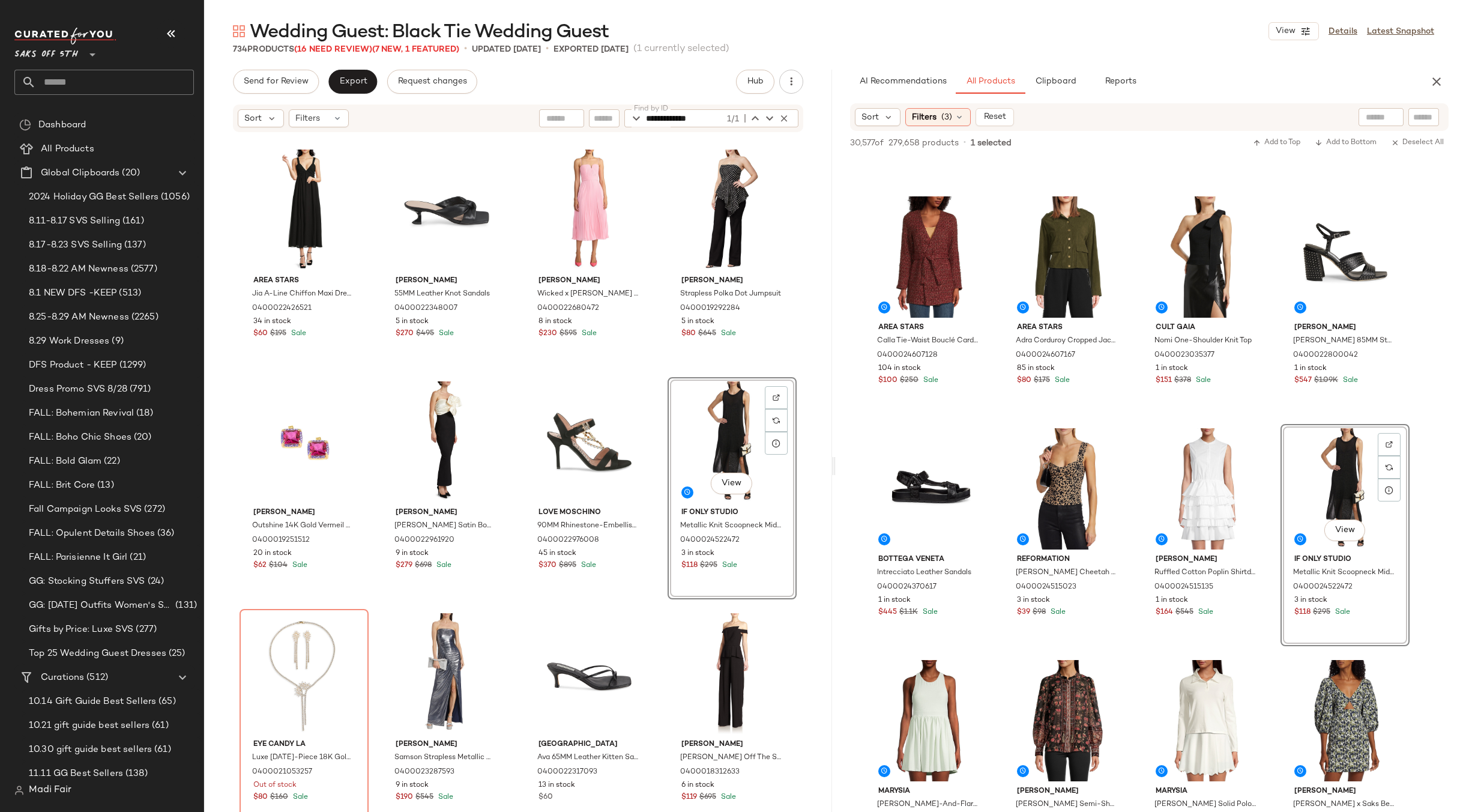
click at [660, 372] on div "Area Stars Jia A-Line Chiffon Maxi Dress 0400022426521 34 in stock $60 $195 Sal…" at bounding box center [518, 490] width 628 height 715
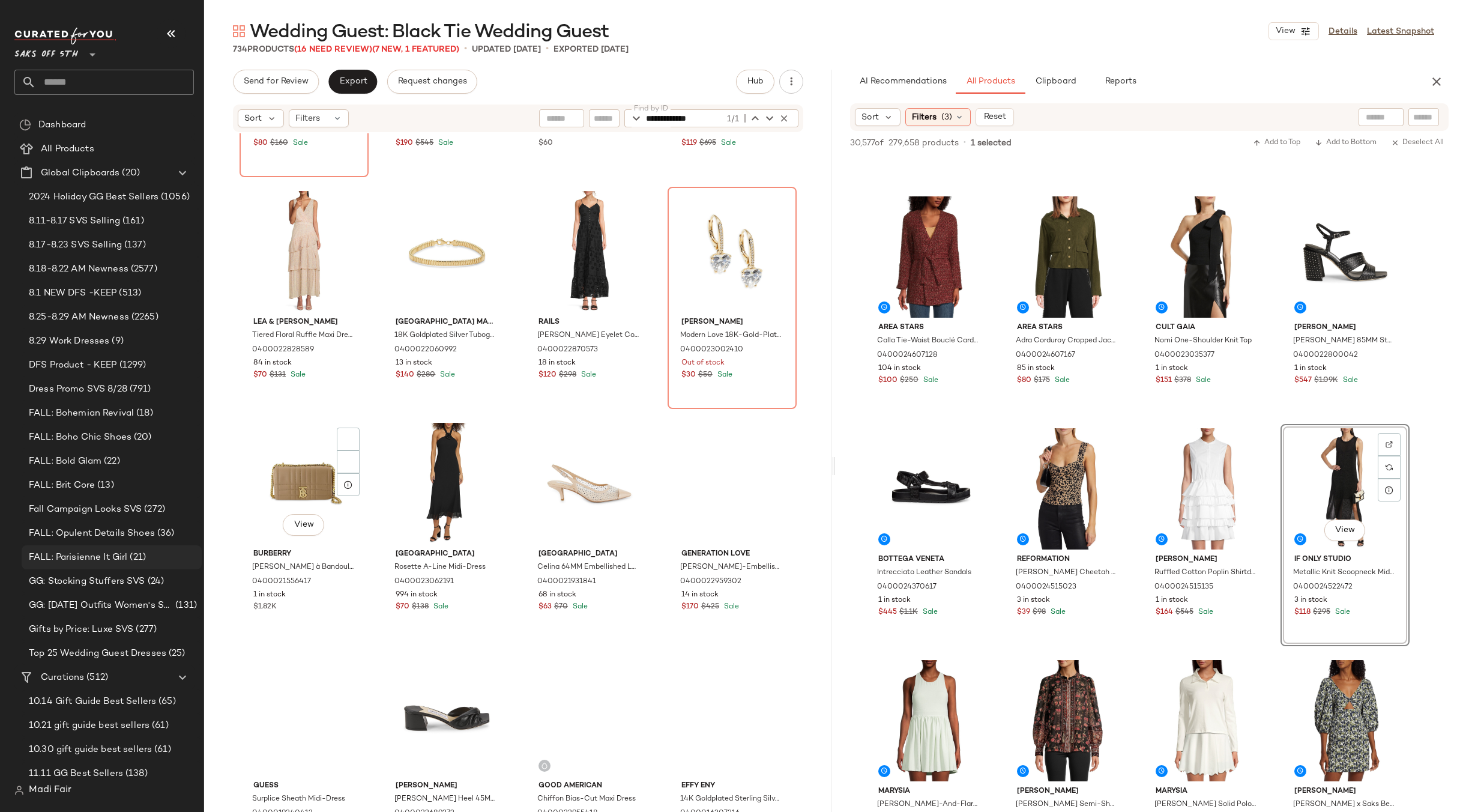
scroll to position [7843, 0]
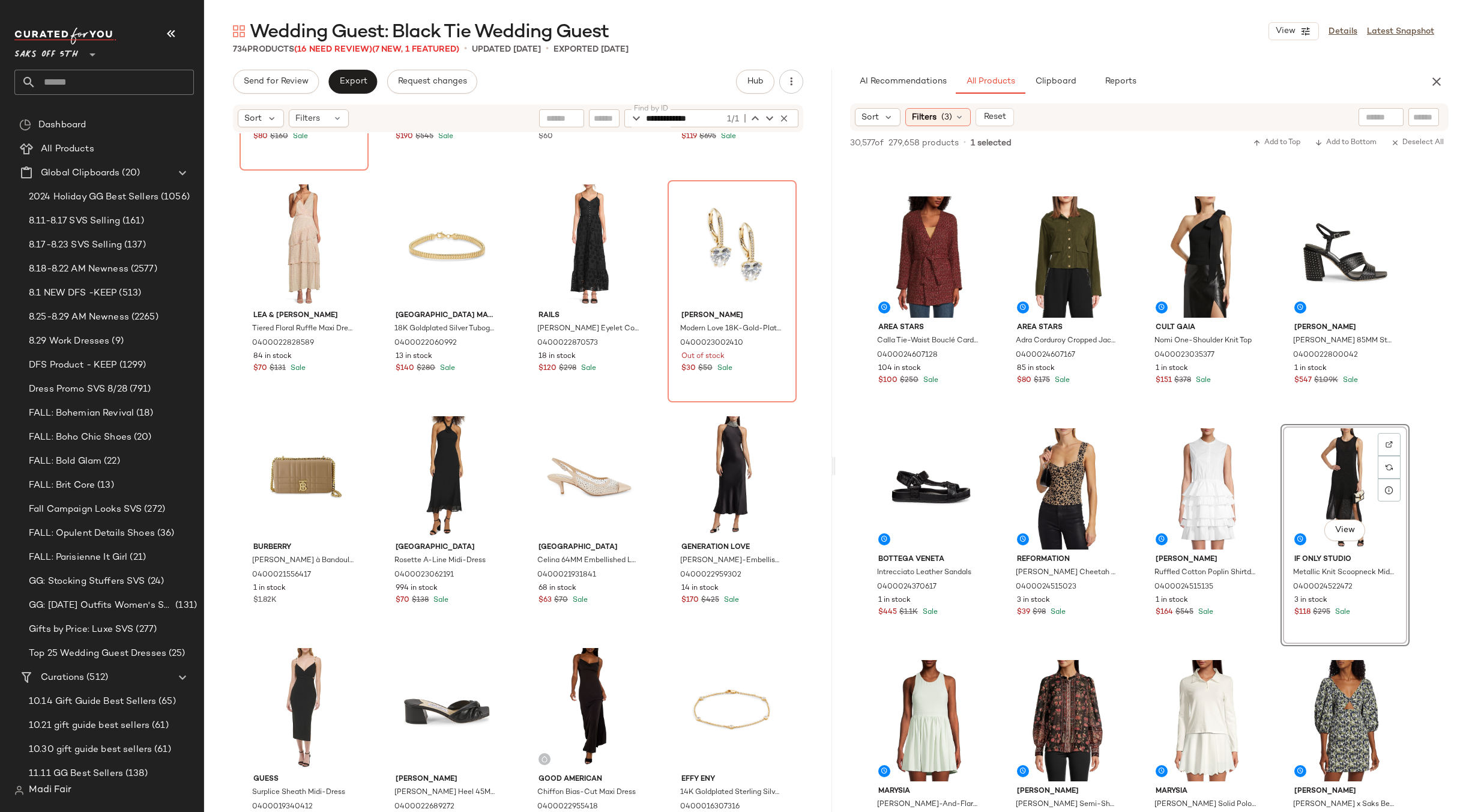
drag, startPoint x: 881, startPoint y: 73, endPoint x: 901, endPoint y: 65, distance: 21.5
click at [881, 73] on button "AI Recommendations" at bounding box center [903, 82] width 106 height 24
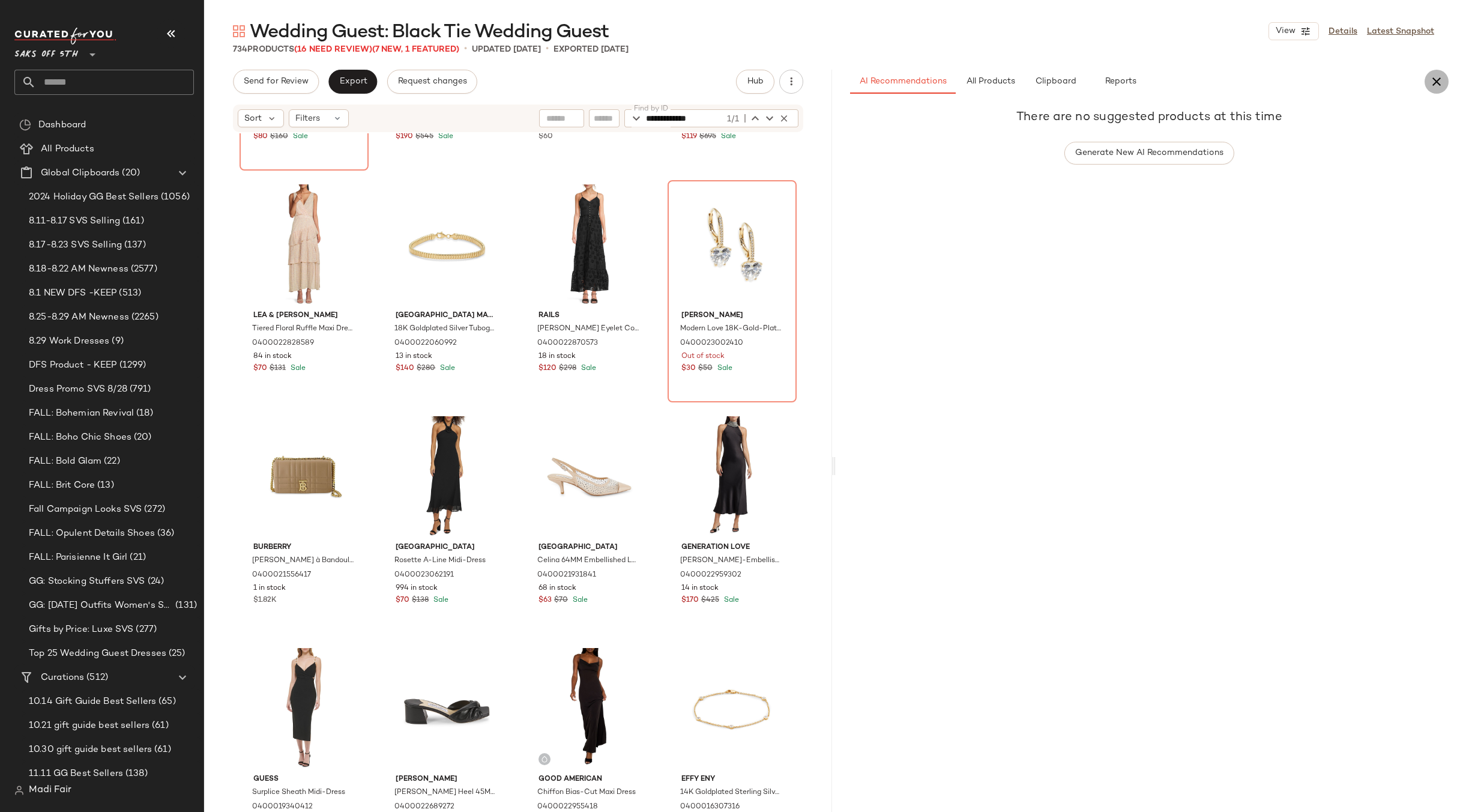
click at [1435, 78] on icon "button" at bounding box center [1436, 81] width 15 height 15
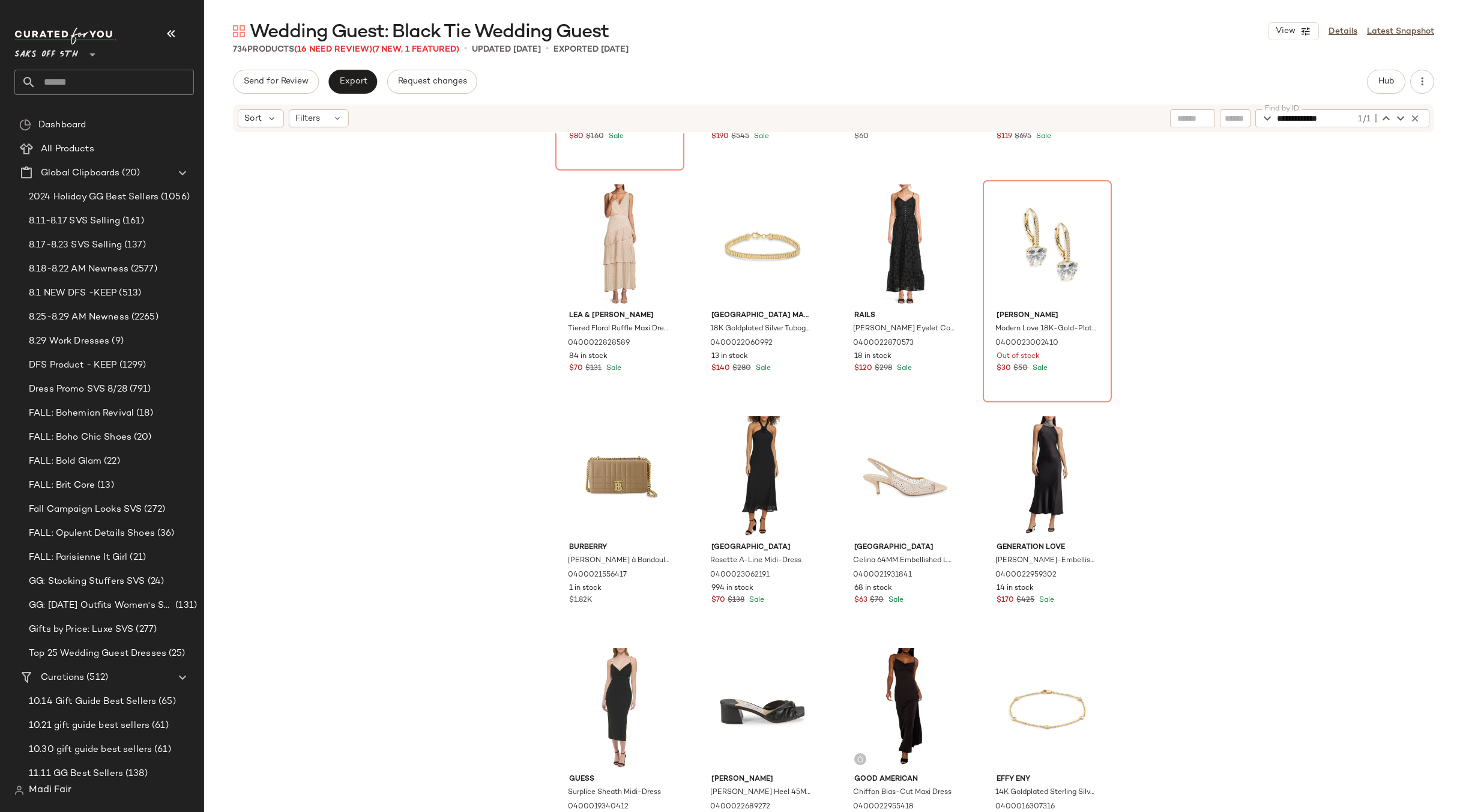
click at [410, 298] on div "Eye Candy LA Luxe [DATE]-Piece 18K Goldplated & Cubic Zirconia Necklace Earring…" at bounding box center [834, 490] width 1259 height 715
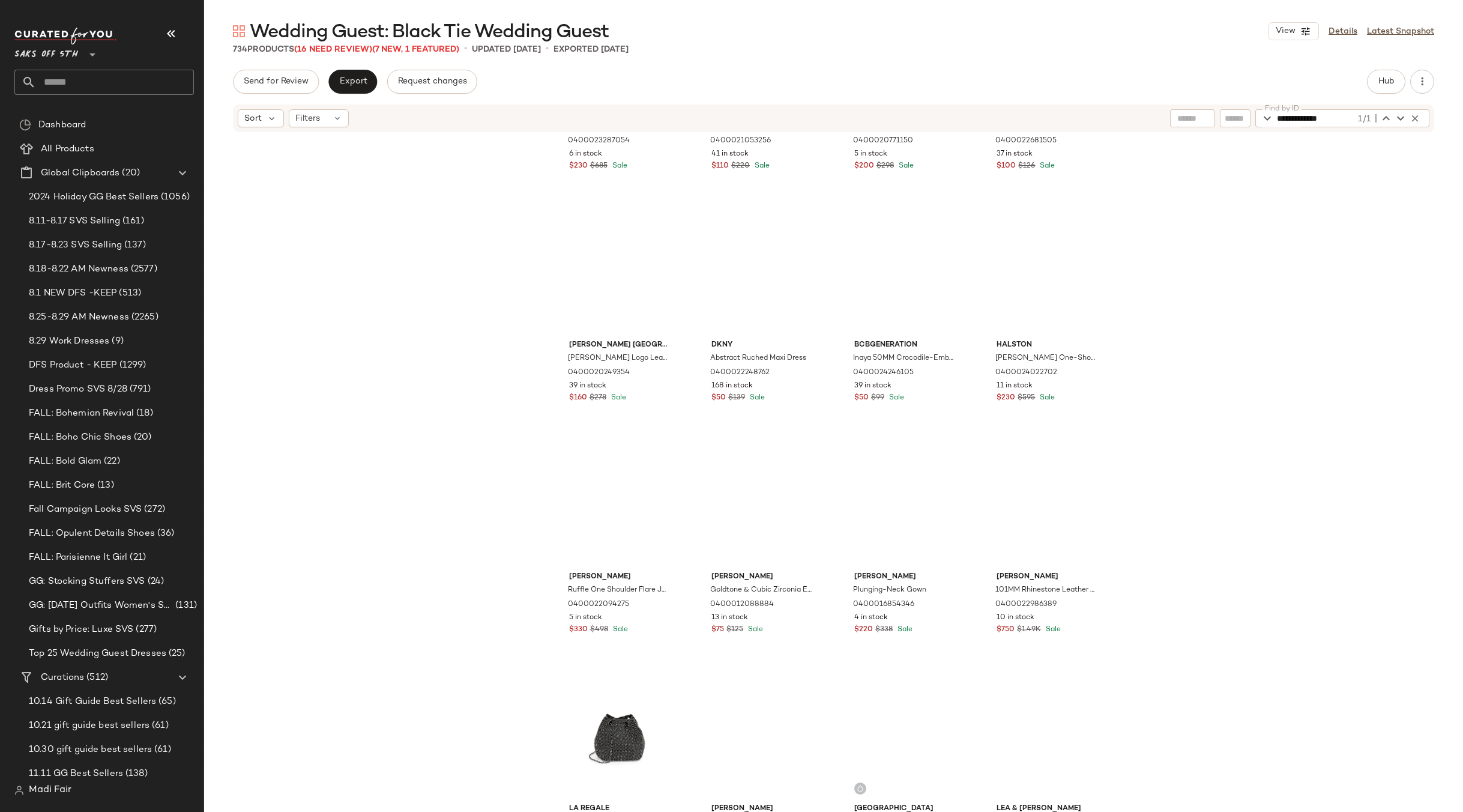
scroll to position [5262, 0]
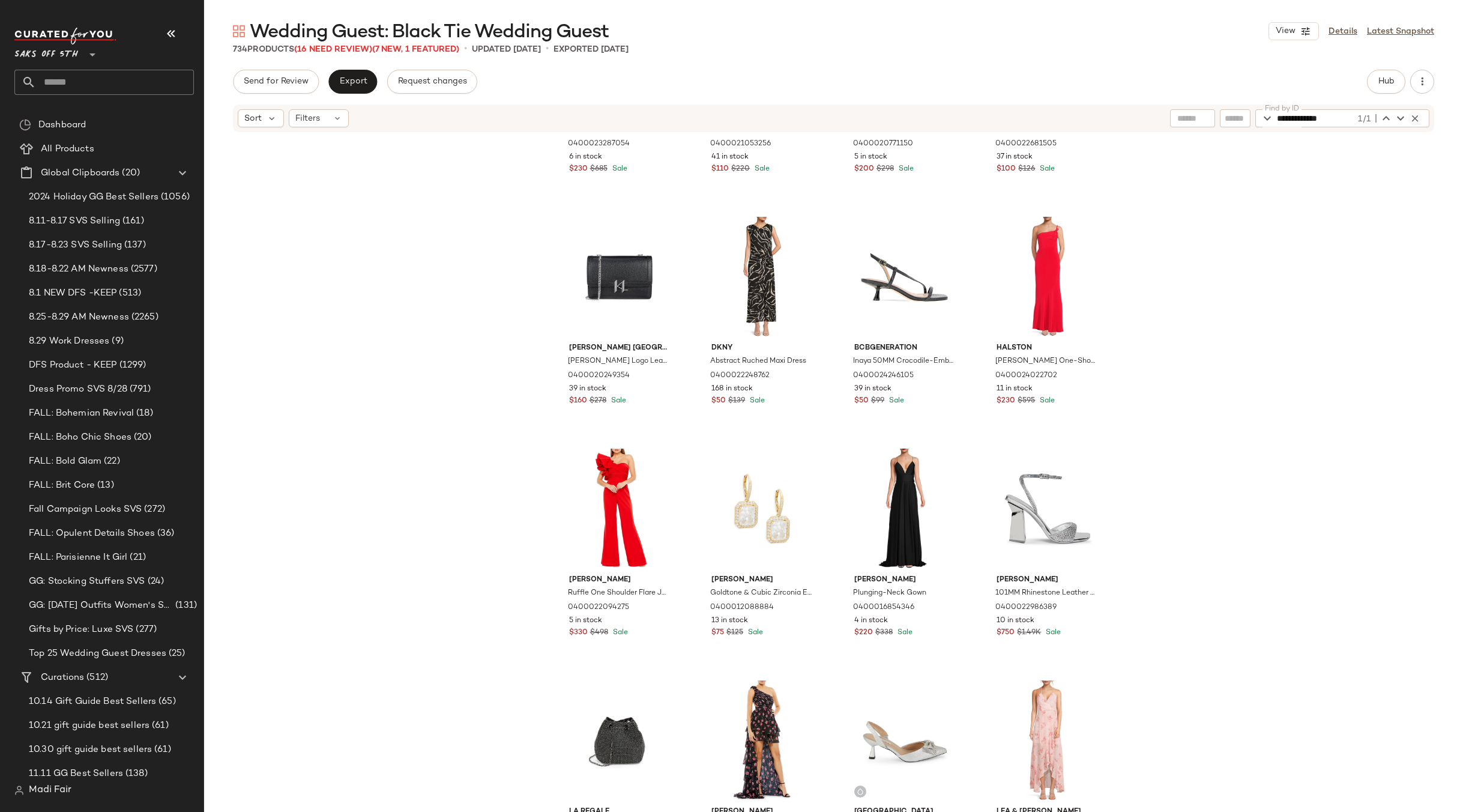
click at [1413, 116] on icon "button" at bounding box center [1415, 118] width 11 height 11
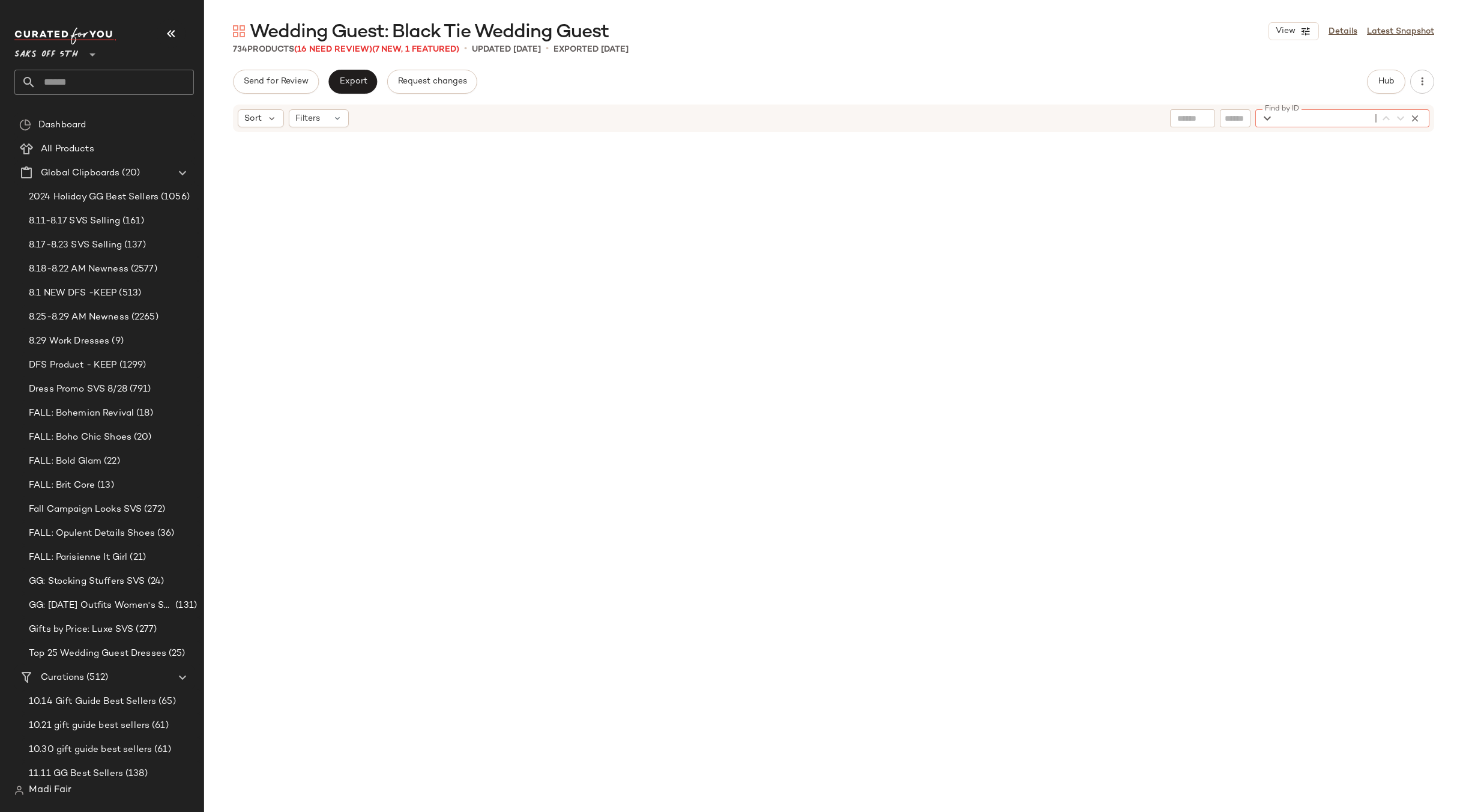
scroll to position [0, 0]
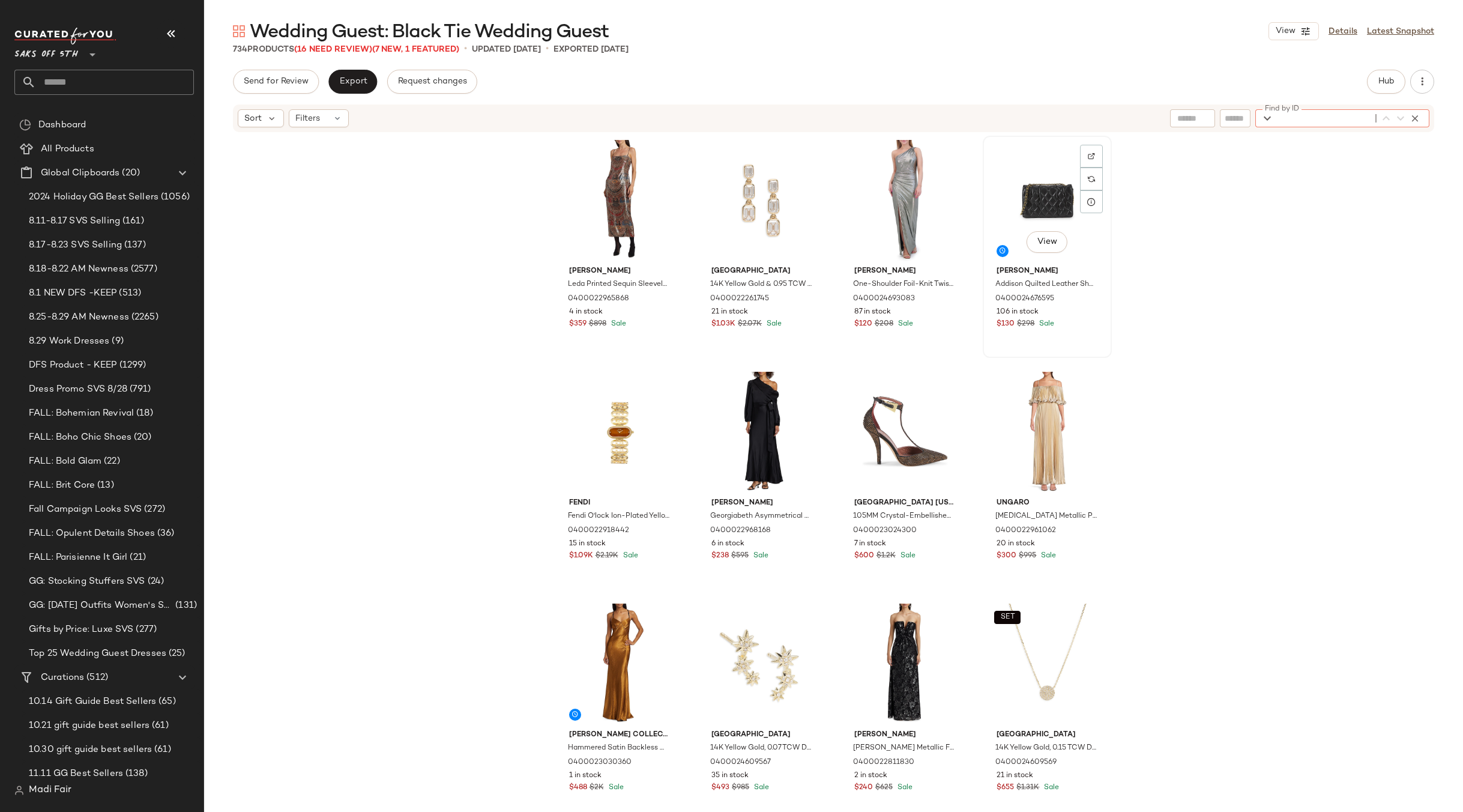
click at [1039, 205] on div "View" at bounding box center [1047, 200] width 121 height 122
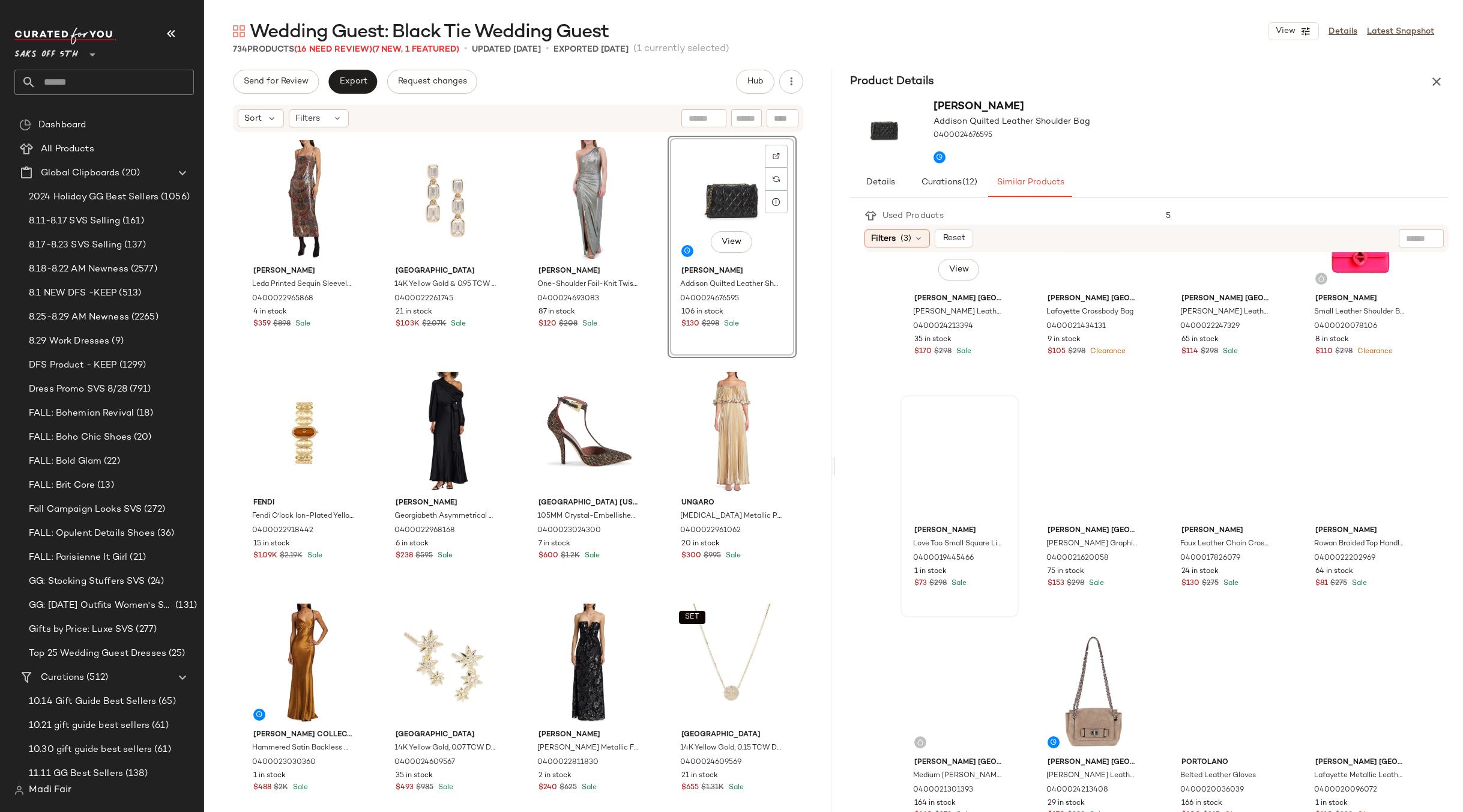
scroll to position [597, 0]
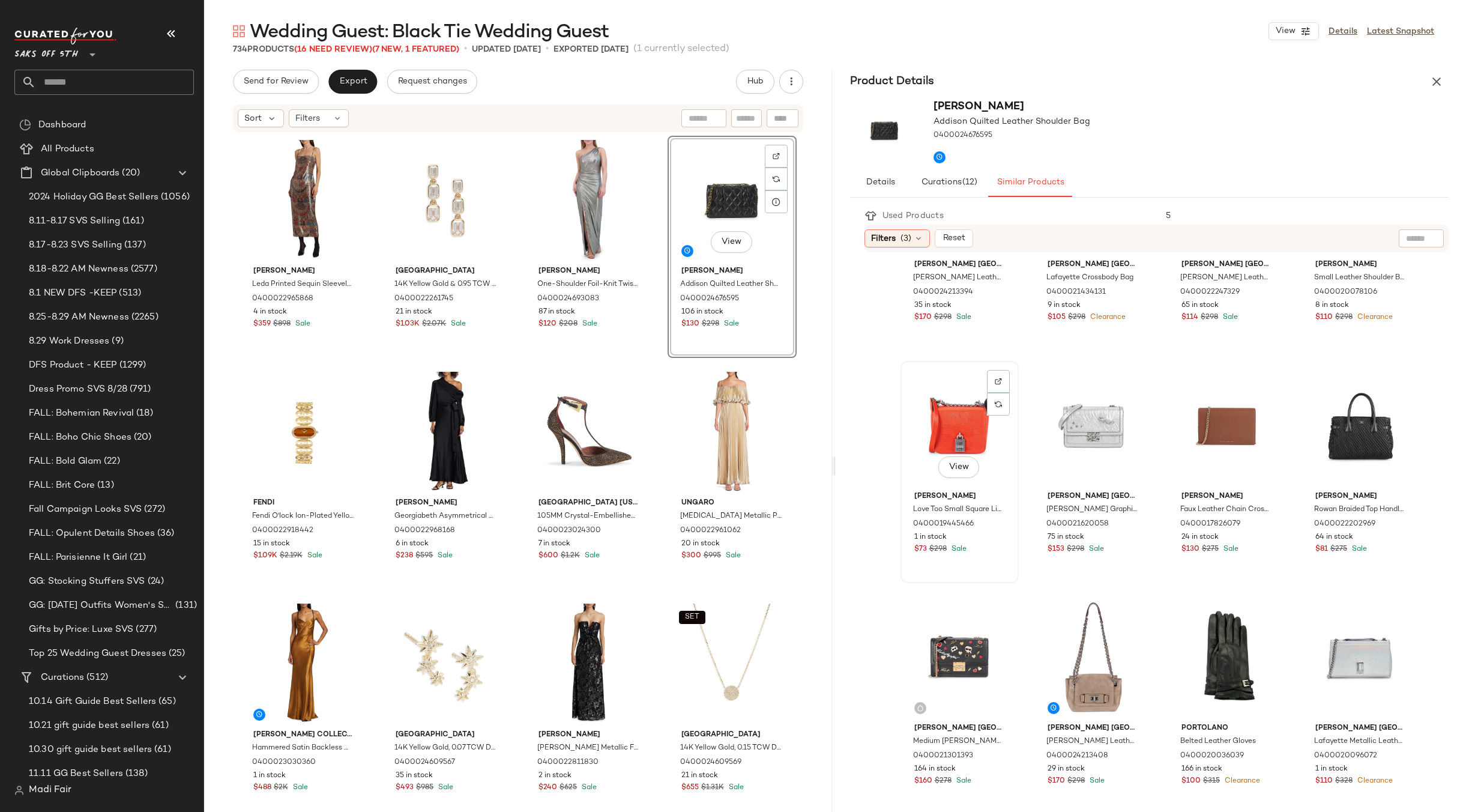
click at [958, 388] on div "View" at bounding box center [959, 425] width 109 height 122
click at [776, 20] on div "Wedding Guest: Black Tie Wedding Guest View Details Latest Snapshot" at bounding box center [834, 31] width 1259 height 24
